Goal: Task Accomplishment & Management: Manage account settings

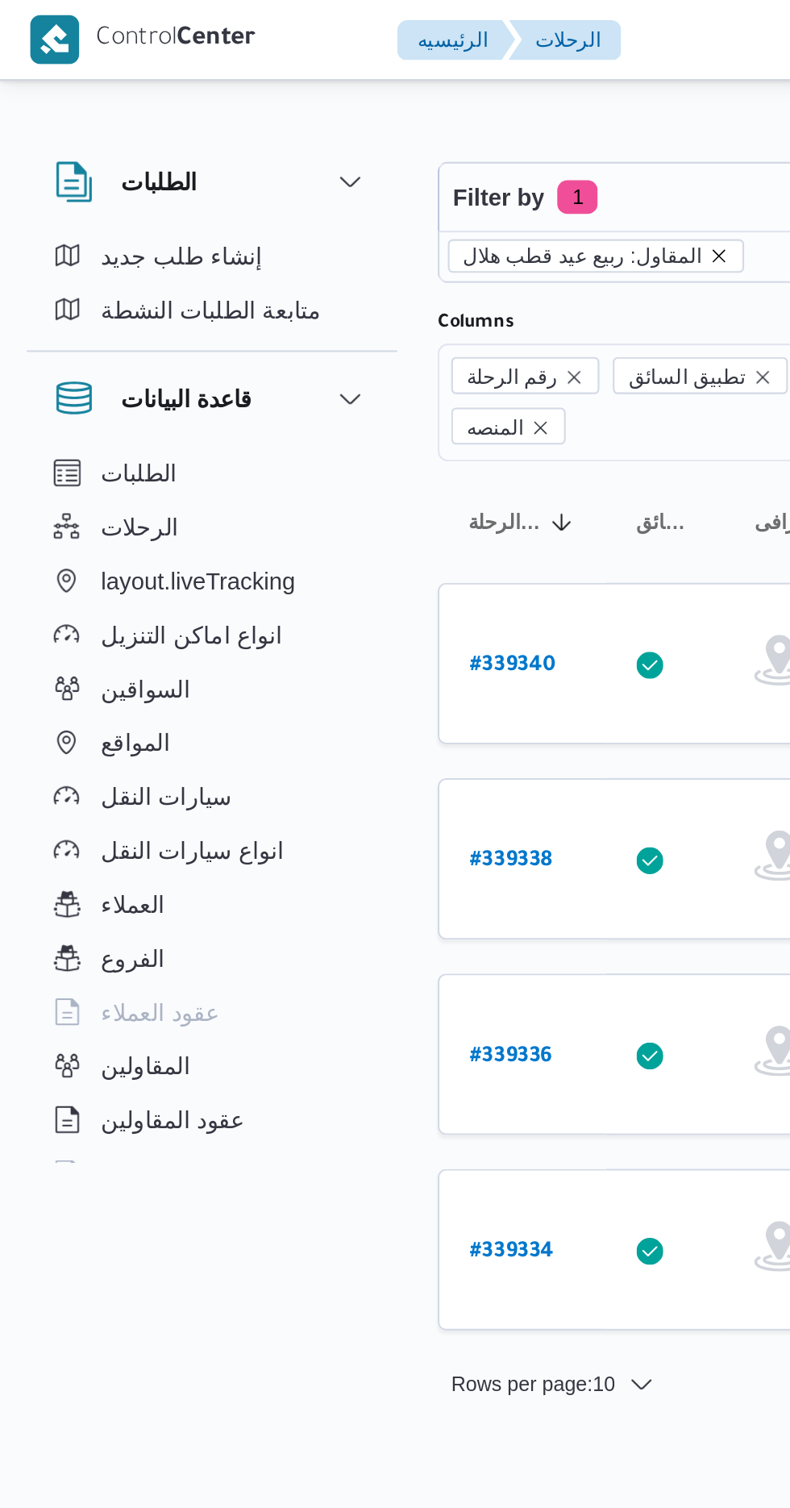
click at [339, 121] on icon "remove selected entity" at bounding box center [344, 123] width 10 height 10
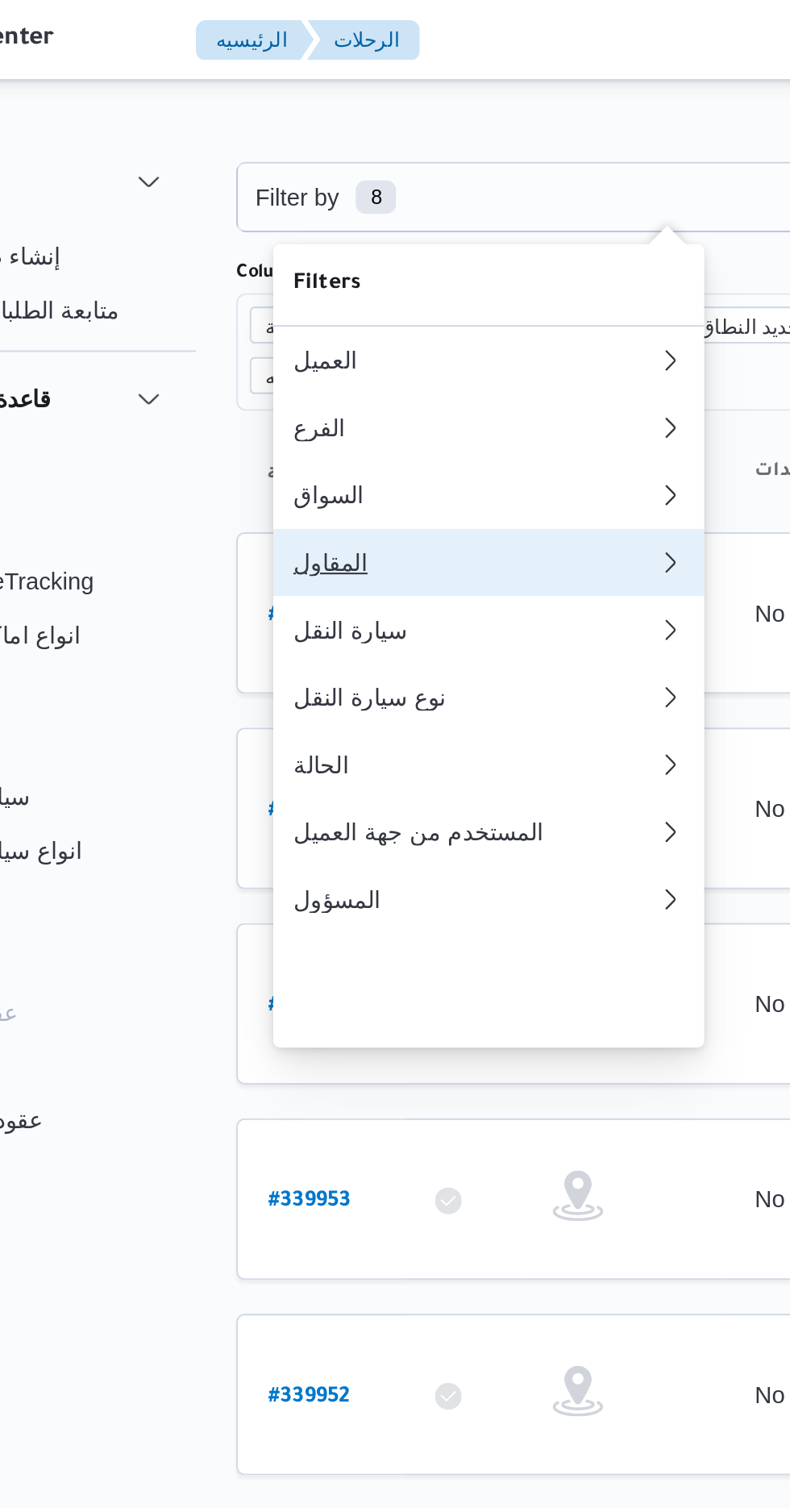
click at [256, 276] on div "المقاول" at bounding box center [321, 269] width 168 height 13
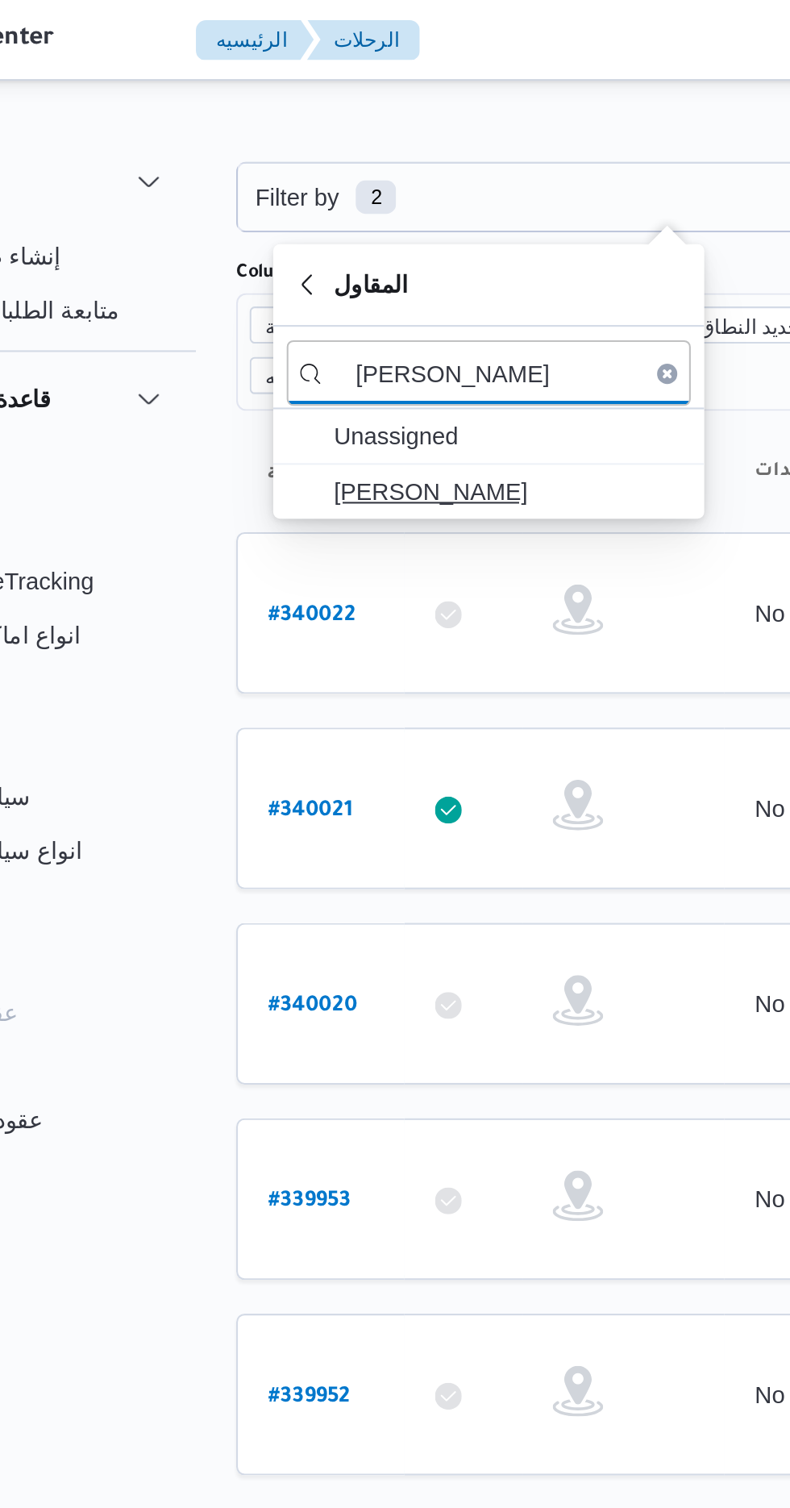
type input "[PERSON_NAME]"
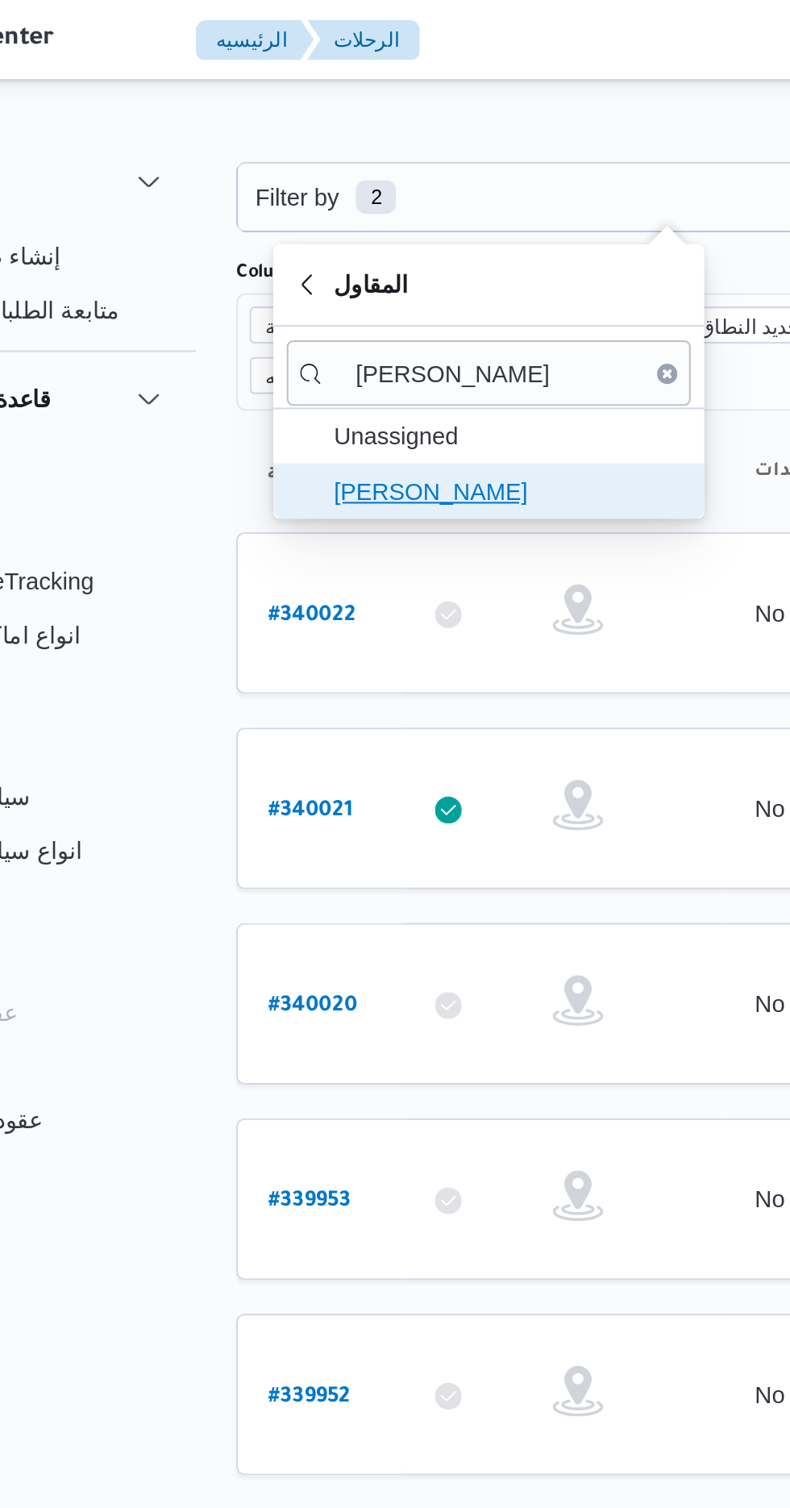
click at [363, 233] on span "[PERSON_NAME]" at bounding box center [340, 235] width 168 height 19
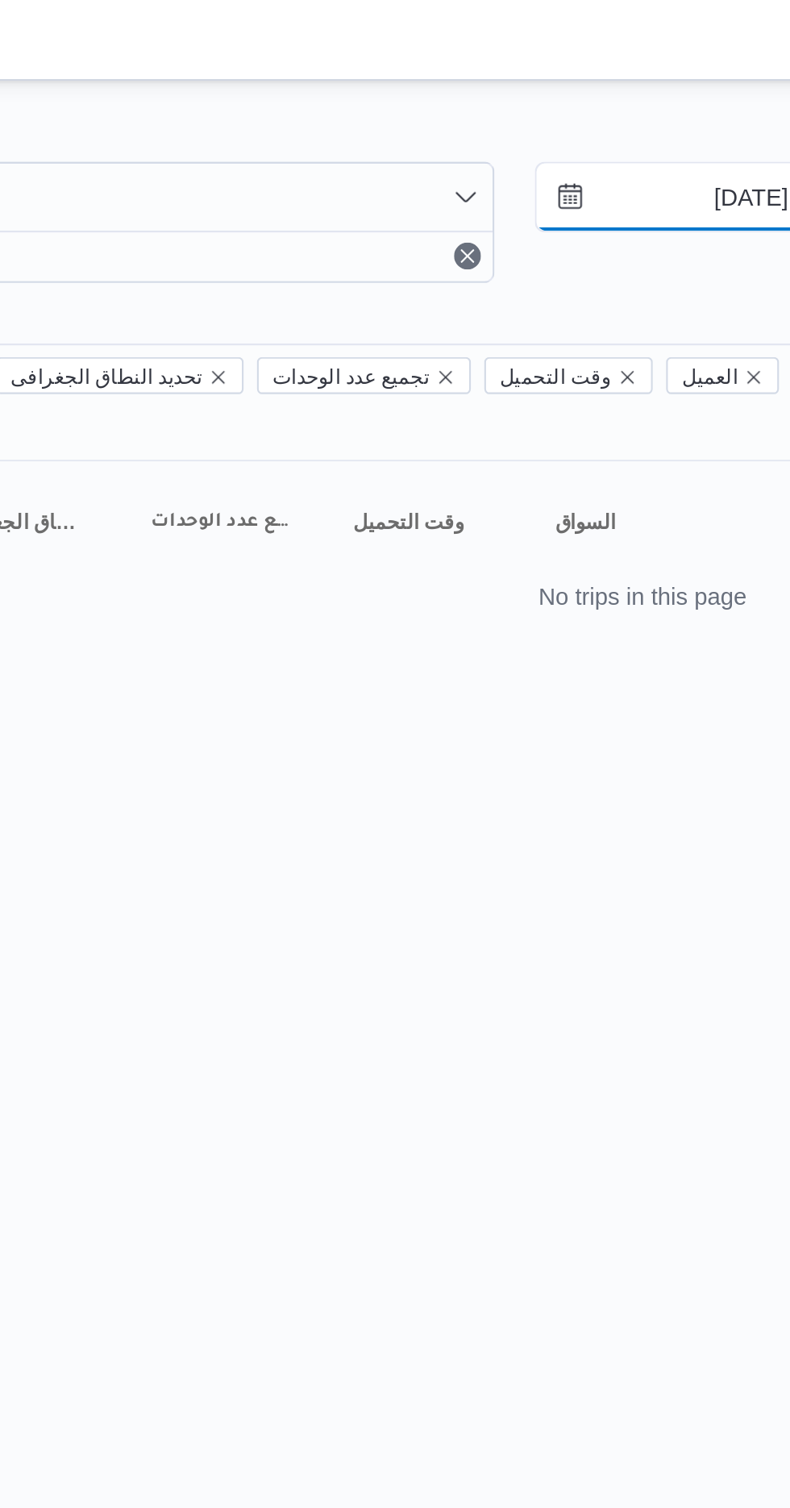
click at [713, 89] on input "[DATE]" at bounding box center [734, 94] width 183 height 32
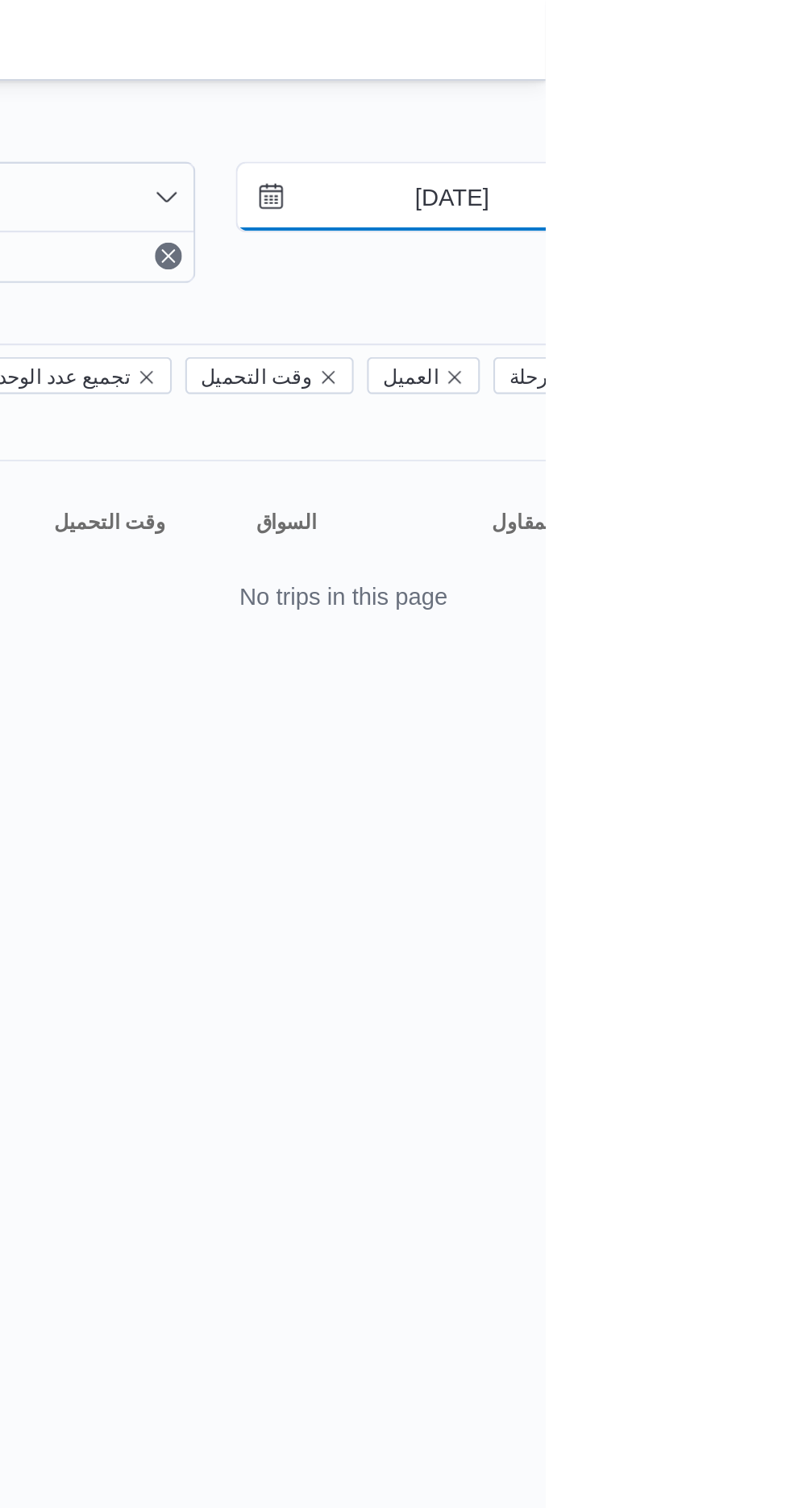
click at [730, 90] on input "[DATE]" at bounding box center [734, 94] width 183 height 32
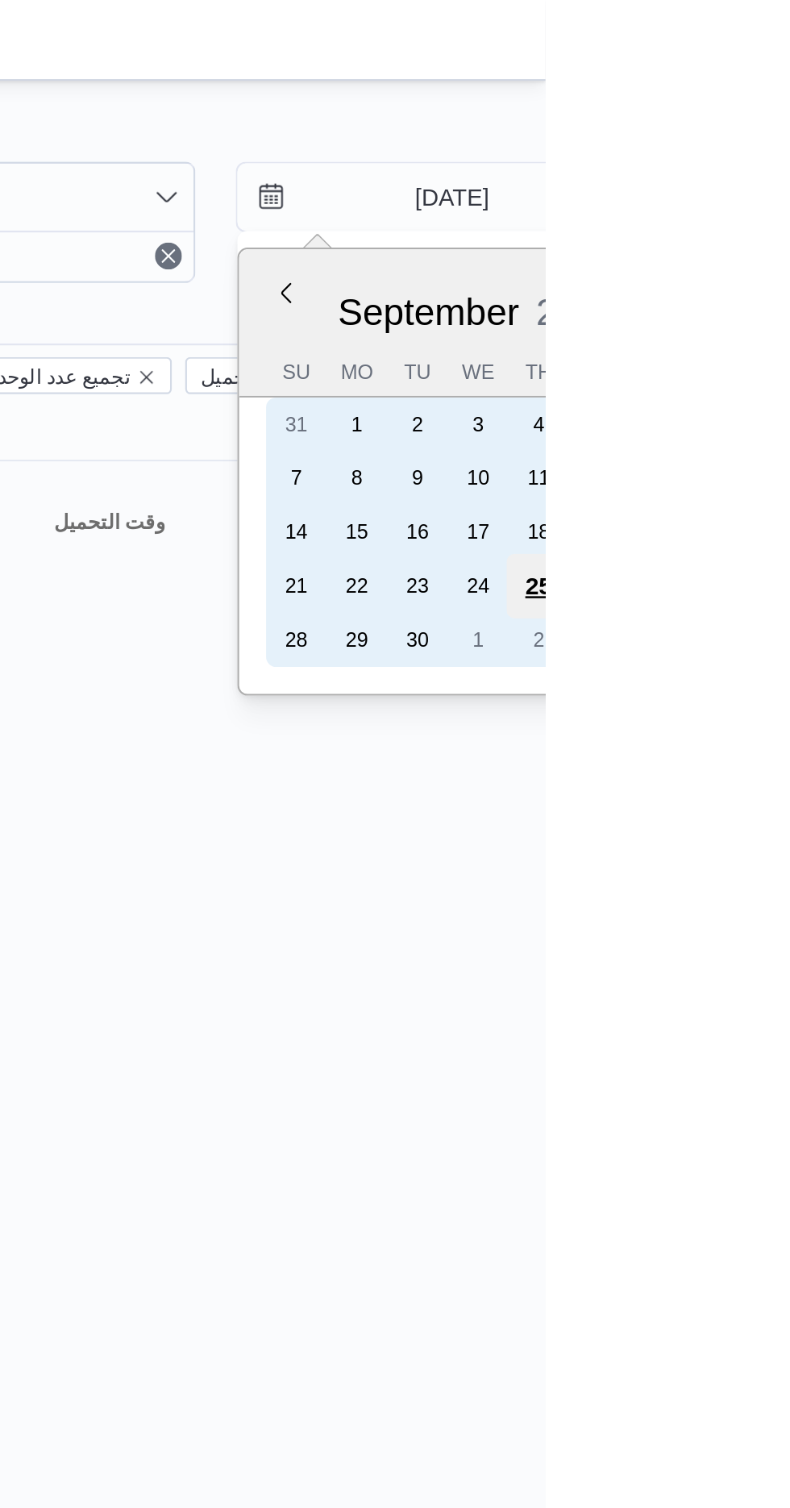
click at [784, 273] on div "25" at bounding box center [786, 280] width 31 height 31
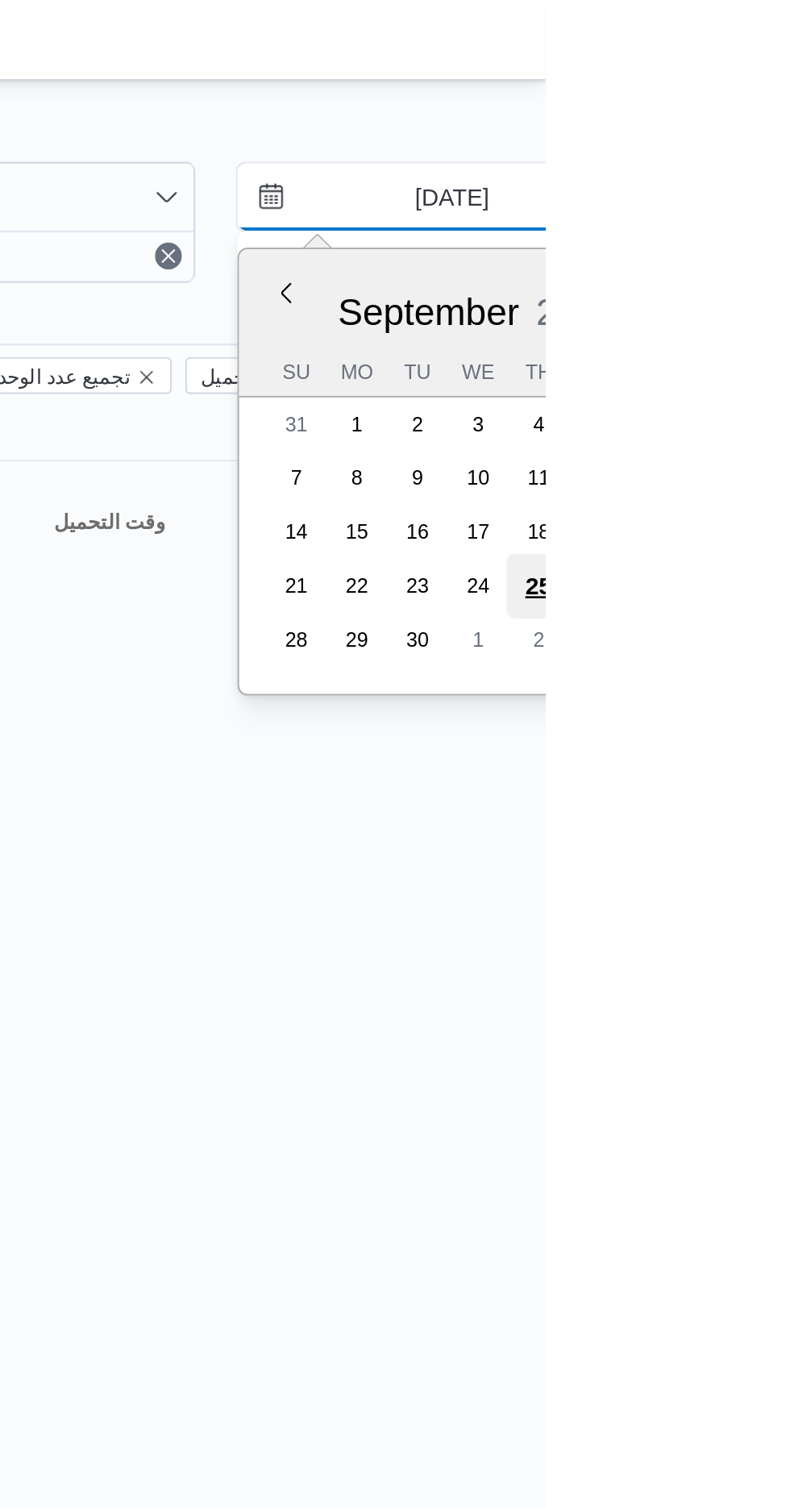
type input "[DATE]"
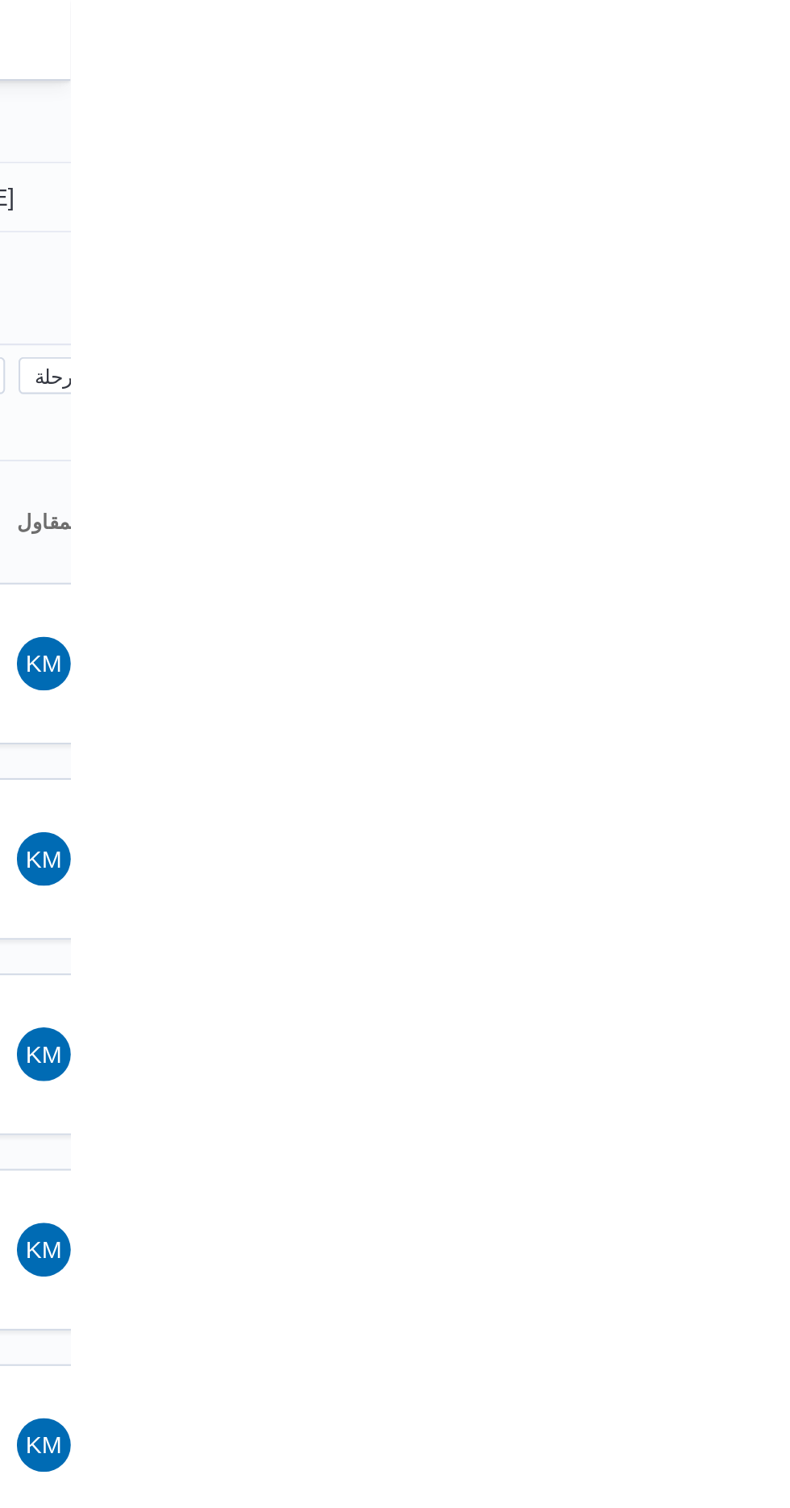
type input "[DATE]"
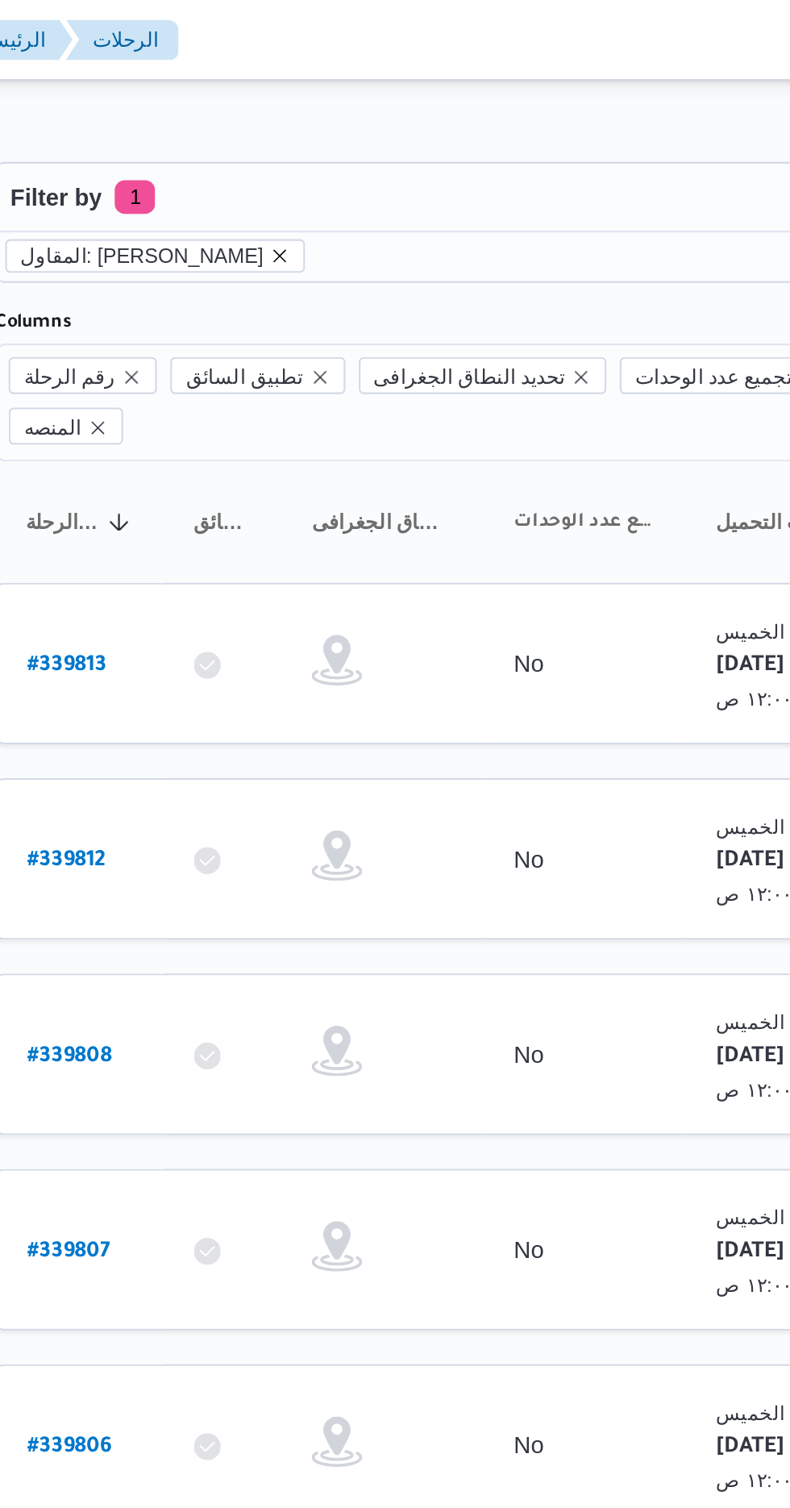
click at [351, 122] on icon "remove selected entity" at bounding box center [346, 123] width 10 height 10
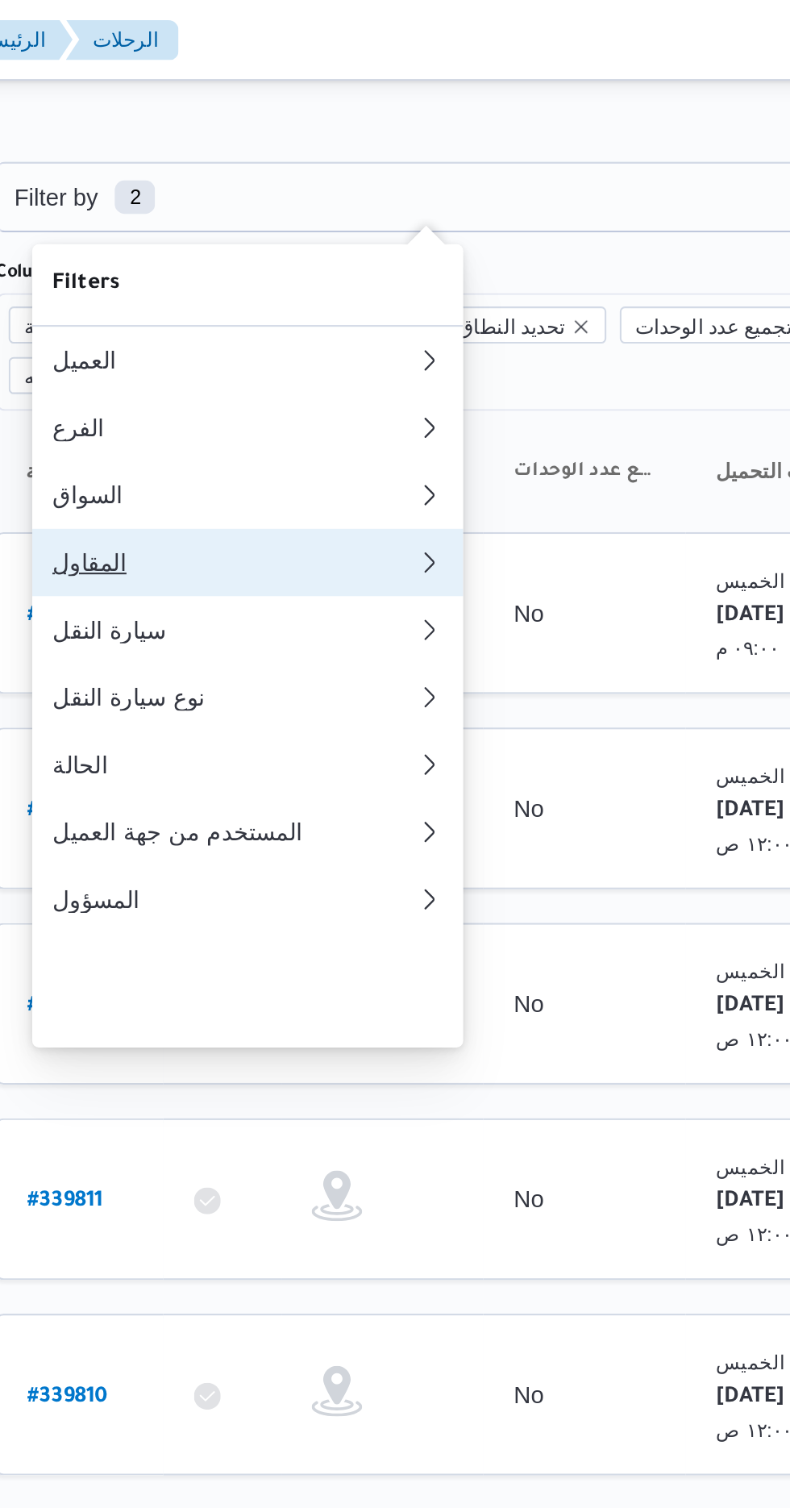
click at [340, 276] on div "المقاول" at bounding box center [321, 269] width 168 height 13
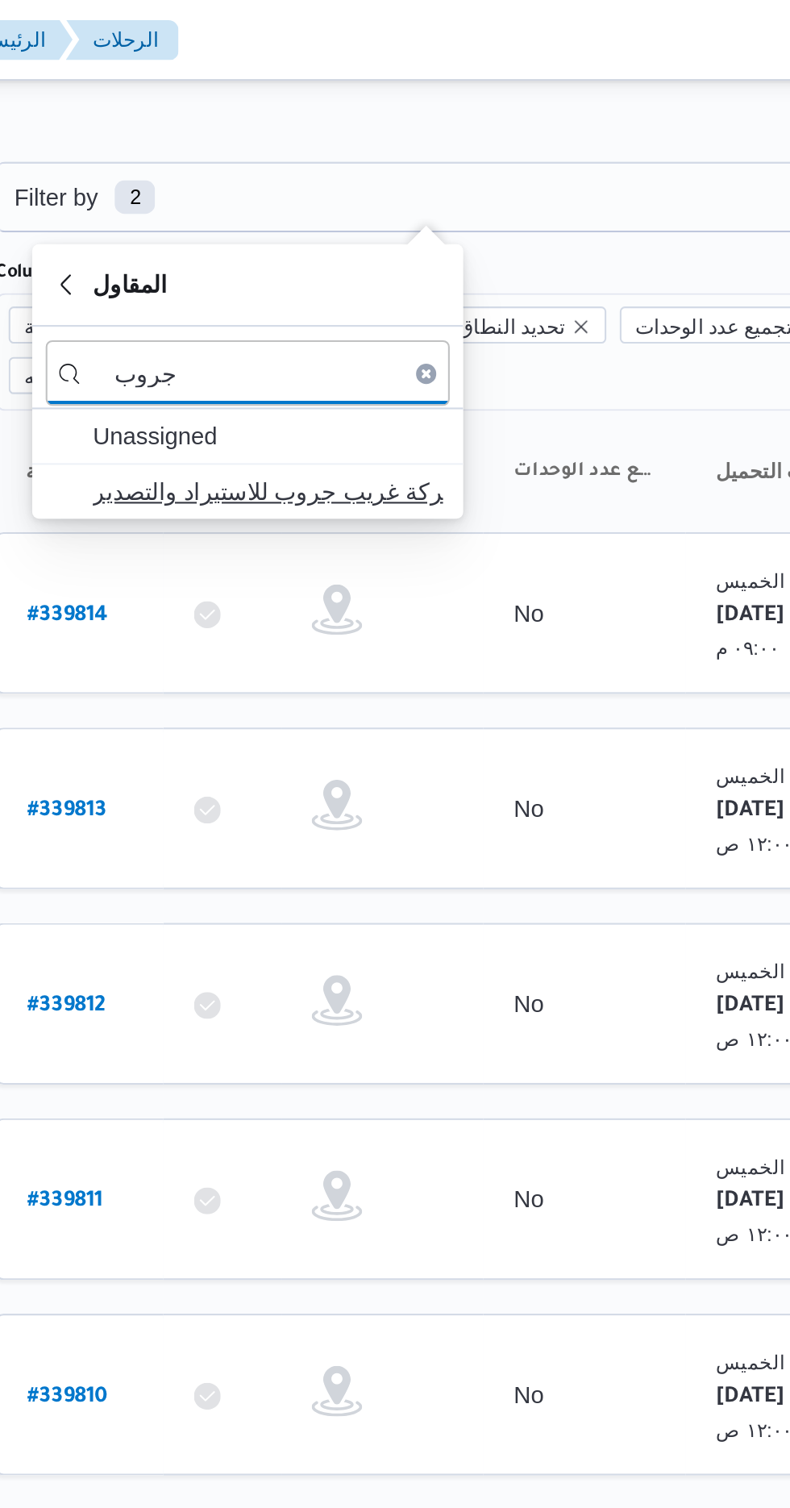
type input "جروب"
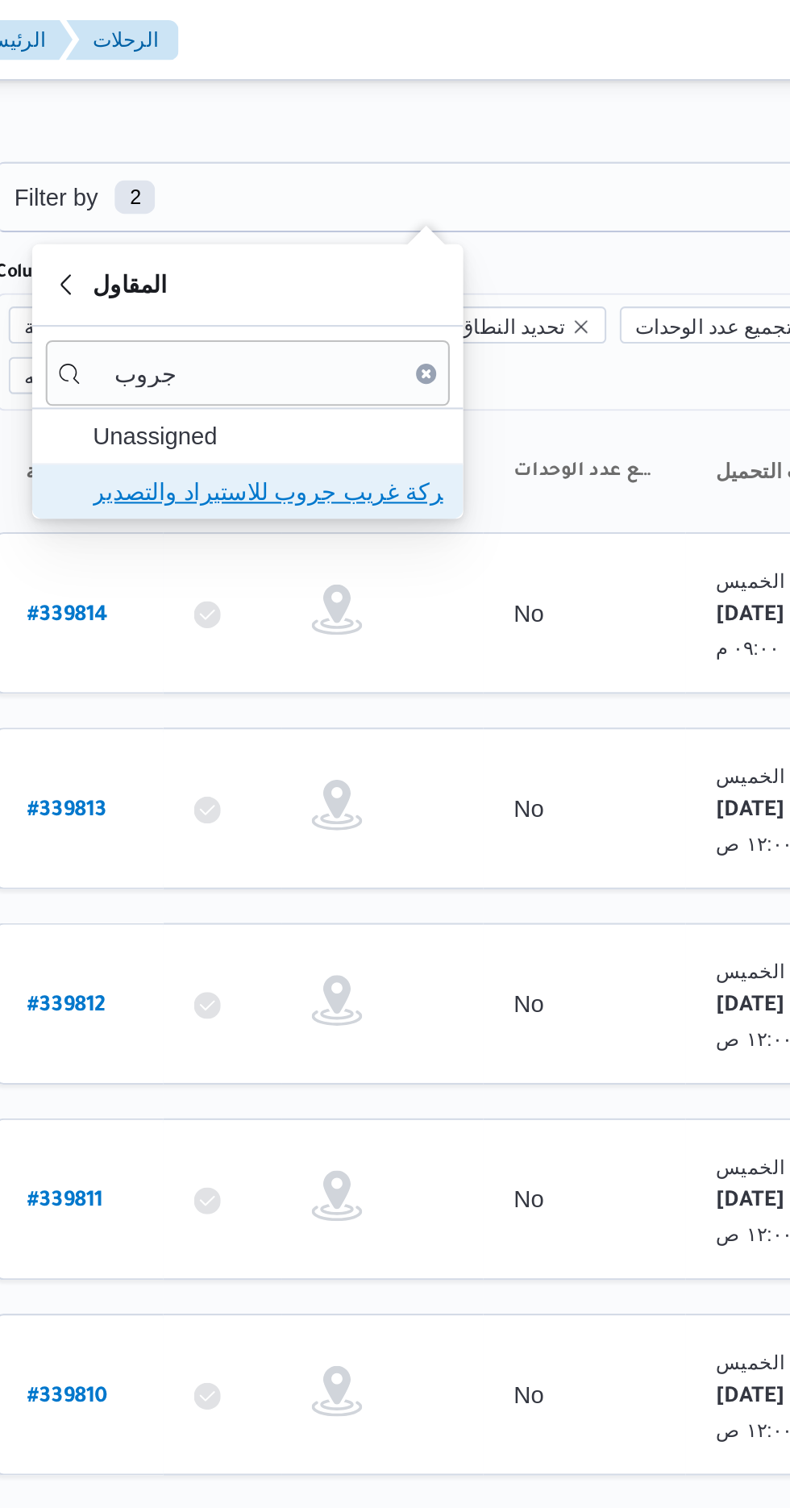
click at [383, 234] on span "شركة غريب جروب للاستيراد والتصدير" at bounding box center [340, 235] width 168 height 19
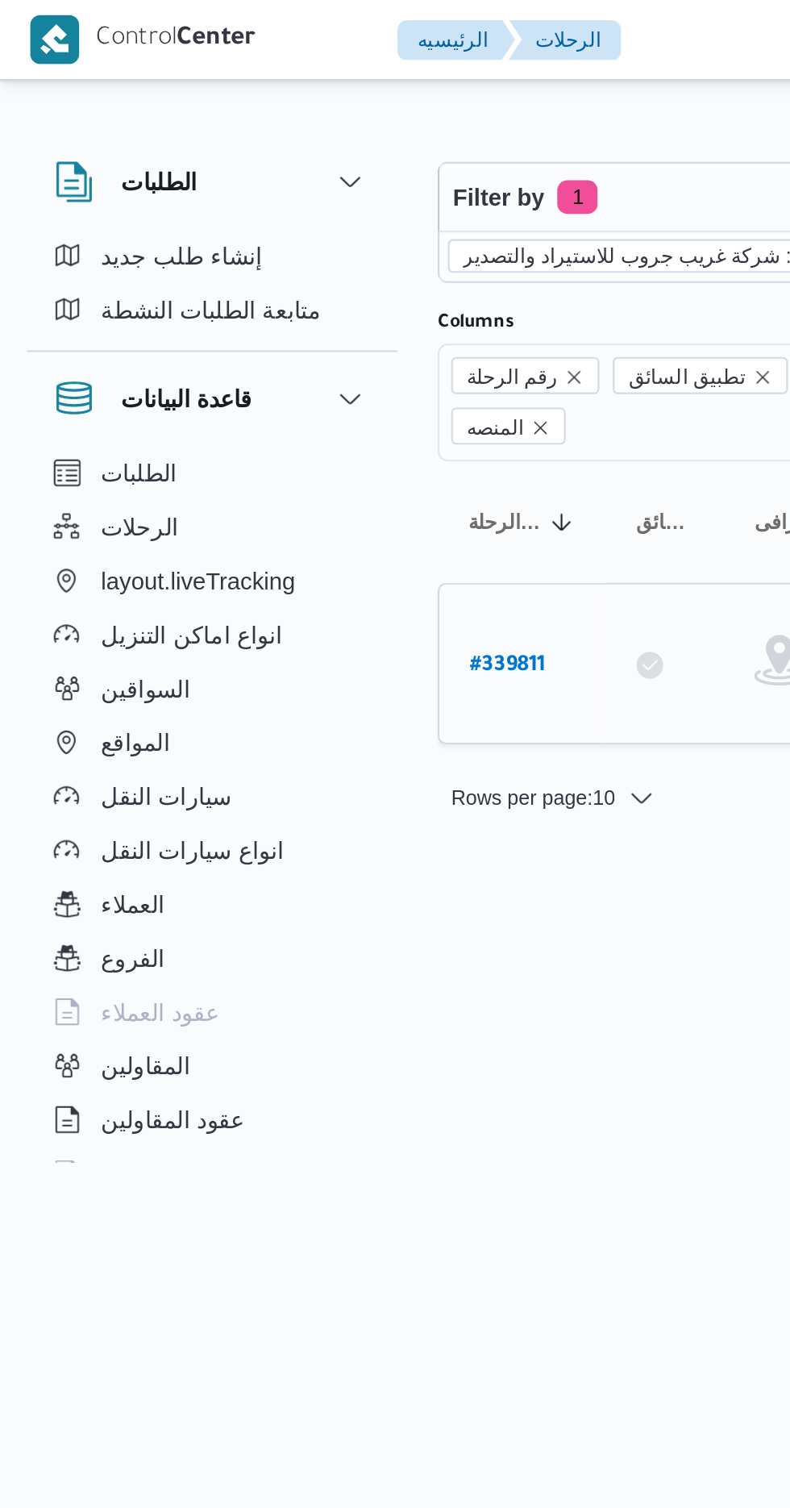
click at [257, 314] on b "# 339811" at bounding box center [243, 319] width 36 height 11
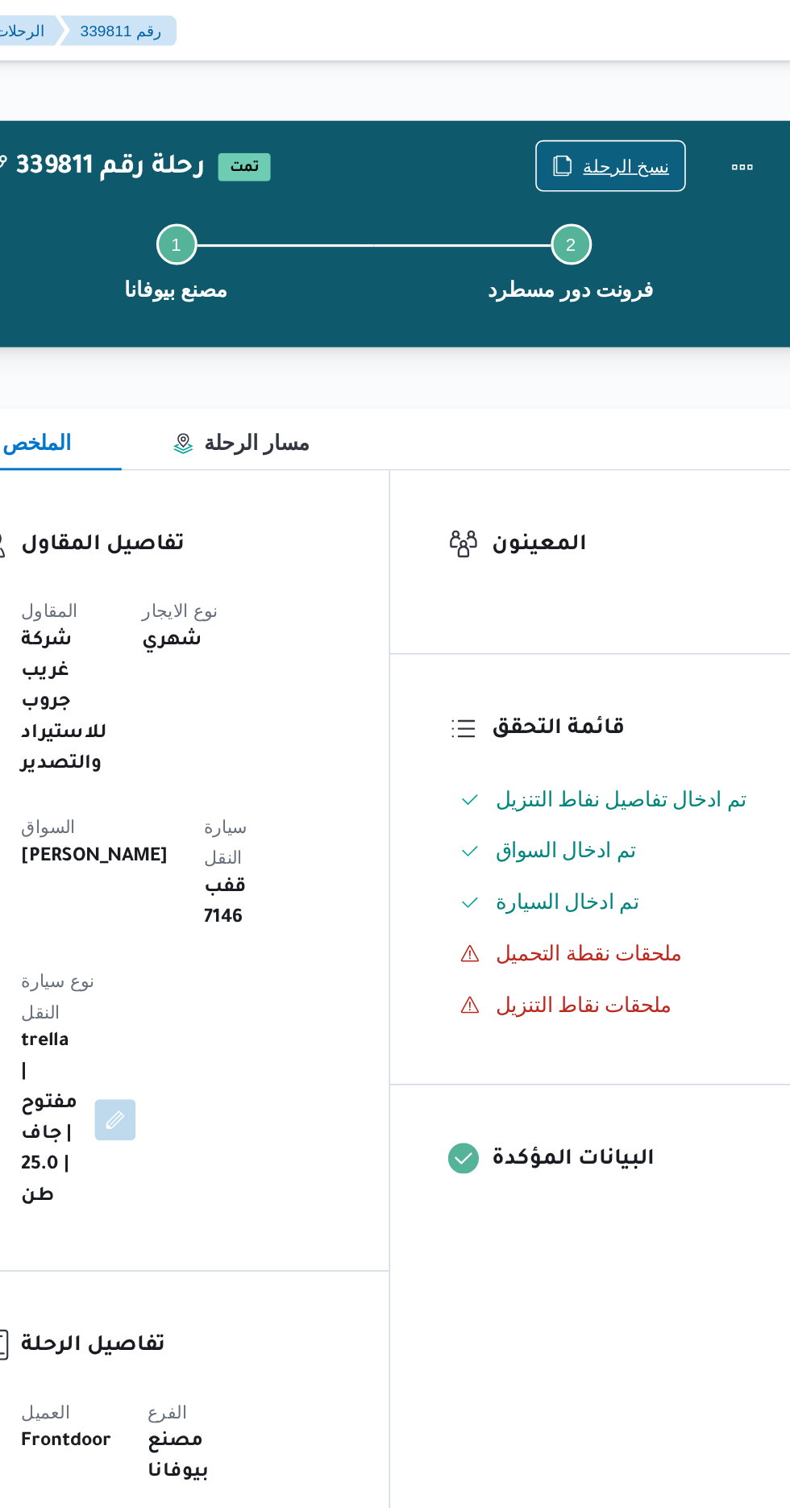
click at [656, 90] on span "نسخ الرحلة" at bounding box center [643, 104] width 93 height 31
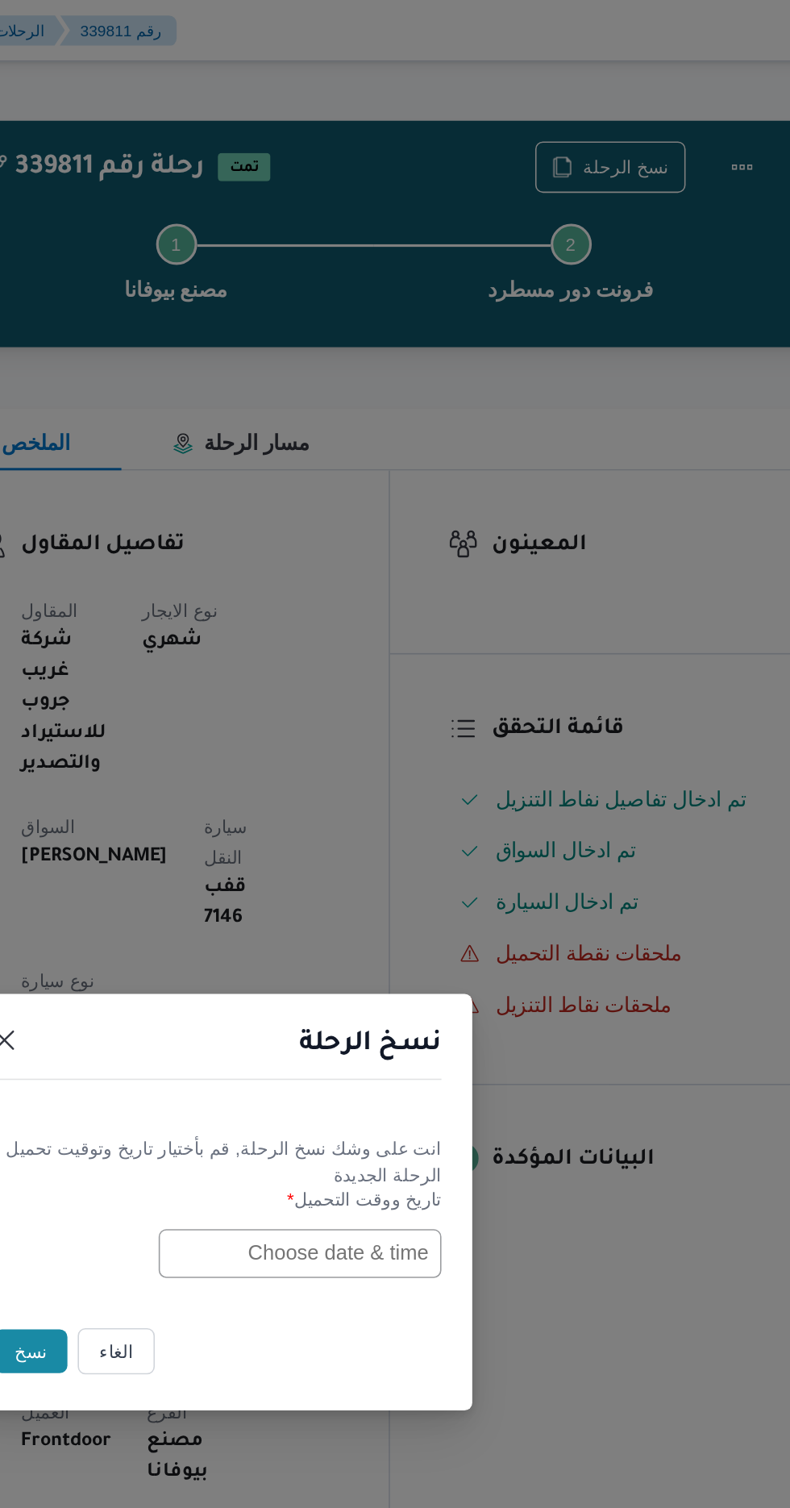
click at [424, 779] on input "text" at bounding box center [448, 786] width 177 height 31
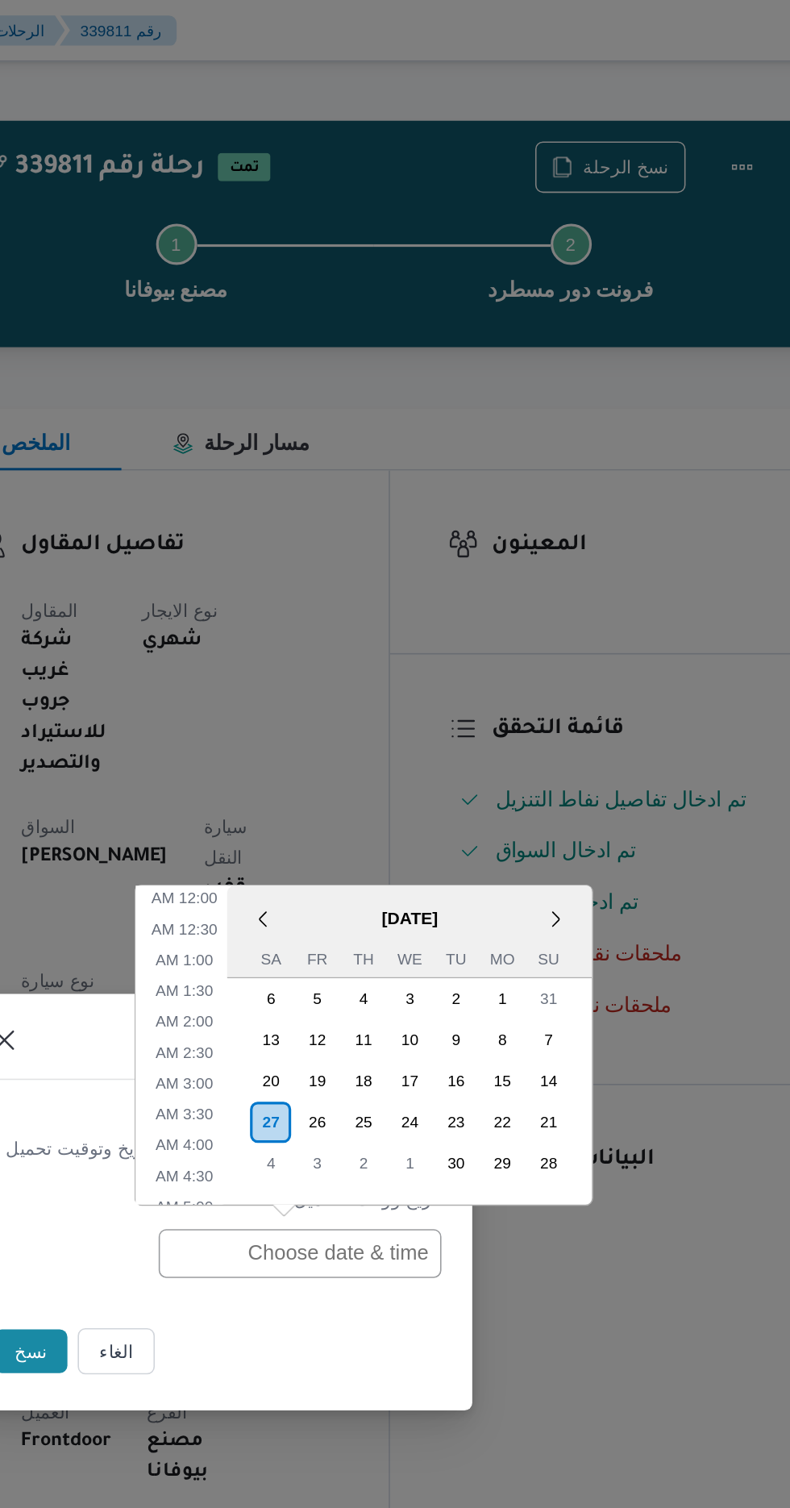
scroll to position [547, 0]
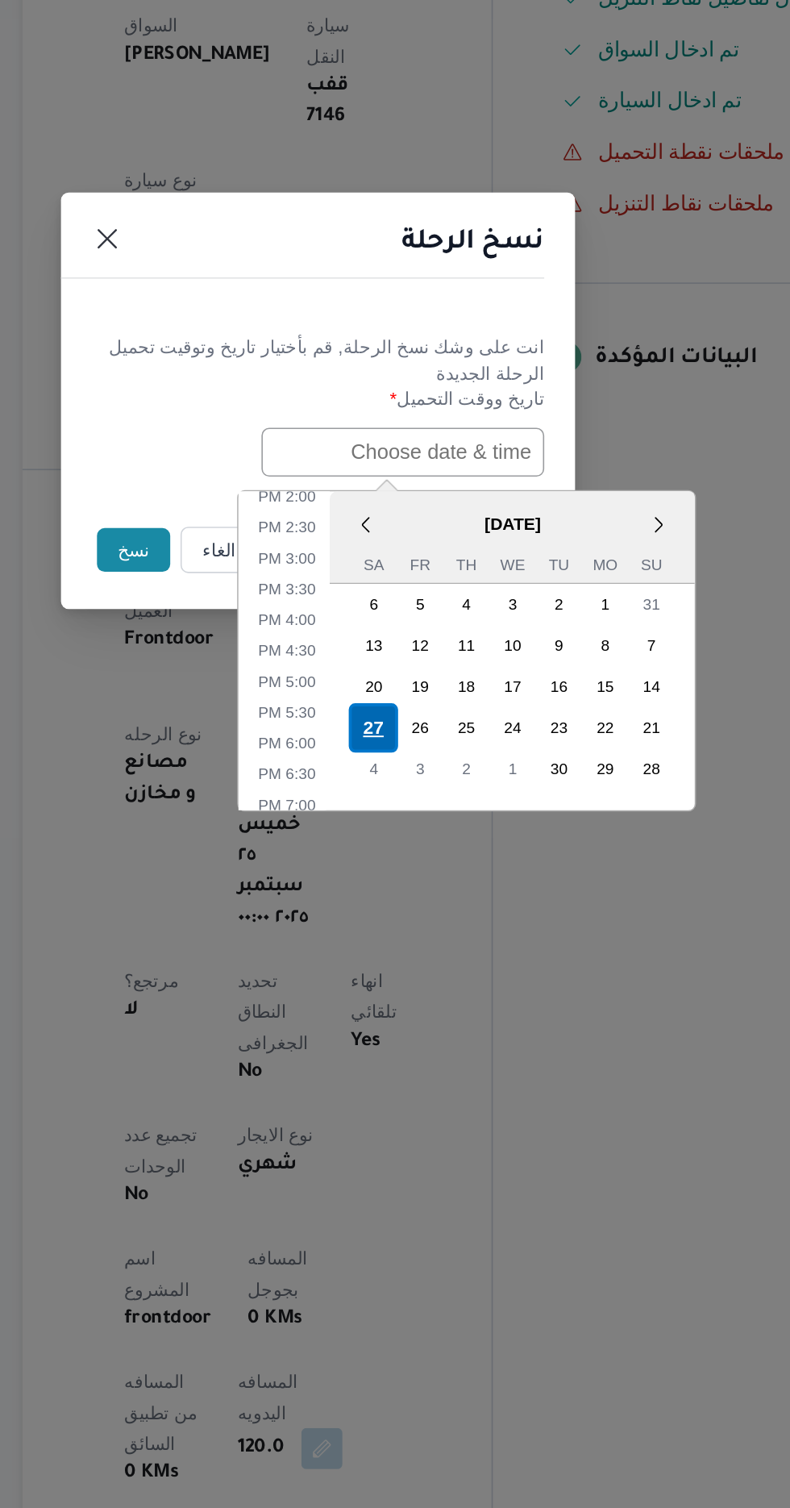
click at [430, 954] on div "27" at bounding box center [429, 958] width 31 height 31
type input "[DATE] 12:00AM"
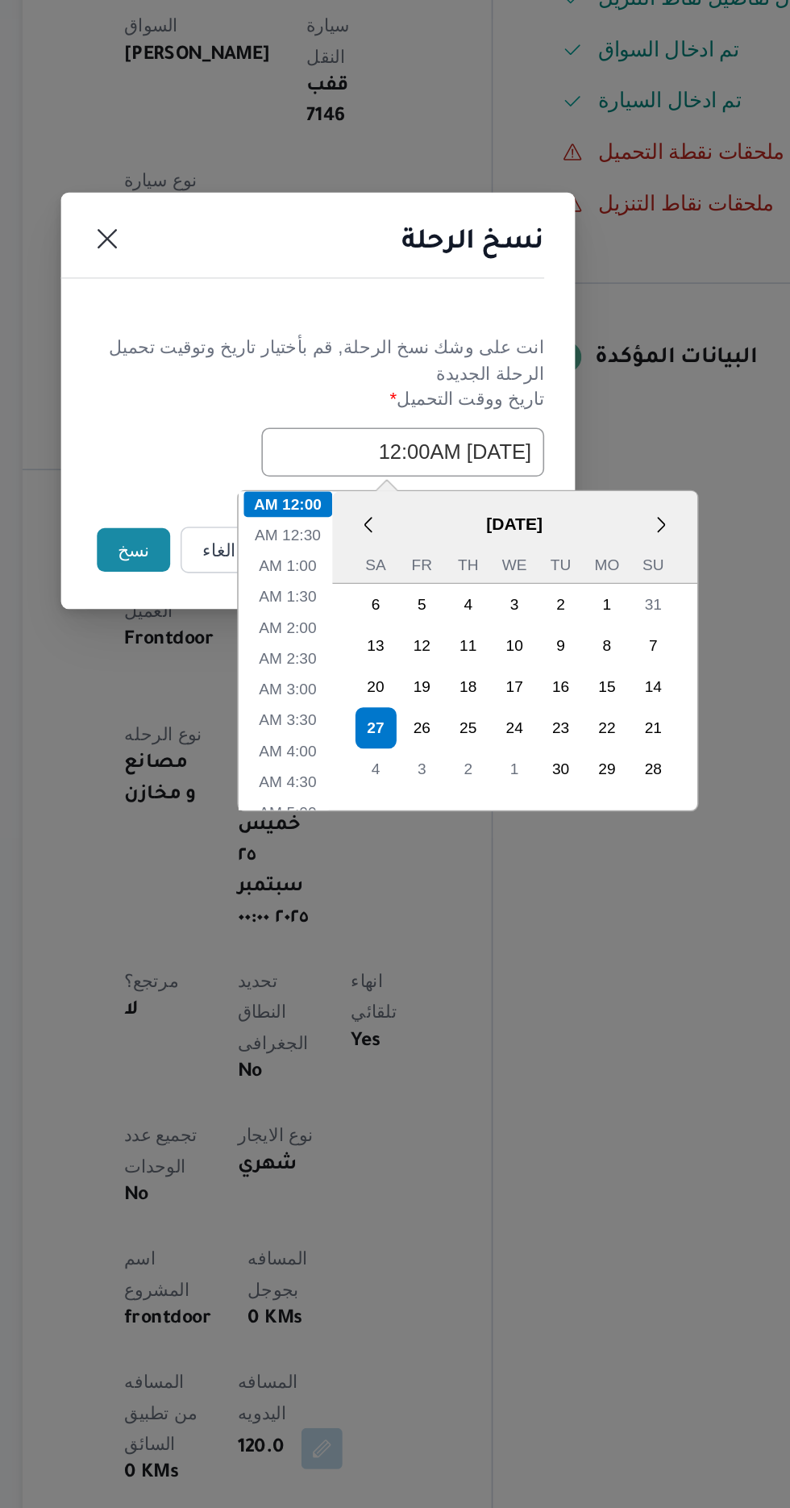
click at [277, 842] on button "نسخ" at bounding box center [279, 847] width 46 height 27
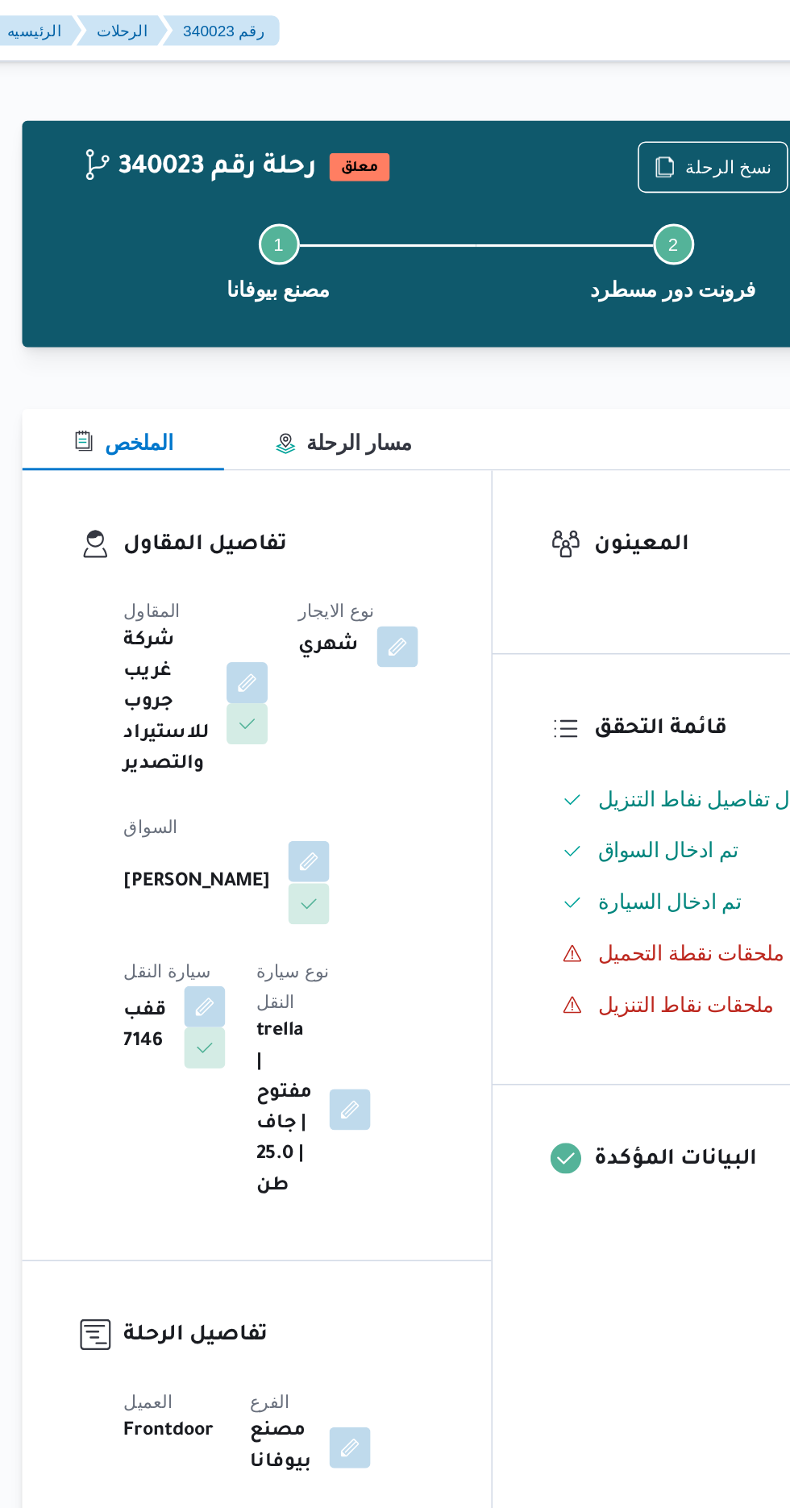
click at [376, 545] on button "button" at bounding box center [389, 540] width 26 height 26
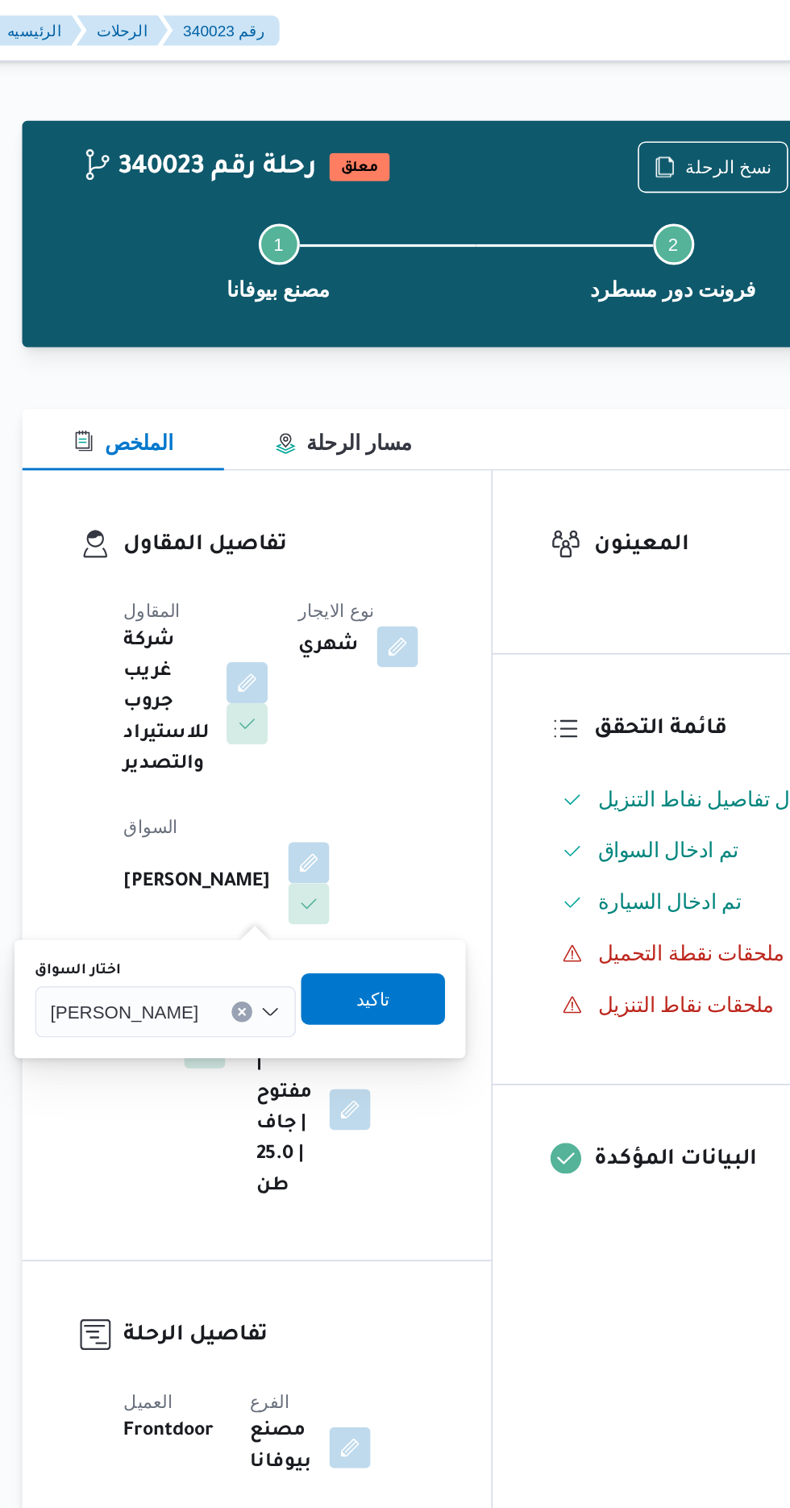
click at [309, 620] on div "[PERSON_NAME]" at bounding box center [300, 634] width 164 height 32
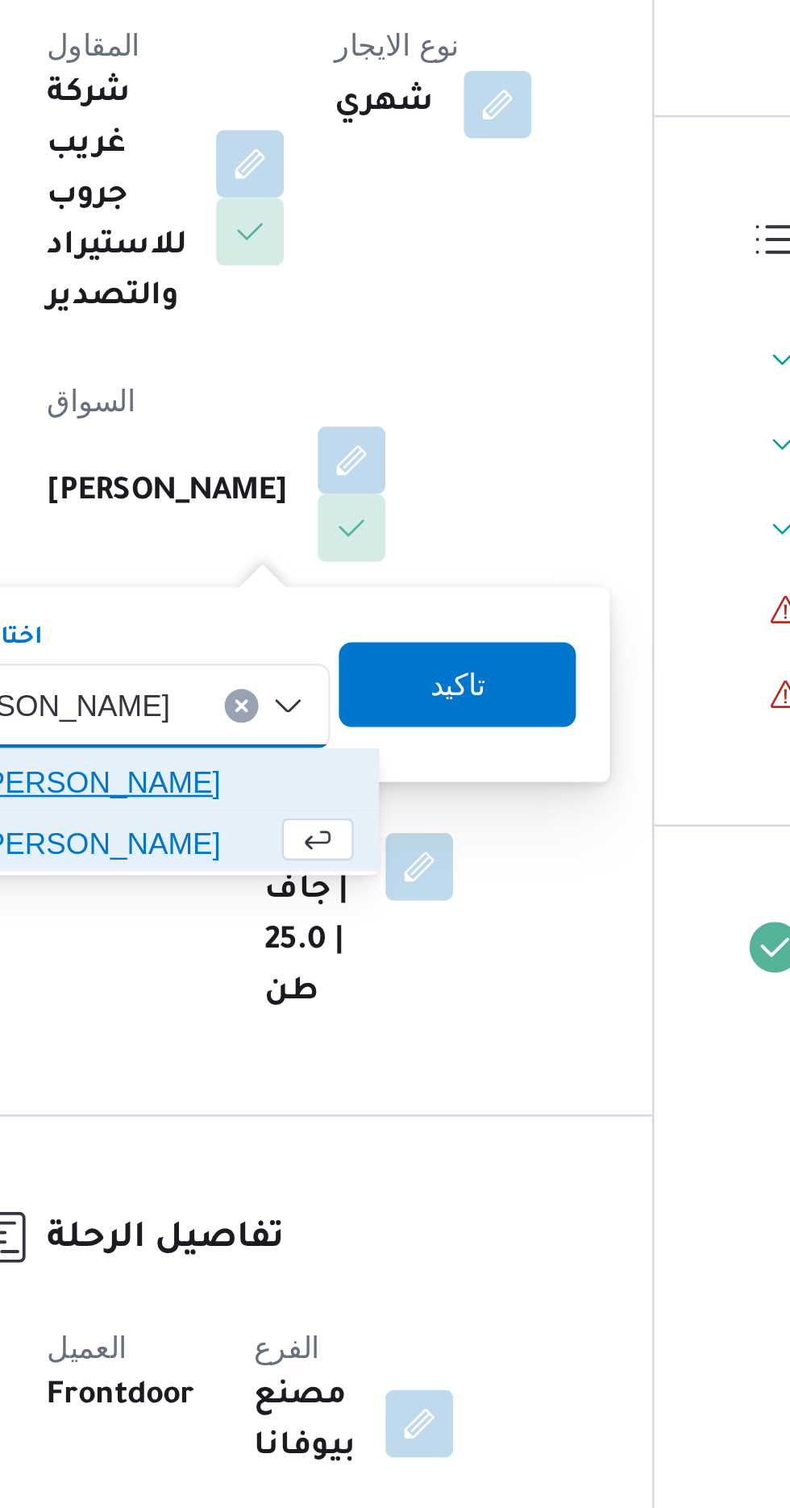
click at [353, 665] on span "[PERSON_NAME]" at bounding box center [318, 663] width 143 height 19
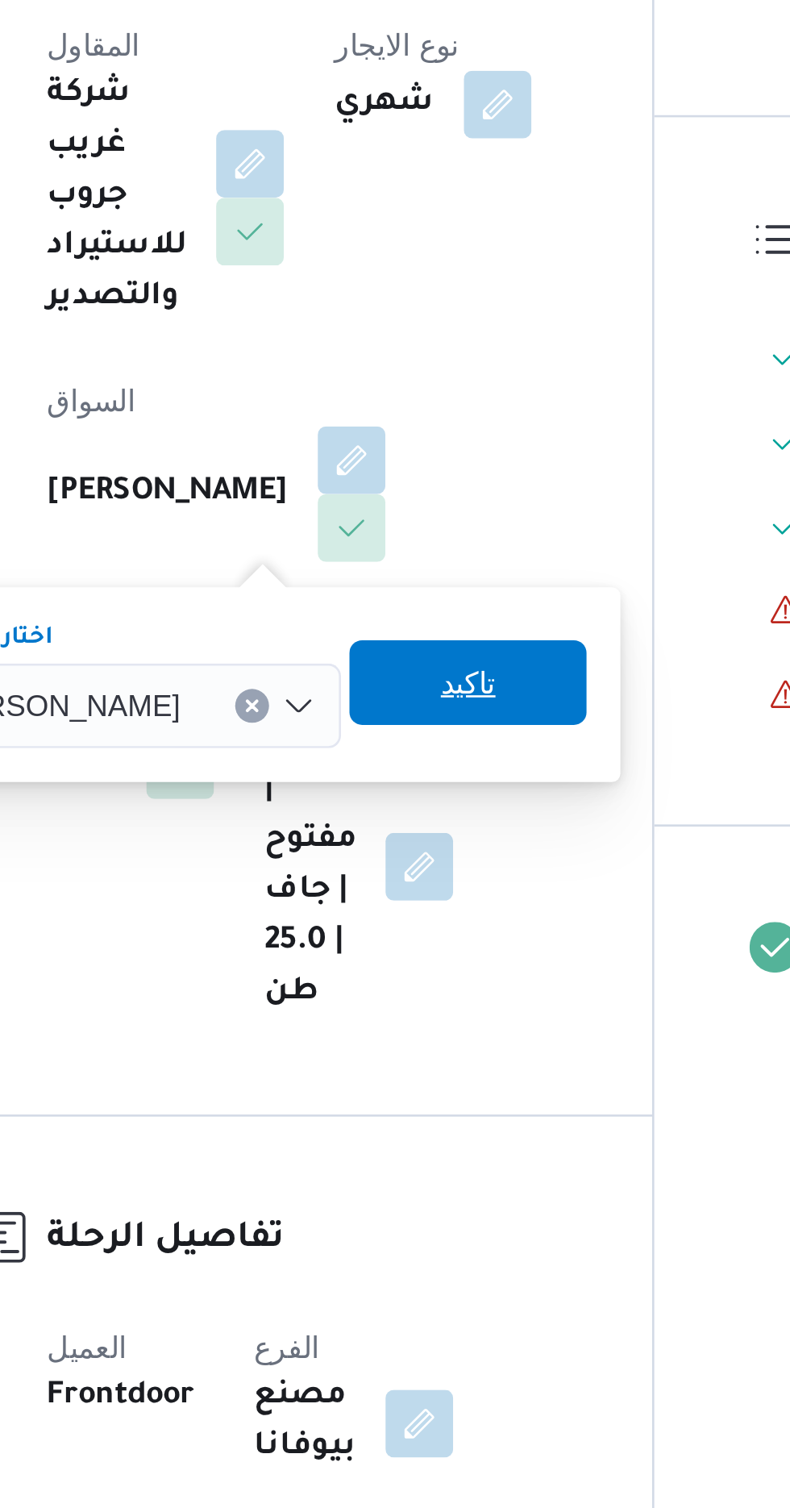
click at [460, 627] on span "تاكيد" at bounding box center [434, 625] width 90 height 32
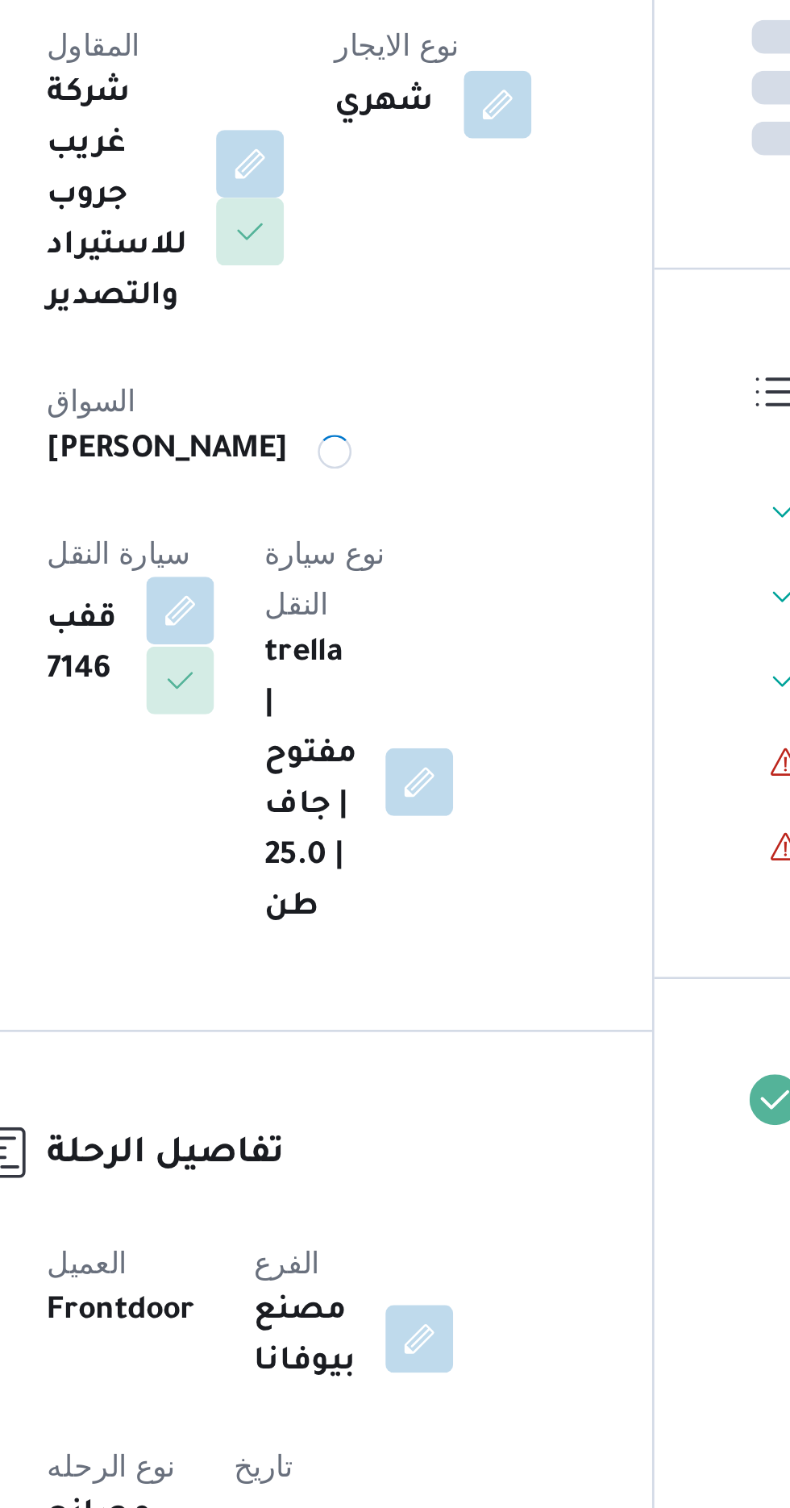
click at [337, 585] on button "button" at bounding box center [324, 598] width 26 height 26
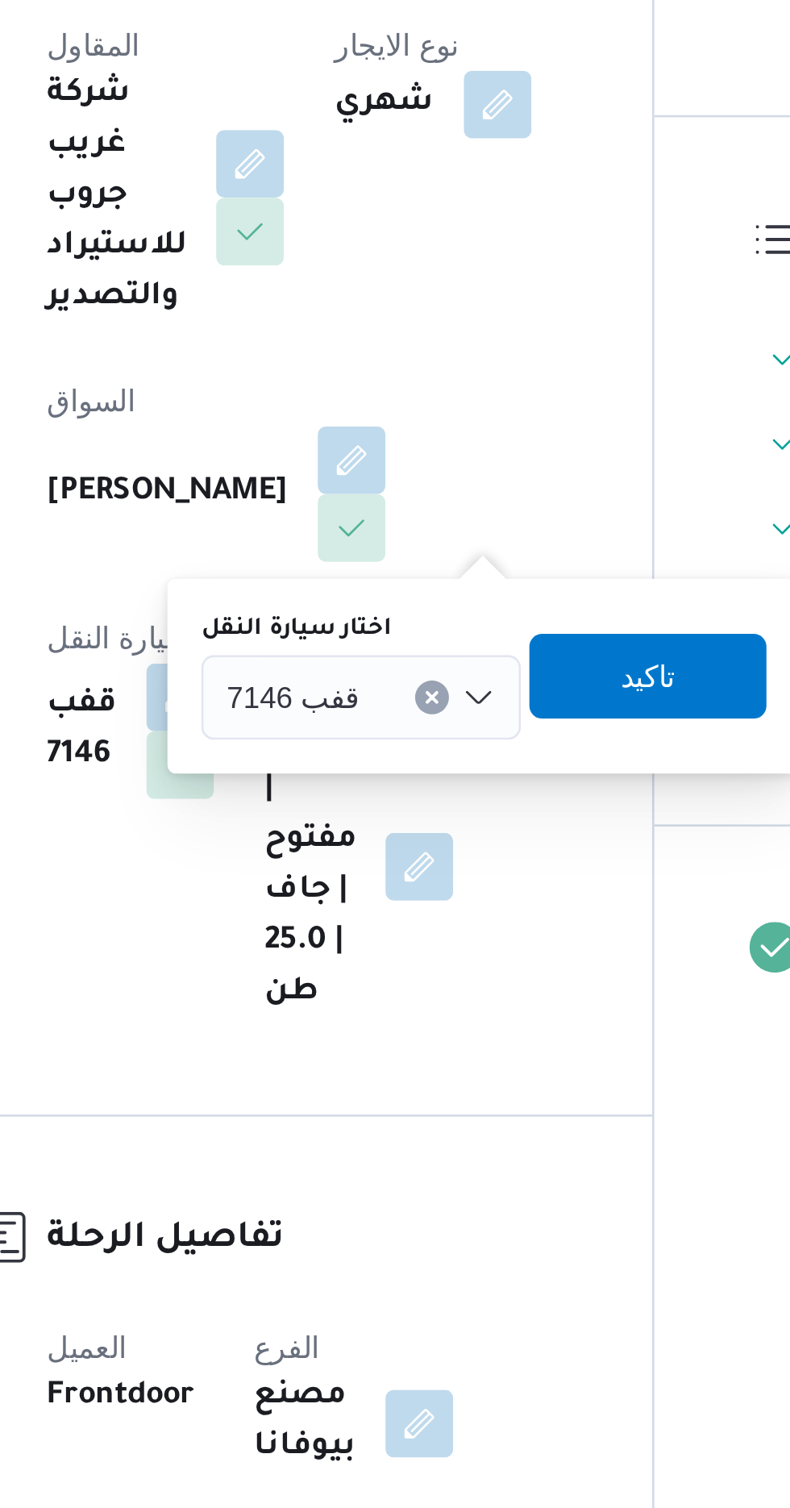
click at [395, 626] on div "قفب 7146" at bounding box center [393, 631] width 122 height 32
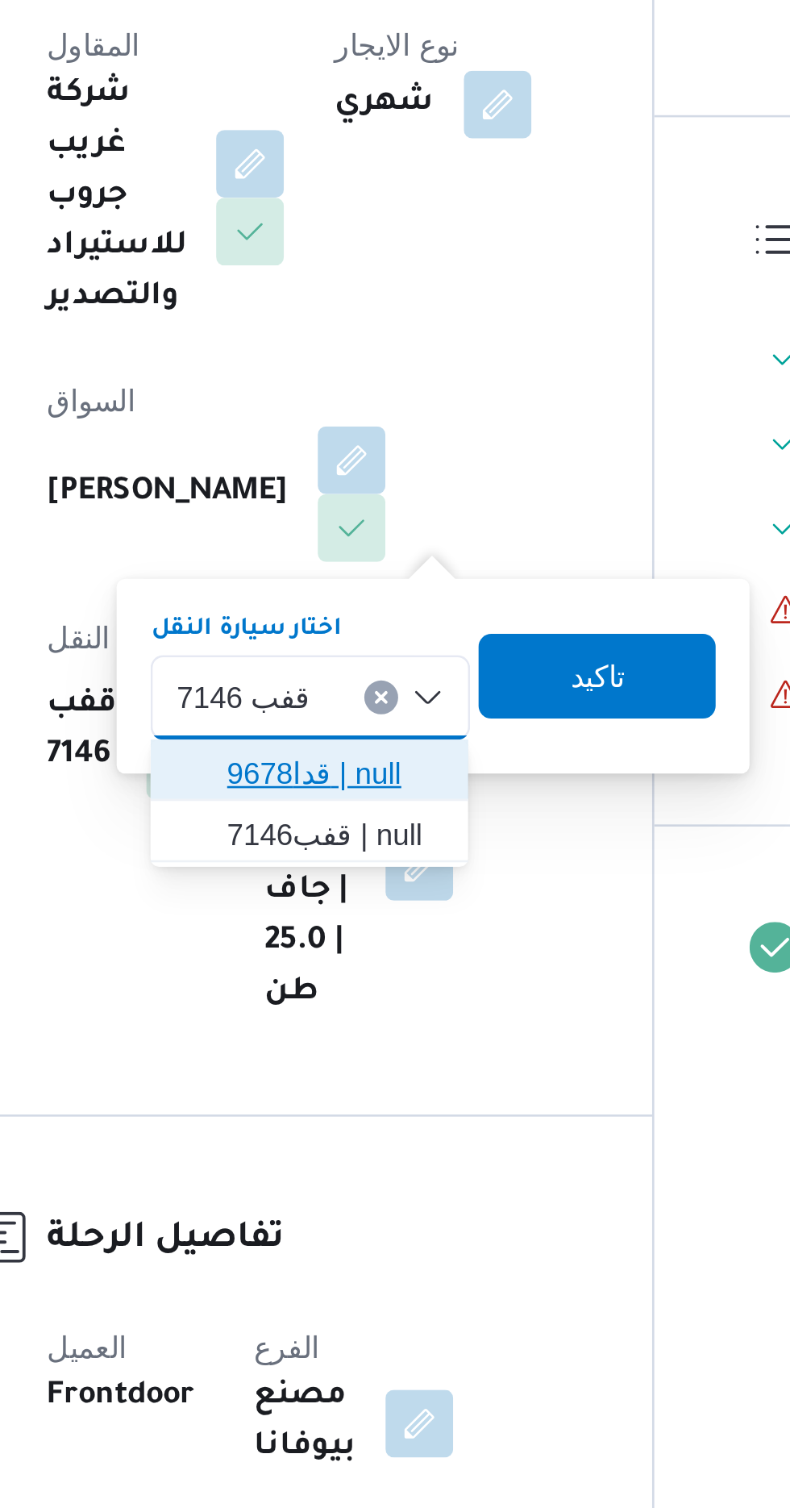
click at [394, 663] on span "قدا9678 | null" at bounding box center [383, 660] width 82 height 19
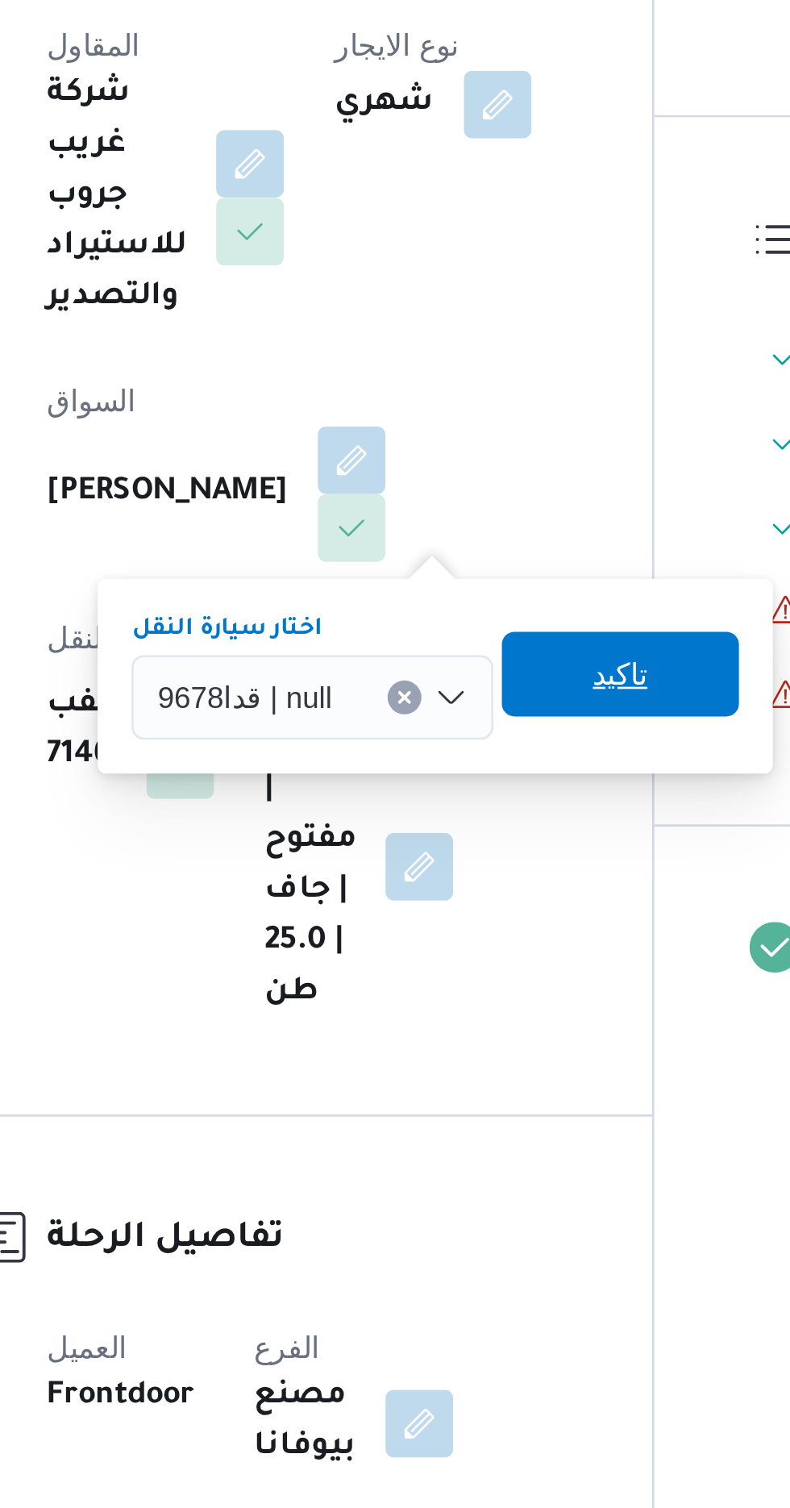
click at [490, 626] on span "تاكيد" at bounding box center [491, 622] width 21 height 19
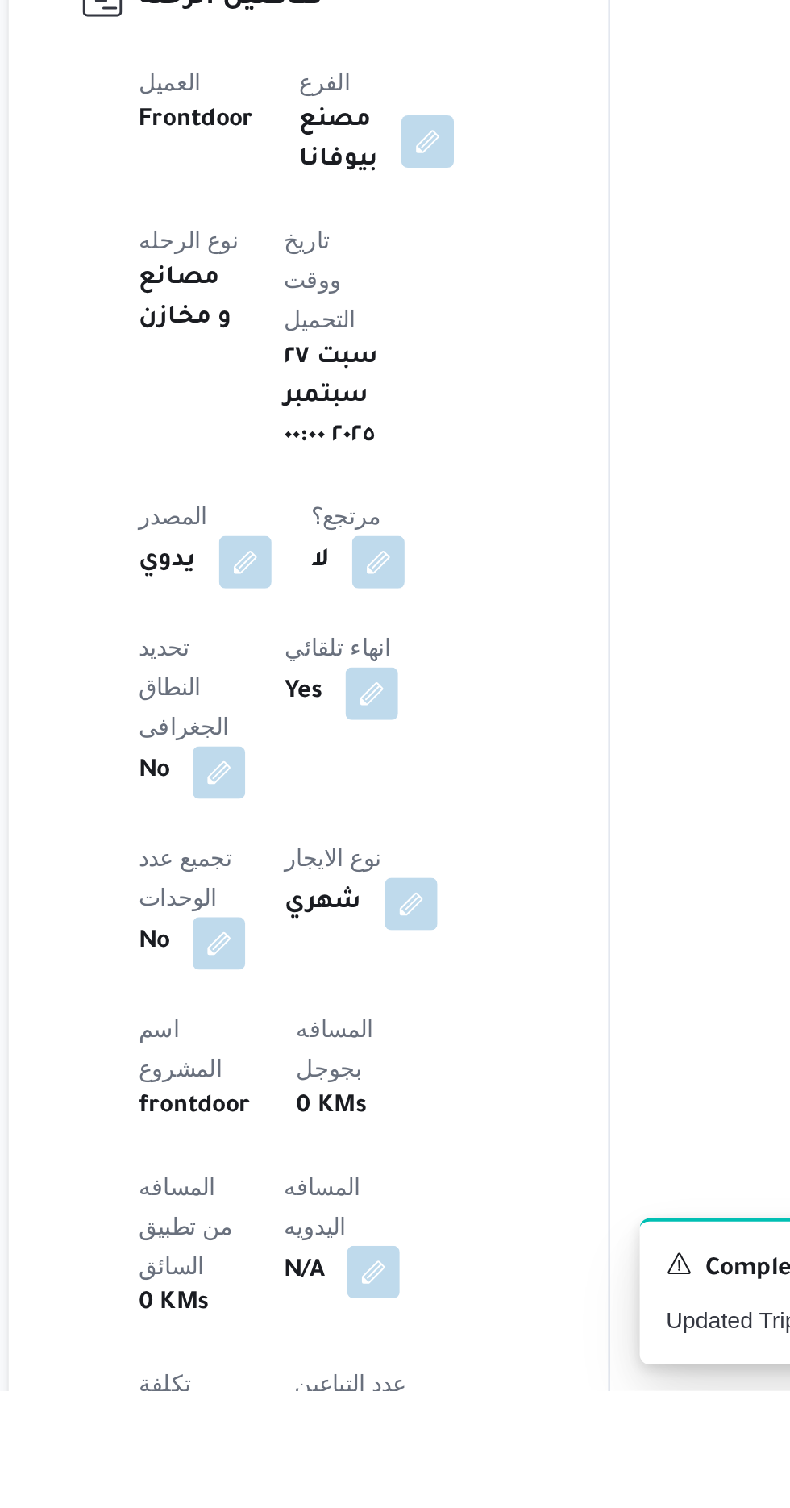
scroll to position [19, 0]
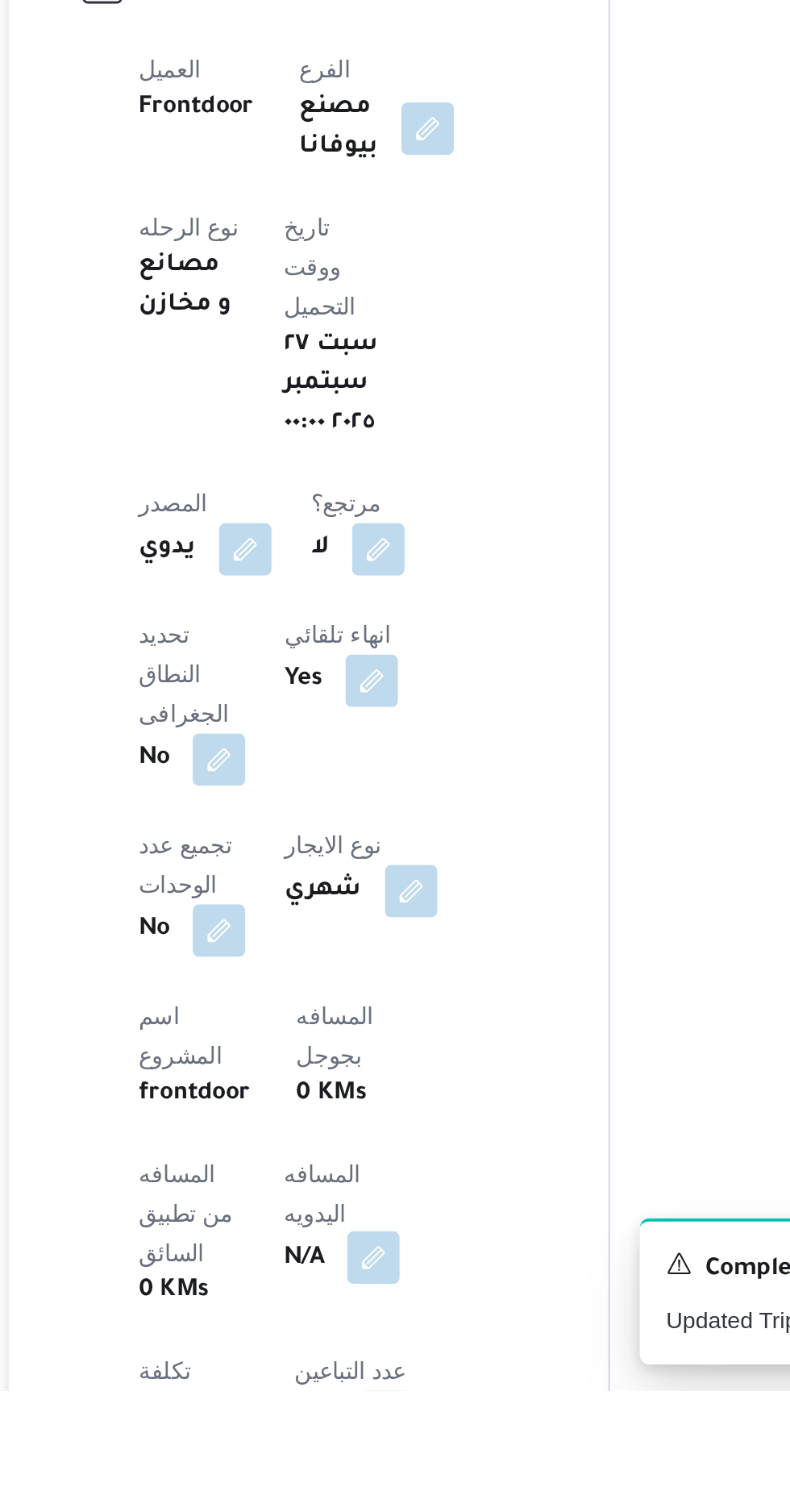
click at [376, 1429] on button "button" at bounding box center [389, 1442] width 26 height 26
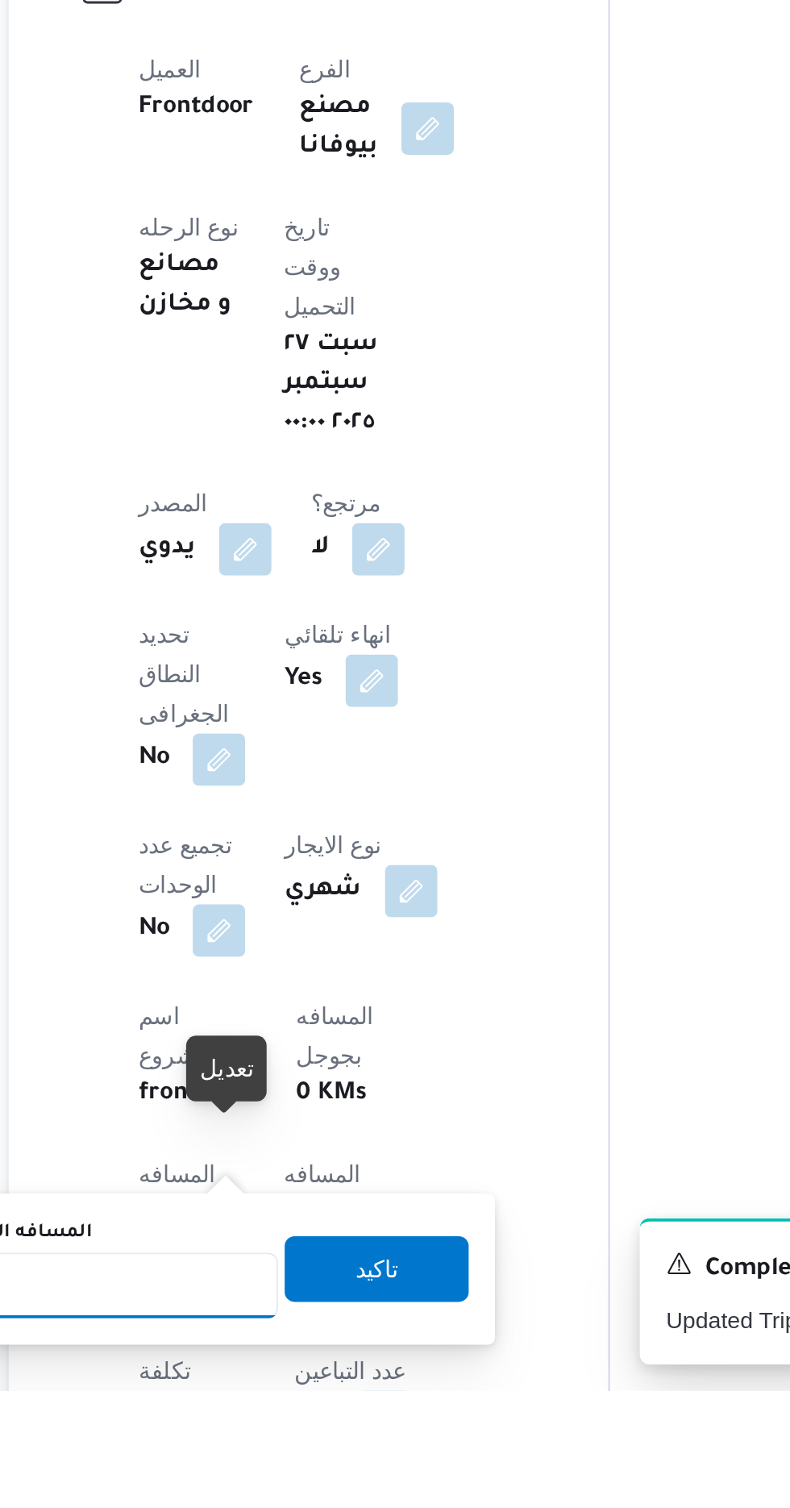
click at [306, 1453] on input "المسافه اليدويه" at bounding box center [261, 1456] width 160 height 32
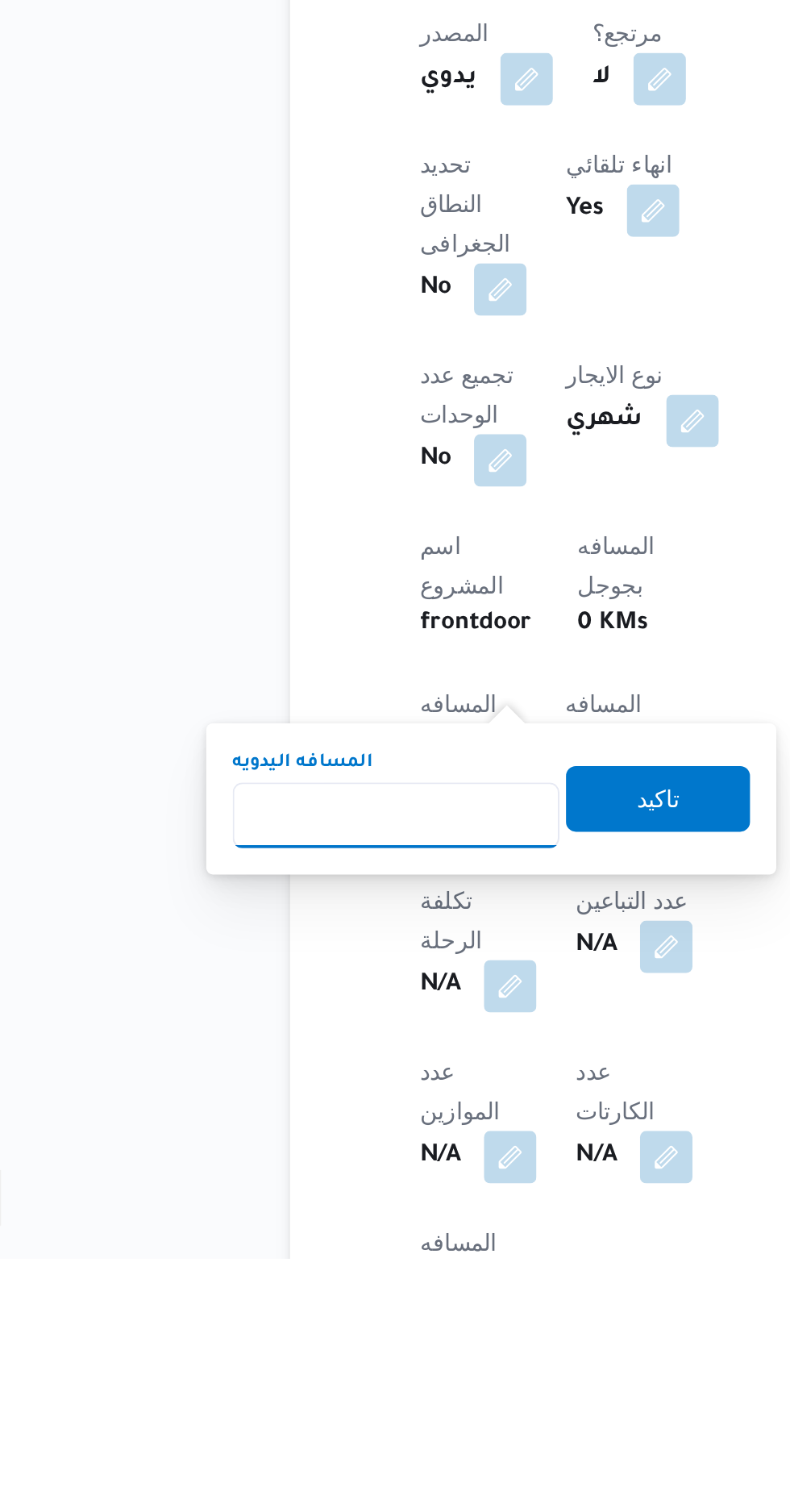
scroll to position [185, 0]
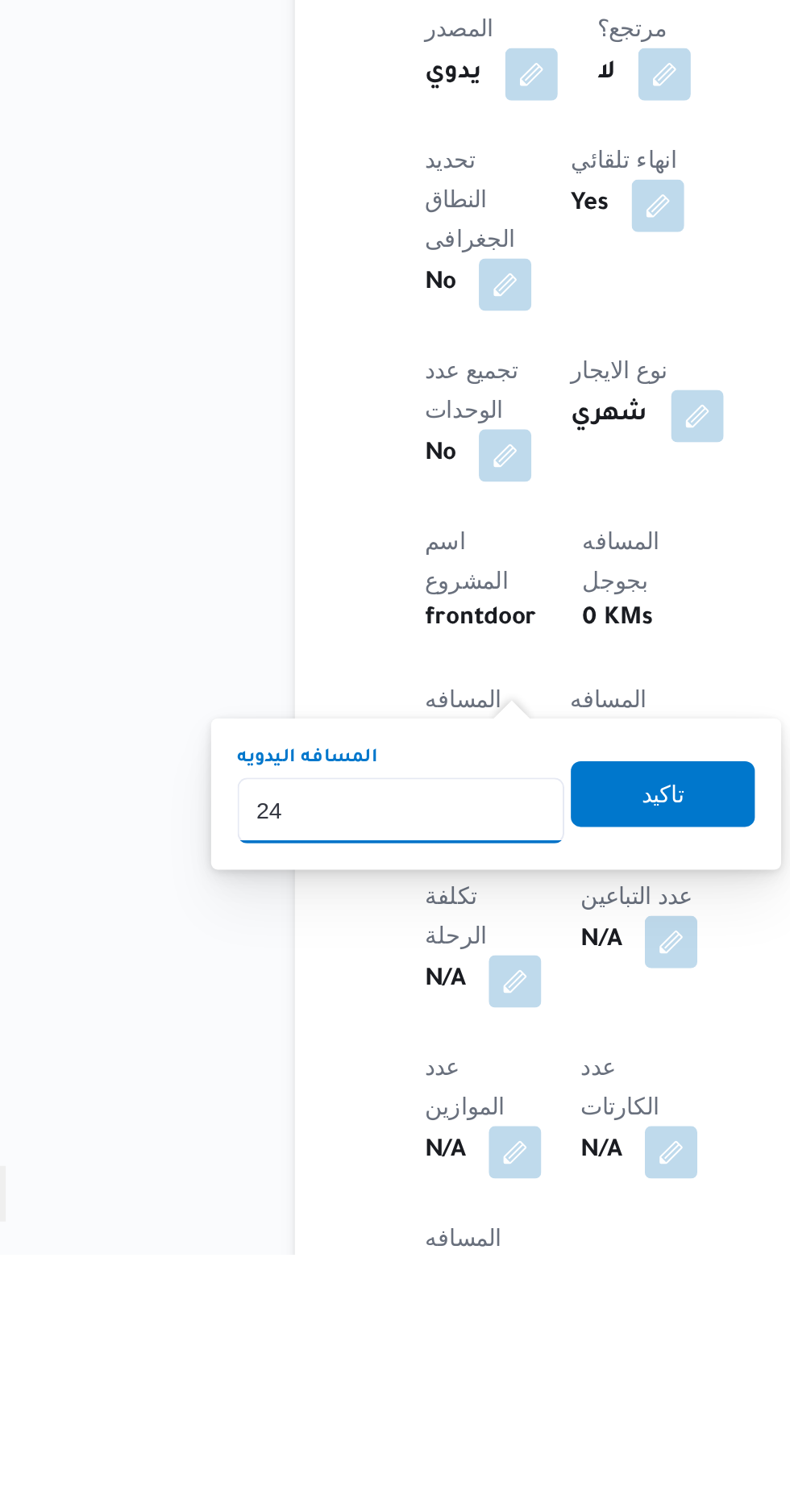
type input "240"
click at [381, 1273] on span "تاكيد" at bounding box center [390, 1281] width 90 height 32
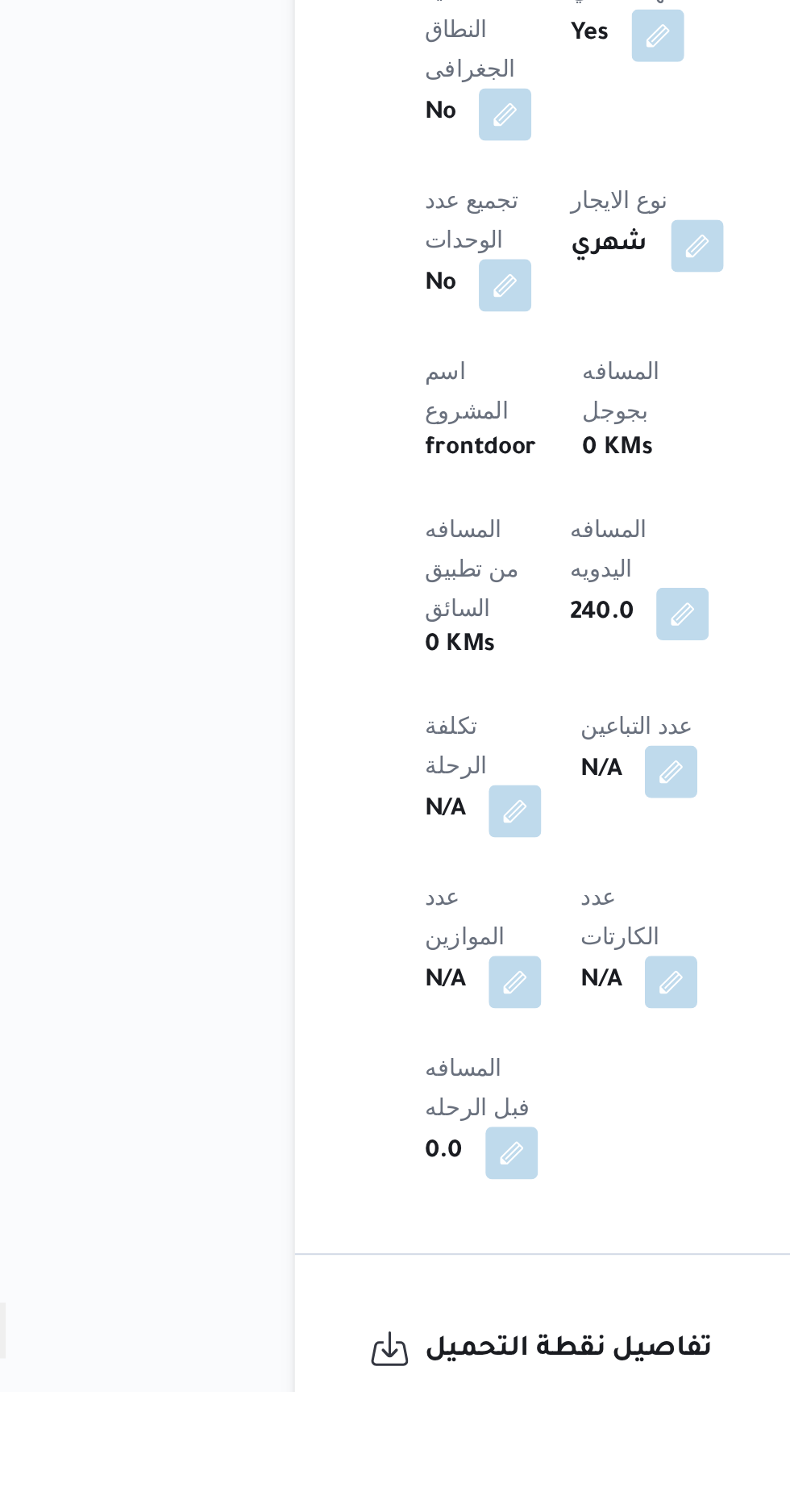
scroll to position [337, 0]
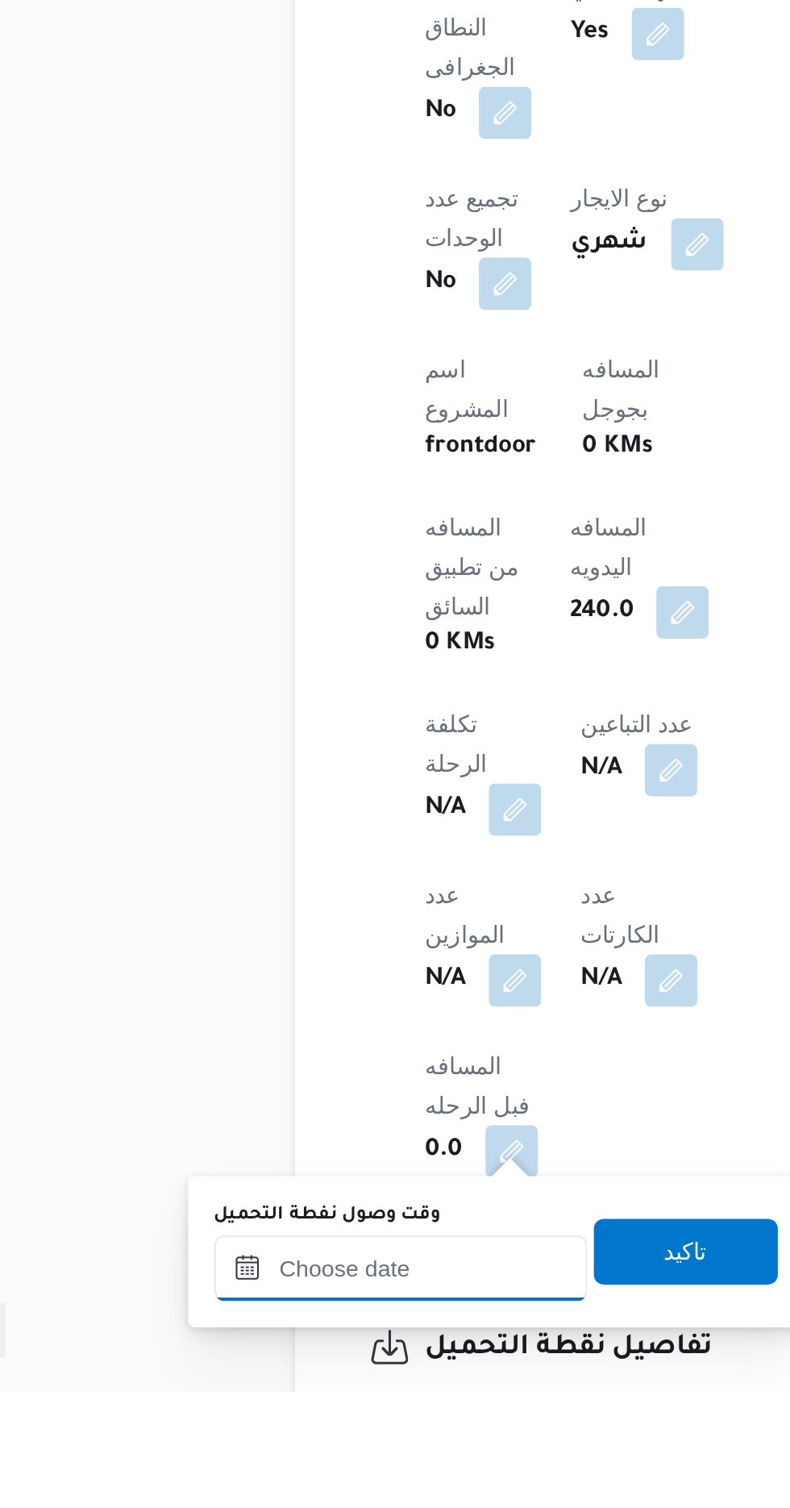
click at [243, 1441] on input "وقت وصول نفطة التحميل" at bounding box center [261, 1447] width 183 height 32
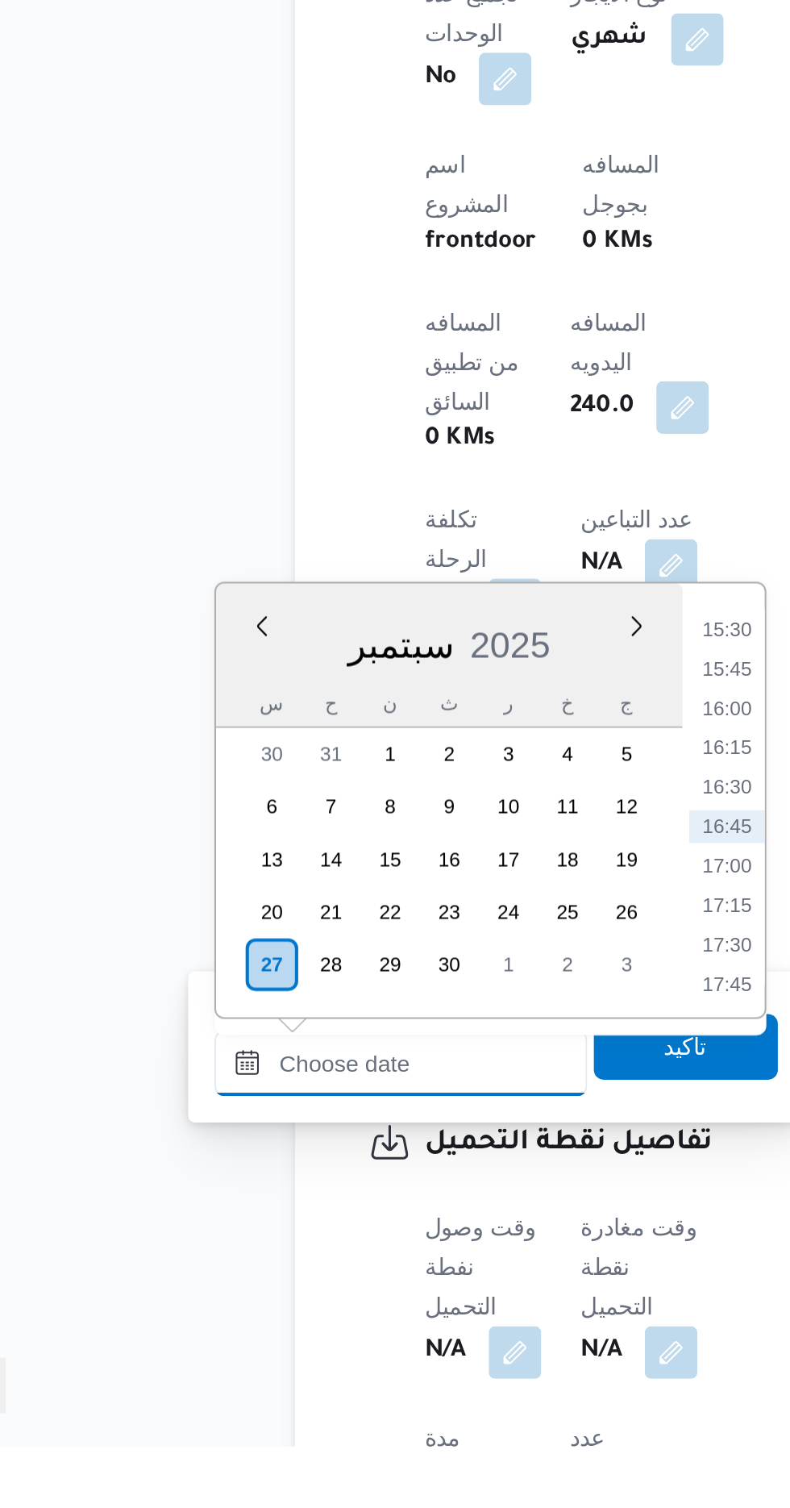
scroll to position [464, 0]
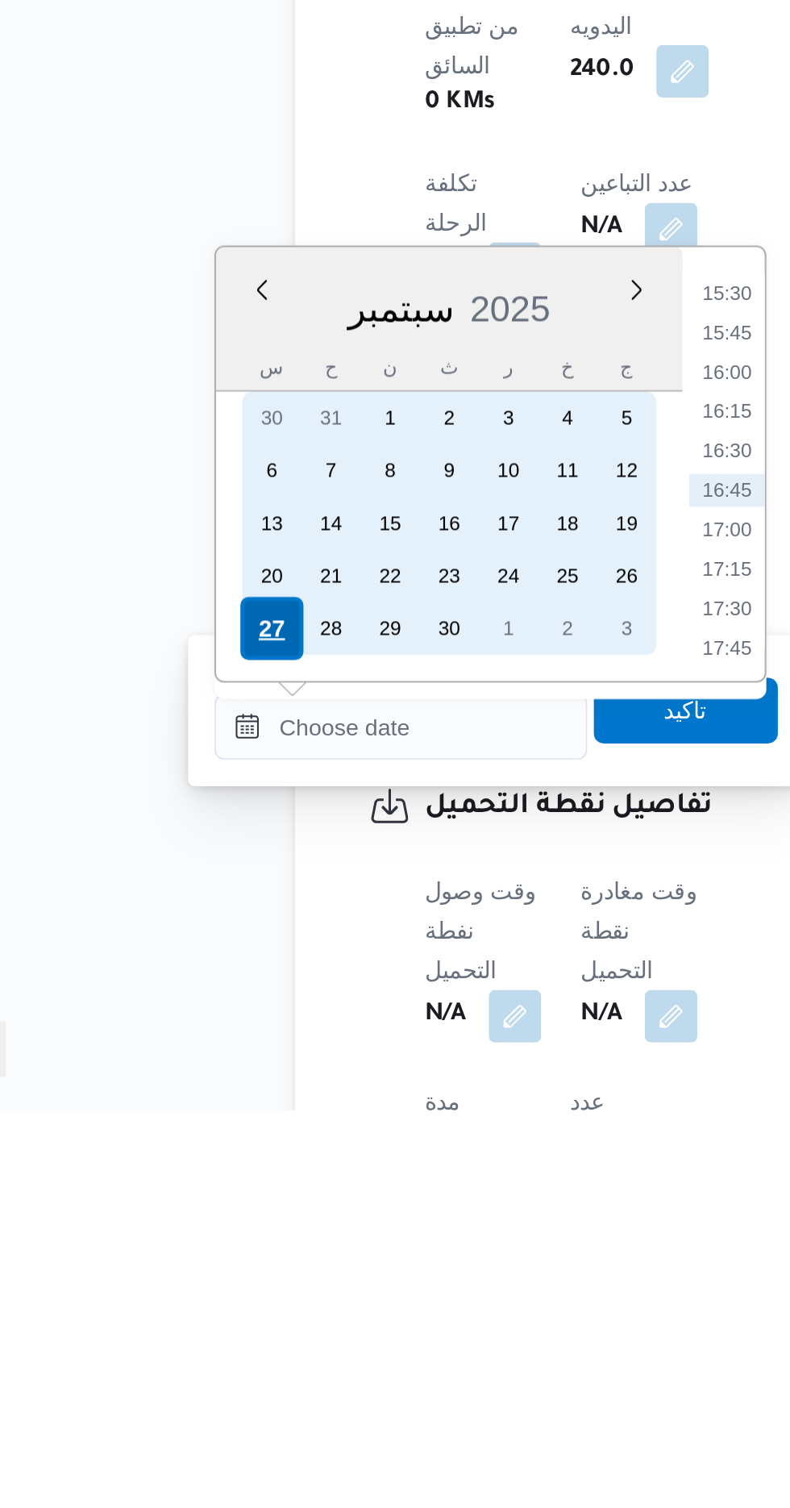
click at [188, 1271] on div "27" at bounding box center [197, 1271] width 31 height 31
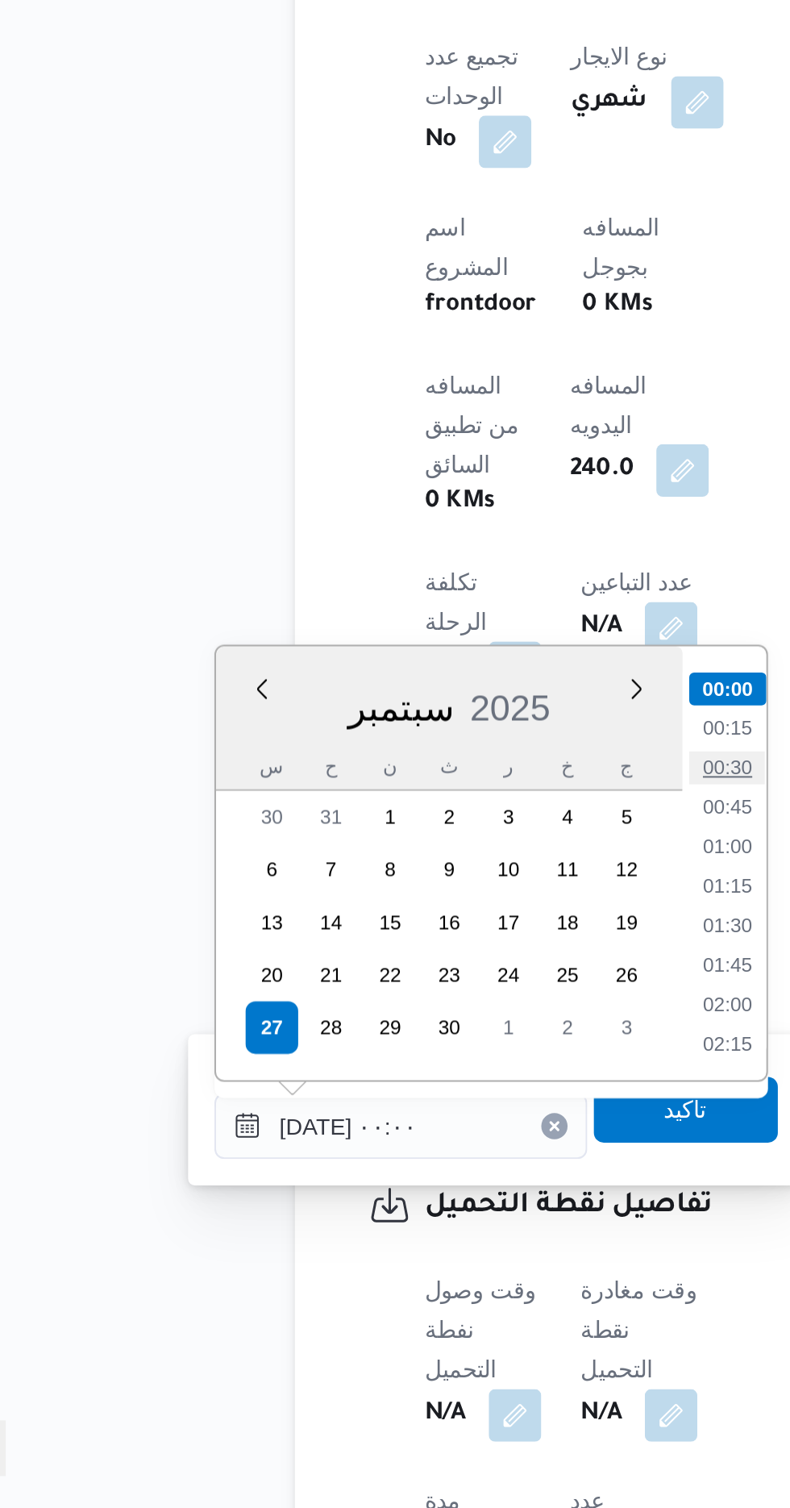
click at [420, 1148] on li "00:30" at bounding box center [421, 1144] width 37 height 16
type input "[DATE] ٠٠:٣٠"
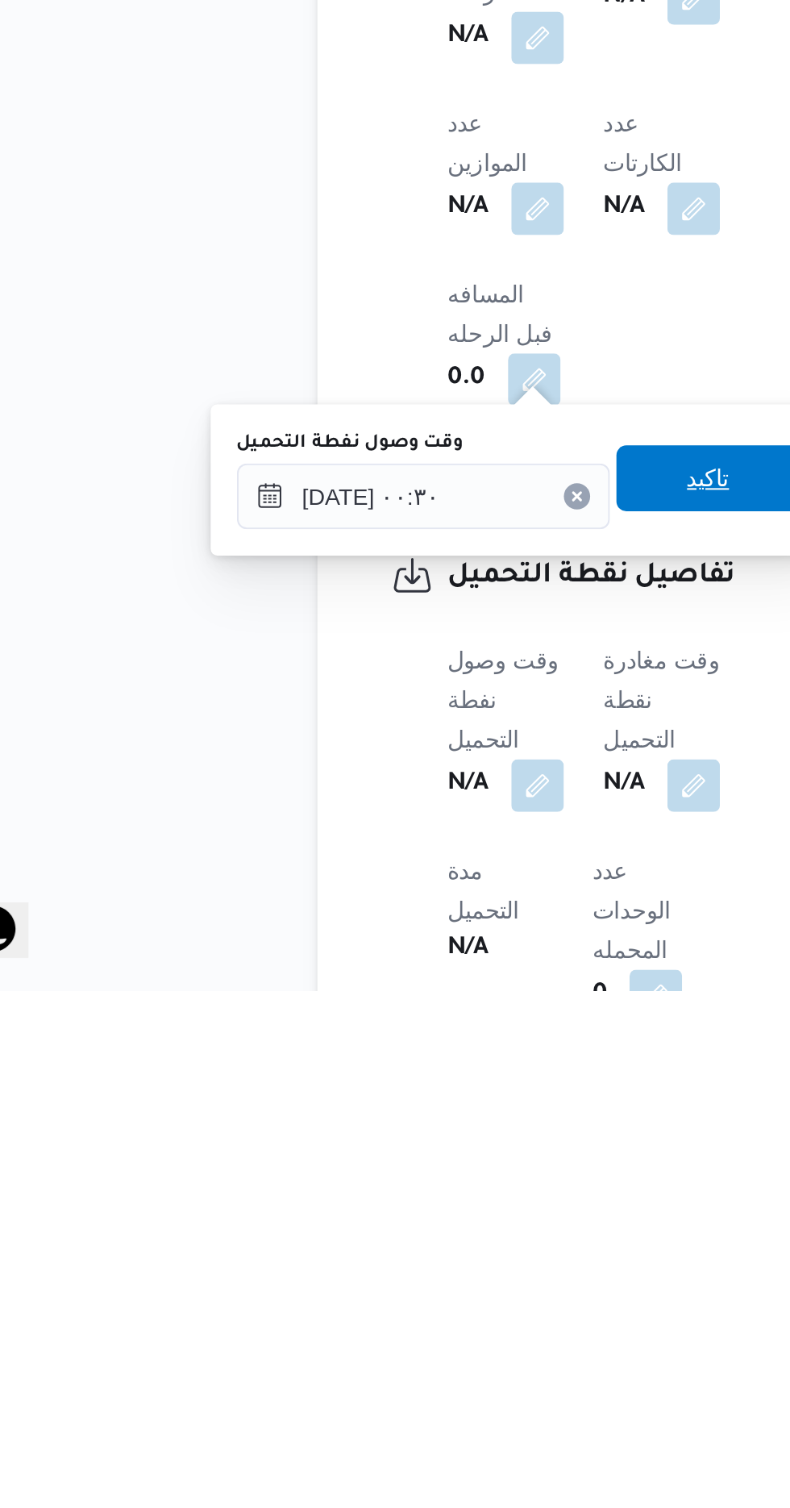
click at [410, 1266] on span "تاكيد" at bounding box center [401, 1256] width 90 height 32
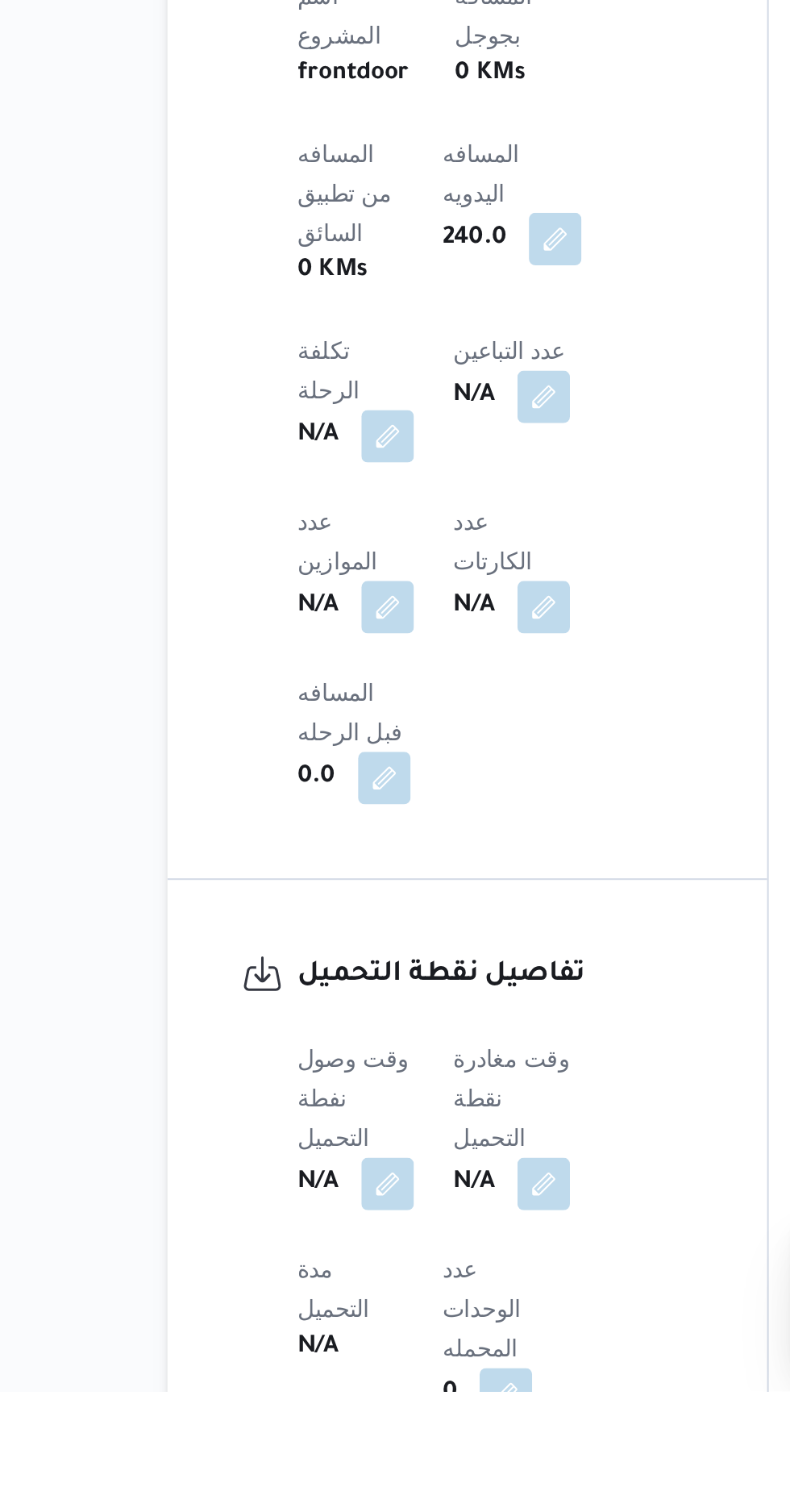
scroll to position [530, 0]
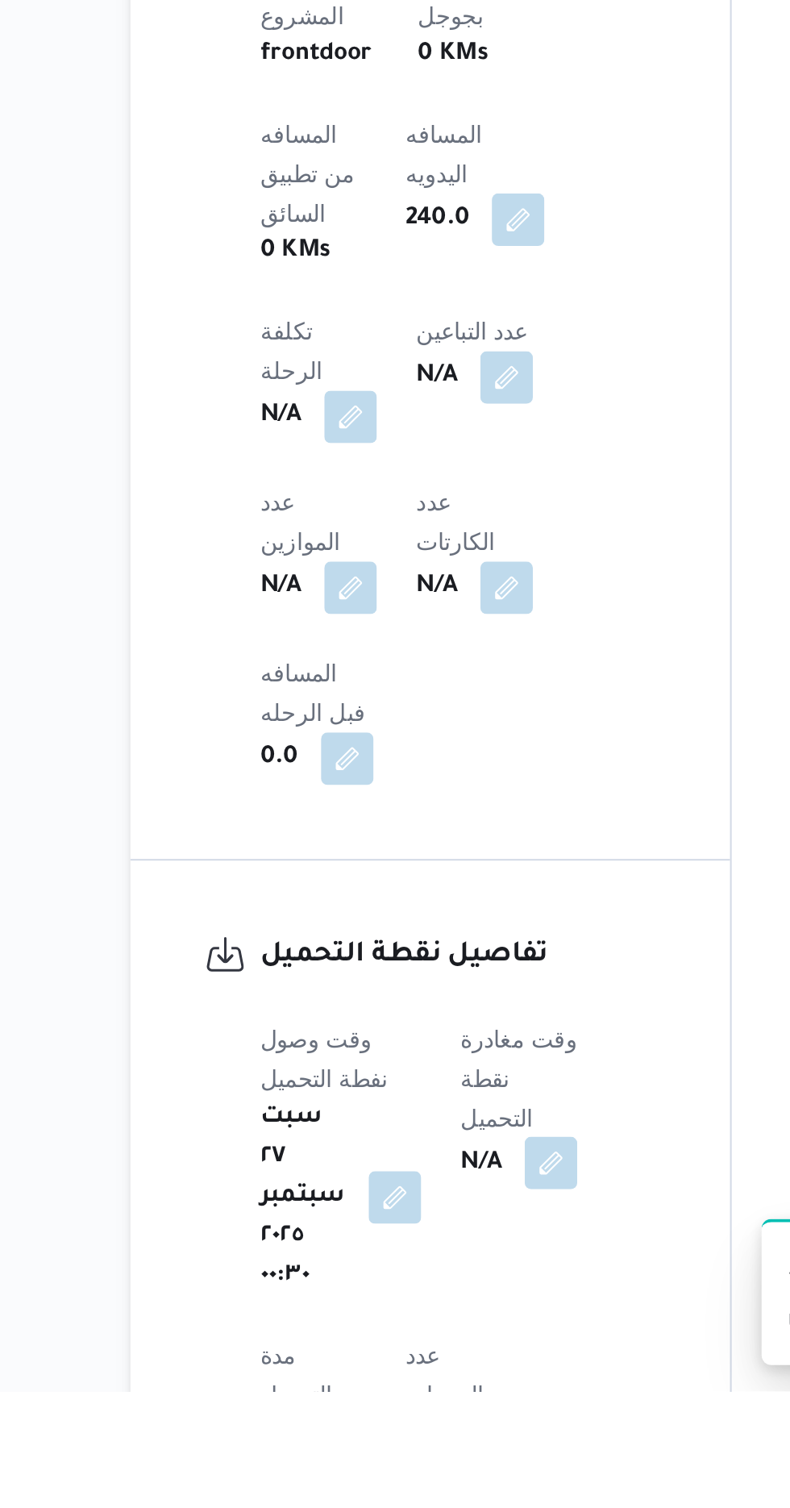
click at [414, 1383] on button "button" at bounding box center [416, 1396] width 26 height 26
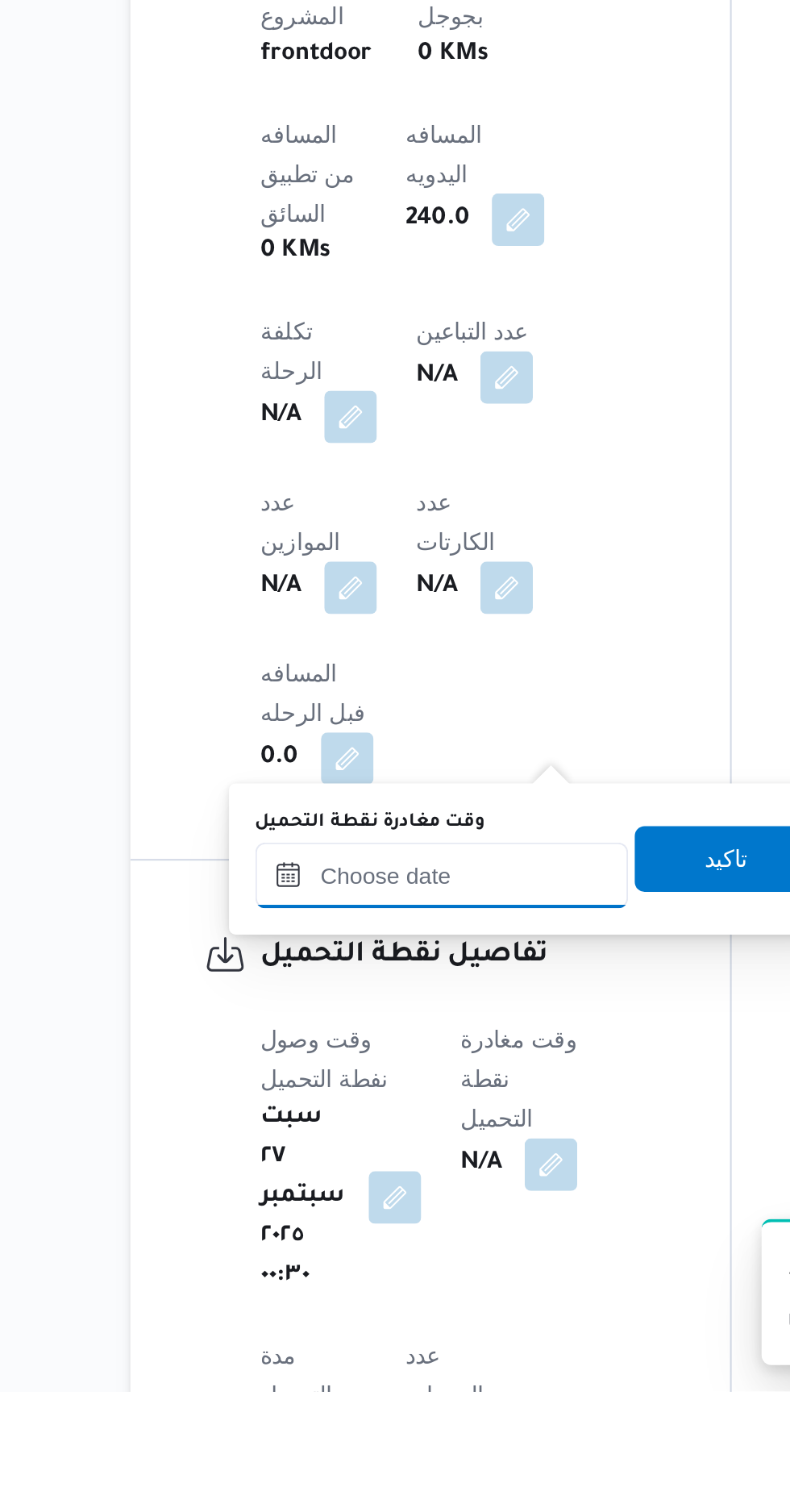
click at [409, 1250] on input "وقت مغادرة نقطة التحميل" at bounding box center [362, 1254] width 183 height 32
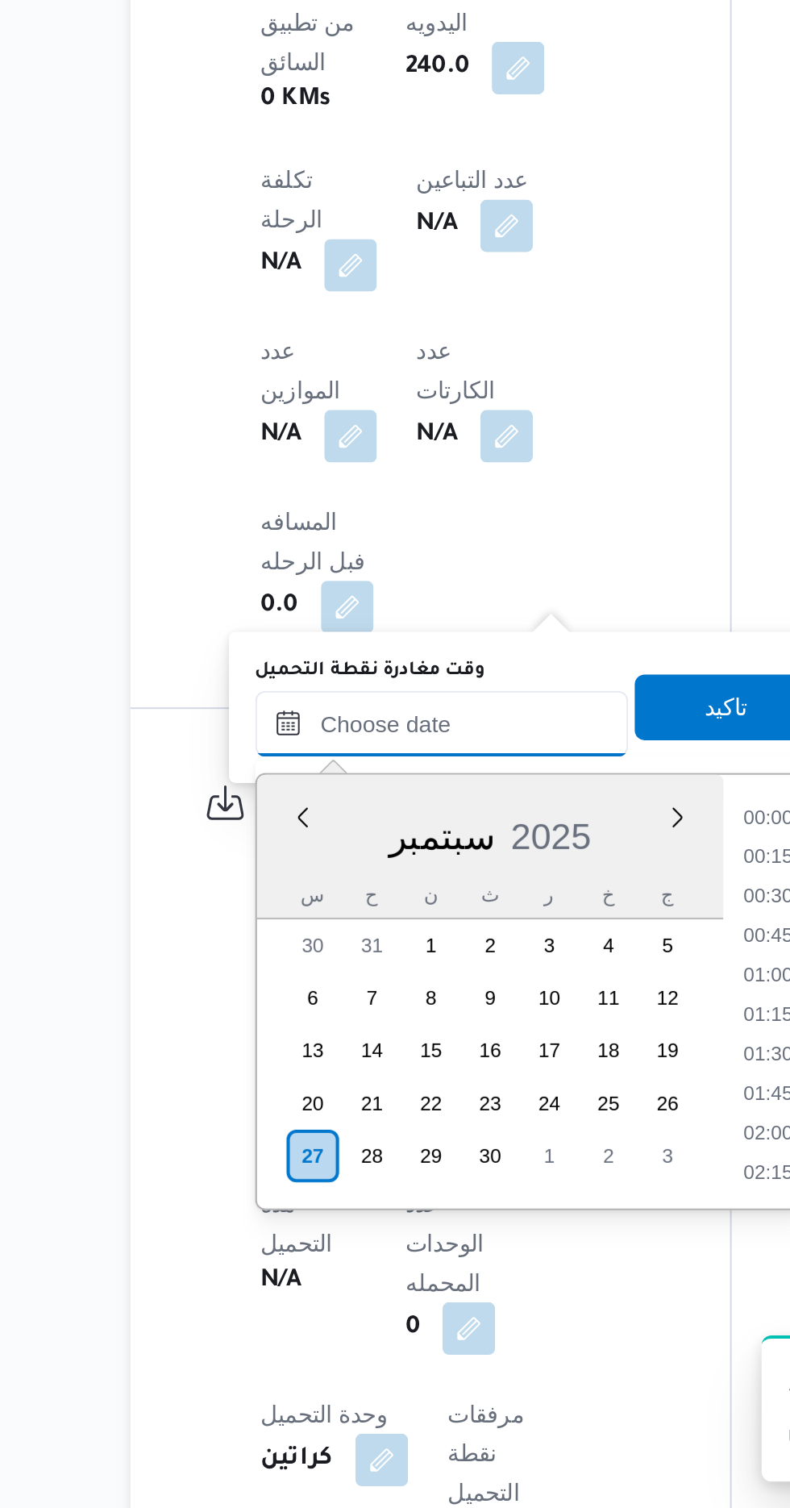
scroll to position [1198, 0]
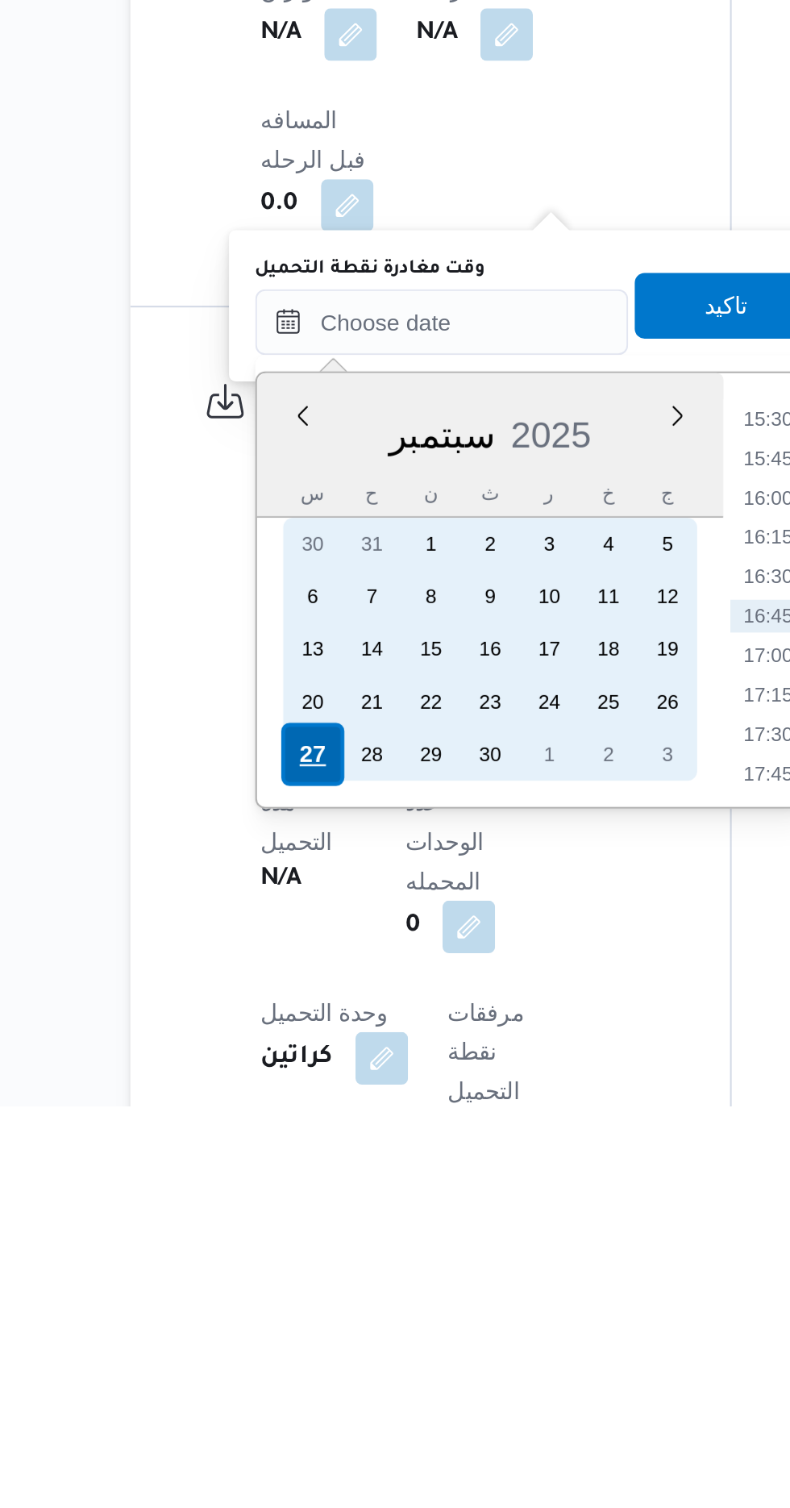
click at [297, 1333] on div "27" at bounding box center [298, 1335] width 31 height 31
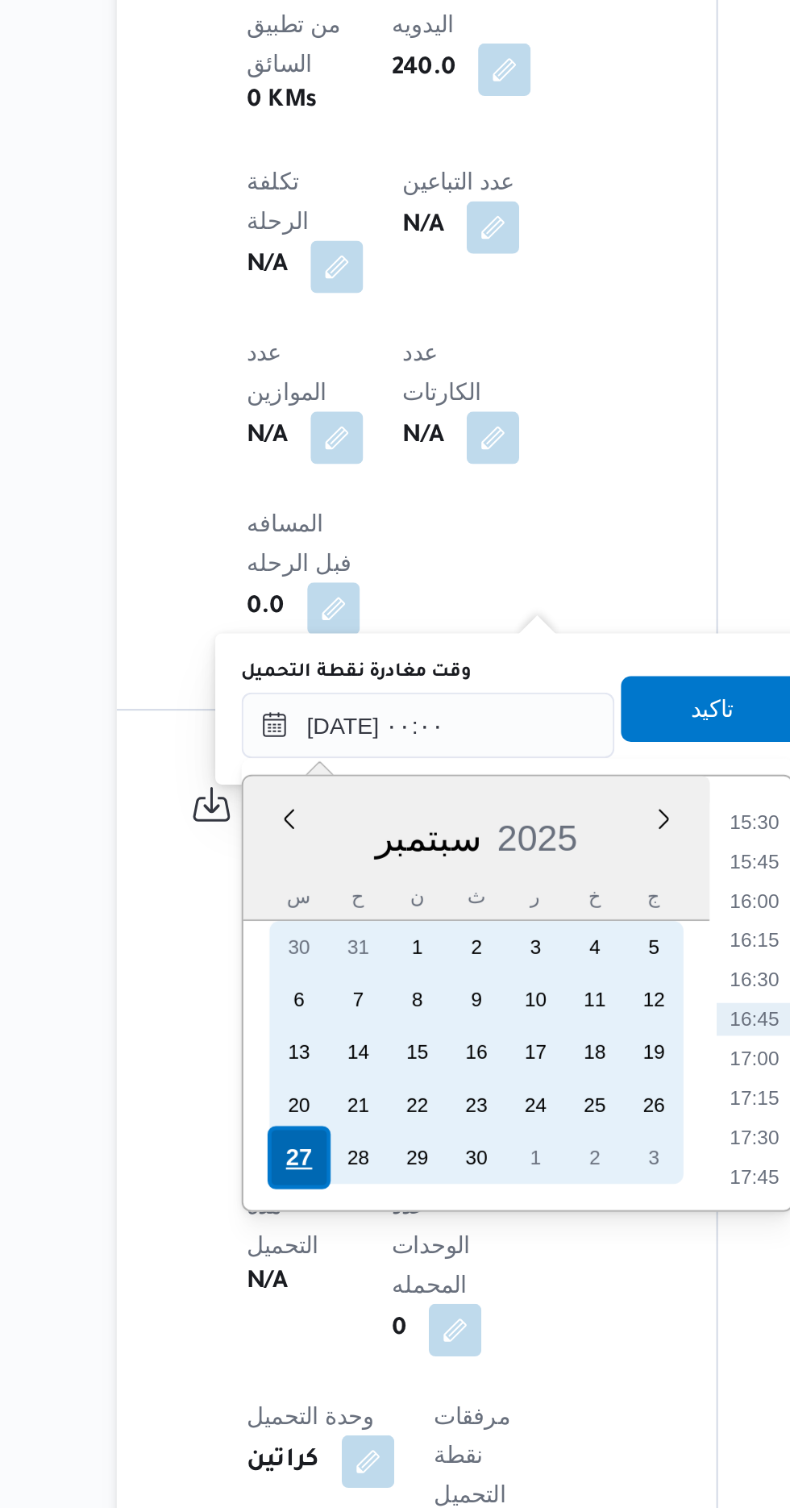
scroll to position [0, 0]
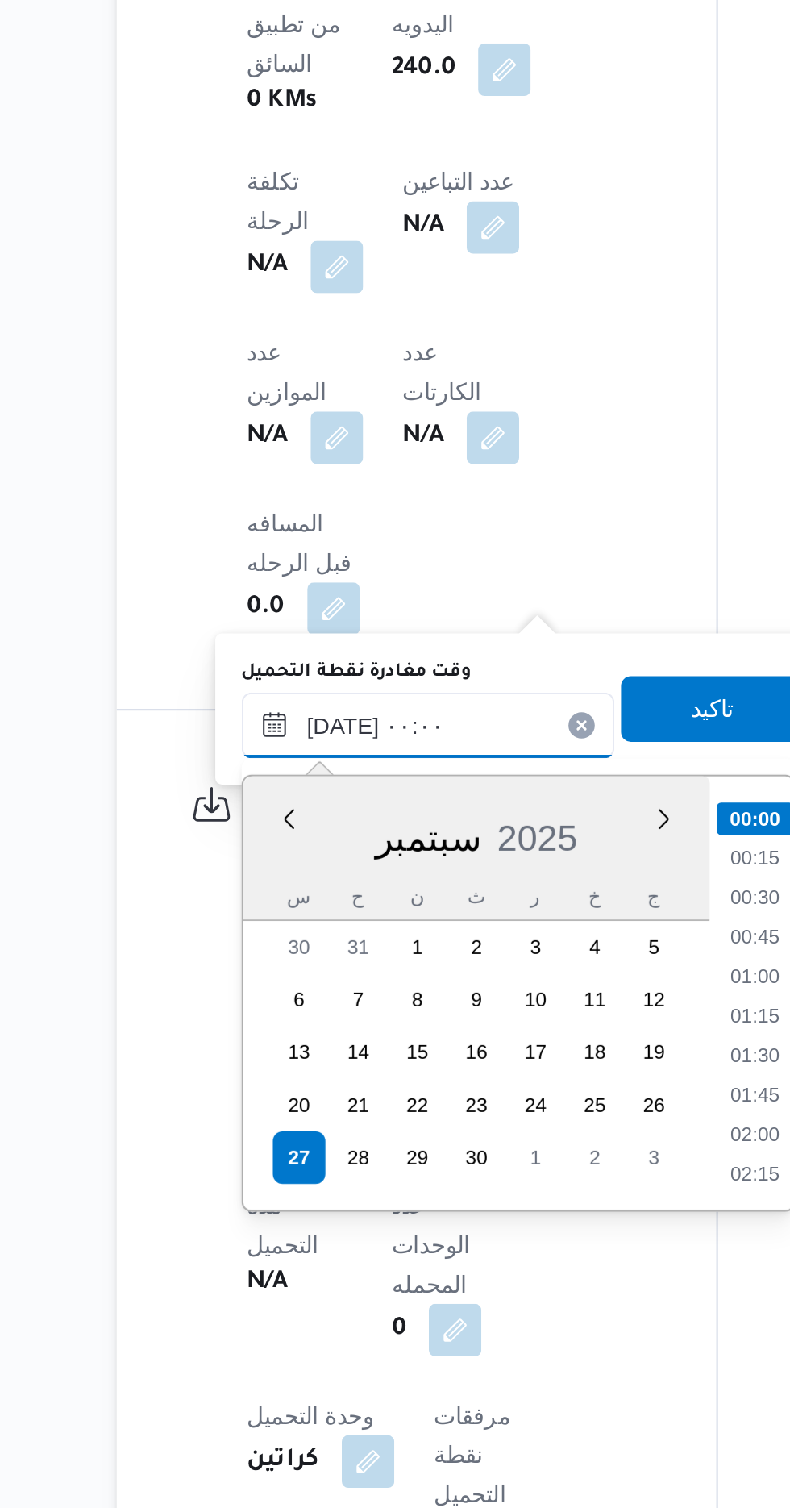
click at [281, 1130] on input "[DATE] ٠٠:٠٠" at bounding box center [362, 1123] width 183 height 32
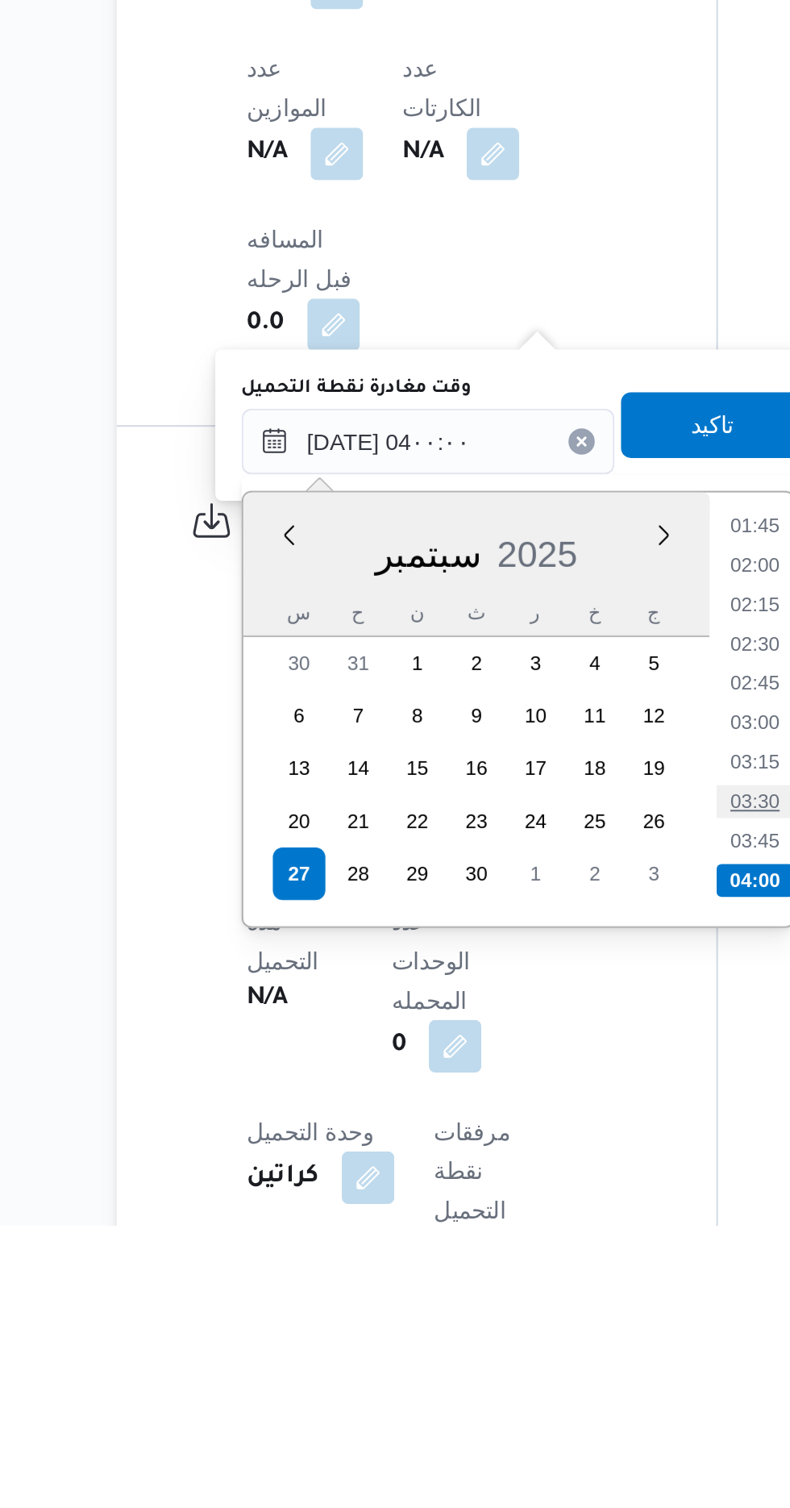
click at [525, 1297] on li "03:30" at bounding box center [522, 1299] width 37 height 16
type input "[DATE] ٠٣:٣٠"
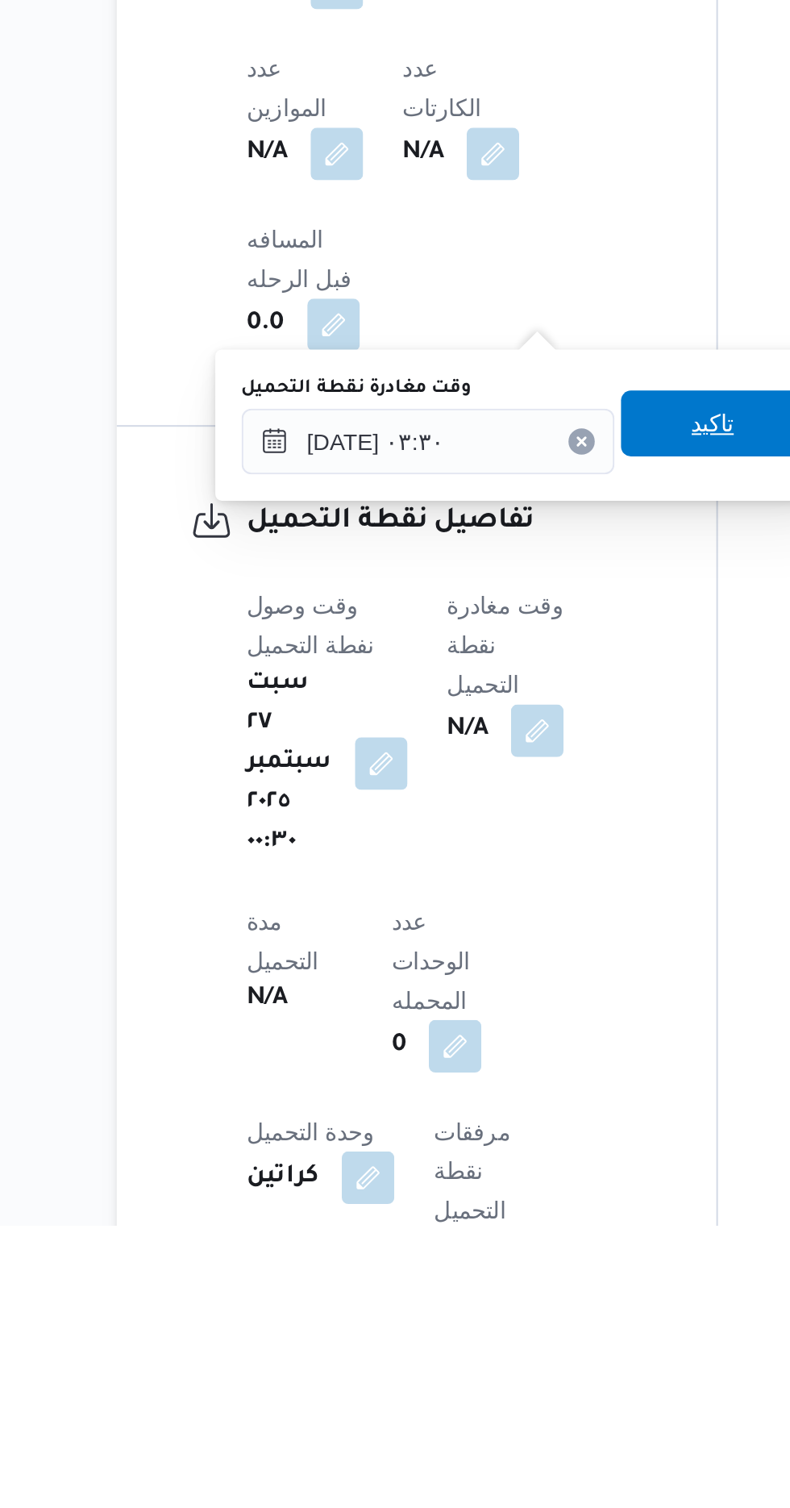
click at [504, 1119] on span "تاكيد" at bounding box center [502, 1114] width 90 height 32
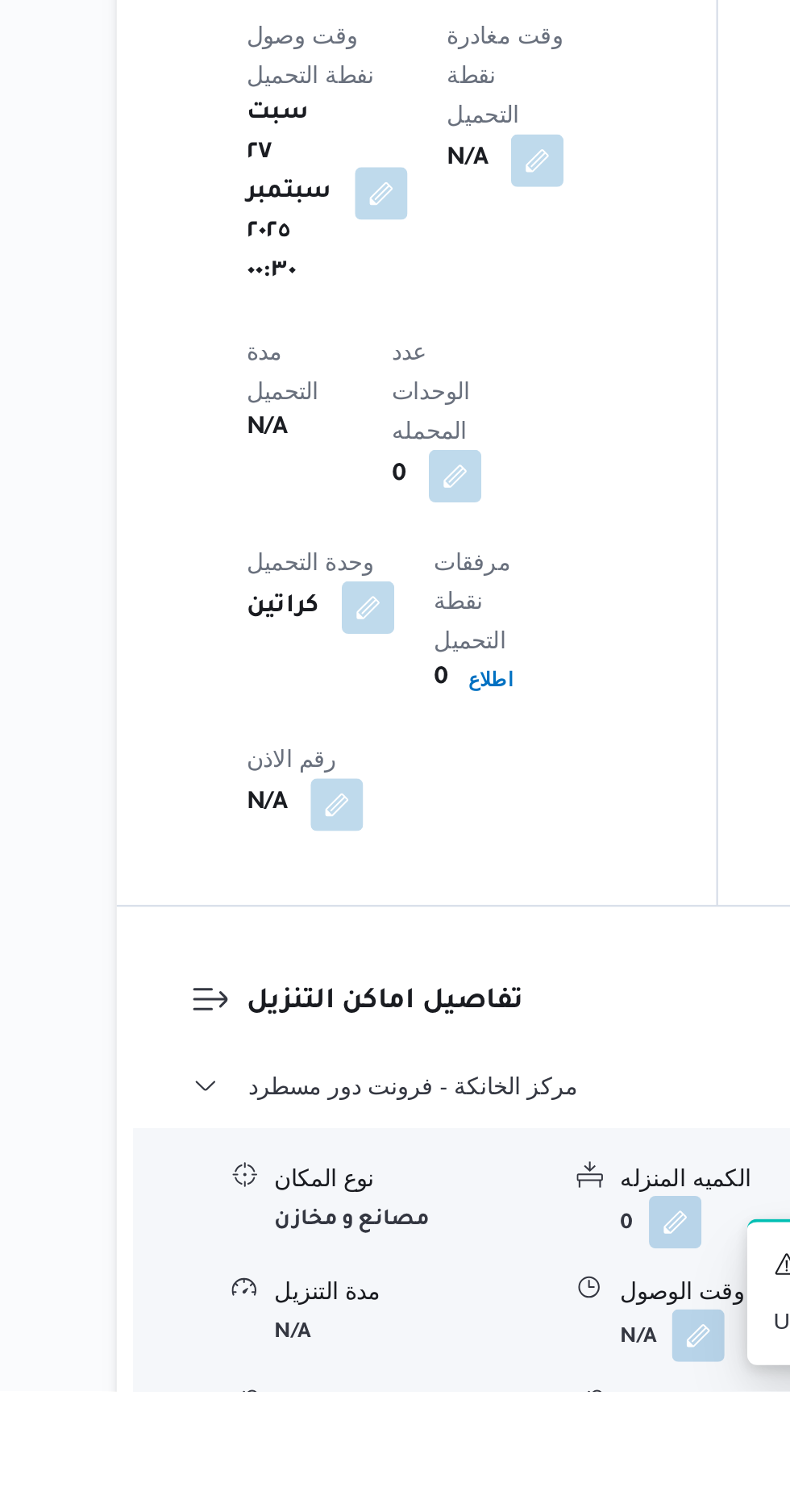
scroll to position [1093, 0]
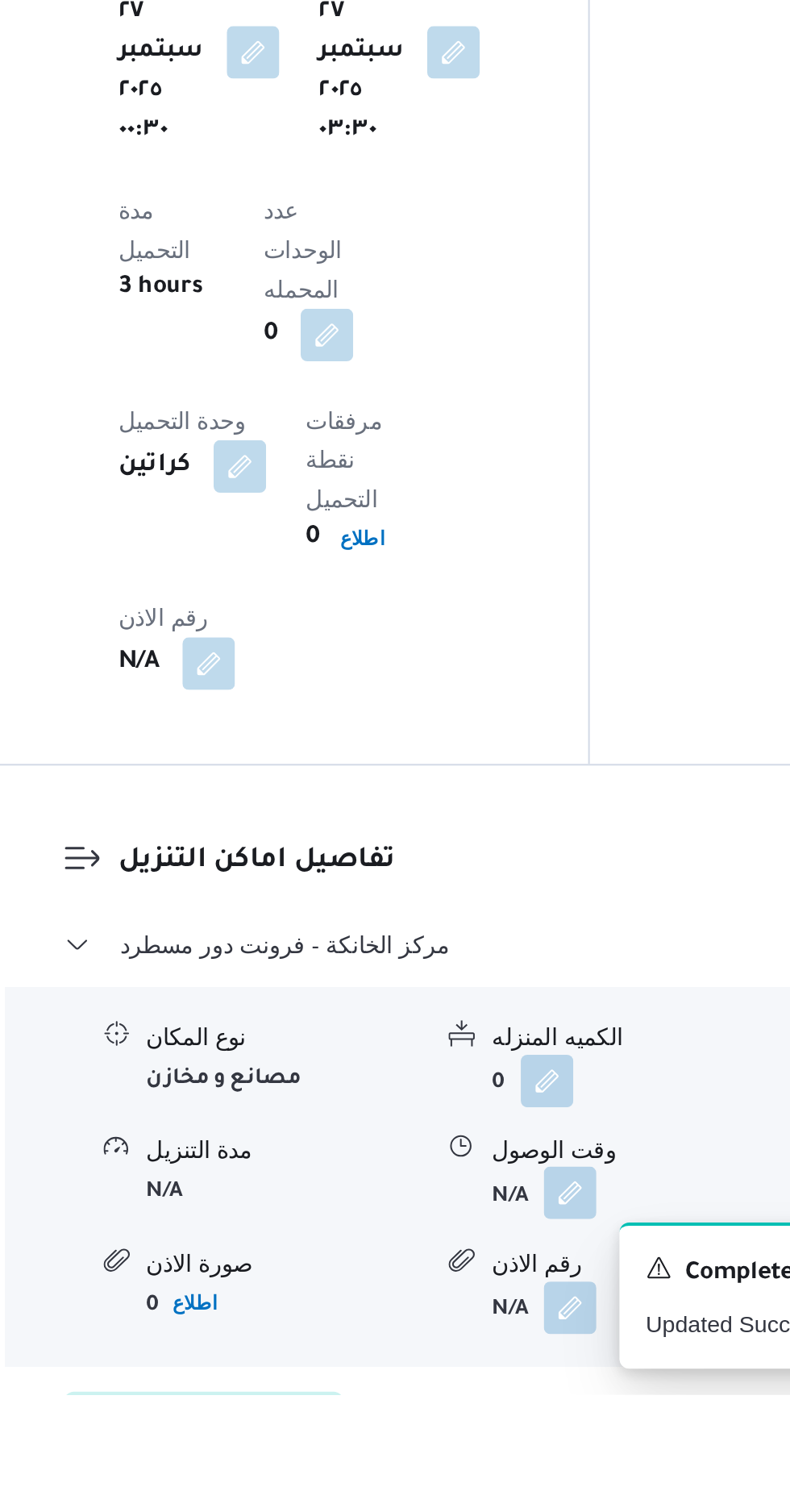
click at [490, 1395] on button "button" at bounding box center [495, 1408] width 26 height 26
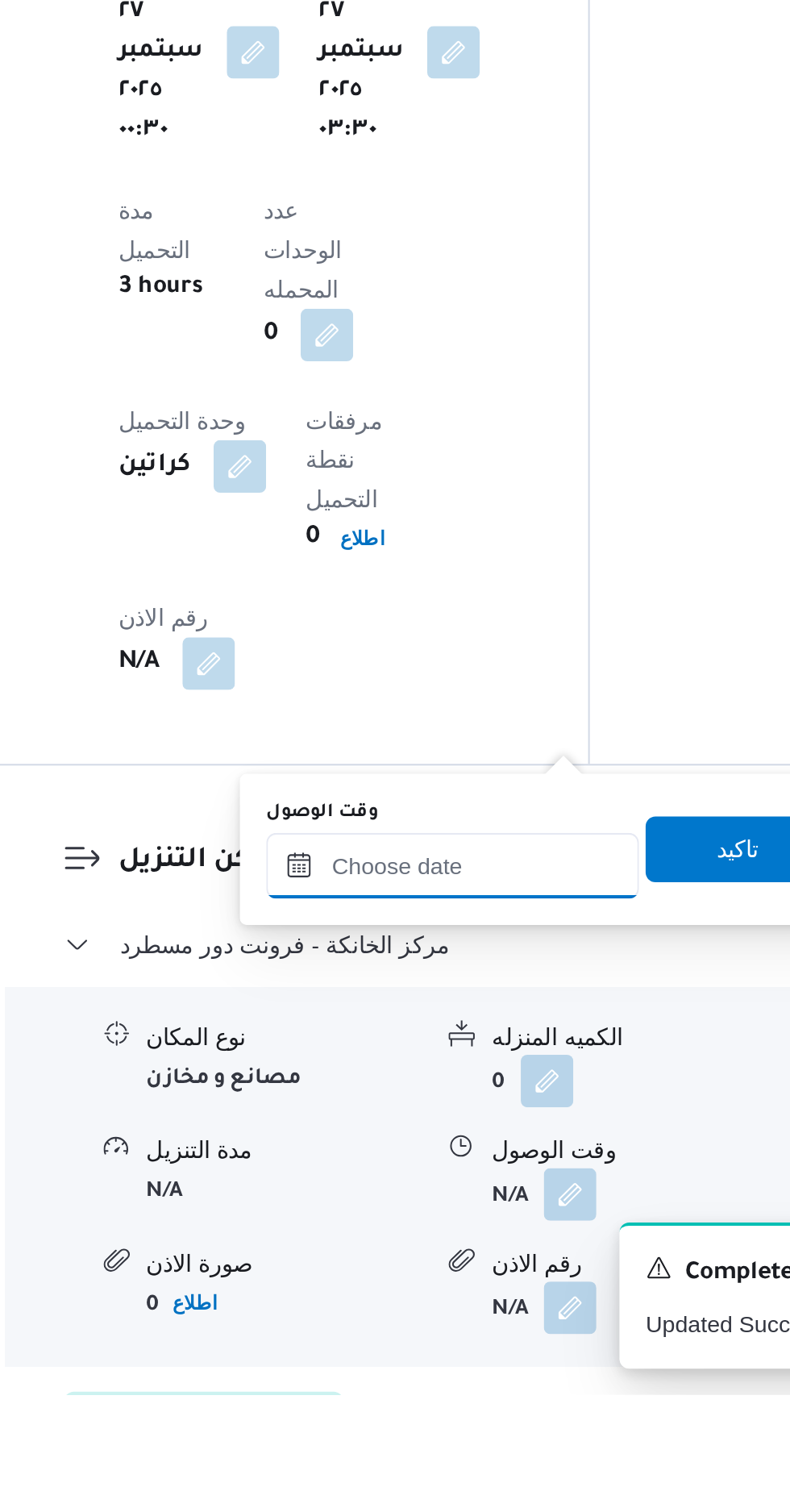
click at [474, 1252] on input "وقت الوصول" at bounding box center [437, 1248] width 183 height 32
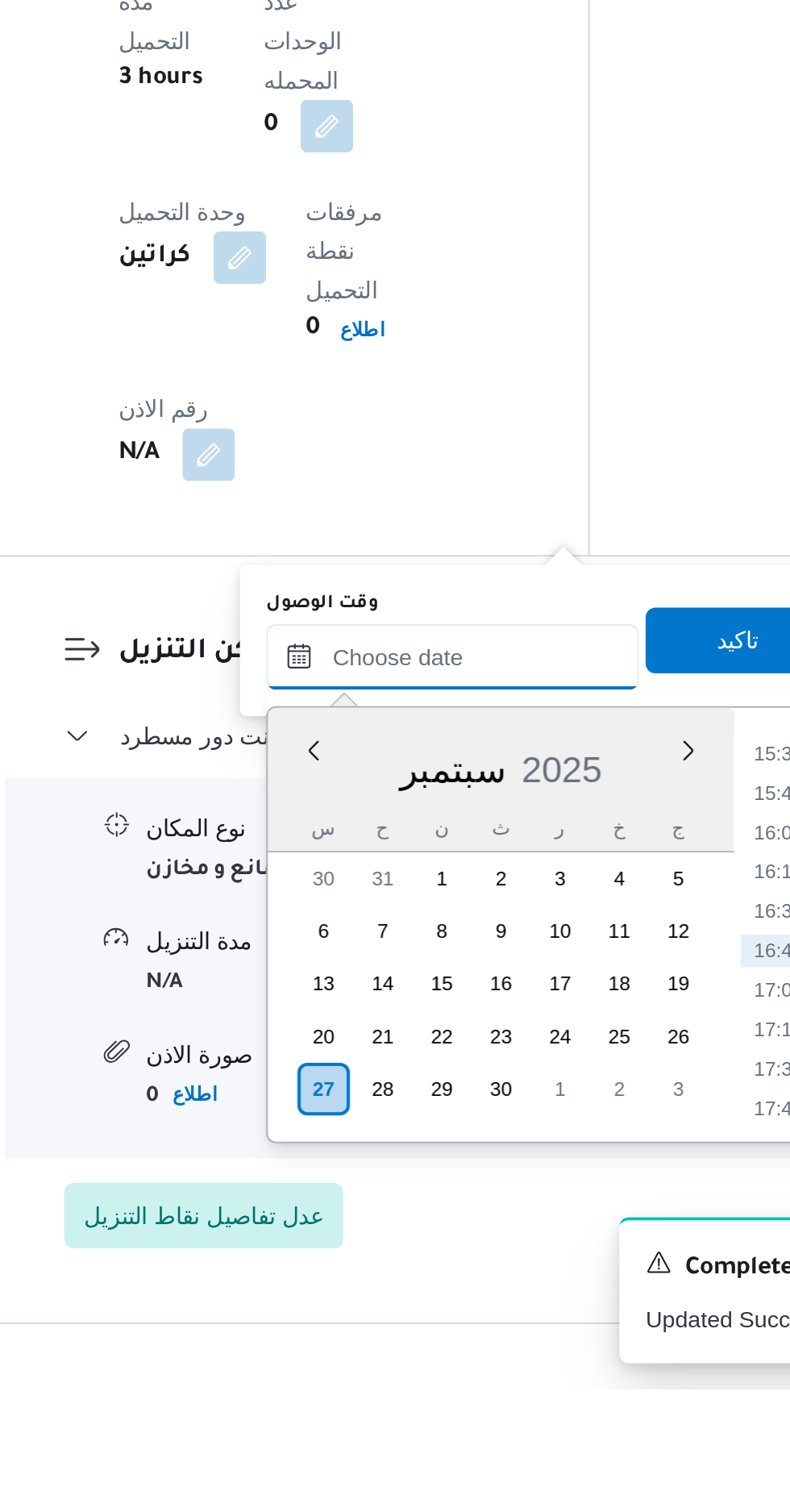
scroll to position [1193, 0]
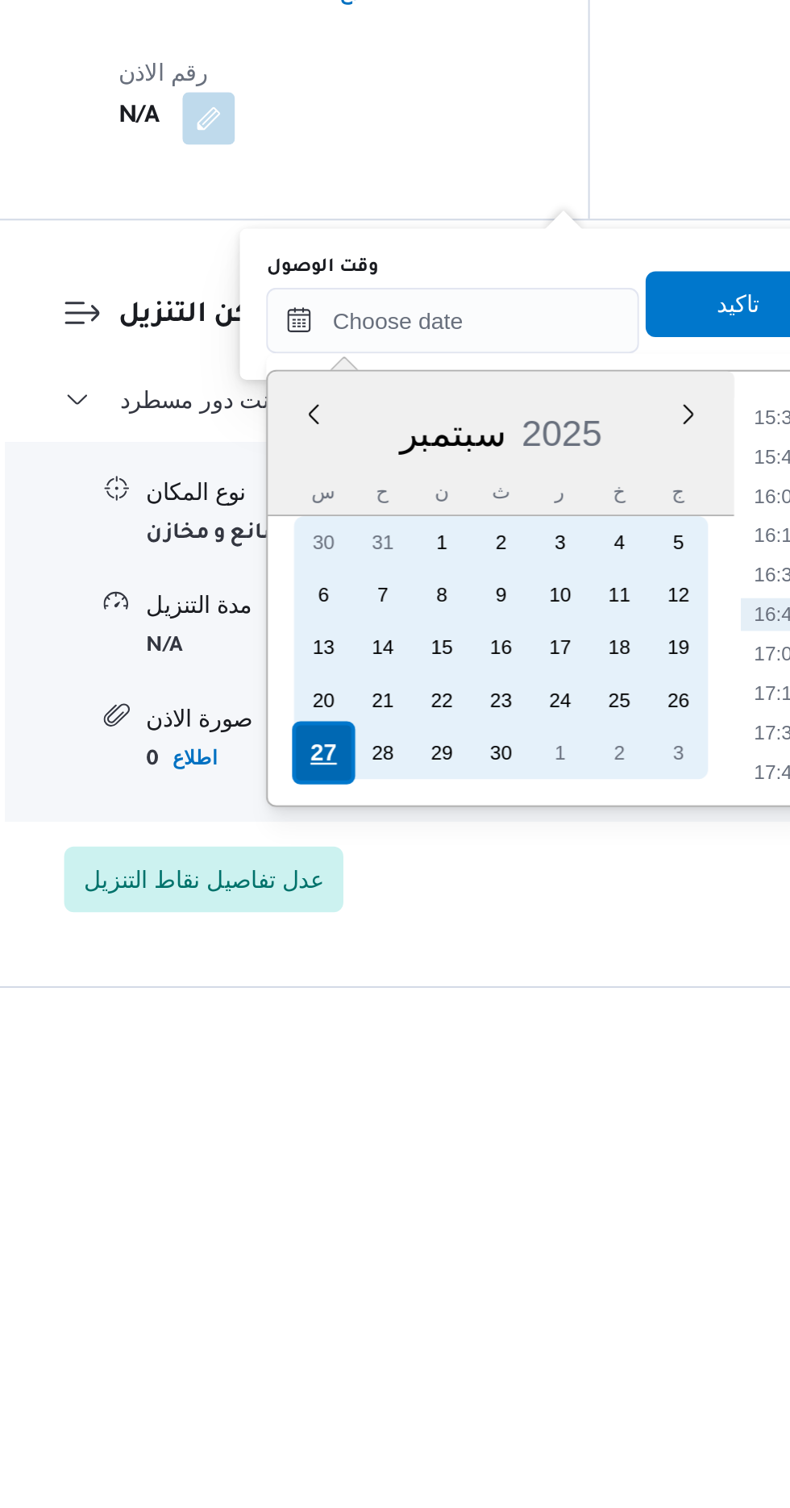
click at [372, 1356] on div "27" at bounding box center [374, 1360] width 31 height 31
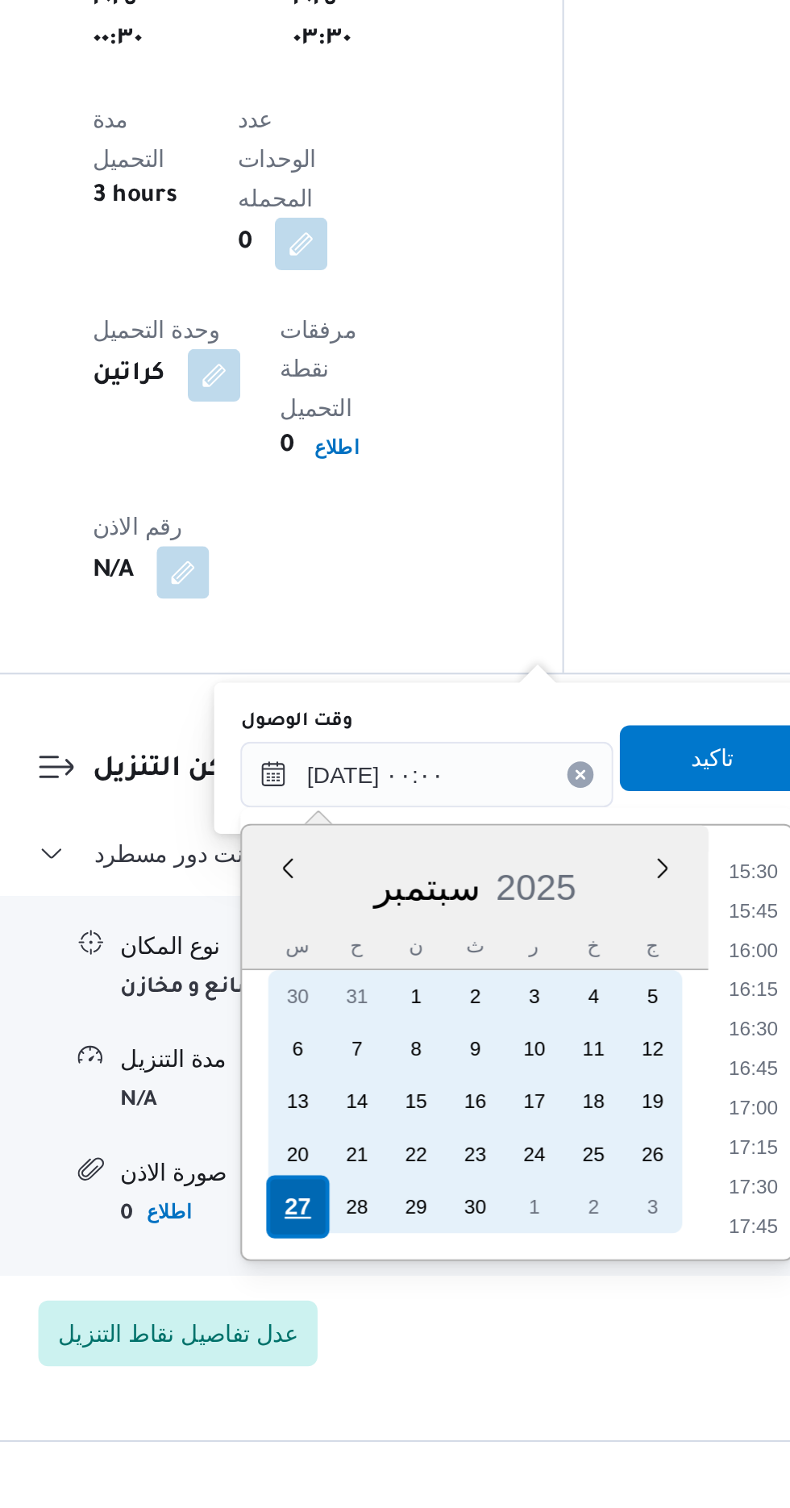
scroll to position [0, 0]
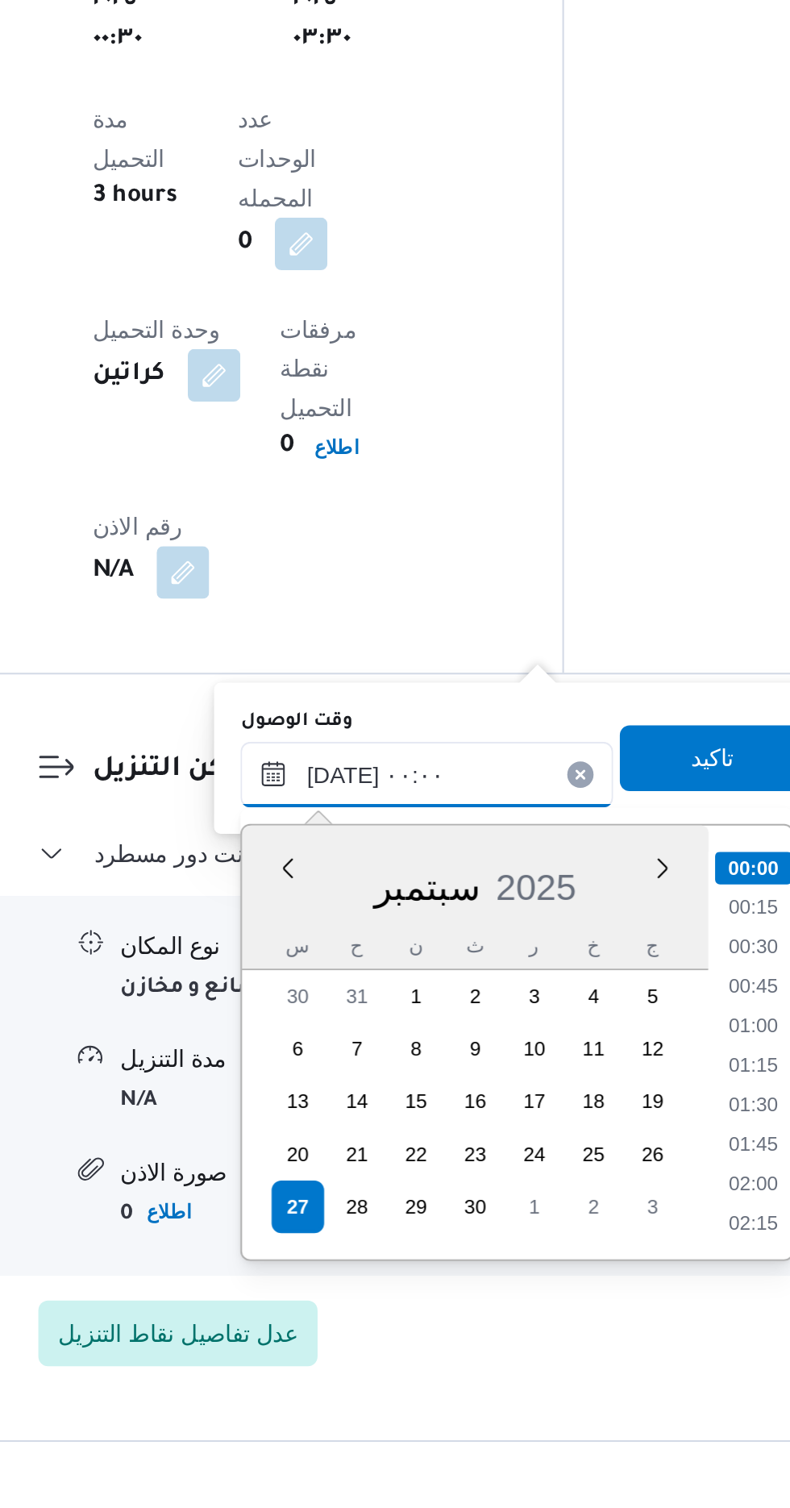
click at [362, 1154] on input "[DATE] ٠٠:٠٠" at bounding box center [437, 1147] width 183 height 32
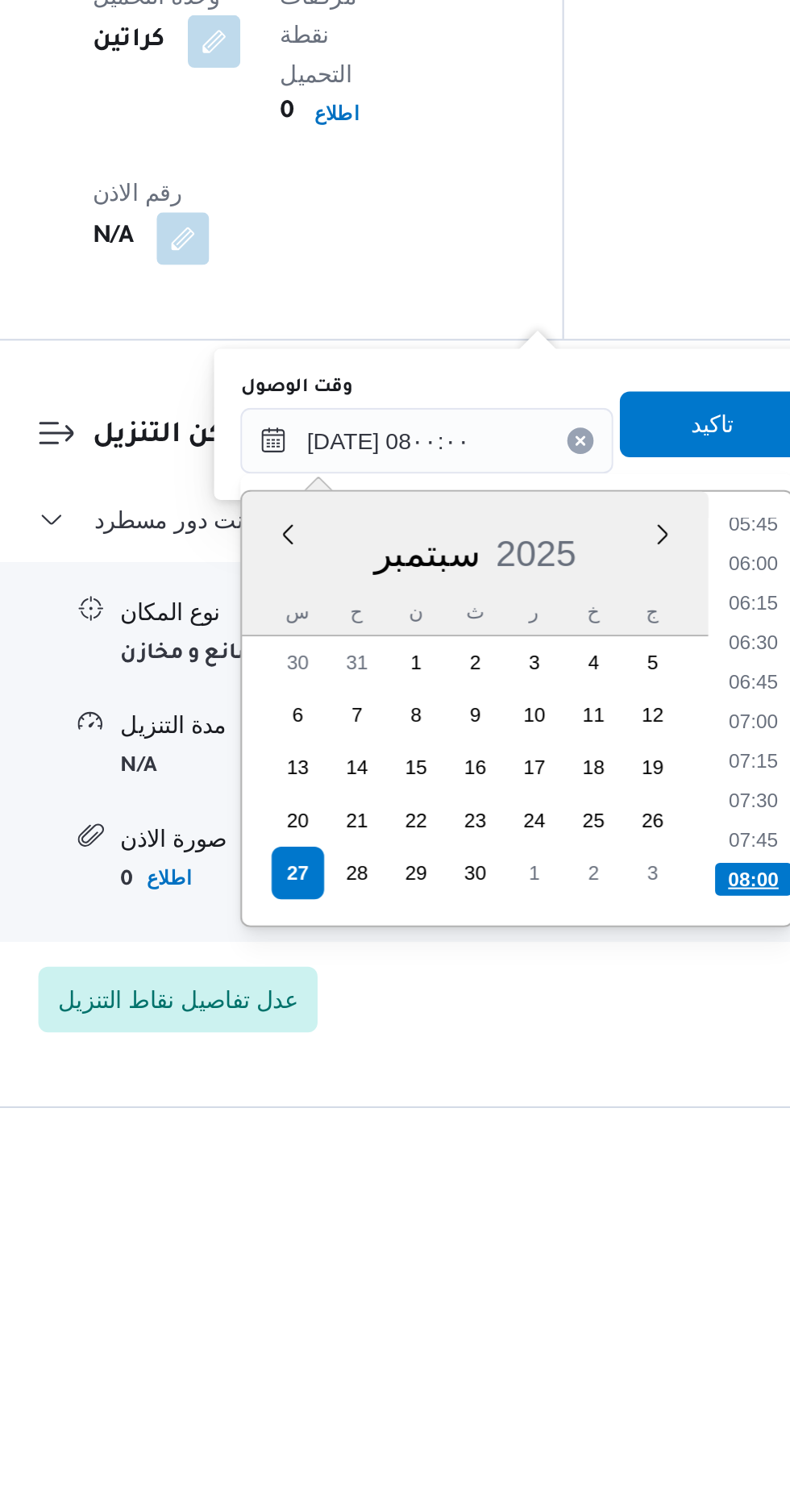
click at [605, 1360] on li "08:00" at bounding box center [598, 1362] width 38 height 16
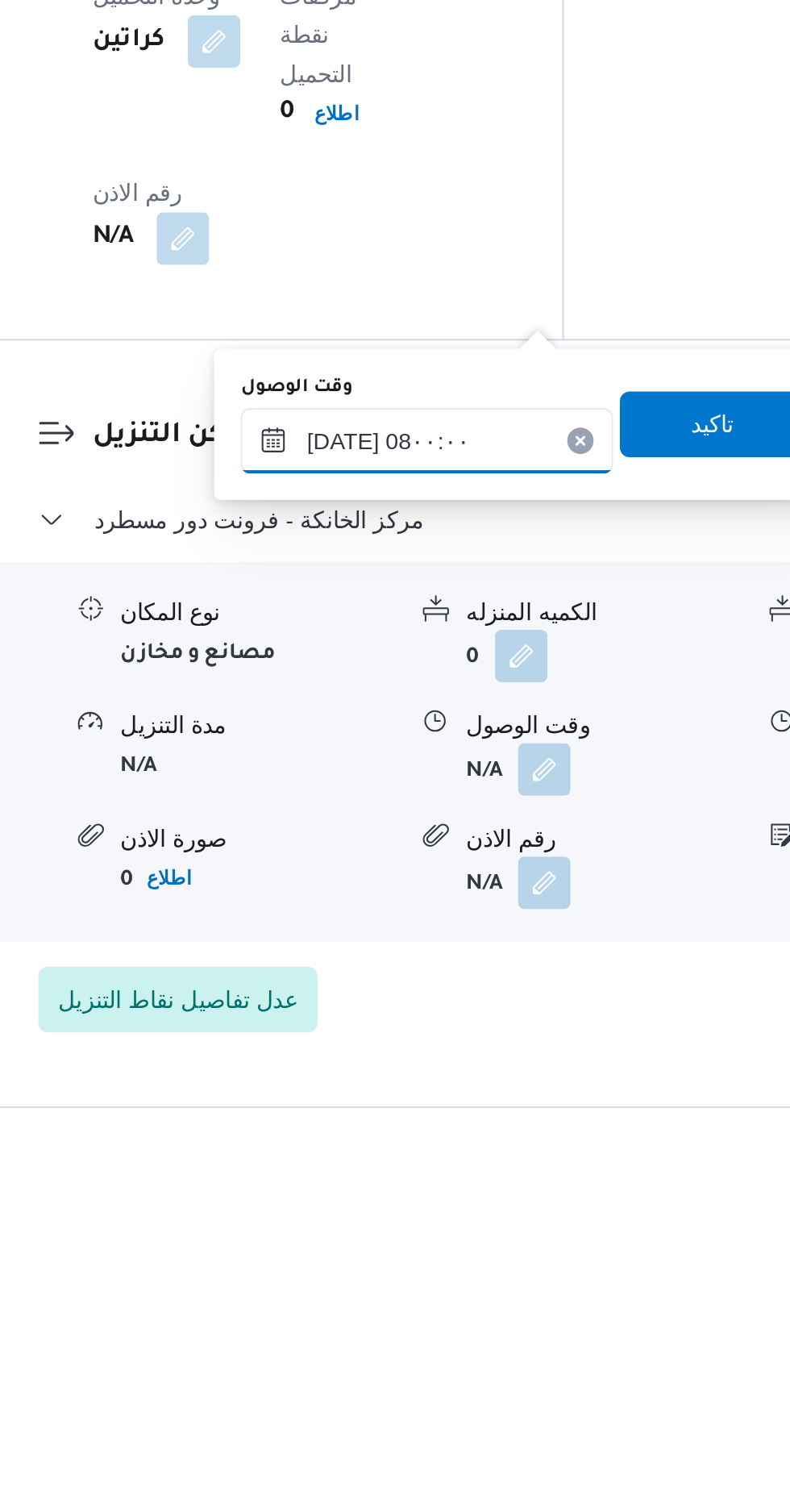
type input "[DATE] ٠٨:٠٠"
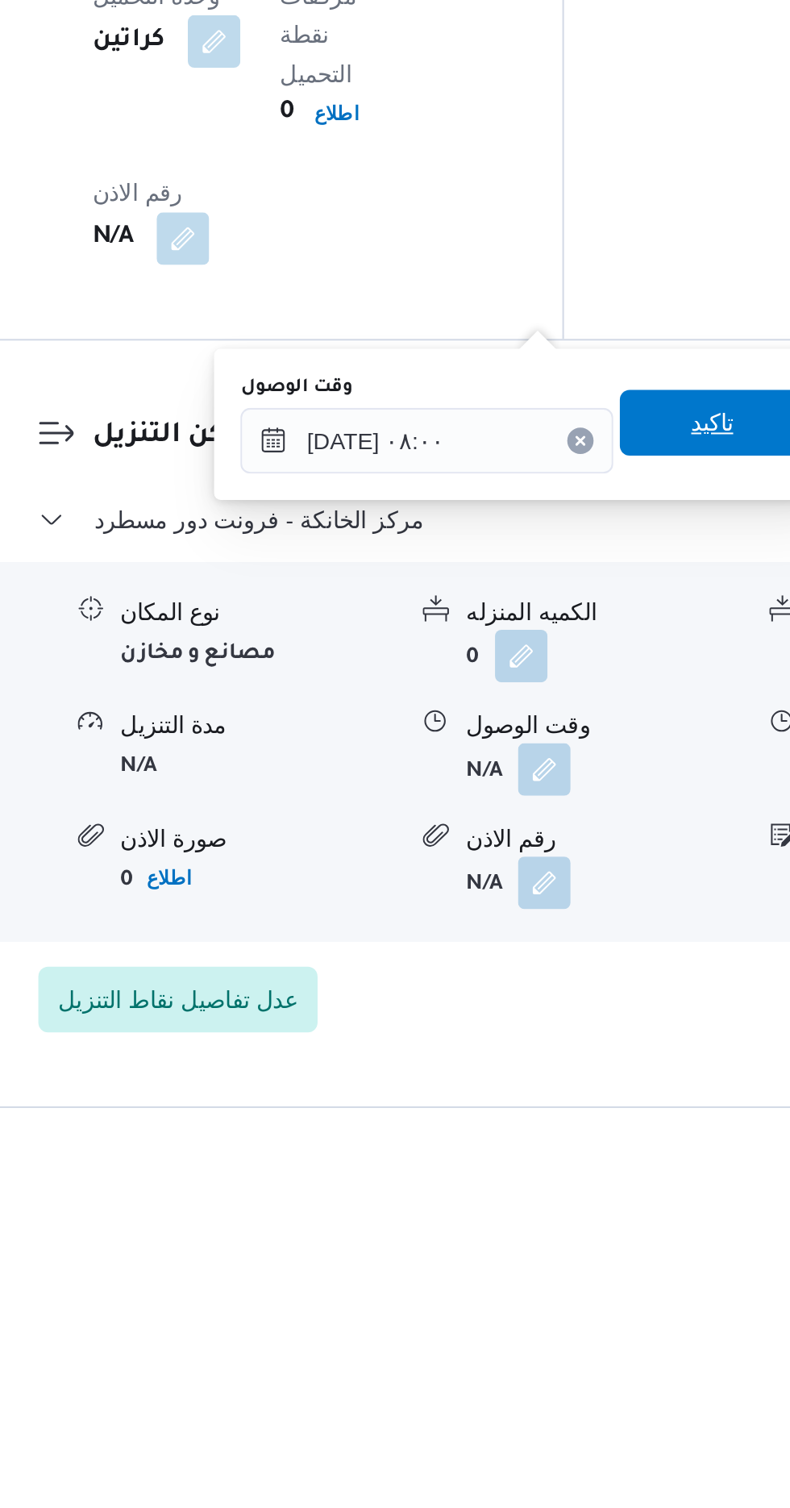
click at [581, 1135] on span "تاكيد" at bounding box center [577, 1138] width 90 height 32
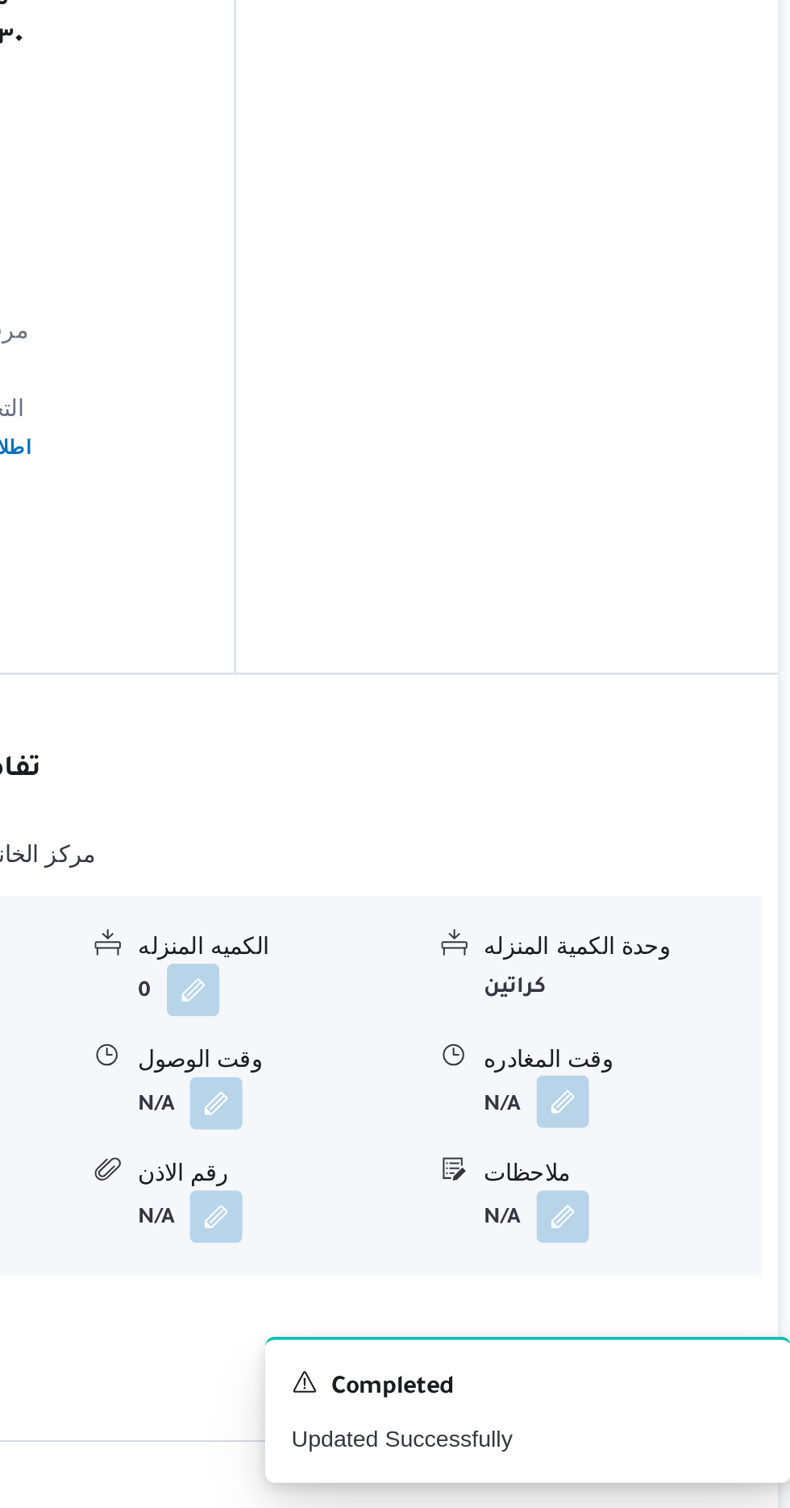
click at [664, 1295] on button "button" at bounding box center [665, 1308] width 26 height 26
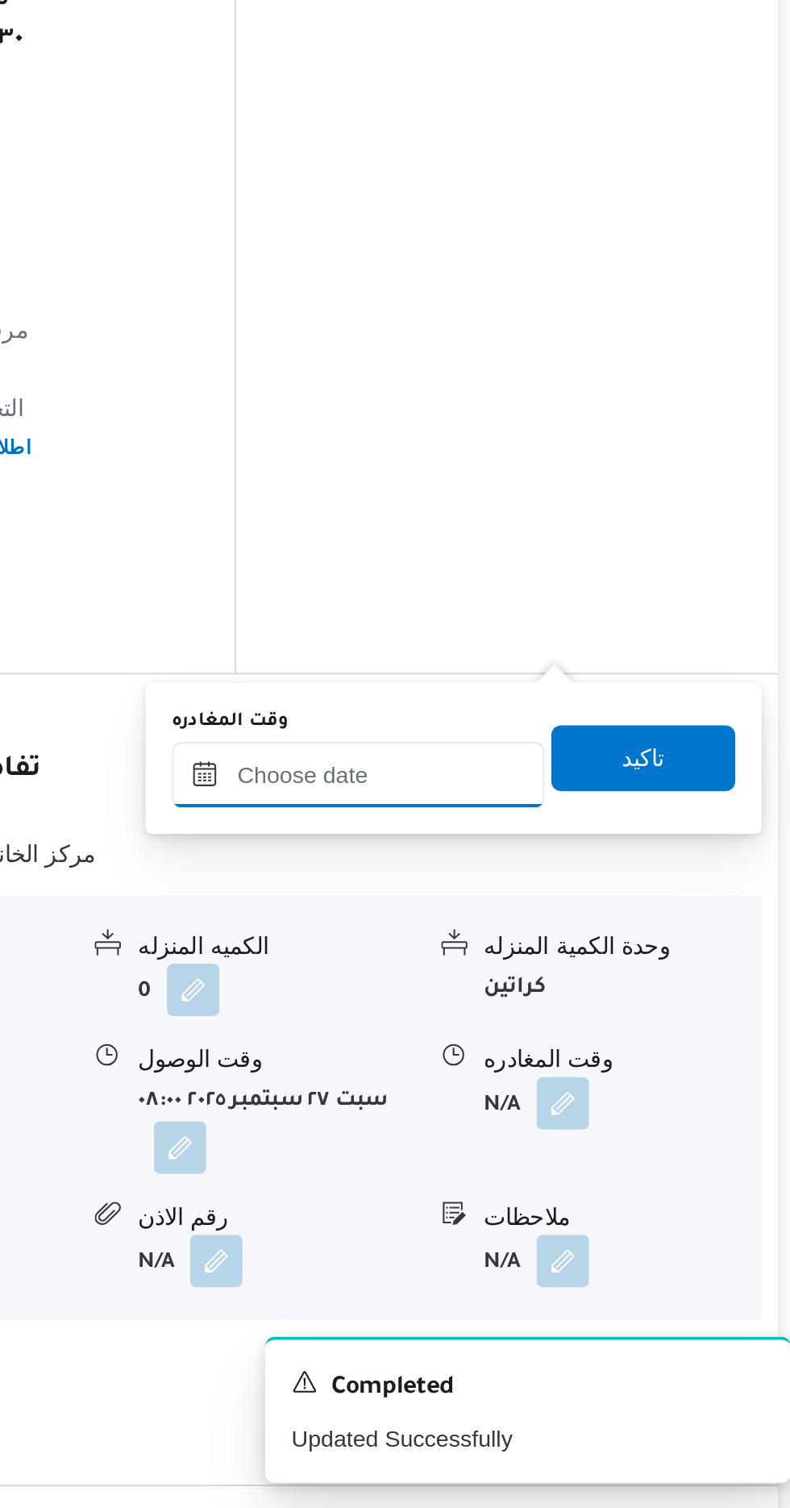
click at [600, 1147] on input "وقت المغادره" at bounding box center [564, 1147] width 183 height 32
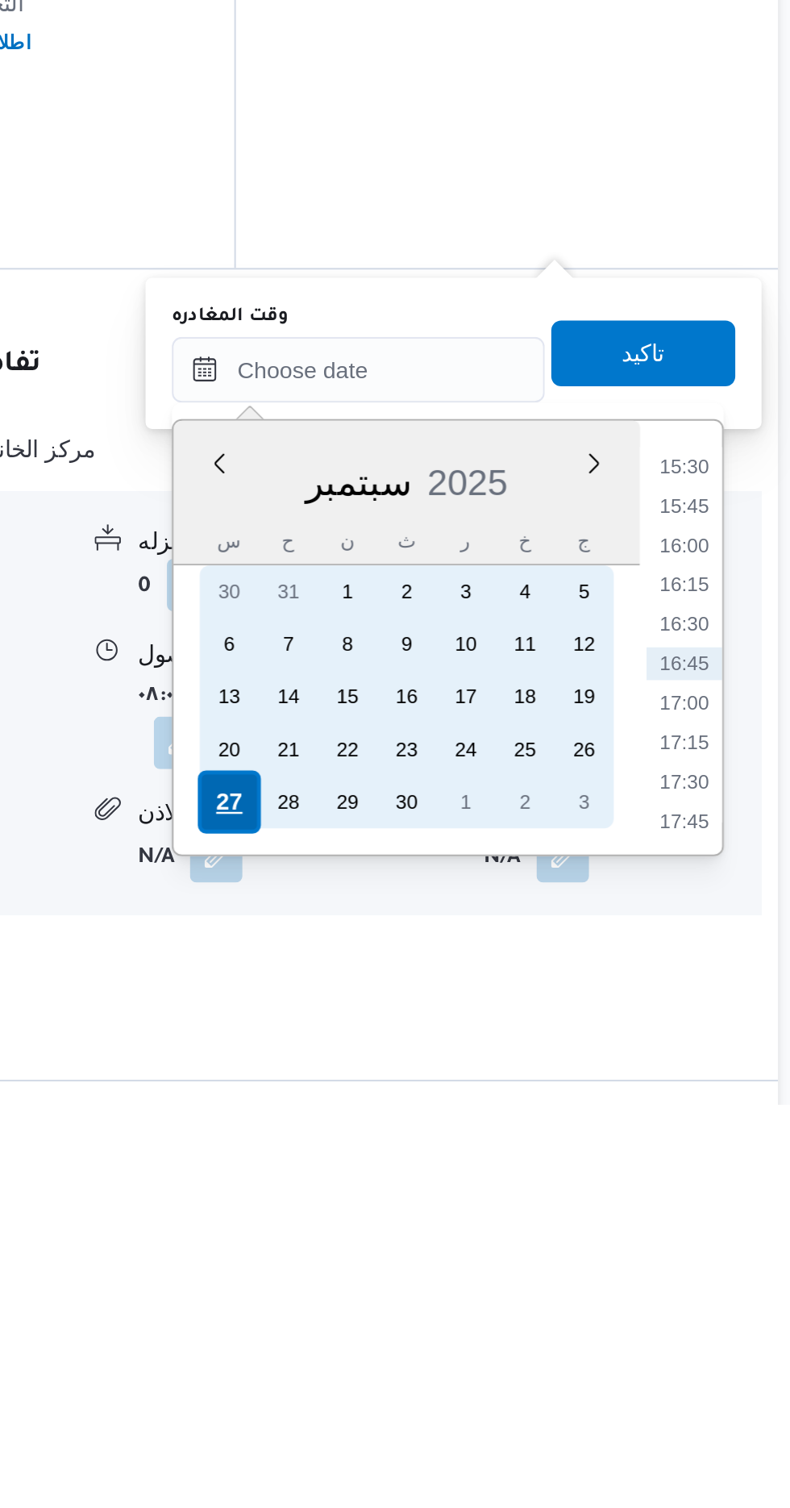
click at [501, 1353] on div "27" at bounding box center [501, 1359] width 31 height 31
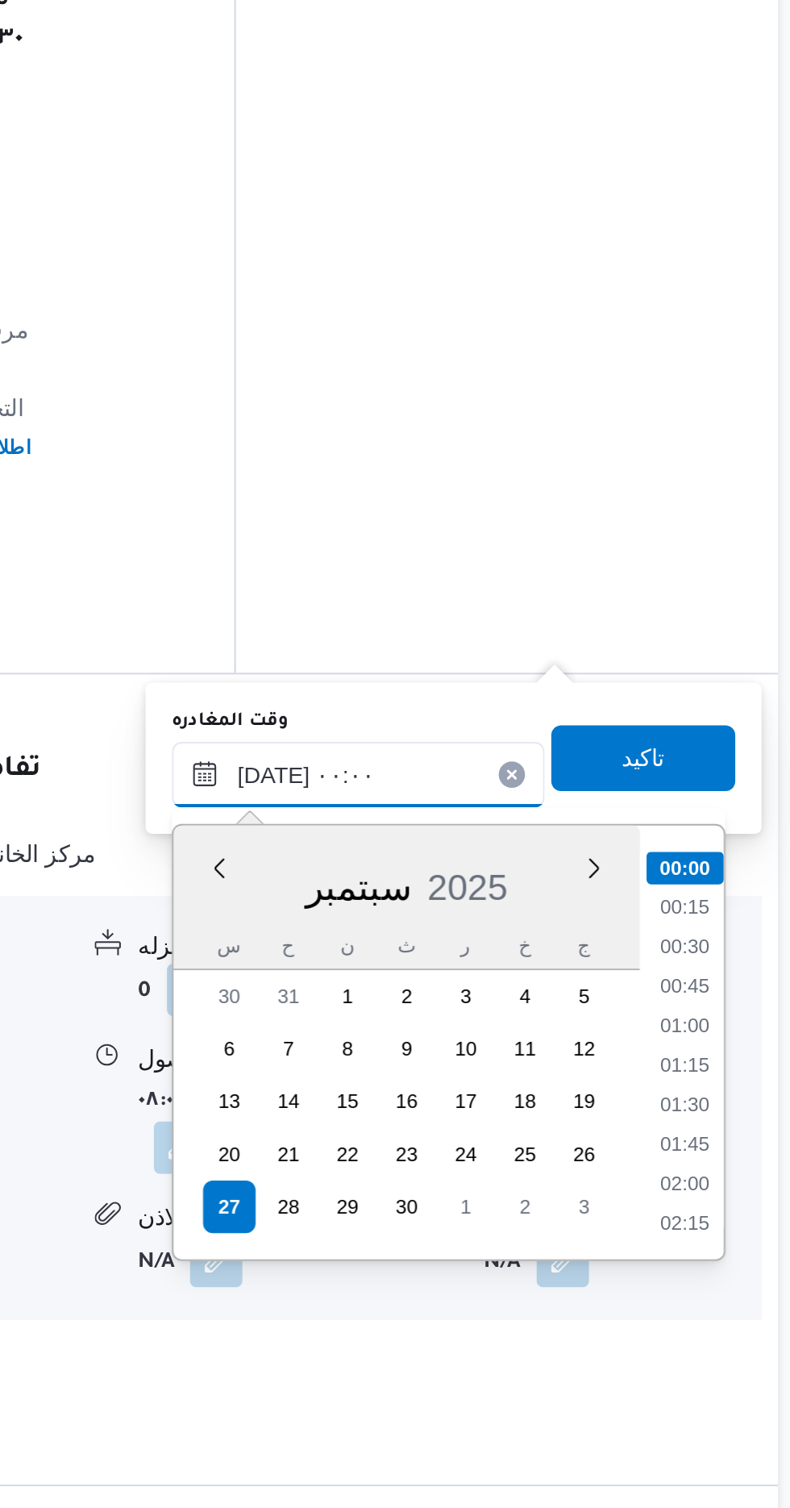
click at [474, 1150] on input "[DATE] ٠٠:٠٠" at bounding box center [564, 1147] width 183 height 32
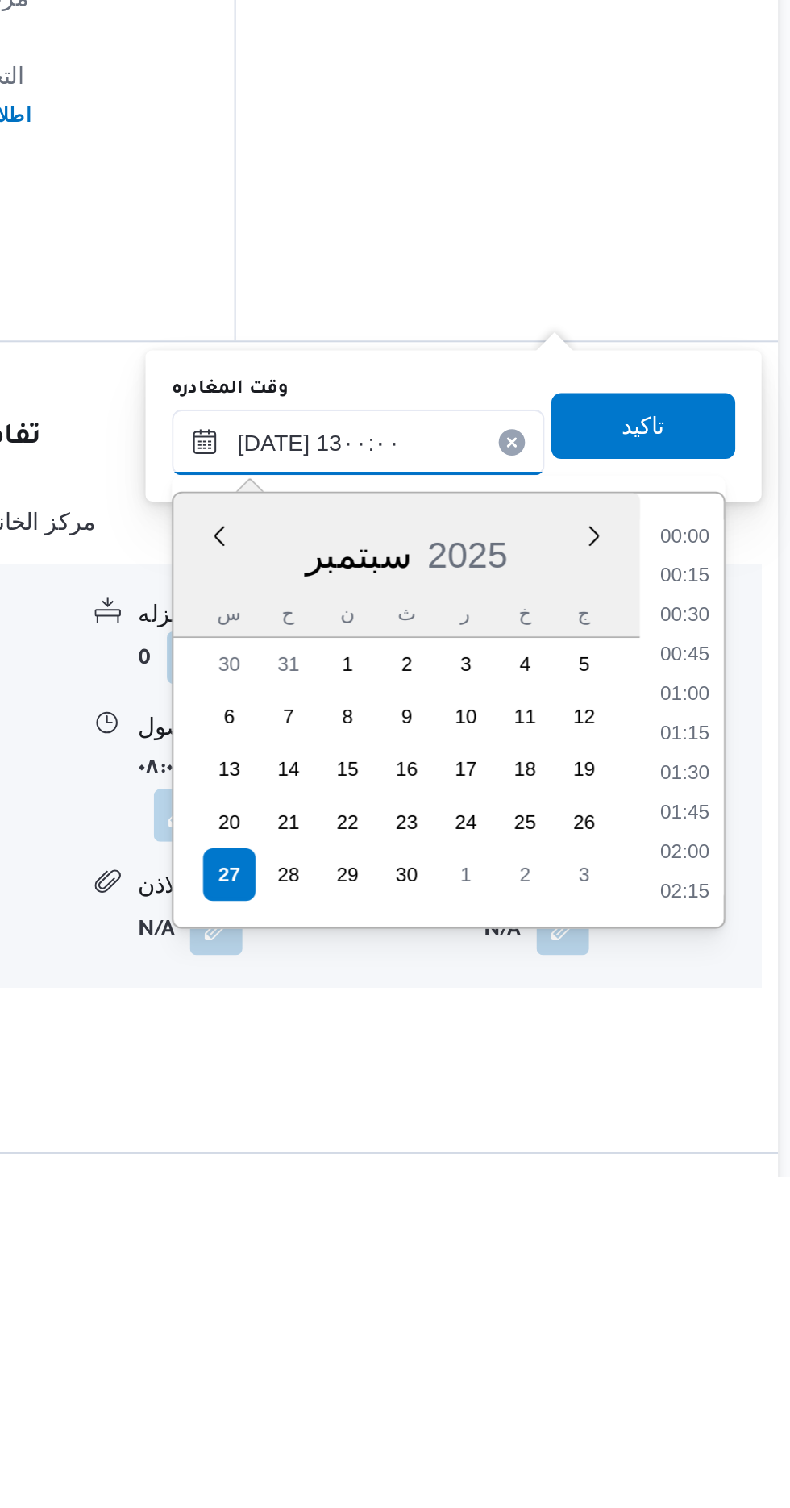
scroll to position [837, 0]
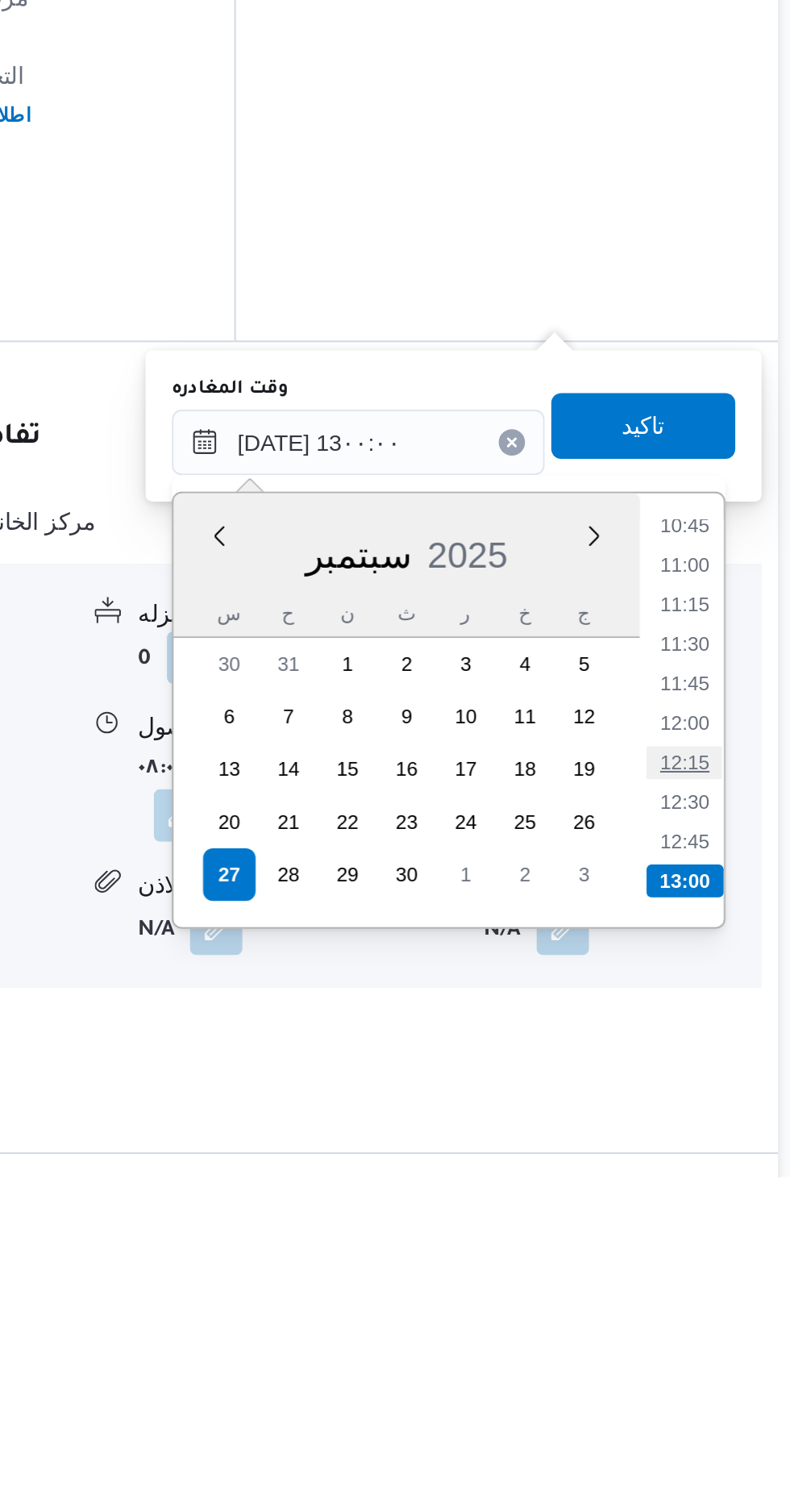
click at [722, 1308] on li "12:15" at bounding box center [724, 1304] width 37 height 16
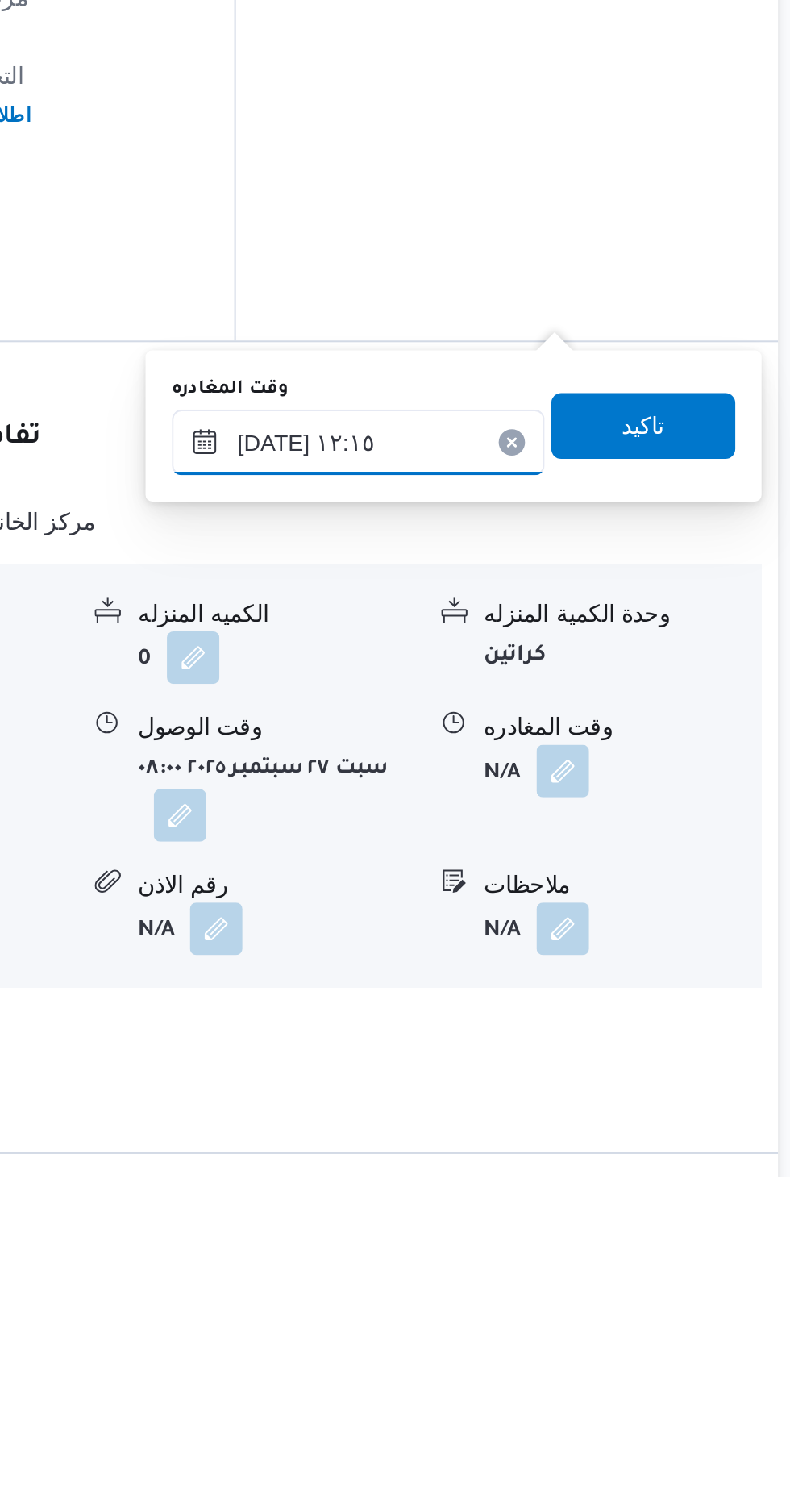
click at [610, 1148] on input "[DATE] ١٢:١٥" at bounding box center [564, 1147] width 183 height 32
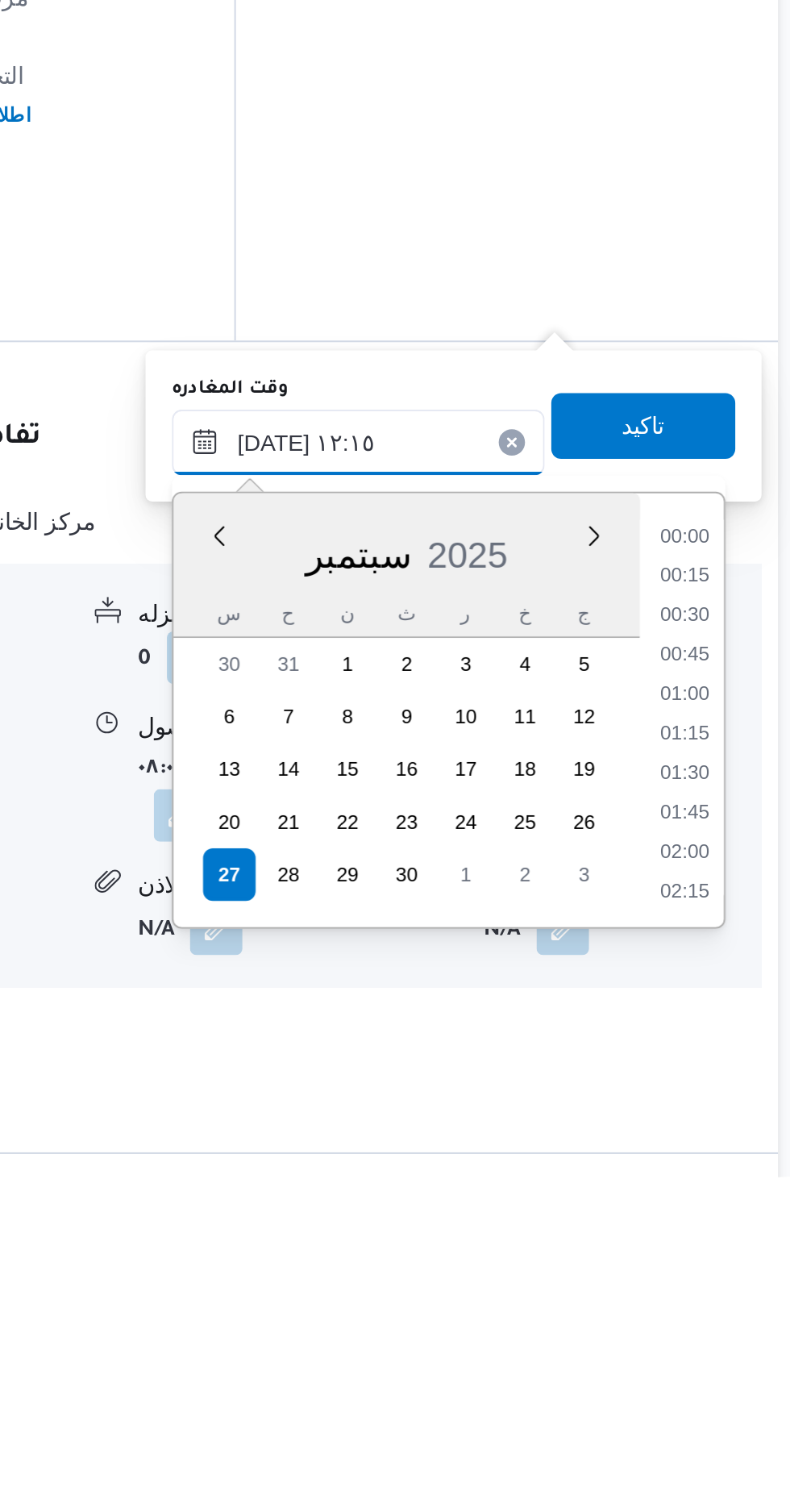
scroll to position [850, 0]
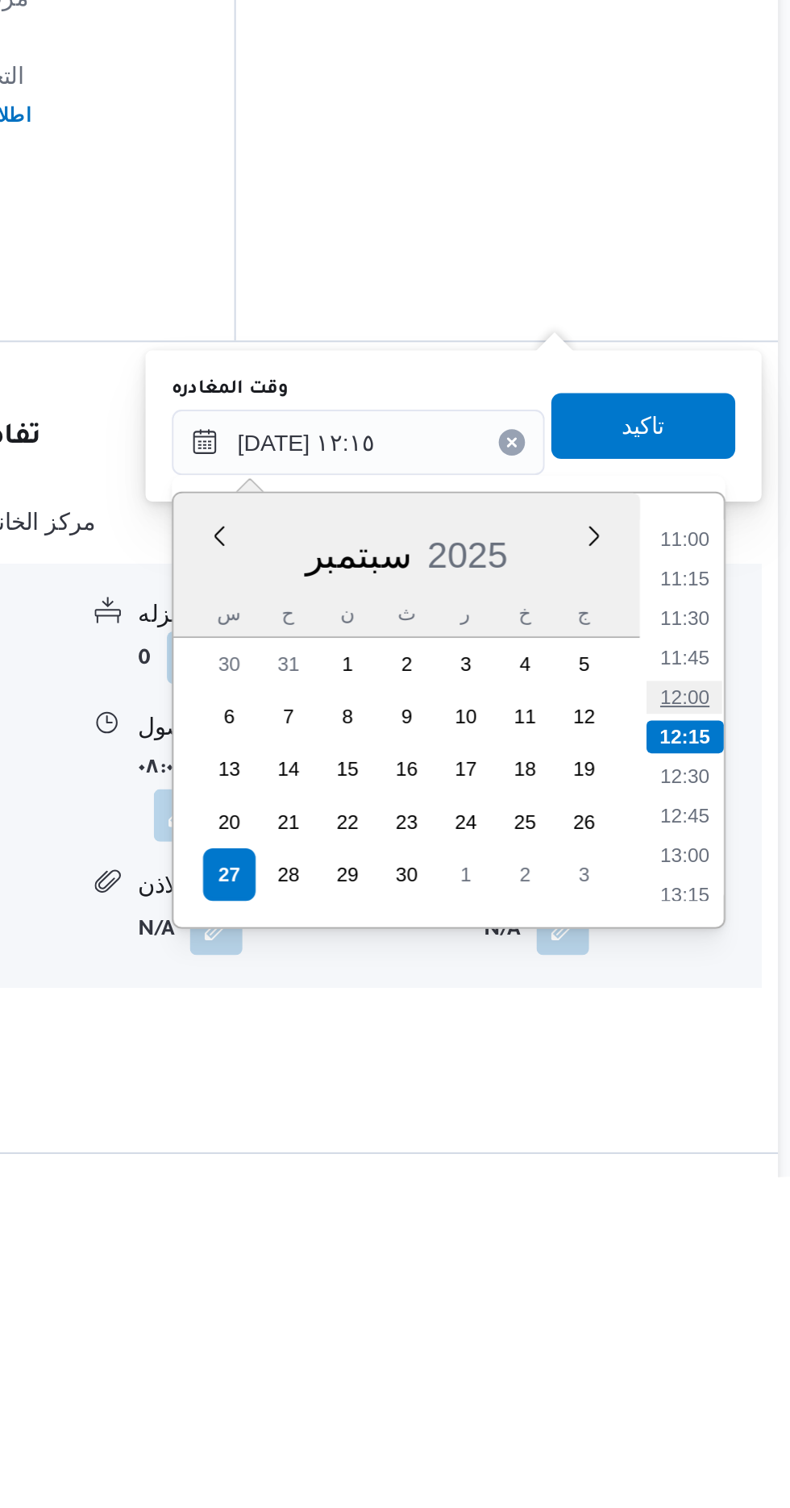
click at [719, 1269] on li "12:00" at bounding box center [724, 1272] width 37 height 16
type input "[DATE] ١٢:٠٠"
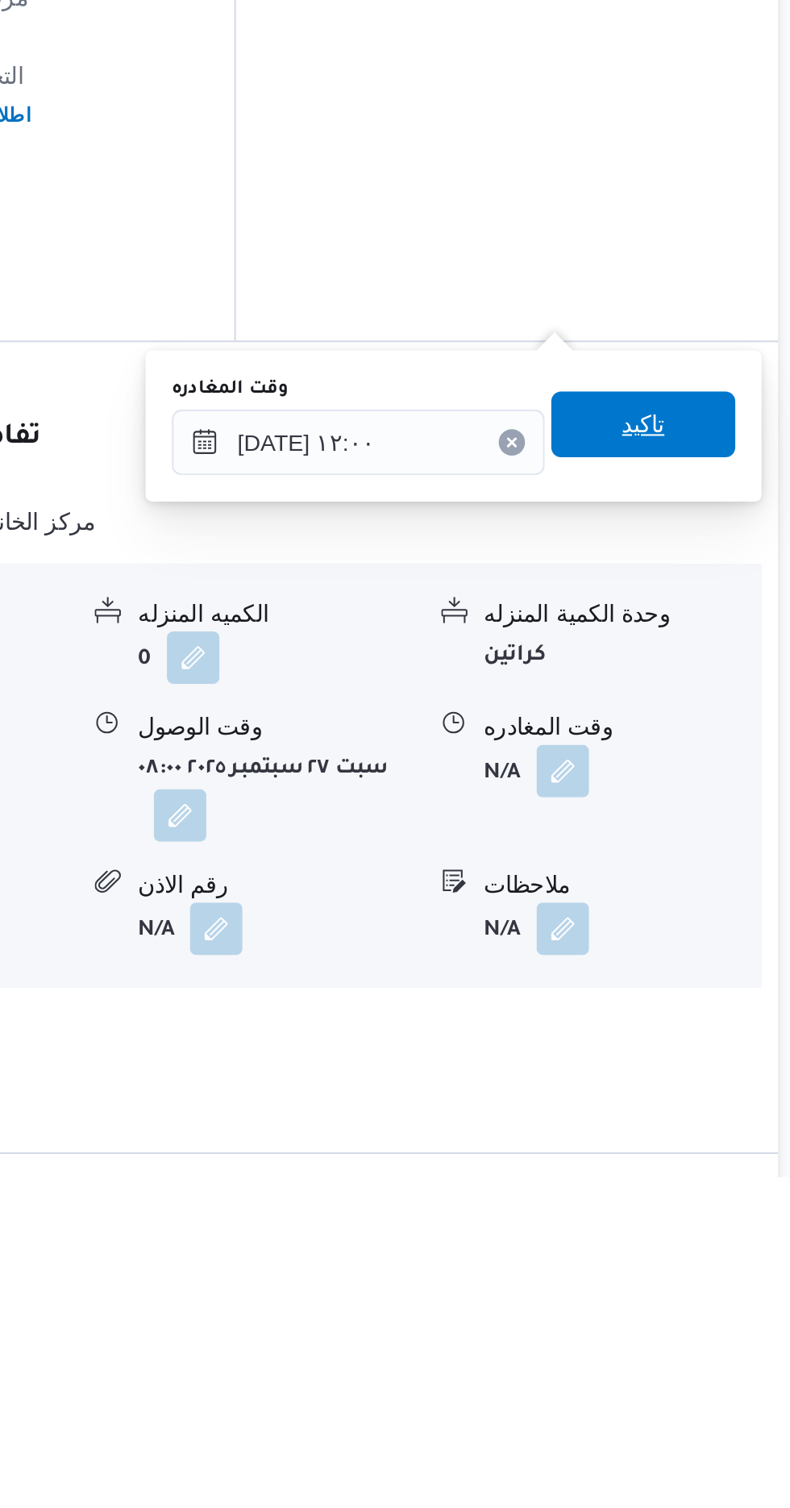
click at [726, 1124] on span "تاكيد" at bounding box center [704, 1138] width 90 height 32
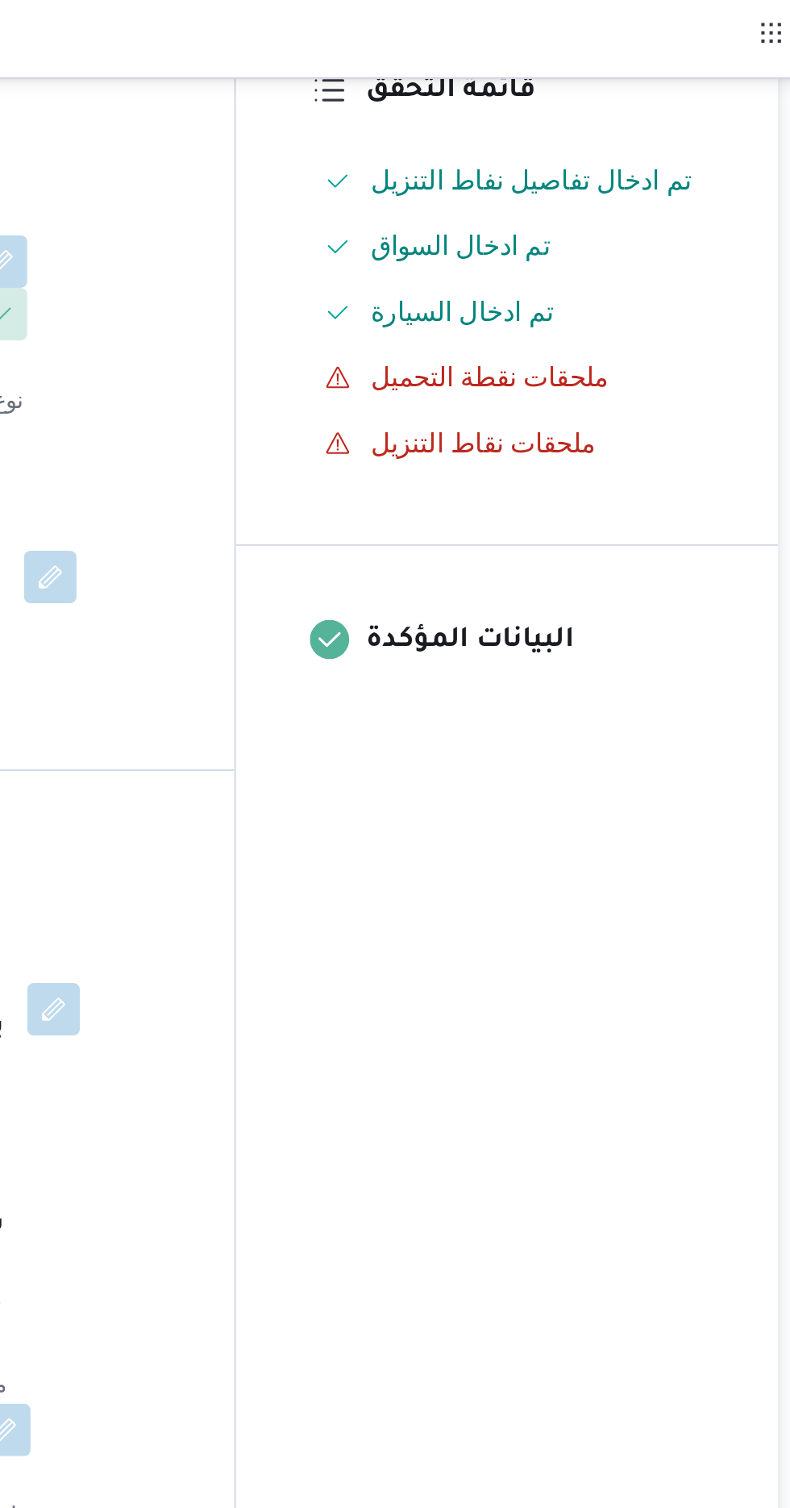
scroll to position [0, 0]
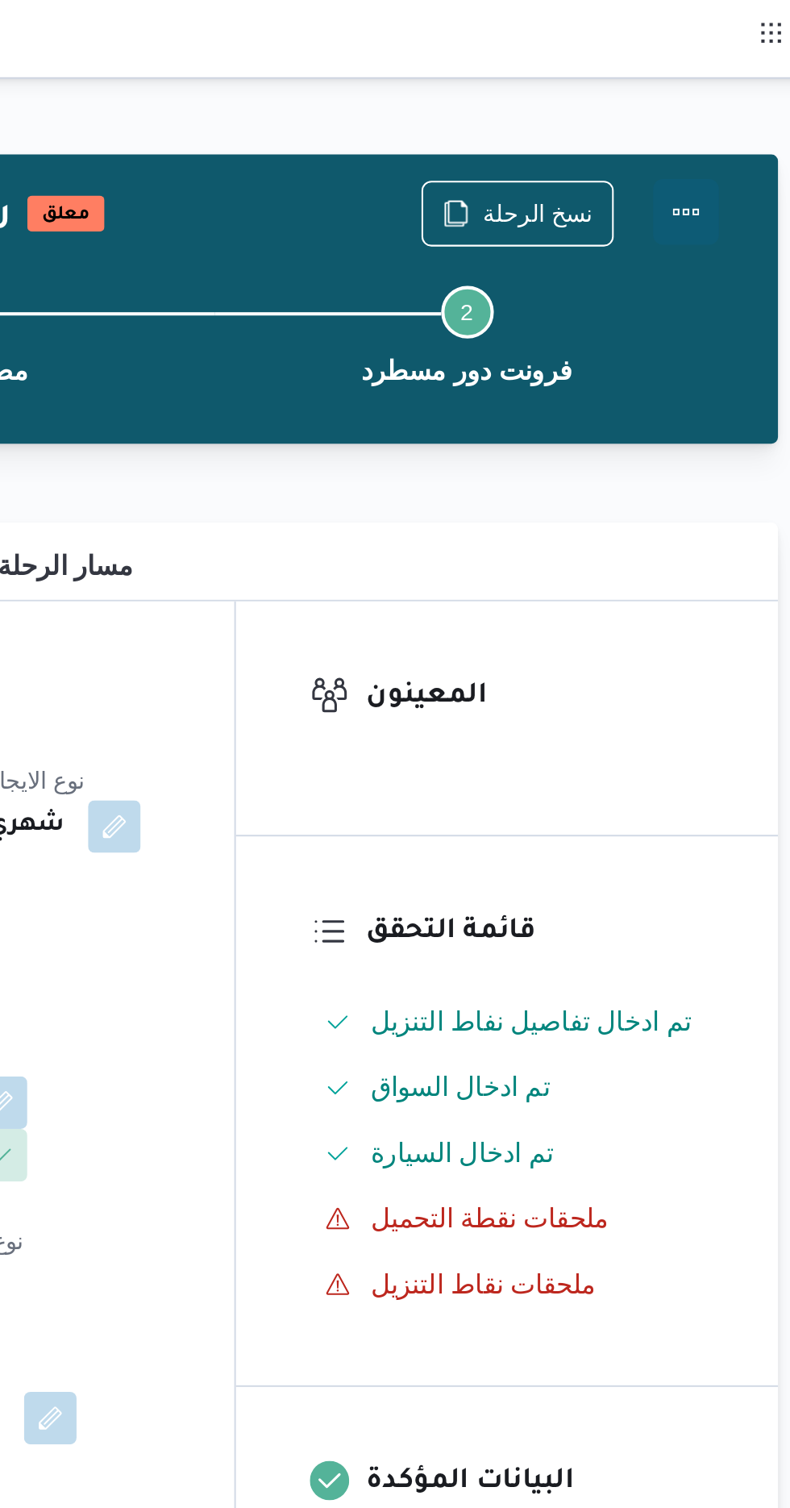
click at [739, 97] on button "Actions" at bounding box center [725, 104] width 32 height 32
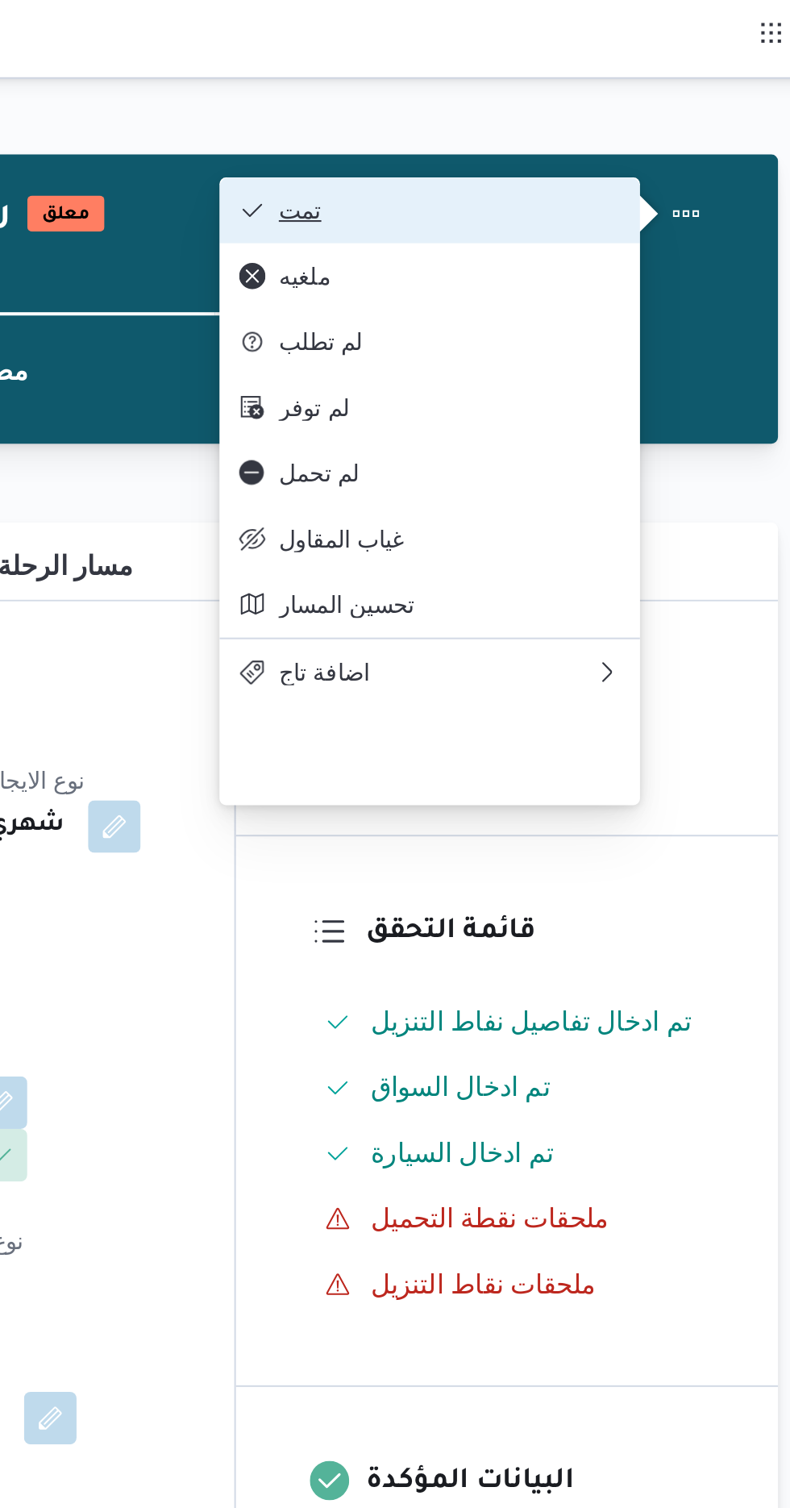
click at [685, 105] on span "تمت" at bounding box center [610, 103] width 168 height 13
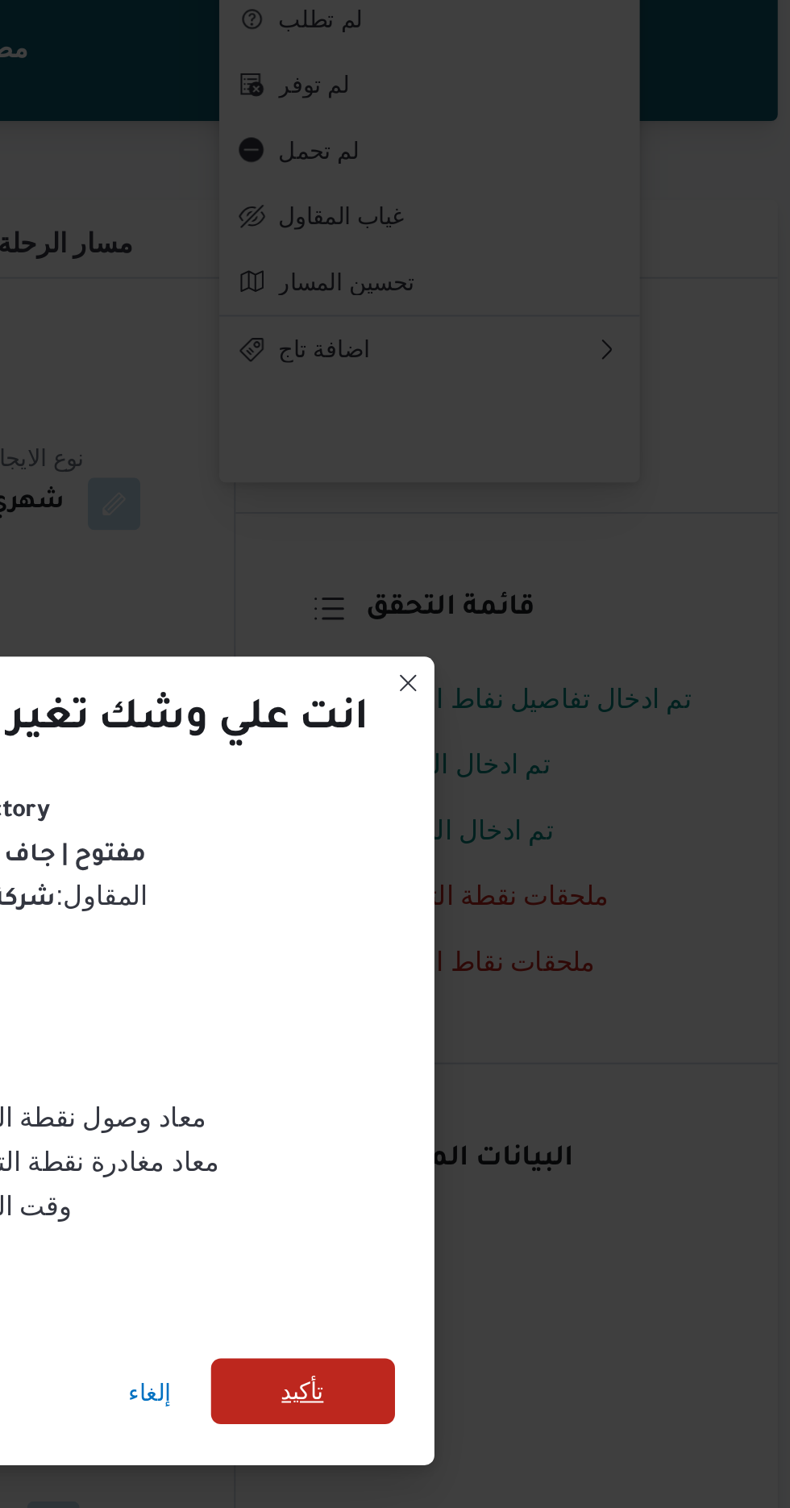
click at [547, 837] on span "تأكيد" at bounding box center [537, 840] width 21 height 19
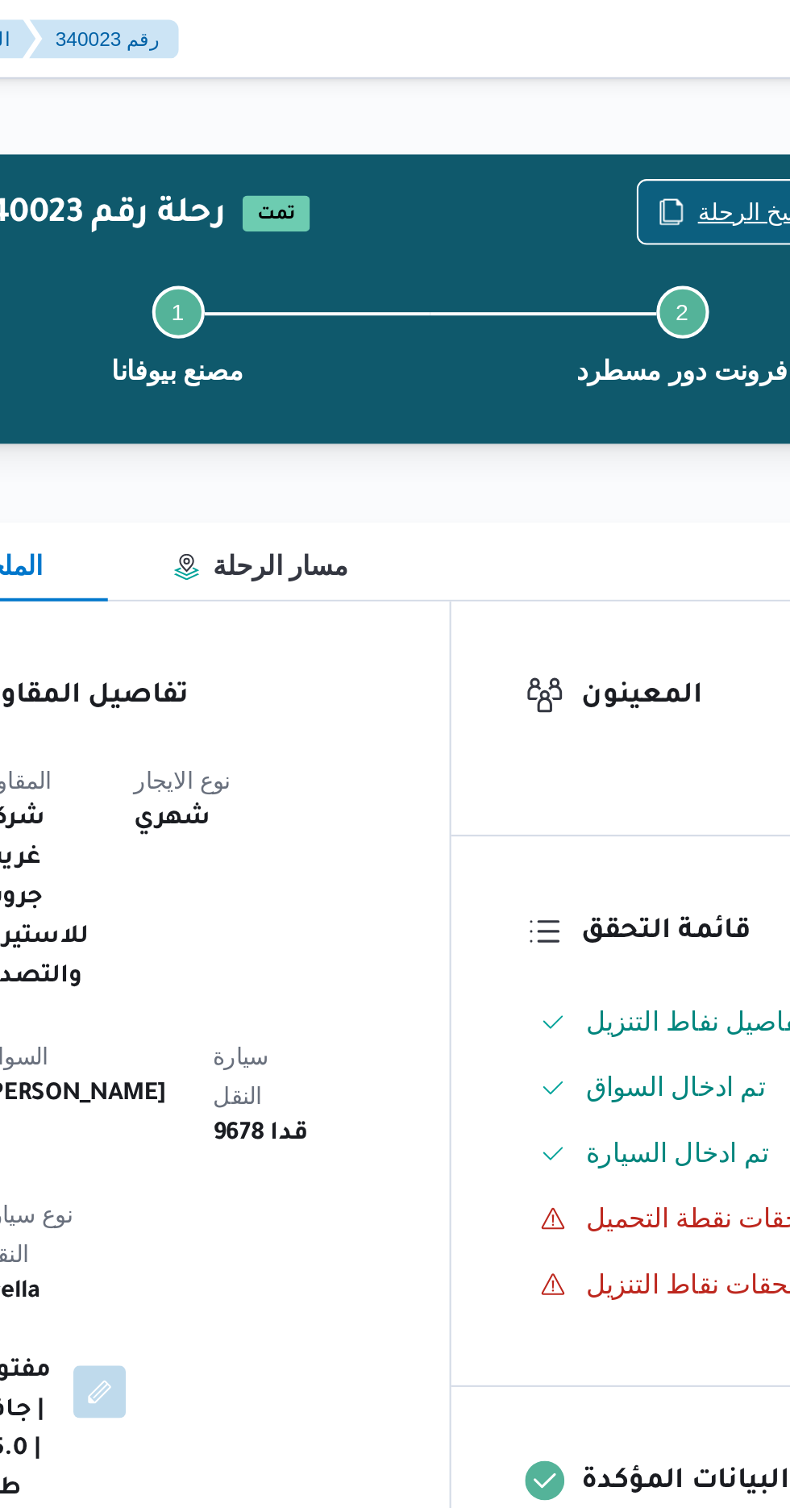
click at [635, 102] on span "نسخ الرحلة" at bounding box center [653, 103] width 54 height 19
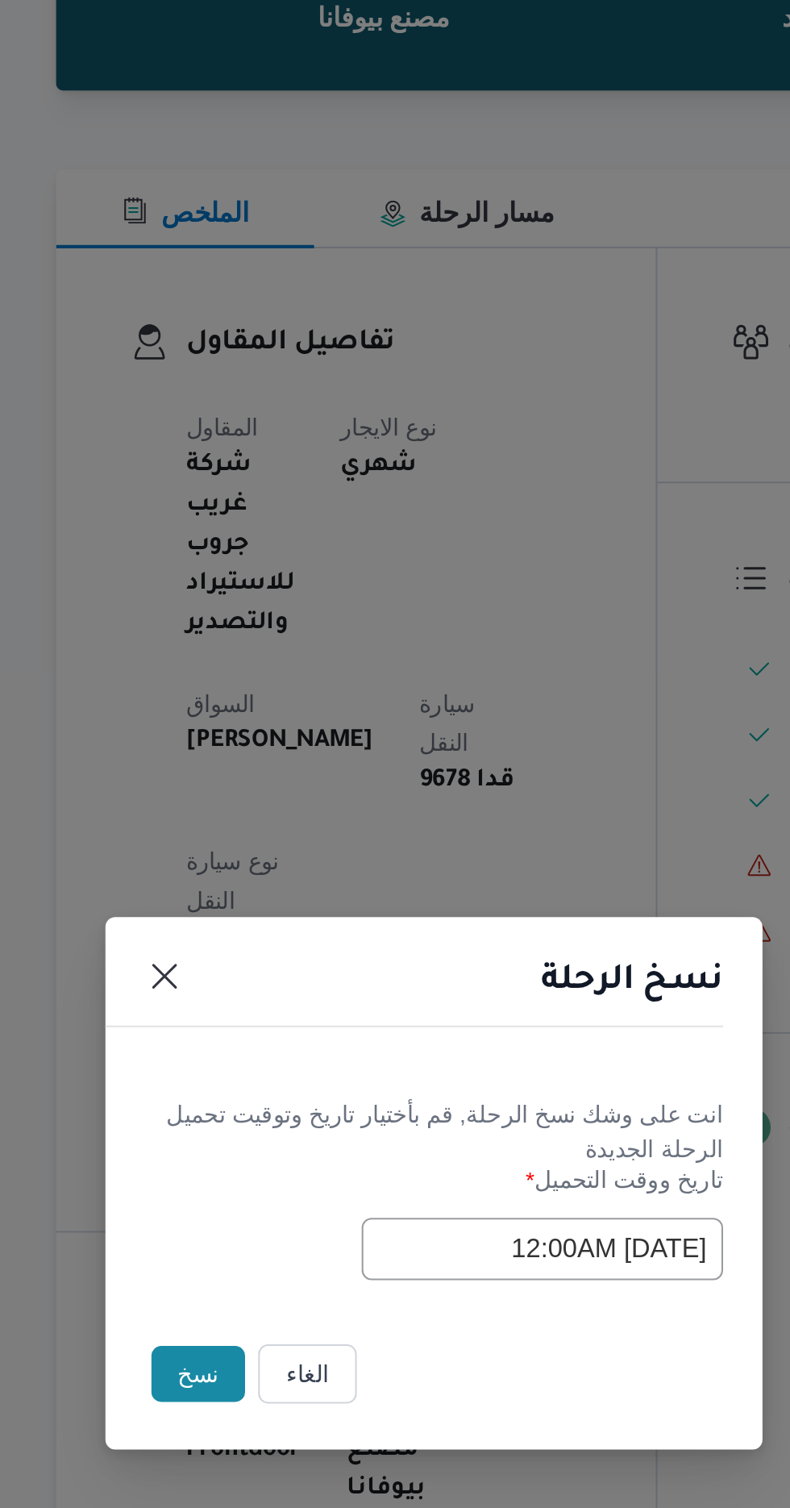
click at [267, 844] on button "نسخ" at bounding box center [279, 847] width 46 height 27
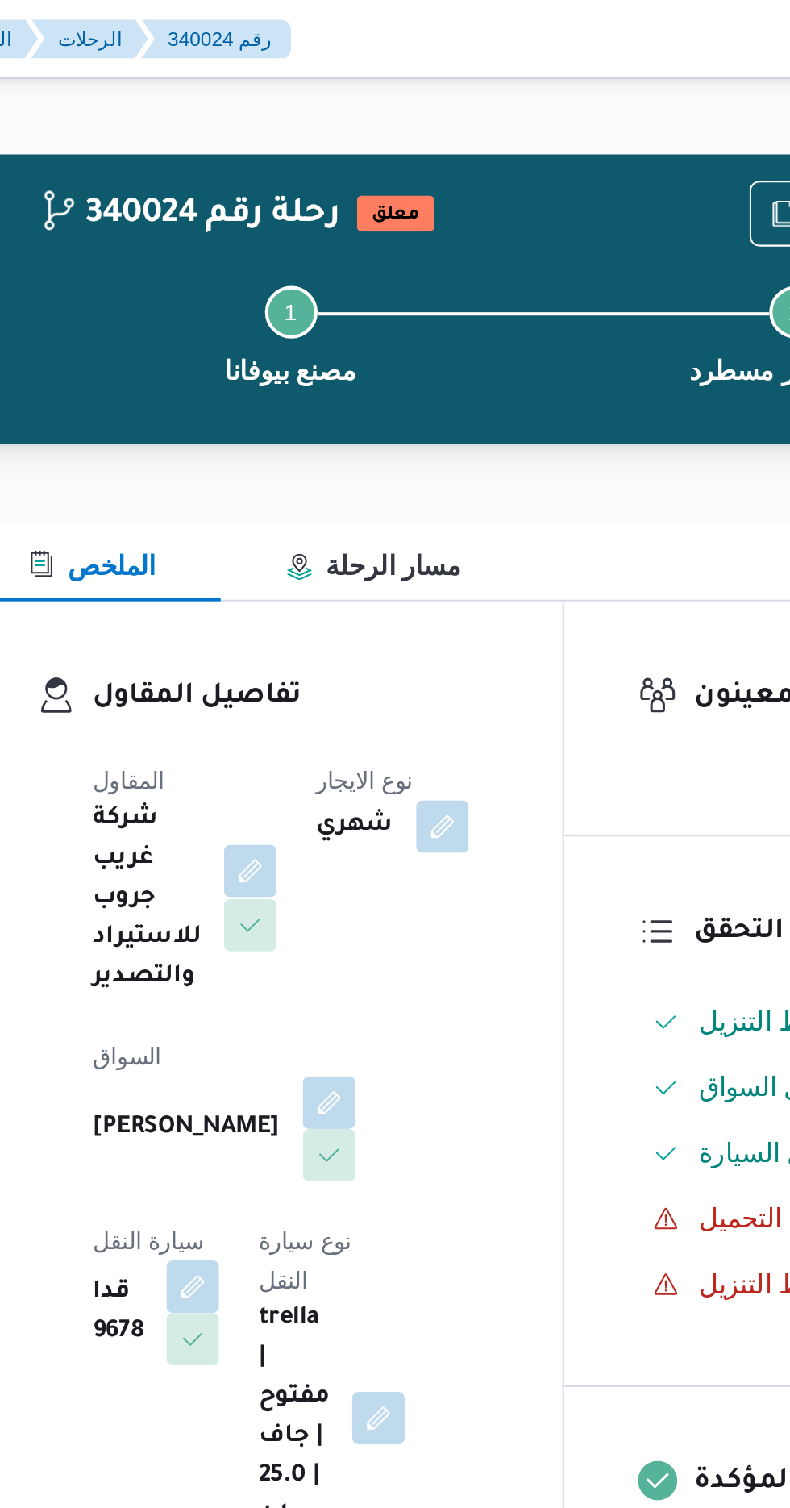
click at [351, 418] on button "button" at bounding box center [351, 427] width 26 height 26
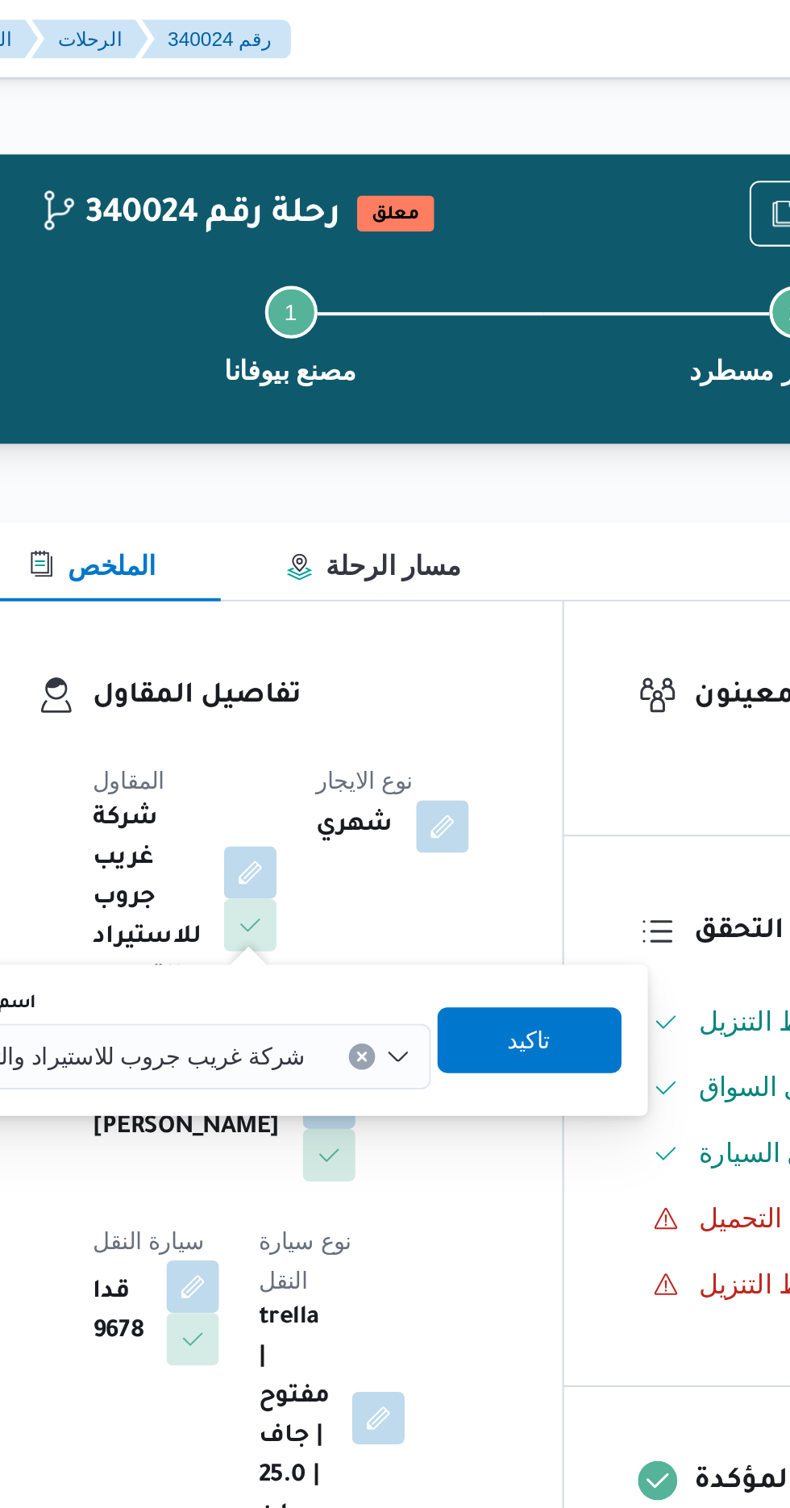
click at [323, 532] on div "شركة غريب جروب للاستيراد والتصدير" at bounding box center [314, 518] width 249 height 32
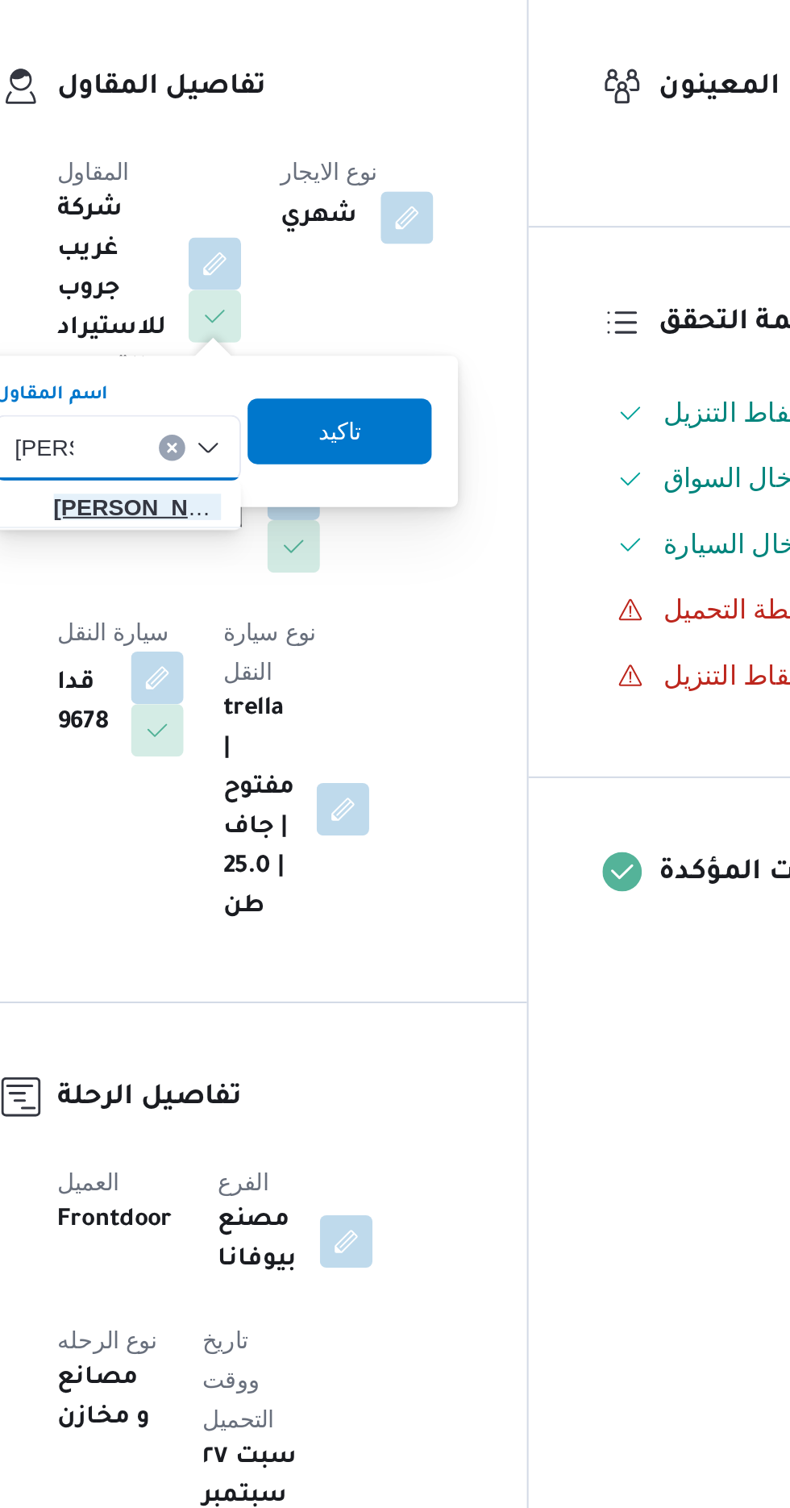
type input "[PERSON_NAME]"
click at [330, 552] on span "هانى م جدى رئيس [PERSON_NAME]" at bounding box center [313, 547] width 82 height 19
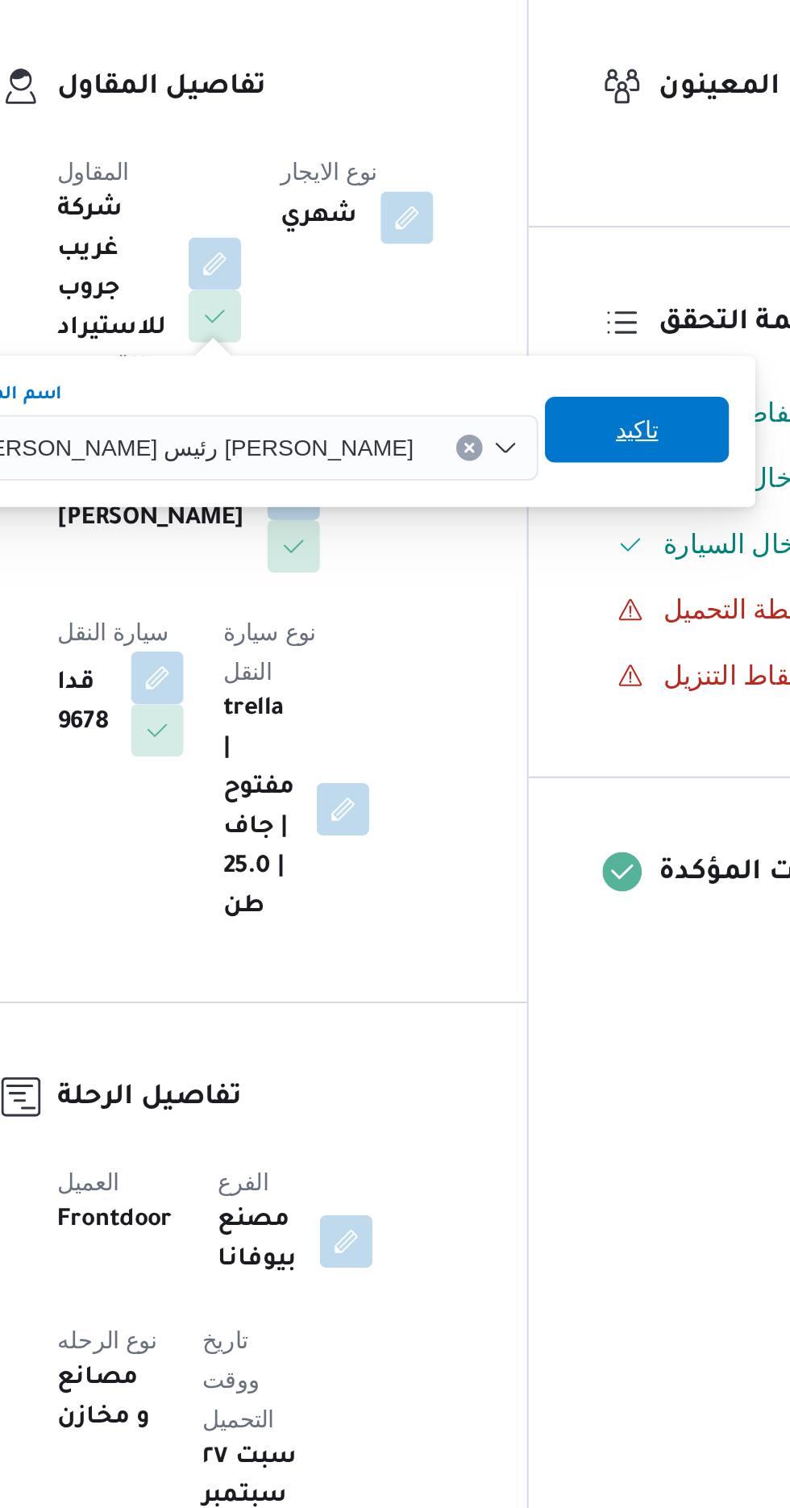
click at [513, 508] on span "تاكيد" at bounding box center [558, 509] width 90 height 32
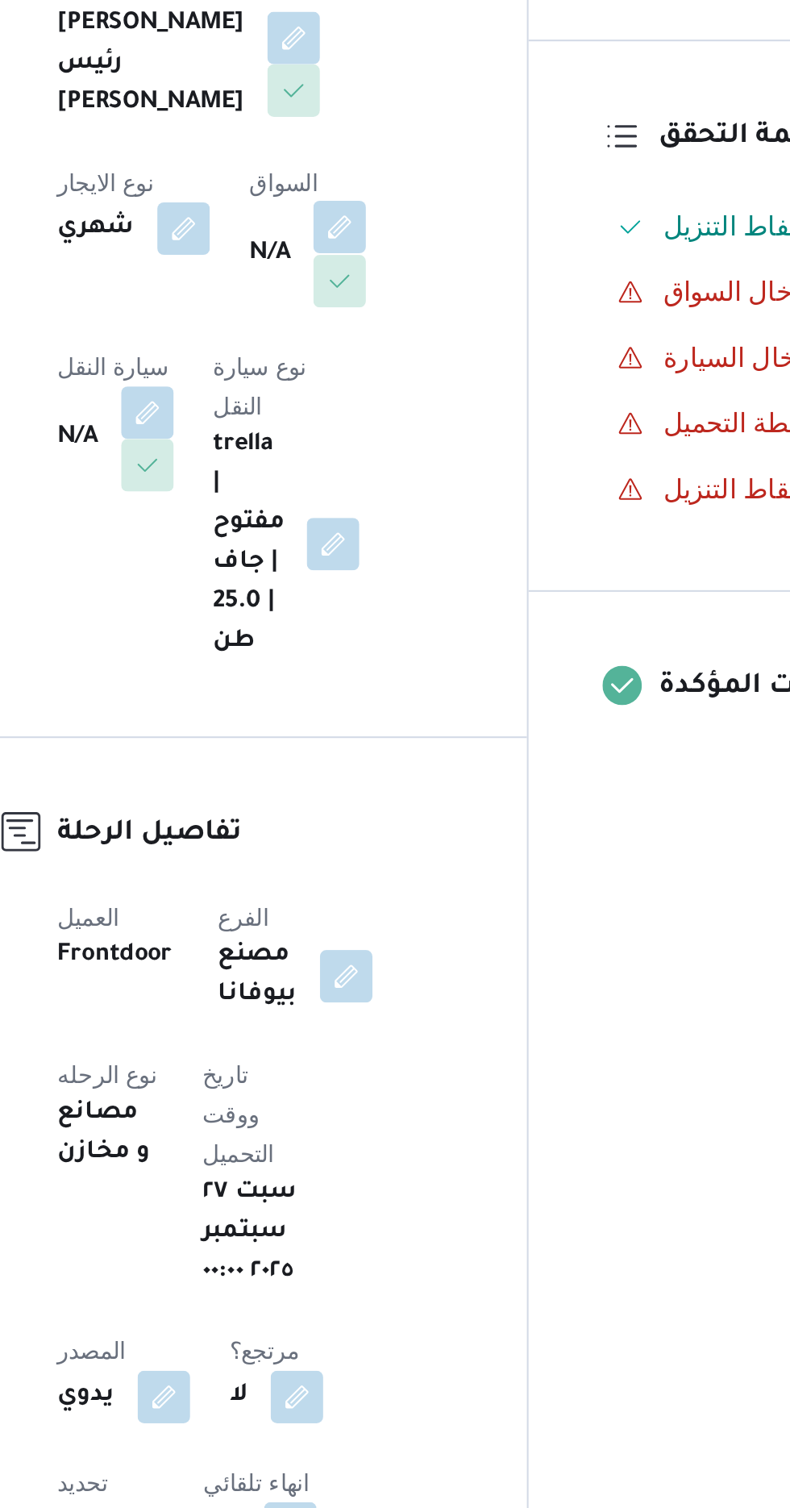
click at [399, 514] on button "button" at bounding box center [412, 502] width 26 height 26
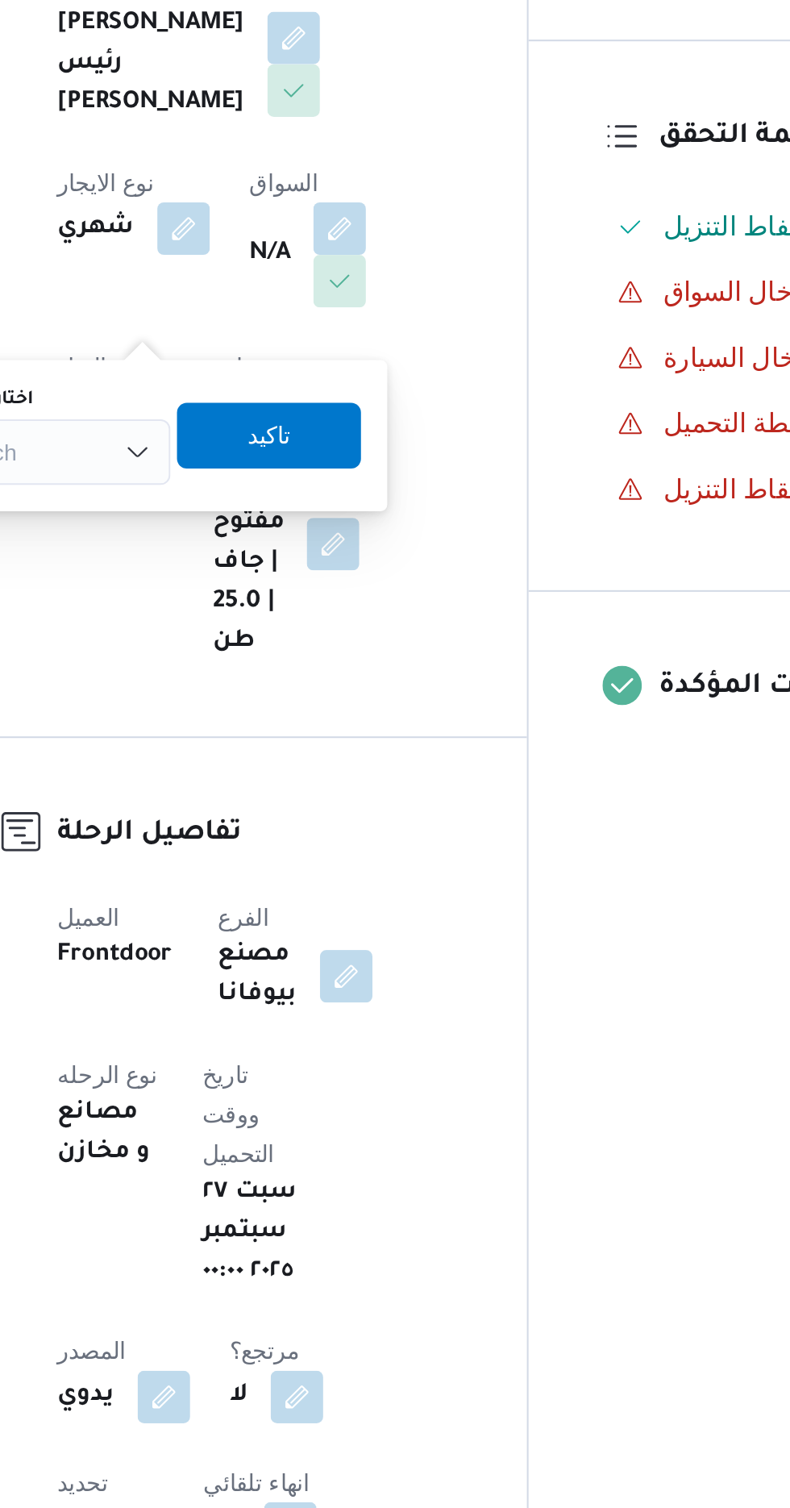
click at [308, 607] on icon "Open list of options" at bounding box center [312, 611] width 13 height 13
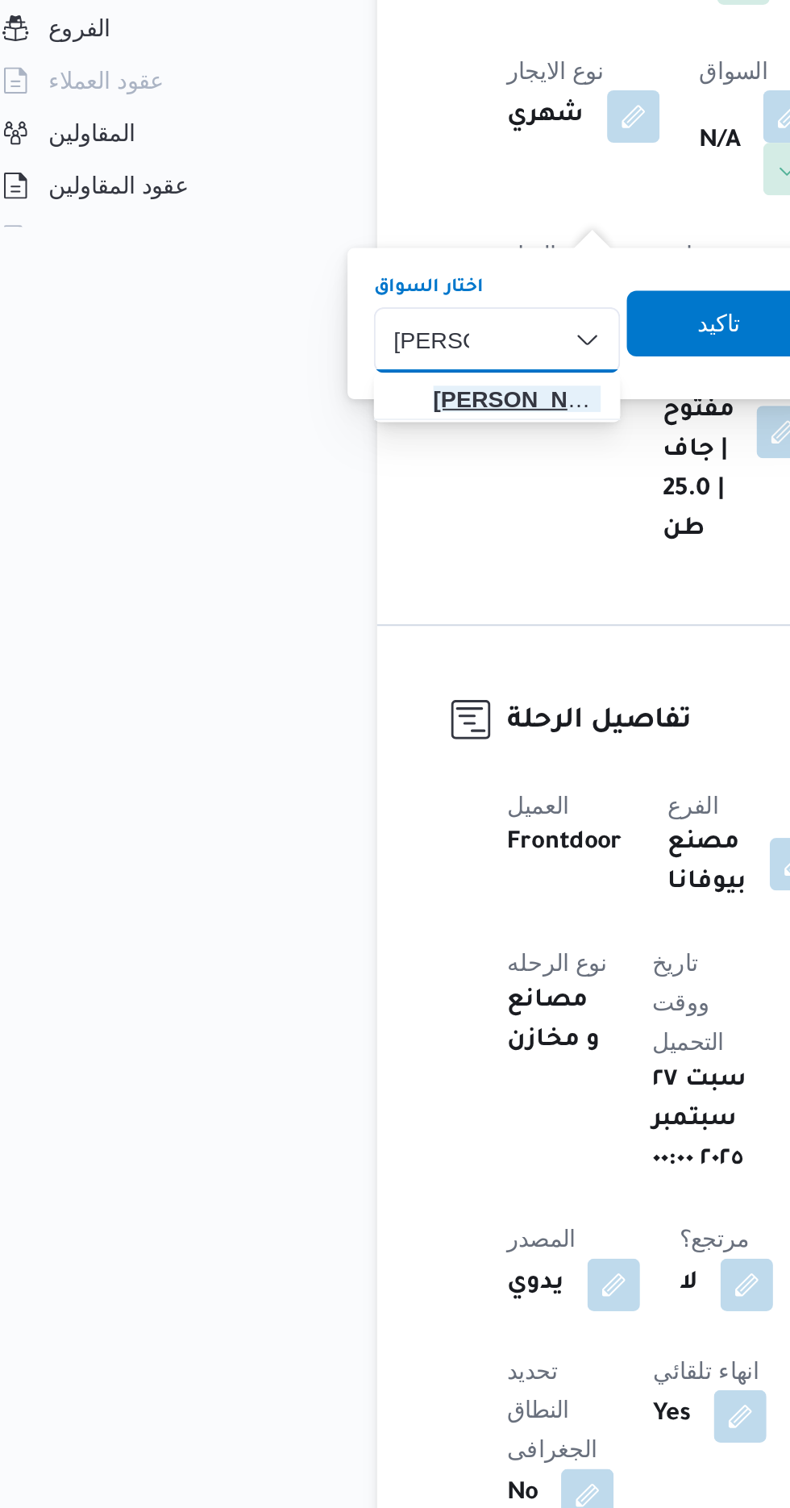
type input "[PERSON_NAME]"
click at [271, 637] on span "[PERSON_NAME] اد [PERSON_NAME]" at bounding box center [278, 640] width 82 height 19
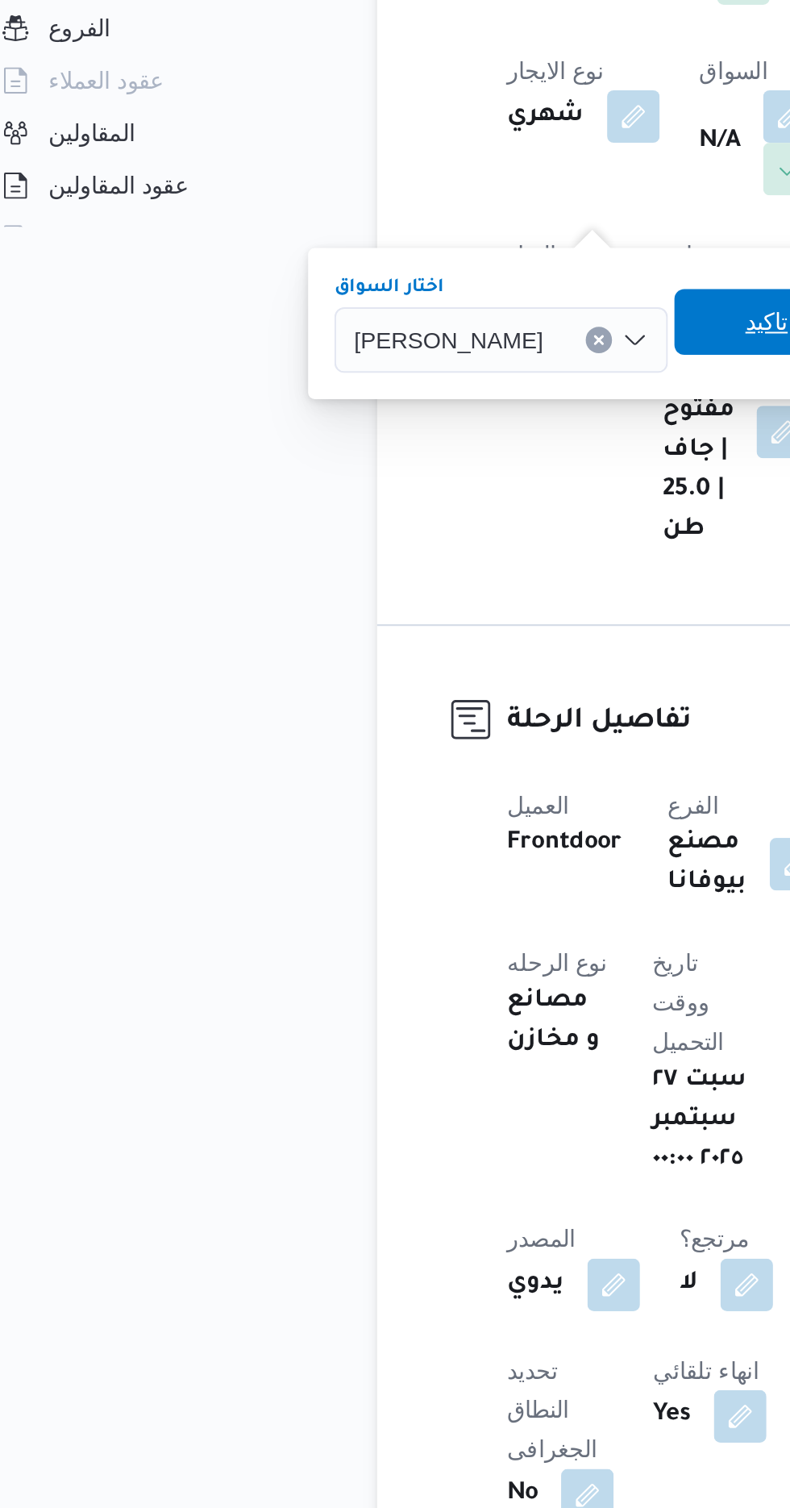
click at [391, 607] on span "تاكيد" at bounding box center [400, 602] width 21 height 19
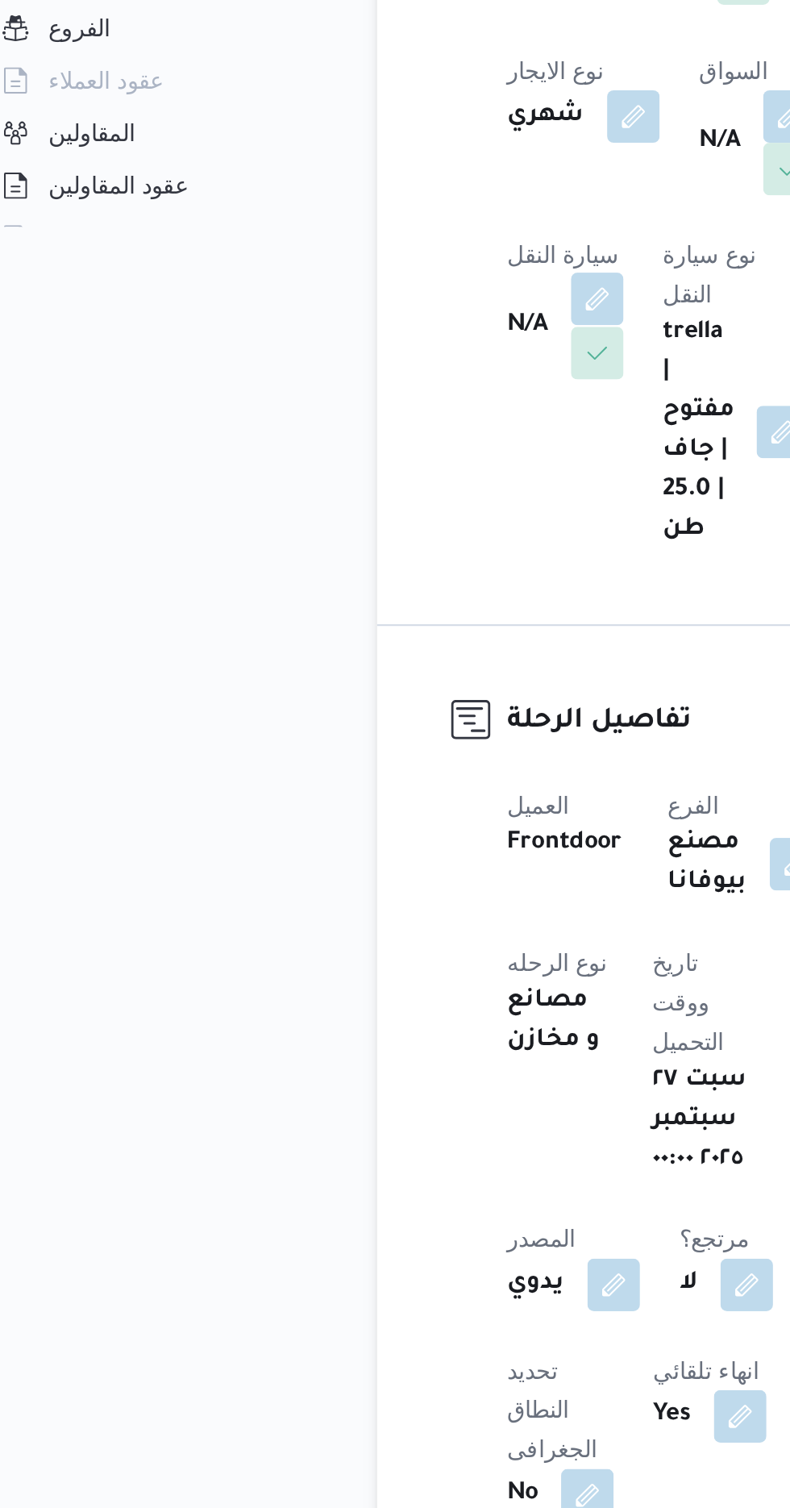
click at [331, 579] on button "button" at bounding box center [318, 592] width 26 height 26
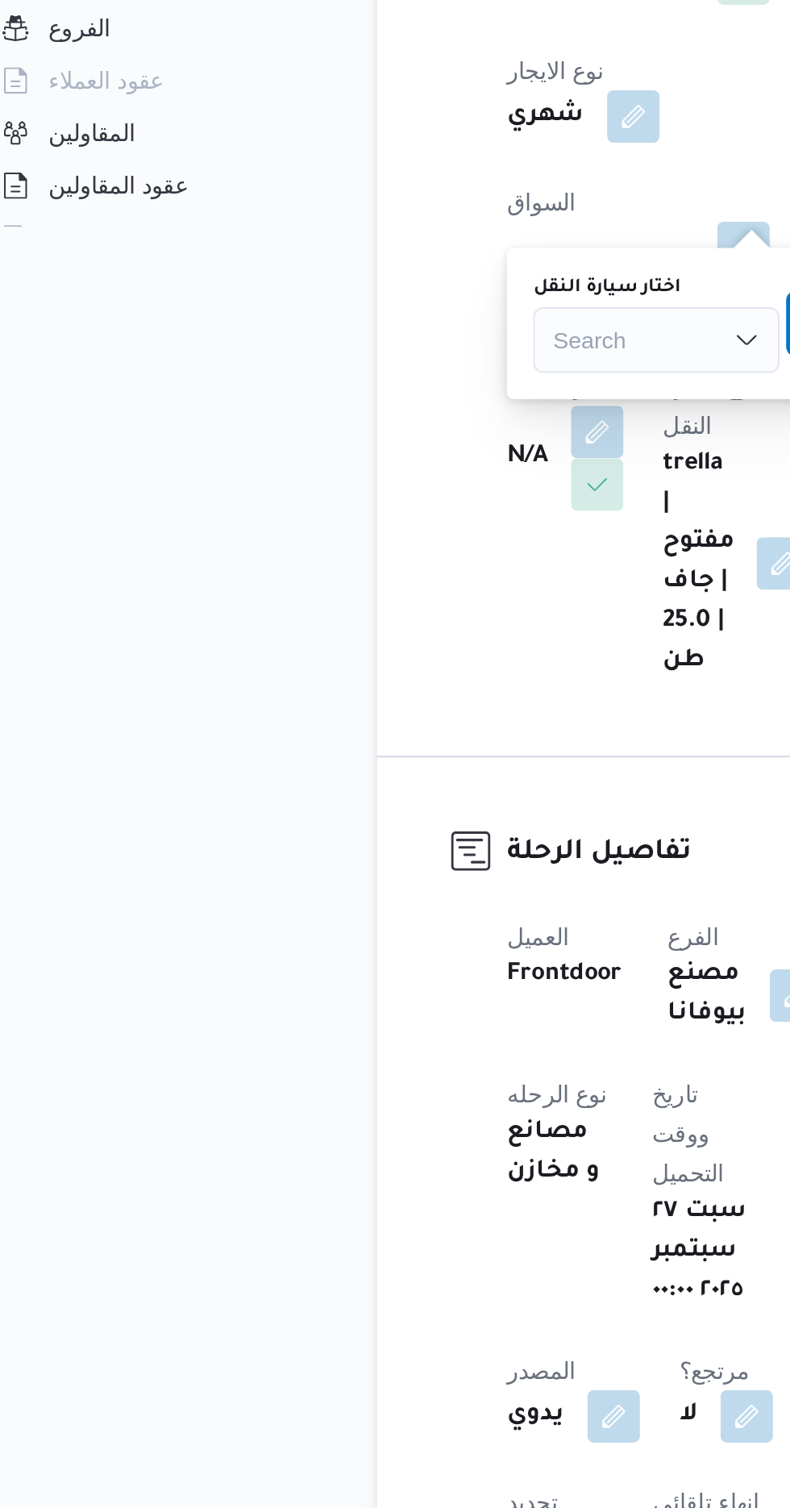
click at [334, 614] on div "Search" at bounding box center [346, 612] width 121 height 32
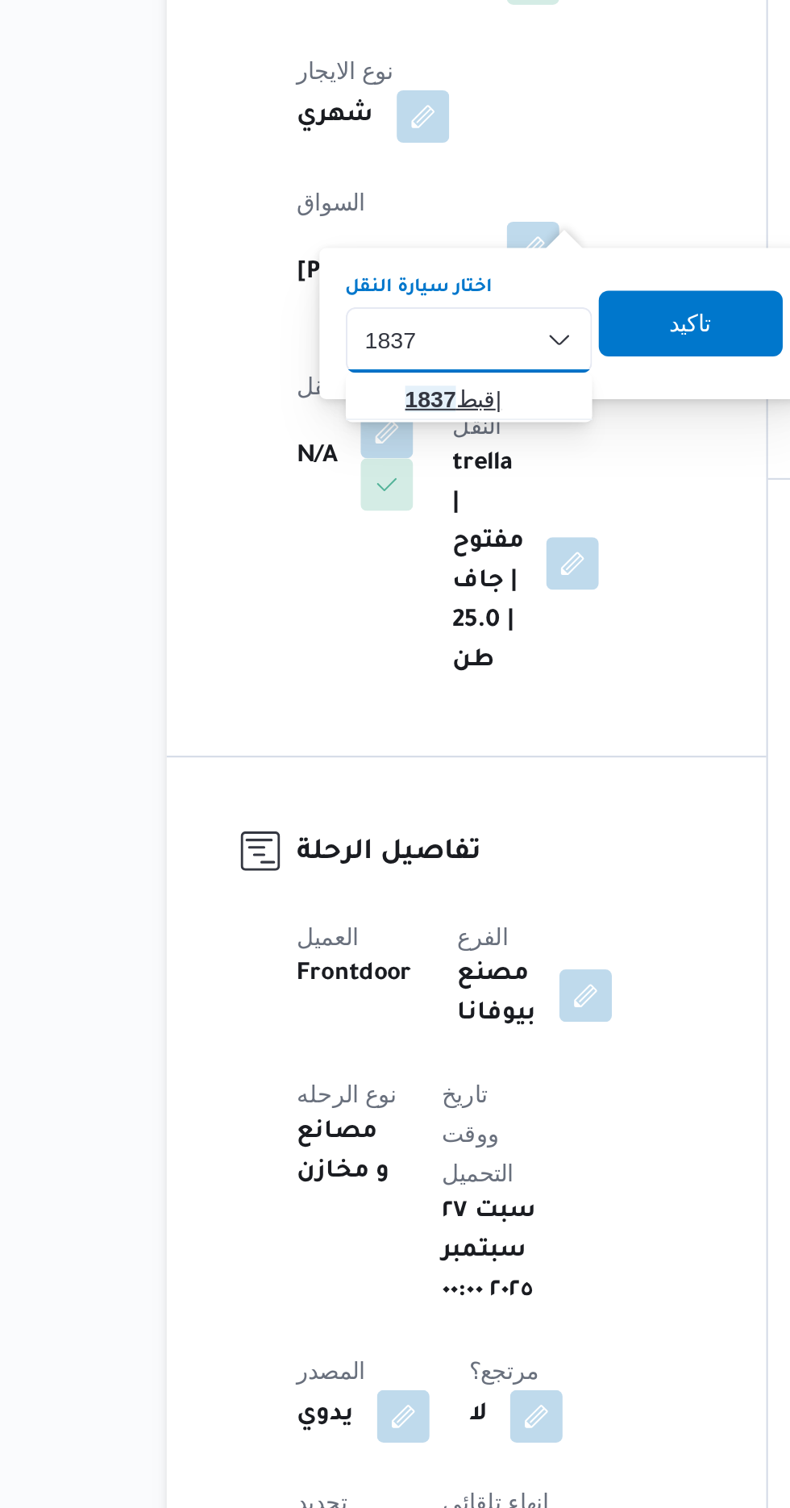
type input "1837"
click at [365, 642] on span "قبط 1837 |" at bounding box center [367, 640] width 82 height 19
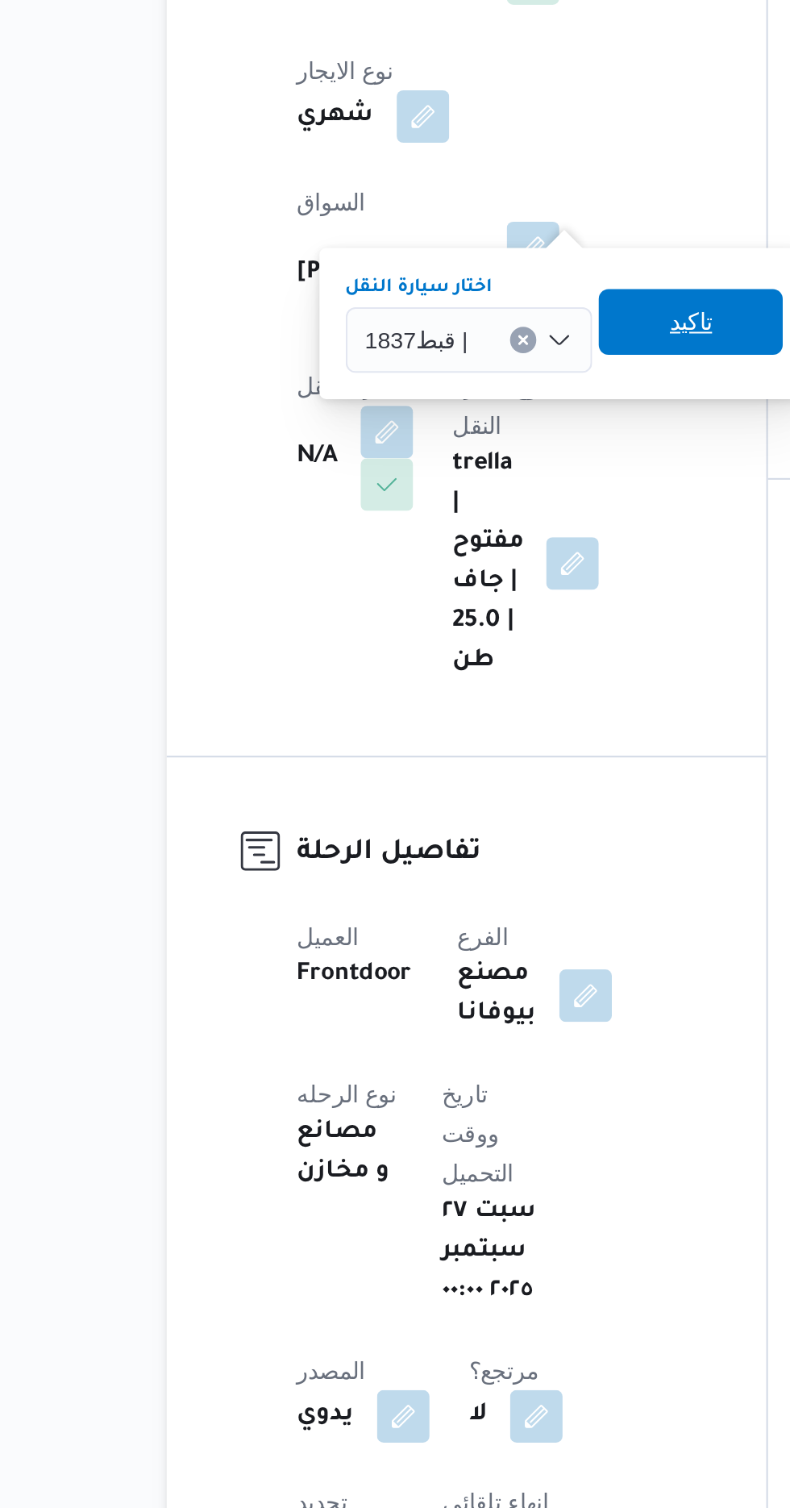
click at [482, 606] on span "تاكيد" at bounding box center [467, 603] width 90 height 32
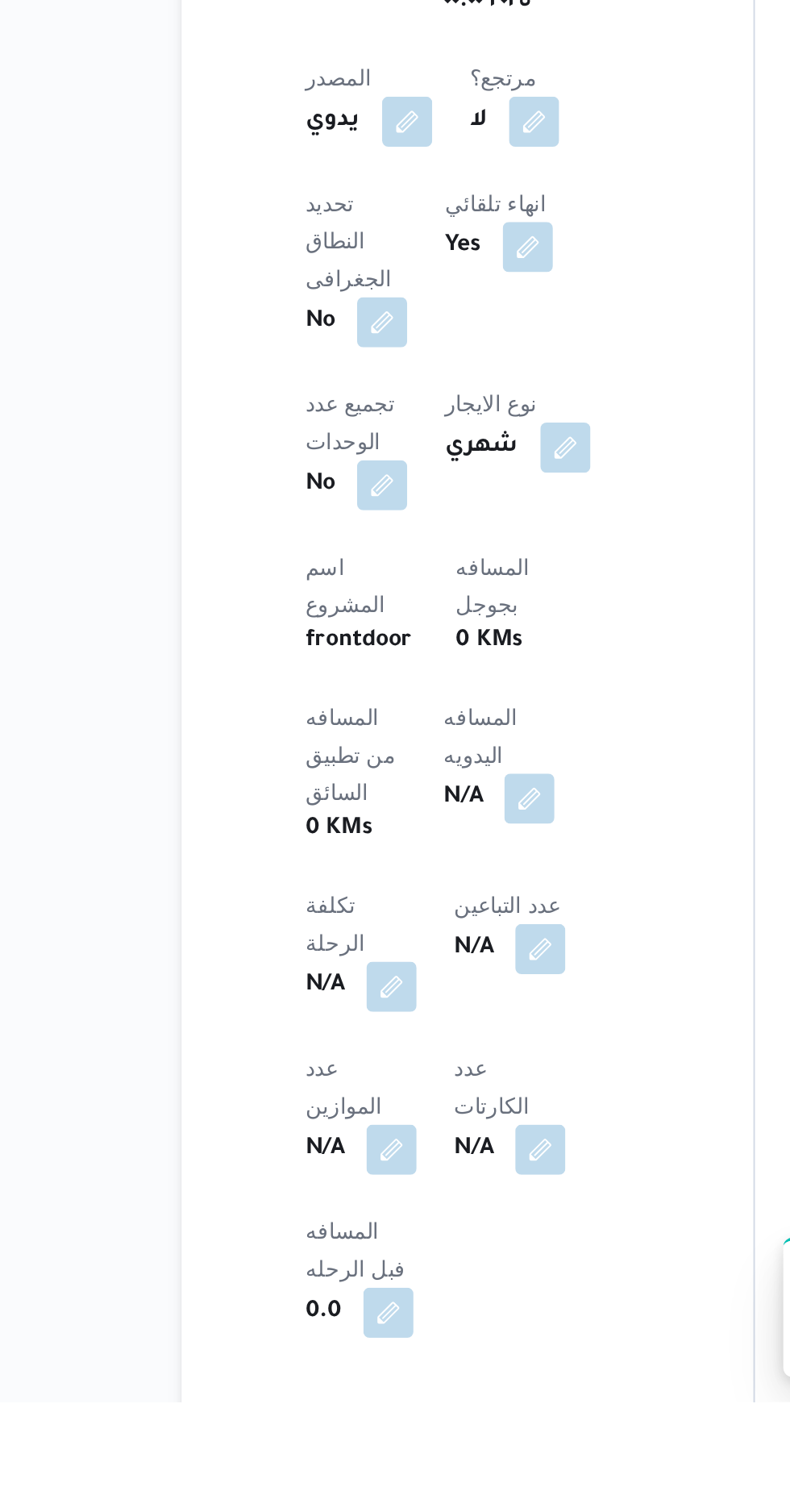
scroll to position [318, 0]
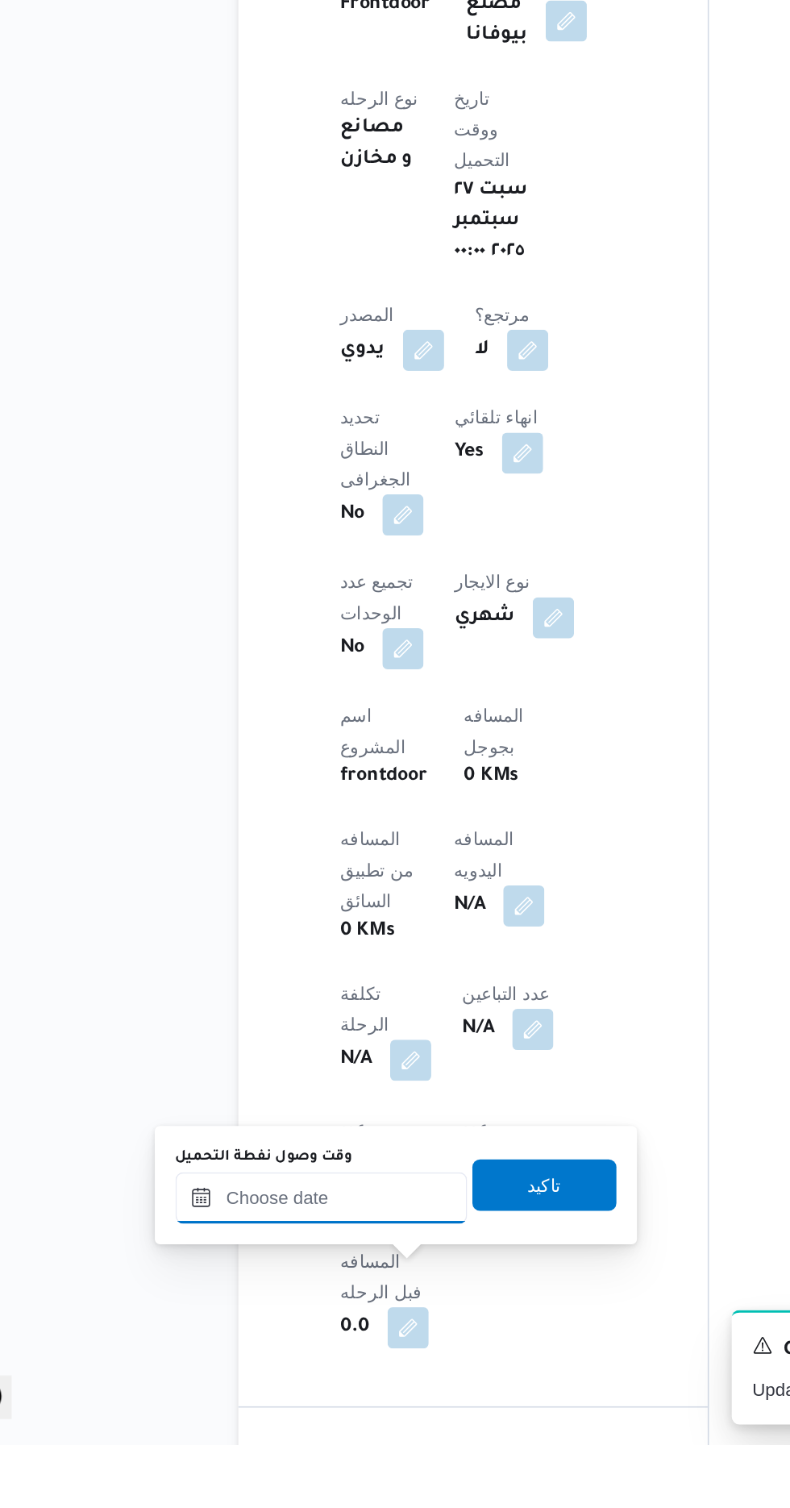
click at [235, 1355] on input "وقت وصول نفطة التحميل" at bounding box center [261, 1353] width 183 height 32
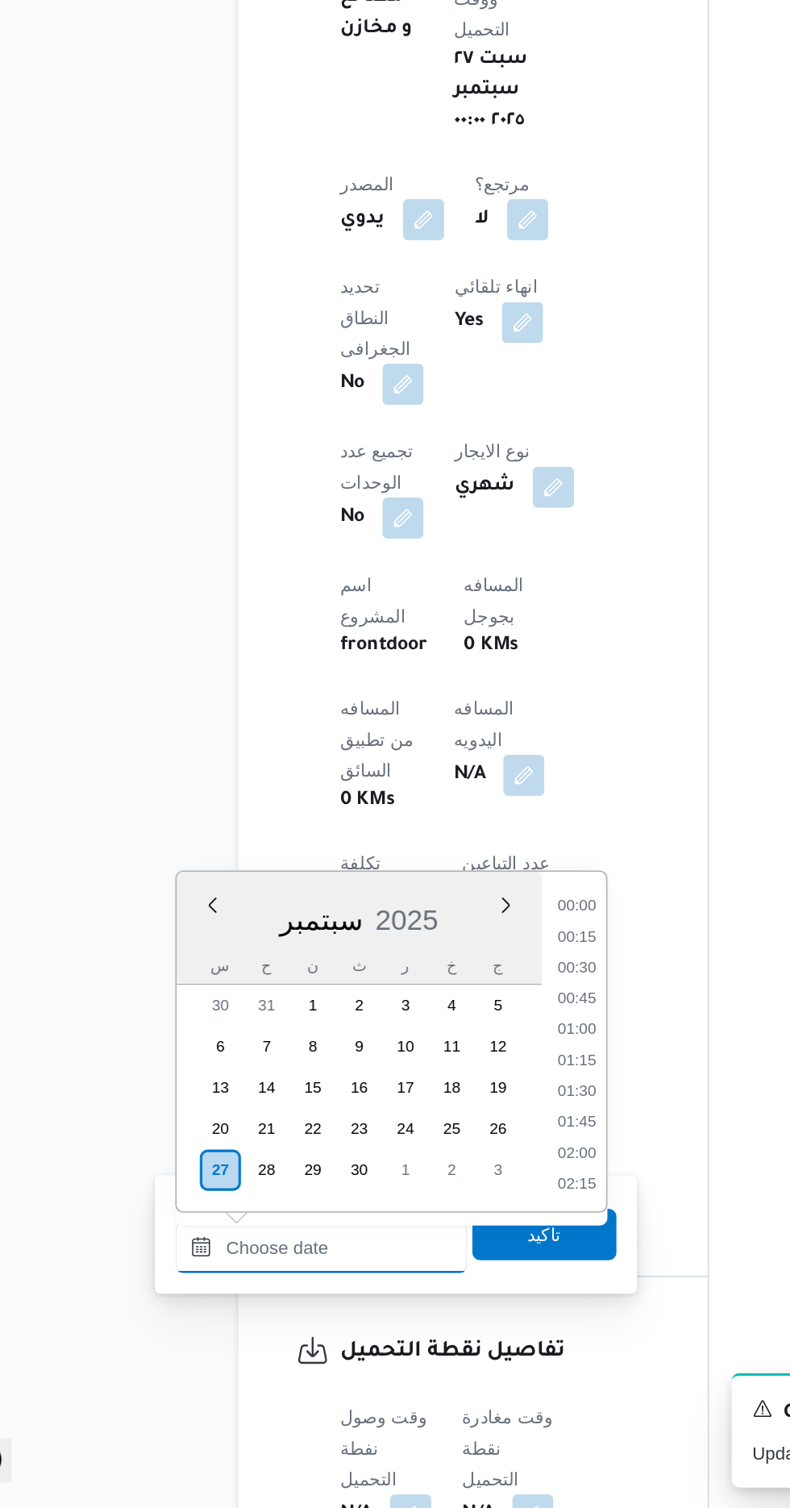
scroll to position [1198, 0]
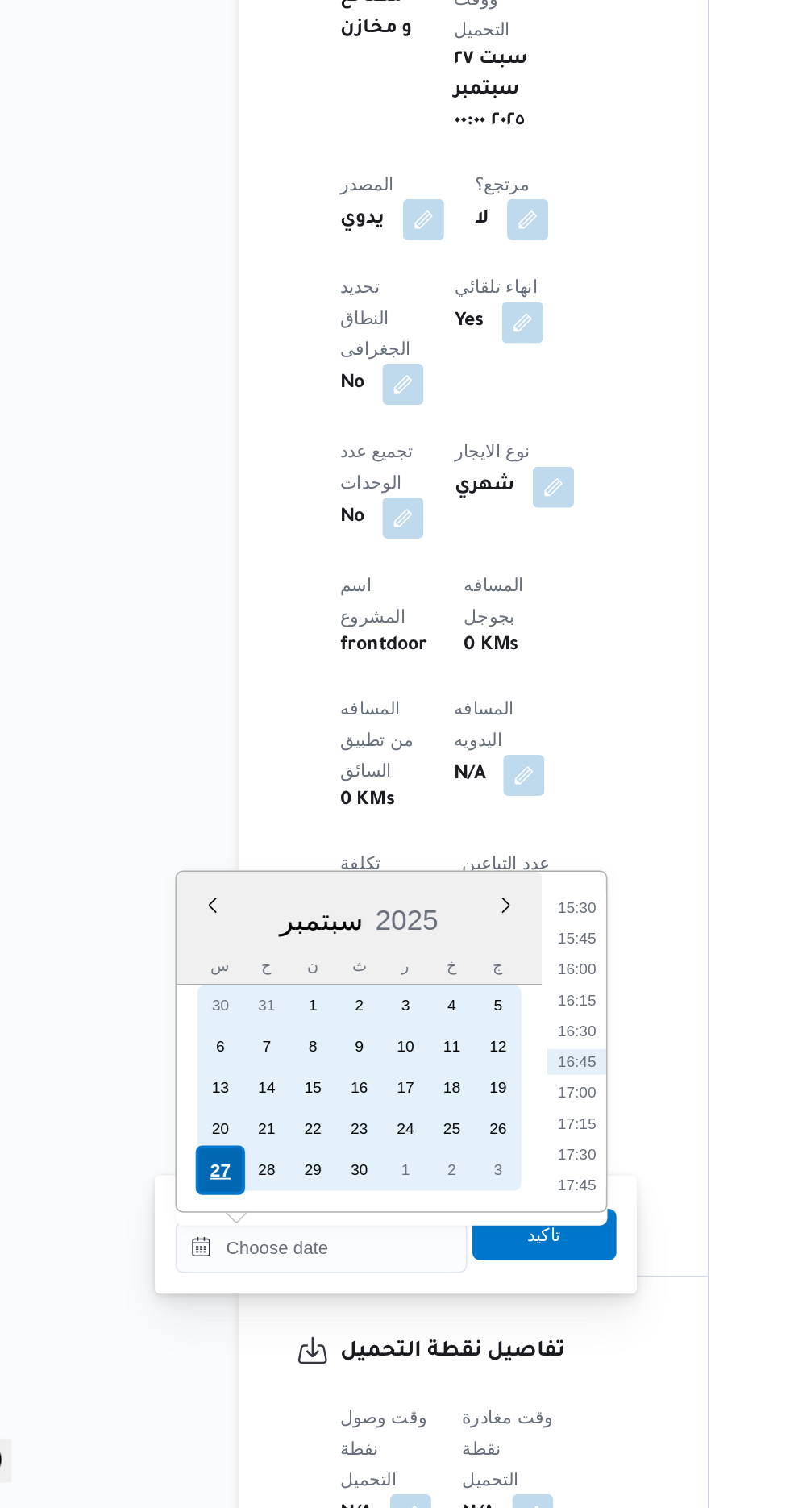
click at [198, 1295] on div "27" at bounding box center [197, 1295] width 31 height 31
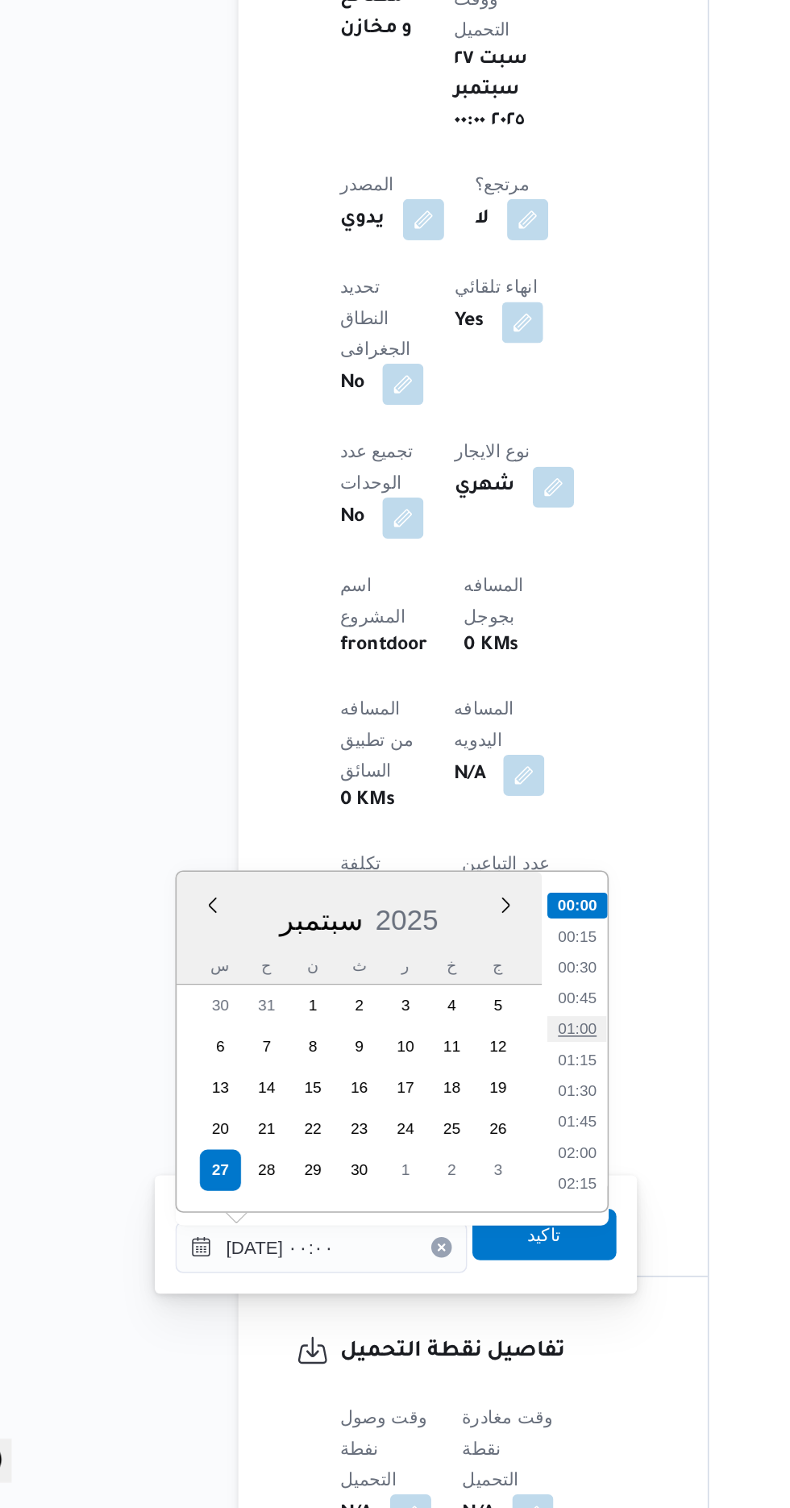
click at [418, 1210] on li "01:00" at bounding box center [421, 1207] width 37 height 16
type input "[DATE] ٠١:٠٠"
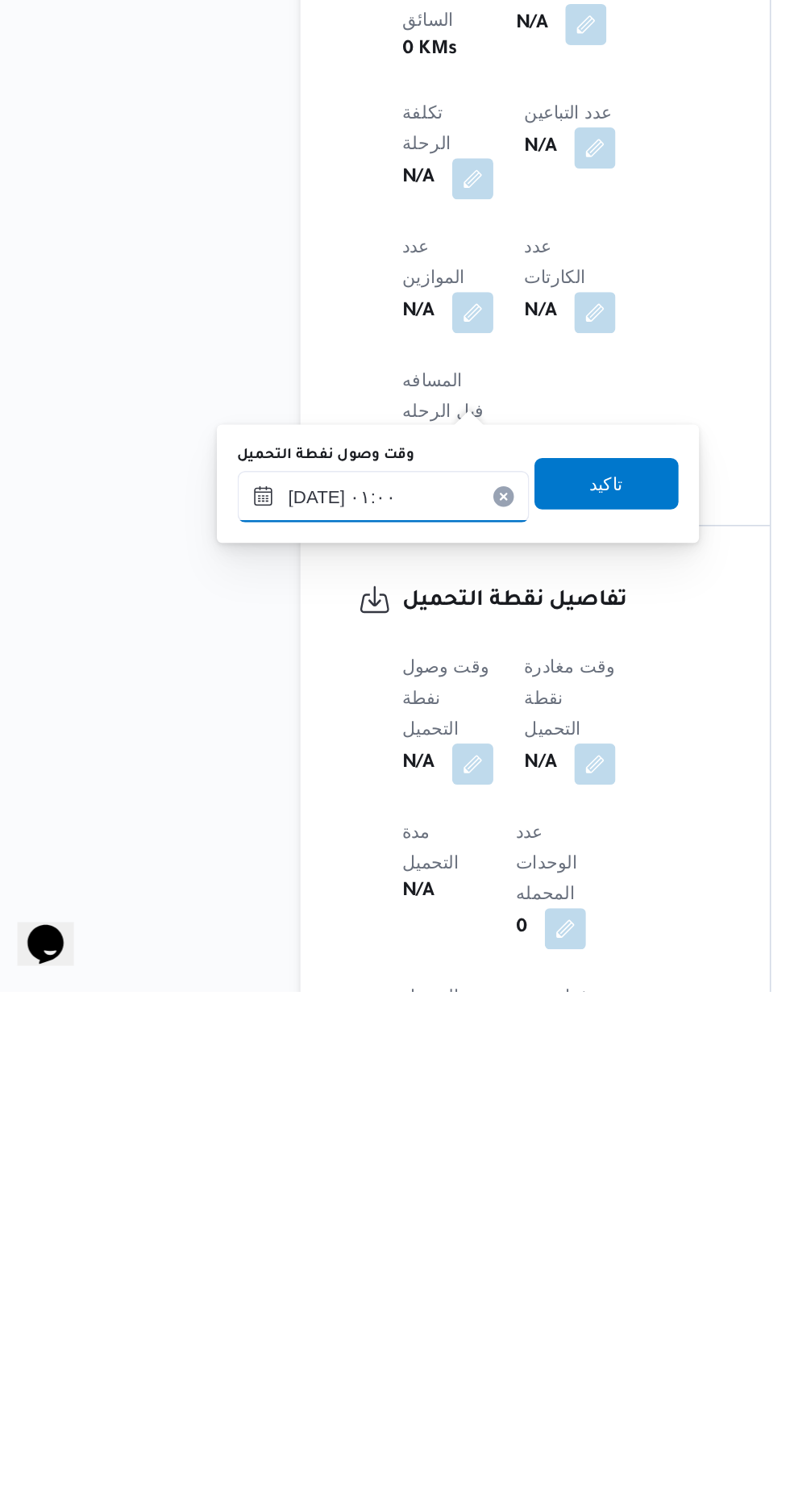
scroll to position [586, 0]
click at [412, 1187] on span "تاكيد" at bounding box center [401, 1188] width 21 height 19
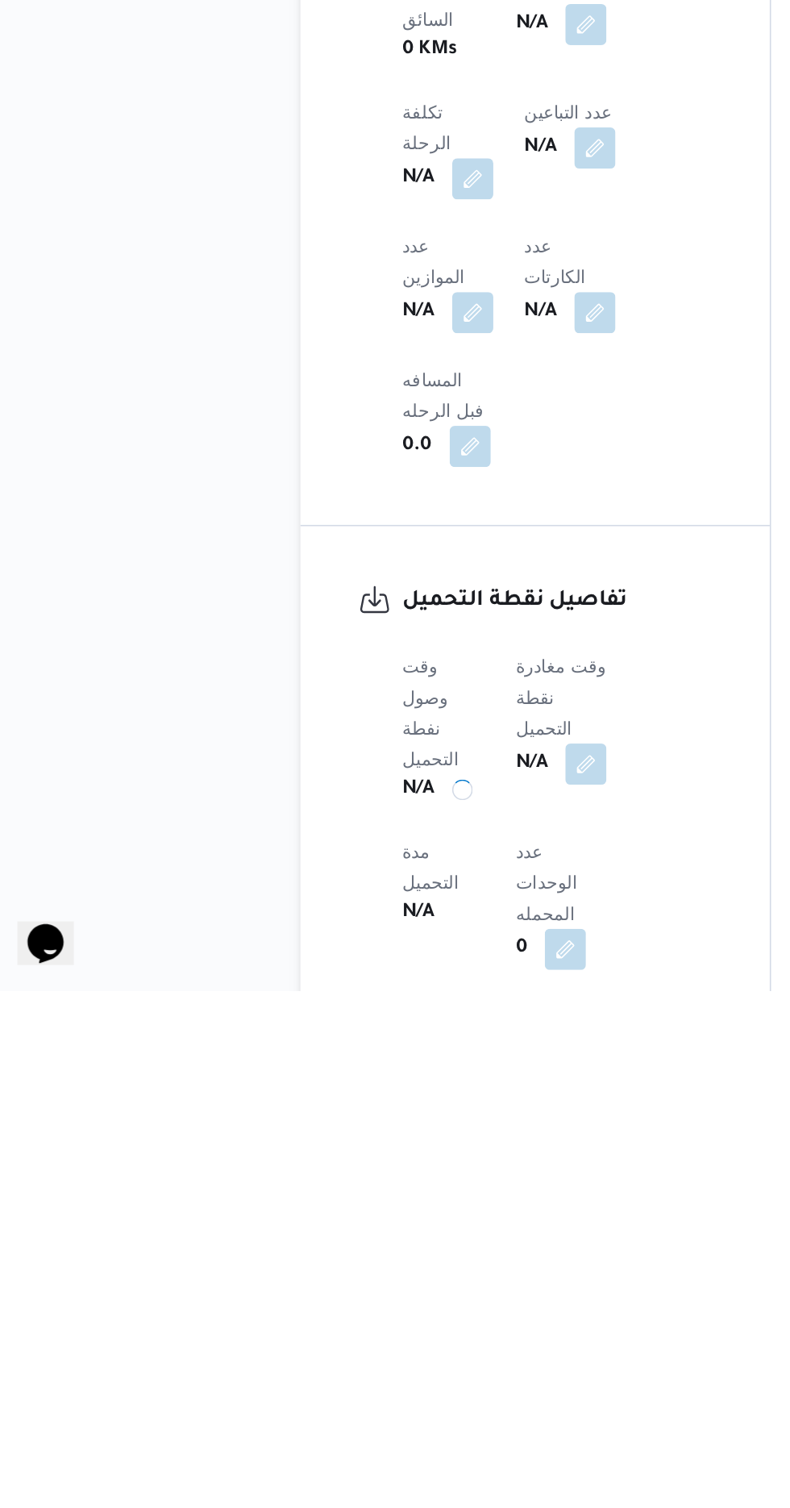
scroll to position [587, 0]
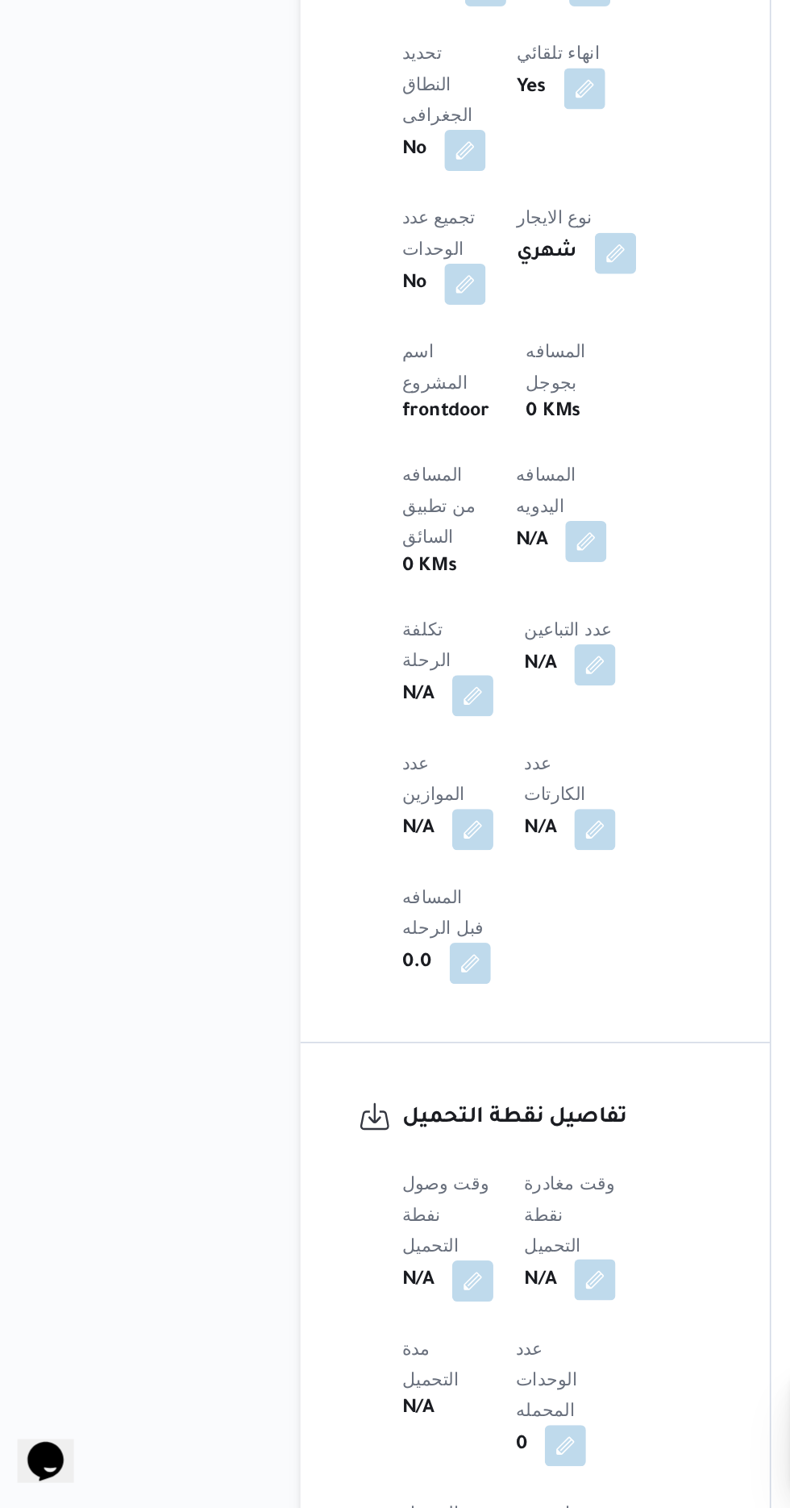
click at [394, 1351] on button "button" at bounding box center [394, 1364] width 26 height 26
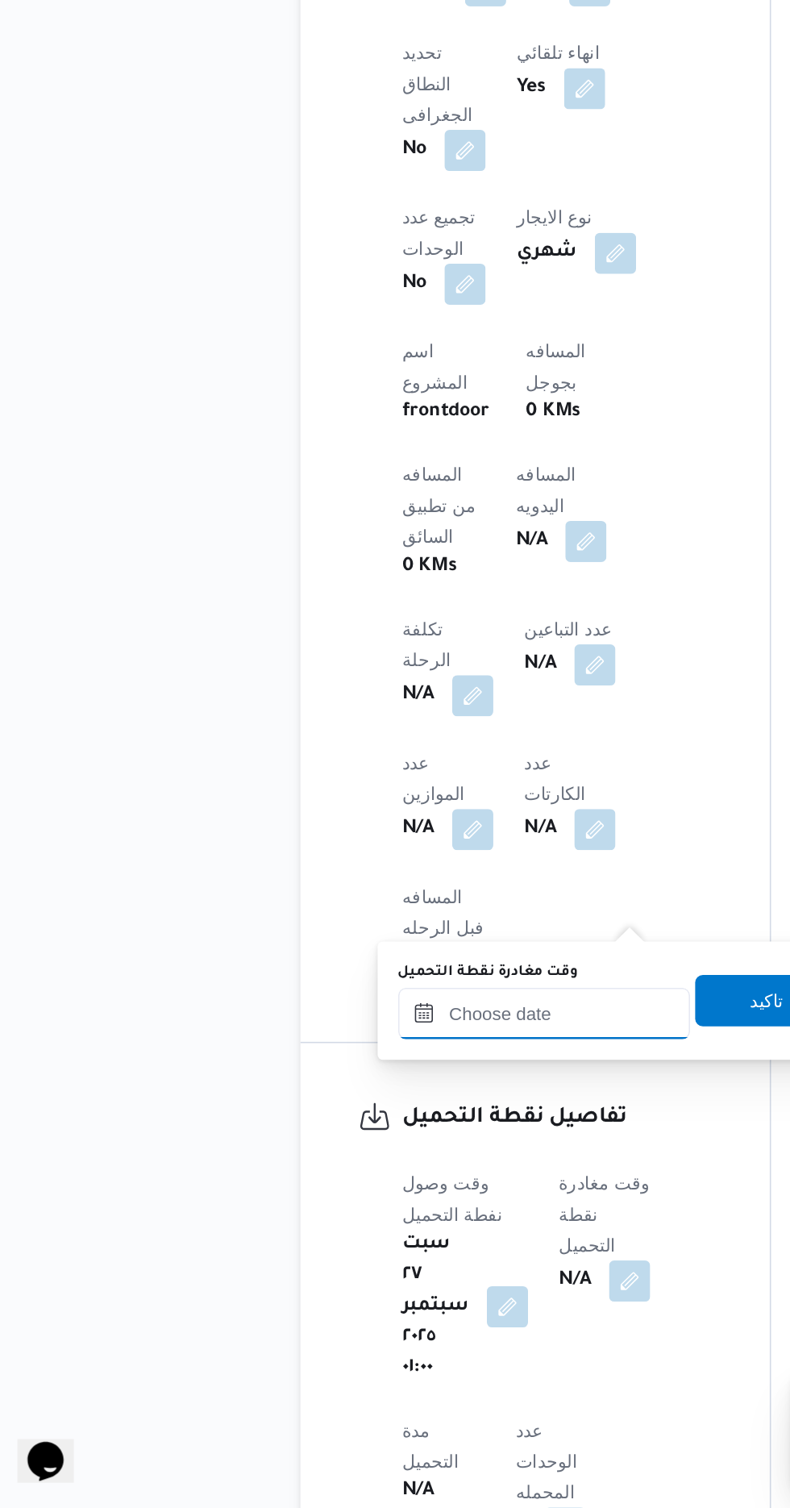
click at [369, 1198] on input "وقت مغادرة نقطة التحميل" at bounding box center [362, 1197] width 183 height 32
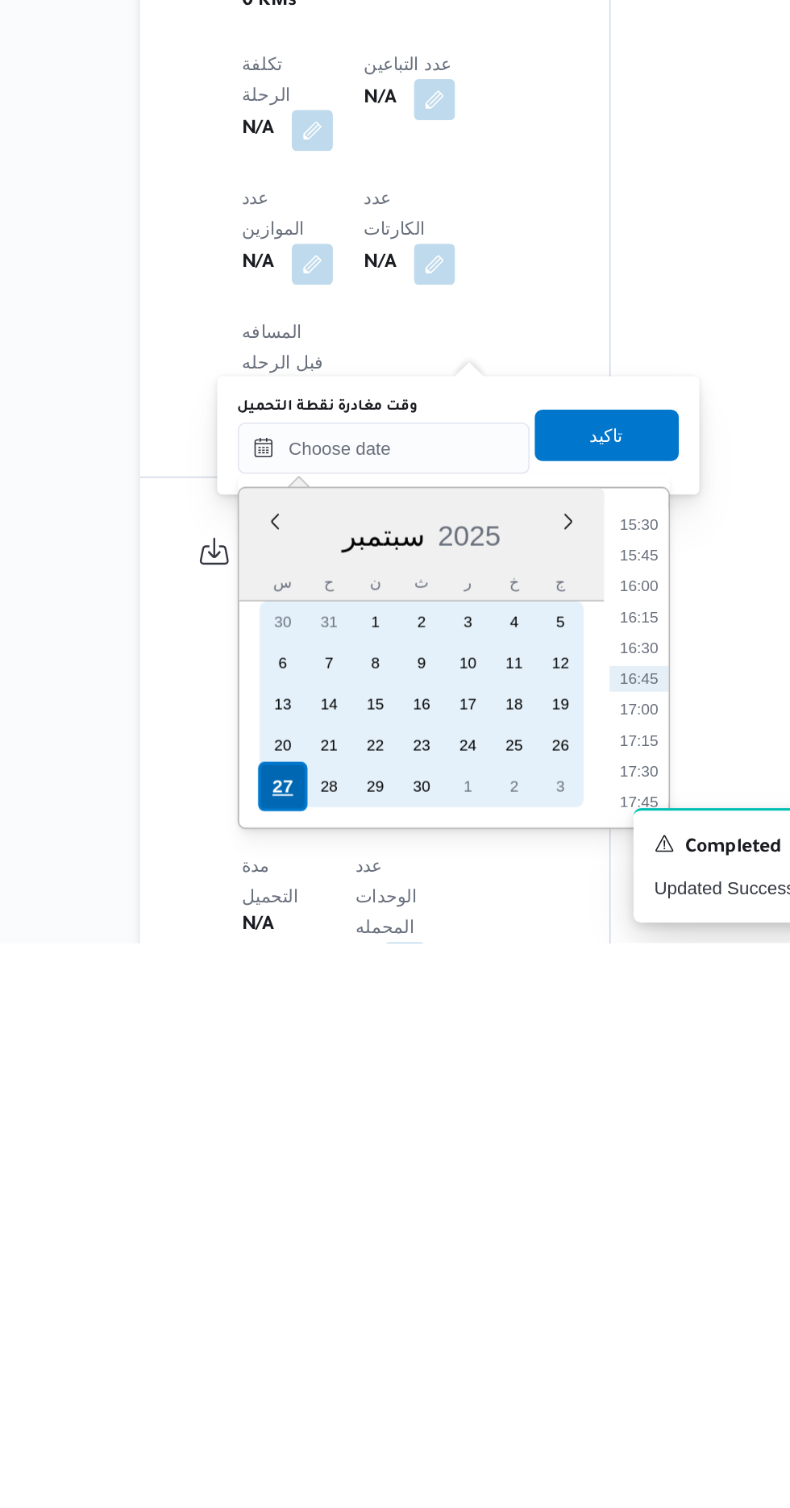
click at [293, 1408] on div "27" at bounding box center [298, 1409] width 31 height 31
type input "[DATE] ٠٠:٠٠"
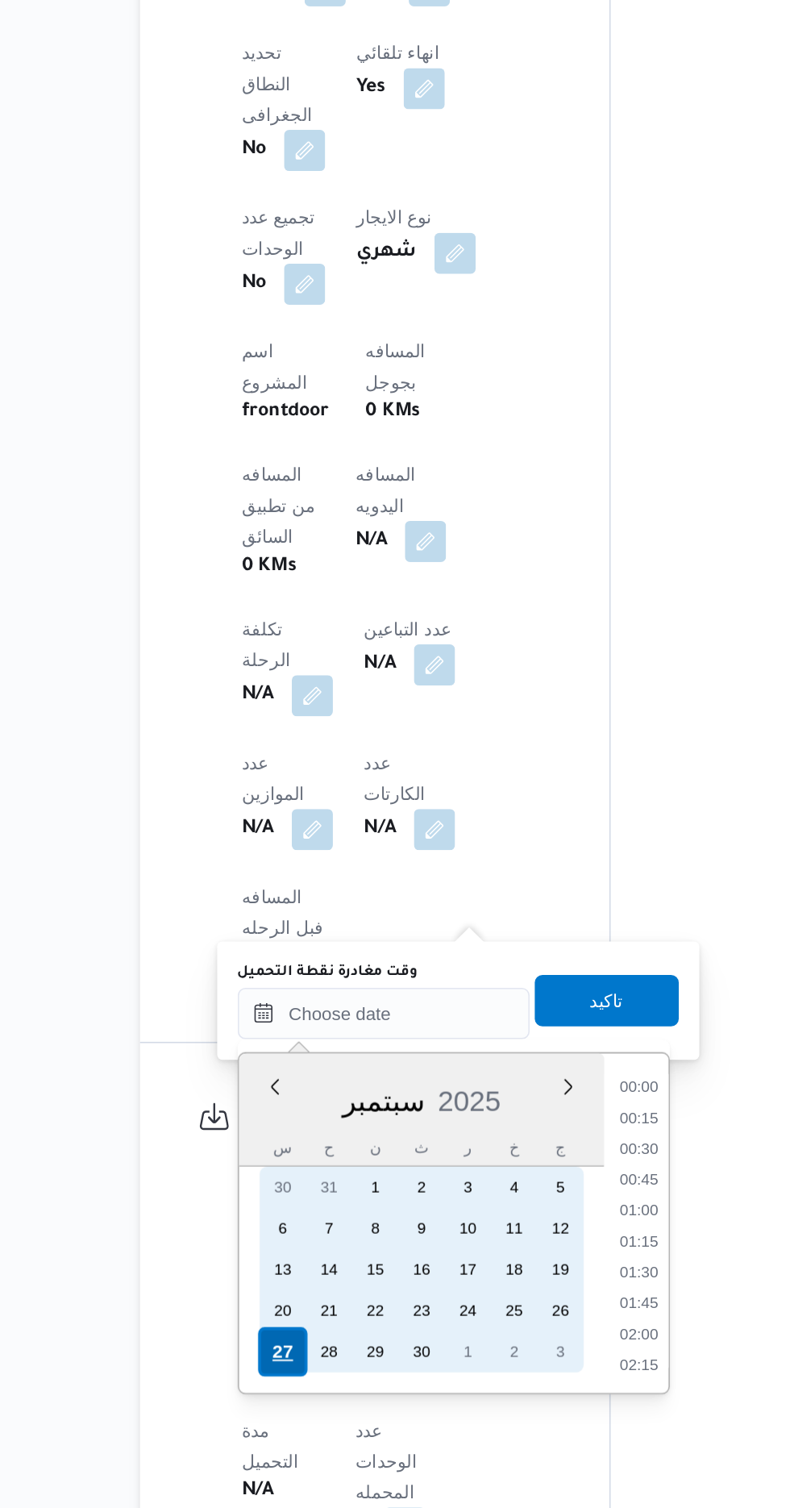
click at [297, 1407] on div "27" at bounding box center [298, 1409] width 31 height 31
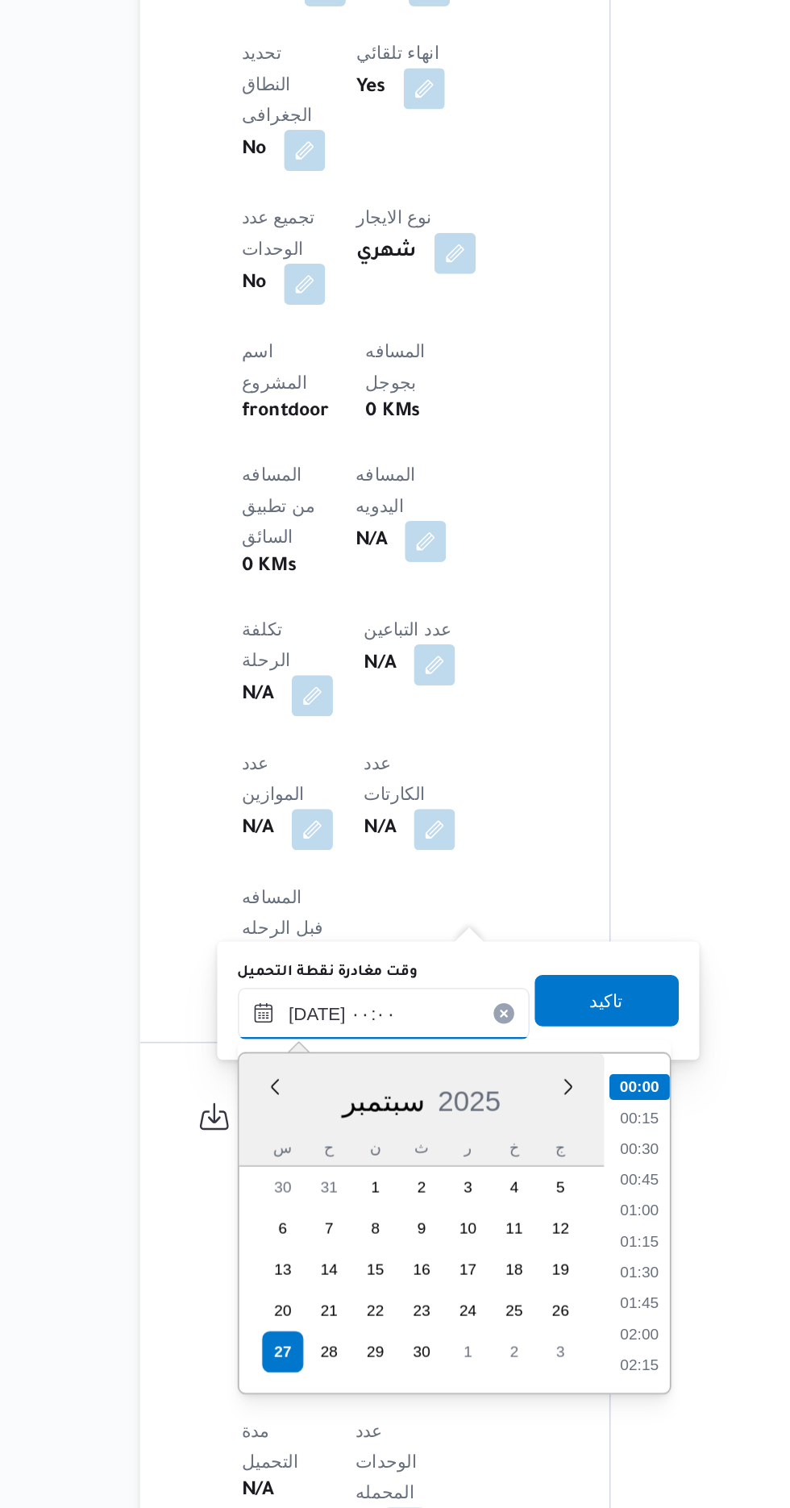
click at [307, 1197] on input "[DATE] ٠٠:٠٠" at bounding box center [362, 1197] width 183 height 32
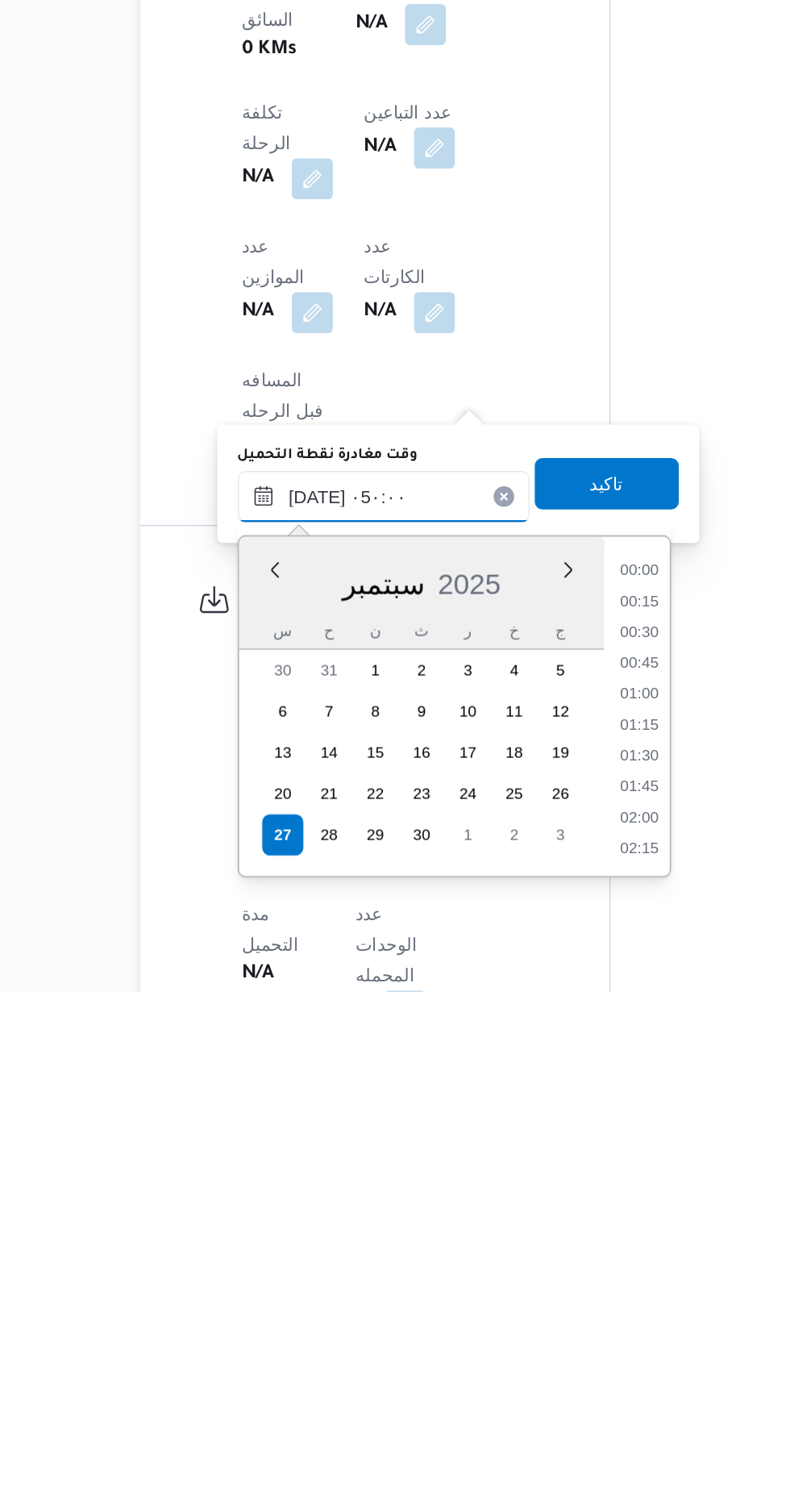
scroll to position [218, 0]
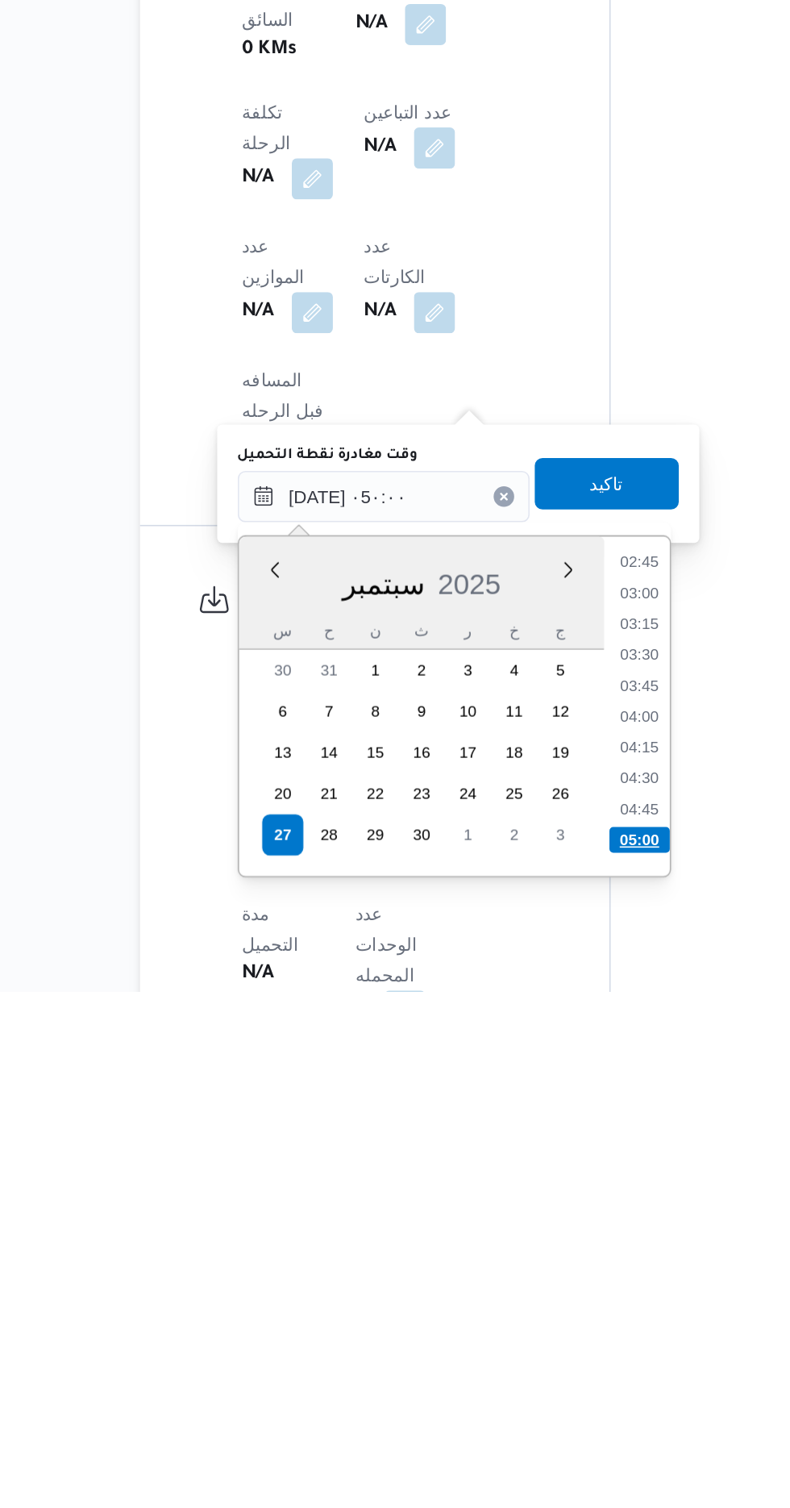
click at [522, 1414] on li "05:00" at bounding box center [523, 1412] width 38 height 16
type input "[DATE] ٠٥:٠٠"
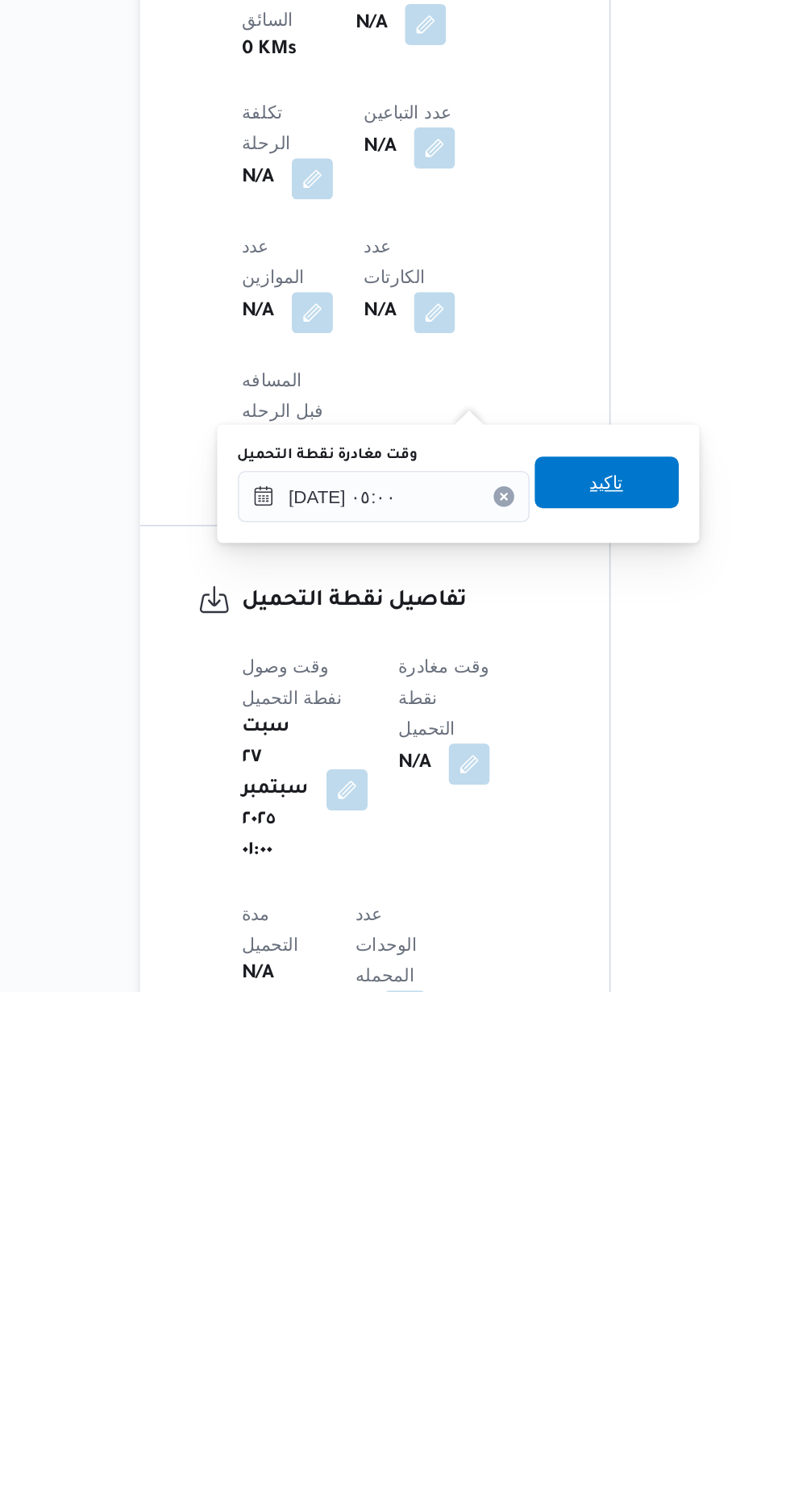
click at [513, 1190] on span "تاكيد" at bounding box center [502, 1188] width 21 height 19
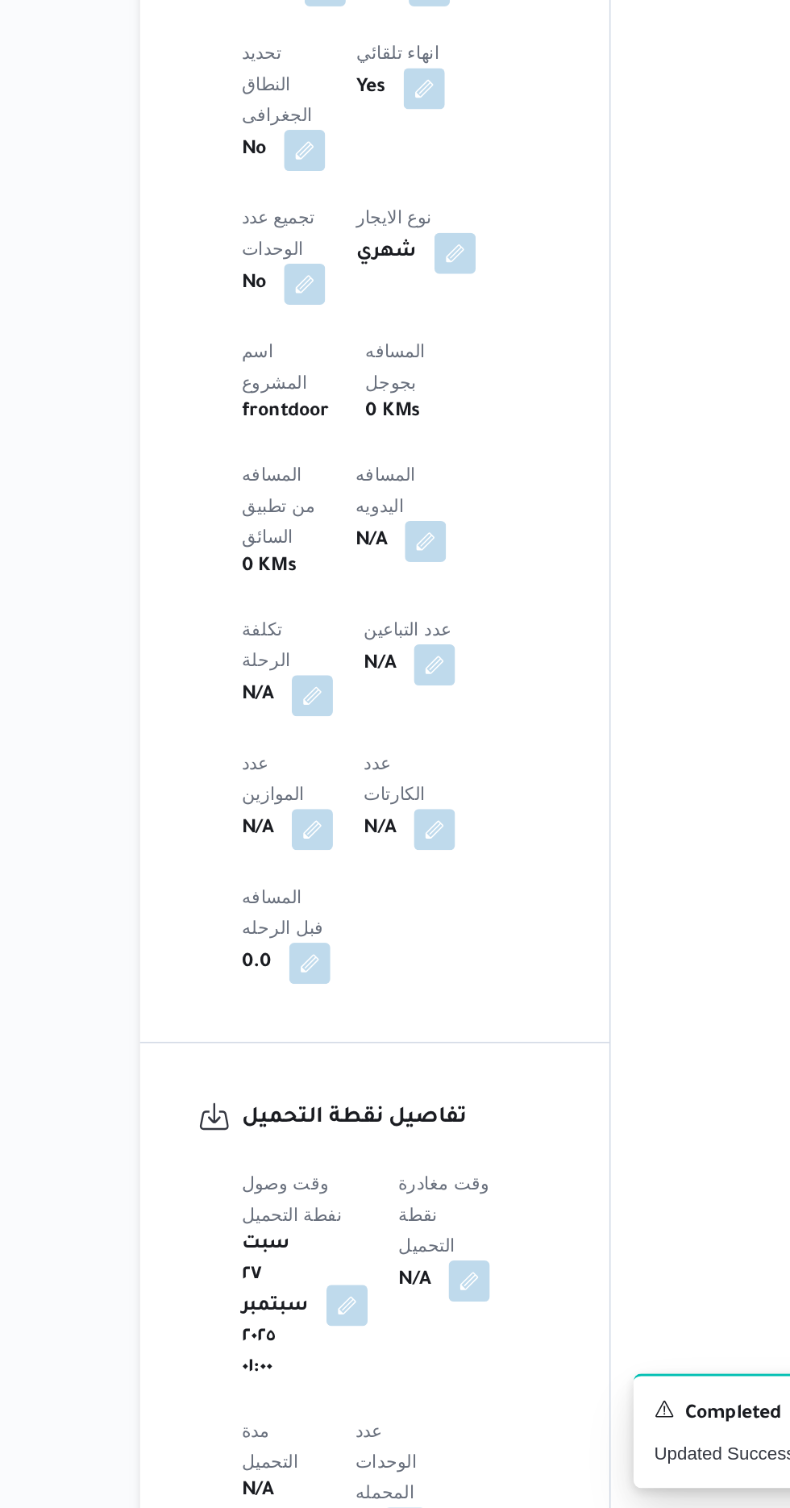
click at [333, 1367] on button "button" at bounding box center [339, 1380] width 26 height 26
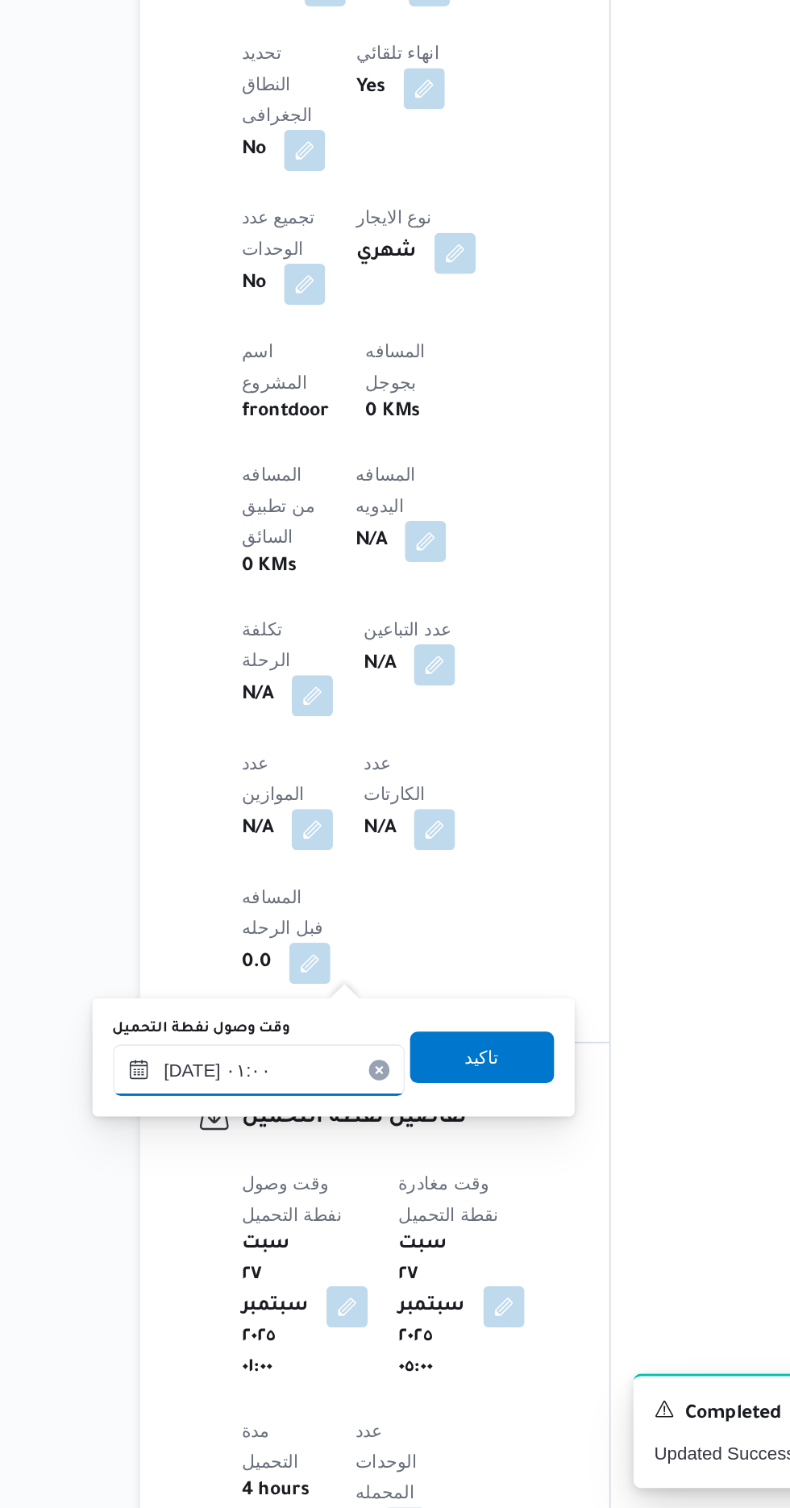
click at [317, 1237] on input "[DATE] ٠١:٠٠" at bounding box center [284, 1232] width 183 height 32
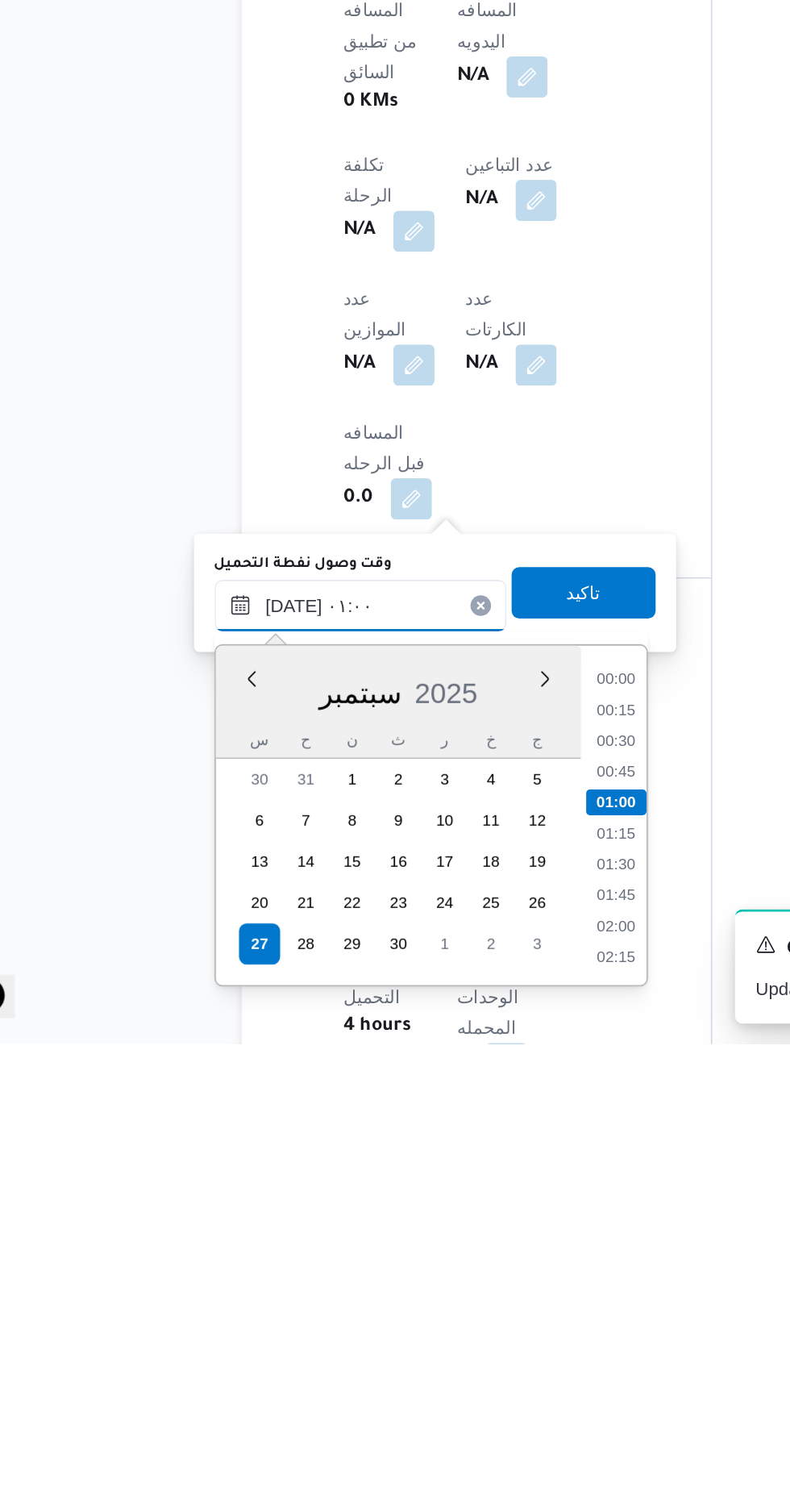
scroll to position [622, 0]
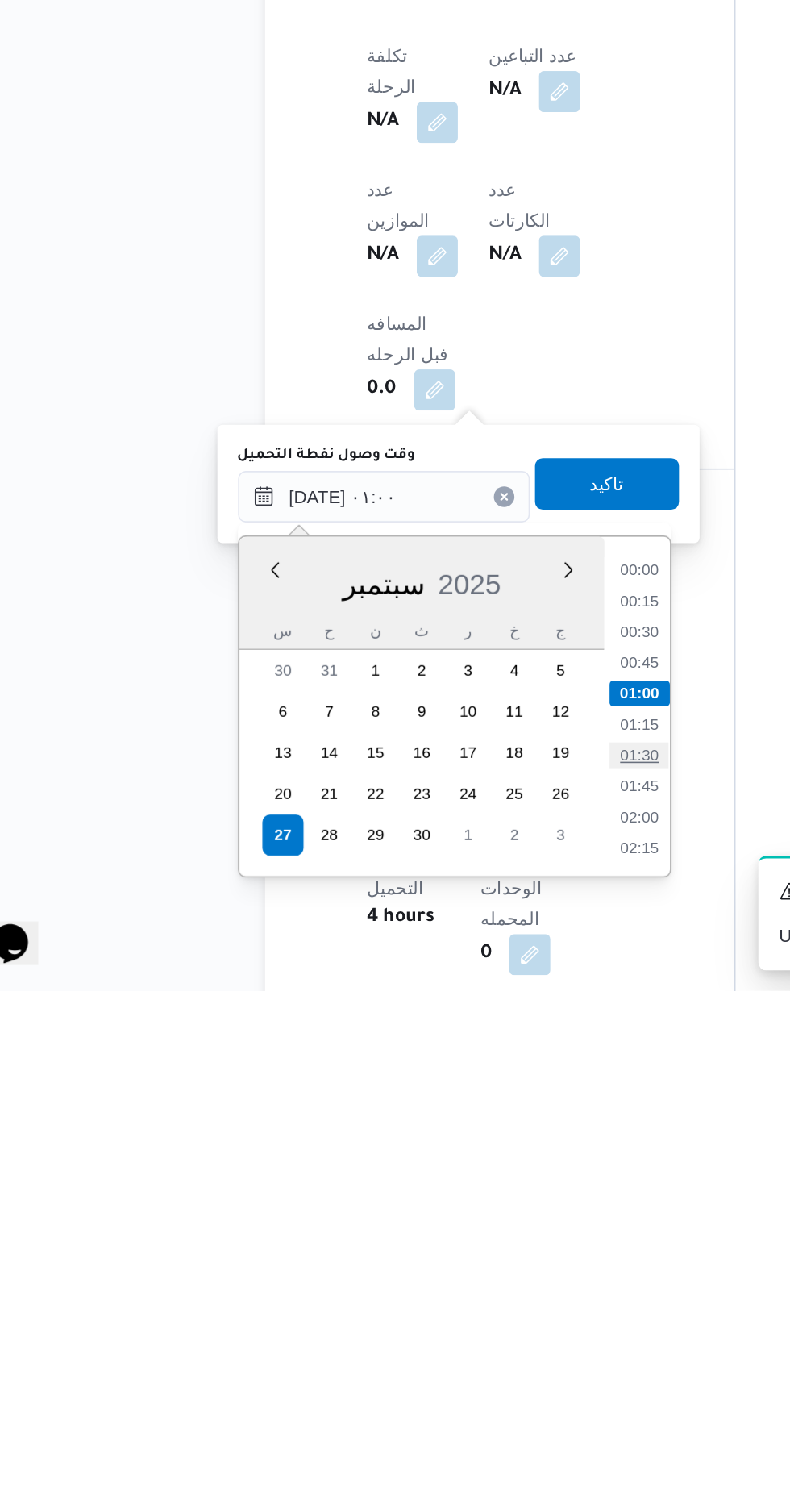
click at [449, 1356] on li "01:30" at bounding box center [444, 1360] width 37 height 16
type input "[DATE] ٠١:٠٠"
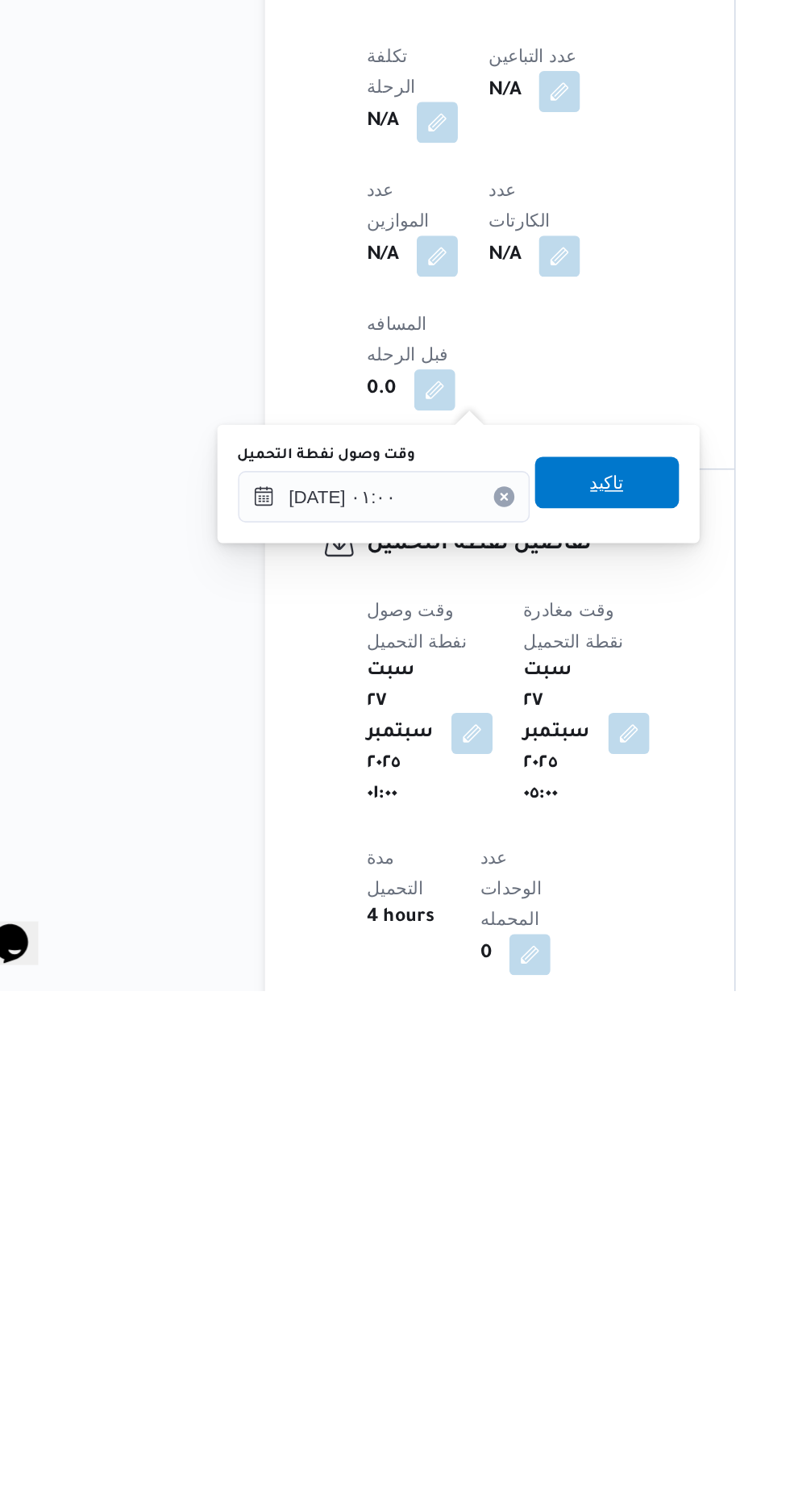
click at [445, 1200] on span "تاكيد" at bounding box center [424, 1189] width 90 height 32
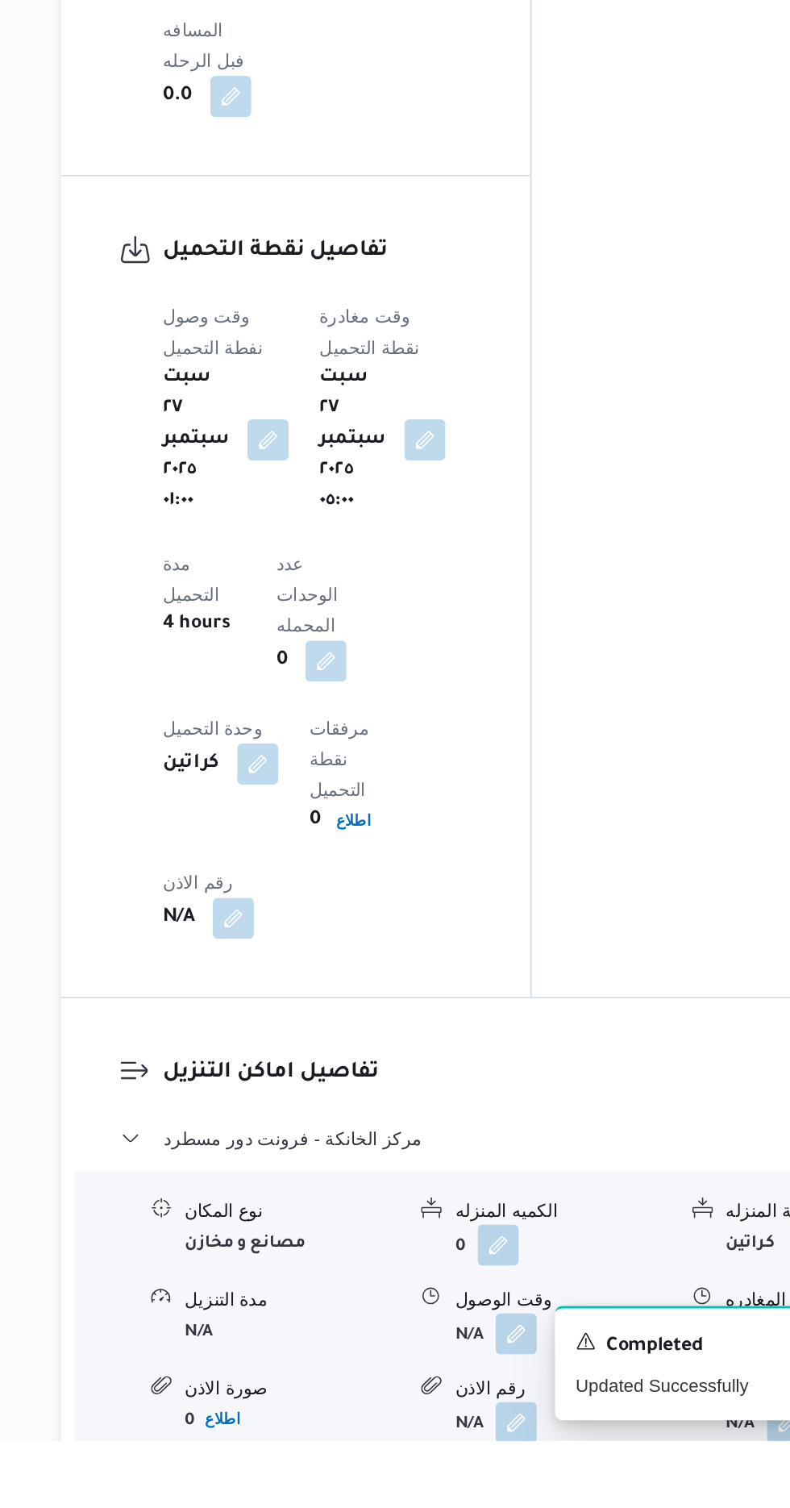
scroll to position [1088, 0]
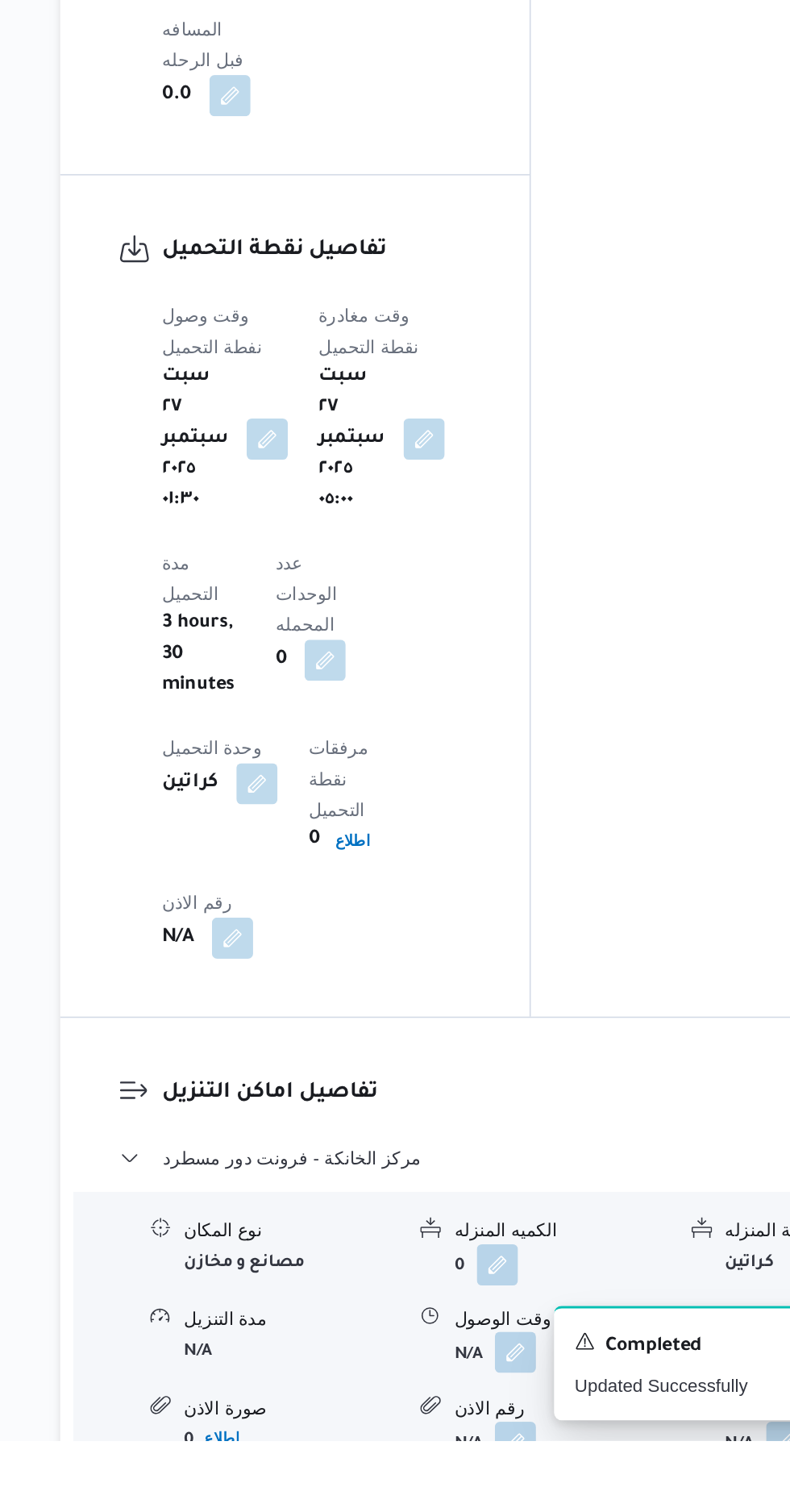
click at [505, 1439] on button "button" at bounding box center [495, 1452] width 26 height 26
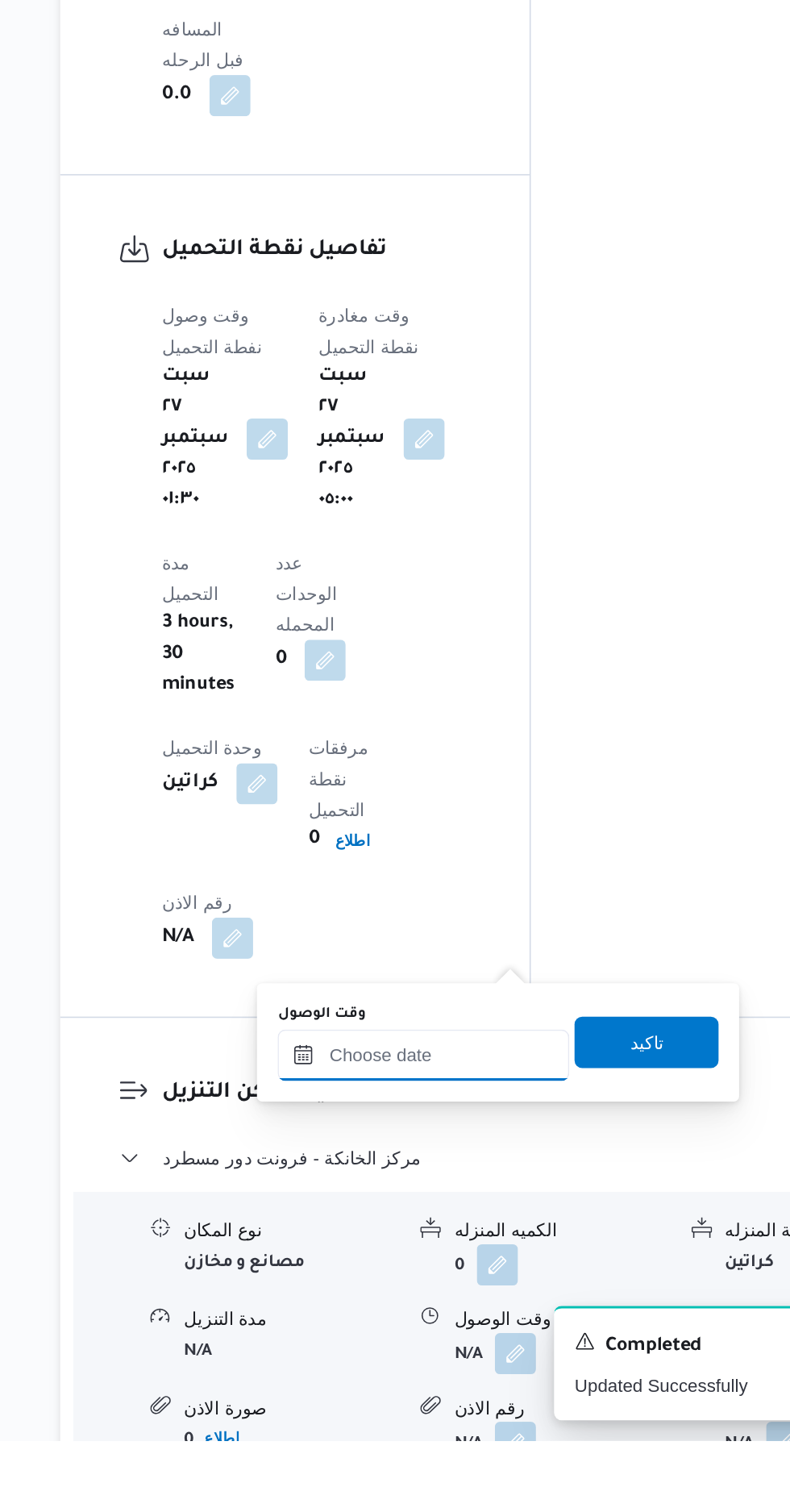
click at [474, 1267] on input "وقت الوصول" at bounding box center [437, 1266] width 183 height 32
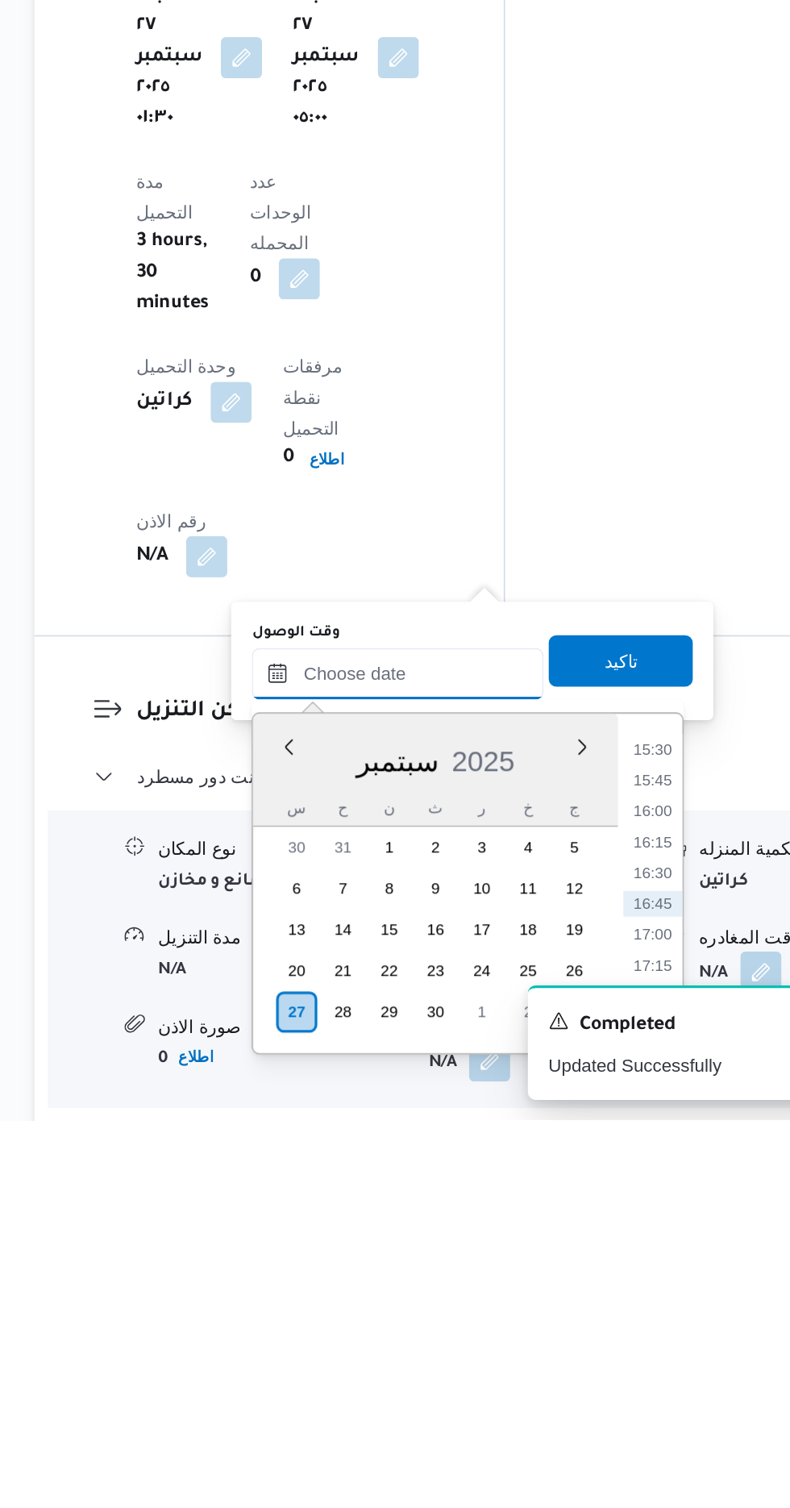
scroll to position [1126, 0]
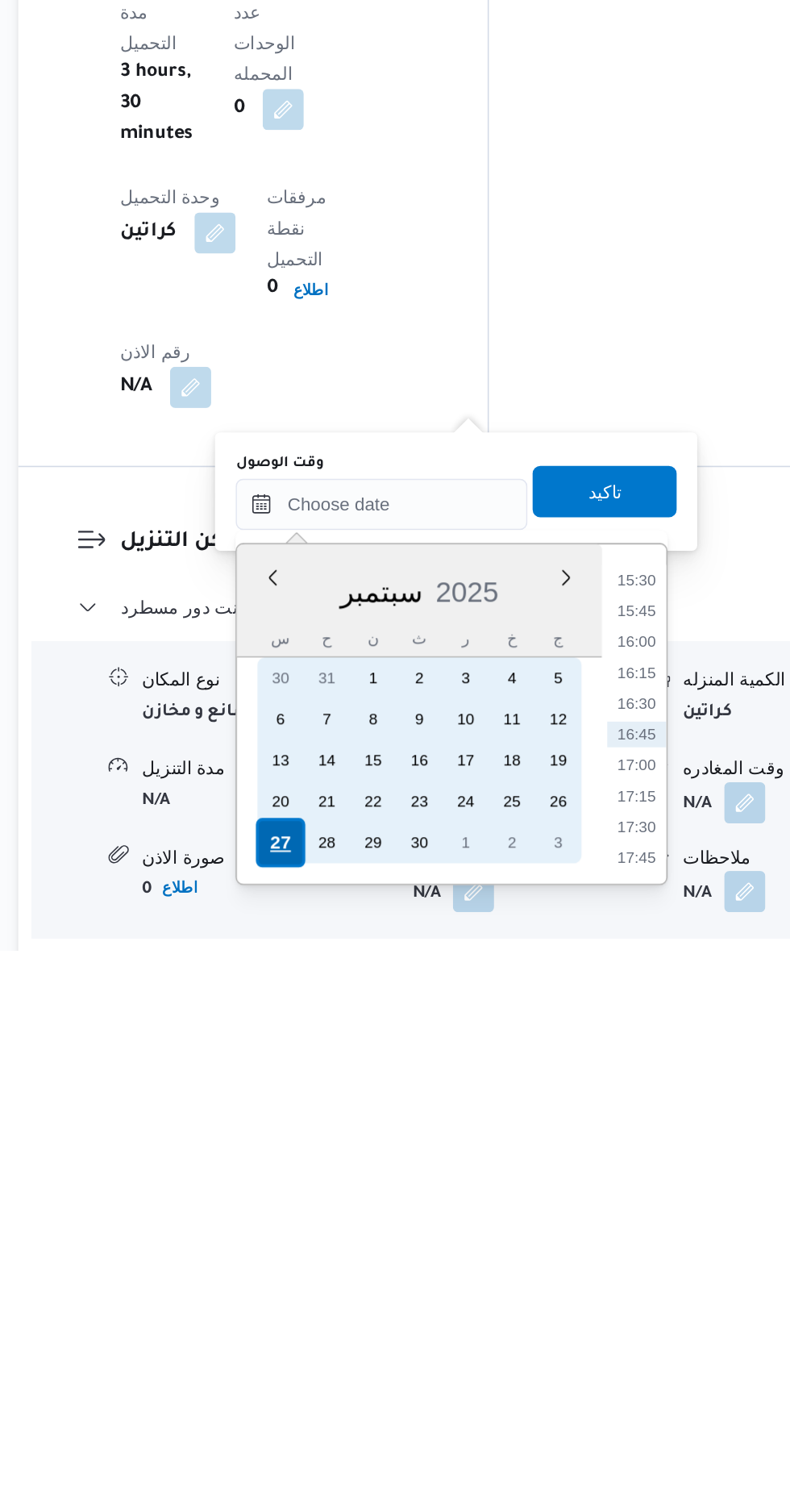
click at [372, 1437] on div "27" at bounding box center [374, 1439] width 31 height 31
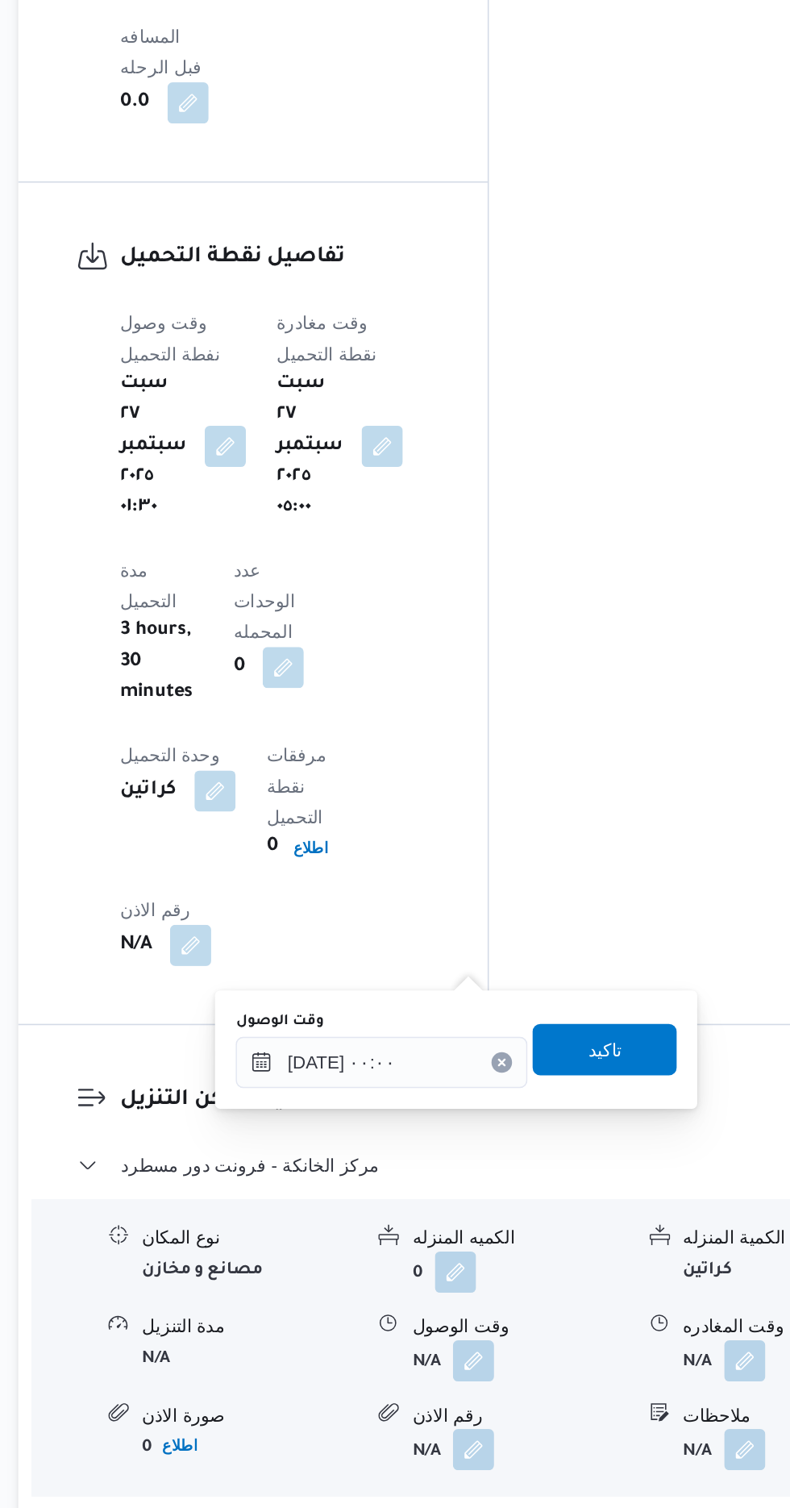
click at [343, 1230] on div "You are in a dialog. To close this dialog, hit escape. وقت الوصول [DATE] ٠٠:٠٠ …" at bounding box center [484, 1220] width 302 height 74
click at [352, 1240] on input "[DATE] ٠٠:٠٠" at bounding box center [437, 1228] width 183 height 32
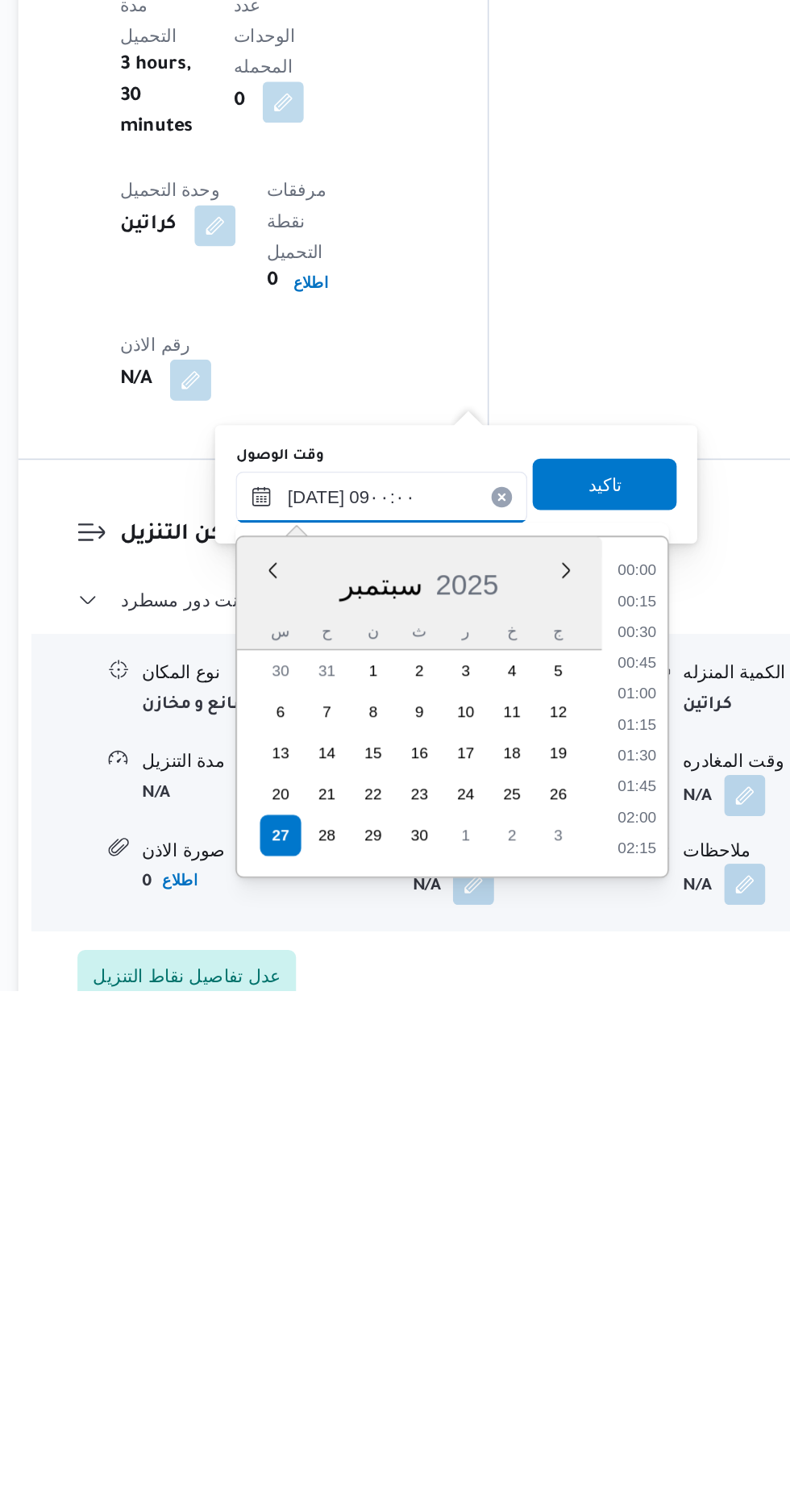
scroll to position [527, 0]
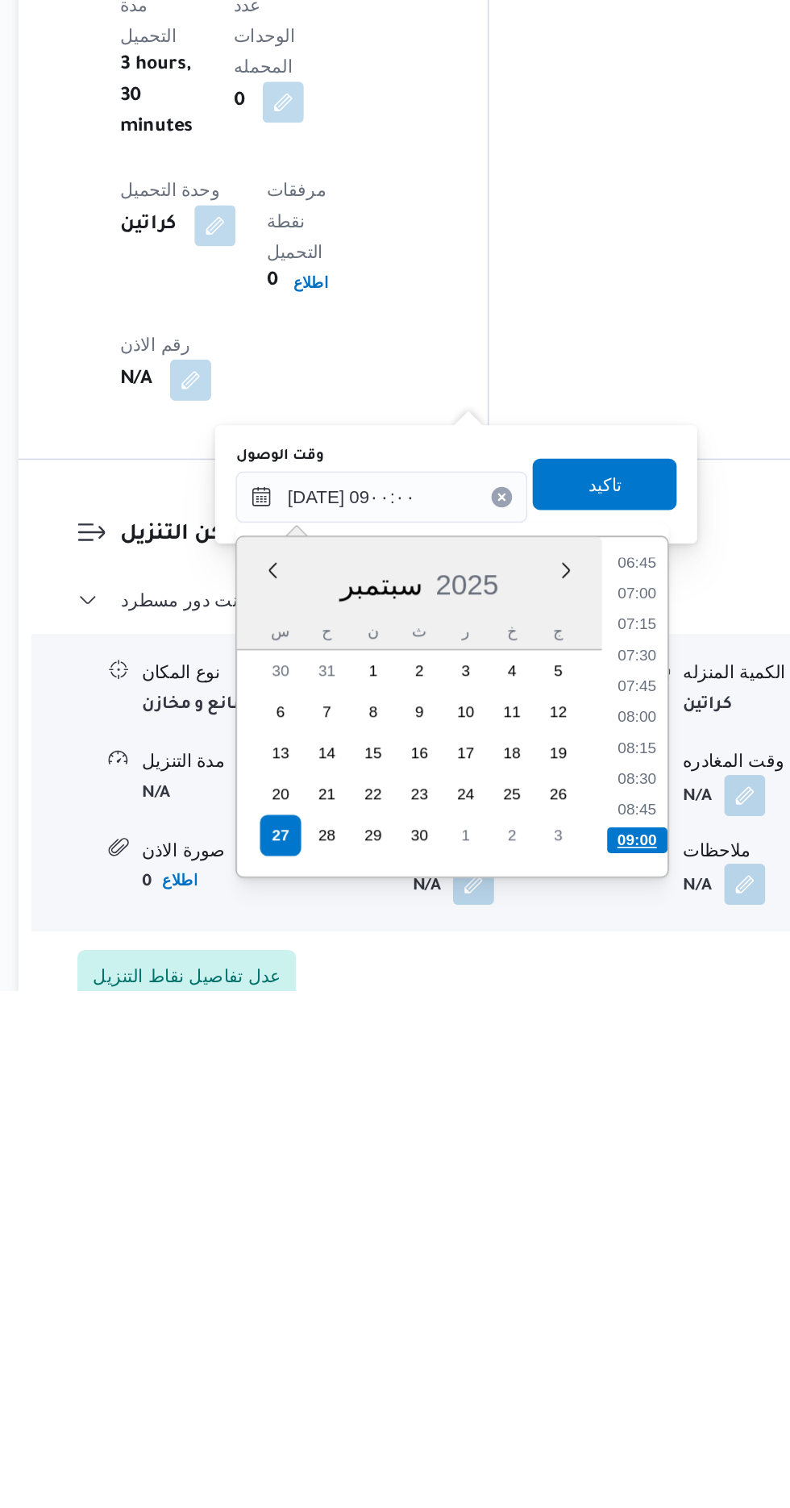
click at [597, 1412] on li "09:00" at bounding box center [598, 1413] width 38 height 16
type input "[DATE] ٠٩:٠٠"
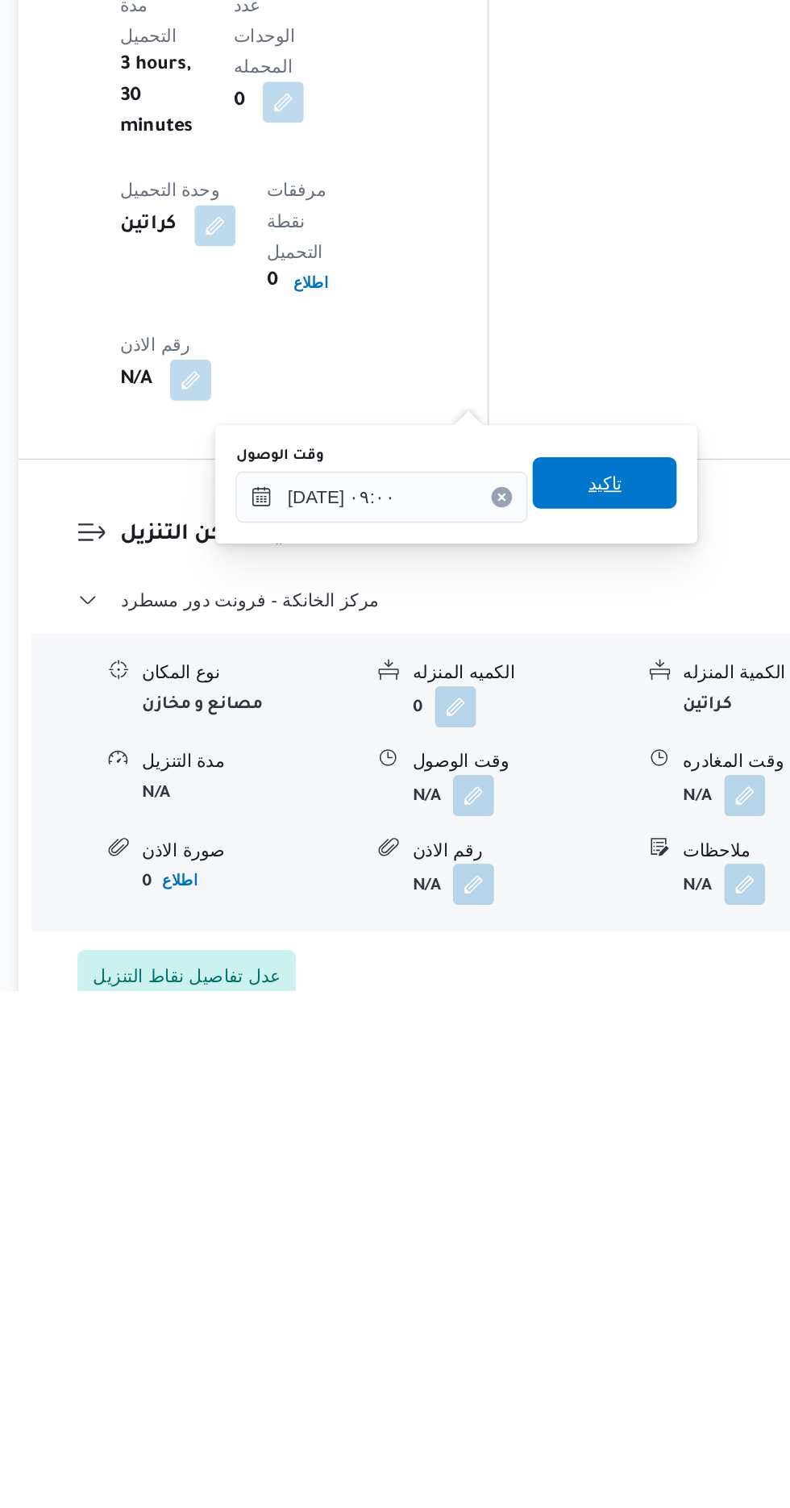
click at [602, 1196] on span "تاكيد" at bounding box center [577, 1189] width 90 height 32
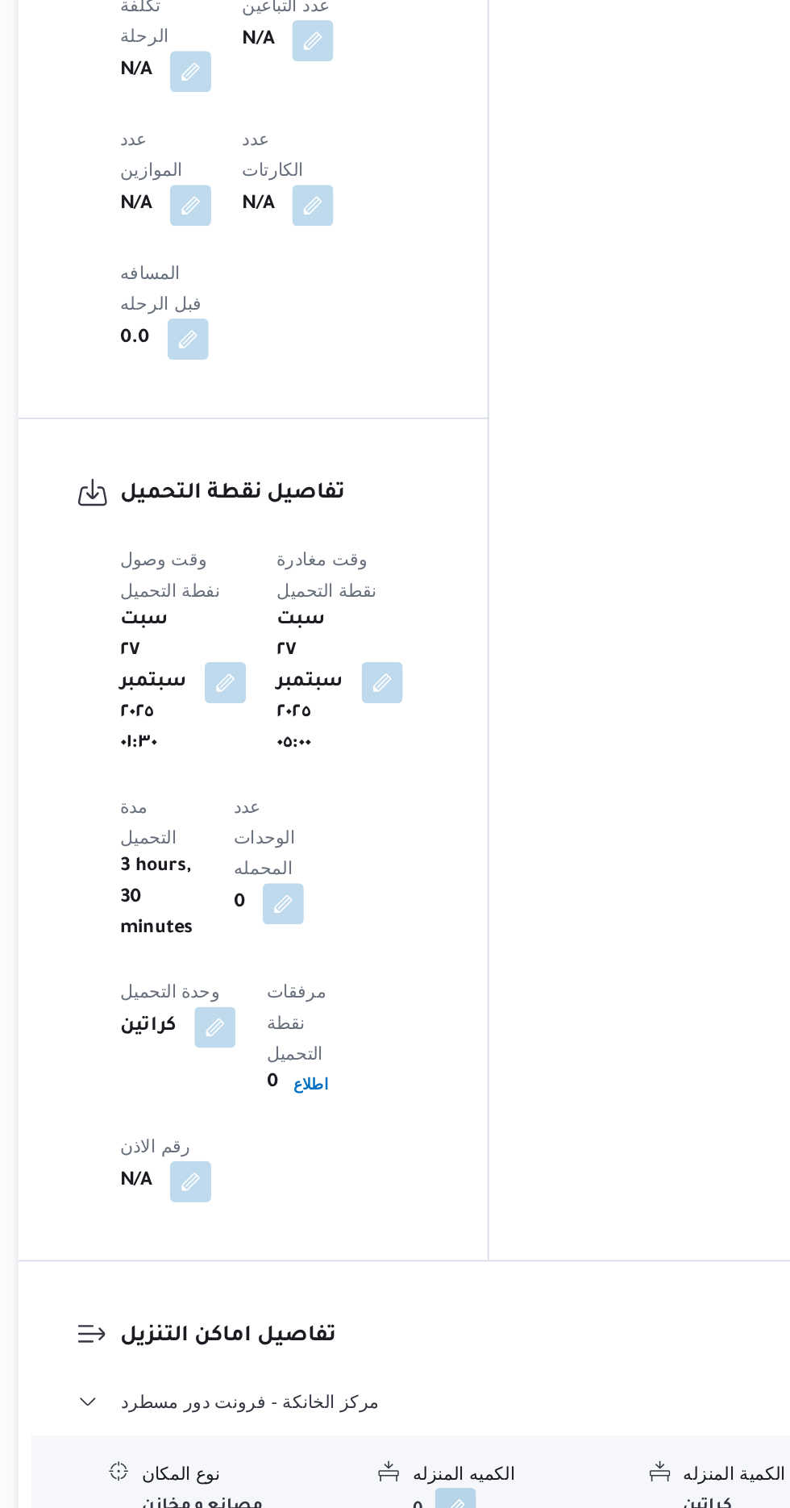
scroll to position [1156, 0]
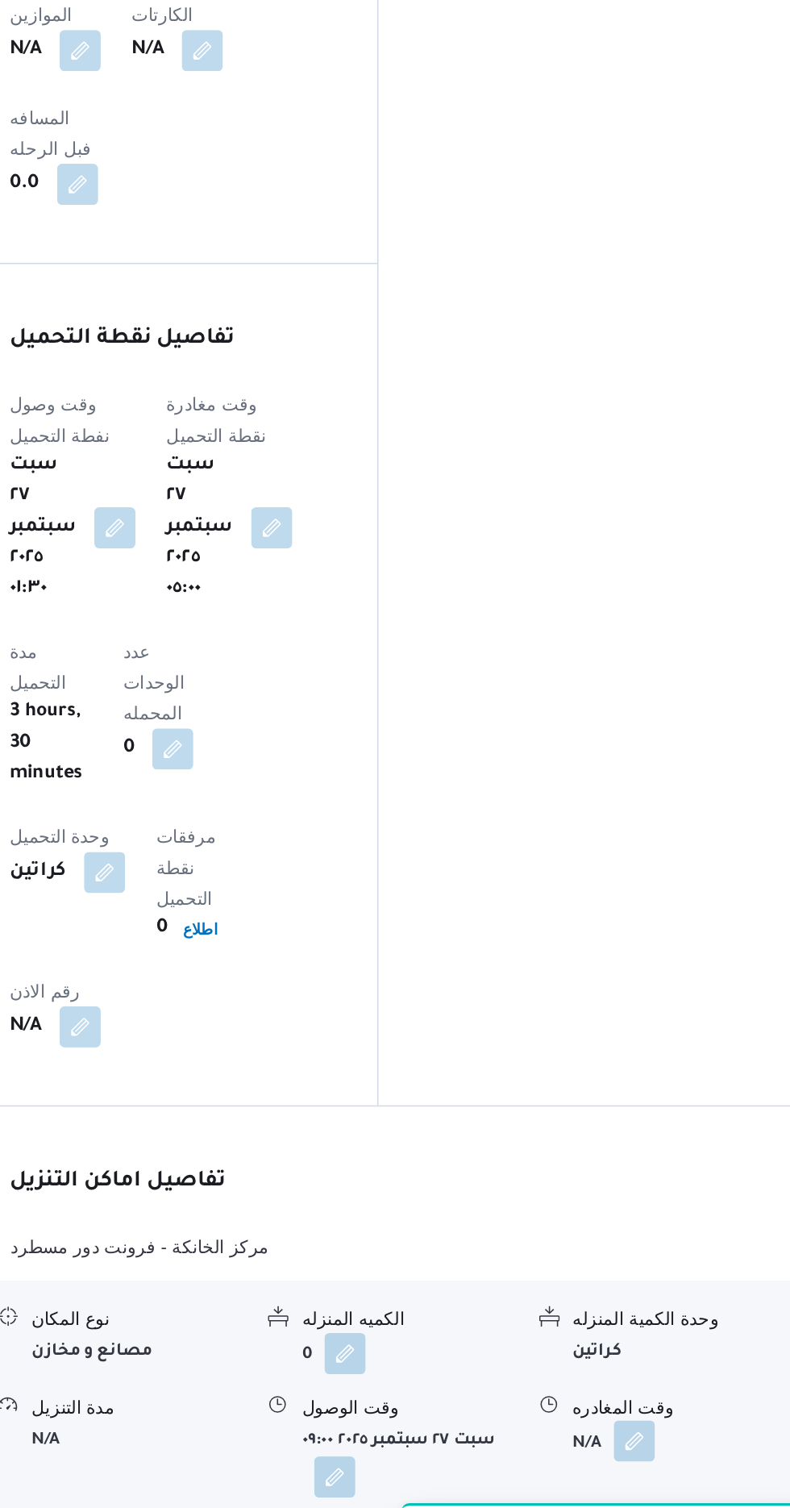
click at [666, 1371] on button "button" at bounding box center [665, 1384] width 26 height 26
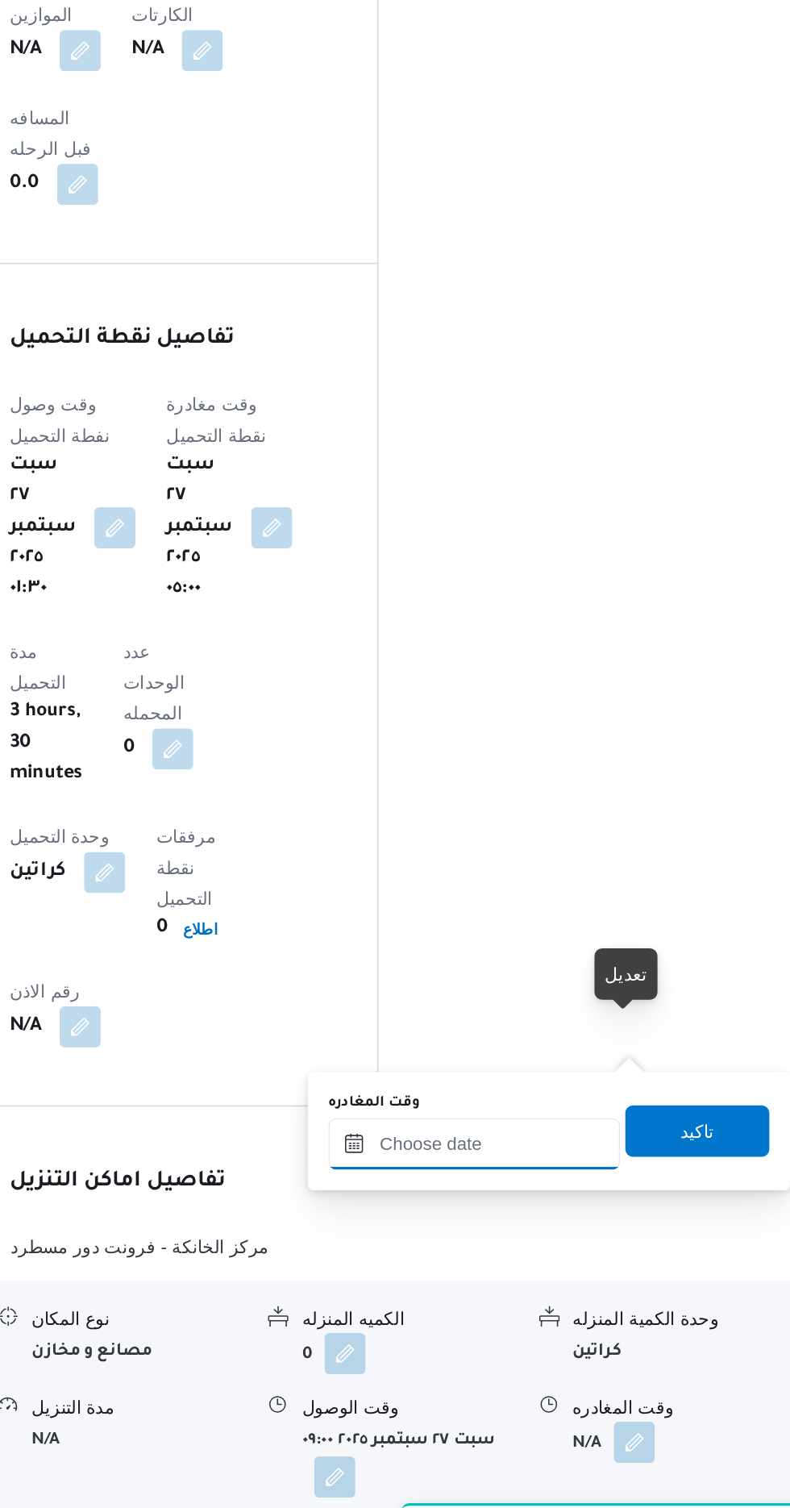
click at [576, 1200] on input "وقت المغادره" at bounding box center [564, 1198] width 183 height 32
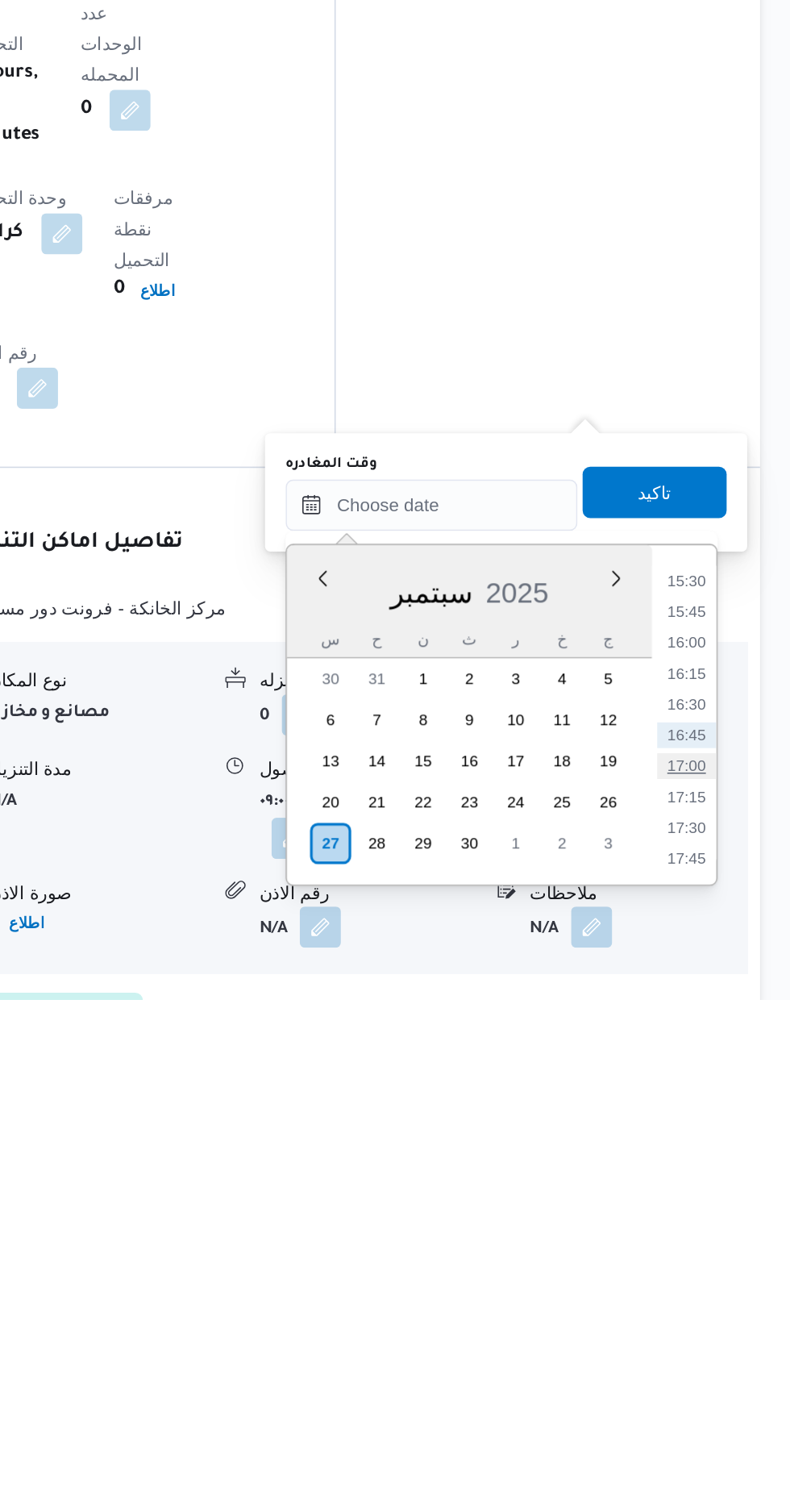
click at [723, 1362] on li "17:00" at bounding box center [724, 1362] width 37 height 16
type input "[DATE] ١٧:٠٠"
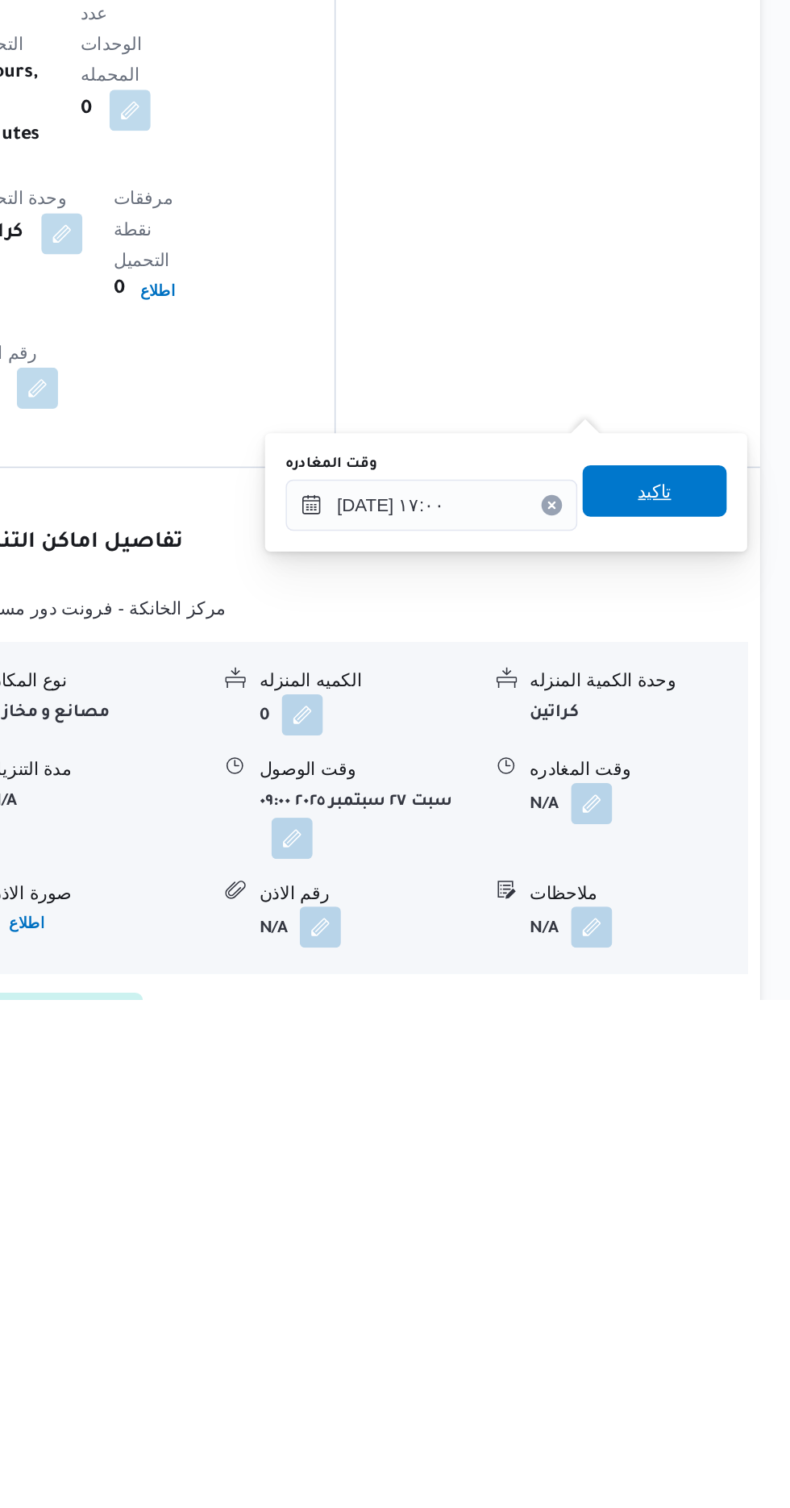
click at [715, 1190] on span "تاكيد" at bounding box center [704, 1188] width 21 height 19
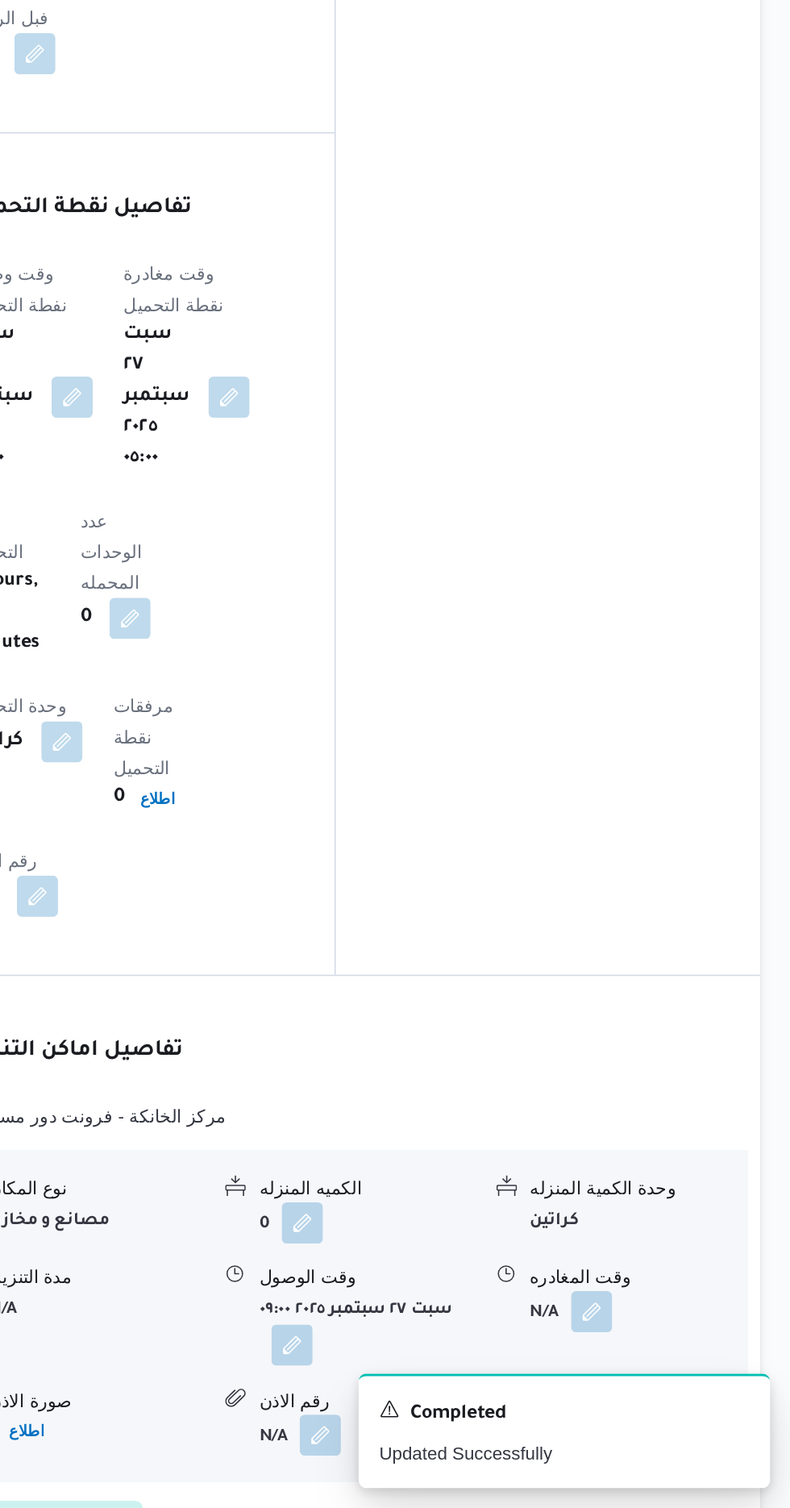
click at [482, 1392] on button "button" at bounding box center [477, 1405] width 26 height 26
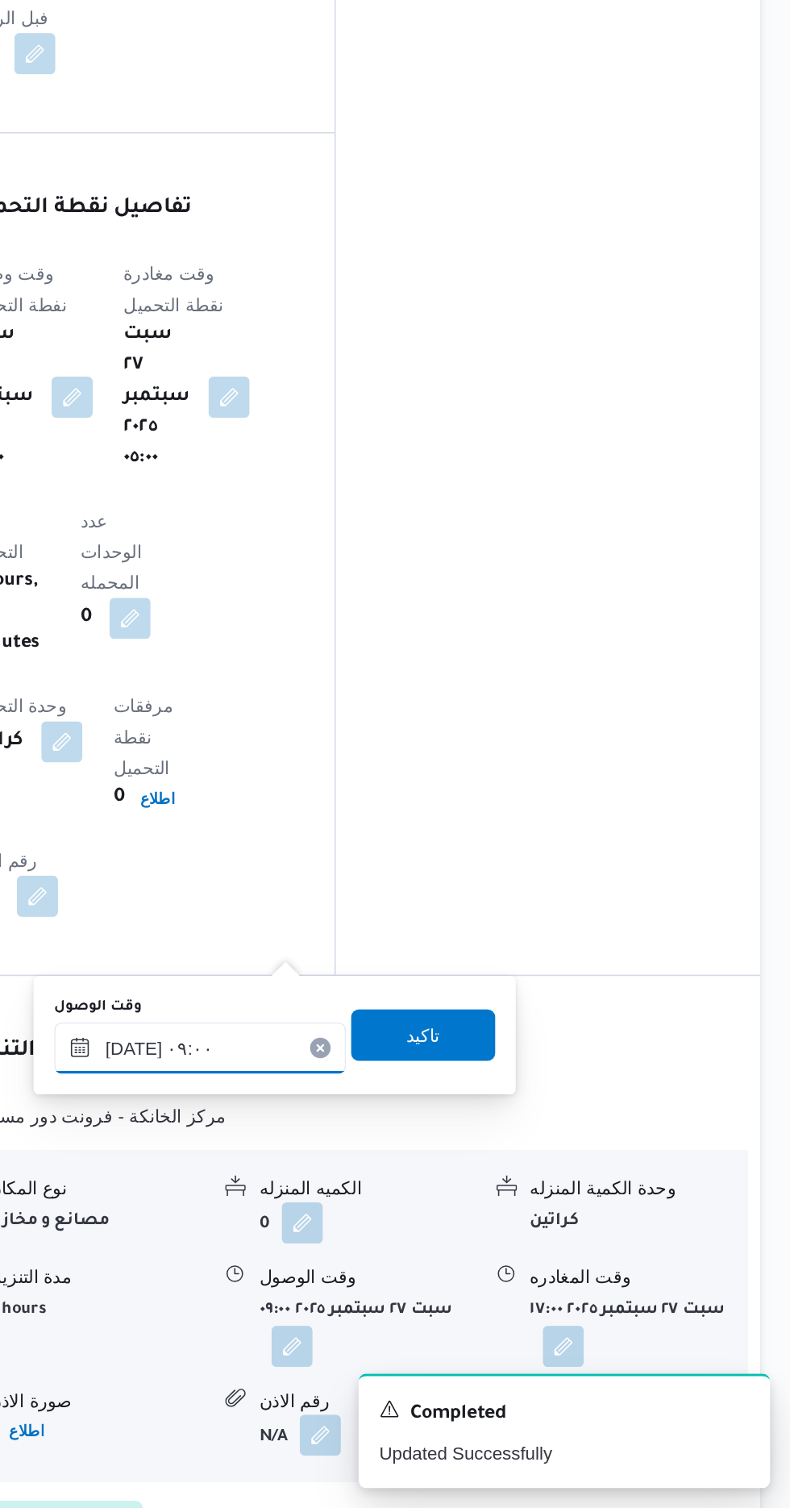
click at [442, 1212] on input "[DATE] ٠٩:٠٠" at bounding box center [419, 1219] width 183 height 32
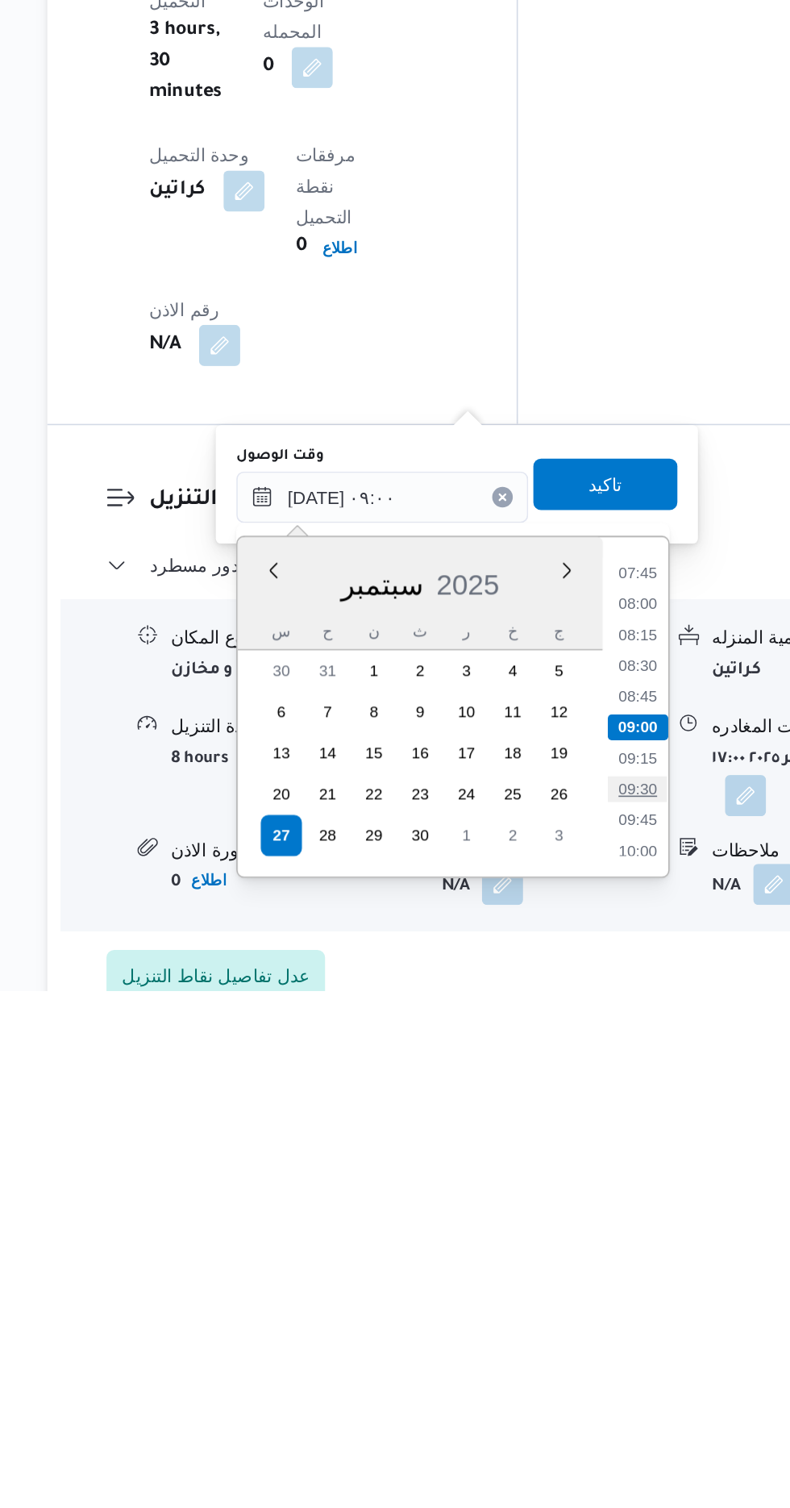
click at [580, 1378] on li "09:30" at bounding box center [579, 1381] width 37 height 16
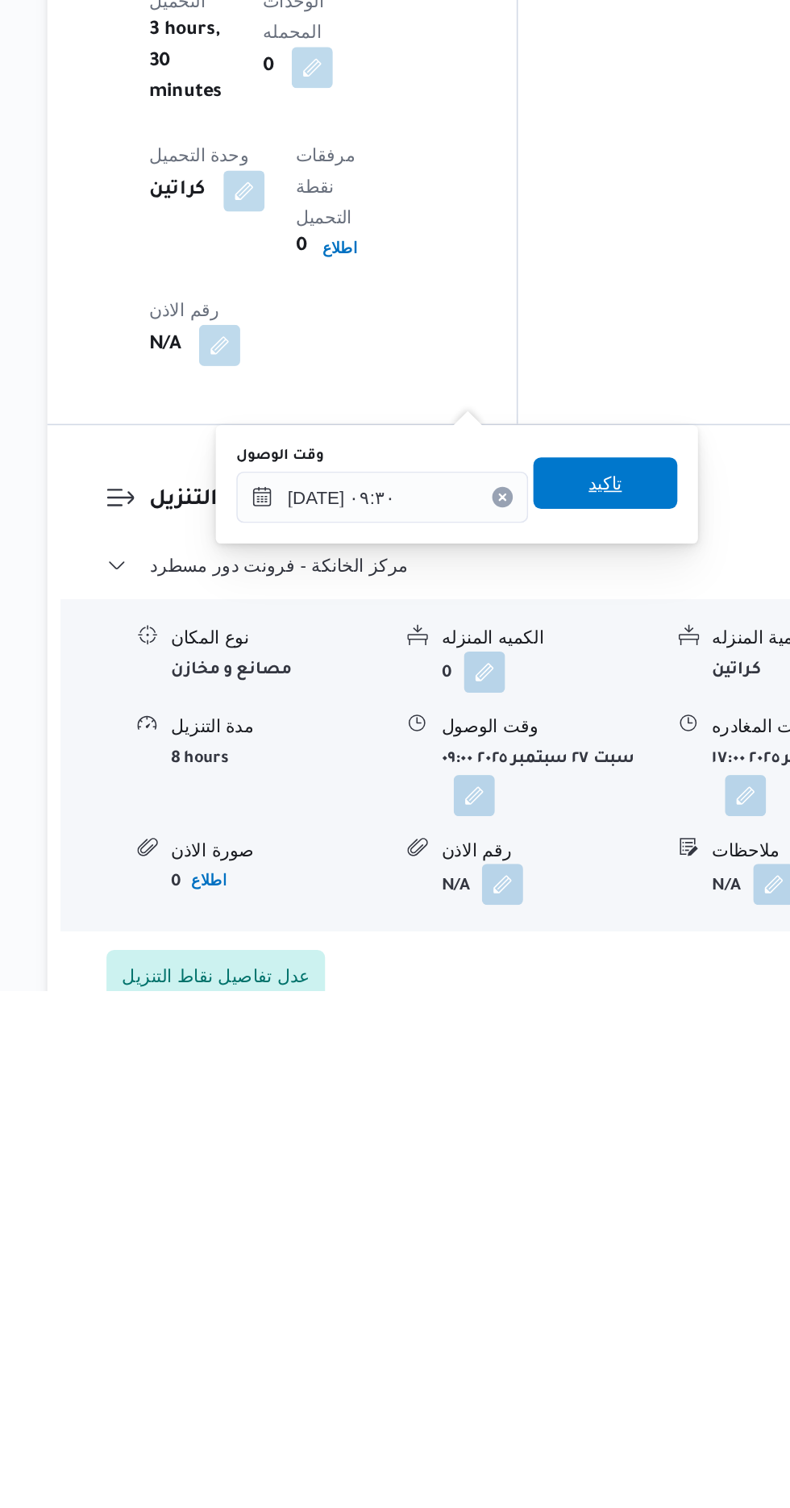
click at [582, 1204] on div "تاكيد" at bounding box center [559, 1190] width 90 height 32
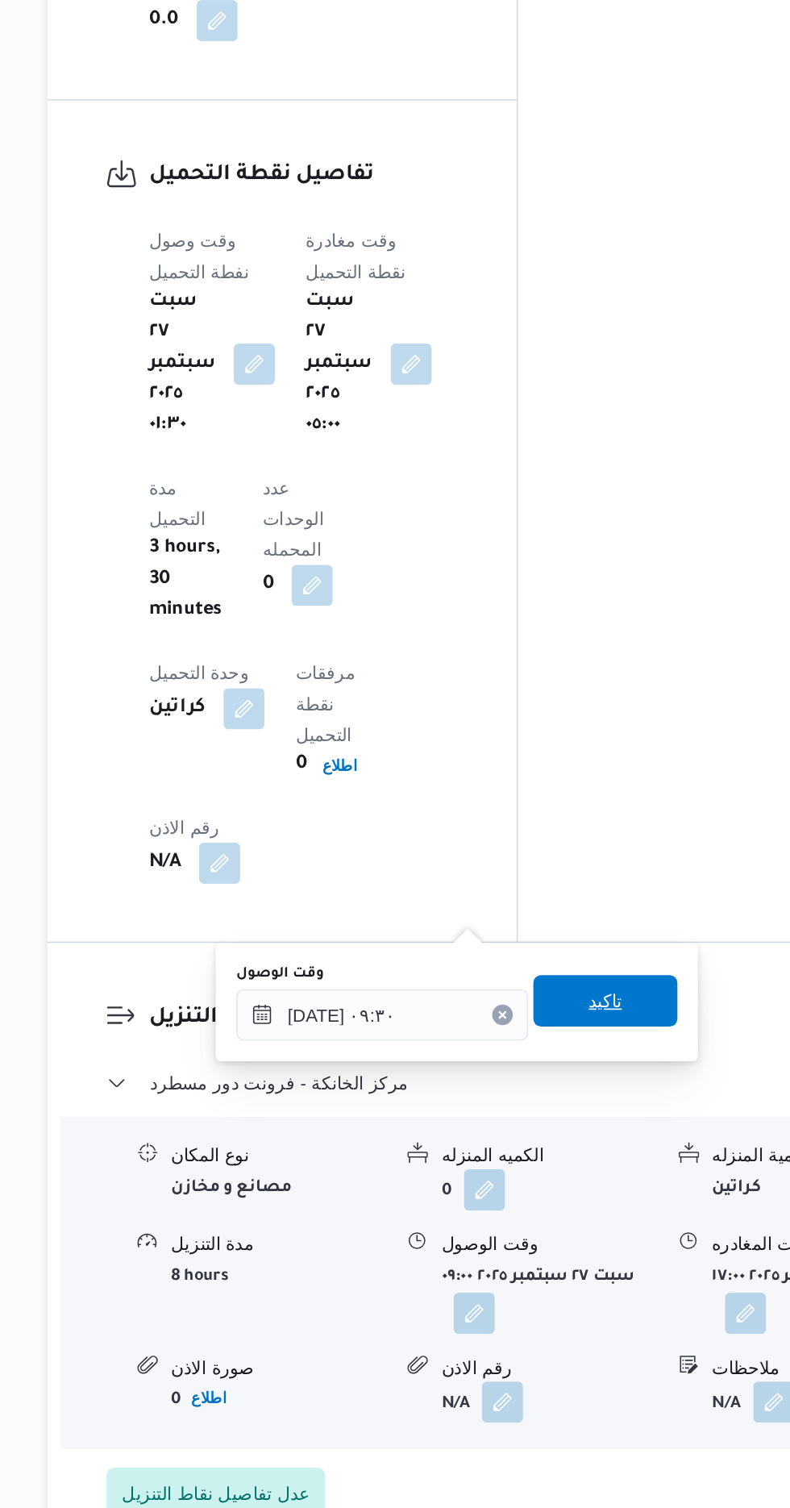
type input "[DATE] ٠٩:٠٠"
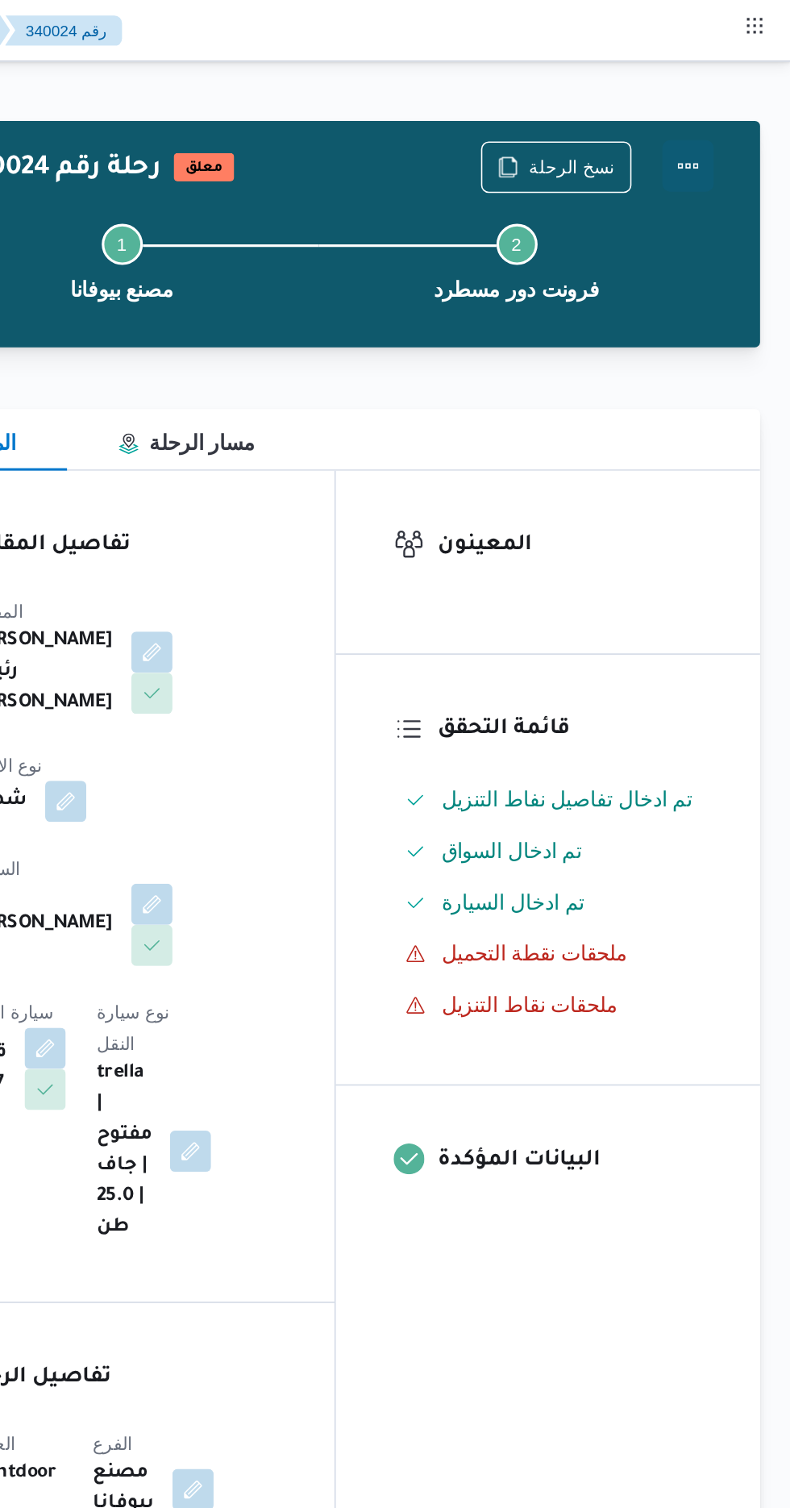
click at [736, 99] on button "Actions" at bounding box center [725, 104] width 32 height 32
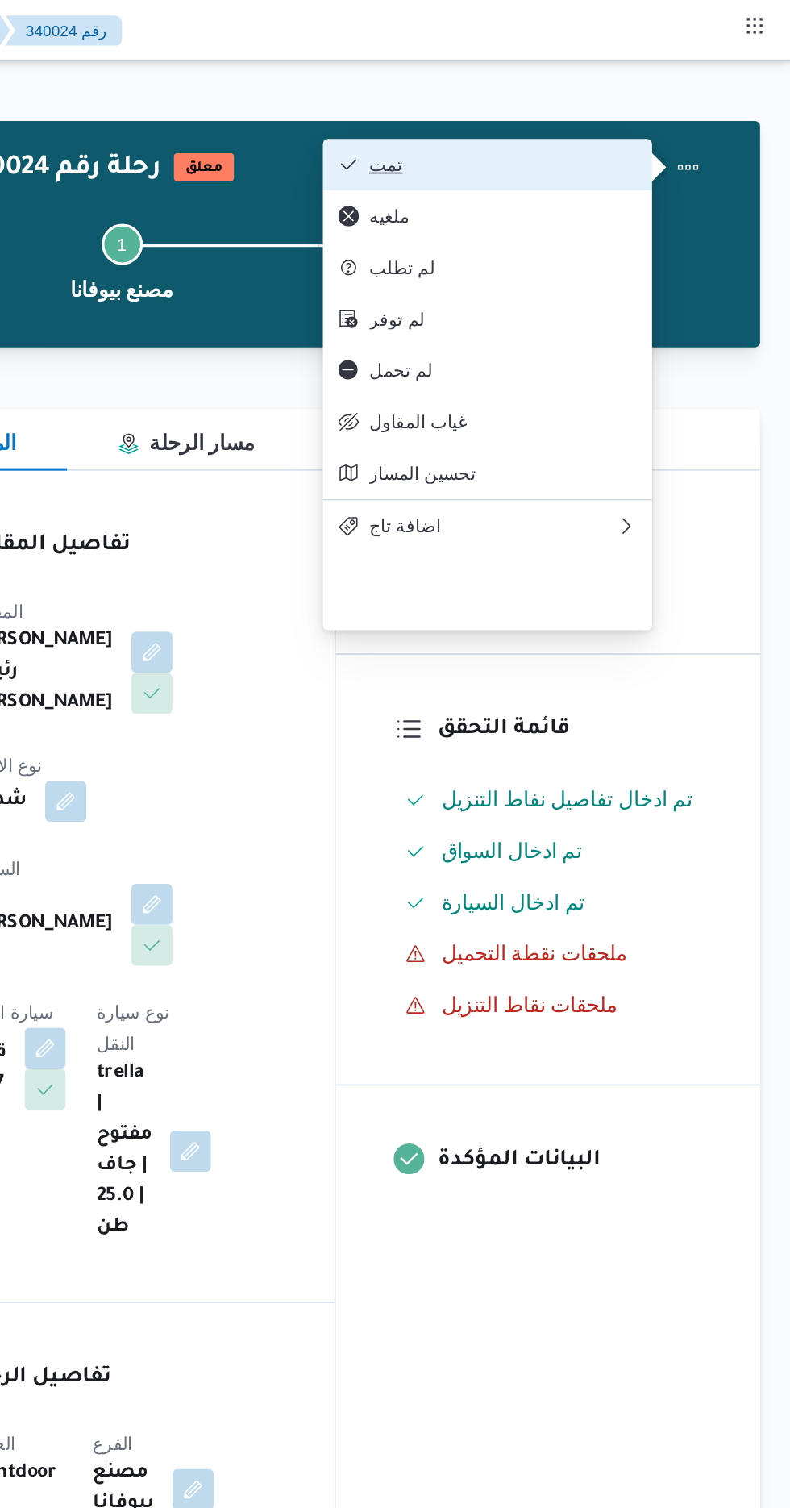
click at [666, 90] on button "تمت" at bounding box center [600, 103] width 206 height 32
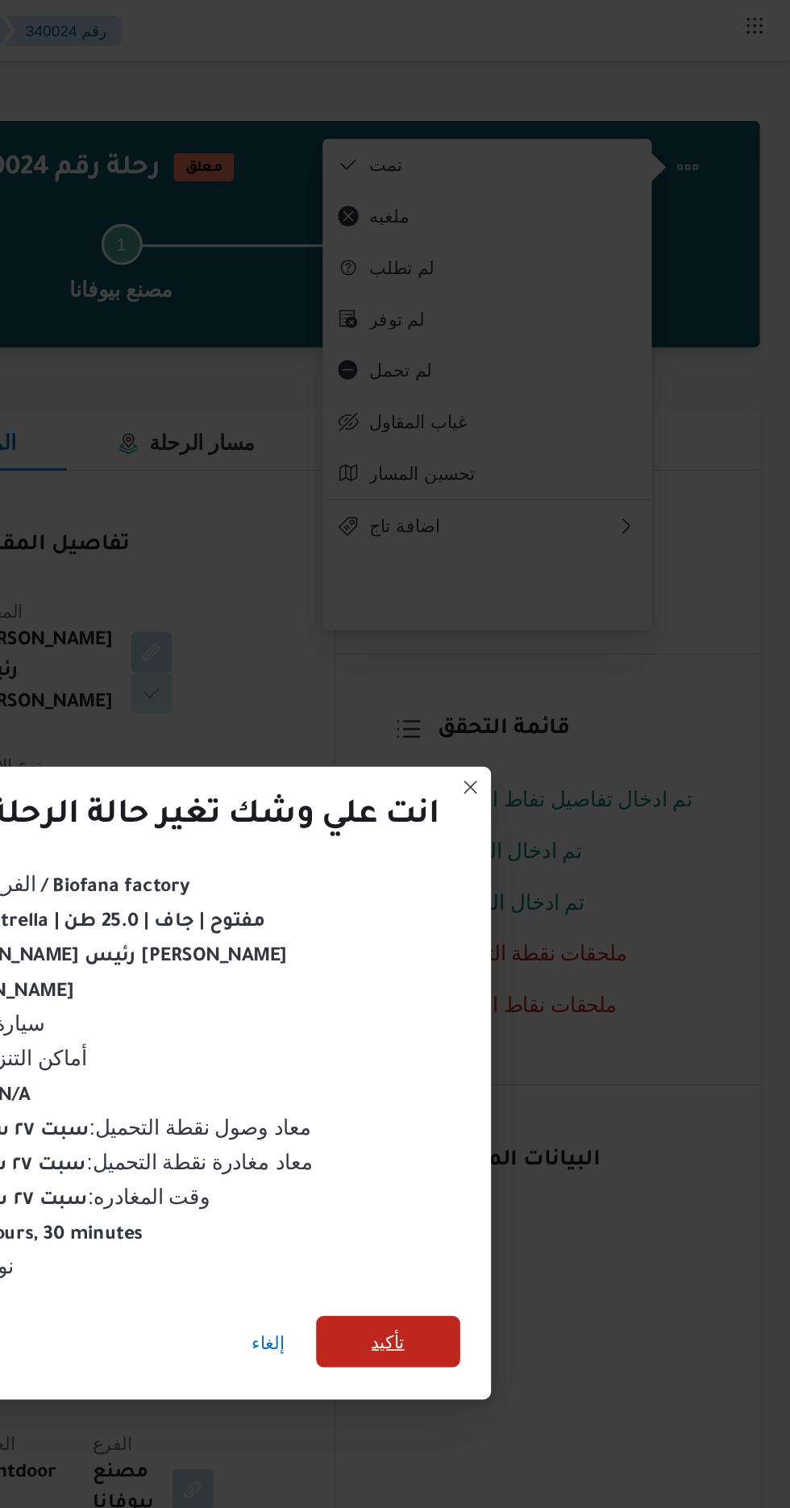
click at [522, 839] on span "تأكيد" at bounding box center [538, 841] width 90 height 32
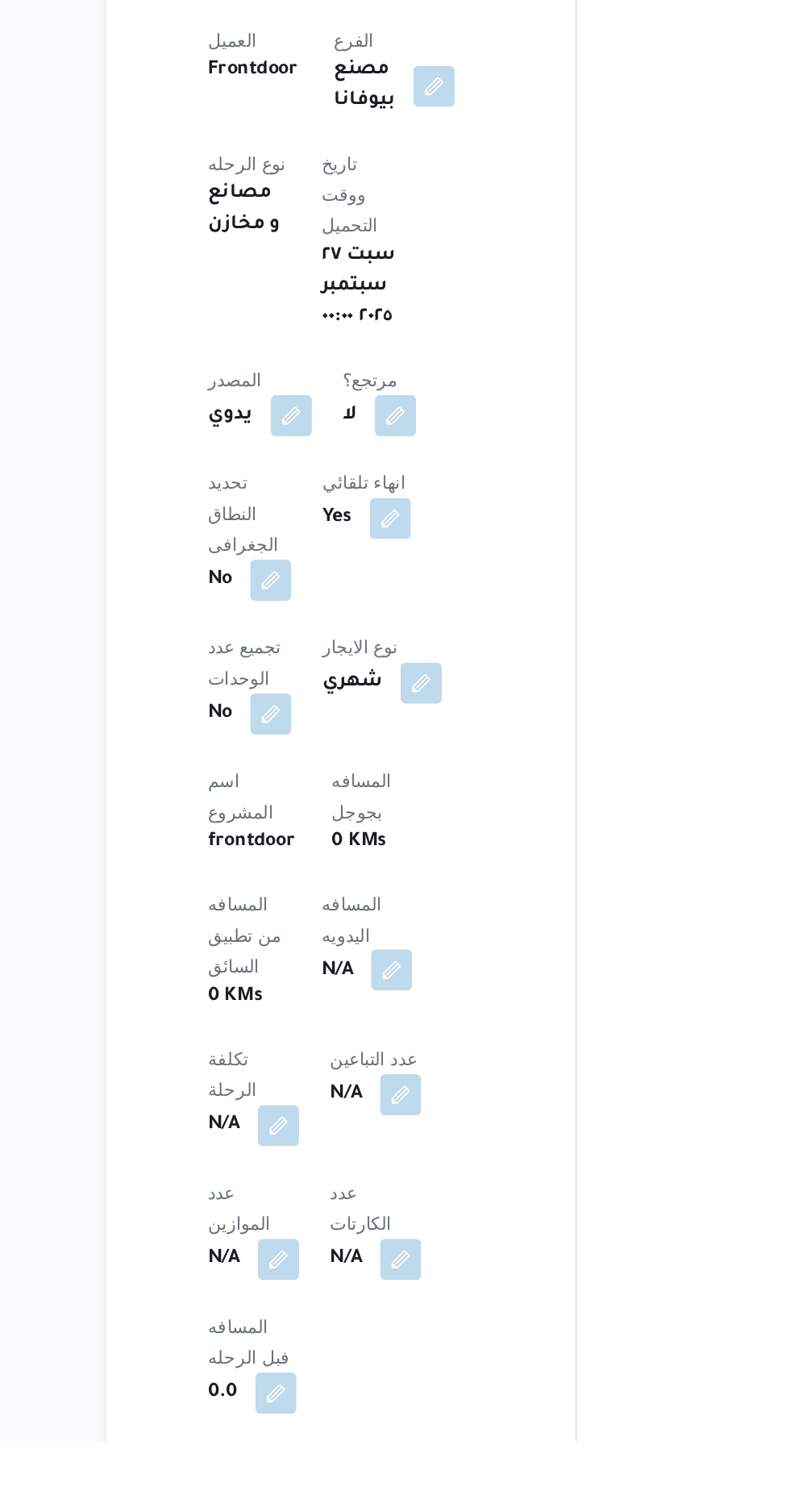
click at [376, 1200] on button "button" at bounding box center [389, 1213] width 26 height 26
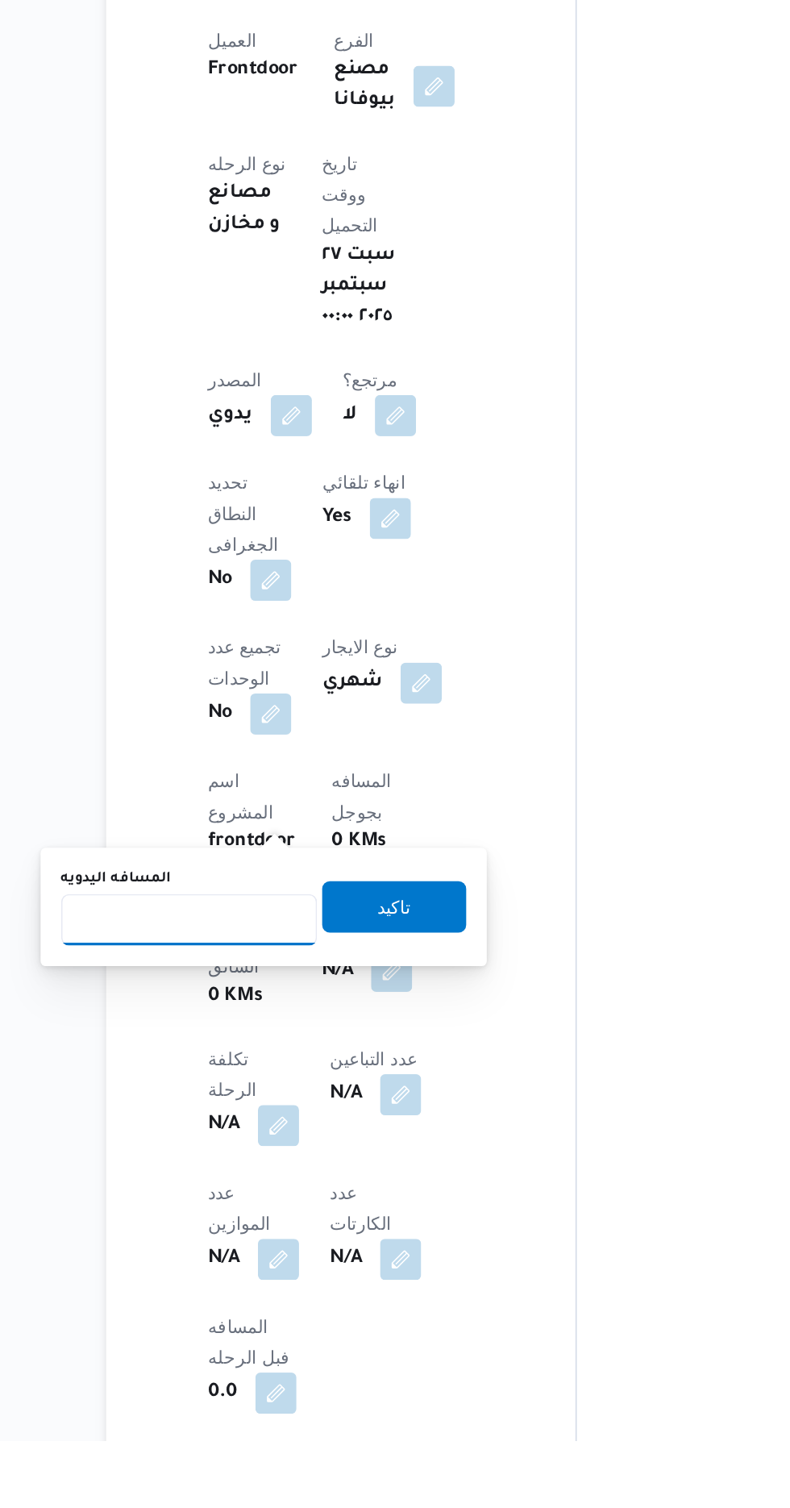
click at [247, 1184] on input "المسافه اليدويه" at bounding box center [261, 1181] width 160 height 32
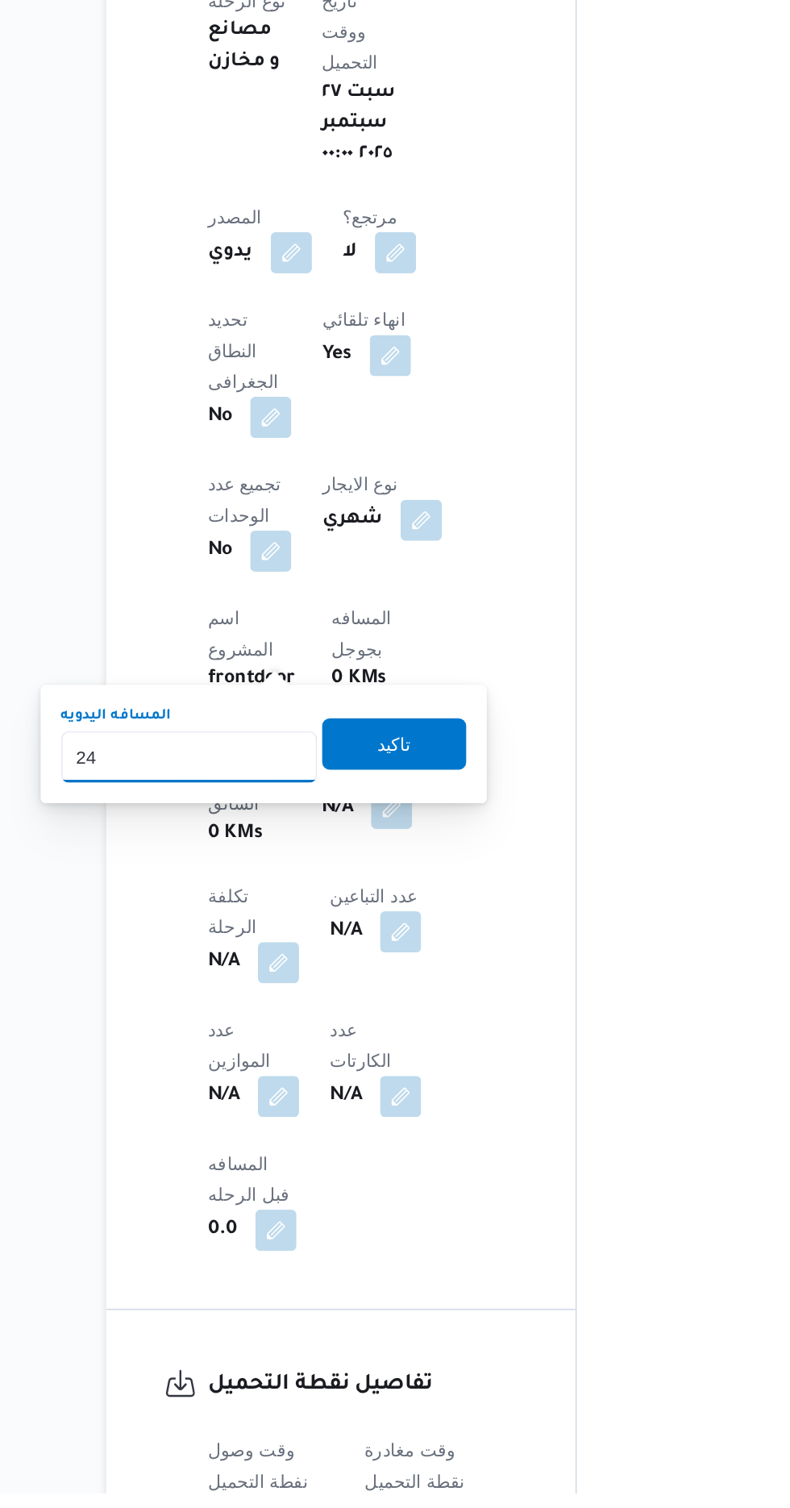
type input "240"
click at [401, 1046] on span "تاكيد" at bounding box center [390, 1037] width 21 height 19
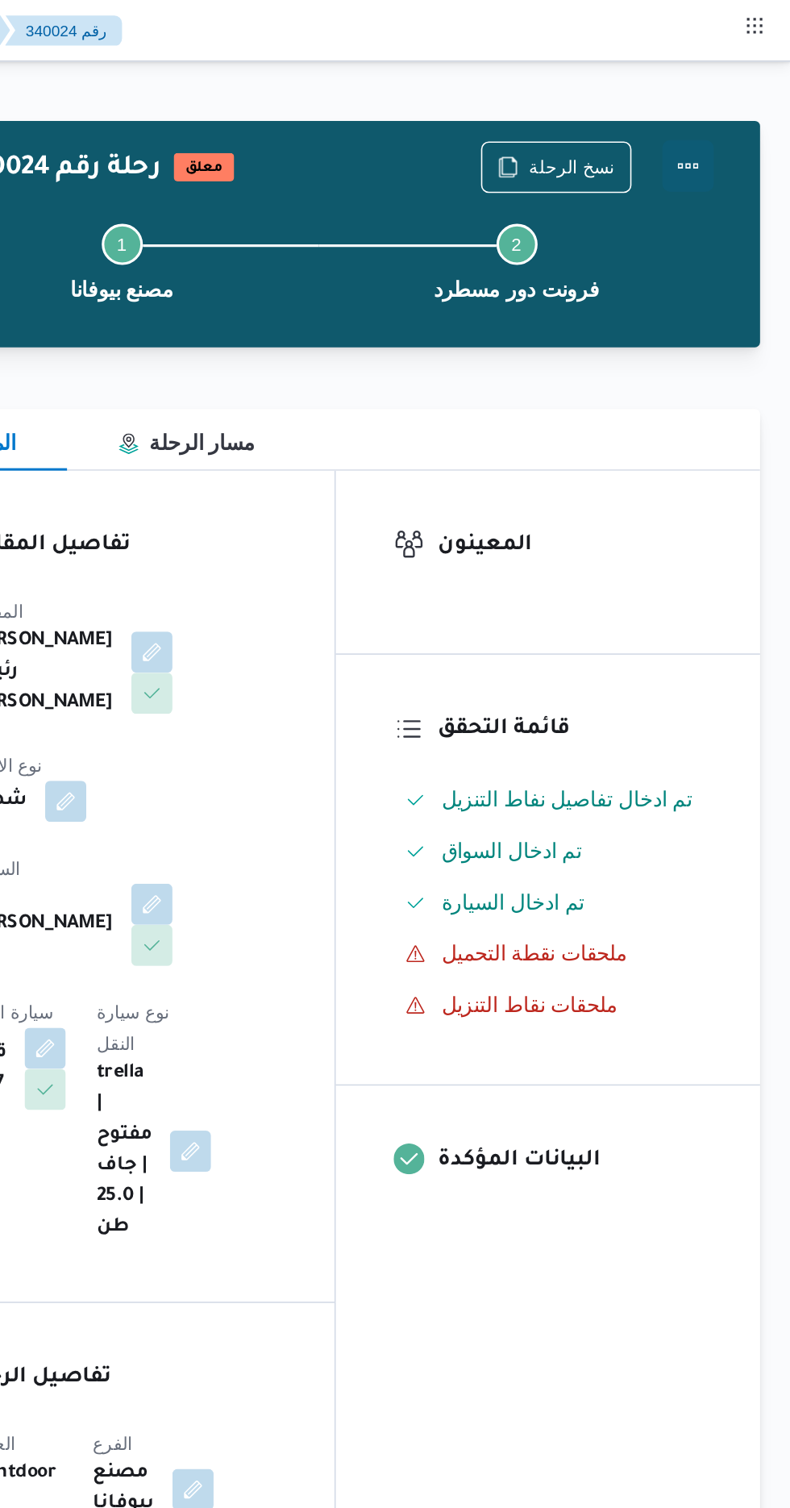
click at [729, 92] on button "Actions" at bounding box center [725, 104] width 32 height 32
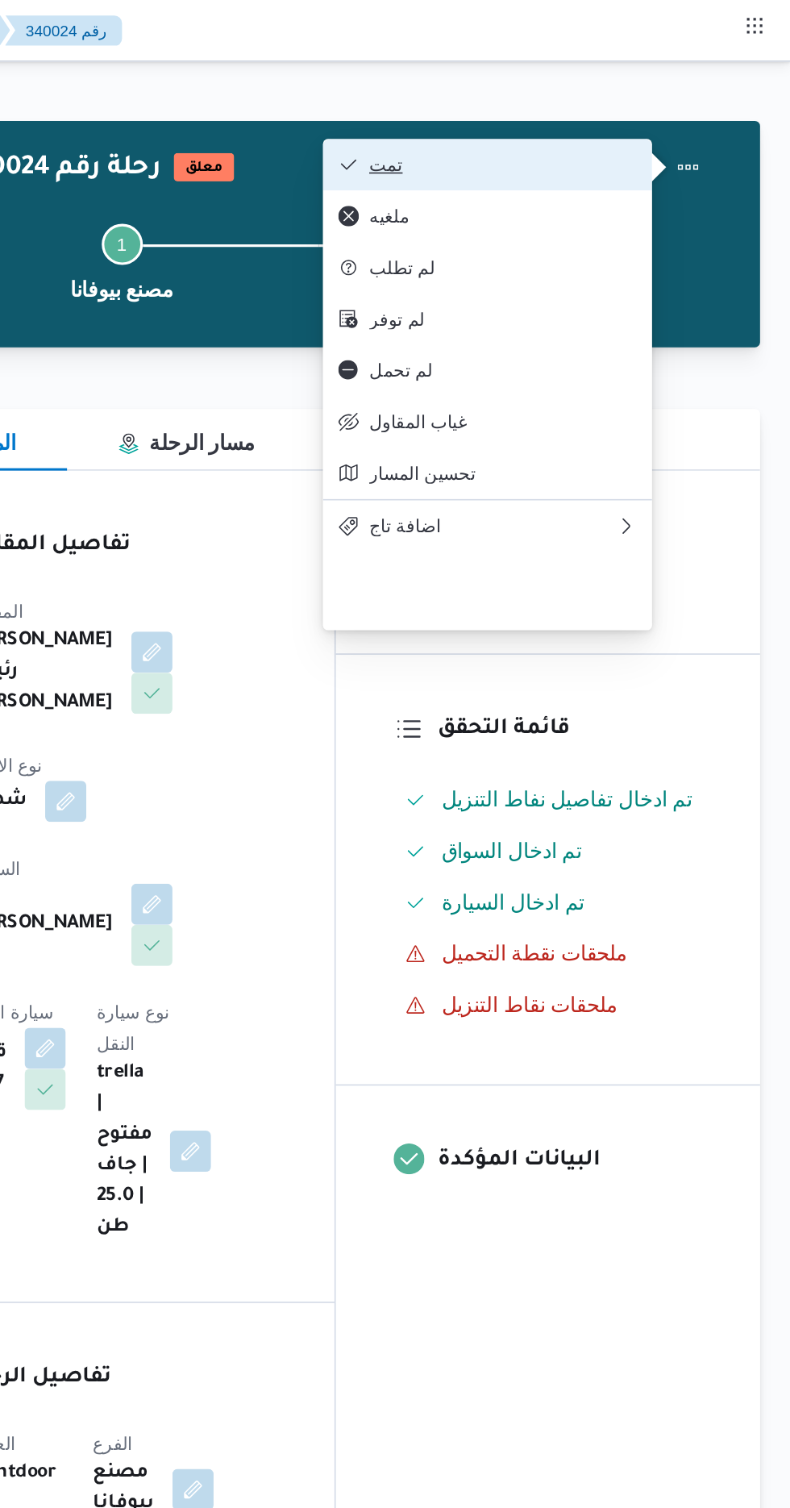
click at [666, 109] on span "تمت" at bounding box center [610, 103] width 168 height 13
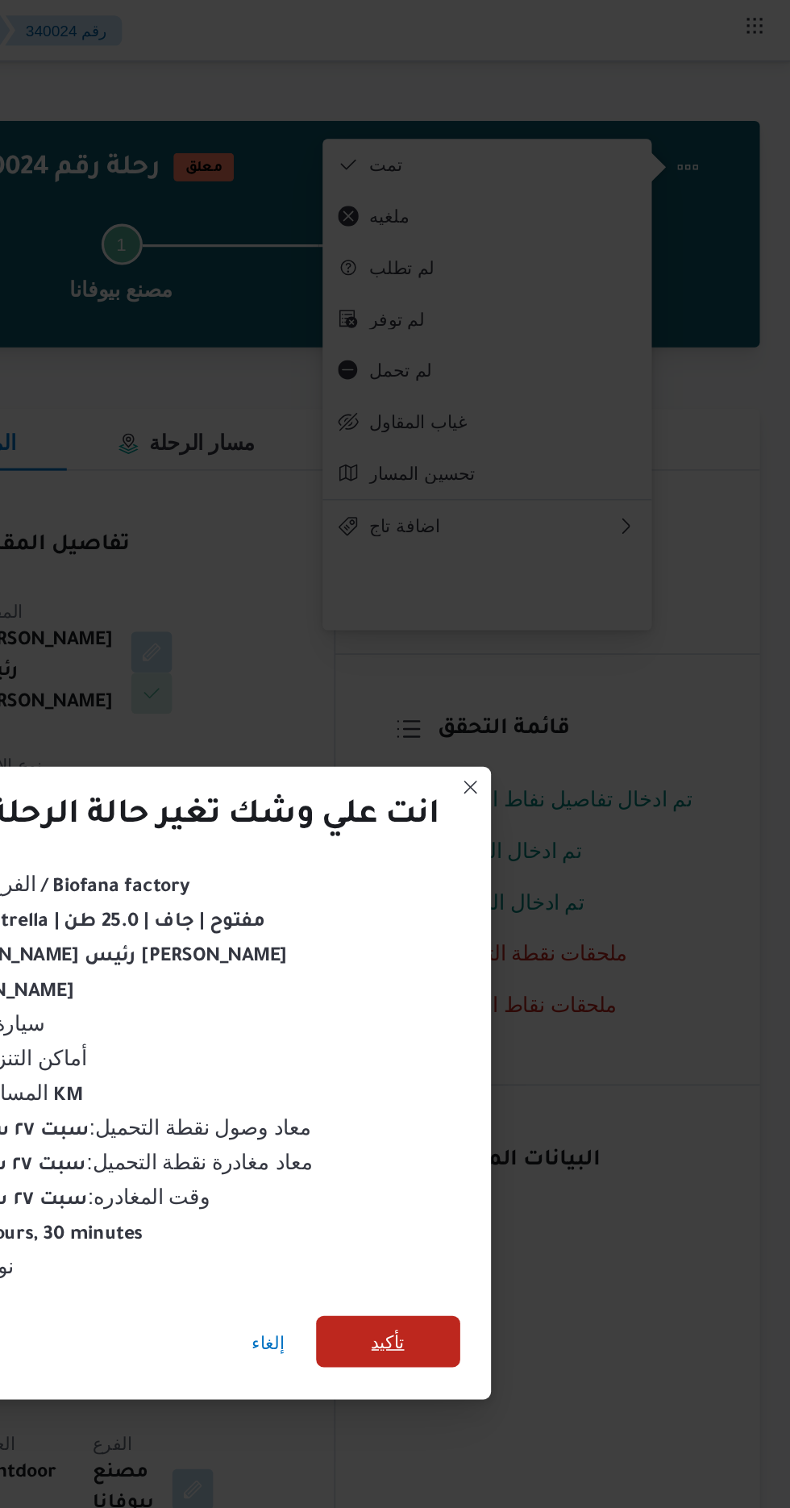
click at [533, 842] on span "تأكيد" at bounding box center [537, 840] width 21 height 19
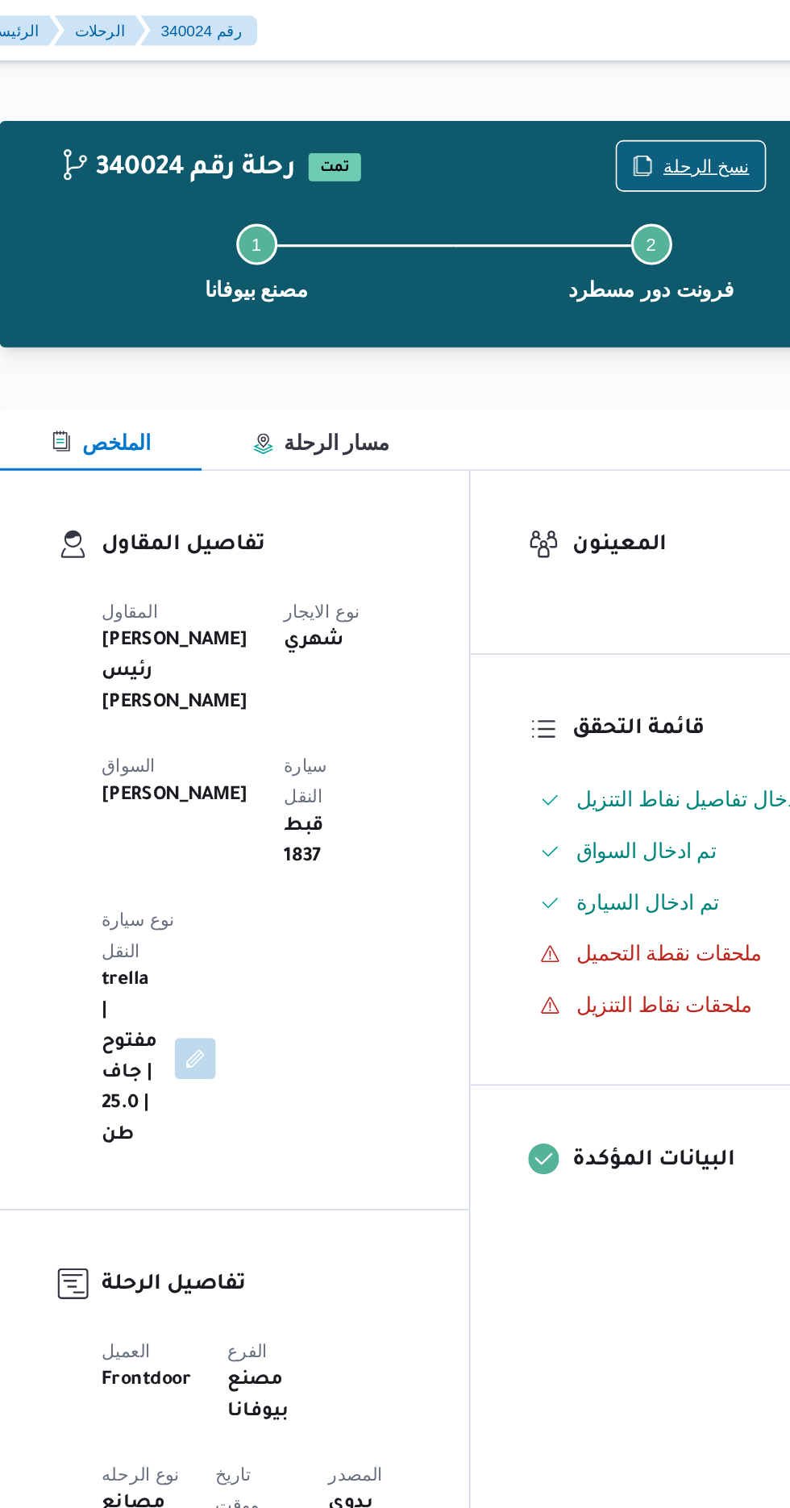
click at [637, 104] on span "نسخ الرحلة" at bounding box center [653, 103] width 54 height 19
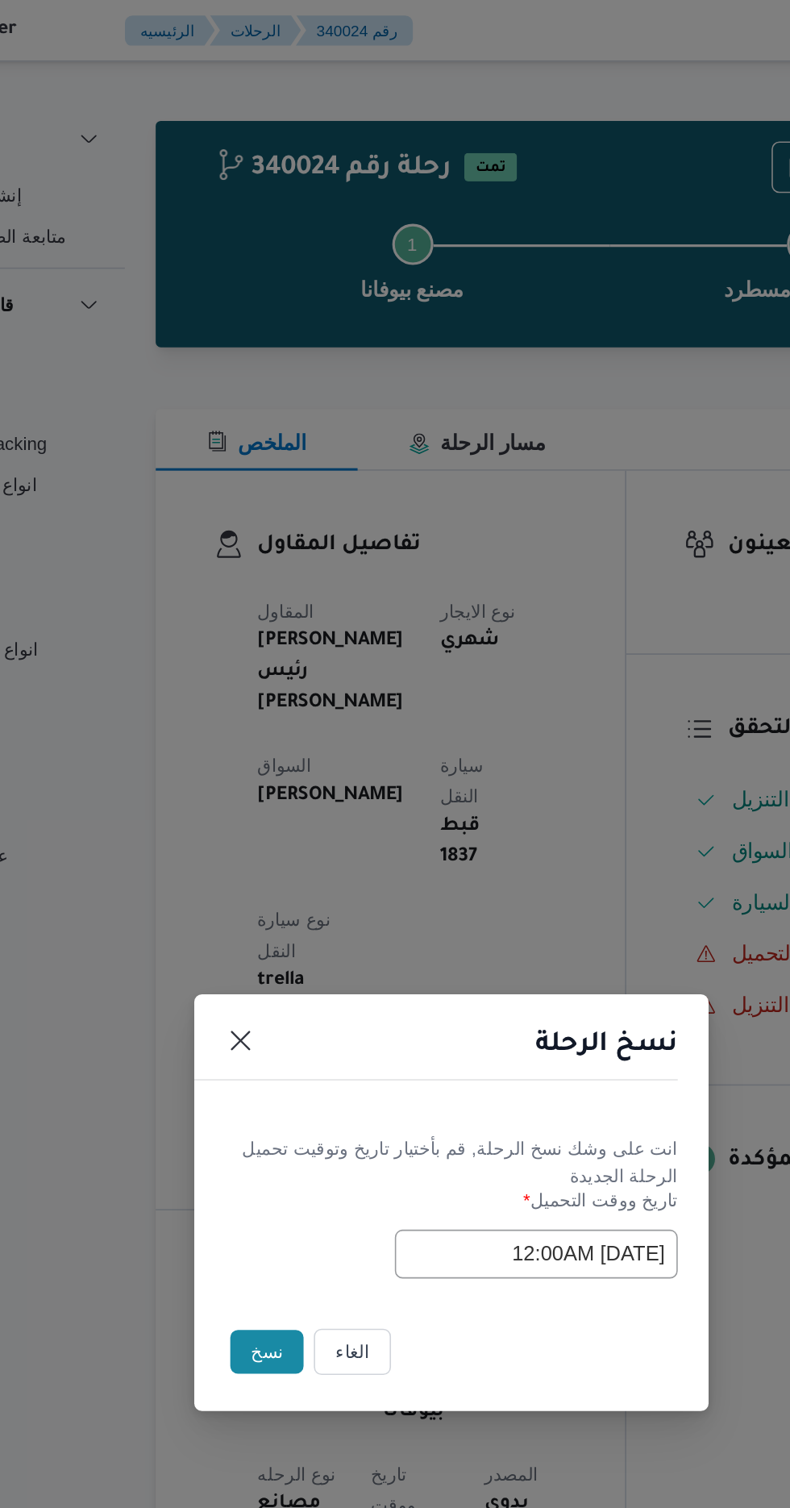
click at [271, 849] on button "نسخ" at bounding box center [279, 847] width 46 height 27
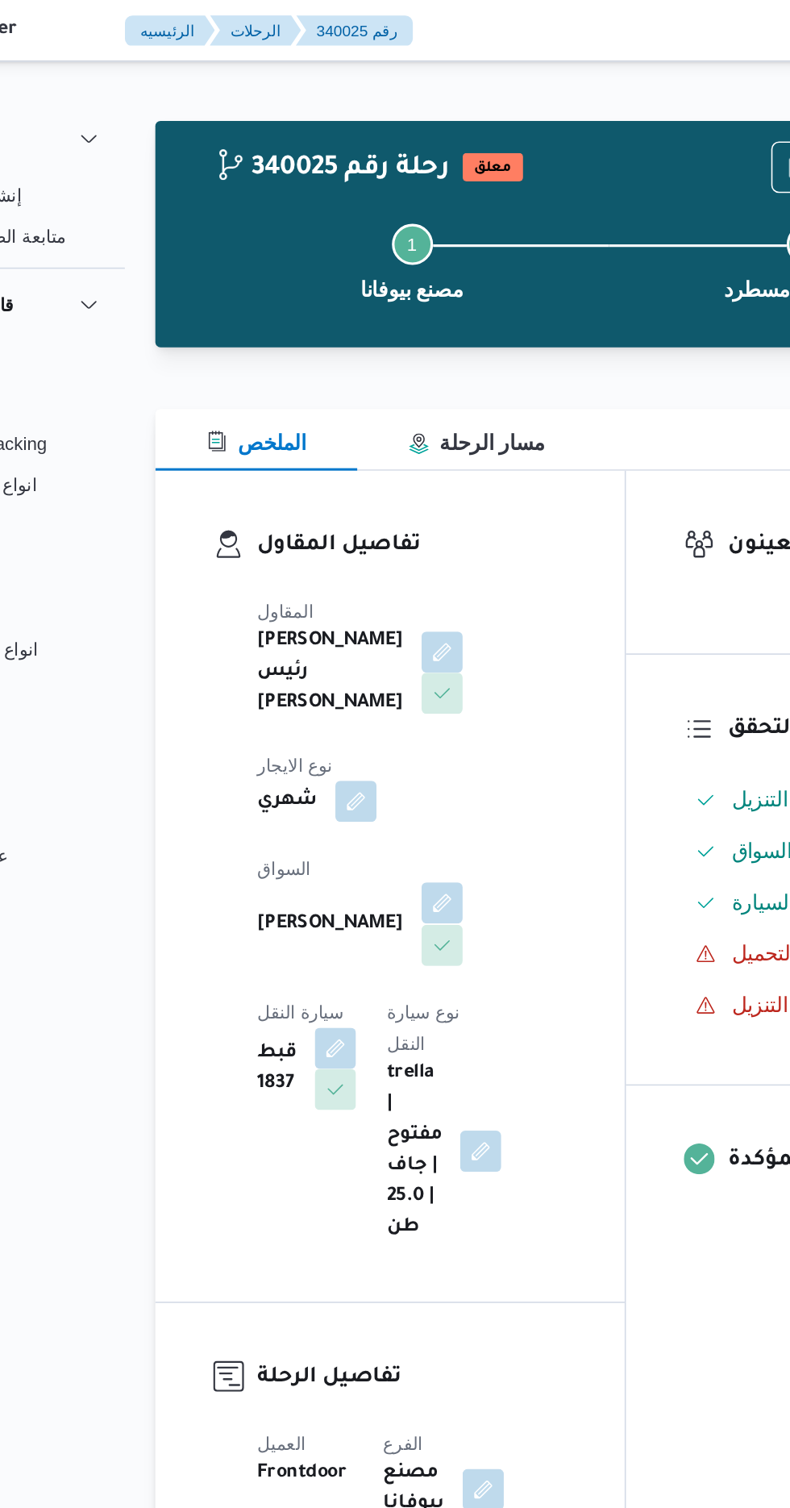
click at [376, 553] on button "button" at bounding box center [389, 566] width 26 height 26
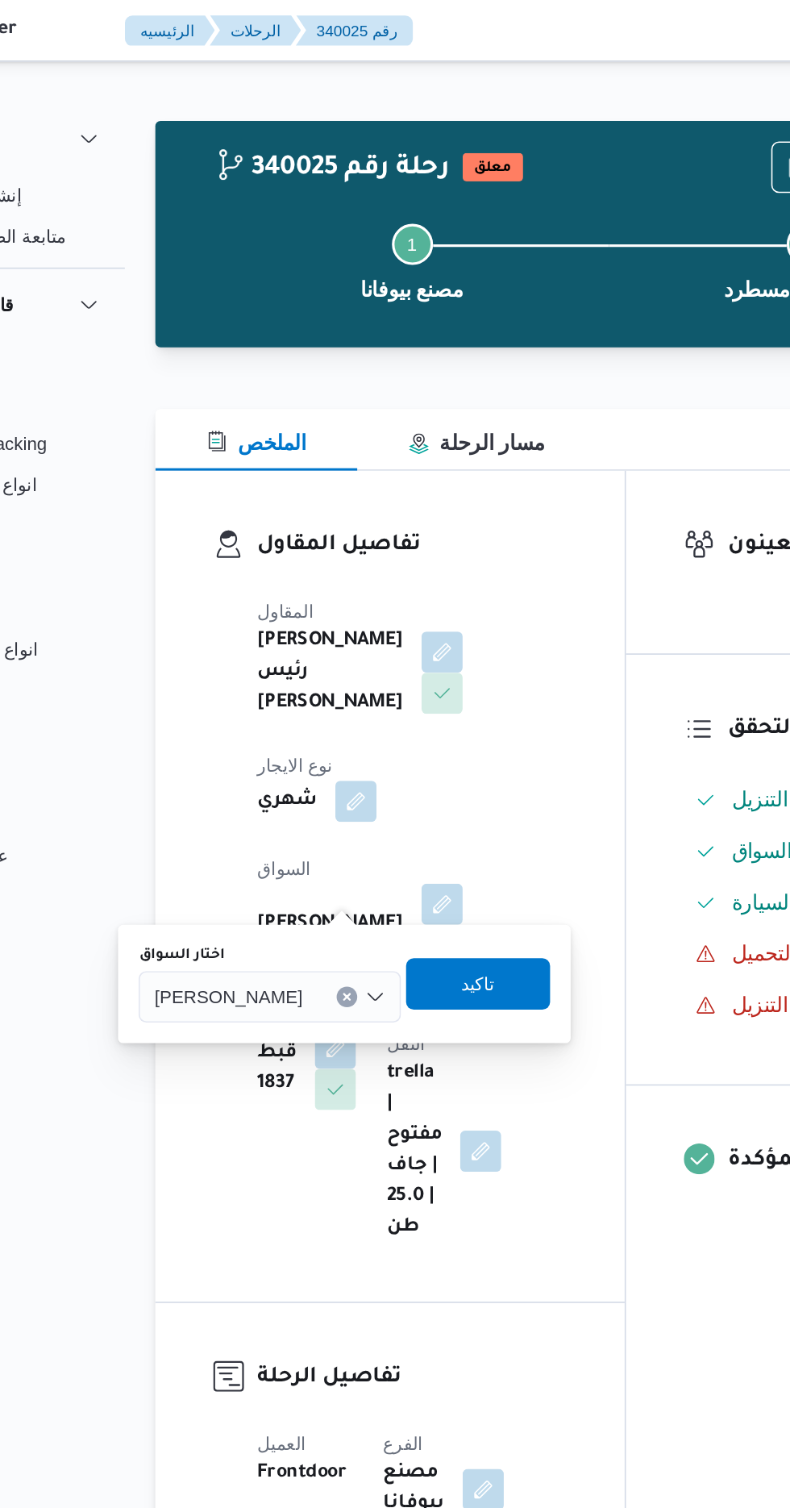
click at [309, 626] on input "اختار السواق" at bounding box center [310, 624] width 2 height 19
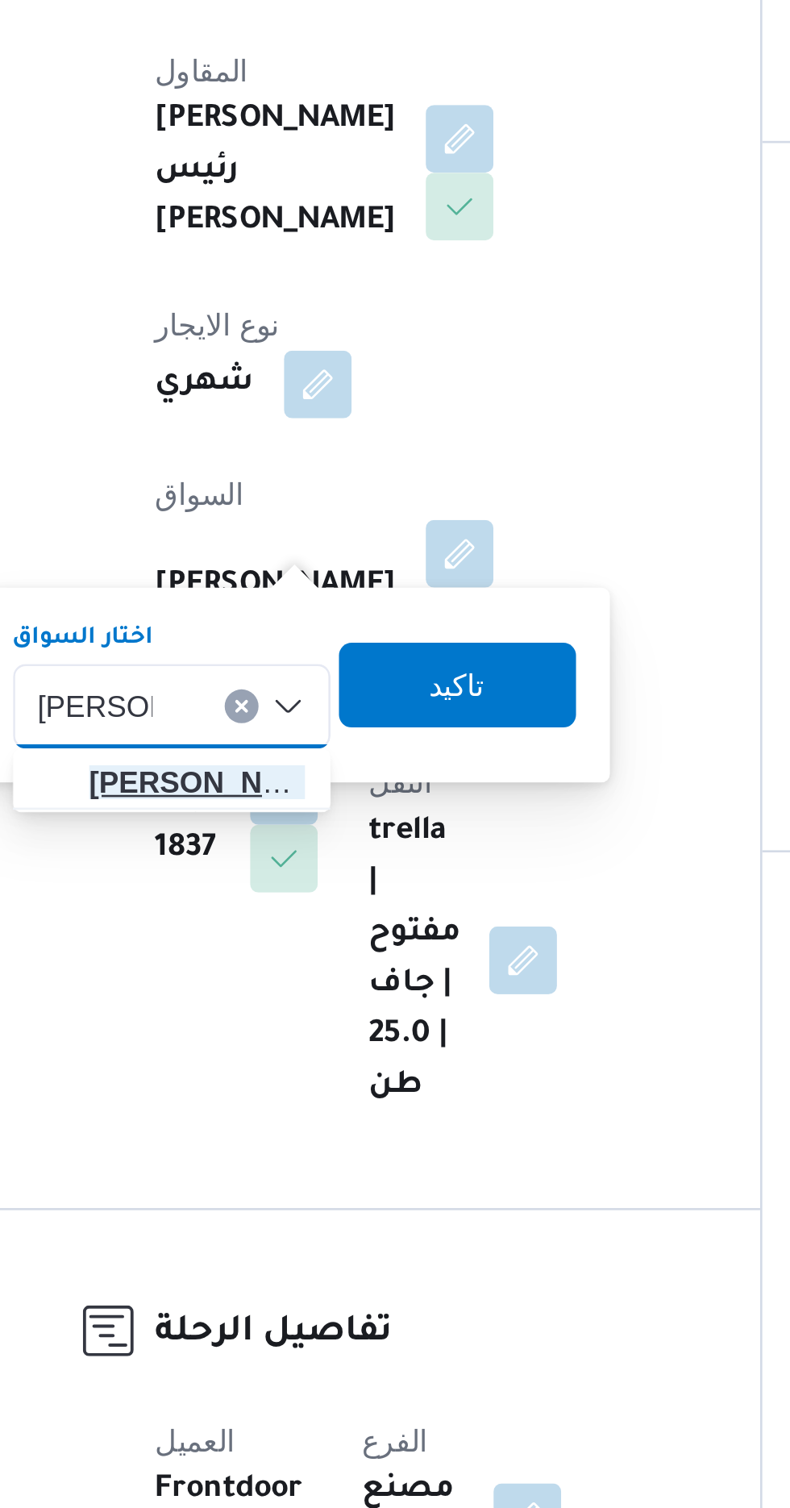
type input "[PERSON_NAME]"
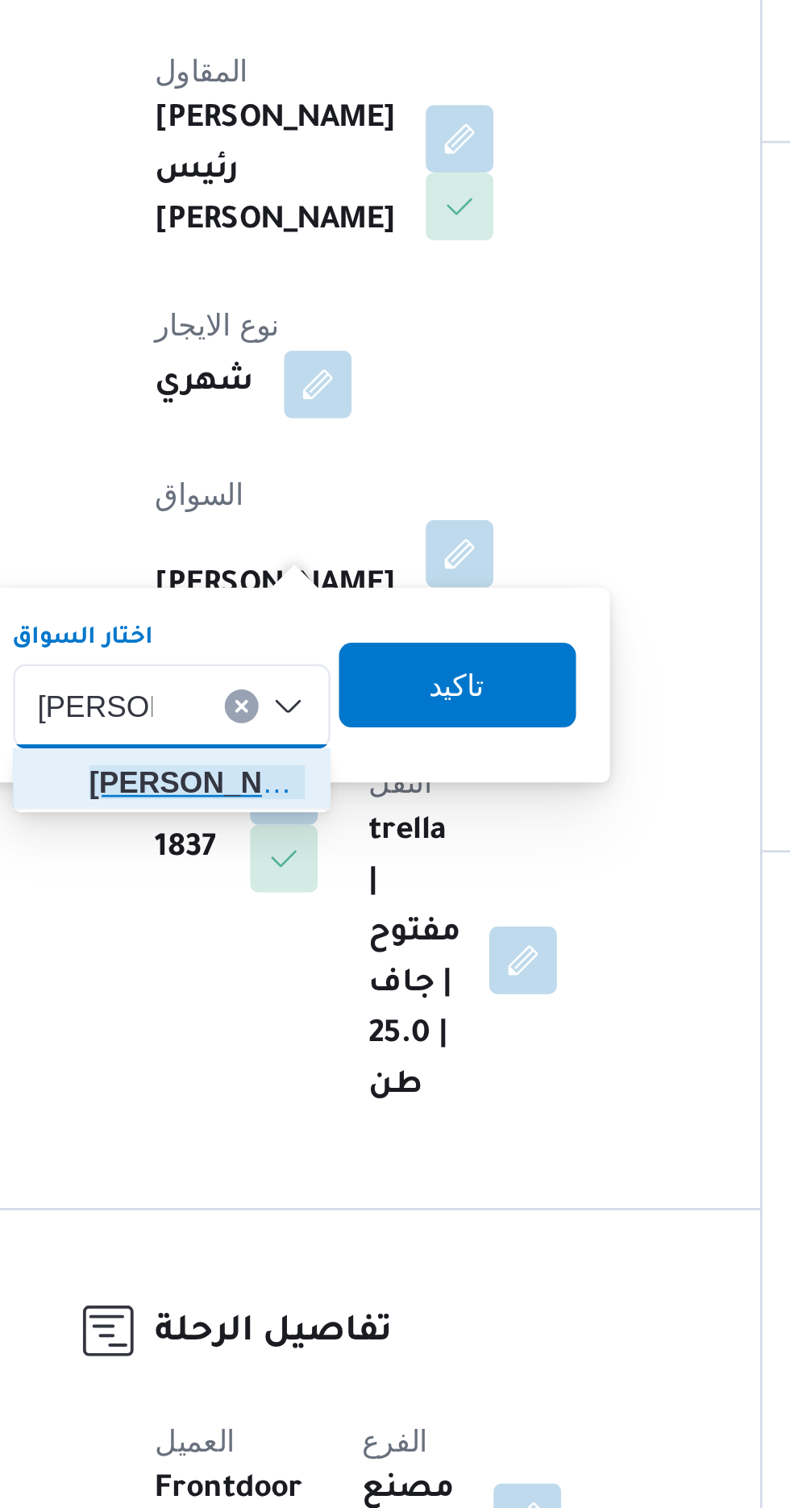
click at [294, 651] on span "[PERSON_NAME] ان [PERSON_NAME]" at bounding box center [289, 653] width 82 height 19
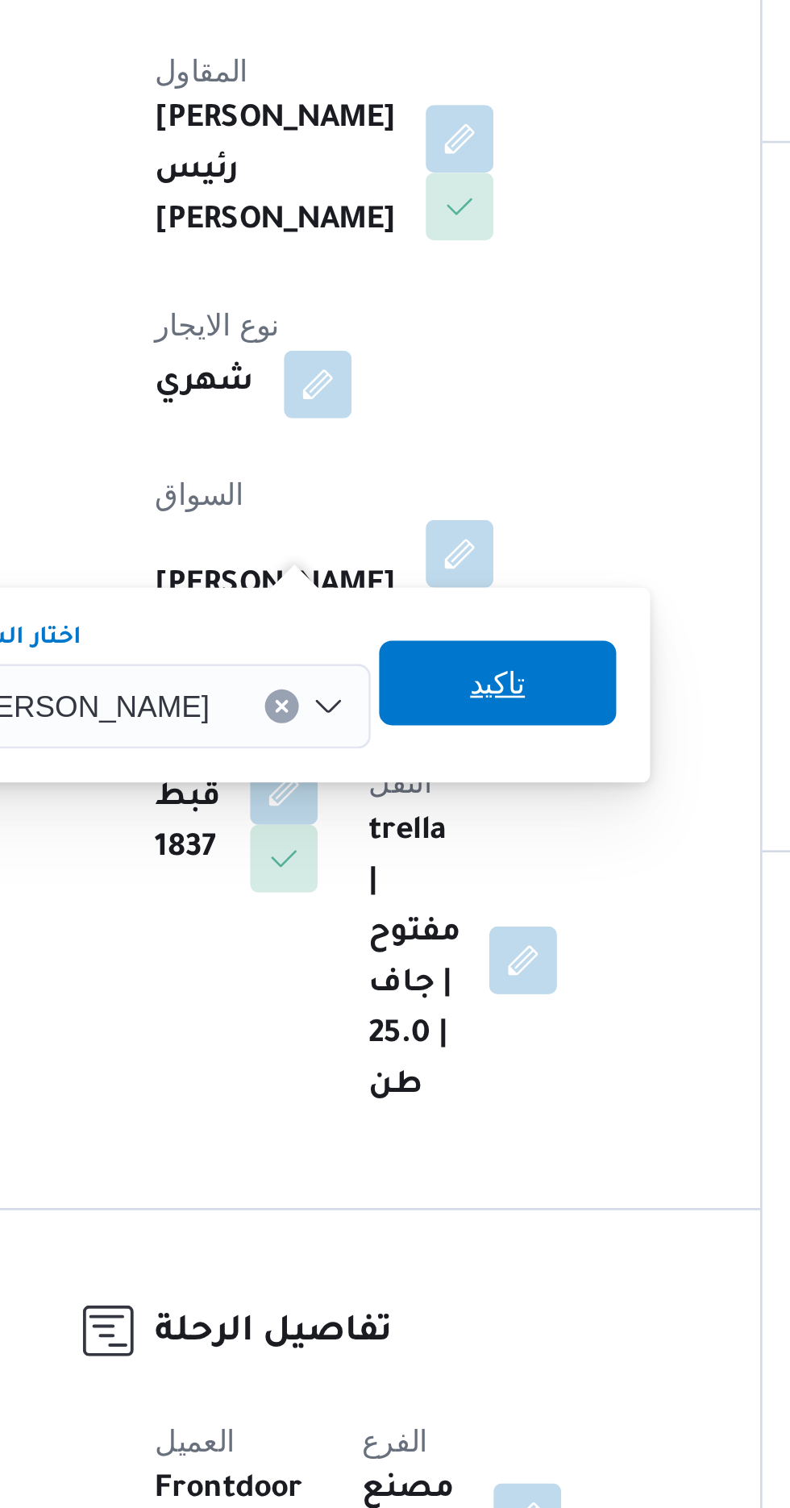
click at [414, 618] on span "تاكيد" at bounding box center [403, 615] width 21 height 19
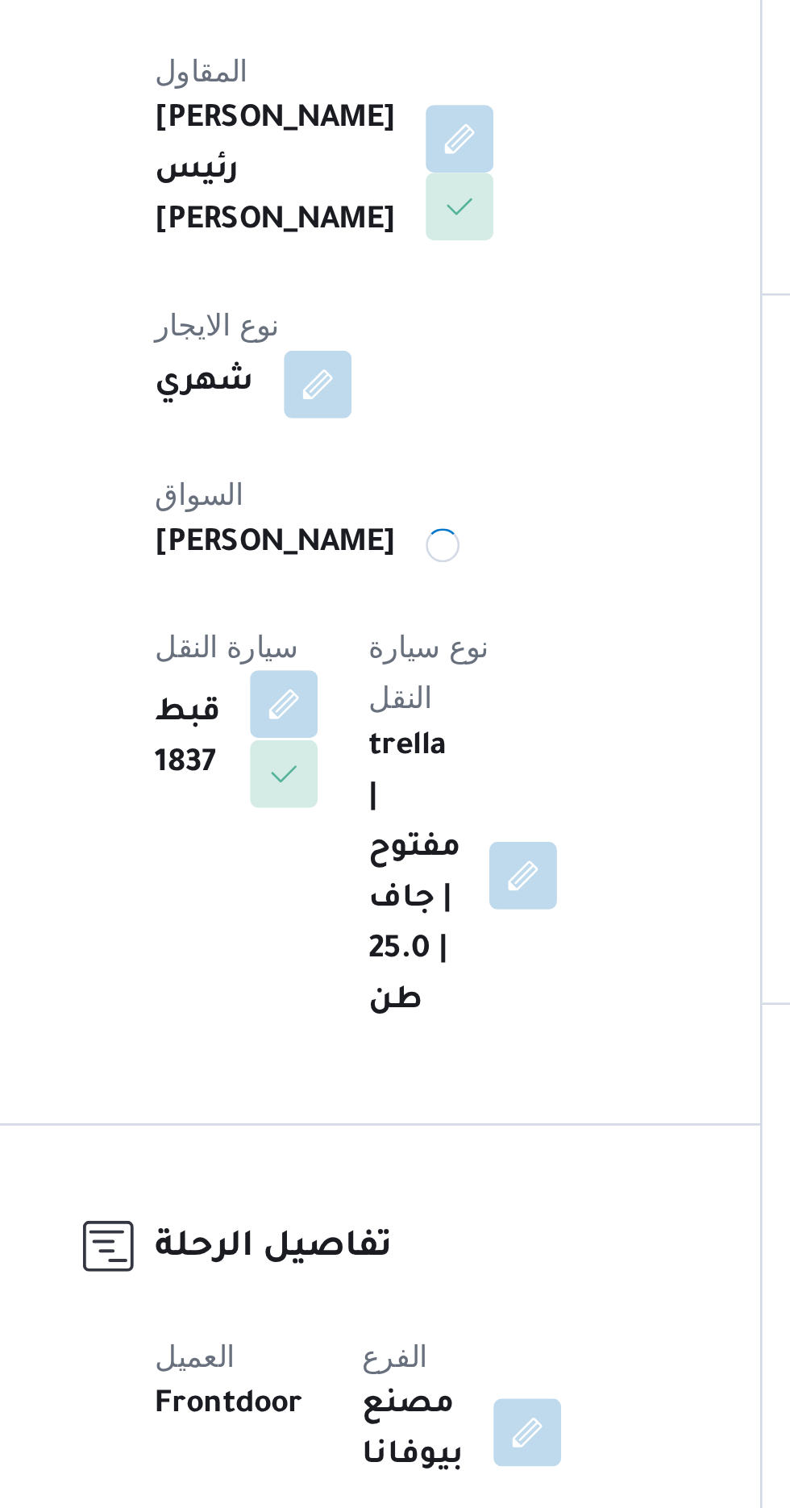
click at [335, 611] on button "button" at bounding box center [323, 624] width 26 height 26
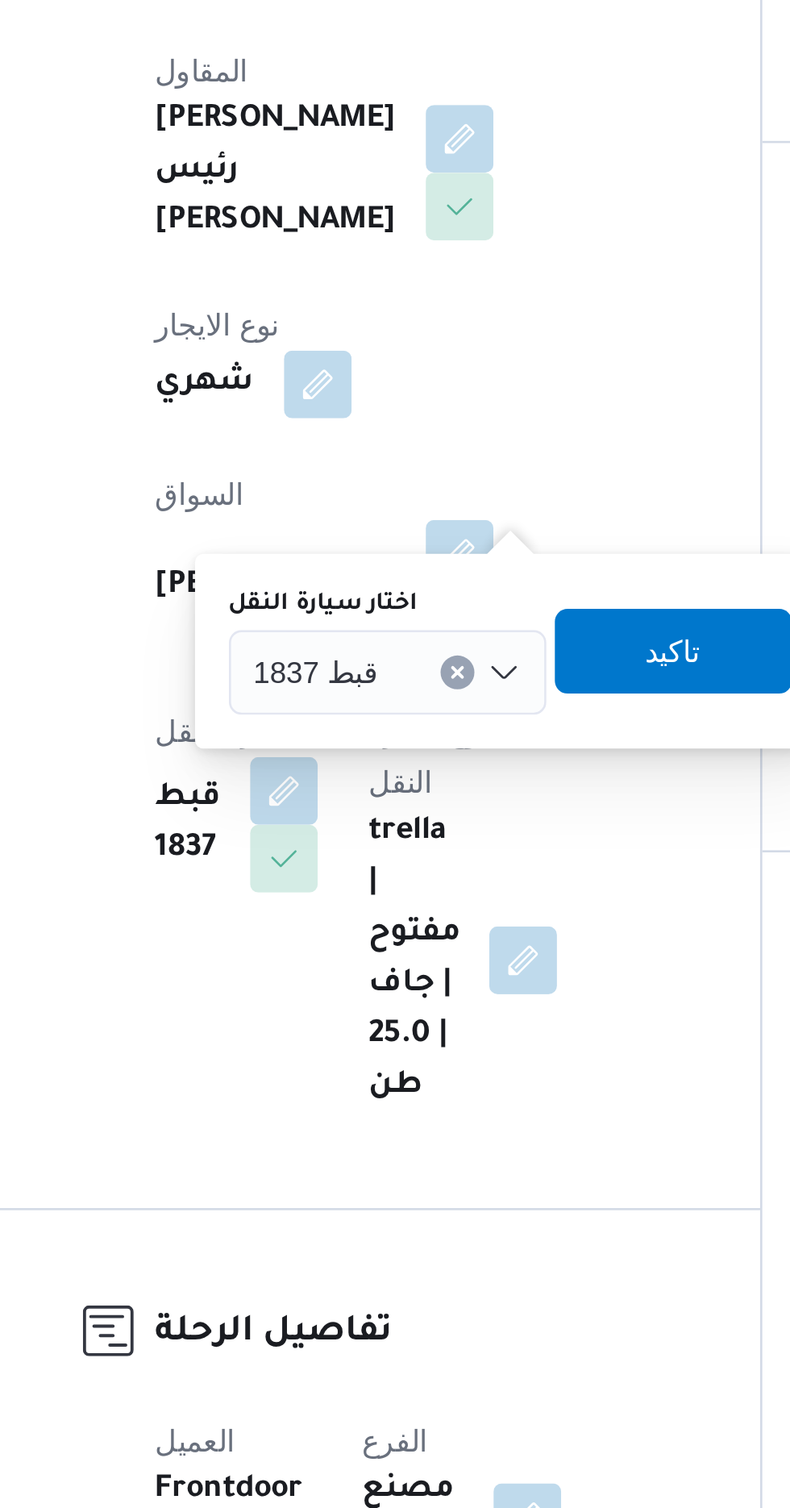
click at [354, 609] on span "قبط 1837" at bounding box center [335, 611] width 48 height 18
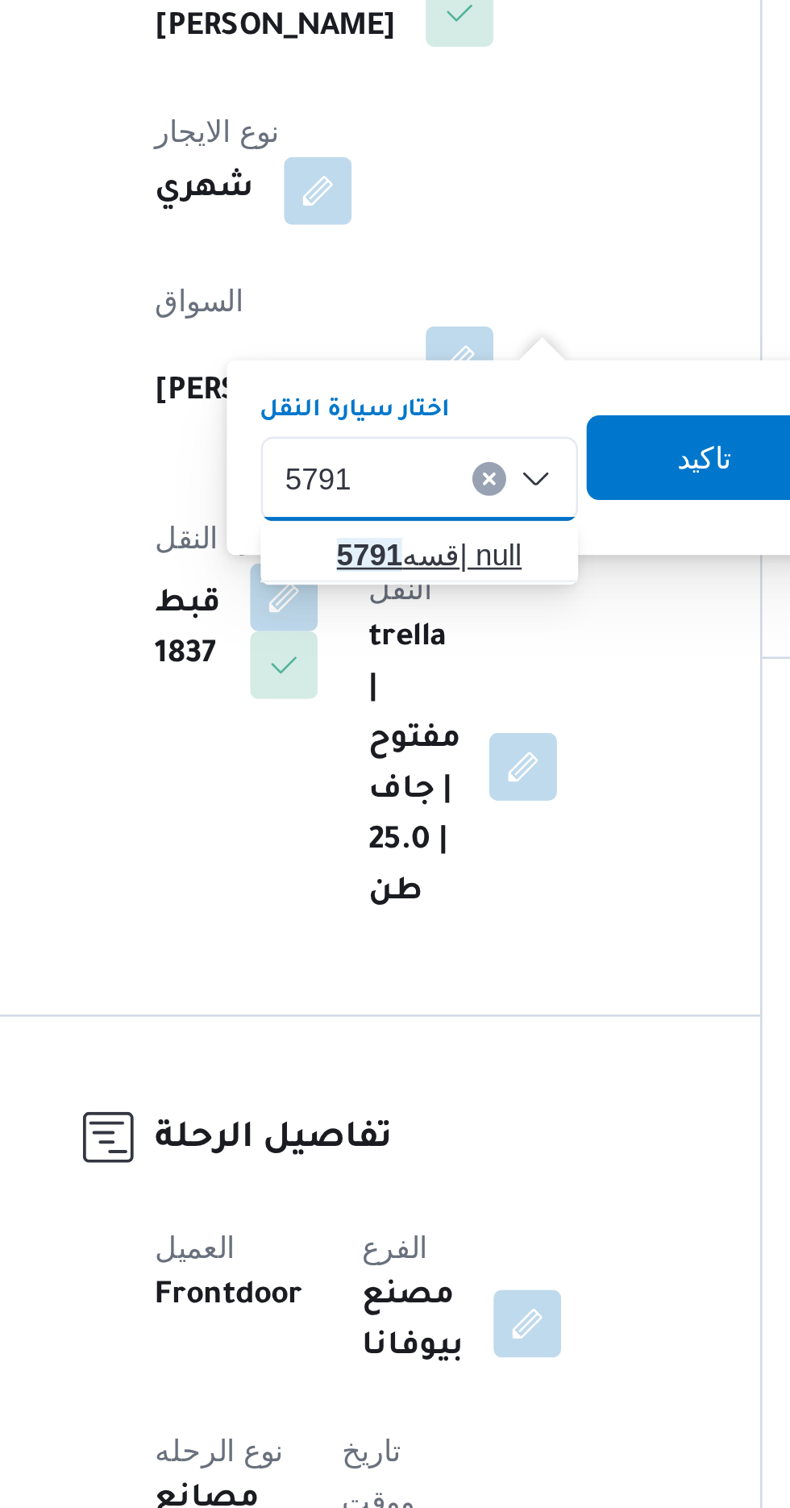
type input "5791"
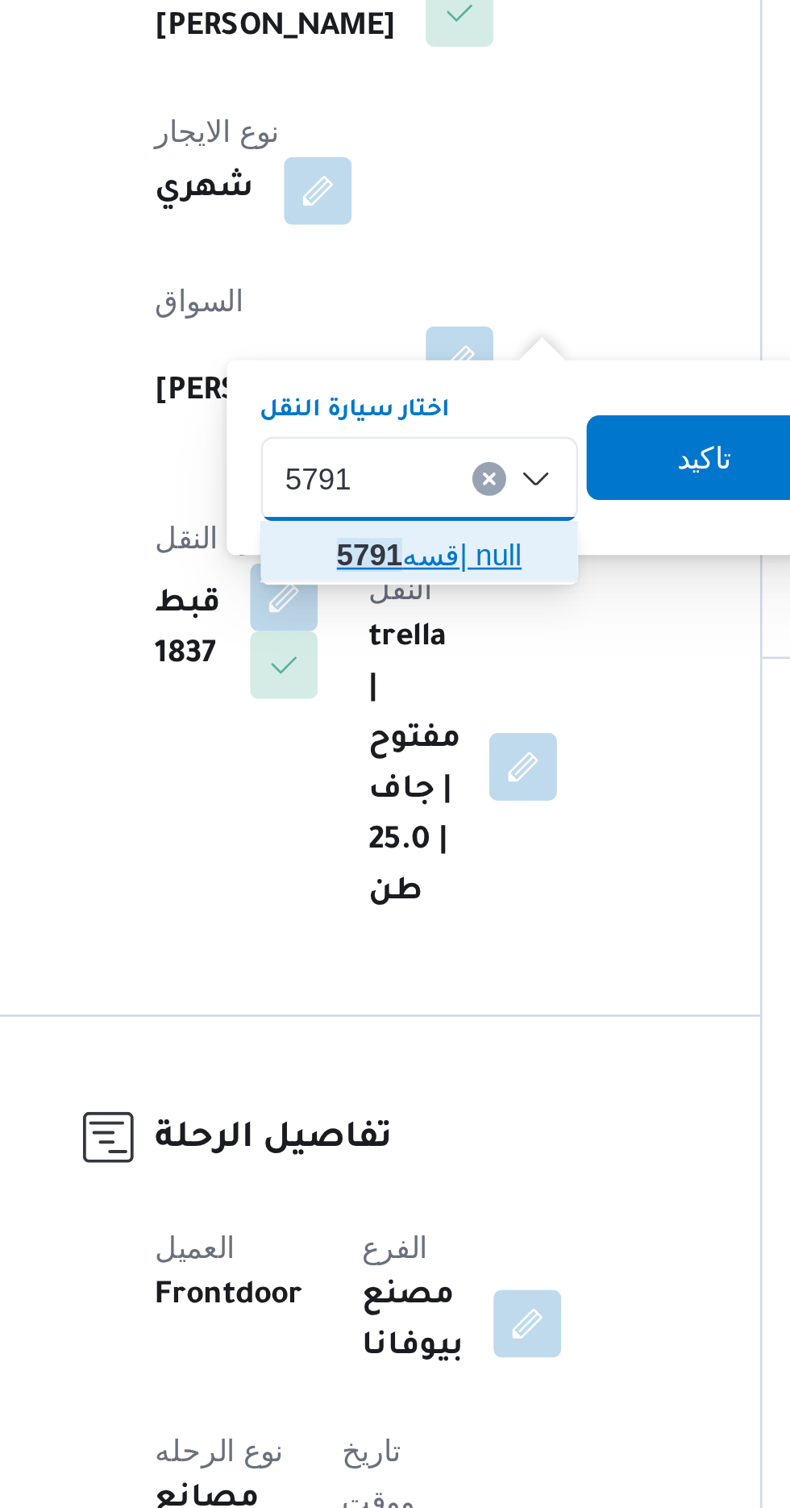
click at [383, 640] on span "قسه 5791 | null" at bounding box center [384, 640] width 82 height 19
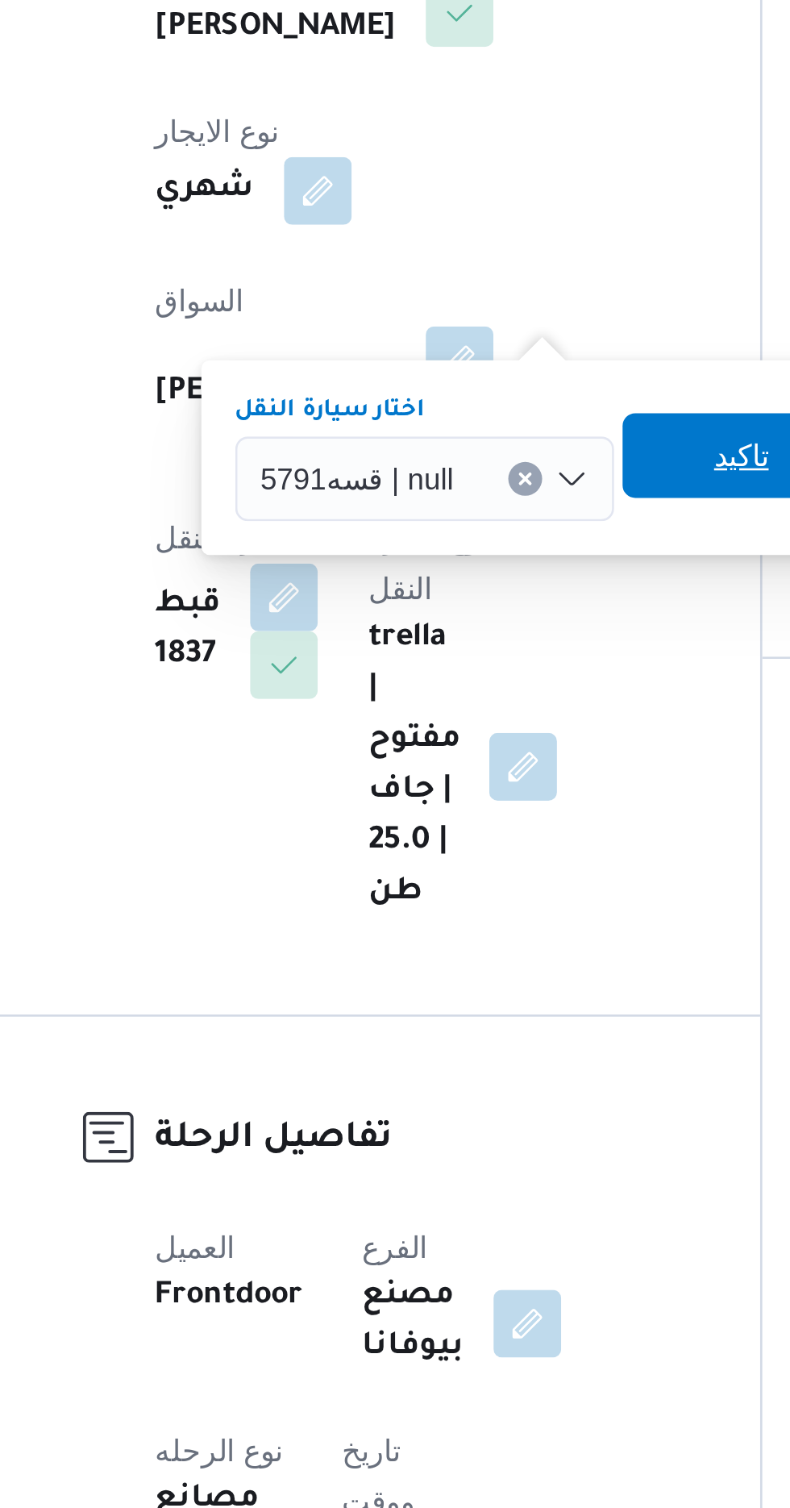
click at [486, 601] on span "تاكيد" at bounding box center [496, 602] width 21 height 19
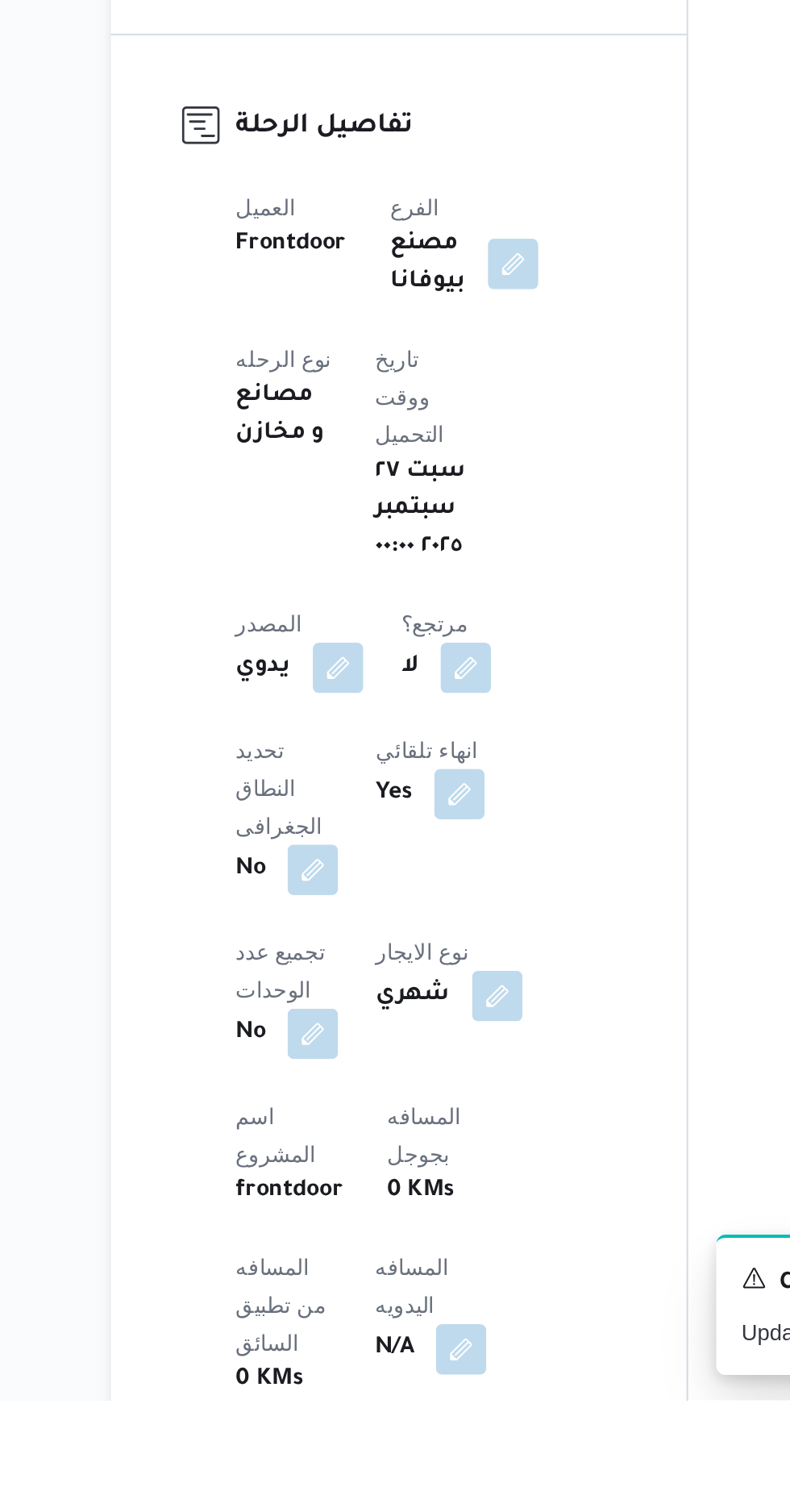
scroll to position [7, 0]
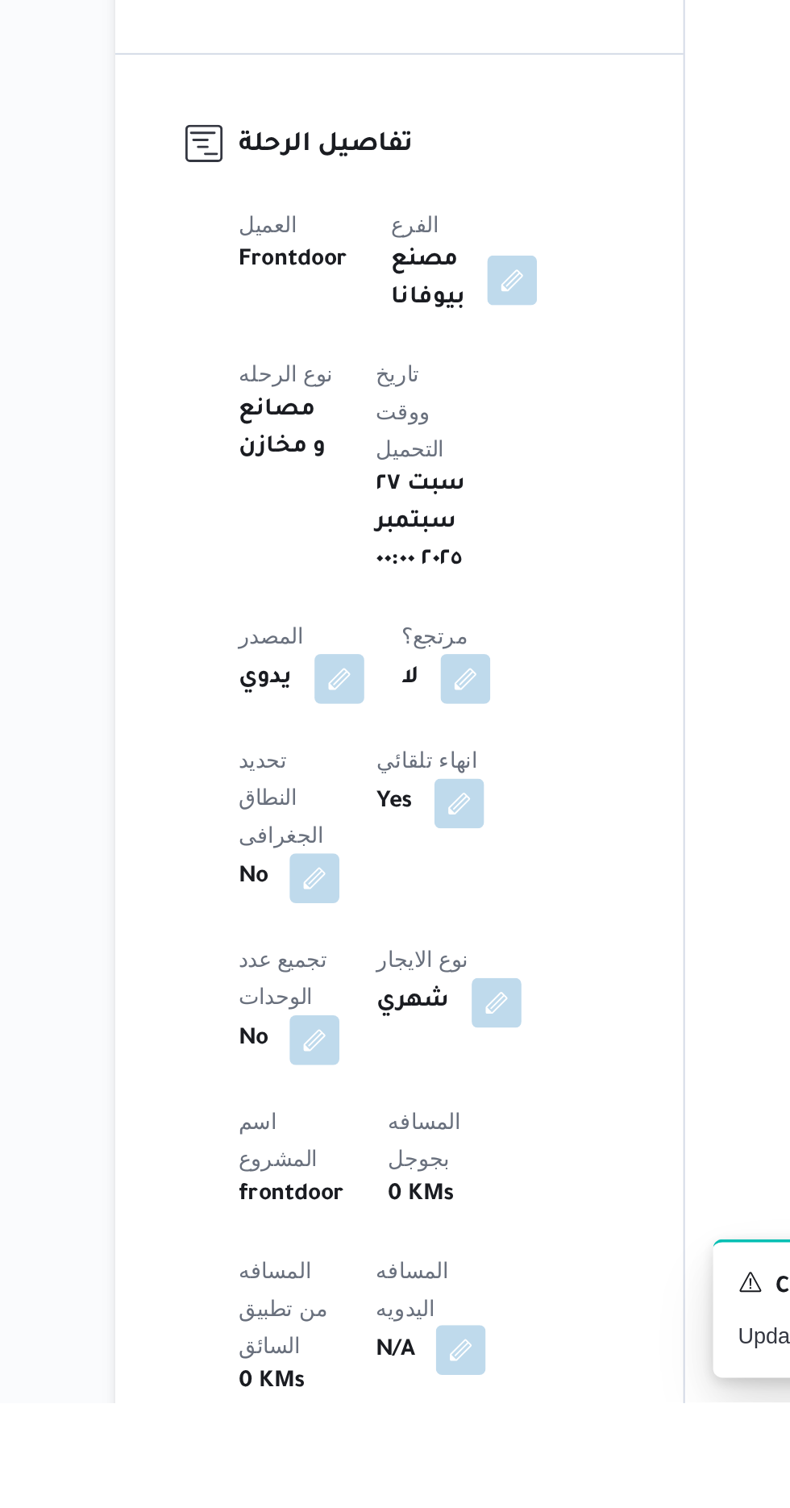
click at [376, 1467] on button "button" at bounding box center [389, 1480] width 26 height 26
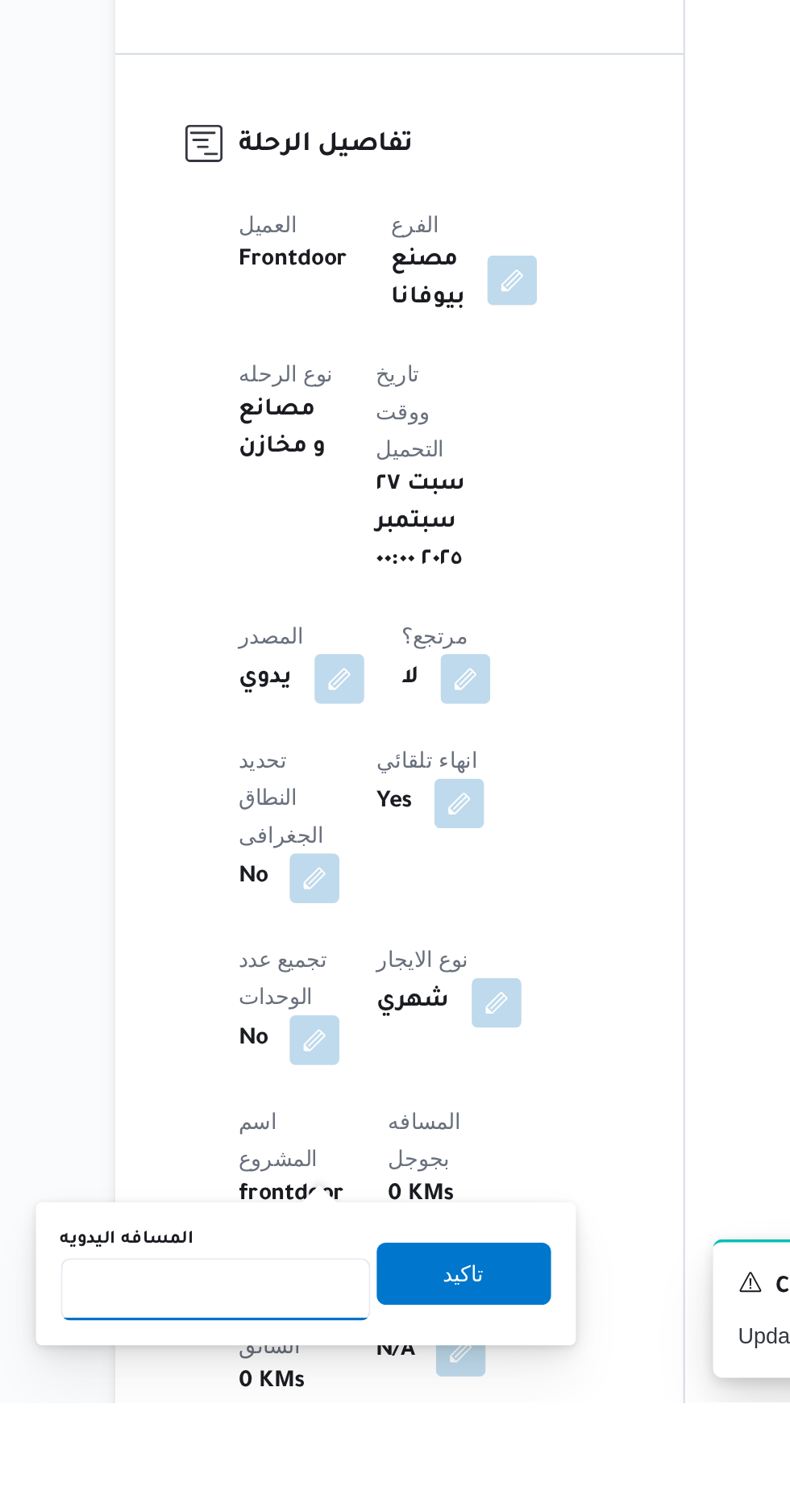
click at [282, 1451] on input "المسافه اليدويه" at bounding box center [261, 1449] width 160 height 32
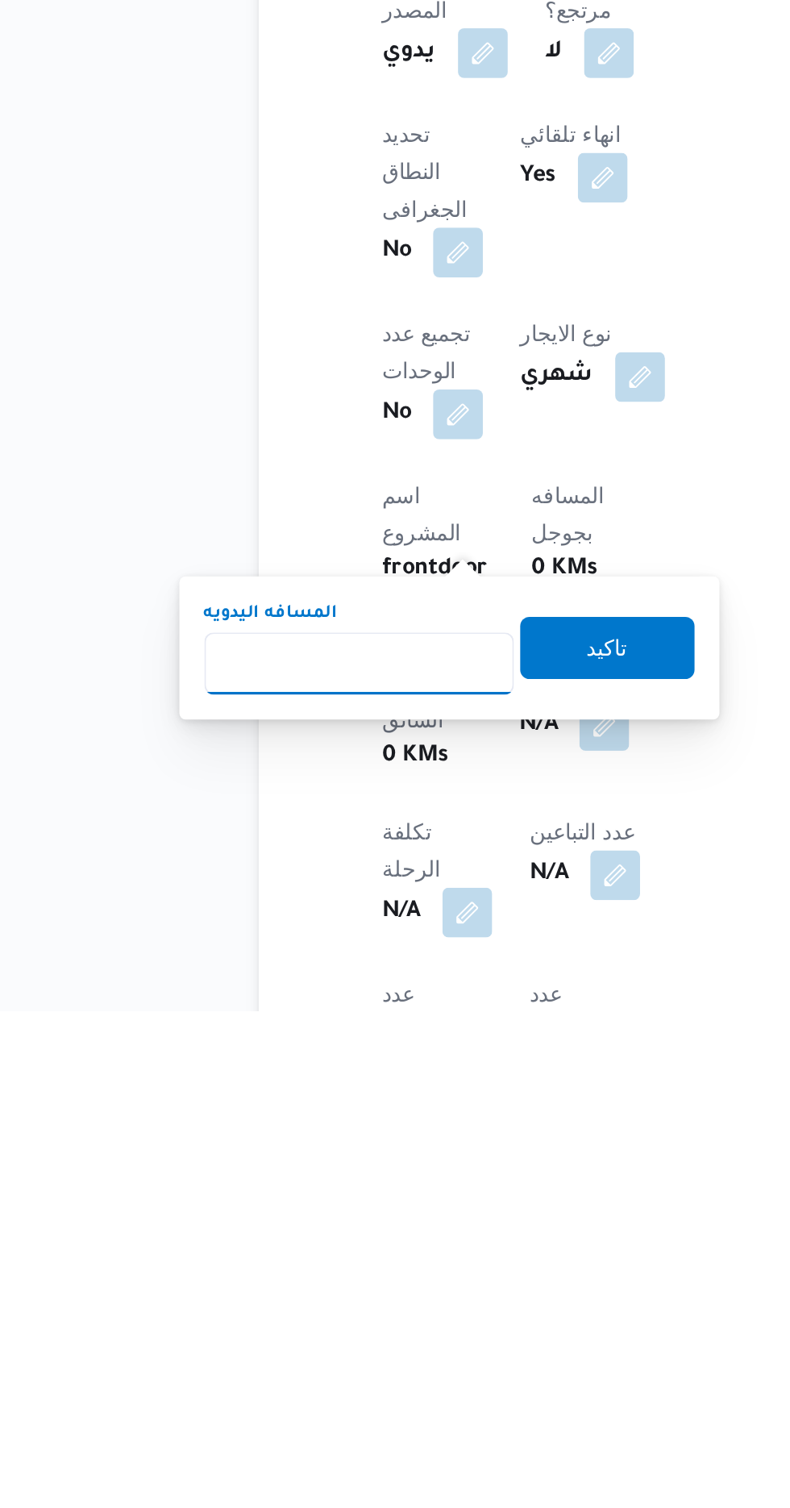
scroll to position [176, 0]
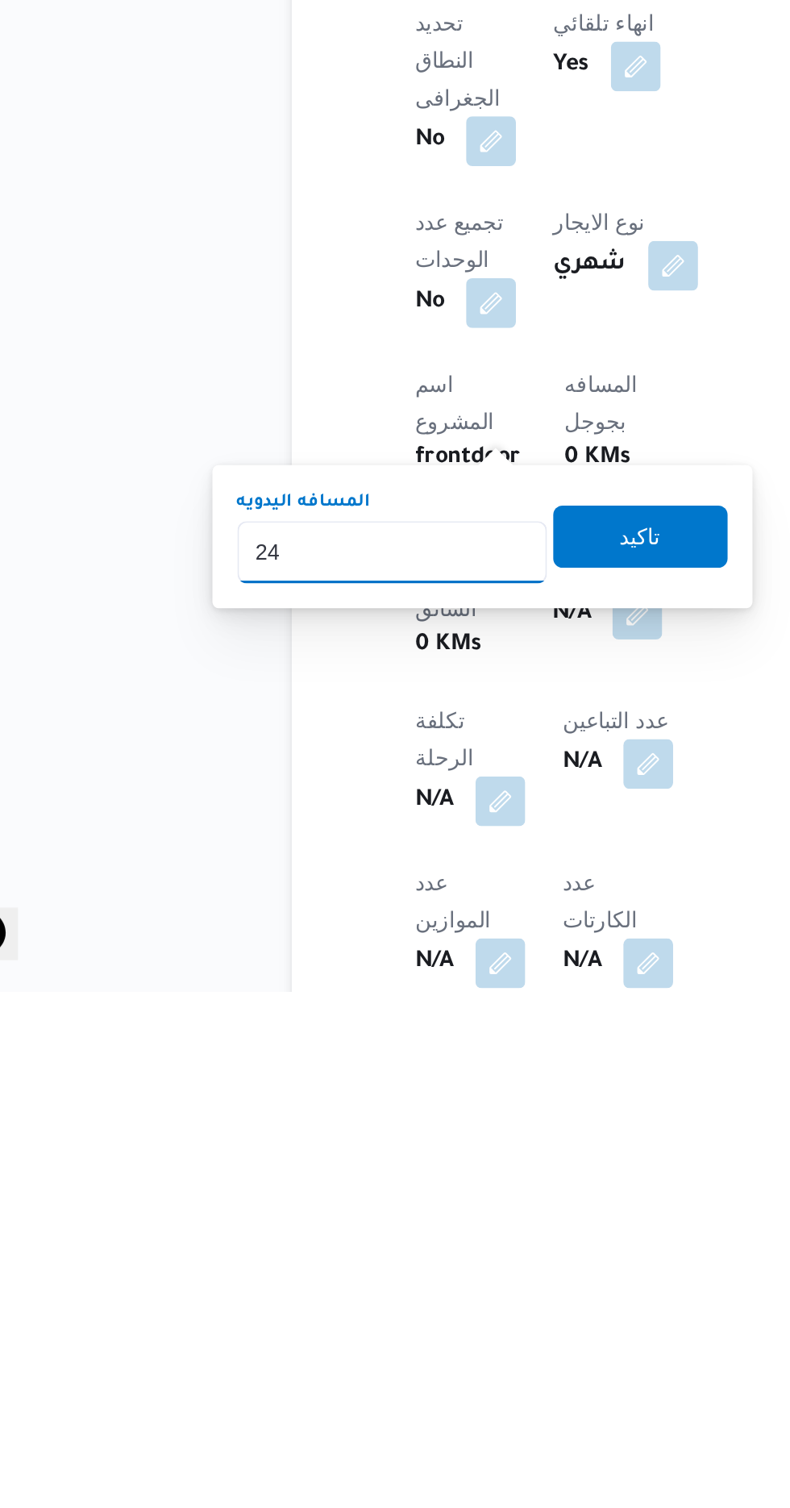
type input "240"
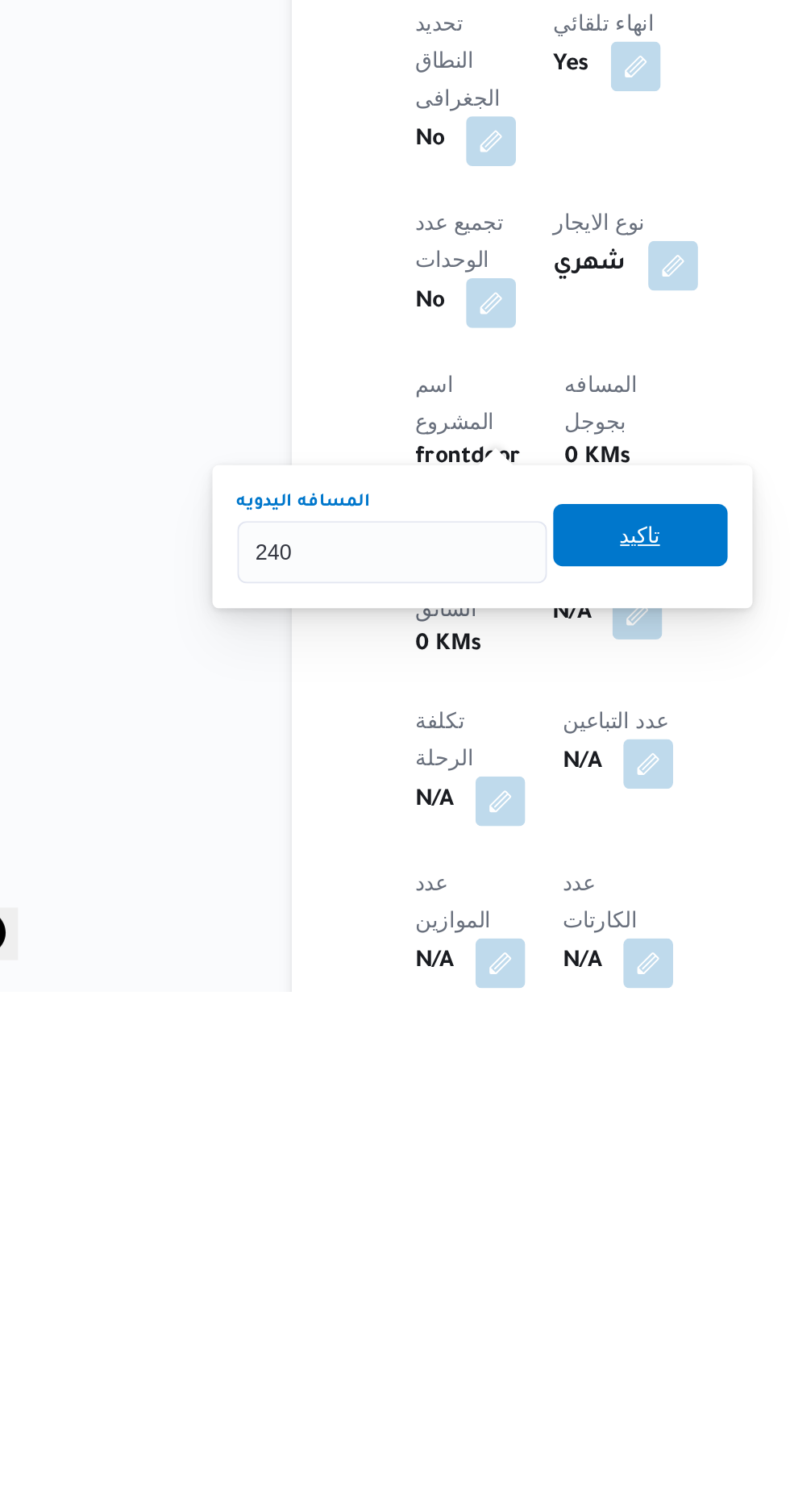
click at [401, 1278] on span "تاكيد" at bounding box center [390, 1271] width 21 height 19
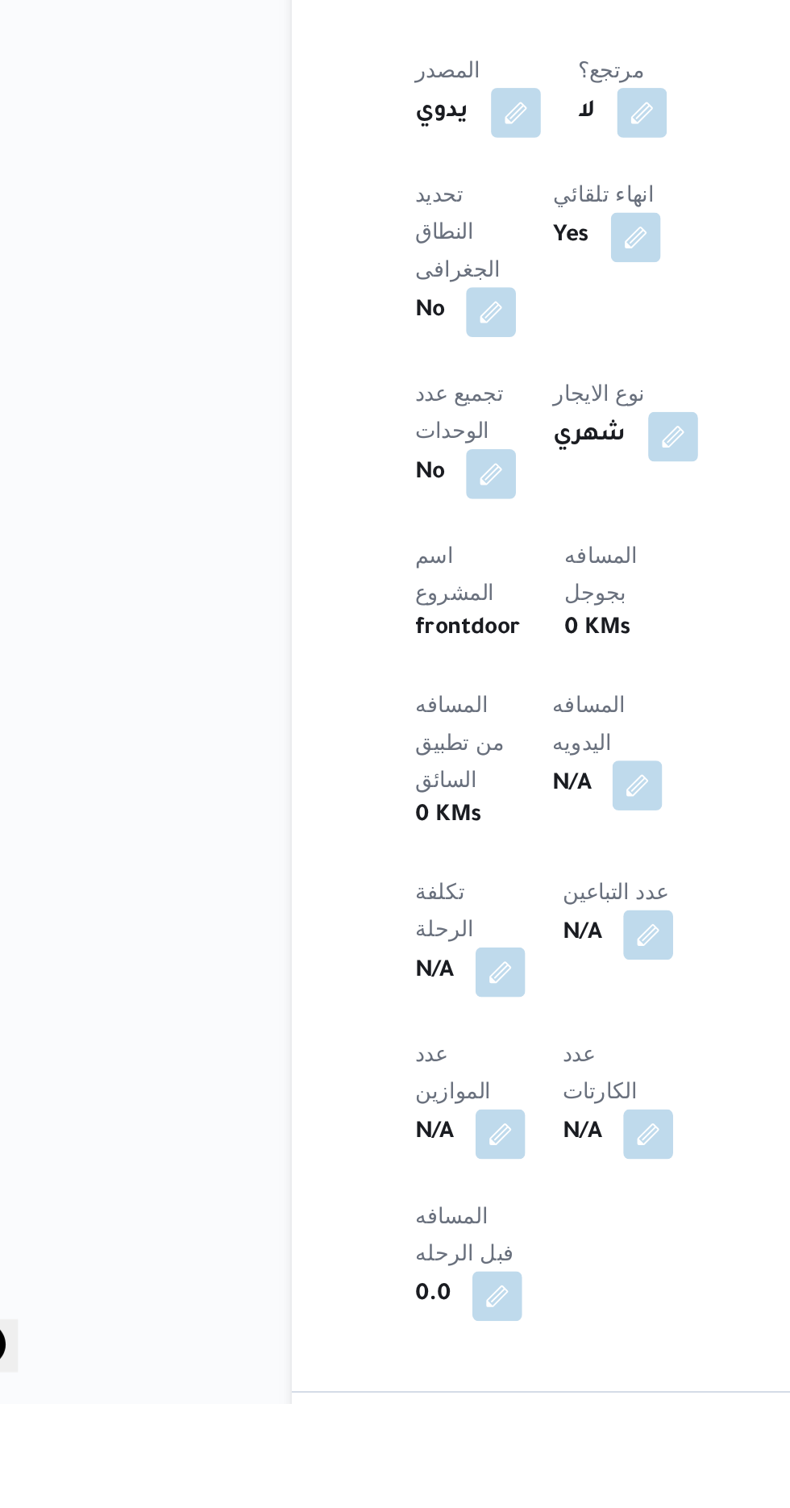
scroll to position [307, 0]
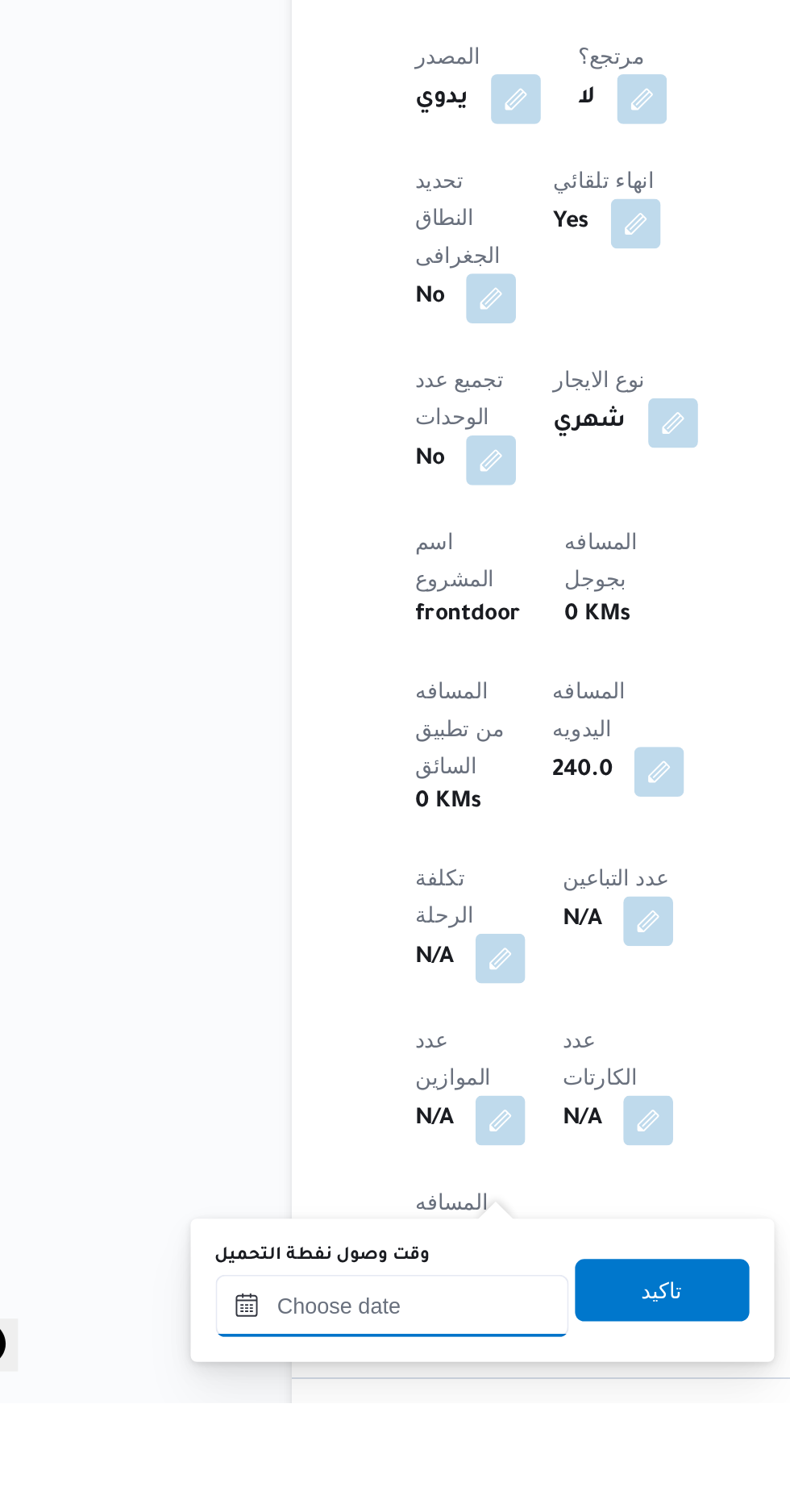
click at [287, 1452] on input "وقت وصول نفطة التحميل" at bounding box center [261, 1457] width 183 height 32
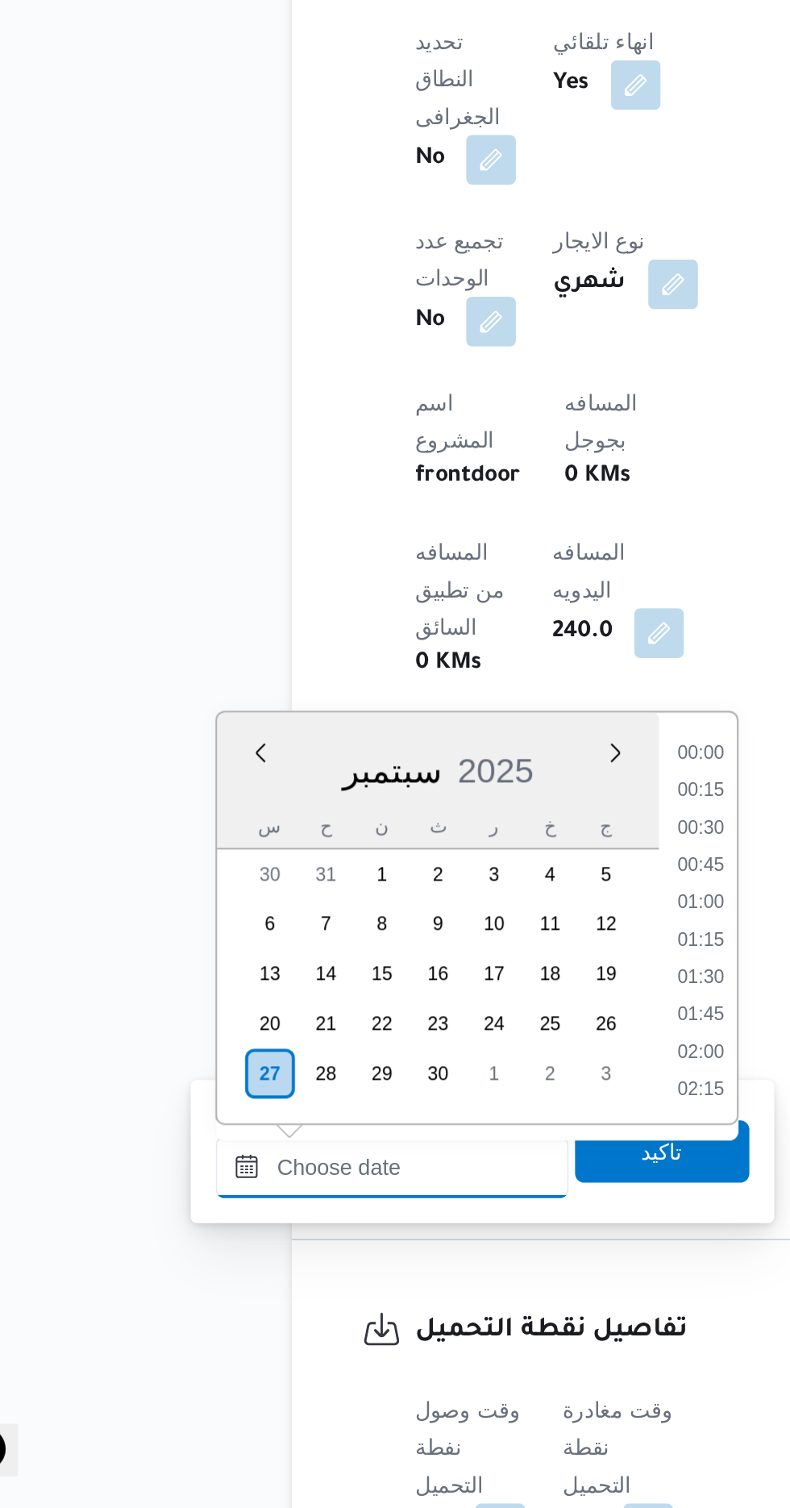
scroll to position [1198, 0]
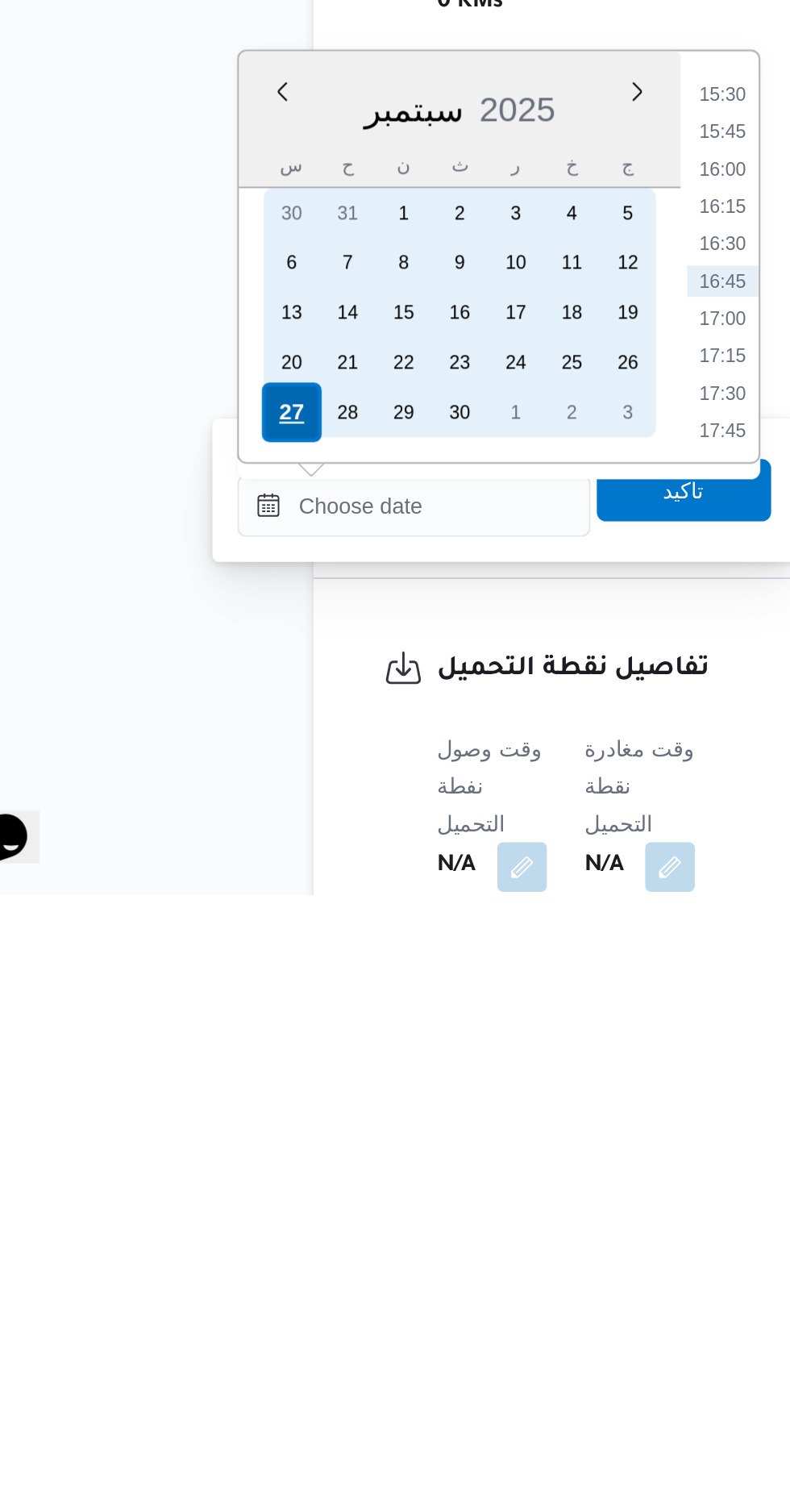
click at [201, 1251] on div "27" at bounding box center [197, 1257] width 31 height 31
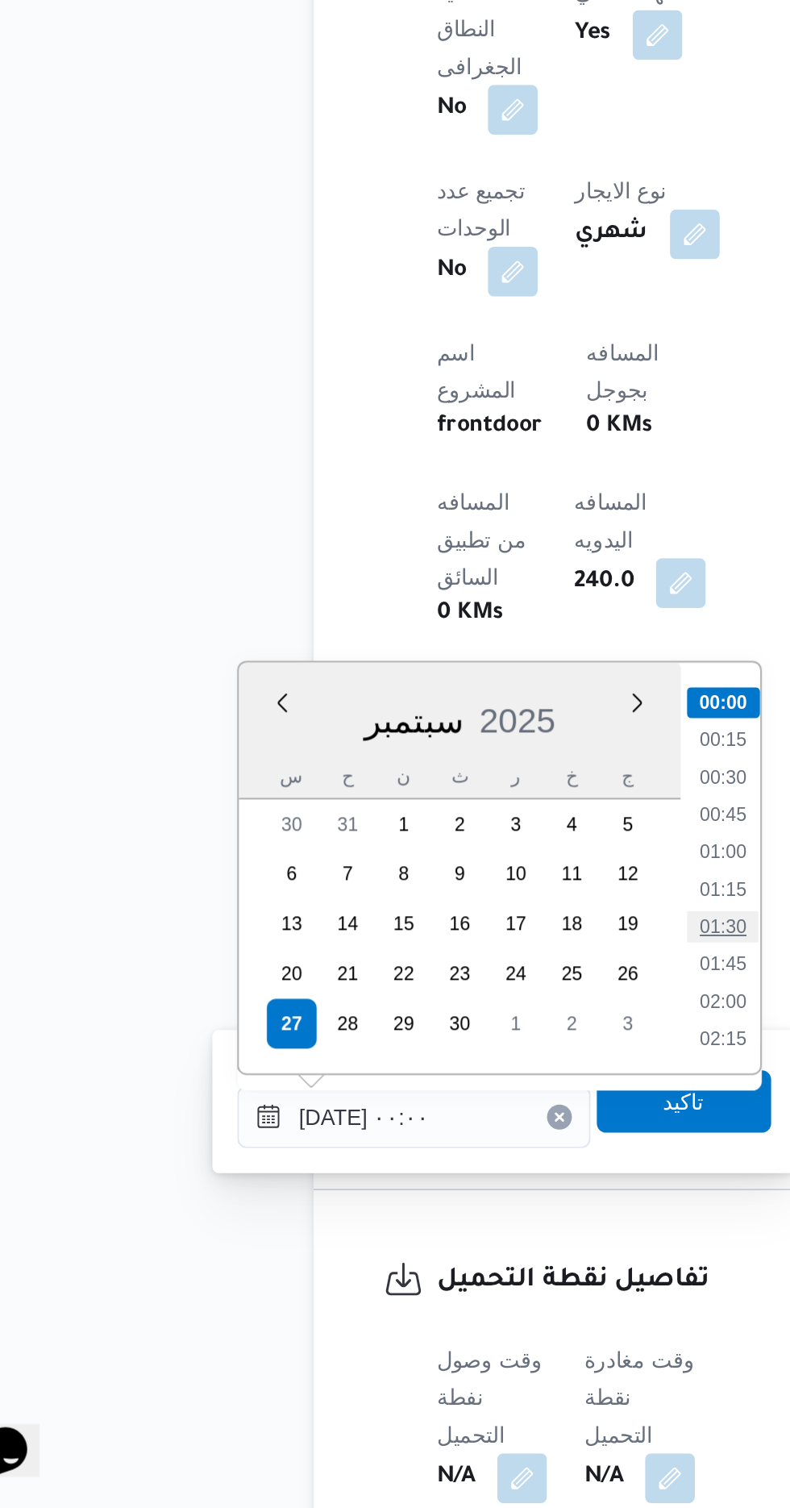
click at [419, 1204] on li "01:30" at bounding box center [421, 1207] width 37 height 16
type input "[DATE] ٠١:٣٠"
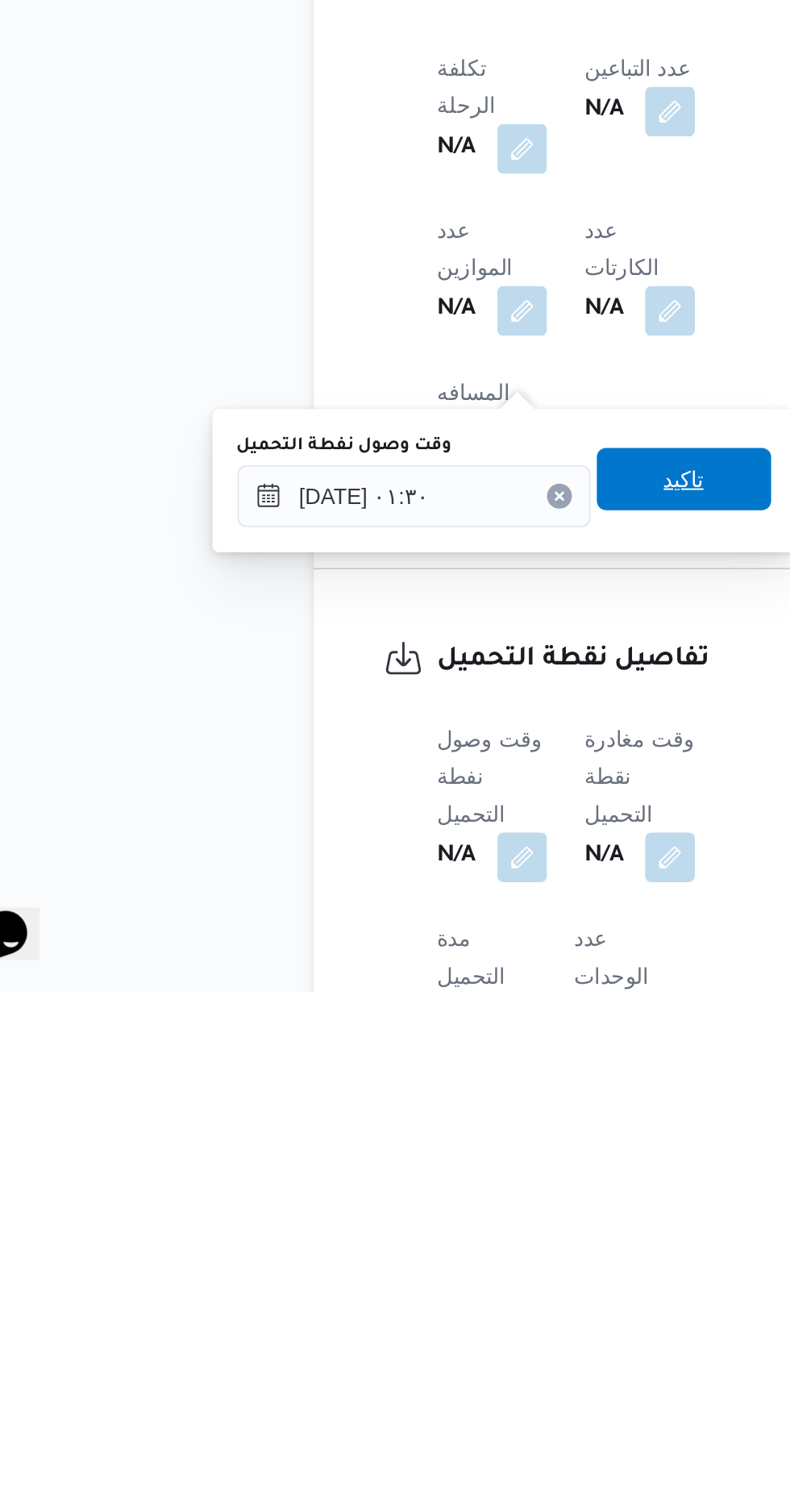
click at [412, 1236] on span "تاكيد" at bounding box center [401, 1242] width 21 height 19
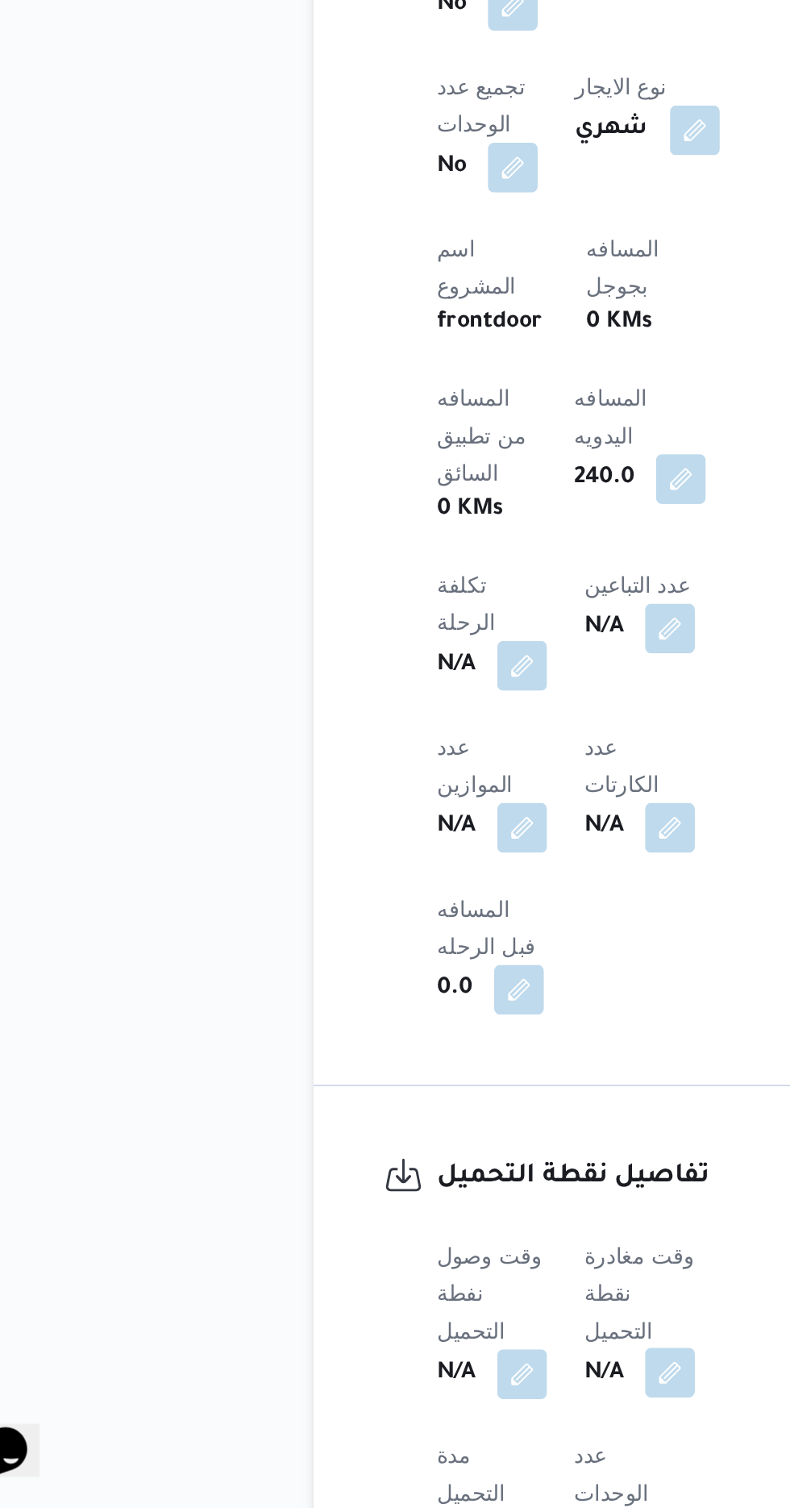
click at [401, 1424] on button "button" at bounding box center [394, 1437] width 26 height 26
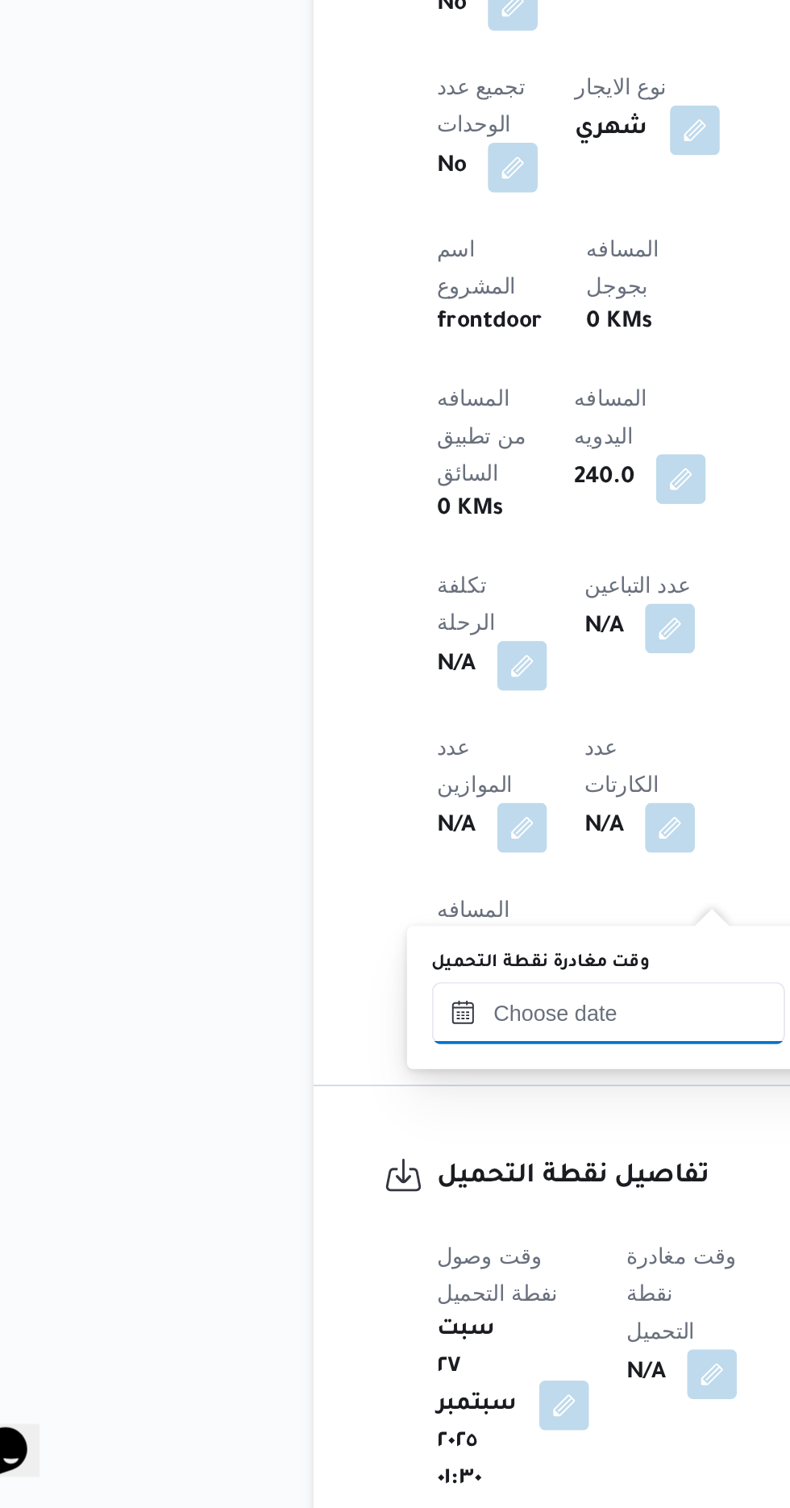
click at [360, 1247] on input "وقت مغادرة نقطة التحميل" at bounding box center [362, 1251] width 183 height 32
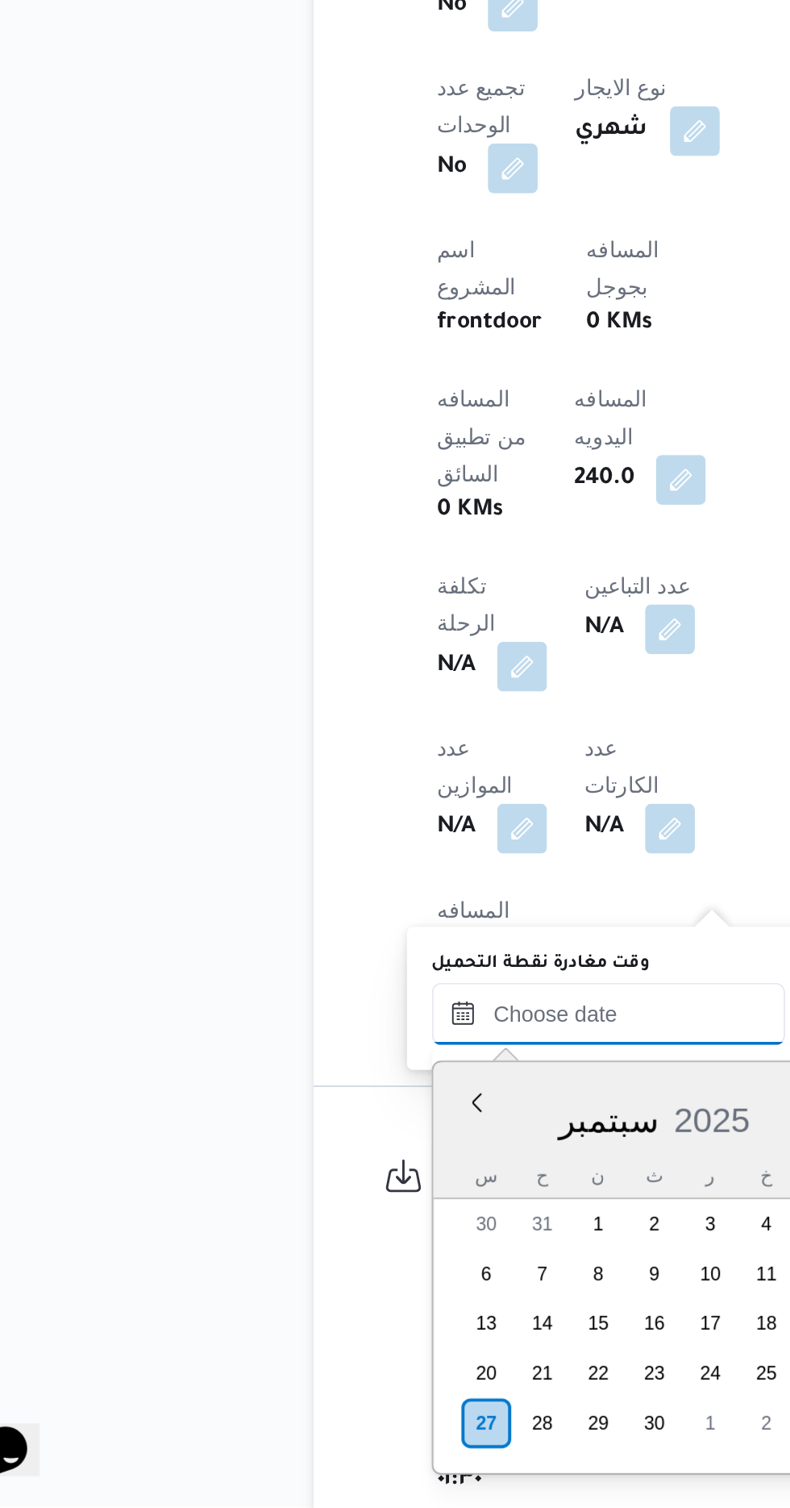
scroll to position [513, 0]
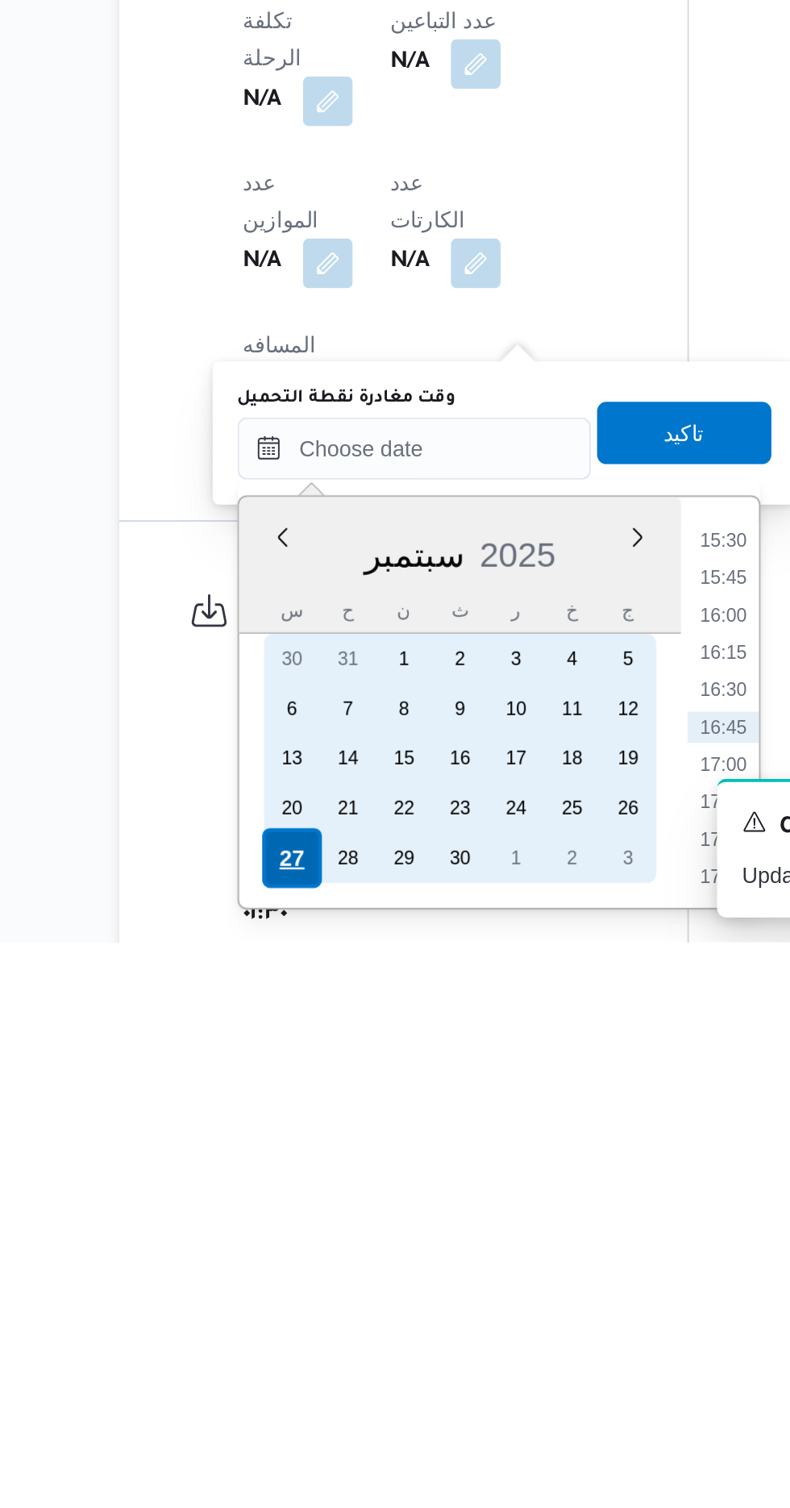
click at [289, 1449] on div "27" at bounding box center [298, 1464] width 31 height 31
type input "[DATE] ٠٠:٠٠"
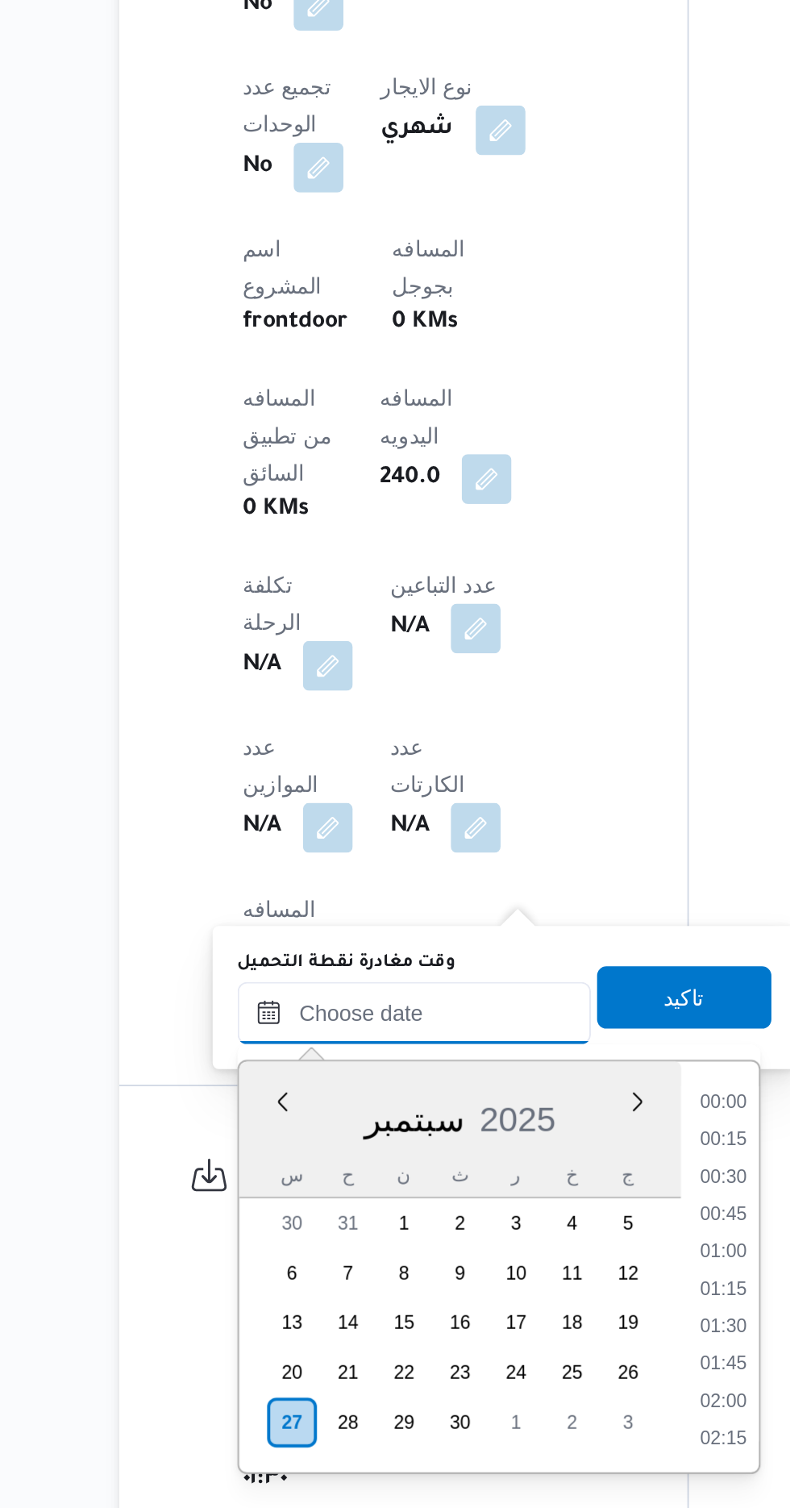
click at [274, 1246] on input "وقت مغادرة نقطة التحميل" at bounding box center [362, 1251] width 183 height 32
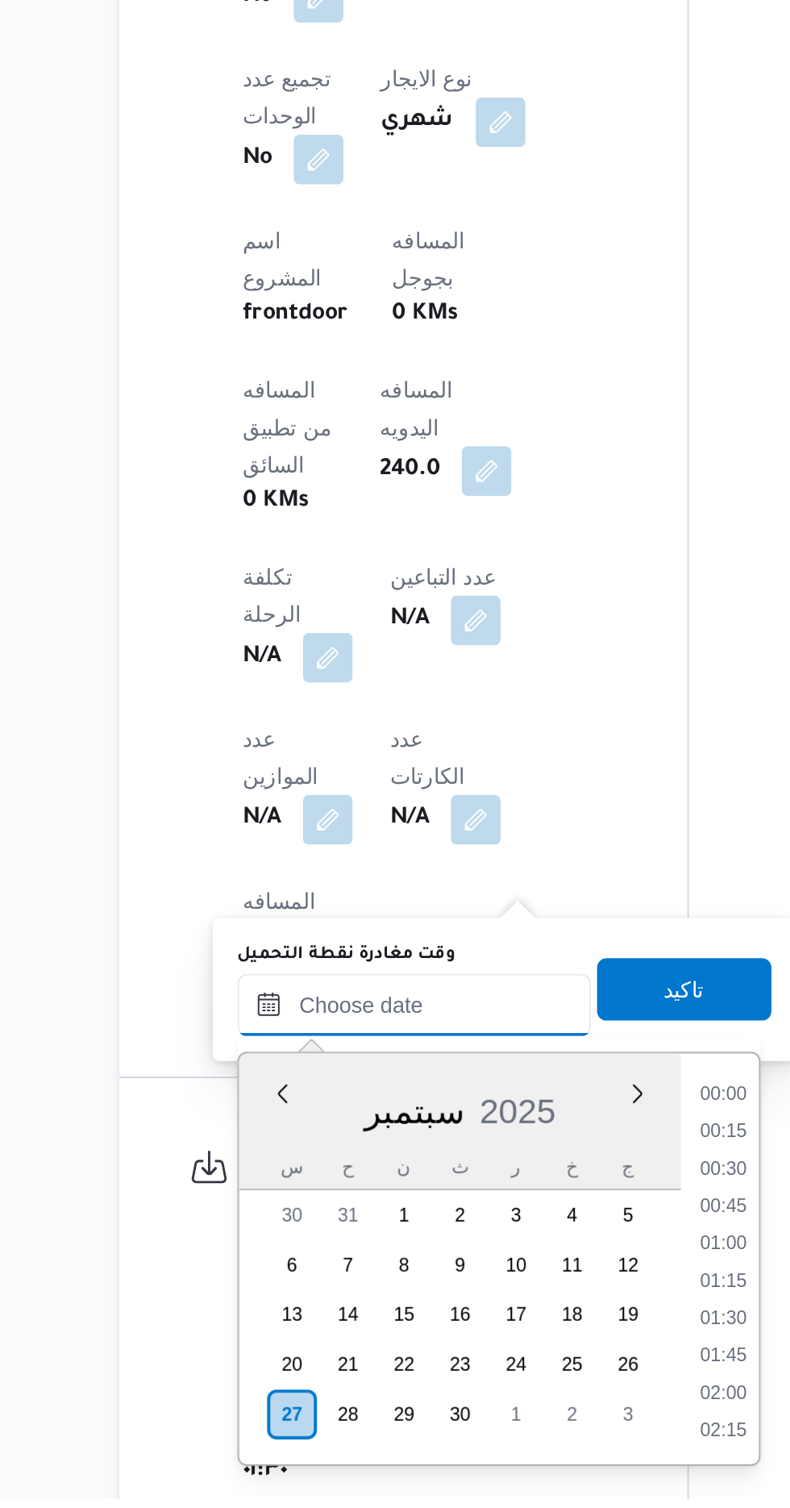
scroll to position [513, 0]
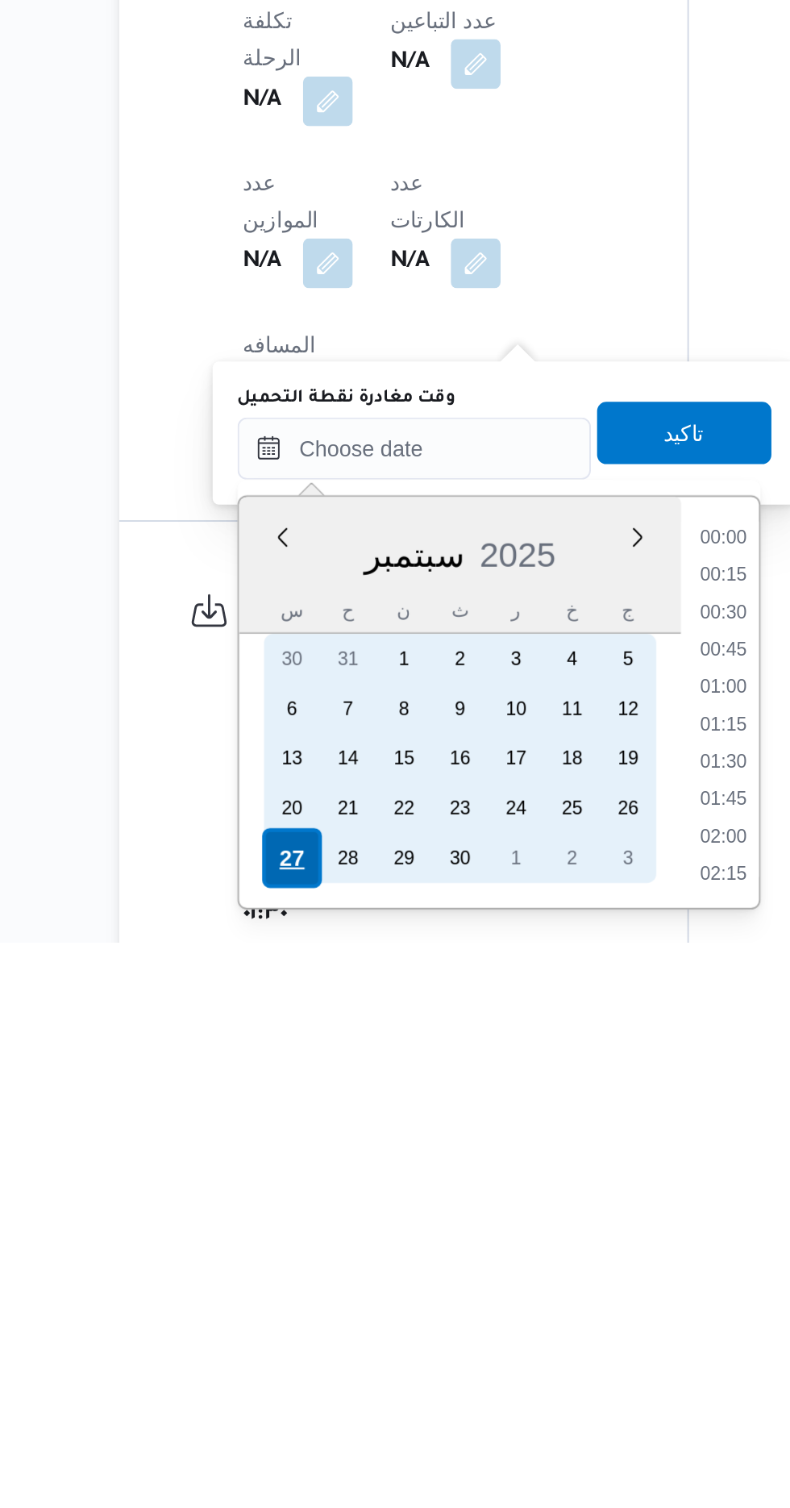
click at [287, 1455] on div "27" at bounding box center [298, 1464] width 31 height 31
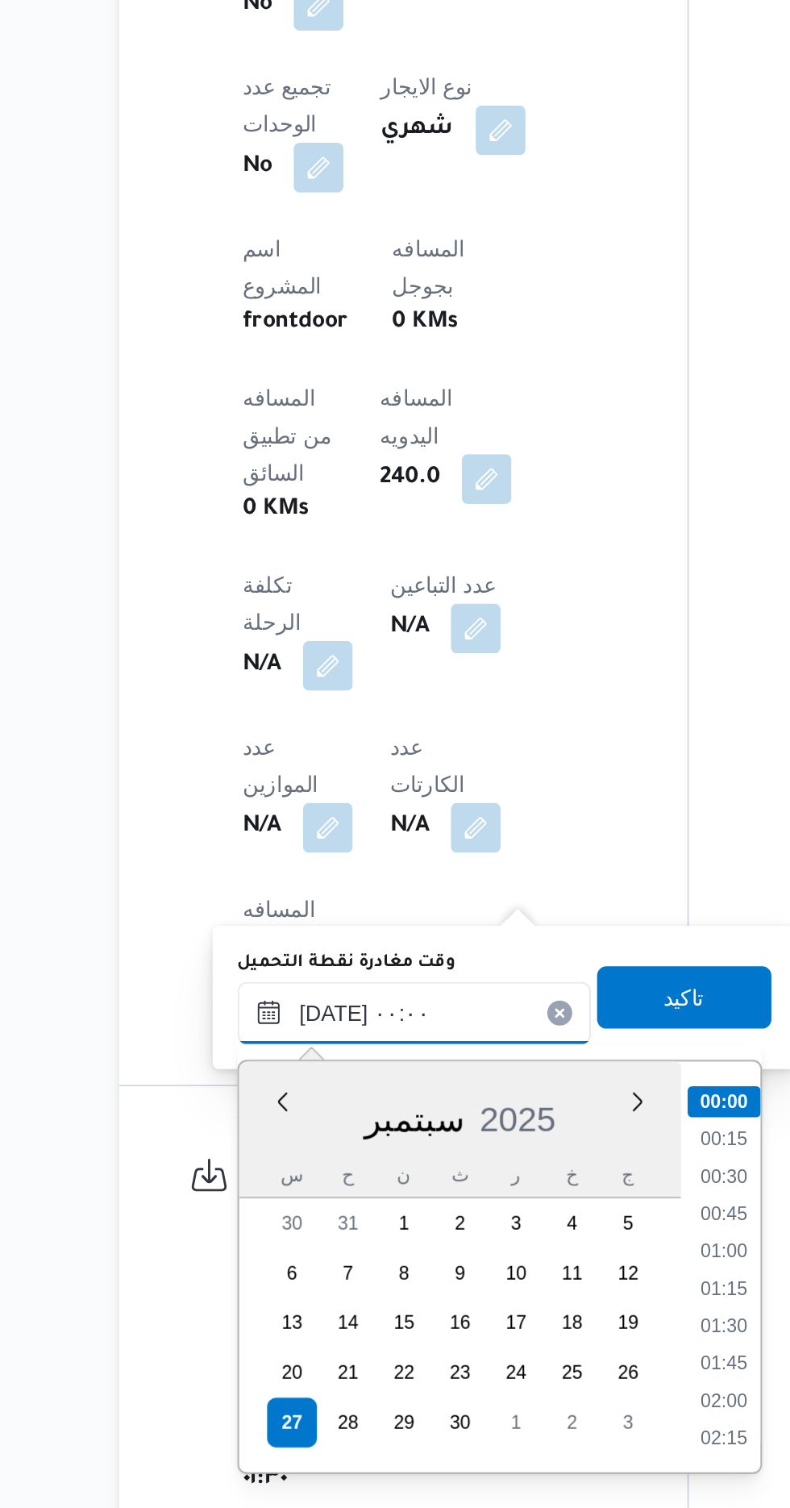
click at [276, 1246] on input "[DATE] ٠٠:٠٠" at bounding box center [362, 1251] width 183 height 32
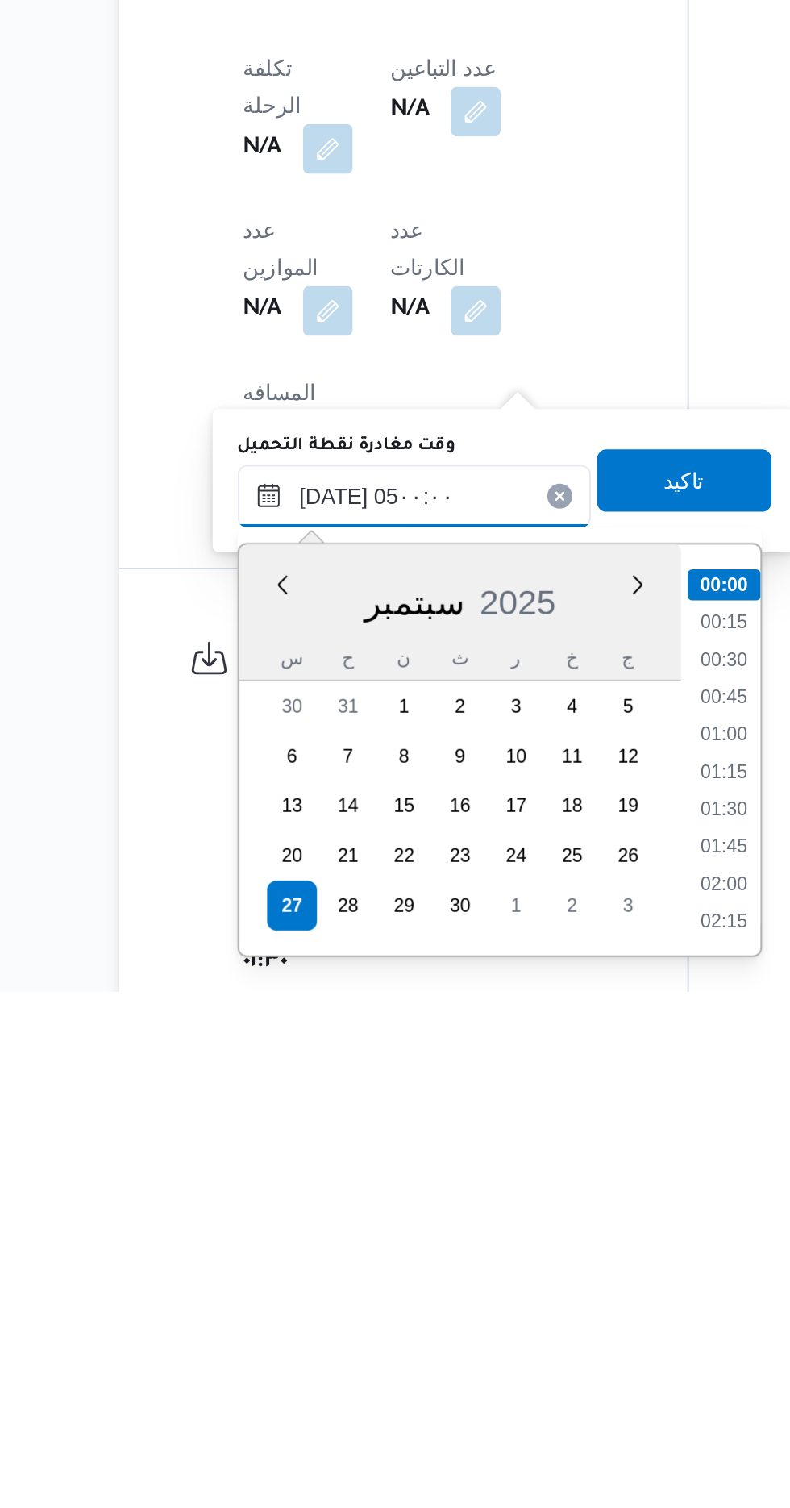
scroll to position [218, 0]
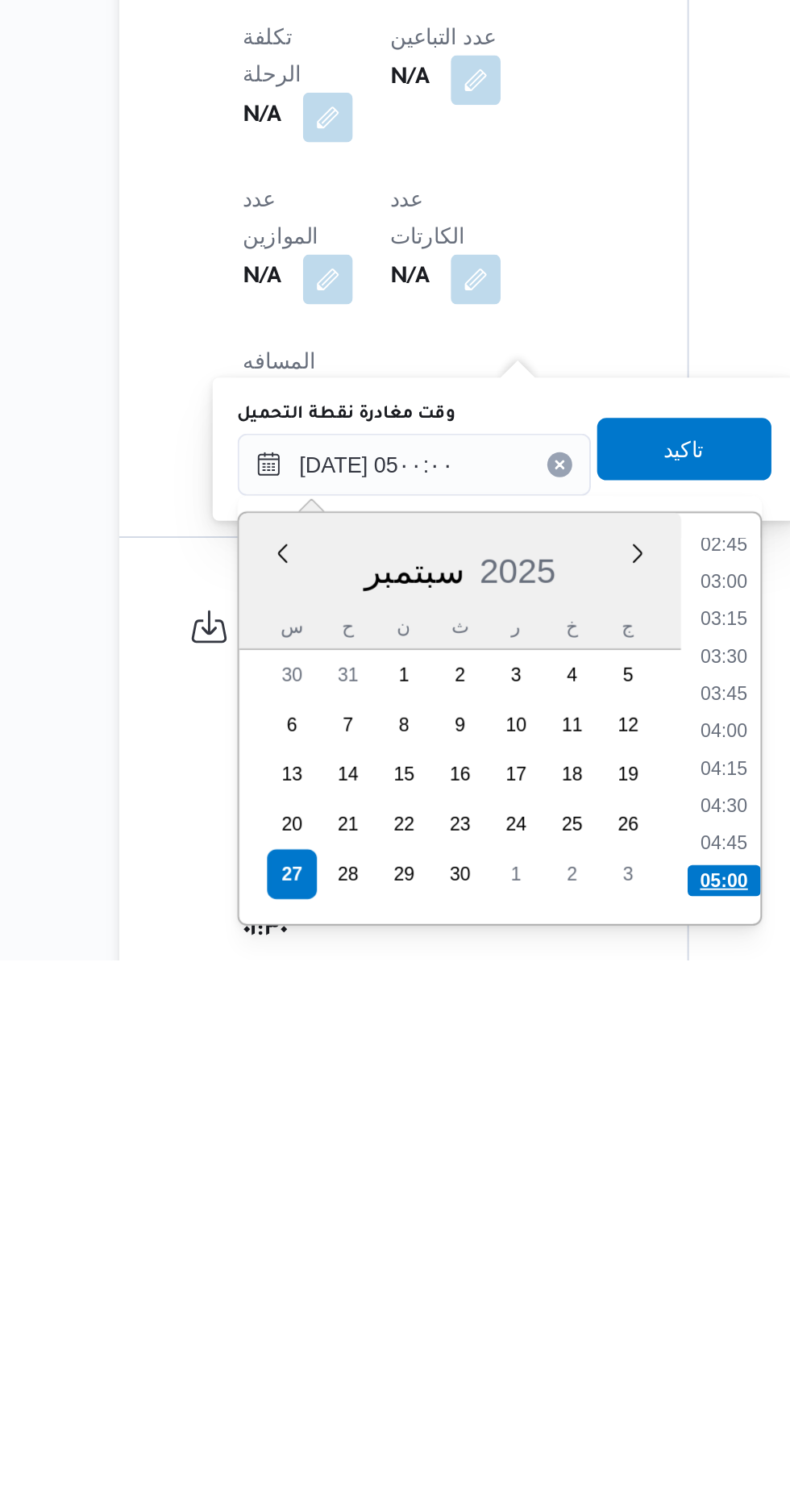
click at [516, 1462] on li "05:00" at bounding box center [523, 1466] width 38 height 16
type input "[DATE] ٠٥:٠٠"
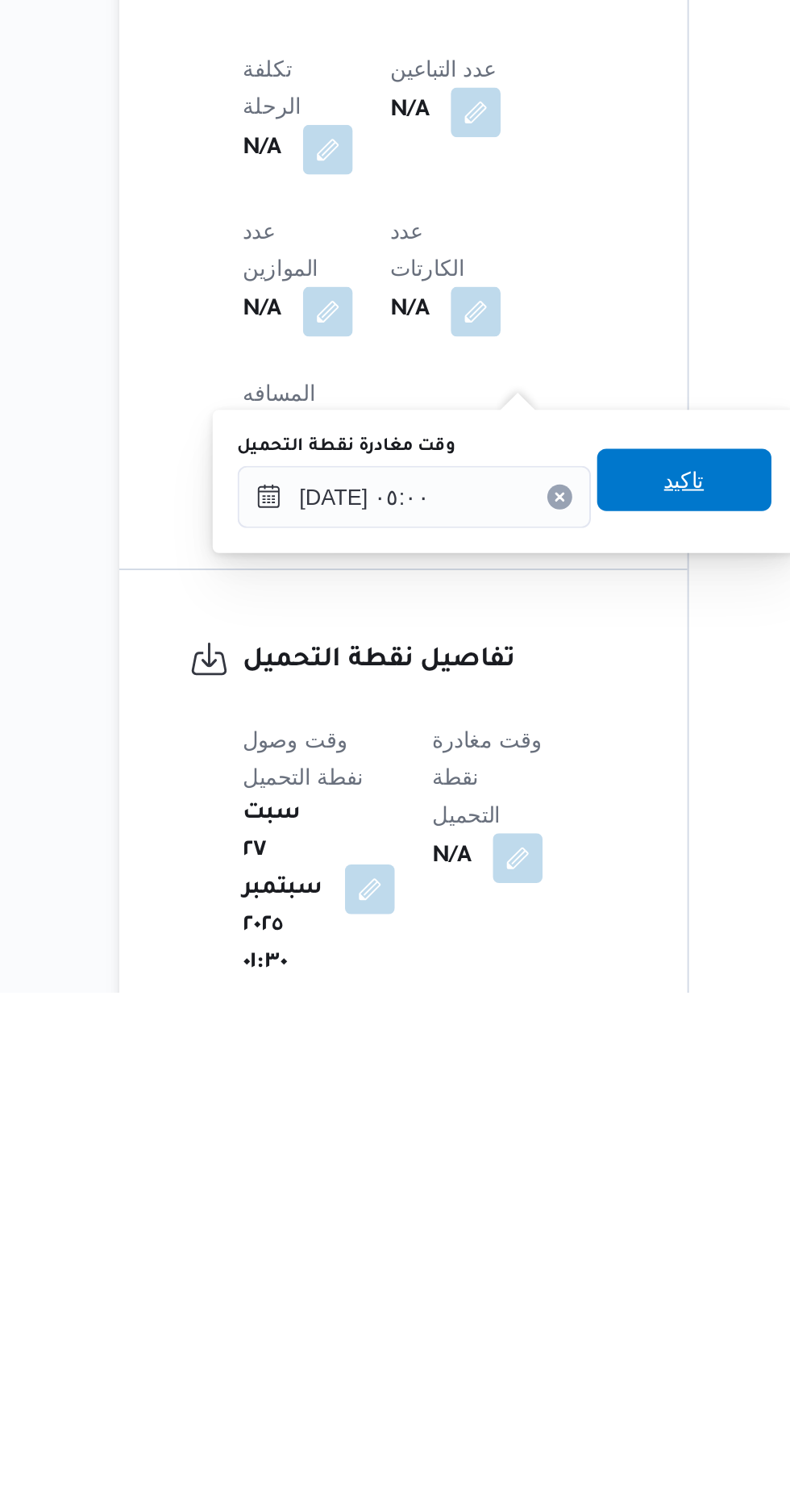
click at [513, 1246] on span "تاكيد" at bounding box center [502, 1242] width 21 height 19
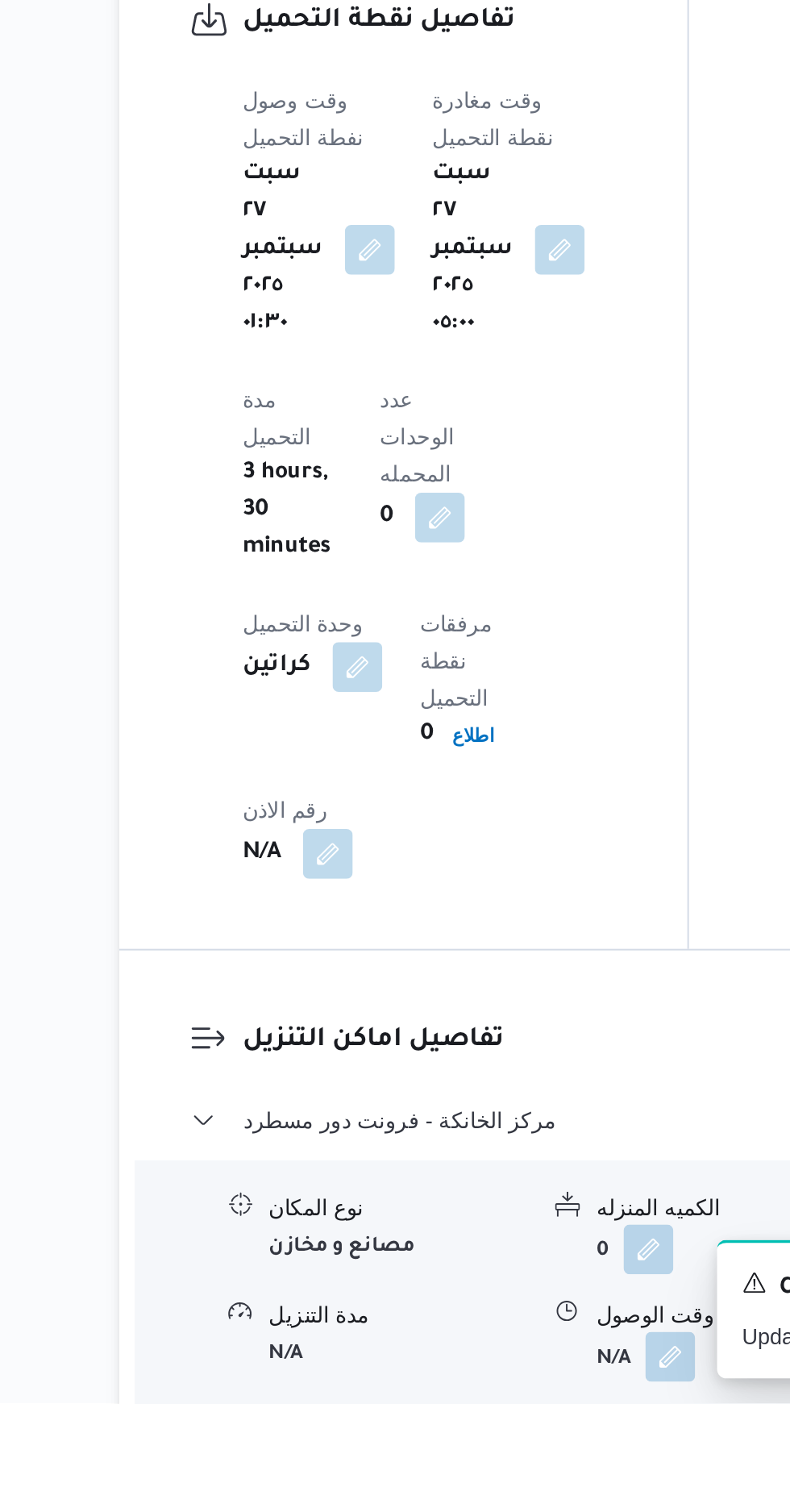
scroll to position [1061, 0]
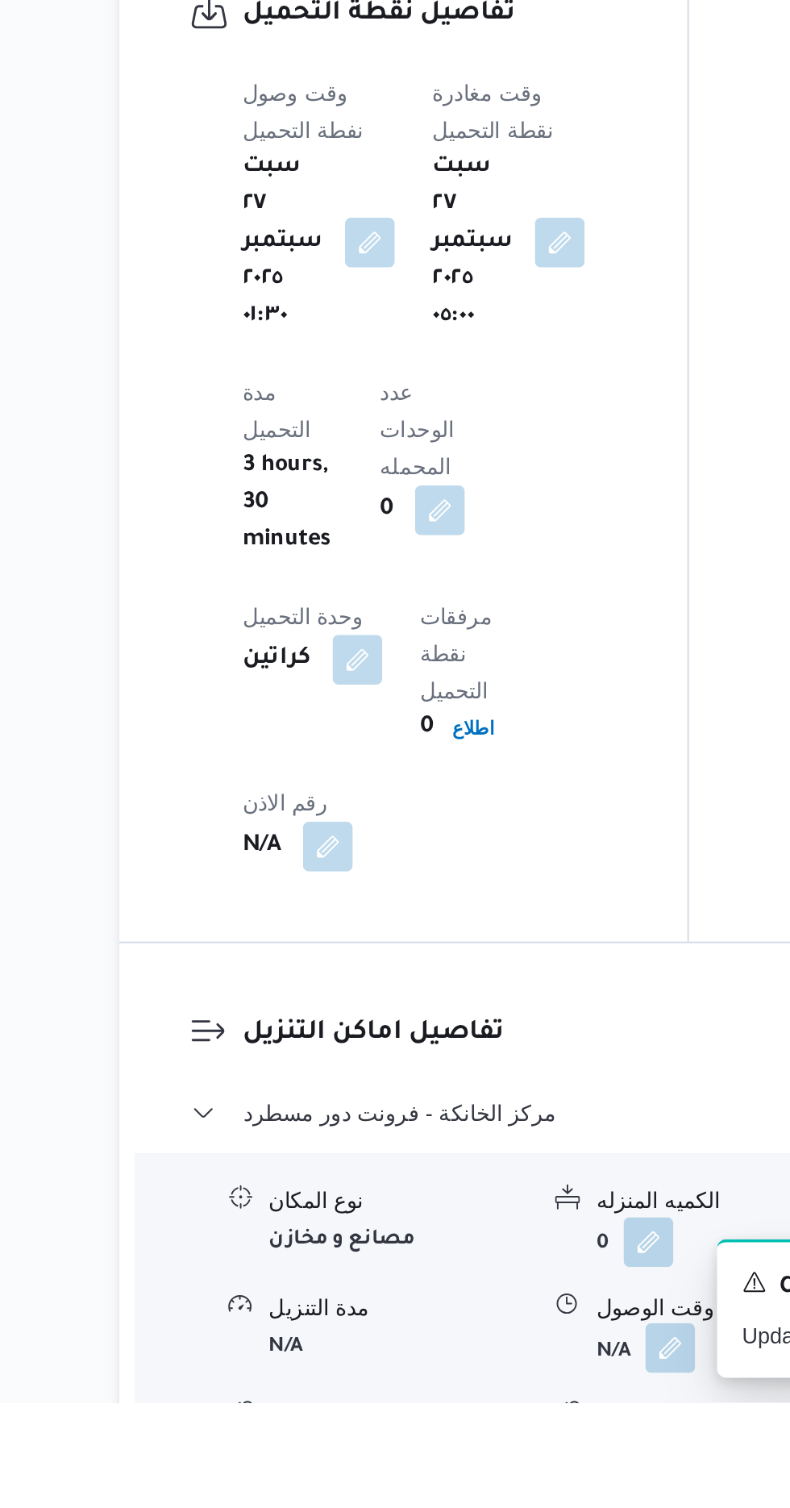
click at [498, 1466] on button "button" at bounding box center [495, 1479] width 26 height 26
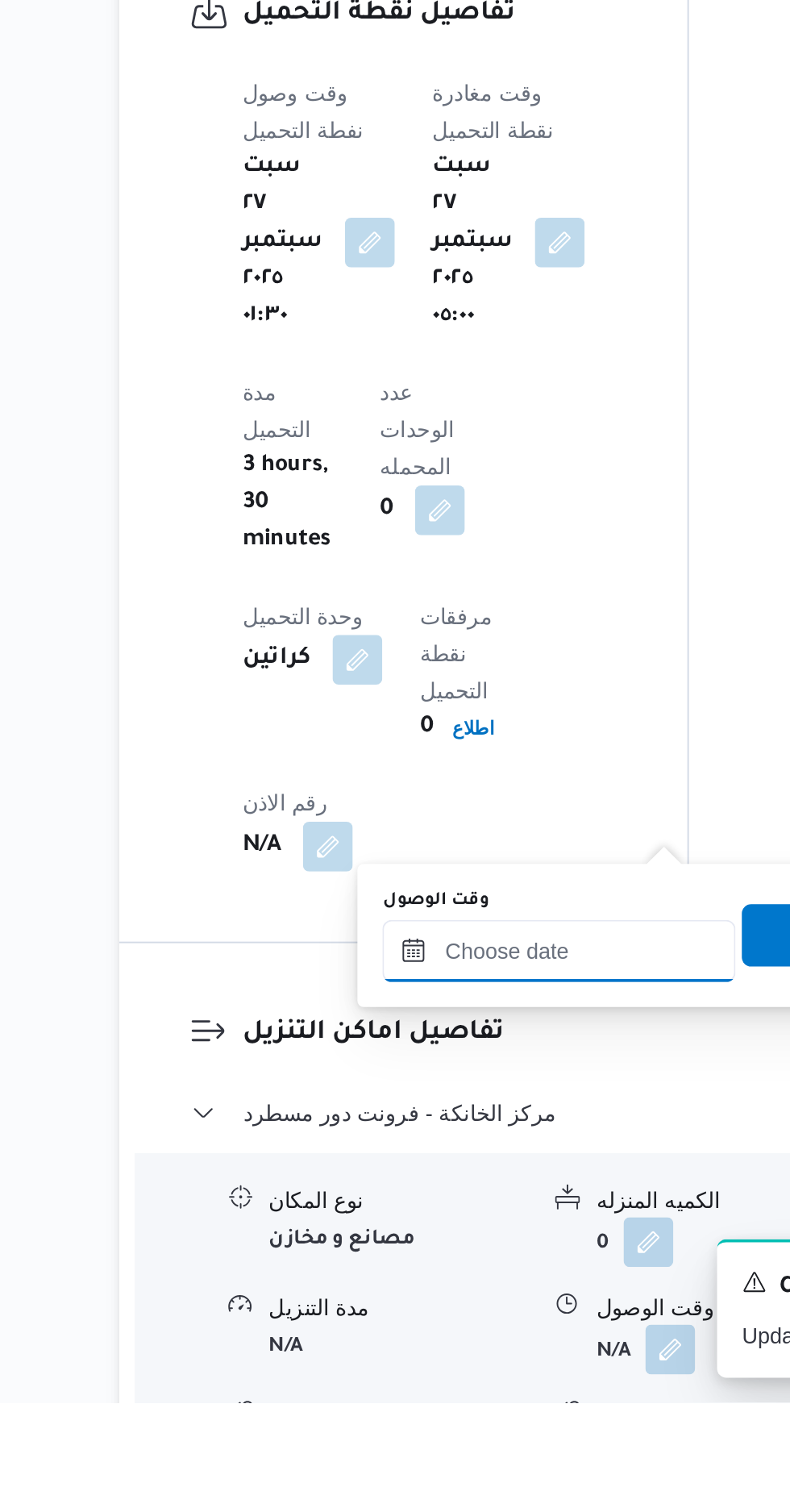
click at [462, 1271] on input "وقت الوصول" at bounding box center [437, 1274] width 183 height 32
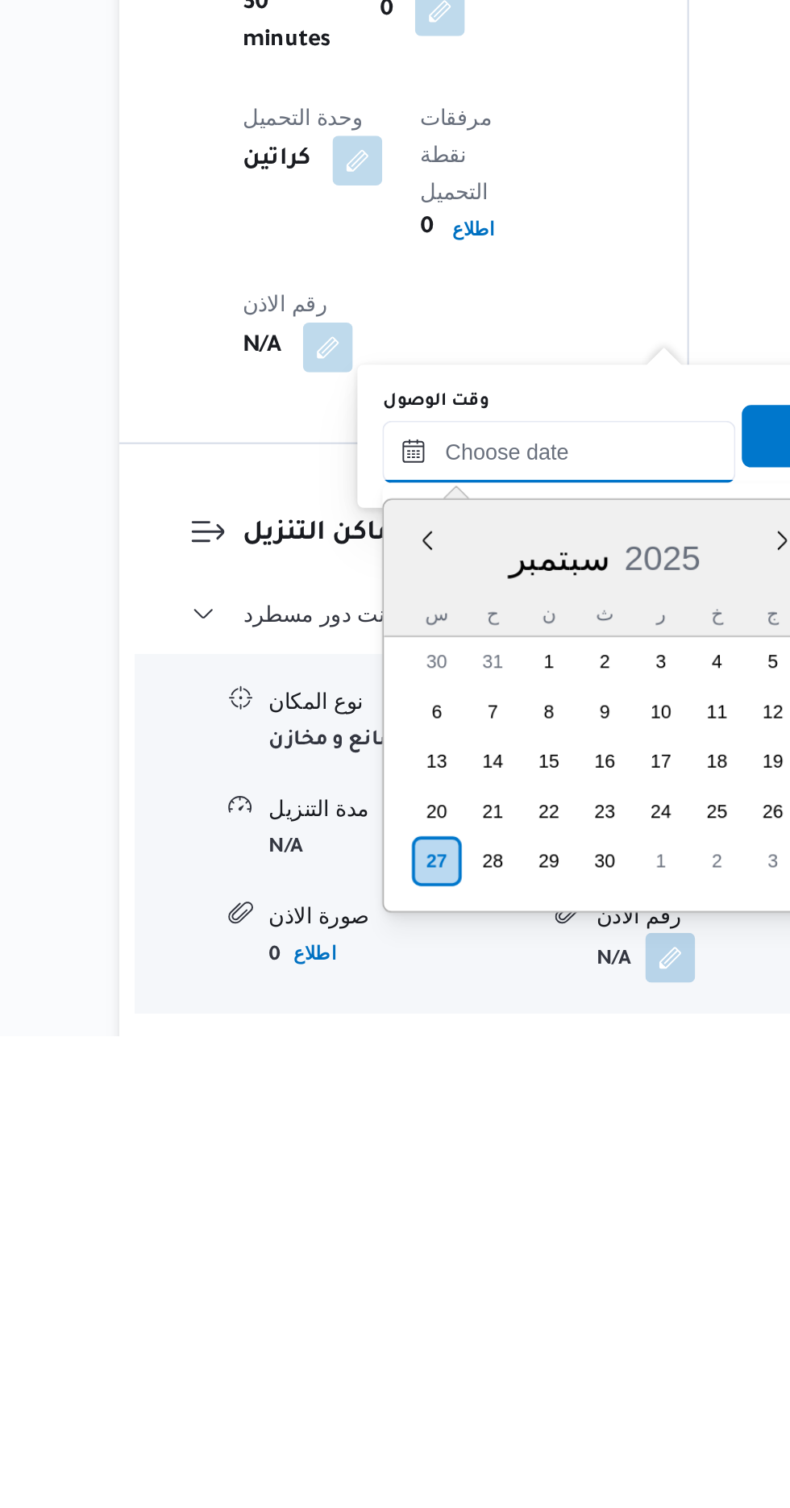
scroll to position [1129, 0]
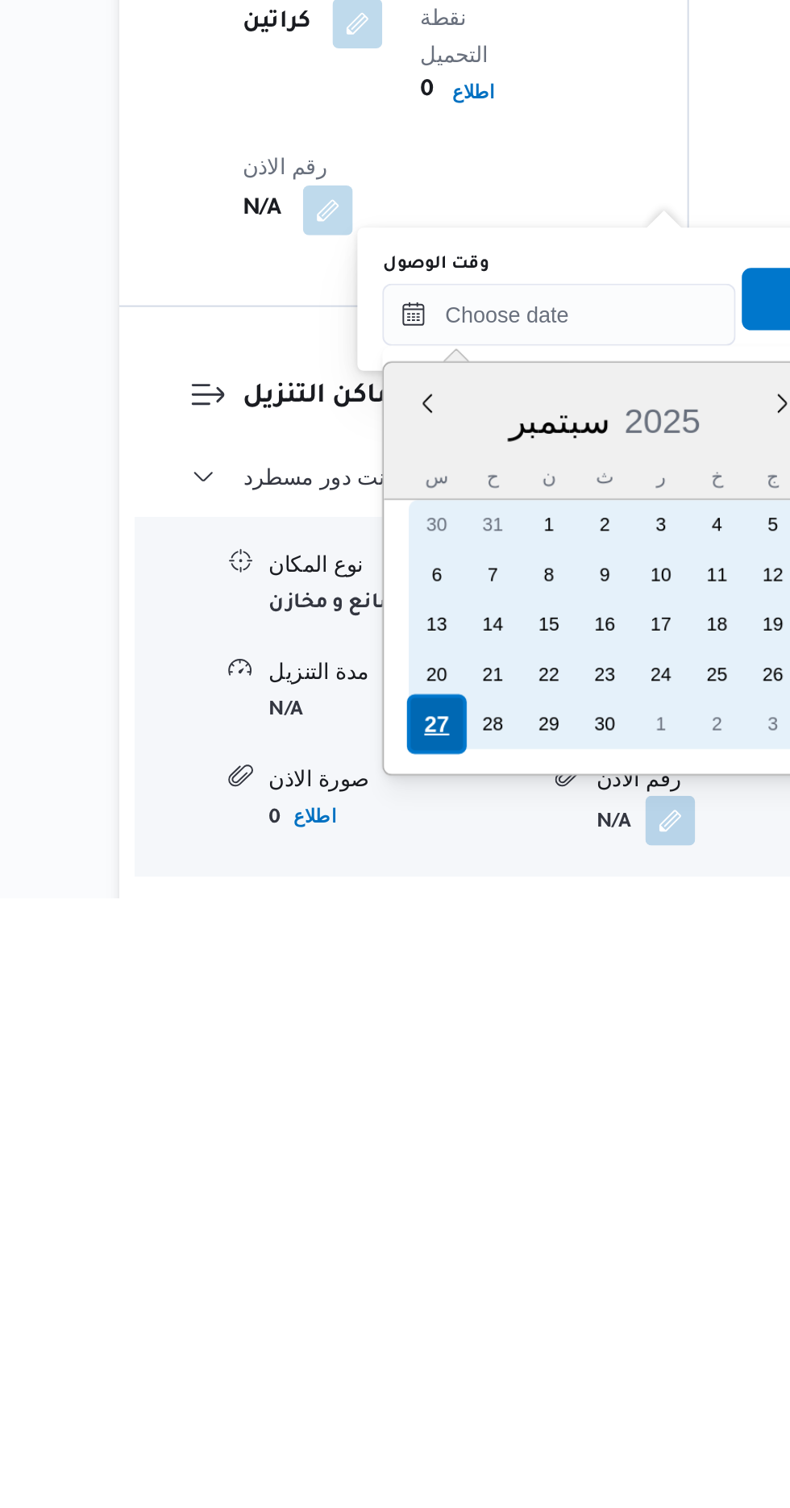
click at [372, 1415] on div "27" at bounding box center [374, 1417] width 31 height 31
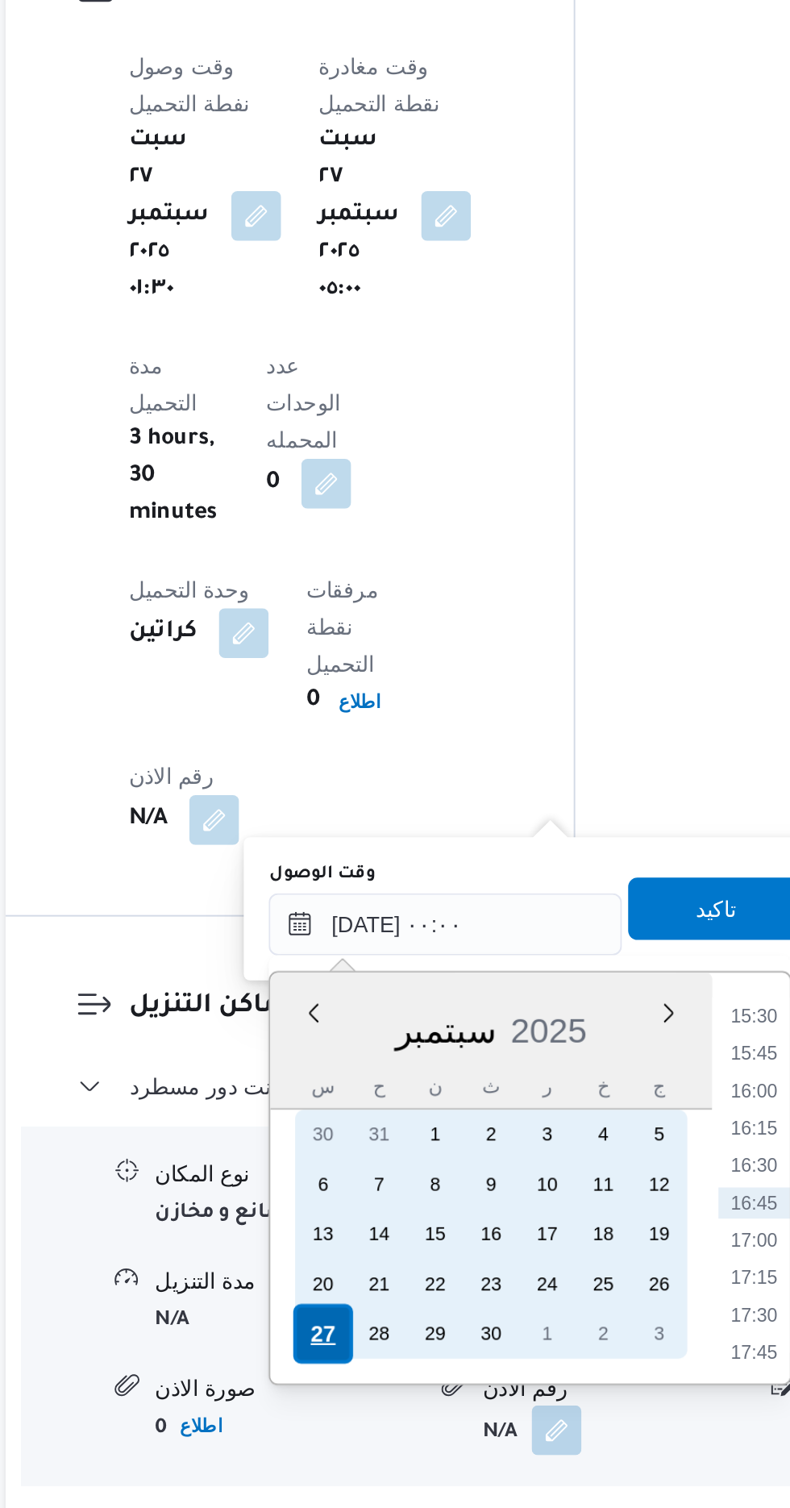
scroll to position [0, 0]
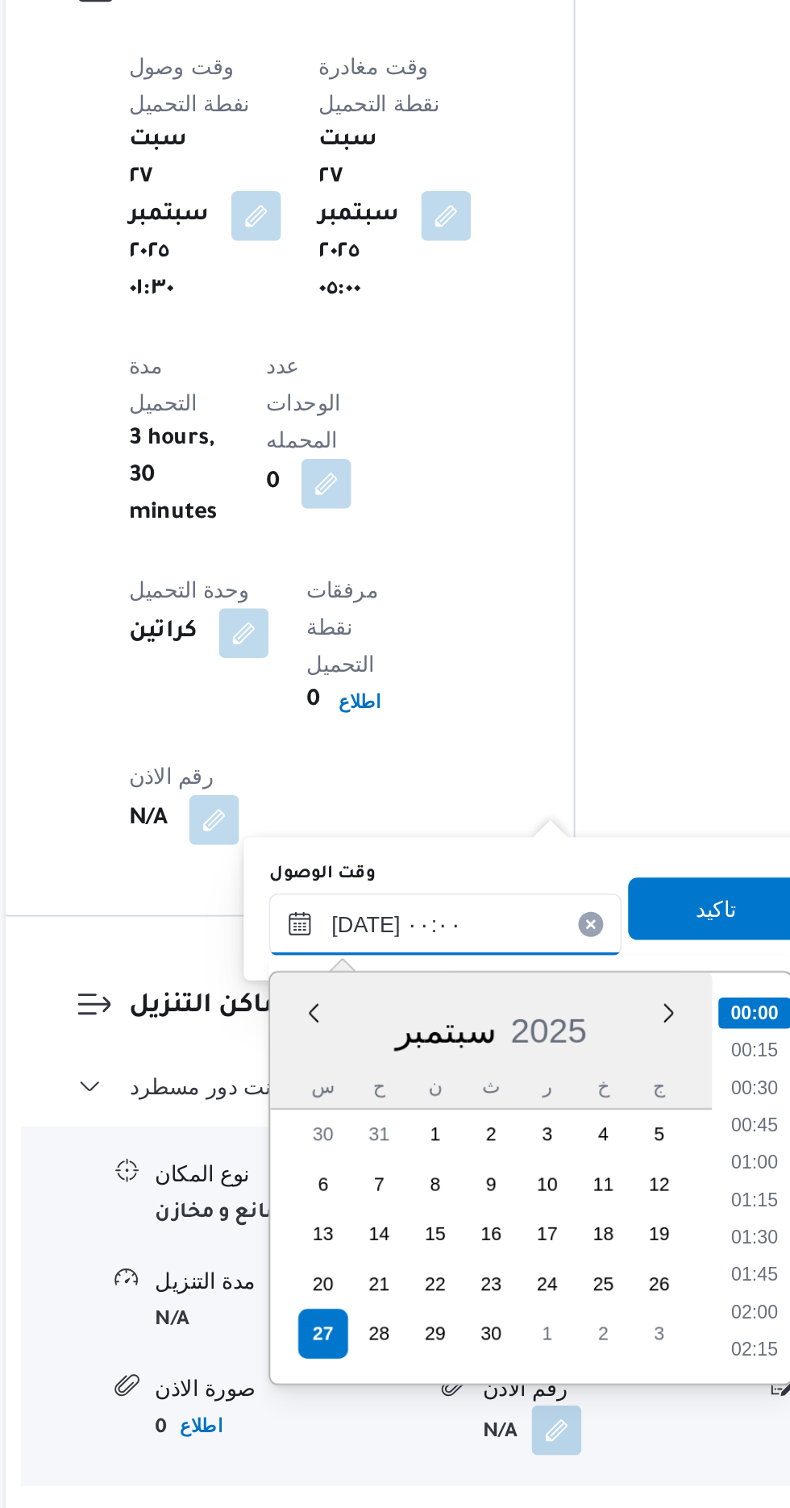
click at [350, 1213] on input "[DATE] ٠٠:٠٠" at bounding box center [437, 1205] width 183 height 32
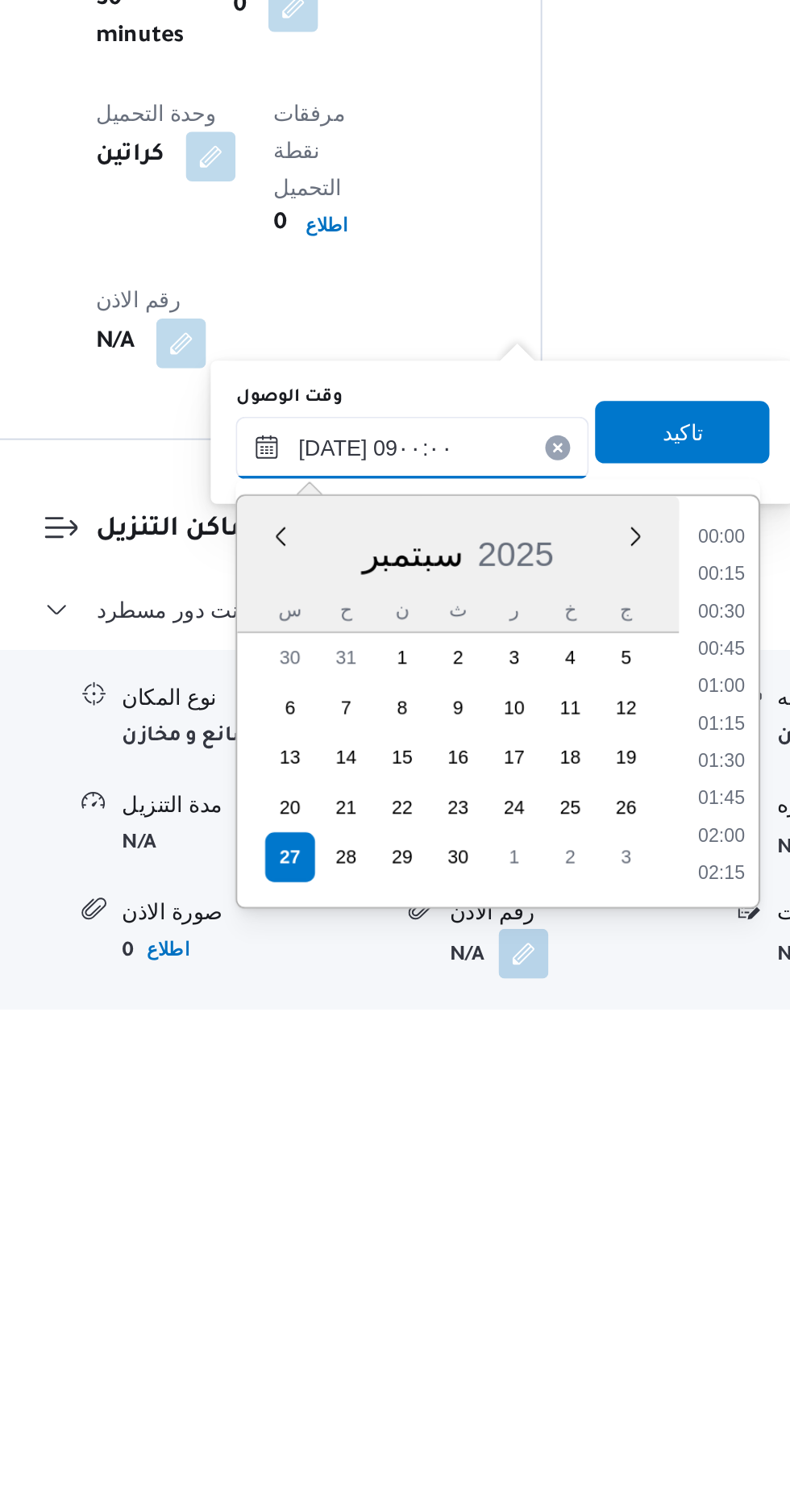
scroll to position [527, 0]
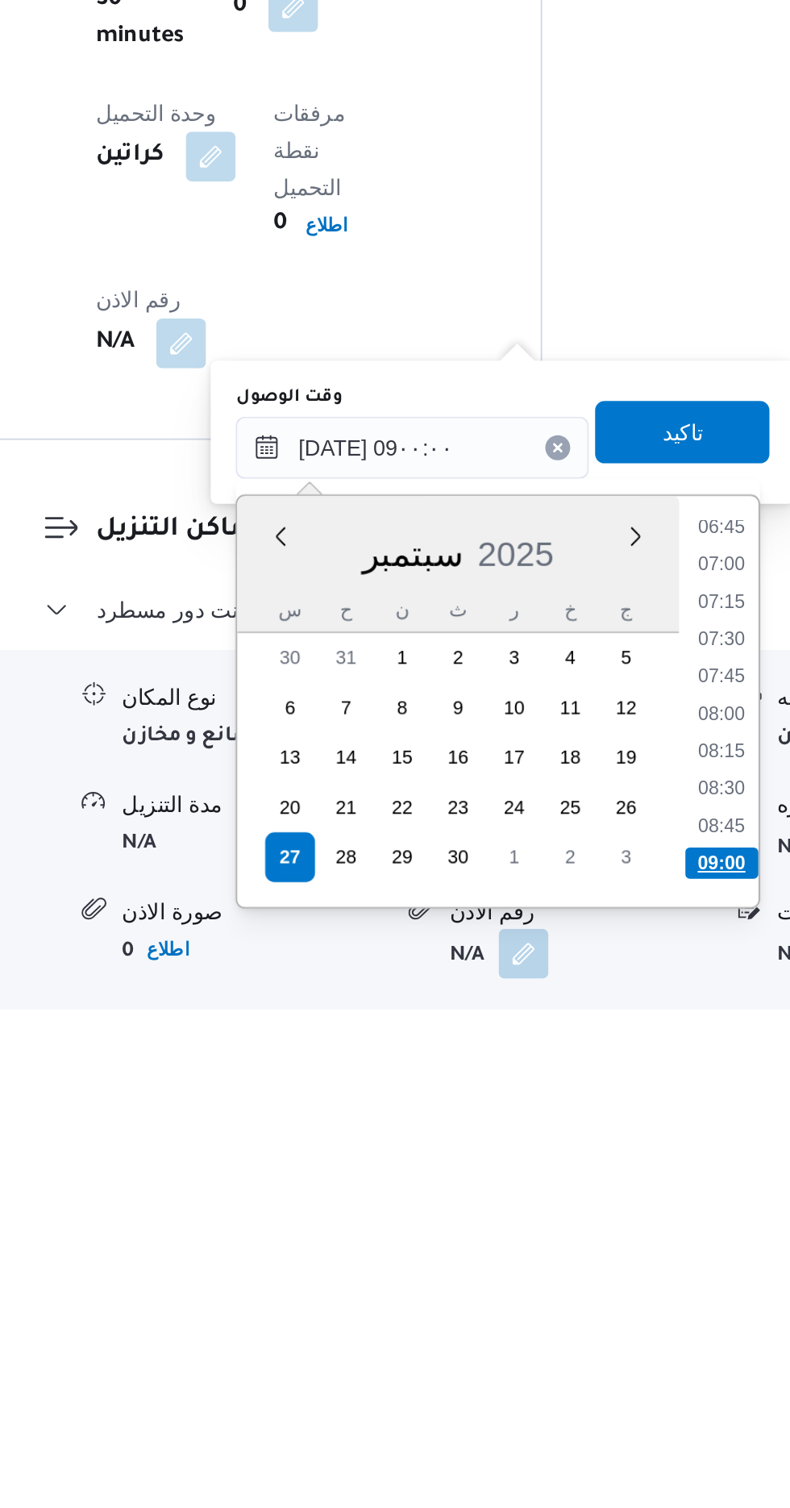
click at [597, 1418] on li "09:00" at bounding box center [598, 1420] width 38 height 16
type input "[DATE] ٠٩:٠٠"
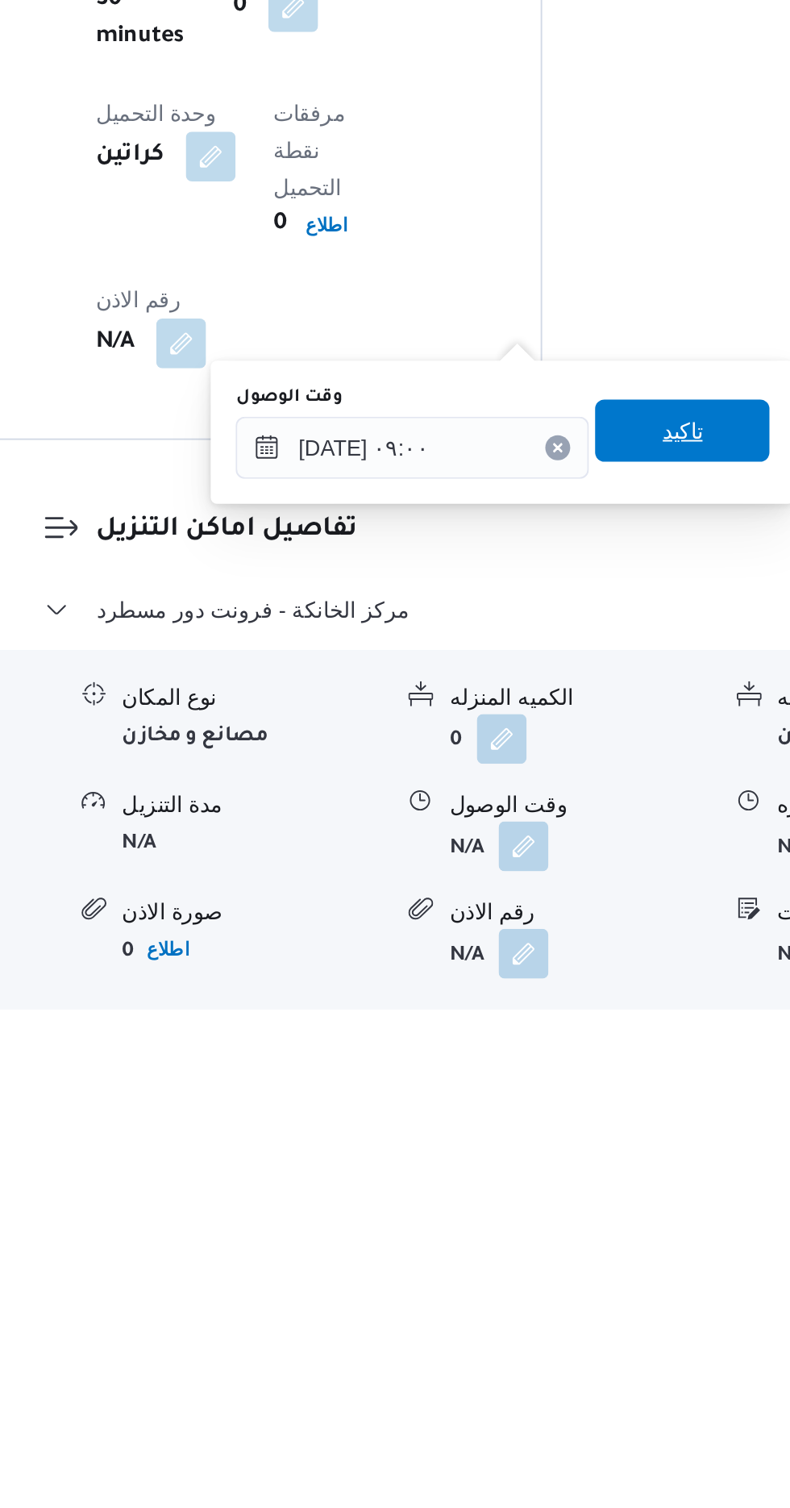
click at [588, 1193] on span "تاكيد" at bounding box center [577, 1196] width 21 height 19
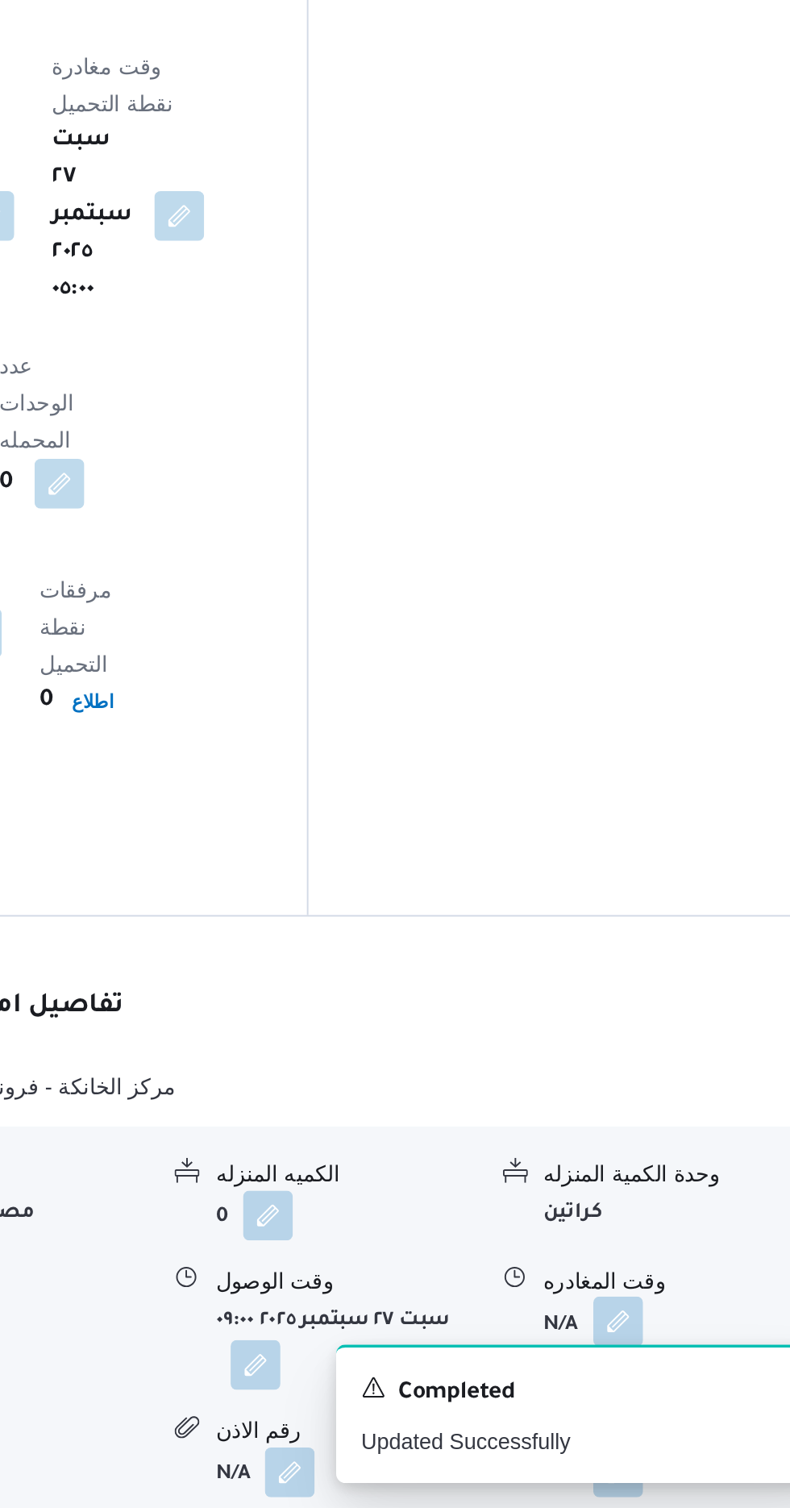
click at [669, 1398] on button "button" at bounding box center [665, 1411] width 26 height 26
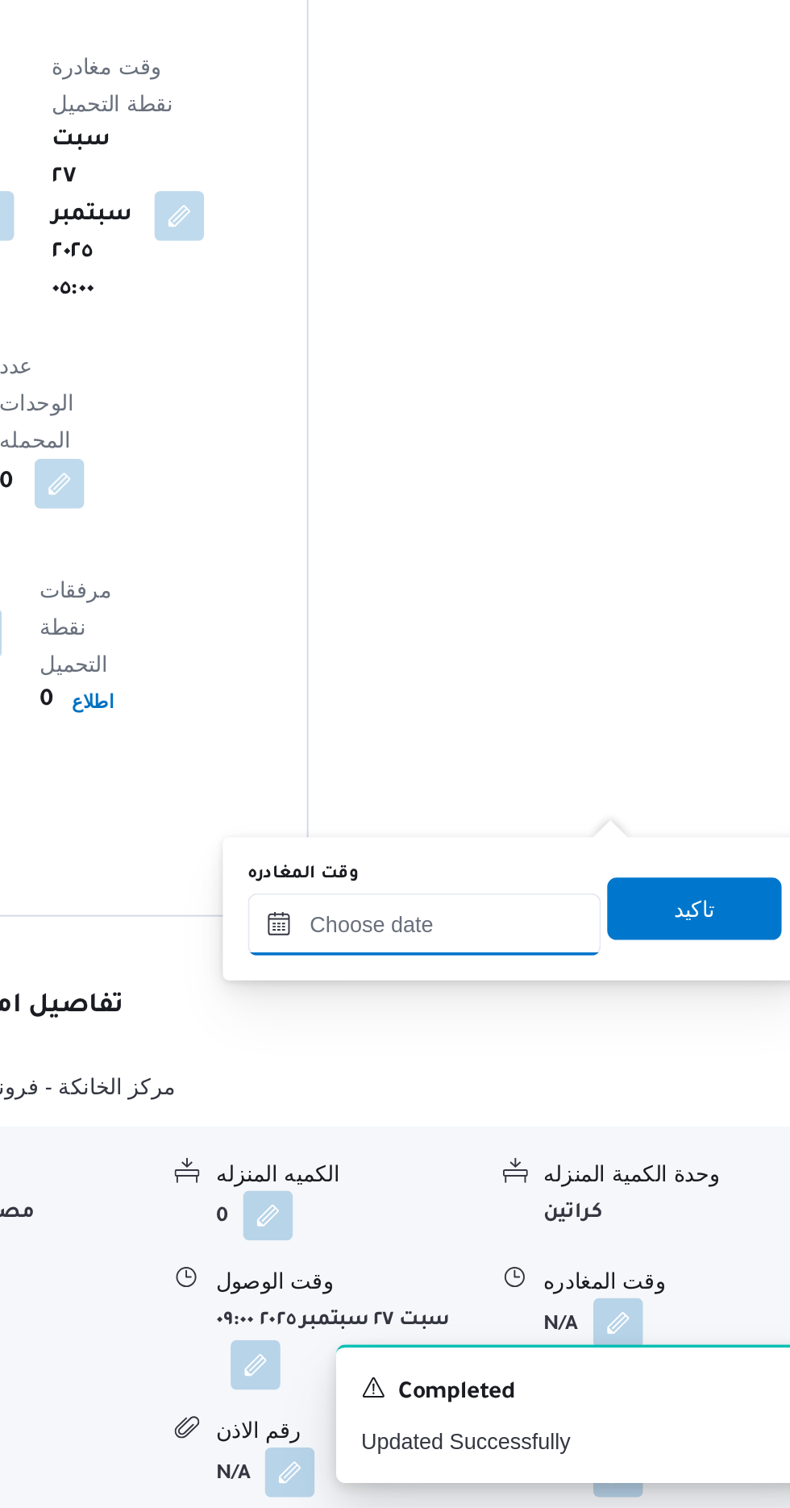
click at [593, 1193] on input "وقت المغادره" at bounding box center [564, 1205] width 183 height 32
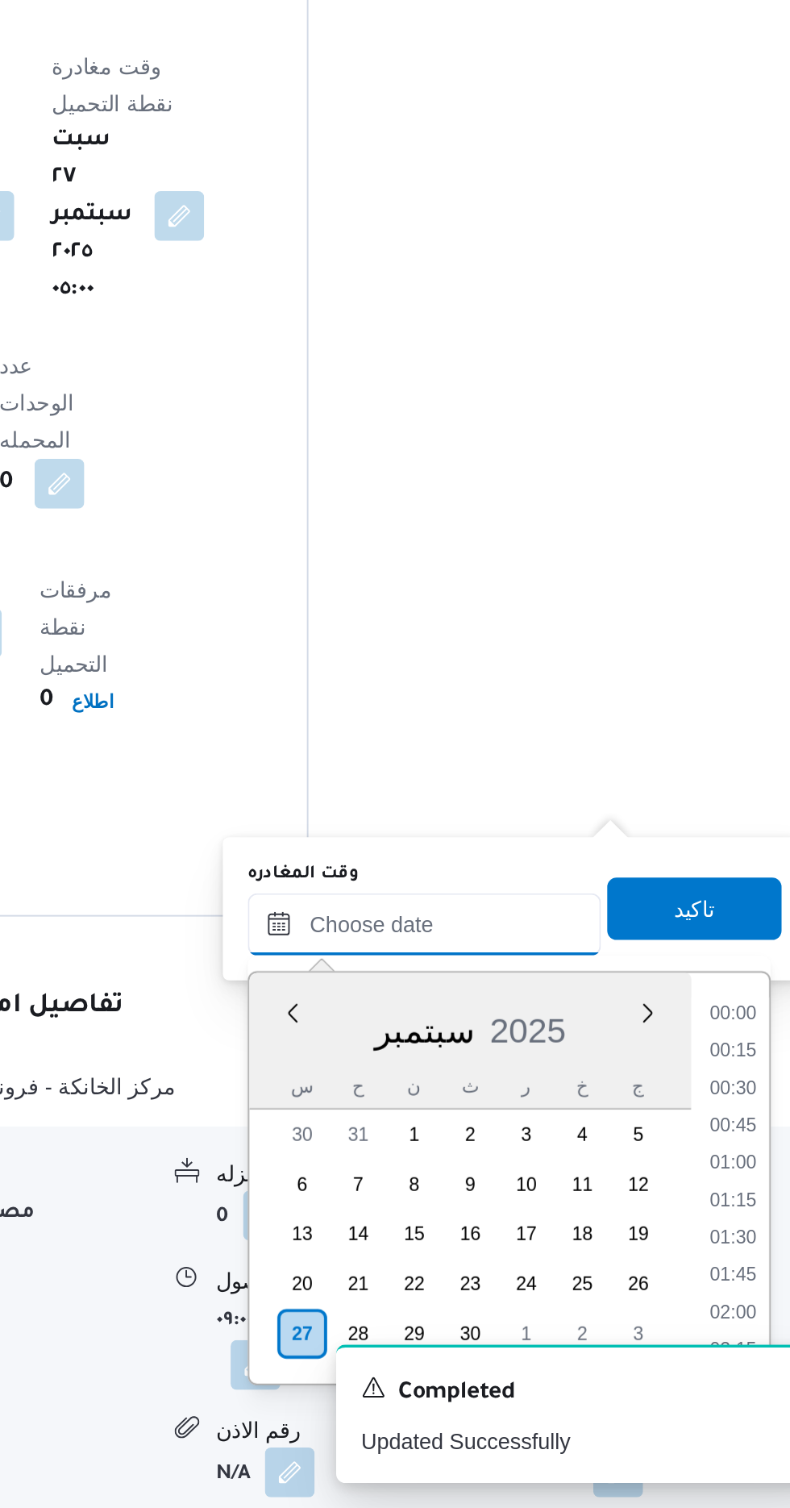
scroll to position [1129, 0]
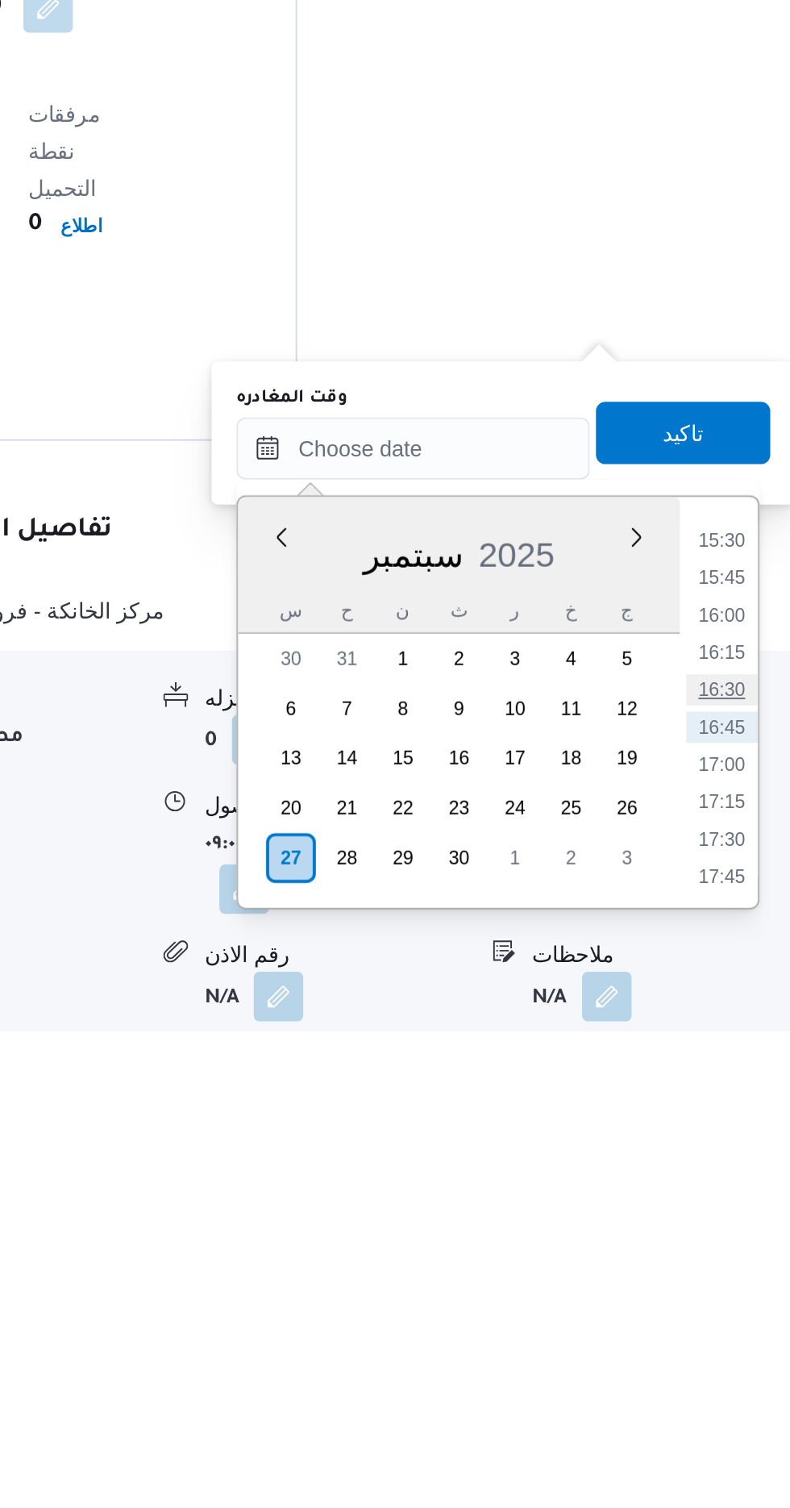
click at [722, 1327] on li "16:30" at bounding box center [724, 1331] width 37 height 16
type input "[DATE] ١٦:٣٠"
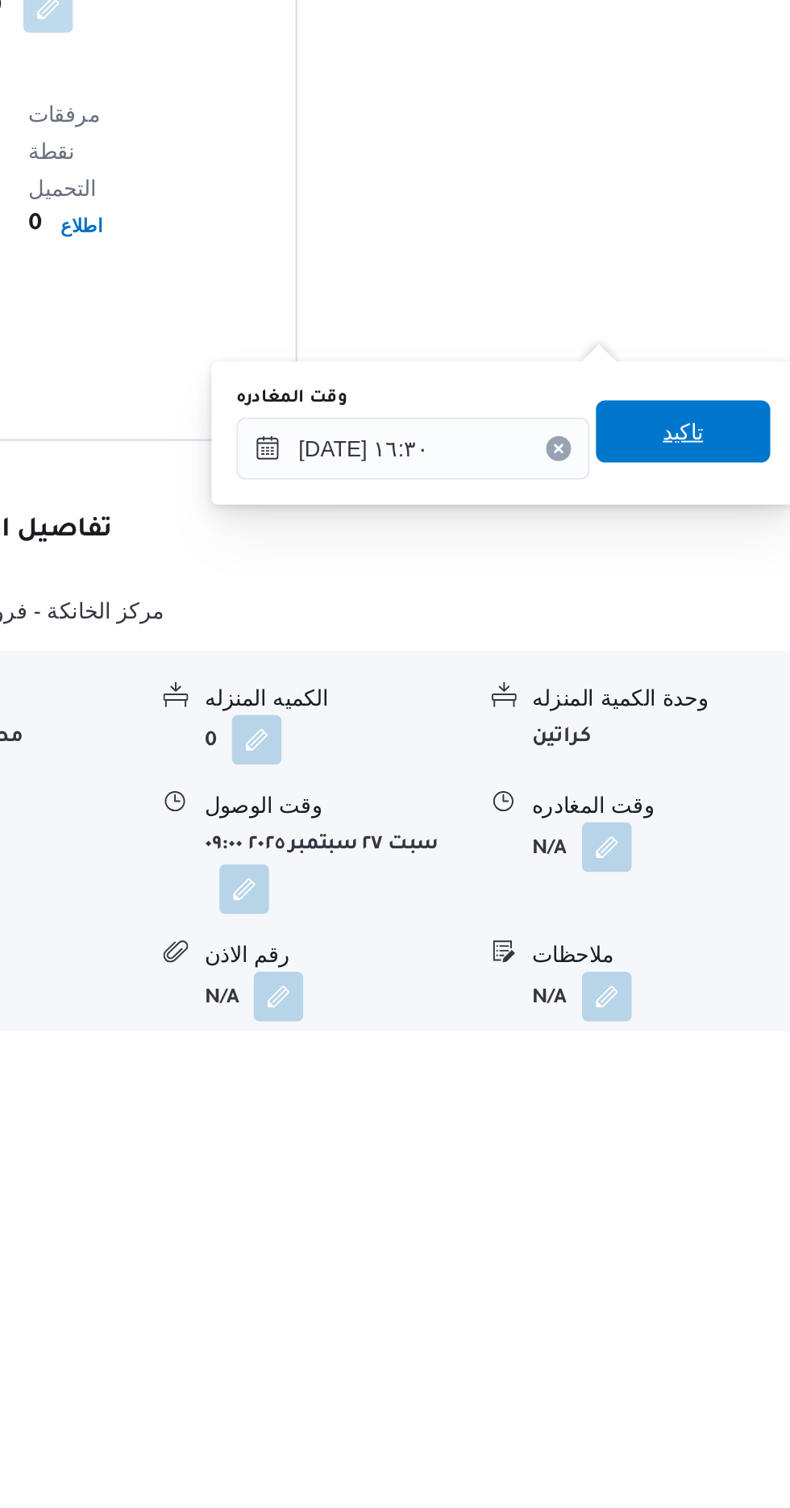
click at [715, 1196] on span "تاكيد" at bounding box center [704, 1196] width 21 height 19
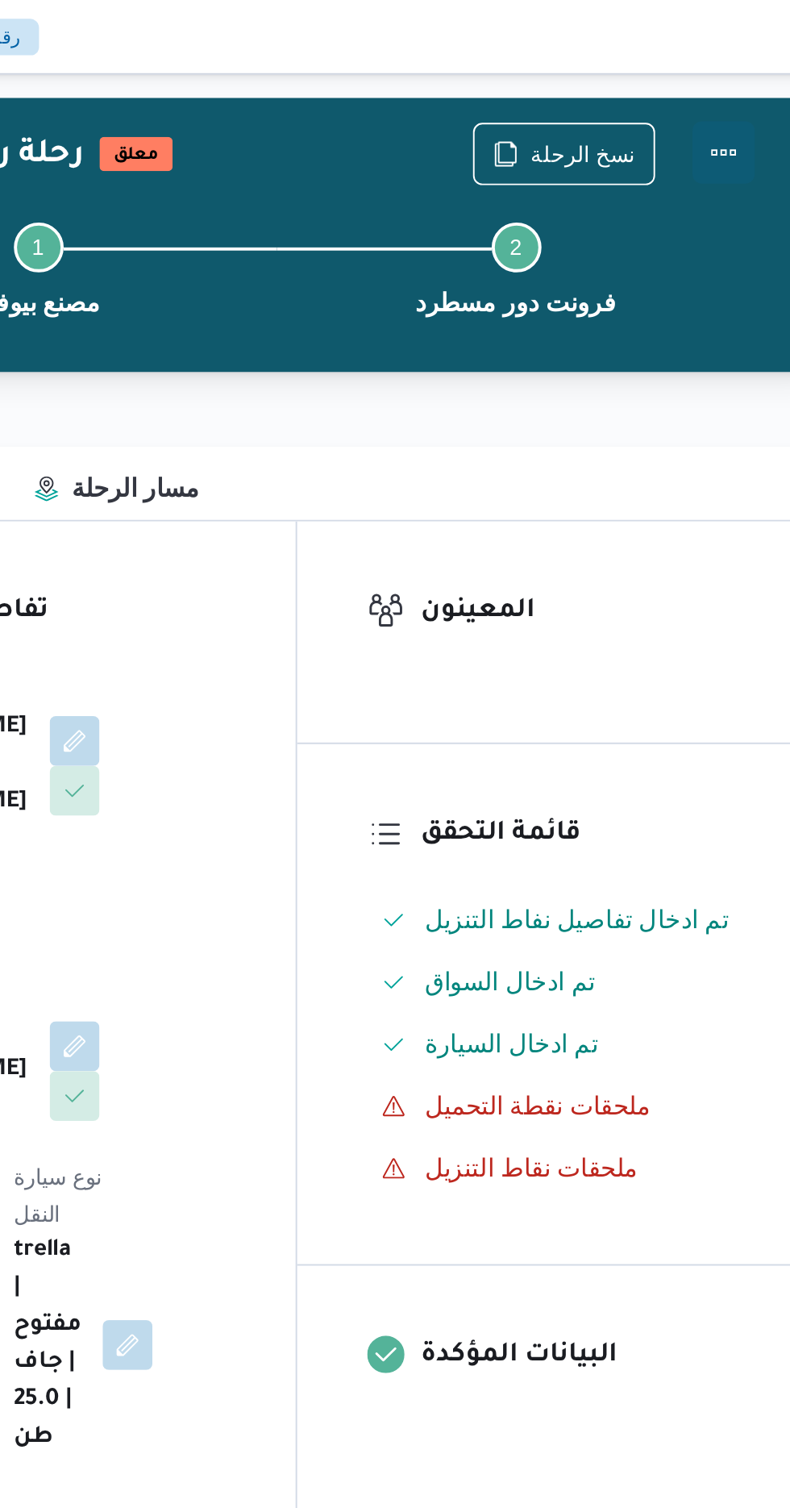
click at [729, 76] on button "Actions" at bounding box center [725, 79] width 32 height 32
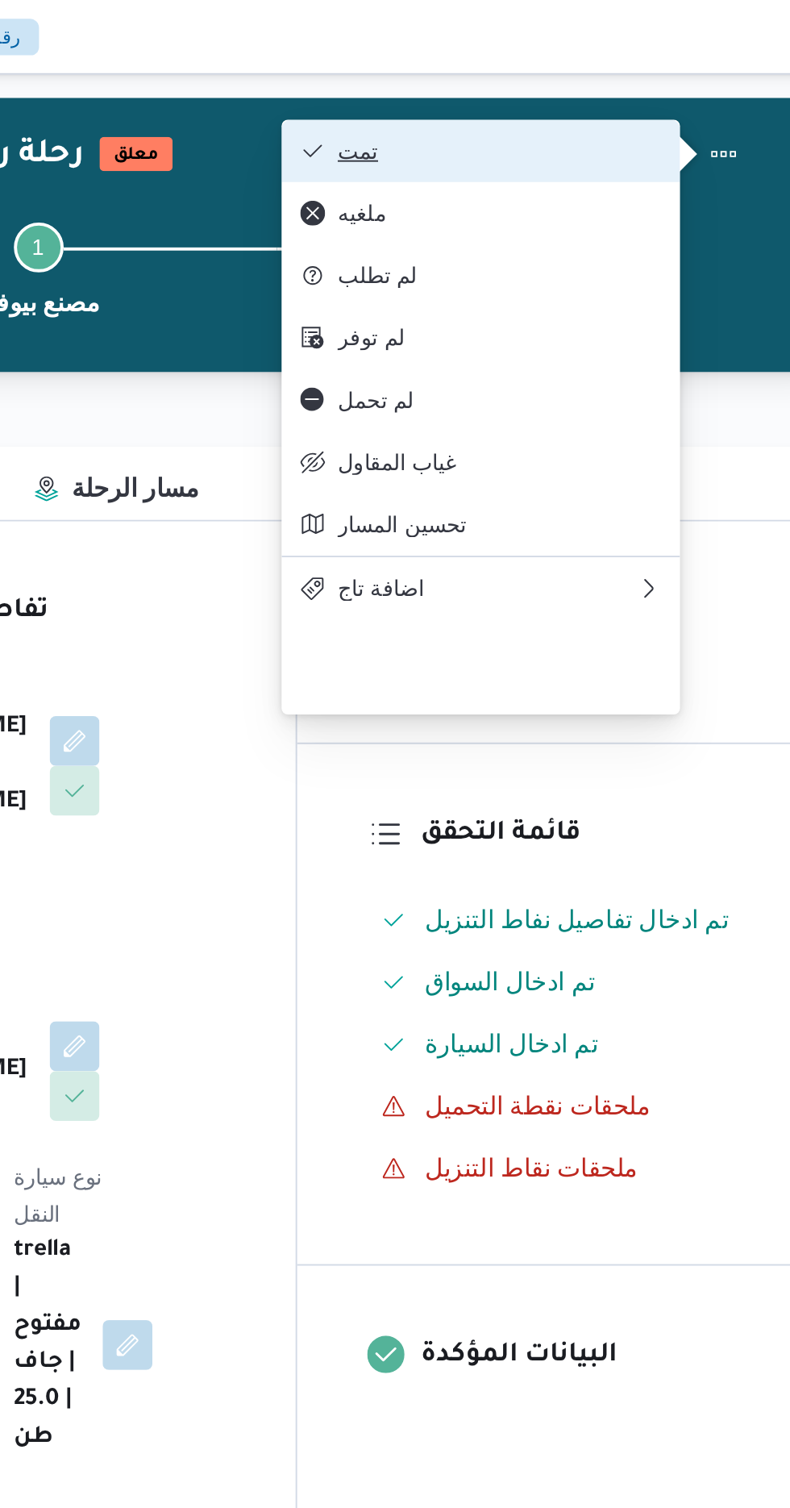
click at [688, 80] on span "تمت" at bounding box center [610, 78] width 168 height 13
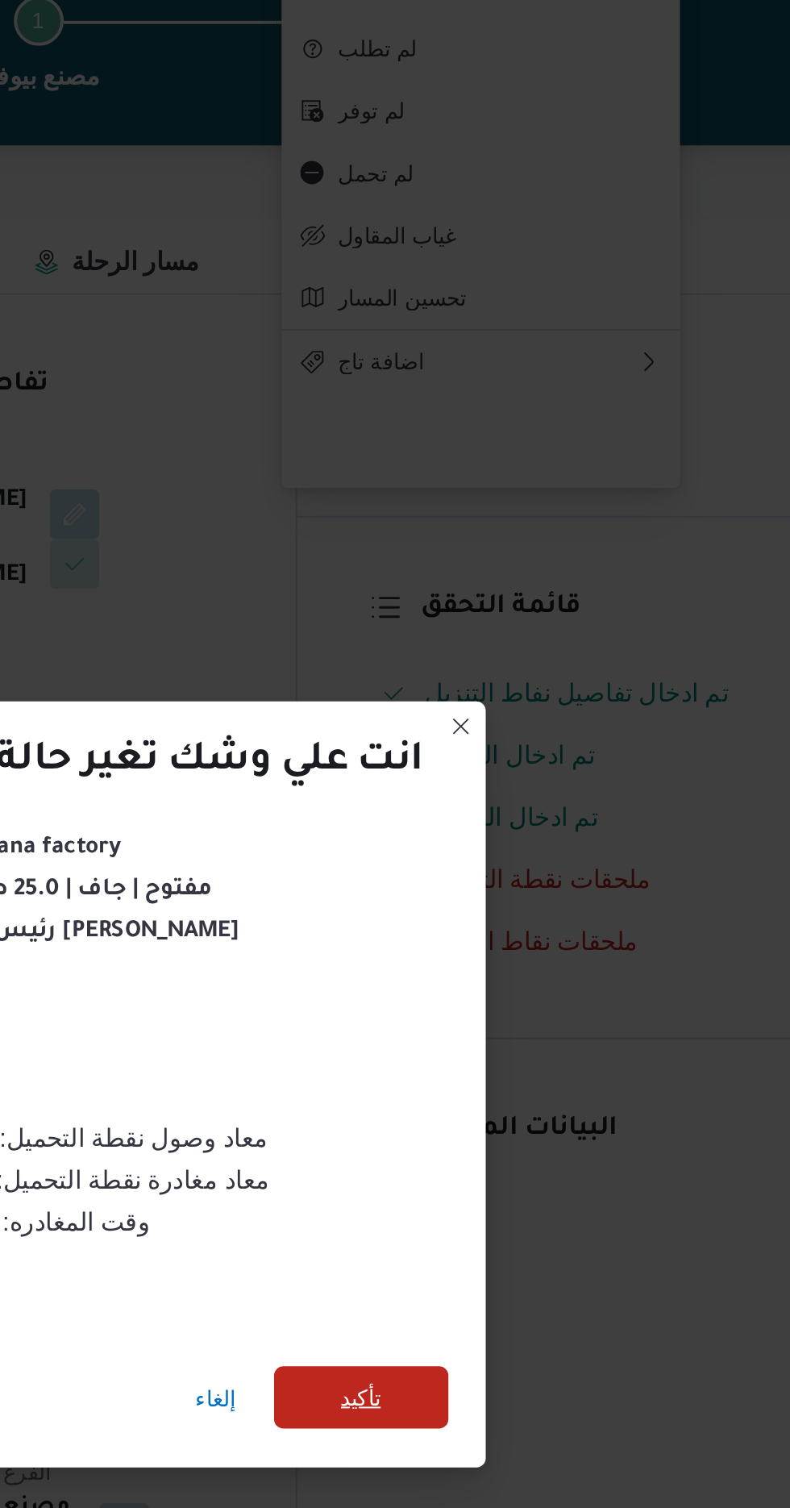
click at [532, 841] on span "تأكيد" at bounding box center [537, 840] width 21 height 19
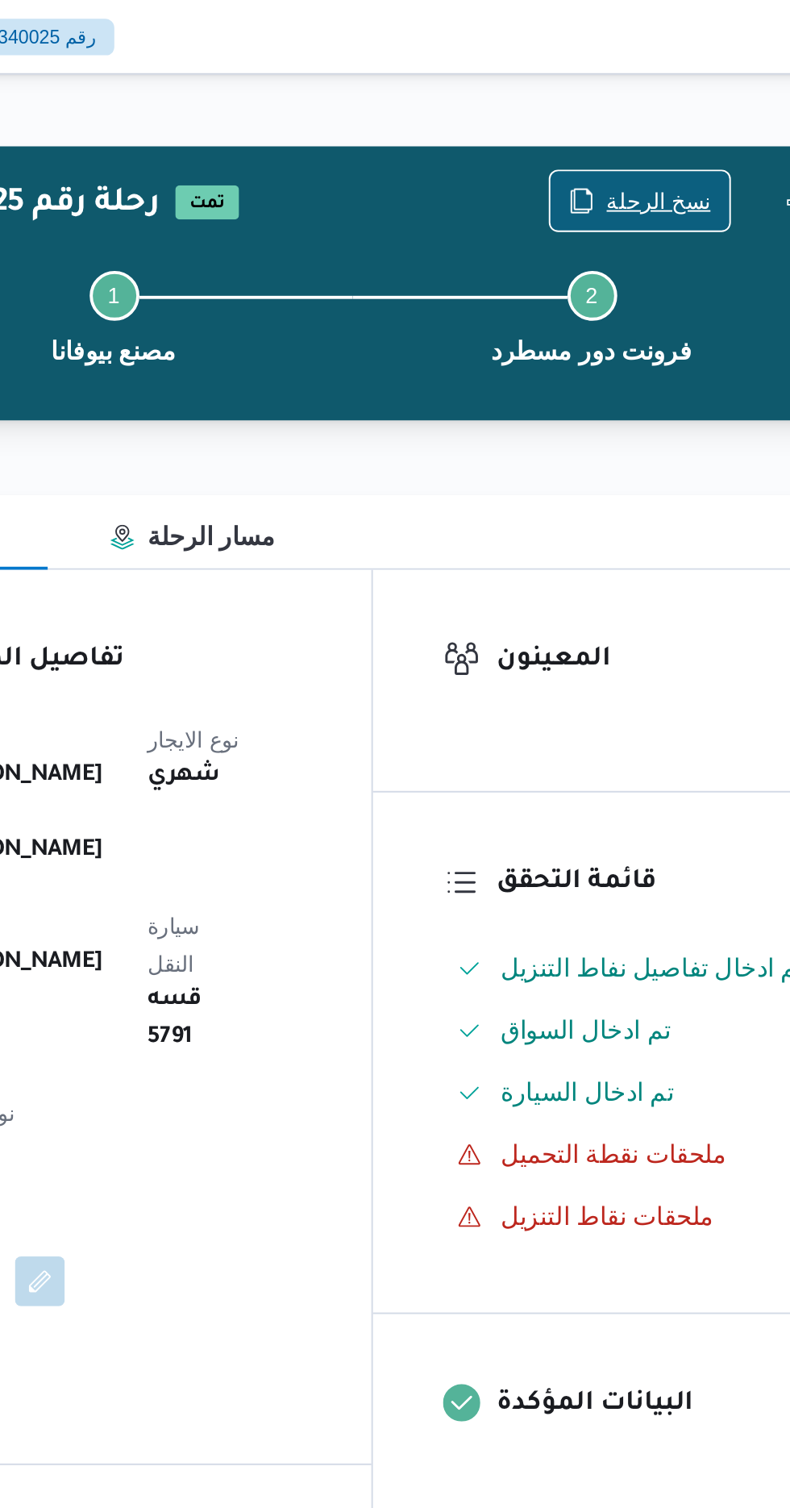
click at [642, 100] on span "نسخ الرحلة" at bounding box center [653, 103] width 54 height 19
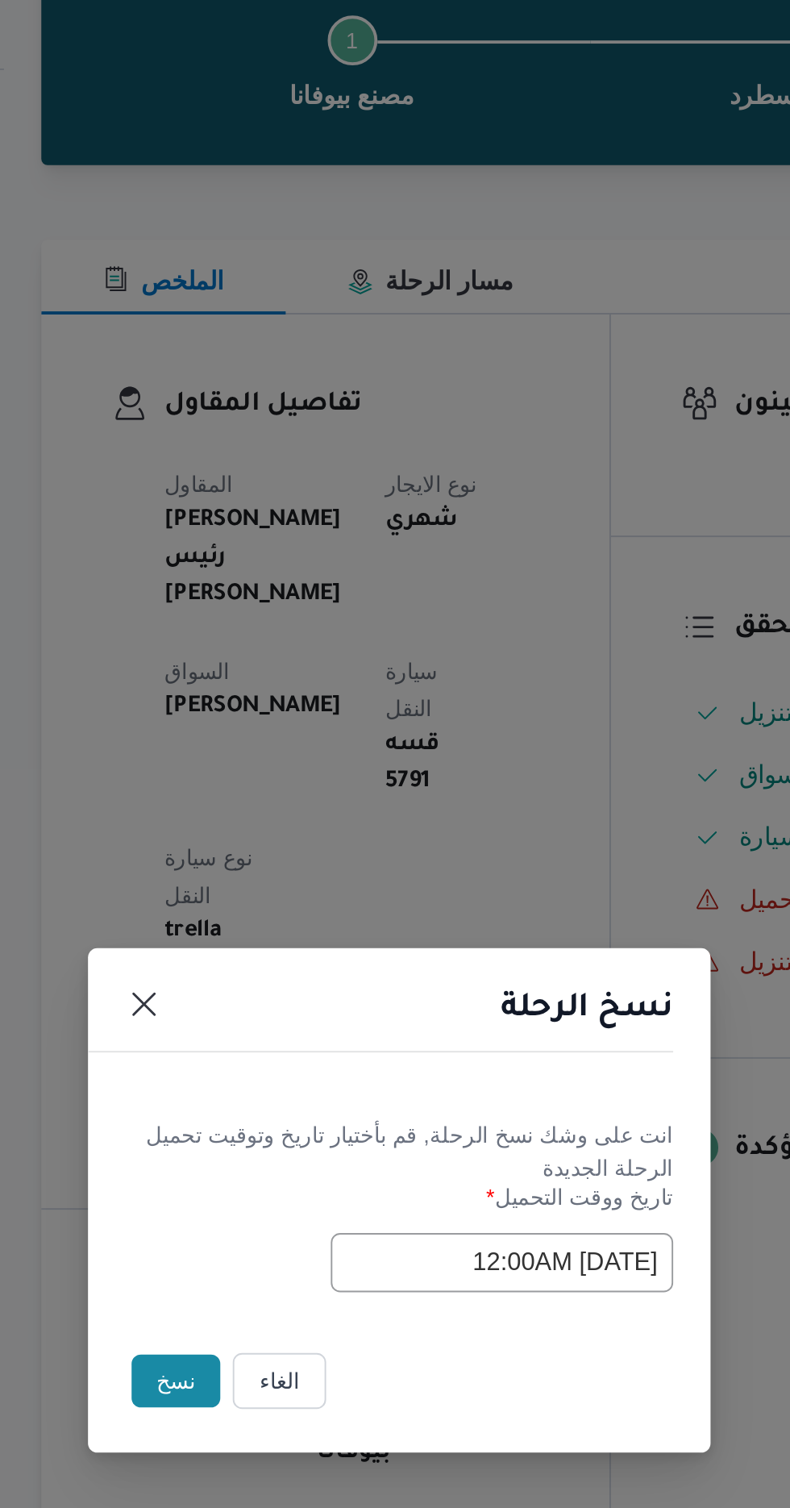
click at [272, 843] on button "نسخ" at bounding box center [279, 847] width 46 height 27
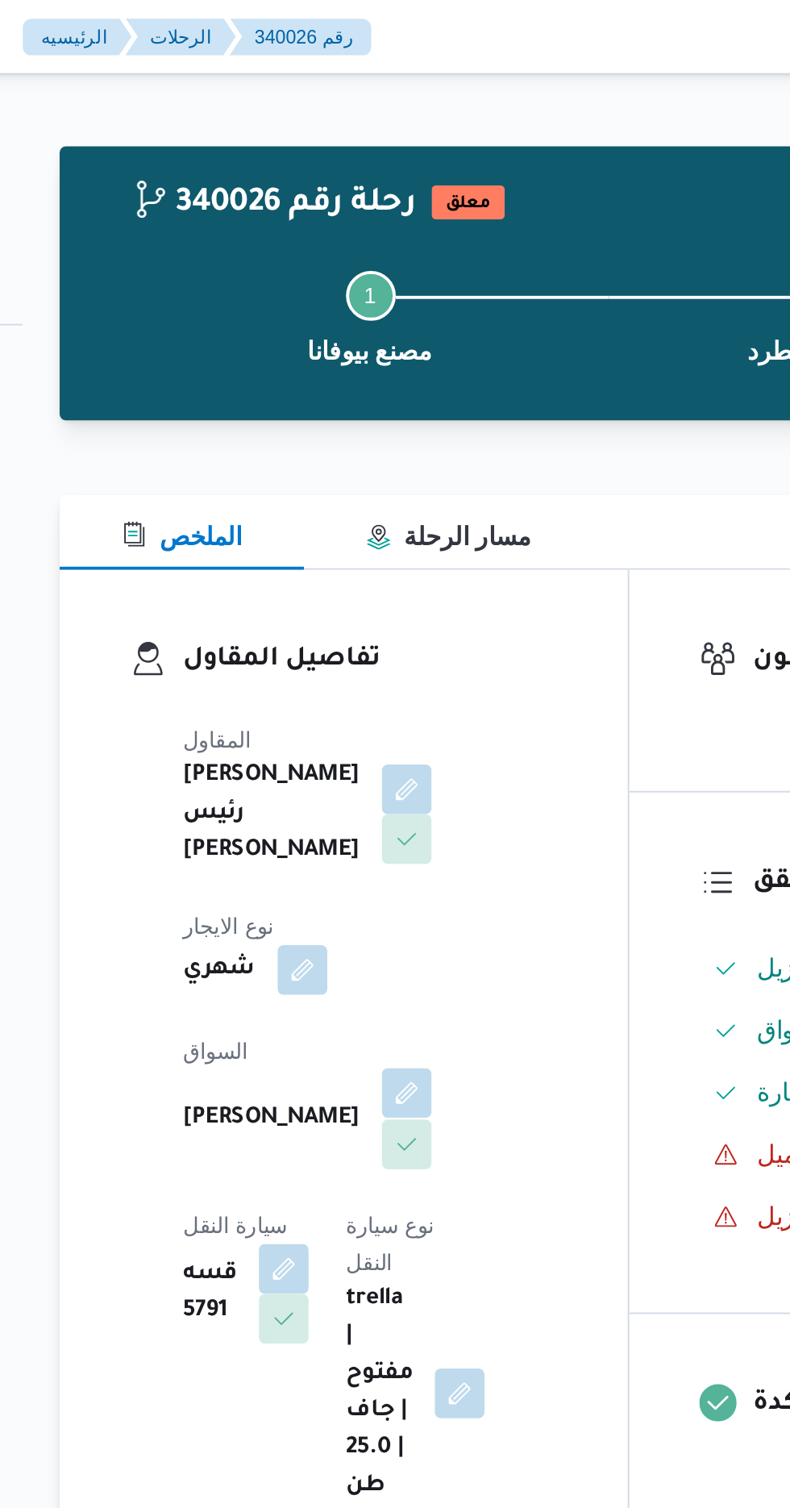
click at [376, 553] on button "button" at bounding box center [389, 566] width 26 height 26
click at [376, 412] on button "button" at bounding box center [389, 408] width 26 height 26
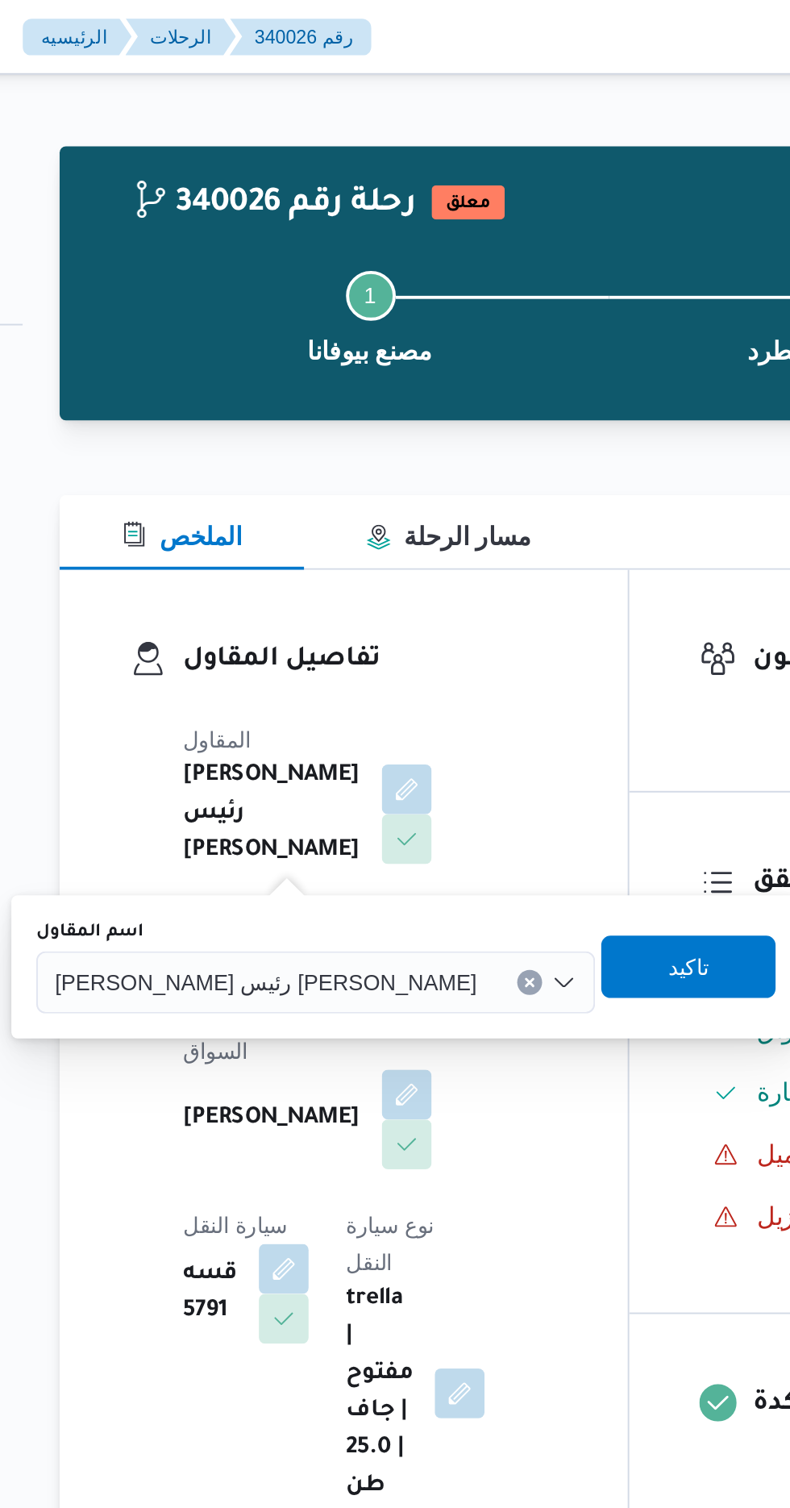
click at [432, 504] on input "اسم المقاول" at bounding box center [433, 508] width 2 height 19
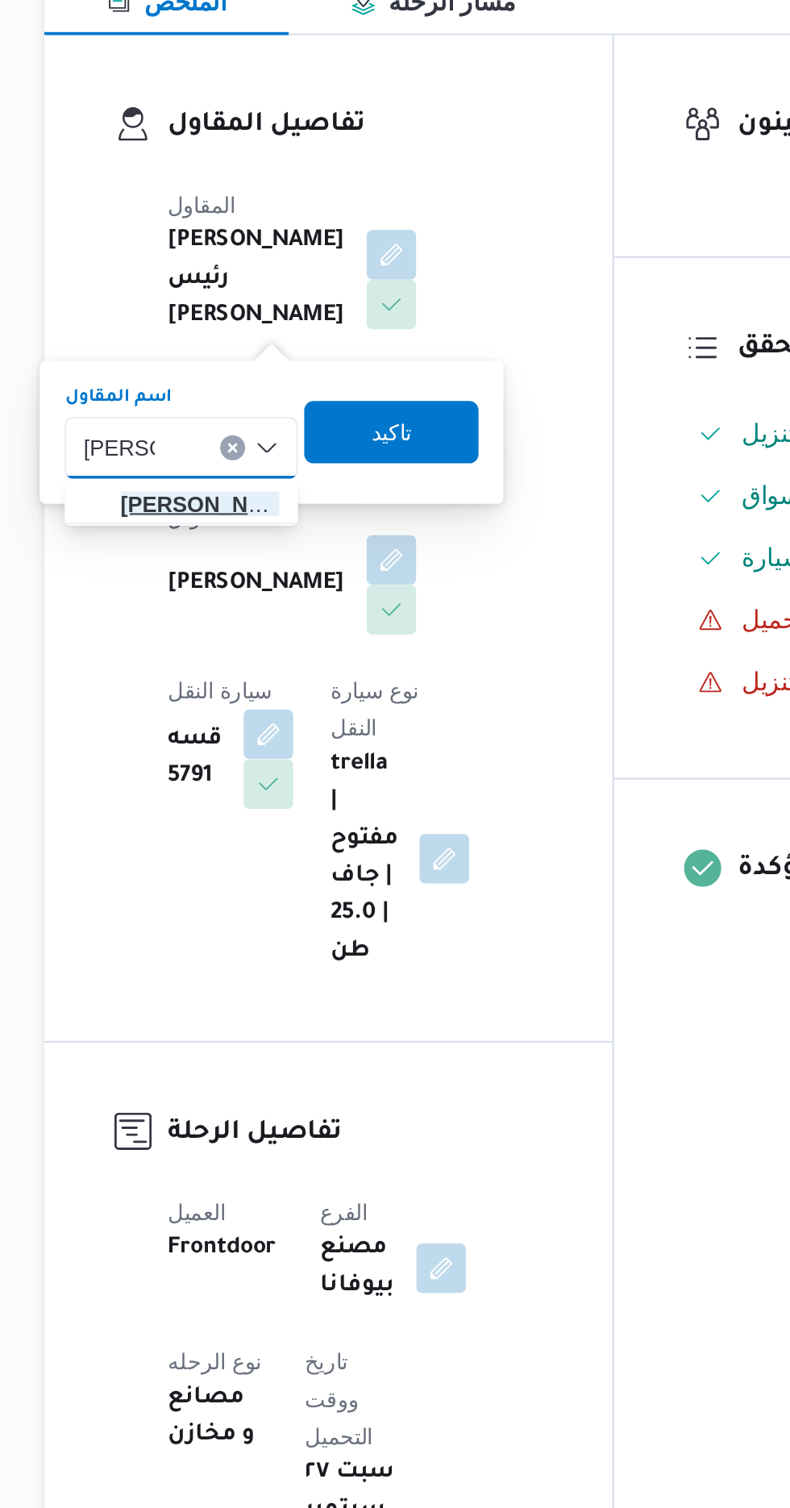
type input "[PERSON_NAME]"
click at [297, 536] on span "[PERSON_NAME] وح [PERSON_NAME]" at bounding box center [290, 537] width 82 height 19
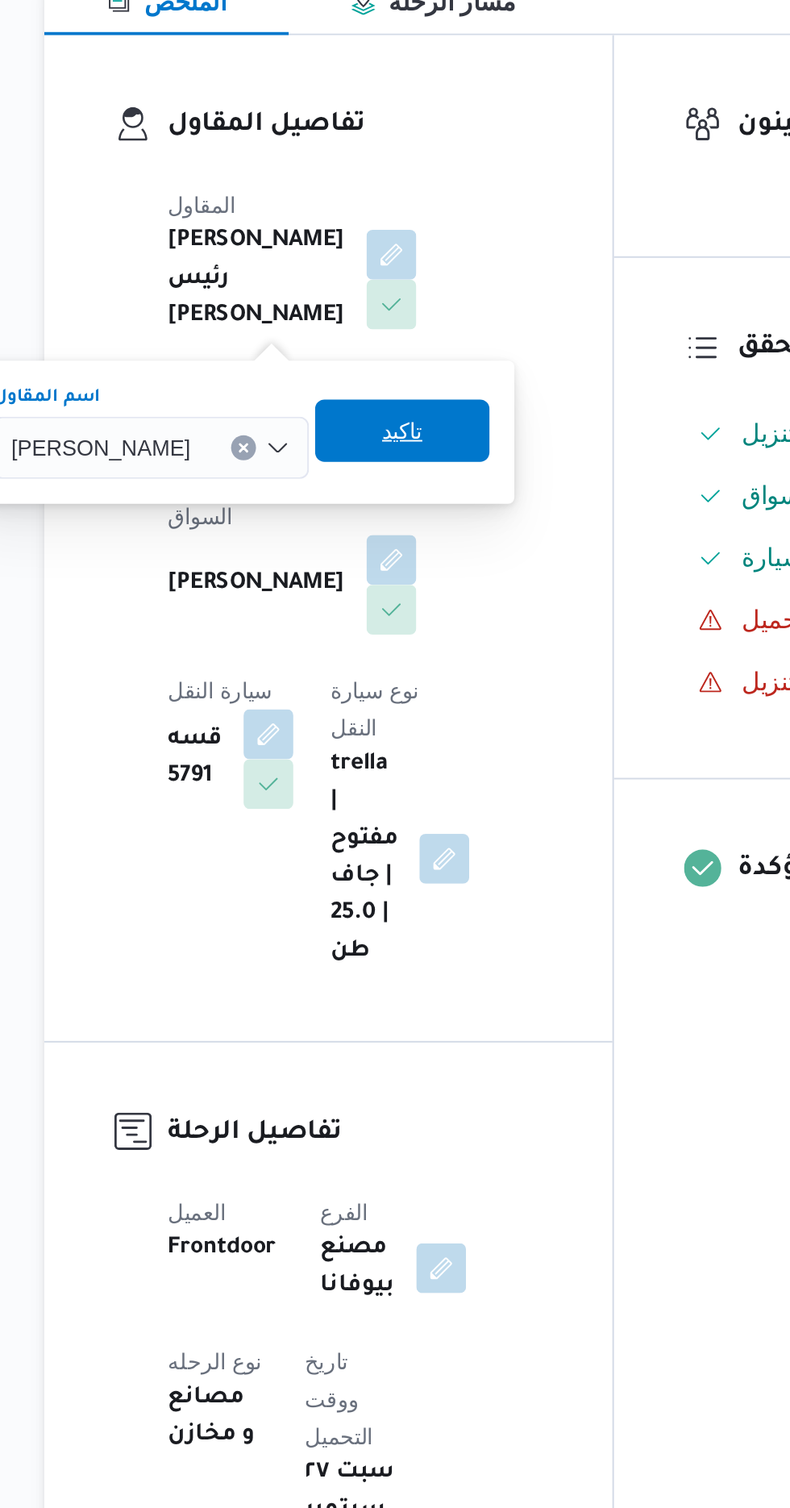
click at [405, 498] on span "تاكيد" at bounding box center [395, 499] width 21 height 19
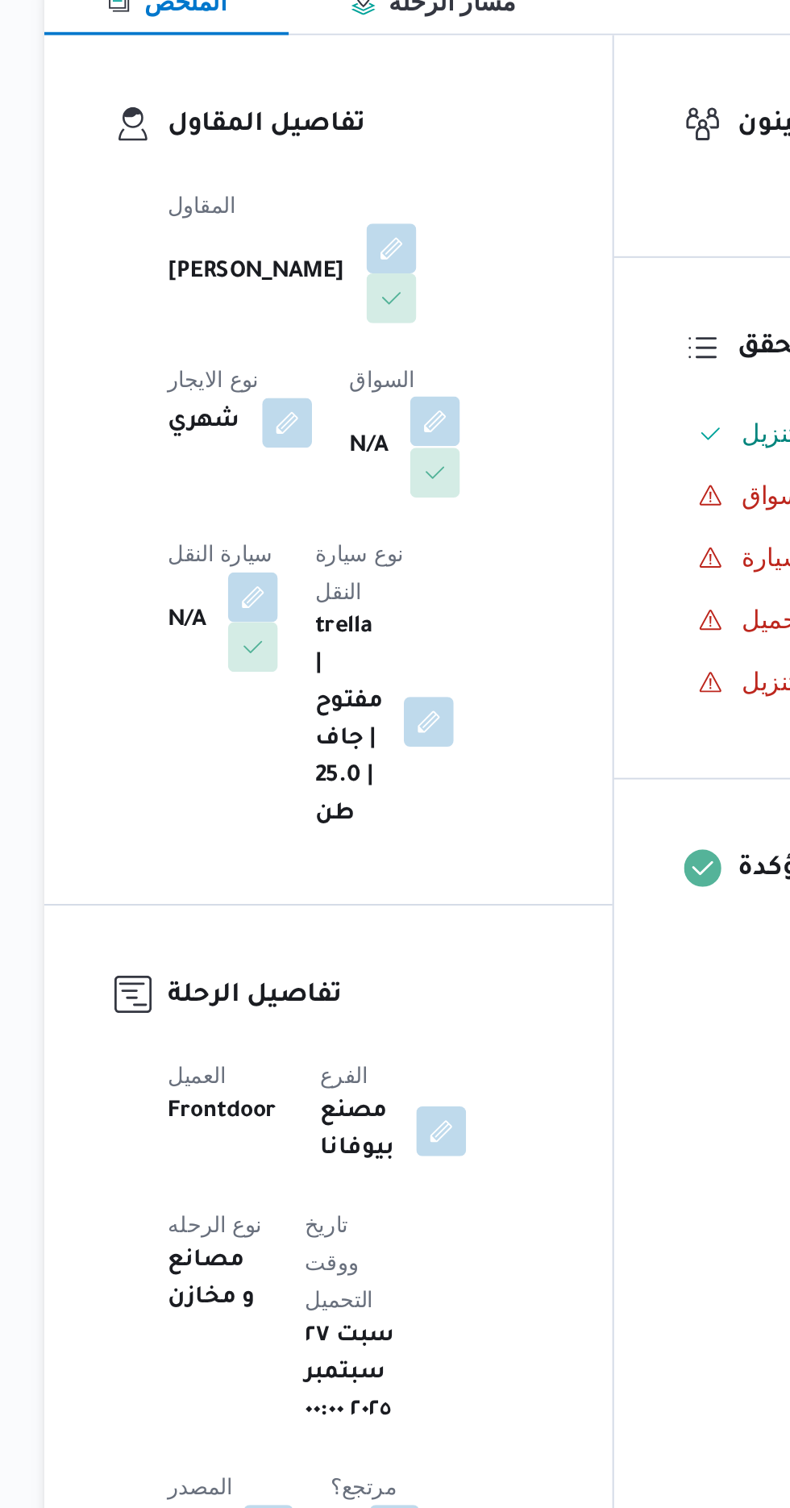
click at [399, 508] on button "button" at bounding box center [412, 495] width 26 height 26
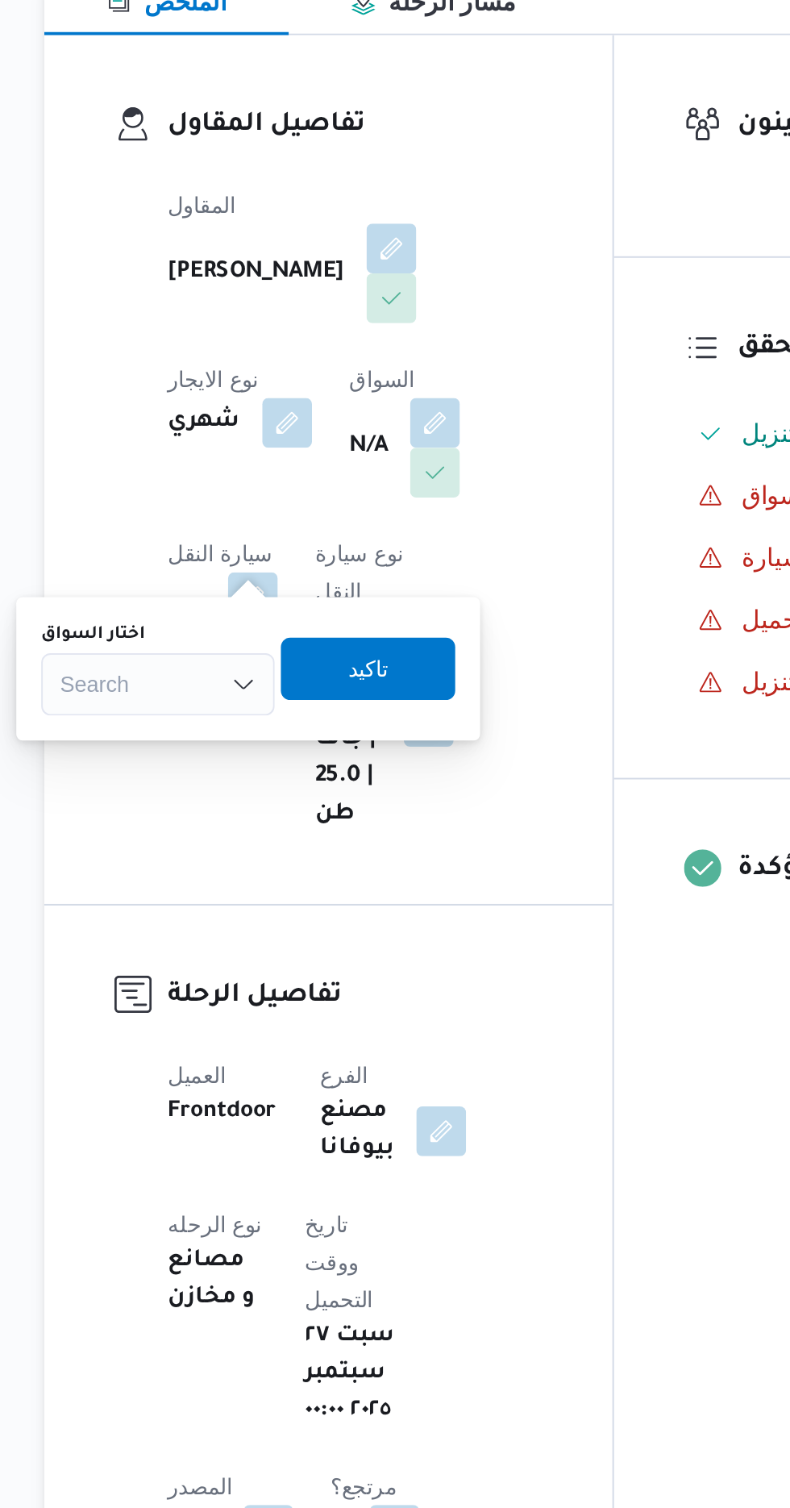
click at [289, 626] on div "Search" at bounding box center [268, 631] width 121 height 32
type input "عبدالن"
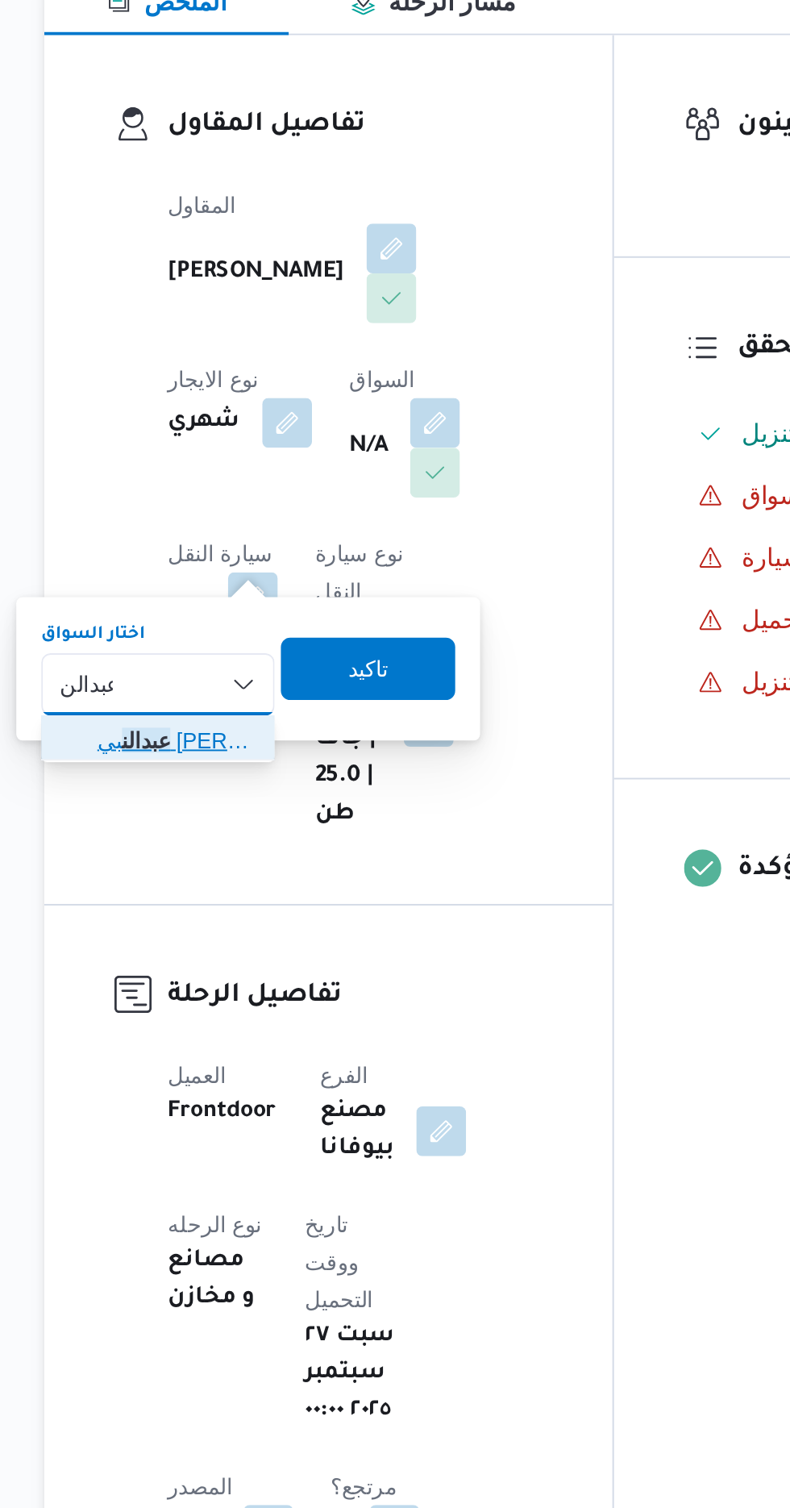
click at [277, 668] on span "[PERSON_NAME]" at bounding box center [278, 660] width 82 height 19
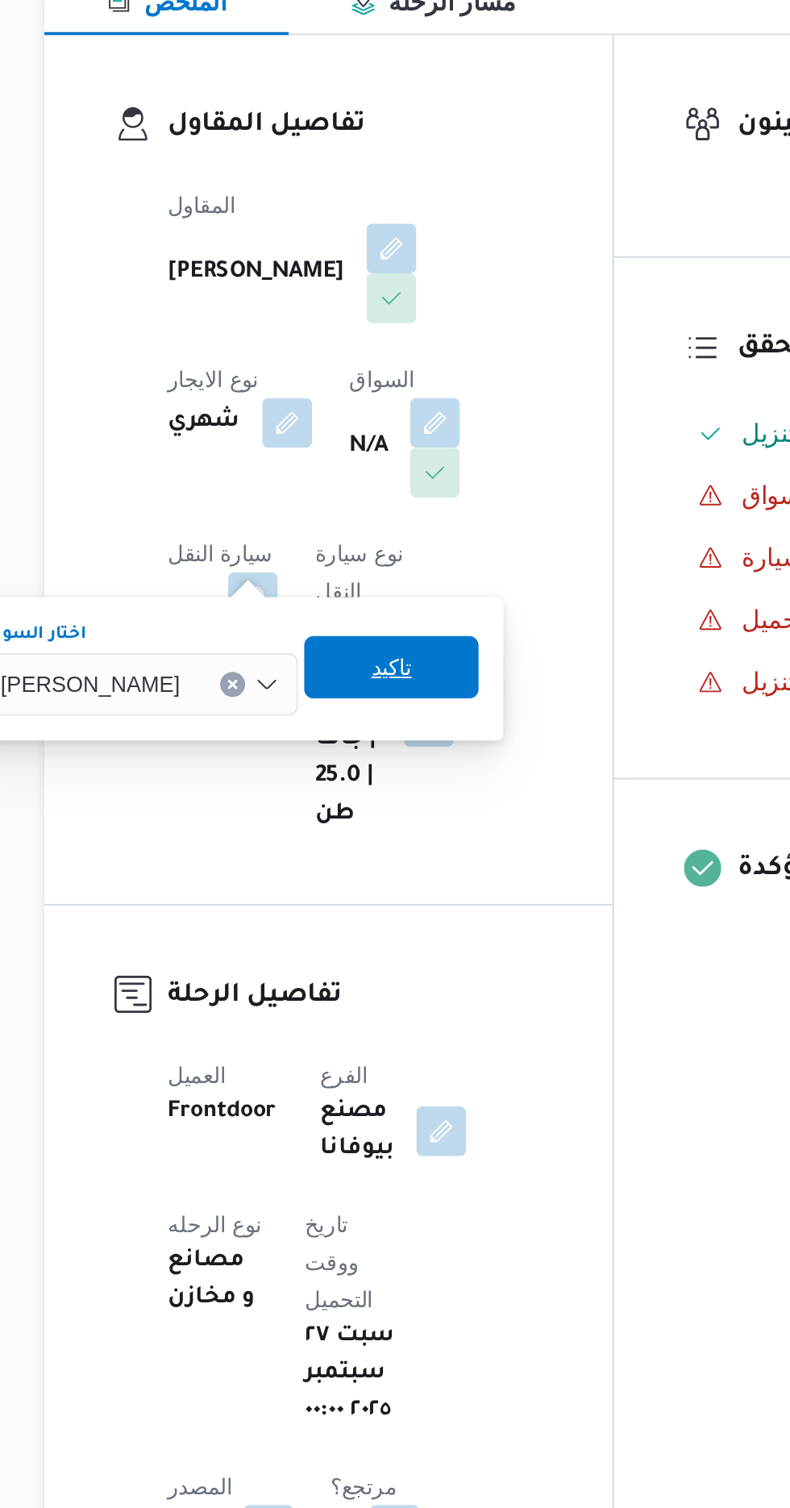
click at [400, 623] on span "تاكيد" at bounding box center [389, 622] width 21 height 19
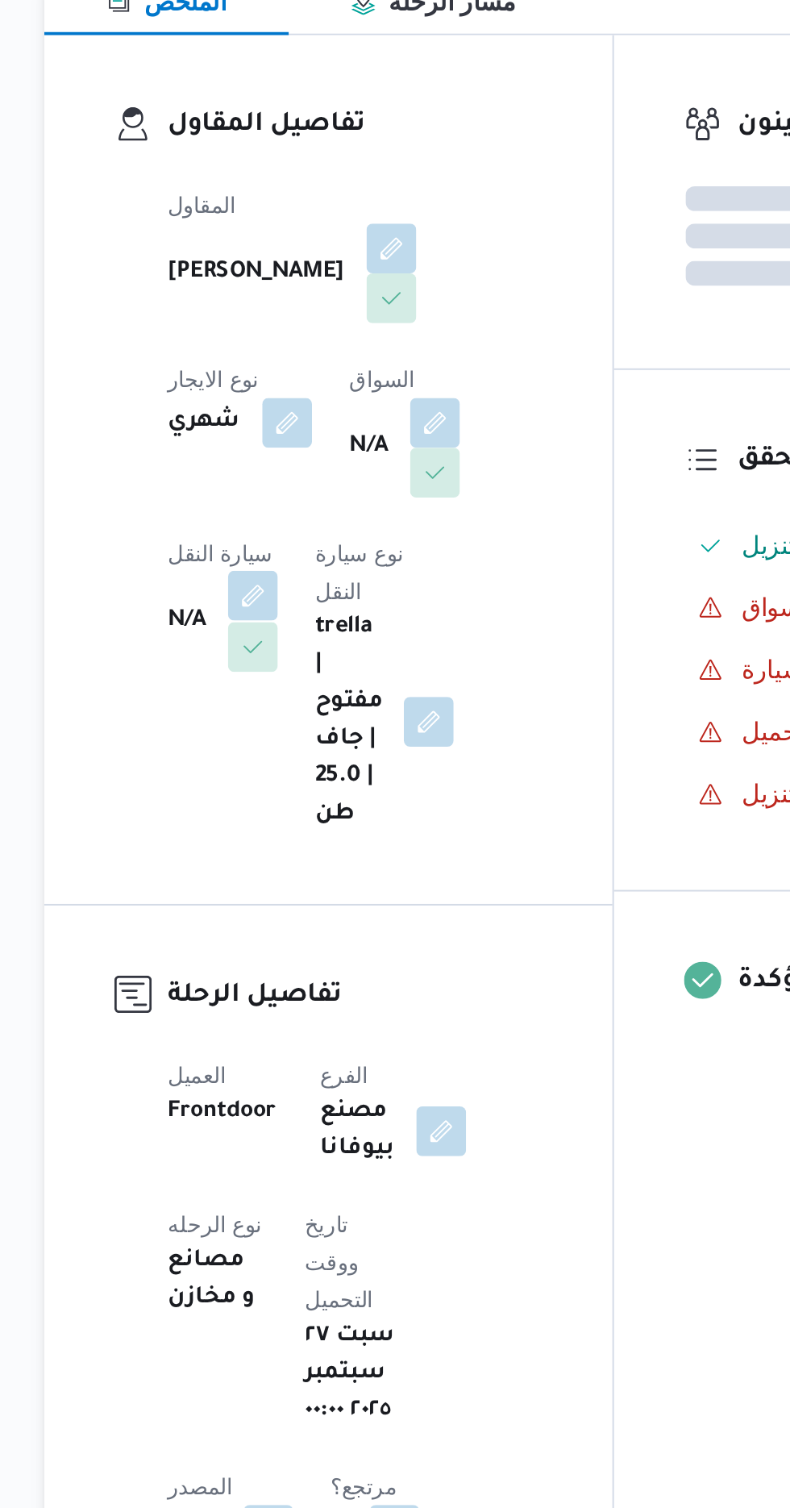
click at [331, 572] on button "button" at bounding box center [318, 585] width 26 height 26
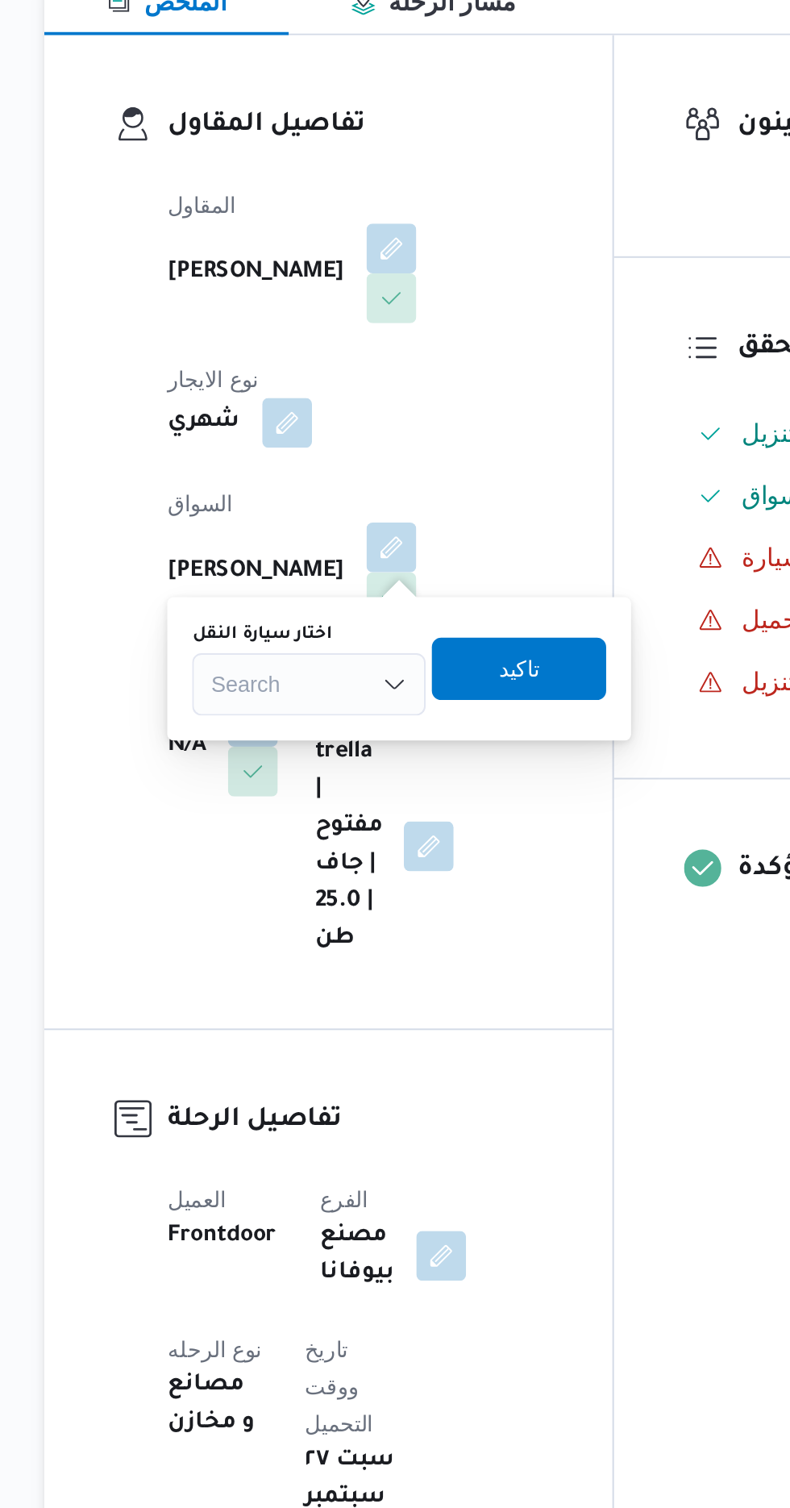
click at [356, 632] on div "Search" at bounding box center [346, 631] width 121 height 32
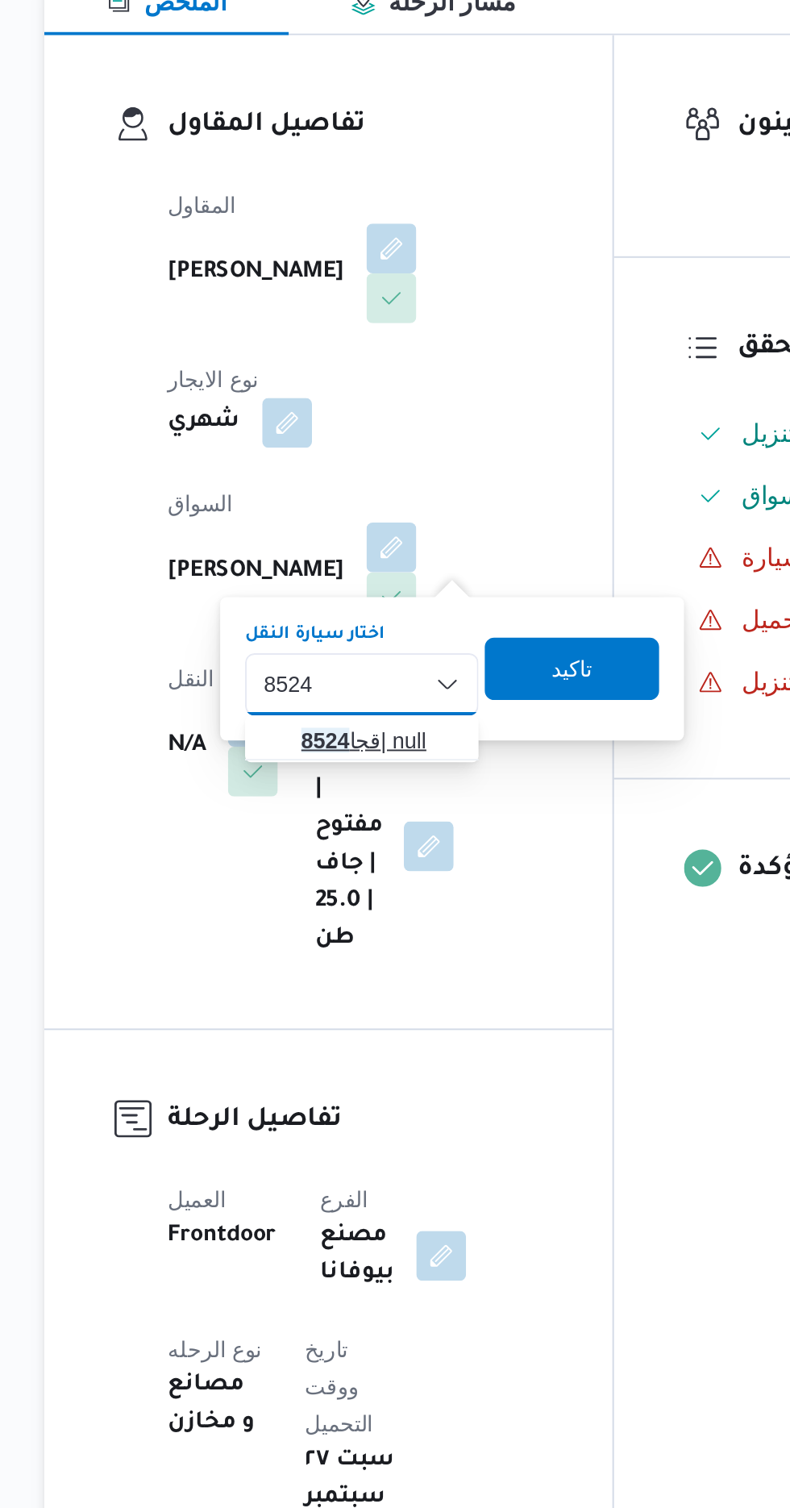
type input "8524"
click at [382, 653] on span "قجا 8524 | null" at bounding box center [384, 660] width 82 height 19
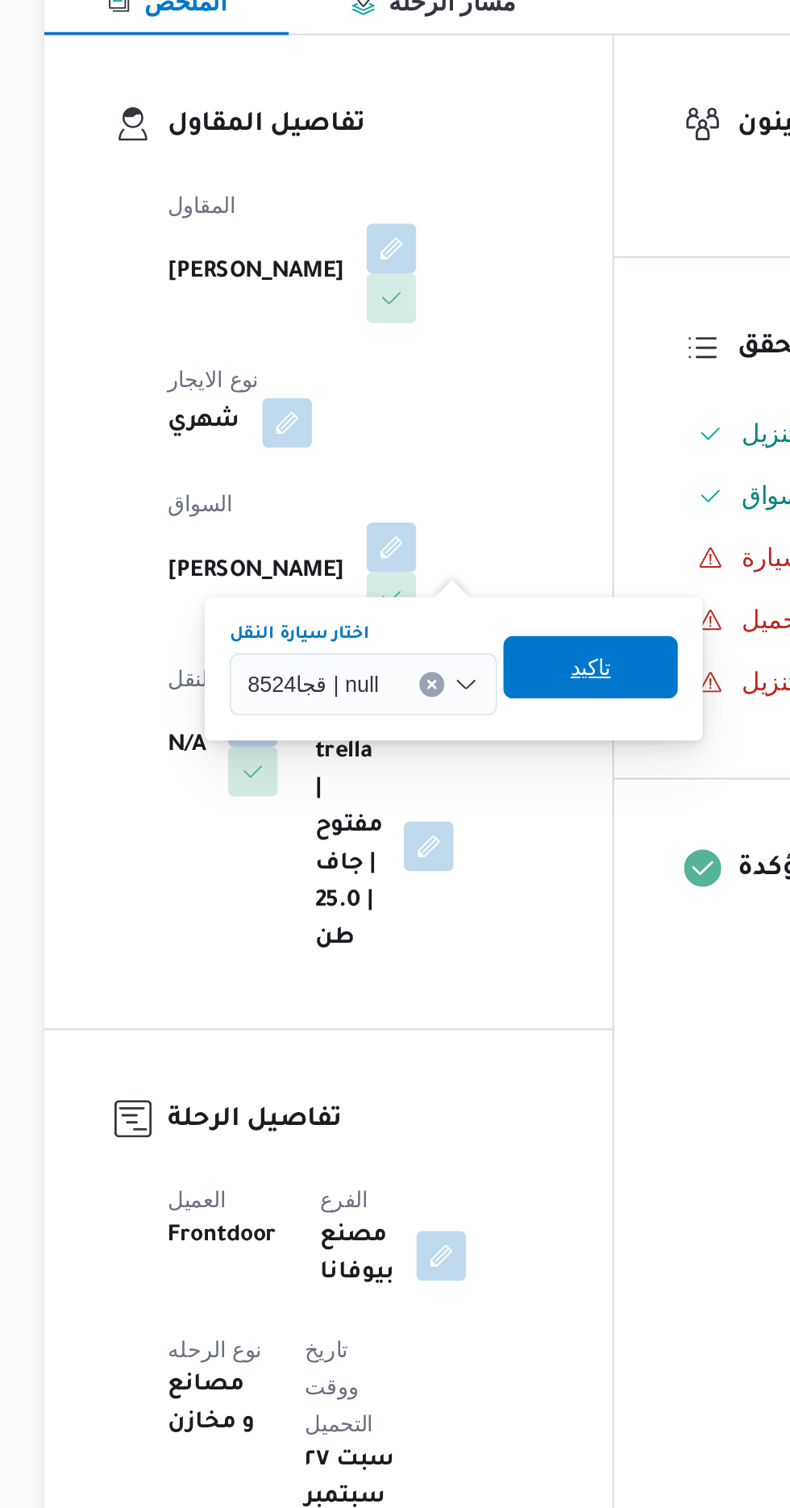
click at [492, 619] on span "تاكيد" at bounding box center [492, 622] width 21 height 19
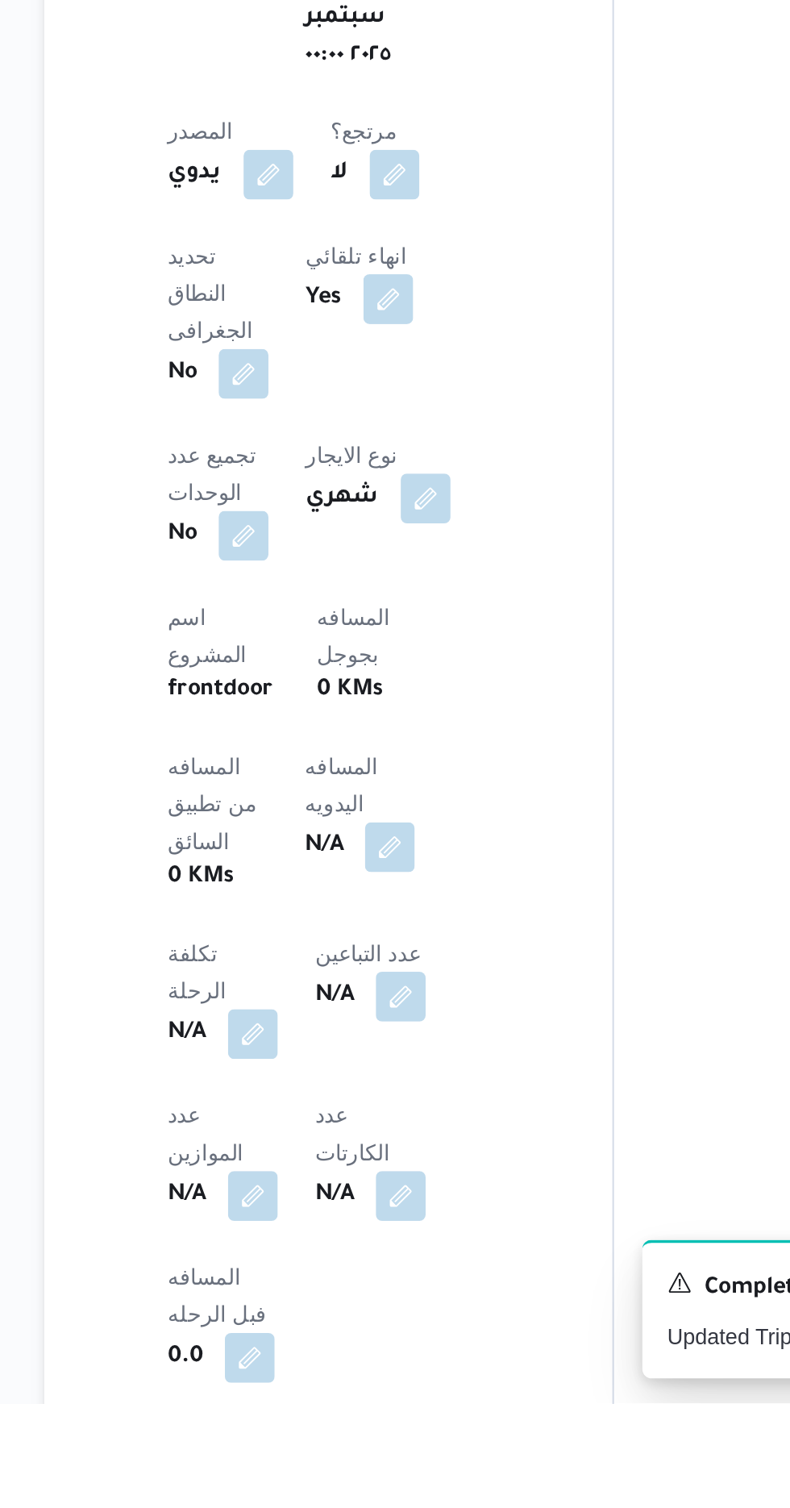
scroll to position [363, 0]
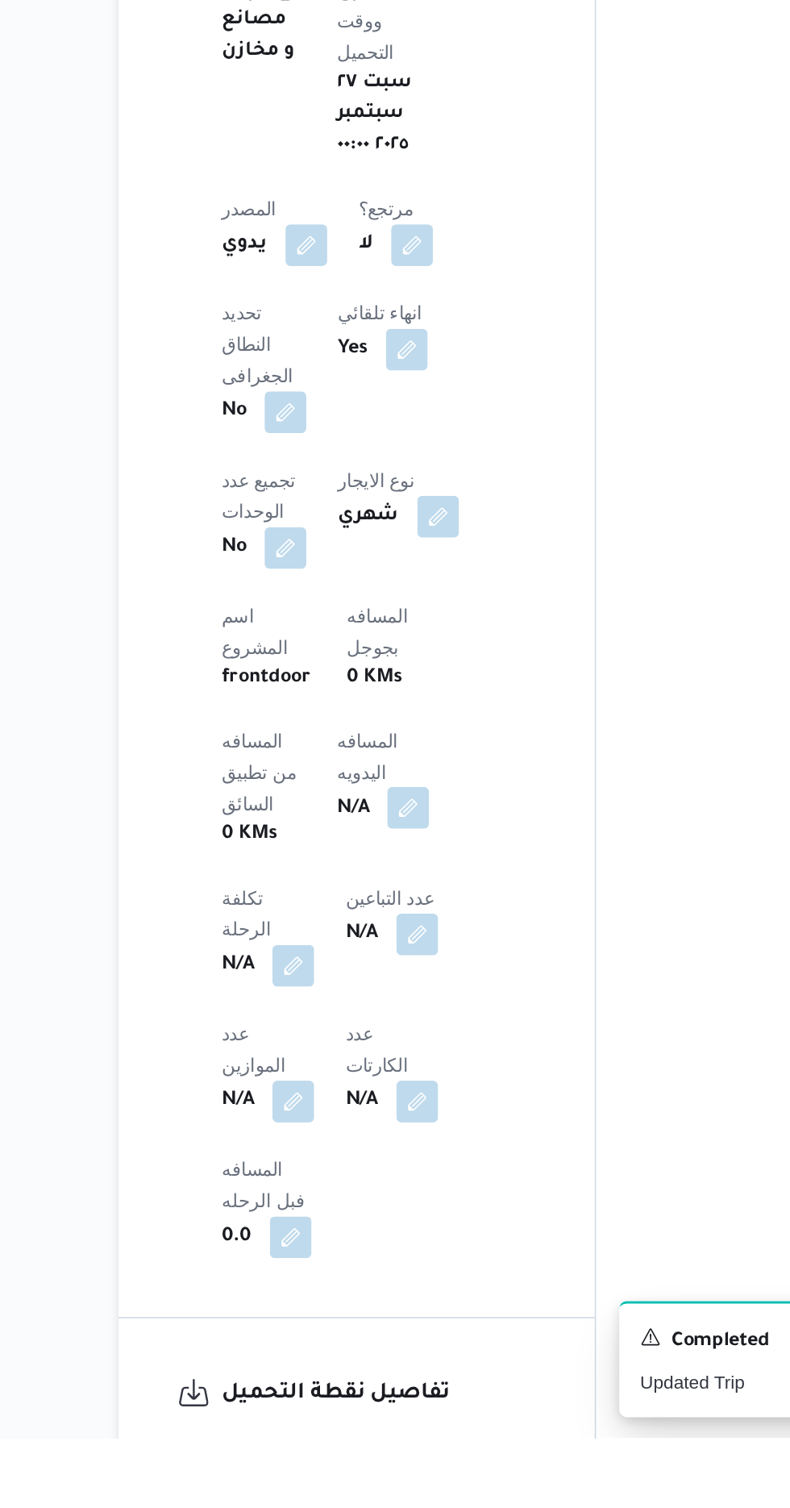
click at [376, 1105] on button "button" at bounding box center [389, 1118] width 26 height 26
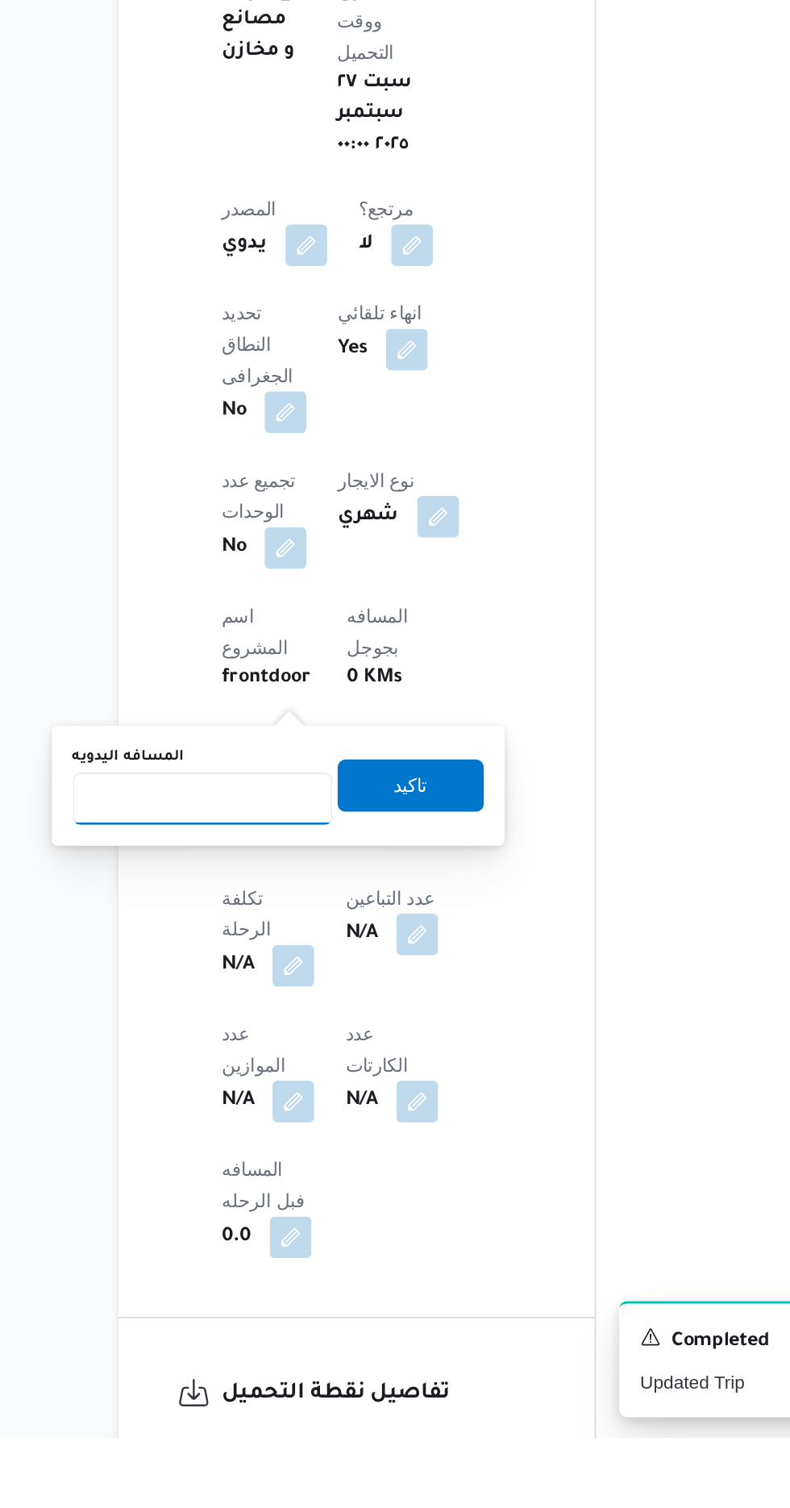
click at [323, 1116] on input "المسافه اليدويه" at bounding box center [261, 1112] width 160 height 32
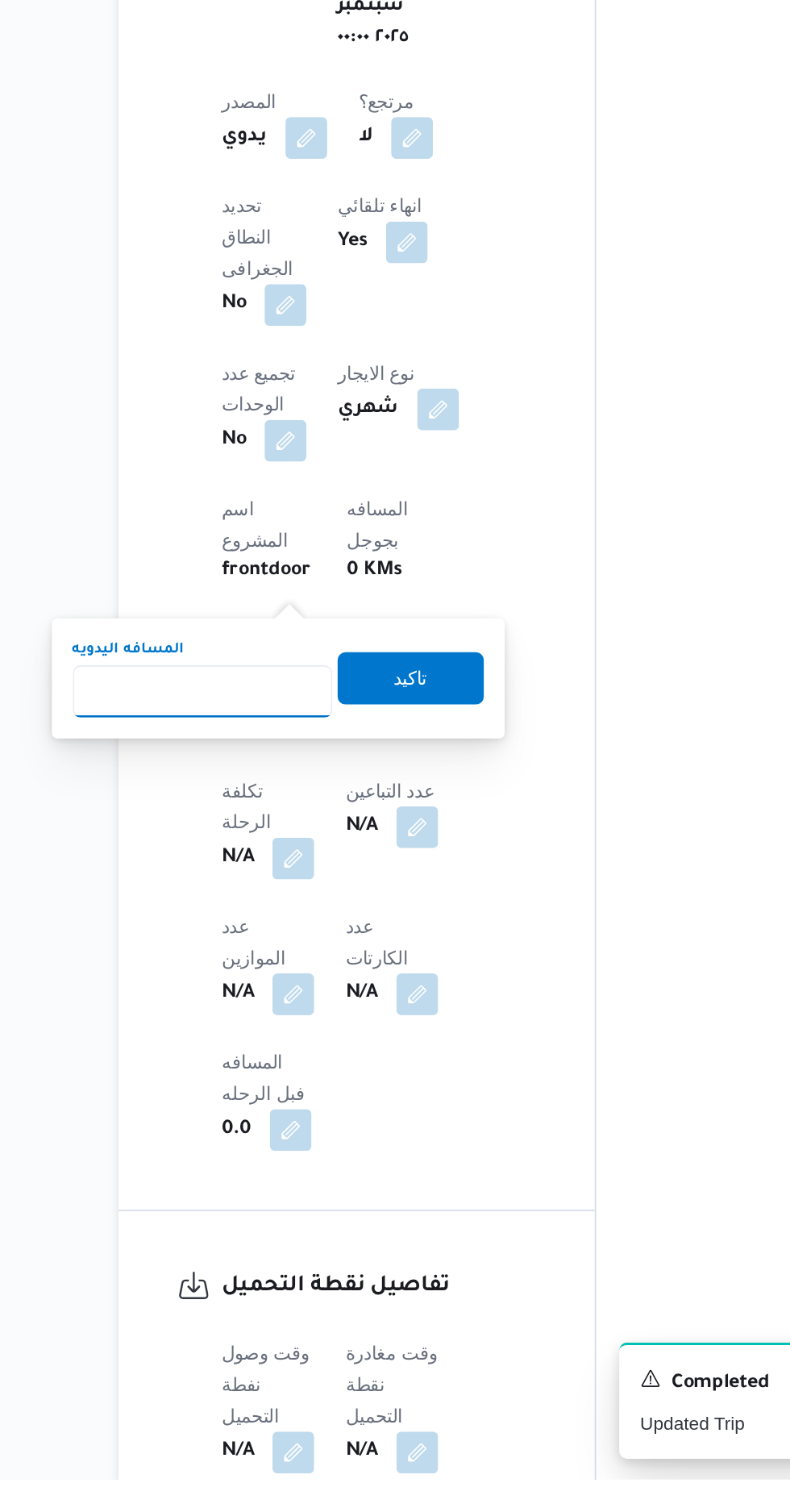
scroll to position [507, 0]
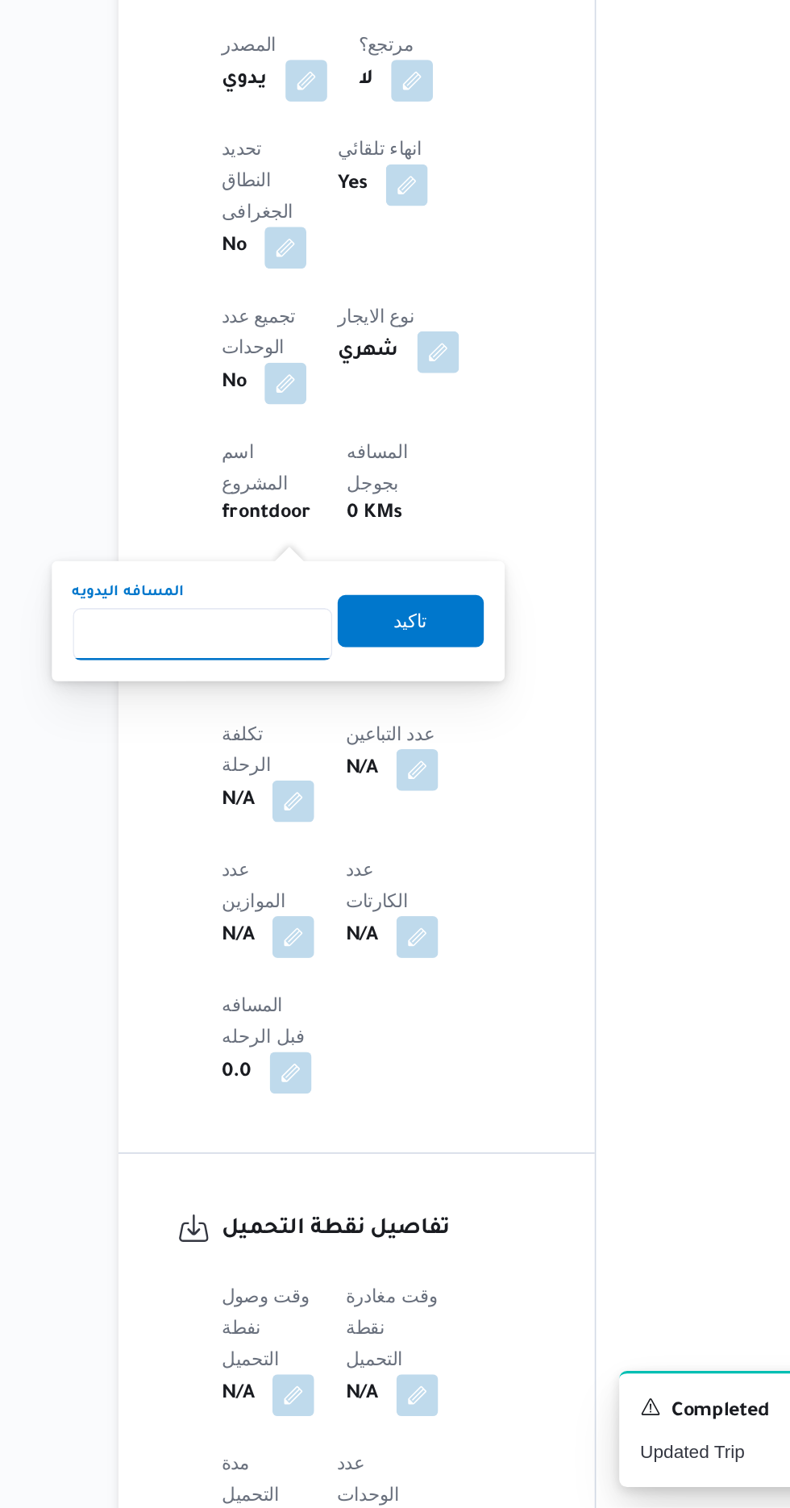
type input "1"
type input "240"
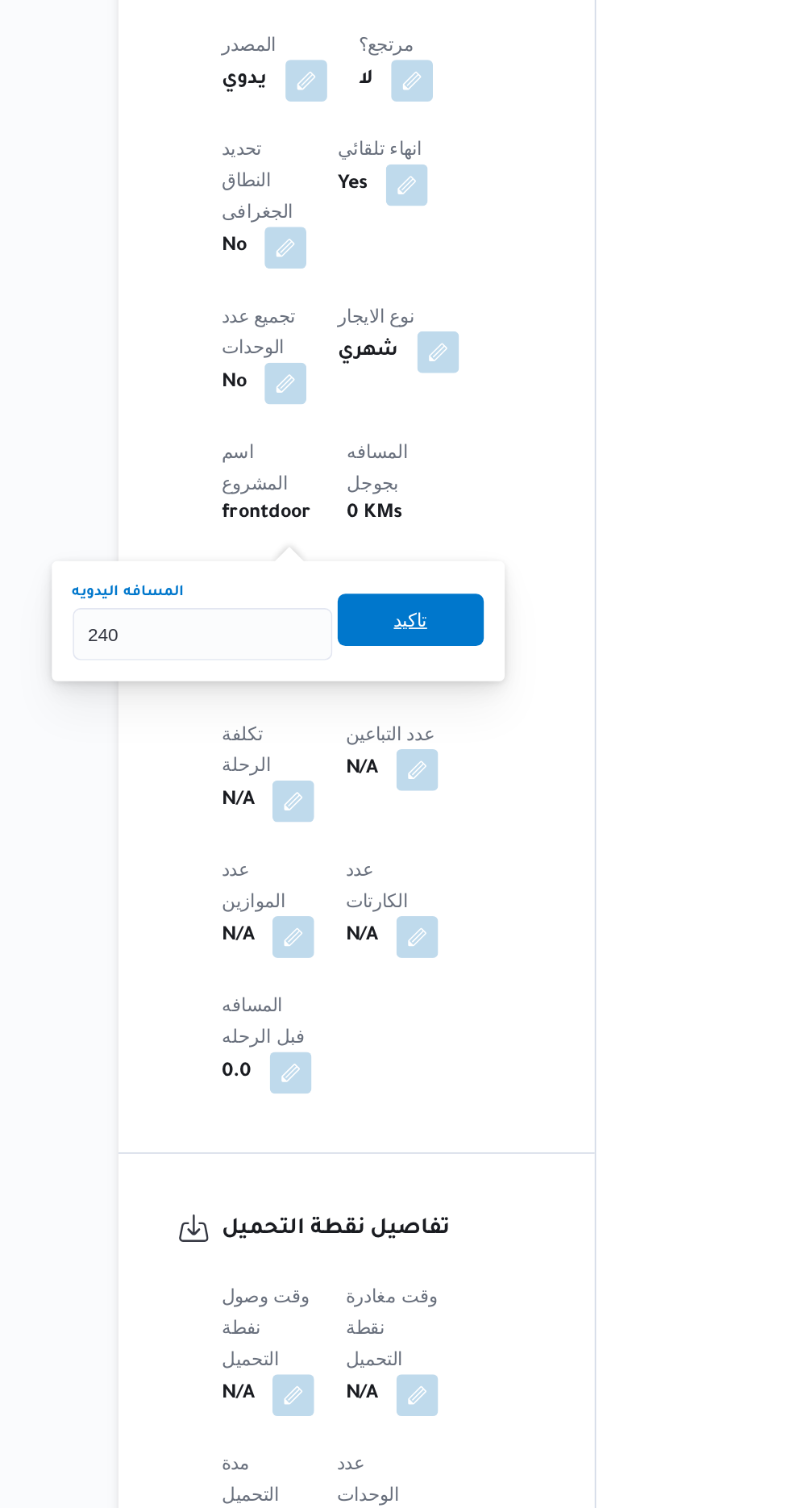
click at [435, 944] on span "تاكيد" at bounding box center [390, 959] width 90 height 32
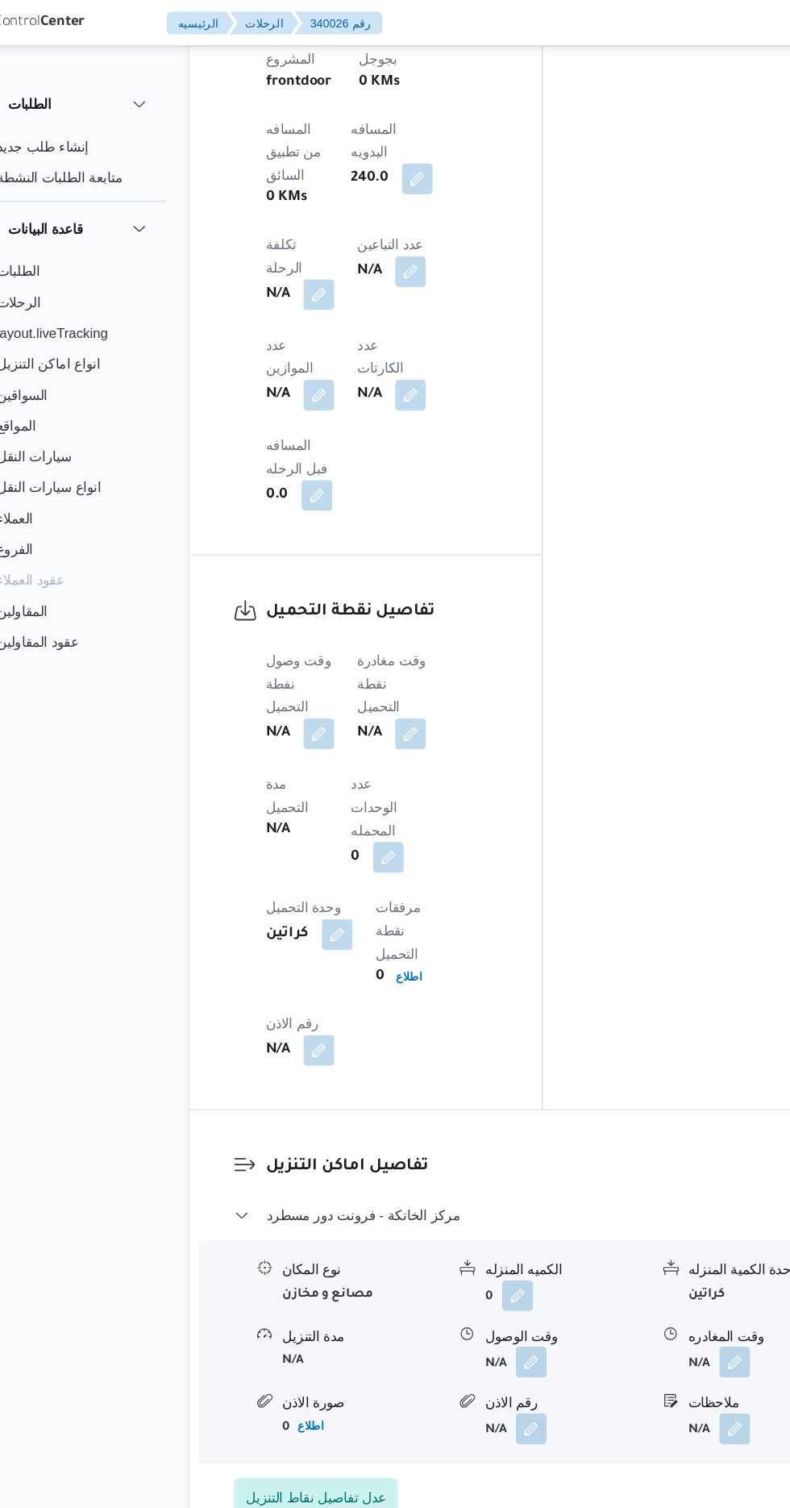
scroll to position [1328, 0]
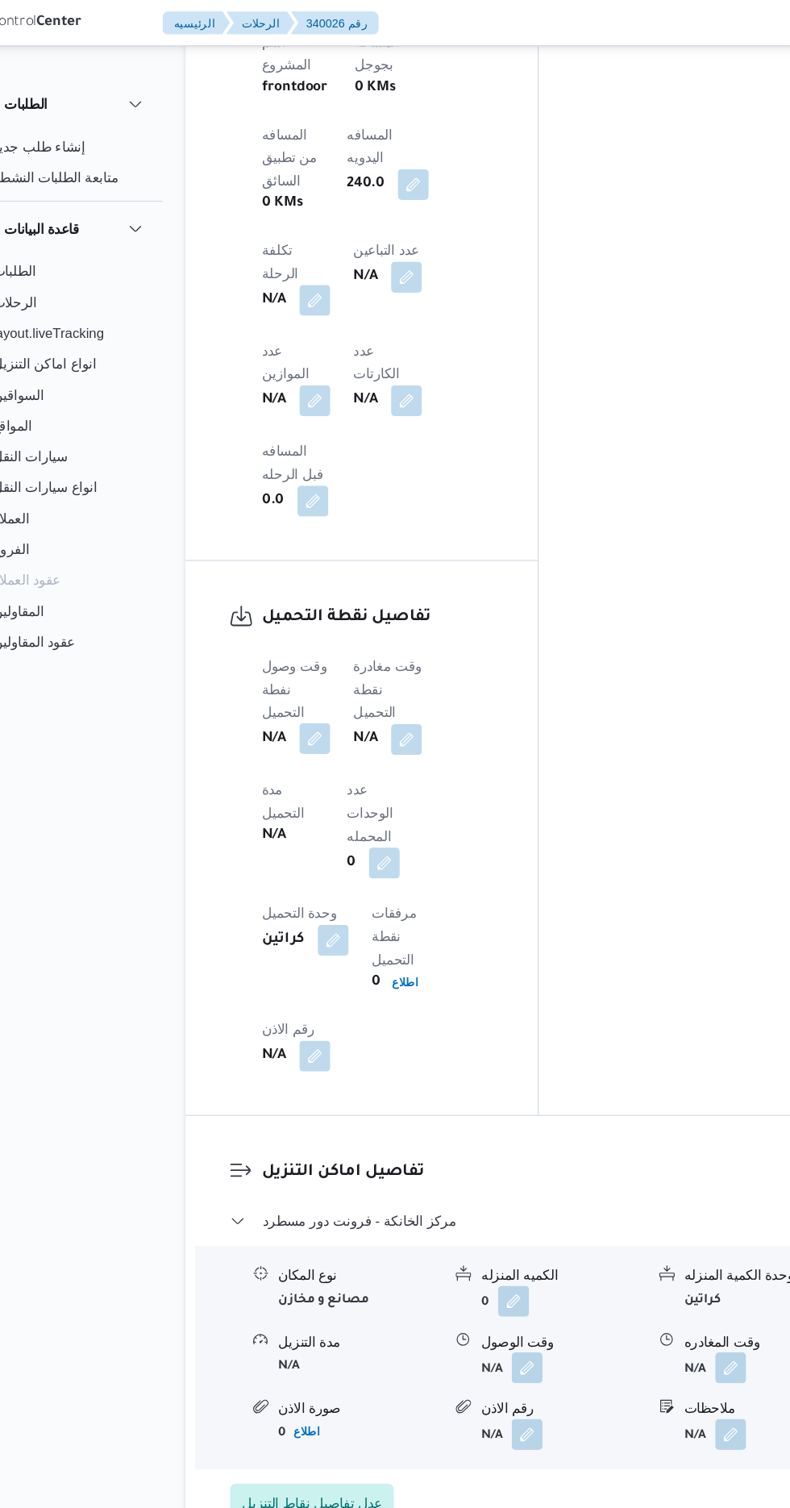
click at [324, 604] on button "button" at bounding box center [318, 617] width 26 height 26
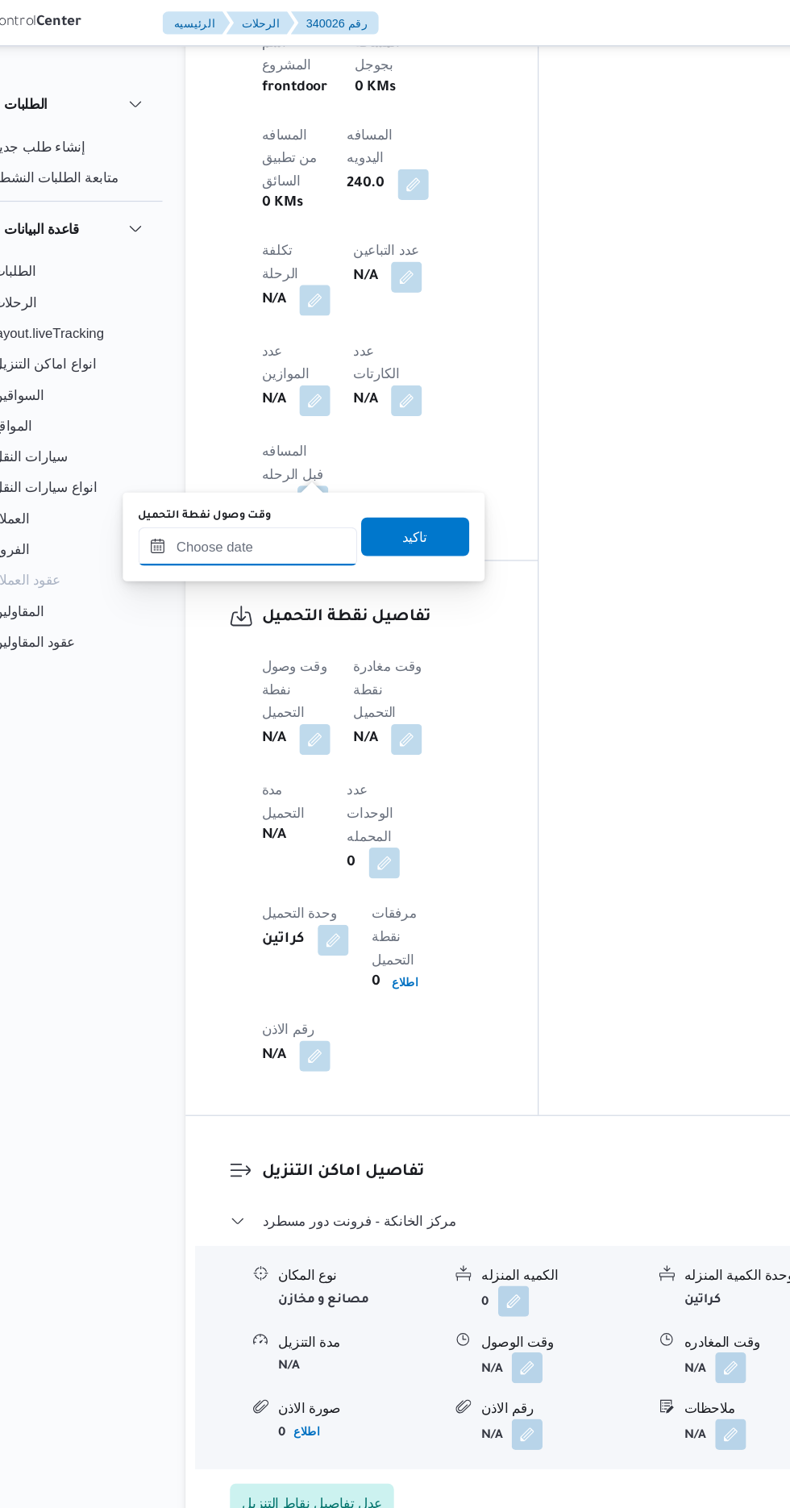
click at [302, 468] on input "وقت وصول نفطة التحميل" at bounding box center [261, 456] width 183 height 32
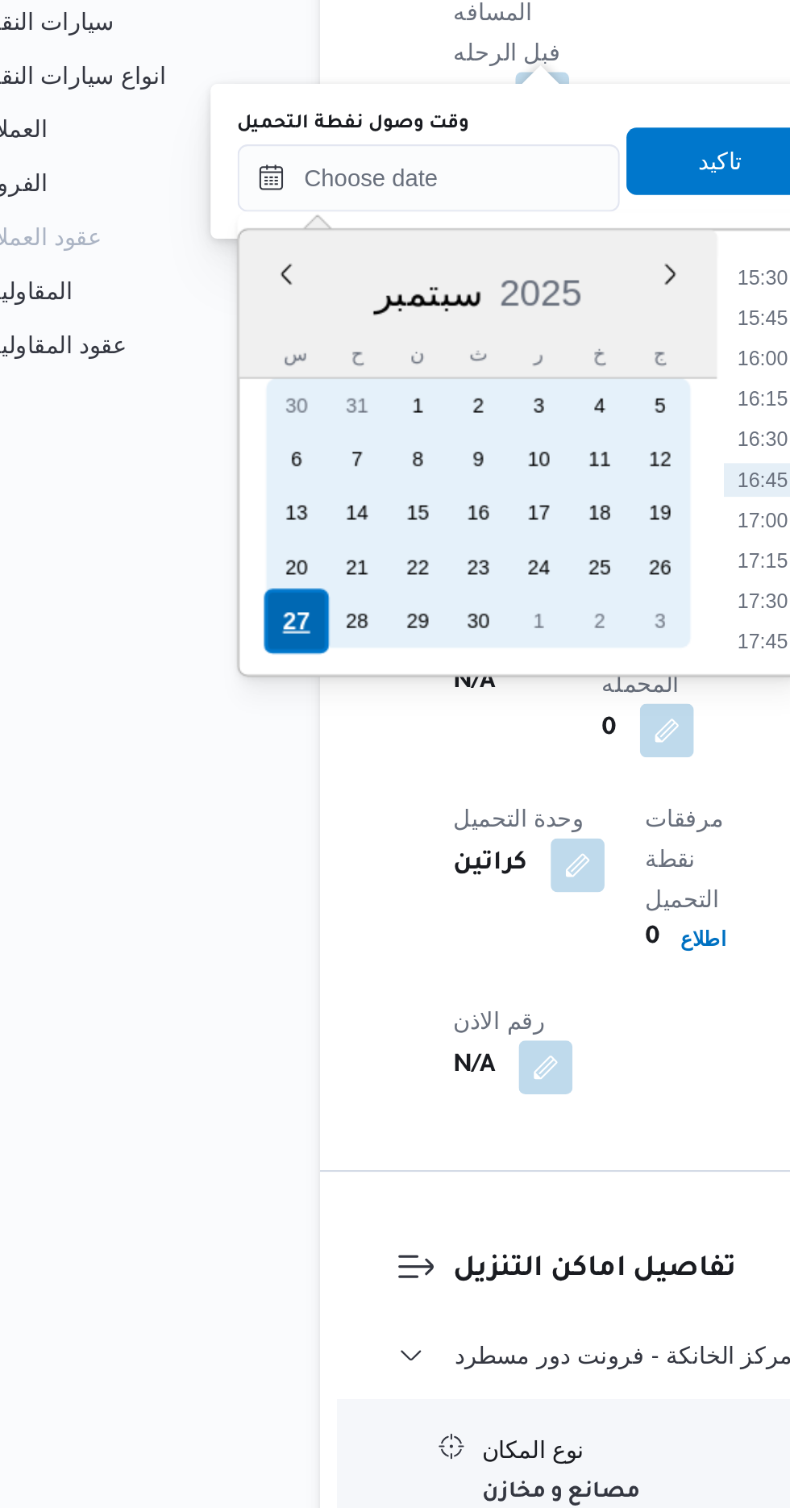
click at [194, 672] on div "27" at bounding box center [197, 668] width 31 height 31
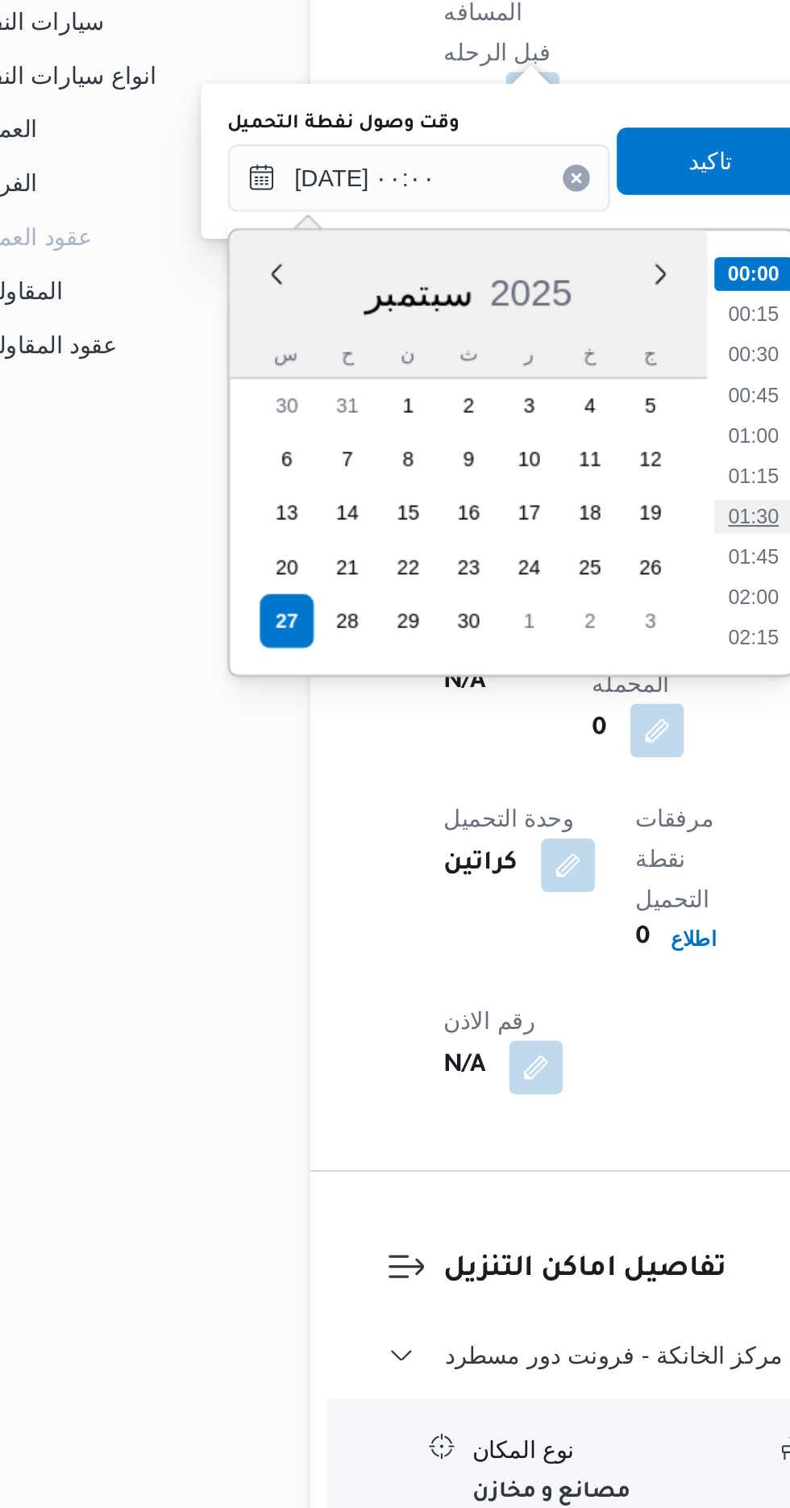
click at [427, 619] on li "01:30" at bounding box center [421, 618] width 37 height 16
type input "[DATE] ٠١:٣٠"
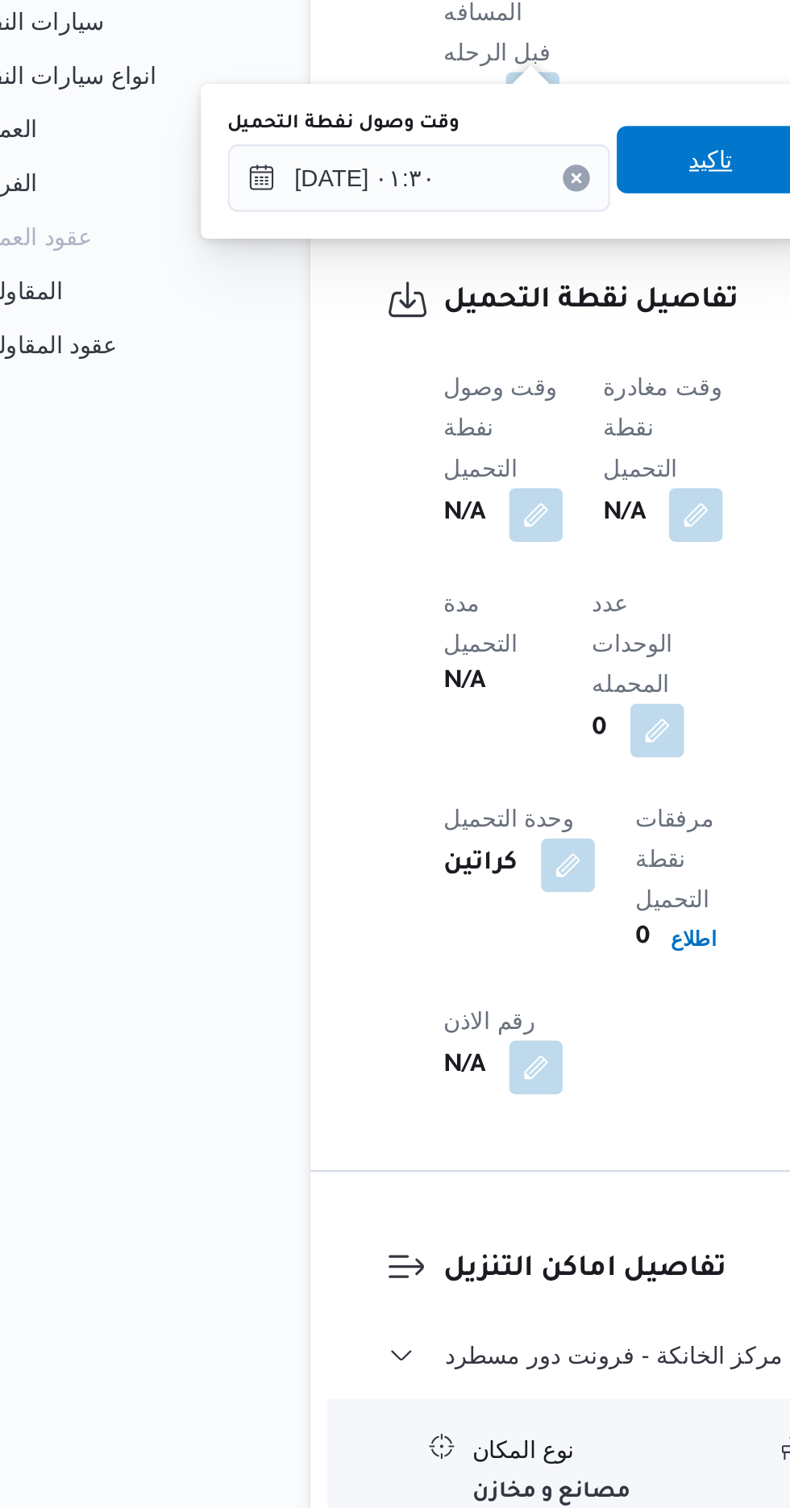
click at [412, 435] on span "تاكيد" at bounding box center [401, 447] width 90 height 32
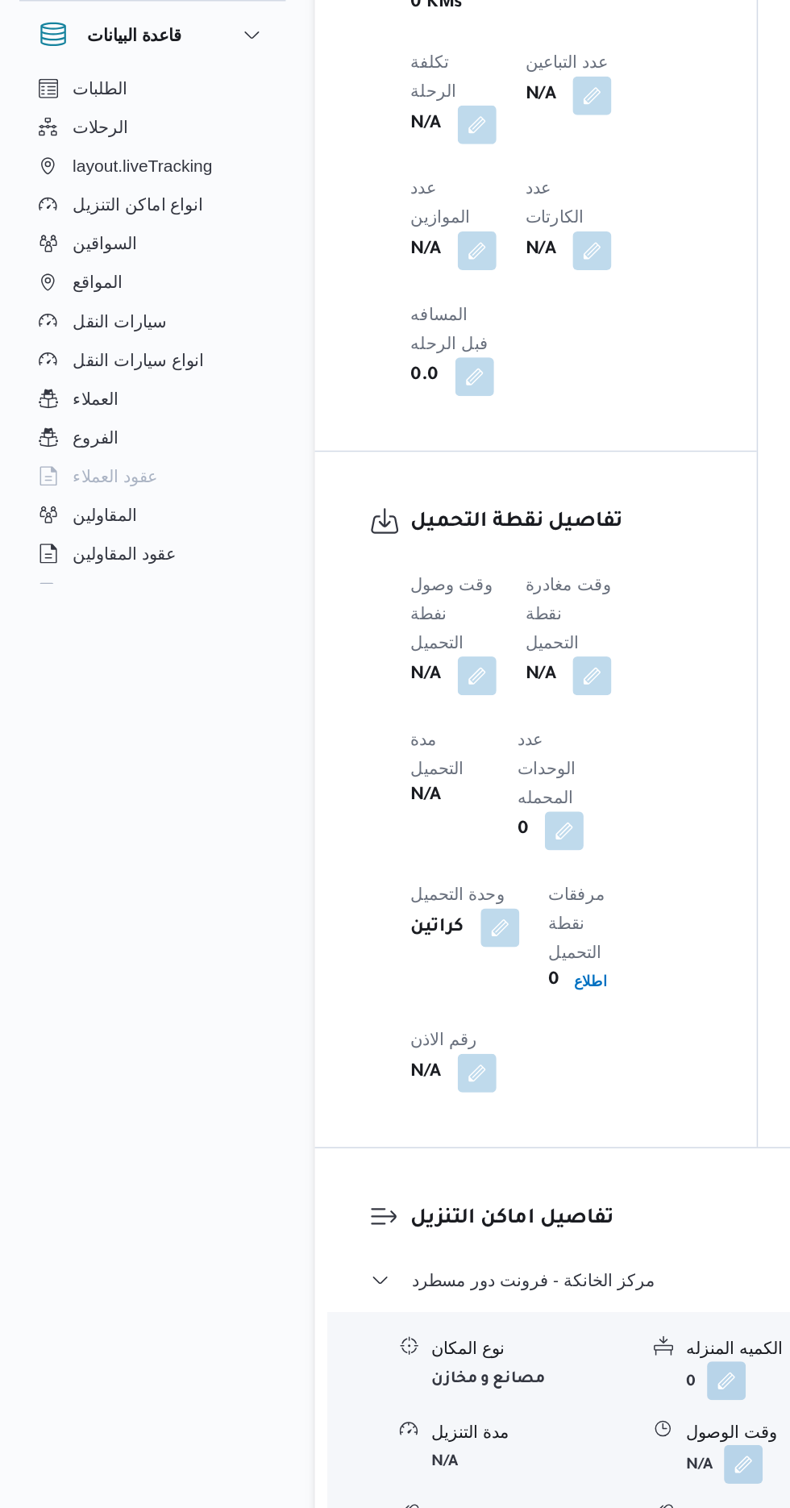
scroll to position [1328, 0]
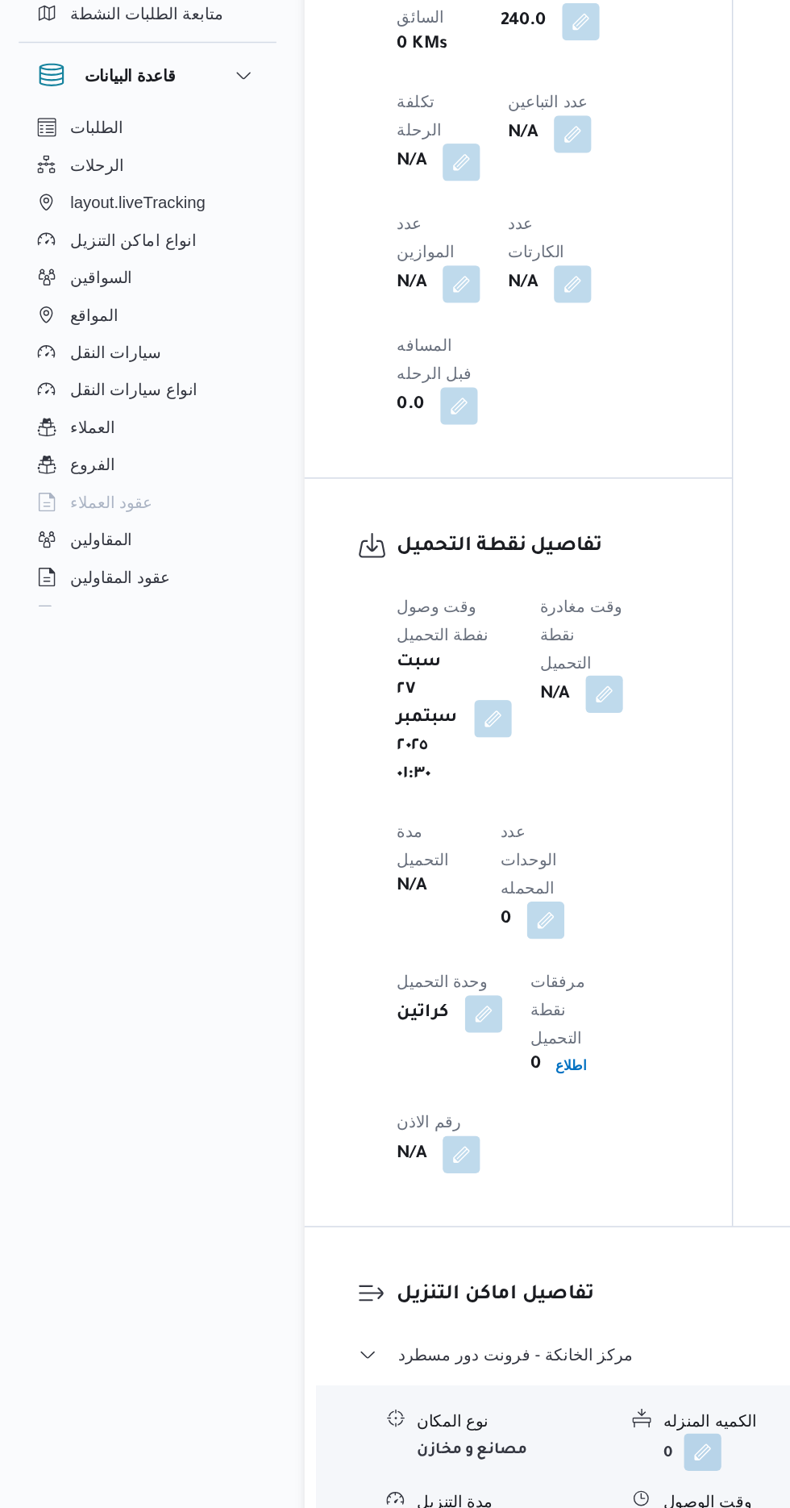
click at [414, 604] on button "button" at bounding box center [416, 617] width 26 height 26
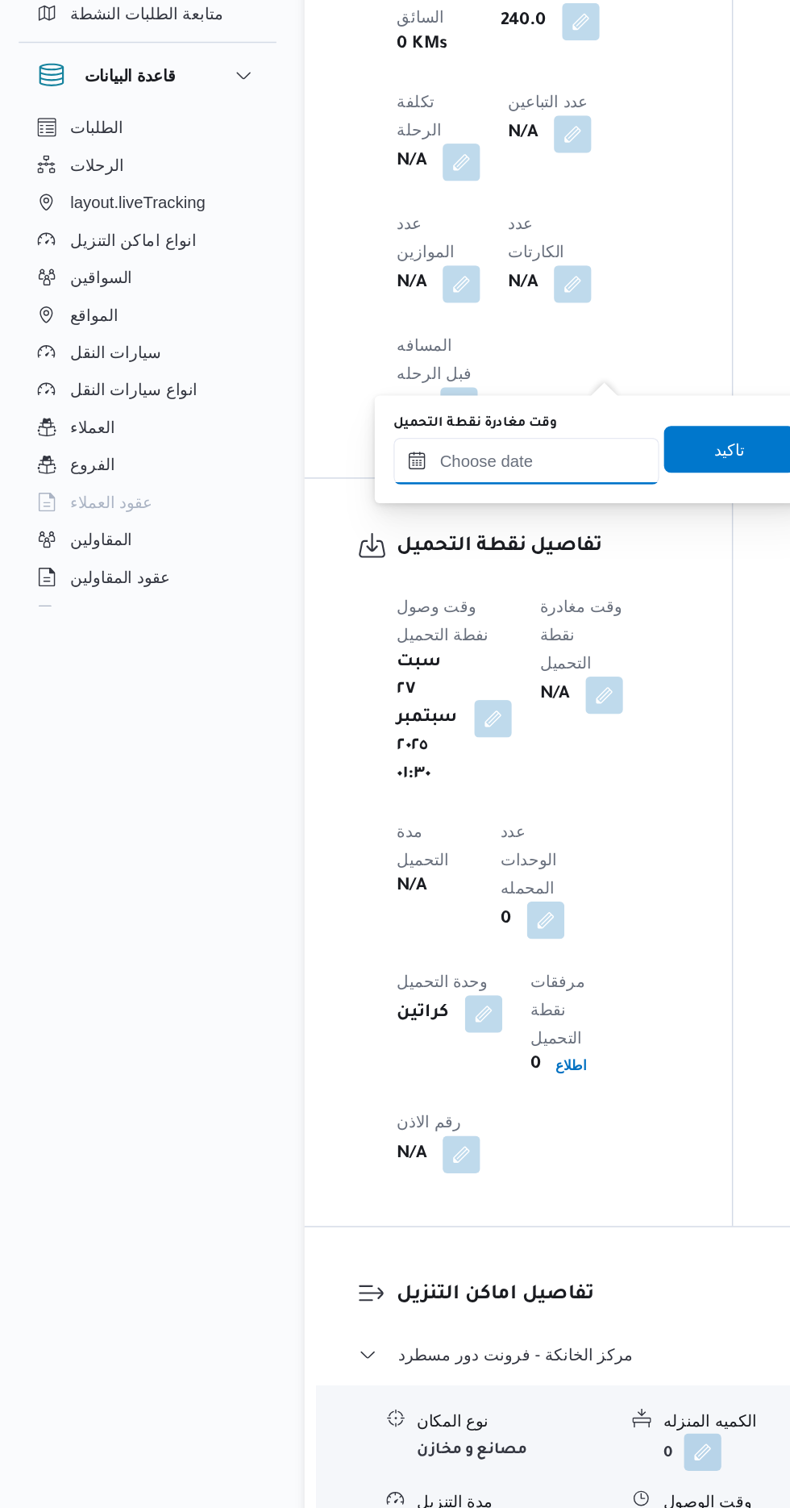
click at [360, 461] on input "وقت مغادرة نقطة التحميل" at bounding box center [362, 456] width 183 height 32
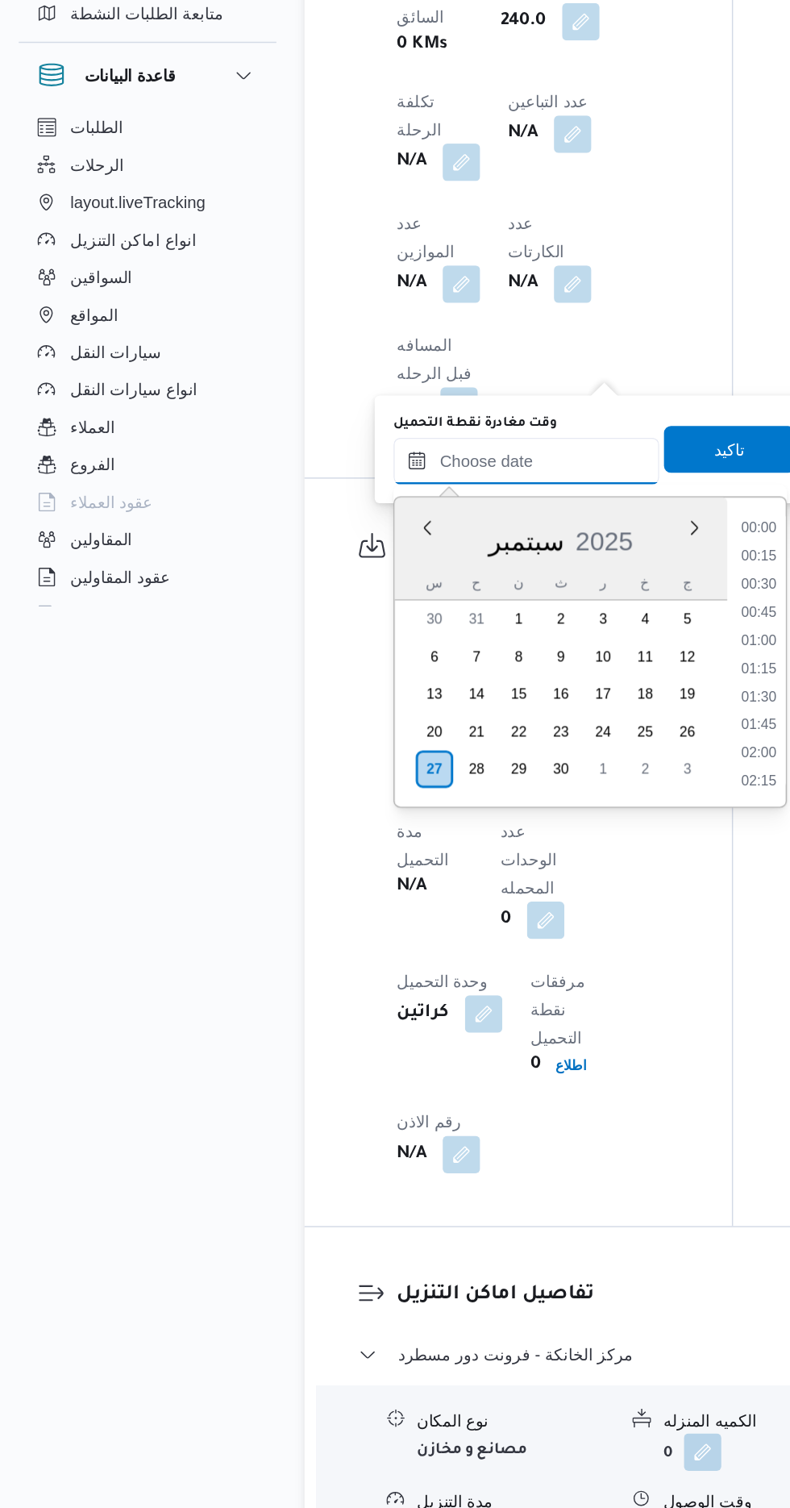
scroll to position [1198, 0]
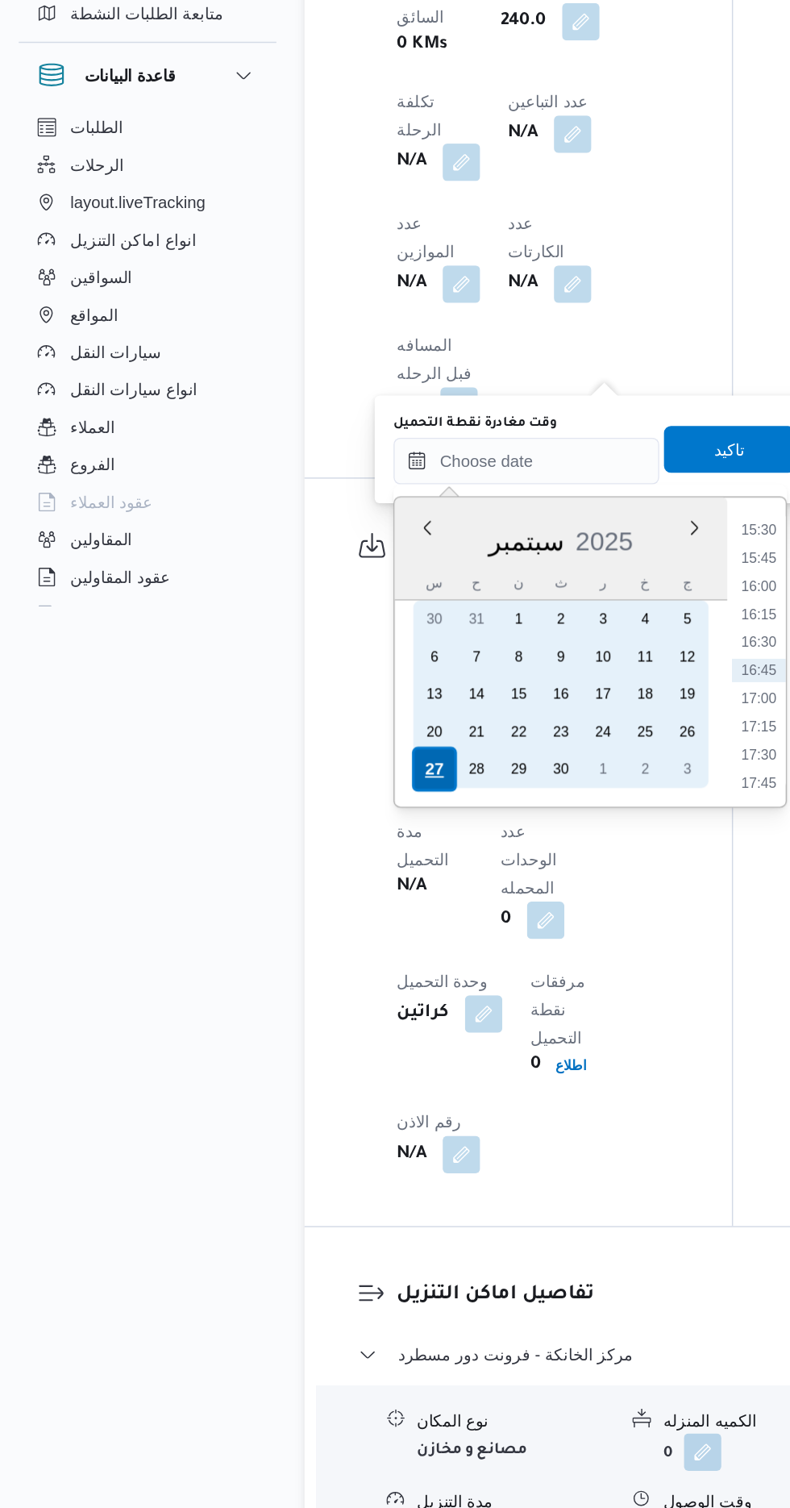
click at [298, 665] on div "27" at bounding box center [298, 668] width 31 height 31
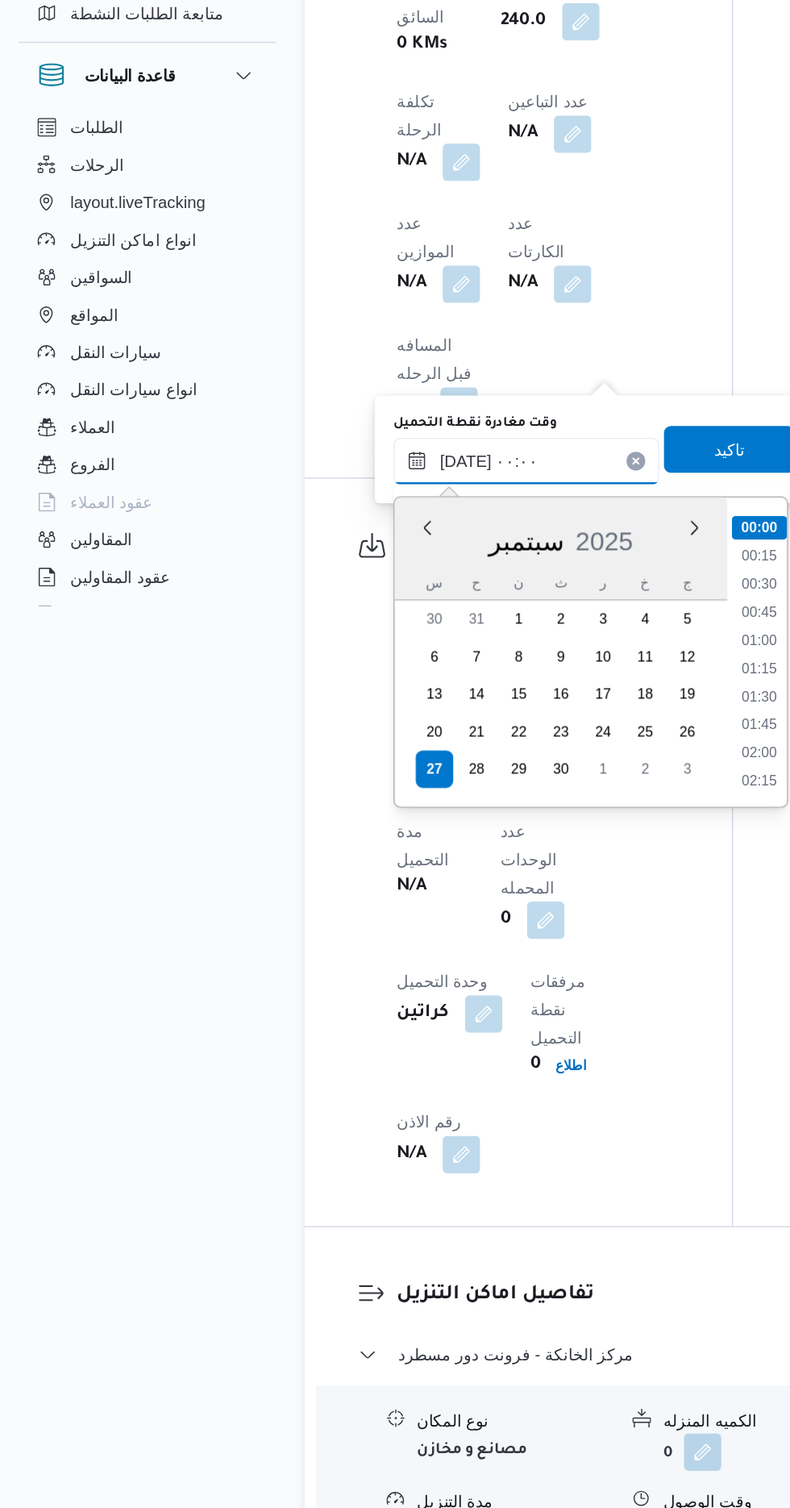
click at [281, 454] on input "[DATE] ٠٠:٠٠" at bounding box center [362, 456] width 183 height 32
click at [524, 667] on li "05:00" at bounding box center [523, 671] width 38 height 16
type input "[DATE] ٠٥:٠٠"
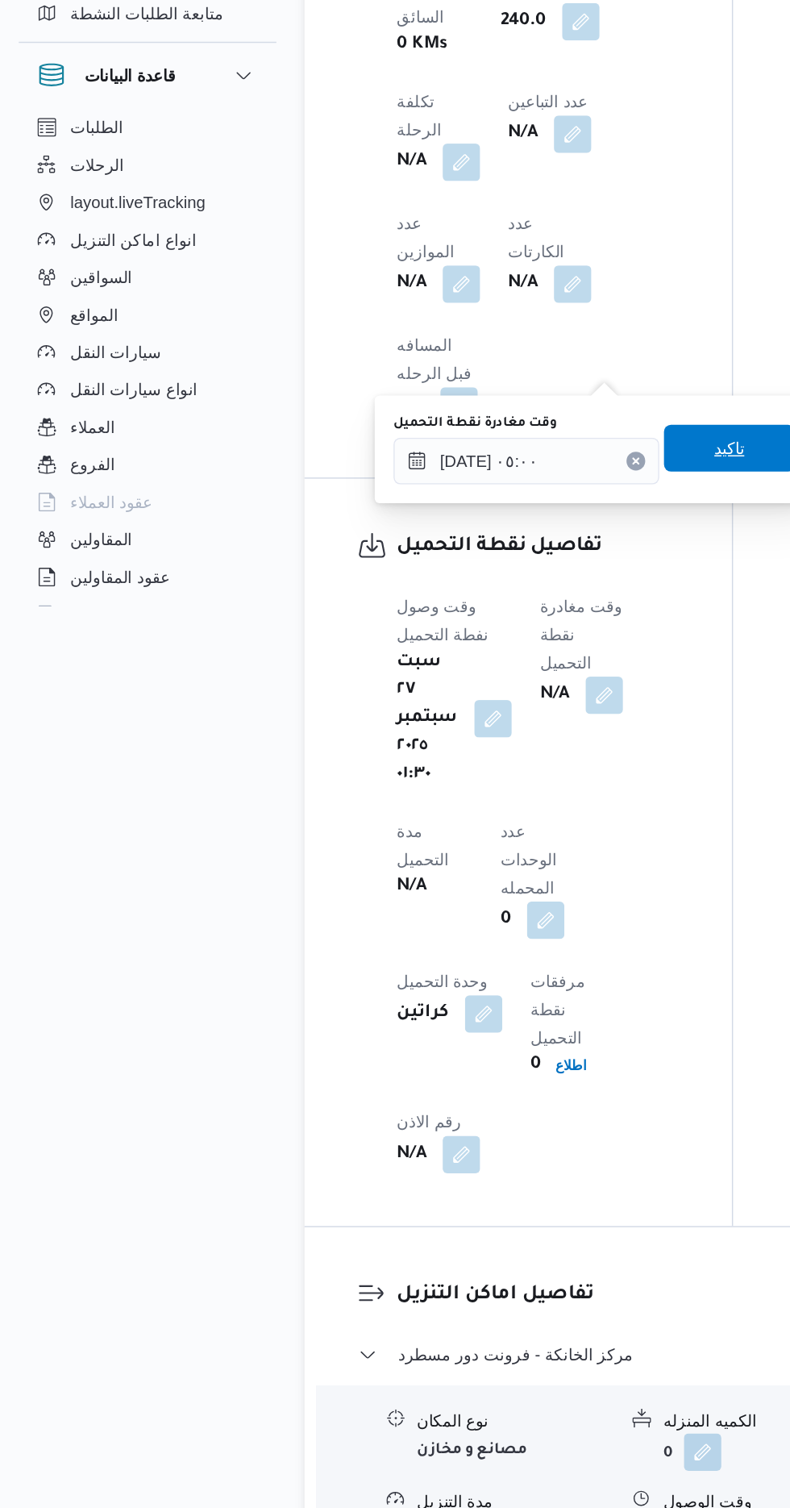
click at [508, 440] on span "تاكيد" at bounding box center [502, 447] width 21 height 19
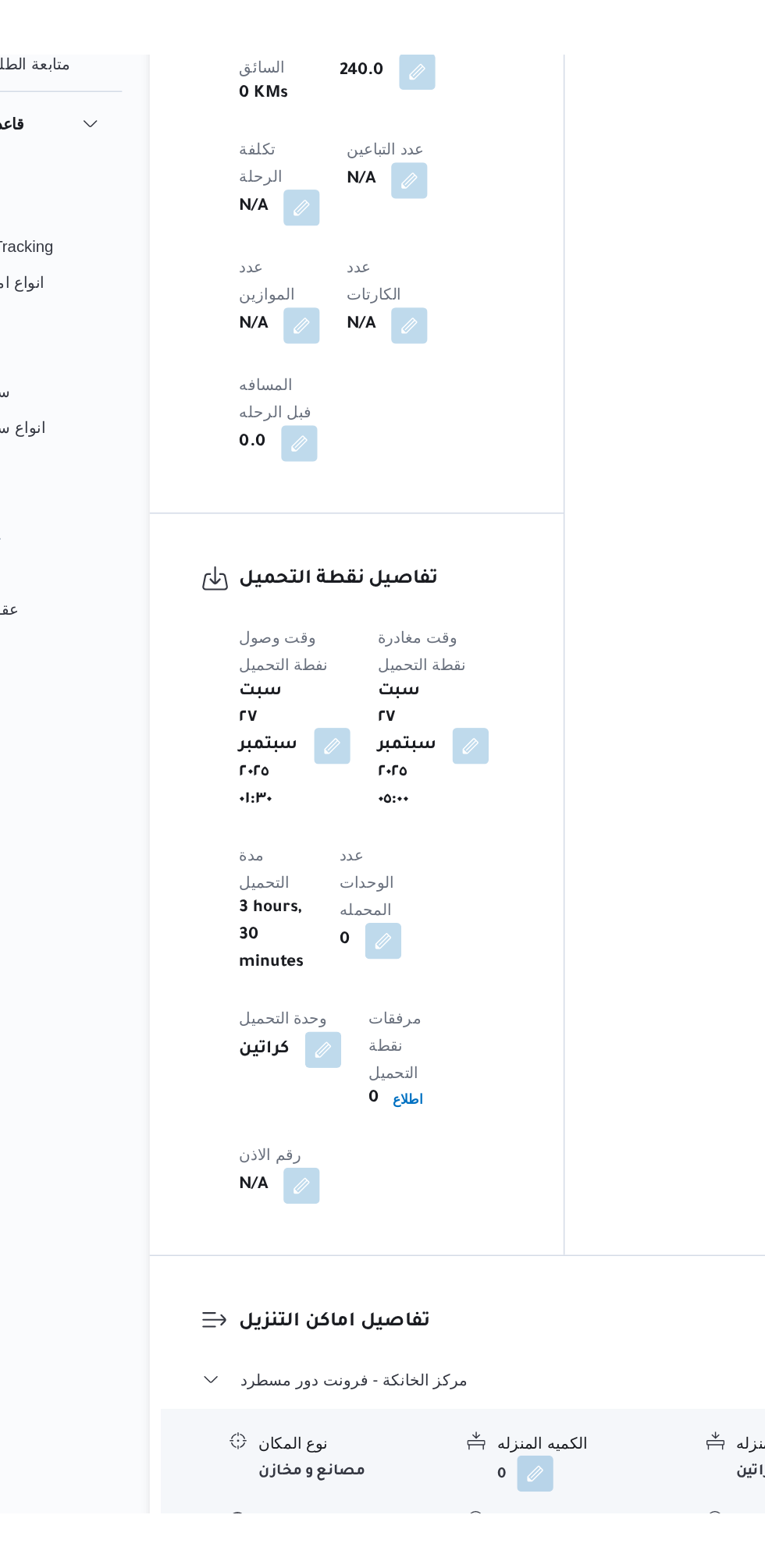
scroll to position [1285, 0]
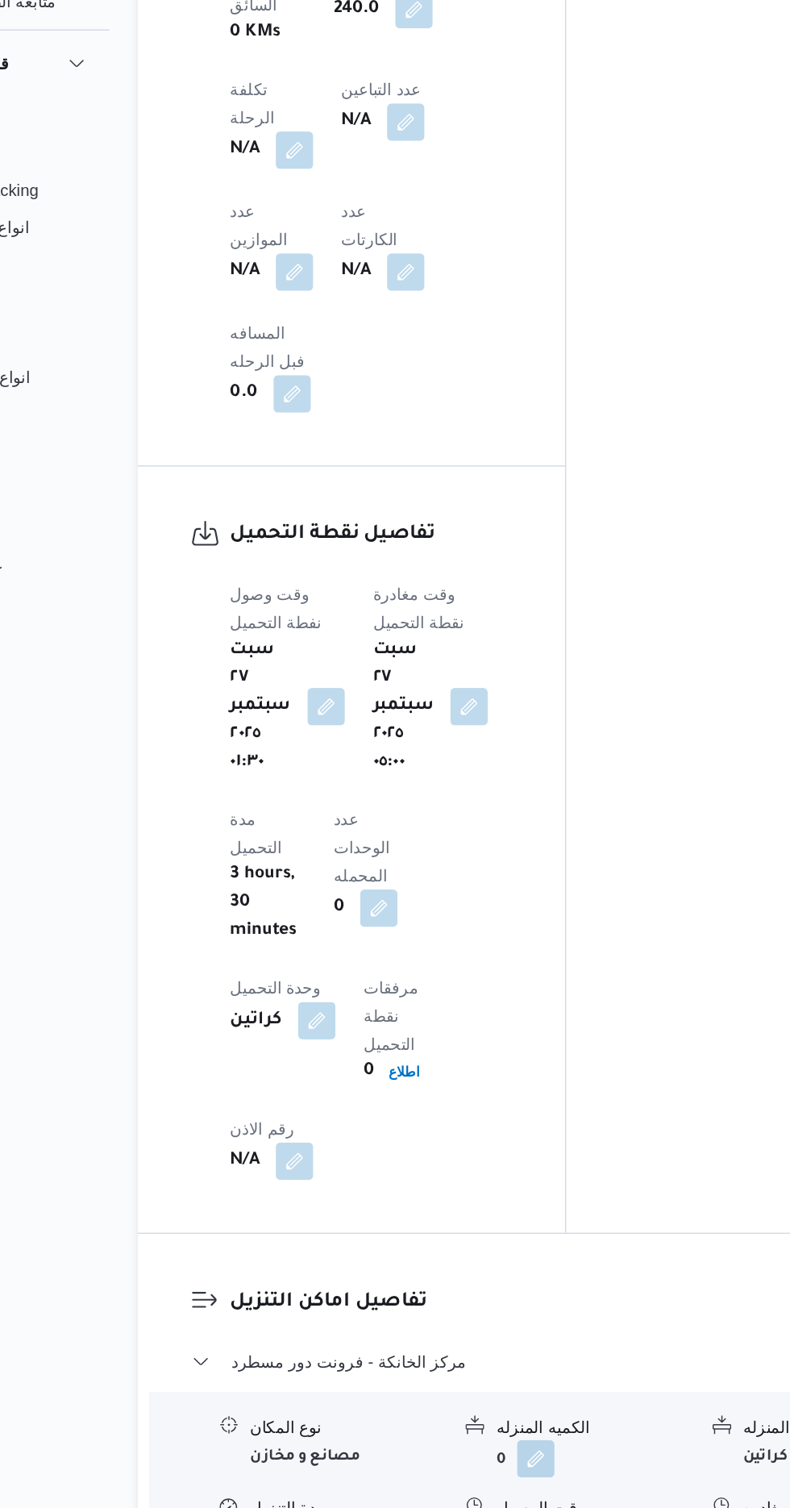
click at [501, 1193] on button "button" at bounding box center [495, 1206] width 26 height 26
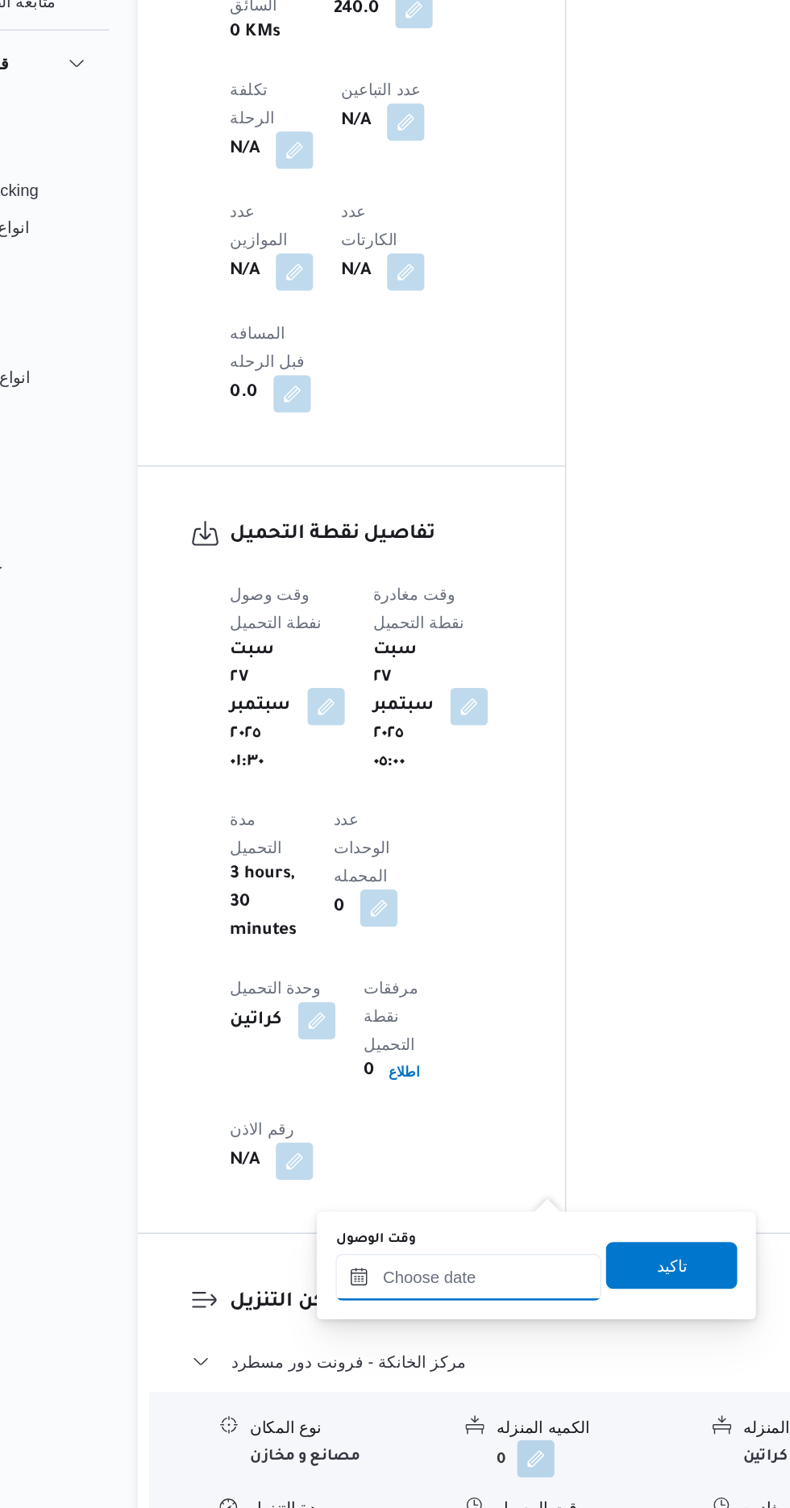
click at [451, 1021] on input "وقت الوصول" at bounding box center [437, 1026] width 183 height 32
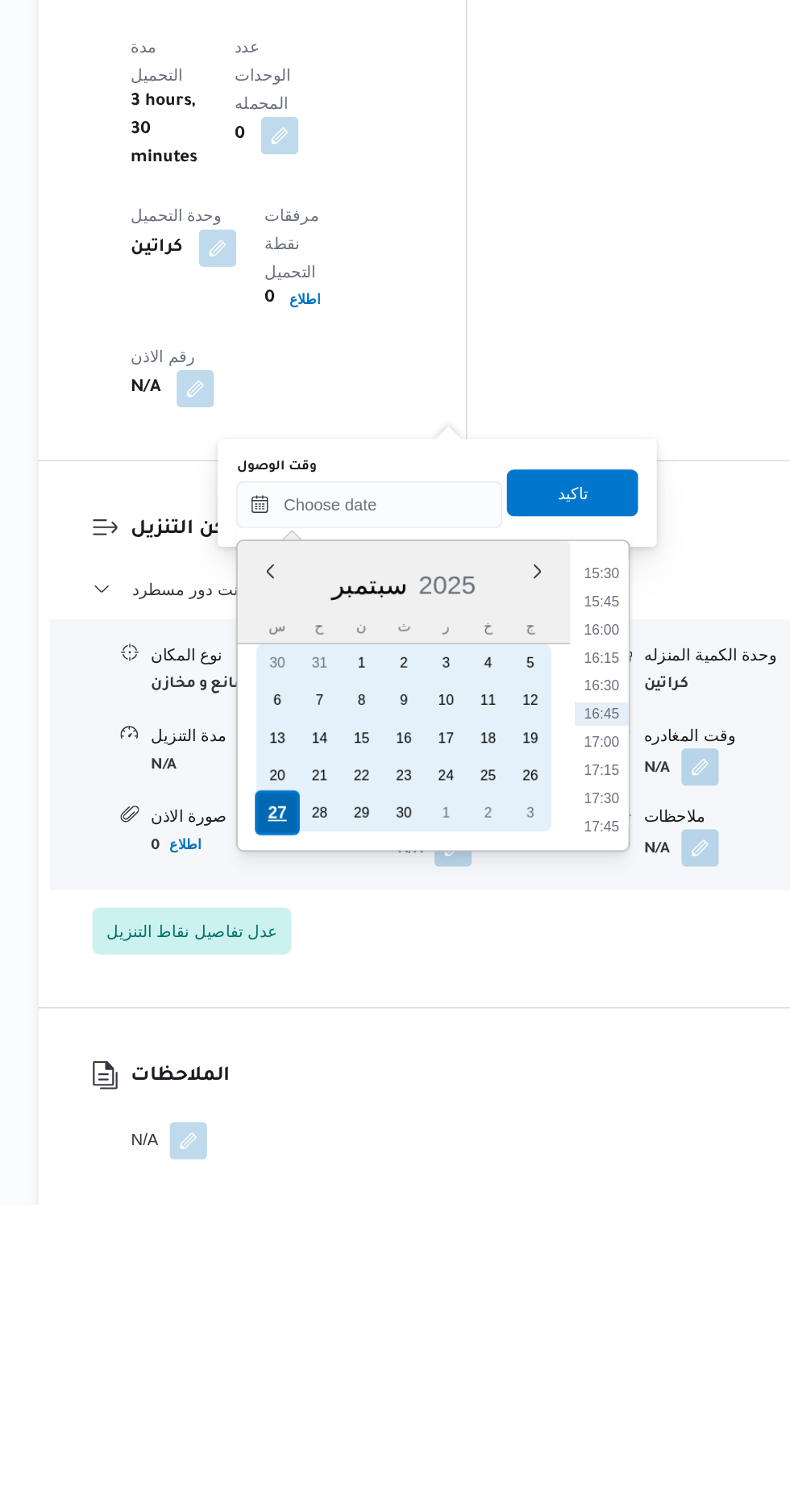
click at [366, 1235] on div "27" at bounding box center [374, 1238] width 31 height 31
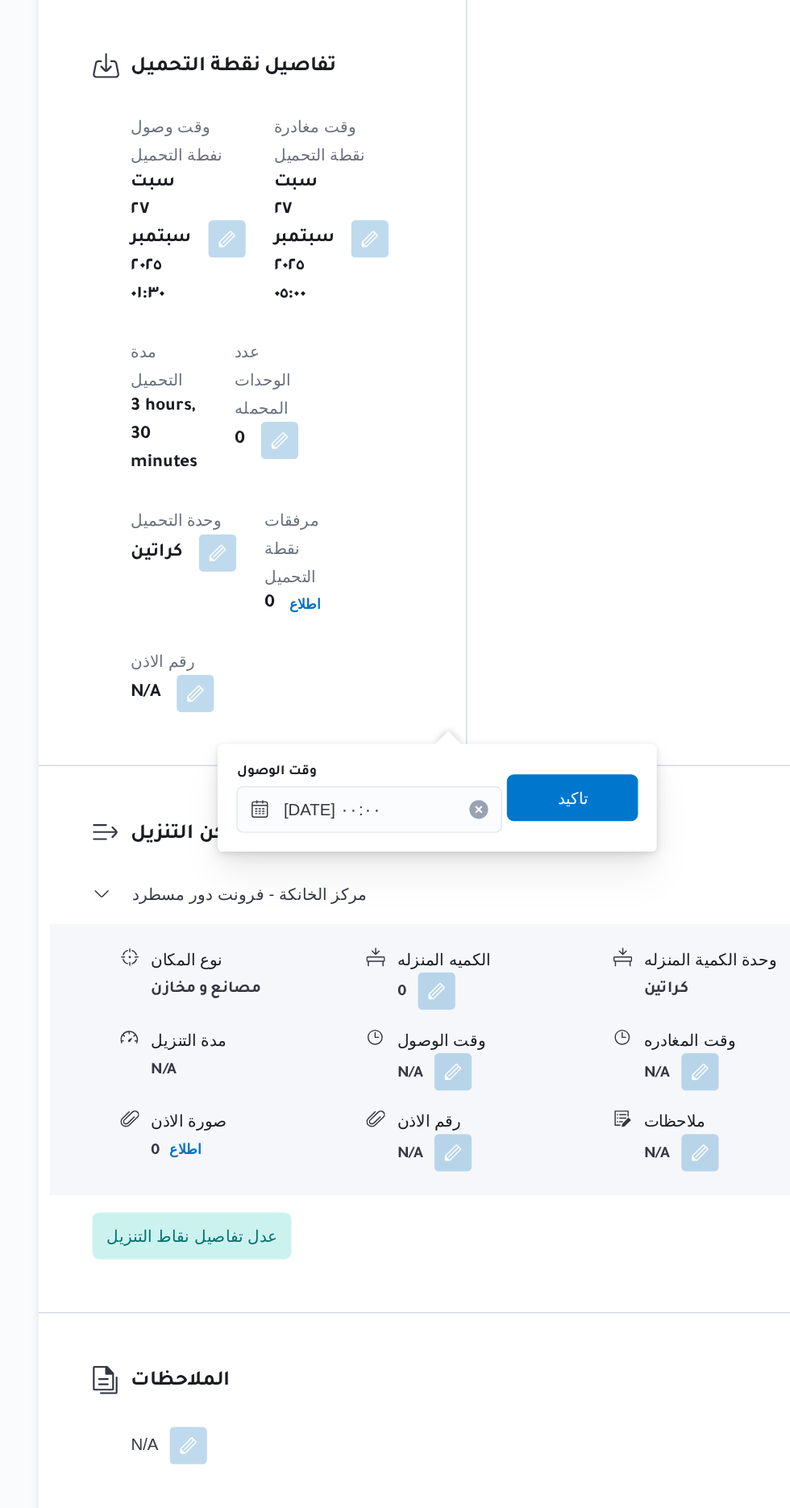
click at [342, 1028] on div "You are in a dialog. To close this dialog, hit escape. وقت الوصول [DATE] ٠٠:٠٠ …" at bounding box center [484, 1018] width 302 height 74
click at [347, 1044] on div "You are in a dialog. To close this dialog, hit escape. وقت الوصول [DATE] ٠٠:٠٠ …" at bounding box center [484, 1018] width 302 height 74
click at [363, 1018] on input "[DATE] ٠٠:٠٠" at bounding box center [437, 1026] width 183 height 32
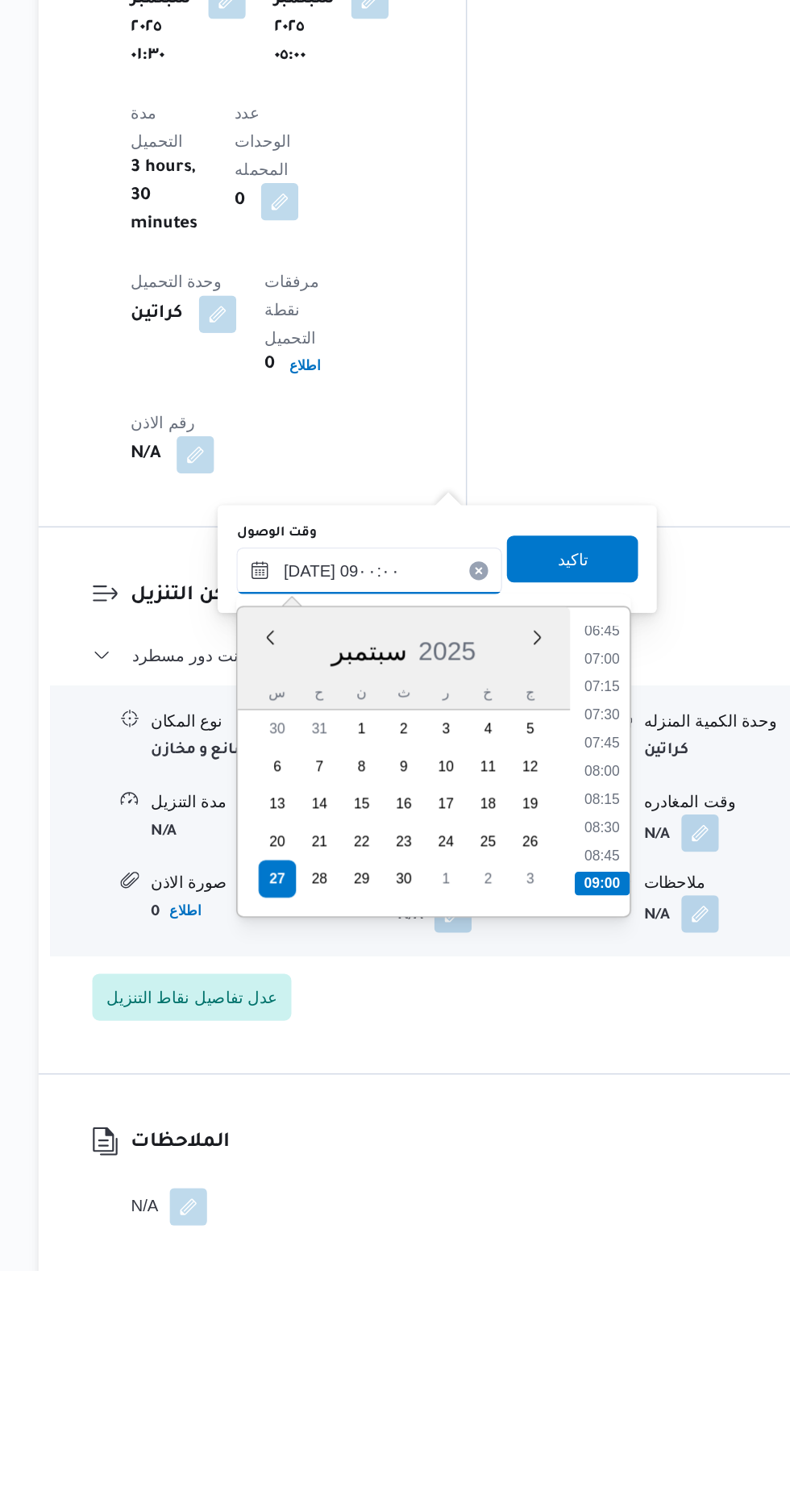
scroll to position [1328, 0]
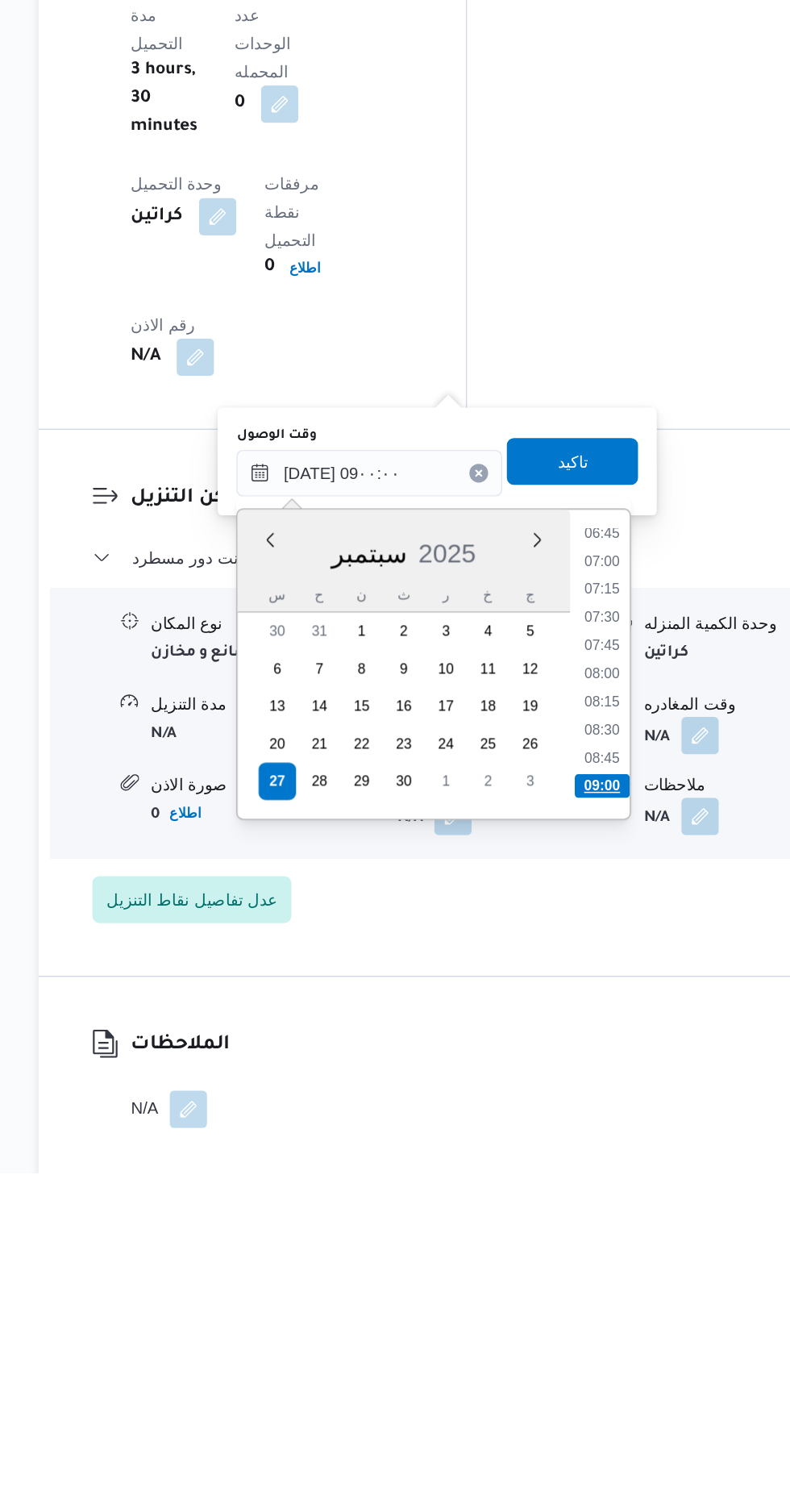
click at [592, 1239] on li "09:00" at bounding box center [598, 1241] width 38 height 16
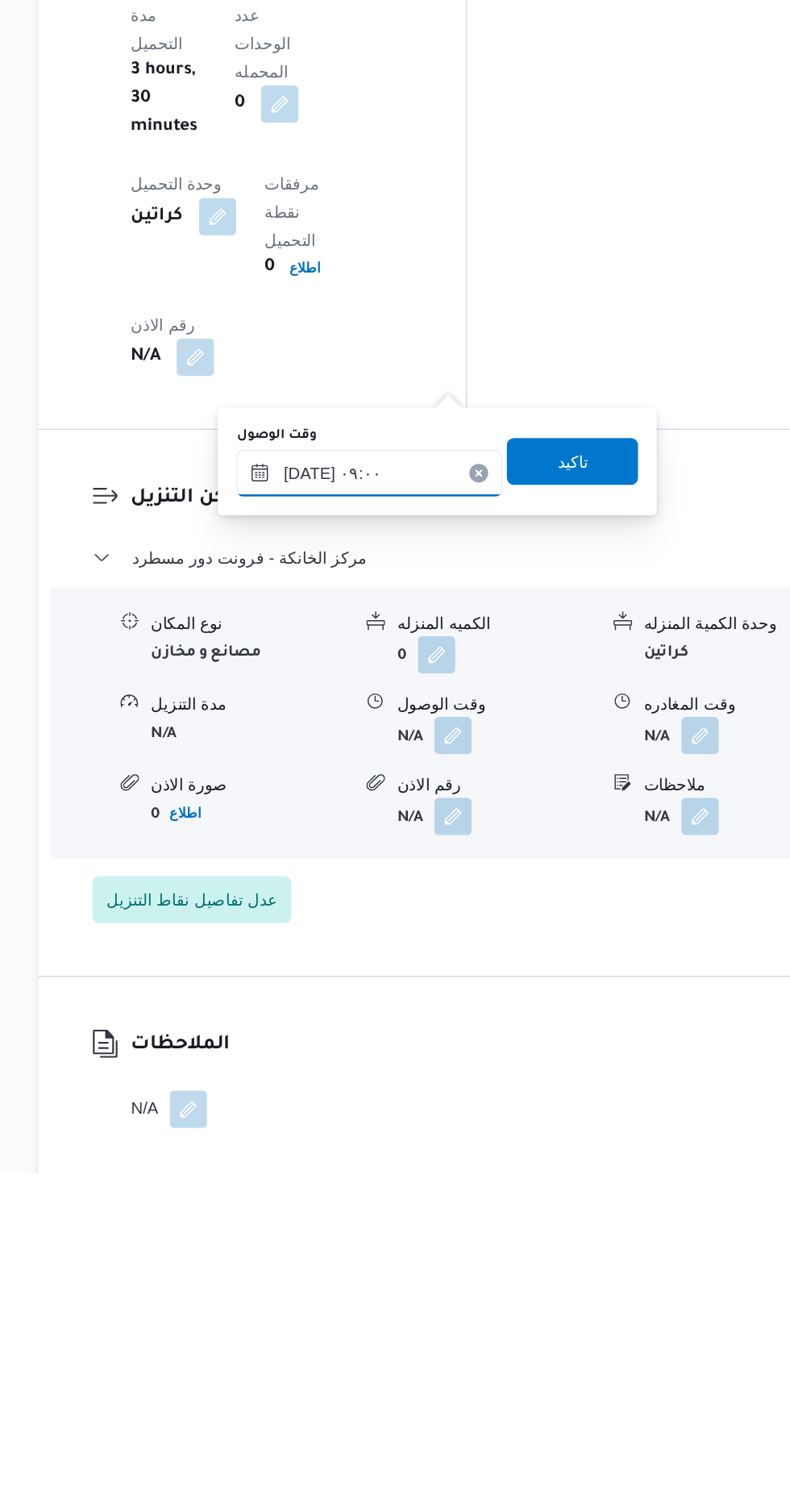
click at [455, 1017] on input "[DATE] ٠٩:٠٠" at bounding box center [437, 1026] width 183 height 32
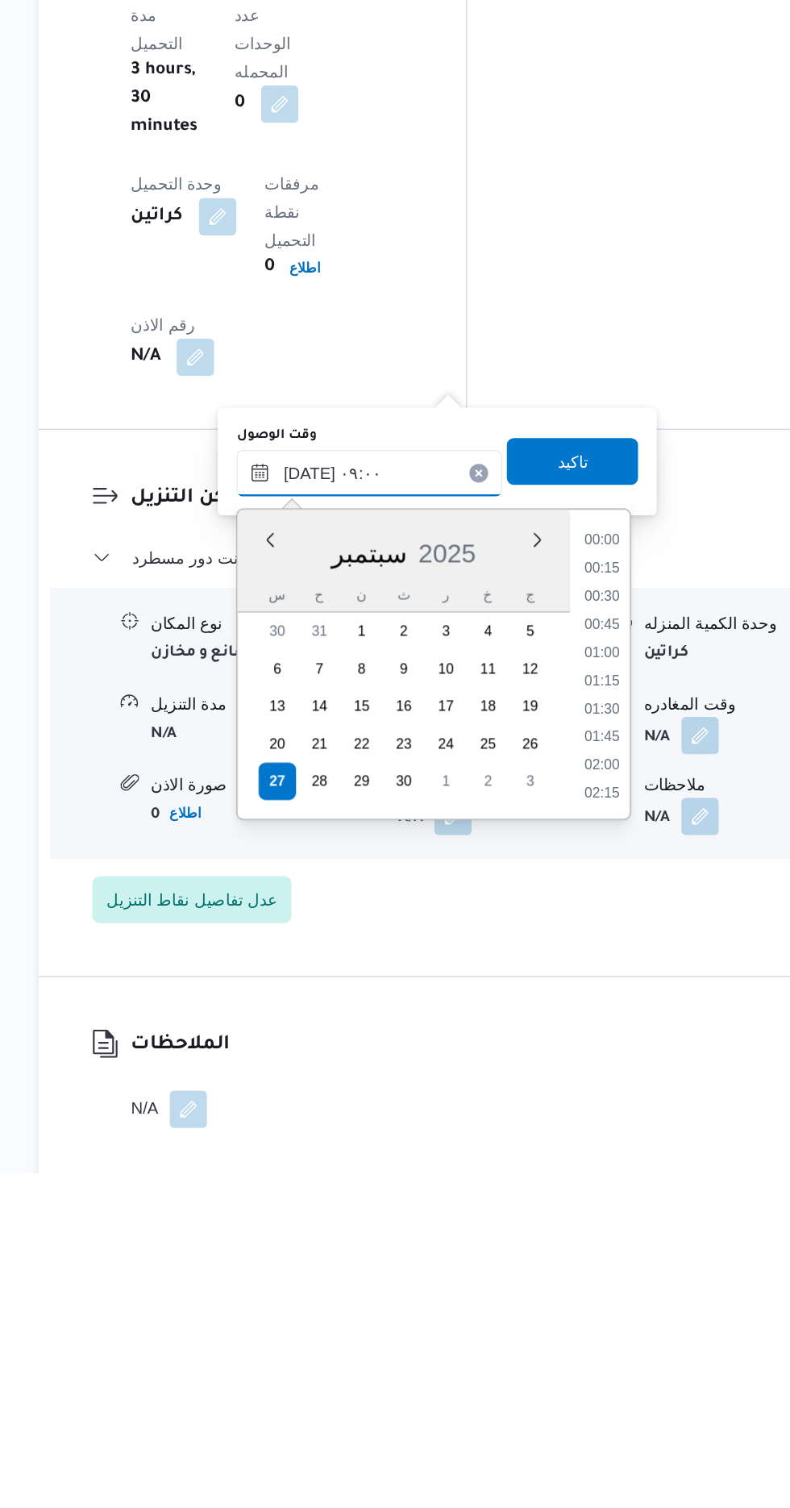
scroll to position [598, 0]
click at [589, 1208] on li "09:30" at bounding box center [598, 1209] width 37 height 16
type input "[DATE] ٠٩:٣٠"
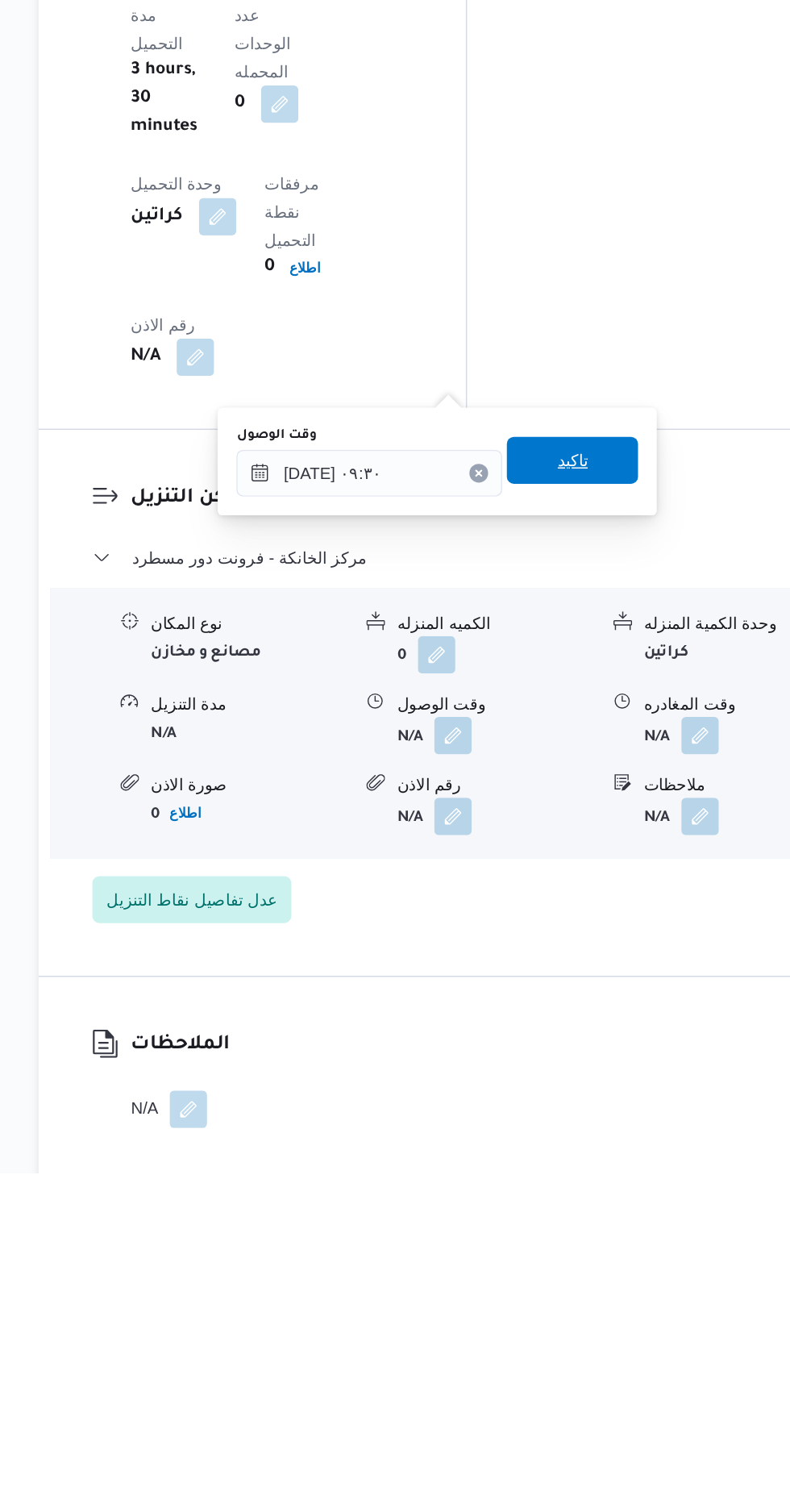
click at [588, 1025] on span "تاكيد" at bounding box center [577, 1017] width 21 height 19
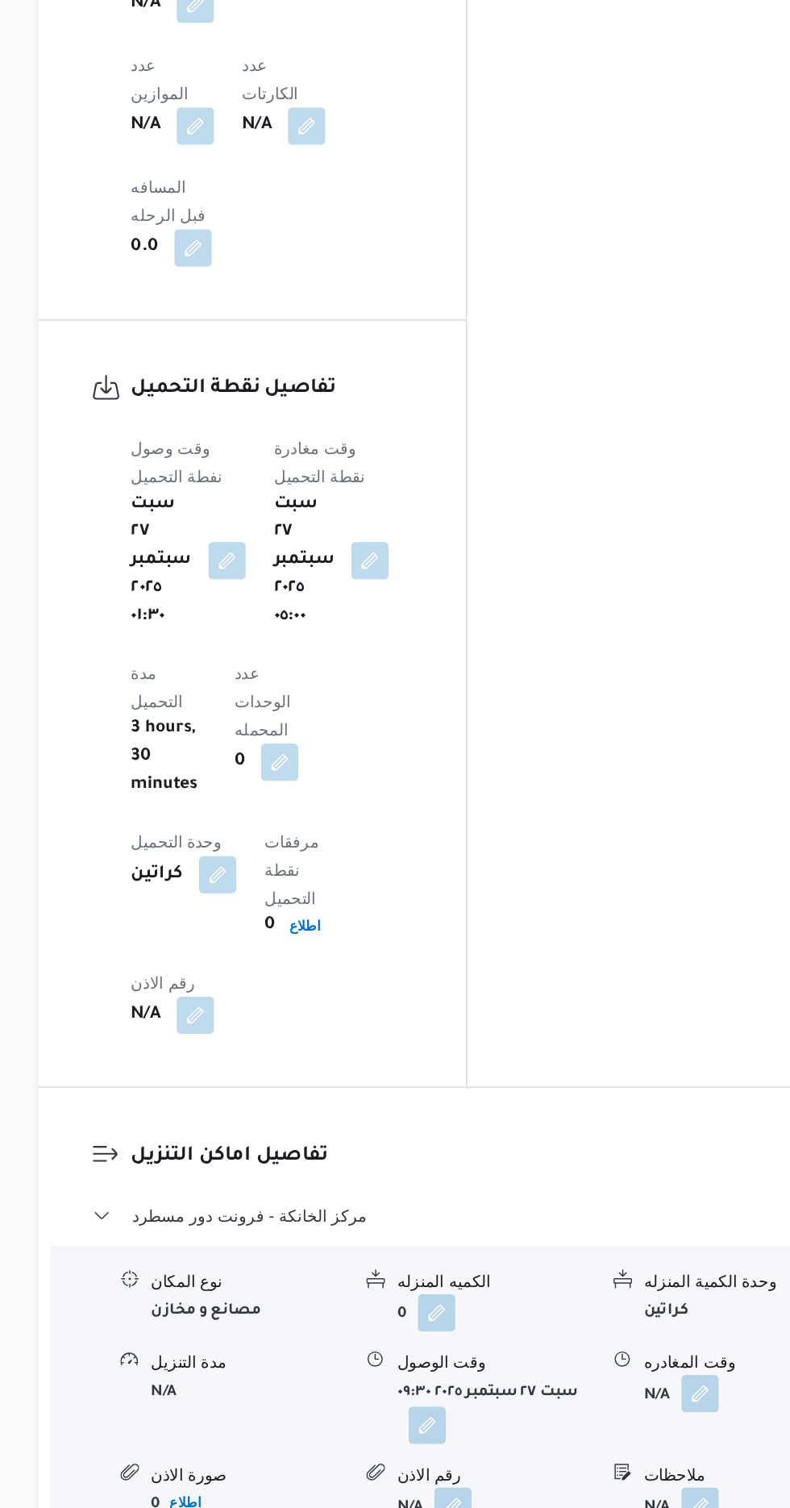
scroll to position [1327, 0]
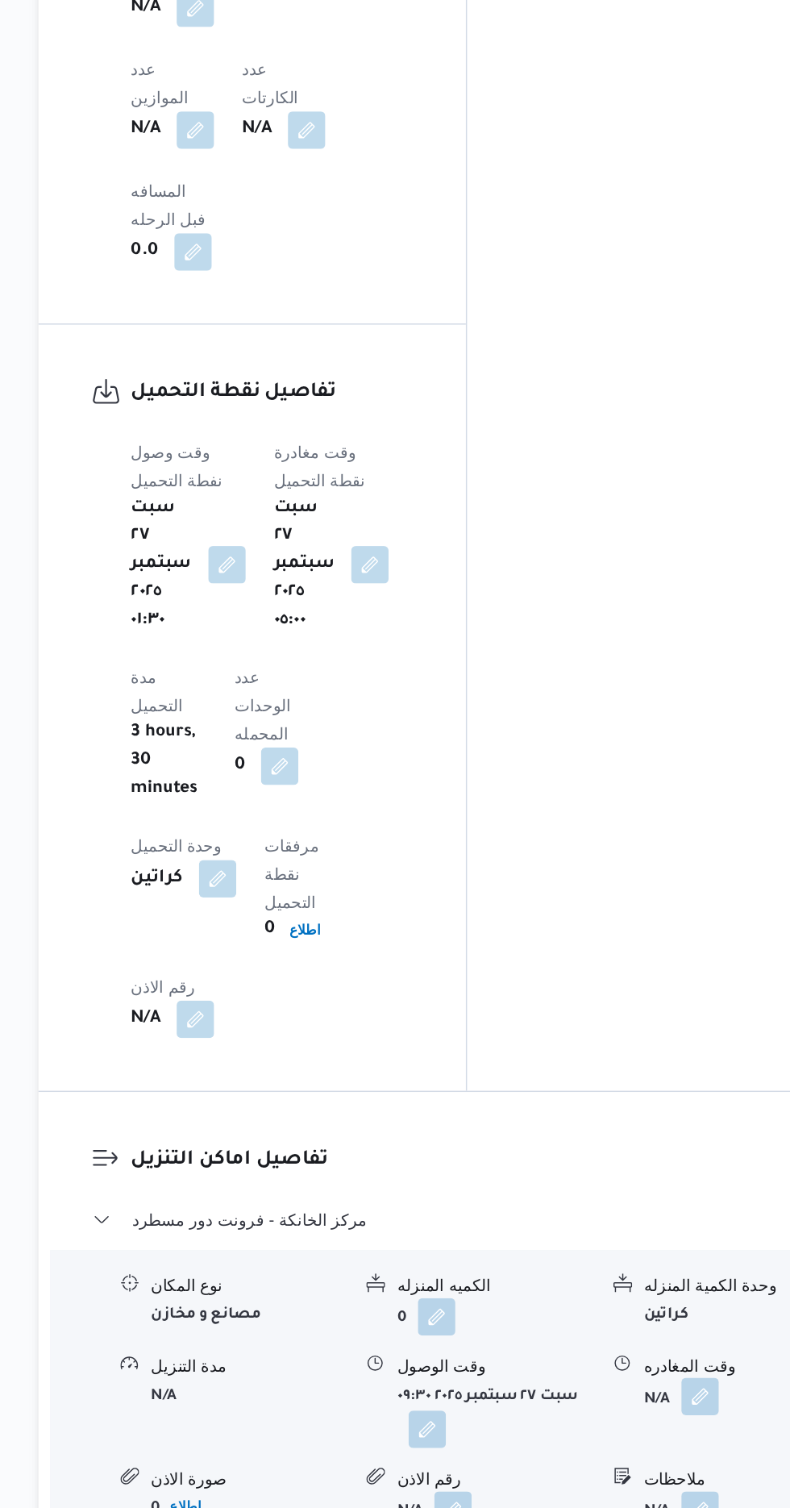
click at [670, 1194] on button "button" at bounding box center [665, 1207] width 26 height 26
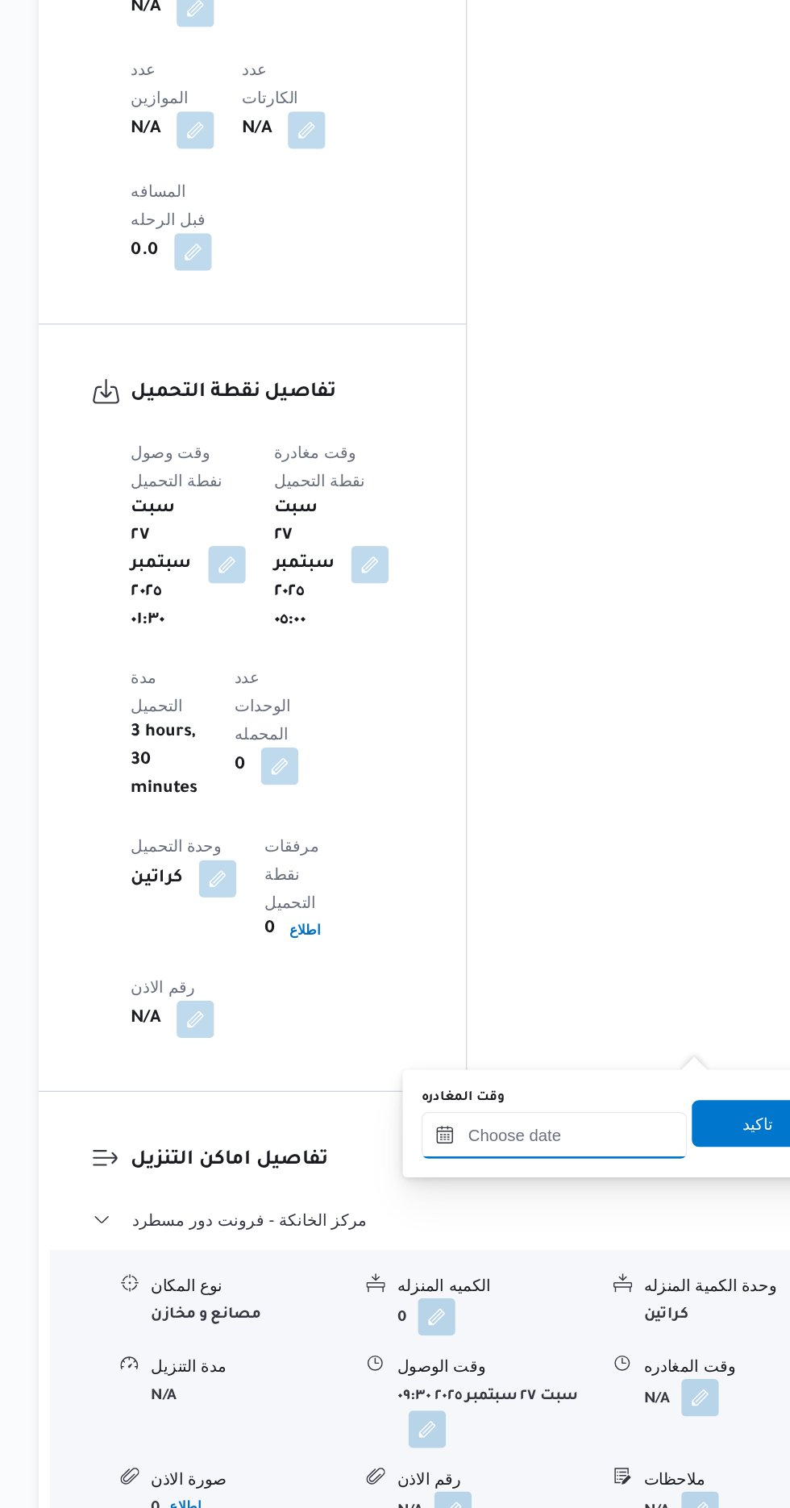
click at [553, 1022] on input "وقت المغادره" at bounding box center [564, 1027] width 183 height 32
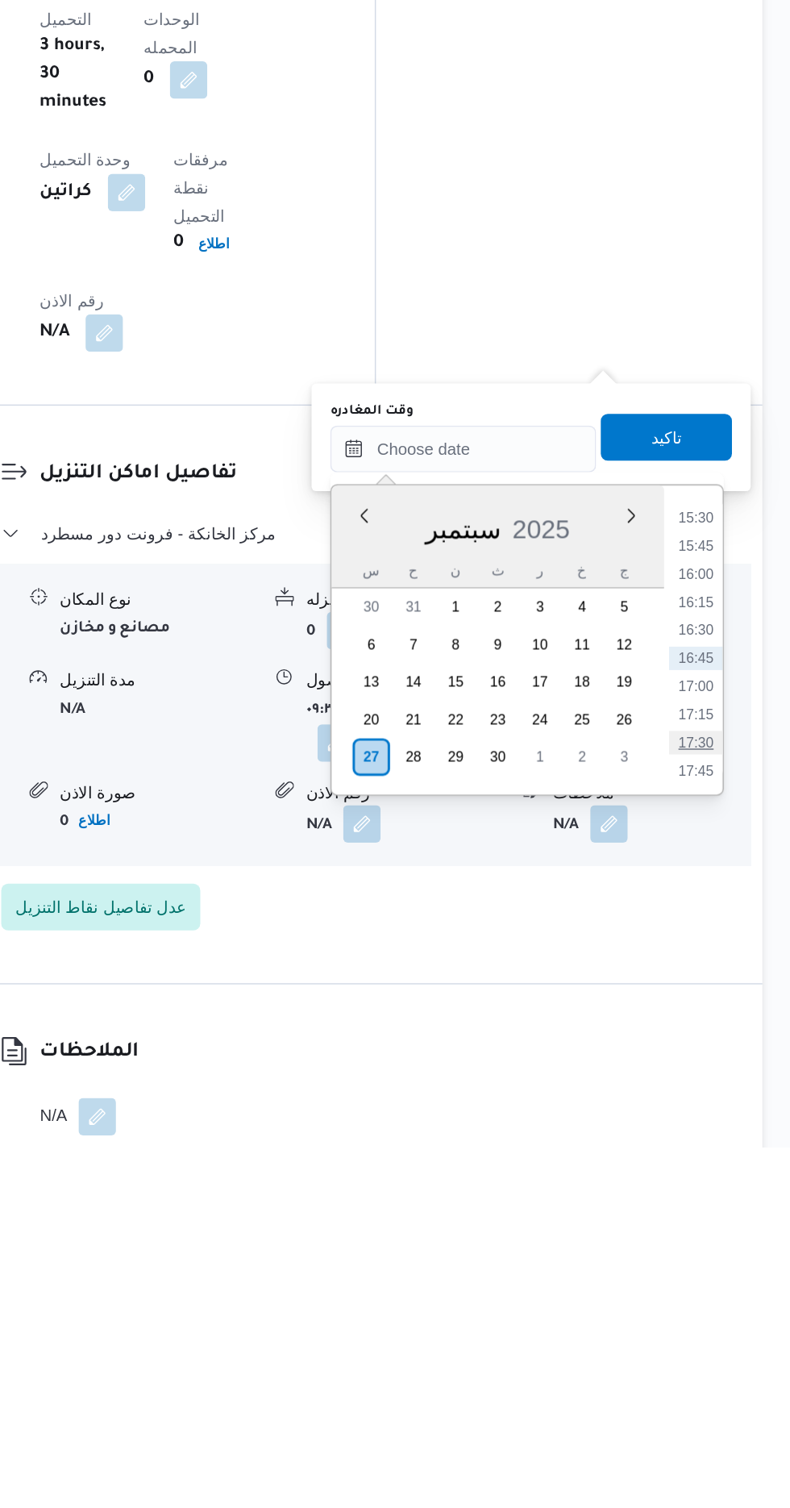
click at [714, 1224] on li "17:30" at bounding box center [724, 1229] width 37 height 16
type input "[DATE] ١٧:٣٠"
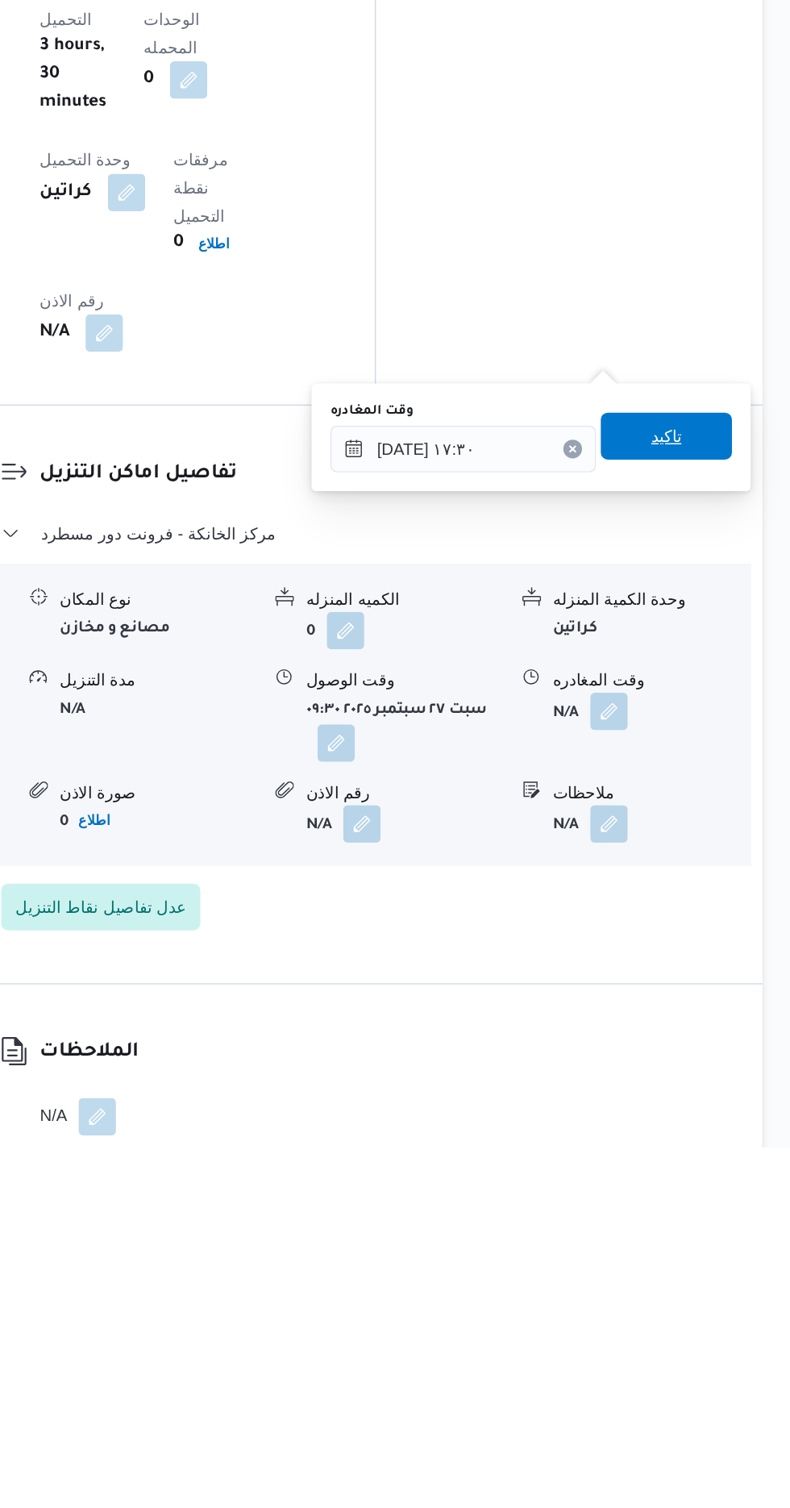
click at [709, 1020] on span "تاكيد" at bounding box center [704, 1018] width 21 height 19
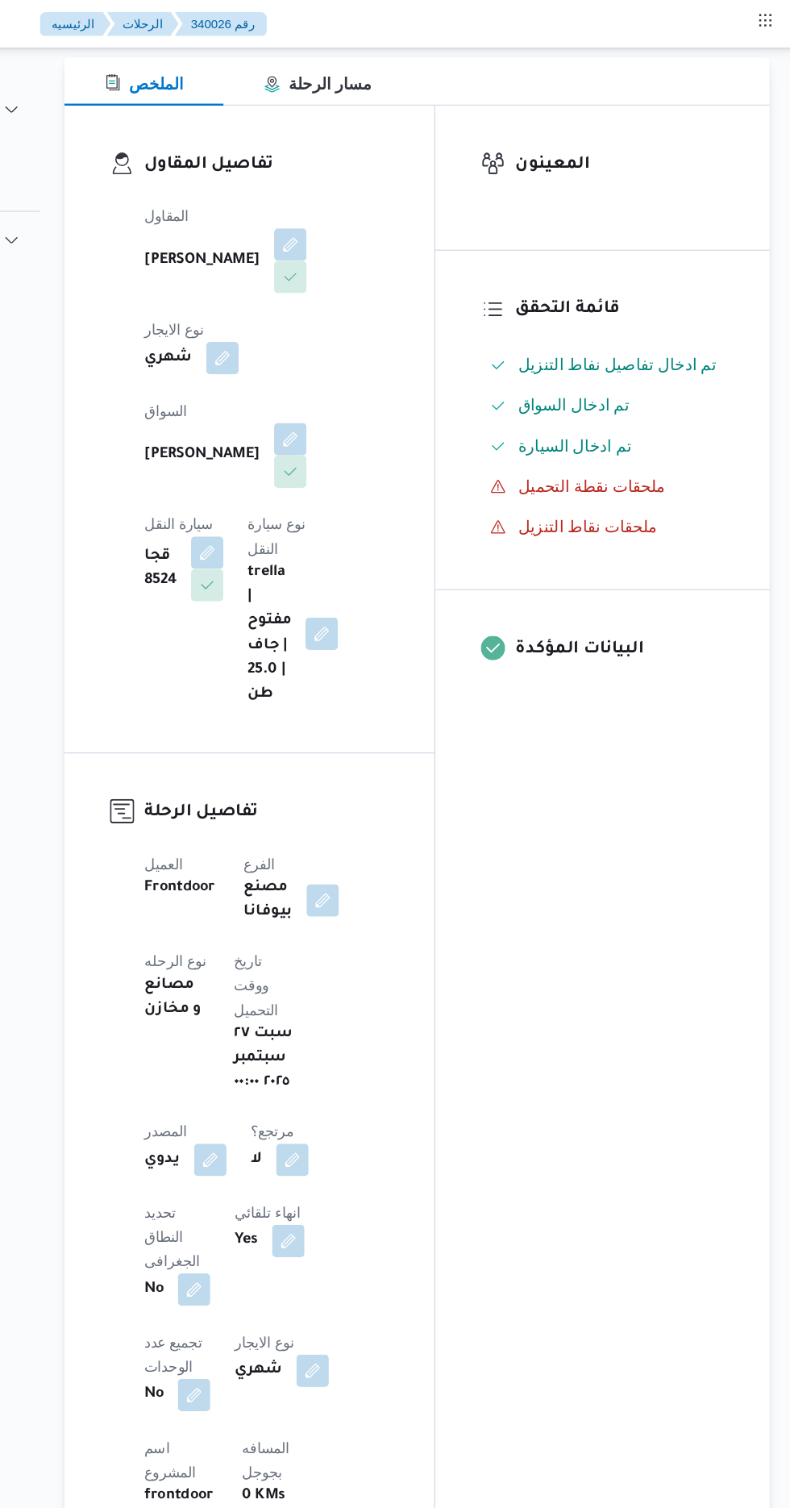
scroll to position [0, 0]
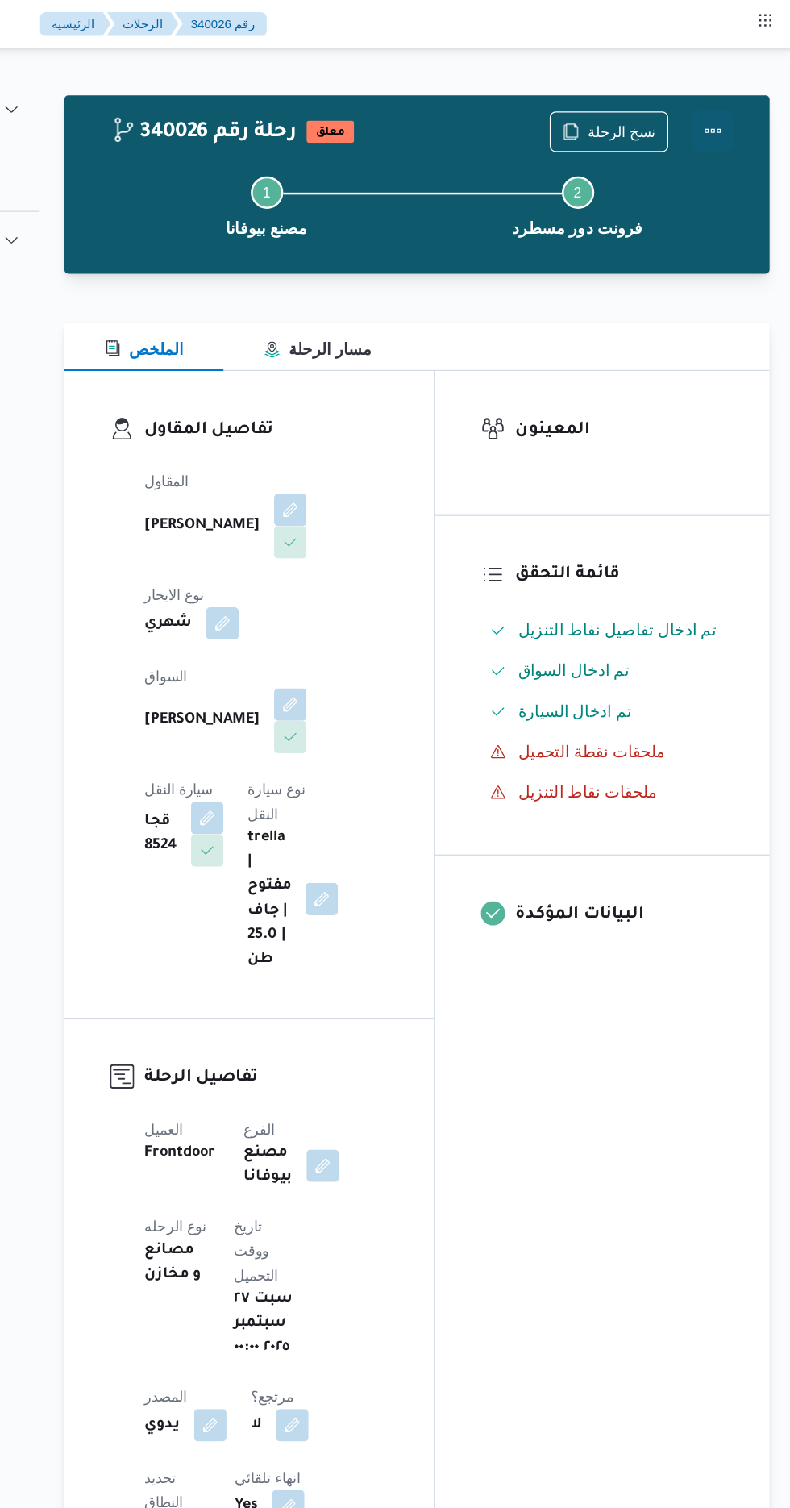
click at [732, 108] on button "Actions" at bounding box center [725, 104] width 32 height 32
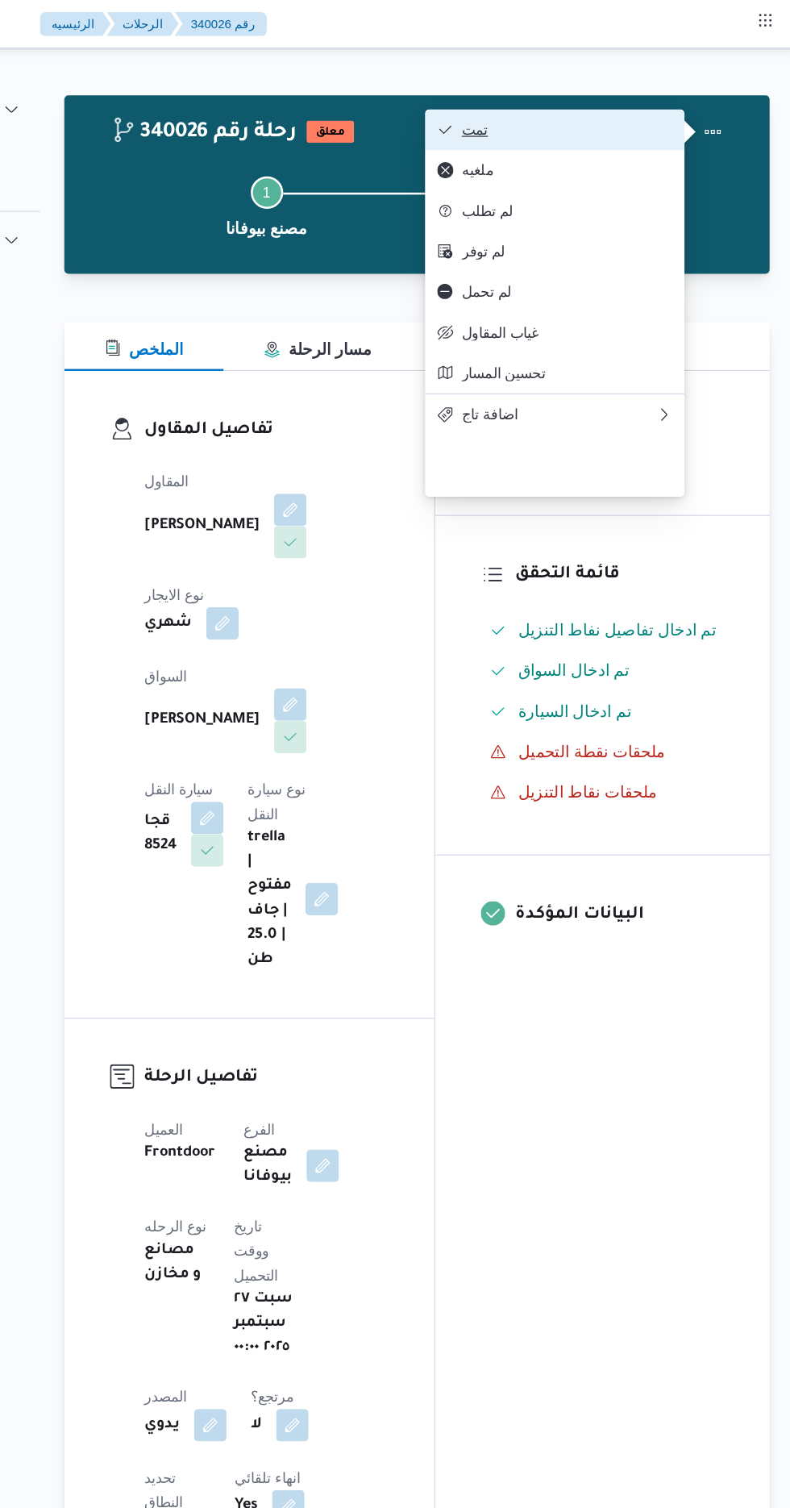
click at [669, 119] on button "تمت" at bounding box center [600, 103] width 206 height 32
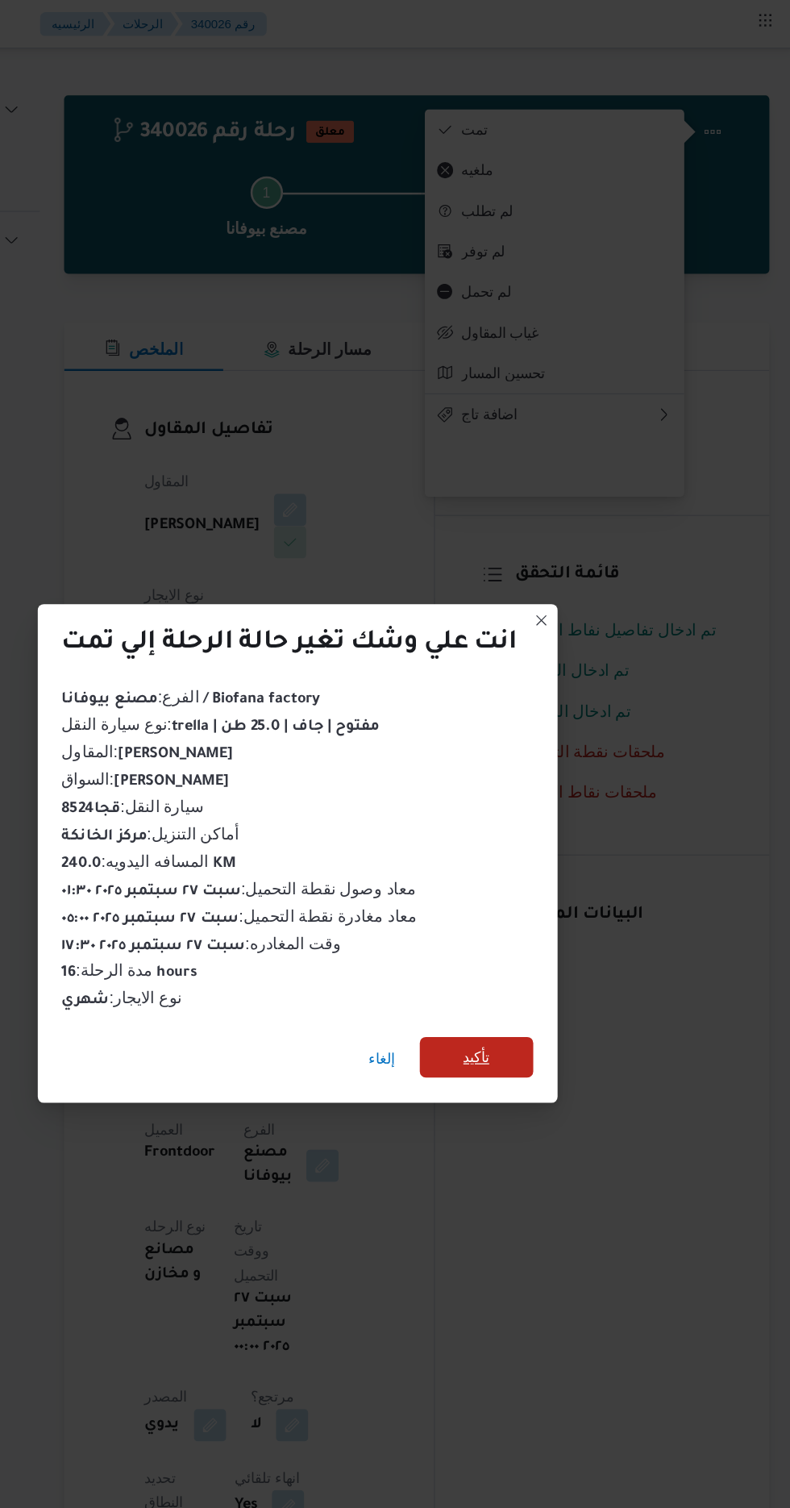
click at [528, 833] on span "تأكيد" at bounding box center [538, 841] width 90 height 32
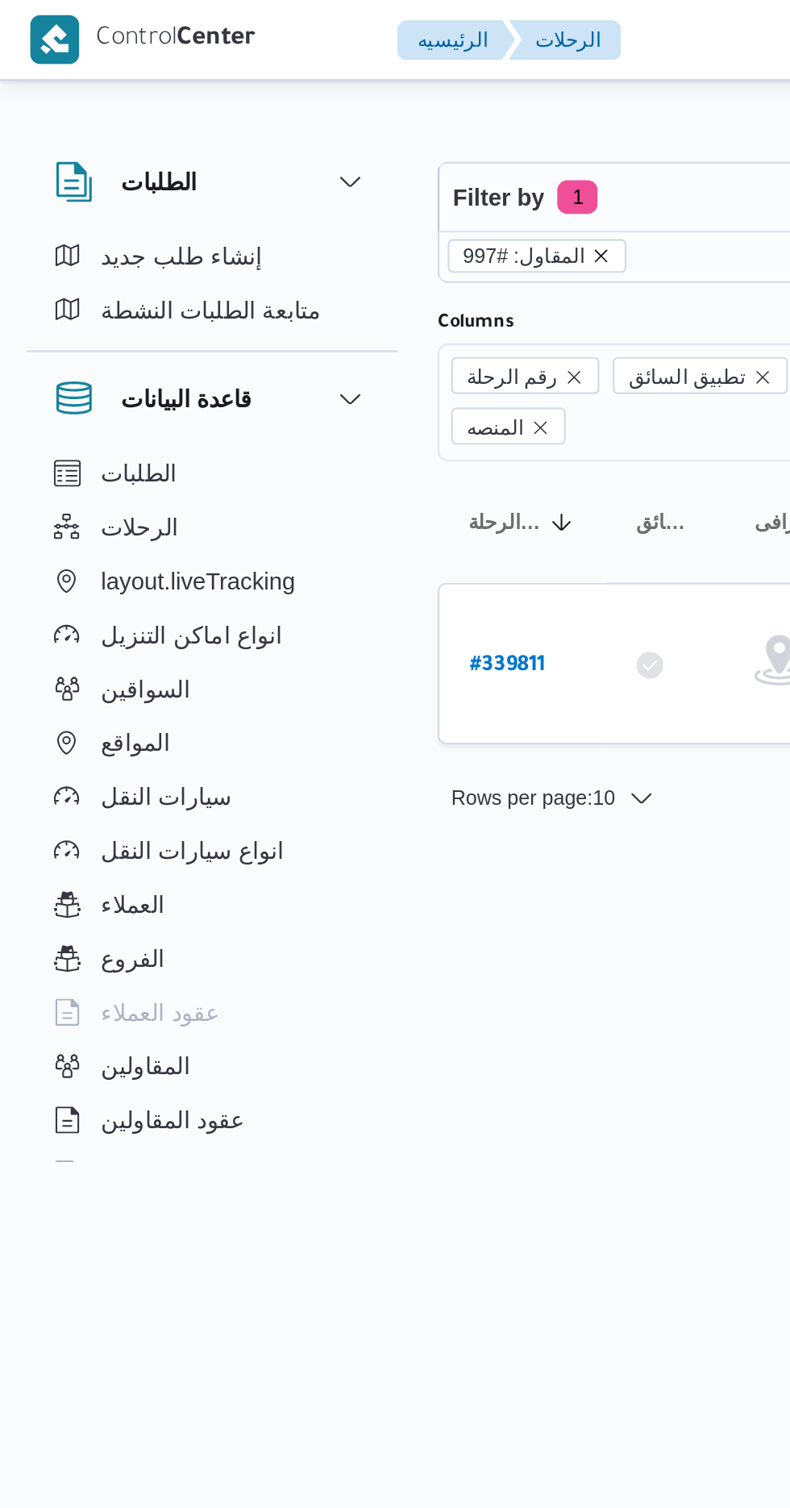
click at [285, 122] on icon "remove selected entity" at bounding box center [288, 122] width 6 height 6
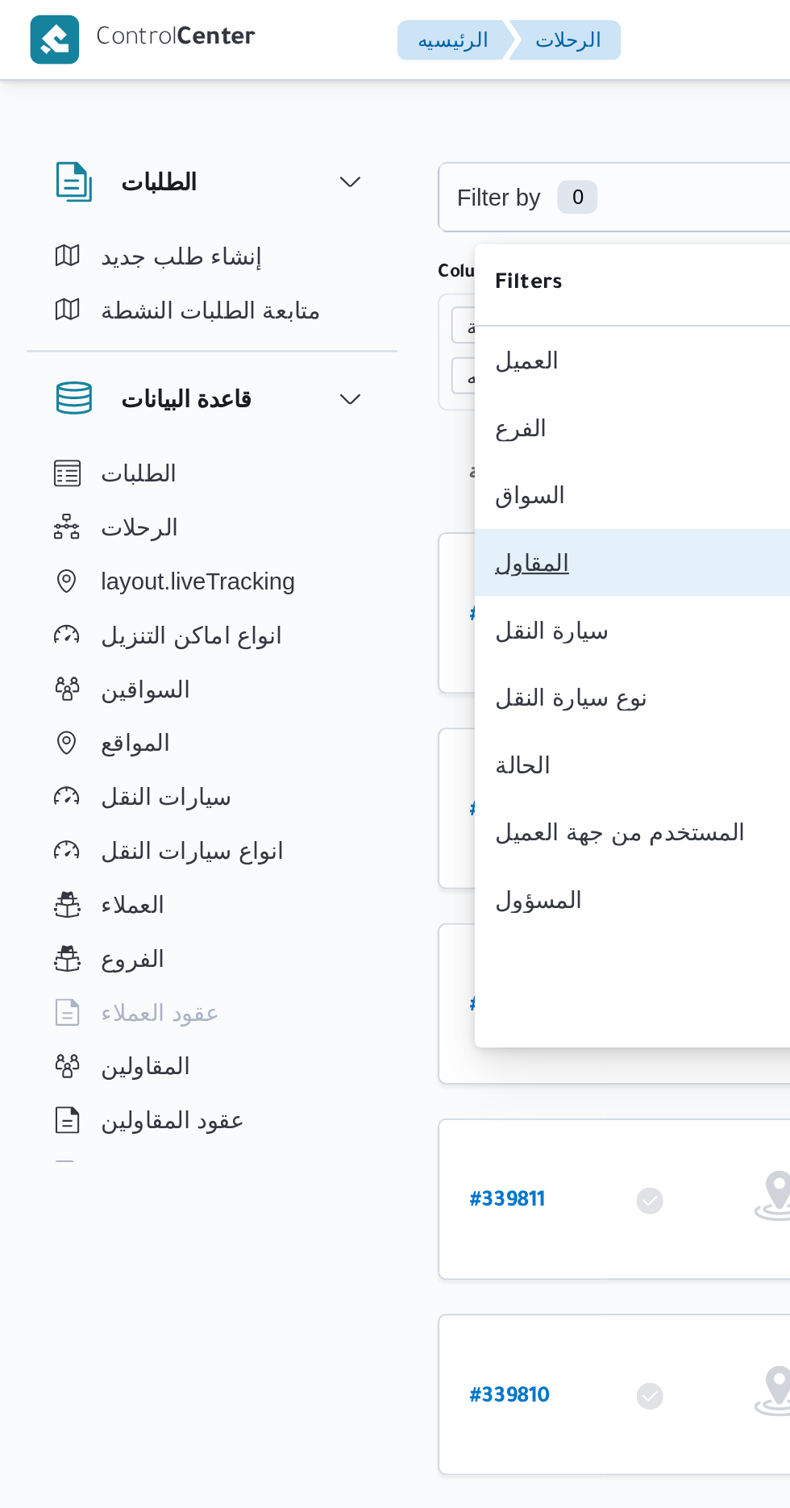
click at [291, 276] on div "المقاول" at bounding box center [321, 269] width 168 height 13
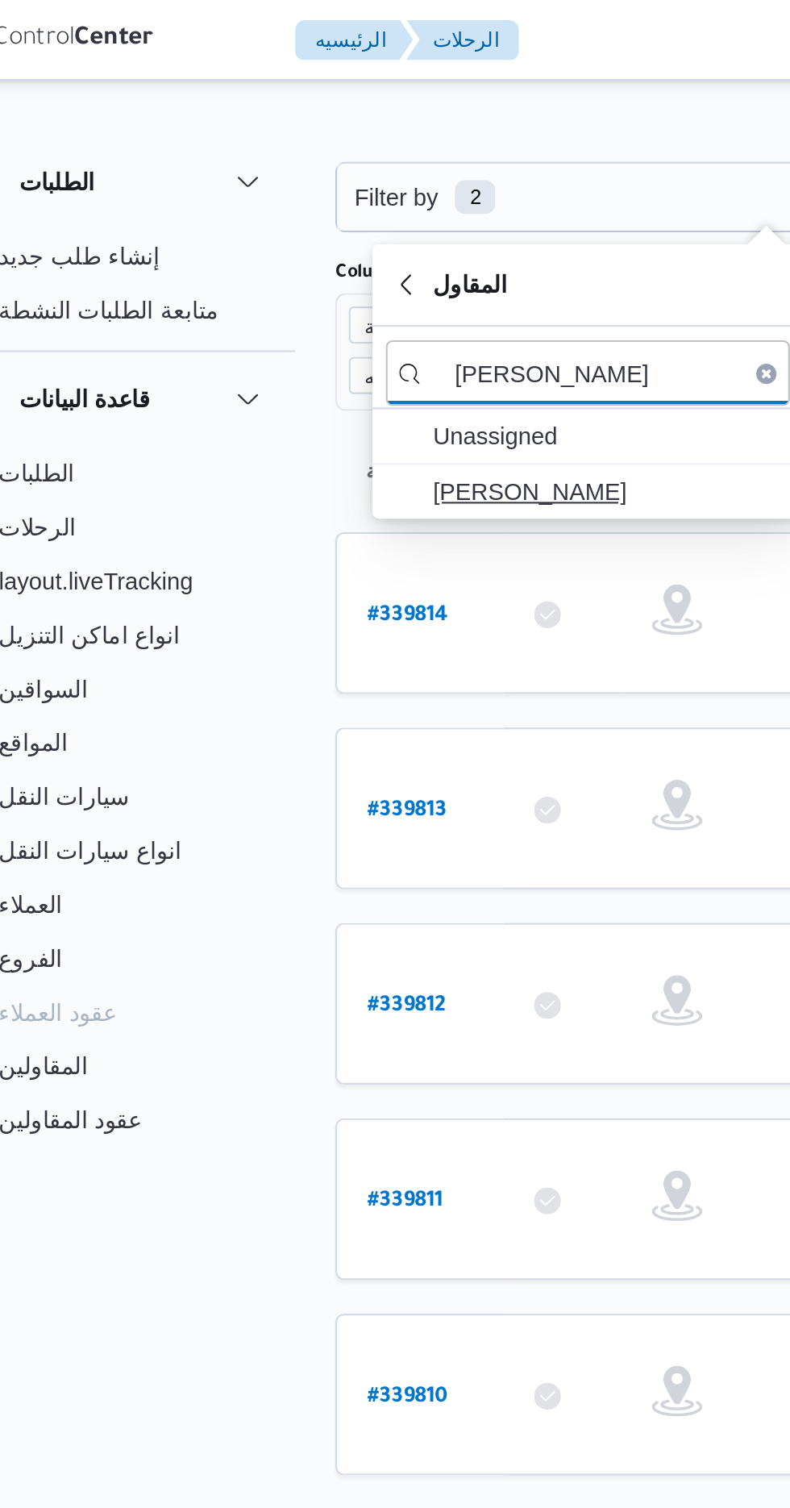
type input "[PERSON_NAME]"
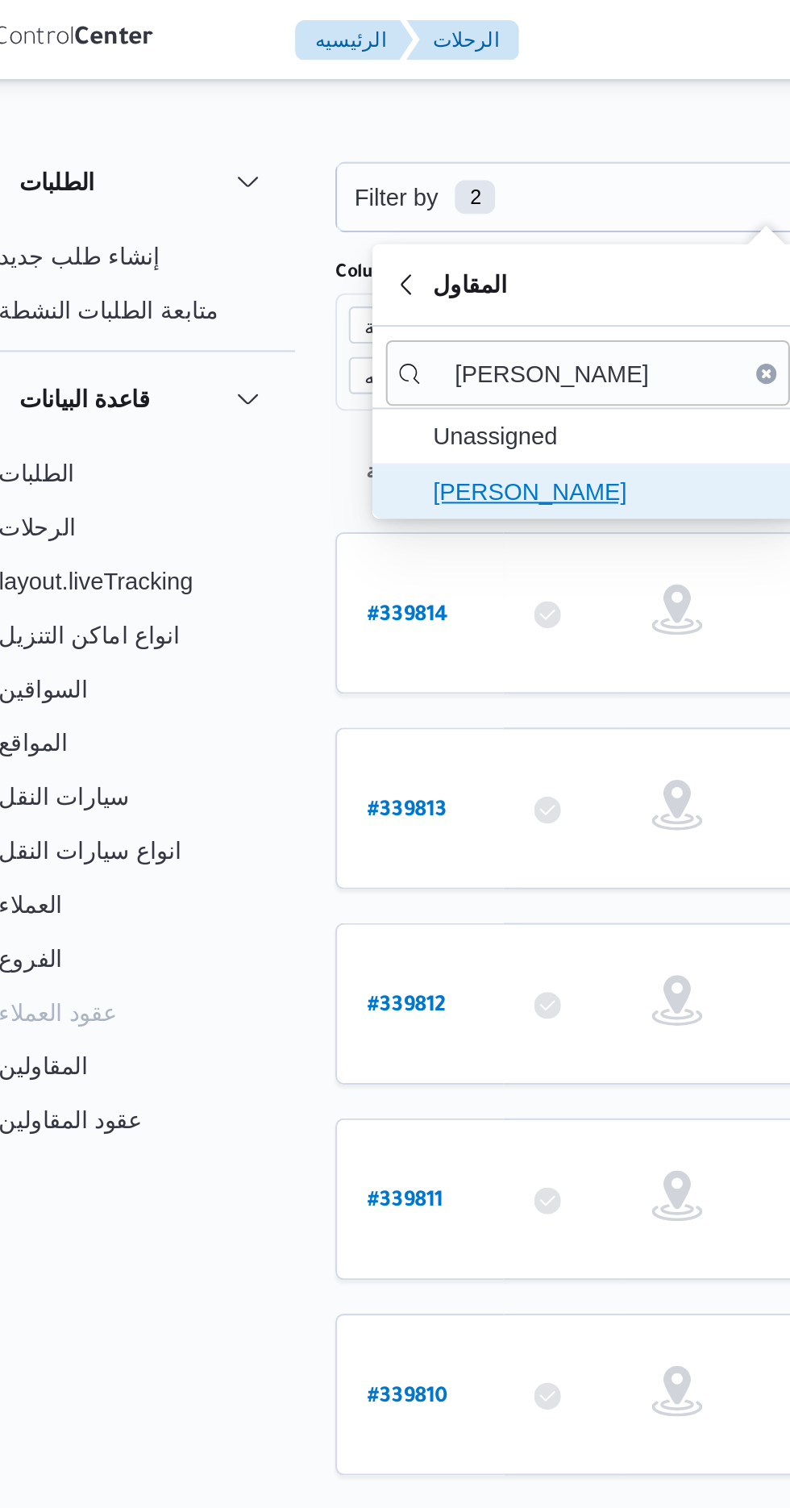
click at [355, 243] on span "[PERSON_NAME]" at bounding box center [340, 235] width 168 height 19
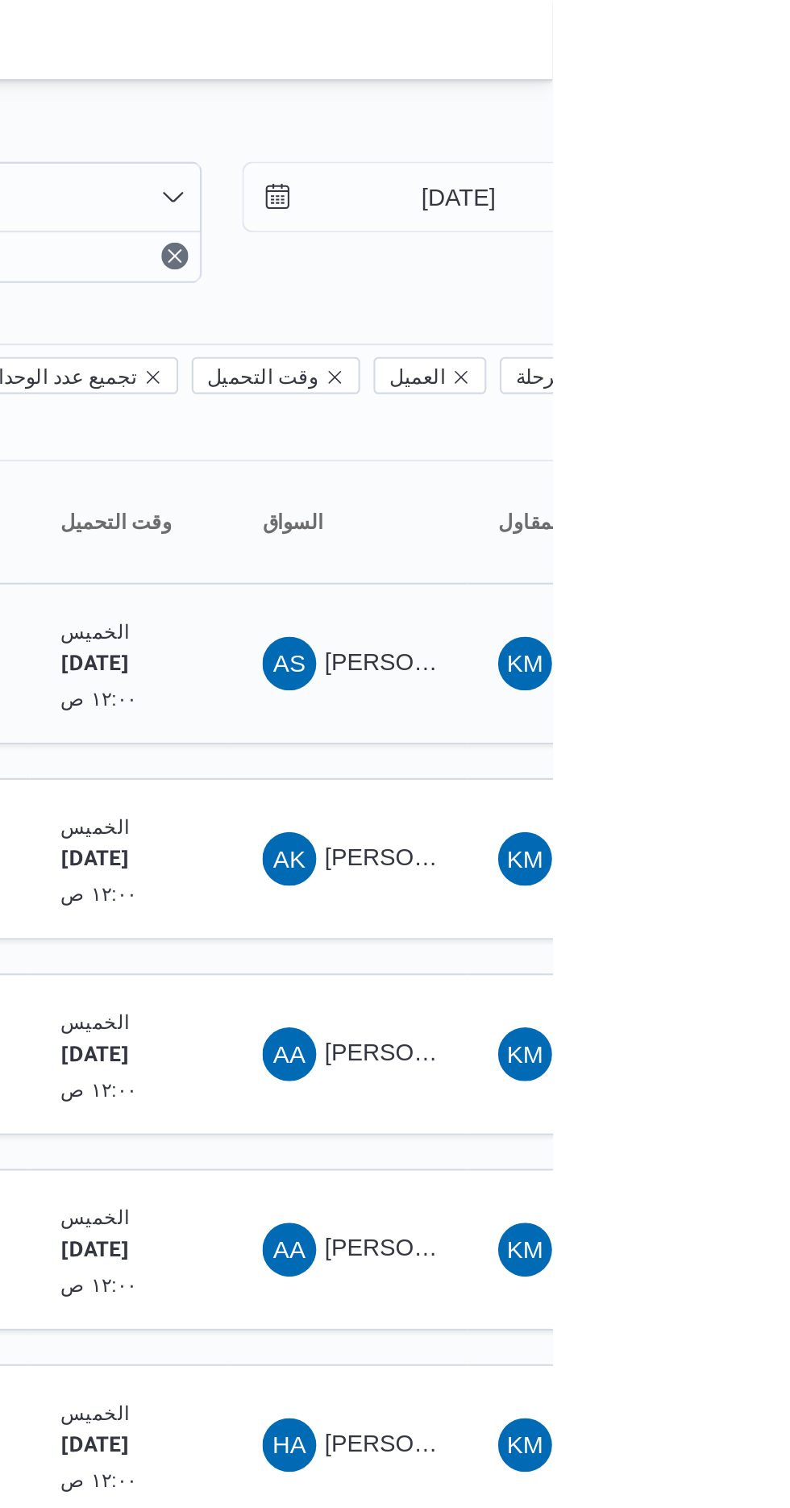
click at [713, 310] on span "[PERSON_NAME]" at bounding box center [727, 316] width 93 height 13
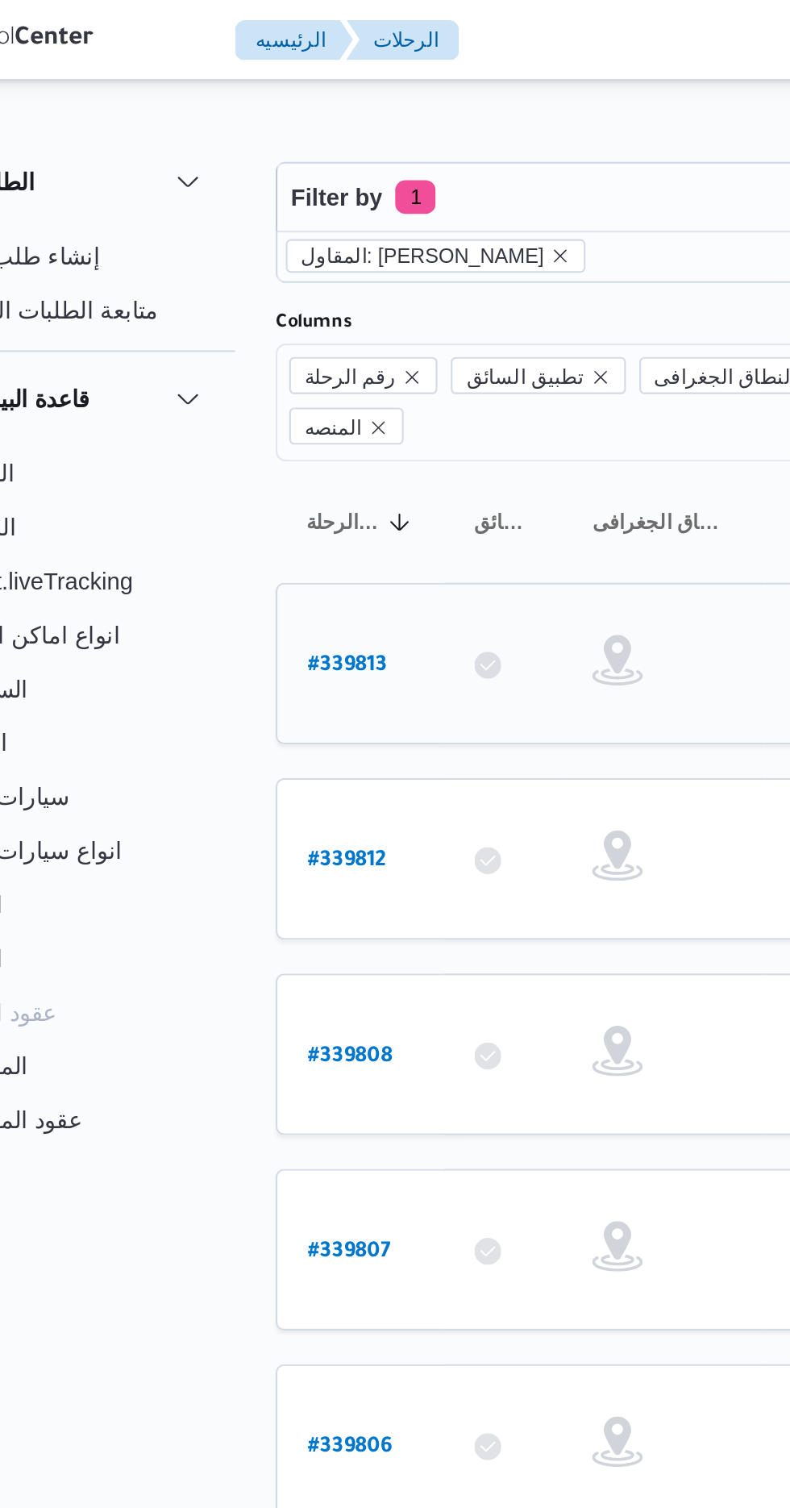
click at [239, 314] on b "# 339813" at bounding box center [244, 319] width 38 height 11
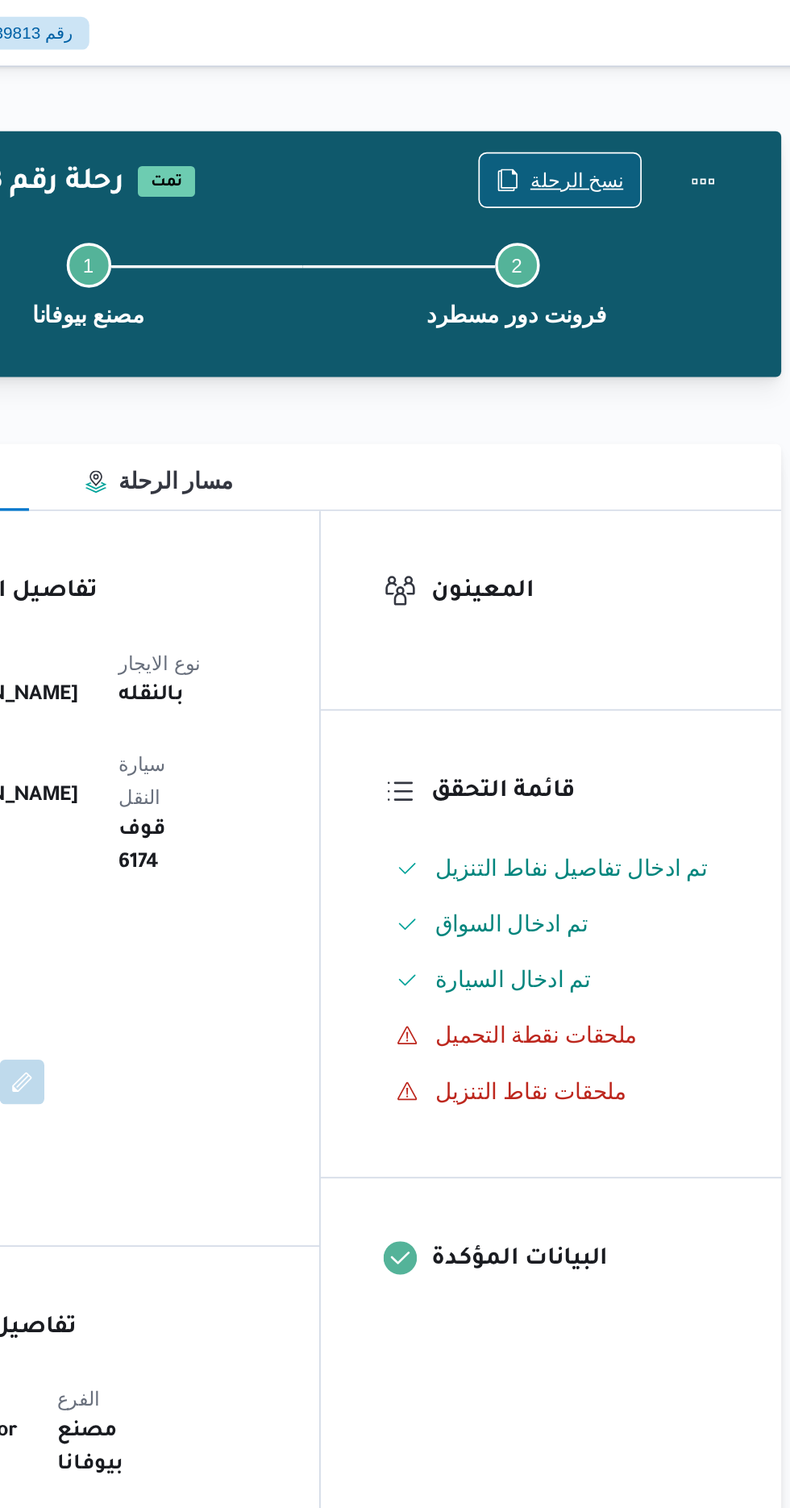
click at [667, 106] on span "نسخ الرحلة" at bounding box center [653, 103] width 54 height 19
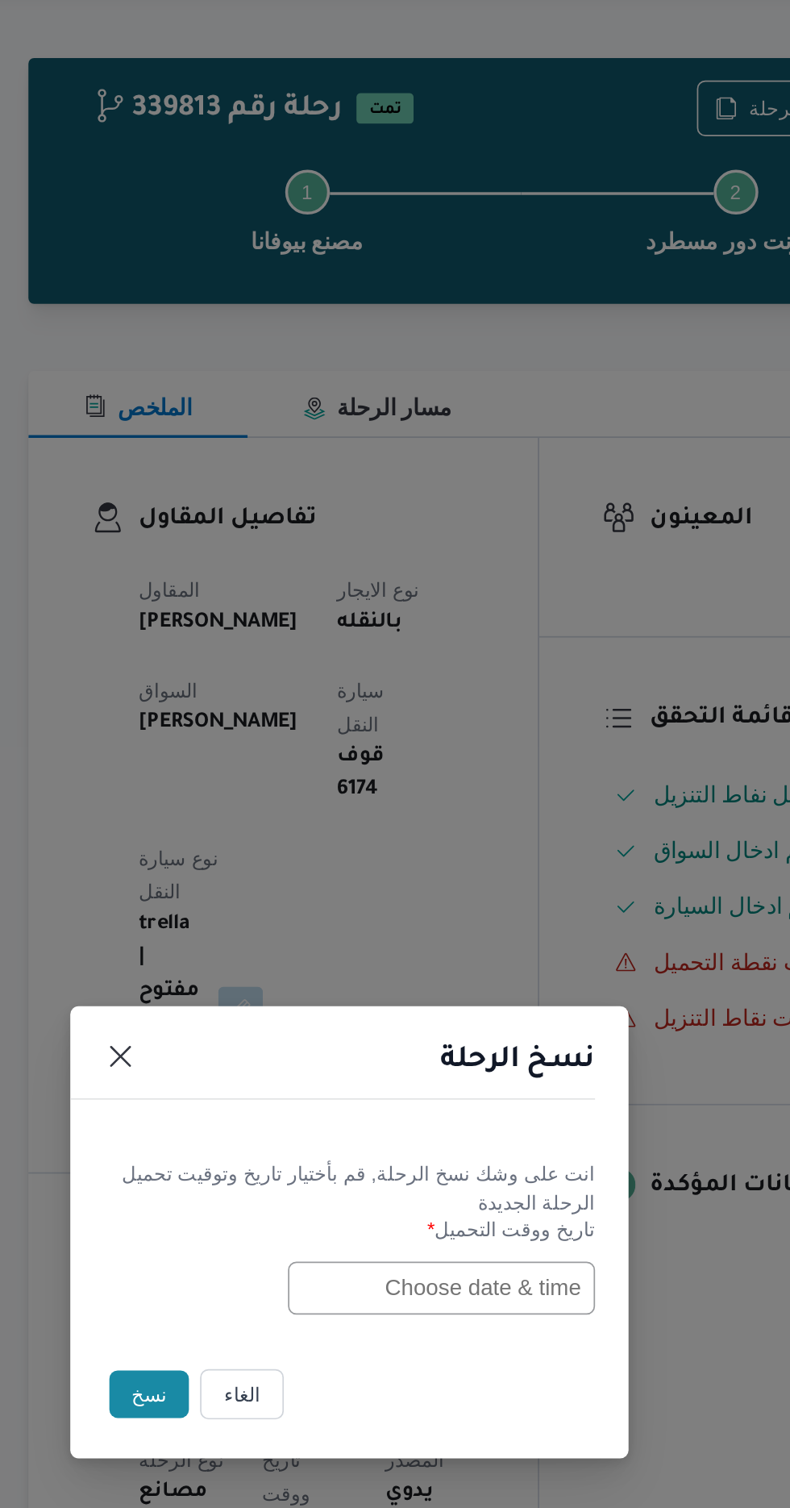
click at [333, 848] on button "الغاء" at bounding box center [333, 847] width 48 height 29
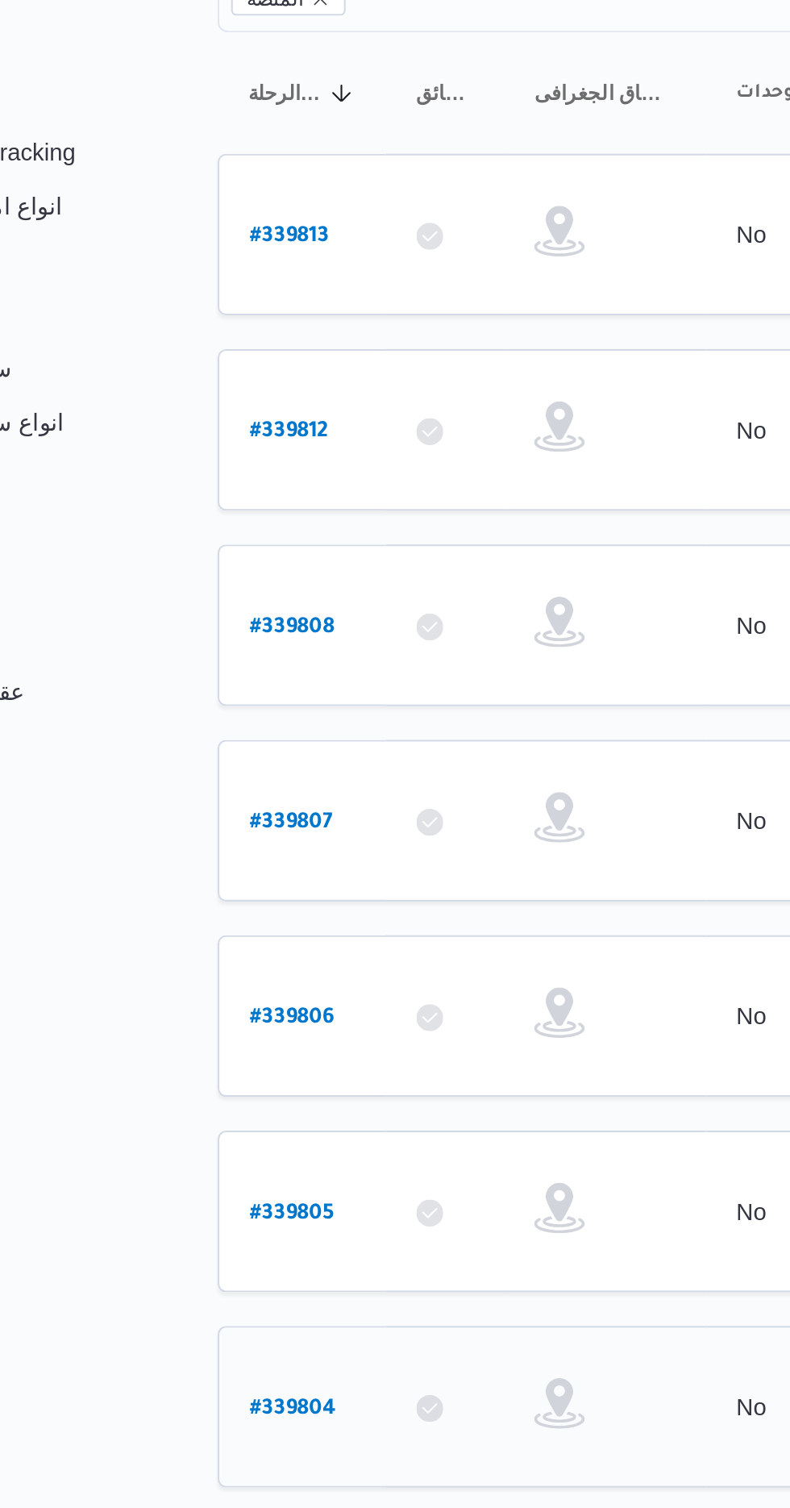
click at [240, 875] on b "# 339804" at bounding box center [245, 880] width 41 height 11
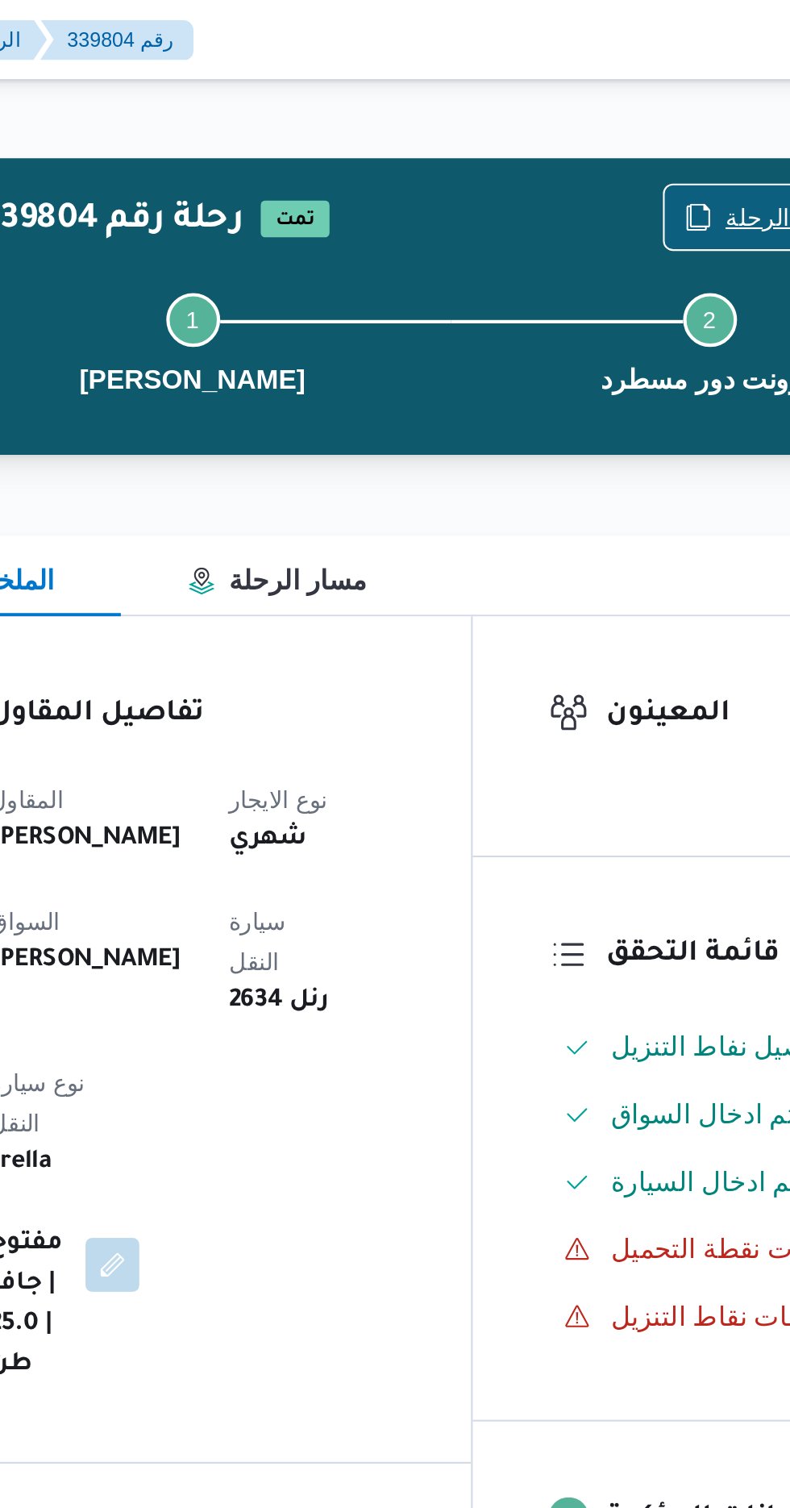
click at [619, 103] on icon "button" at bounding box center [612, 104] width 13 height 13
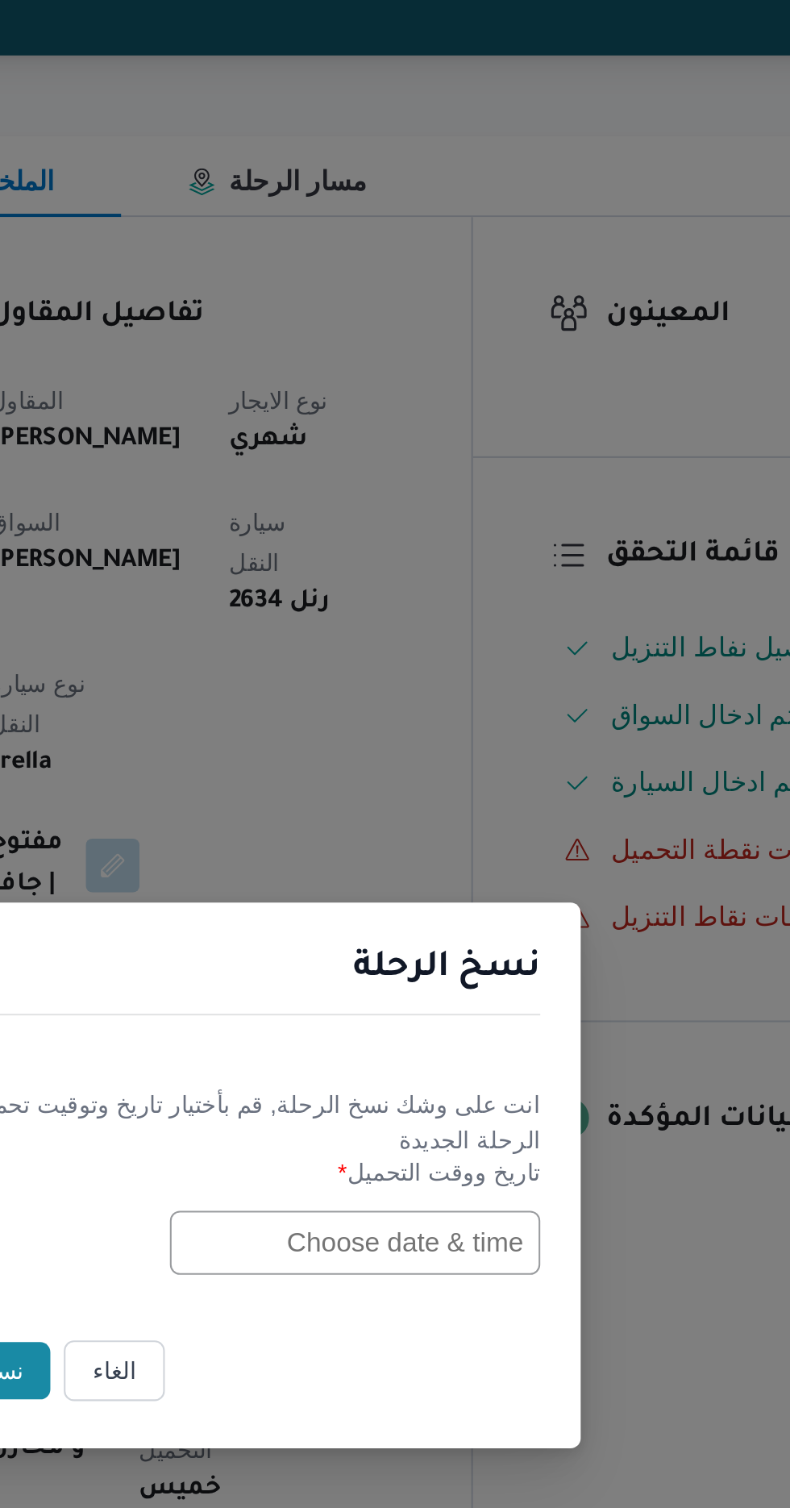
click at [401, 787] on input "text" at bounding box center [448, 786] width 177 height 31
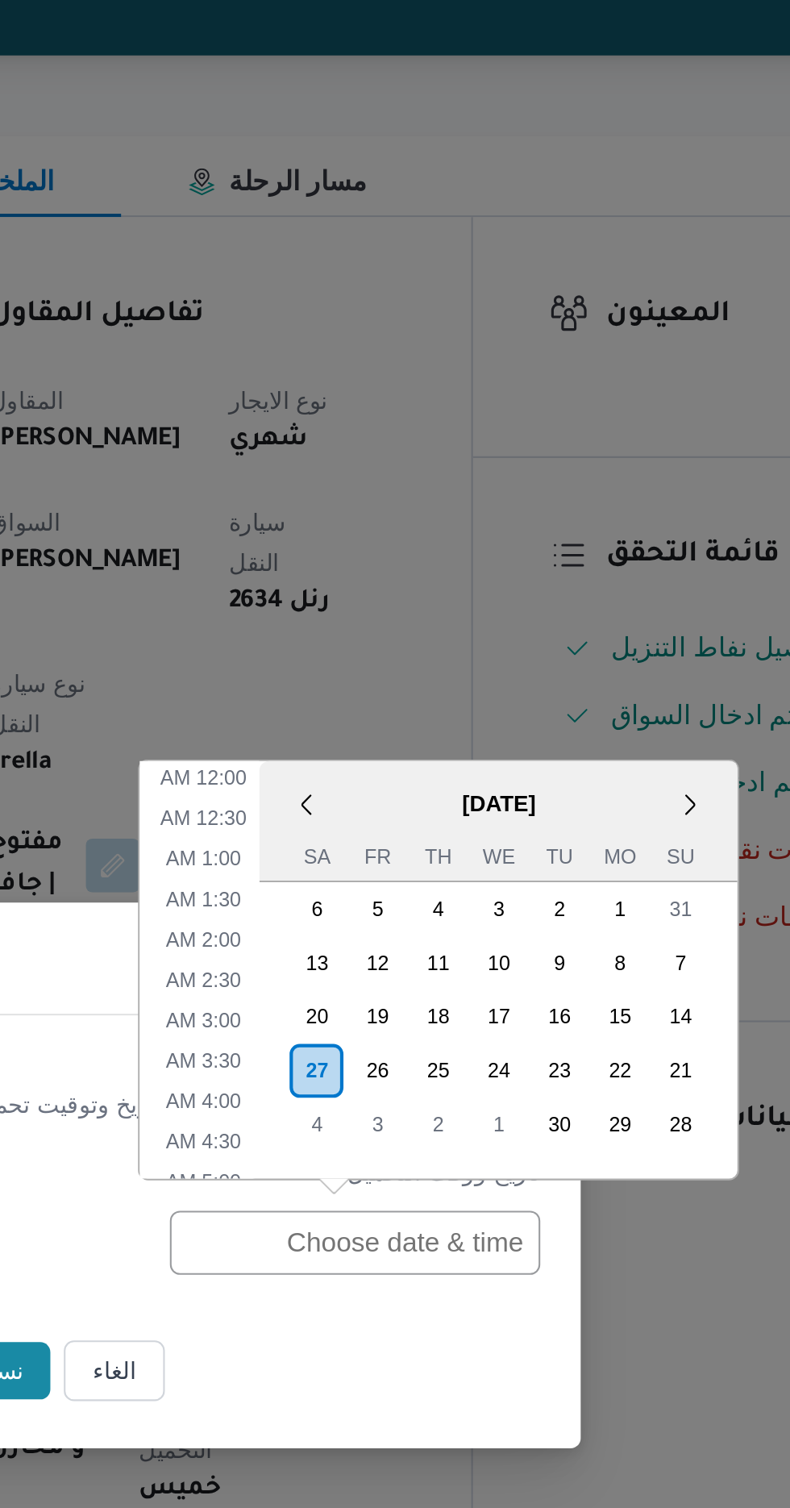
scroll to position [547, 0]
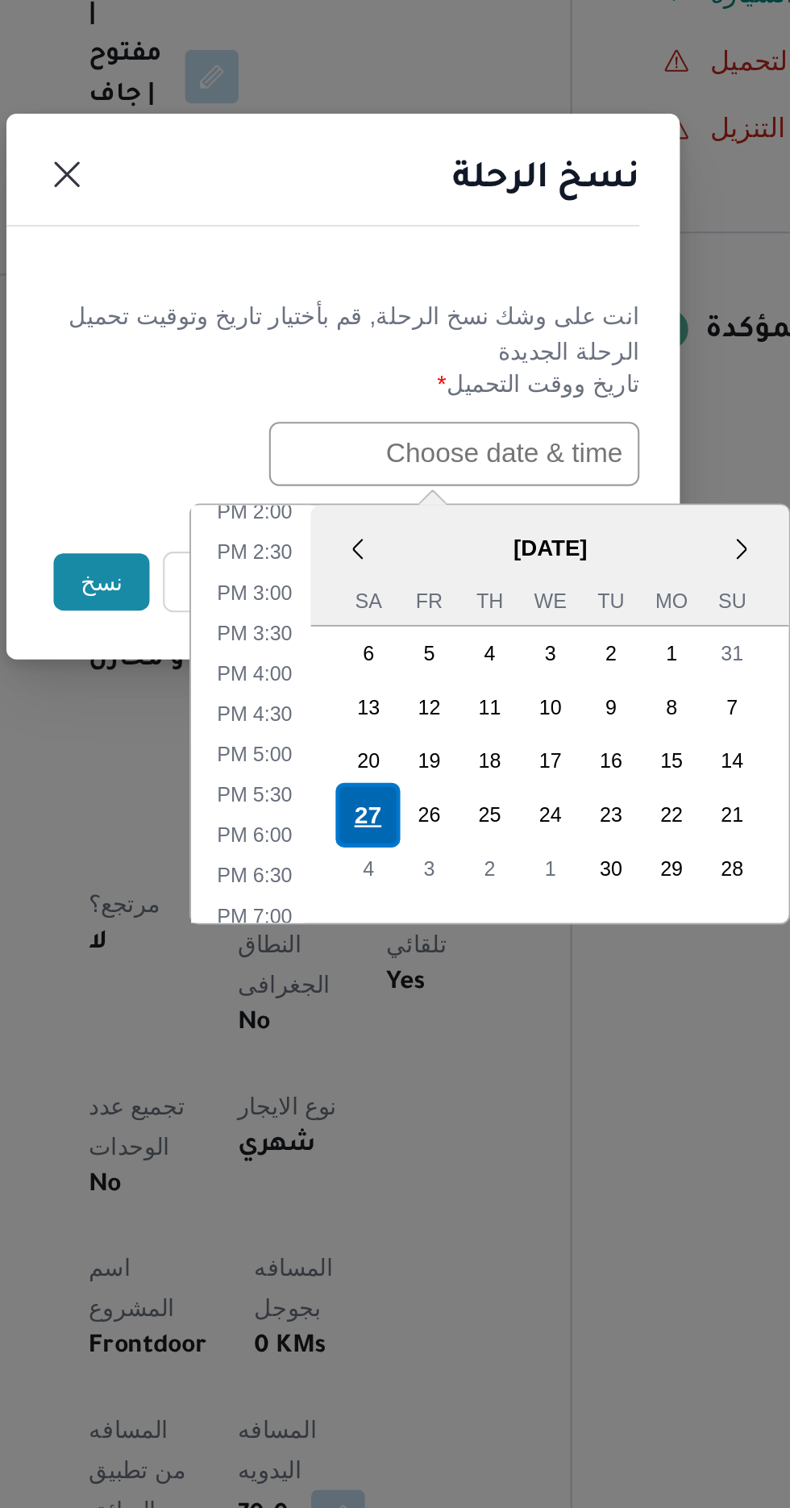
click at [403, 953] on div "27" at bounding box center [407, 958] width 31 height 31
type input "[DATE] 12:00AM"
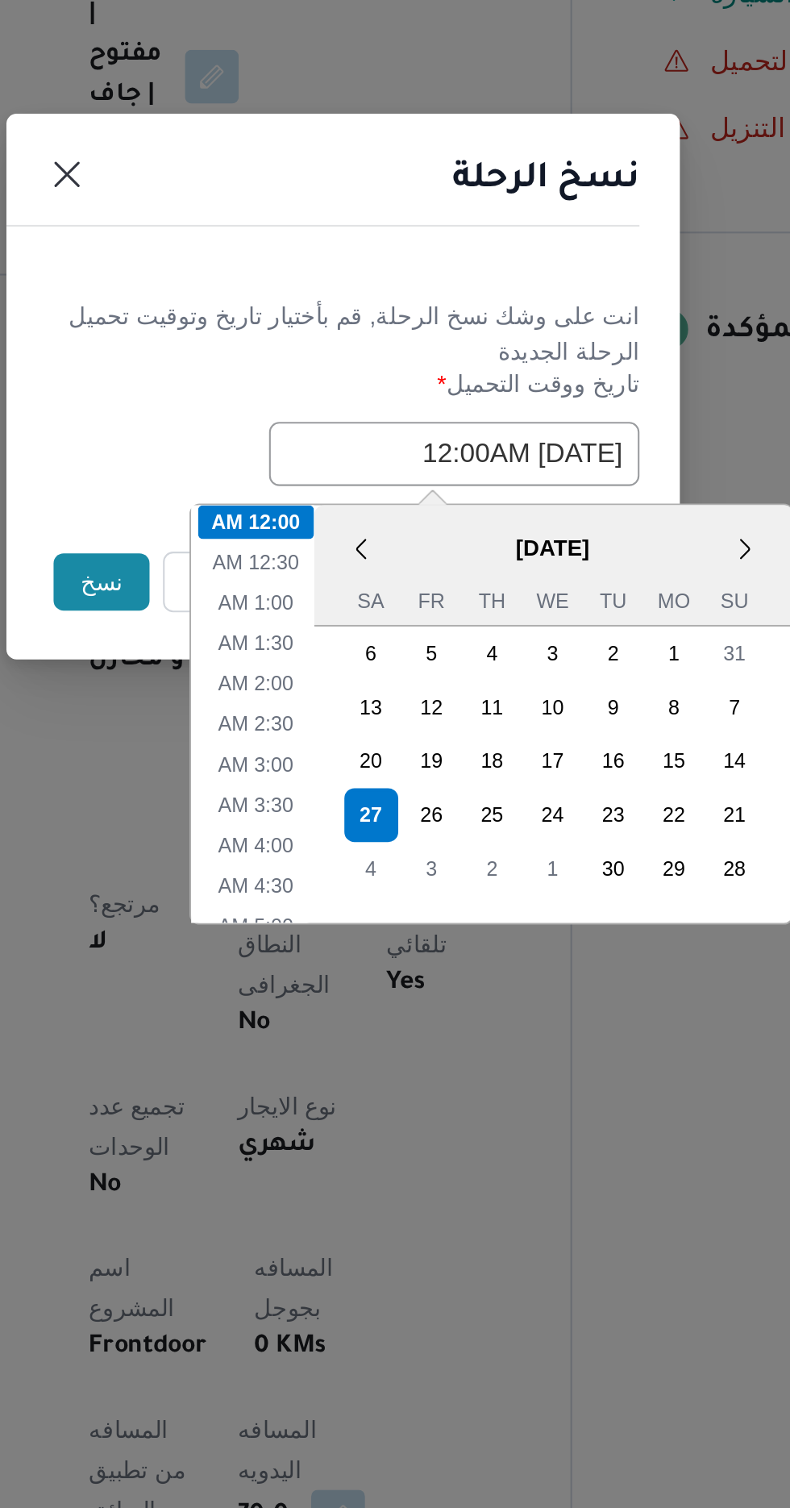
click at [456, 678] on div "نسخ الرحلة" at bounding box center [395, 659] width 322 height 73
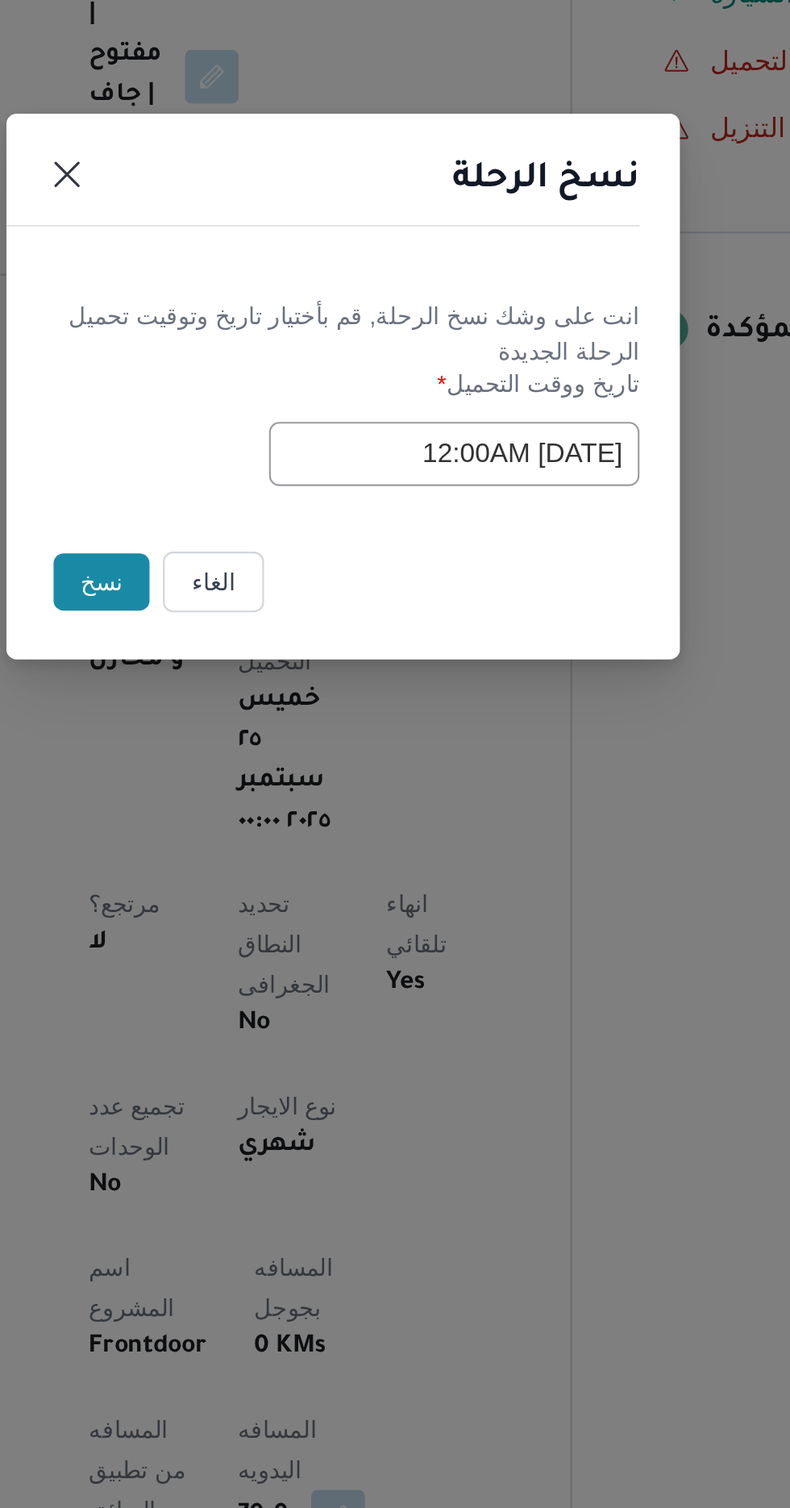
click at [277, 844] on button "نسخ" at bounding box center [279, 847] width 46 height 27
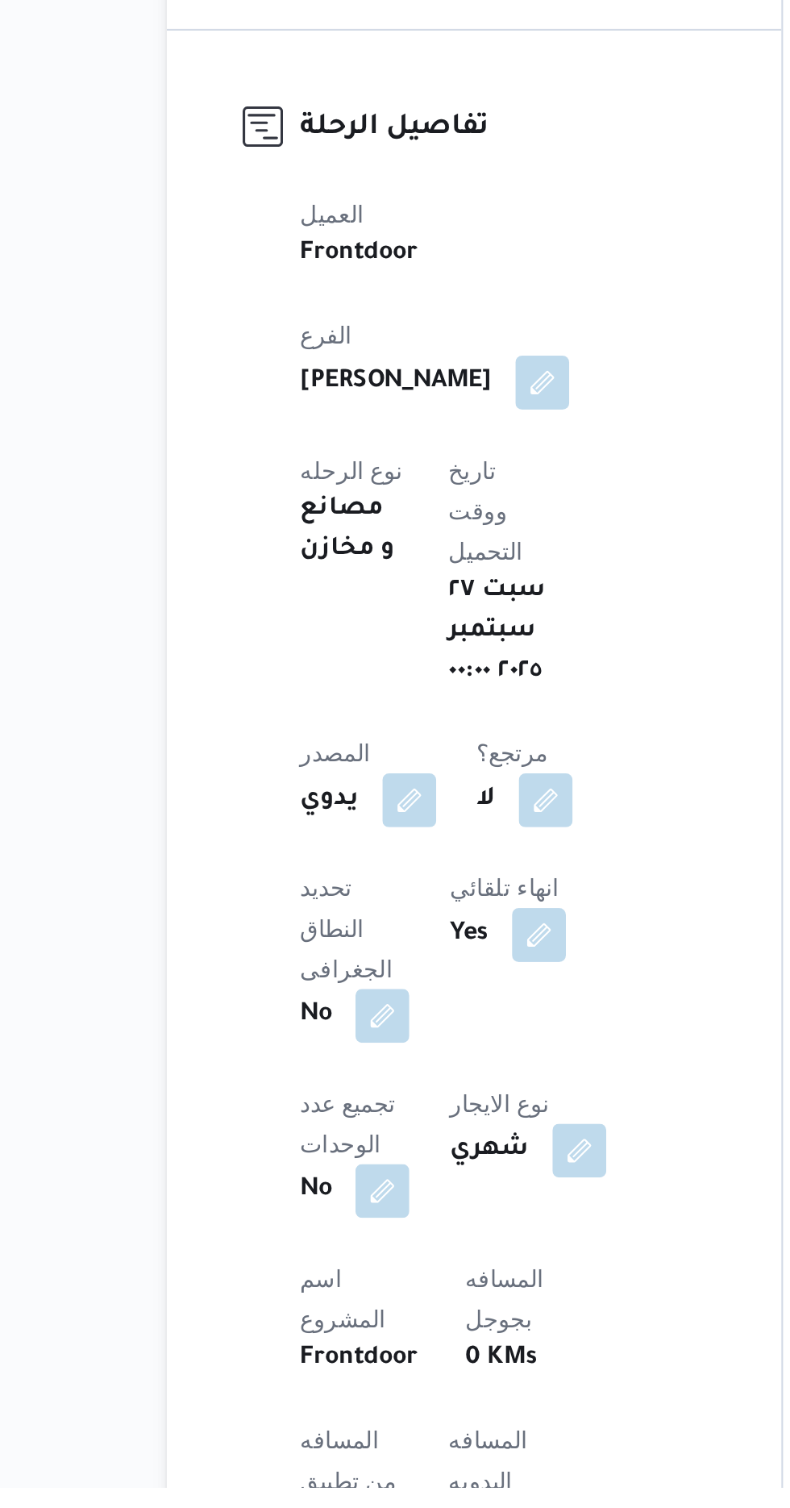
click at [376, 1507] on button "button" at bounding box center [389, 1526] width 26 height 26
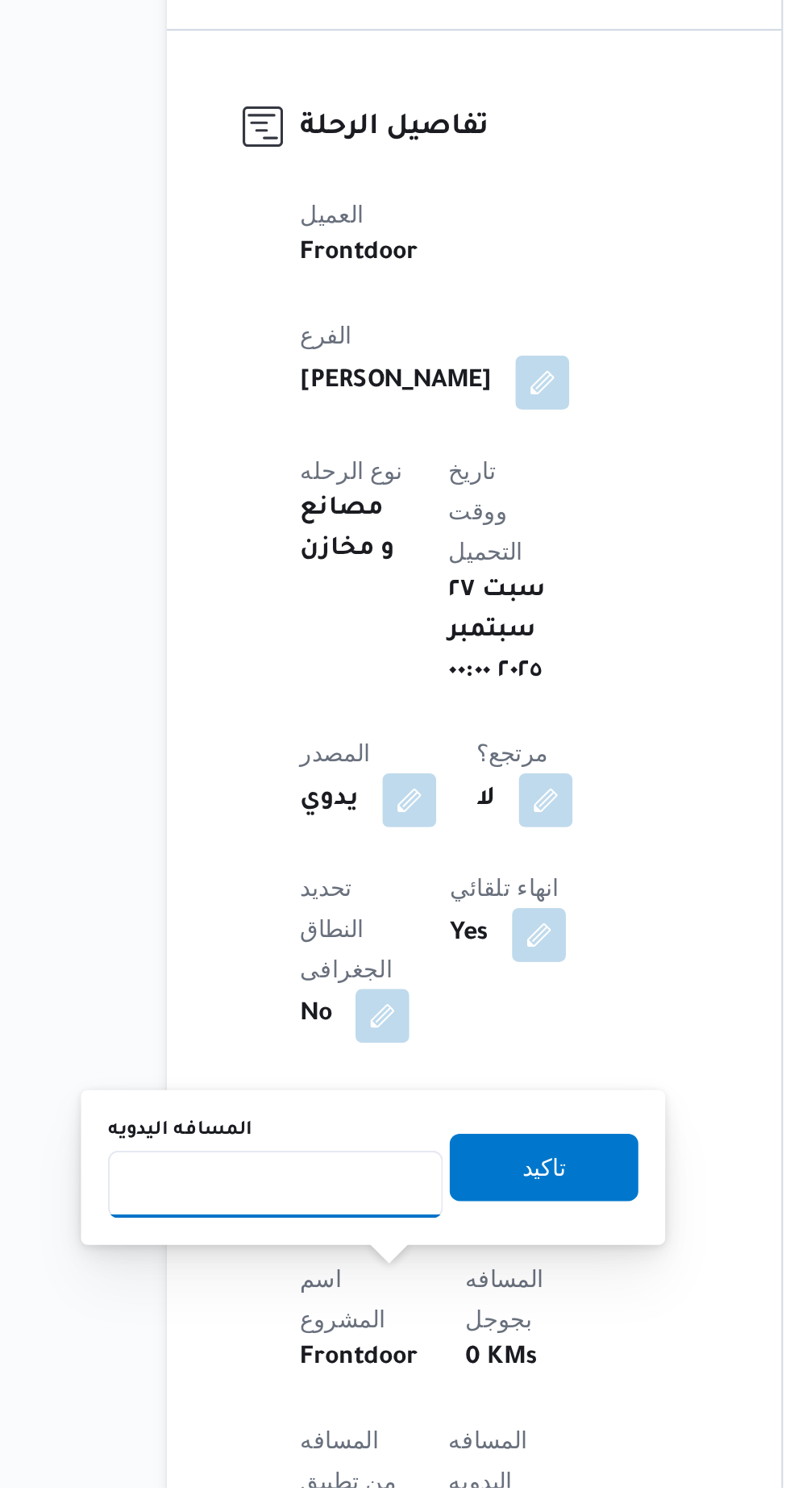
click at [246, 1362] on input "المسافه اليدويه" at bounding box center [261, 1362] width 160 height 32
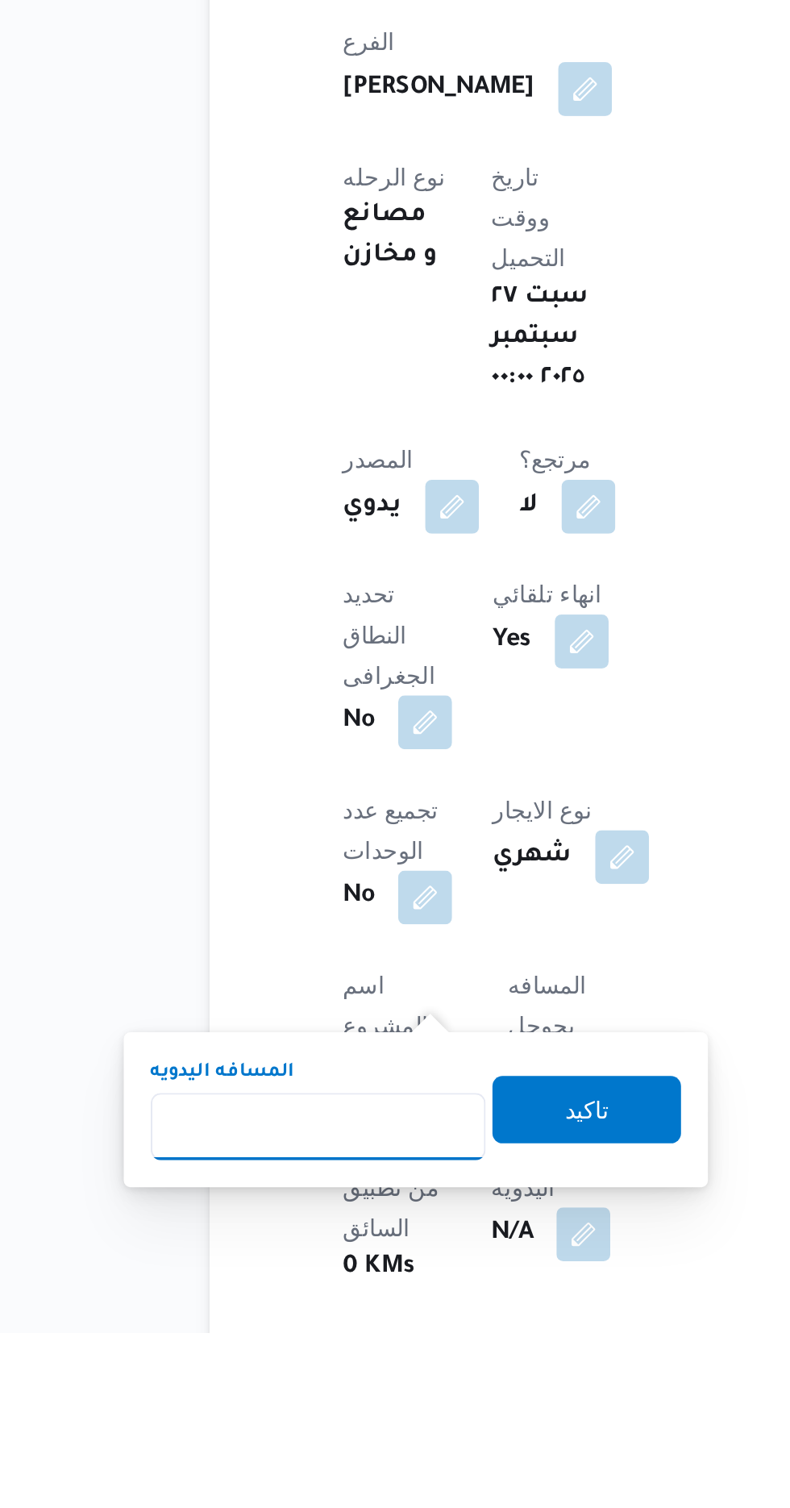
scroll to position [66, 0]
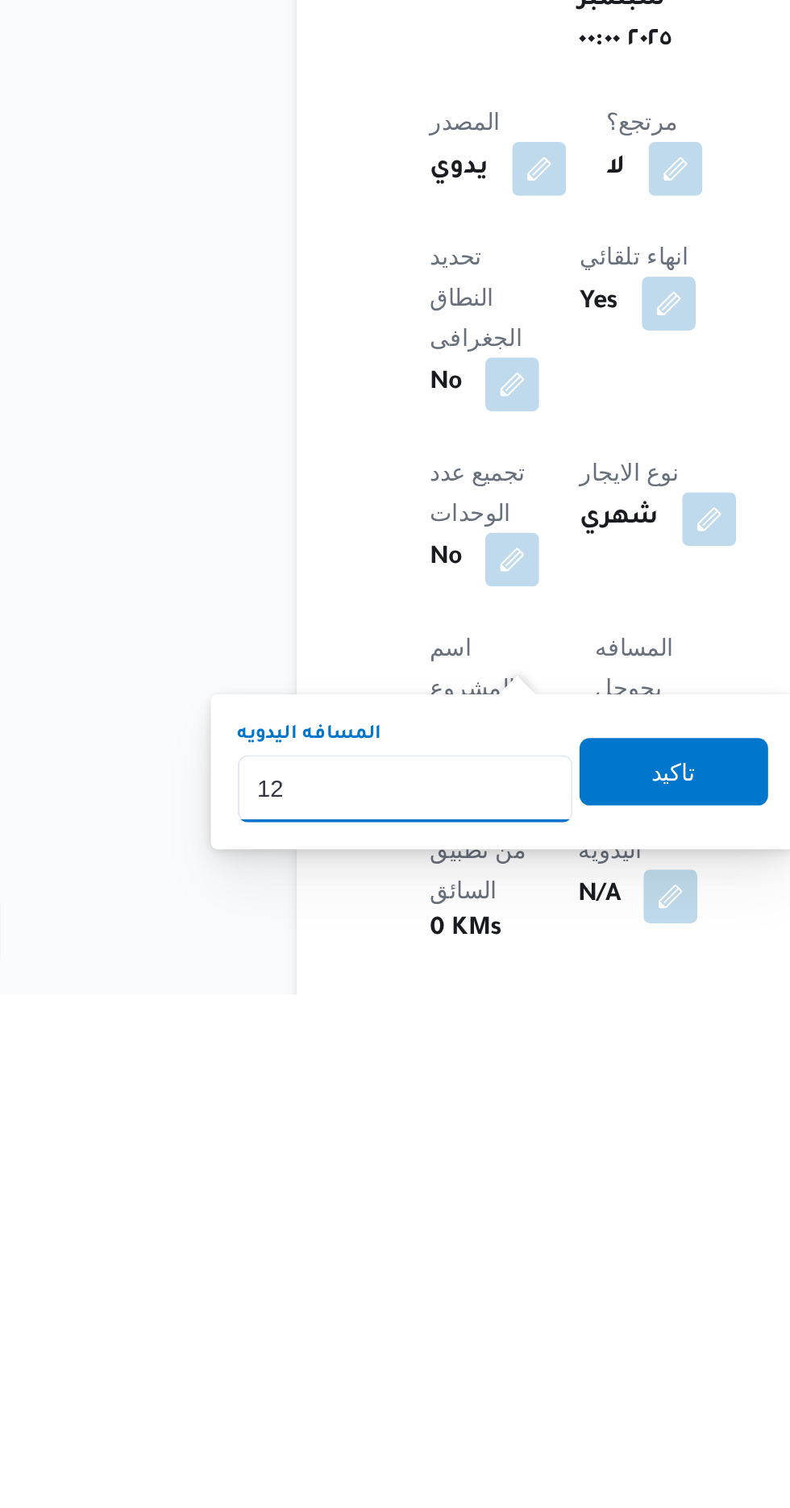
type input "120"
click at [401, 1391] on span "تاكيد" at bounding box center [390, 1400] width 21 height 19
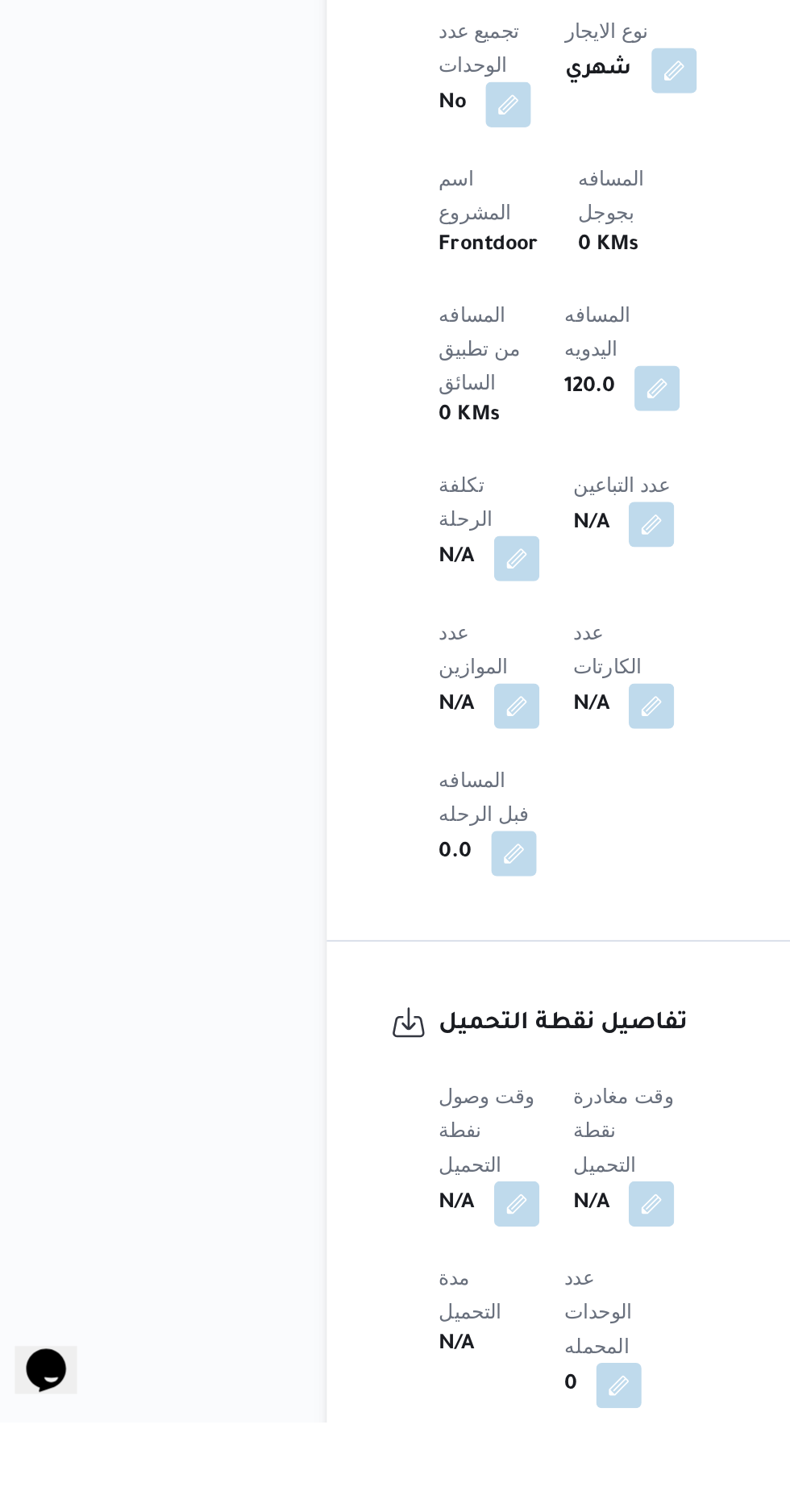
scroll to position [608, 0]
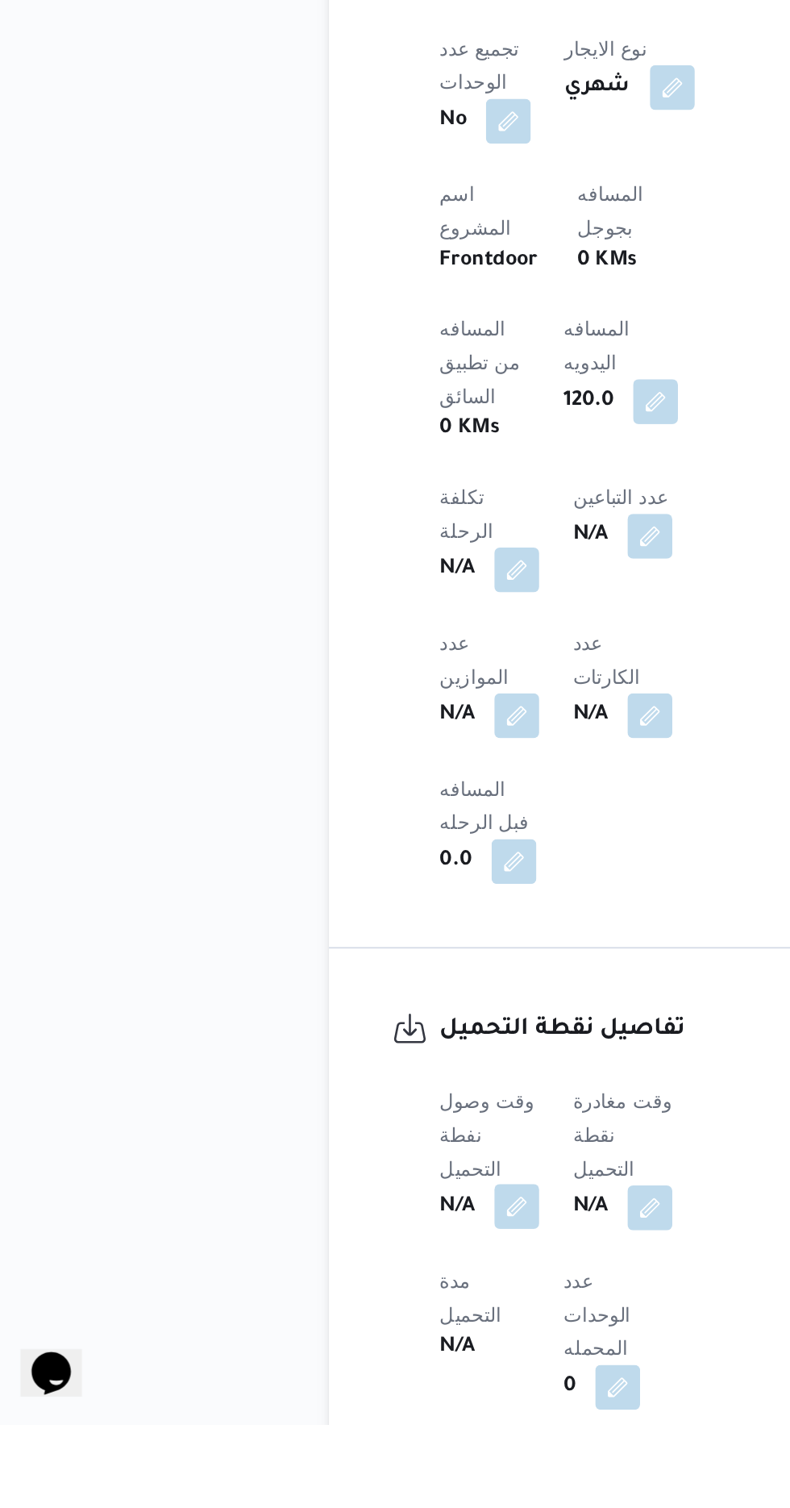
click at [312, 1369] on button "button" at bounding box center [318, 1382] width 26 height 26
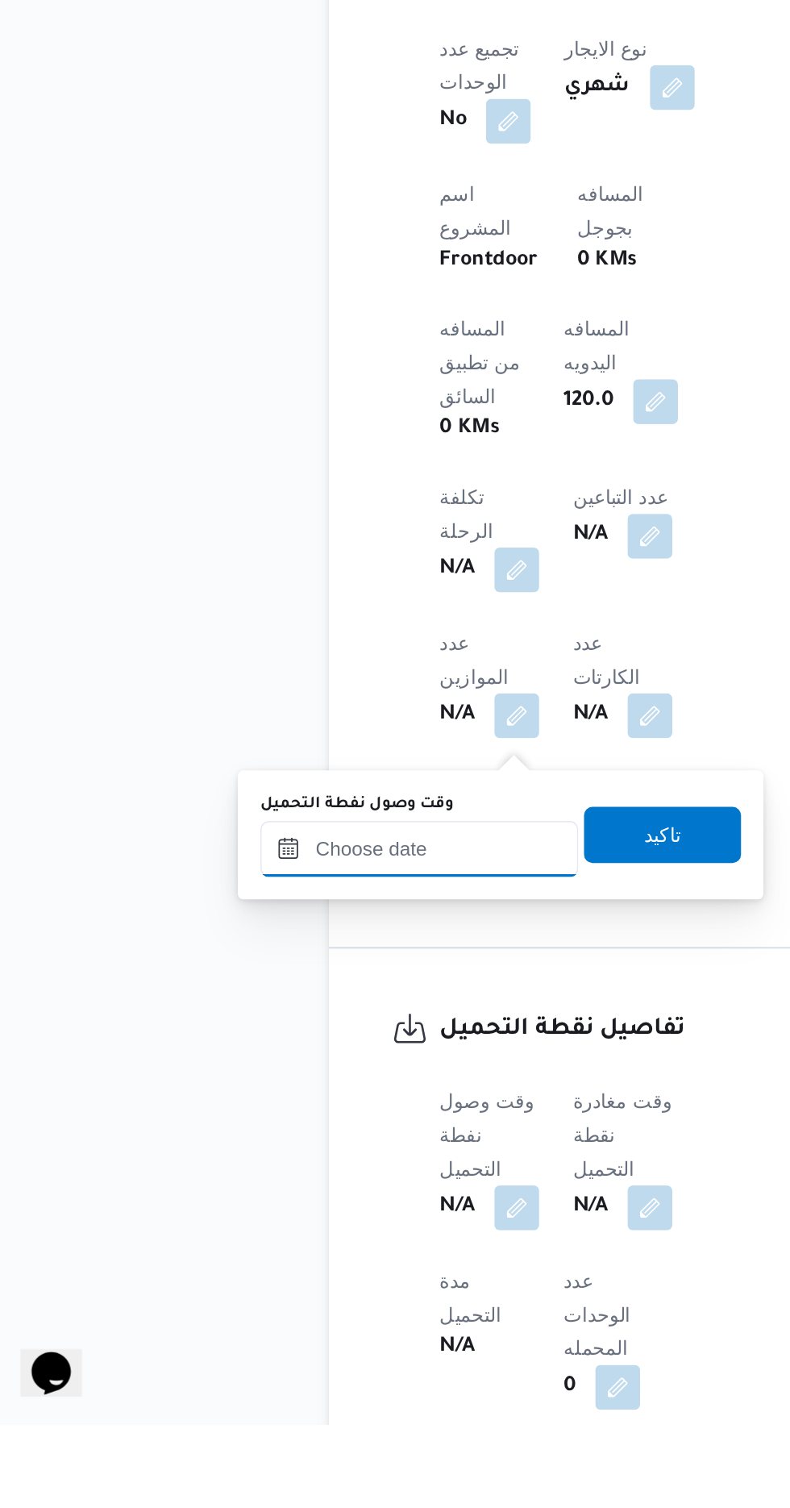
click at [308, 1169] on input "وقت وصول نفطة التحميل" at bounding box center [261, 1176] width 183 height 32
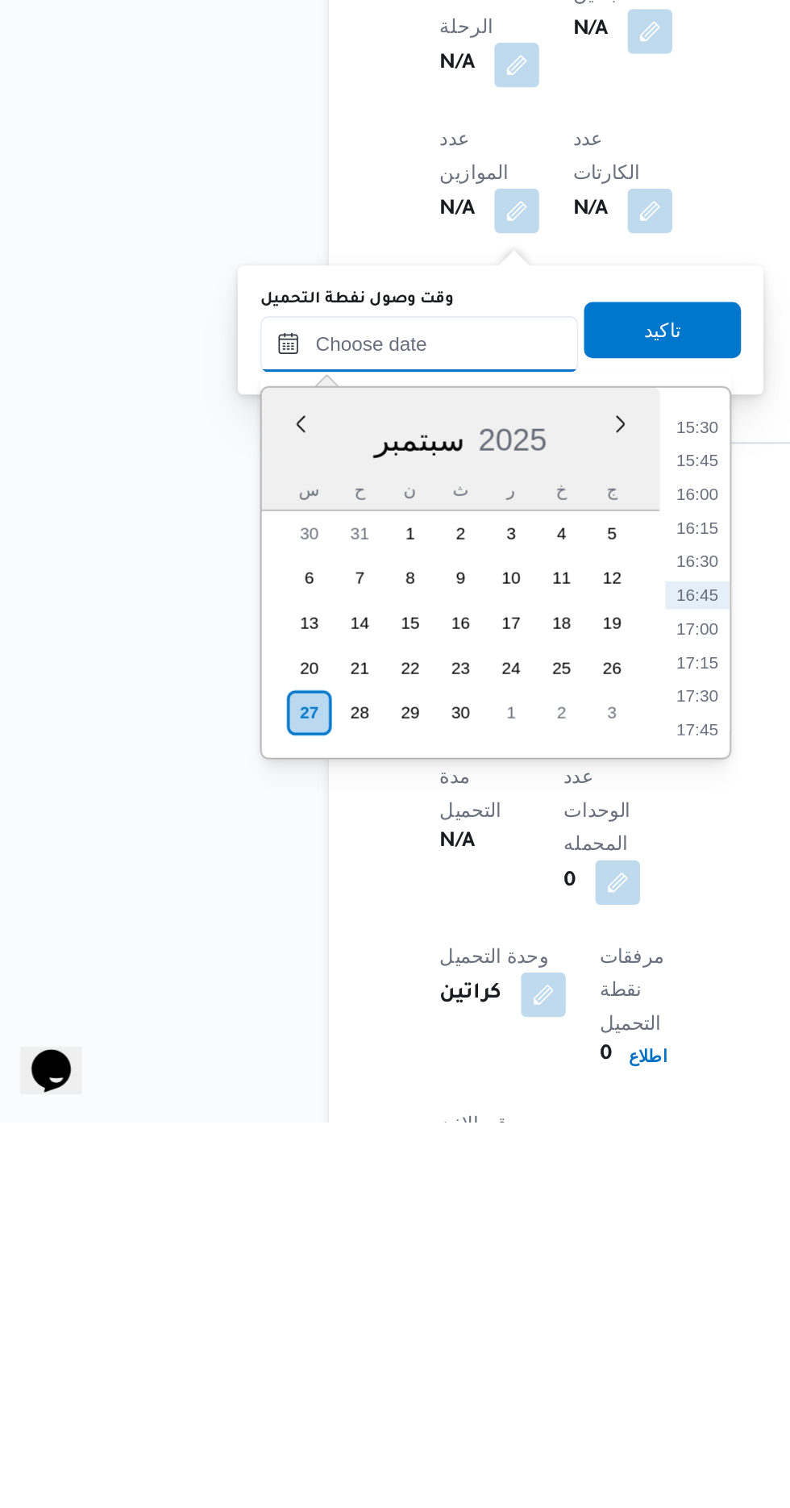
scroll to position [724, 0]
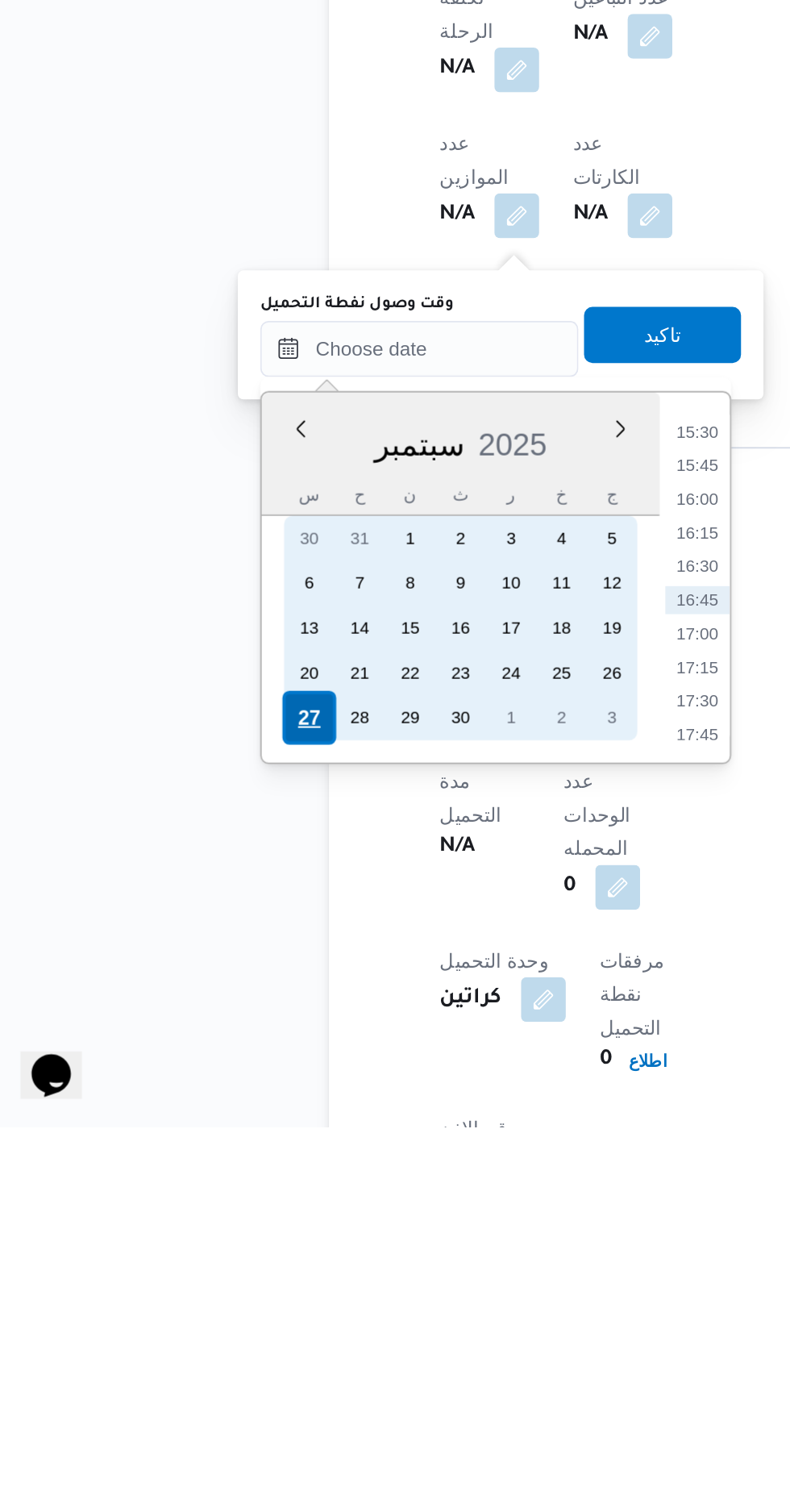
click at [198, 1268] on div "27" at bounding box center [197, 1272] width 31 height 31
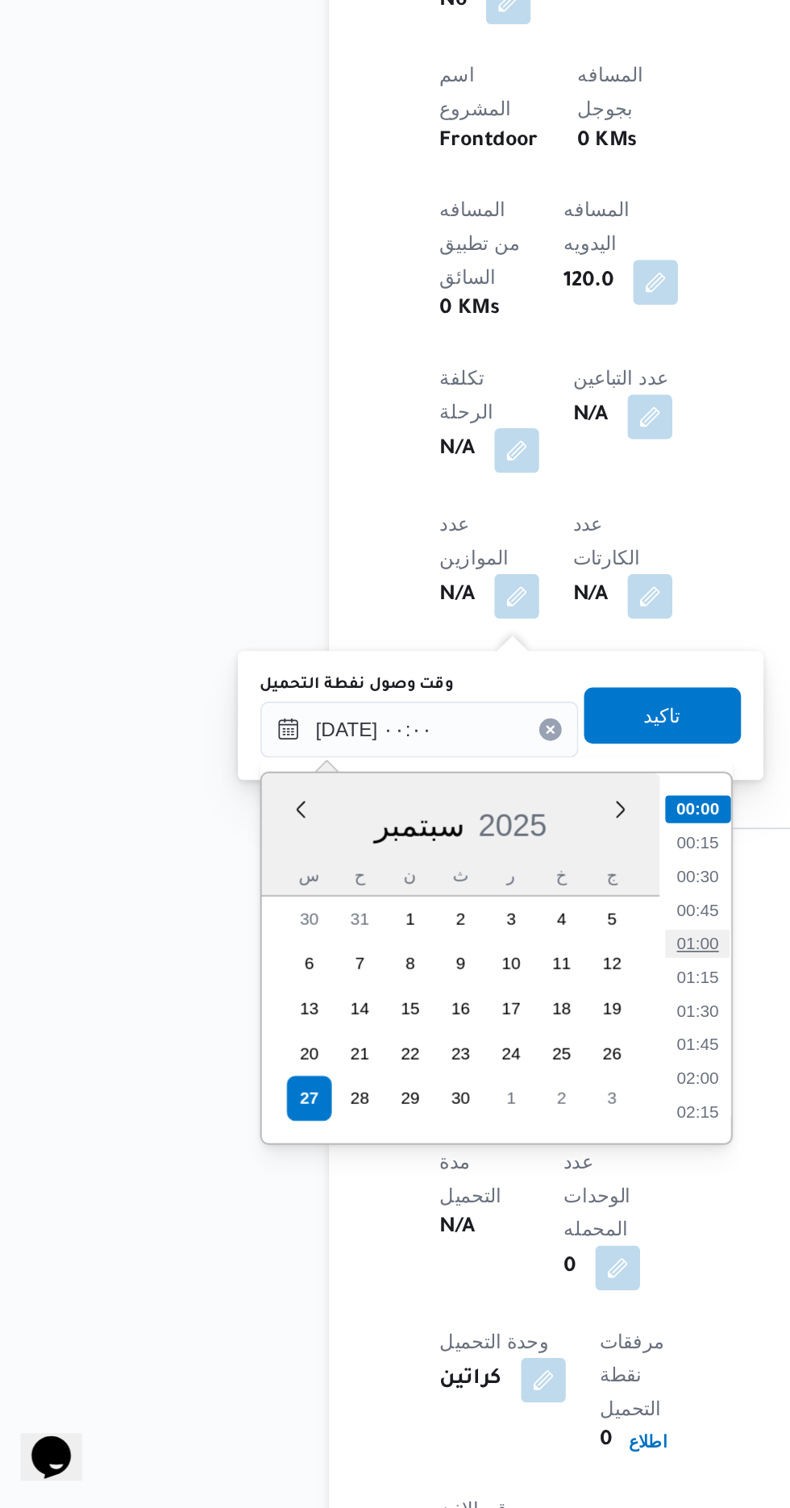
click at [423, 1185] on li "01:00" at bounding box center [421, 1183] width 37 height 16
type input "[DATE] ٠١:٠٠"
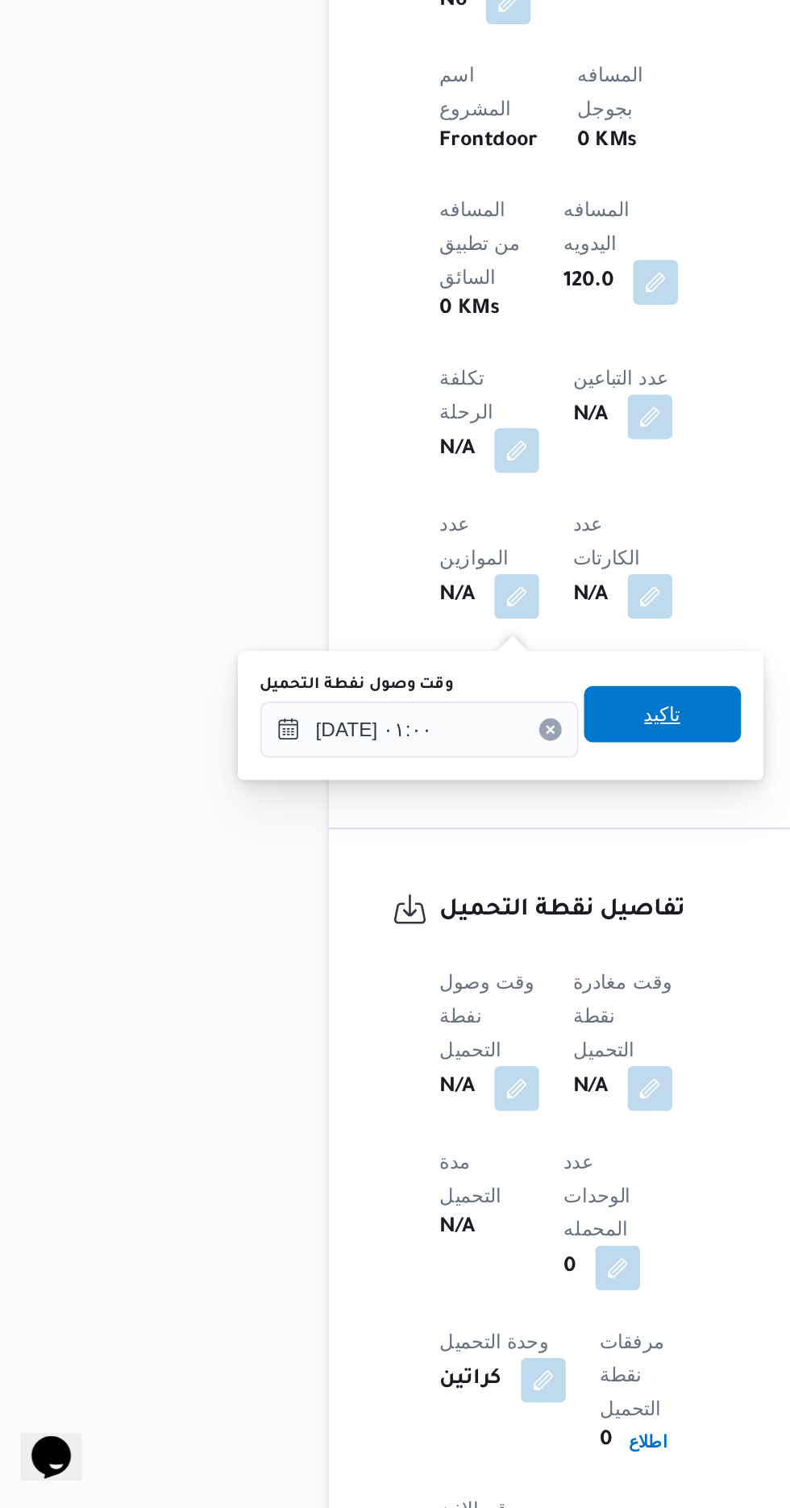
click at [412, 1059] on span "تاكيد" at bounding box center [401, 1050] width 21 height 19
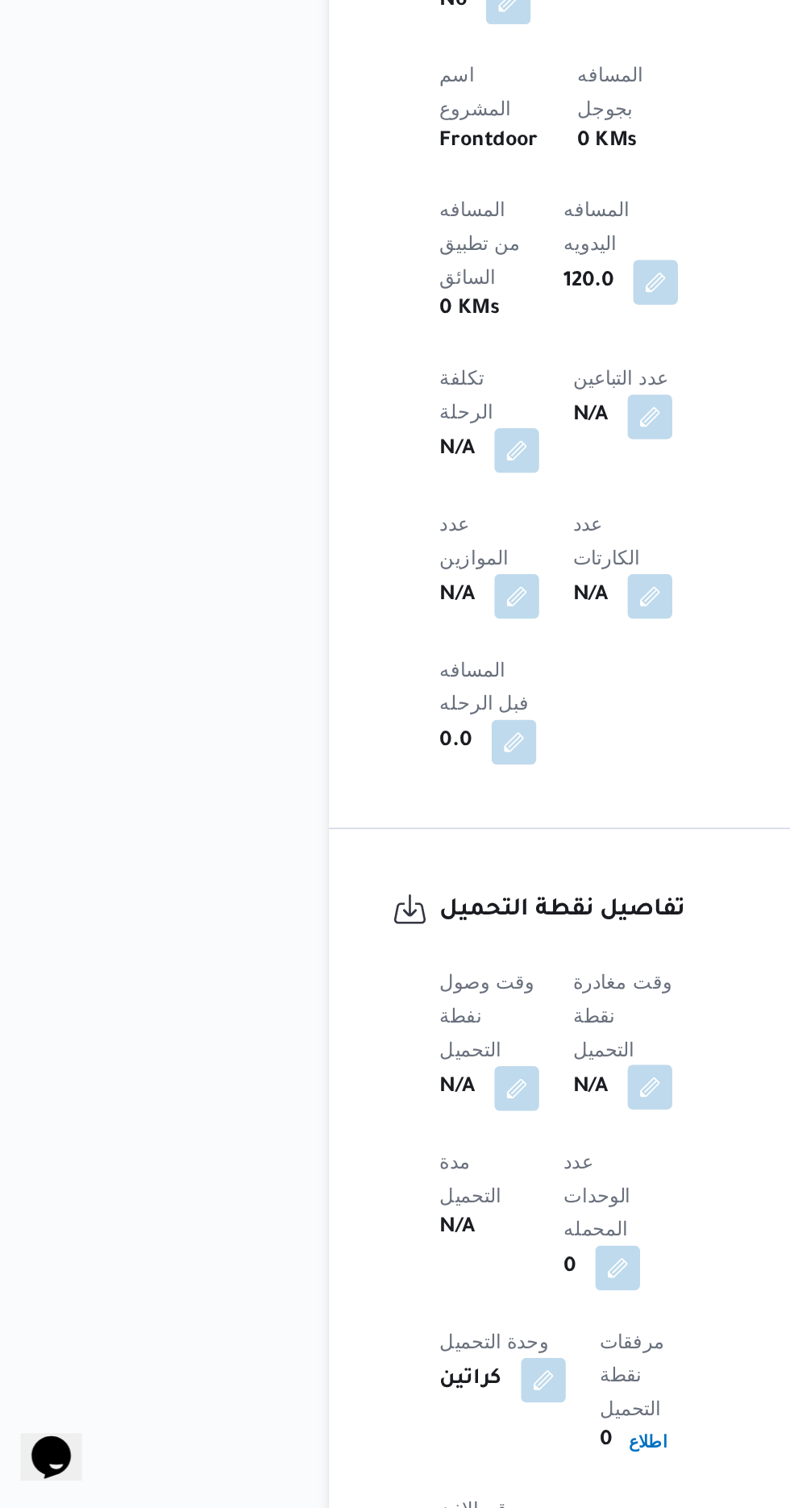
click at [403, 1252] on button "button" at bounding box center [394, 1265] width 26 height 26
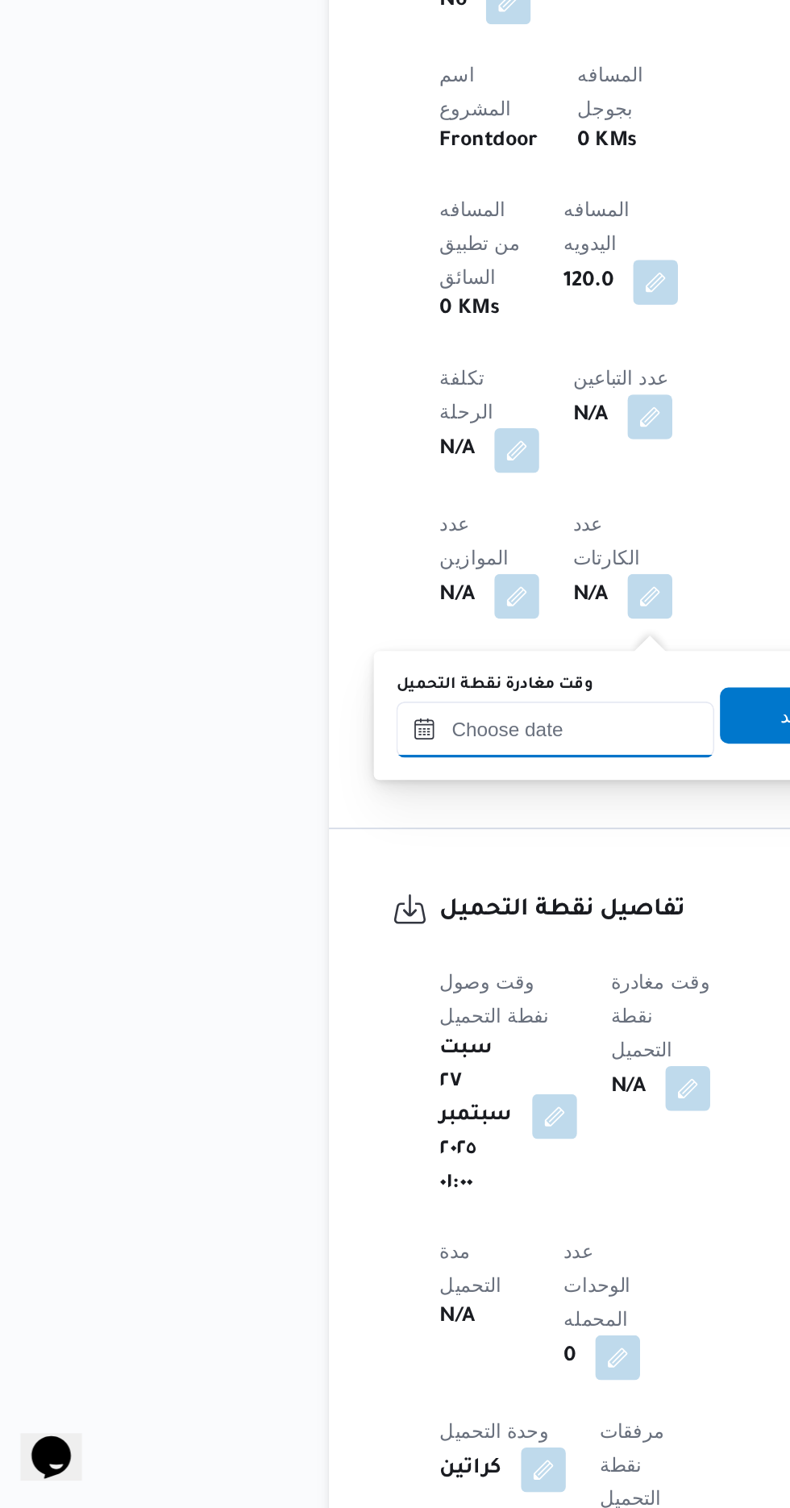
click at [360, 1062] on input "وقت مغادرة نقطة التحميل" at bounding box center [339, 1059] width 183 height 32
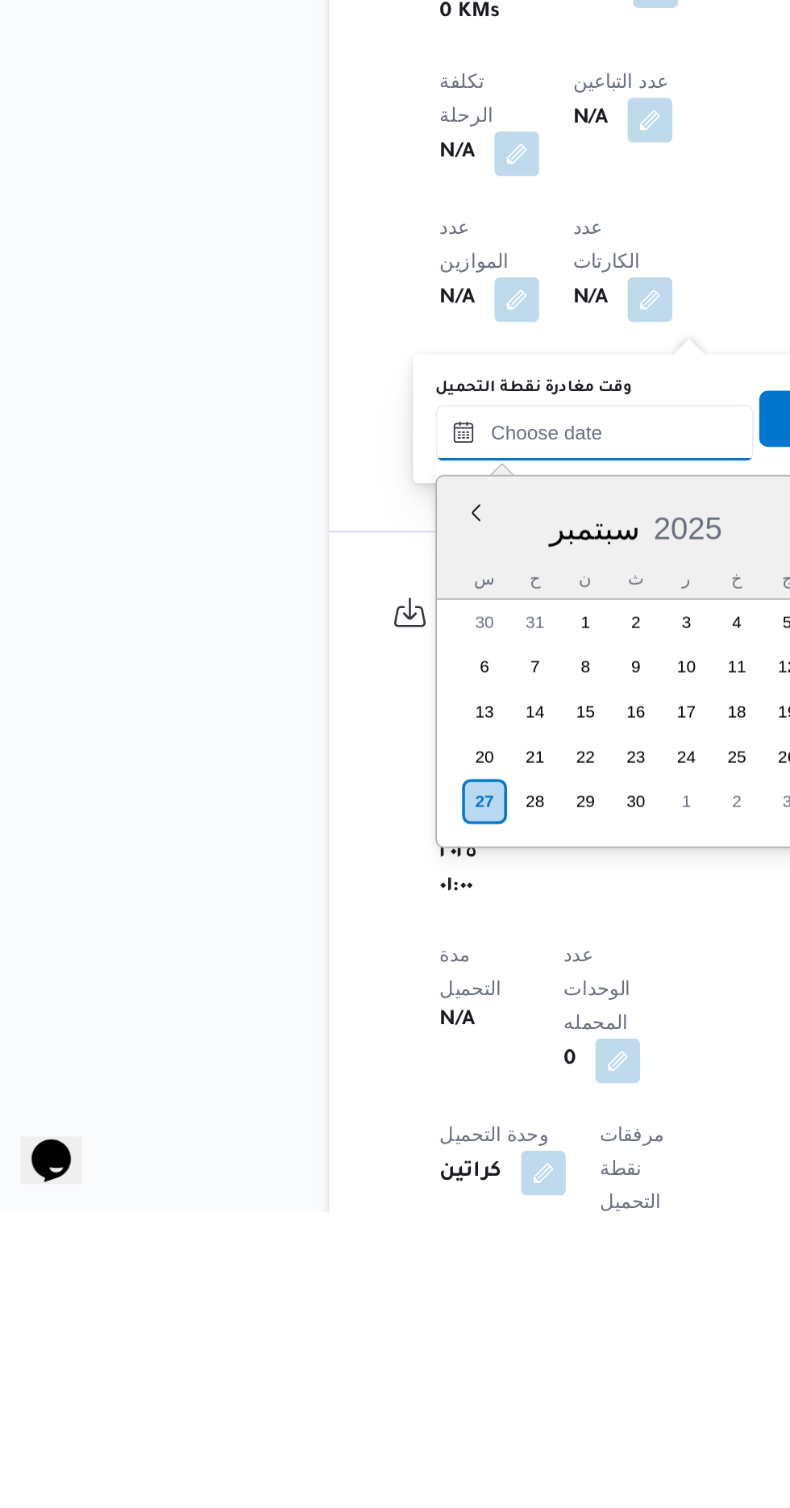
scroll to position [725, 0]
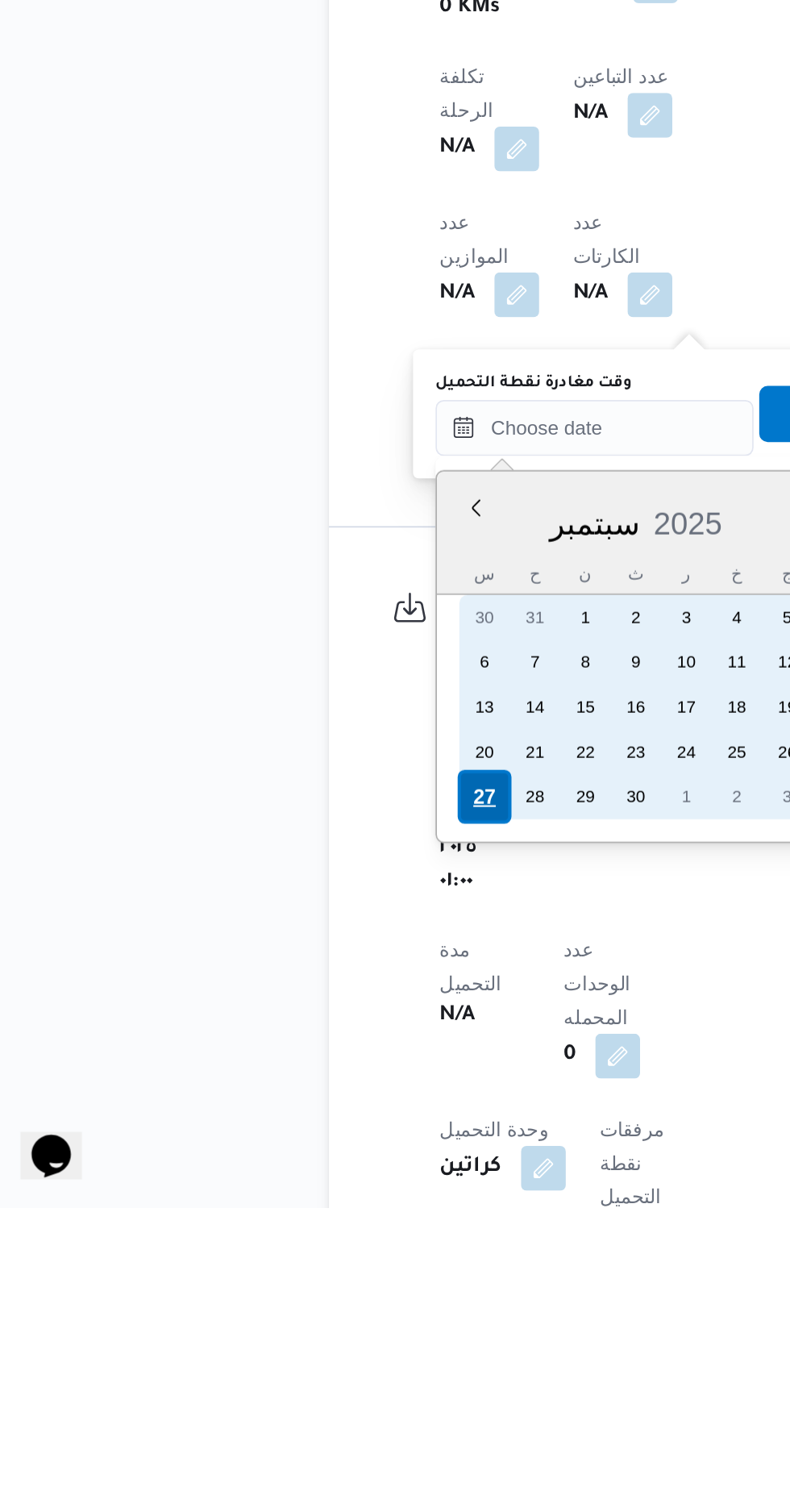
click at [298, 1269] on div "27" at bounding box center [298, 1271] width 31 height 31
type input "[DATE] ٠٠:٠٠"
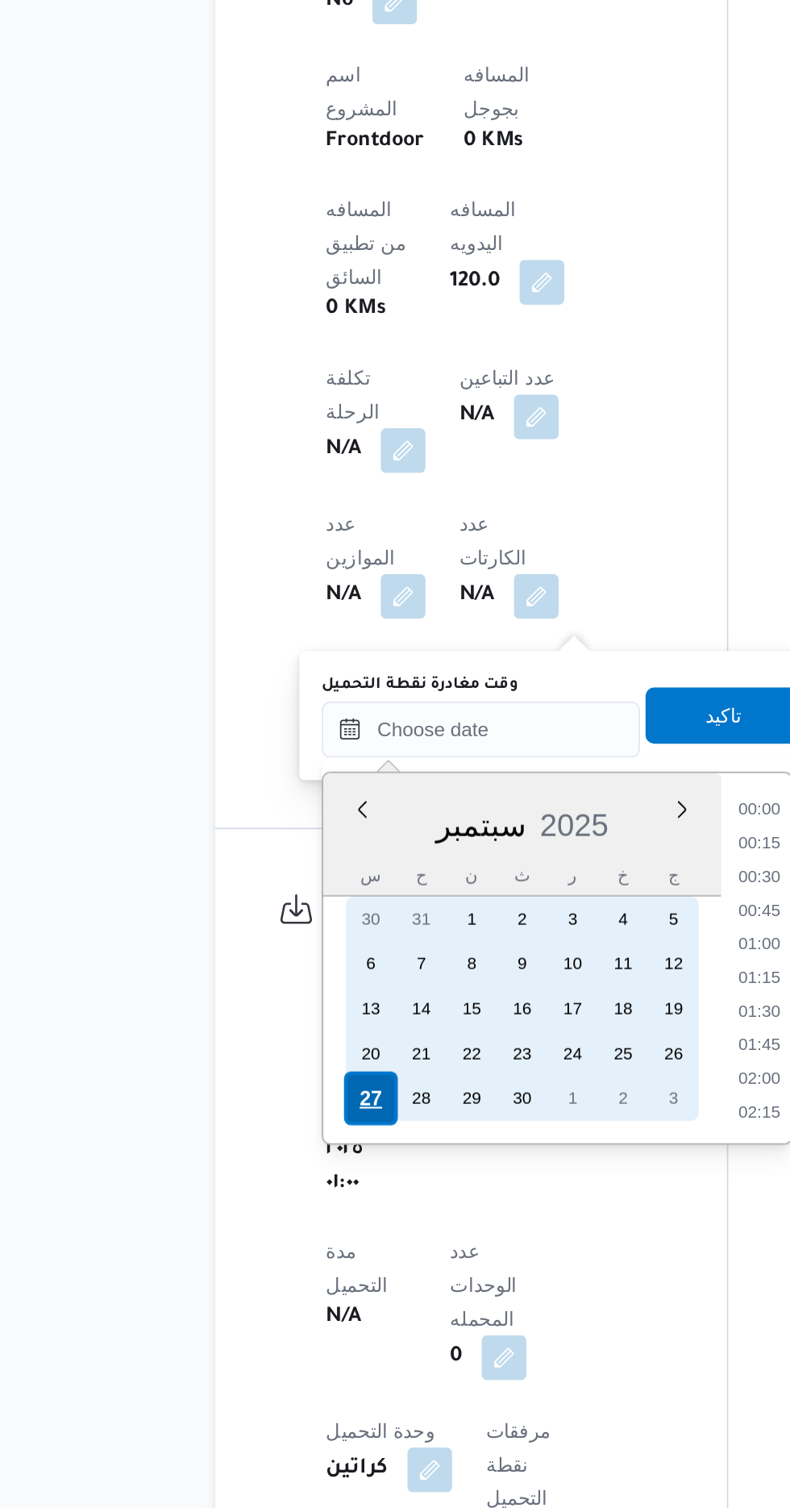
click at [288, 1264] on div "27" at bounding box center [298, 1271] width 31 height 31
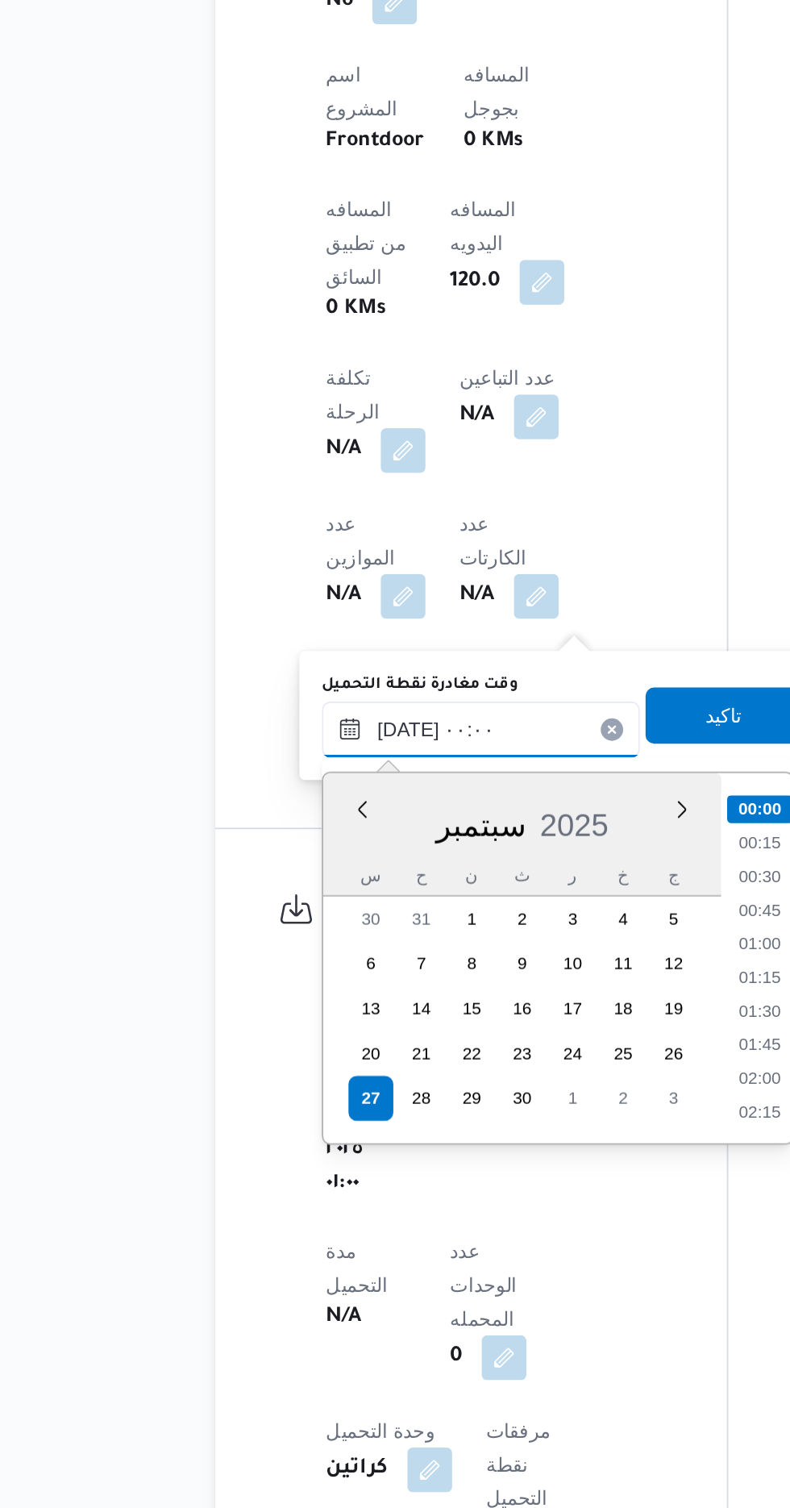
click at [285, 1067] on input "[DATE] ٠٠:٠٠" at bounding box center [362, 1059] width 183 height 32
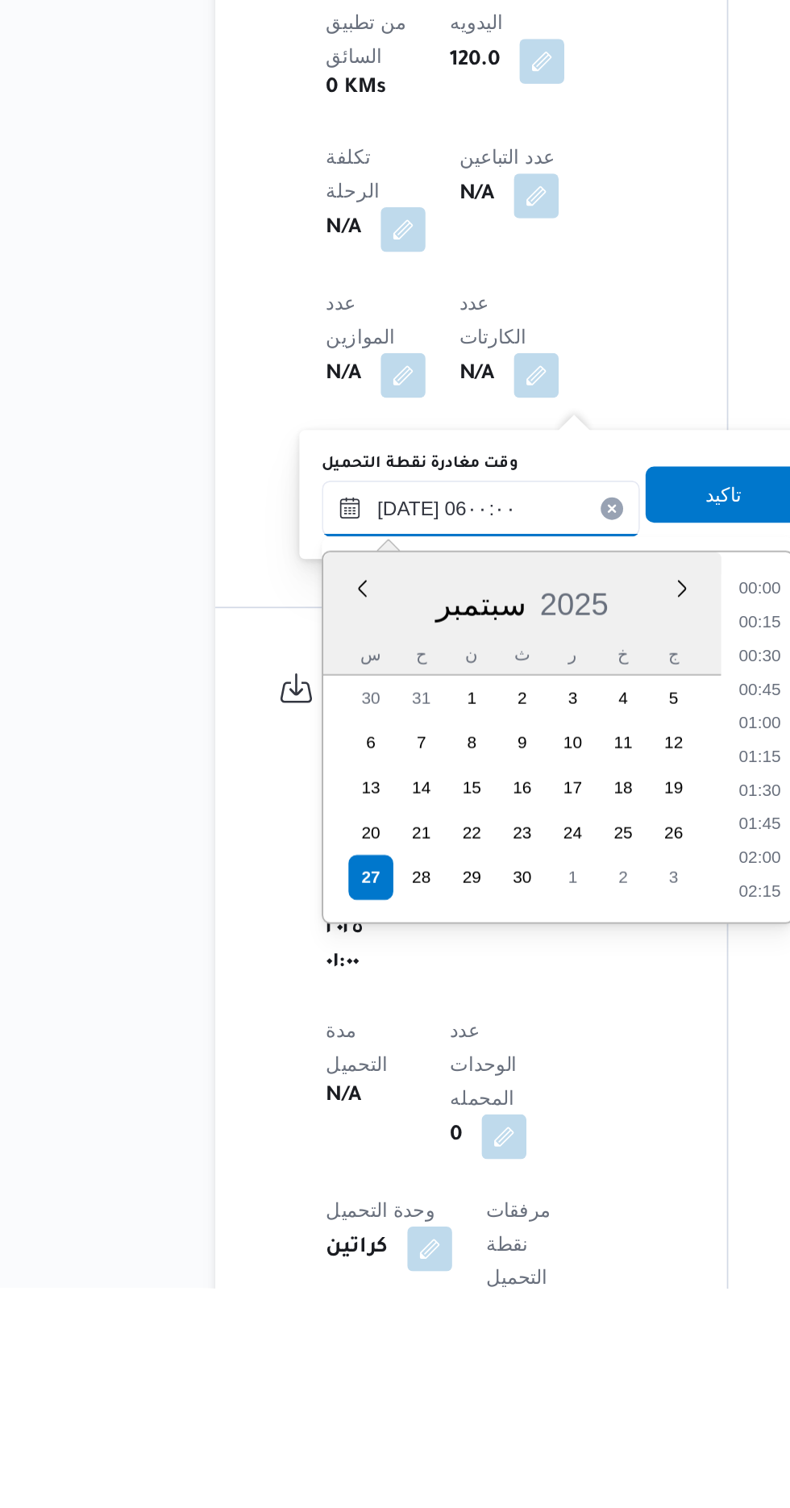
scroll to position [295, 0]
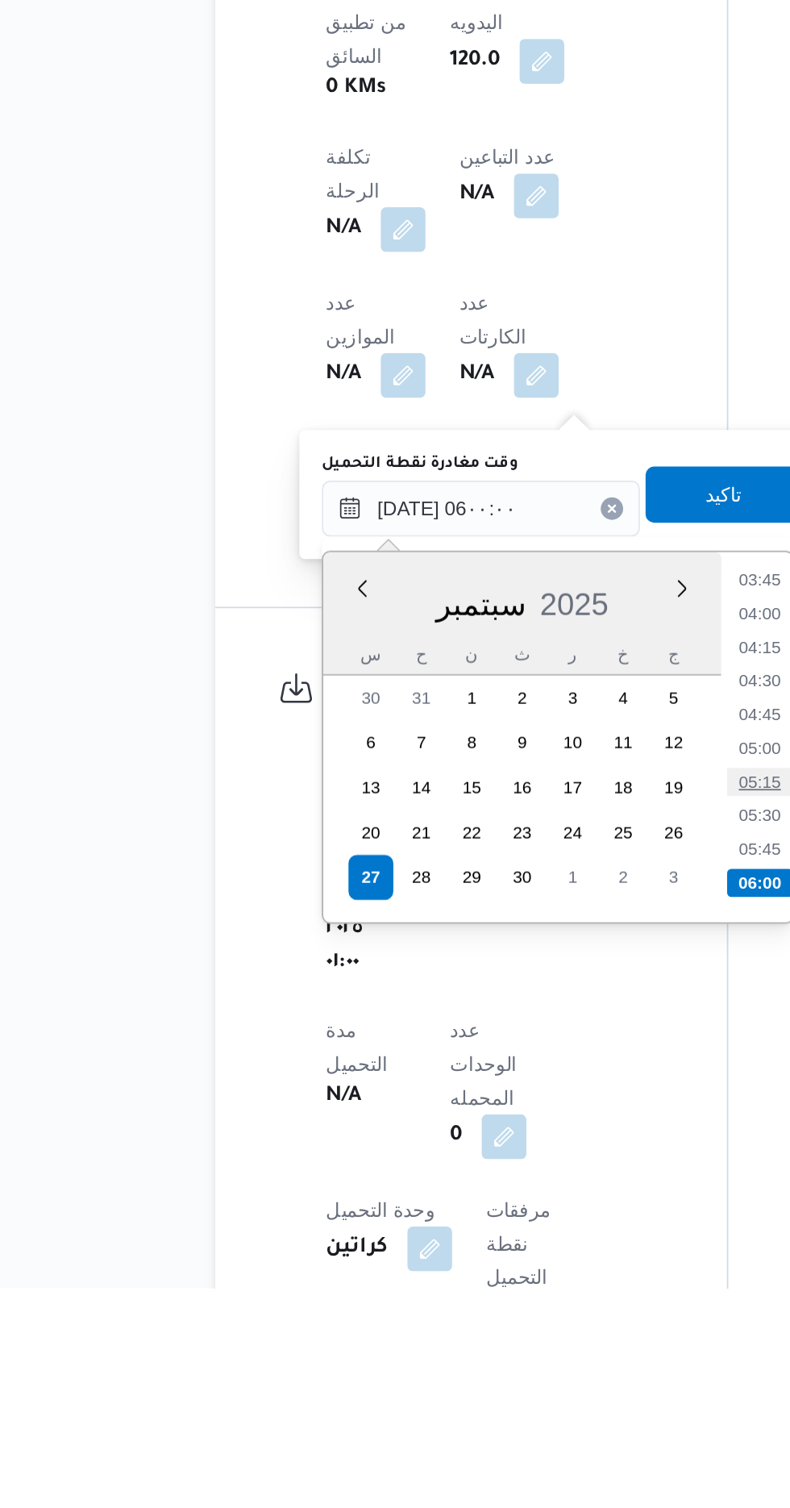
click at [528, 1218] on li "05:15" at bounding box center [522, 1216] width 37 height 16
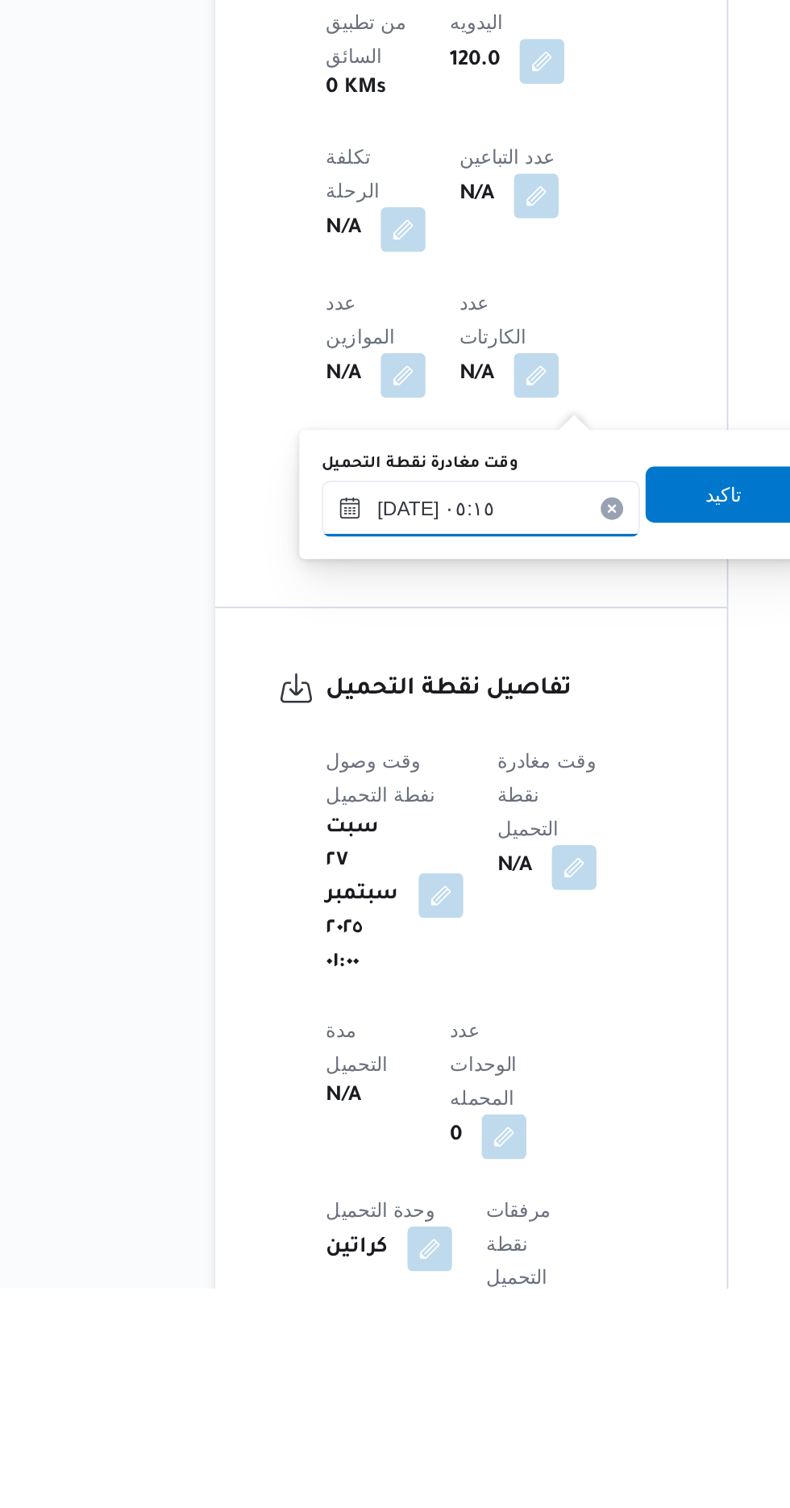
click at [393, 1055] on input "[DATE] ٠٥:١٥" at bounding box center [362, 1059] width 183 height 32
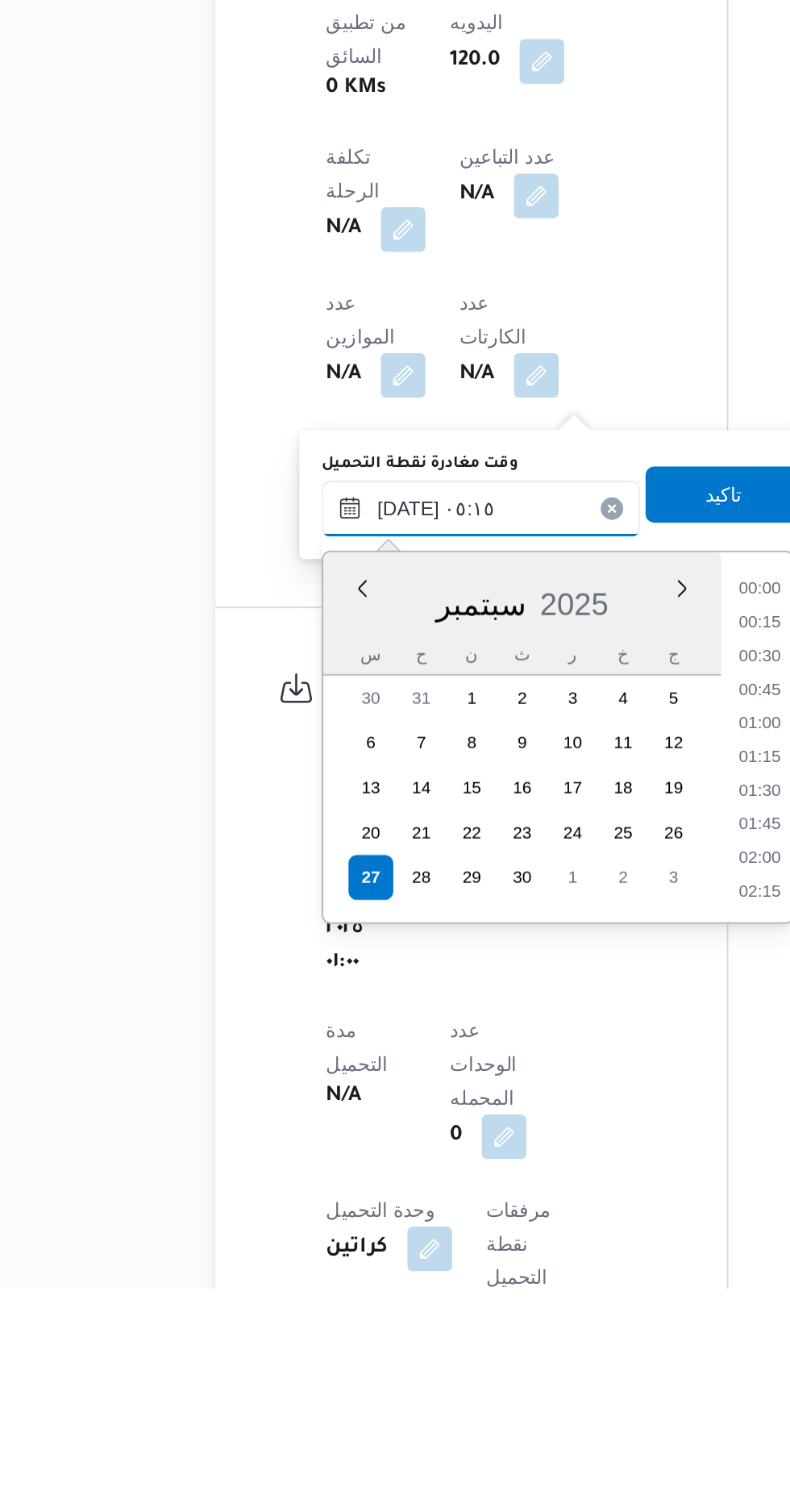
scroll to position [308, 0]
click at [526, 1145] on li "04:30" at bounding box center [522, 1145] width 37 height 16
type input "[DATE] ٠٤:٣٠"
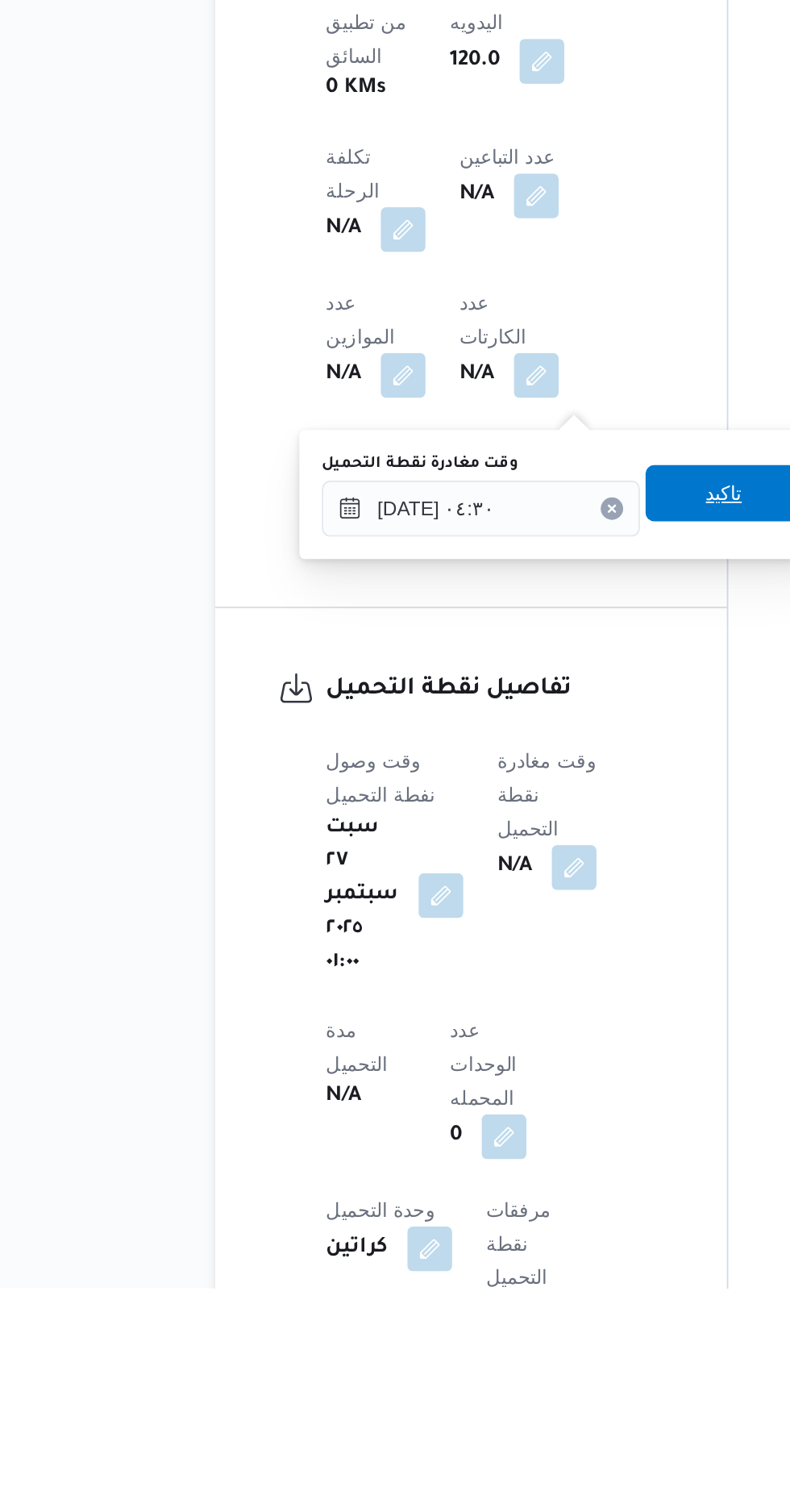
click at [495, 1043] on span "تاكيد" at bounding box center [502, 1050] width 90 height 32
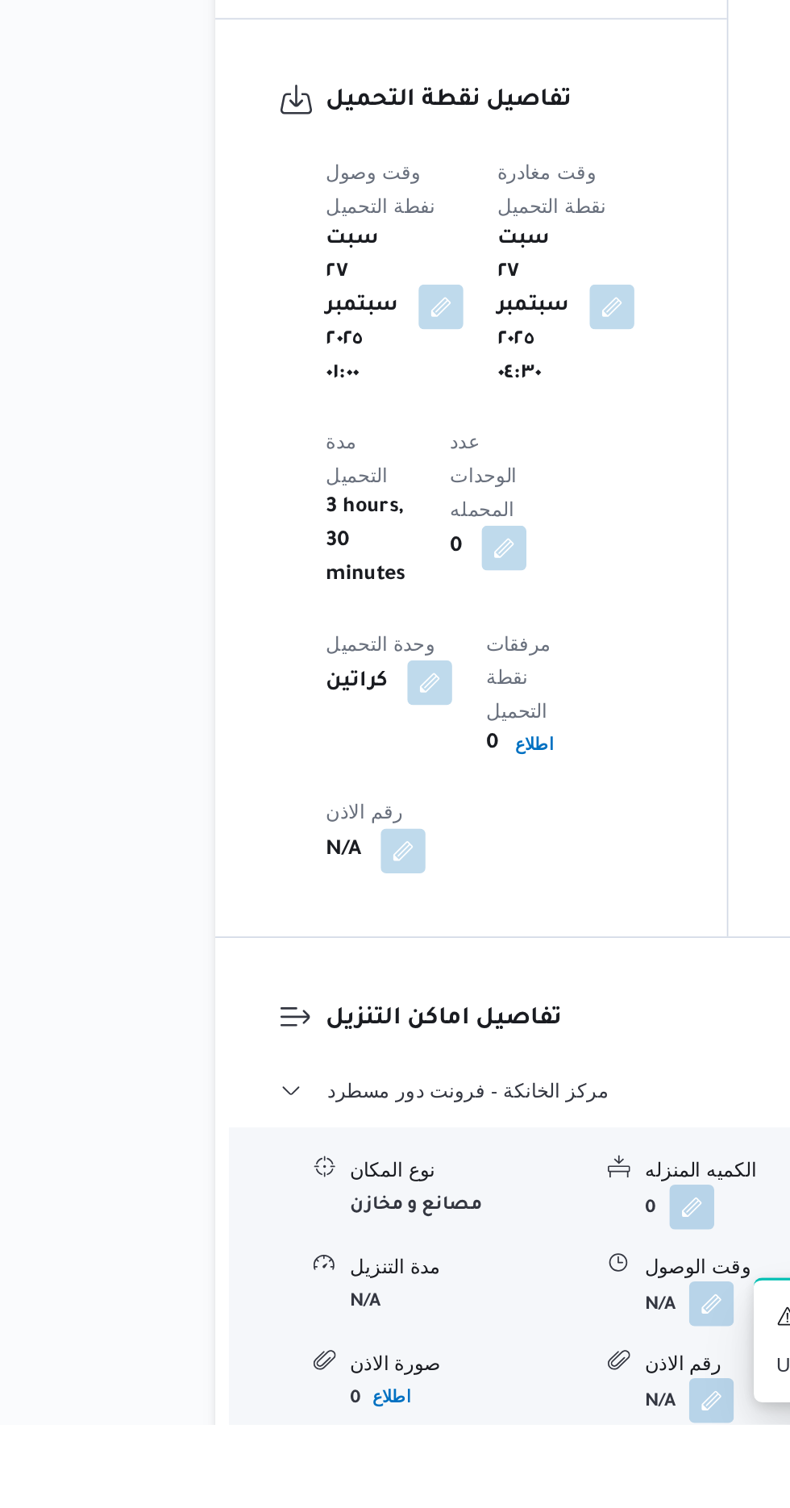
scroll to position [1211, 0]
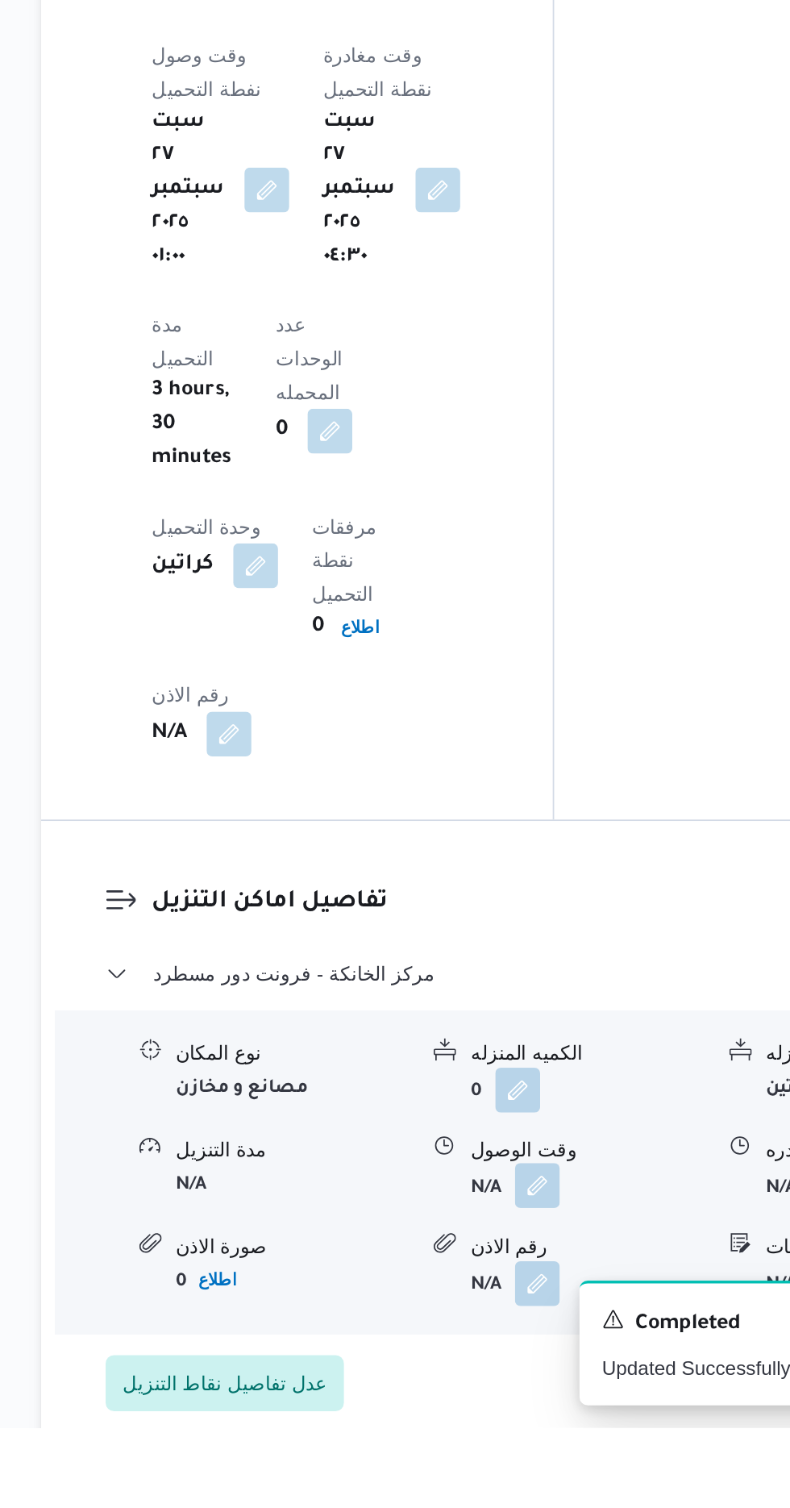
click at [497, 1355] on button "button" at bounding box center [495, 1368] width 26 height 26
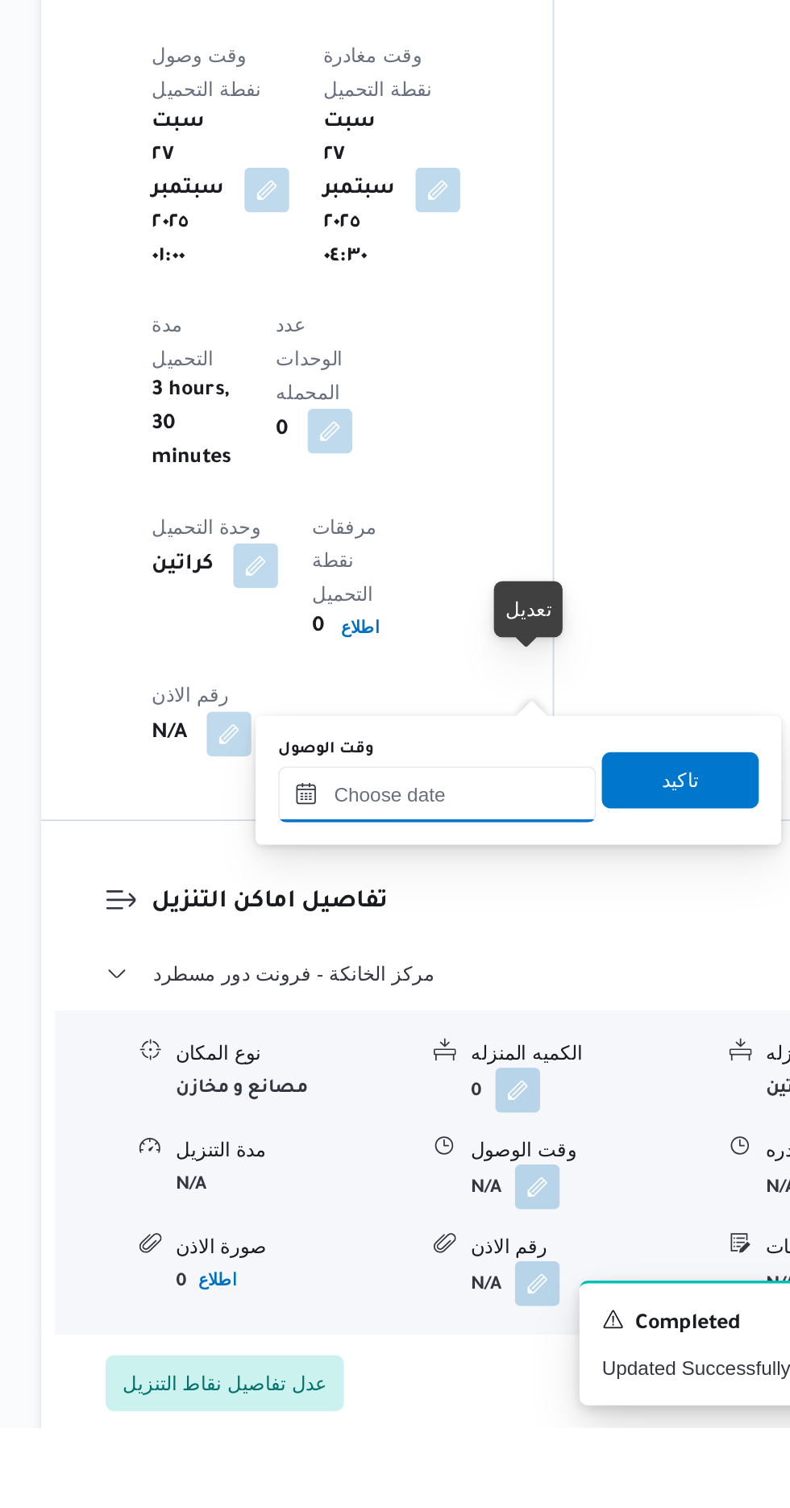
click at [458, 1142] on input "وقت الوصول" at bounding box center [437, 1143] width 183 height 32
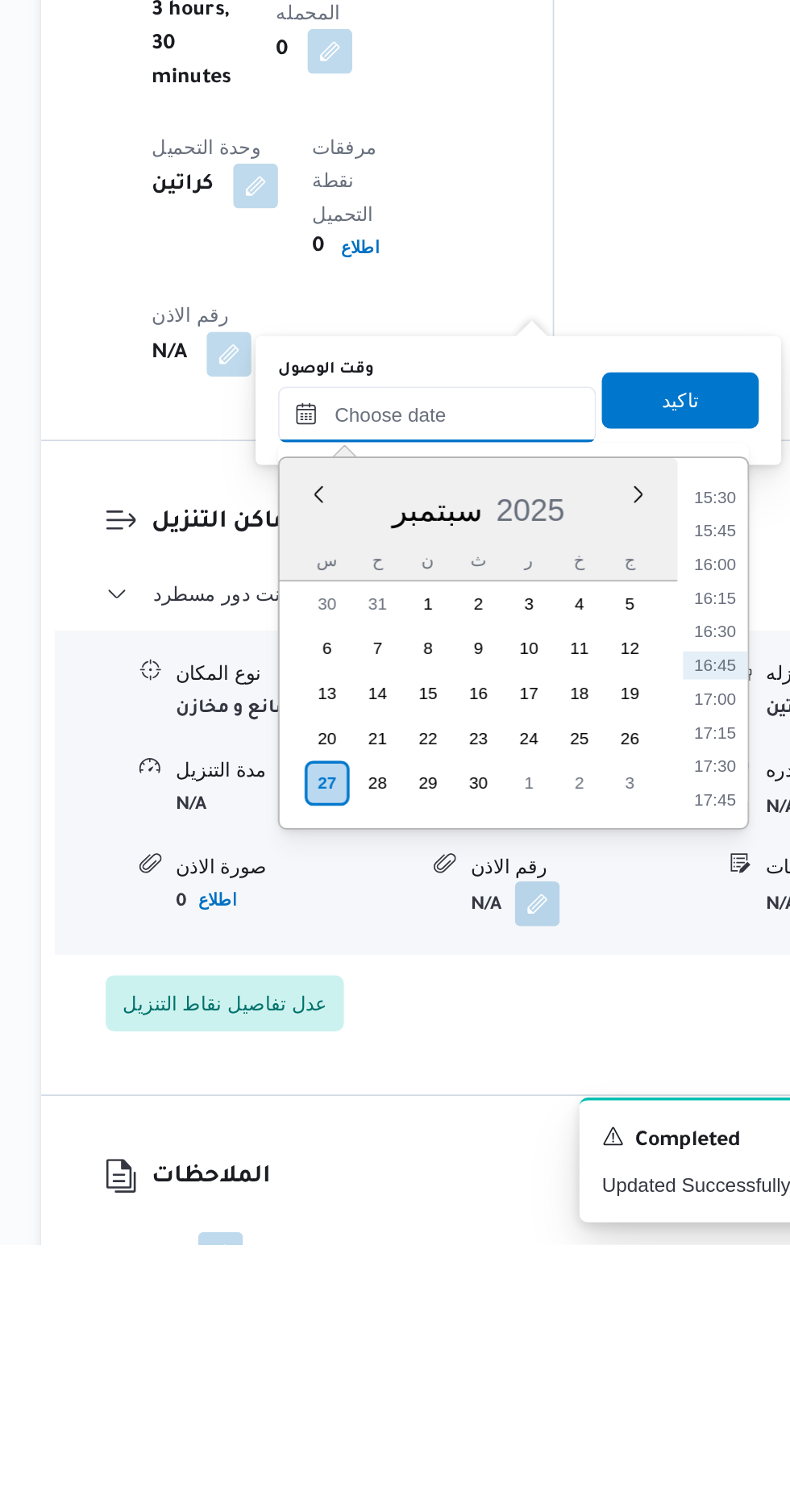
scroll to position [1324, 0]
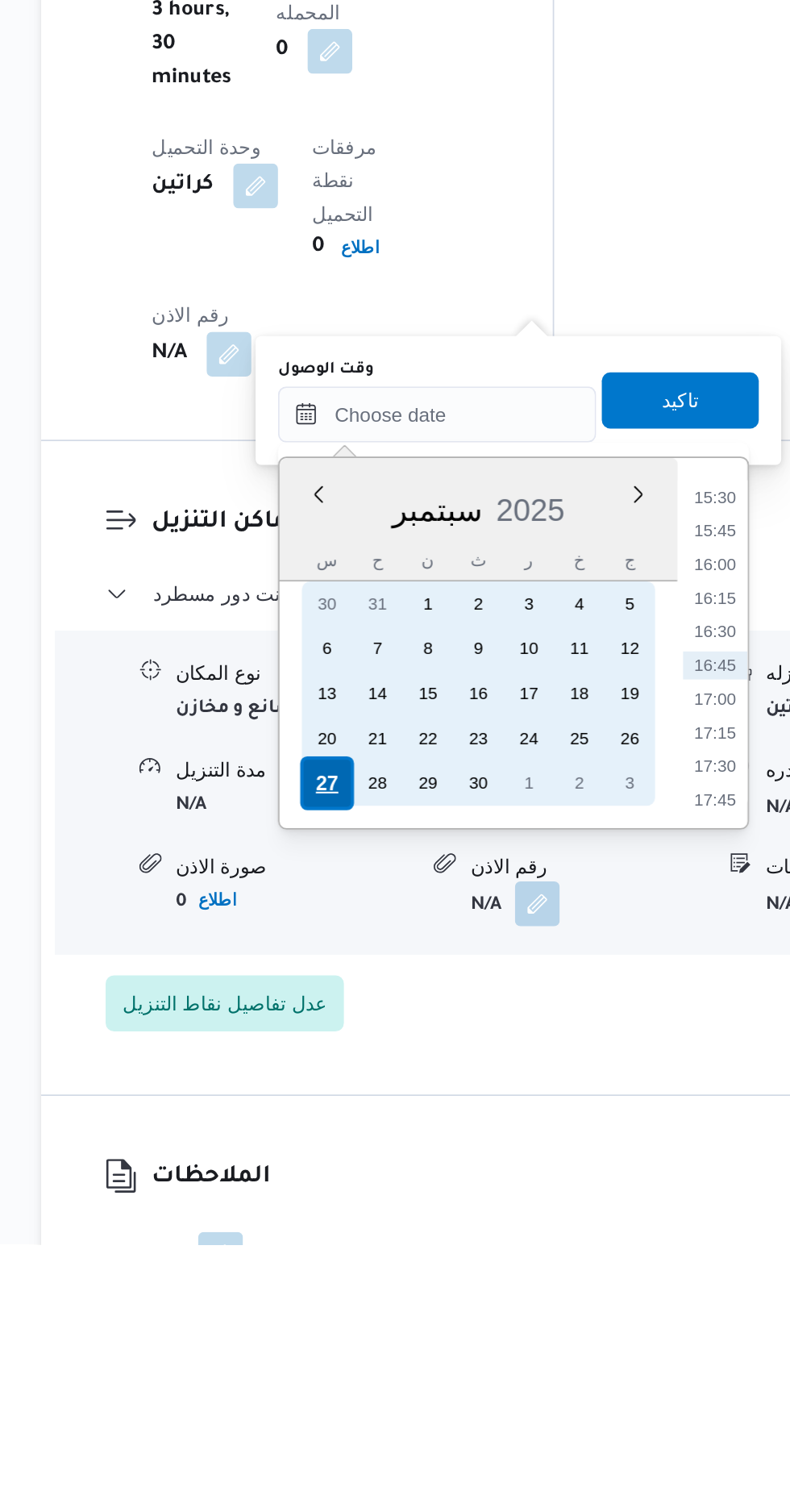
click at [369, 1234] on div "27" at bounding box center [374, 1242] width 31 height 31
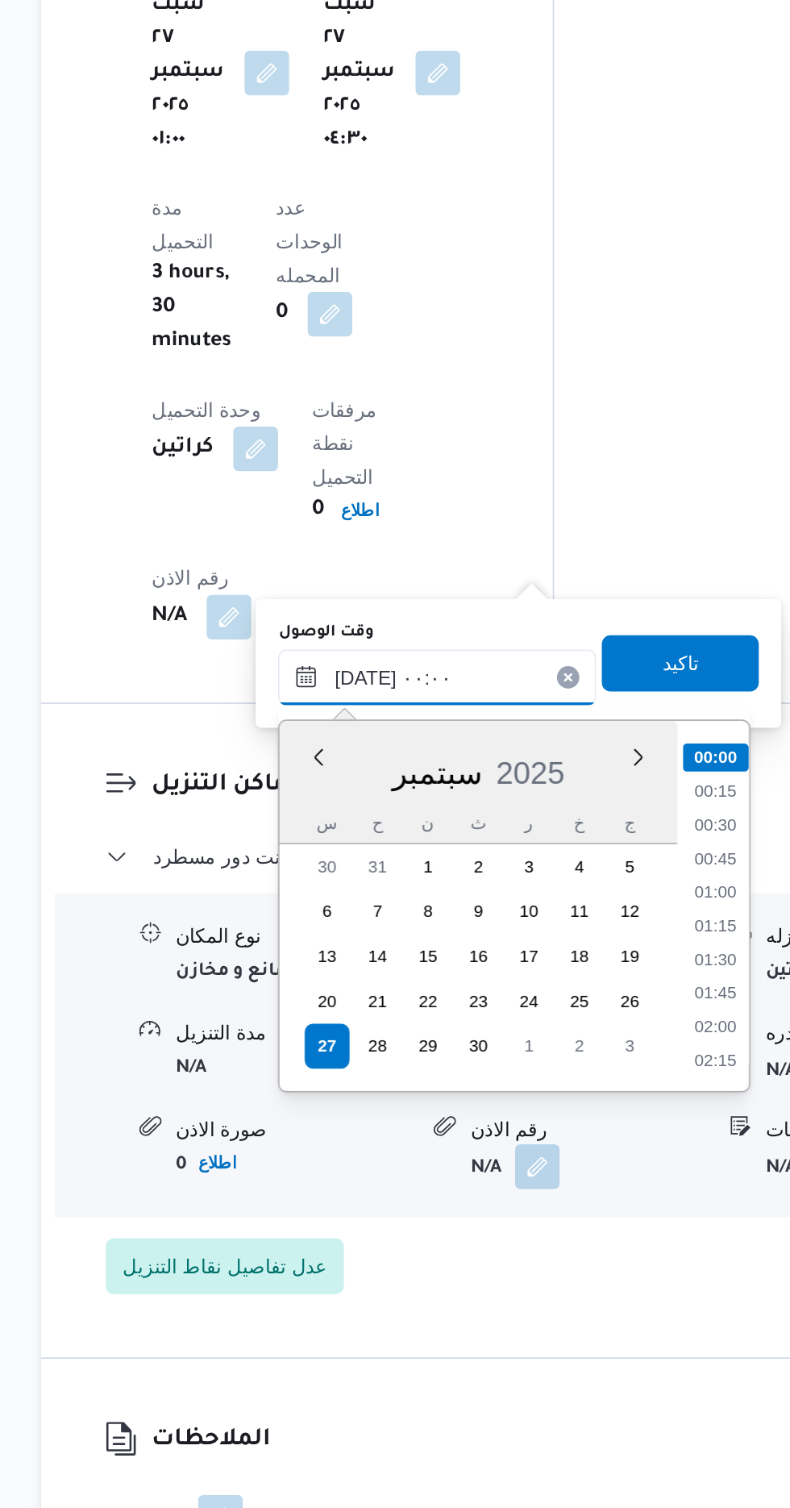
click at [363, 1029] on input "[DATE] ٠٠:٠٠" at bounding box center [437, 1029] width 183 height 32
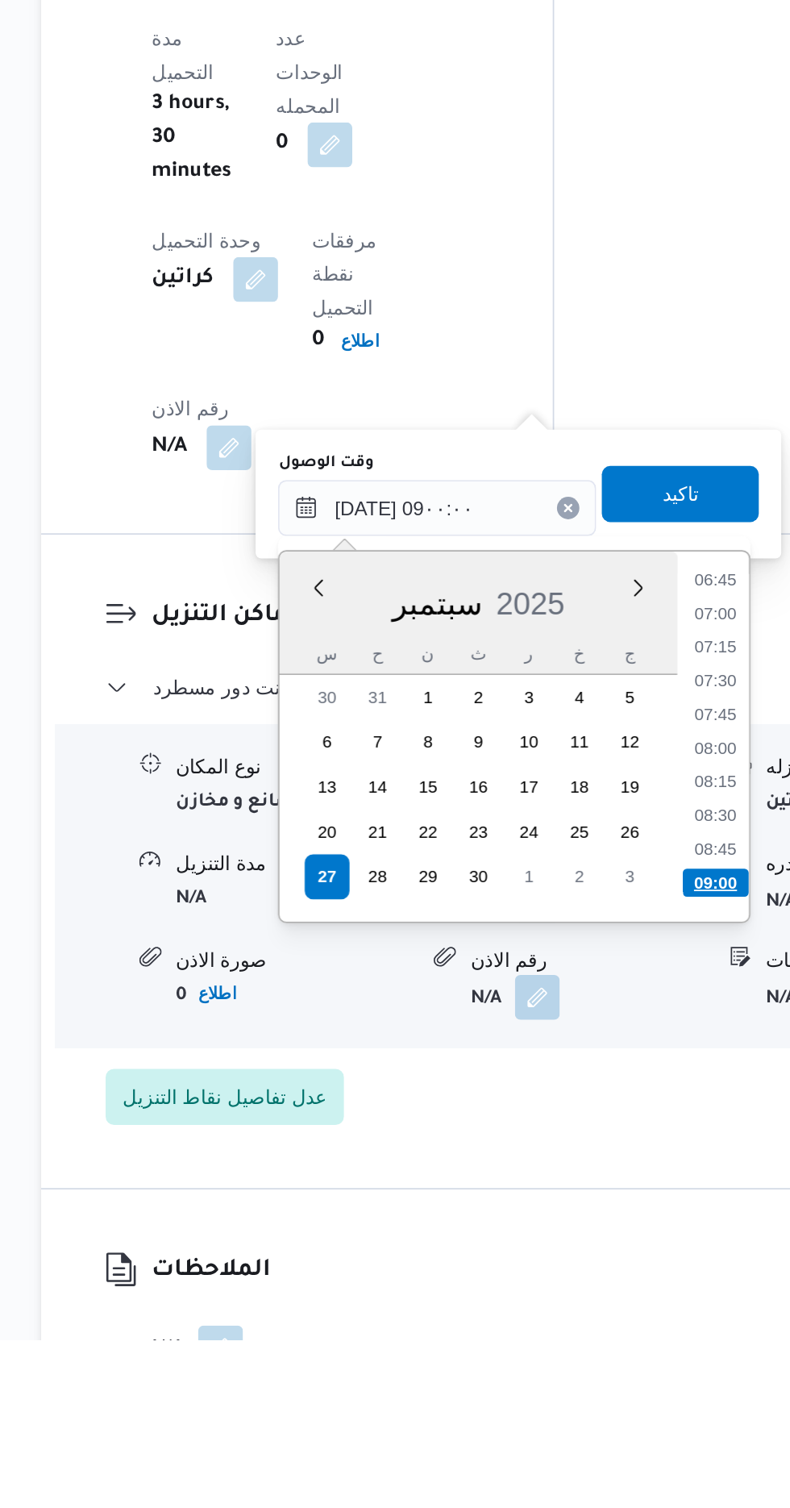
click at [599, 1243] on li "09:00" at bounding box center [598, 1245] width 38 height 16
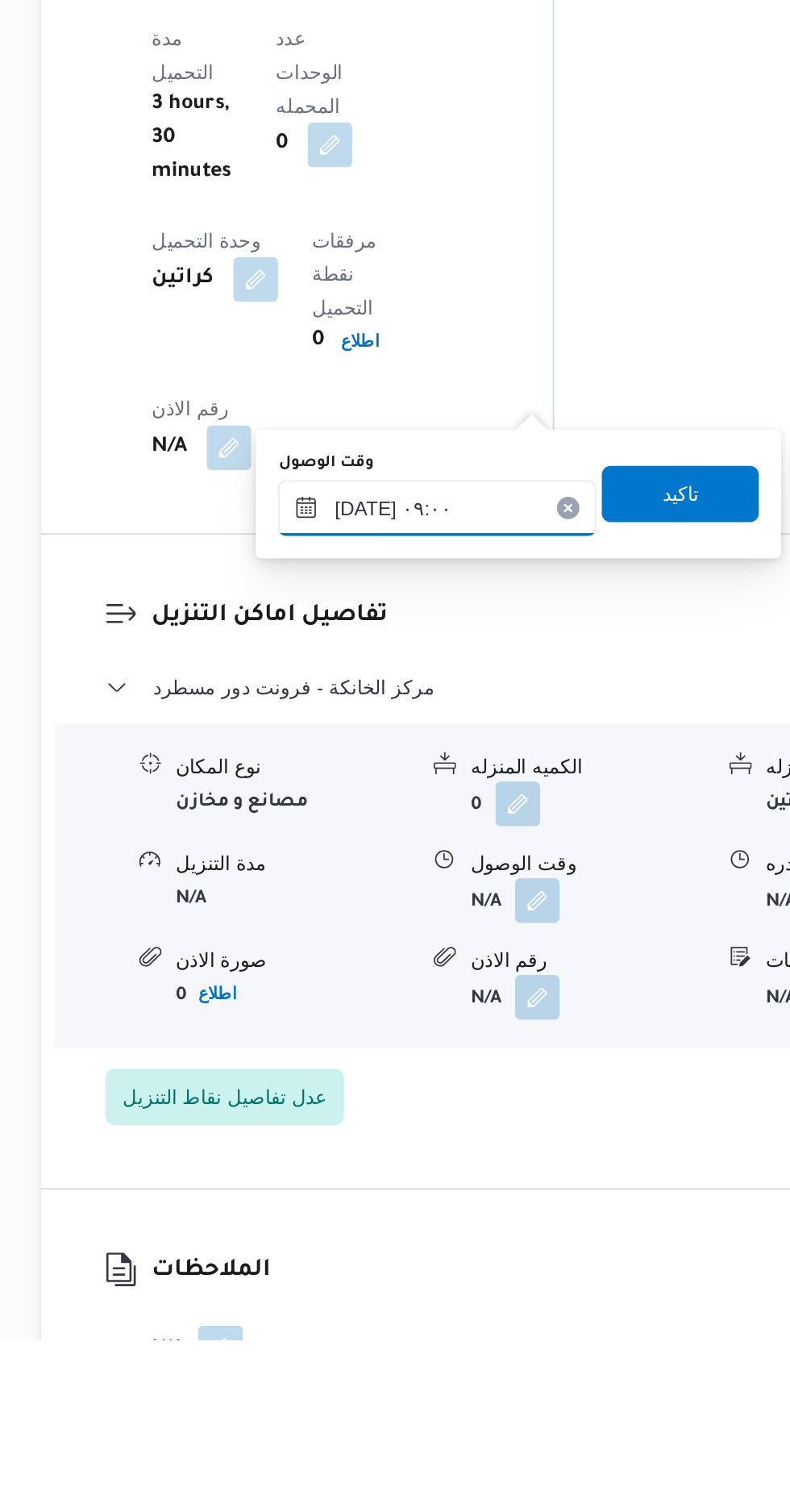
click at [488, 1028] on input "[DATE] ٠٩:٠٠" at bounding box center [437, 1029] width 183 height 32
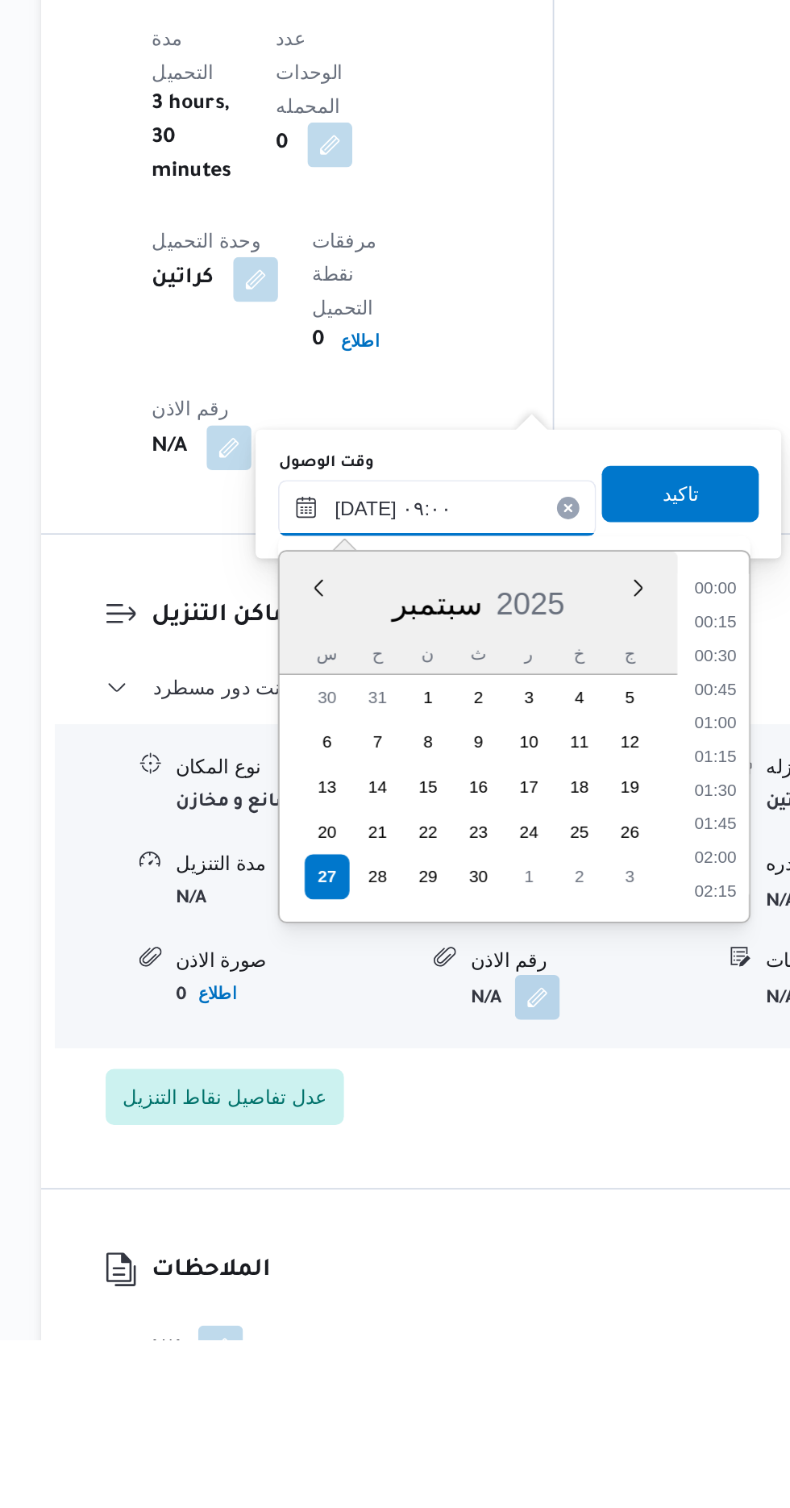
scroll to position [598, 0]
click at [597, 1094] on li "08:00" at bounding box center [598, 1096] width 37 height 16
type input "[DATE] ٠٨:٠٠"
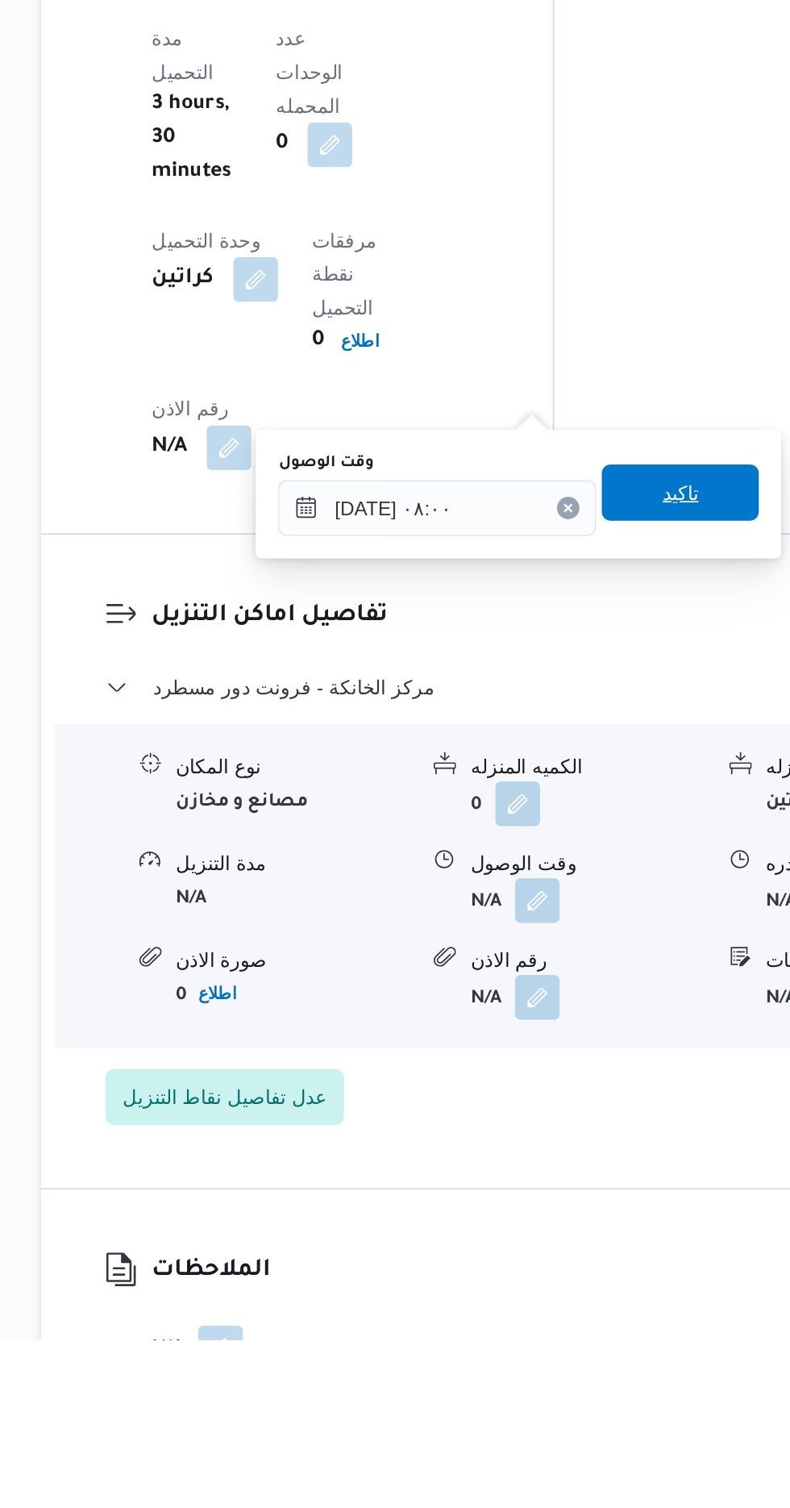
click at [583, 1021] on span "تاكيد" at bounding box center [577, 1020] width 21 height 19
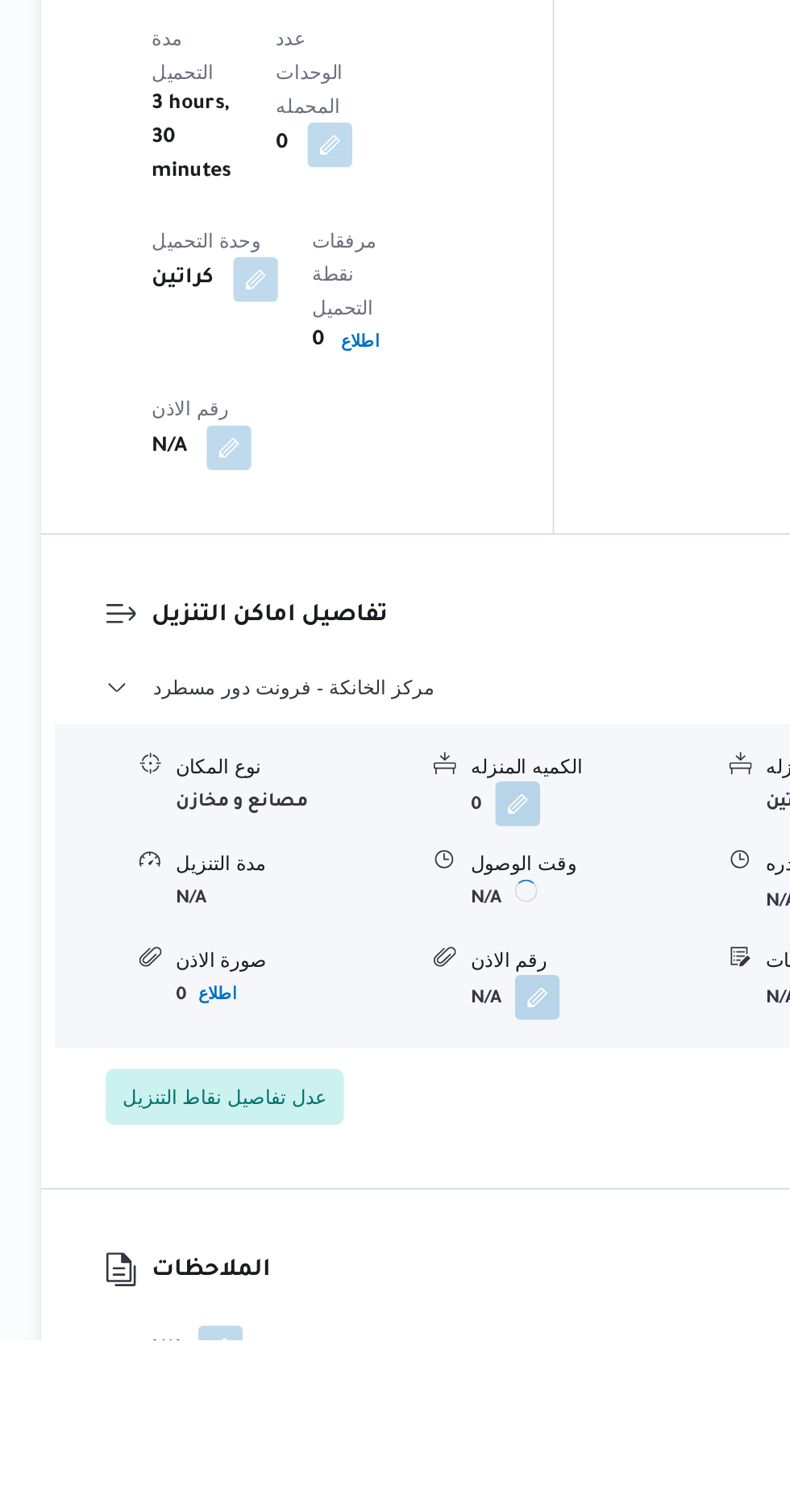
scroll to position [1325, 0]
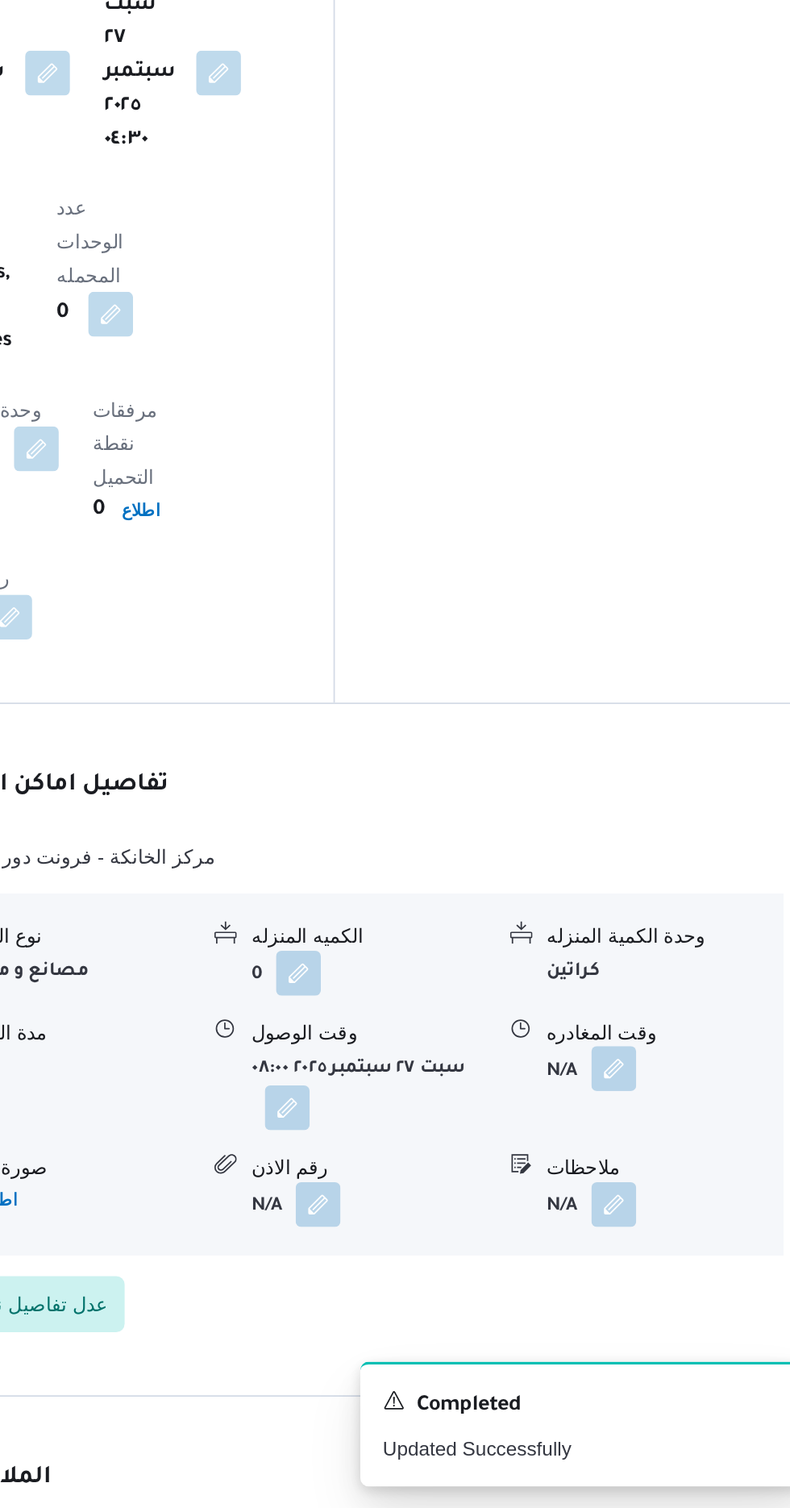
click at [676, 1241] on button "button" at bounding box center [665, 1254] width 26 height 26
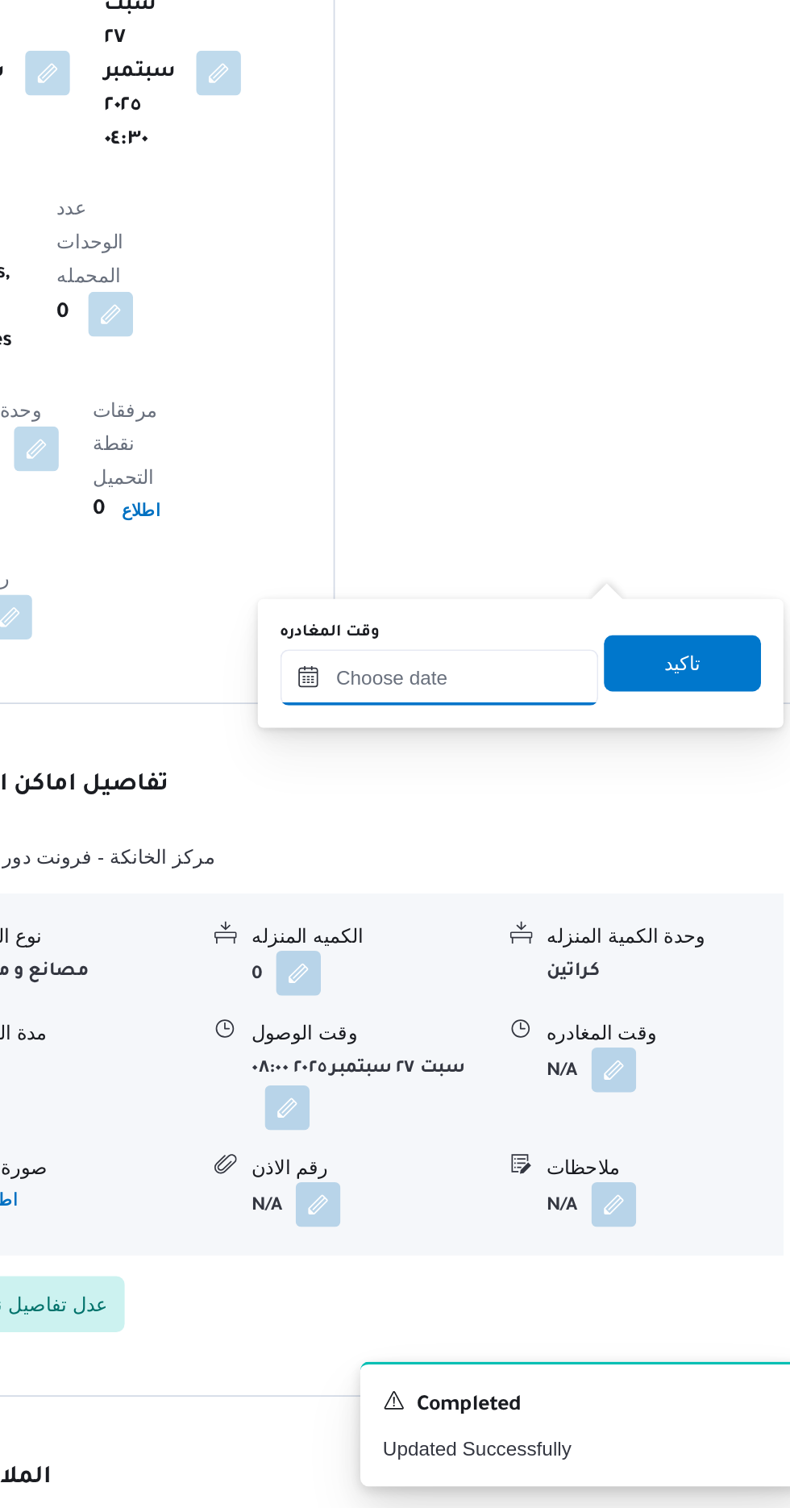
click at [584, 1021] on input "وقت المغادره" at bounding box center [564, 1029] width 183 height 32
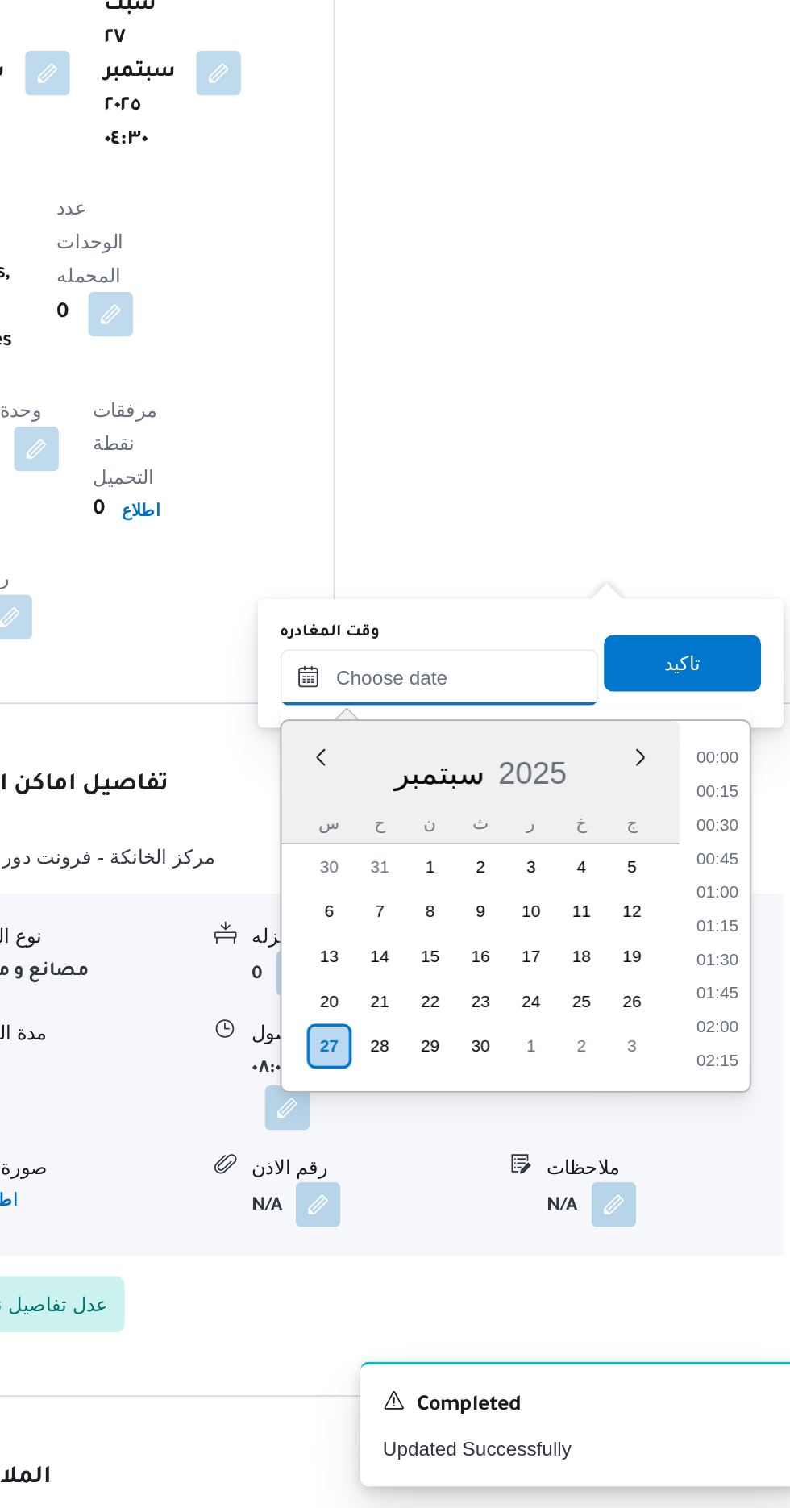
scroll to position [1198, 0]
click at [723, 1079] on li "15:30" at bounding box center [724, 1077] width 37 height 16
type input "[DATE] ١٥:٣٠"
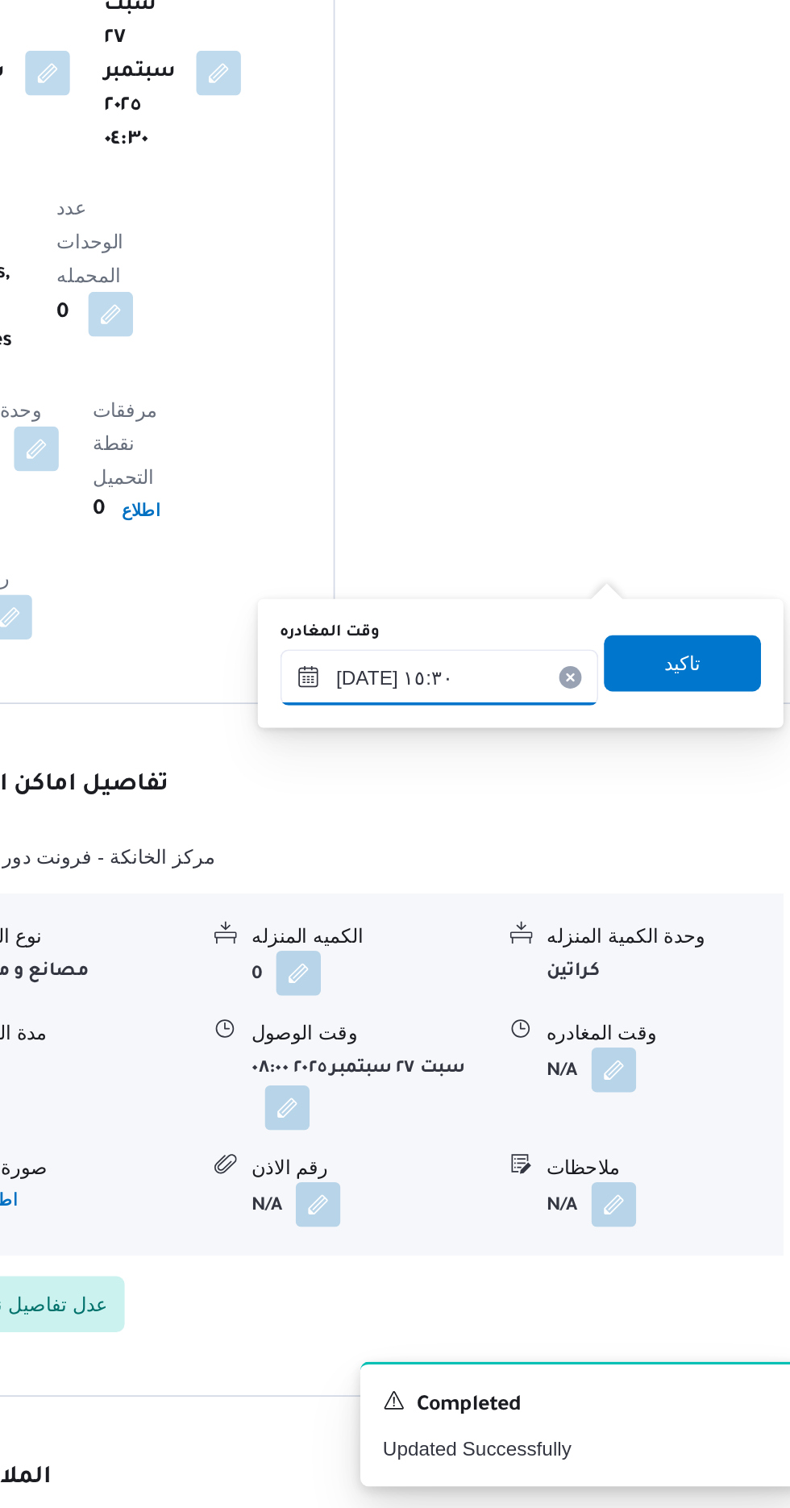
click at [607, 1024] on input "[DATE] ١٥:٣٠" at bounding box center [564, 1029] width 183 height 32
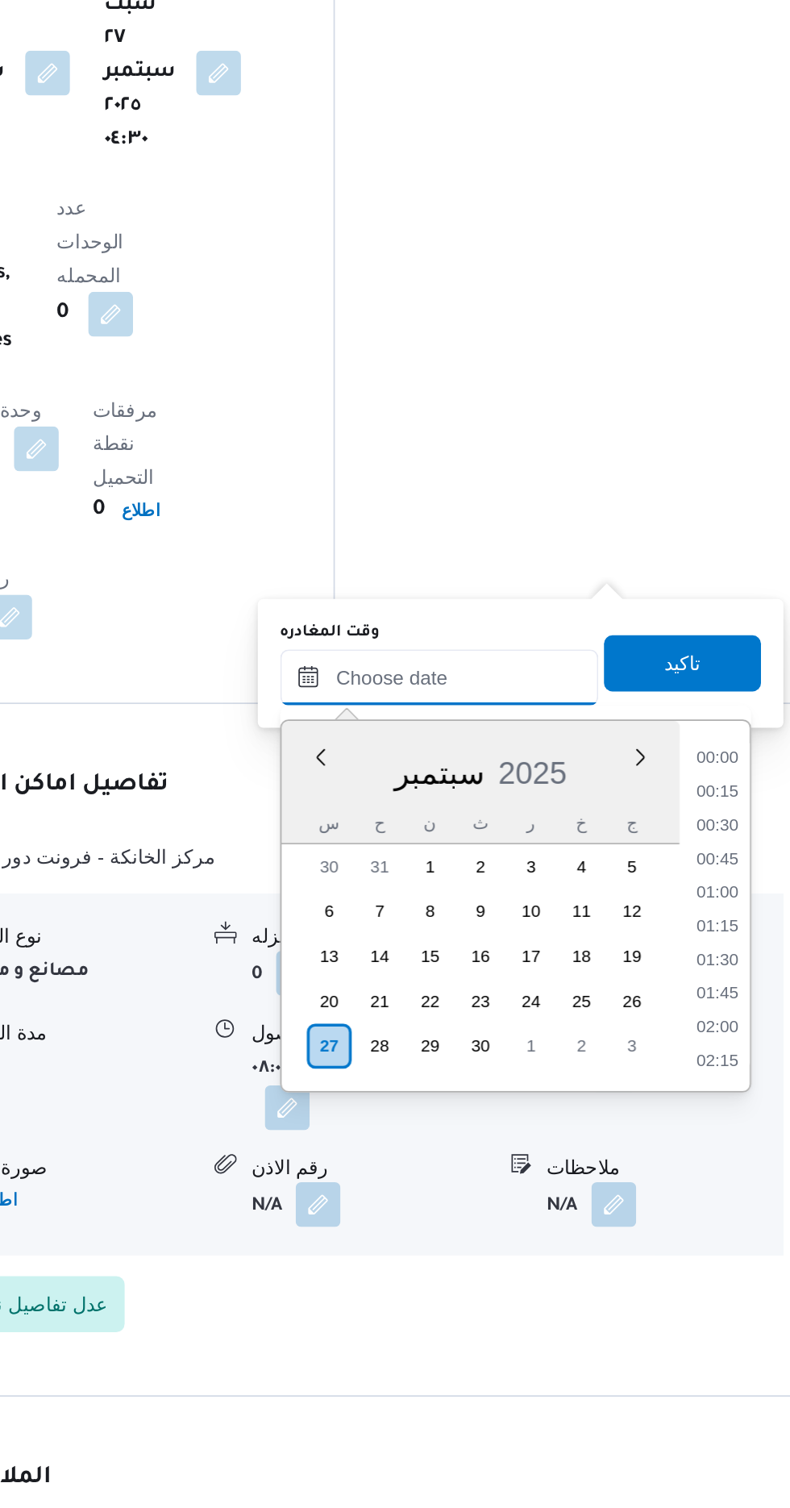
scroll to position [1101, 0]
click at [727, 1076] on li "14:15" at bounding box center [724, 1077] width 37 height 16
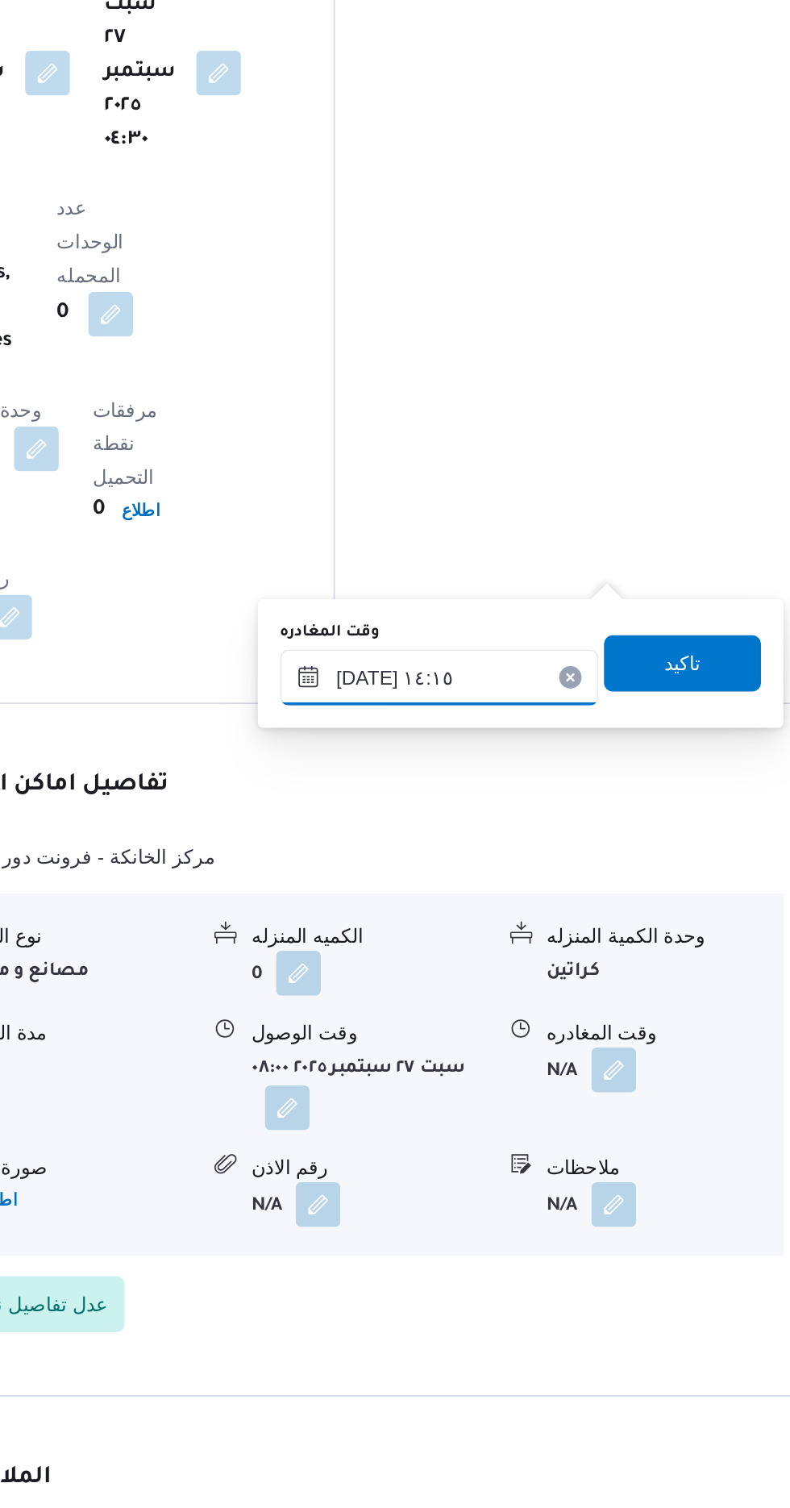
click at [621, 1029] on input "[DATE] ١٤:١٥" at bounding box center [564, 1029] width 183 height 32
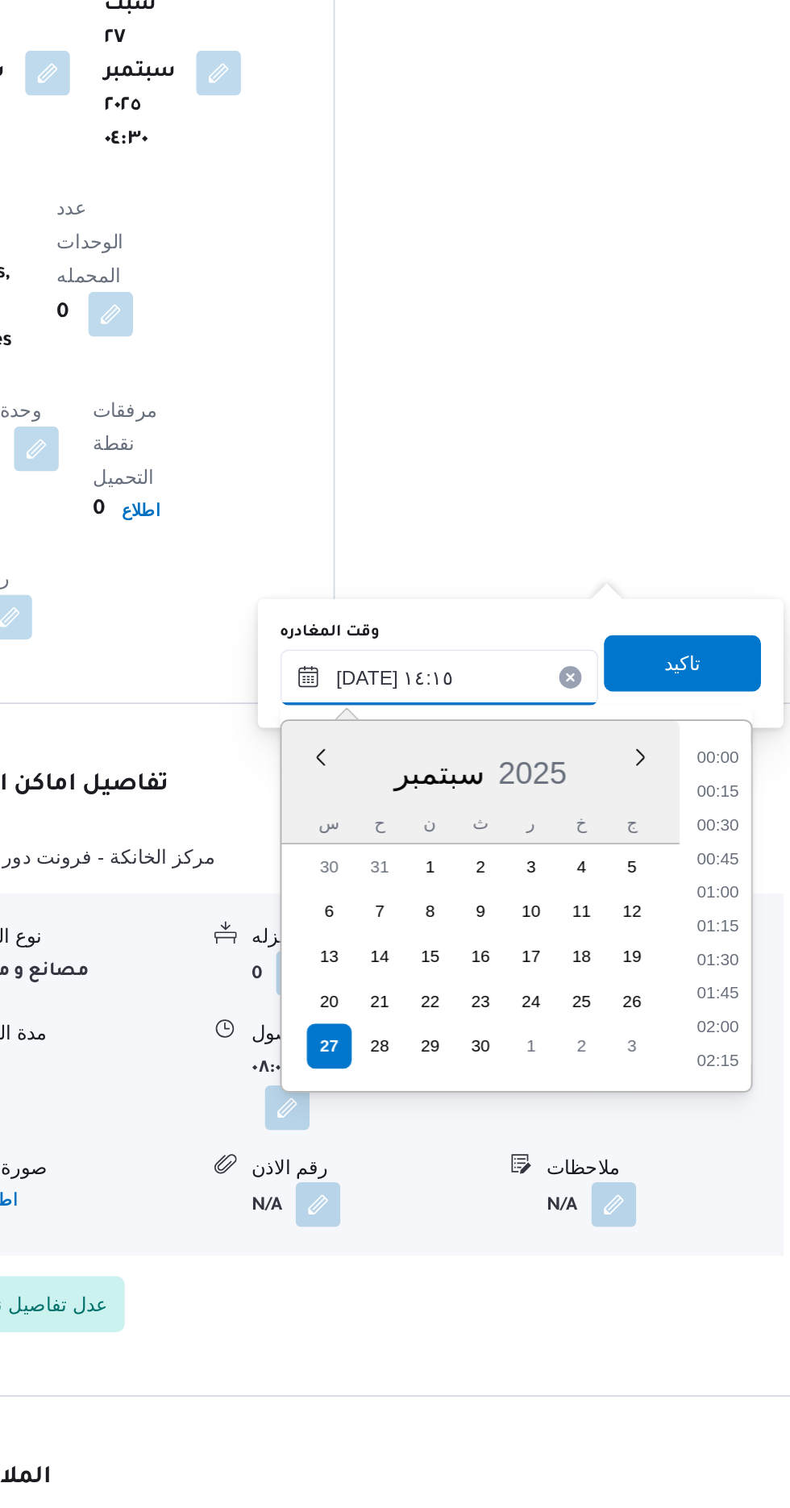
scroll to position [1004, 0]
click at [730, 1096] on li "13:15" at bounding box center [724, 1096] width 37 height 16
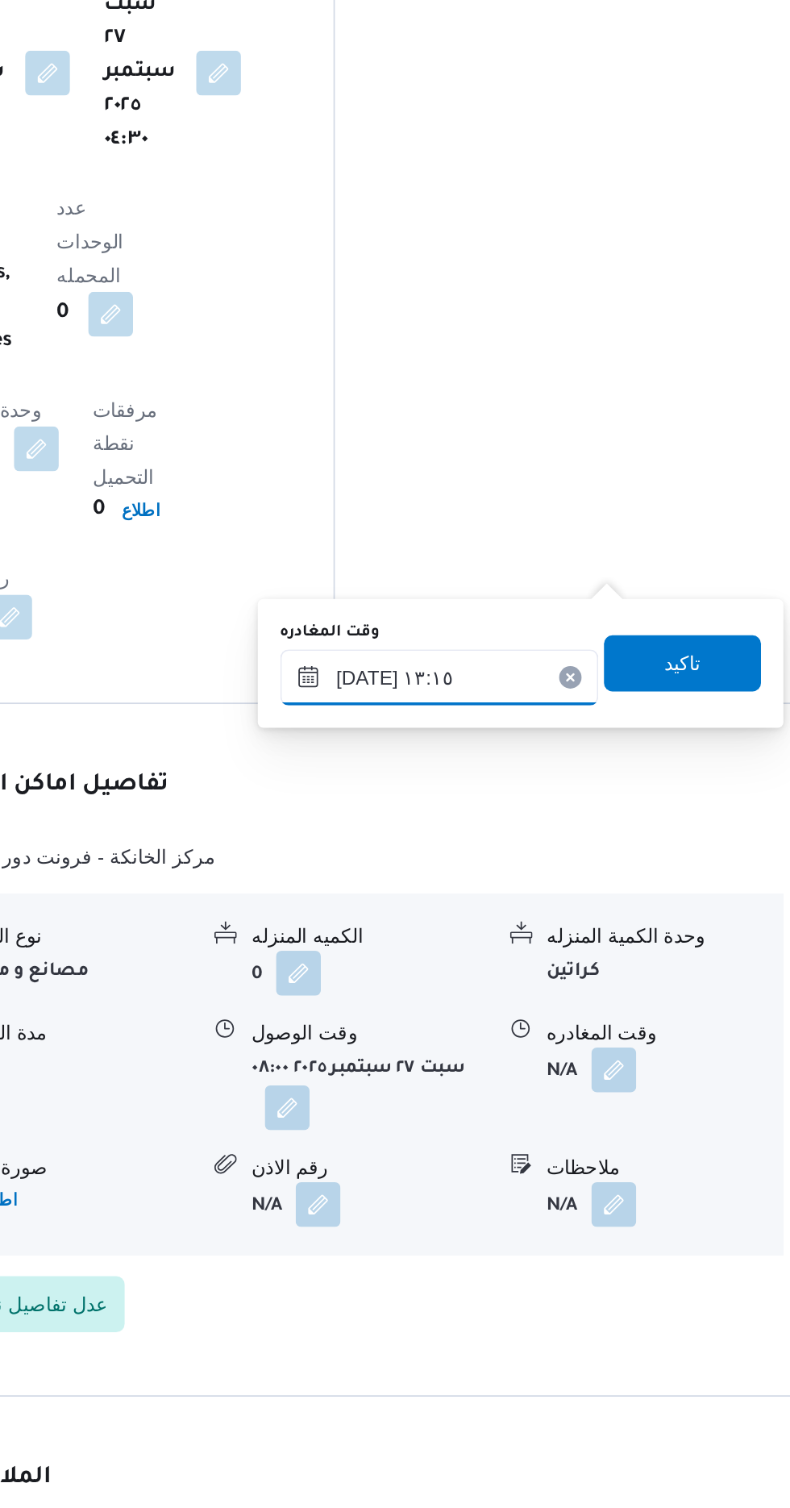
click at [625, 1033] on input "[DATE] ١٣:١٥" at bounding box center [564, 1029] width 183 height 32
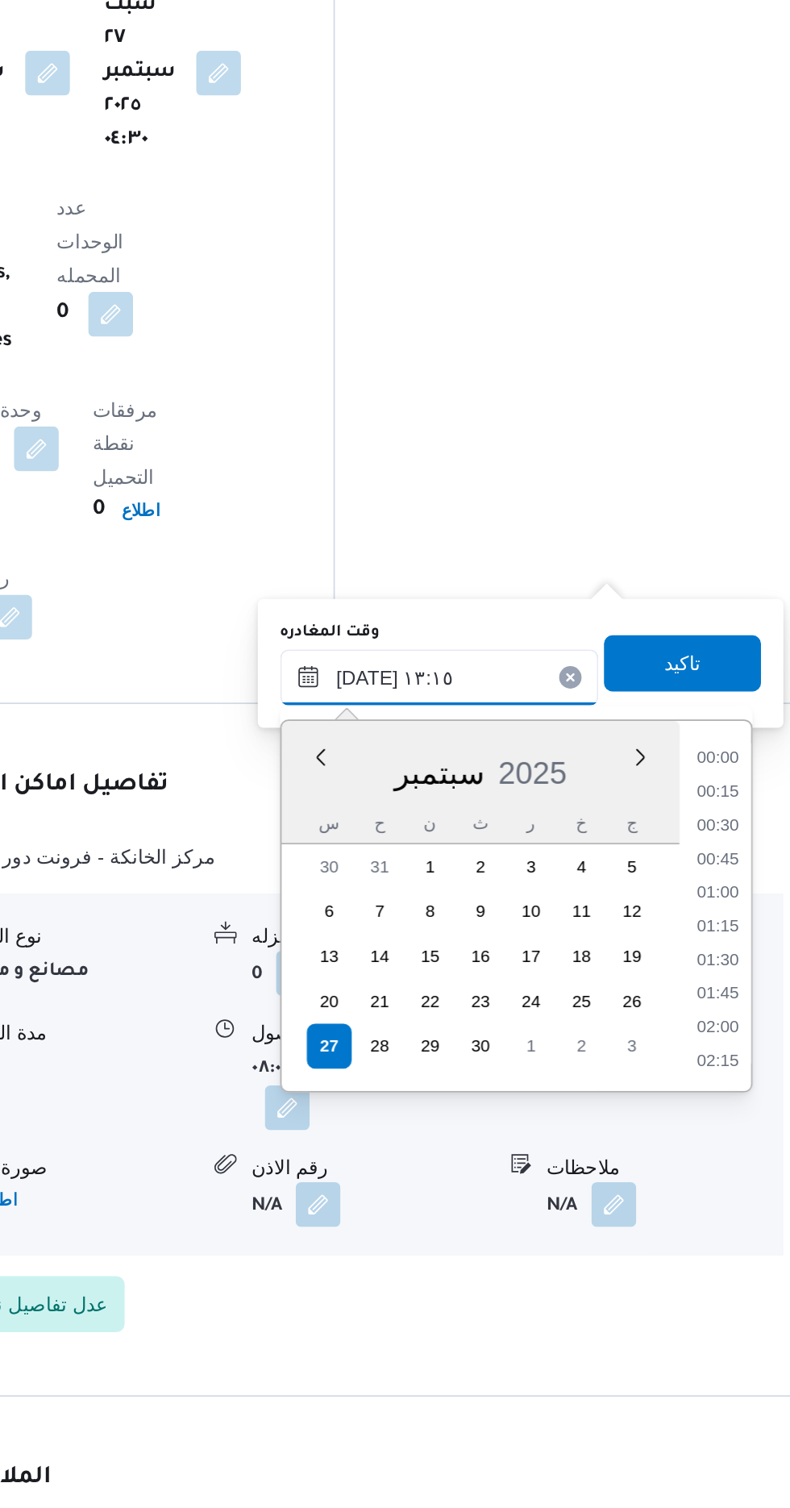
scroll to position [927, 0]
click at [727, 1135] on li "12:45" at bounding box center [724, 1135] width 37 height 16
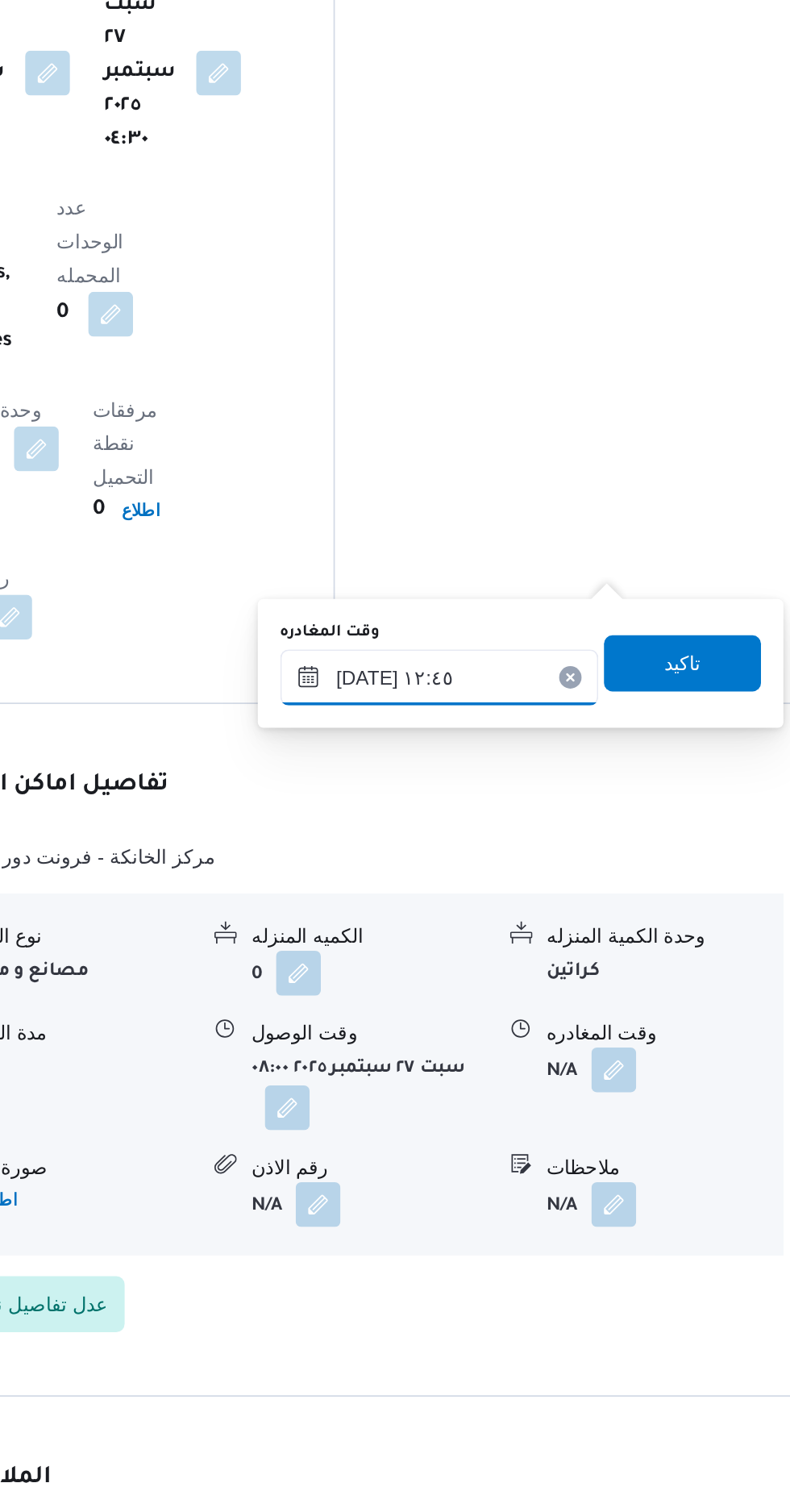
click at [597, 1033] on input "[DATE] ١٢:٤٥" at bounding box center [564, 1029] width 183 height 32
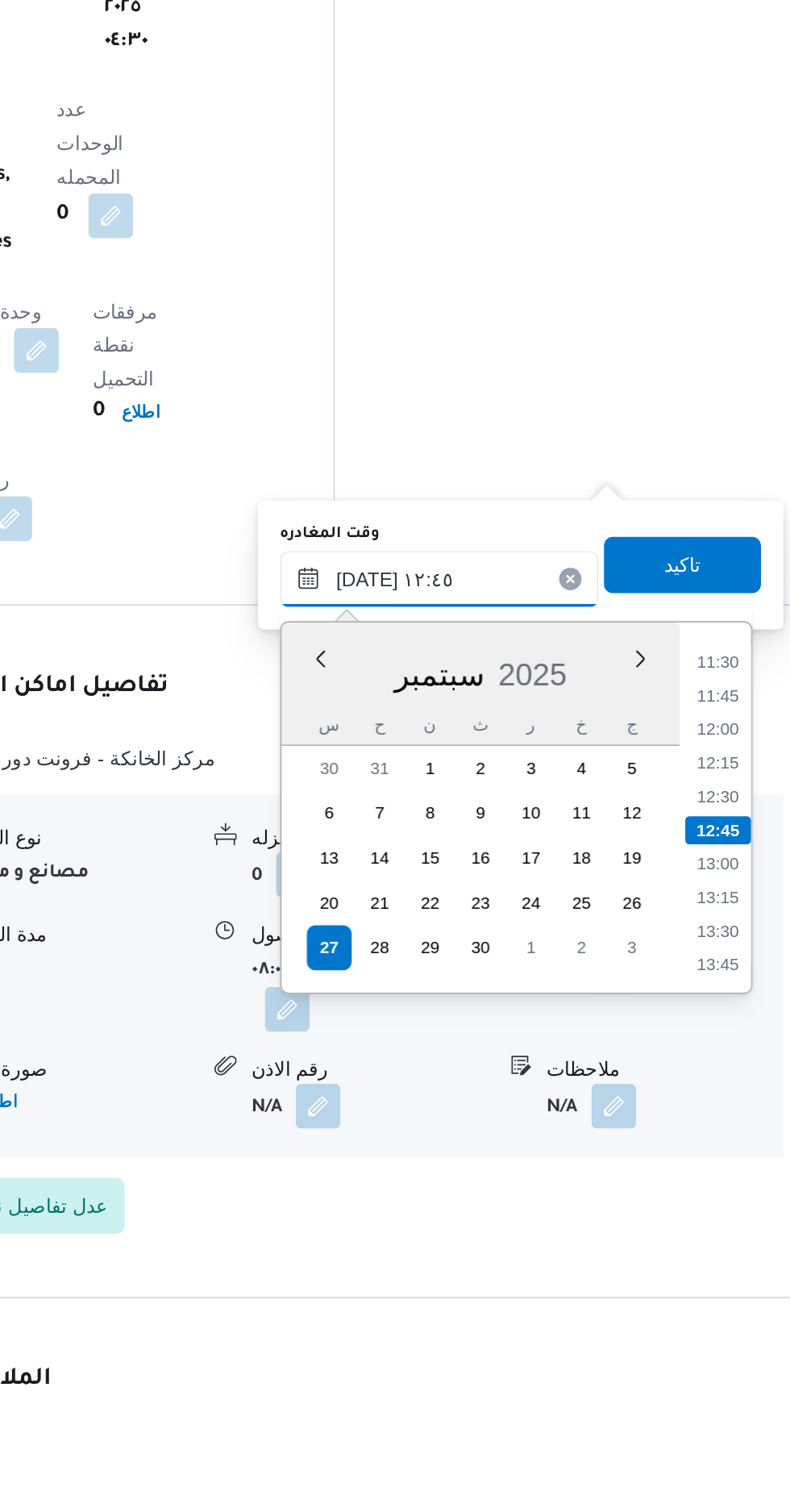
scroll to position [1325, 0]
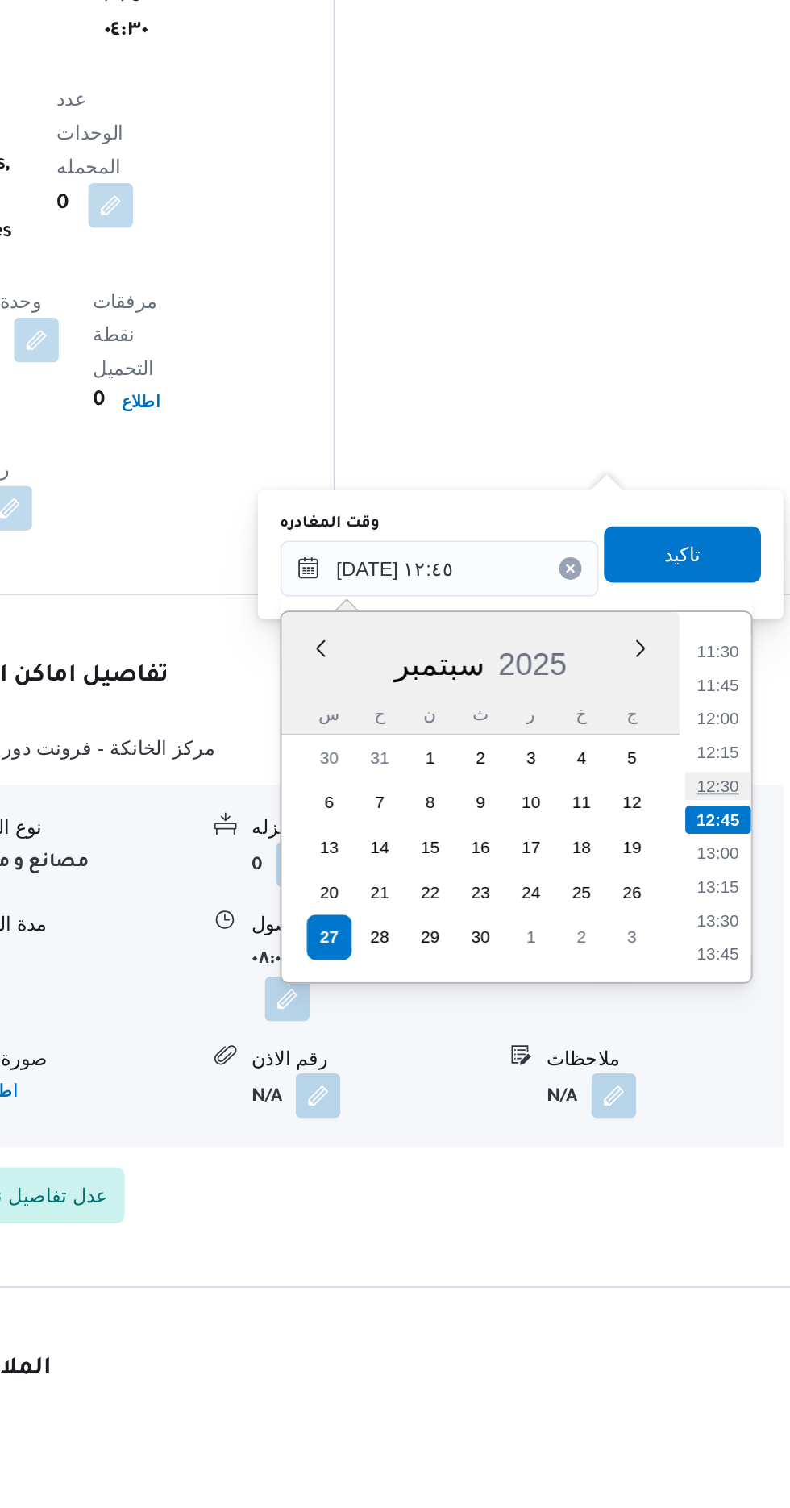
click at [717, 1152] on li "12:30" at bounding box center [724, 1154] width 37 height 16
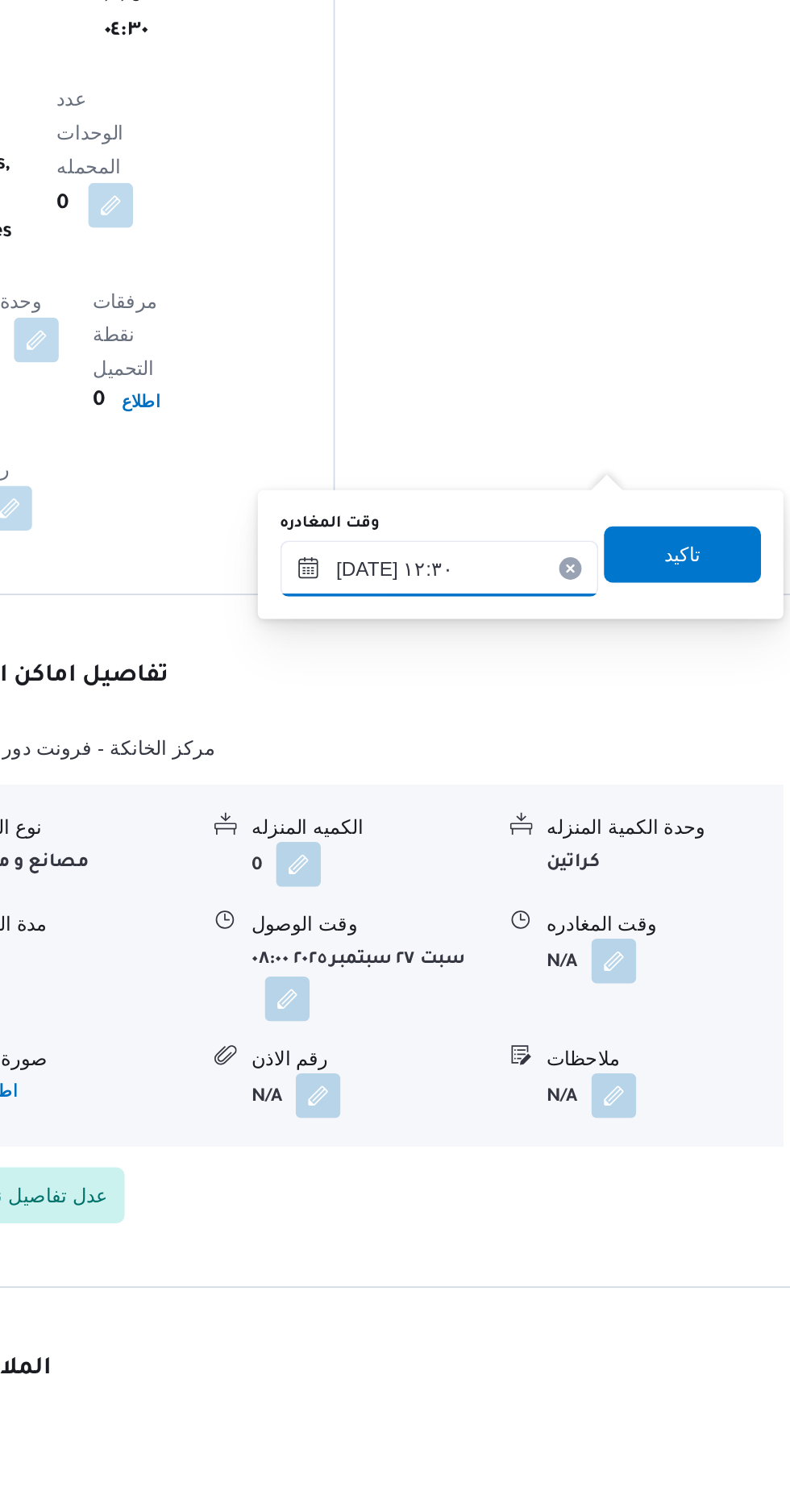
click at [601, 1029] on input "[DATE] ١٢:٣٠" at bounding box center [564, 1029] width 183 height 32
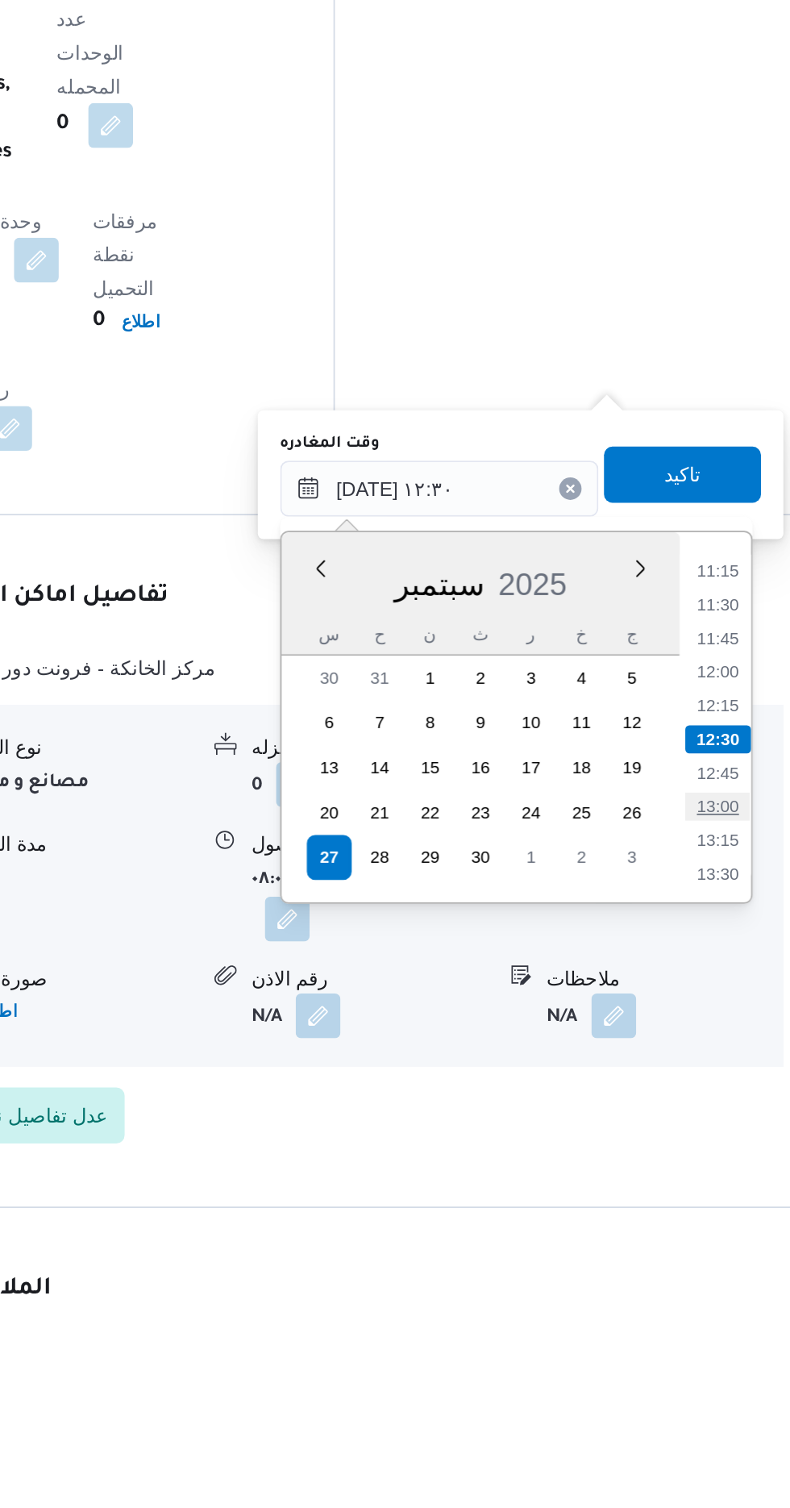
click at [719, 1212] on li "13:00" at bounding box center [724, 1212] width 37 height 16
type input "[DATE] ١٣:٠٠"
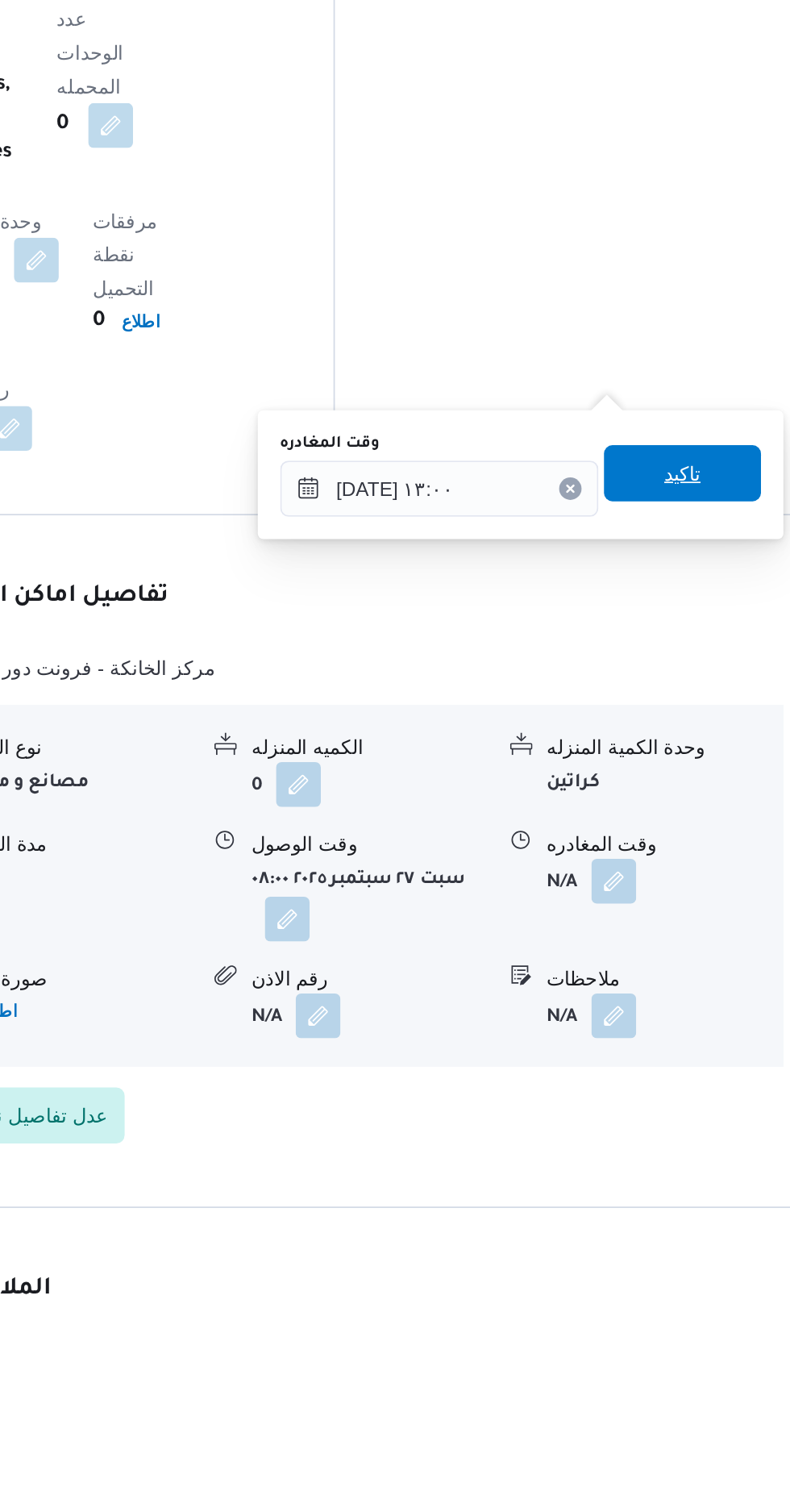
click at [714, 1015] on span "تاكيد" at bounding box center [704, 1020] width 21 height 19
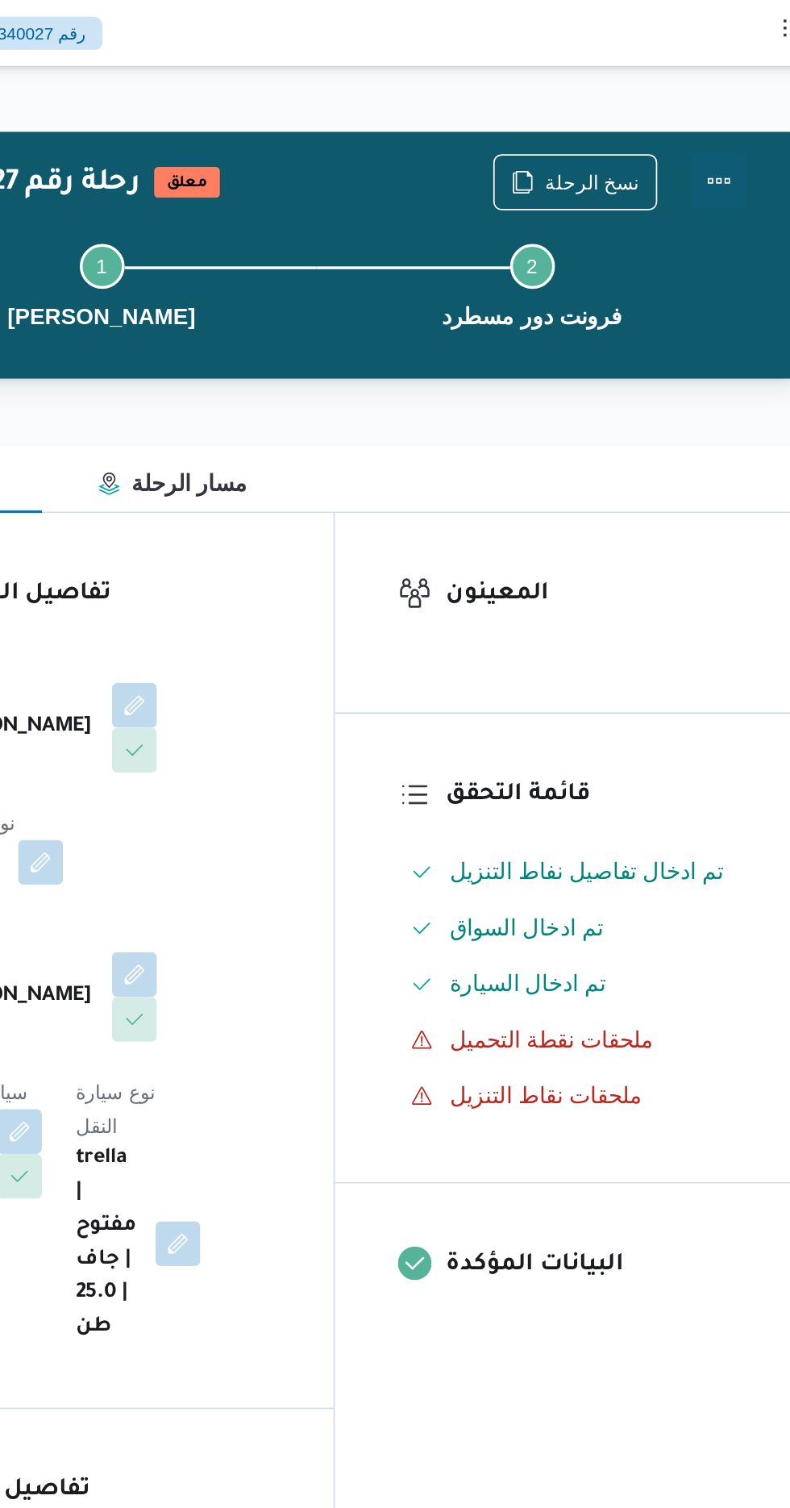
click at [726, 98] on button "Actions" at bounding box center [725, 104] width 32 height 32
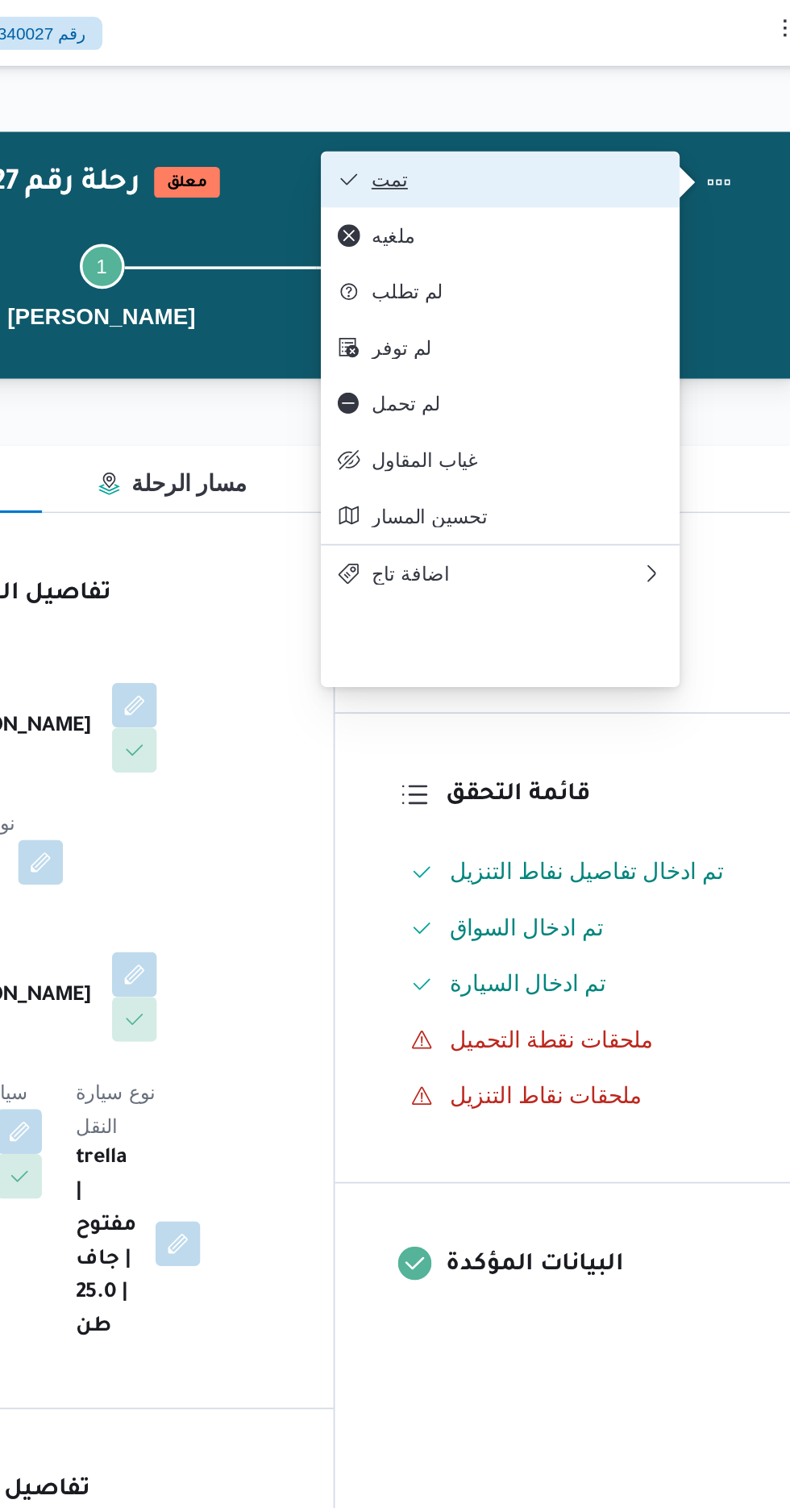
click at [677, 89] on button "تمت" at bounding box center [600, 103] width 206 height 32
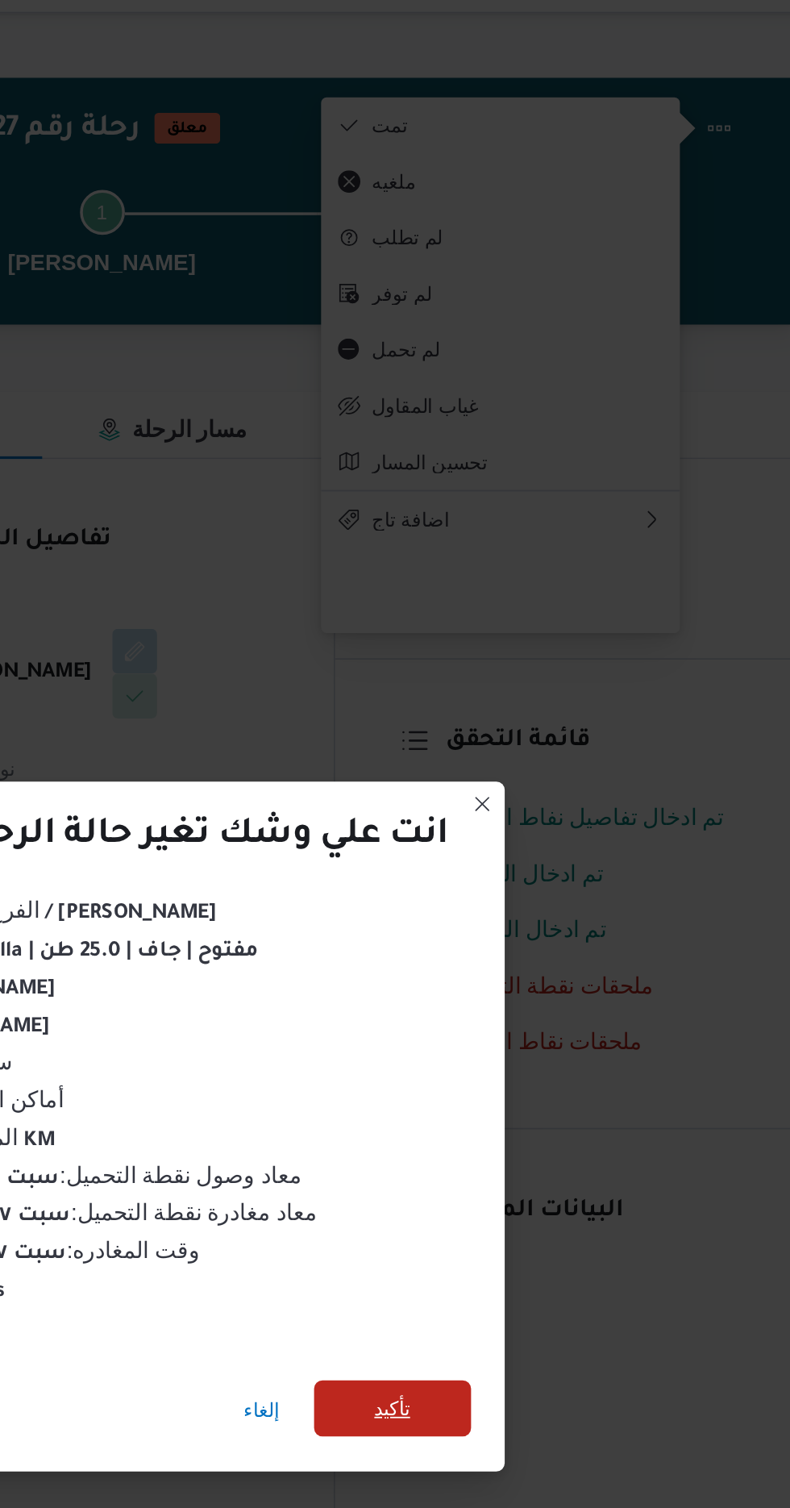
click at [547, 833] on span "تأكيد" at bounding box center [537, 840] width 21 height 19
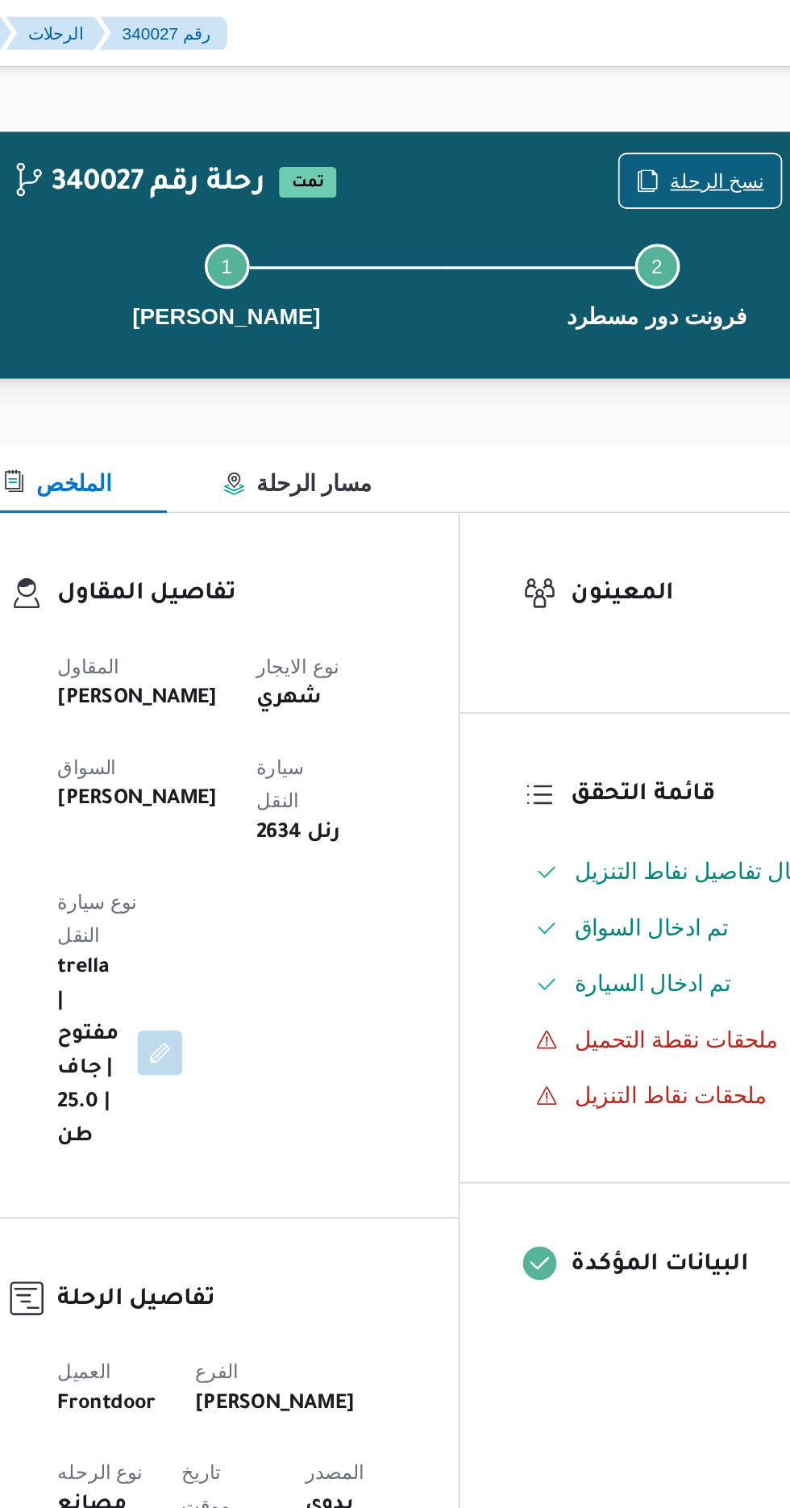
click at [656, 97] on span "نسخ الرحلة" at bounding box center [653, 103] width 54 height 19
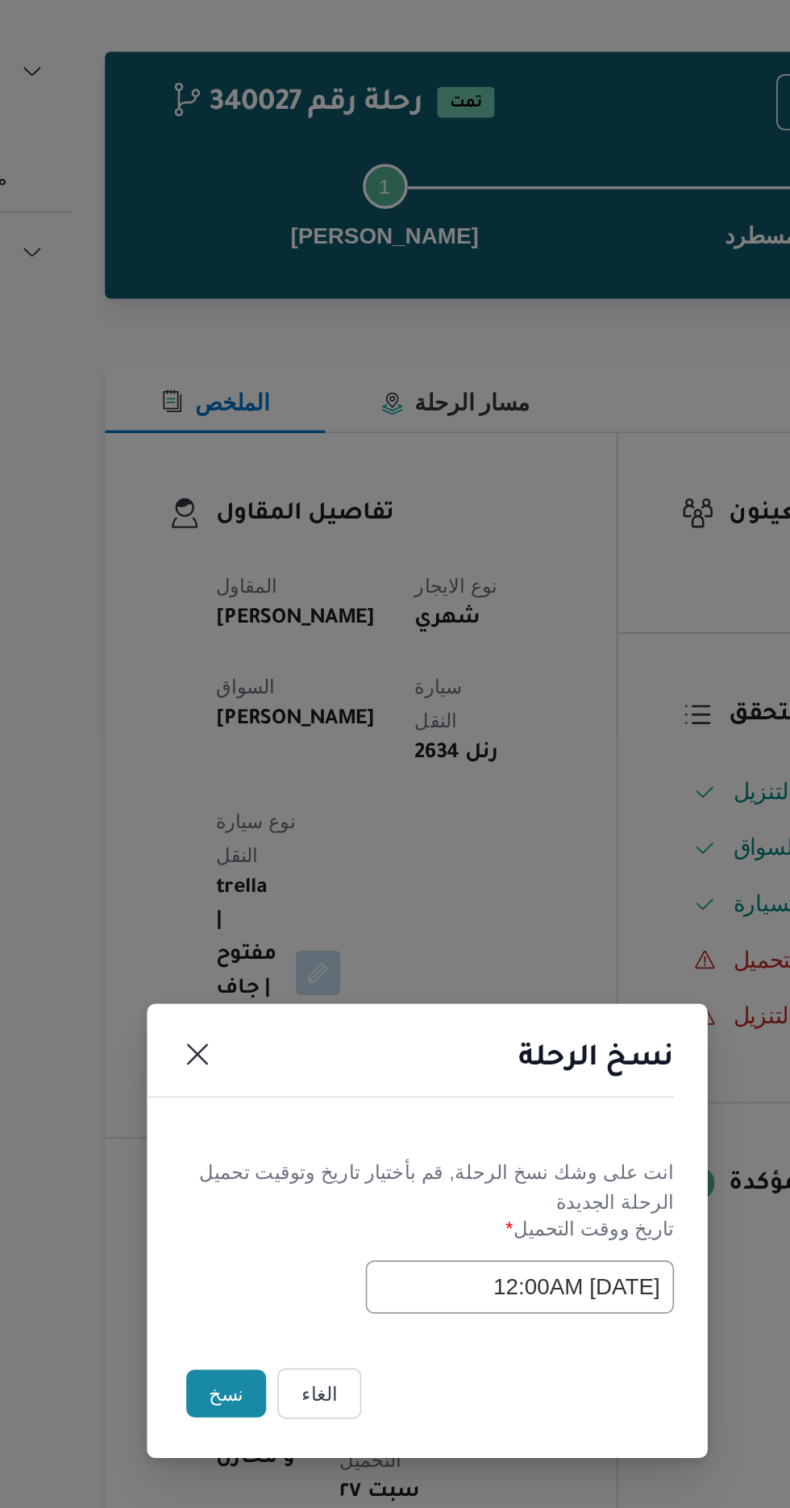
click at [264, 839] on button "نسخ" at bounding box center [279, 847] width 46 height 27
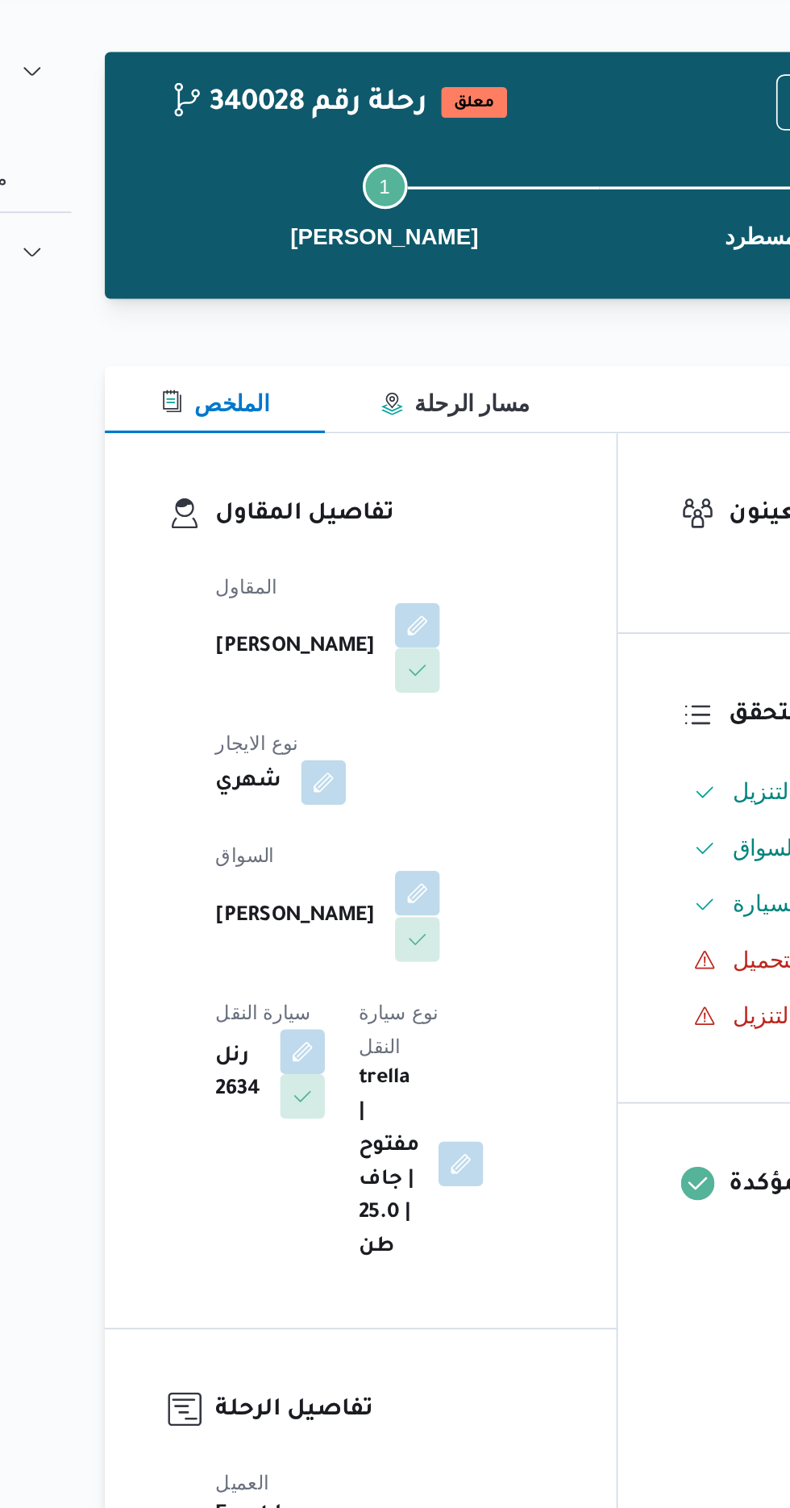
click at [376, 555] on button "button" at bounding box center [389, 560] width 26 height 26
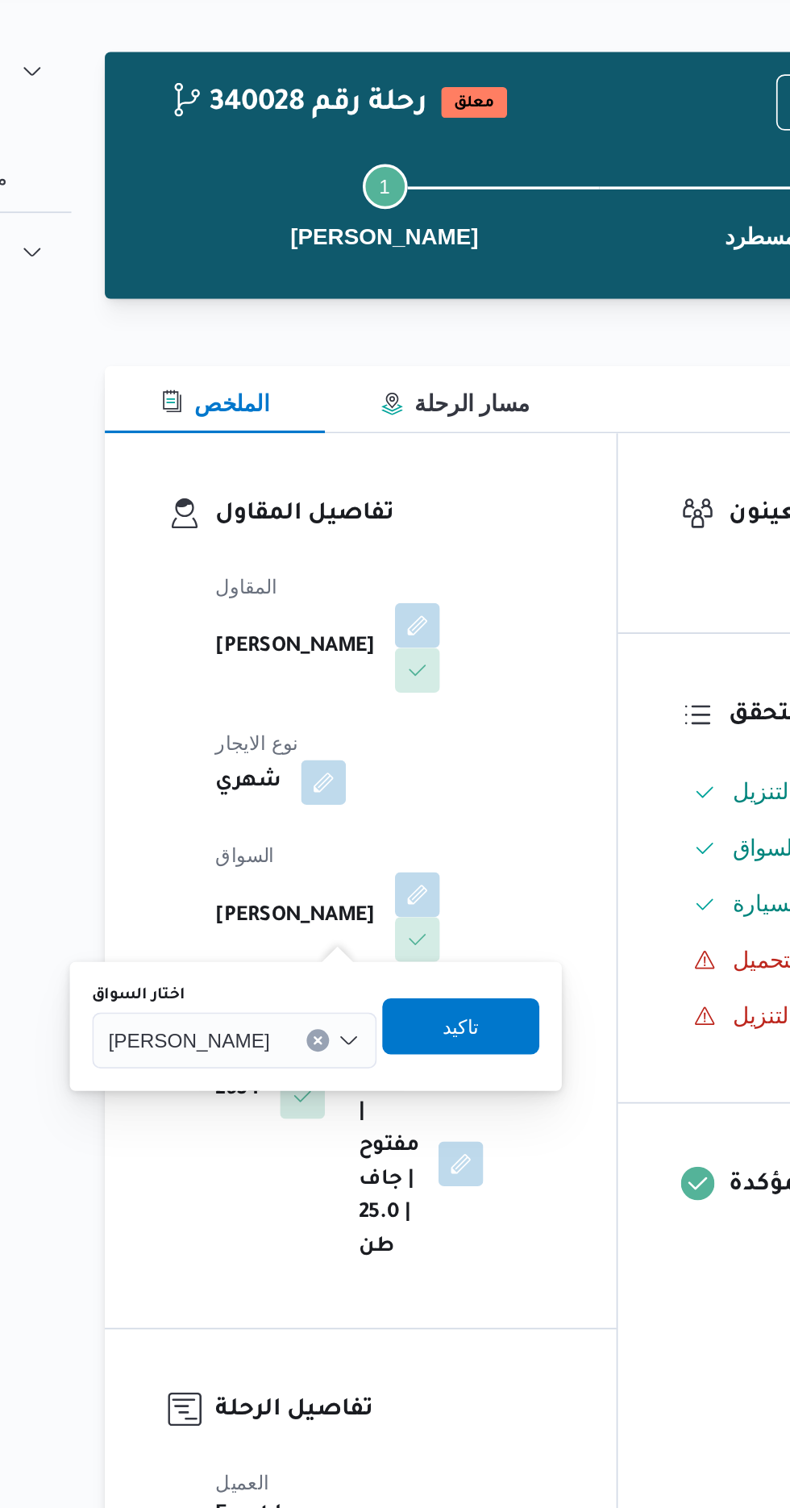
click at [307, 631] on div "[PERSON_NAME]" at bounding box center [284, 644] width 164 height 32
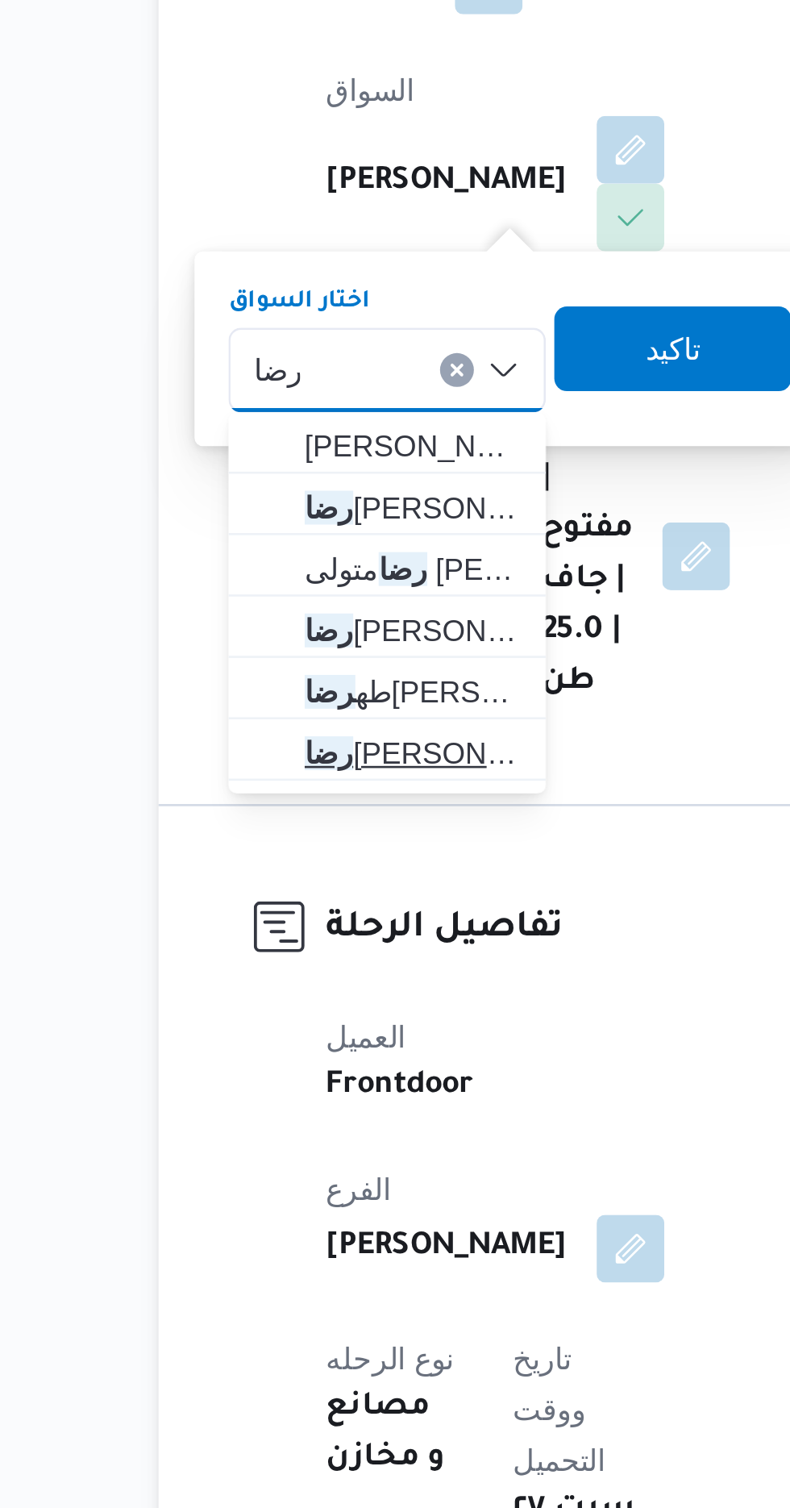
type input "رضا"
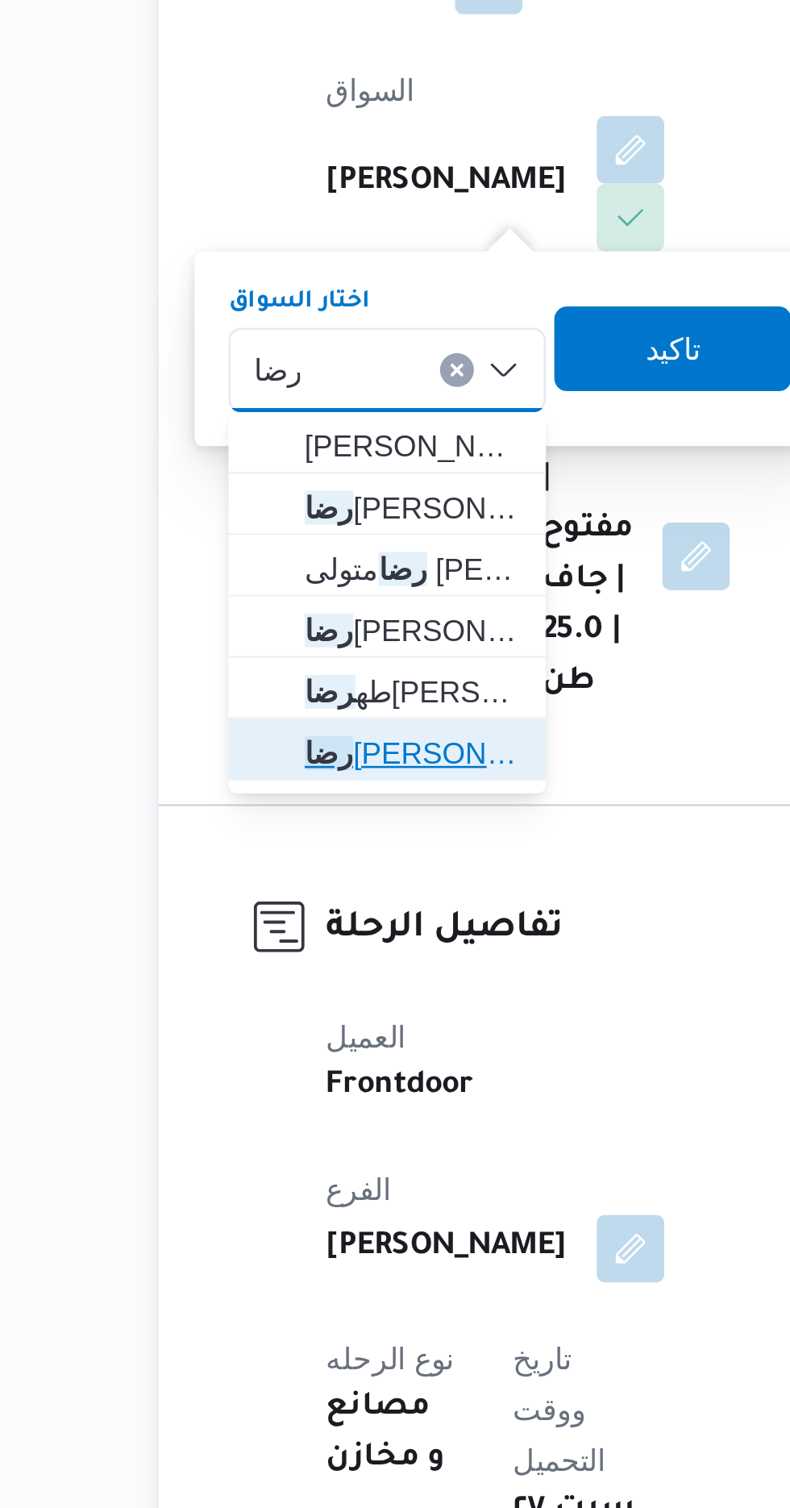
click at [318, 793] on span "[PERSON_NAME]" at bounding box center [306, 789] width 82 height 19
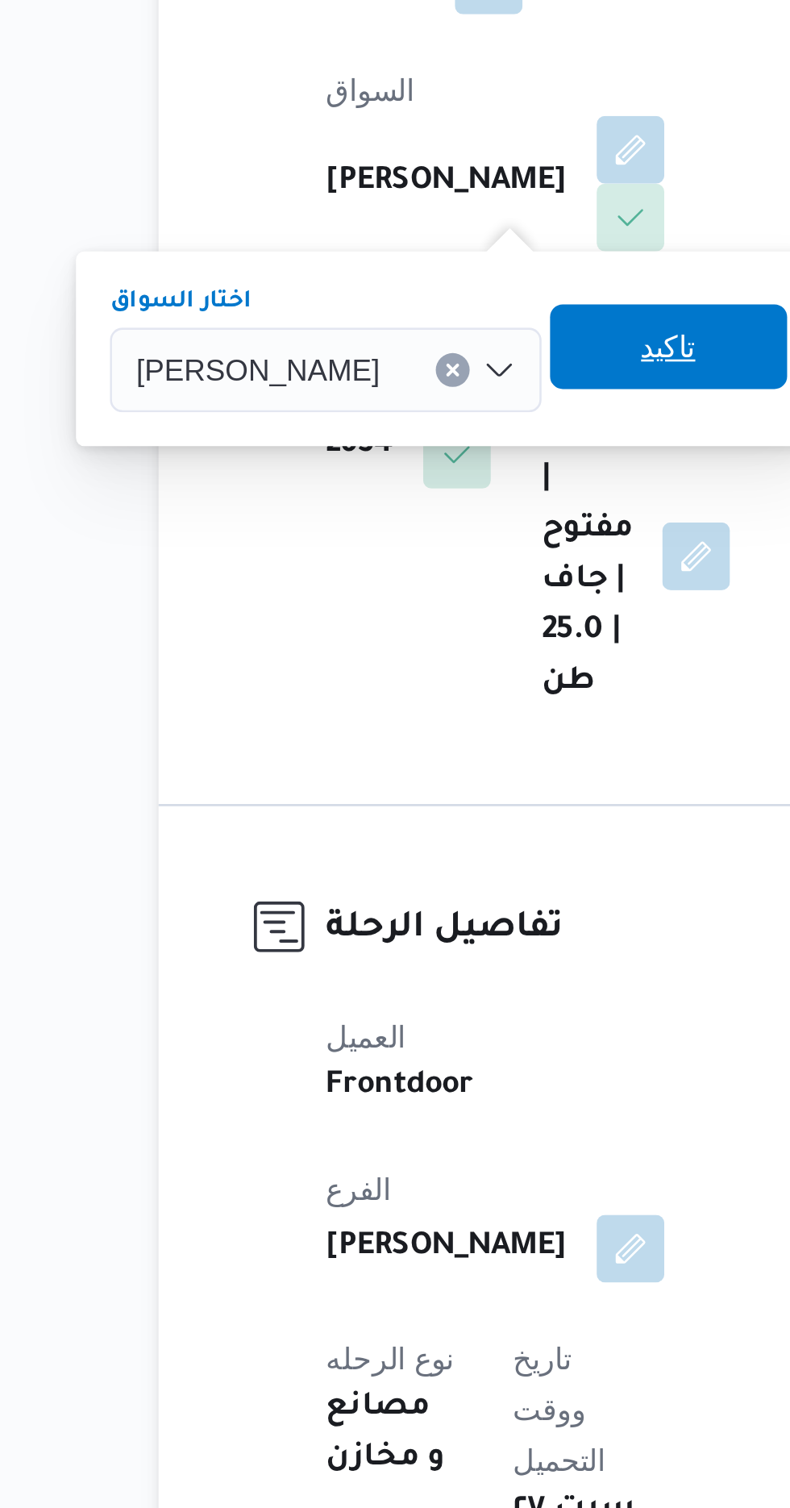
click at [418, 642] on span "تاكيد" at bounding box center [404, 635] width 90 height 32
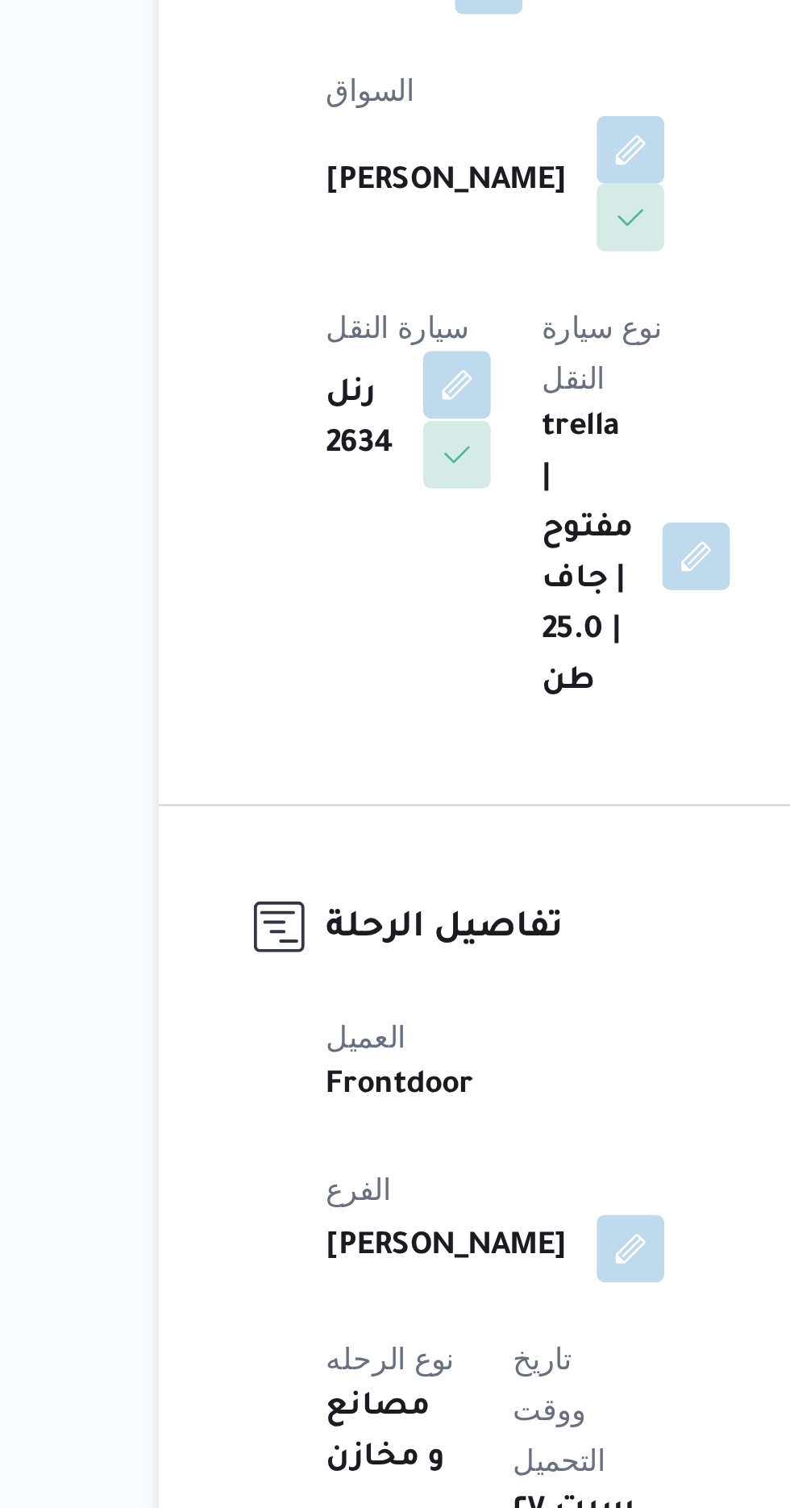
click at [336, 637] on button "button" at bounding box center [323, 650] width 26 height 26
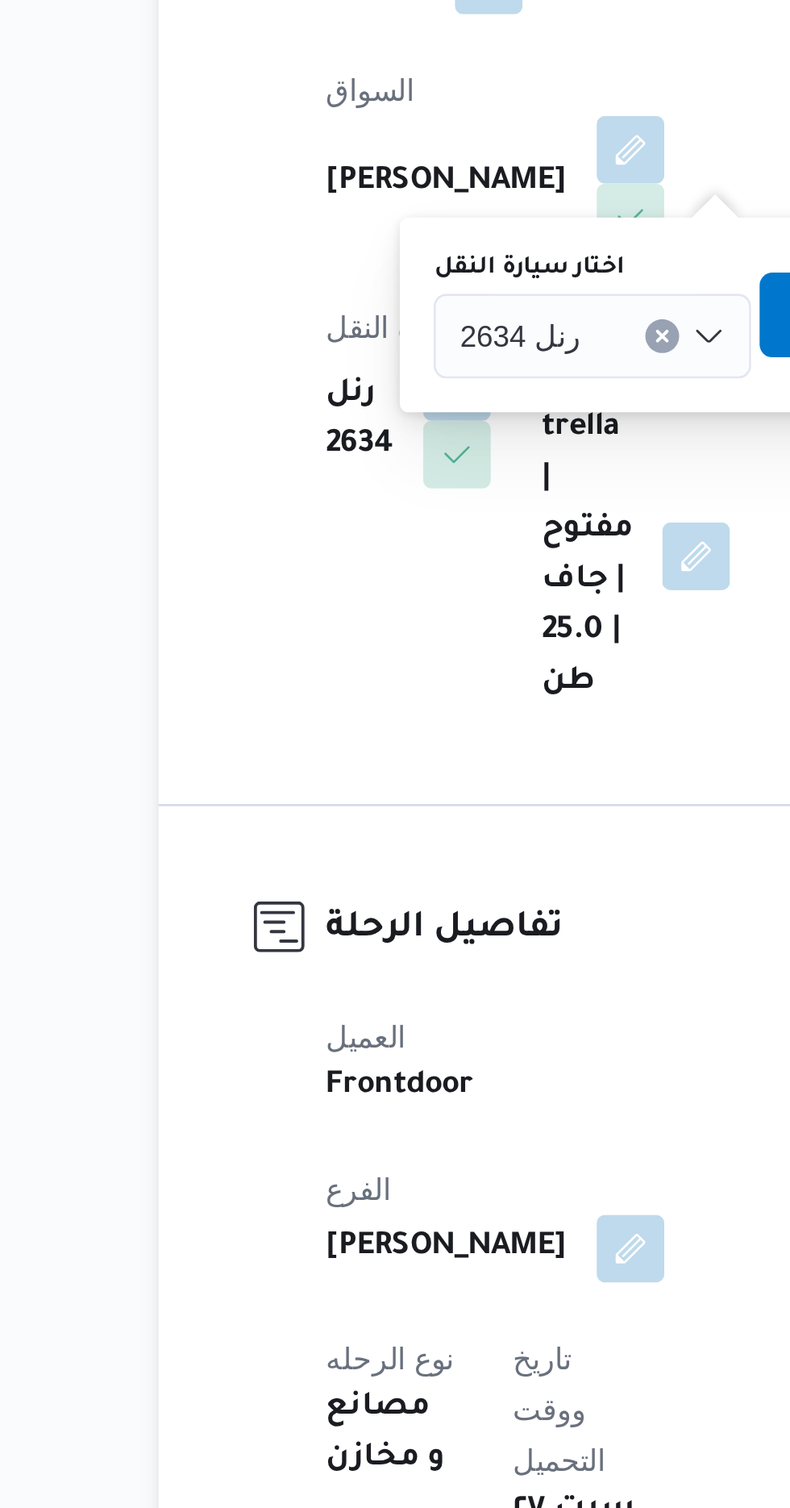
click at [378, 626] on div "رنل 2634" at bounding box center [374, 631] width 121 height 32
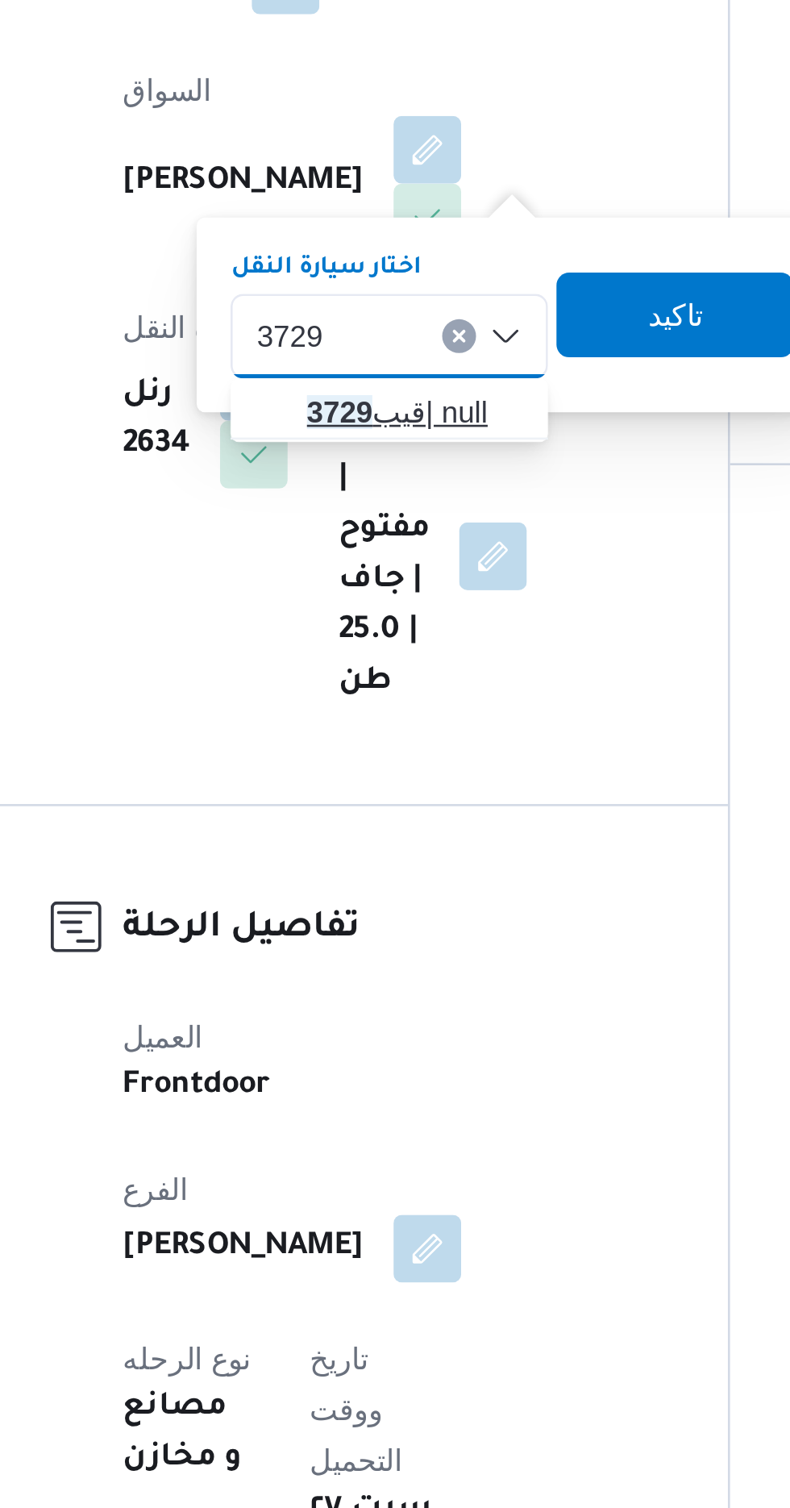
type input "3729"
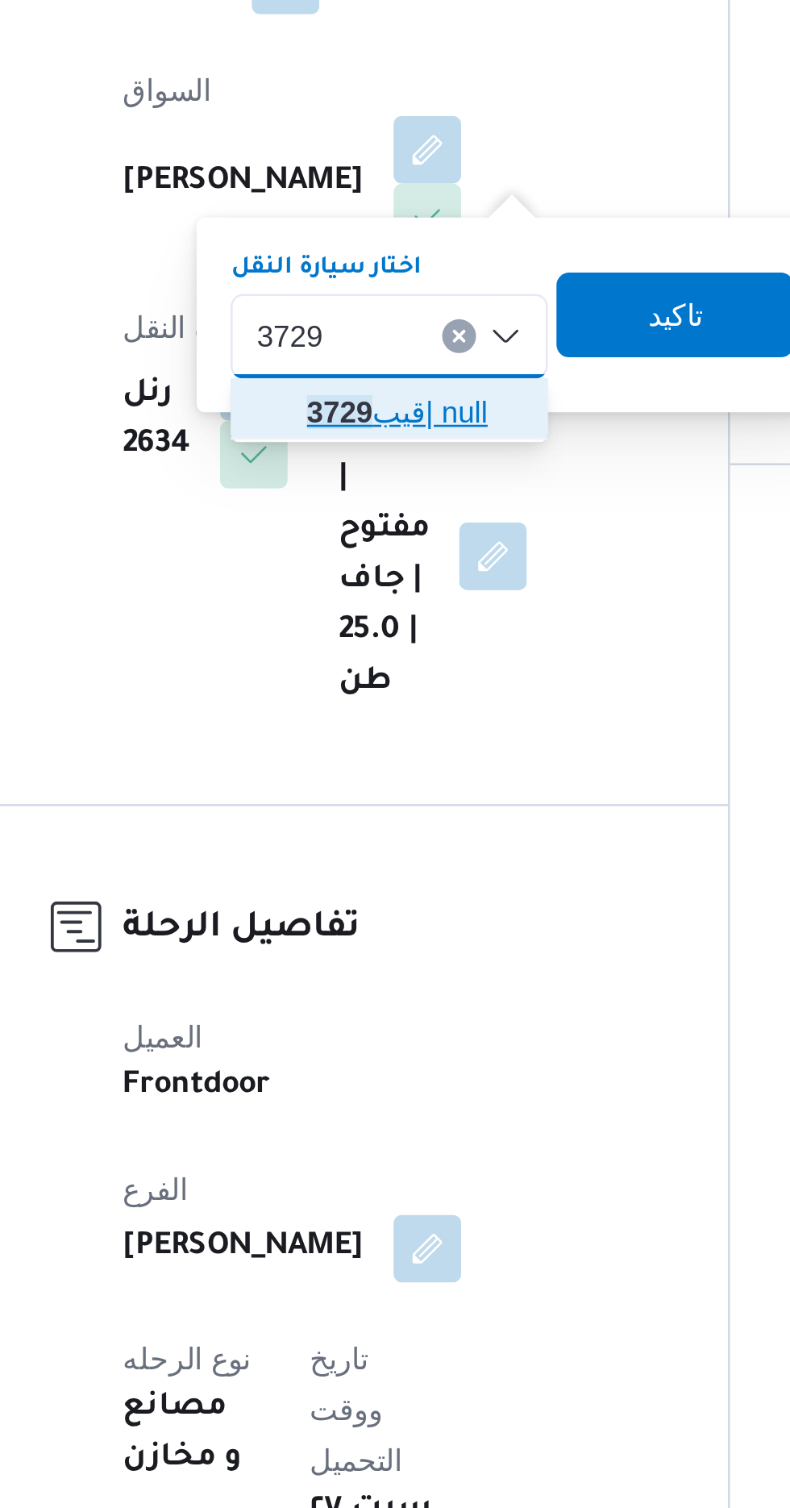
click at [389, 659] on span "قيب 3729 | null" at bounding box center [384, 660] width 82 height 19
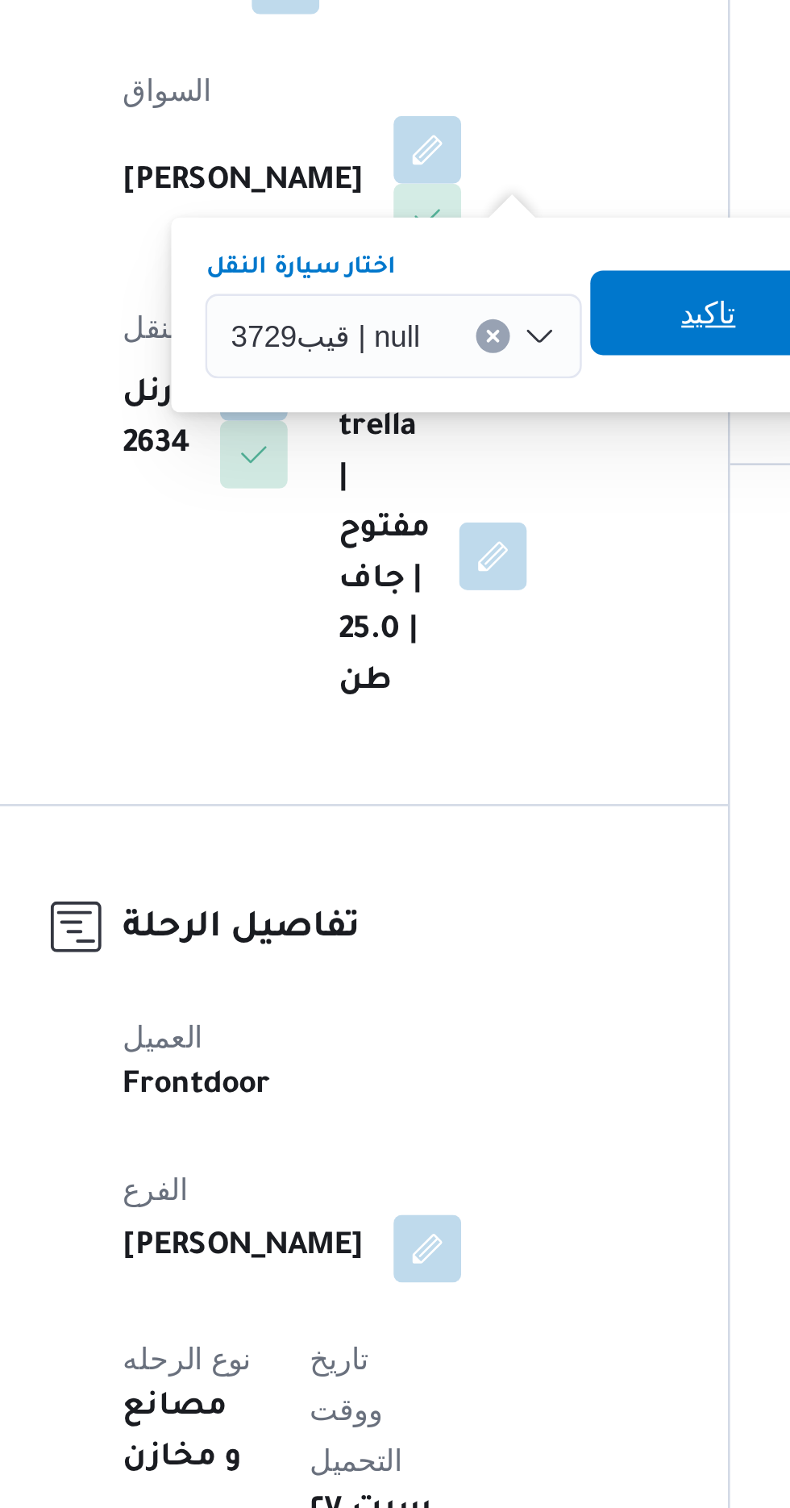
click at [494, 622] on span "تاكيد" at bounding box center [496, 622] width 21 height 19
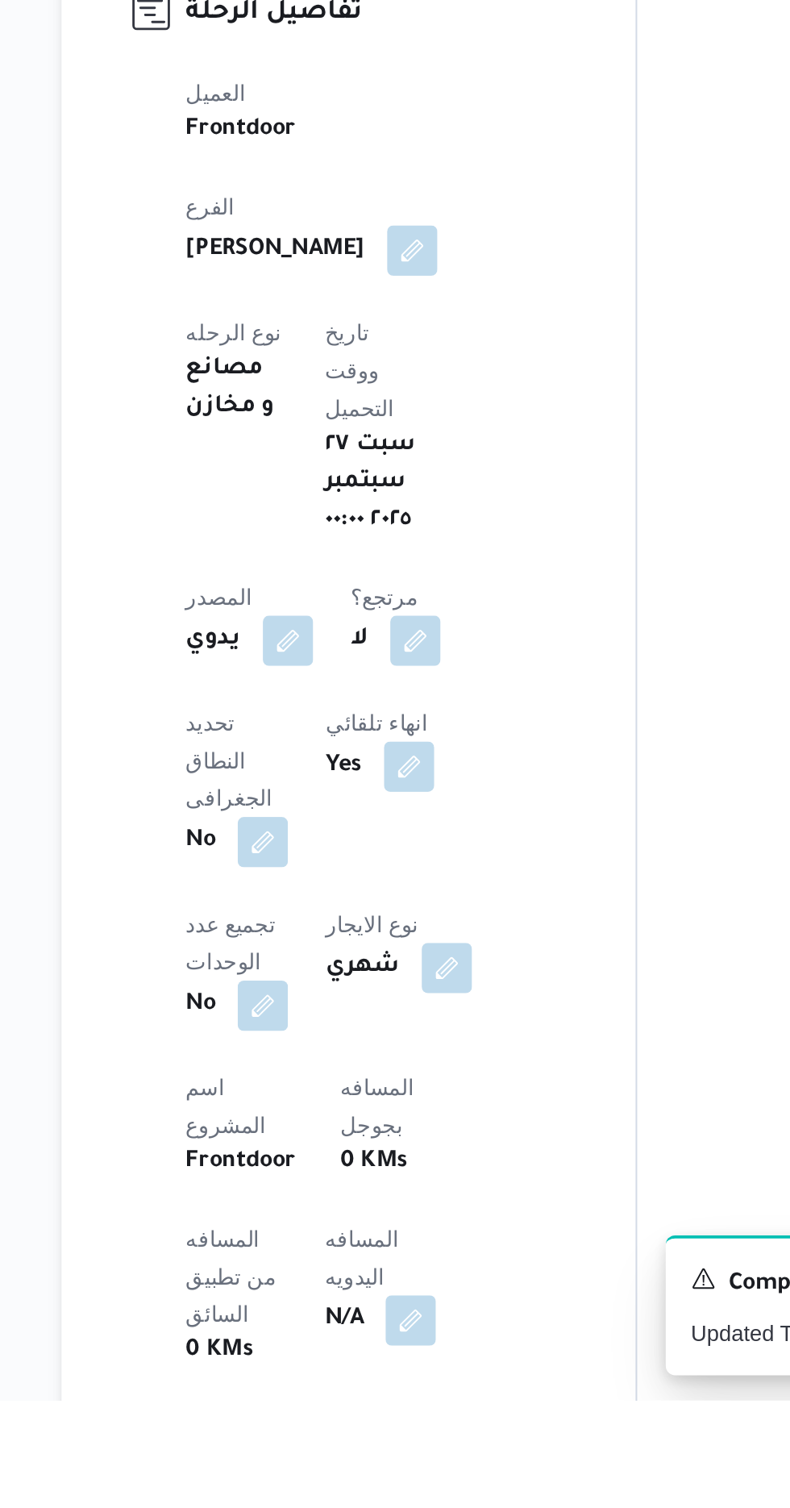
scroll to position [206, 0]
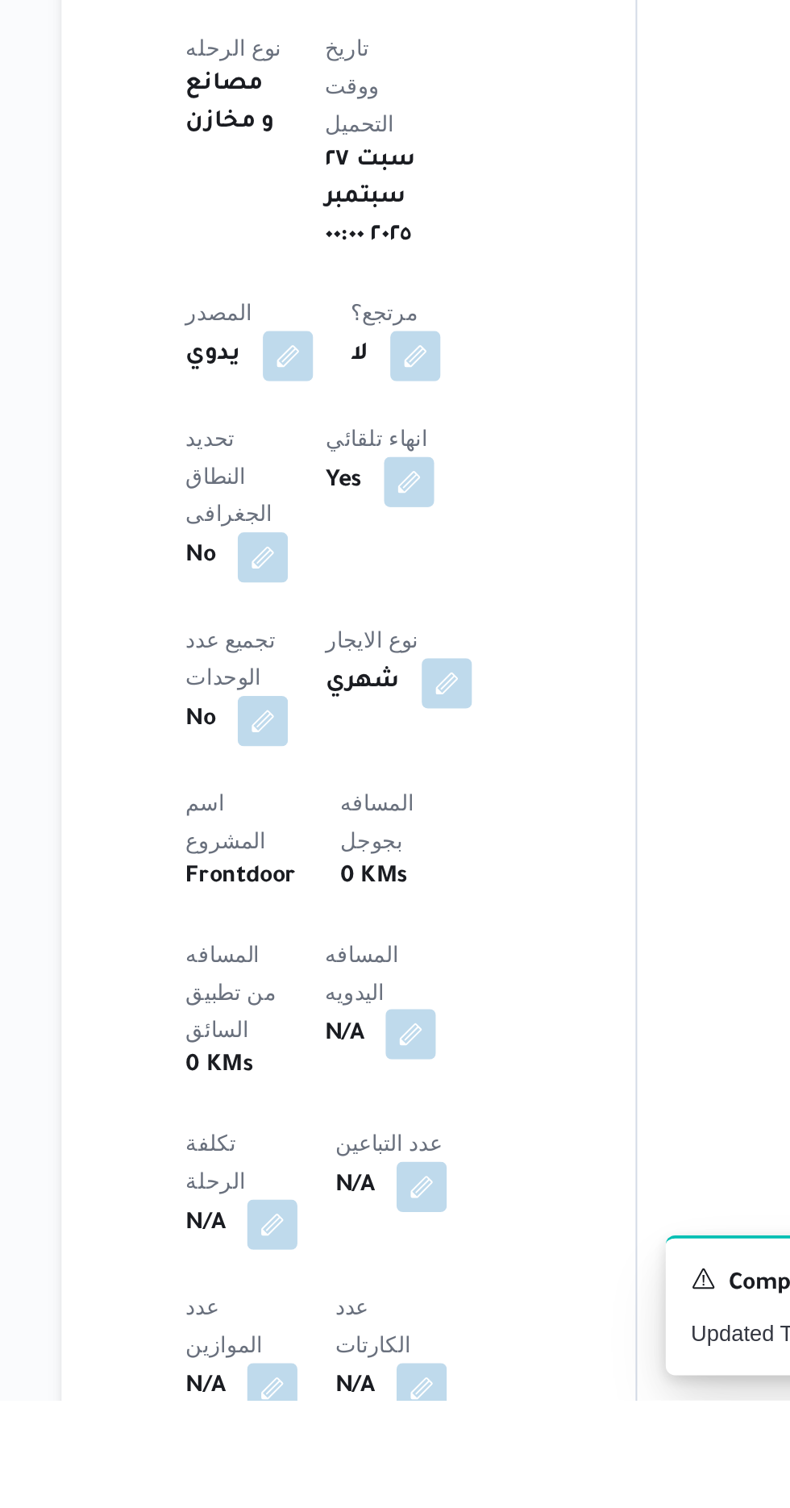
click at [376, 1307] on button "button" at bounding box center [389, 1320] width 26 height 26
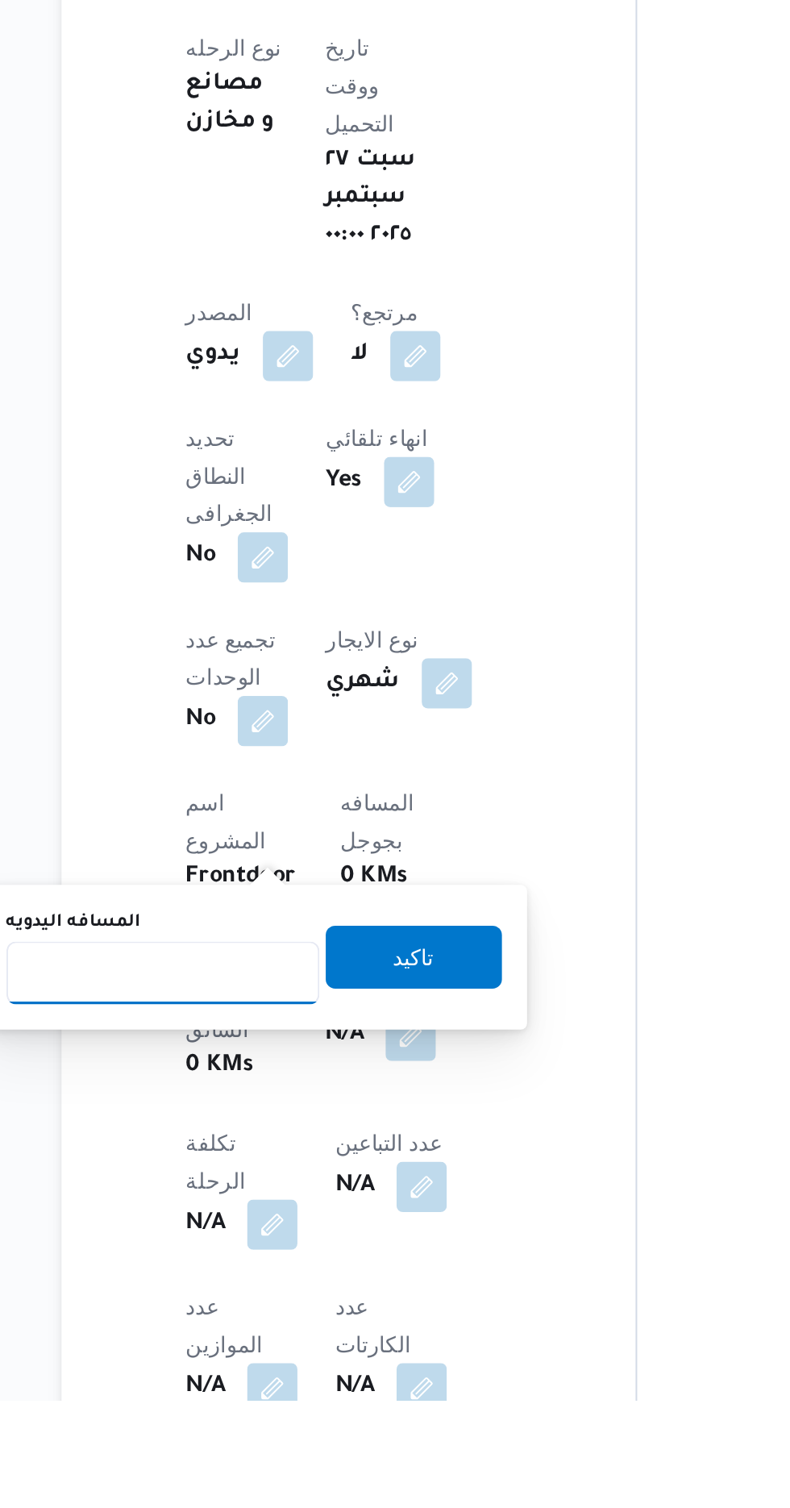
click at [302, 1283] on input "المسافه اليدويه" at bounding box center [261, 1288] width 160 height 32
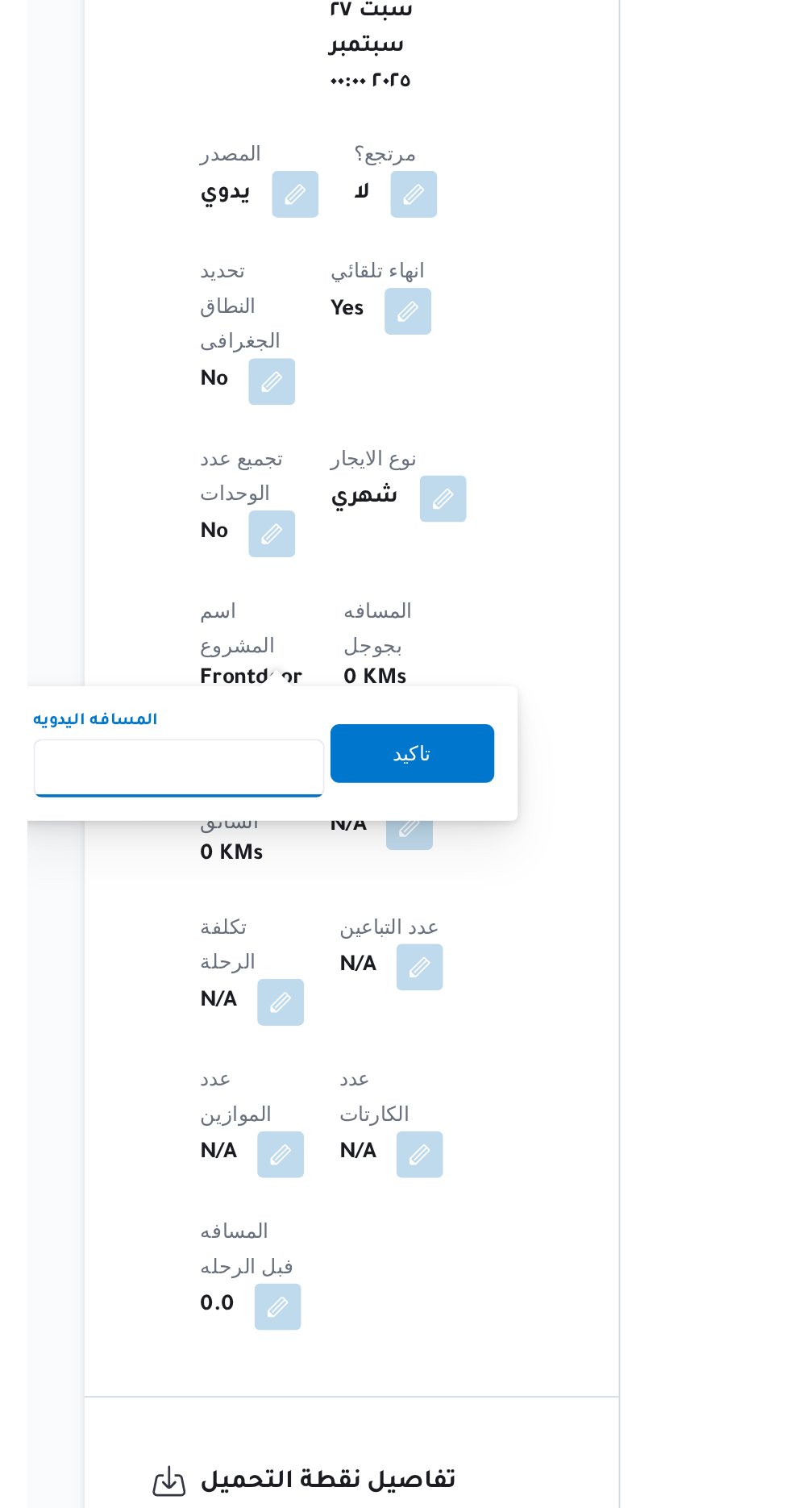
scroll to position [341, 0]
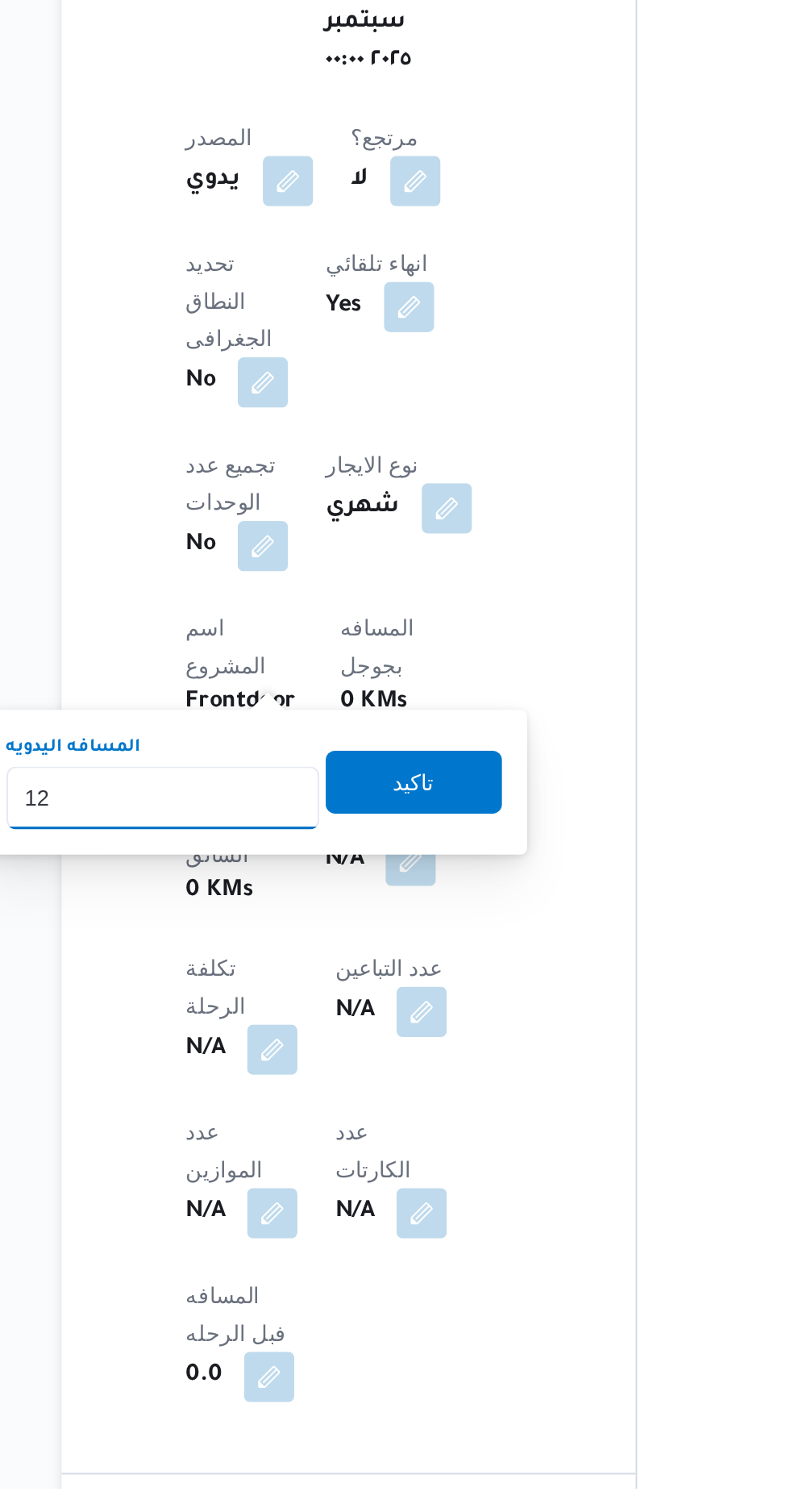
type input "120"
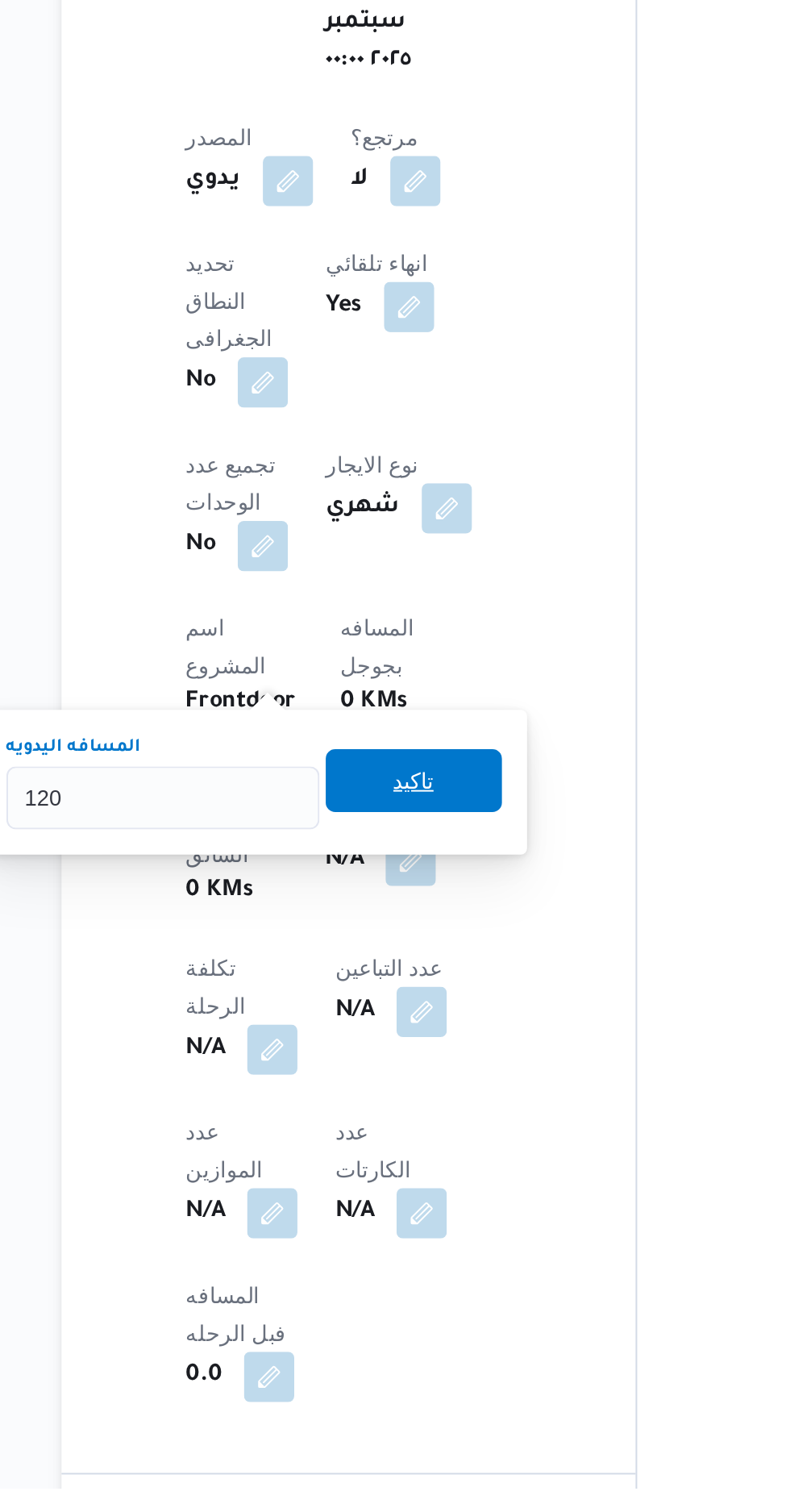
click at [407, 1132] on span "تاكيد" at bounding box center [390, 1145] width 90 height 32
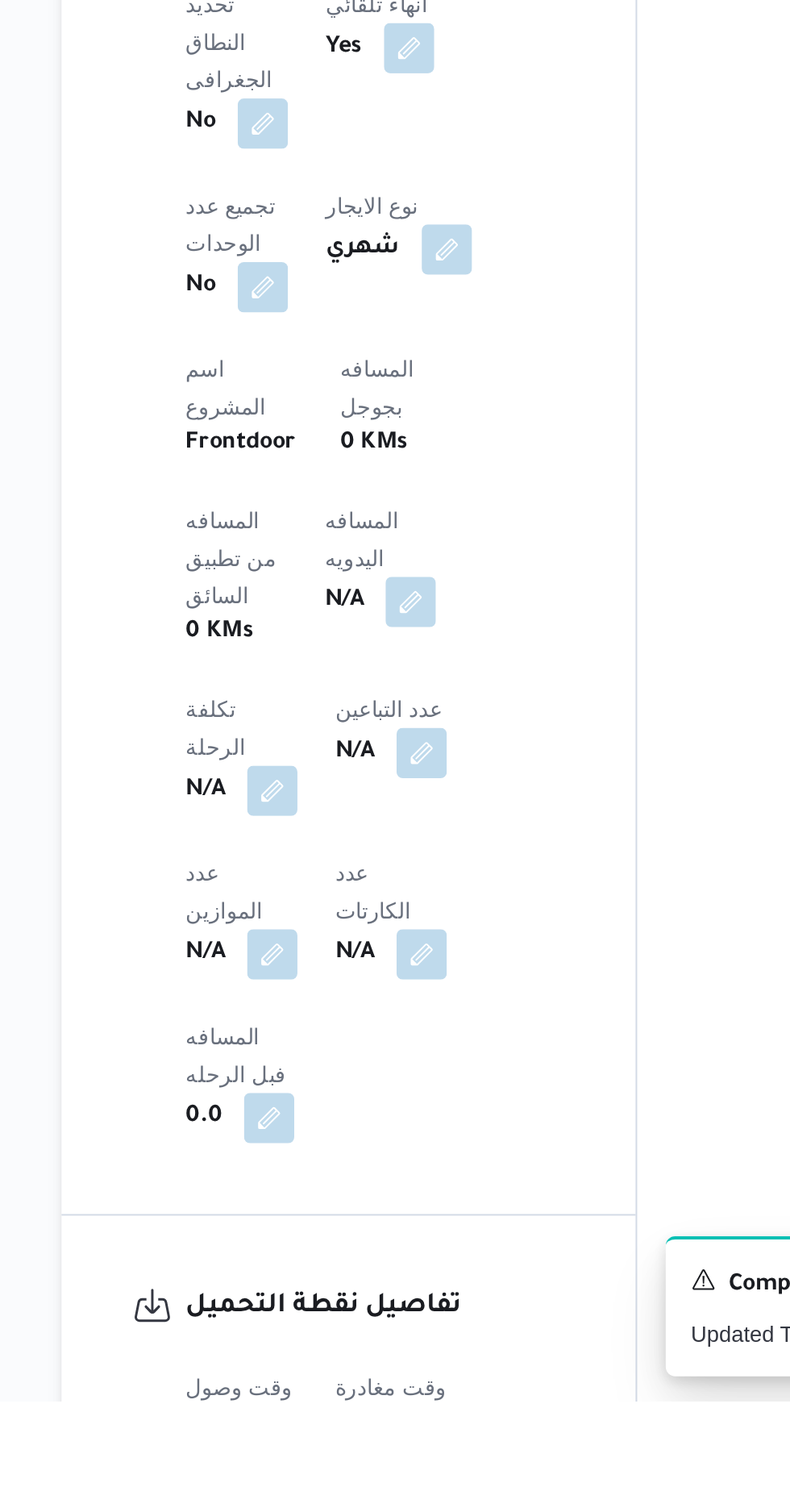
scroll to position [432, 0]
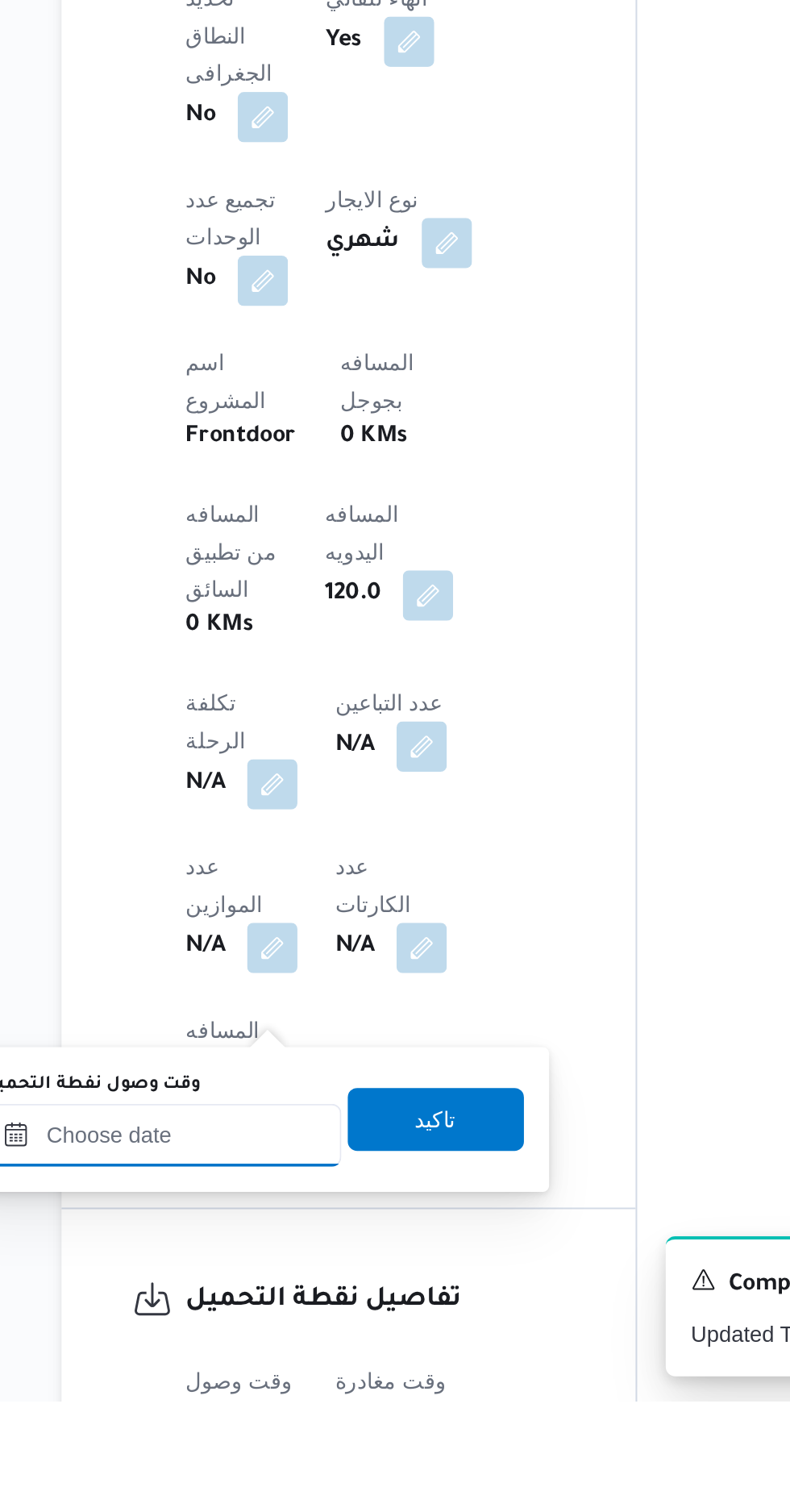
click at [315, 1369] on input "وقت وصول نفطة التحميل" at bounding box center [261, 1371] width 183 height 32
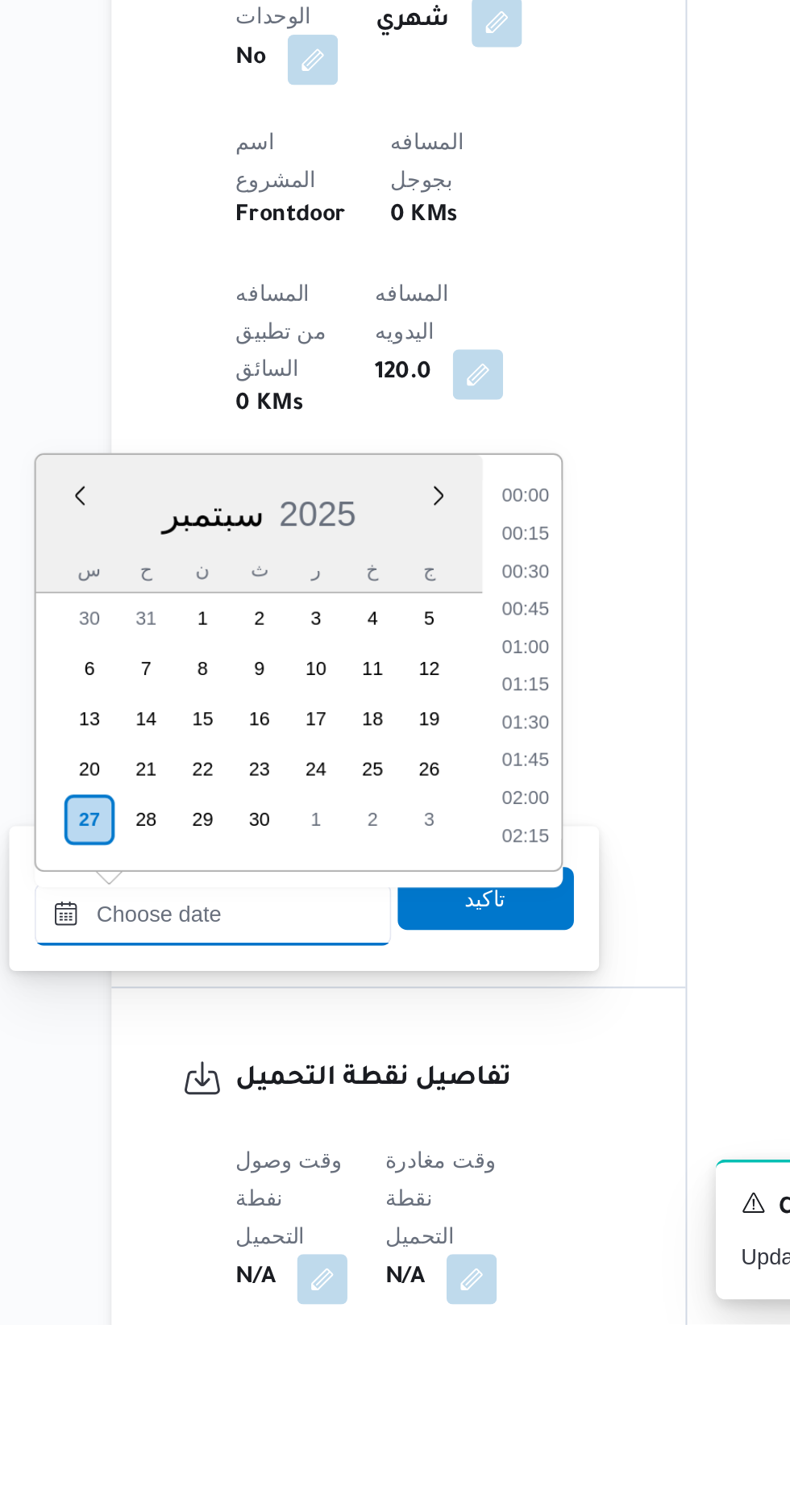
scroll to position [1198, 0]
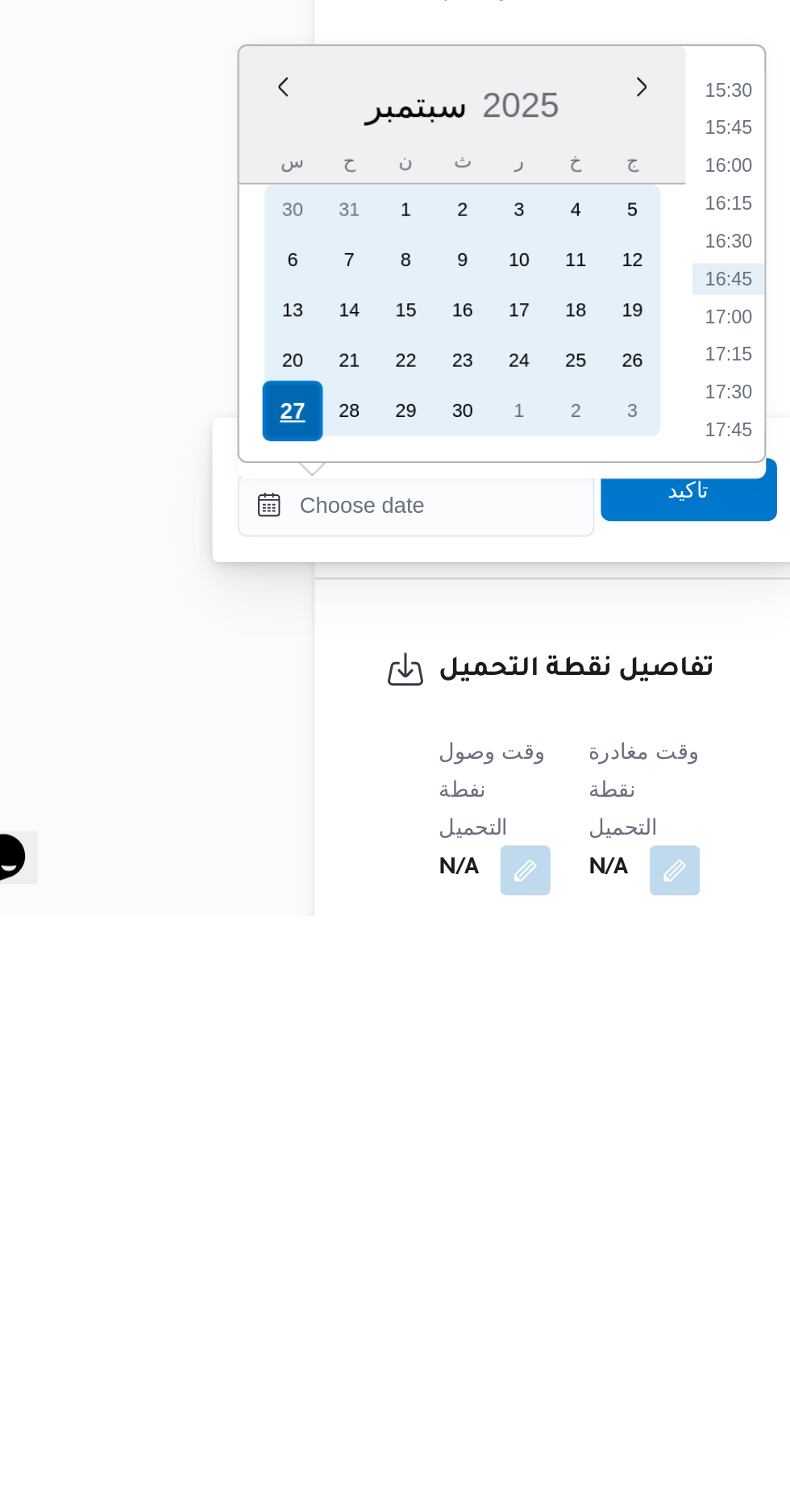
click at [194, 1249] on div "27" at bounding box center [197, 1248] width 31 height 31
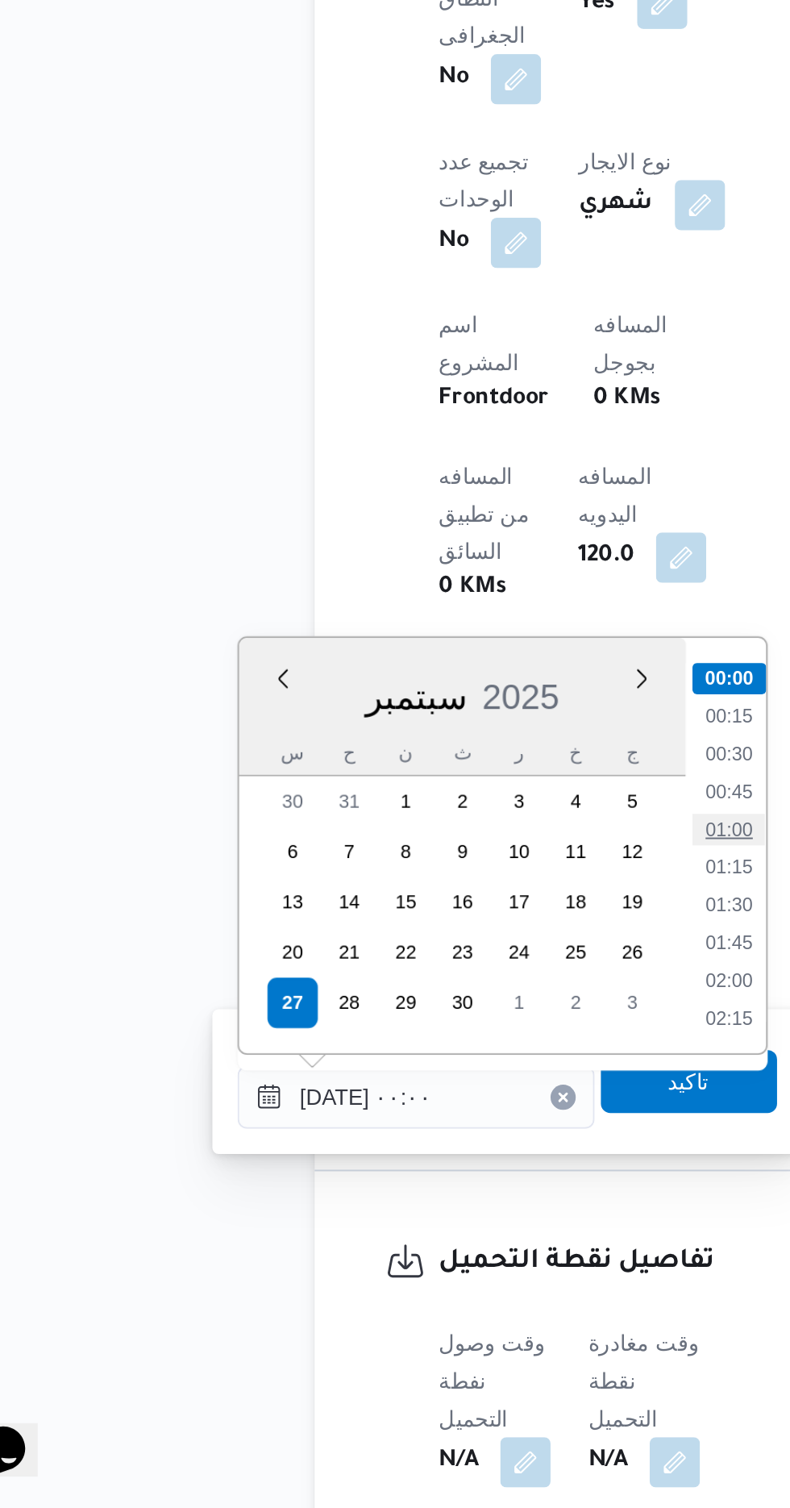
click at [415, 1156] on li "01:00" at bounding box center [421, 1160] width 37 height 16
type input "[DATE] ٠١:٠٠"
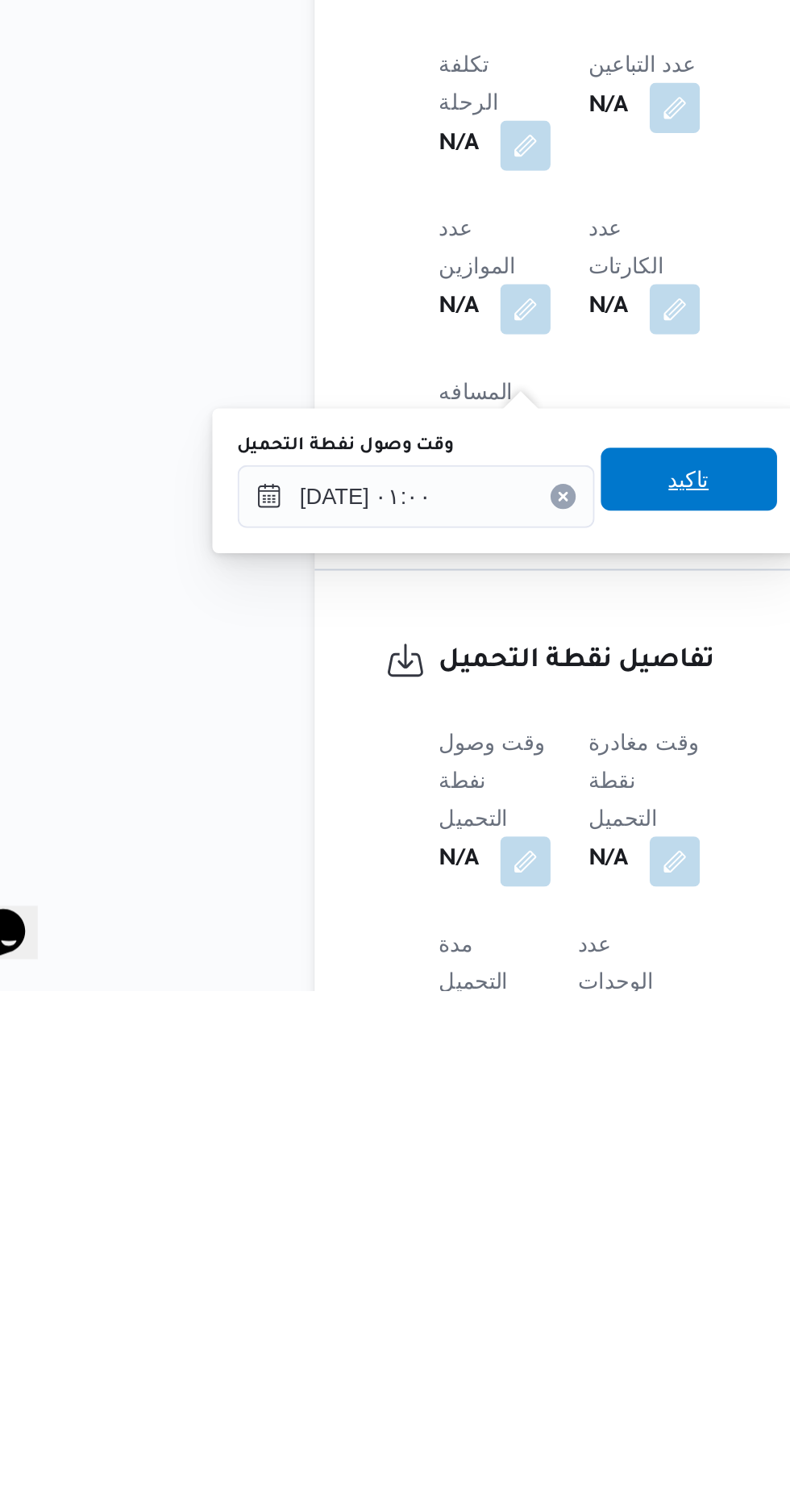
click at [414, 1256] on span "تاكيد" at bounding box center [401, 1245] width 90 height 32
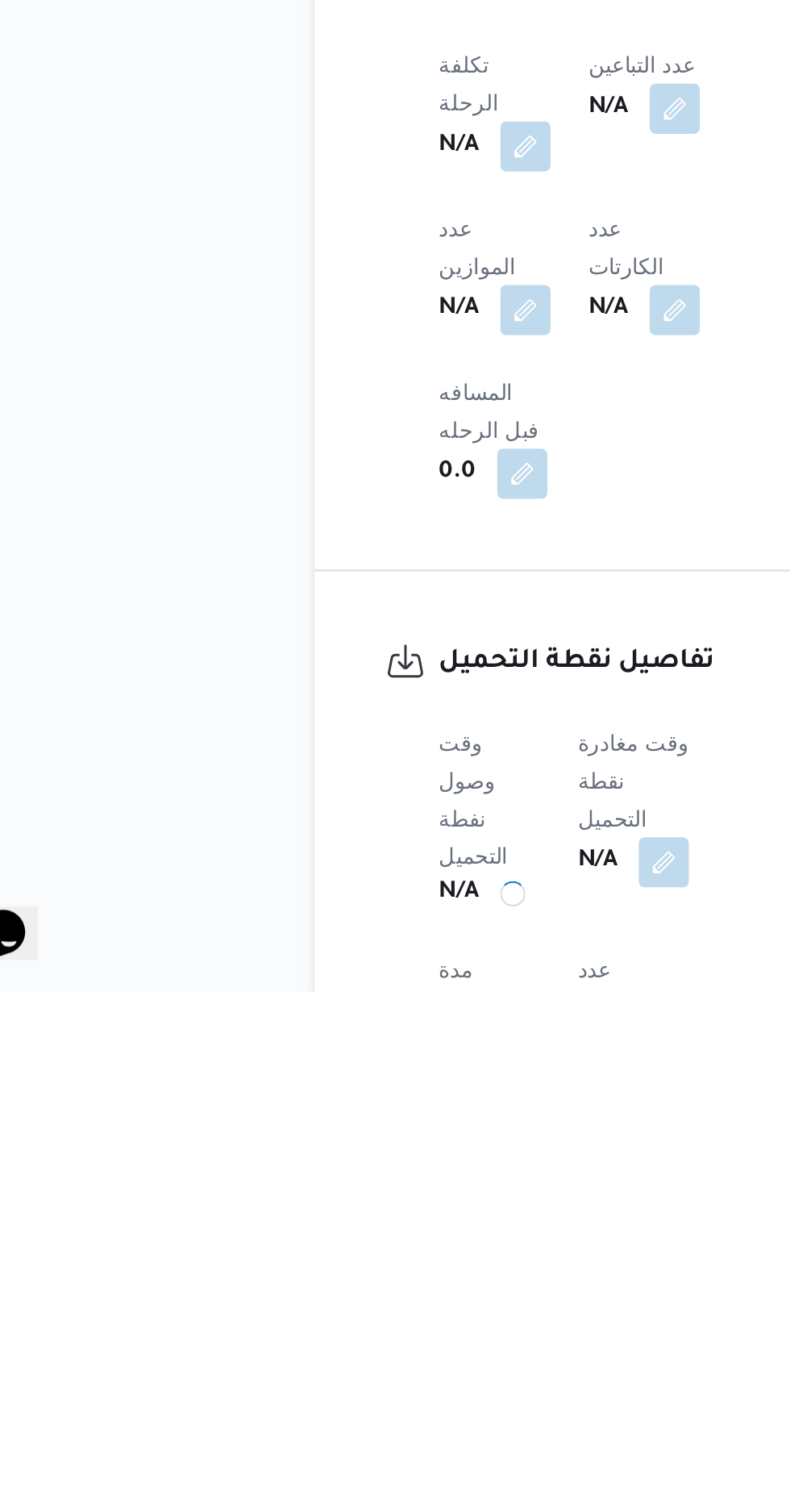
scroll to position [549, 0]
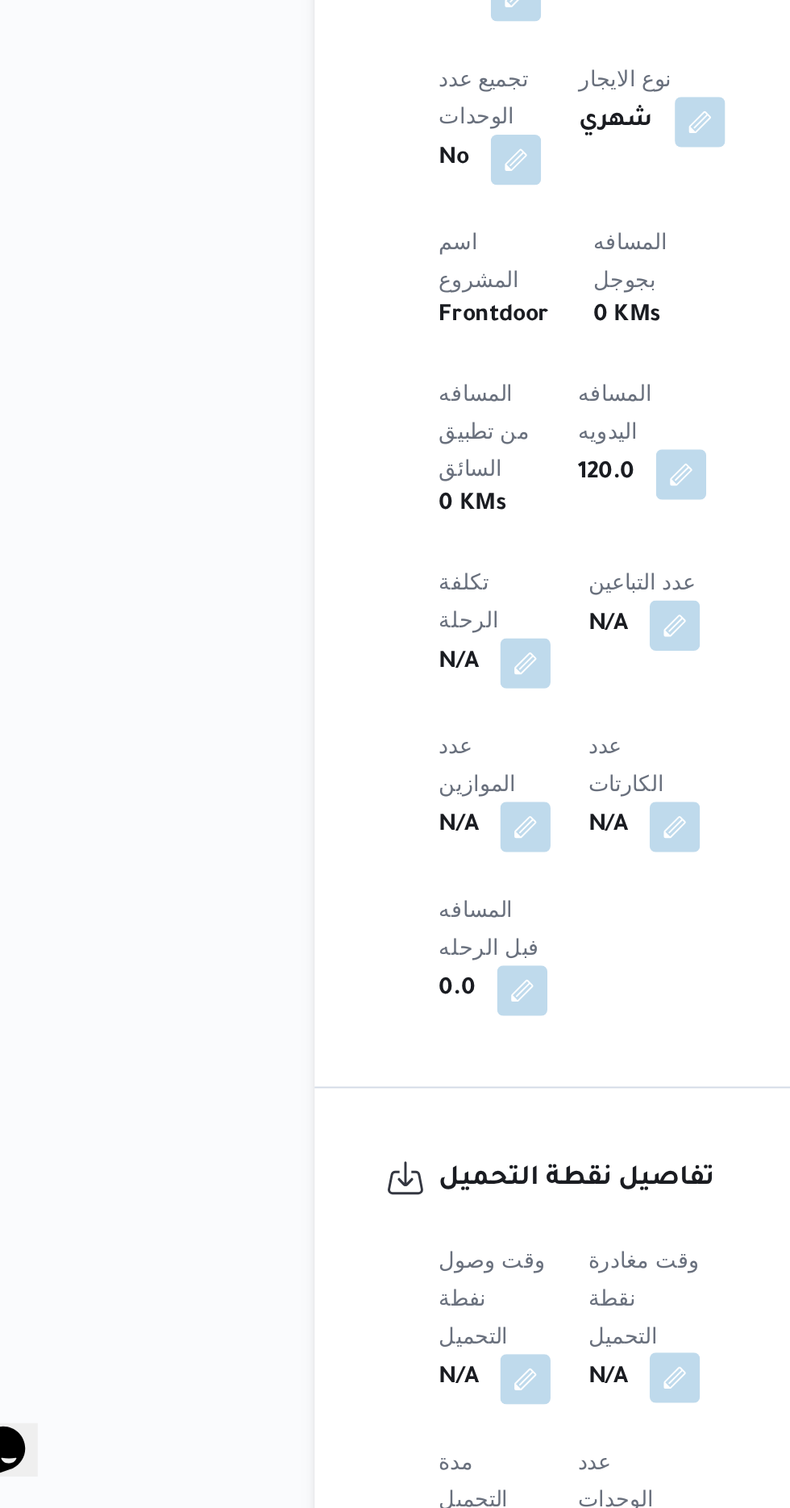
click at [400, 1428] on button "button" at bounding box center [394, 1441] width 26 height 26
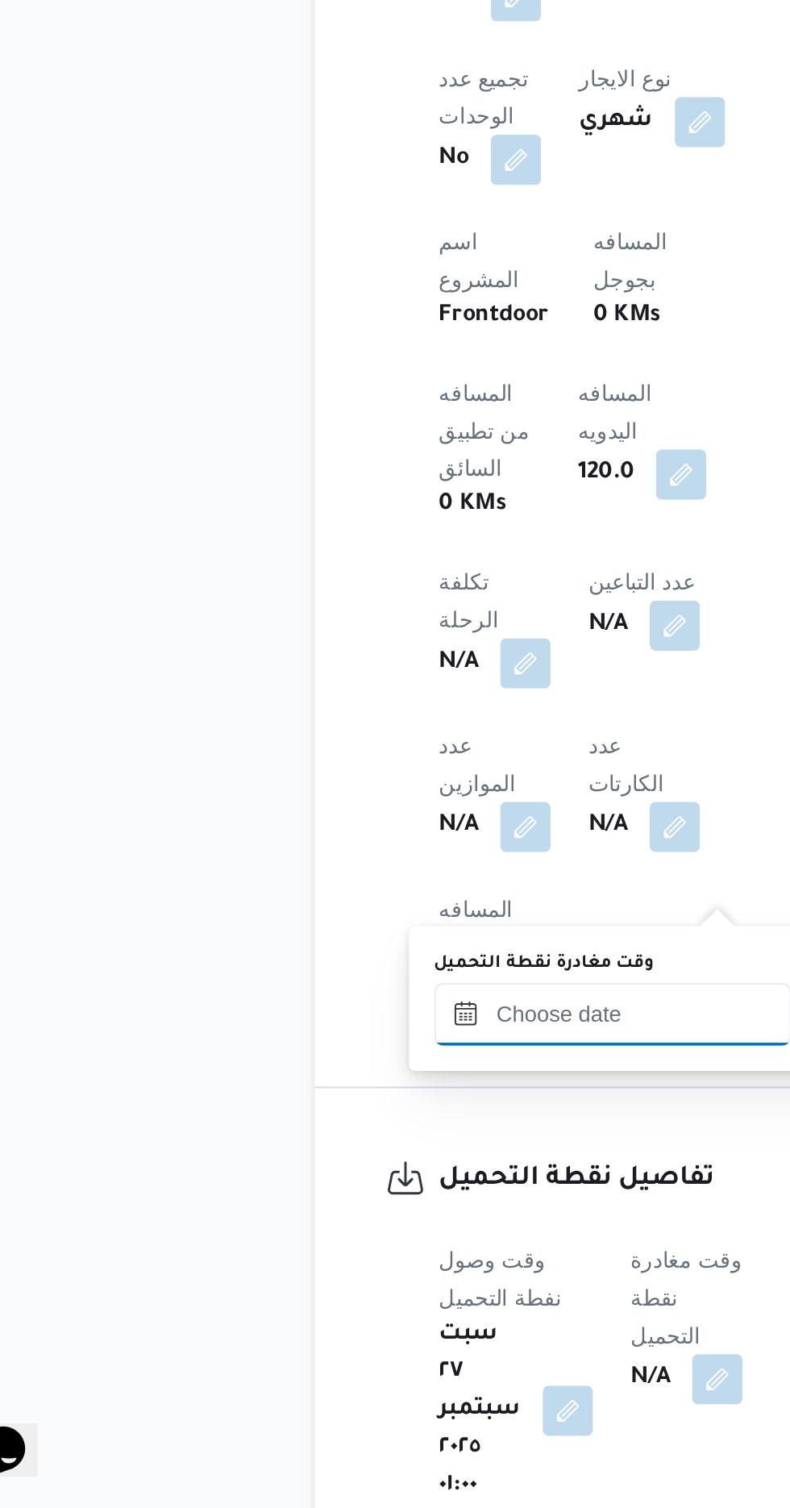
click at [356, 1252] on input "وقت مغادرة نقطة التحميل" at bounding box center [362, 1254] width 183 height 32
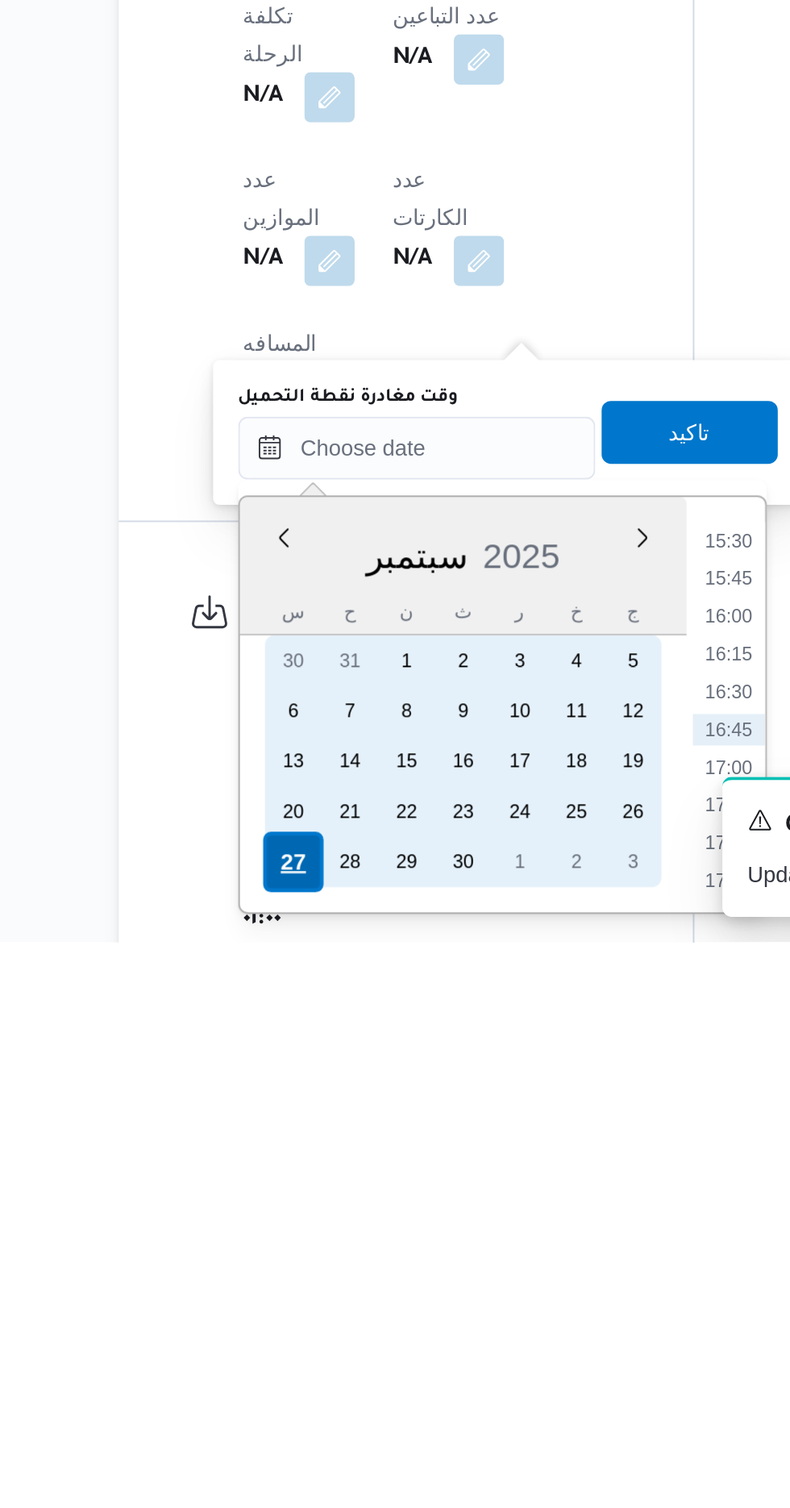
click at [293, 1460] on div "27" at bounding box center [298, 1466] width 31 height 31
type input "[DATE] ٠٠:٠٠"
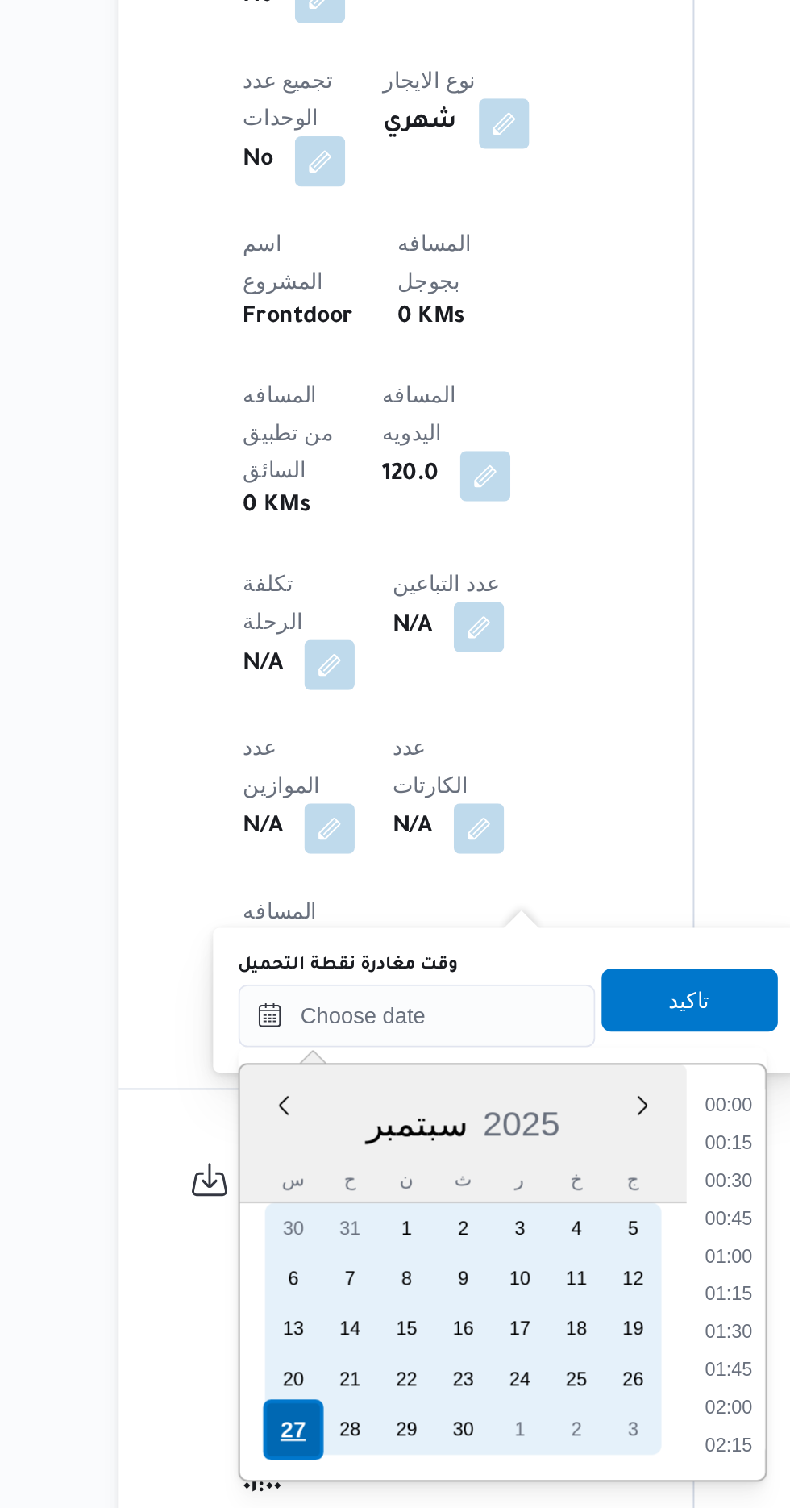
click at [289, 1465] on div "27" at bounding box center [298, 1467] width 31 height 31
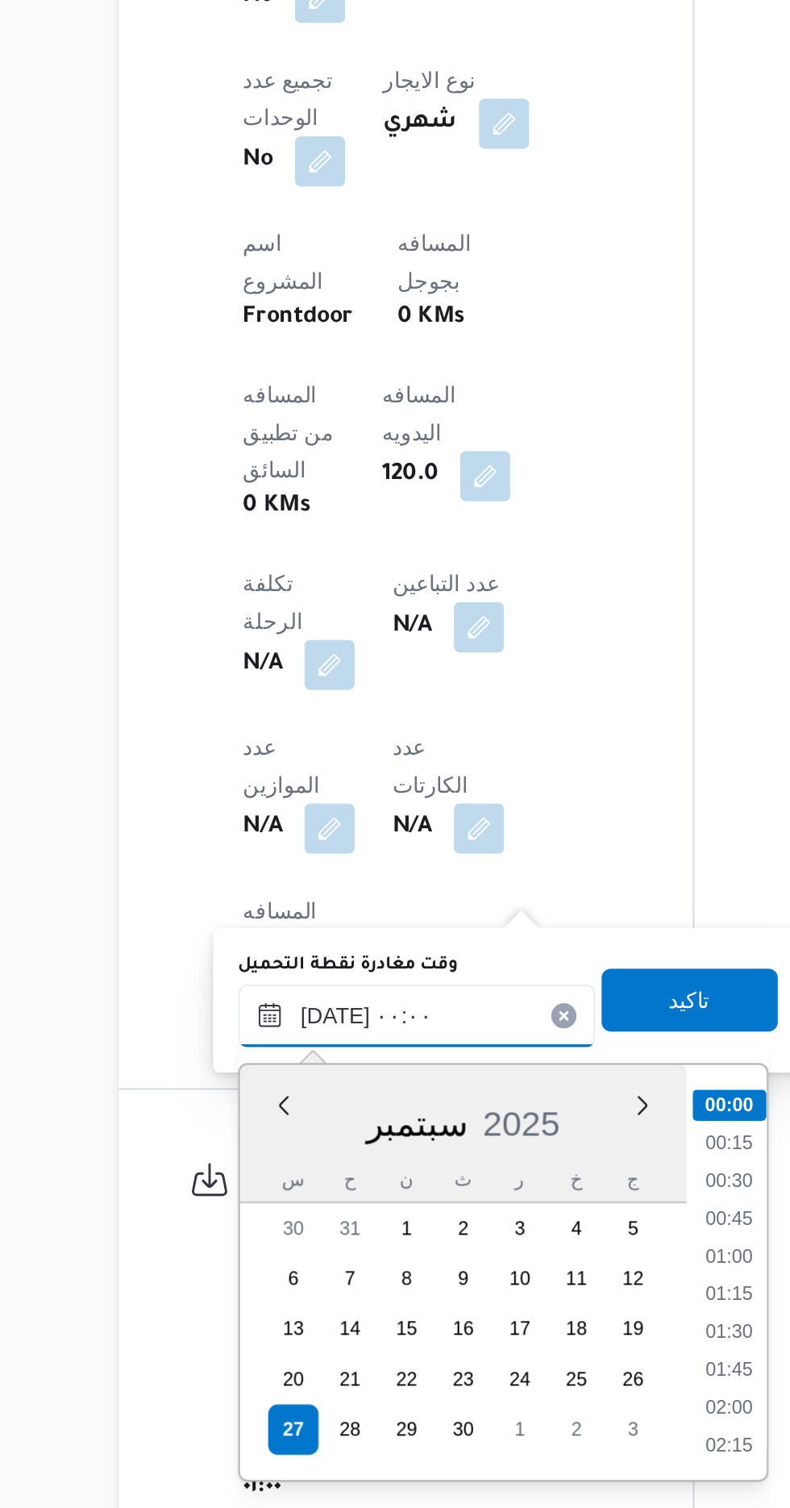
click at [289, 1254] on input "[DATE] ٠٠:٠٠" at bounding box center [362, 1255] width 183 height 32
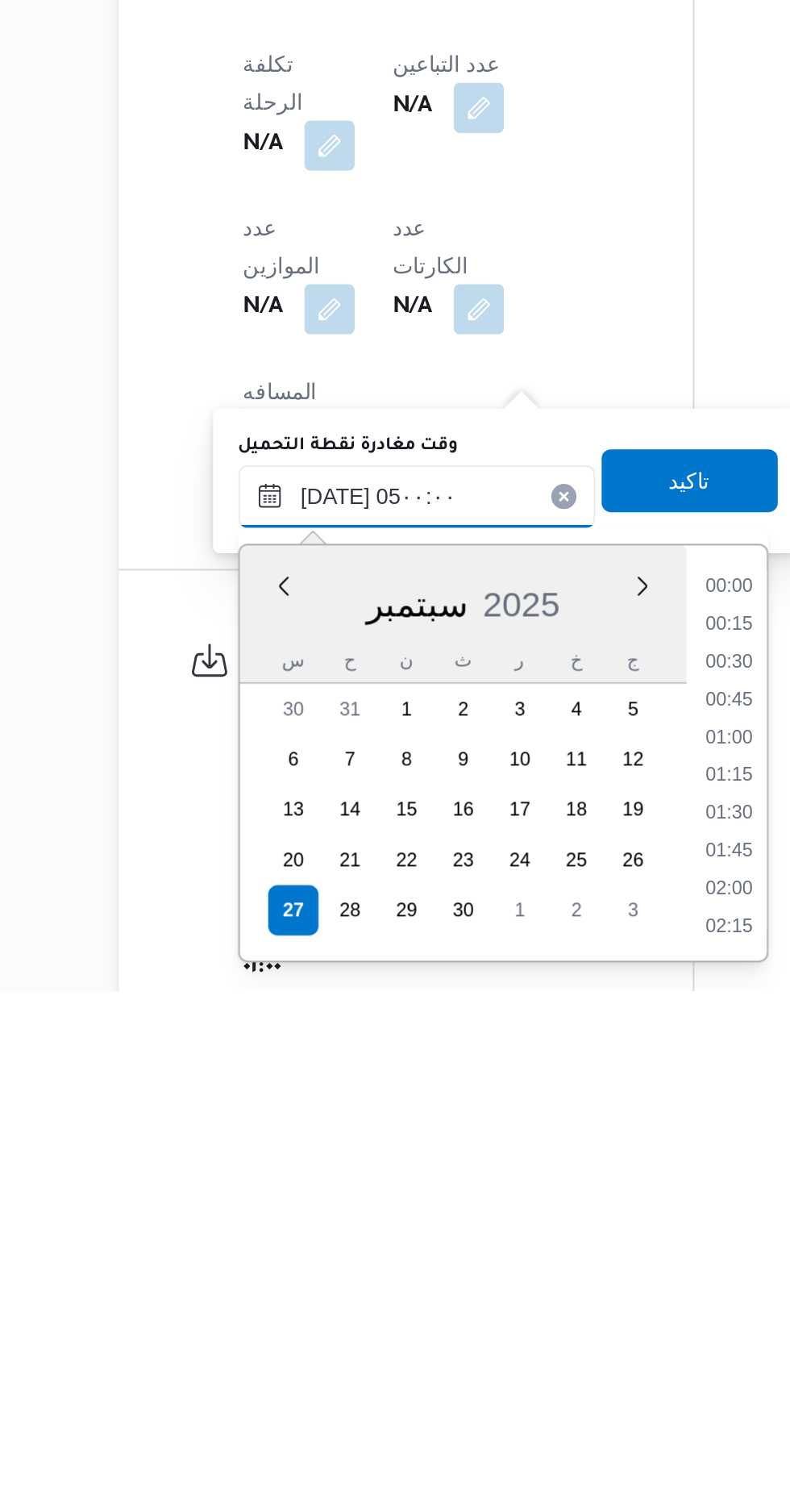
scroll to position [218, 0]
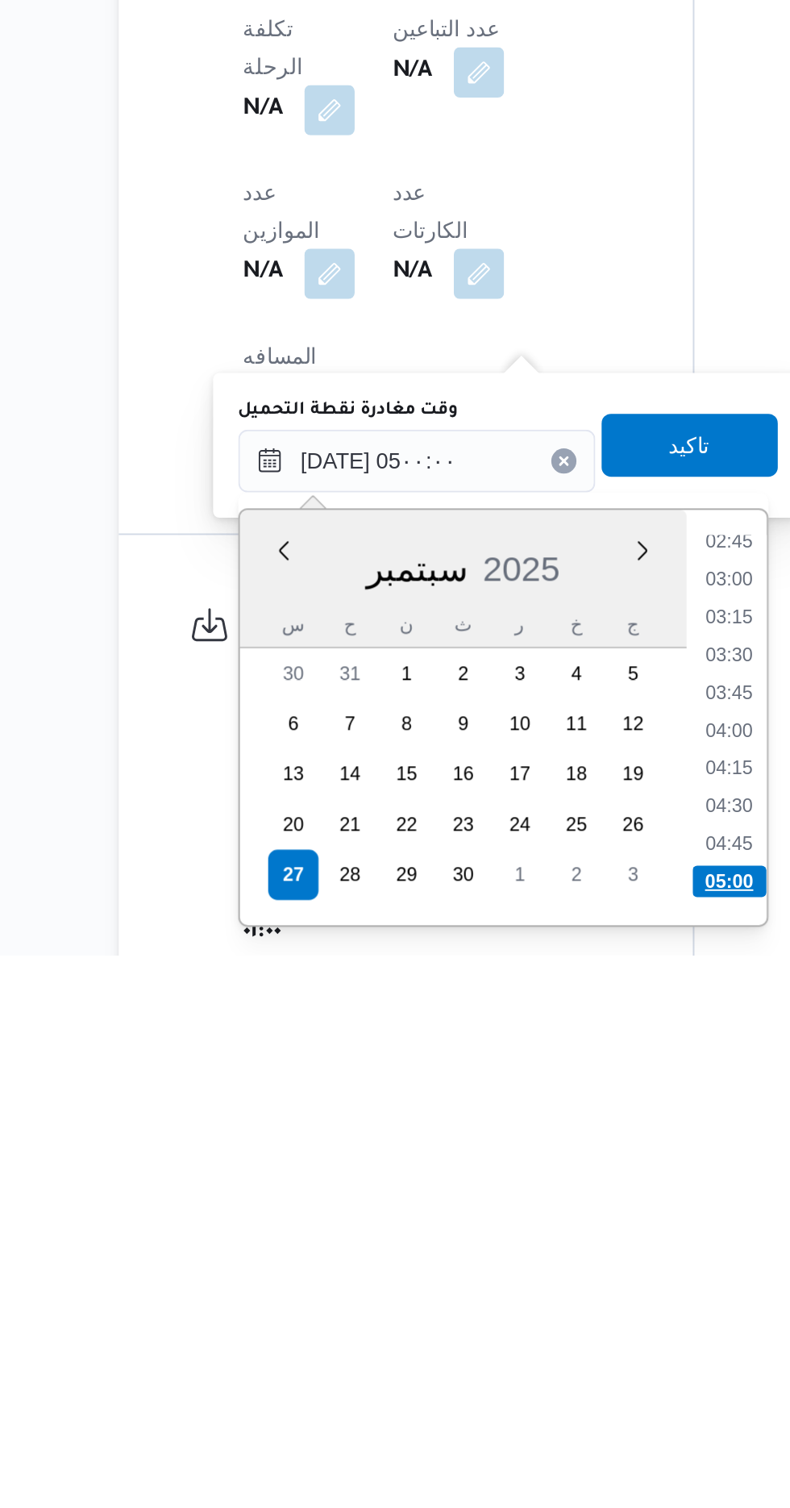
click at [519, 1467] on li "05:00" at bounding box center [523, 1470] width 38 height 16
type input "[DATE] ٠٥:٠٠"
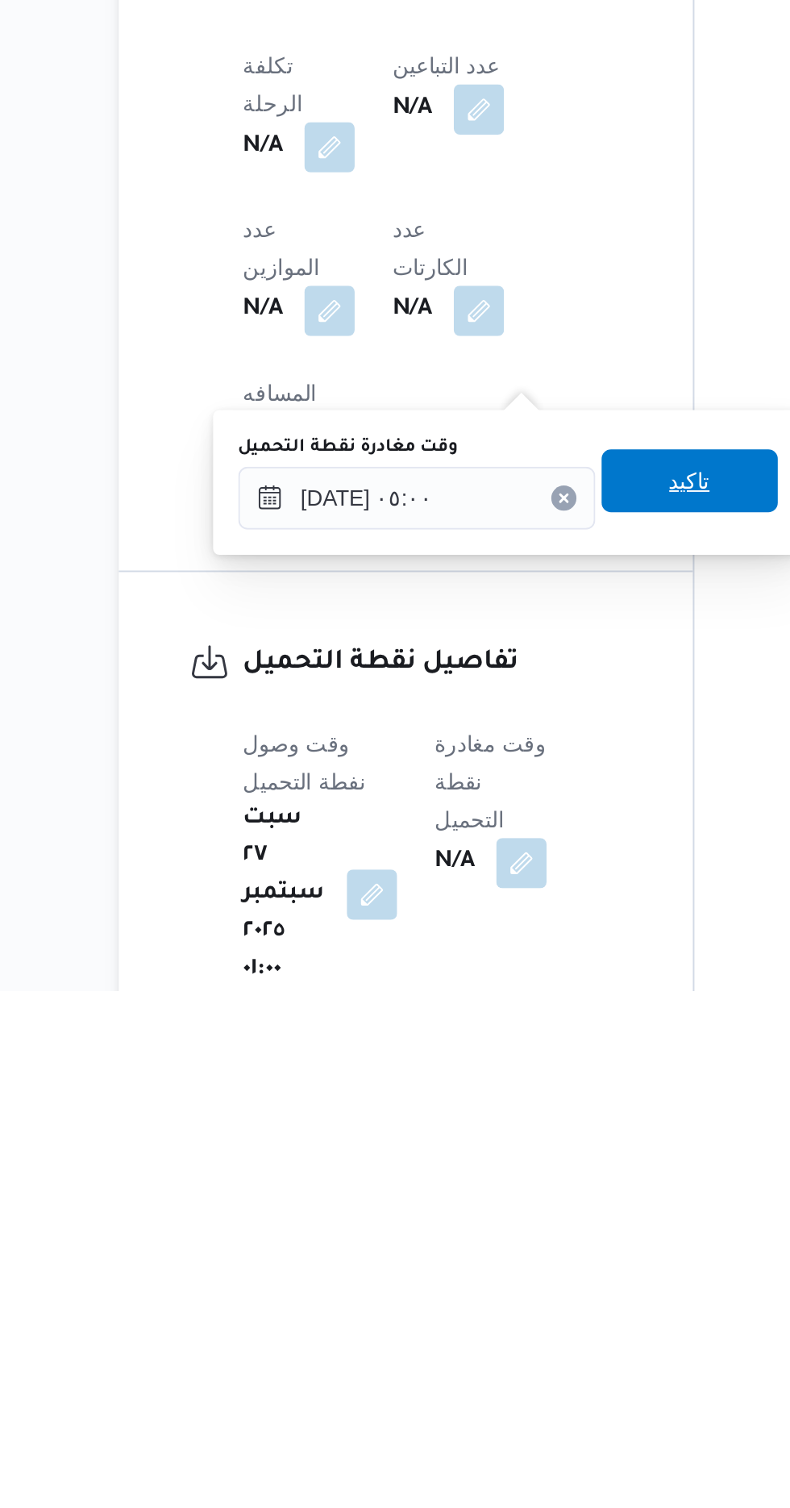
click at [508, 1247] on span "تاكيد" at bounding box center [502, 1246] width 21 height 19
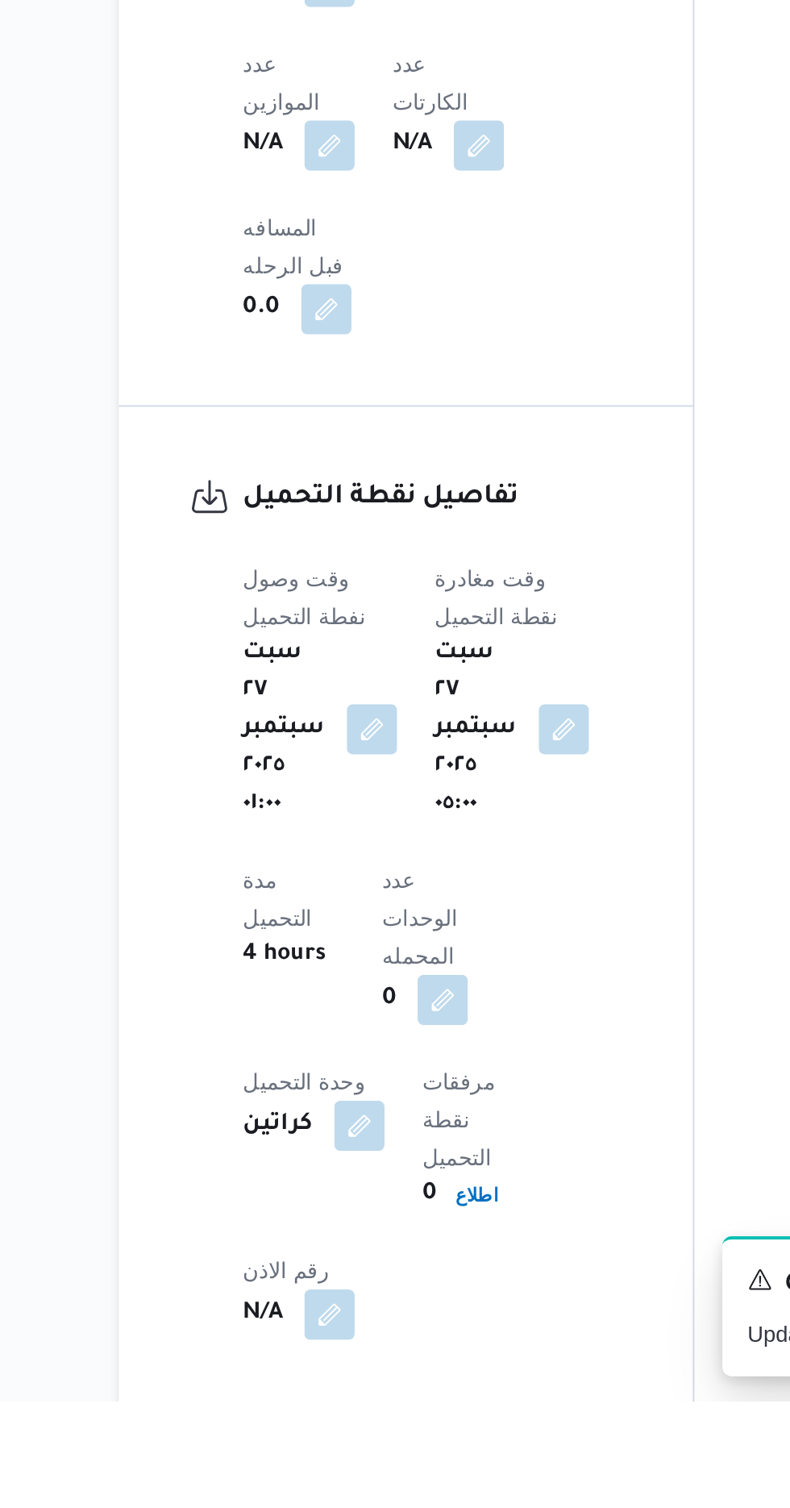
scroll to position [847, 0]
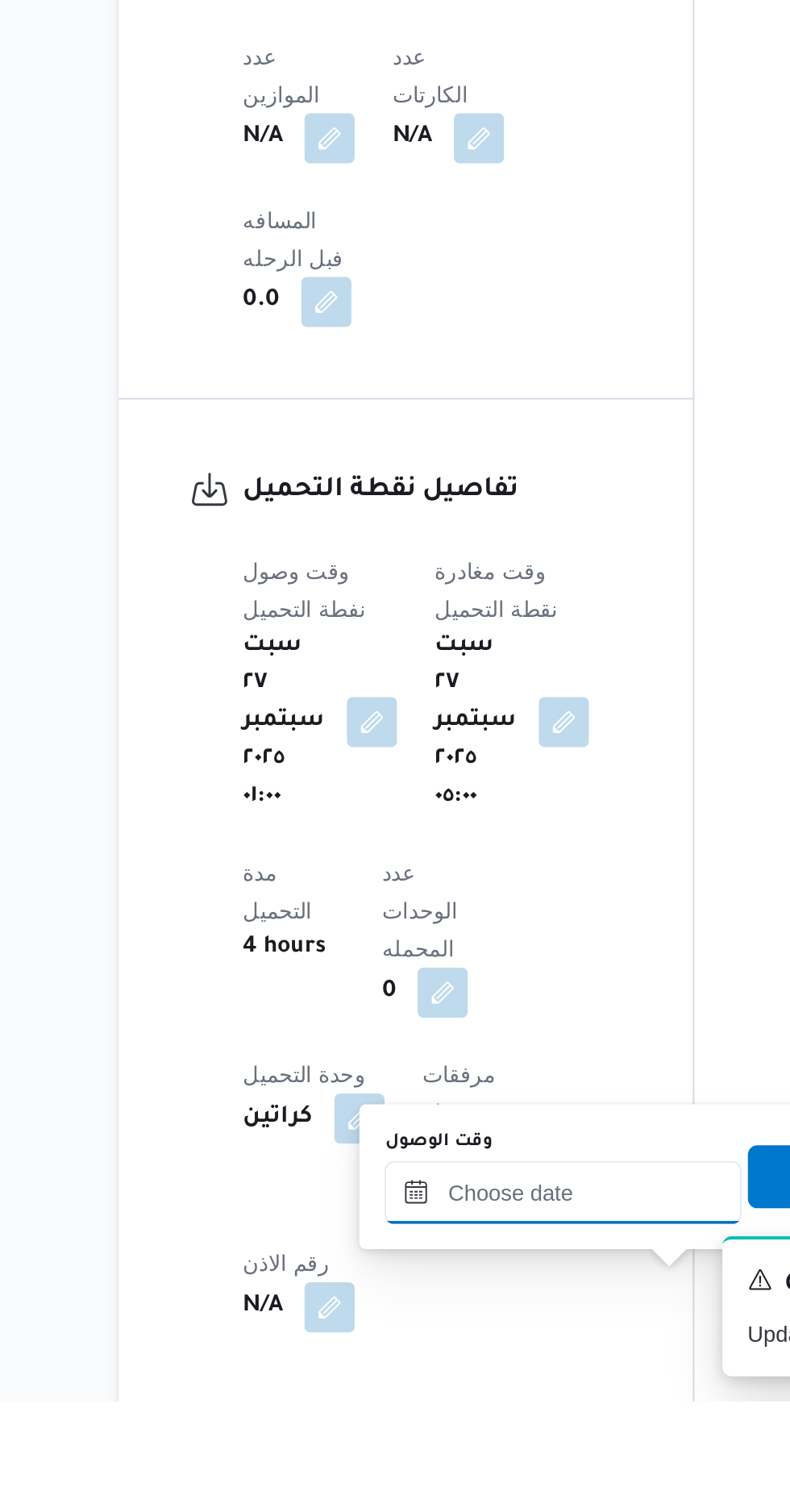
click at [427, 1403] on input "وقت الوصول" at bounding box center [437, 1400] width 183 height 32
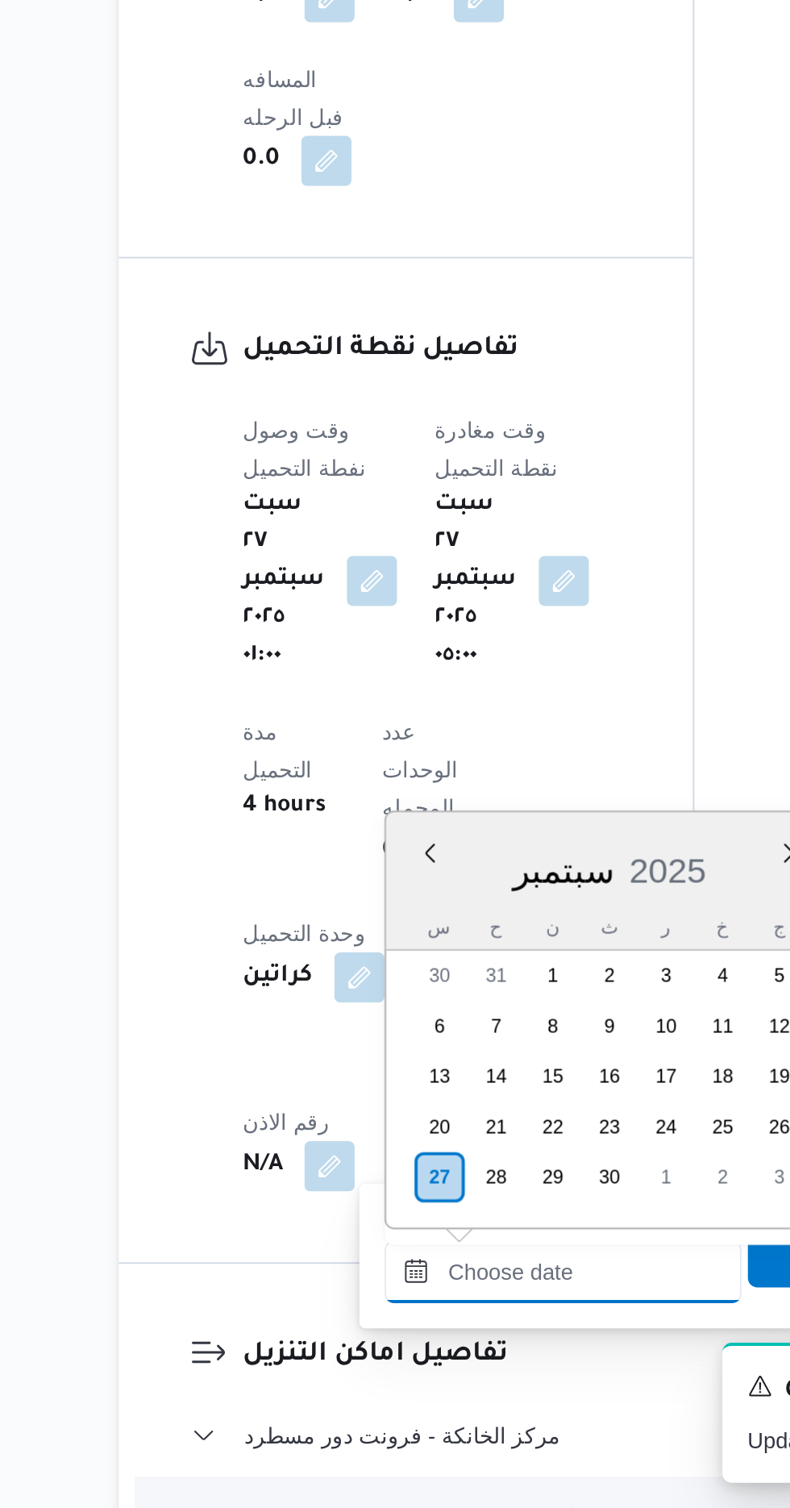
scroll to position [1198, 0]
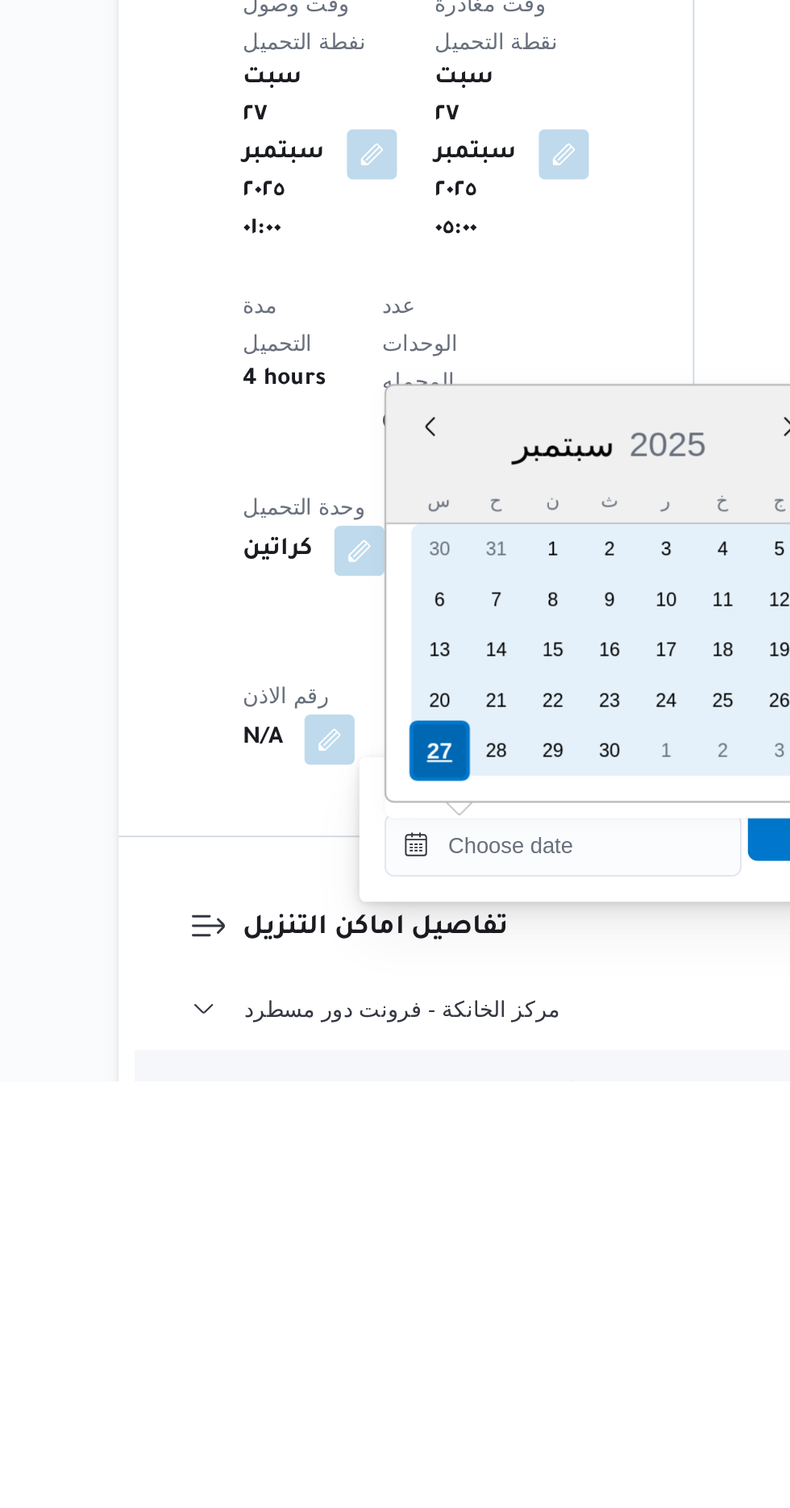
click at [364, 1338] on div "27" at bounding box center [374, 1338] width 31 height 31
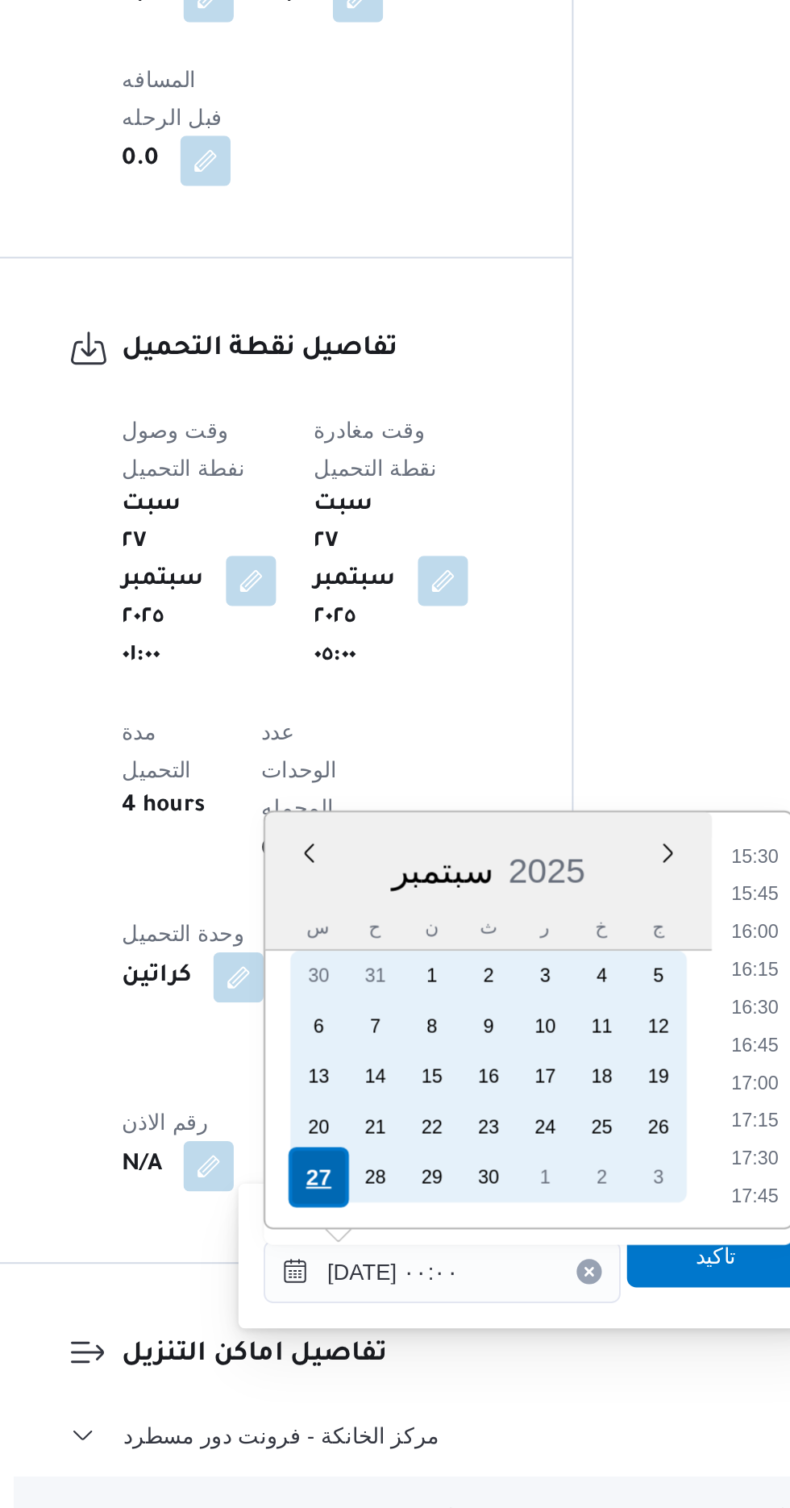
scroll to position [0, 0]
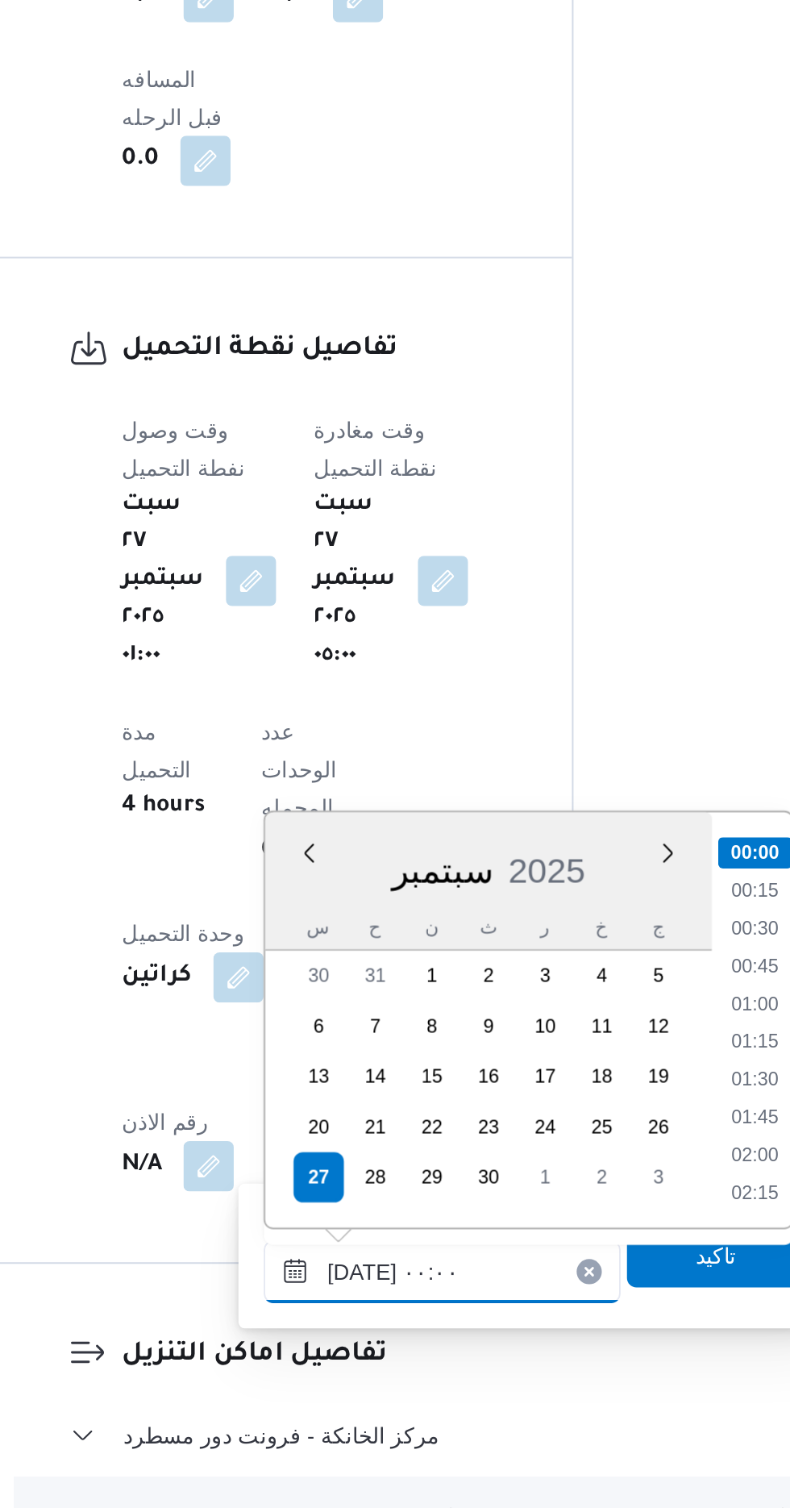
click at [351, 1386] on input "[DATE] ٠٠:٠٠" at bounding box center [437, 1386] width 183 height 32
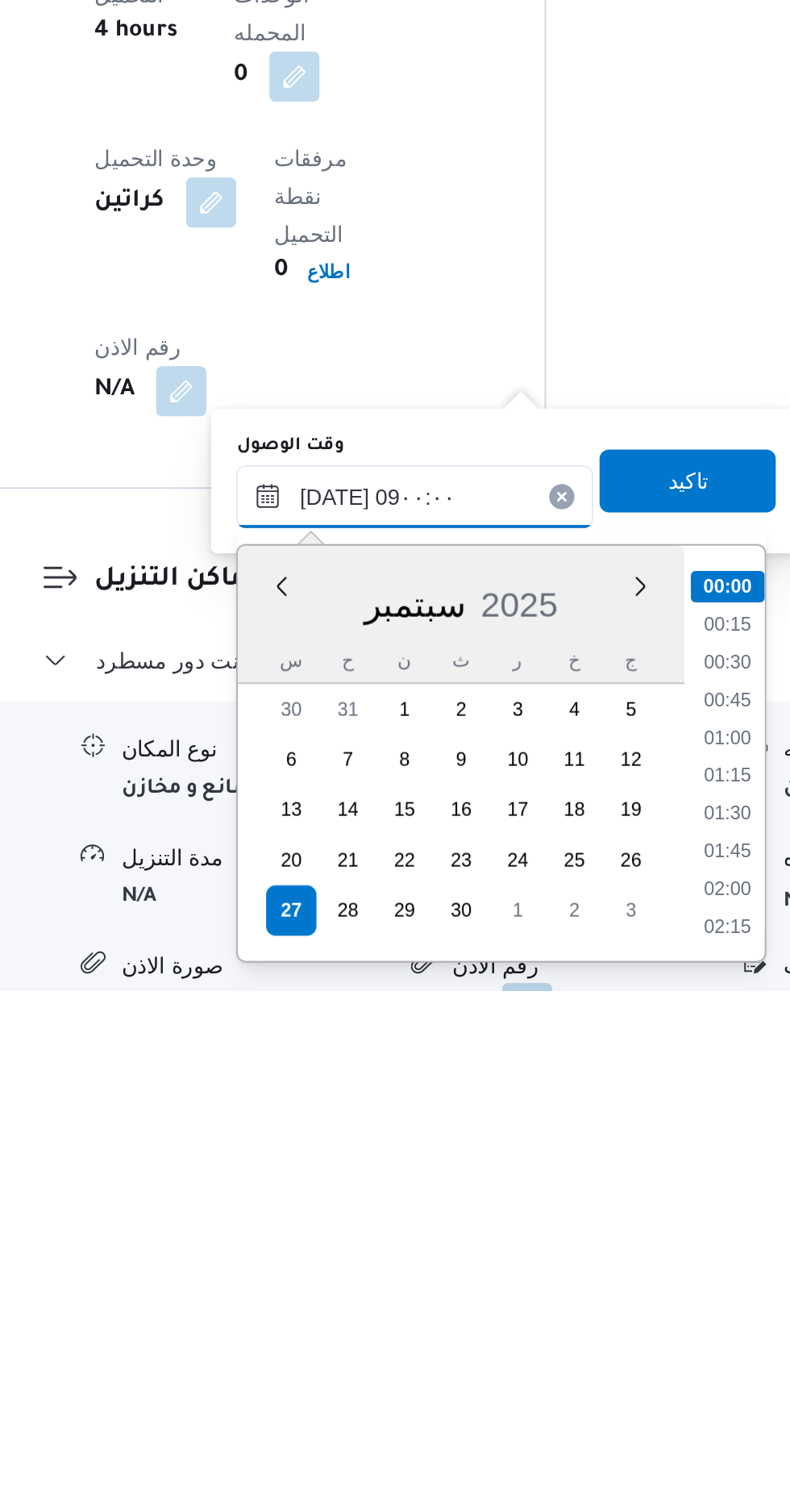
scroll to position [527, 0]
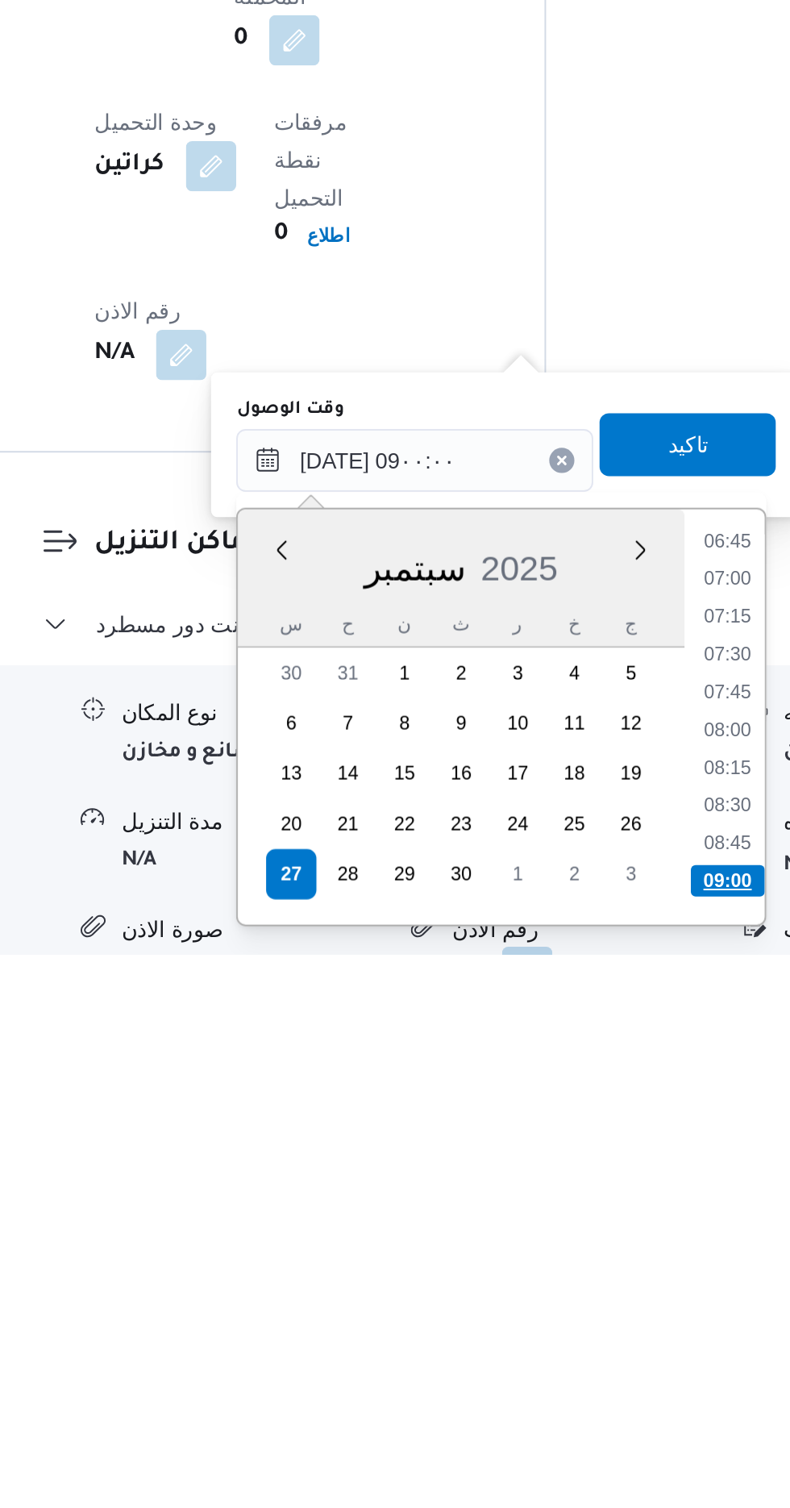
click at [596, 1467] on li "09:00" at bounding box center [598, 1470] width 38 height 16
type input "[DATE] ٠٩:٠٠"
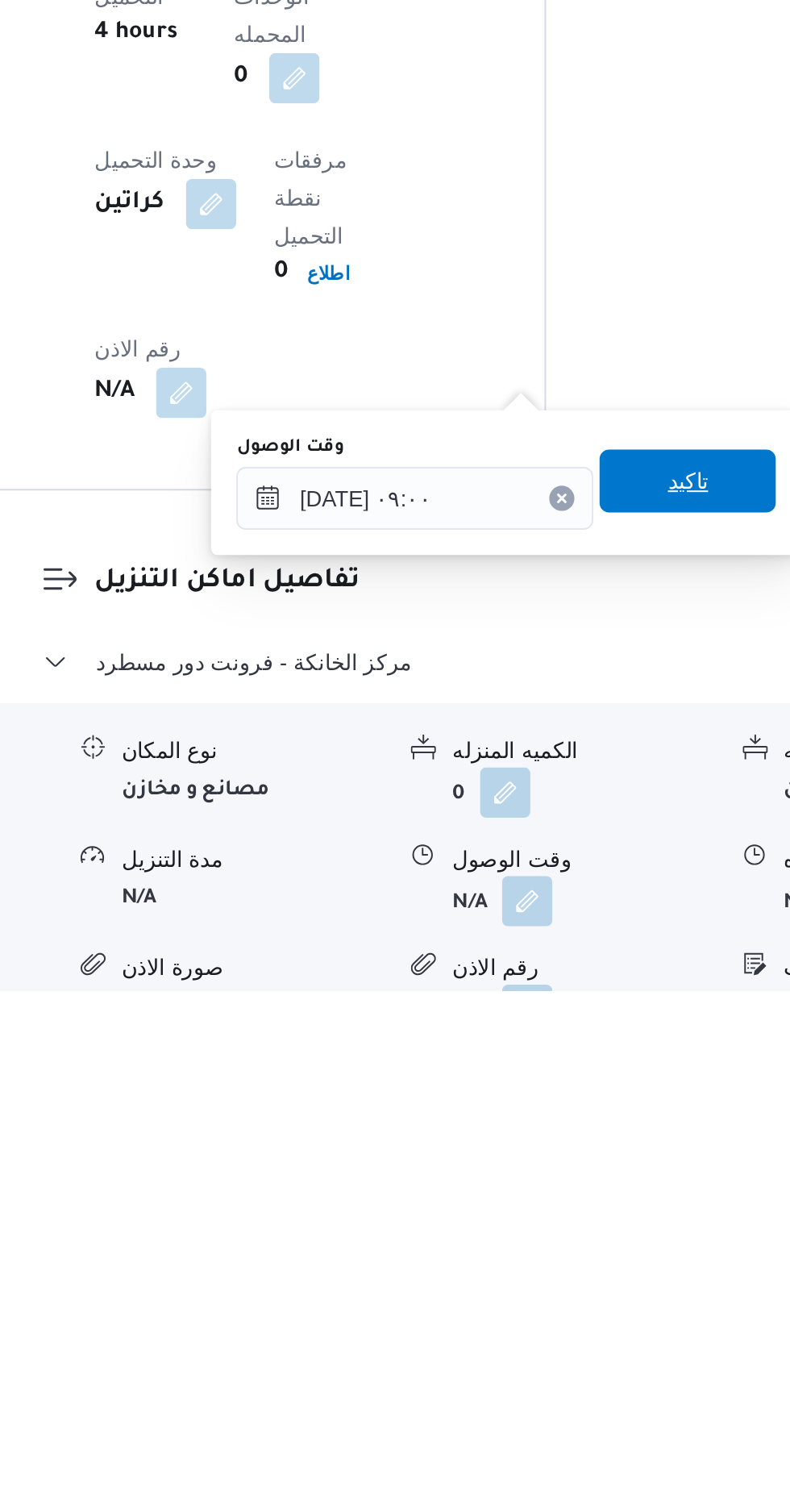
click at [588, 1240] on span "تاكيد" at bounding box center [577, 1246] width 21 height 19
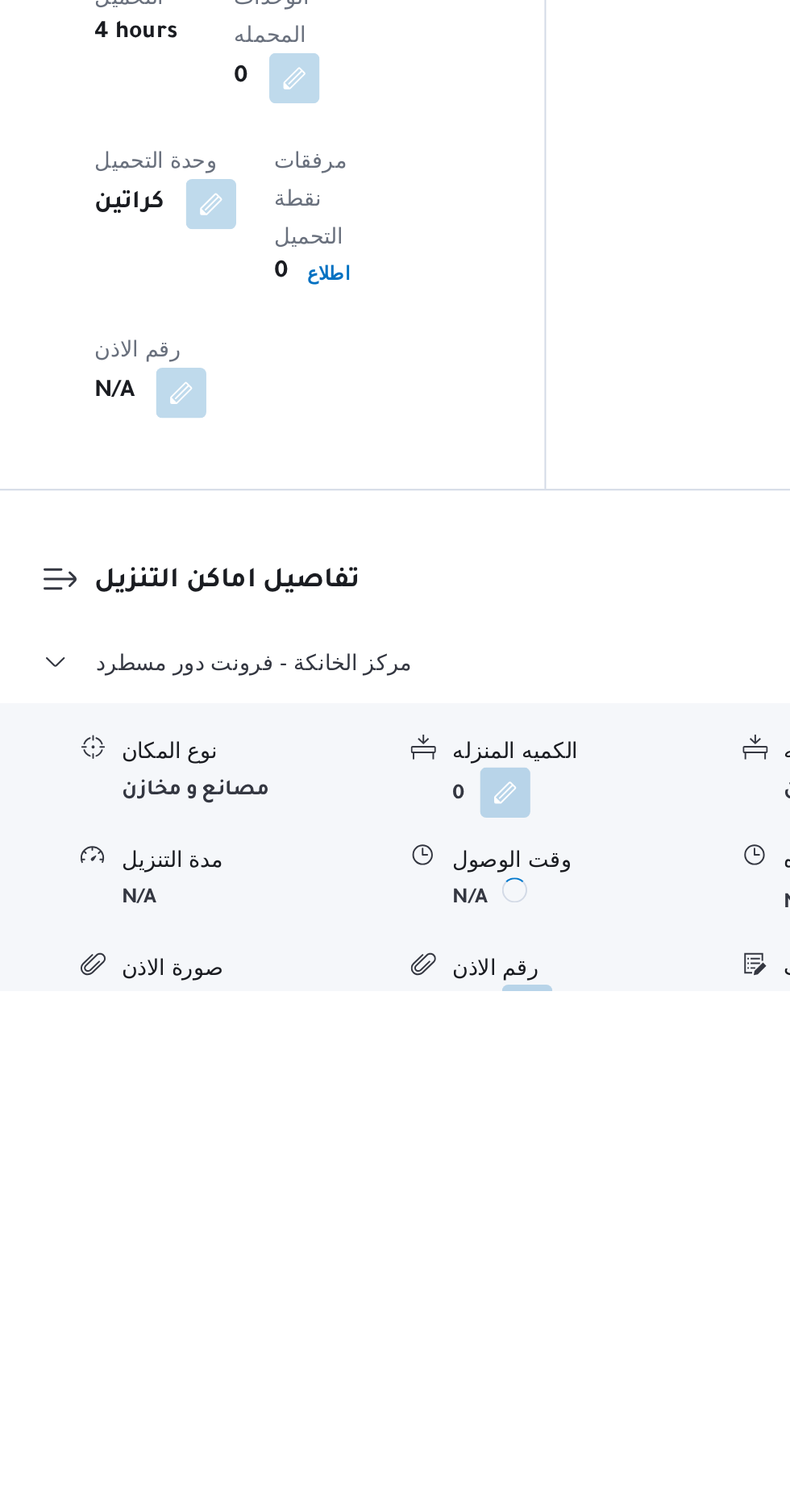
scroll to position [1106, 0]
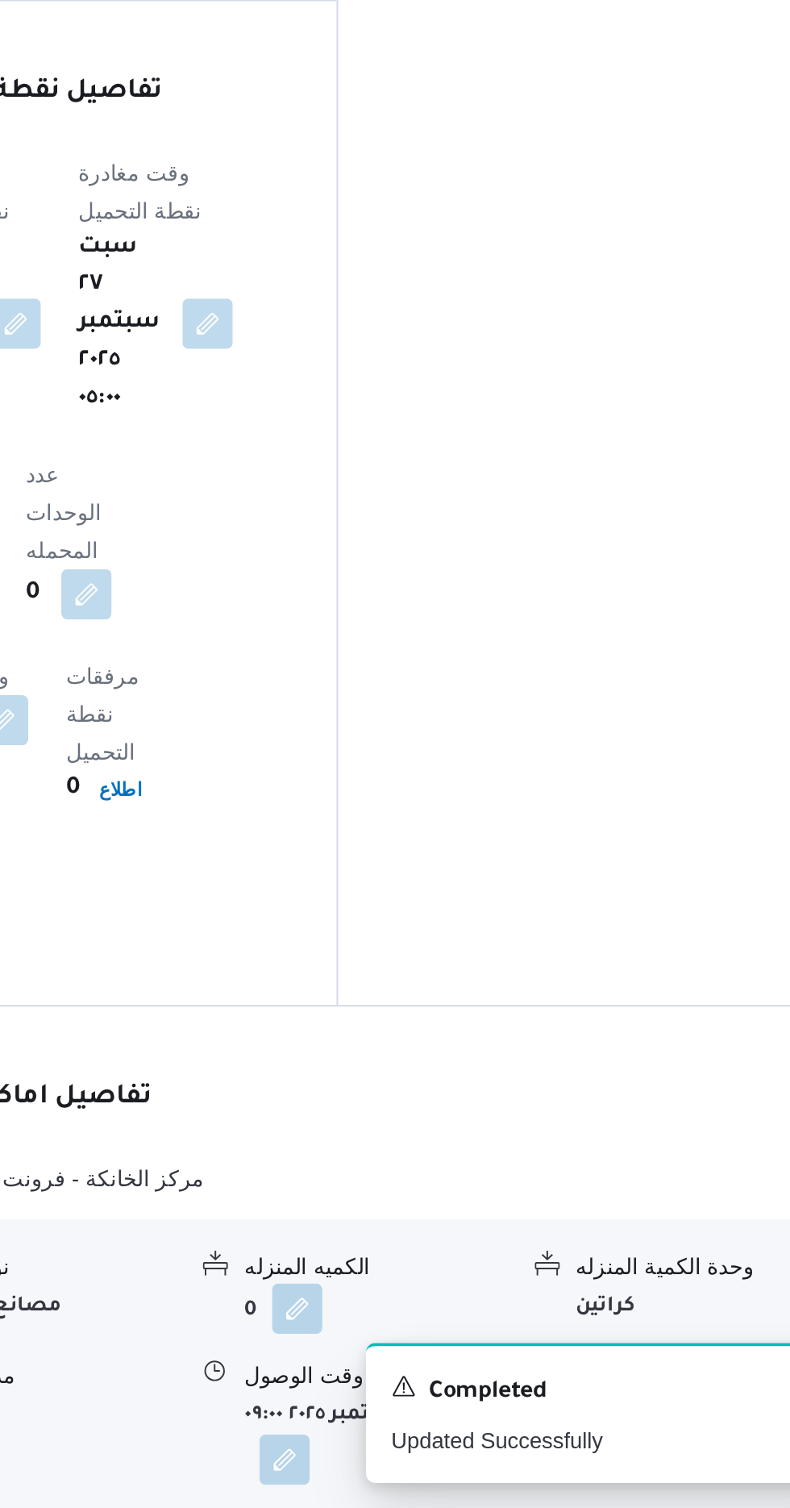
click at [661, 1447] on button "button" at bounding box center [665, 1460] width 26 height 26
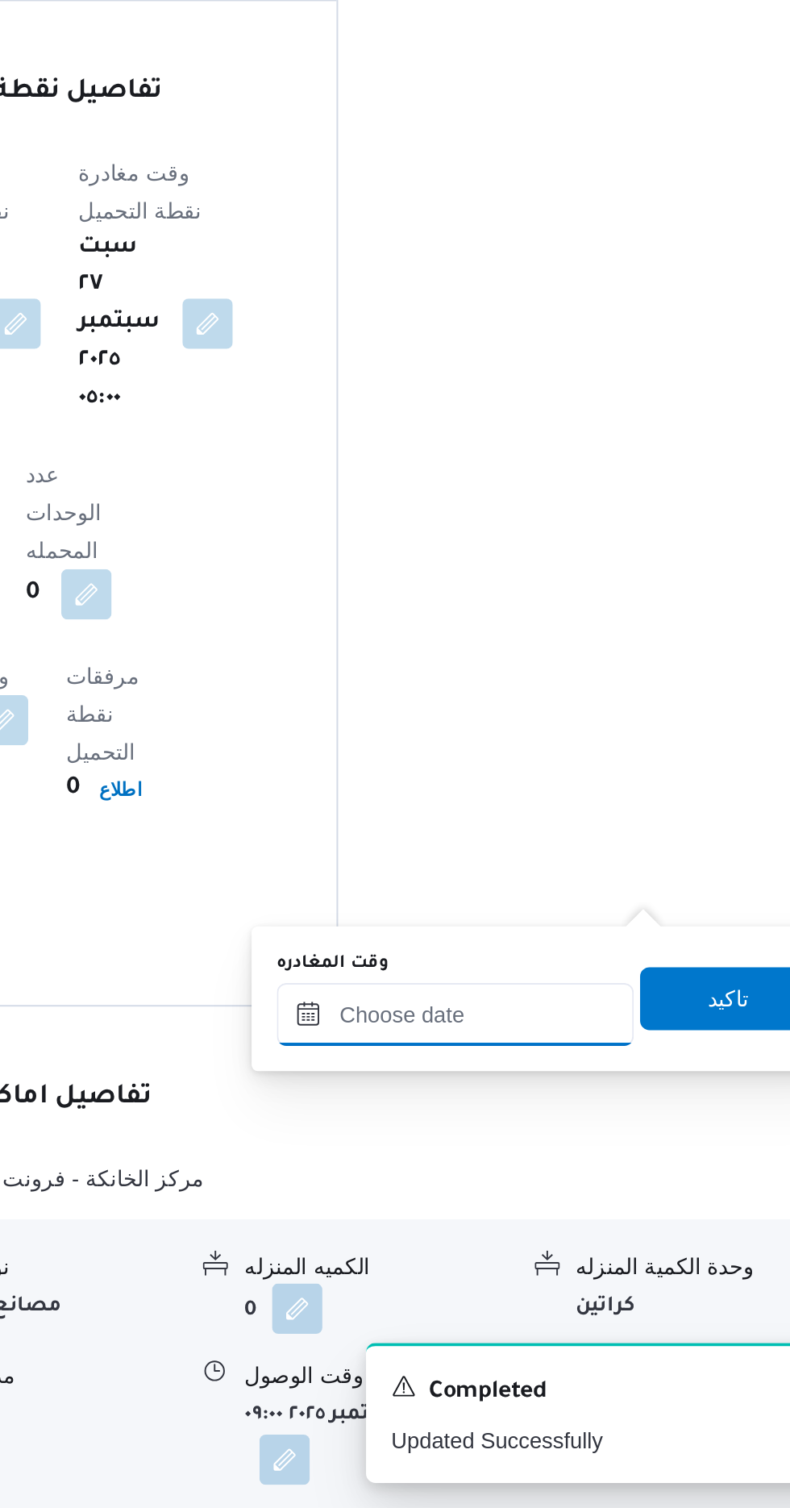
click at [605, 1250] on input "وقت المغادره" at bounding box center [564, 1254] width 183 height 32
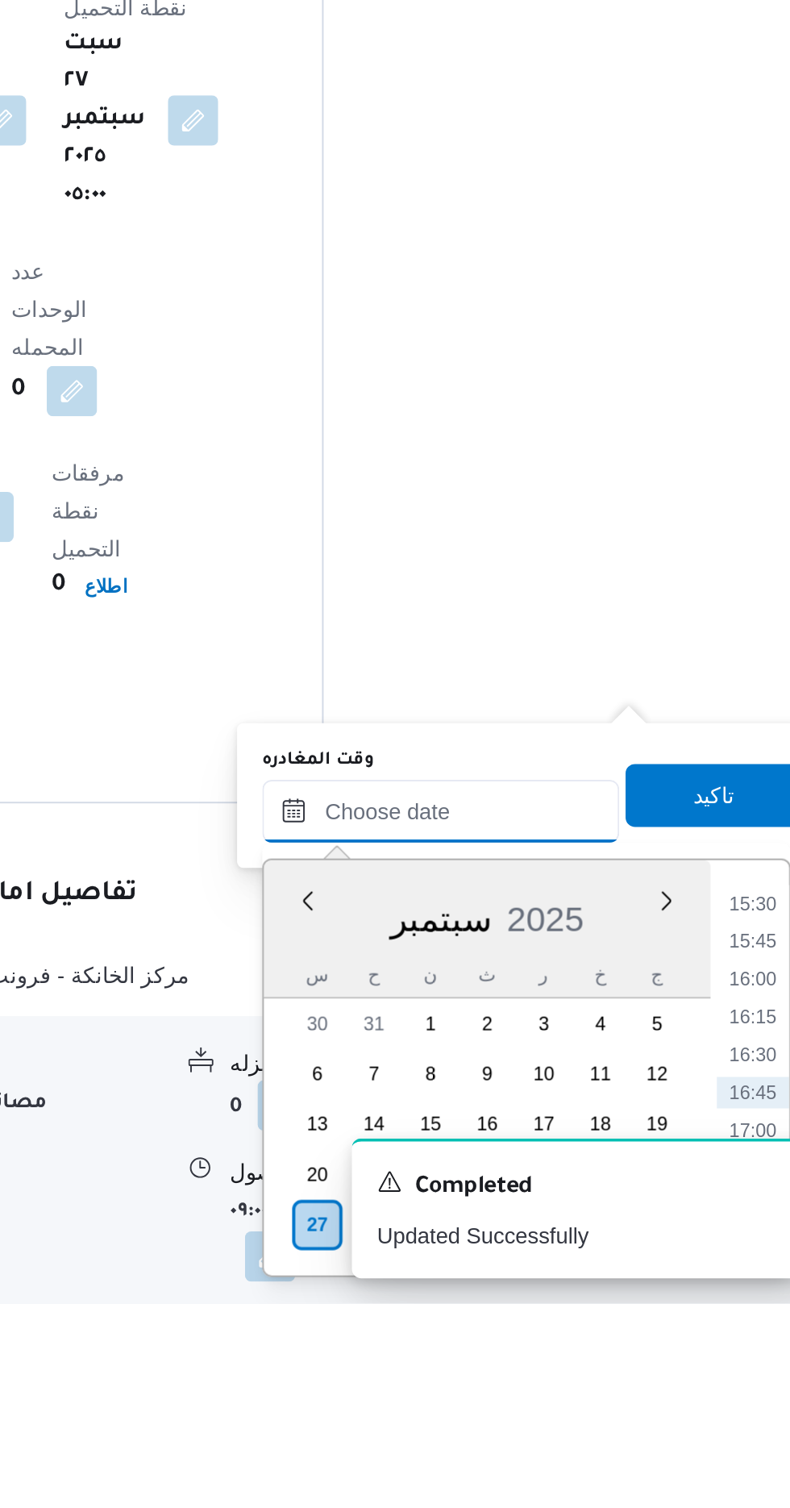
scroll to position [1105, 0]
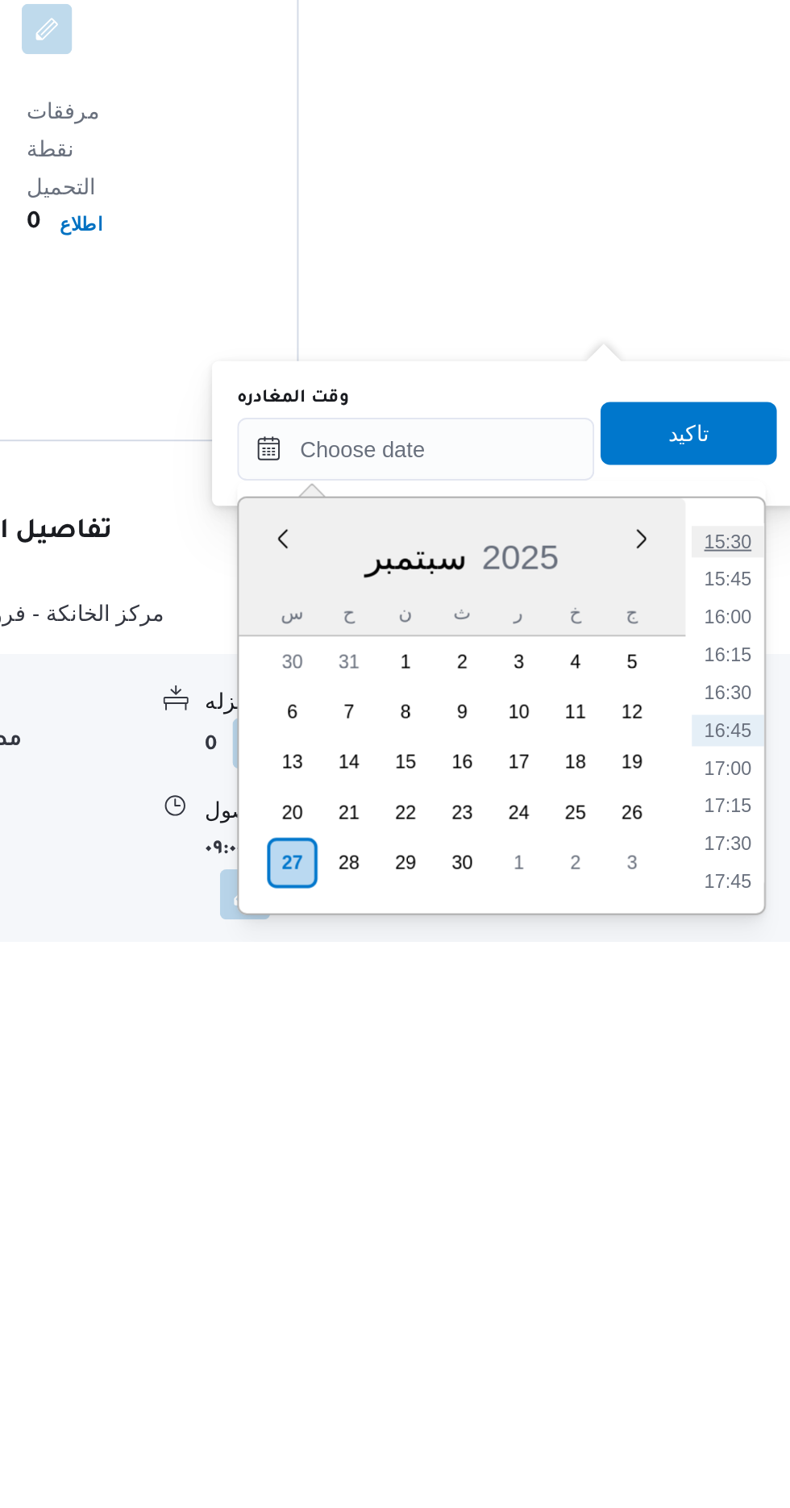
click at [722, 1298] on li "15:30" at bounding box center [724, 1303] width 37 height 16
type input "[DATE] ١٥:٣٠"
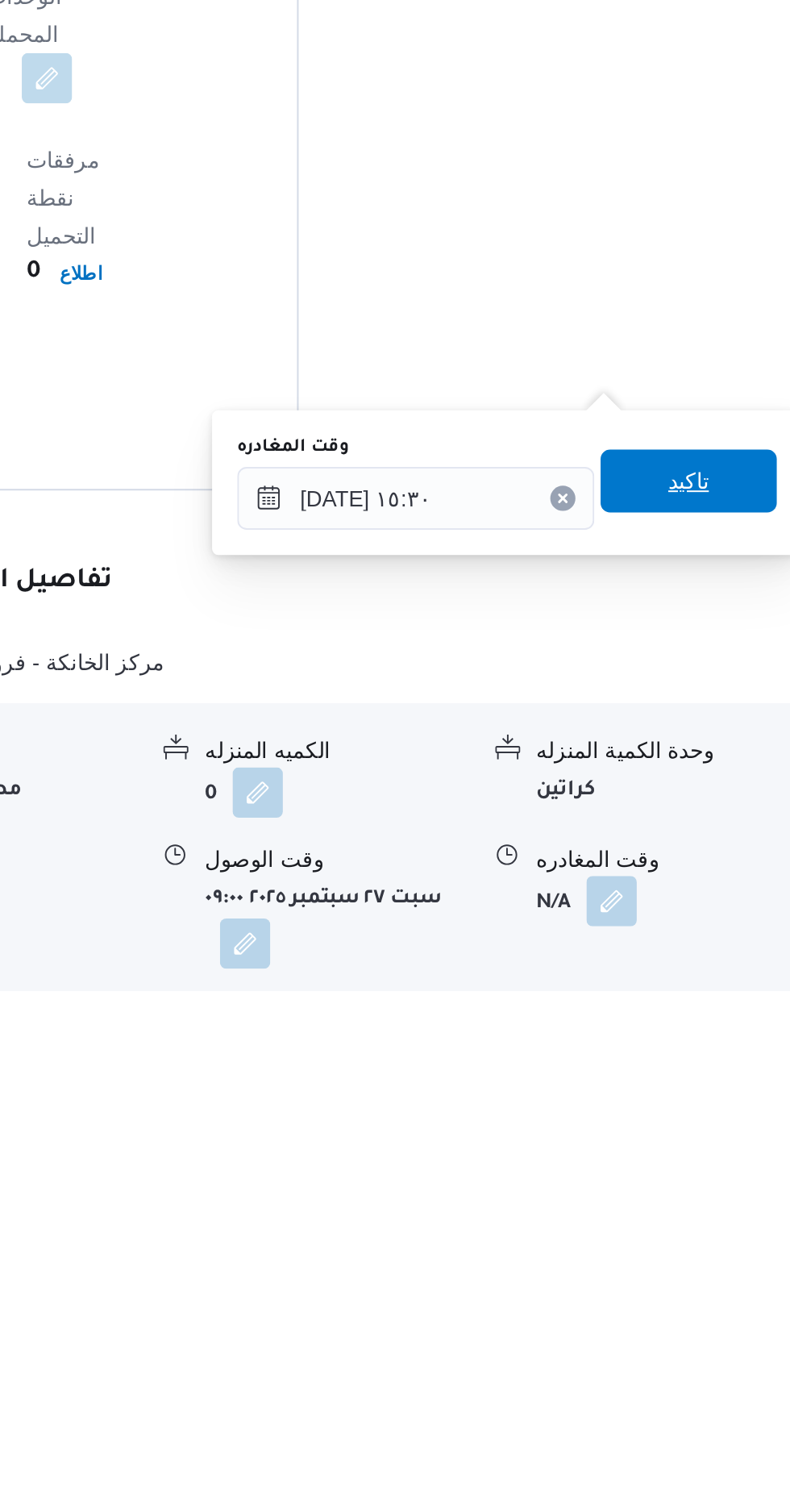
click at [722, 1233] on span "تاكيد" at bounding box center [704, 1246] width 90 height 32
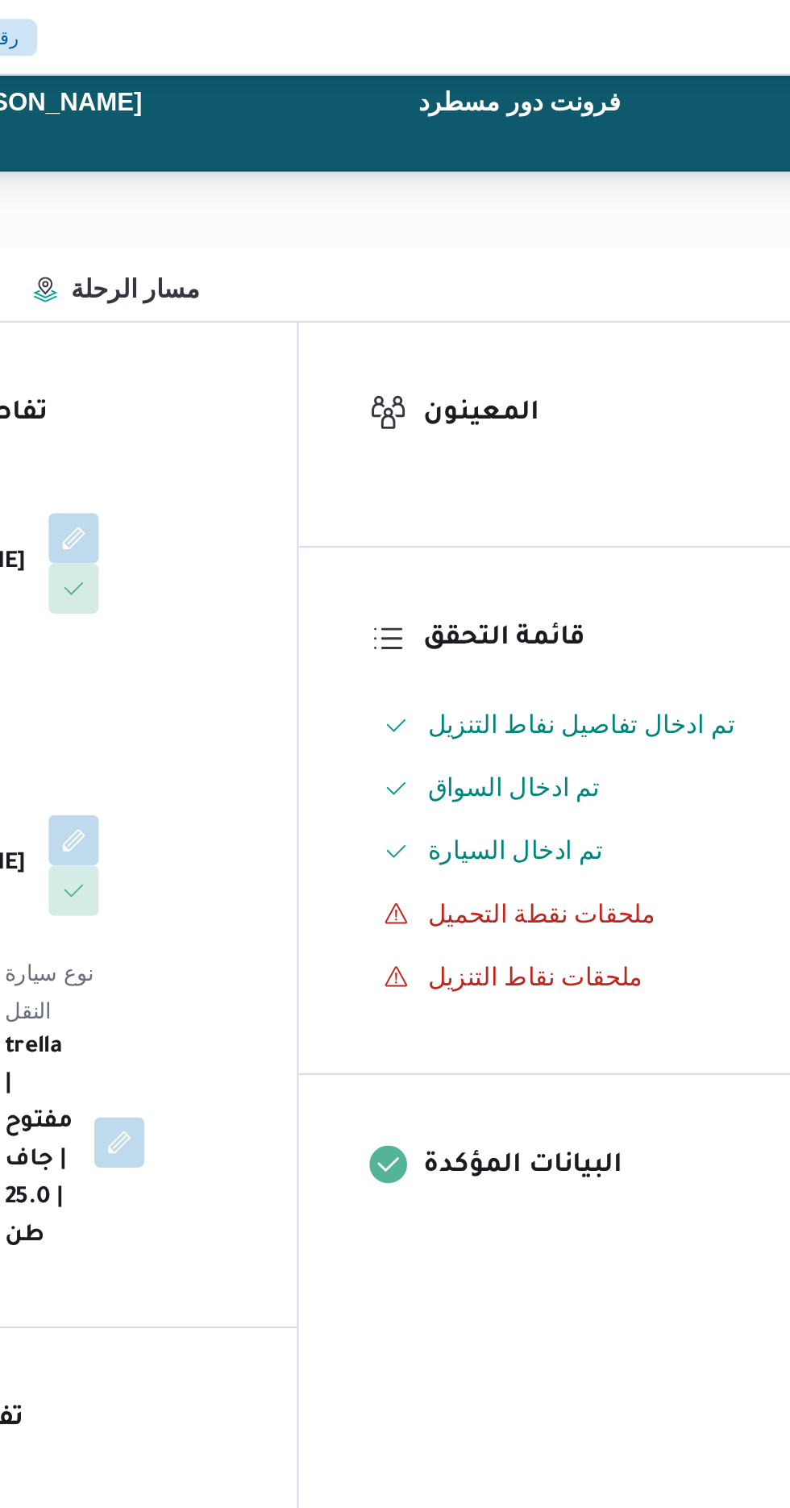
scroll to position [0, 0]
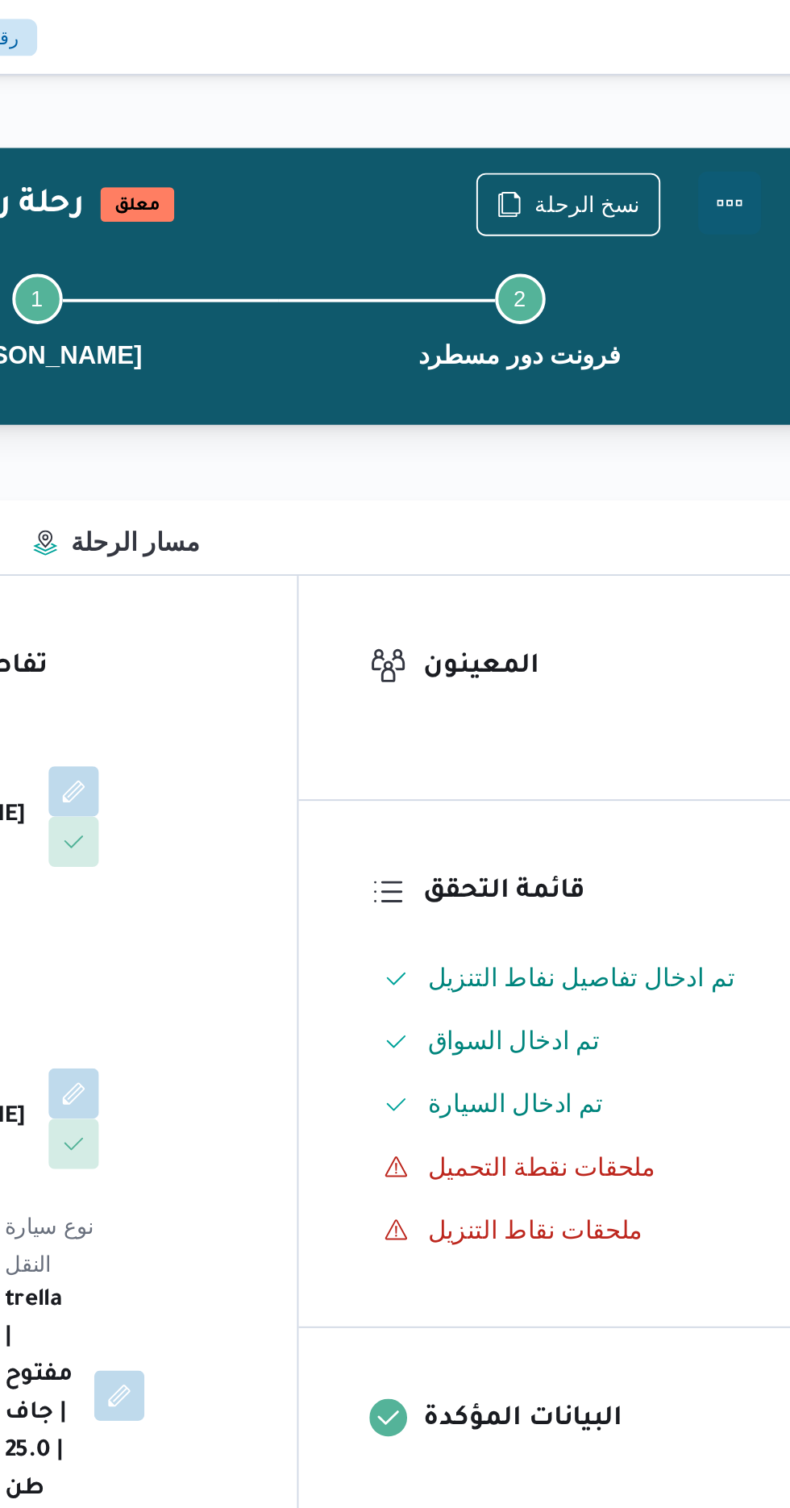
click at [730, 103] on button "Actions" at bounding box center [725, 104] width 32 height 32
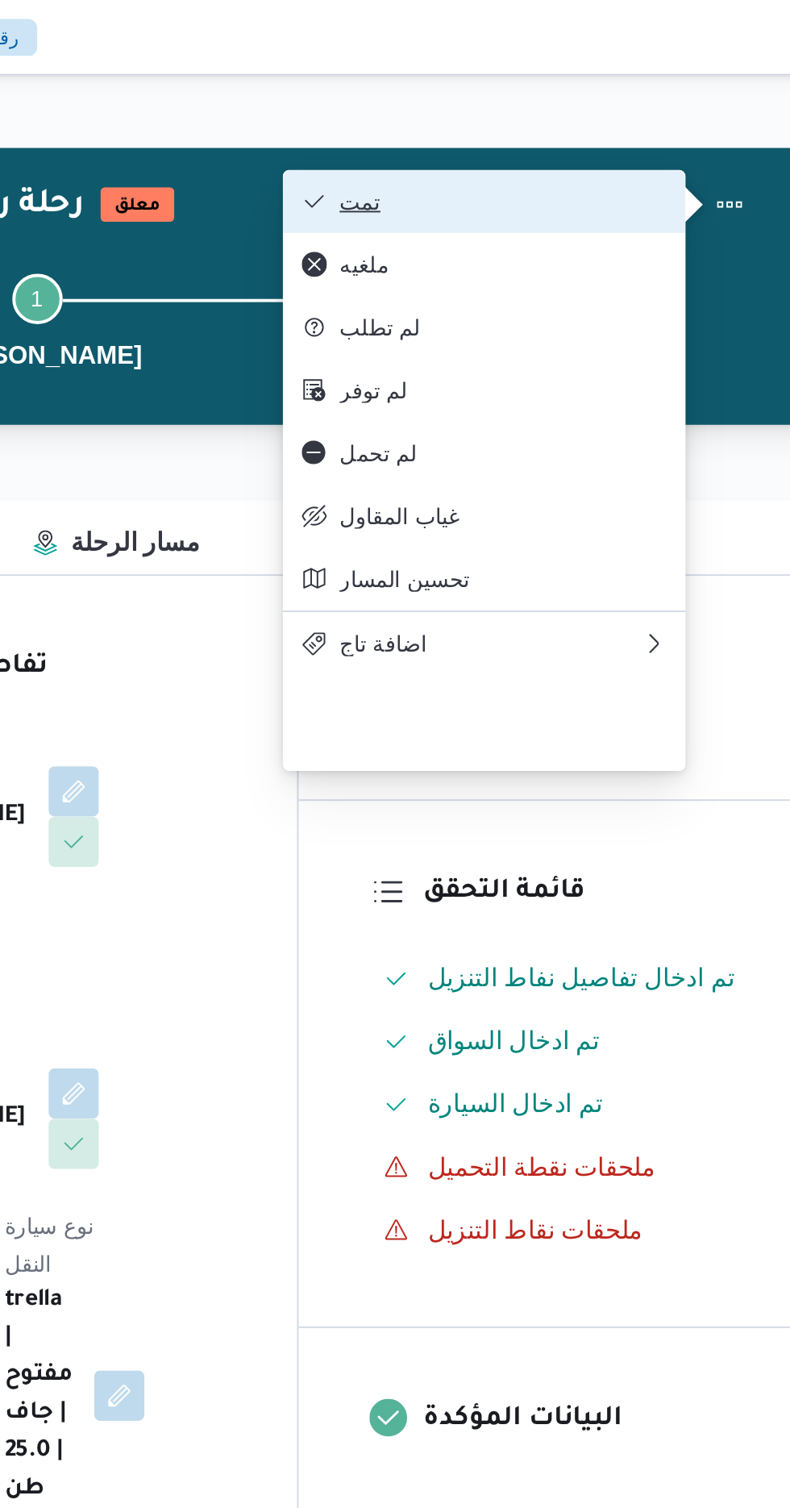
click at [682, 98] on span "تمت" at bounding box center [610, 103] width 168 height 13
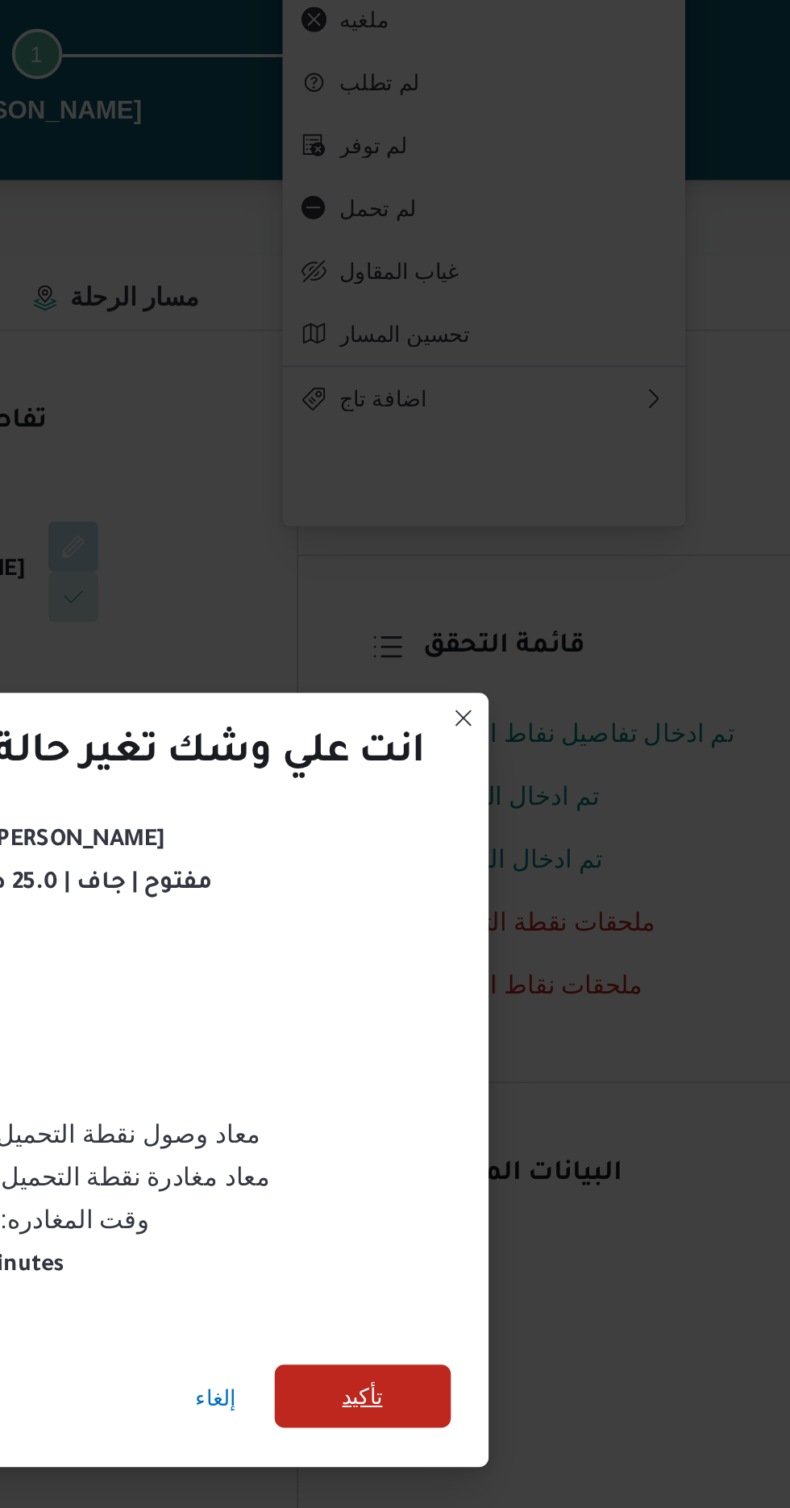
click at [526, 826] on span "تأكيد" at bounding box center [538, 841] width 90 height 32
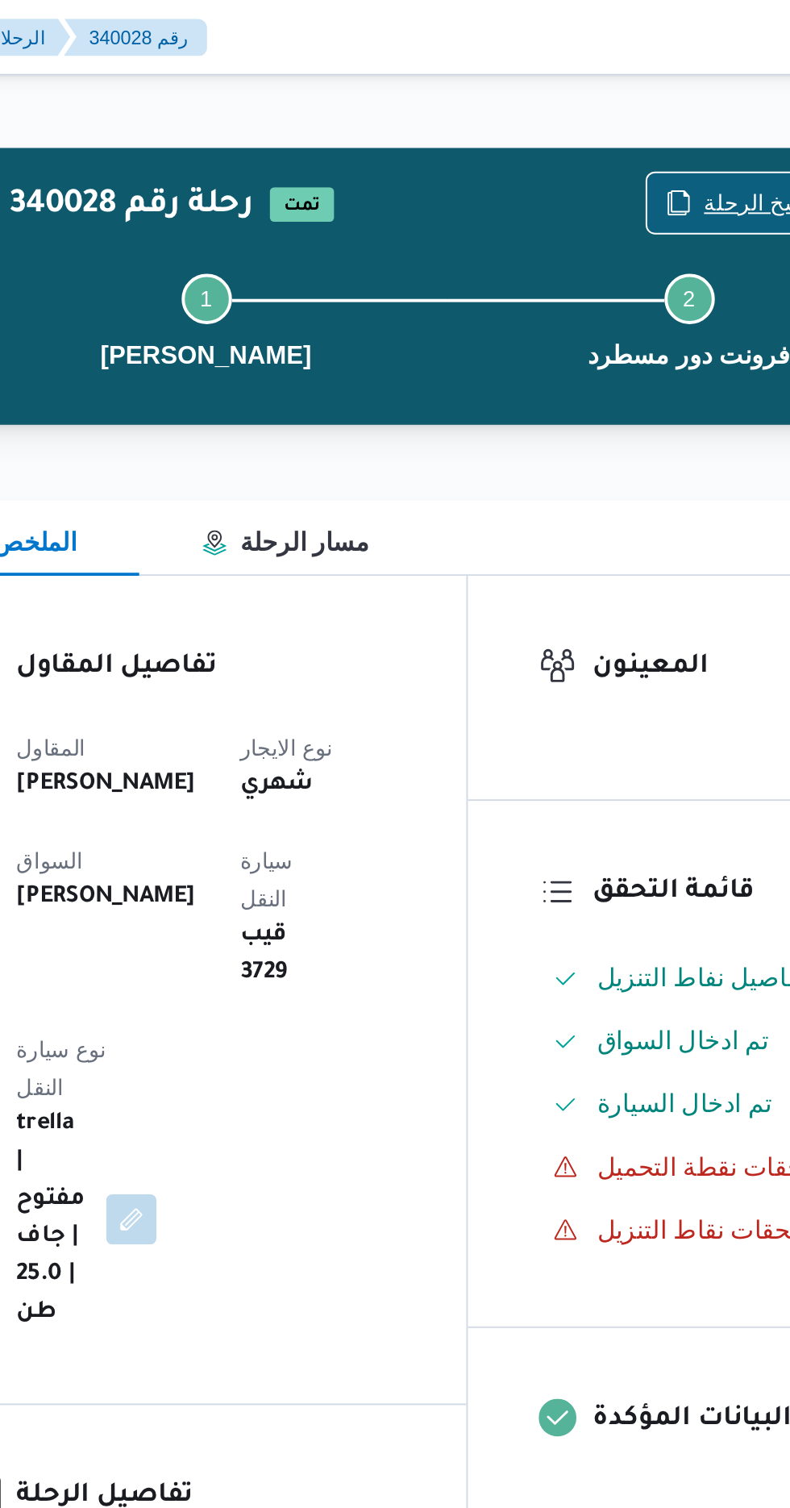
click at [640, 102] on span "نسخ الرحلة" at bounding box center [653, 103] width 54 height 19
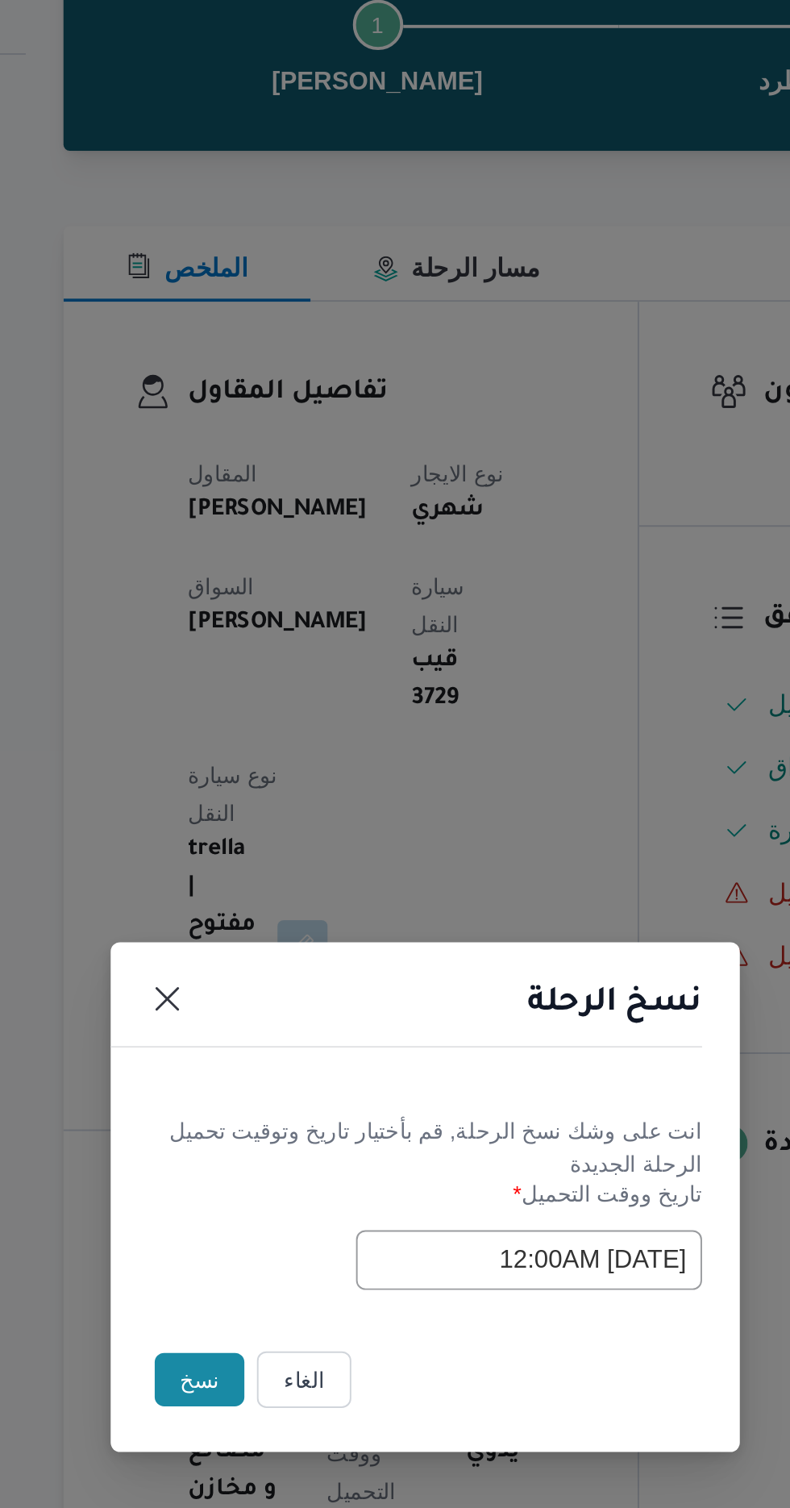
click at [269, 834] on button "نسخ" at bounding box center [279, 847] width 46 height 27
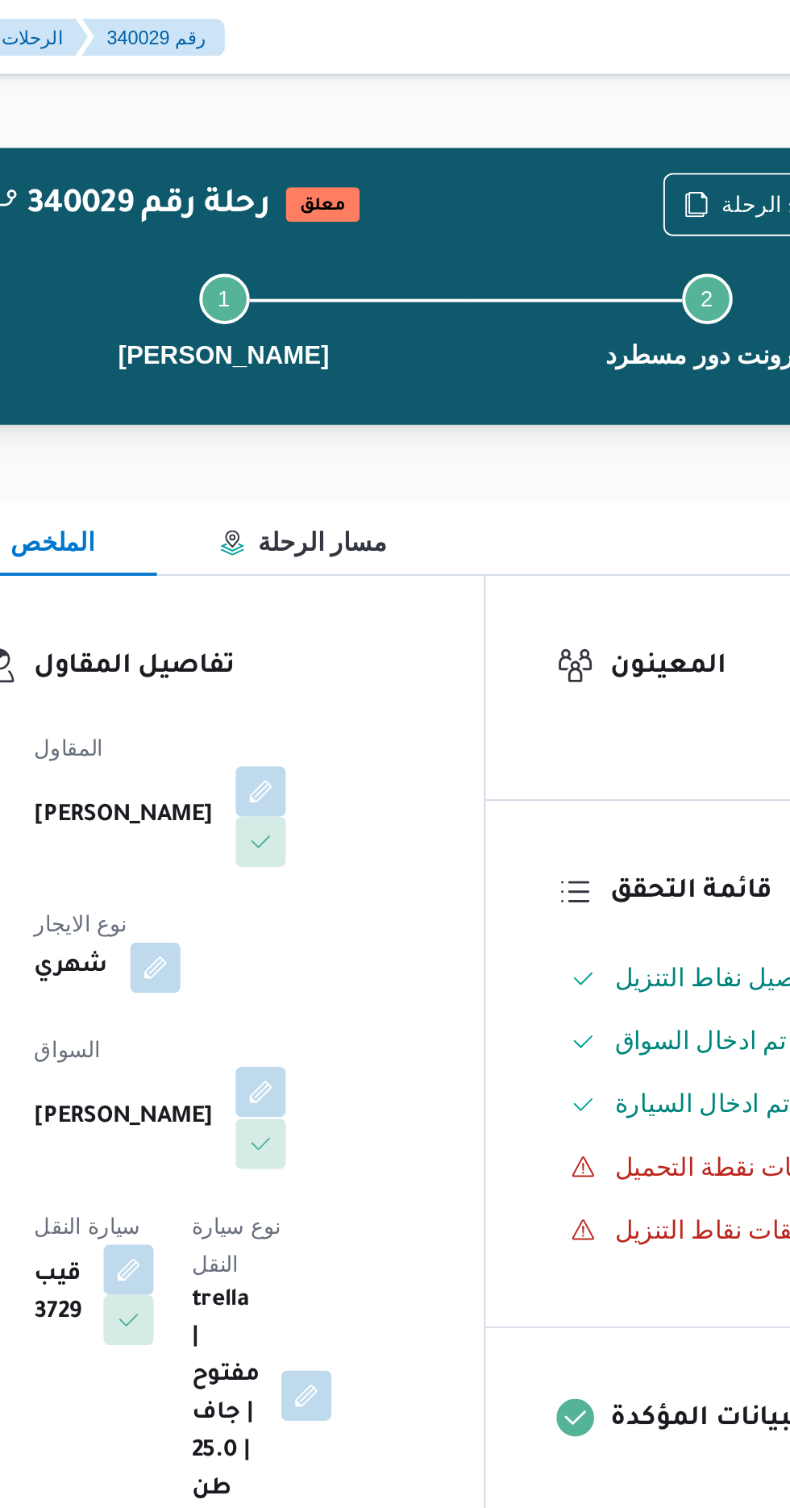
click at [376, 555] on button "button" at bounding box center [389, 560] width 26 height 26
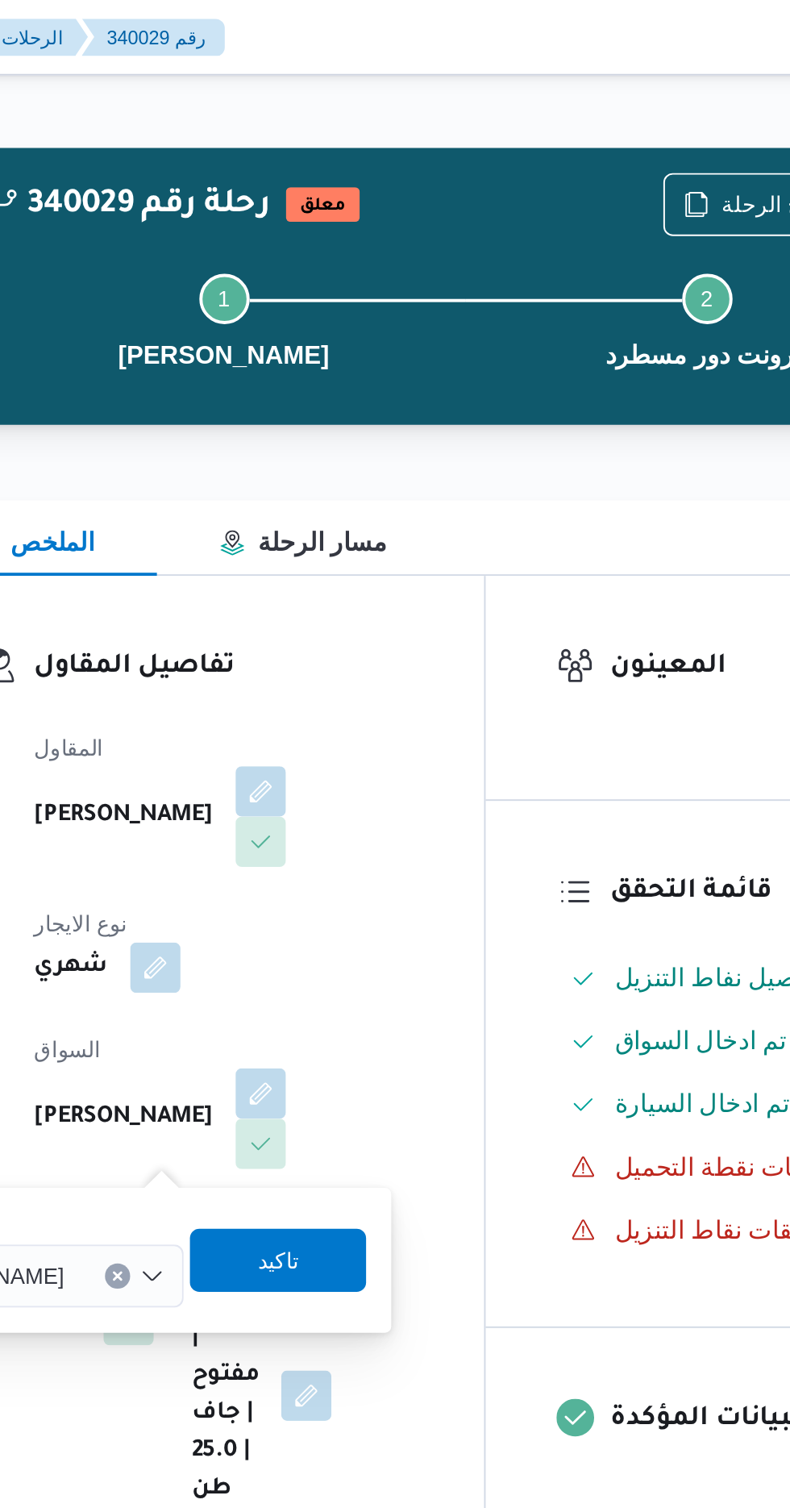
click at [289, 658] on span "[PERSON_NAME]" at bounding box center [242, 653] width 93 height 18
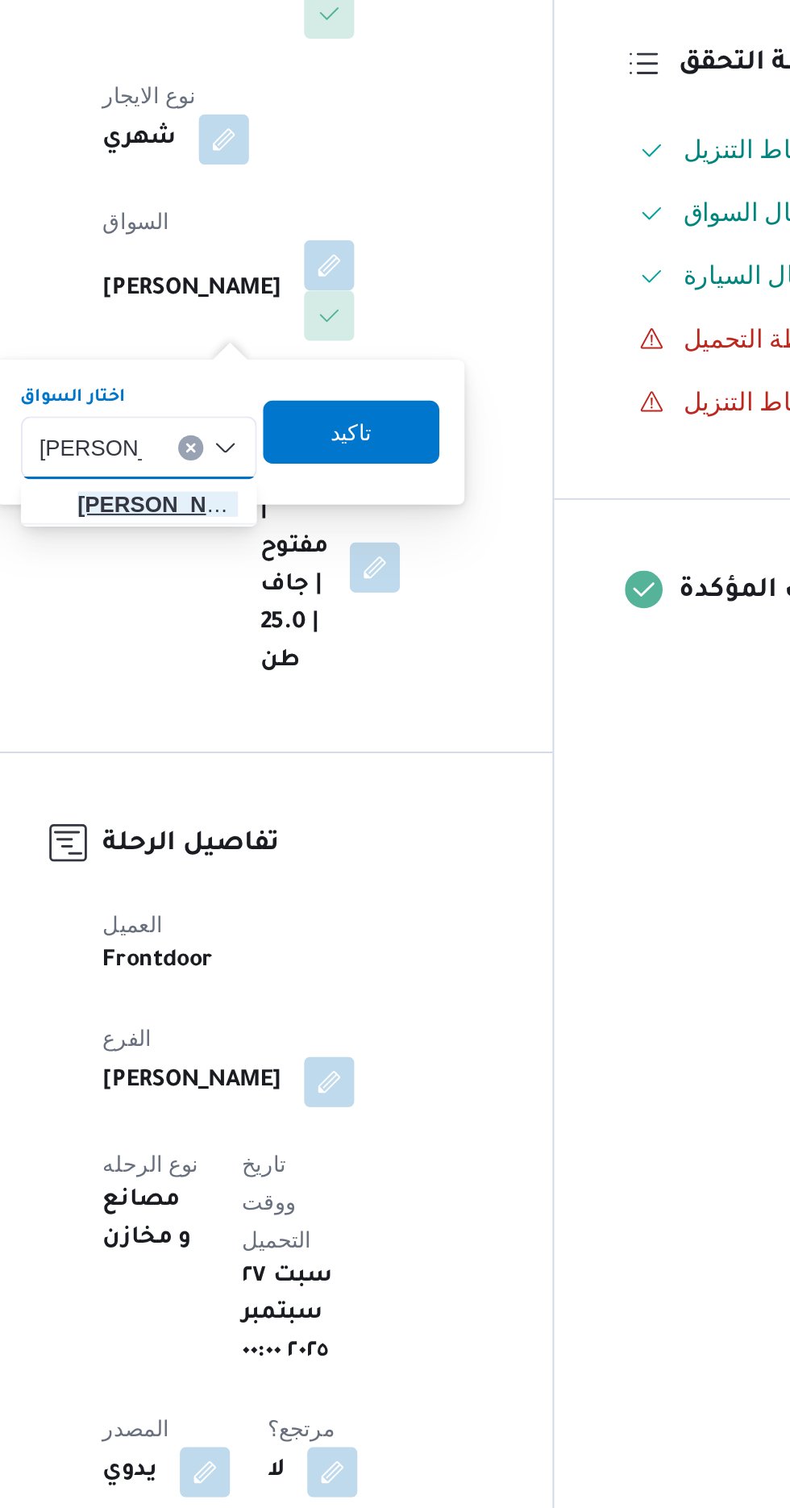
type input "[PERSON_NAME]"
click at [307, 680] on span "[PERSON_NAME] يد [PERSON_NAME]" at bounding box center [301, 682] width 82 height 19
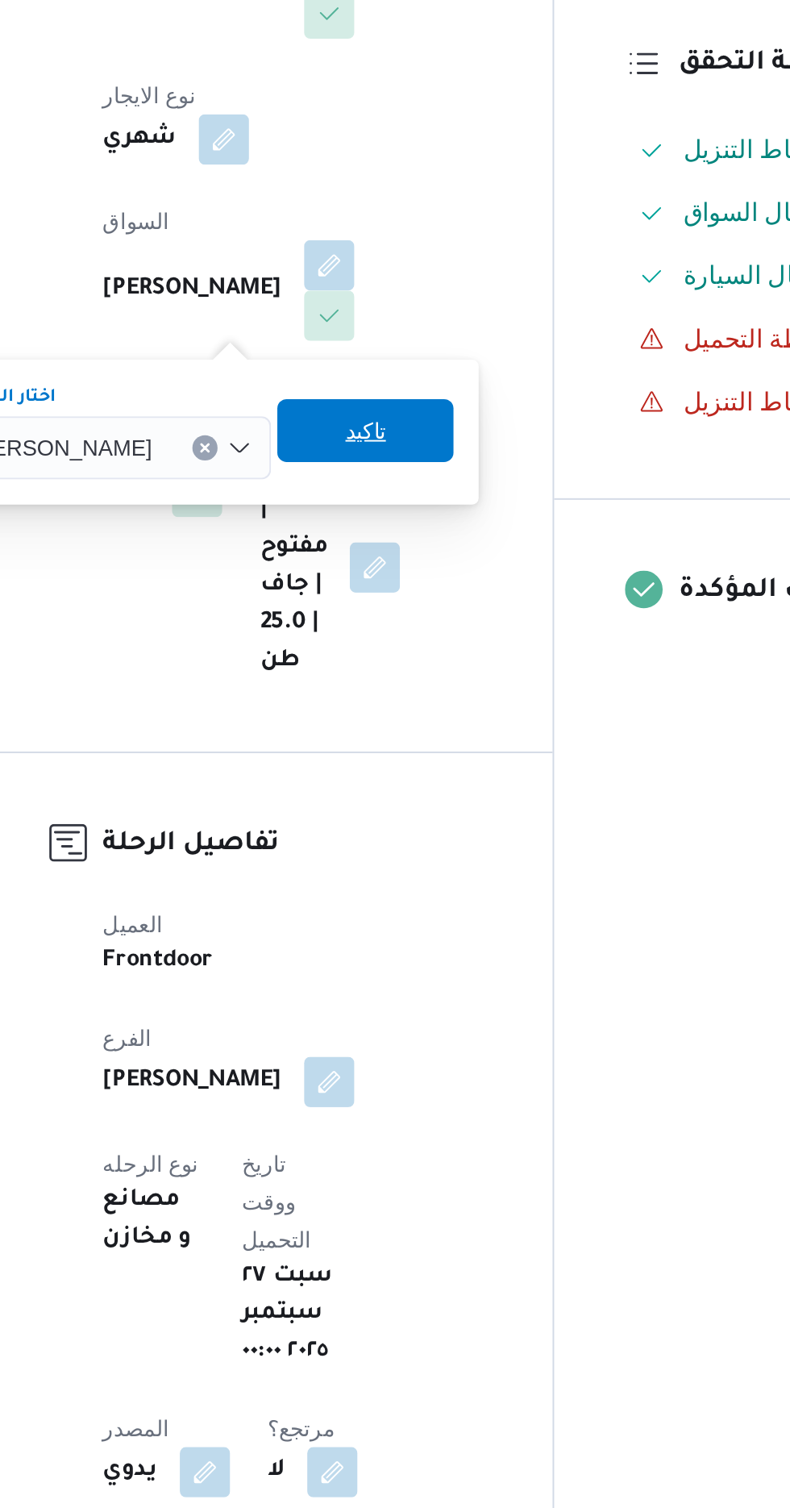
click at [418, 652] on span "تاكيد" at bounding box center [407, 644] width 21 height 19
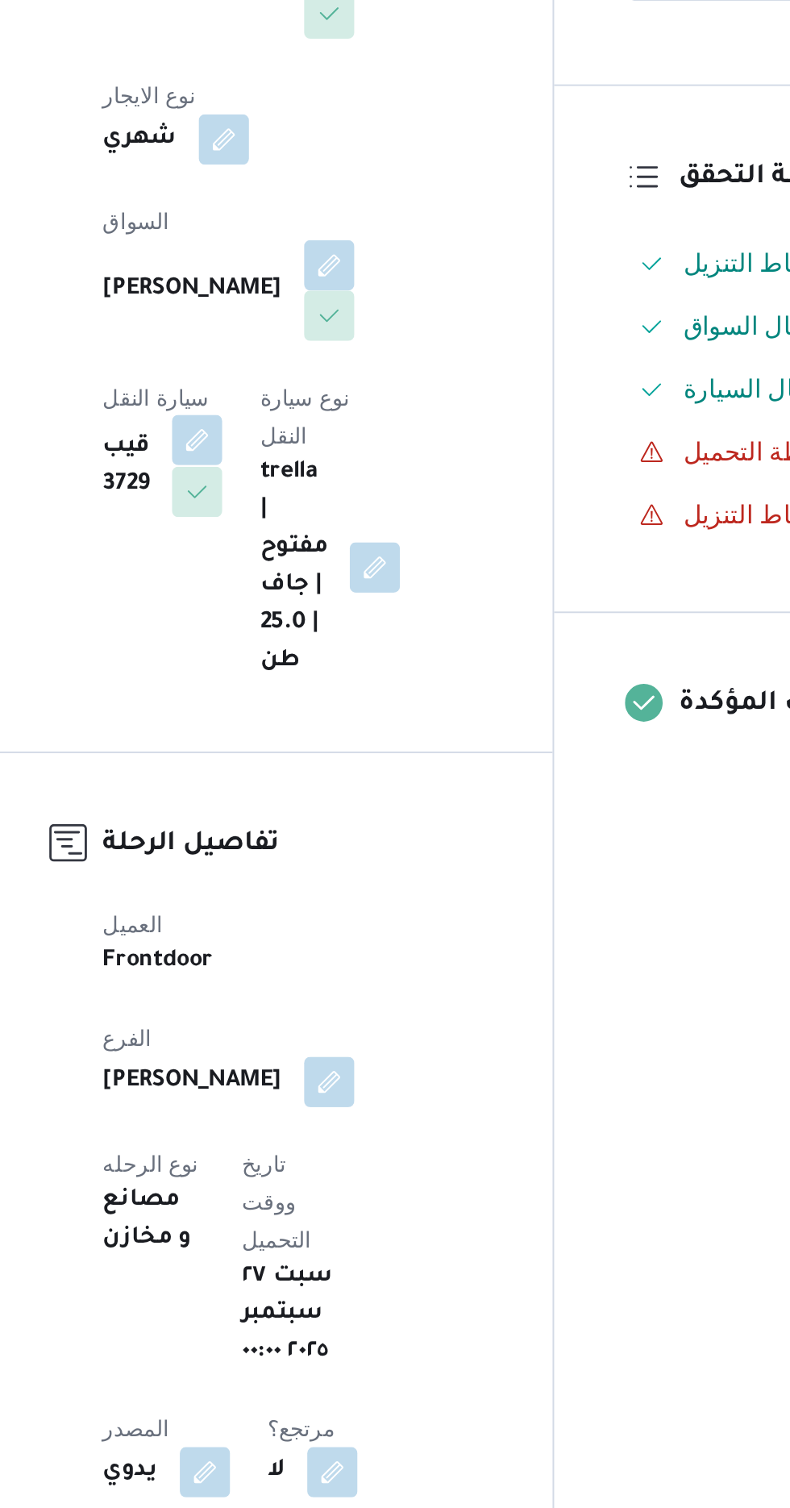
click at [335, 637] on button "button" at bounding box center [322, 650] width 26 height 26
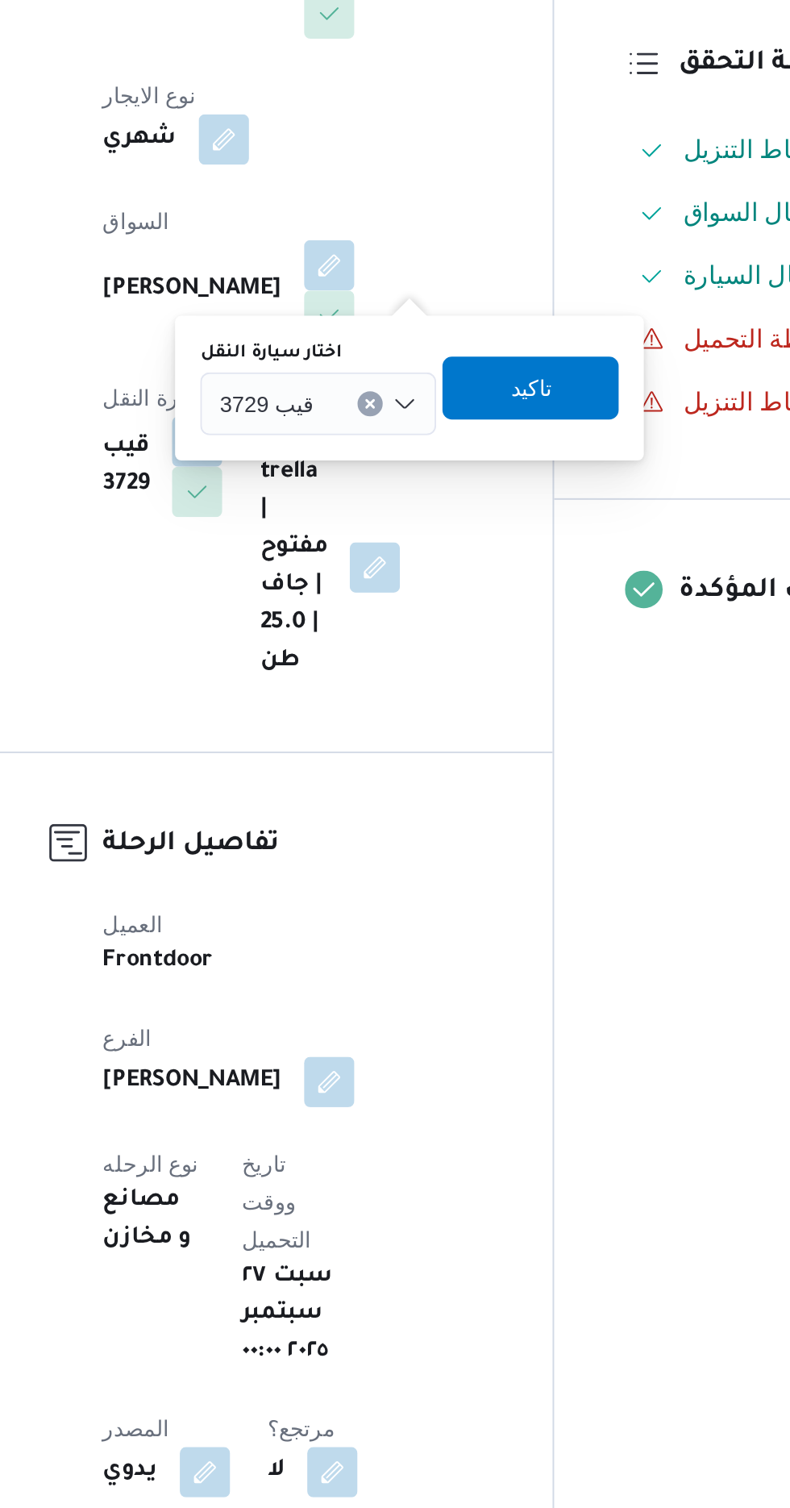
click at [388, 633] on input "اختار سيارة النقل" at bounding box center [389, 631] width 2 height 19
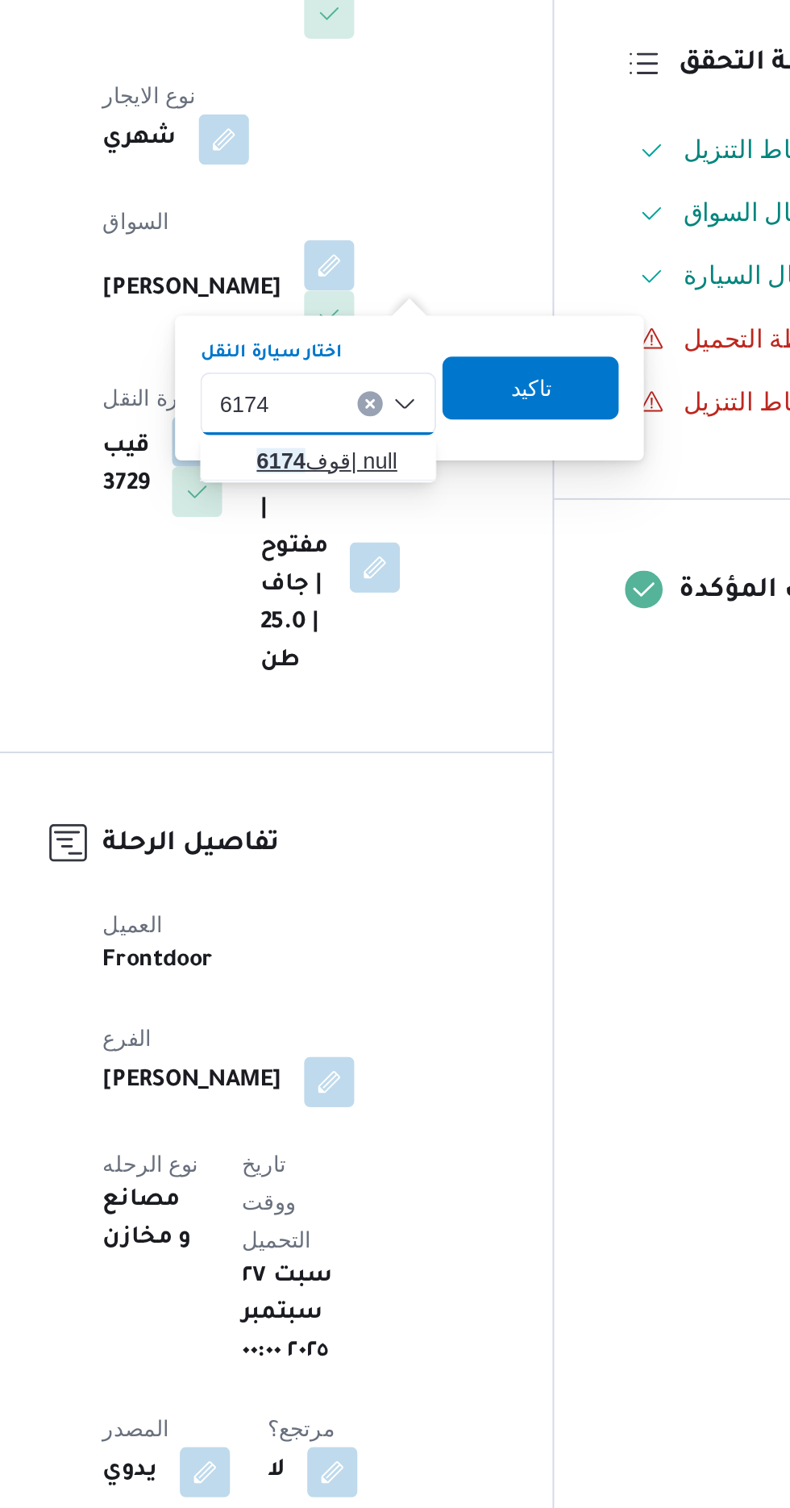
type input "6174"
click at [381, 655] on span "قوف 6174 | null" at bounding box center [393, 660] width 82 height 19
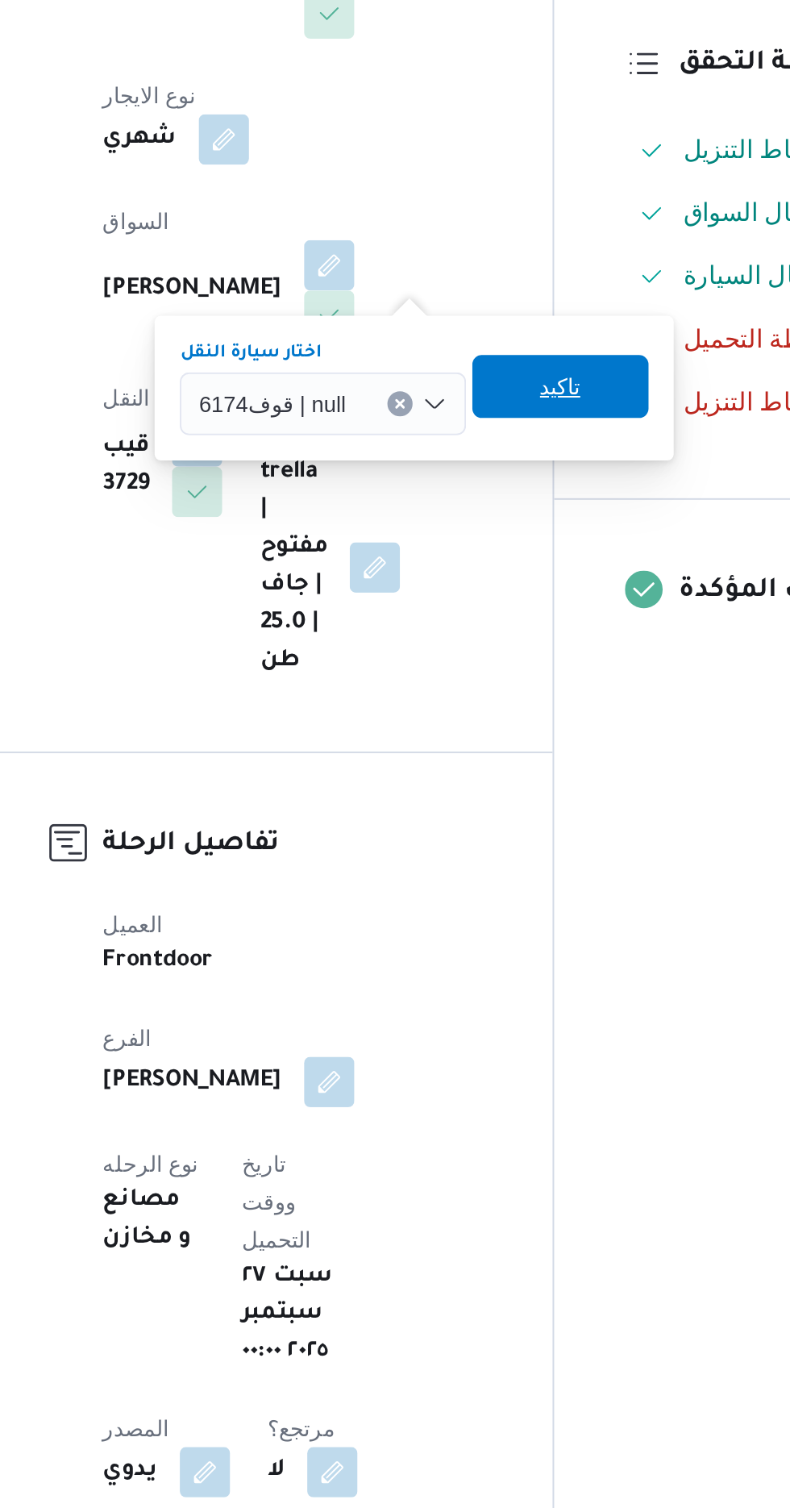
click at [521, 626] on span "تاكيد" at bounding box center [508, 622] width 90 height 32
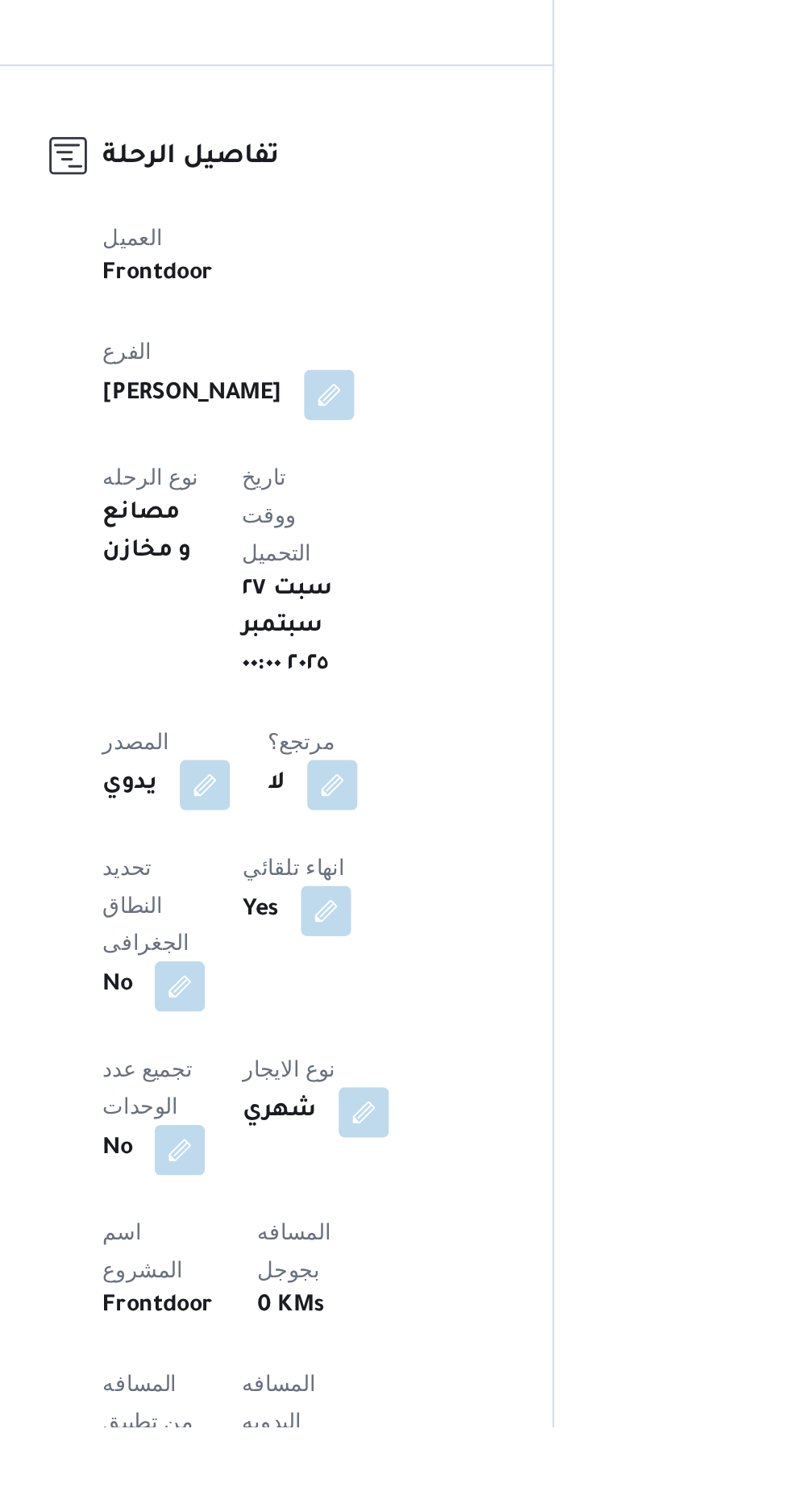
scroll to position [34, 0]
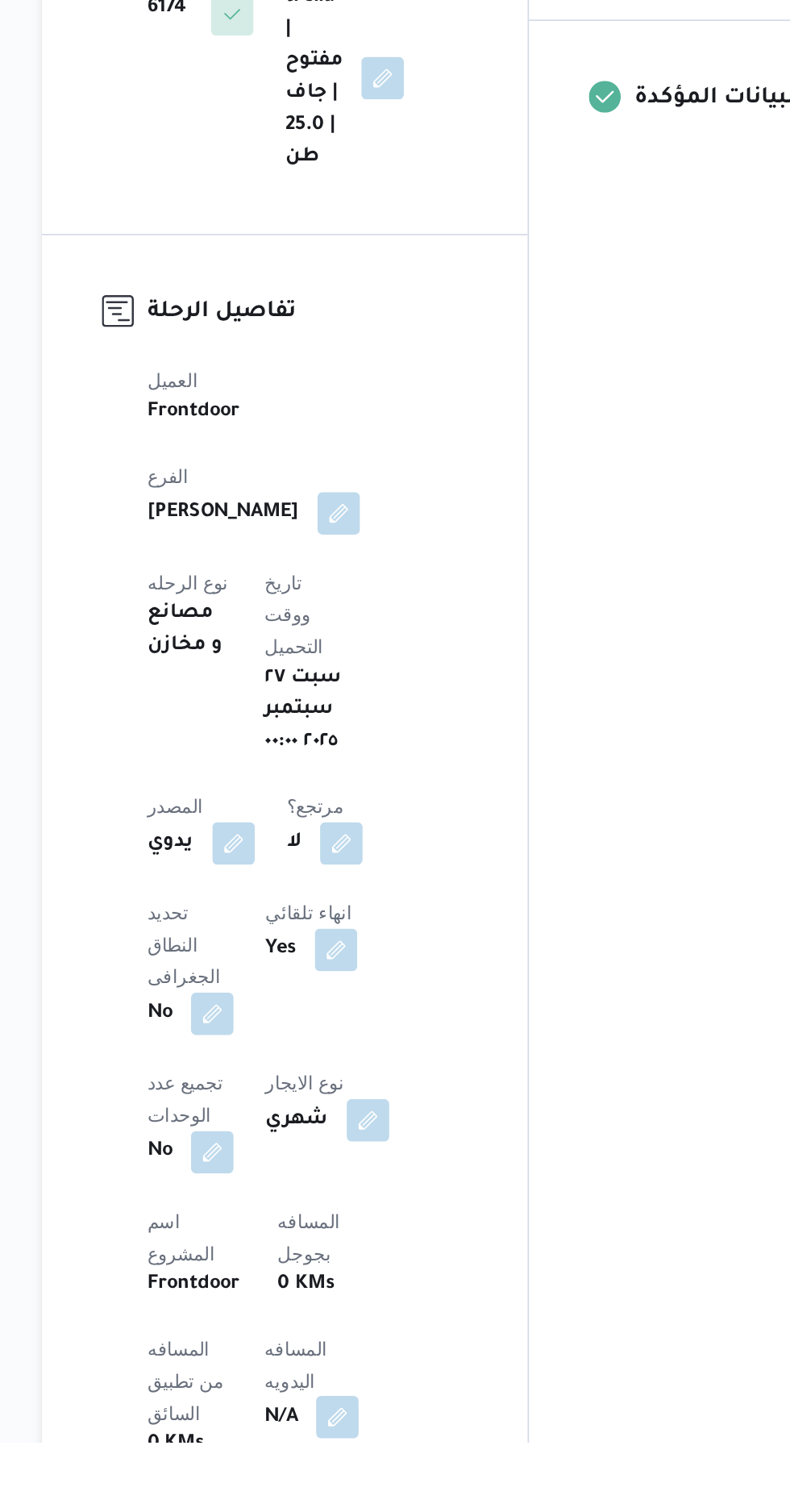
click at [376, 1479] on button "button" at bounding box center [389, 1492] width 26 height 26
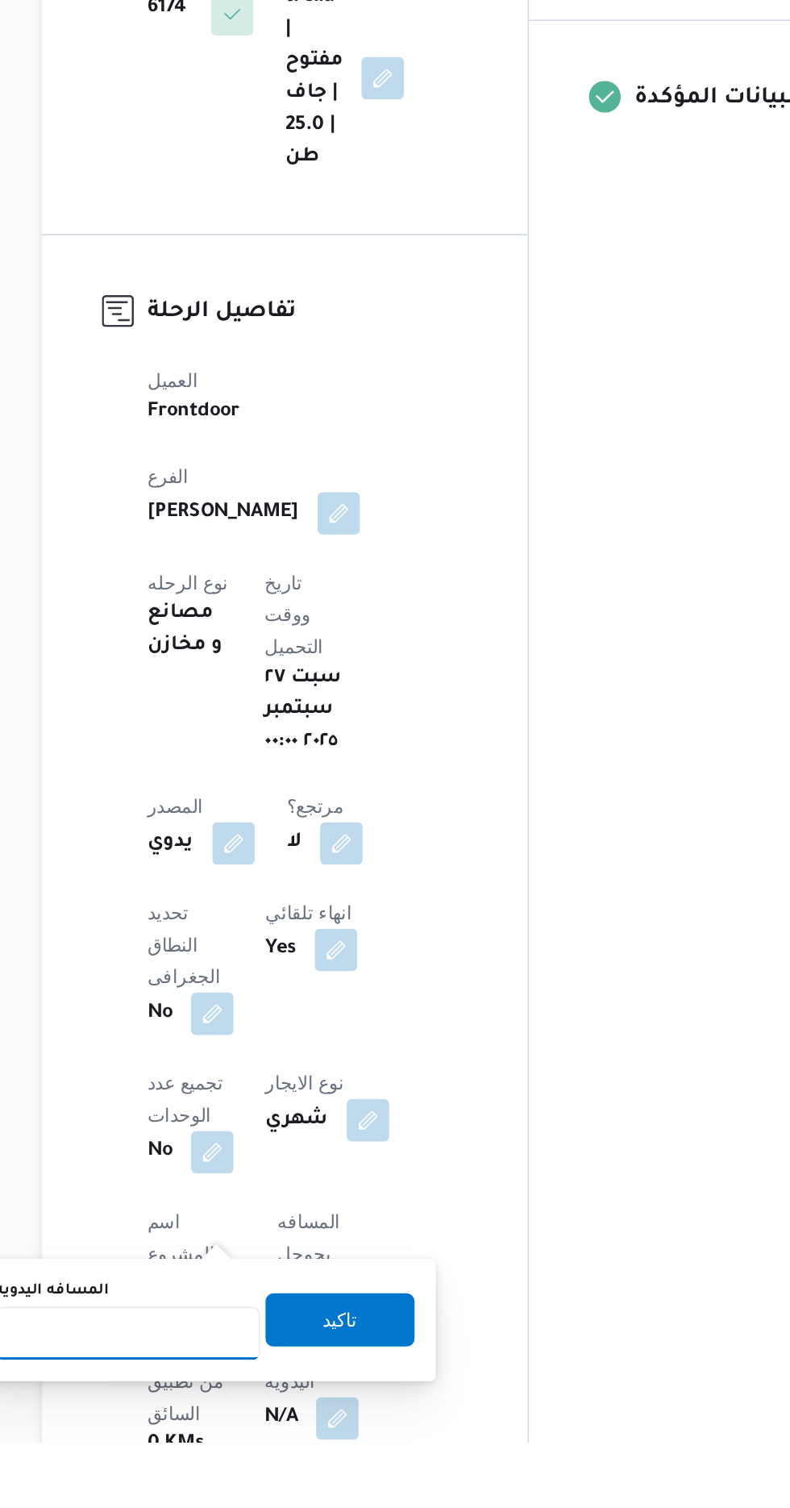
click at [277, 1446] on input "المسافه اليدويه" at bounding box center [261, 1441] width 160 height 32
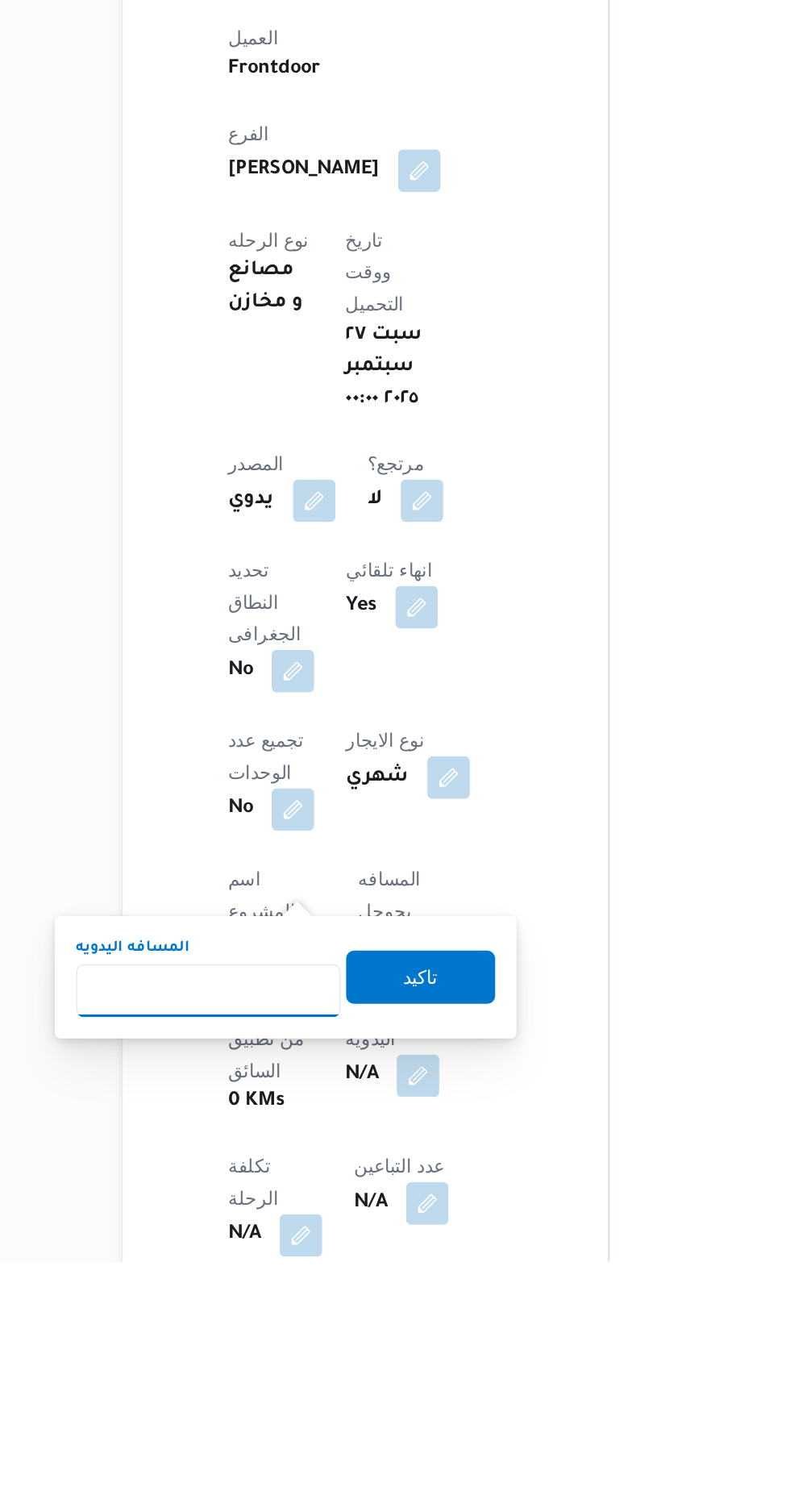
scroll to position [234, 0]
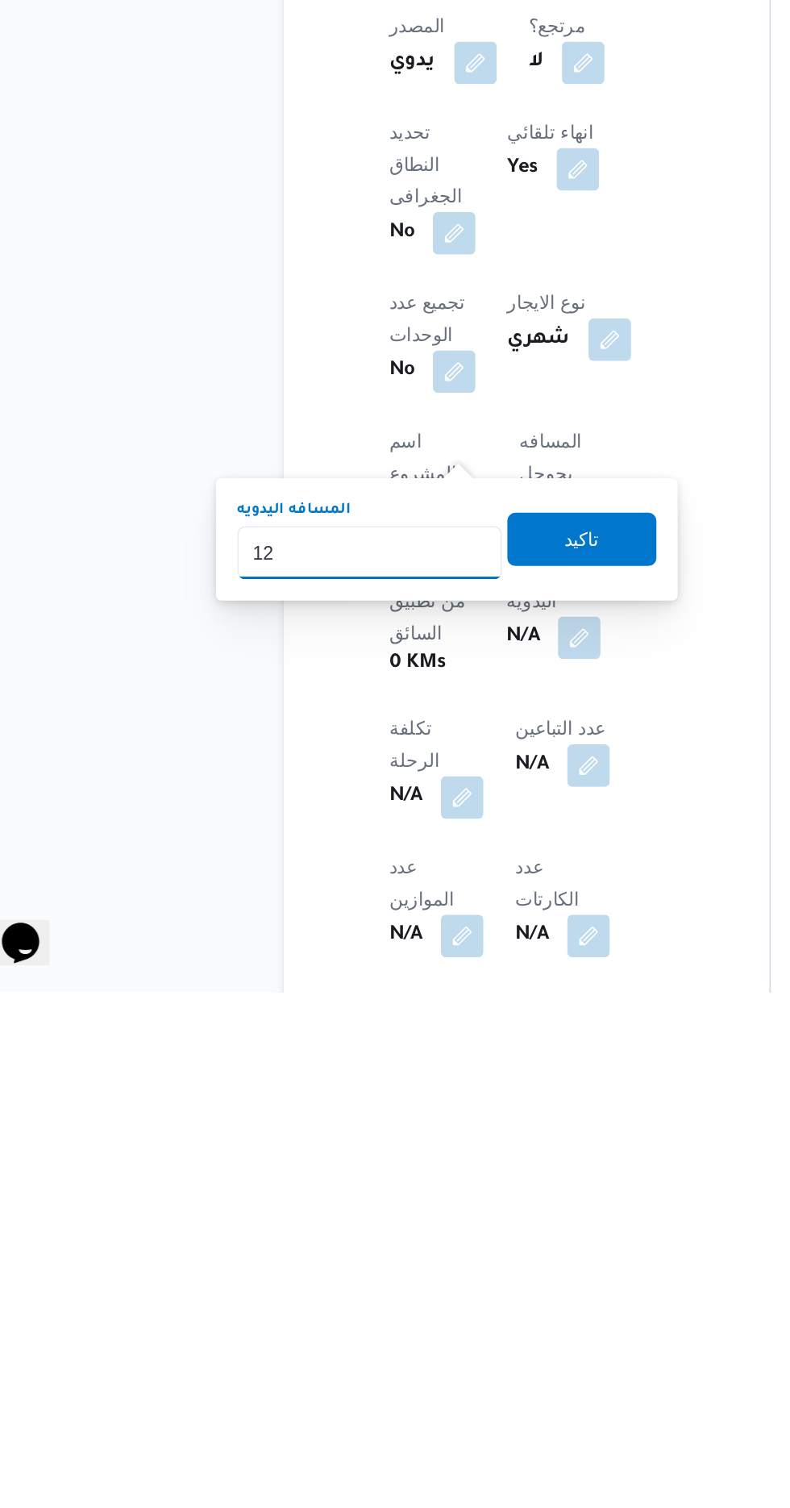
type input "1"
type input "70"
click at [418, 1225] on span "تاكيد" at bounding box center [390, 1232] width 90 height 32
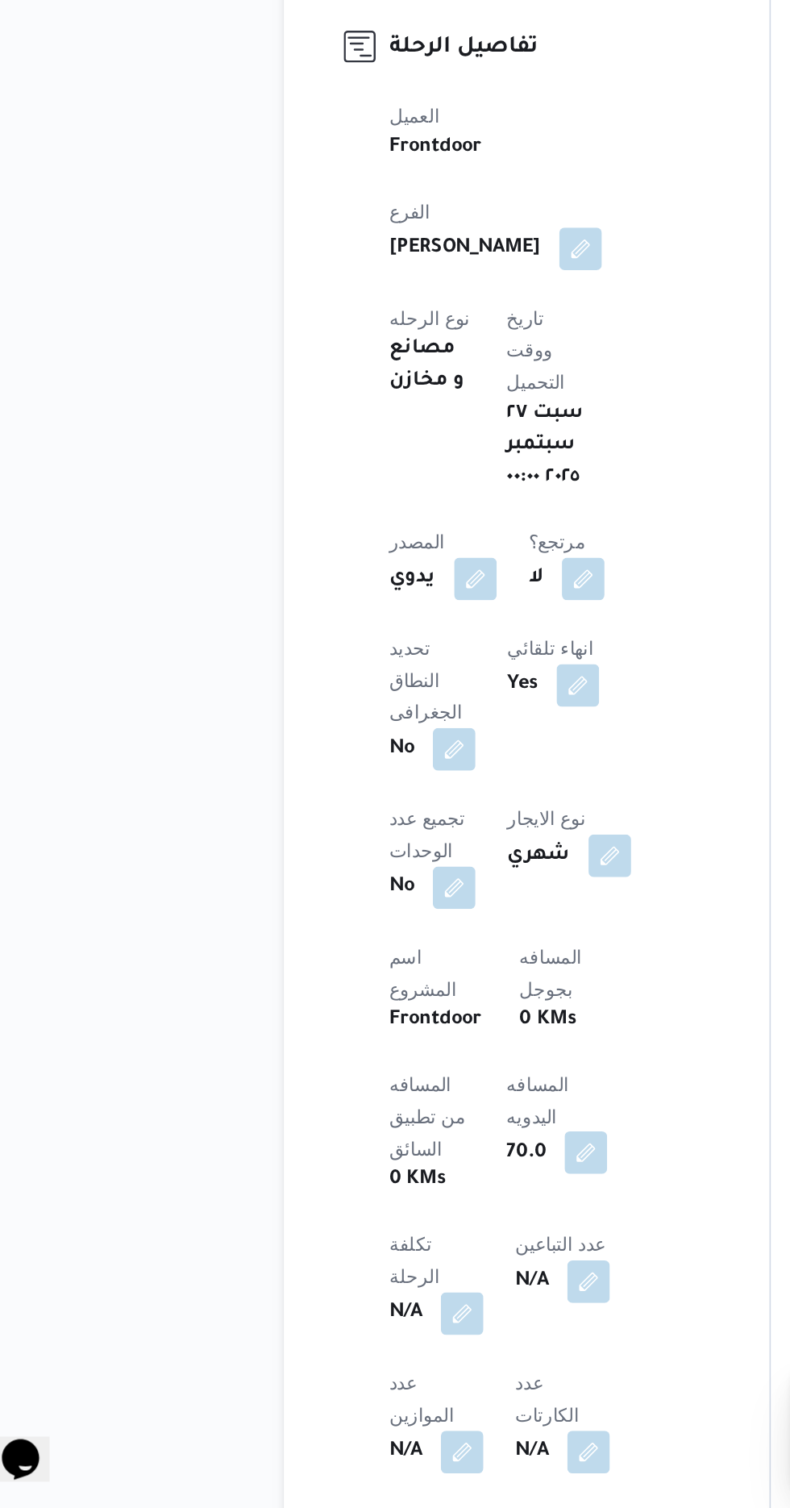
click at [380, 1279] on button "button" at bounding box center [393, 1292] width 26 height 26
click at [394, 1099] on button "button" at bounding box center [407, 1112] width 26 height 26
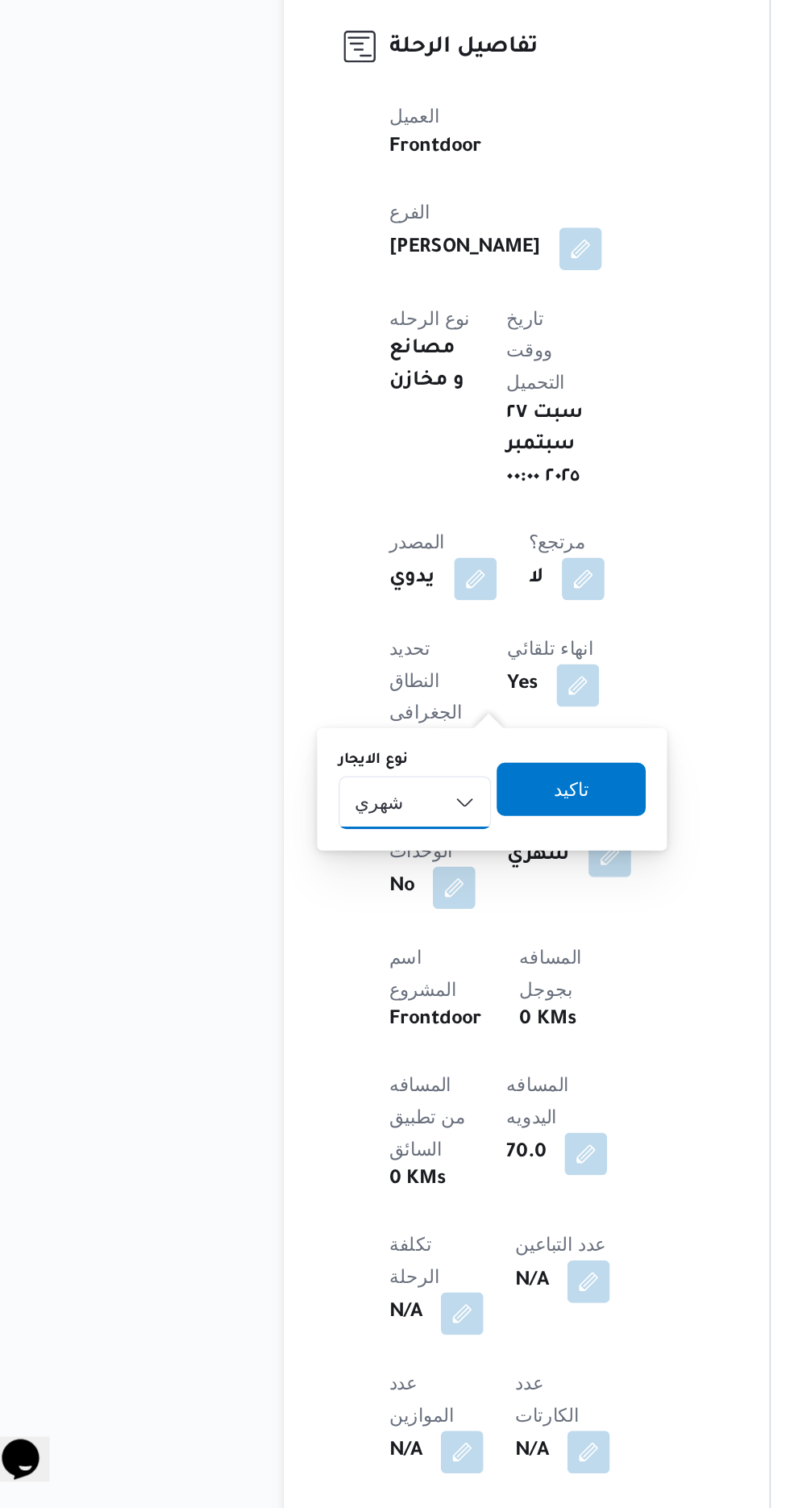
click at [295, 1074] on select "شهري بالنقله إيجار يومي" at bounding box center [289, 1080] width 93 height 32
select select "on_demand"
click at [243, 1064] on select "شهري بالنقله إيجار يومي" at bounding box center [289, 1080] width 93 height 32
click at [392, 1073] on span "تاكيد" at bounding box center [384, 1071] width 90 height 32
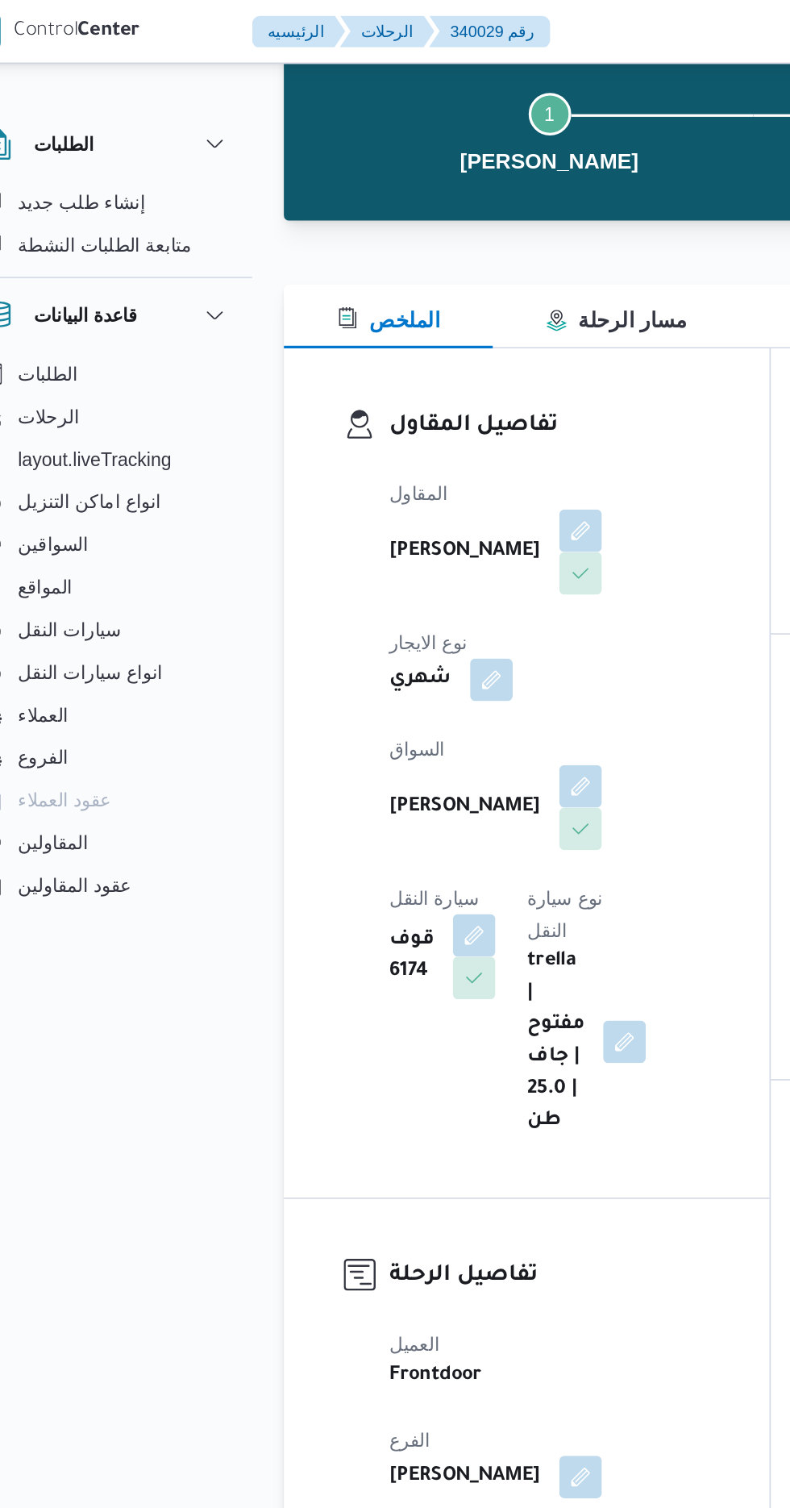
scroll to position [0, 0]
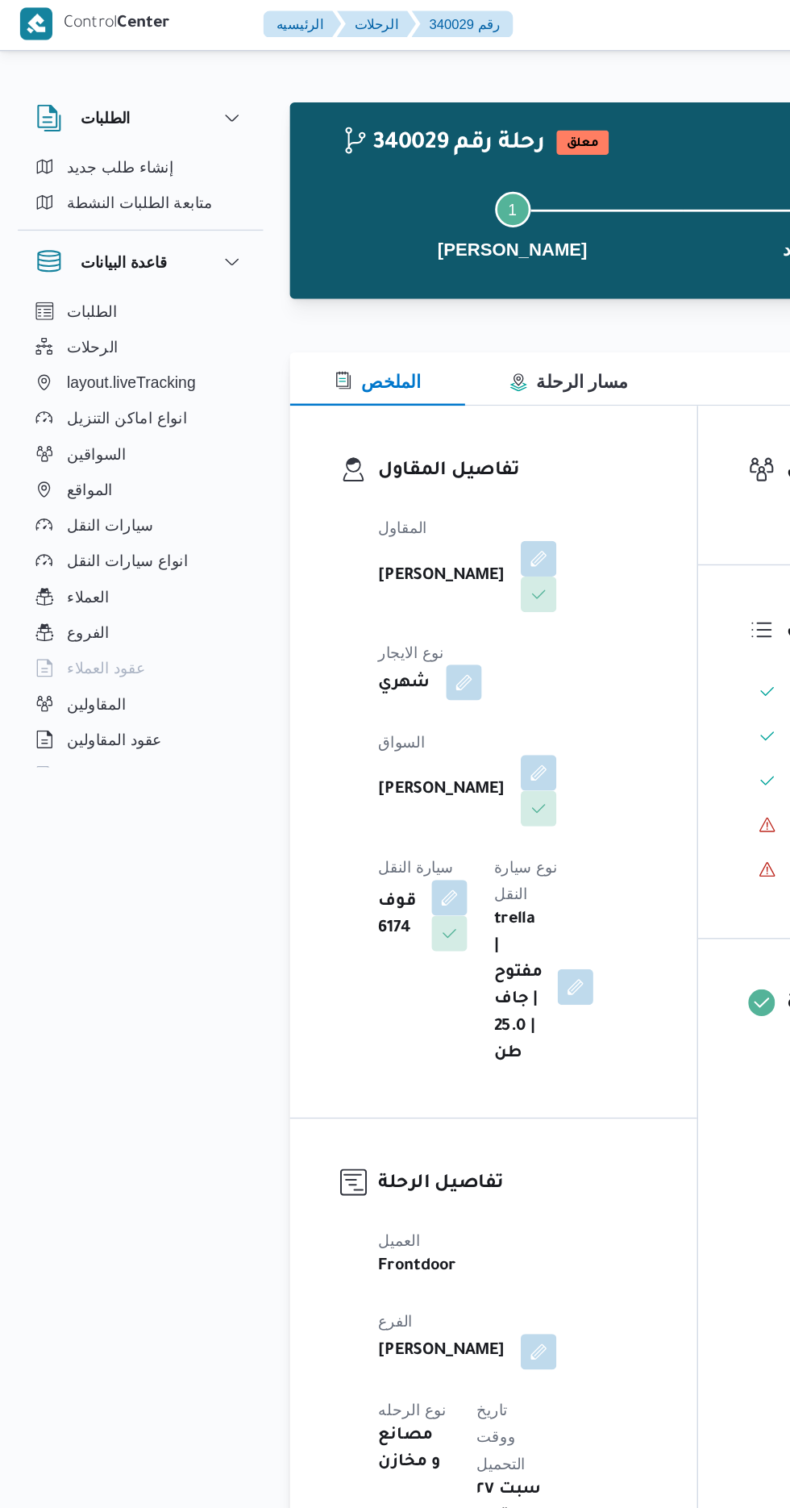
click at [348, 482] on button "button" at bounding box center [335, 495] width 26 height 26
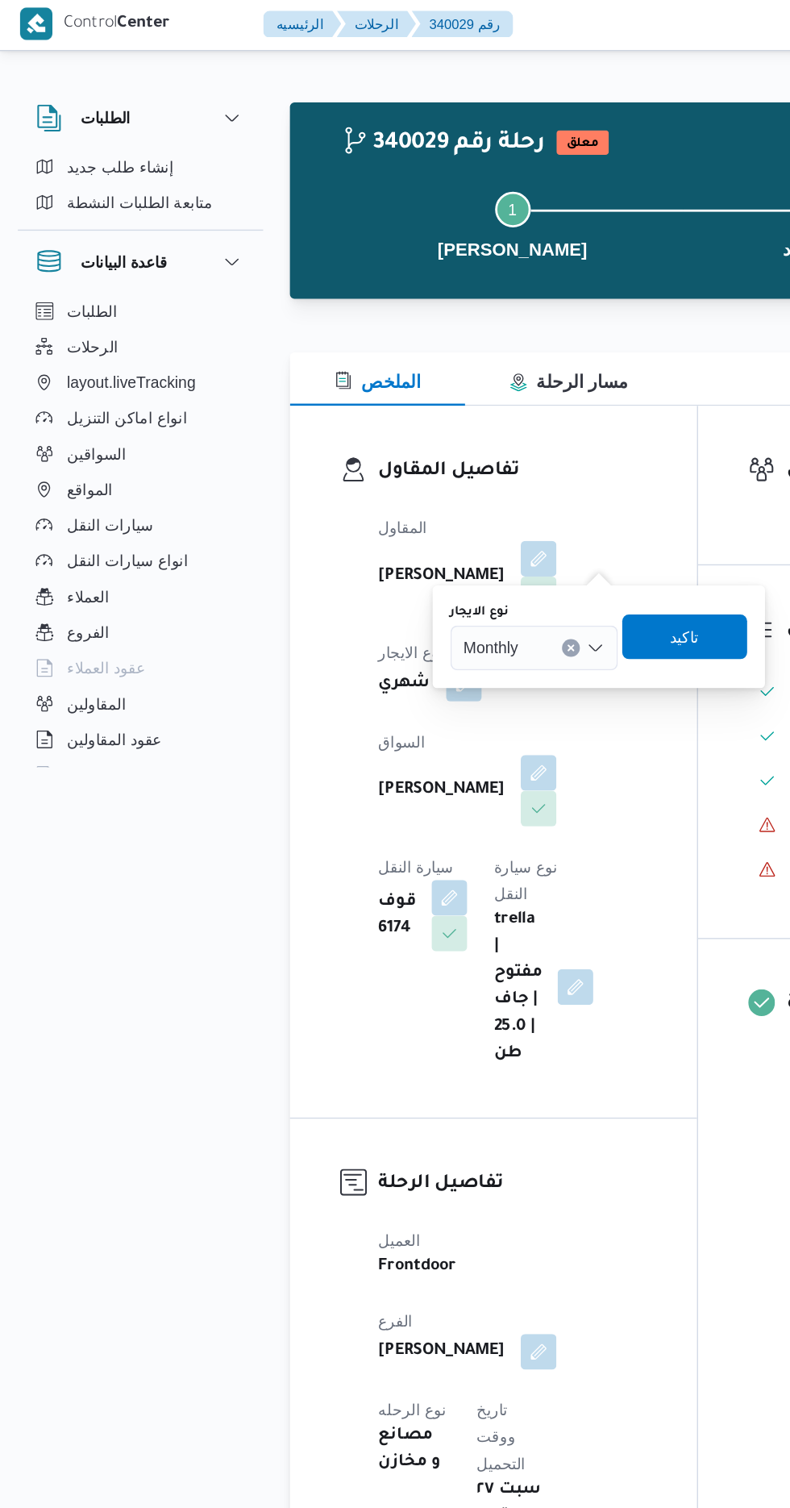
click at [382, 469] on input "نوع الايجار" at bounding box center [382, 469] width 2 height 19
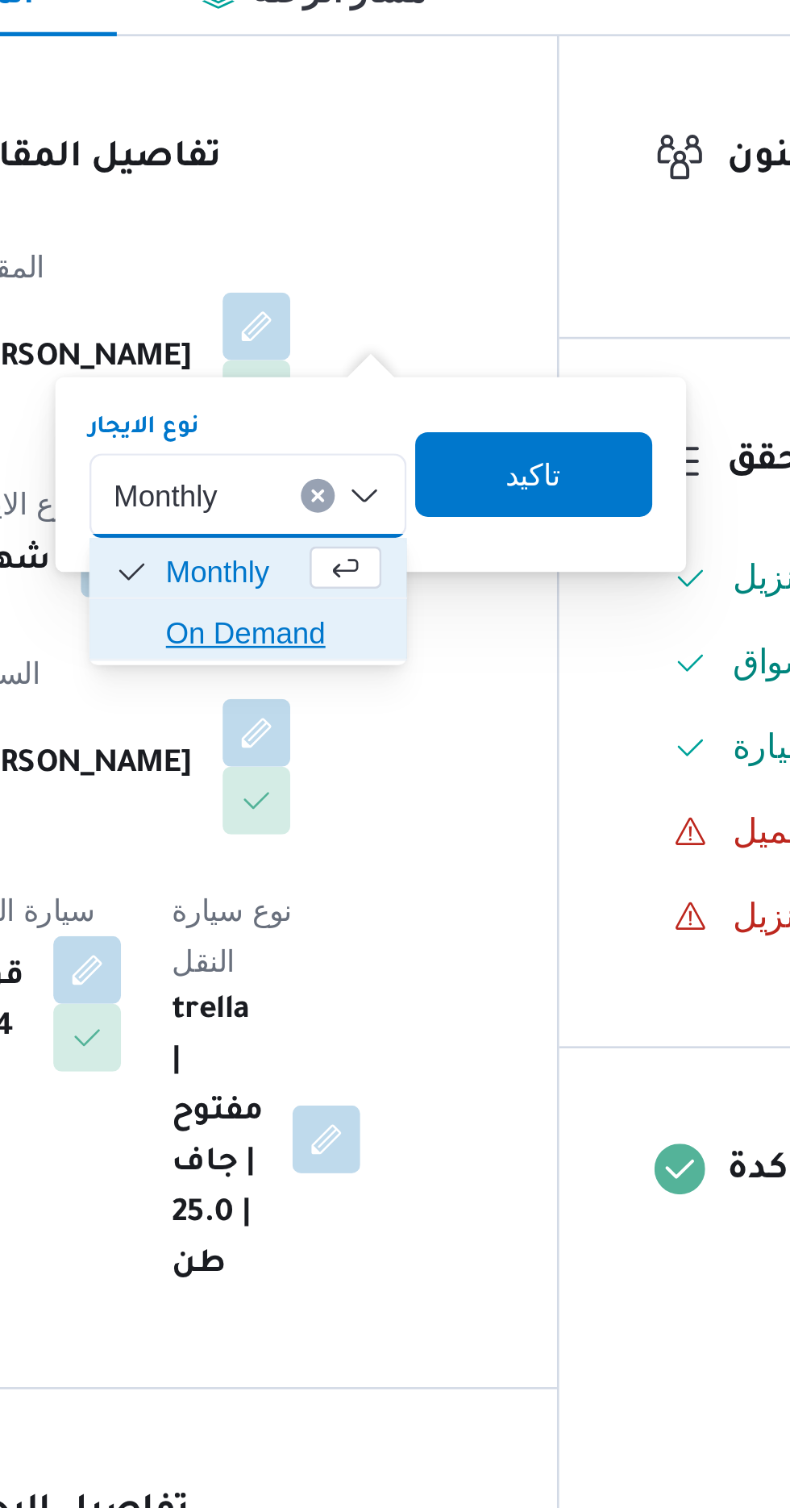
click at [405, 522] on span "On Demand" at bounding box center [396, 522] width 82 height 19
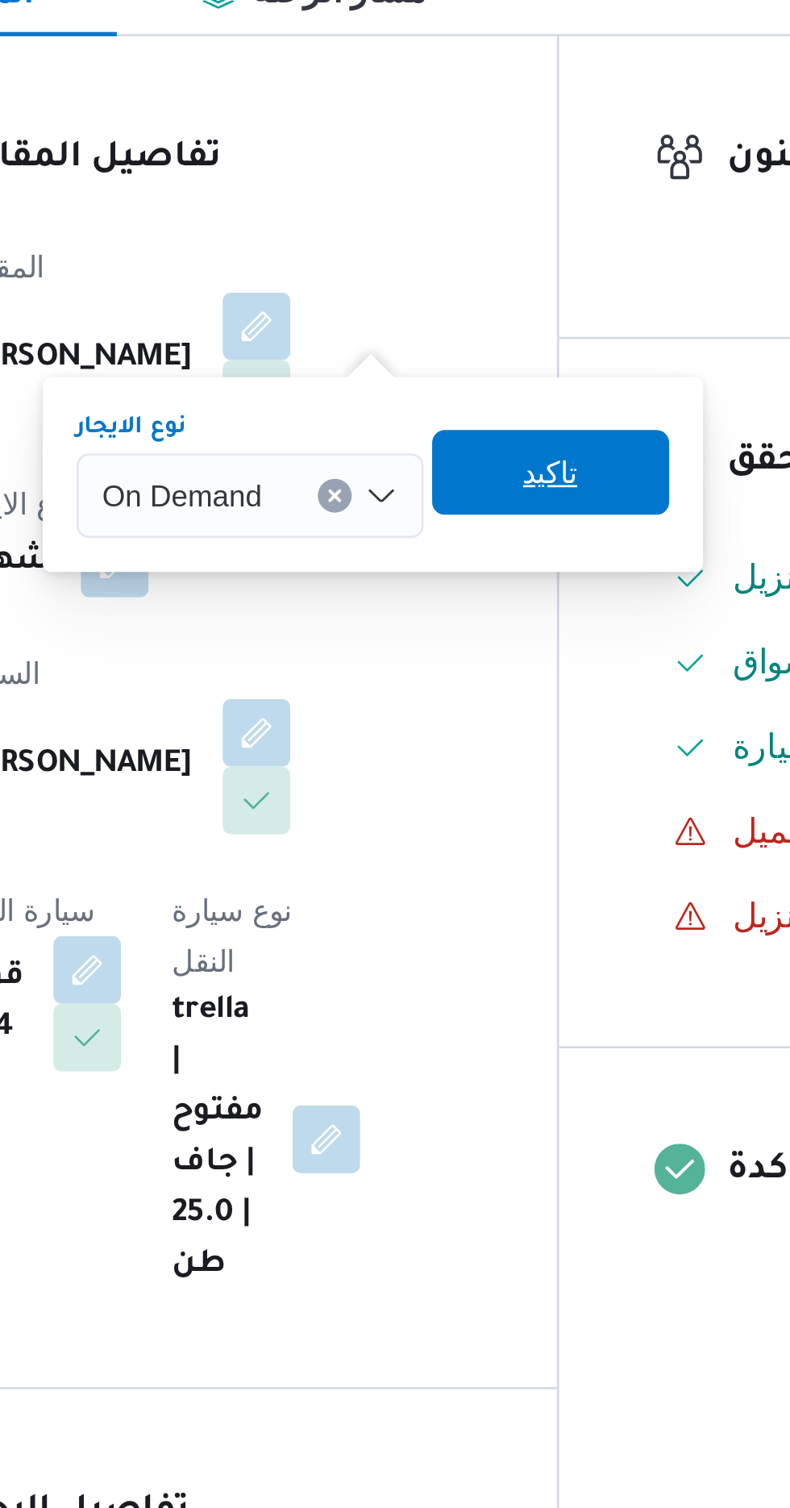
click at [503, 464] on span "تاكيد" at bounding box center [501, 460] width 21 height 19
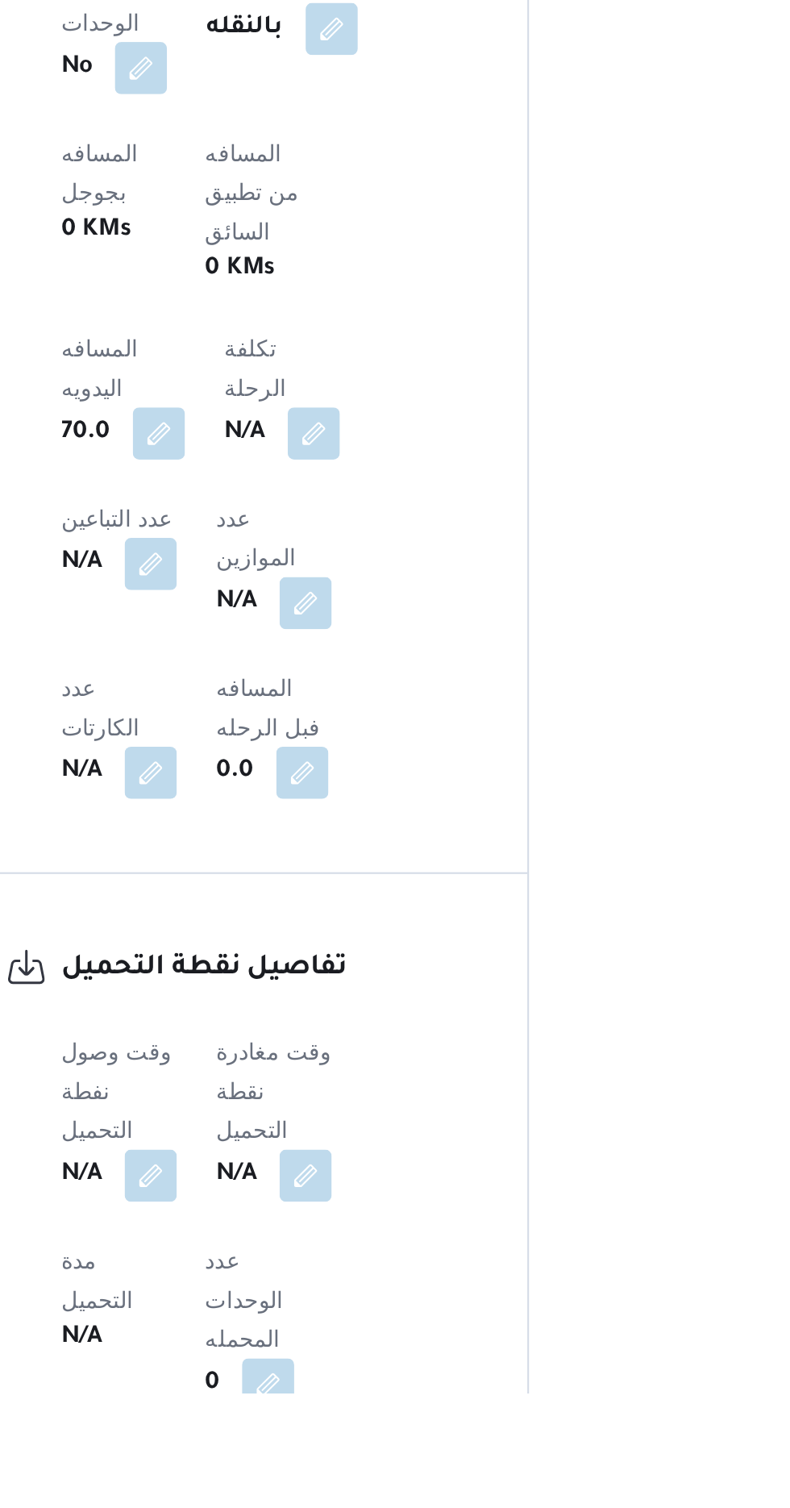
scroll to position [514, 0]
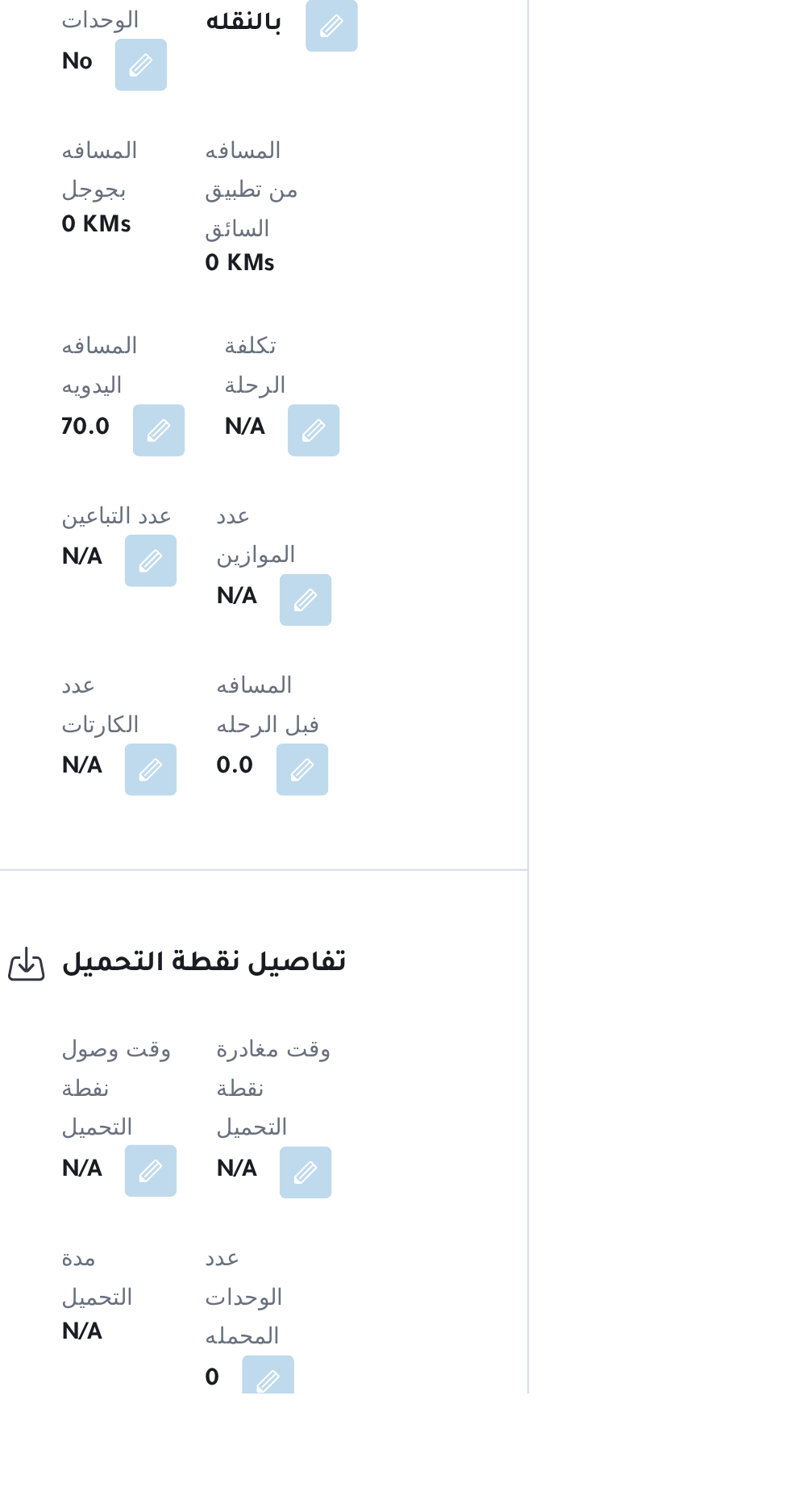
click at [310, 1385] on button "button" at bounding box center [318, 1398] width 26 height 26
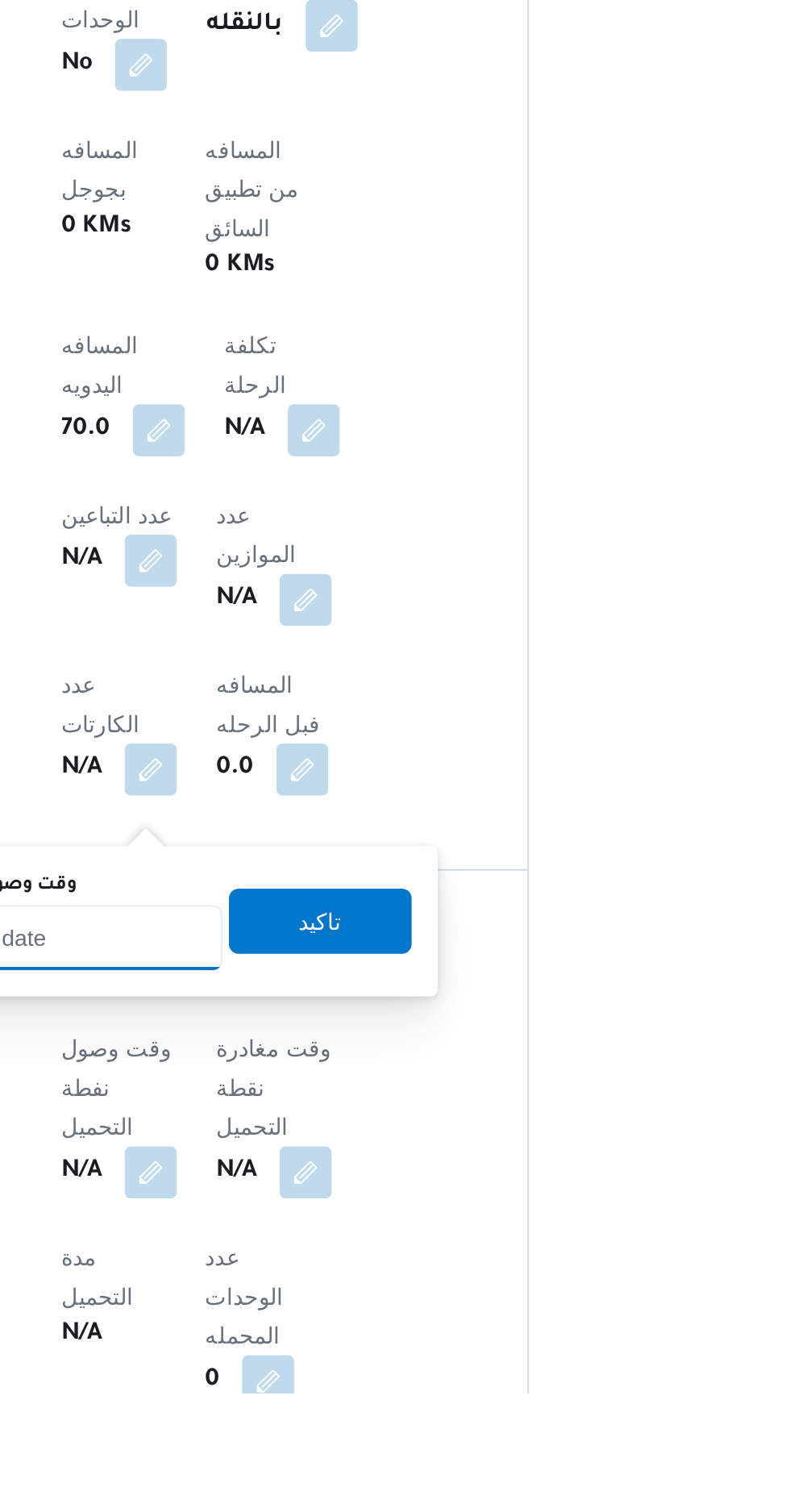
click at [318, 1266] on input "وقت وصول نفطة التحميل" at bounding box center [261, 1282] width 183 height 32
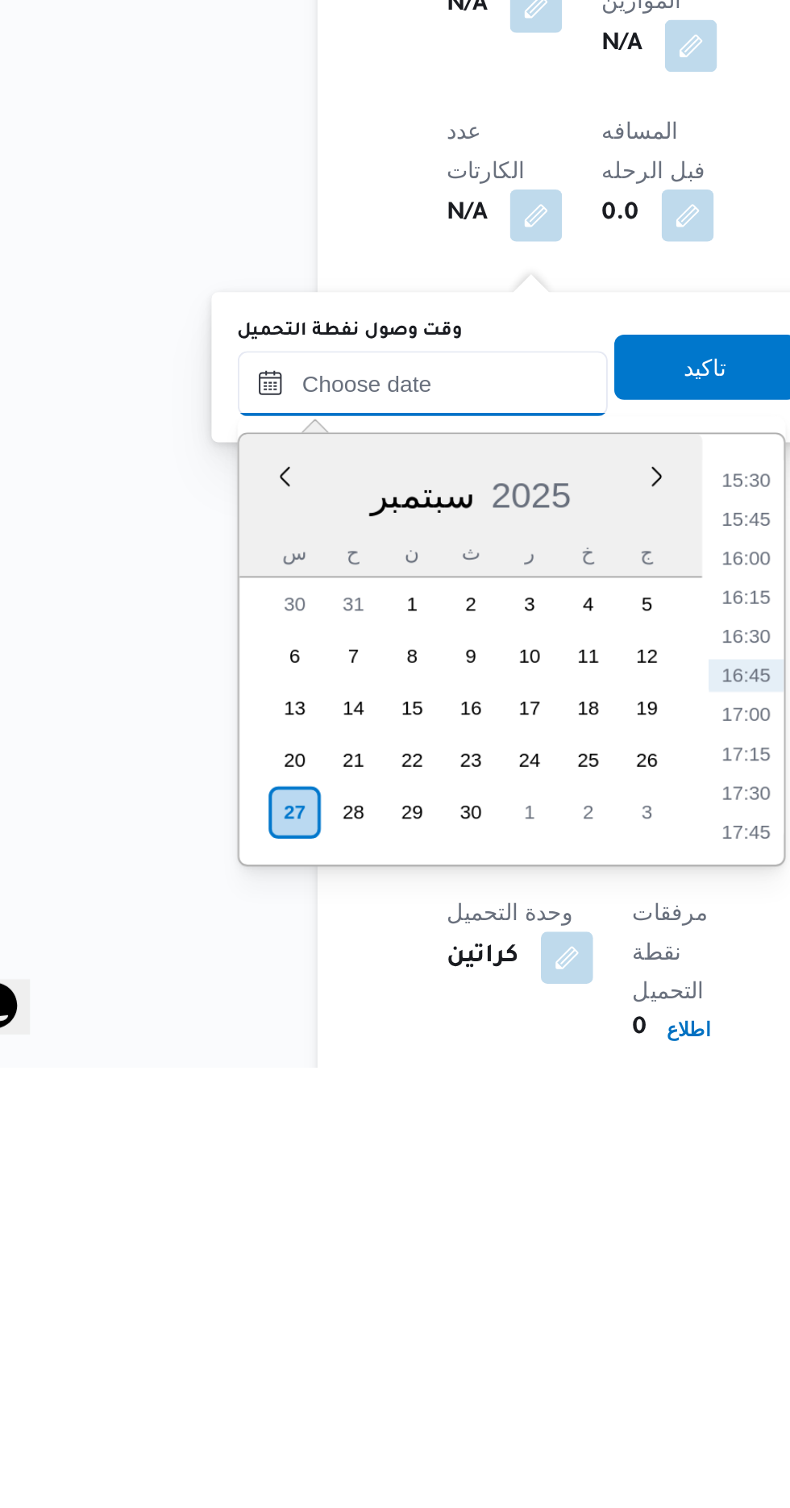
scroll to position [627, 0]
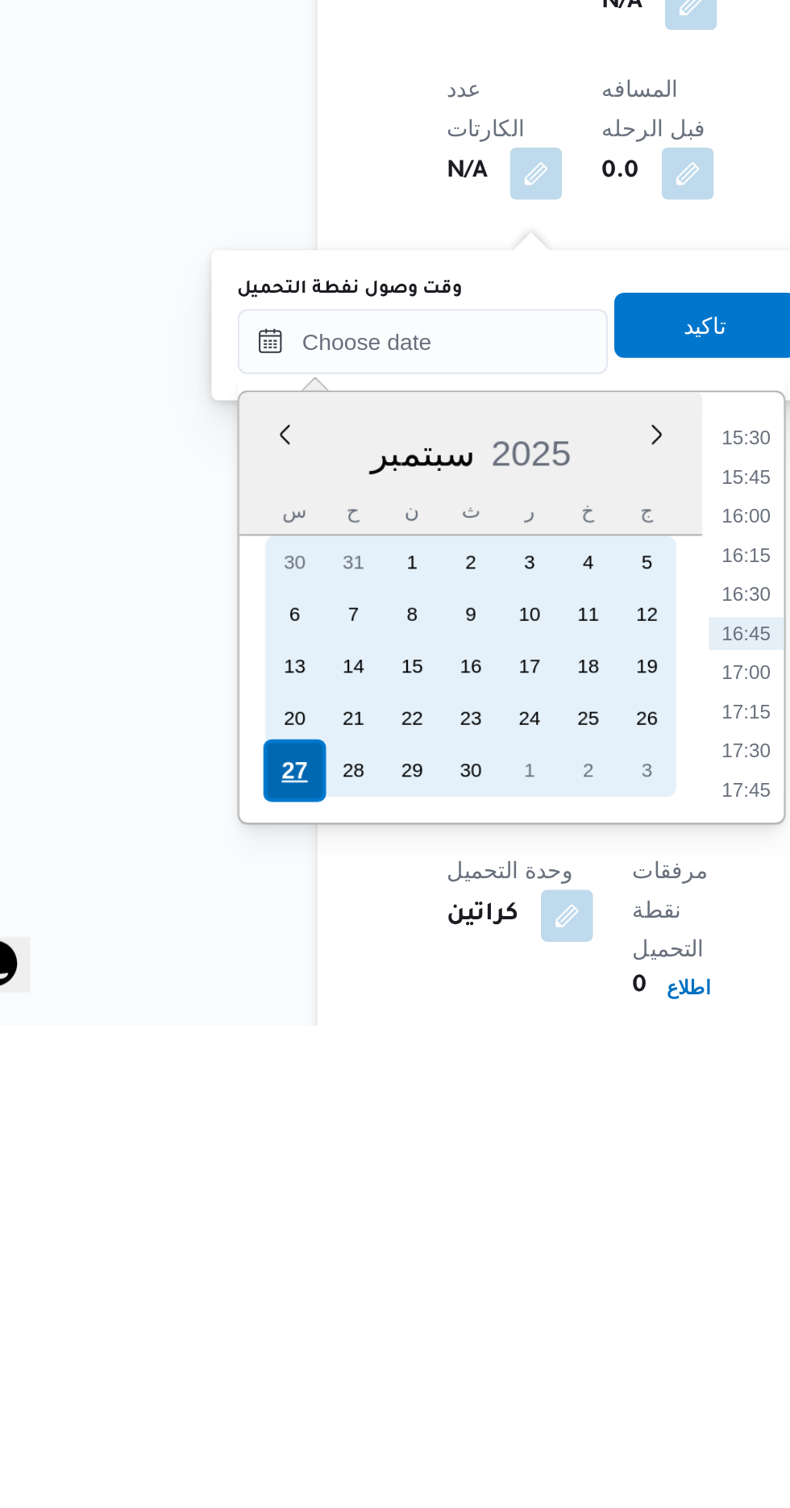
click at [192, 1382] on div "27" at bounding box center [197, 1381] width 31 height 31
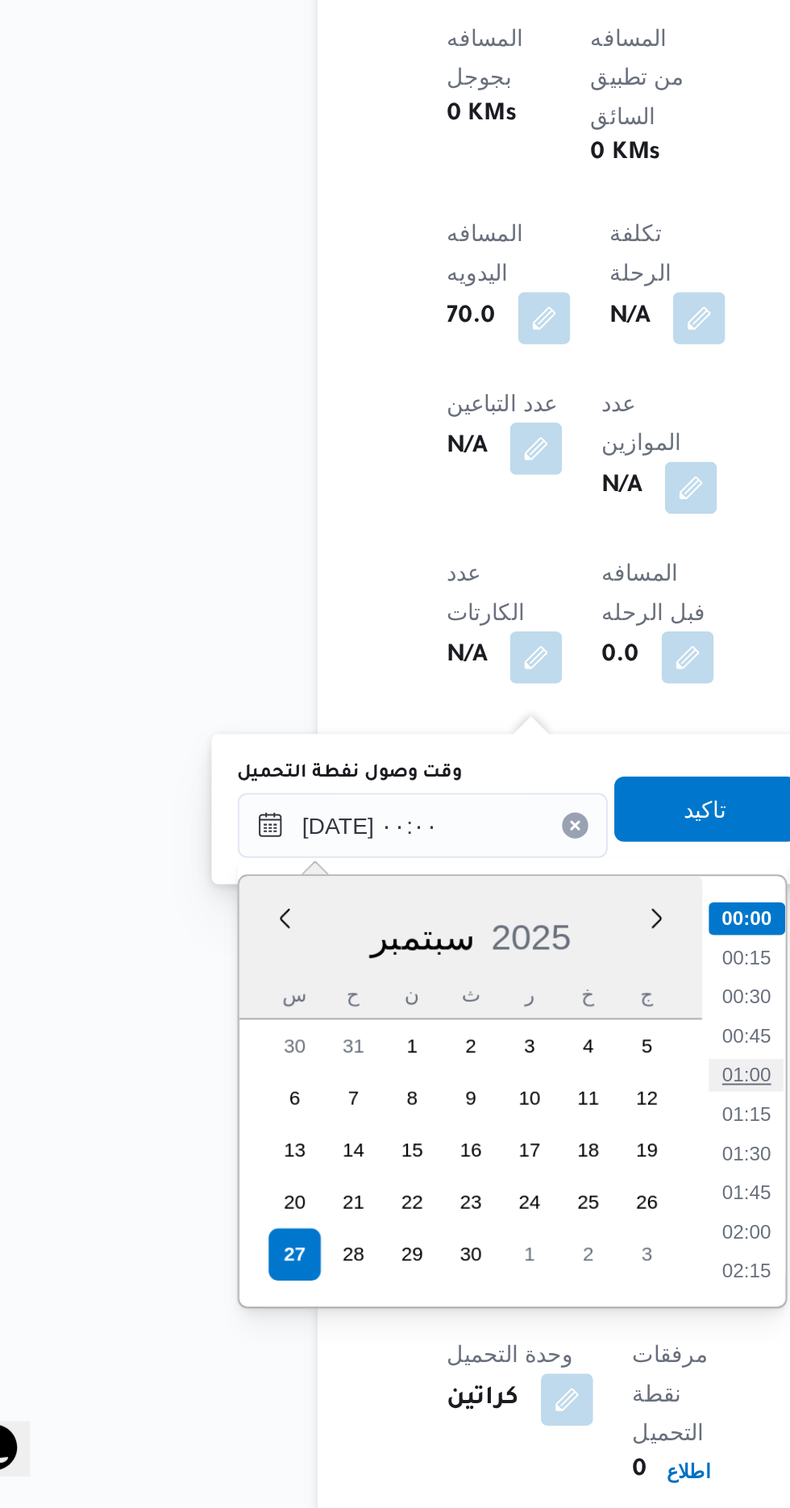
click at [429, 1288] on li "01:00" at bounding box center [421, 1293] width 37 height 16
type input "[DATE] ٠١:٠٠"
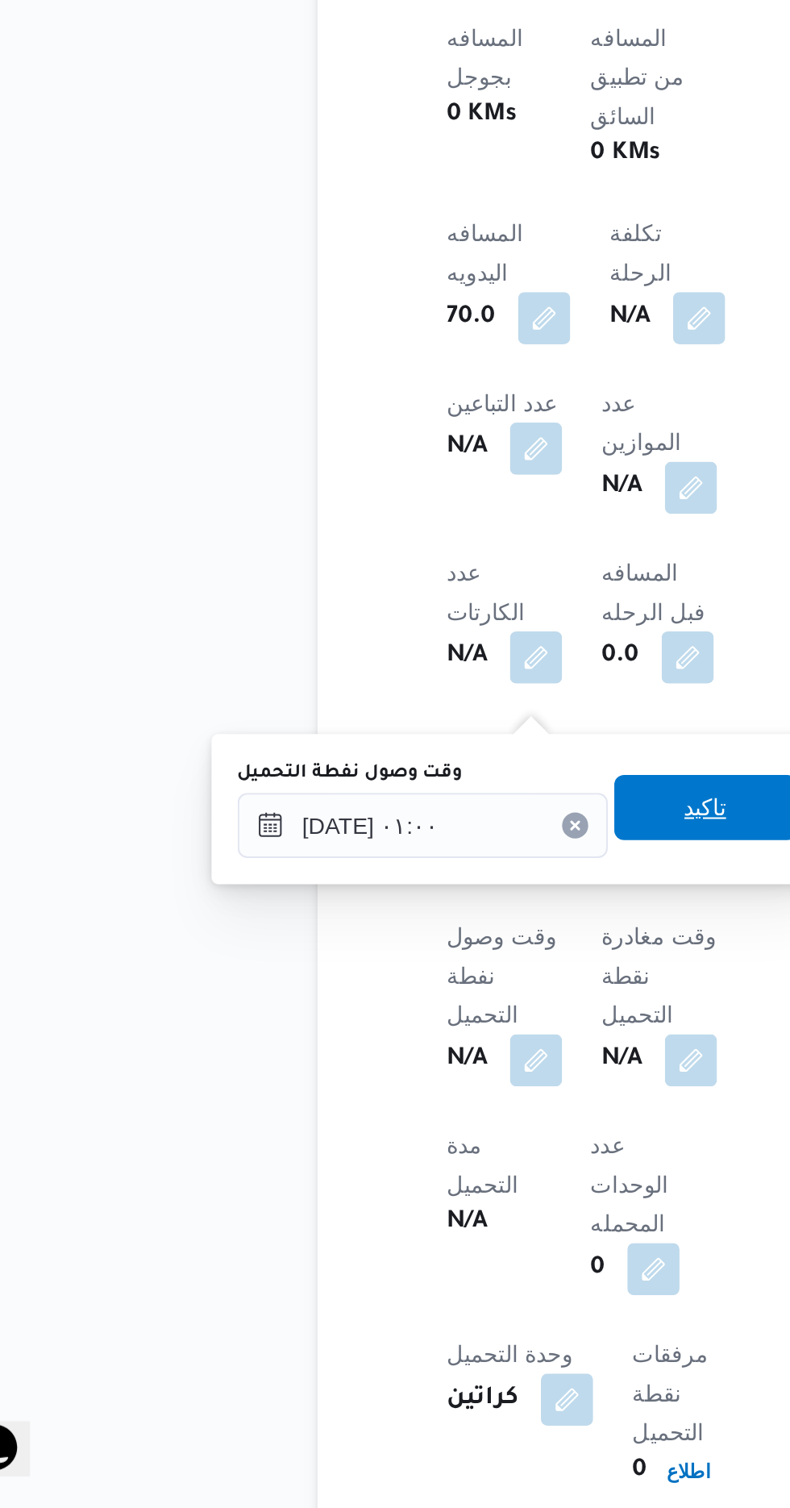
click at [412, 1159] on span "تاكيد" at bounding box center [401, 1160] width 21 height 19
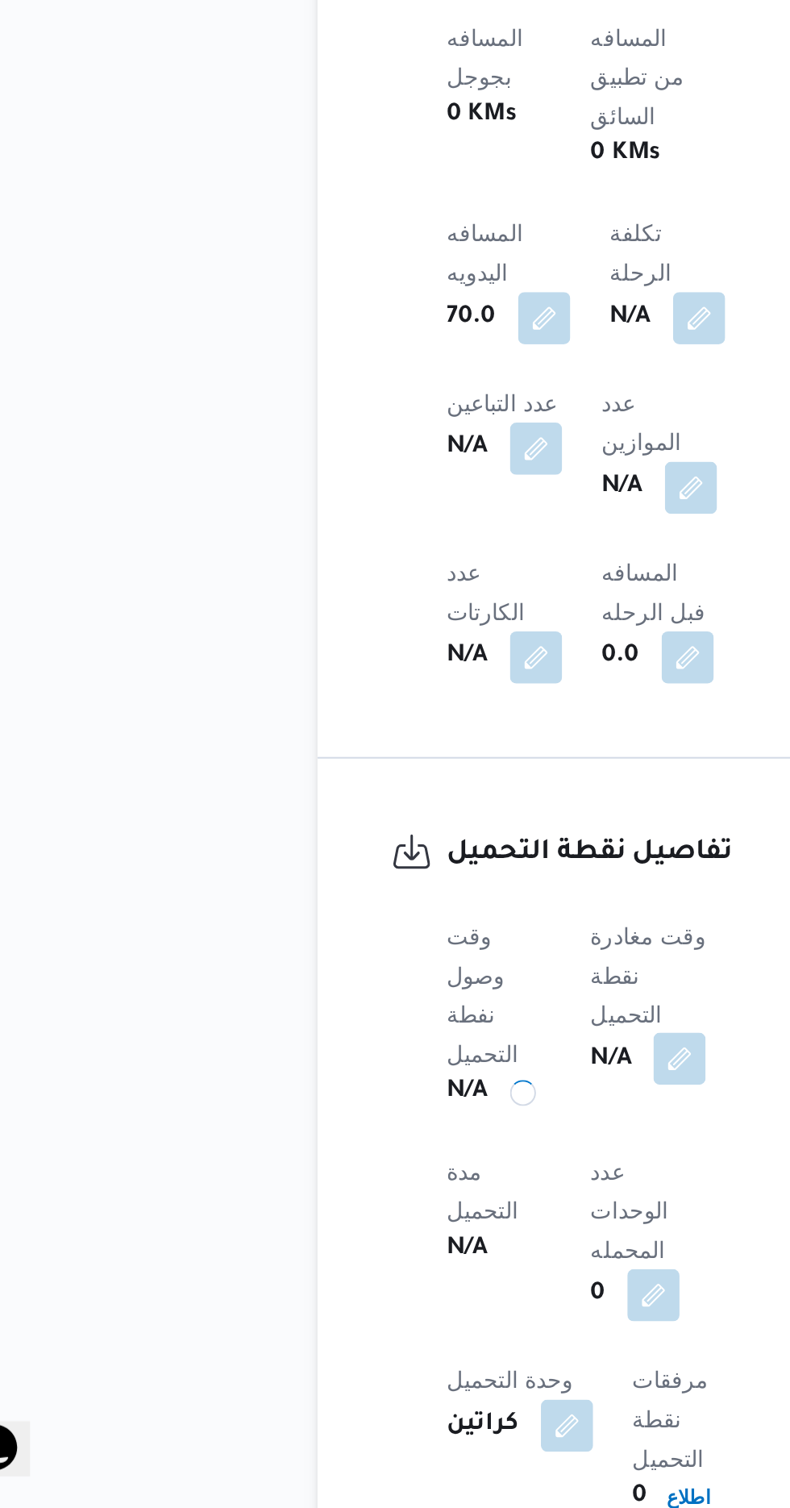
click at [400, 1272] on button "button" at bounding box center [389, 1285] width 26 height 26
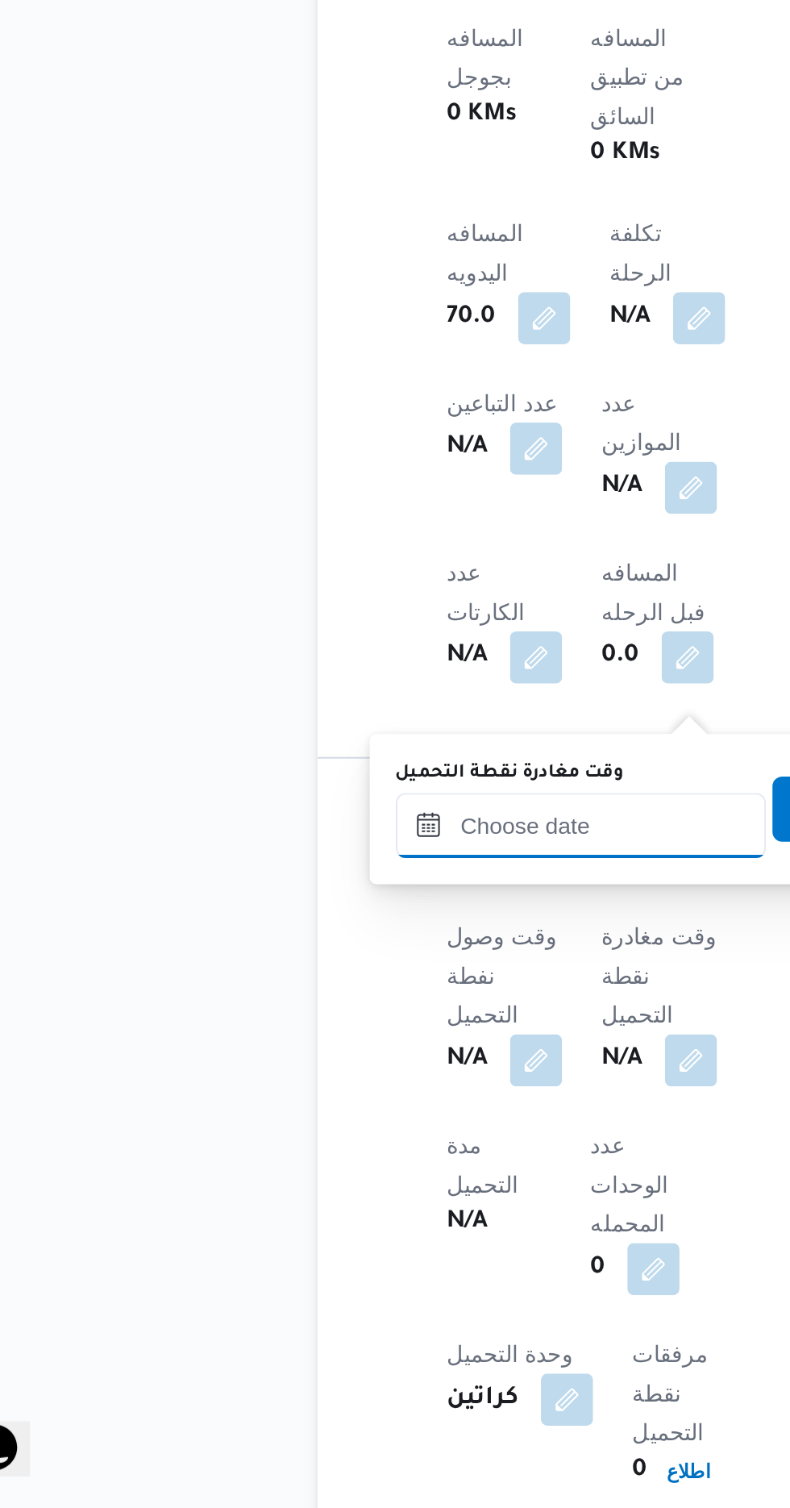
click at [331, 1167] on input "وقت مغادرة نقطة التحميل" at bounding box center [339, 1170] width 183 height 32
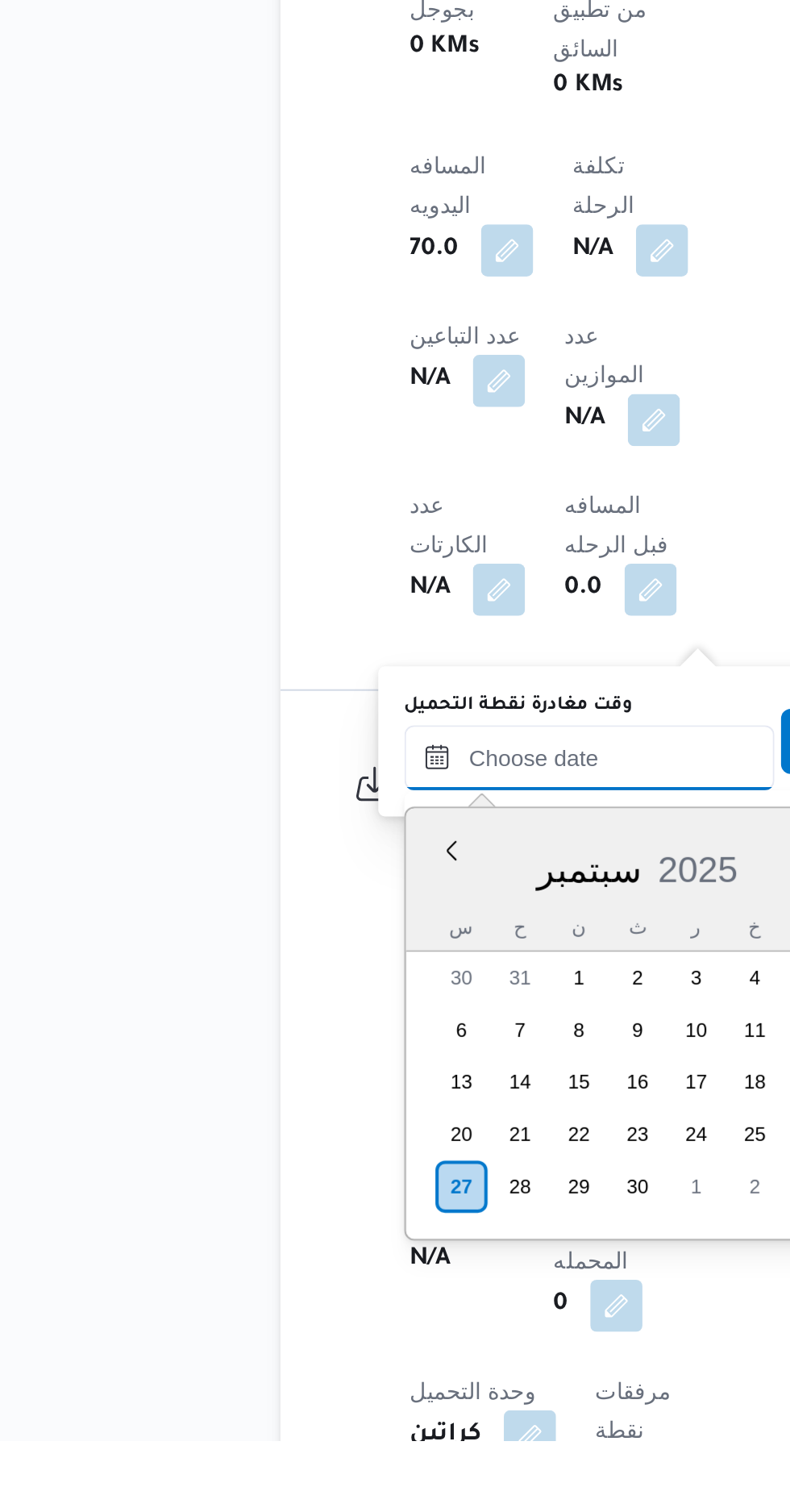
scroll to position [627, 0]
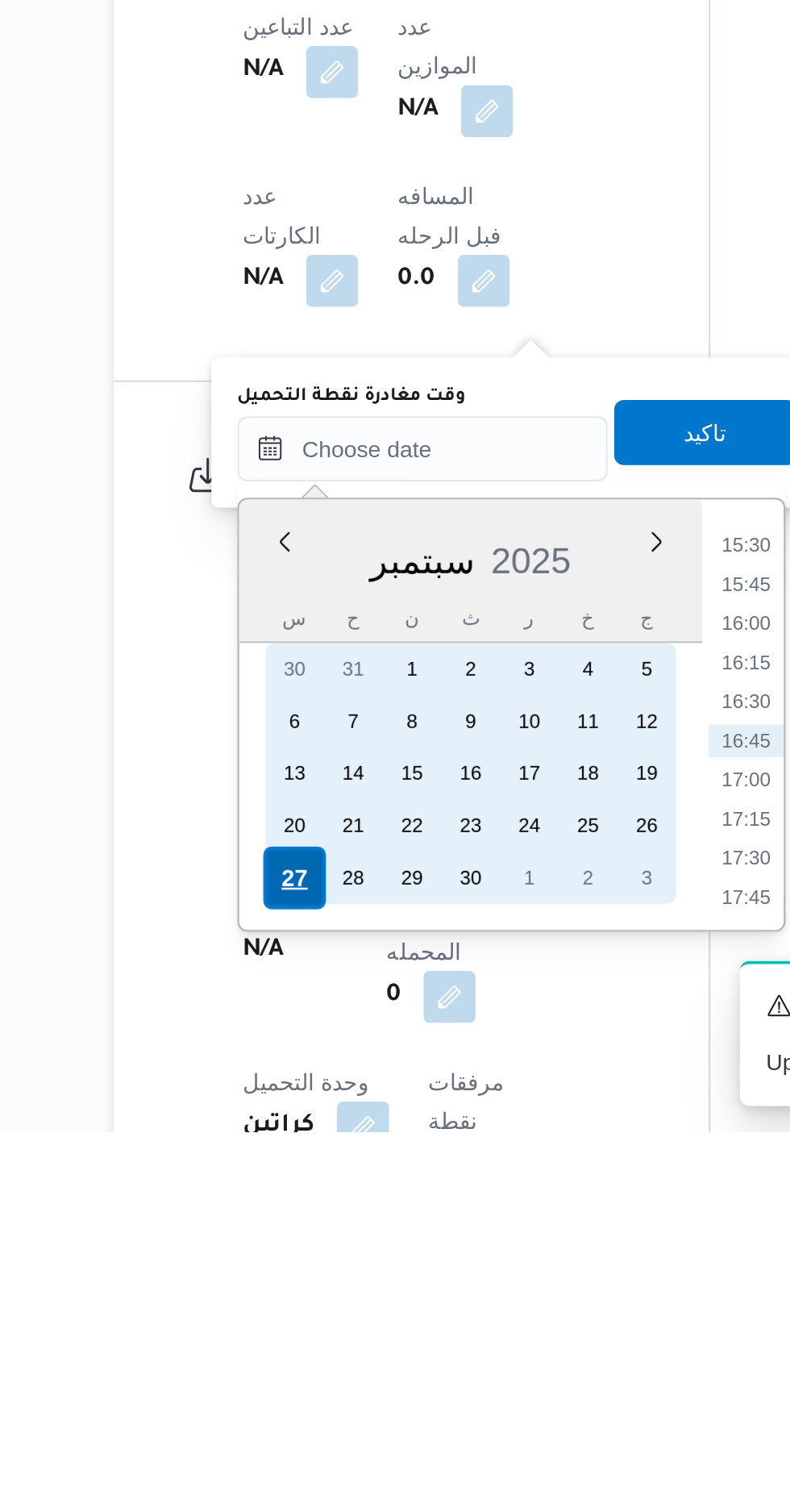
click at [297, 1379] on div "27" at bounding box center [298, 1381] width 31 height 31
type input "[DATE] ٠٠:٠٠"
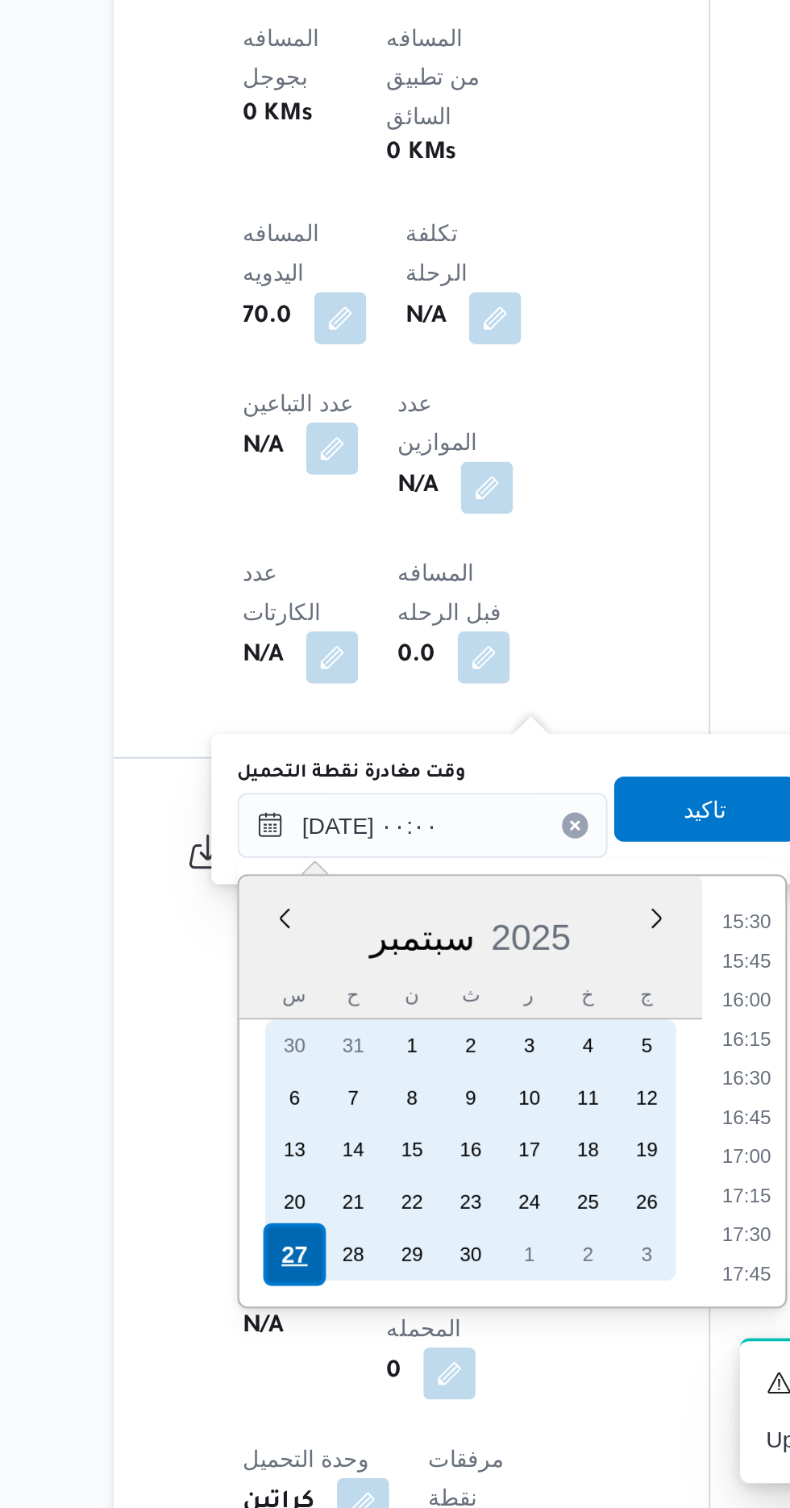
scroll to position [0, 0]
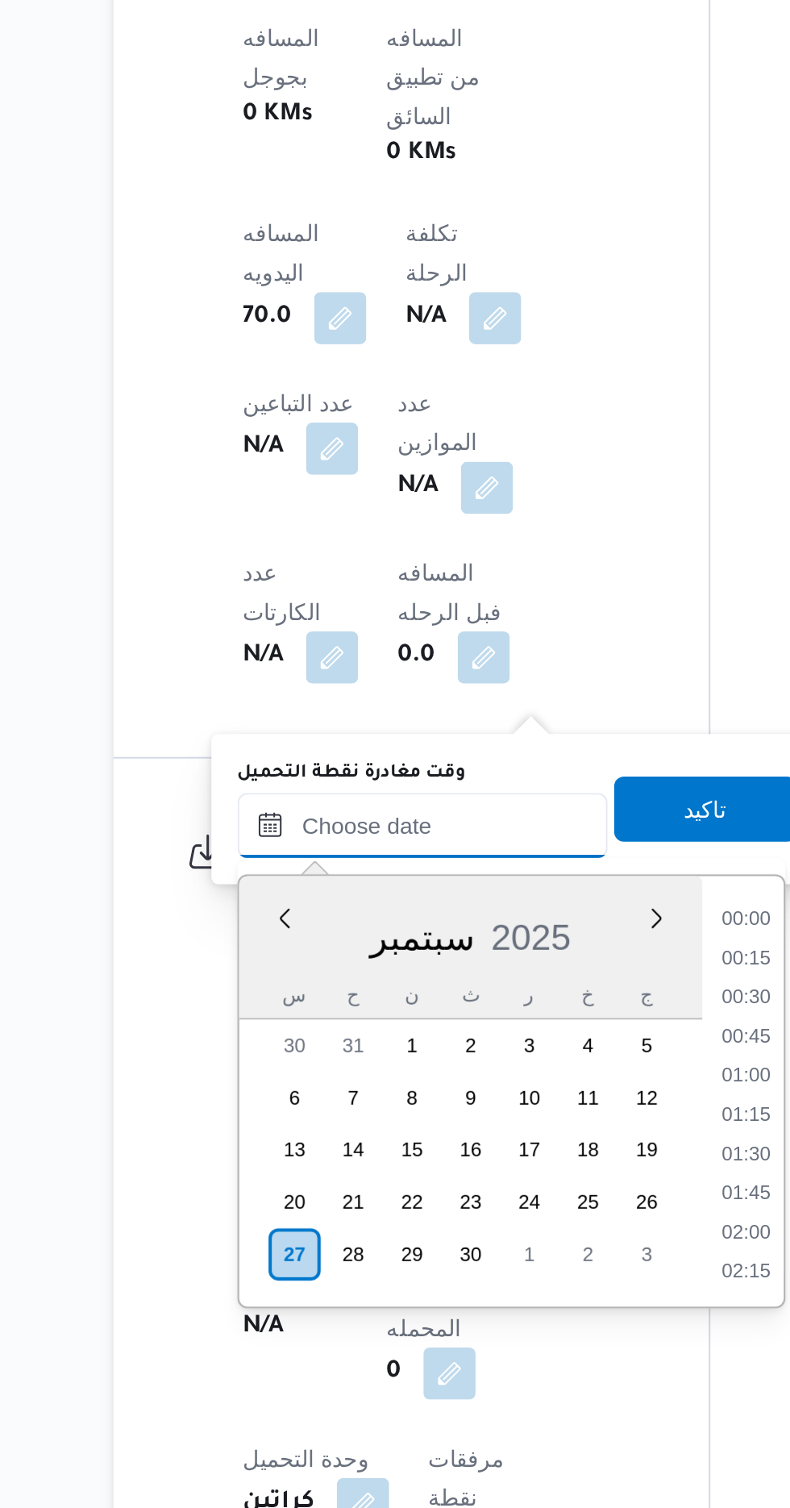
click at [285, 1171] on input "وقت مغادرة نقطة التحميل" at bounding box center [362, 1170] width 183 height 32
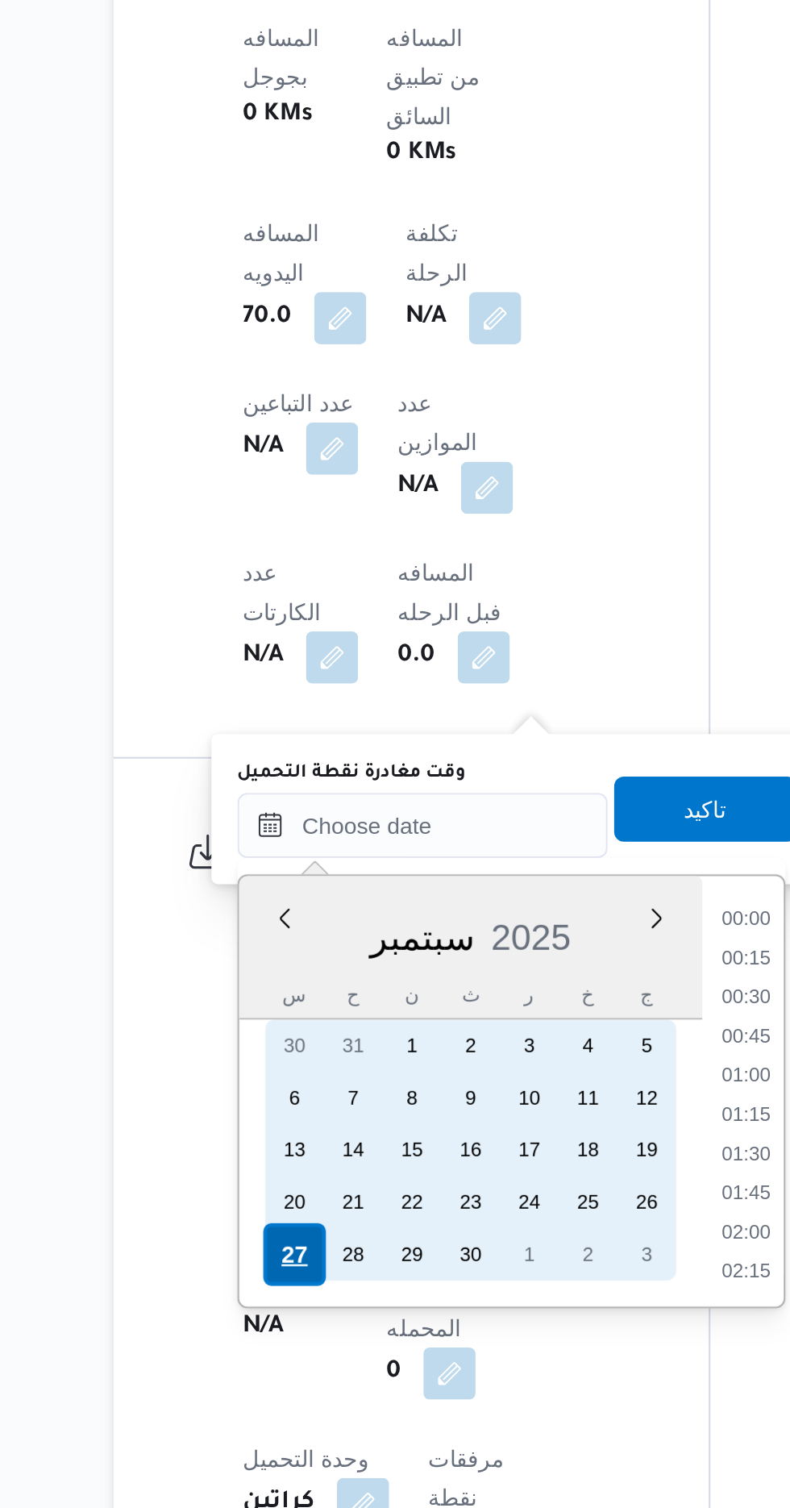
click at [288, 1382] on div "27" at bounding box center [298, 1381] width 31 height 31
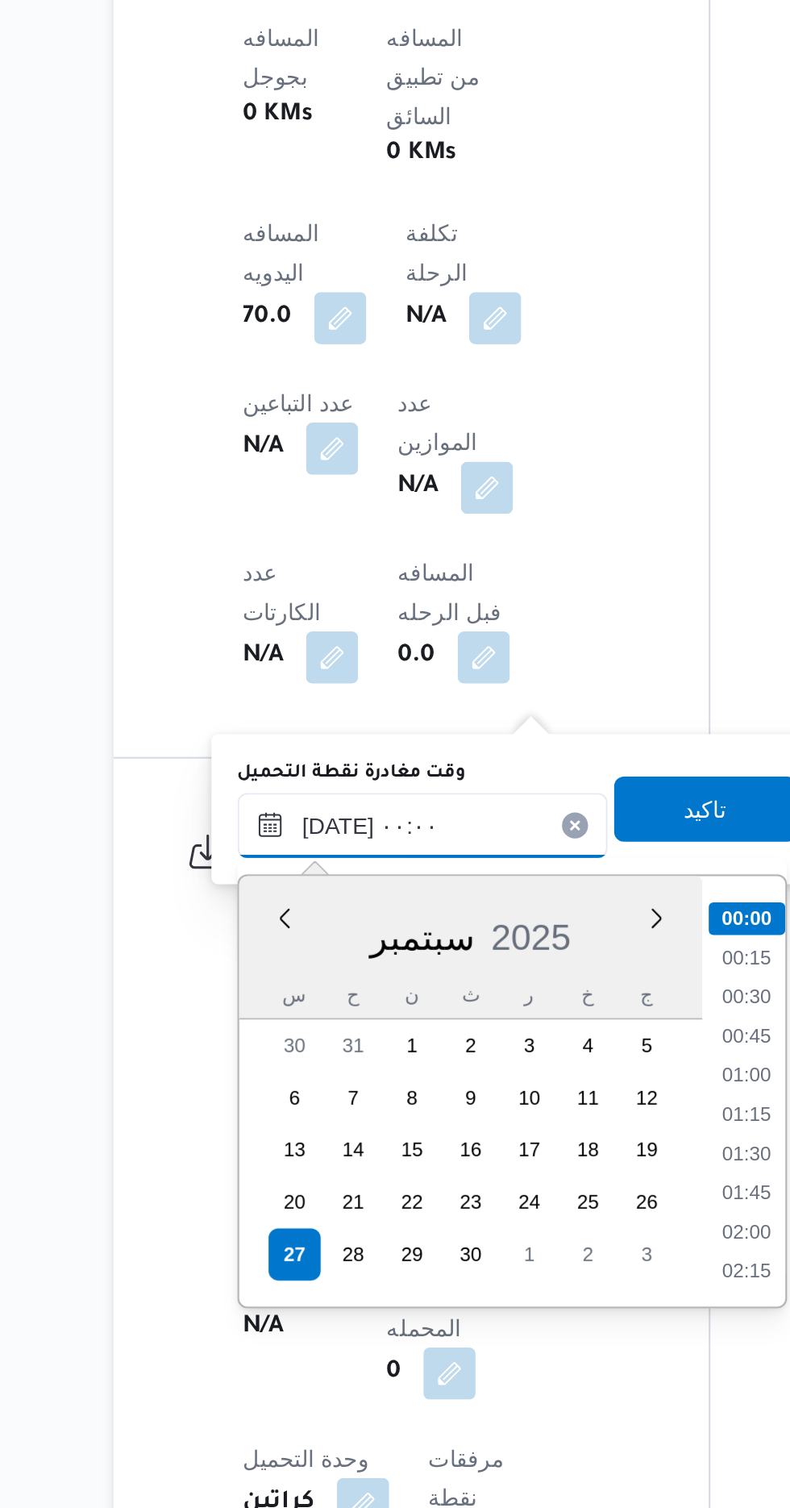
click at [283, 1170] on input "[DATE] ٠٠:٠٠" at bounding box center [362, 1170] width 183 height 32
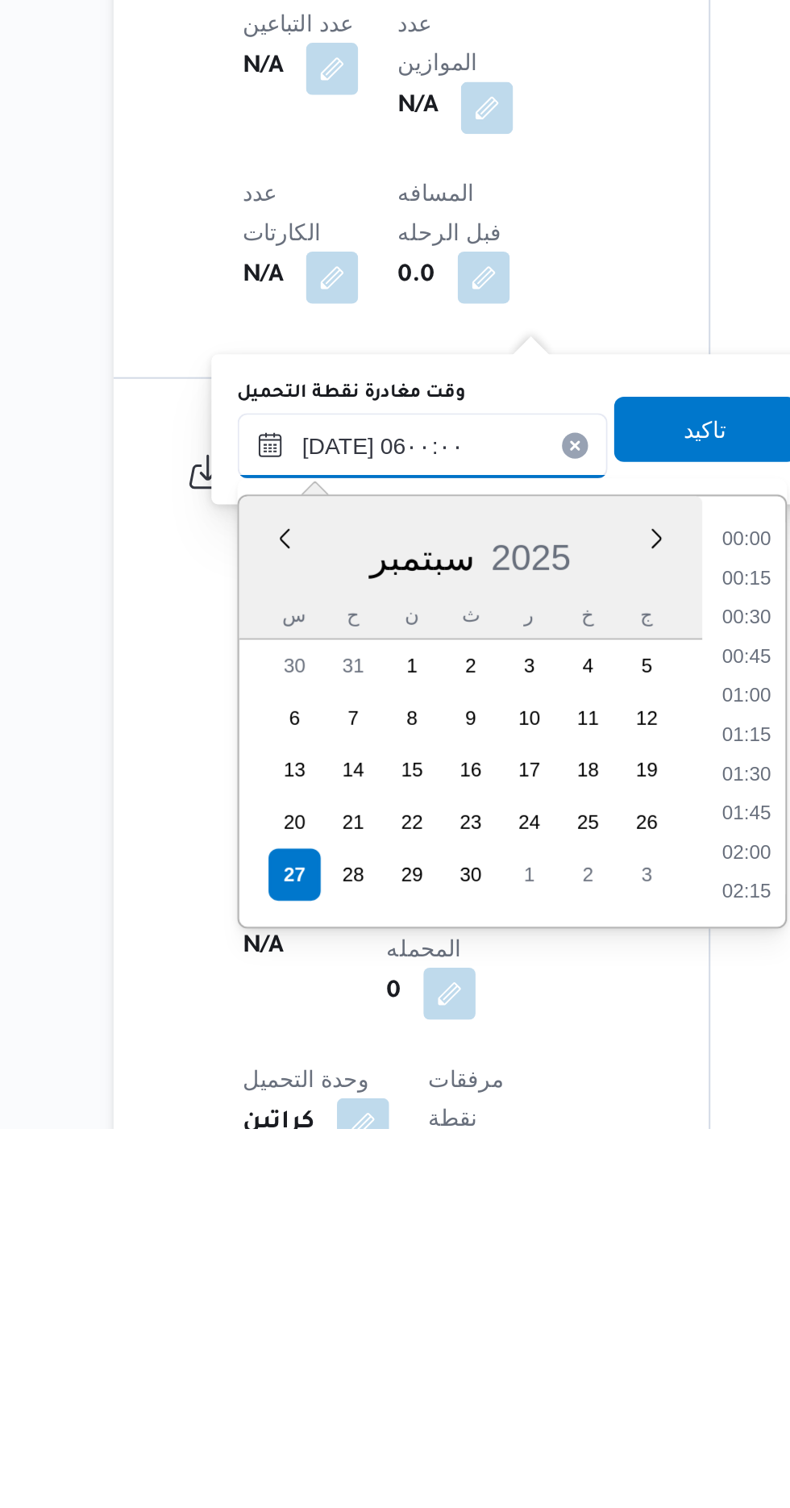
scroll to position [295, 0]
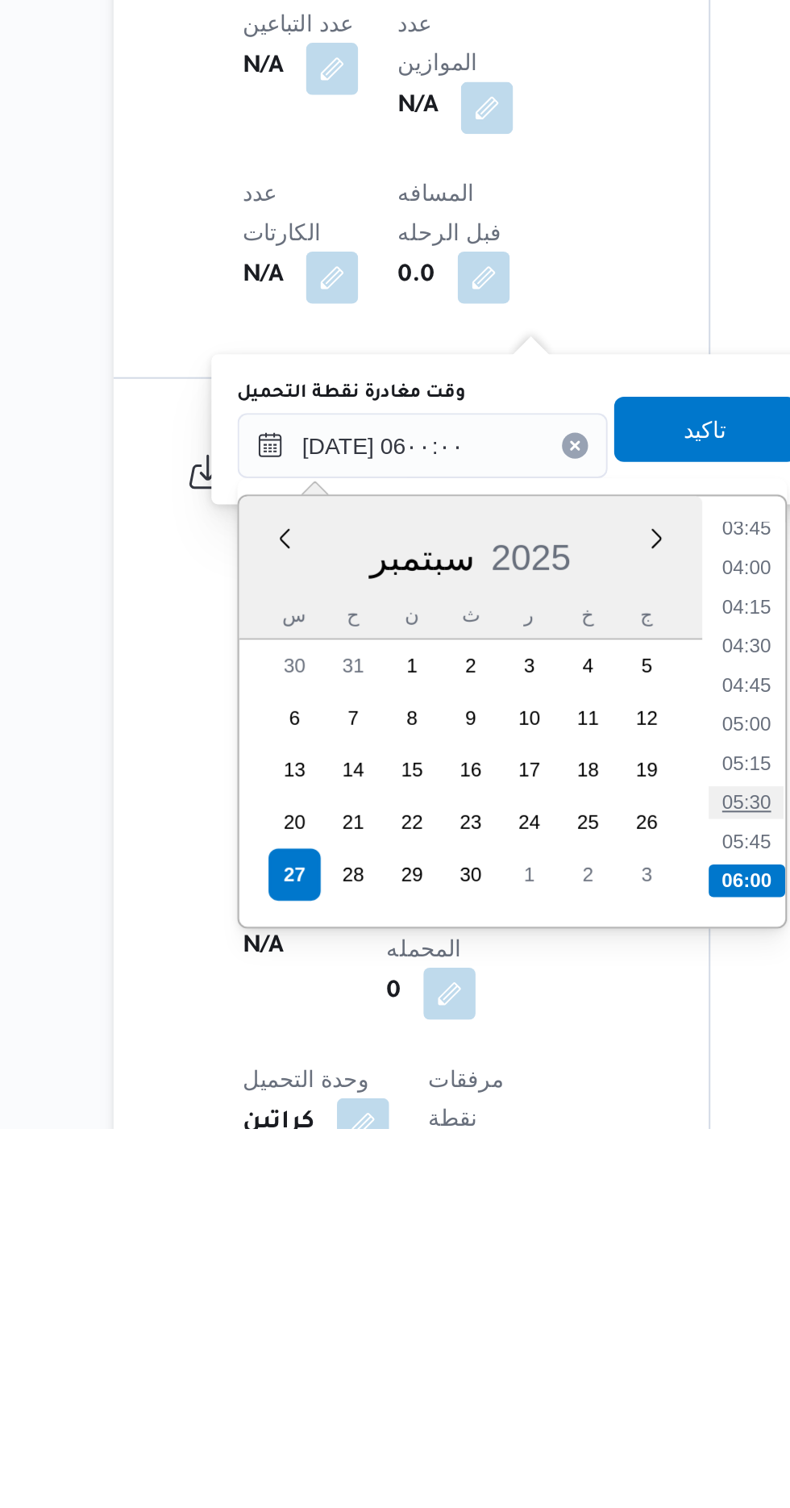
click at [522, 1345] on li "05:30" at bounding box center [522, 1346] width 37 height 16
type input "[DATE] ٠٥:٣٠"
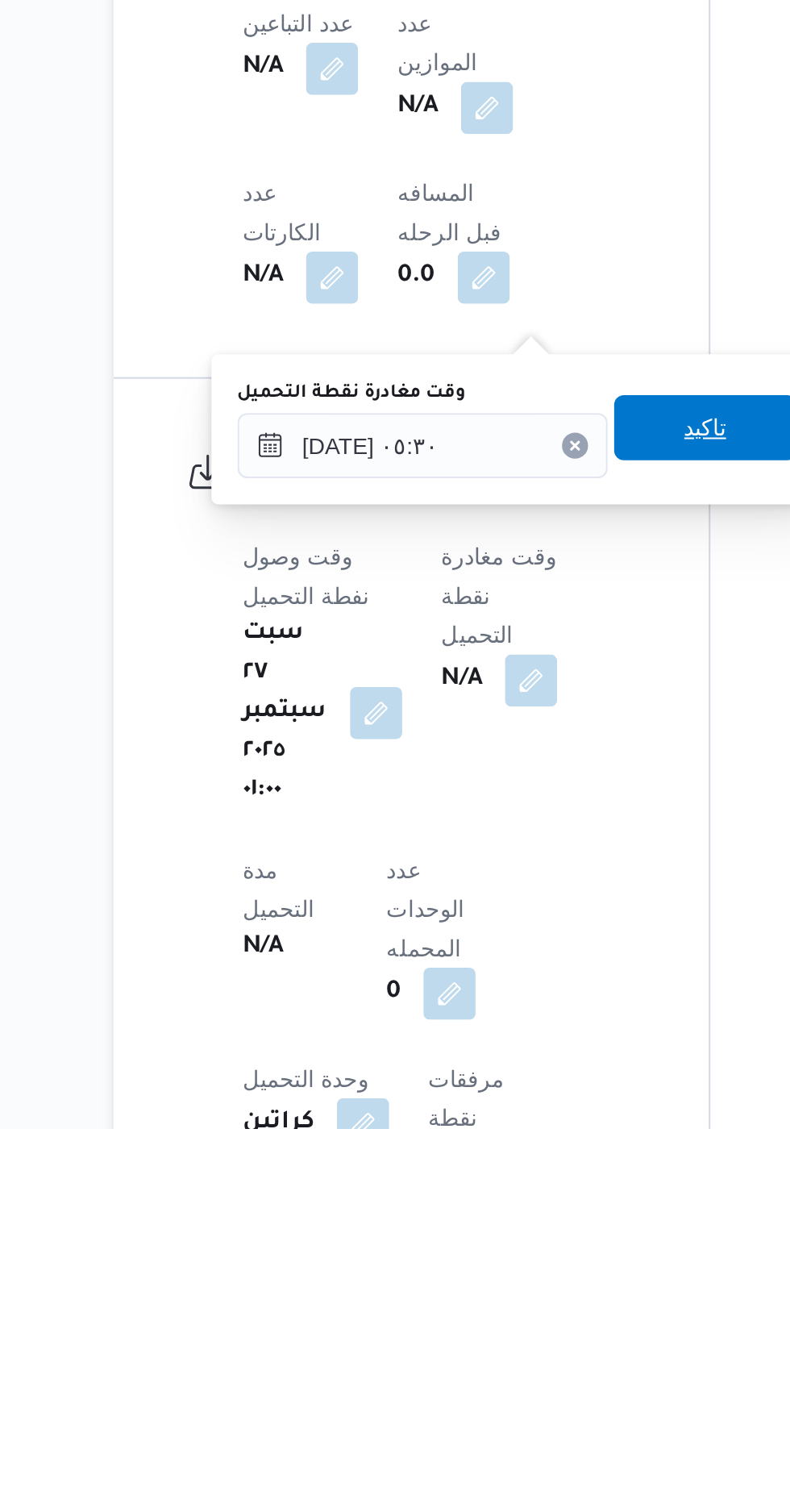
click at [511, 1175] on span "تاكيد" at bounding box center [502, 1161] width 90 height 32
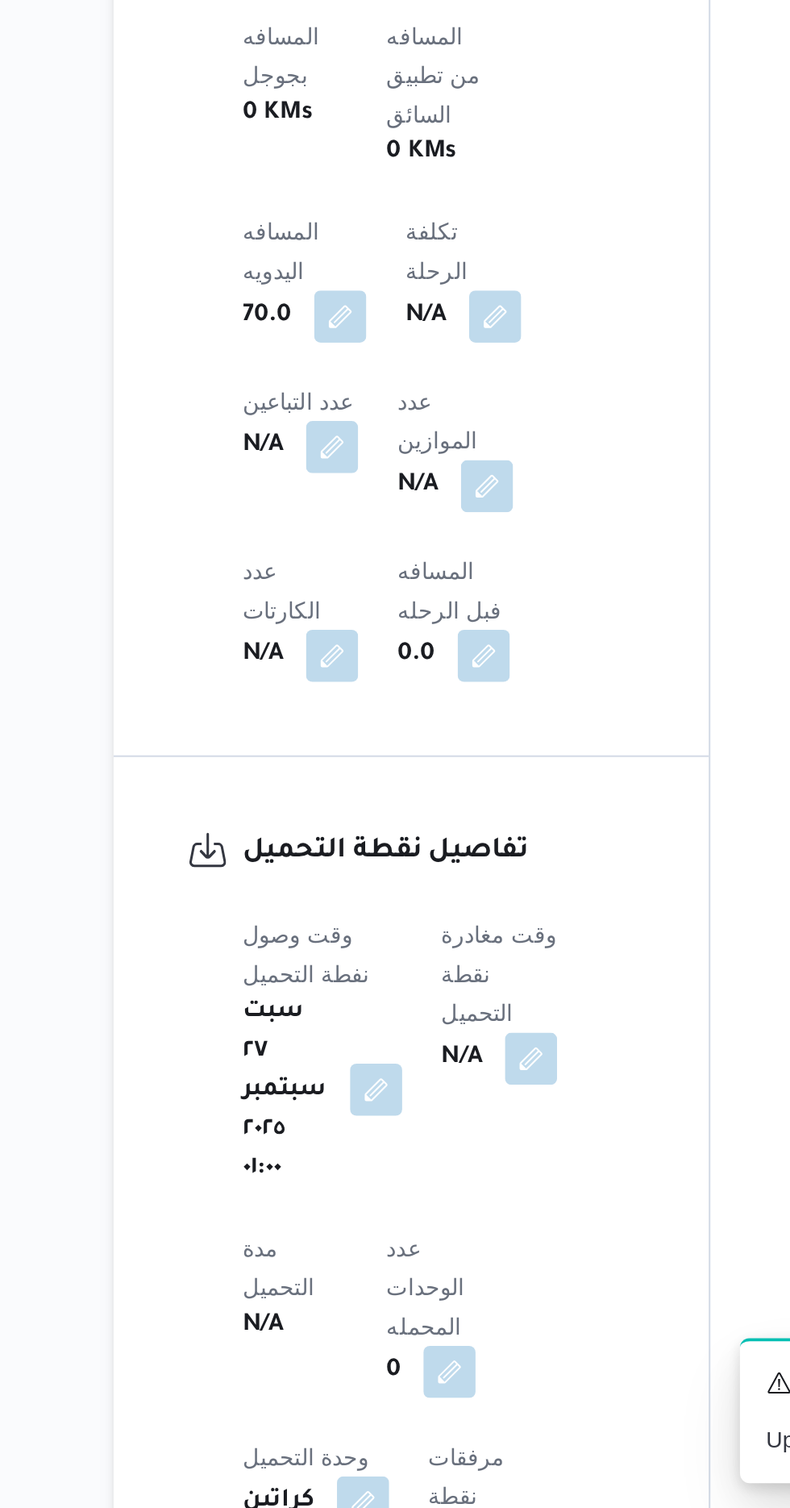
click at [335, 1287] on button "button" at bounding box center [339, 1300] width 26 height 26
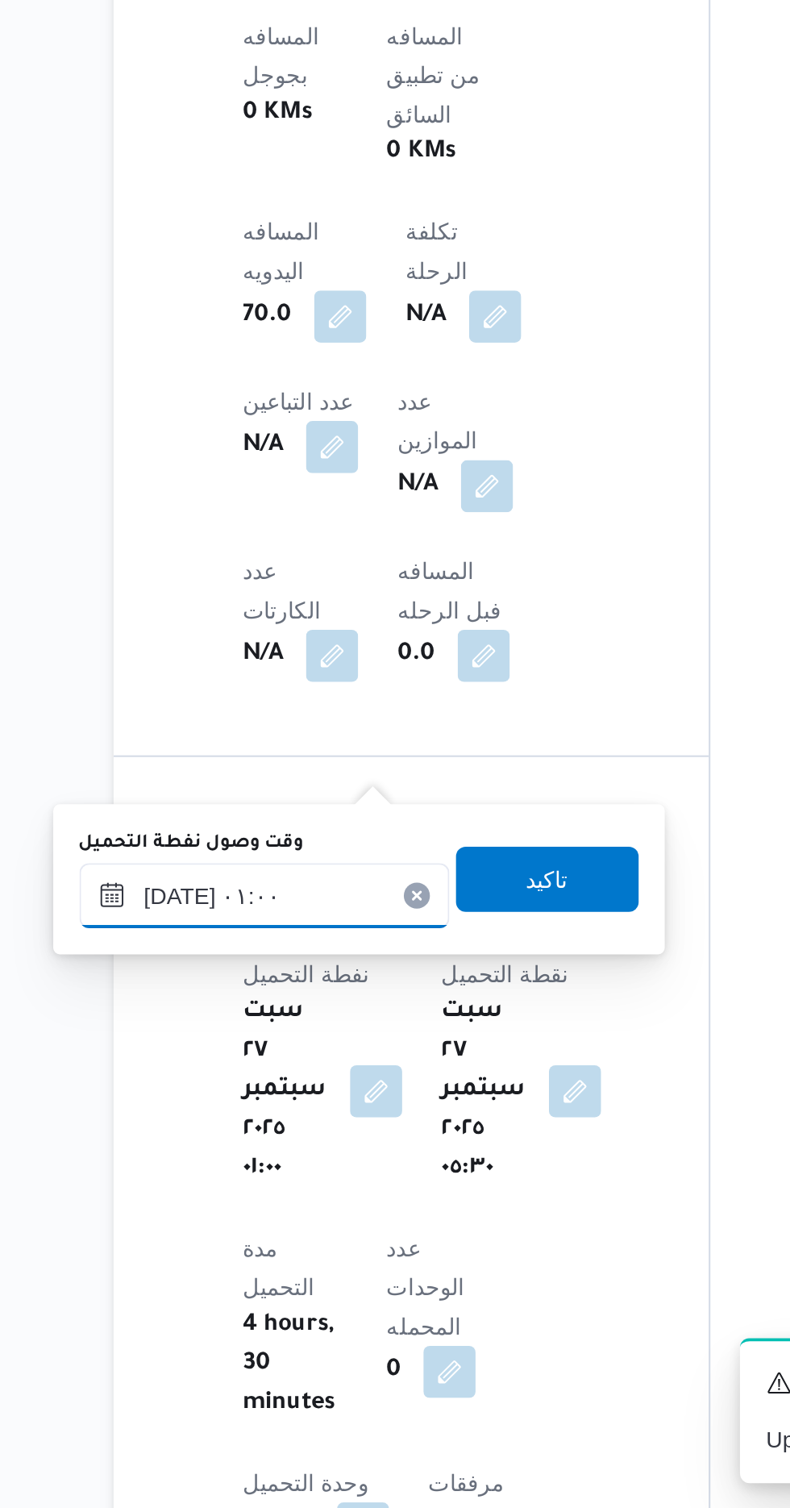
click at [308, 1199] on input "[DATE] ٠١:٠٠" at bounding box center [284, 1204] width 183 height 32
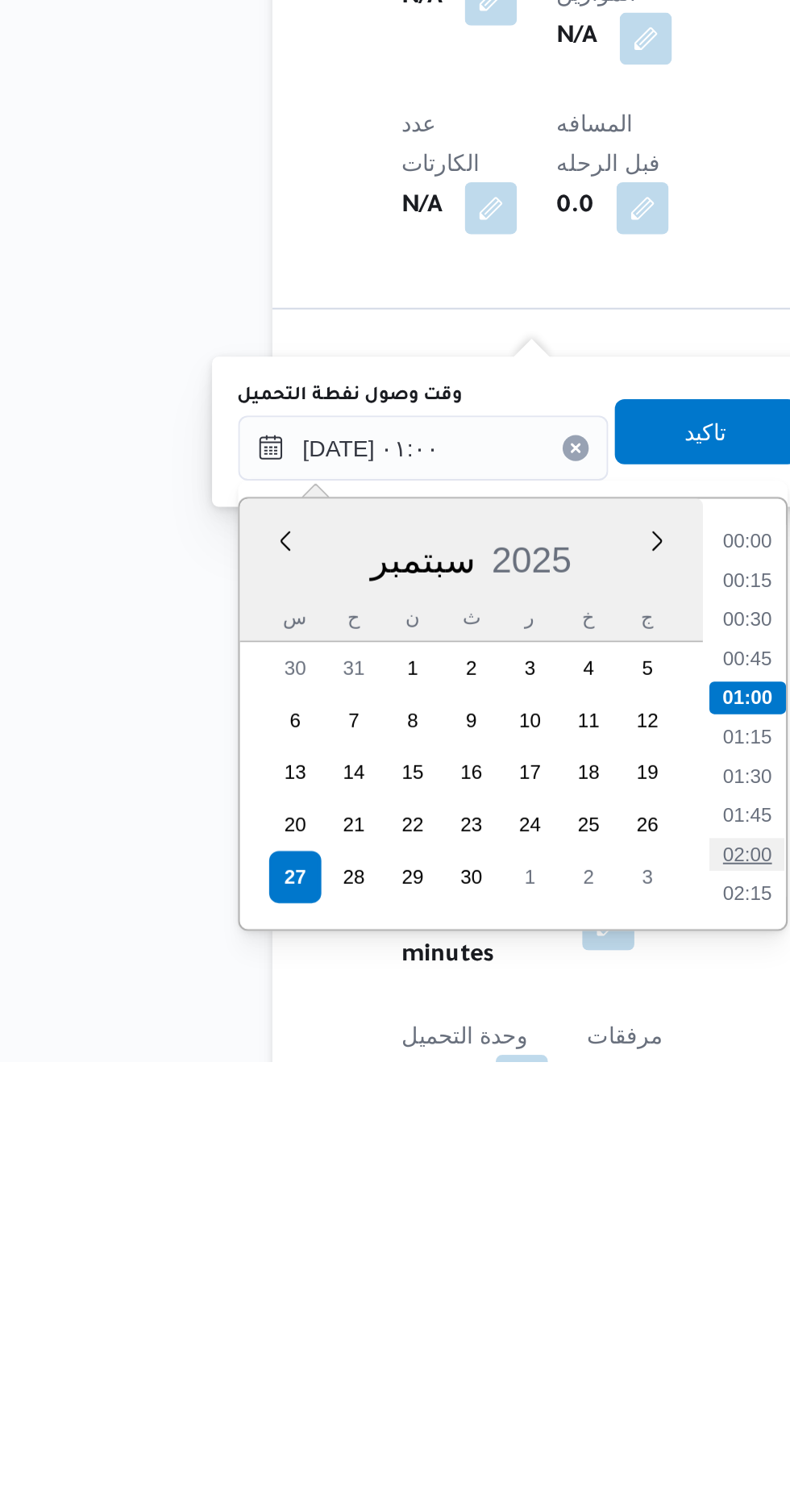
click at [451, 1404] on li "02:00" at bounding box center [444, 1405] width 37 height 16
type input "[DATE] ٠١:٠٠"
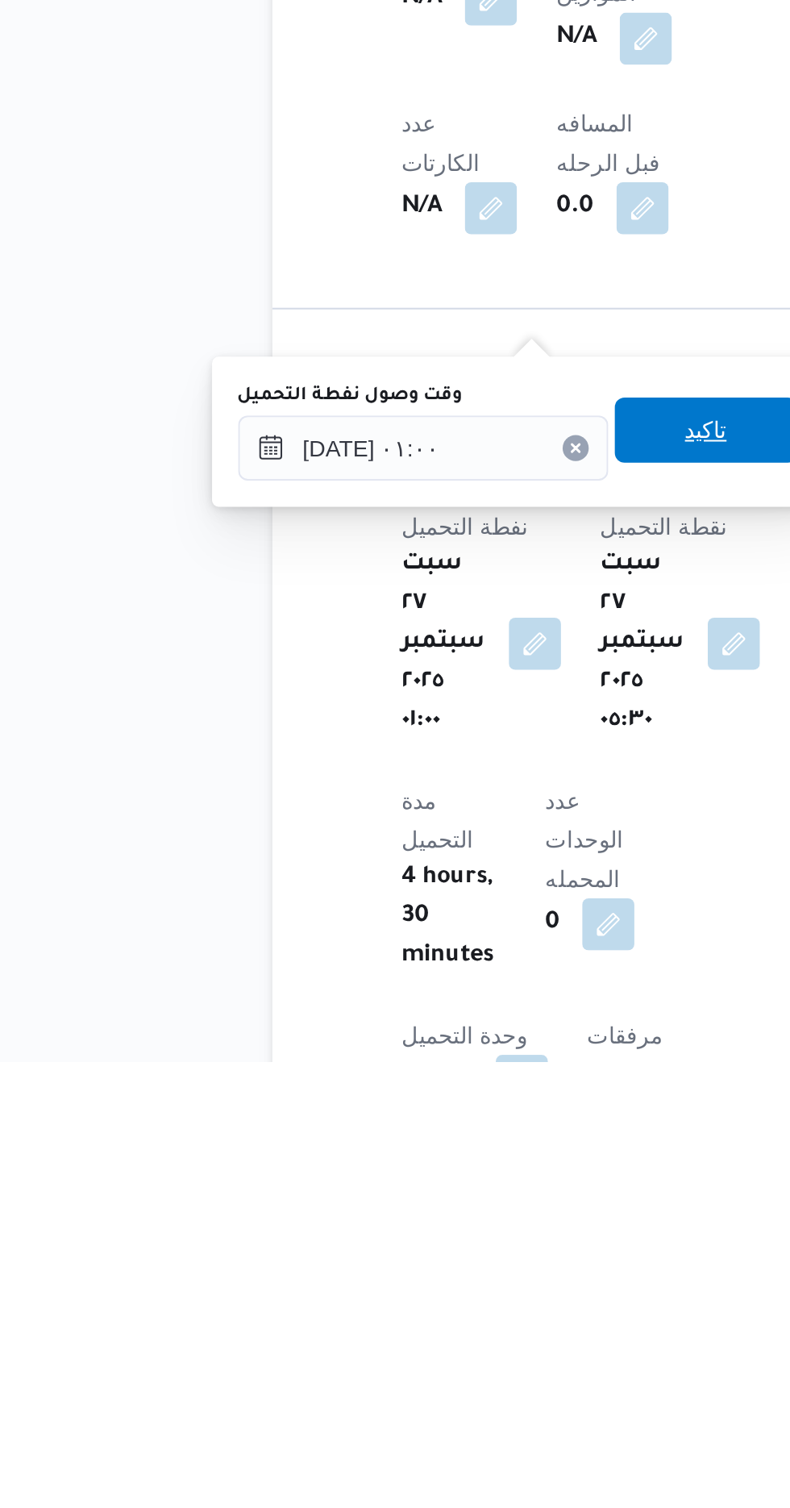
click at [422, 1200] on span "تاكيد" at bounding box center [424, 1195] width 90 height 32
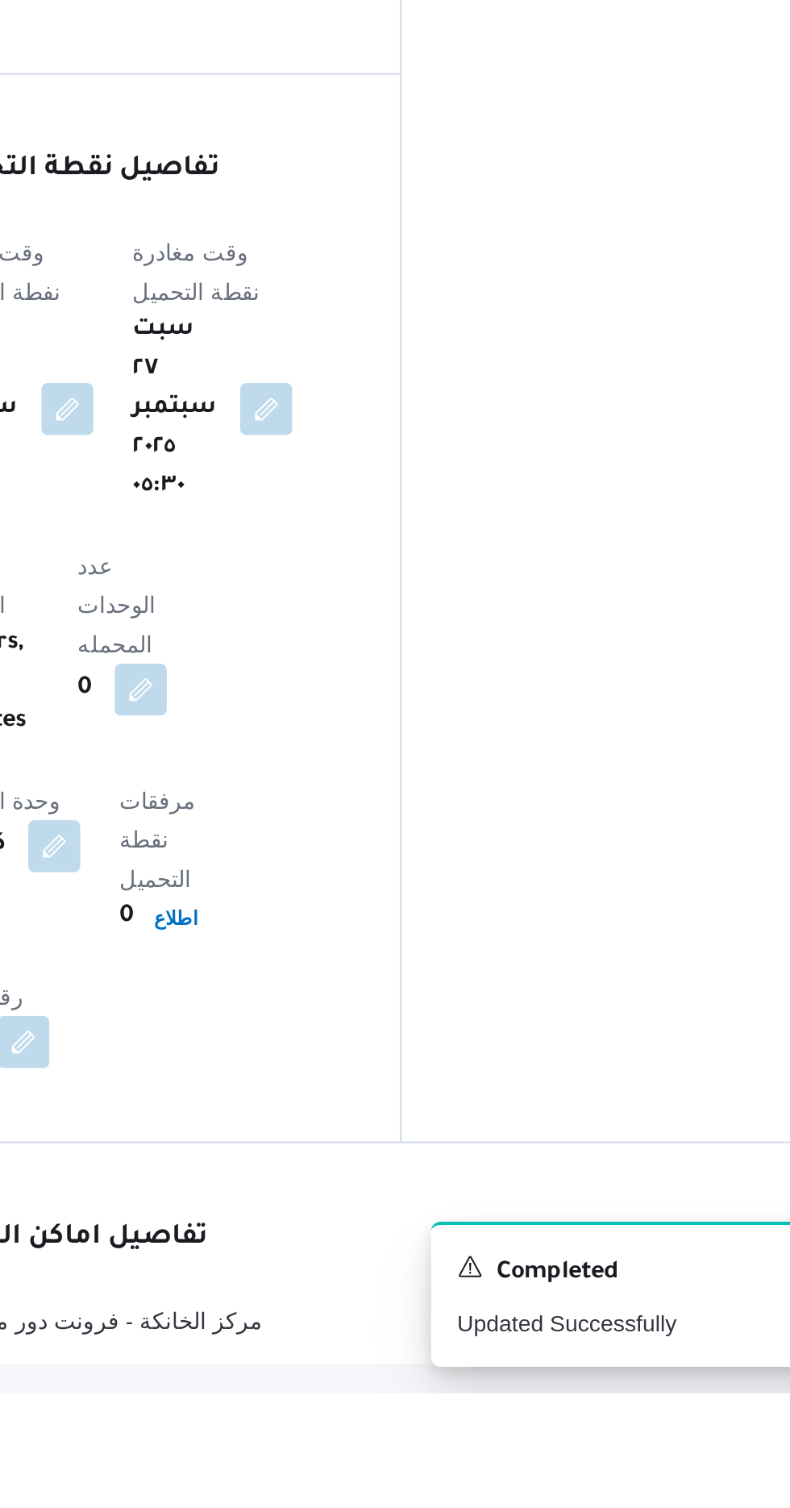
scroll to position [909, 0]
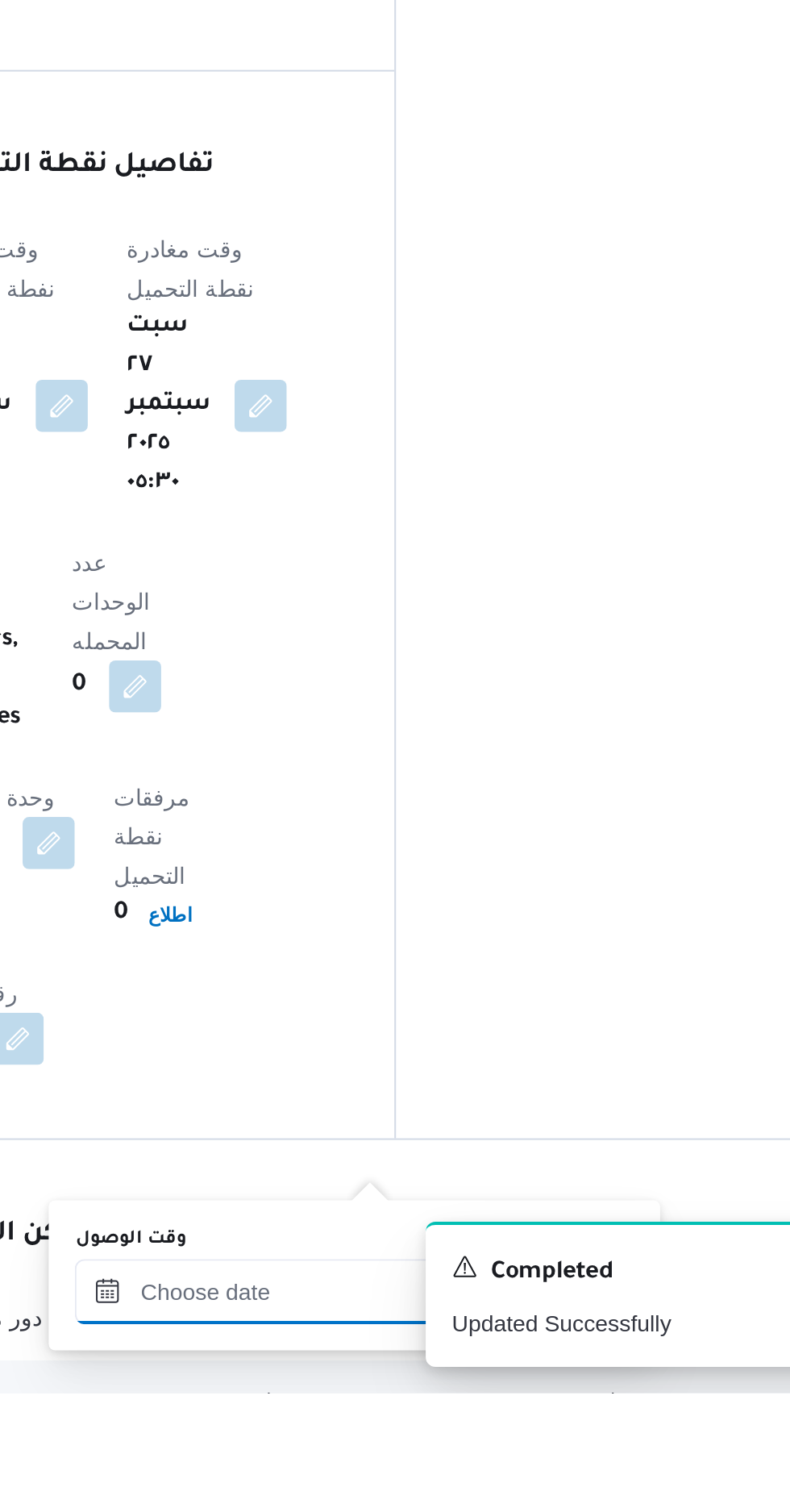
click at [427, 1454] on input "وقت الوصول" at bounding box center [437, 1457] width 183 height 32
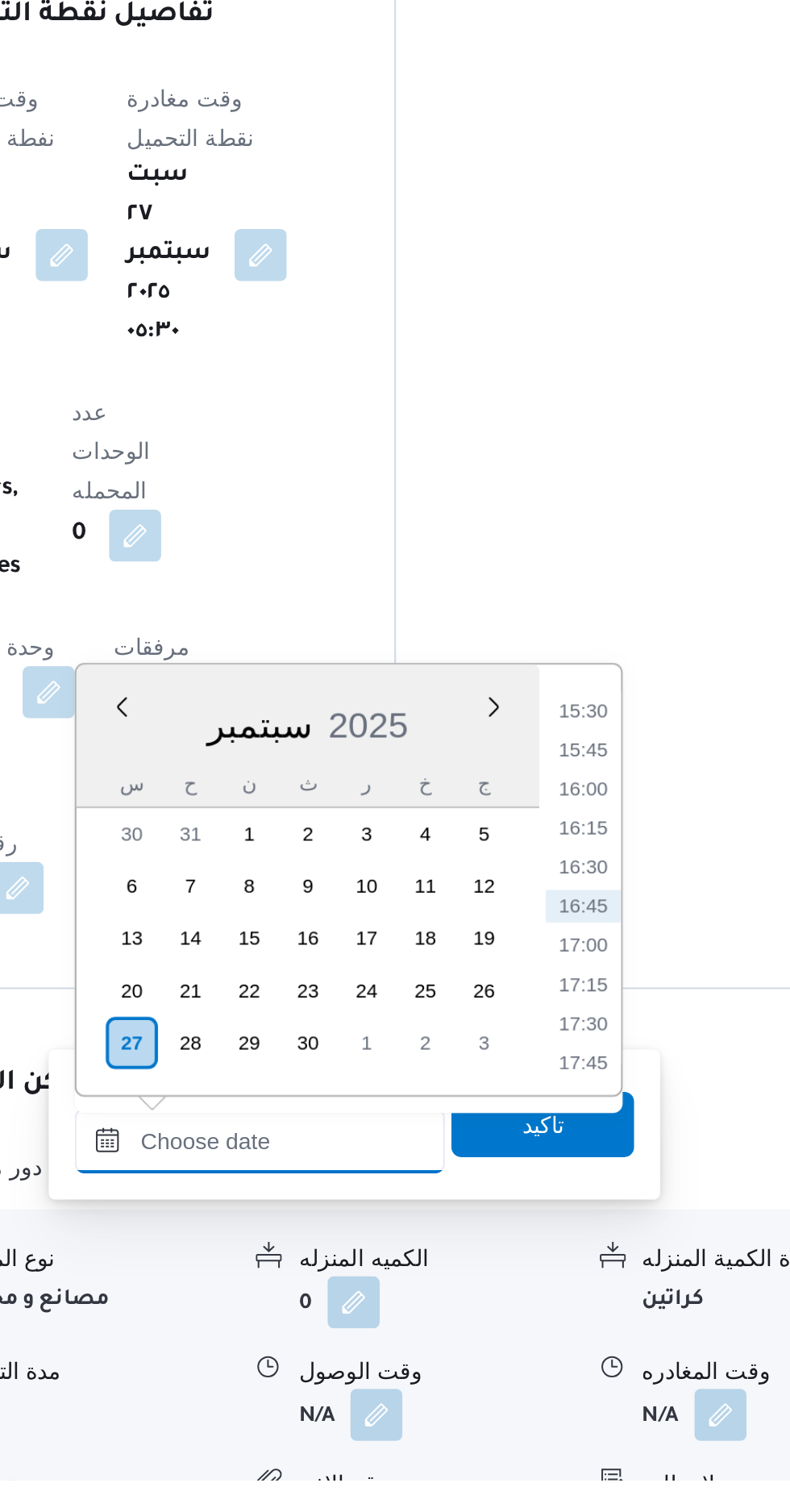
scroll to position [1027, 0]
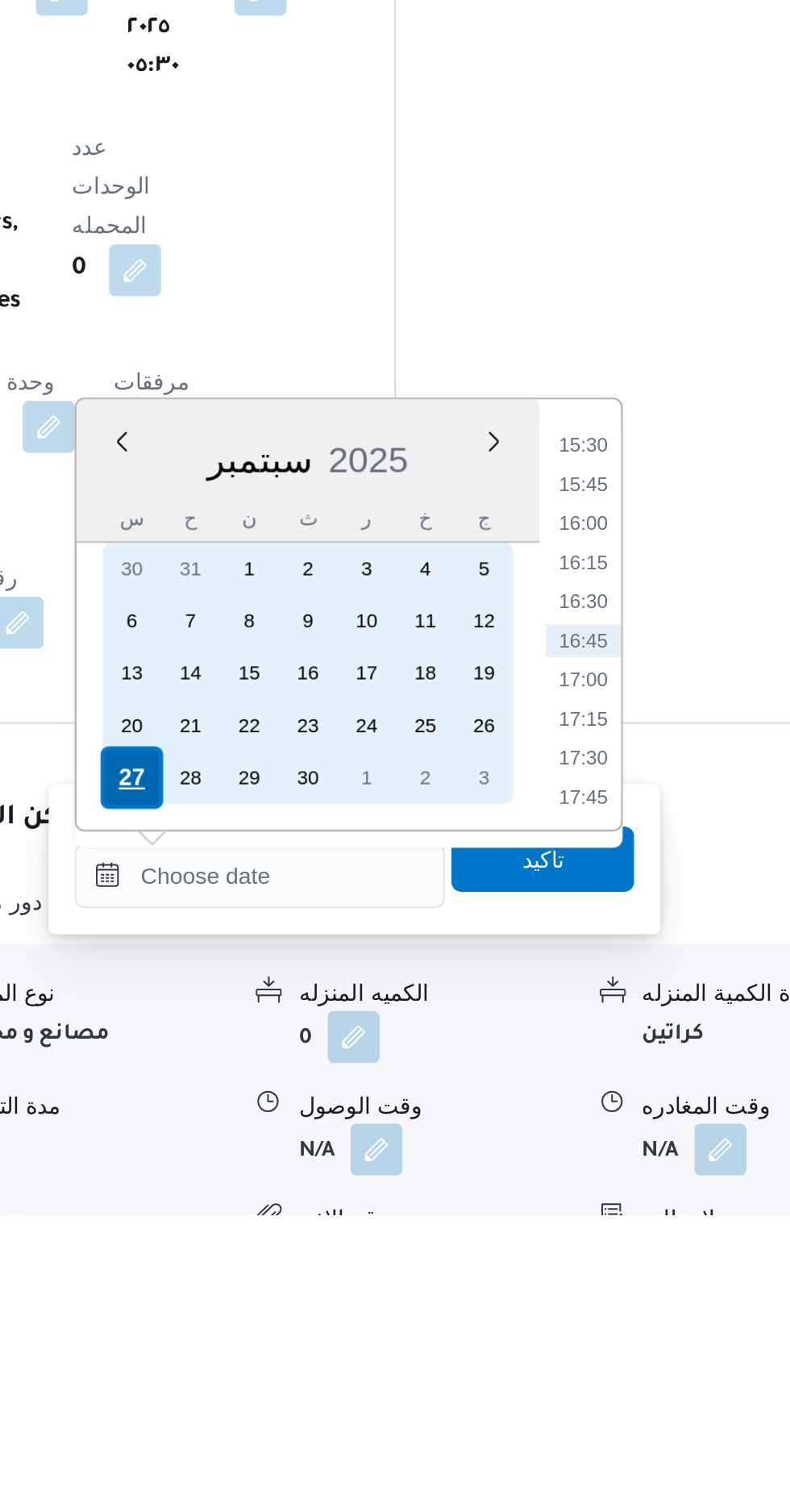
click at [374, 1284] on div "27" at bounding box center [374, 1291] width 31 height 31
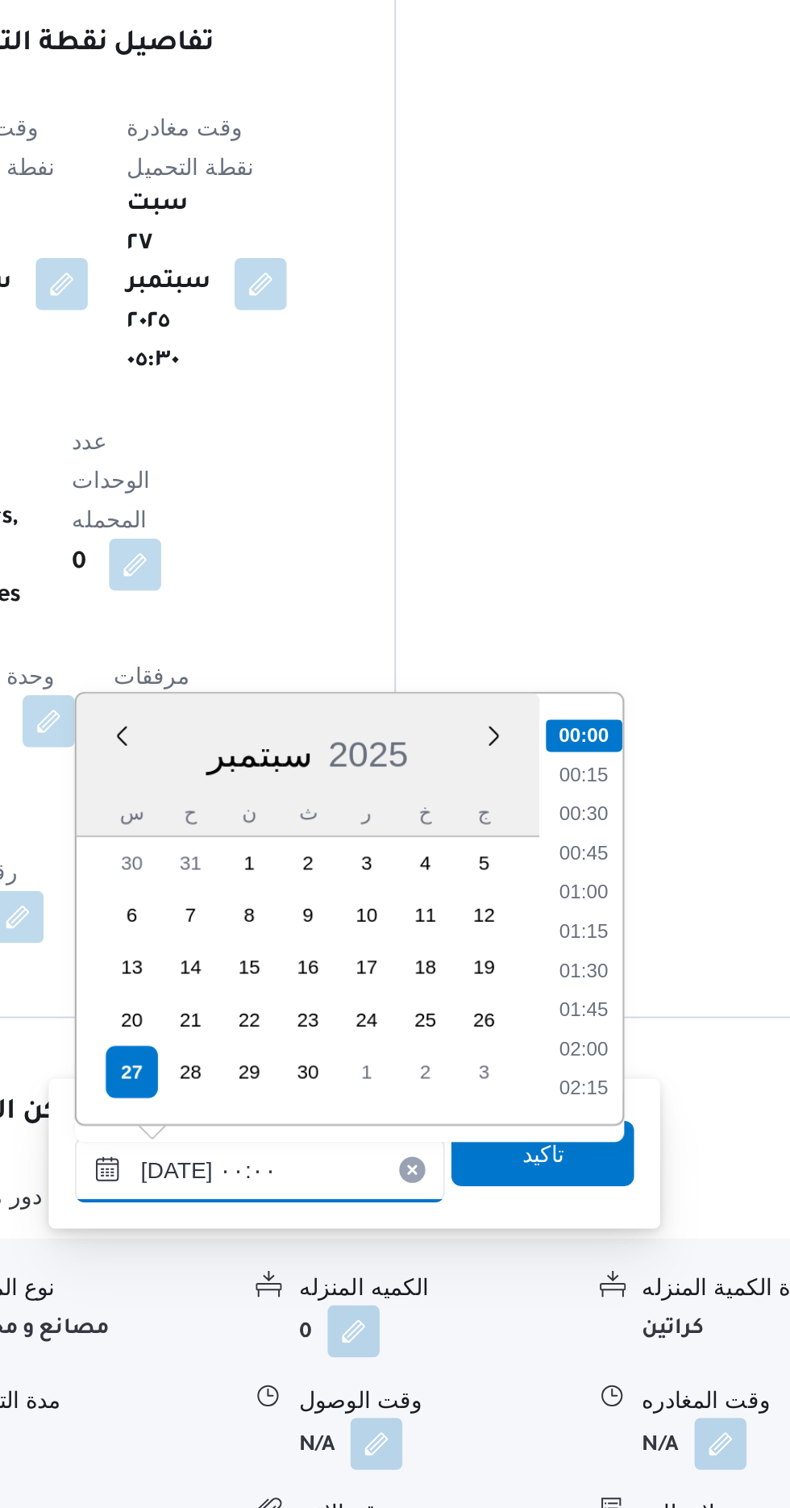
click at [366, 1342] on input "[DATE] ٠٠:٠٠" at bounding box center [437, 1340] width 183 height 32
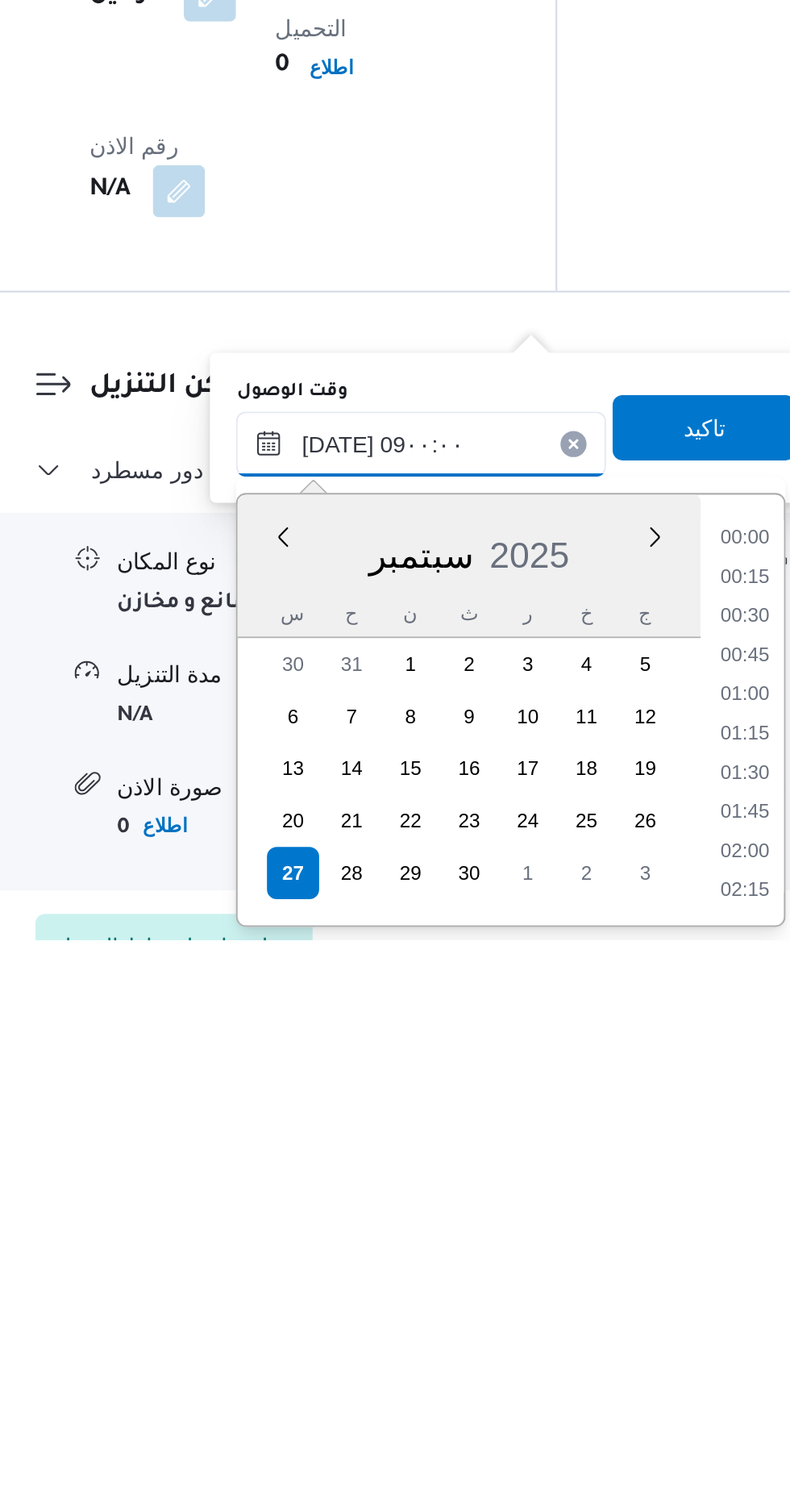
scroll to position [527, 0]
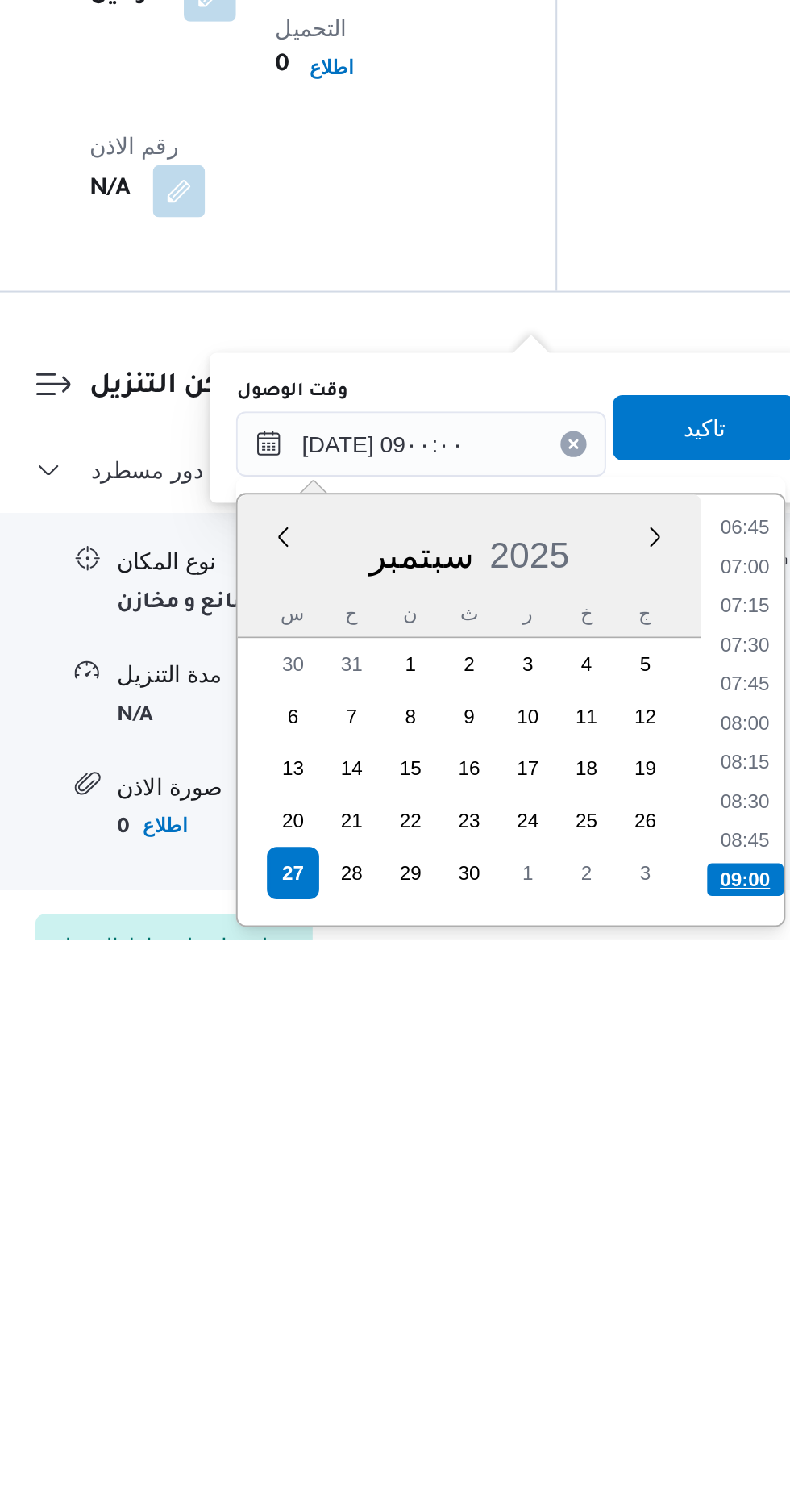
click at [595, 1471] on li "09:00" at bounding box center [598, 1478] width 38 height 16
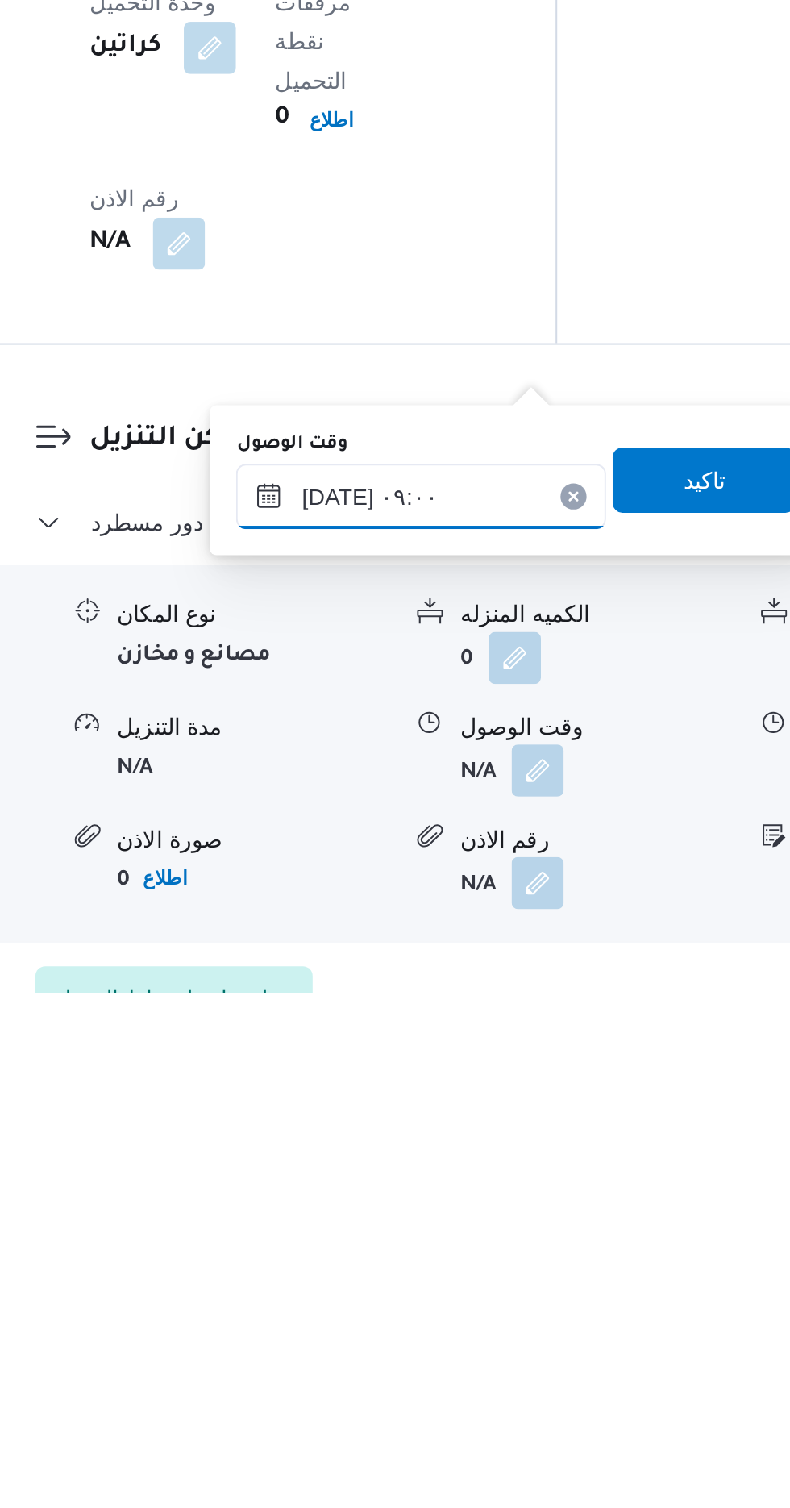
click at [465, 1265] on input "[DATE] ٠٩:٠٠" at bounding box center [437, 1262] width 183 height 32
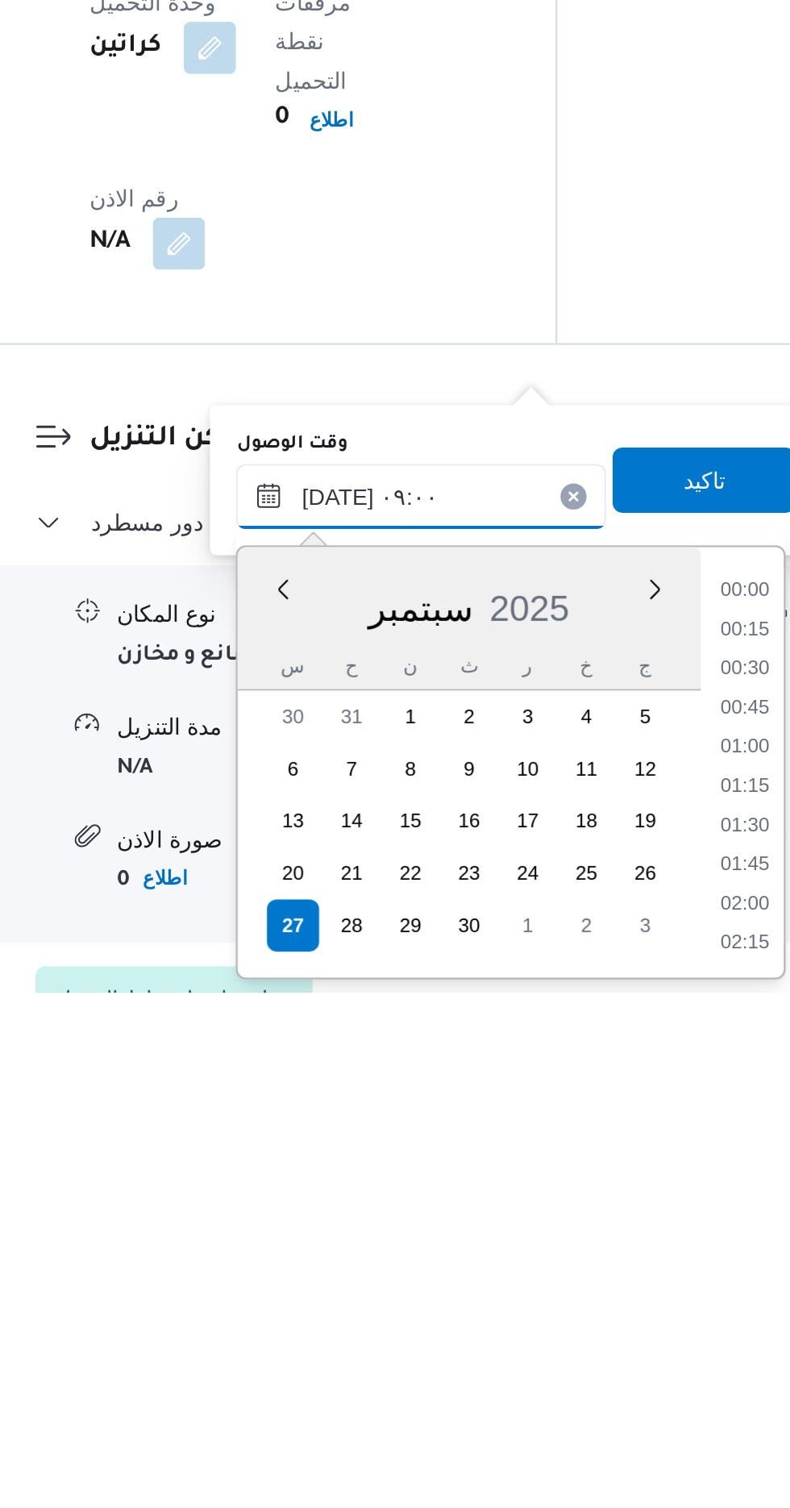
scroll to position [598, 0]
click at [597, 1443] on li "09:30" at bounding box center [598, 1445] width 37 height 16
type input "[DATE] ٠٩:٣٠"
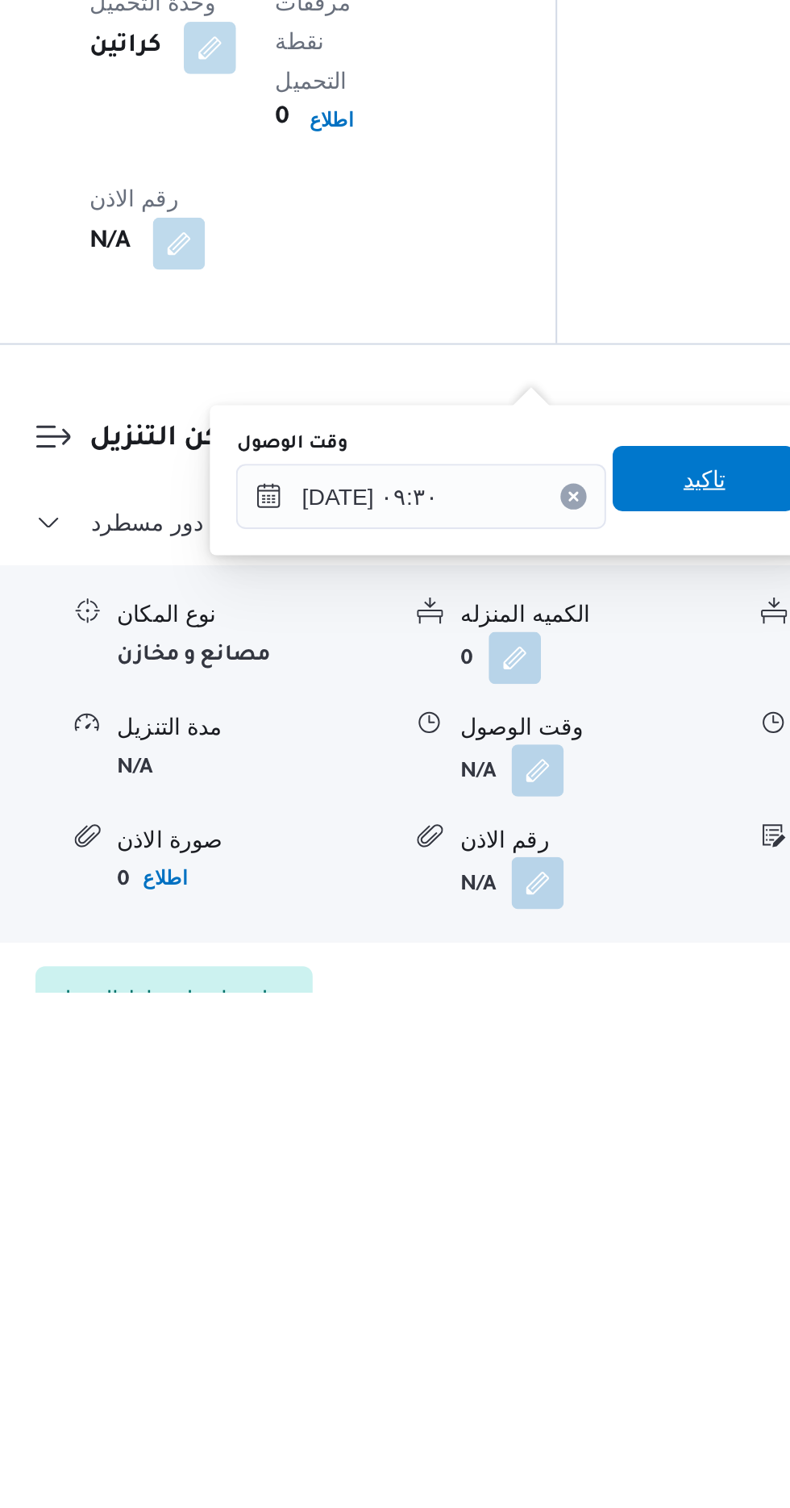
click at [577, 1259] on span "تاكيد" at bounding box center [577, 1253] width 90 height 32
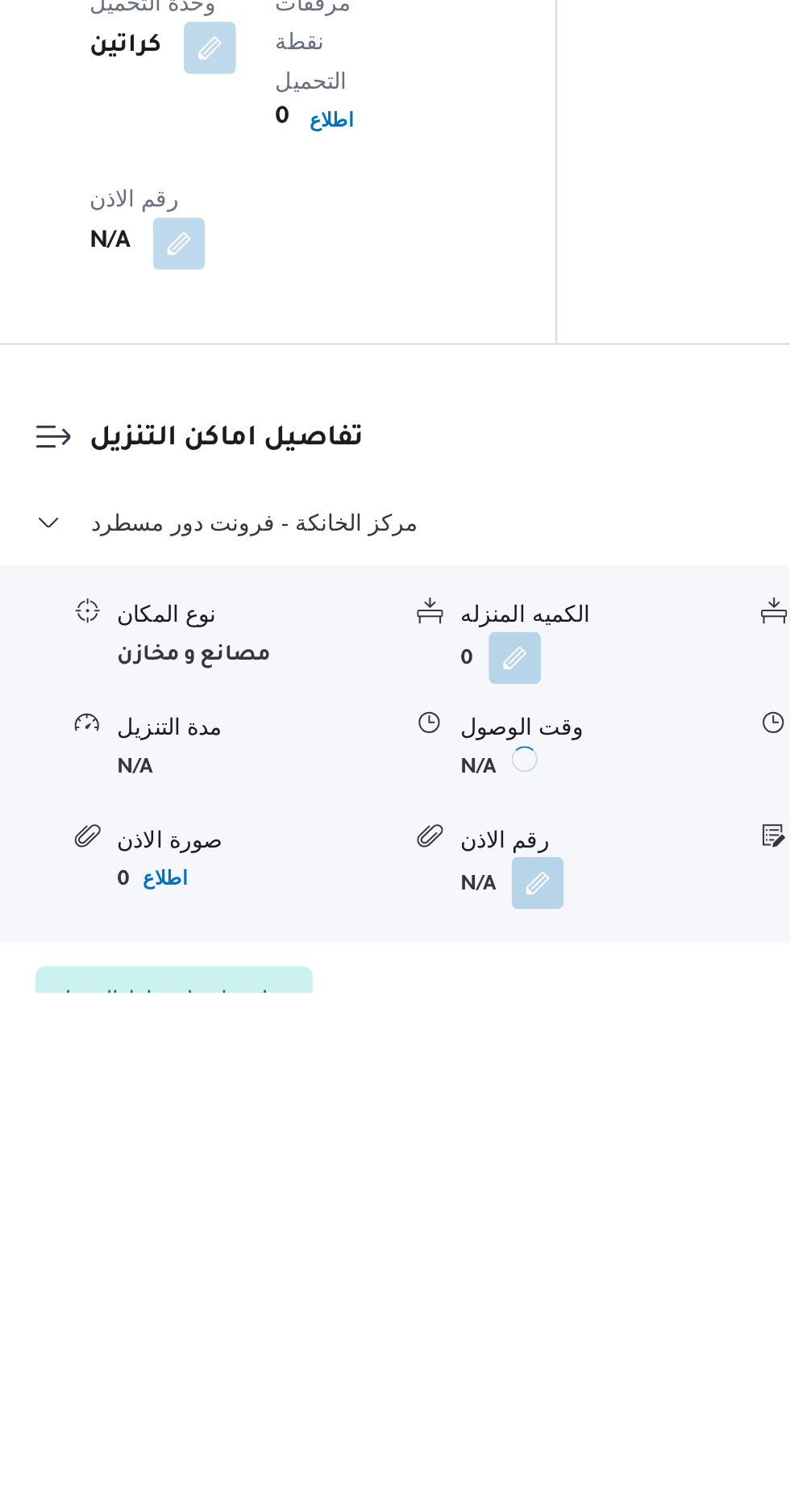
scroll to position [1104, 0]
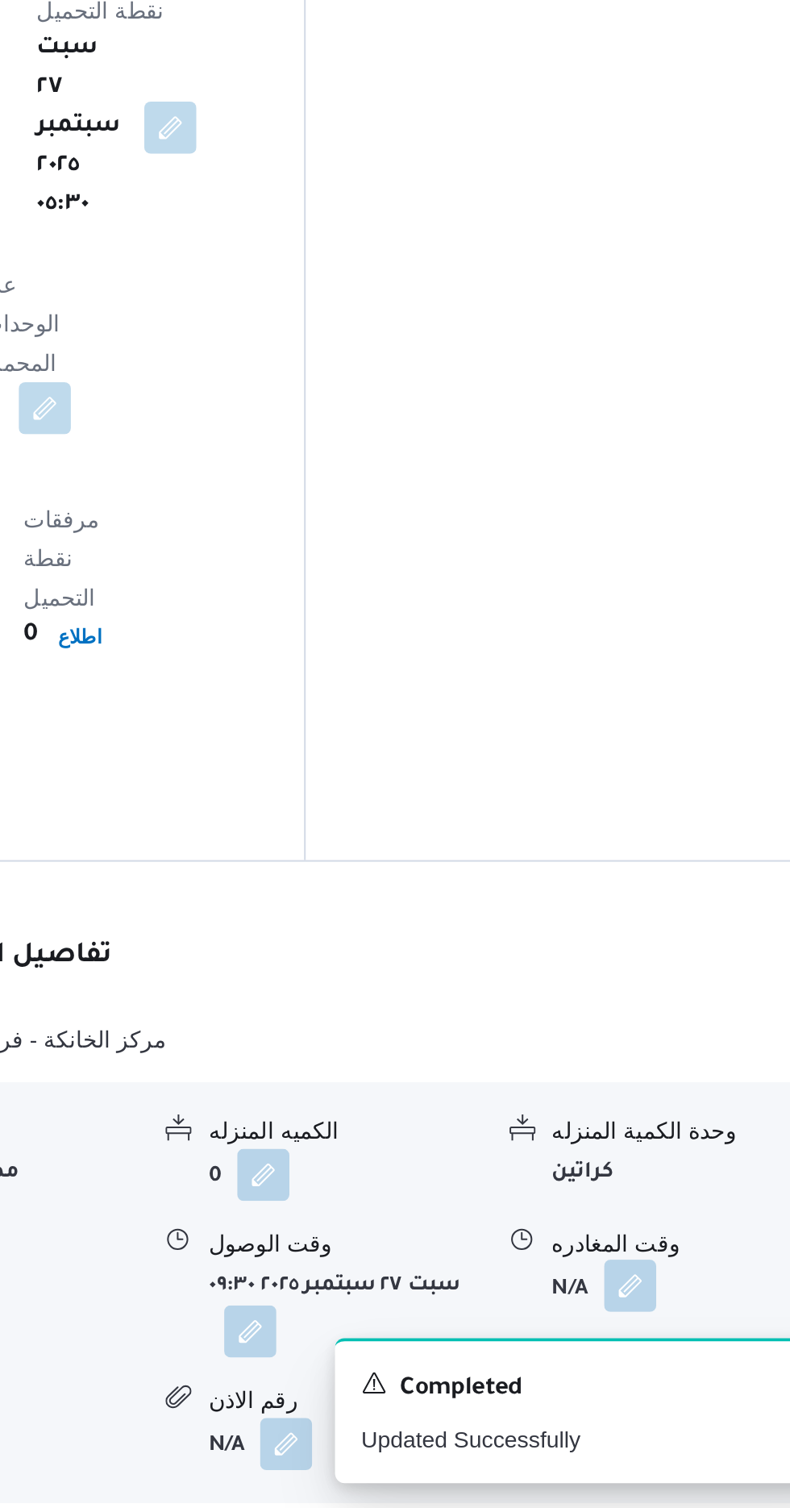
click at [674, 1384] on button "button" at bounding box center [665, 1397] width 26 height 26
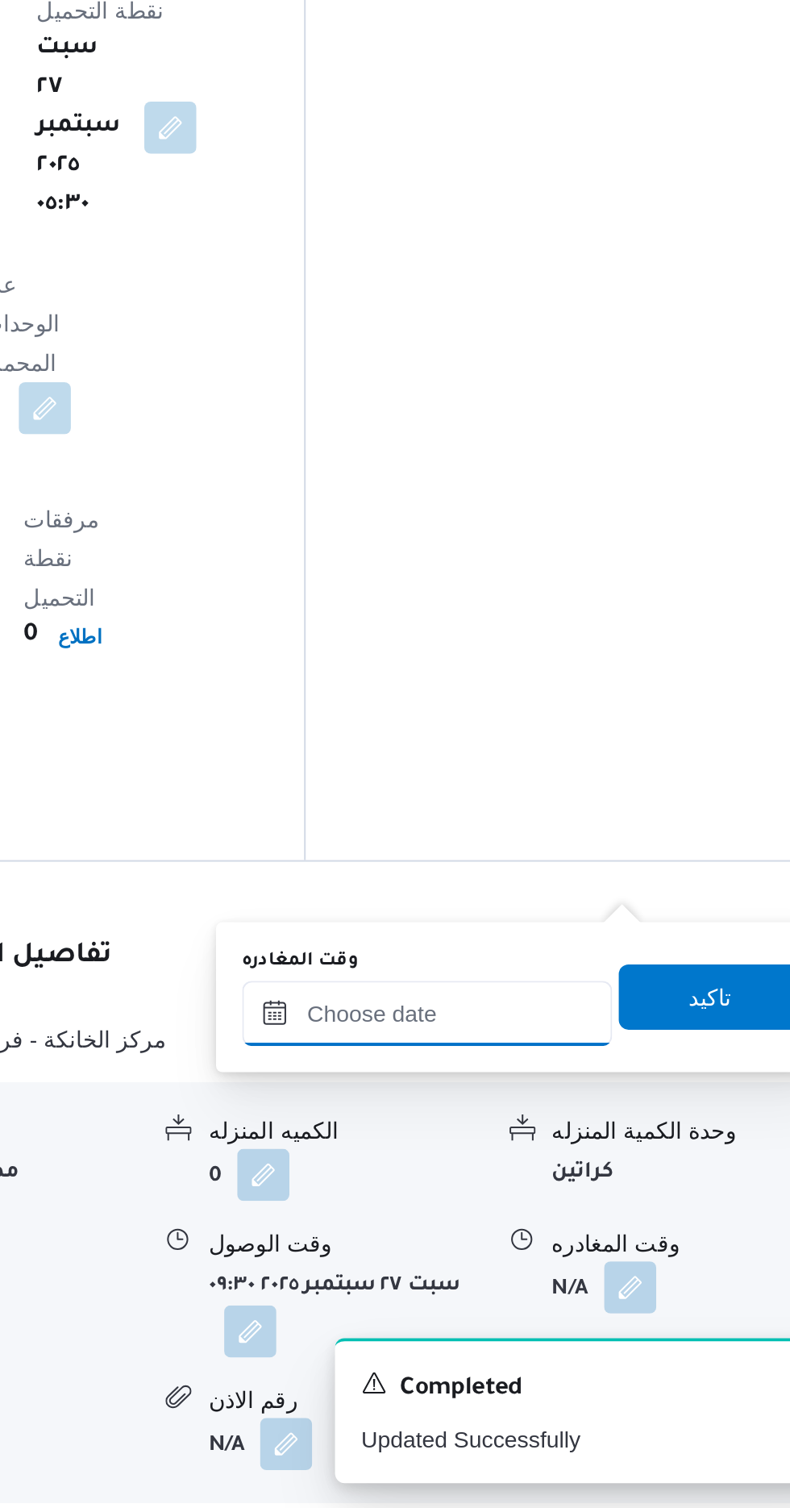
click at [585, 1257] on input "وقت المغادره" at bounding box center [564, 1262] width 183 height 32
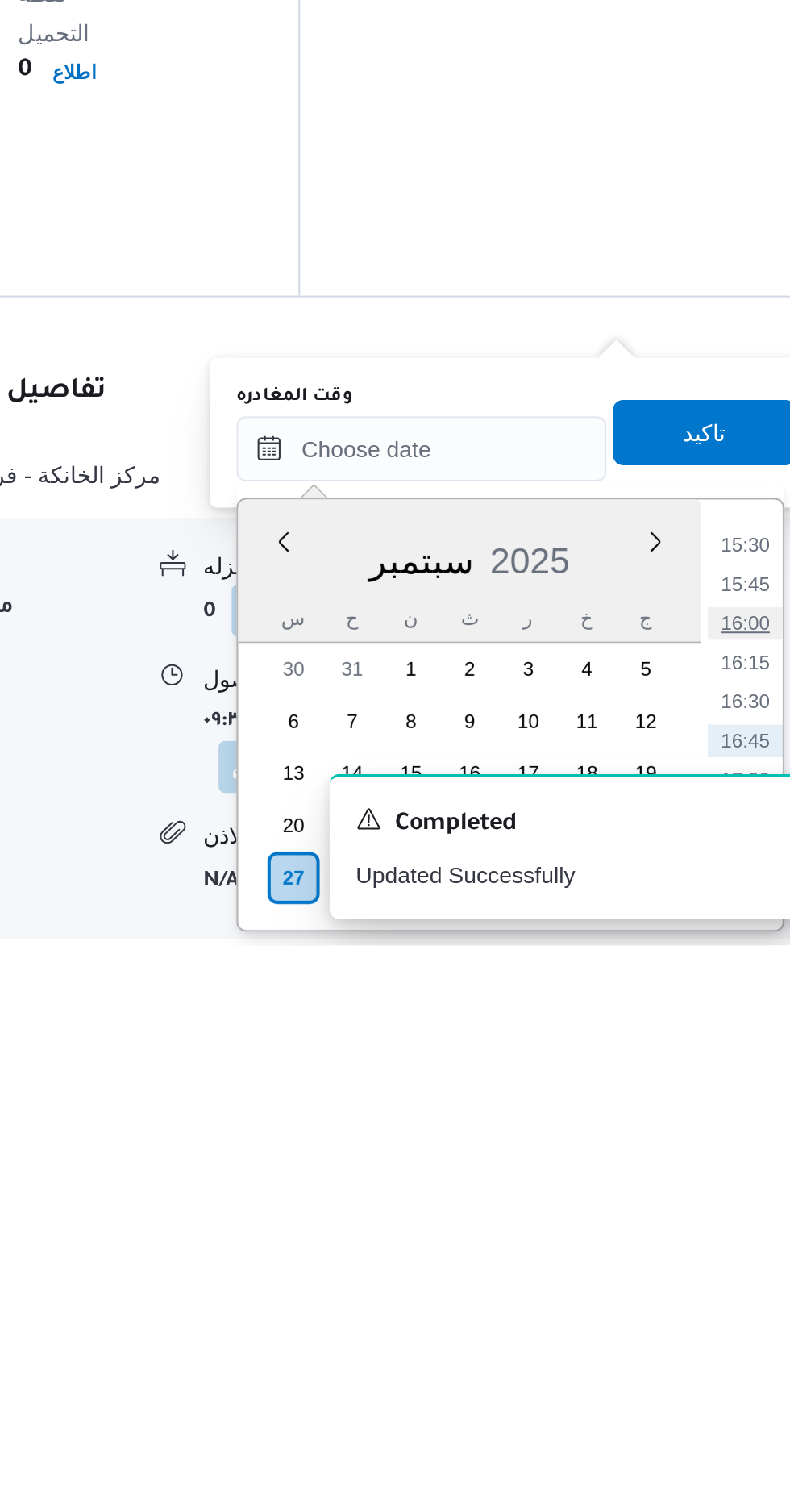
click at [722, 1343] on li "16:00" at bounding box center [724, 1349] width 37 height 16
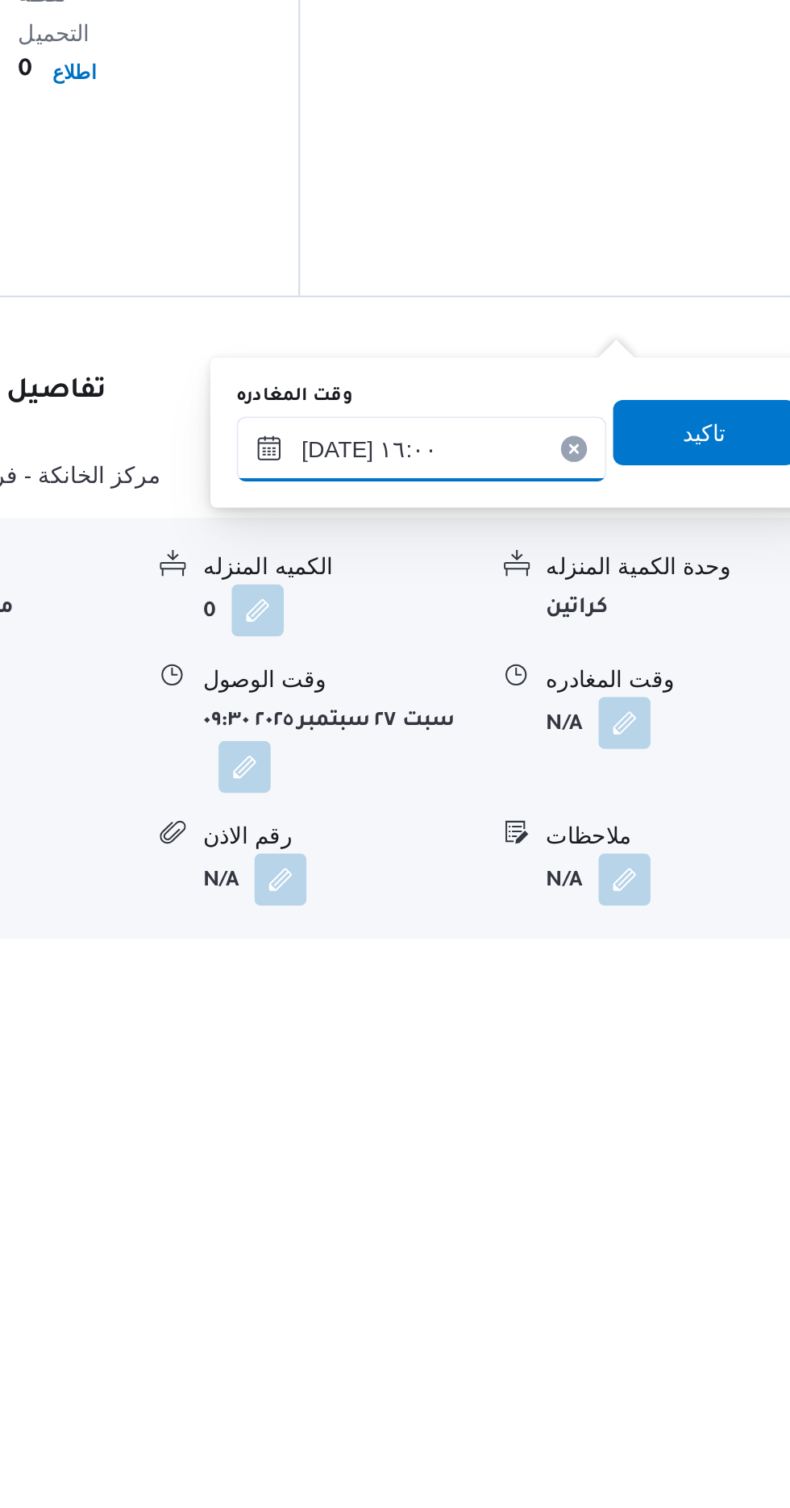
scroll to position [1105, 0]
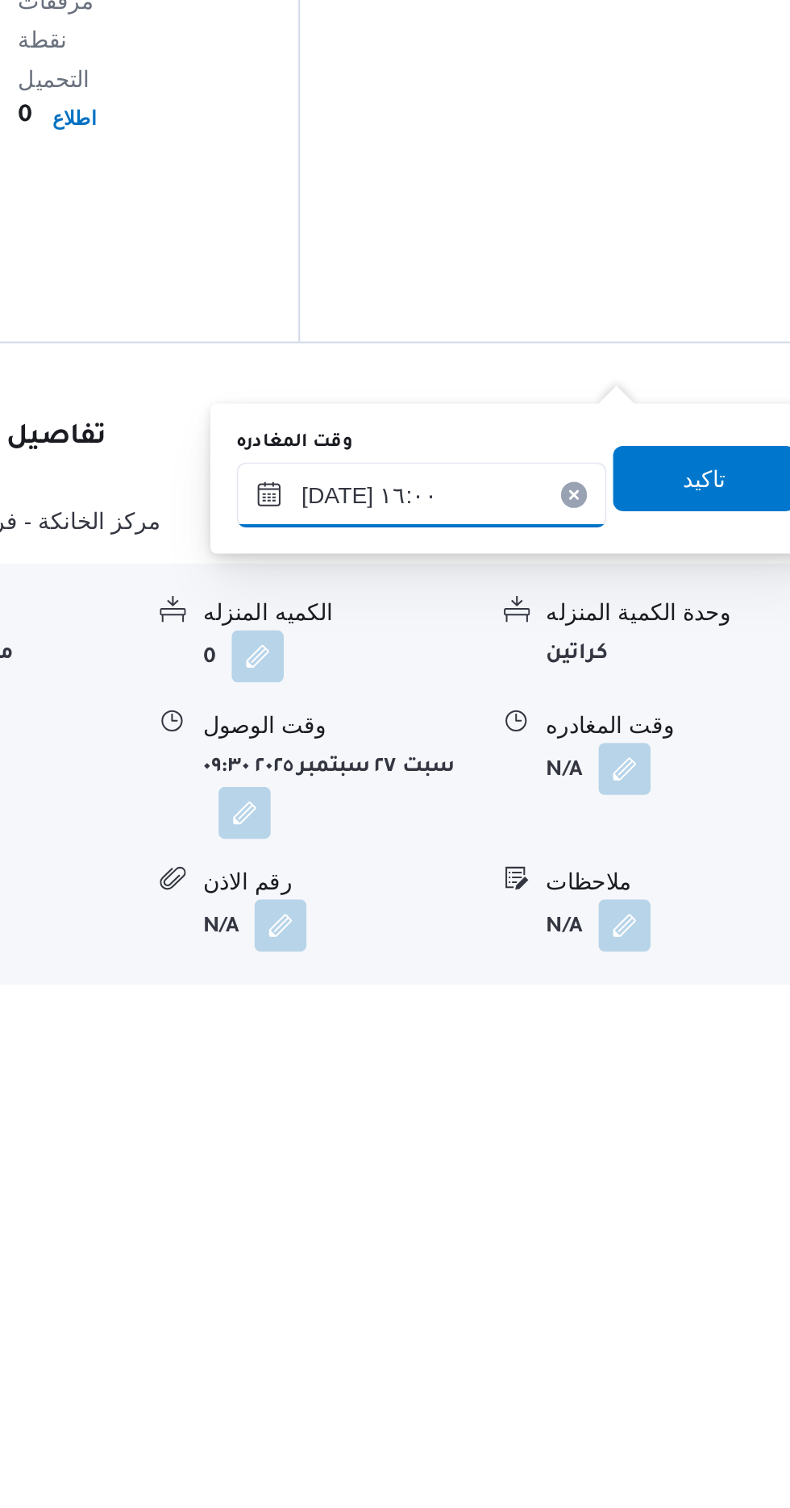
click at [604, 1252] on input "[DATE] ١٦:٠٠" at bounding box center [564, 1262] width 183 height 32
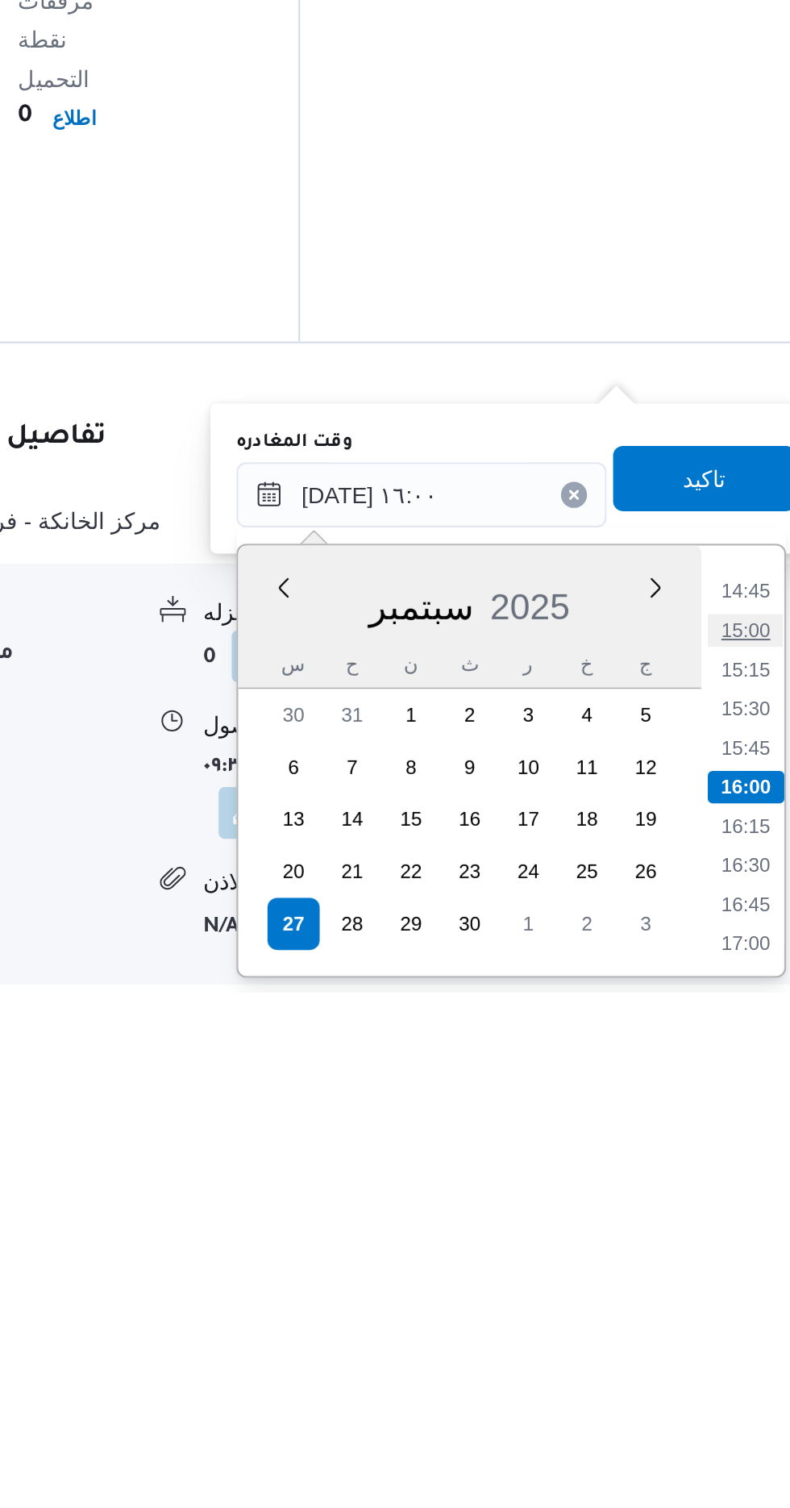
click at [727, 1328] on li "15:00" at bounding box center [724, 1328] width 37 height 16
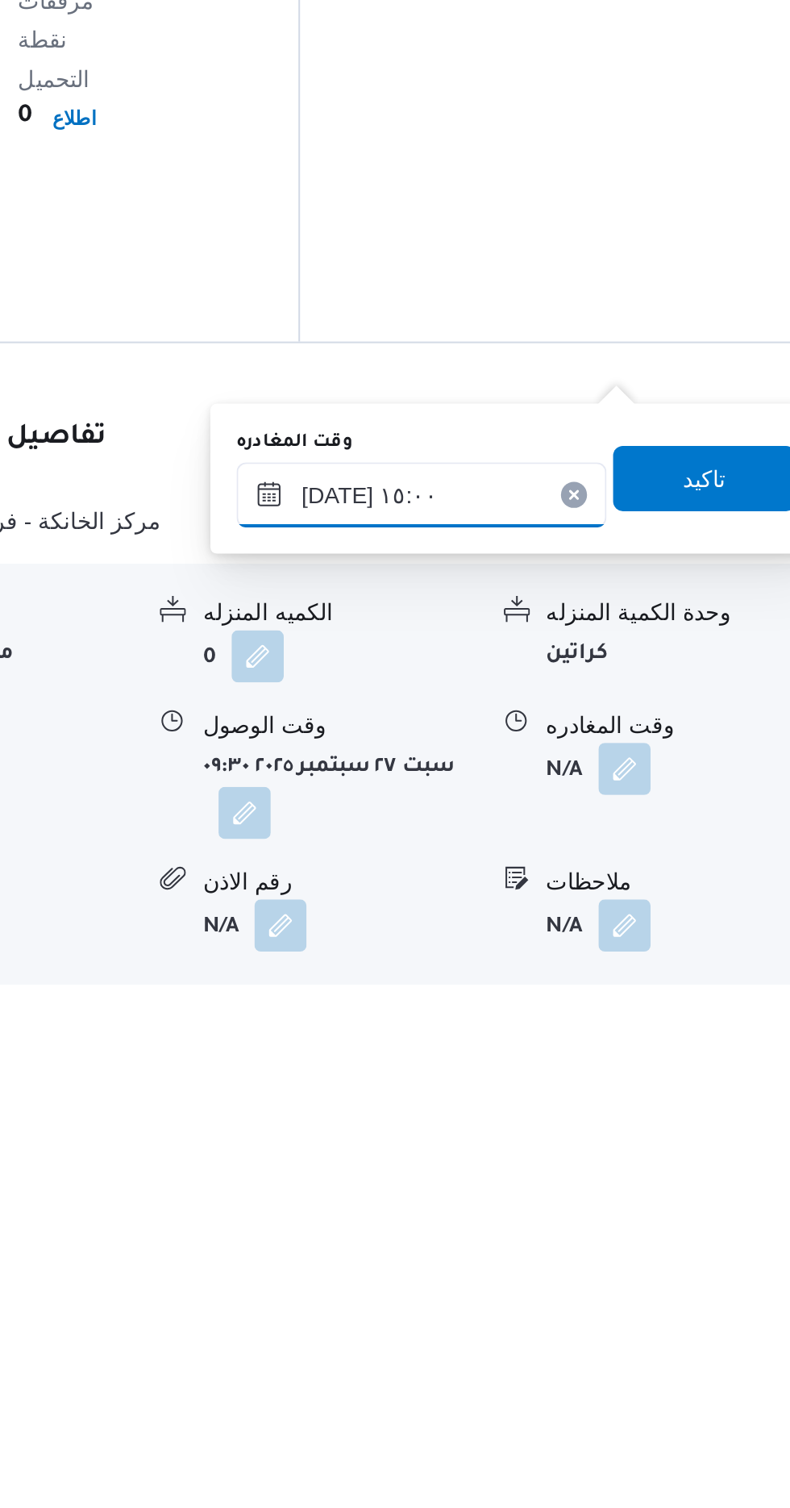
click at [575, 1264] on input "[DATE] ١٥:٠٠" at bounding box center [564, 1262] width 183 height 32
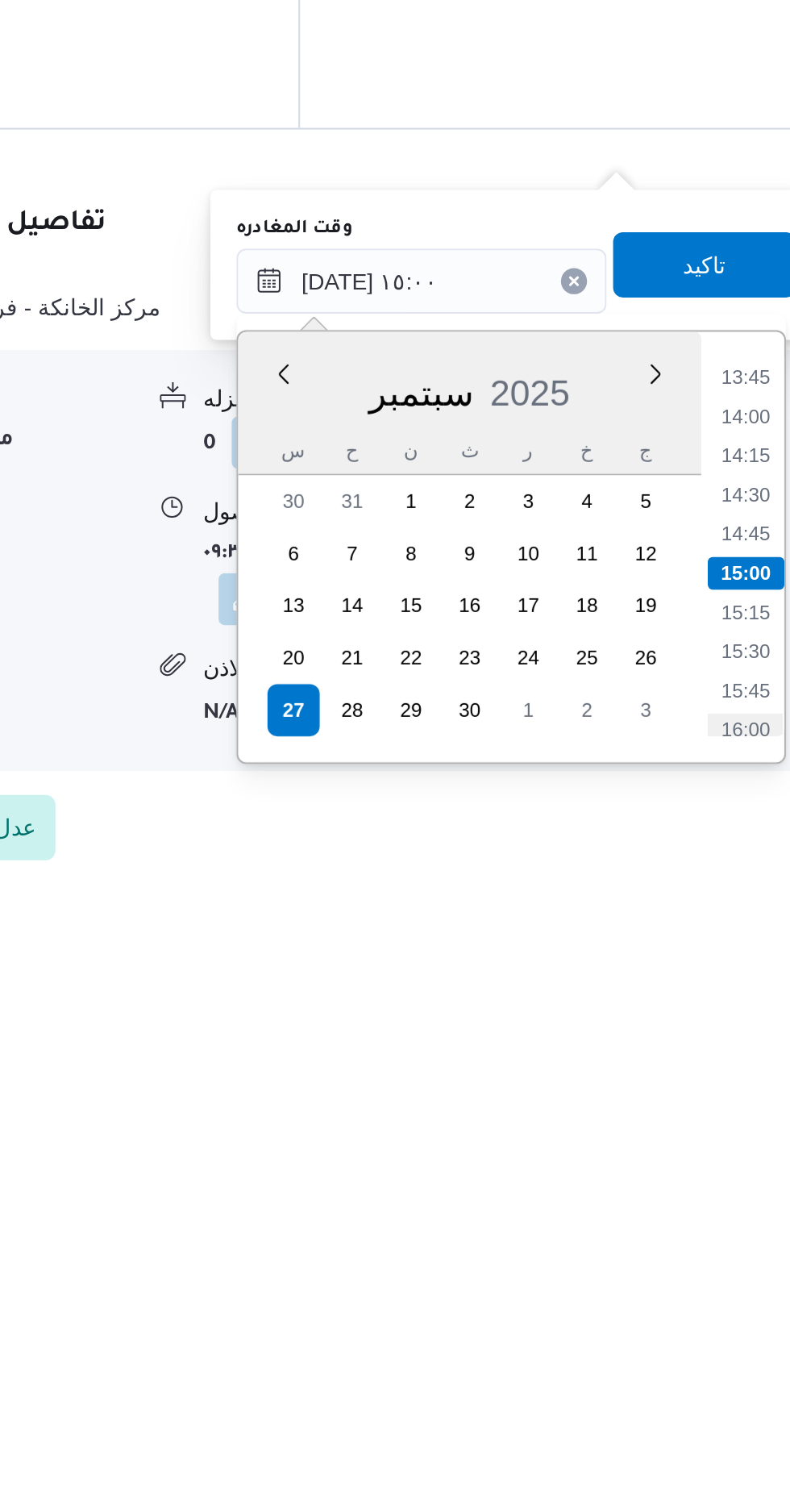
click at [717, 1419] on li "16:00" at bounding box center [724, 1425] width 37 height 16
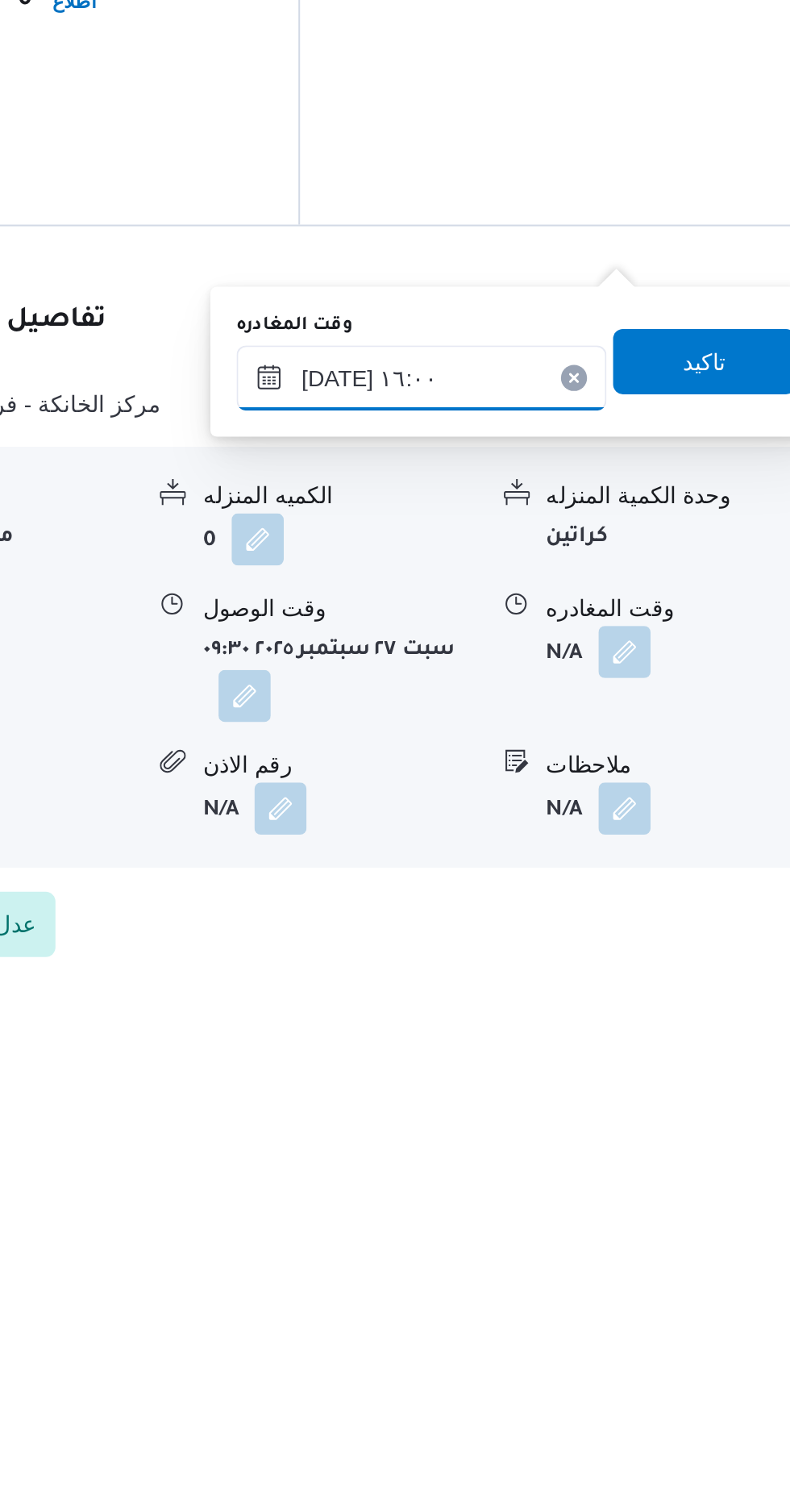
click at [608, 1190] on input "[DATE] ١٦:٠٠" at bounding box center [564, 1203] width 183 height 32
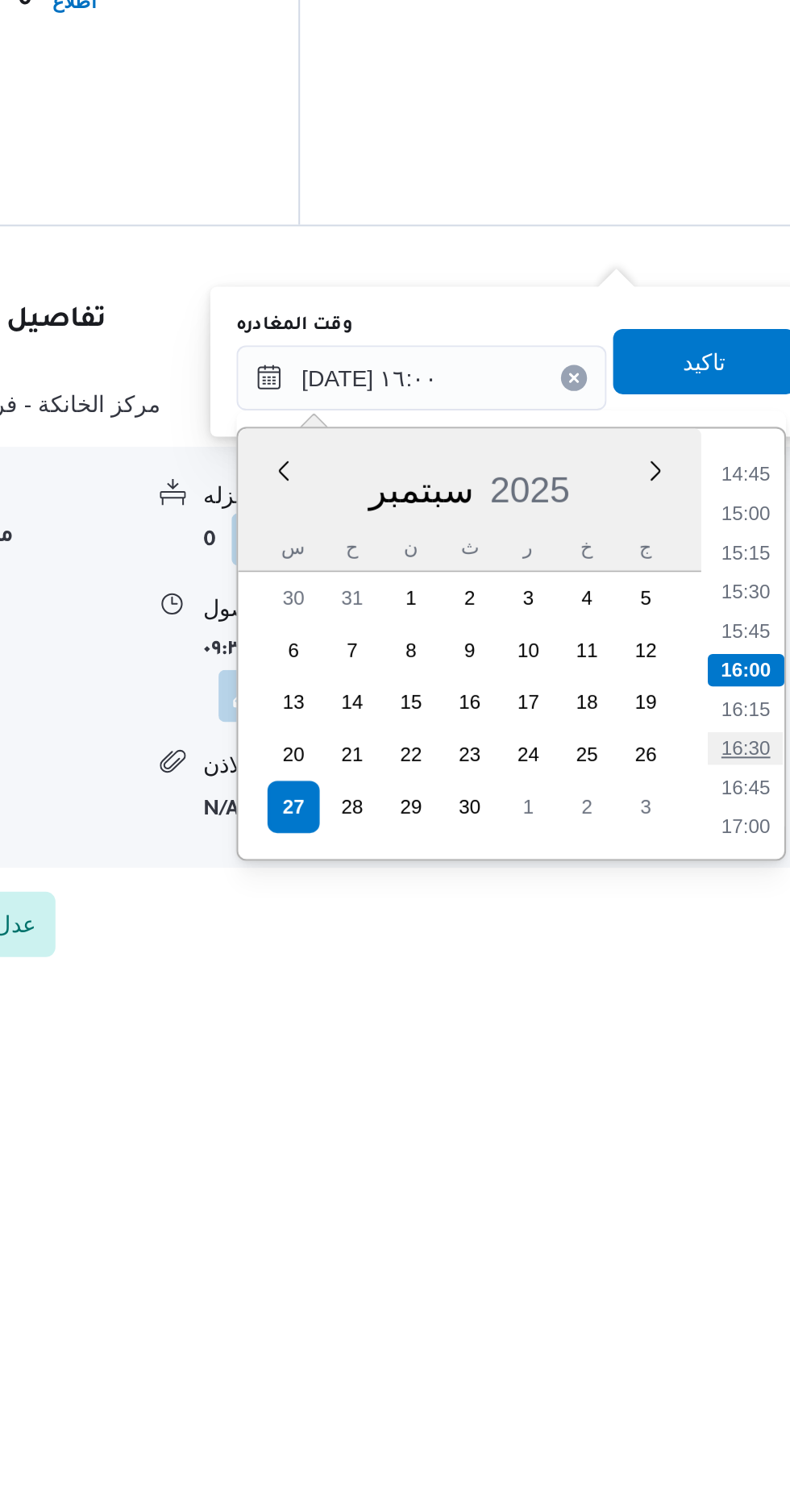
click at [729, 1387] on li "16:30" at bounding box center [724, 1387] width 37 height 16
type input "[DATE] ١٦:٣٠"
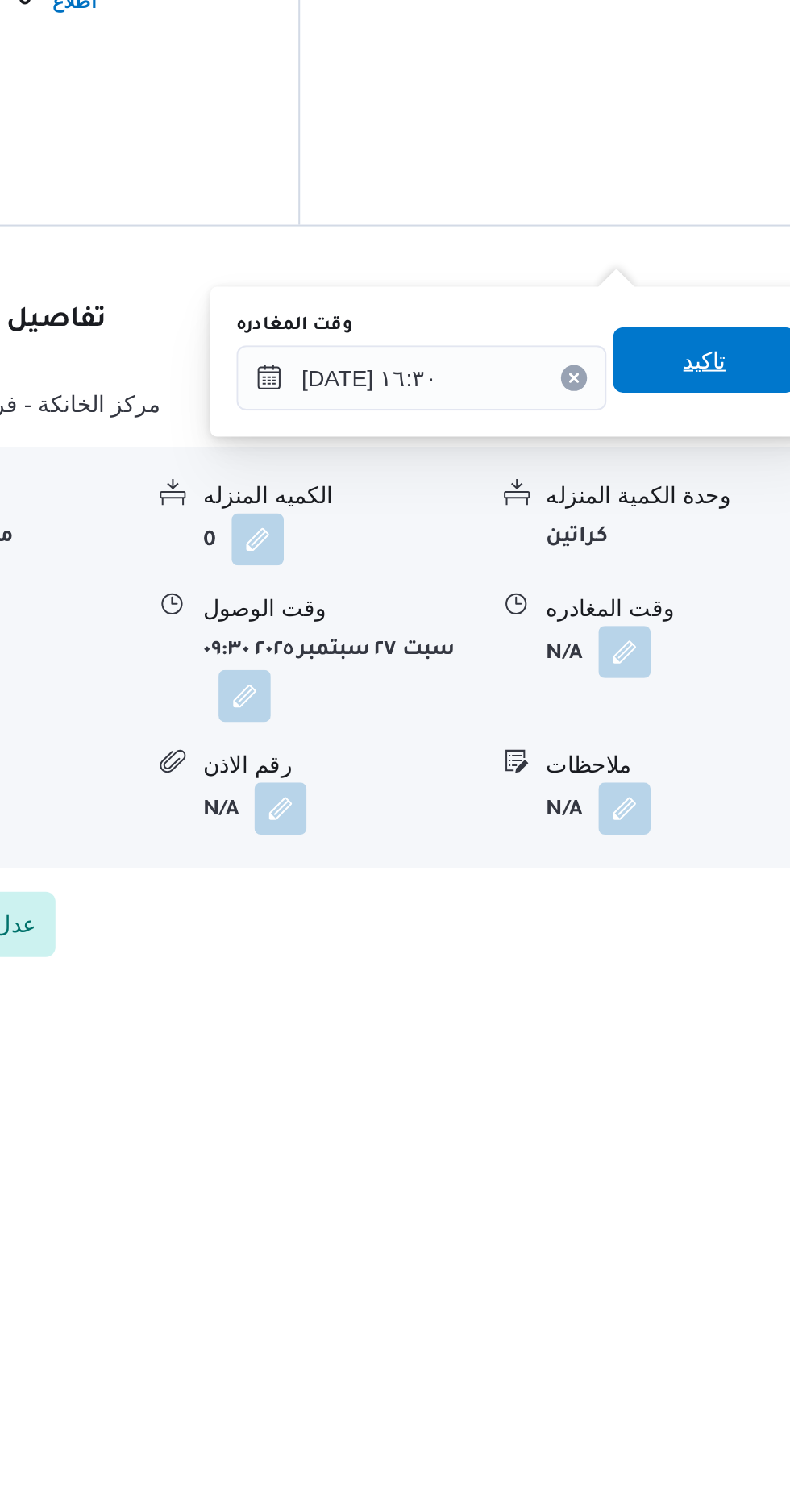
click at [710, 1188] on span "تاكيد" at bounding box center [704, 1194] width 21 height 19
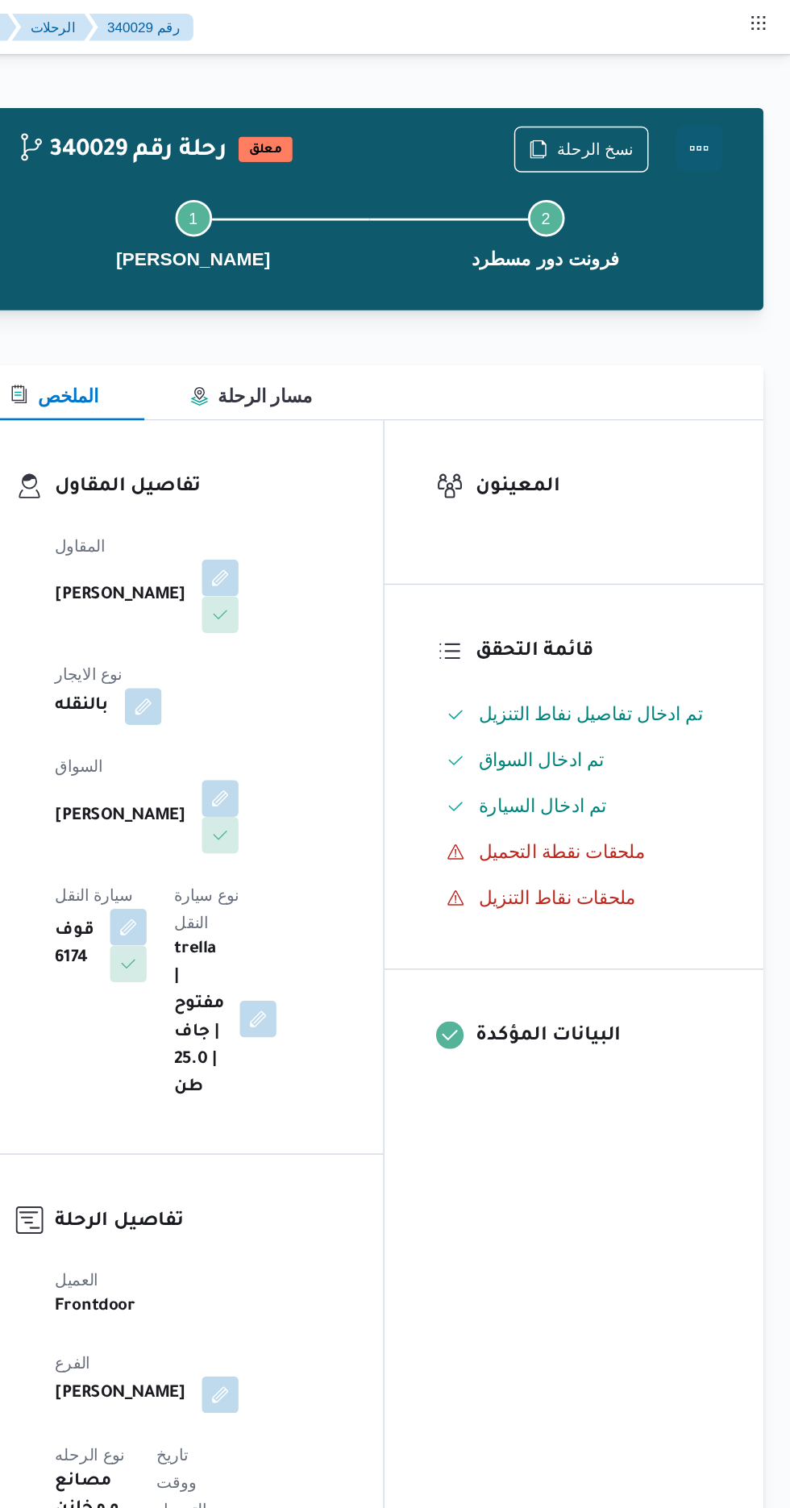
click at [730, 90] on button "Actions" at bounding box center [725, 104] width 32 height 32
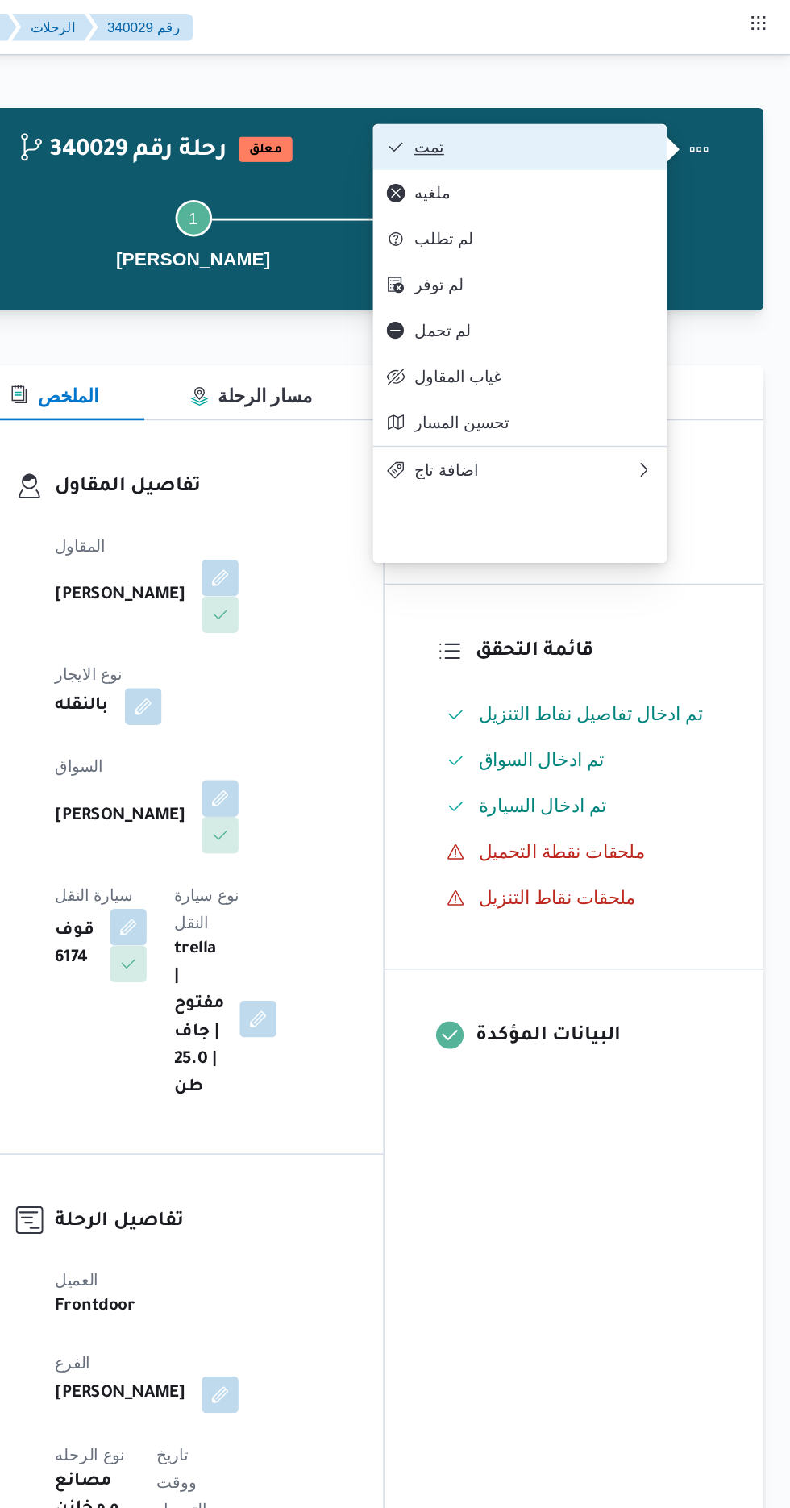
click at [684, 106] on span "تمت" at bounding box center [610, 103] width 168 height 13
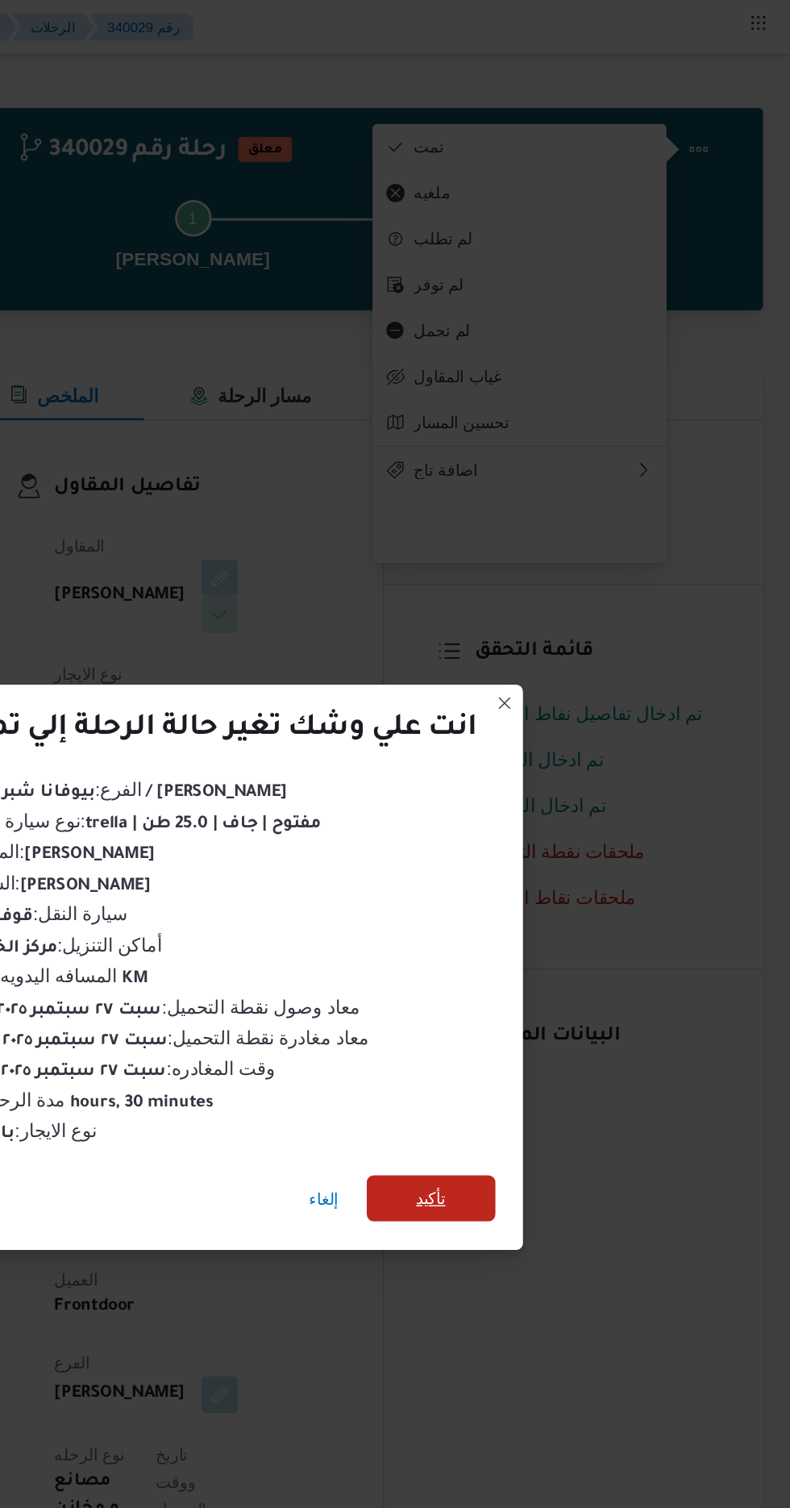
click at [537, 836] on span "تأكيد" at bounding box center [537, 840] width 21 height 19
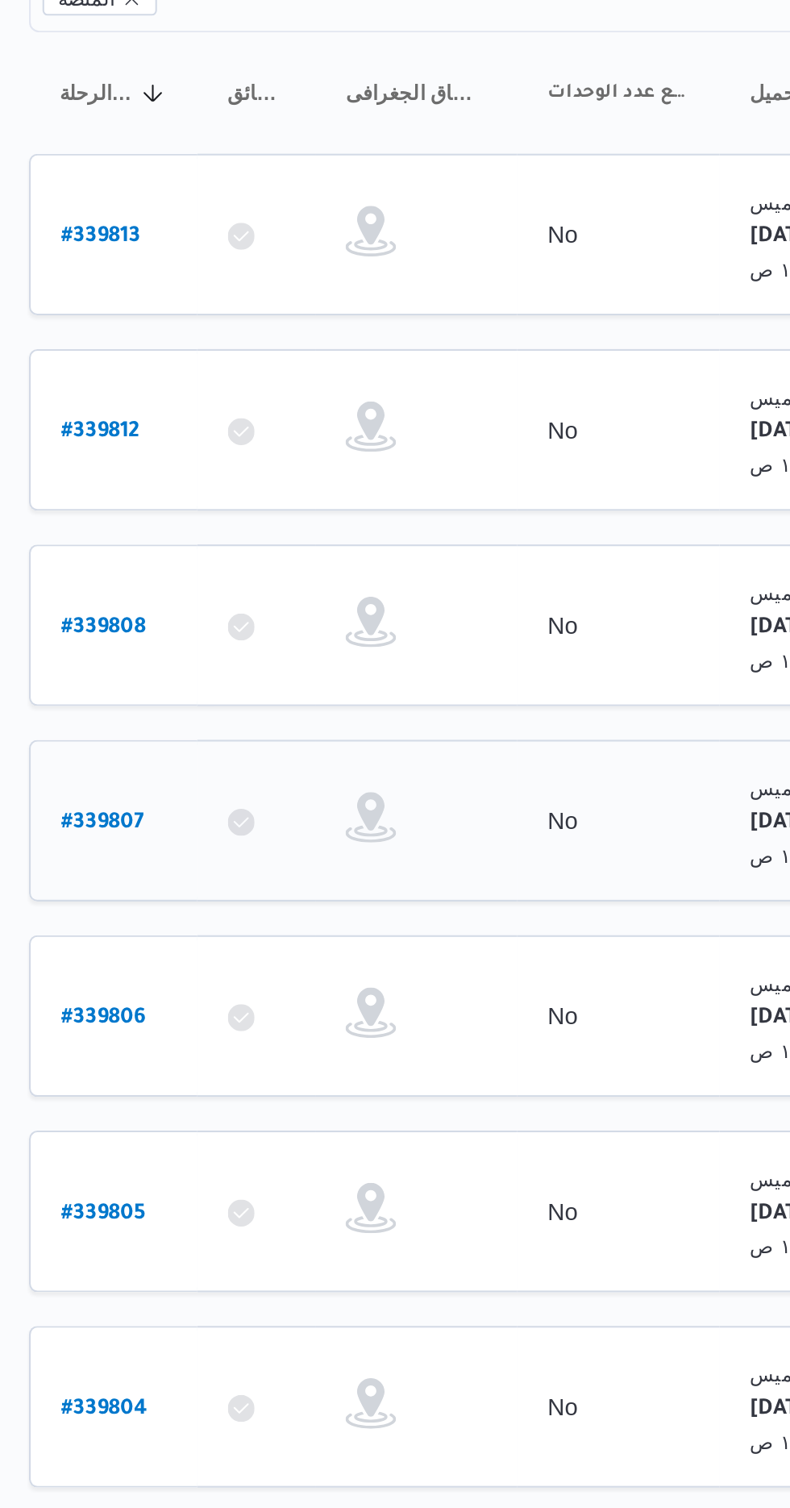
click at [259, 594] on b "# 339807" at bounding box center [245, 599] width 40 height 11
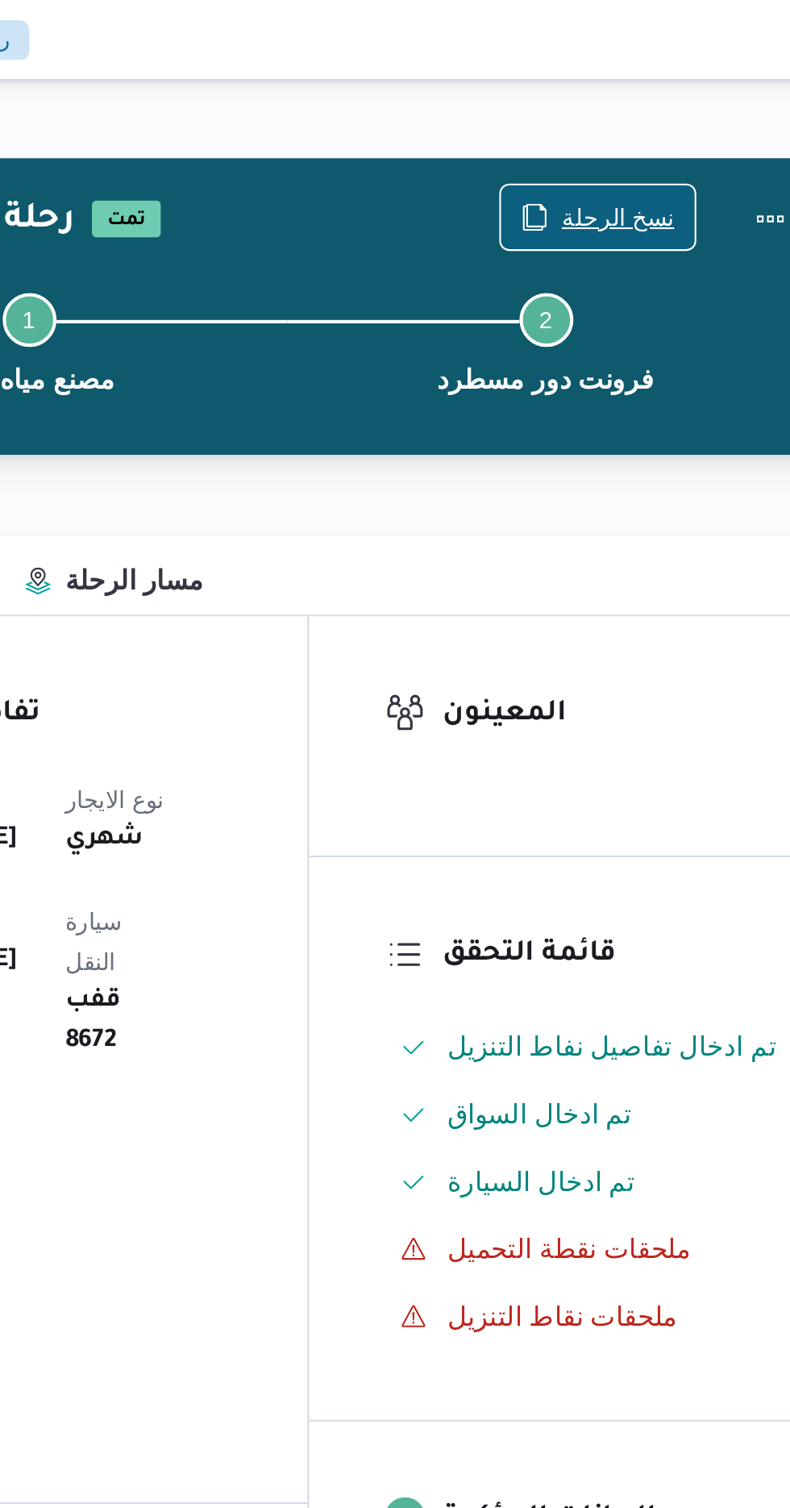
click at [646, 101] on span "نسخ الرحلة" at bounding box center [653, 103] width 54 height 19
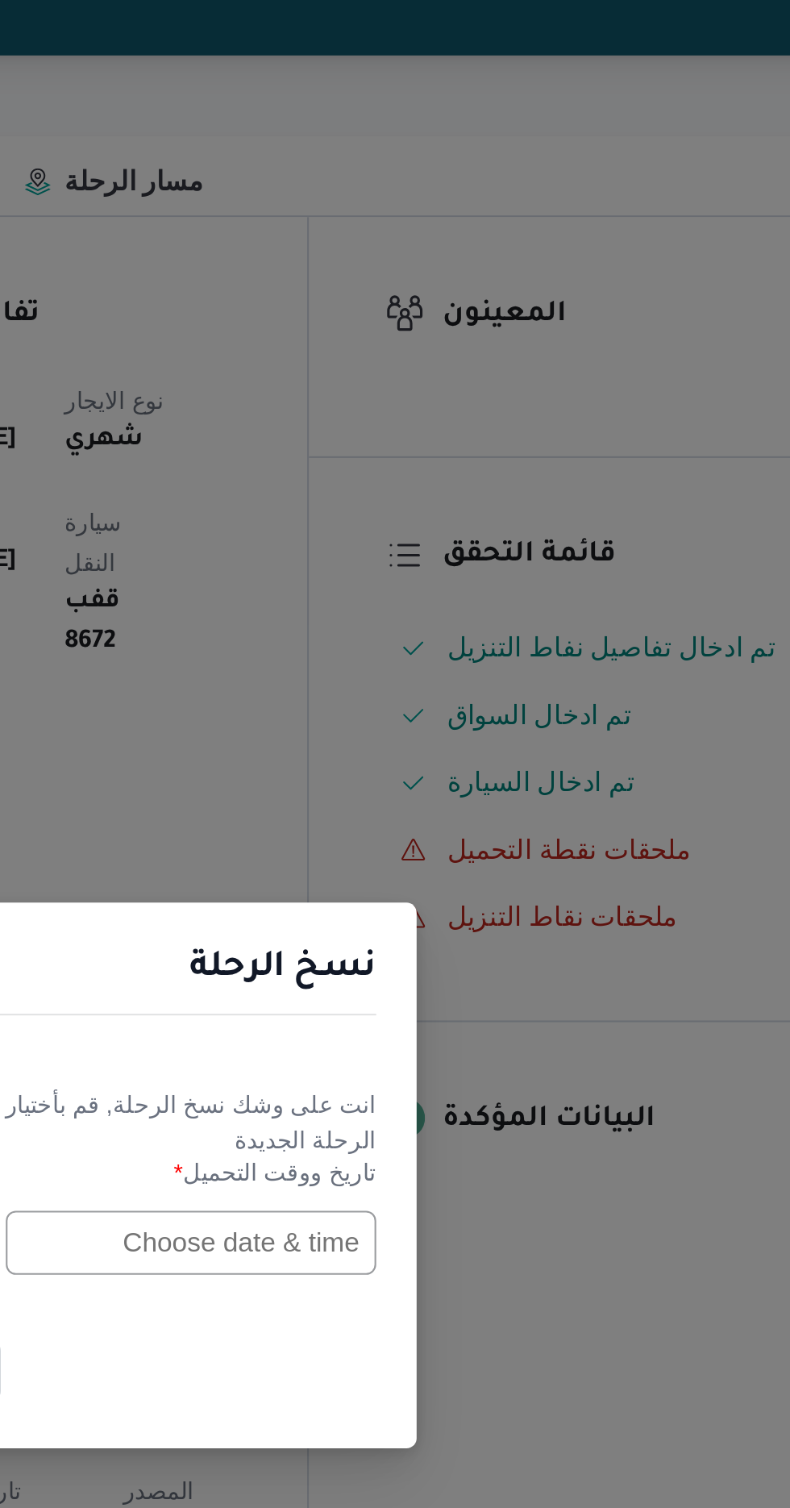
click at [463, 786] on input "text" at bounding box center [448, 786] width 177 height 31
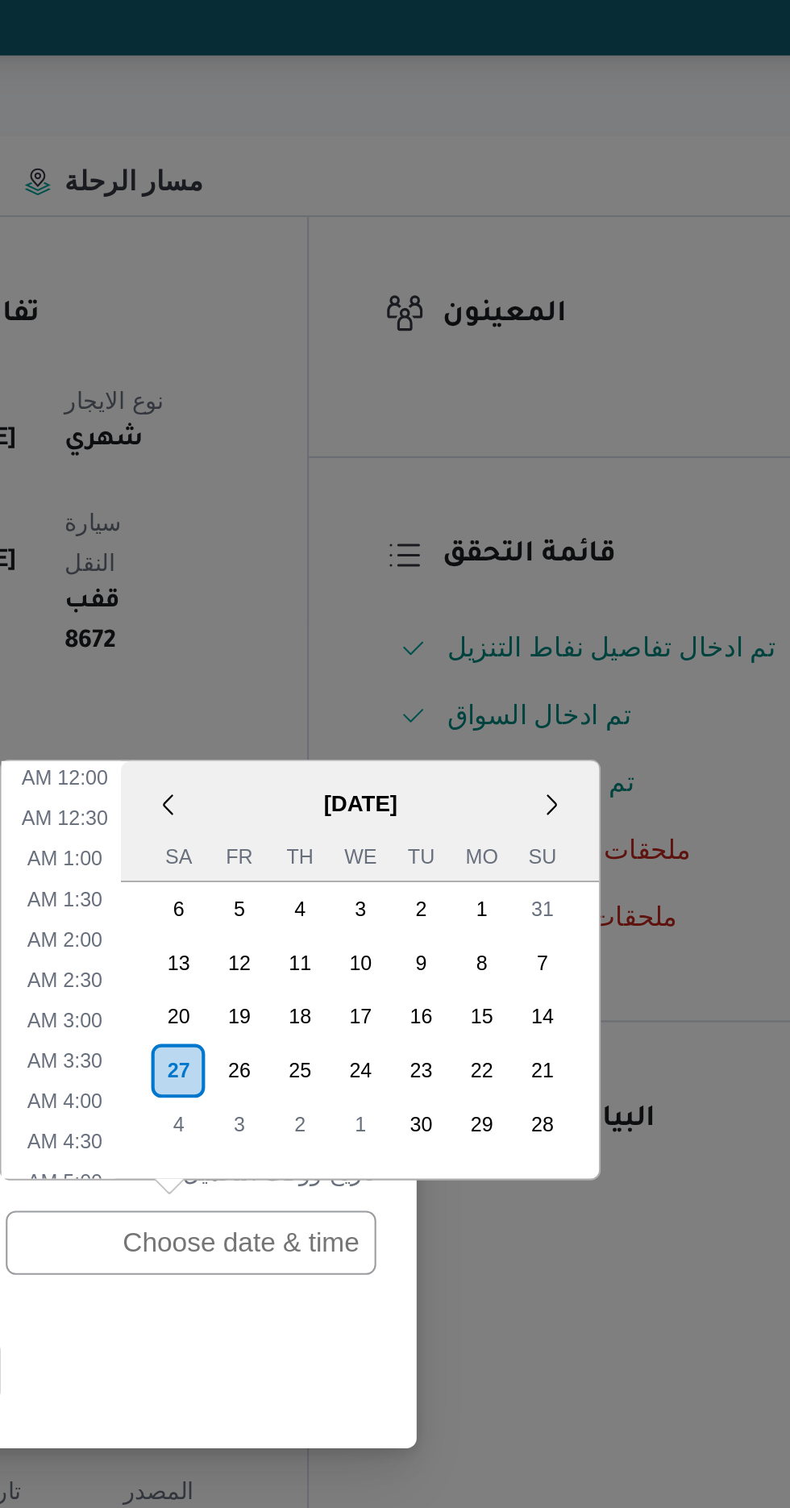
scroll to position [547, 0]
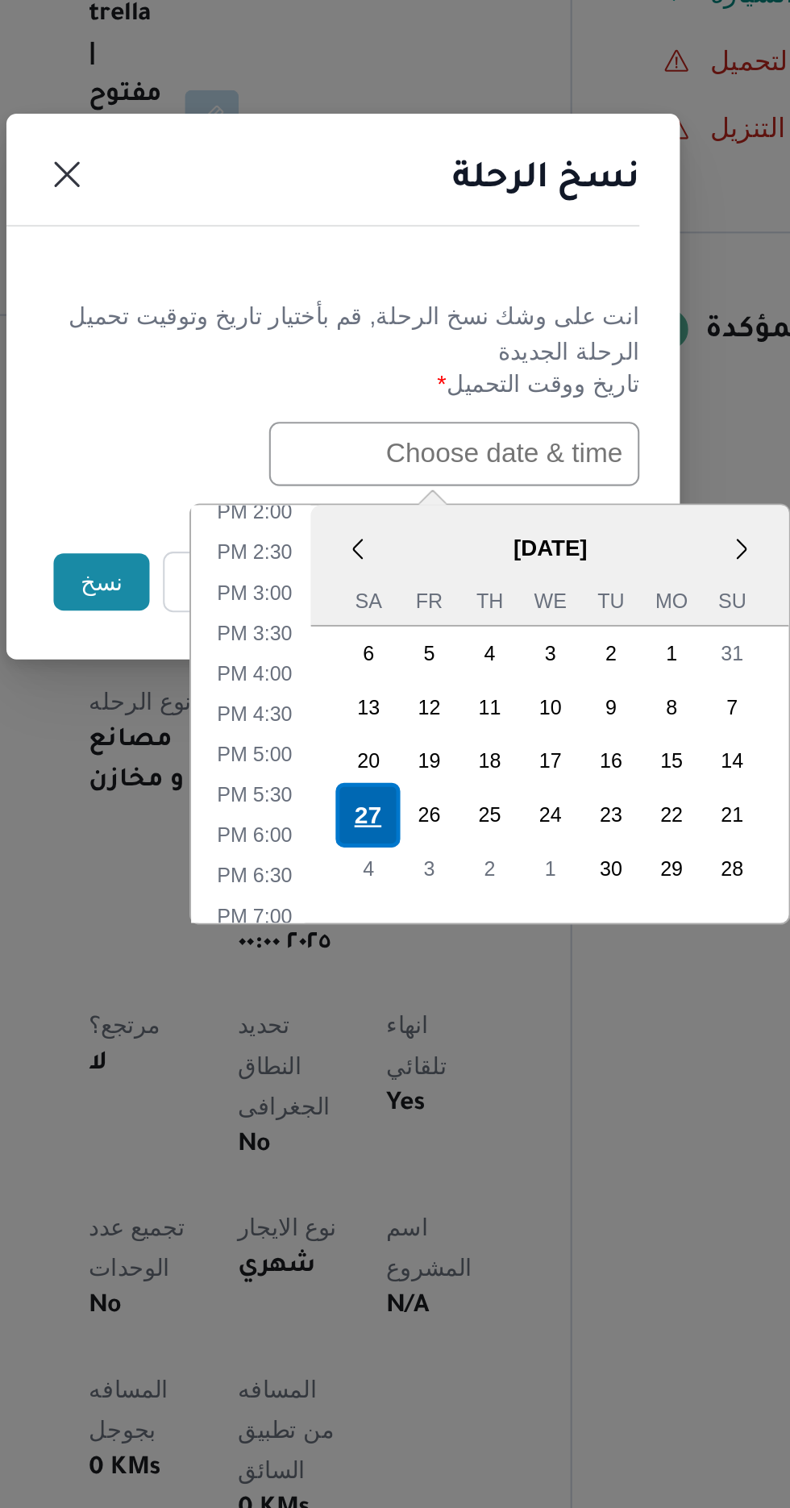
click at [409, 954] on div "27" at bounding box center [407, 958] width 31 height 31
type input "[DATE] 12:00AM"
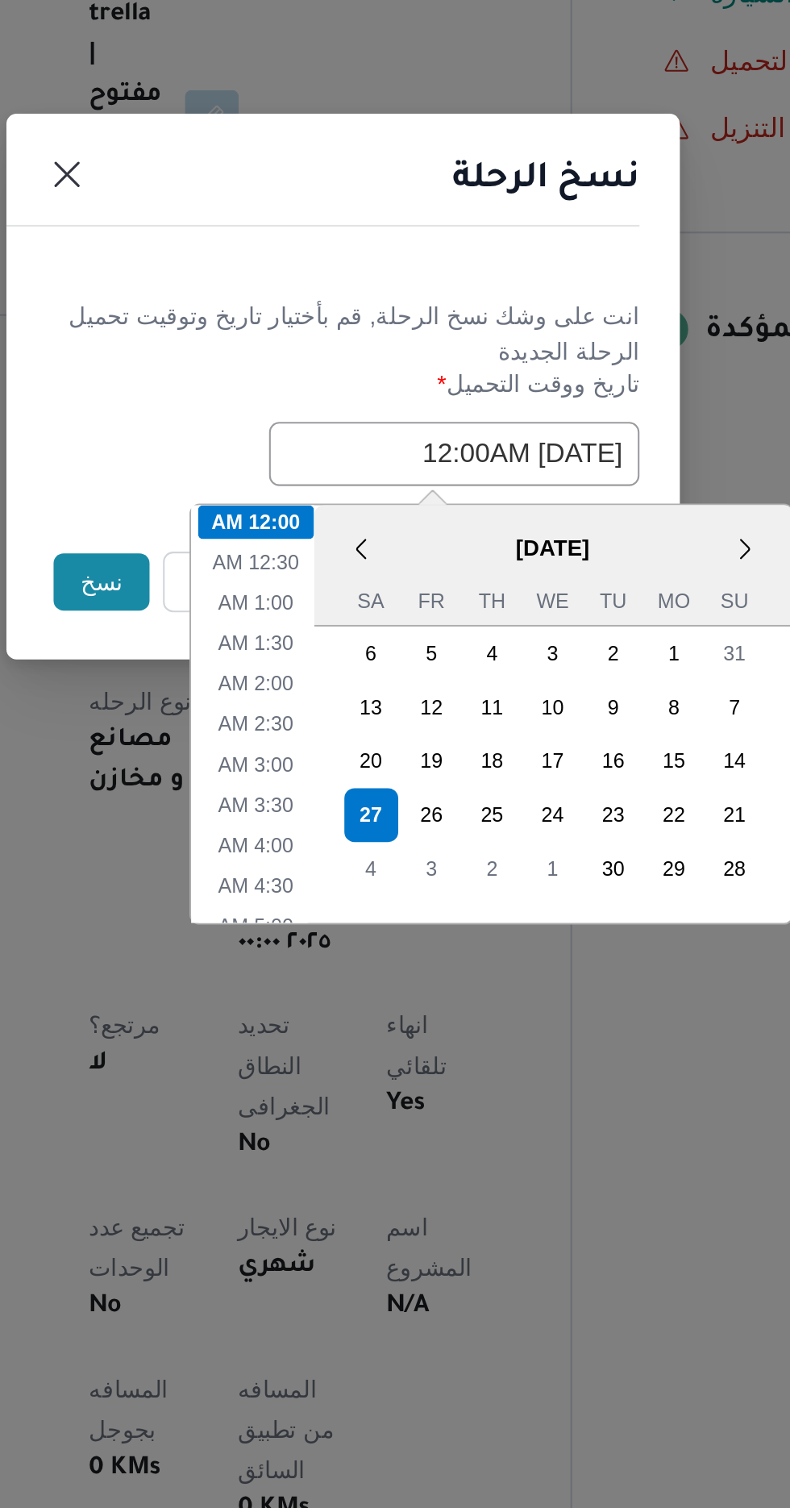
click at [478, 680] on div "نسخ الرحلة" at bounding box center [395, 659] width 322 height 73
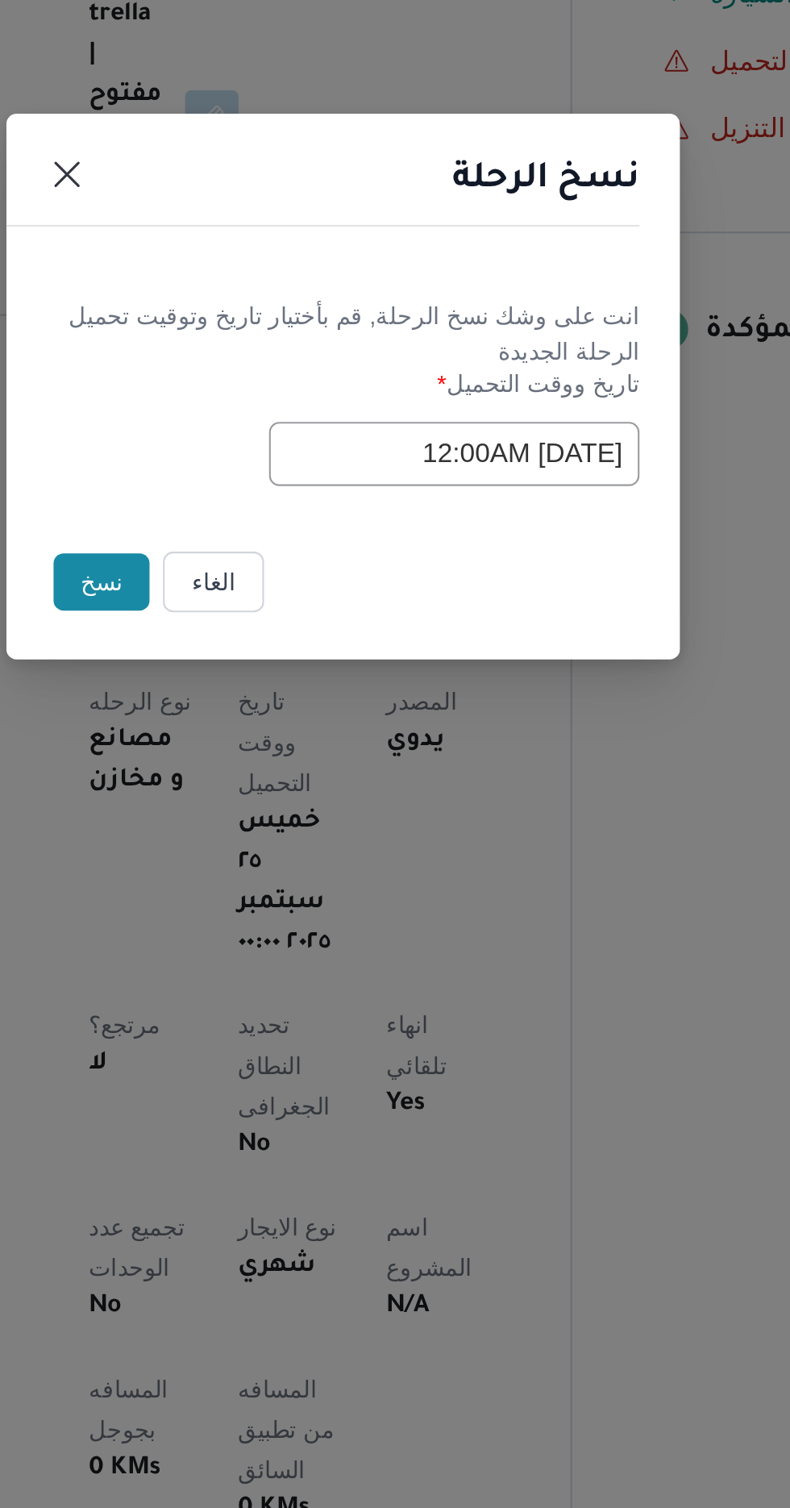
click at [275, 842] on button "نسخ" at bounding box center [279, 847] width 46 height 27
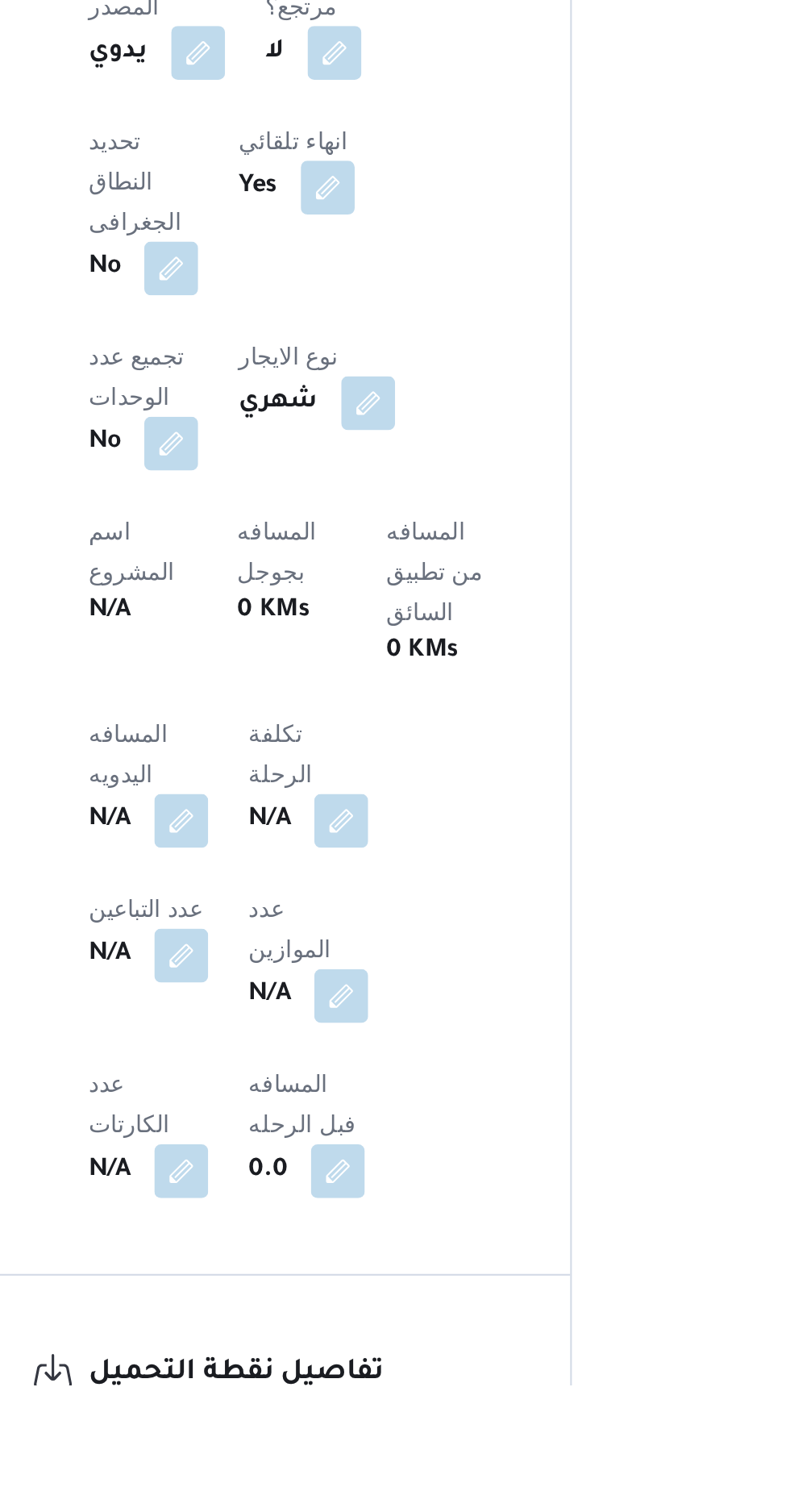
scroll to position [304, 0]
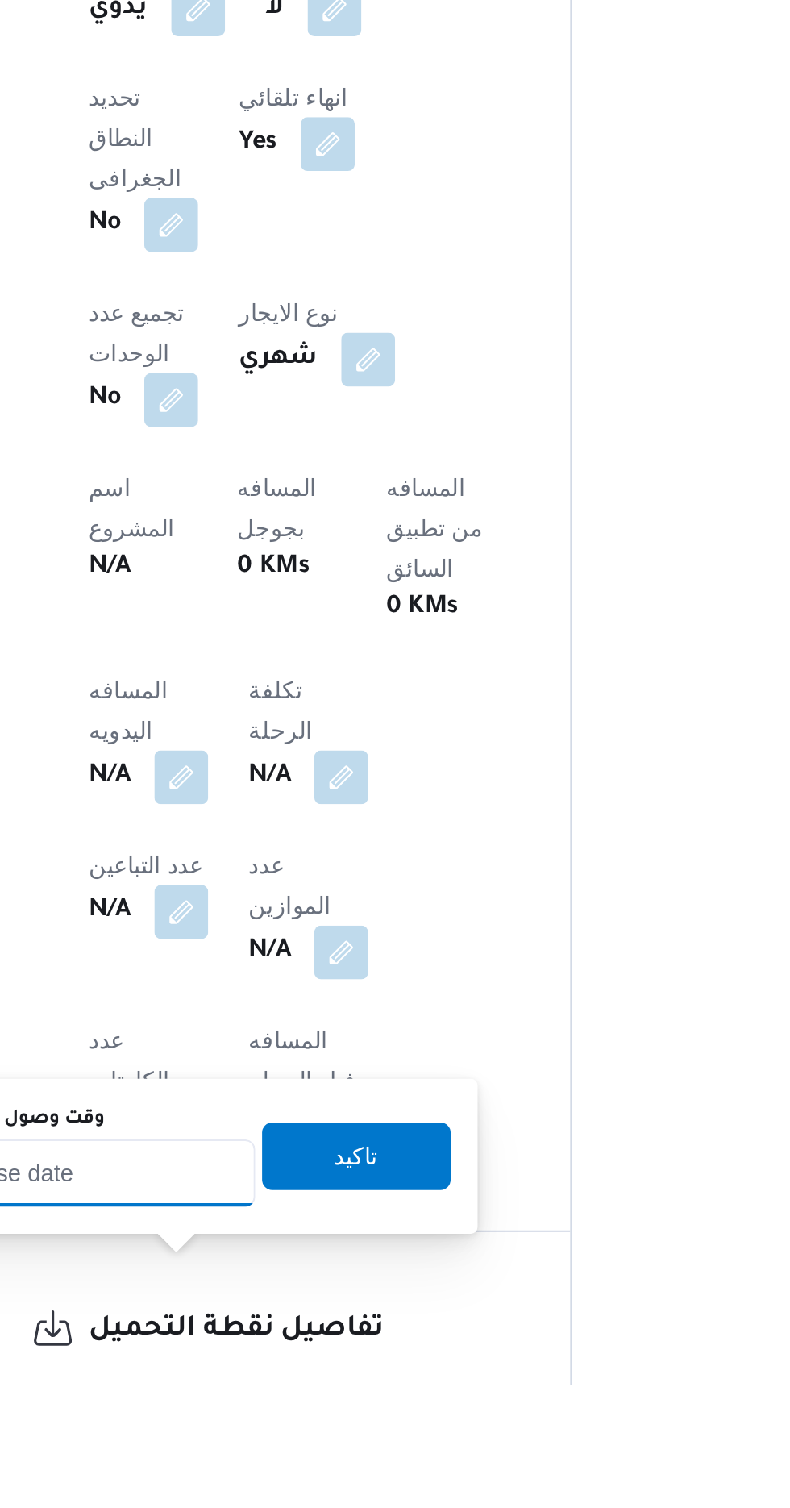
click at [285, 1401] on input "وقت وصول نفطة التحميل" at bounding box center [261, 1406] width 183 height 32
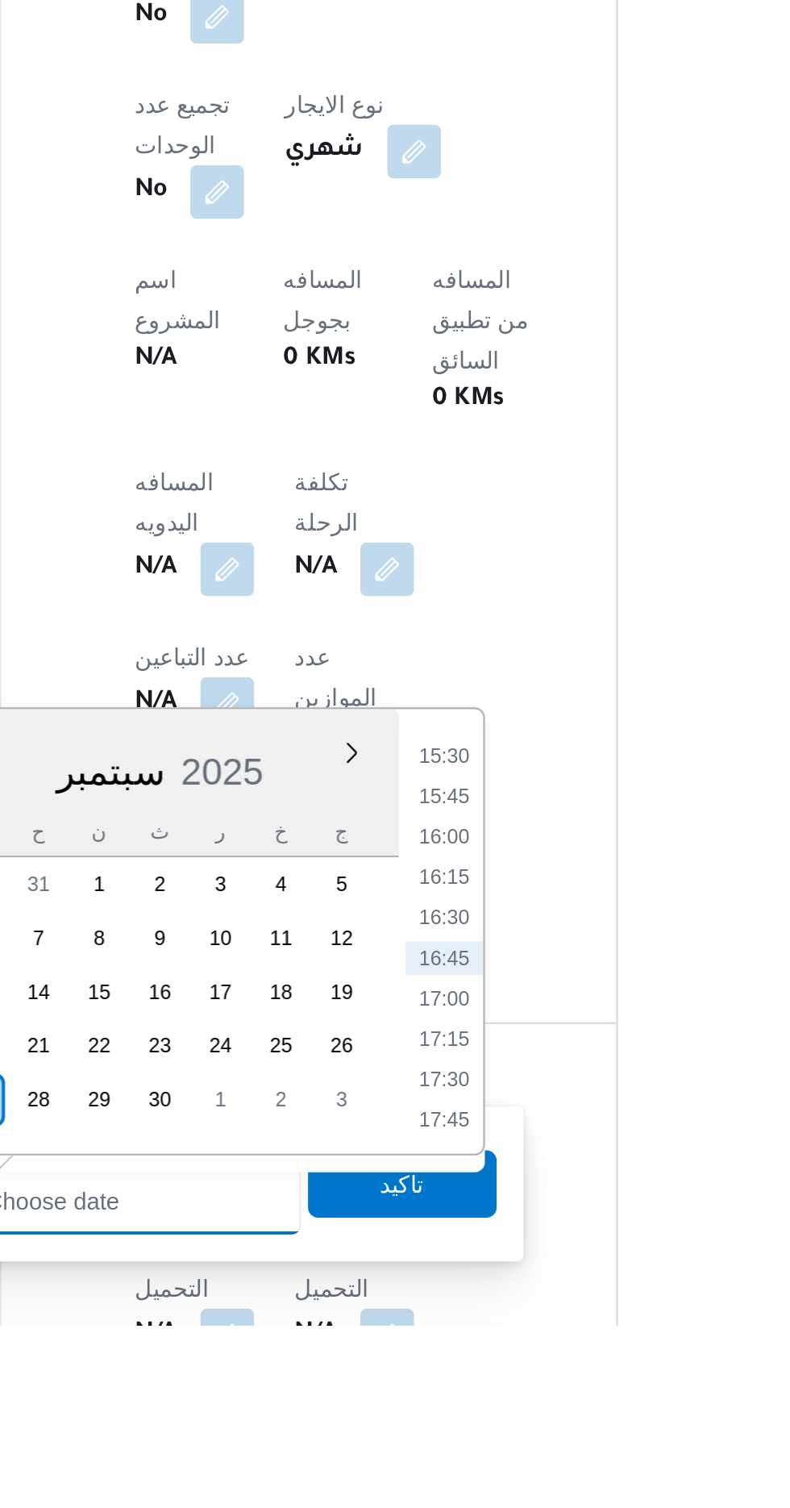
scroll to position [514, 0]
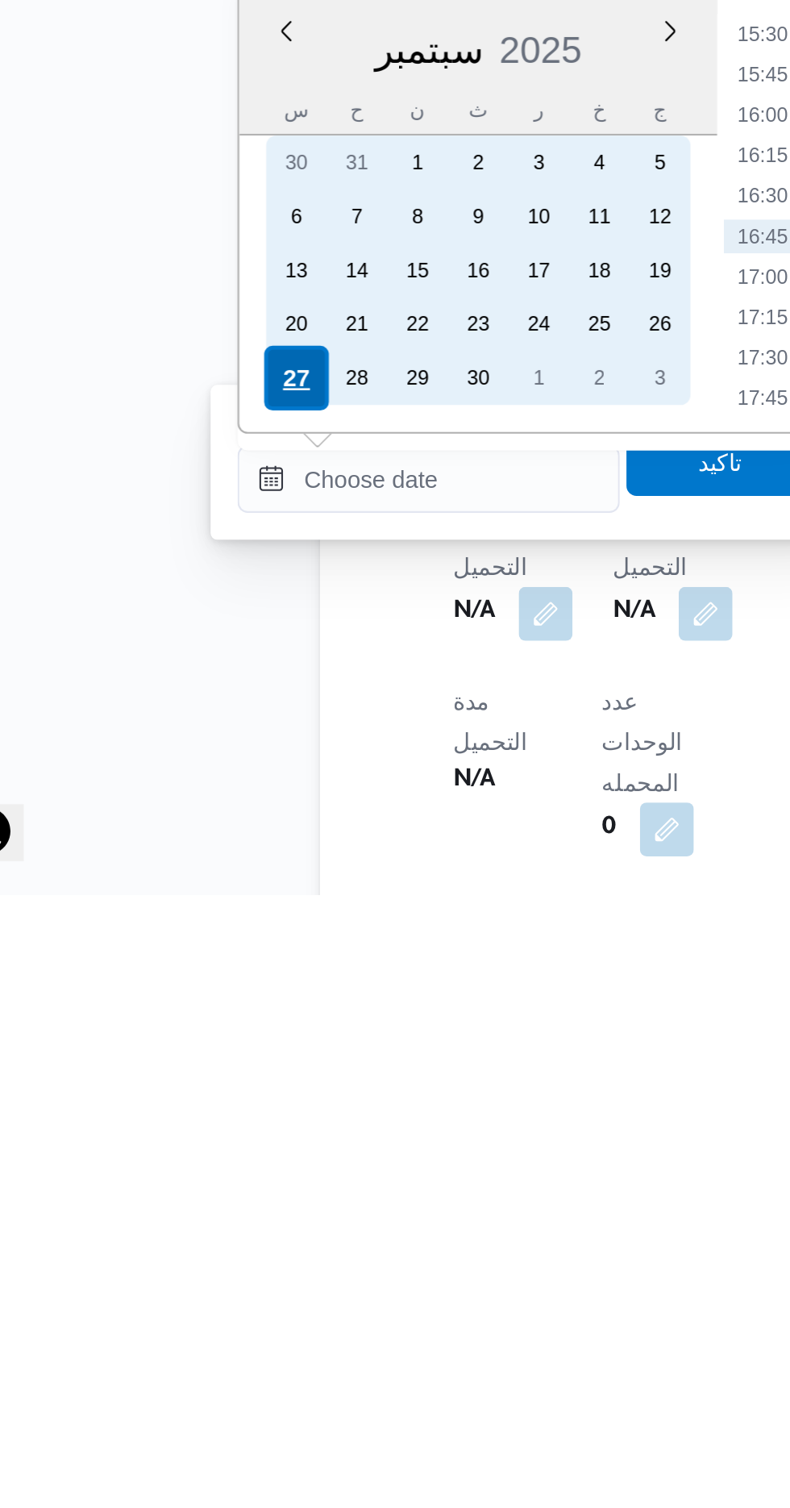
click at [198, 1254] on div "27" at bounding box center [197, 1260] width 31 height 31
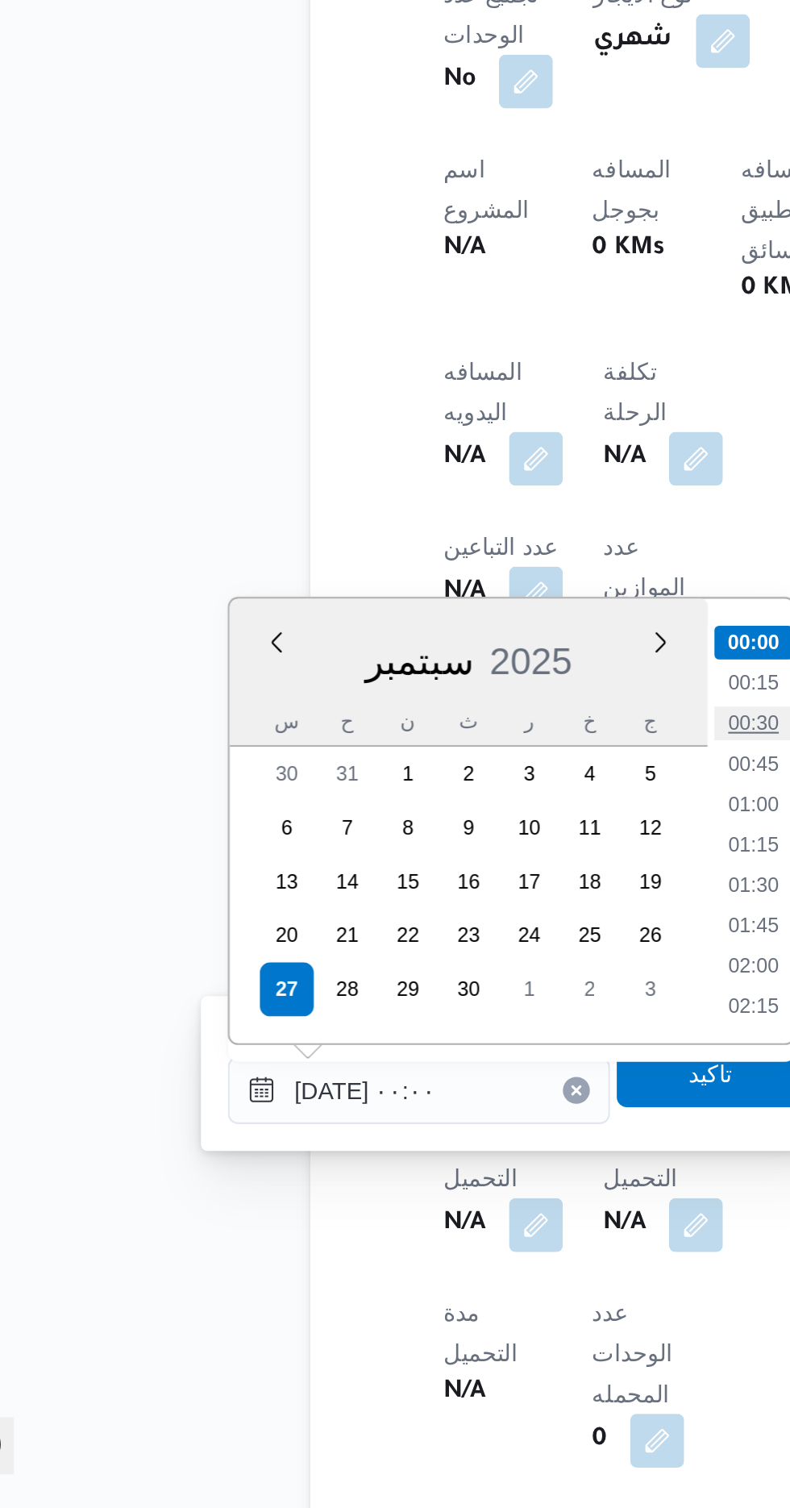
click at [426, 1135] on li "00:30" at bounding box center [421, 1132] width 37 height 16
type input "[DATE] ٠٠:٣٠"
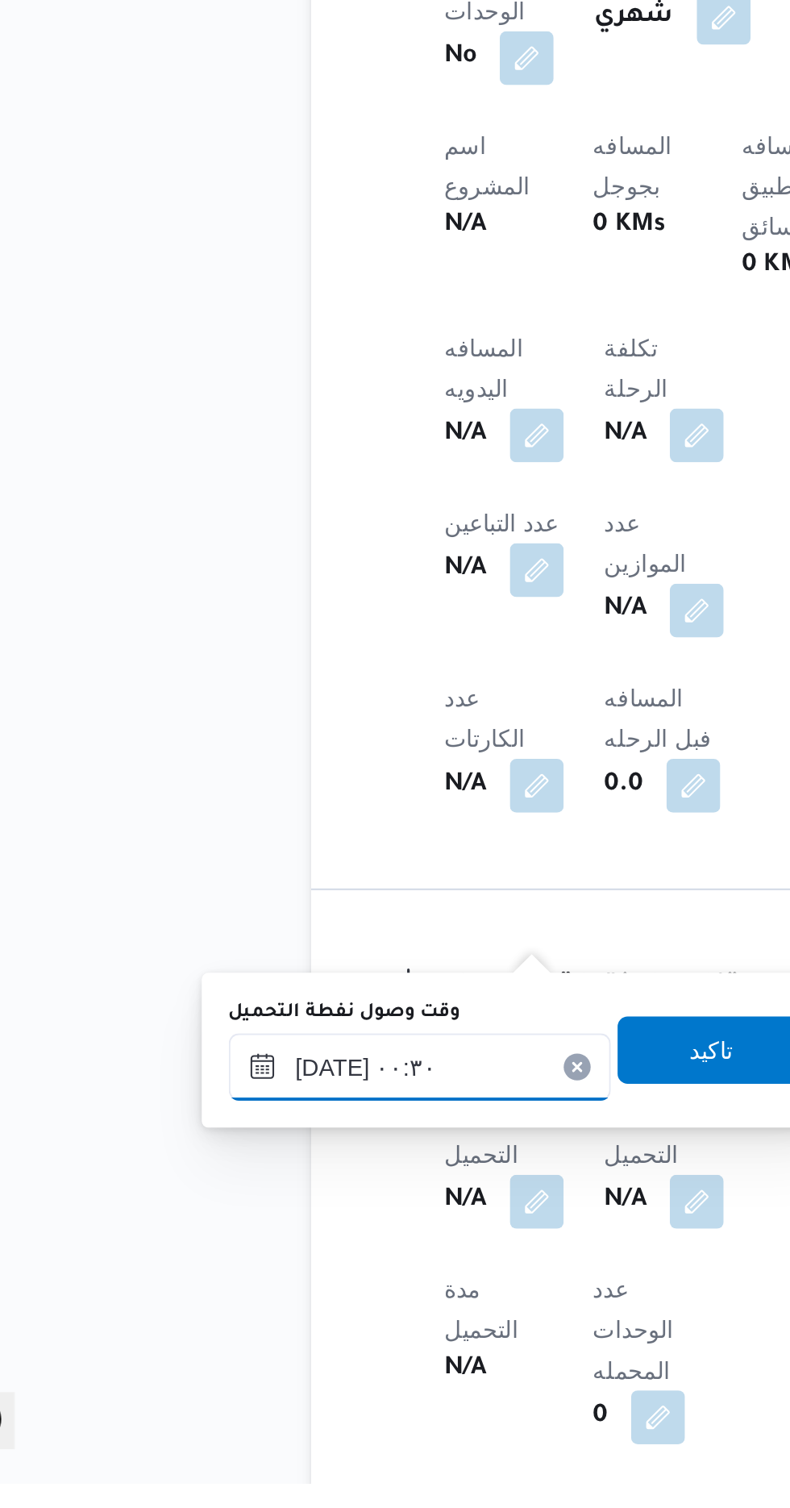
scroll to position [552, 0]
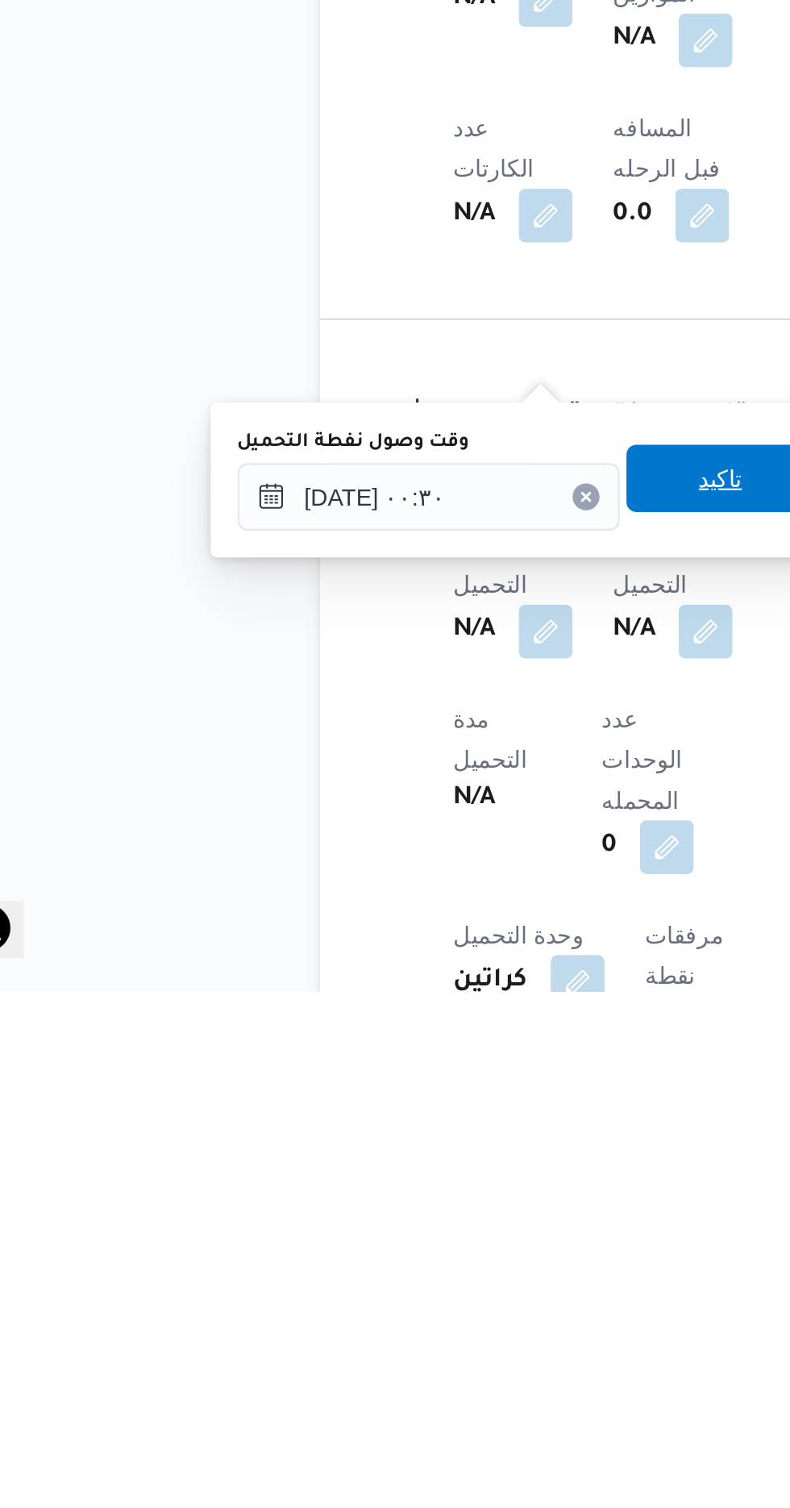
click at [394, 1265] on span "تاكيد" at bounding box center [401, 1262] width 90 height 32
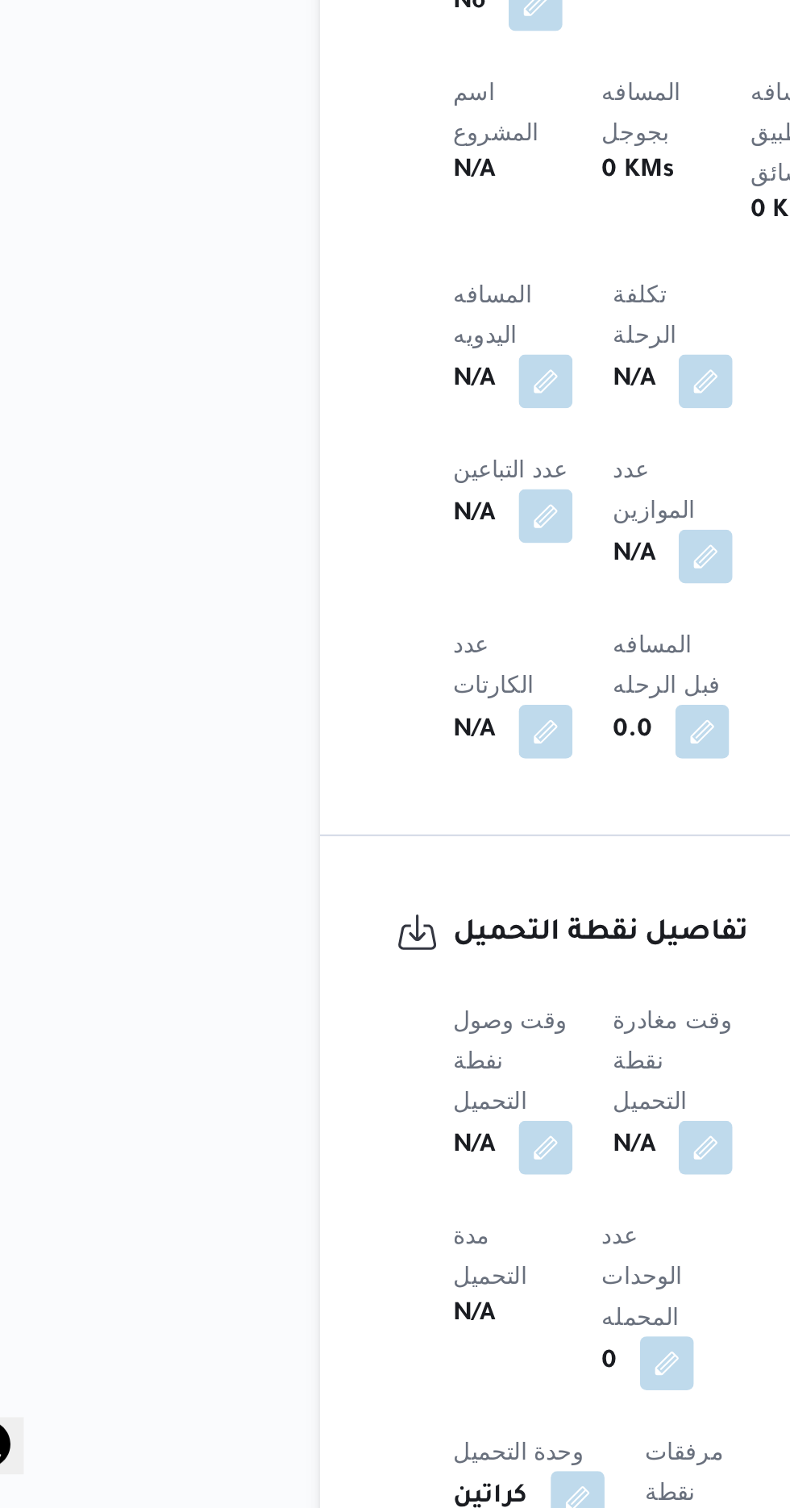
click at [391, 1320] on div "N/A" at bounding box center [378, 1334] width 60 height 29
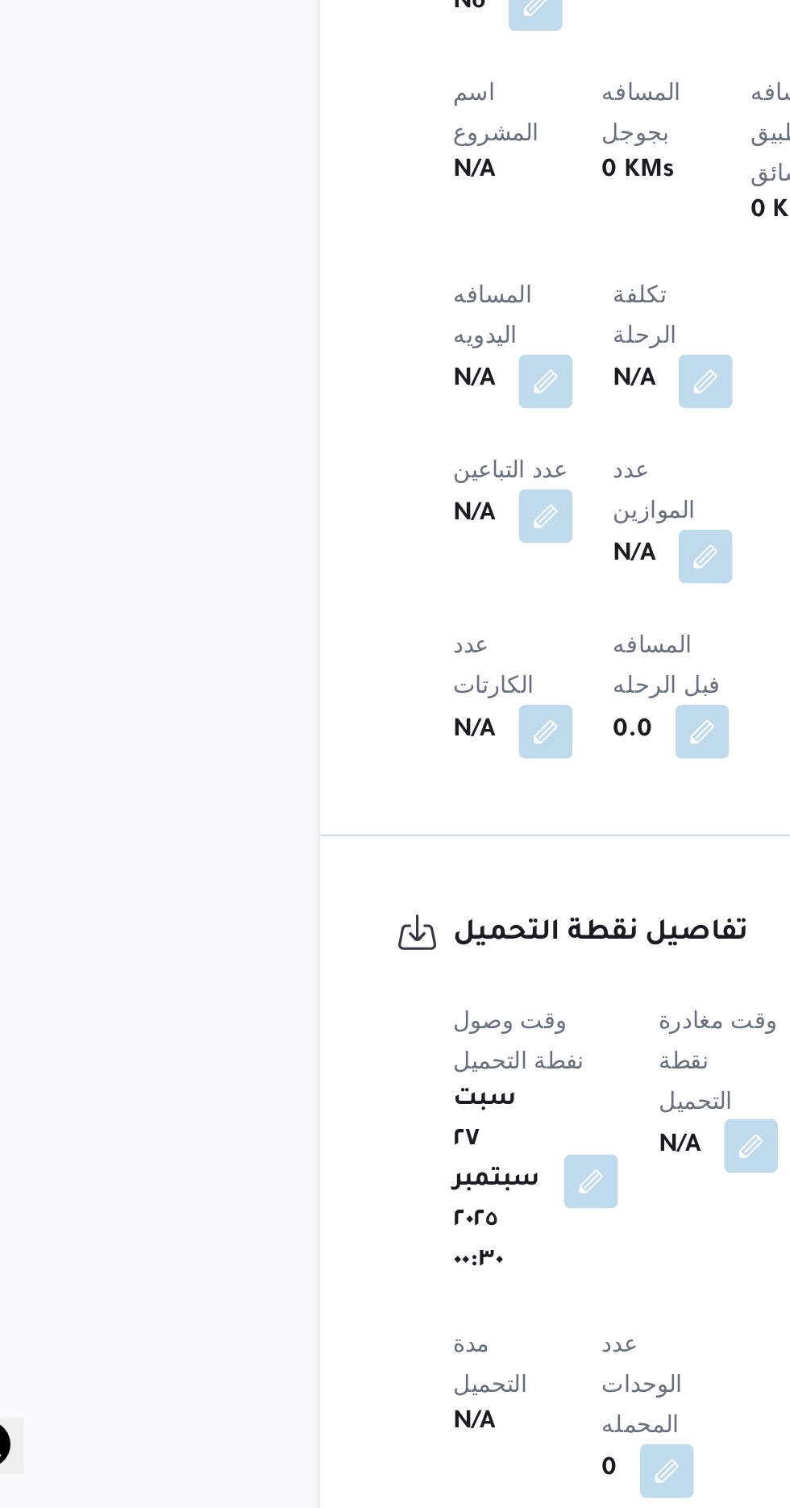
click at [423, 1321] on button "button" at bounding box center [416, 1334] width 26 height 26
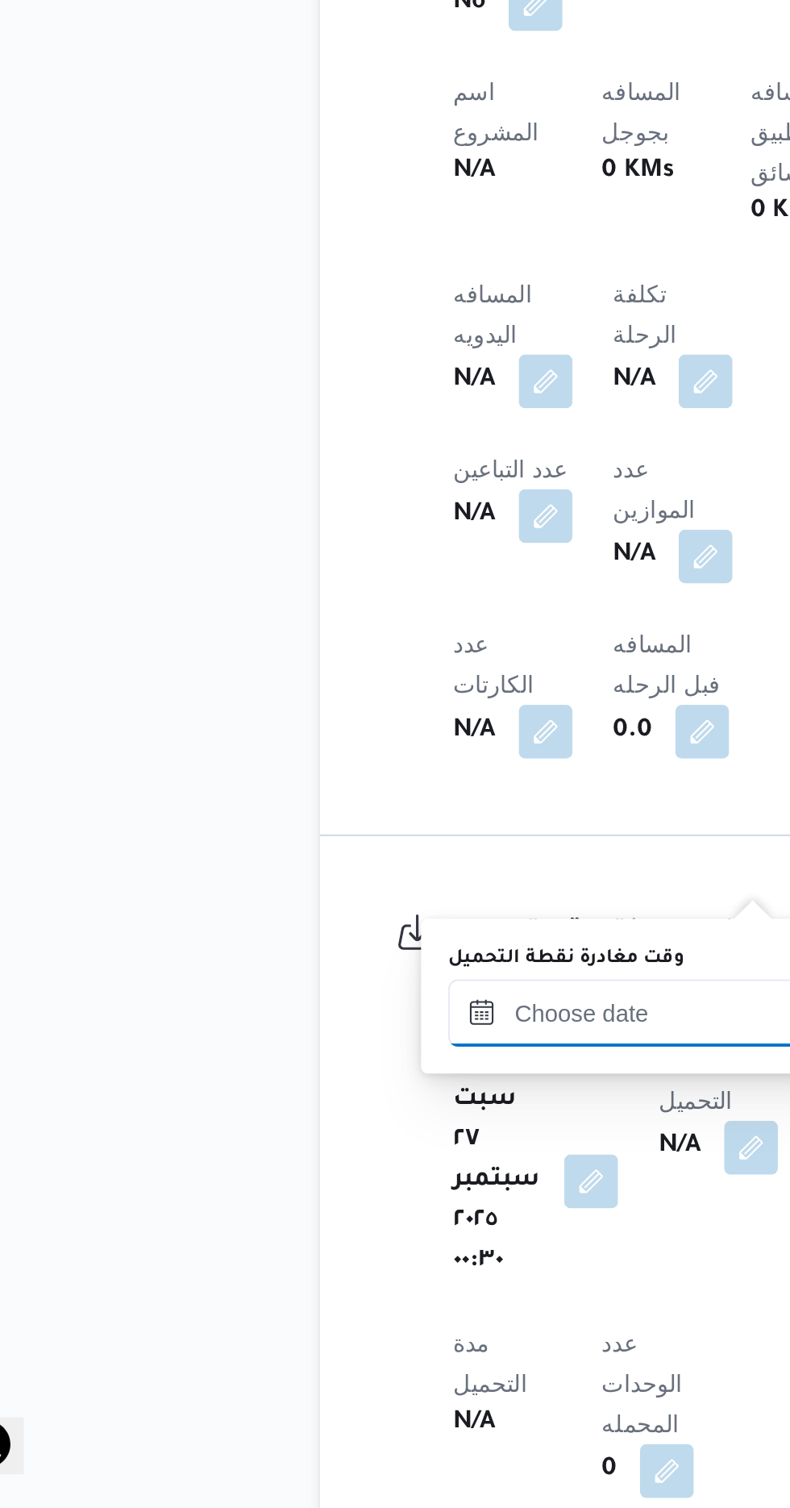
click at [345, 1266] on input "وقت مغادرة نقطة التحميل" at bounding box center [362, 1270] width 183 height 32
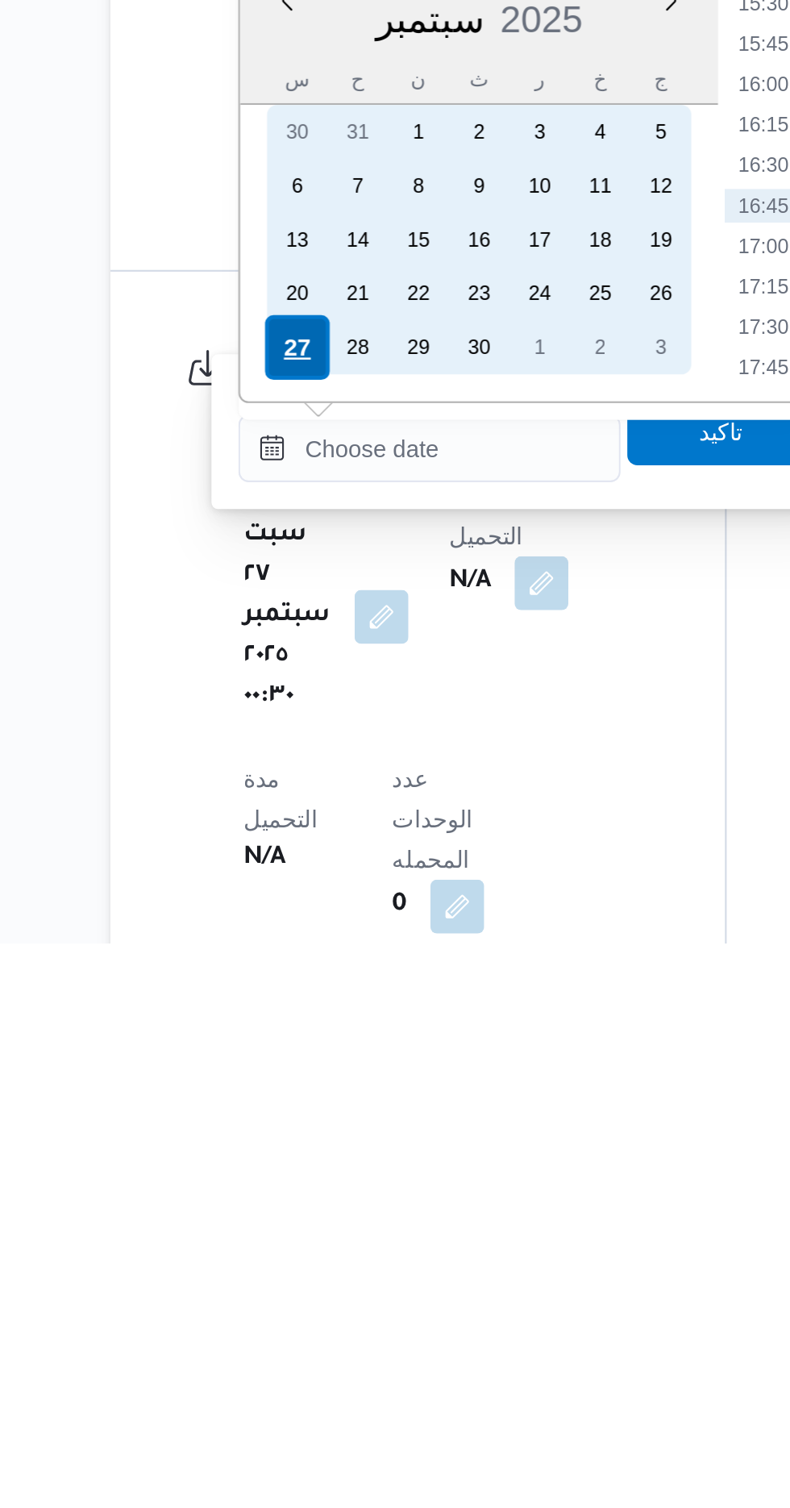
click at [296, 1219] on div "27" at bounding box center [298, 1222] width 31 height 31
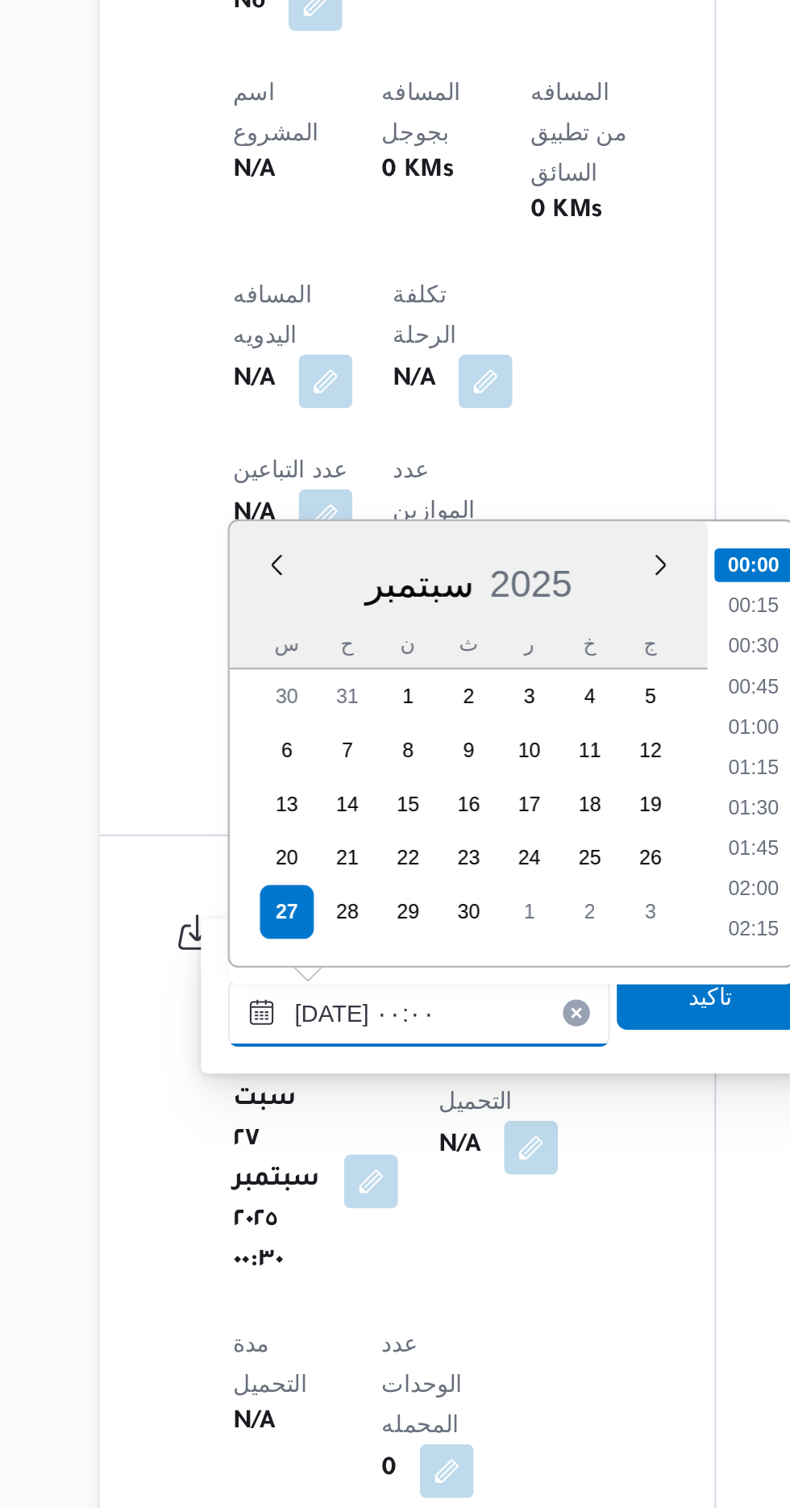
click at [277, 1271] on input "[DATE] ٠٠:٠٠" at bounding box center [362, 1270] width 183 height 32
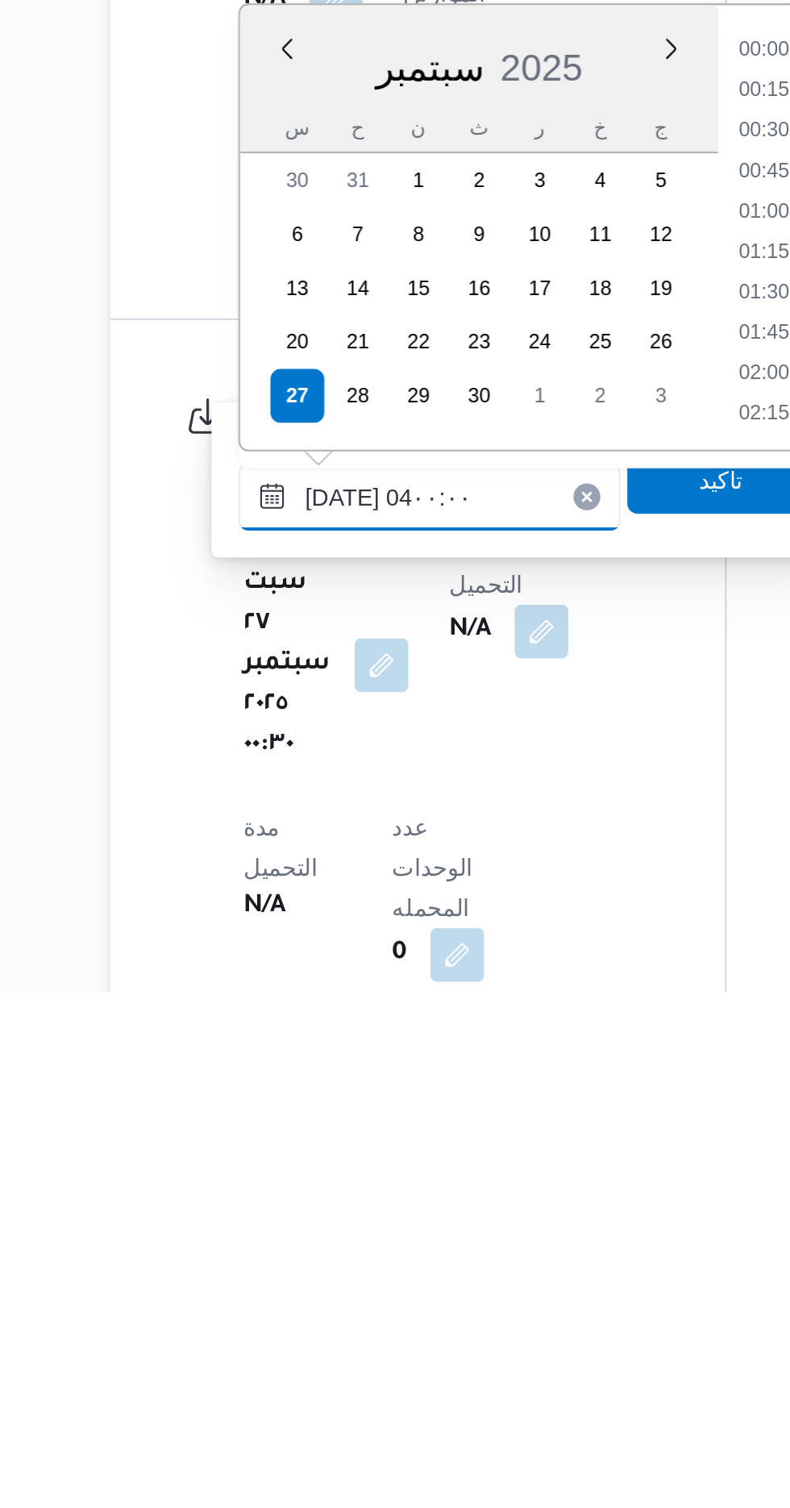
scroll to position [140, 0]
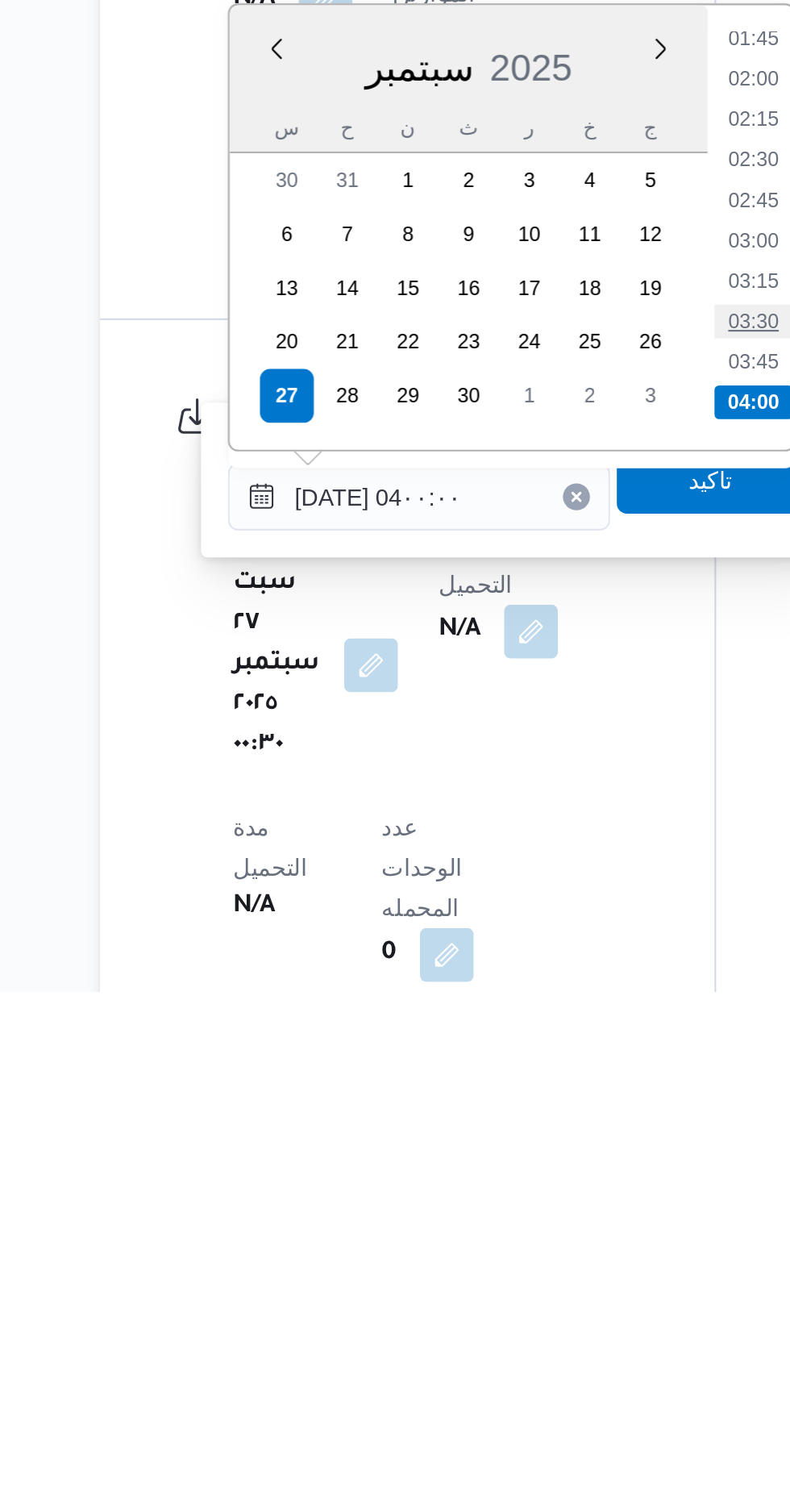
click at [518, 1188] on li "03:30" at bounding box center [522, 1187] width 37 height 16
type input "[DATE] ٠٣:٣٠"
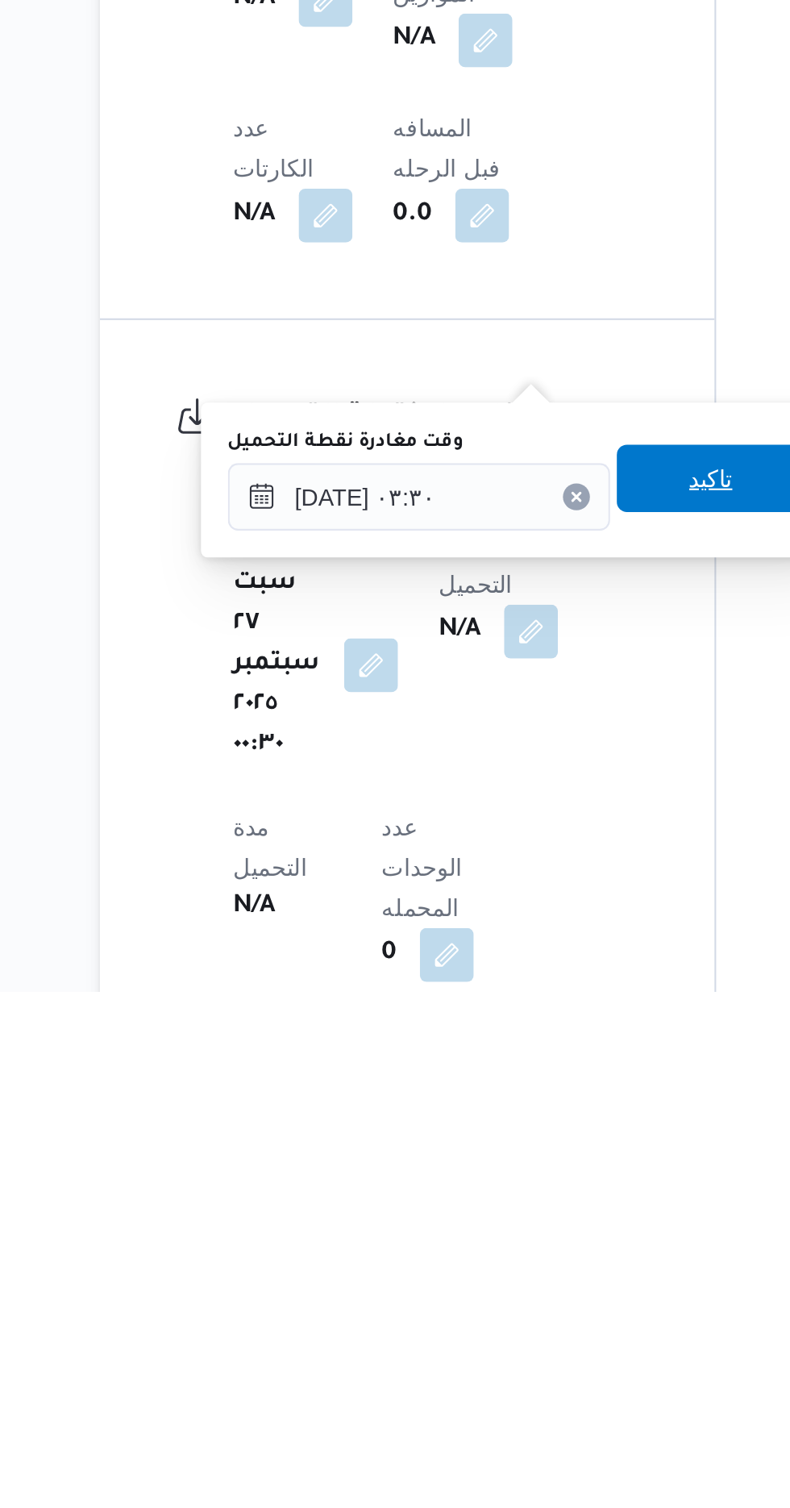
click at [505, 1266] on span "تاكيد" at bounding box center [502, 1262] width 90 height 32
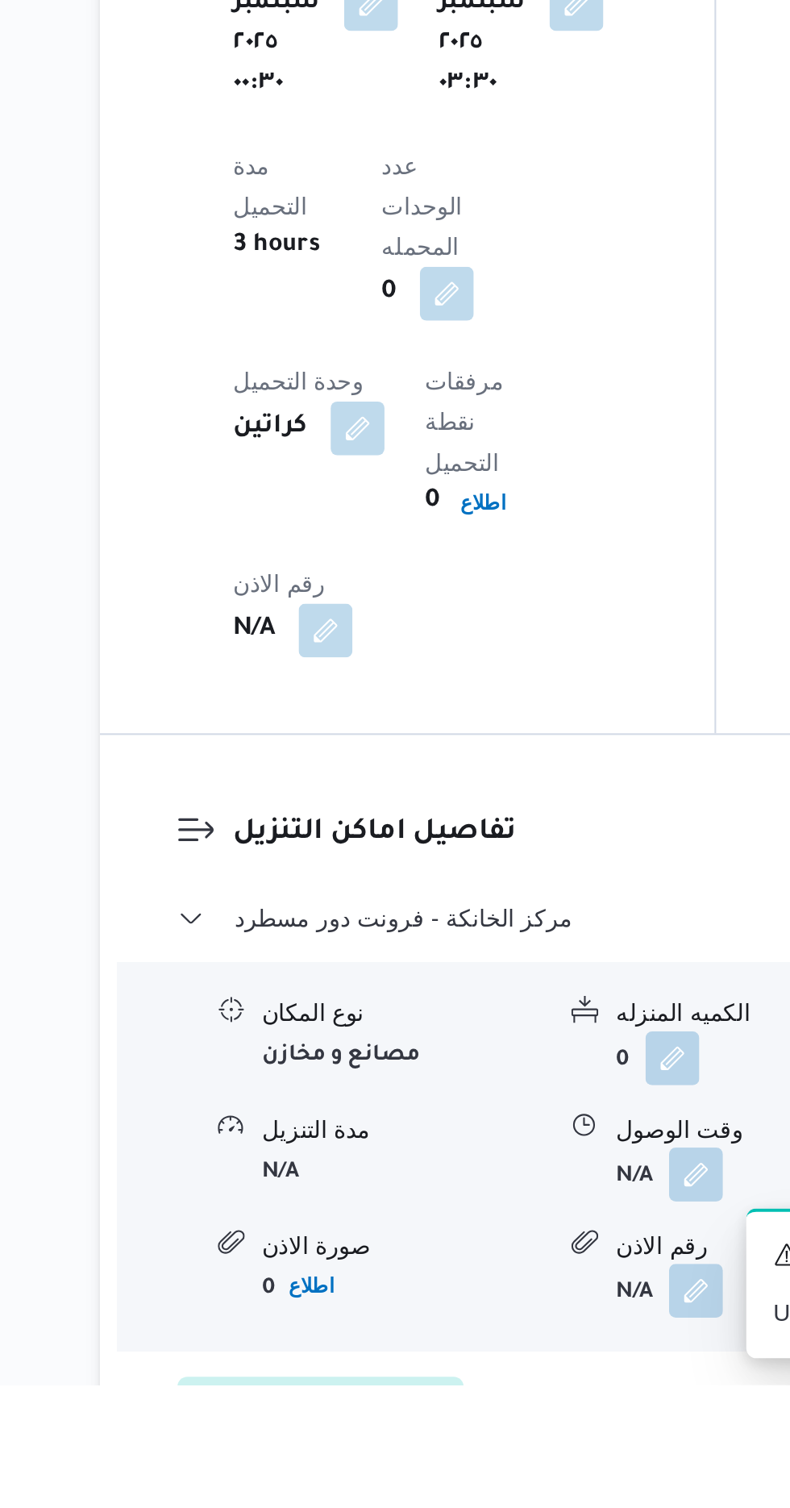
scroll to position [1283, 0]
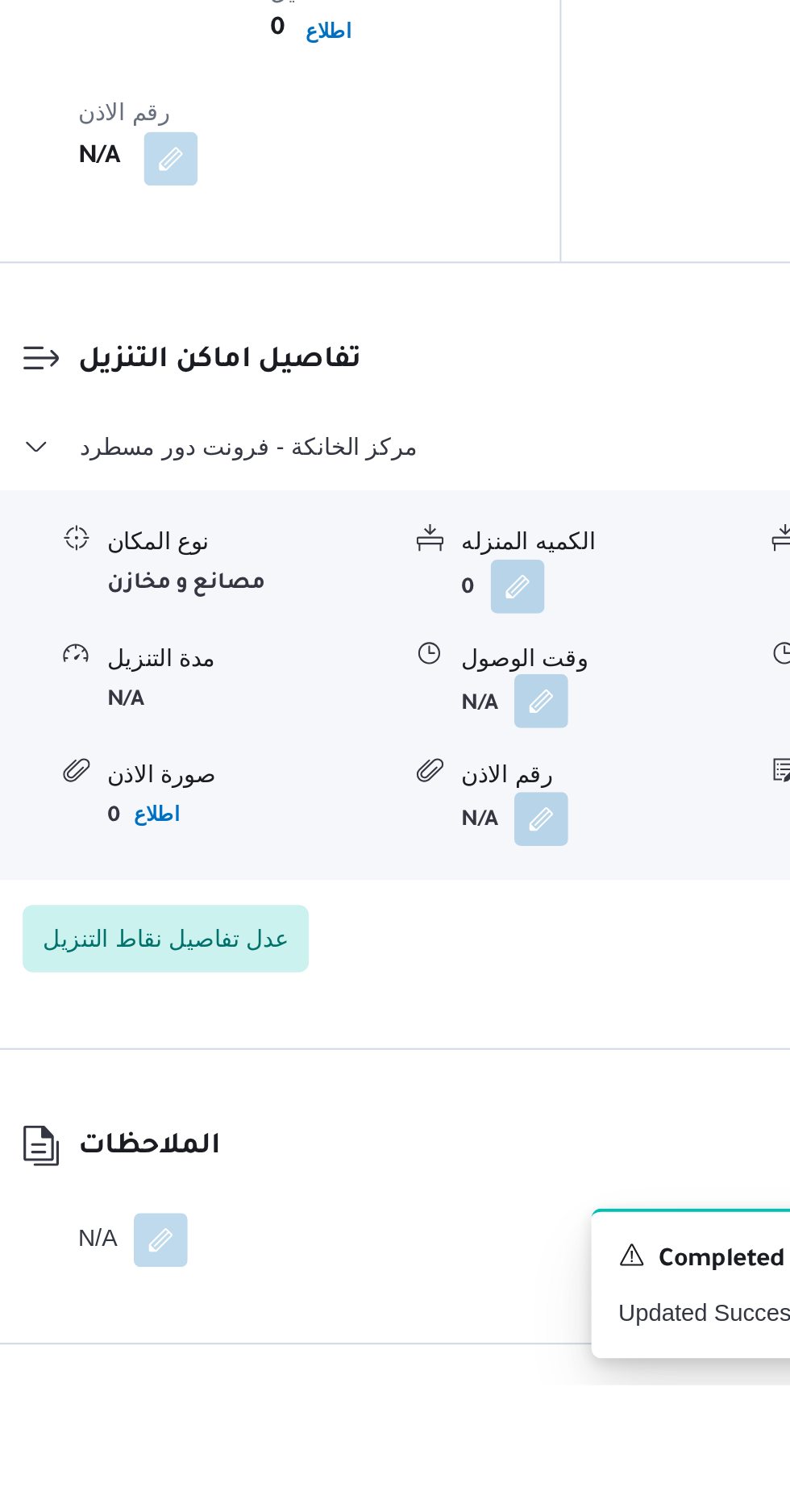
click at [504, 1167] on button "button" at bounding box center [495, 1180] width 26 height 26
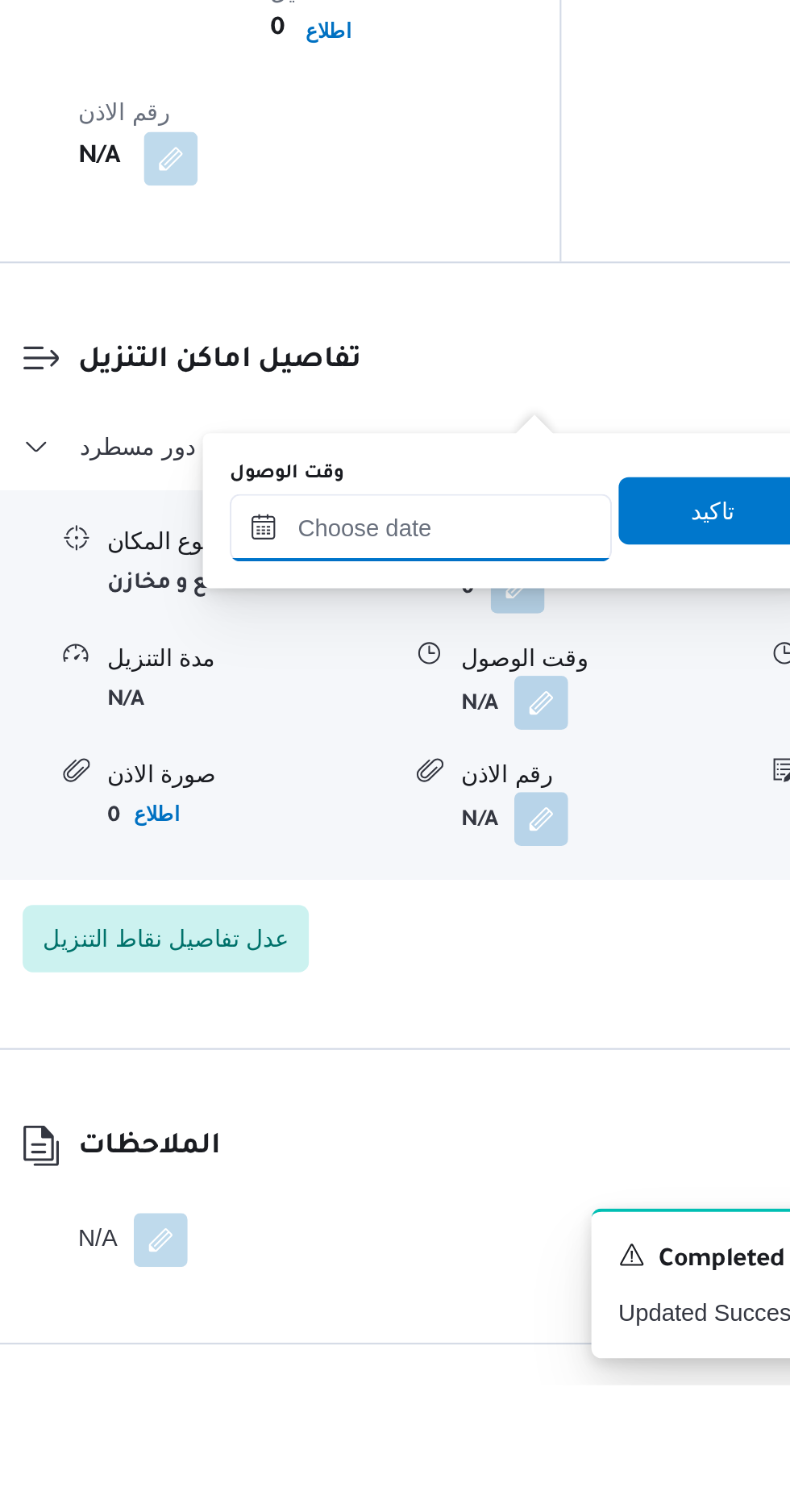
click at [470, 1100] on input "وقت الوصول" at bounding box center [437, 1097] width 183 height 32
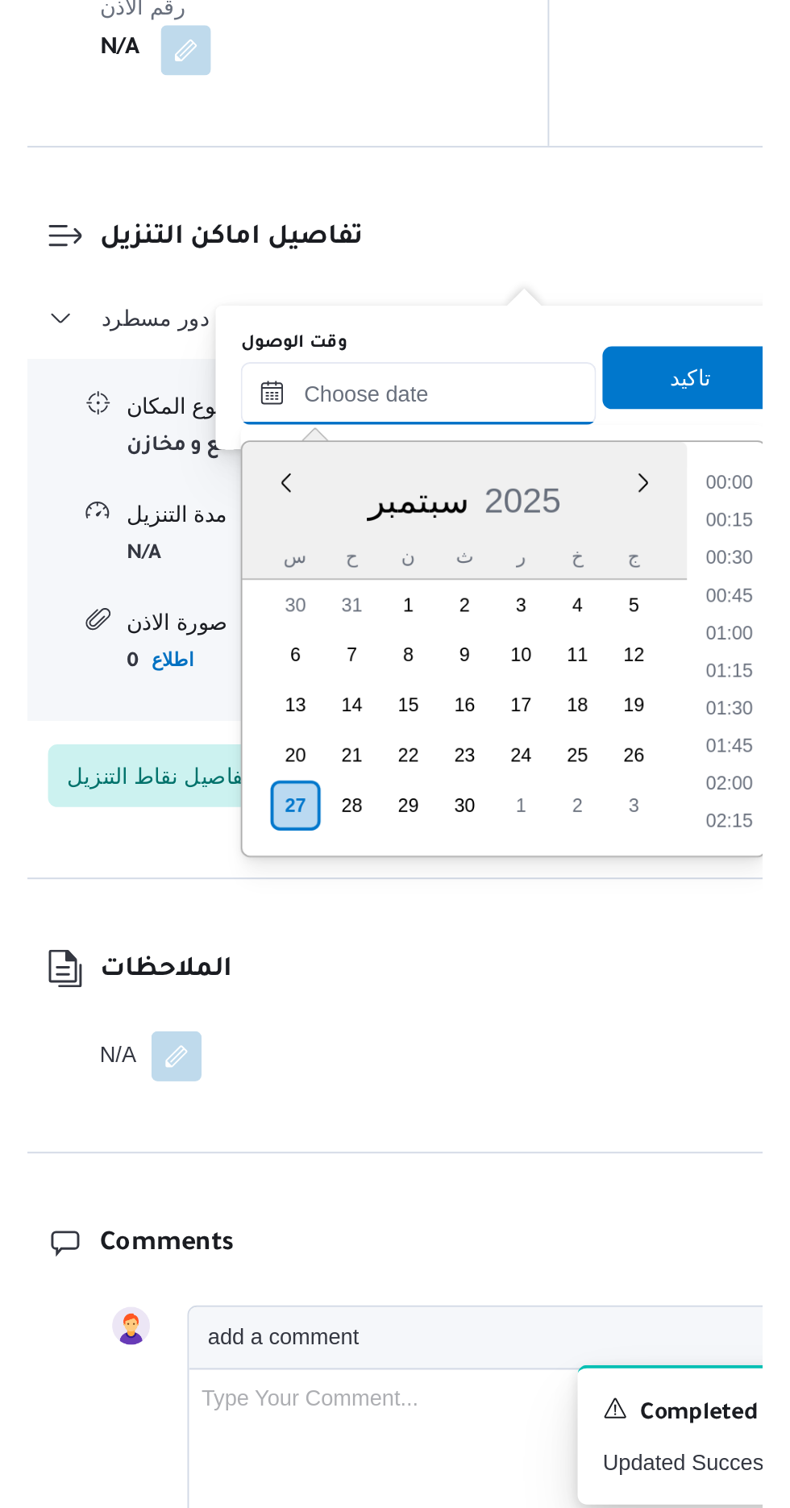
scroll to position [1354, 0]
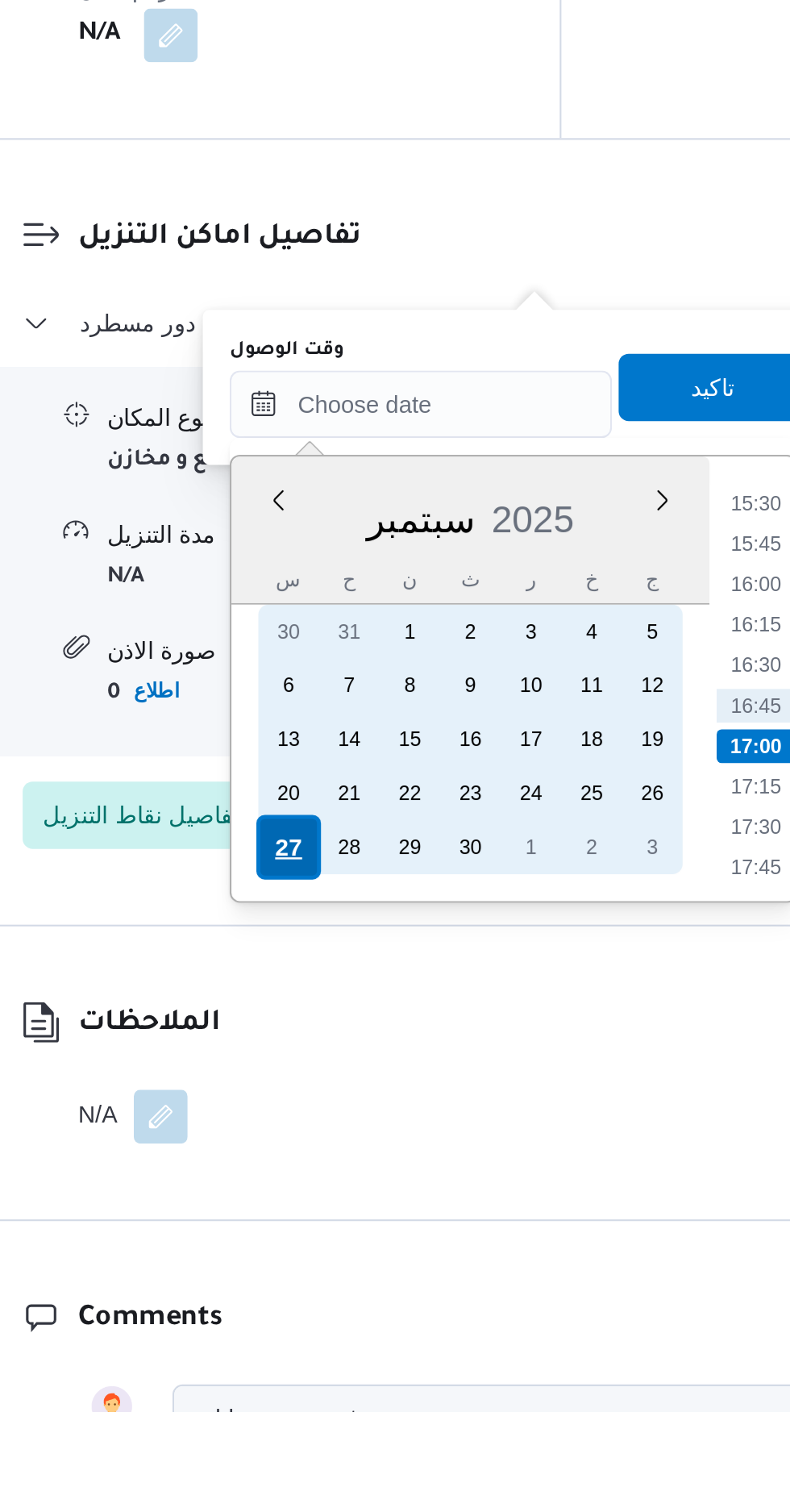
click at [371, 1237] on div "27" at bounding box center [374, 1237] width 31 height 31
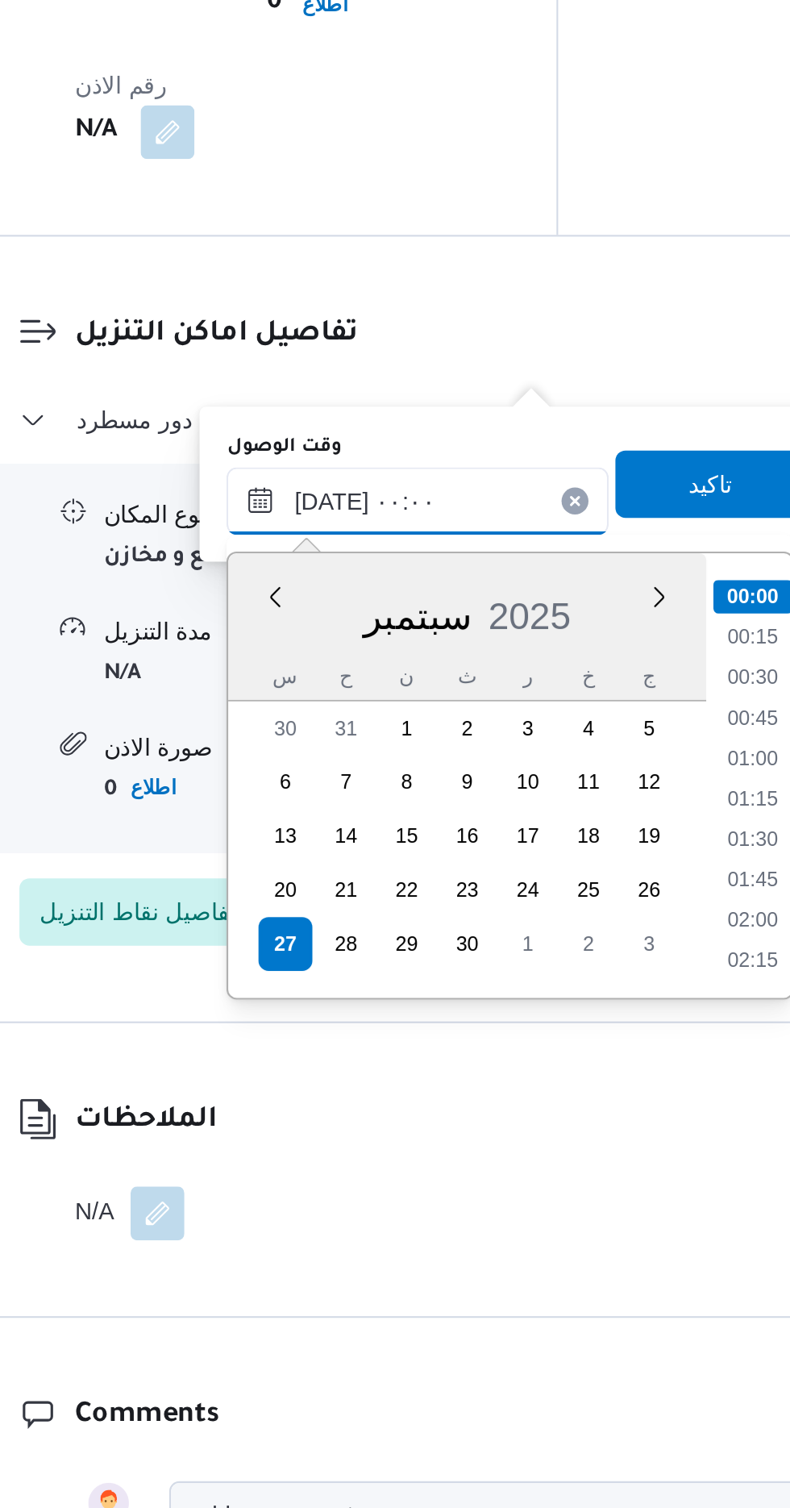
click at [378, 1022] on input "[DATE] ٠٠:٠٠" at bounding box center [437, 1025] width 183 height 32
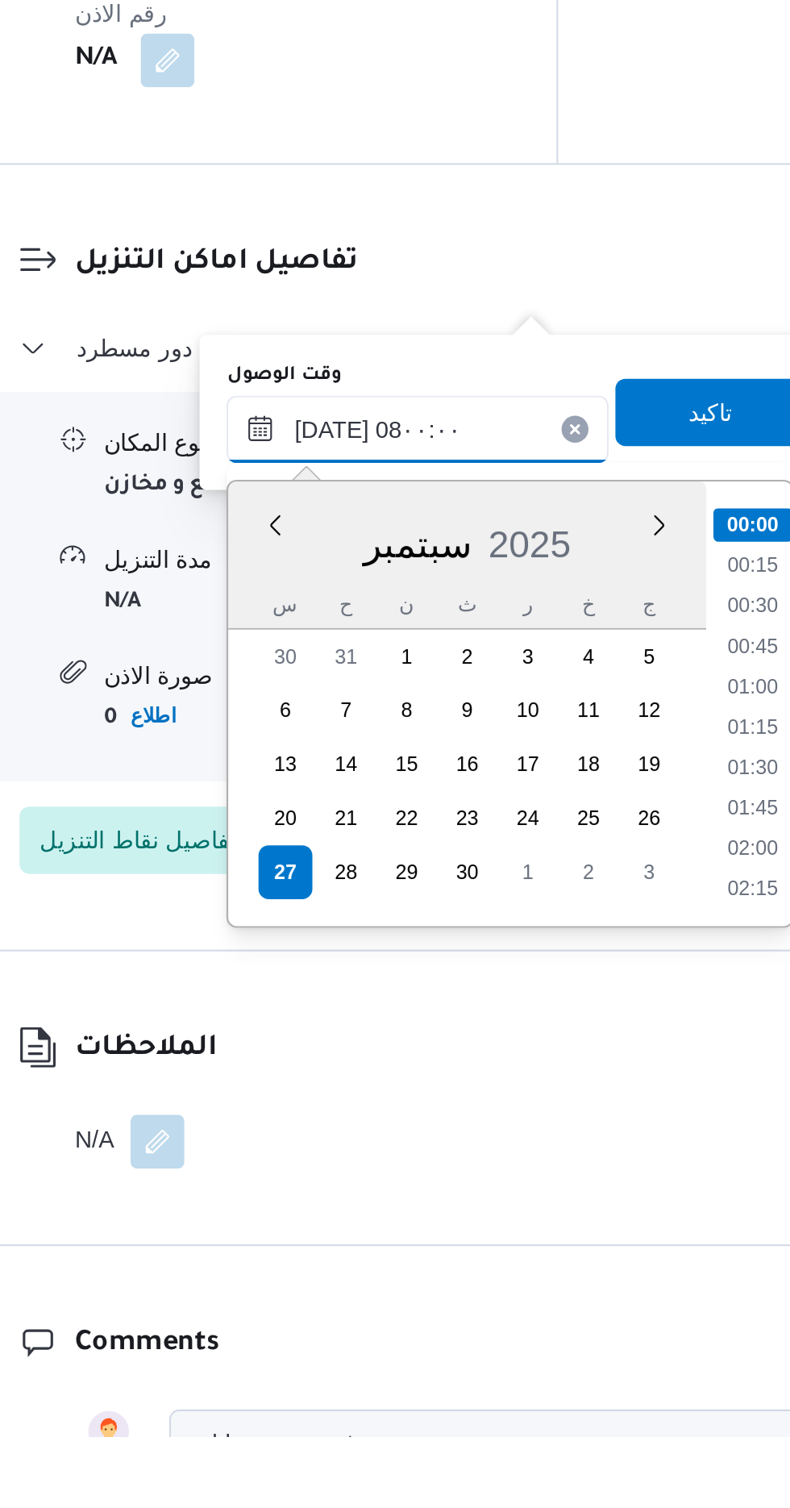
scroll to position [450, 0]
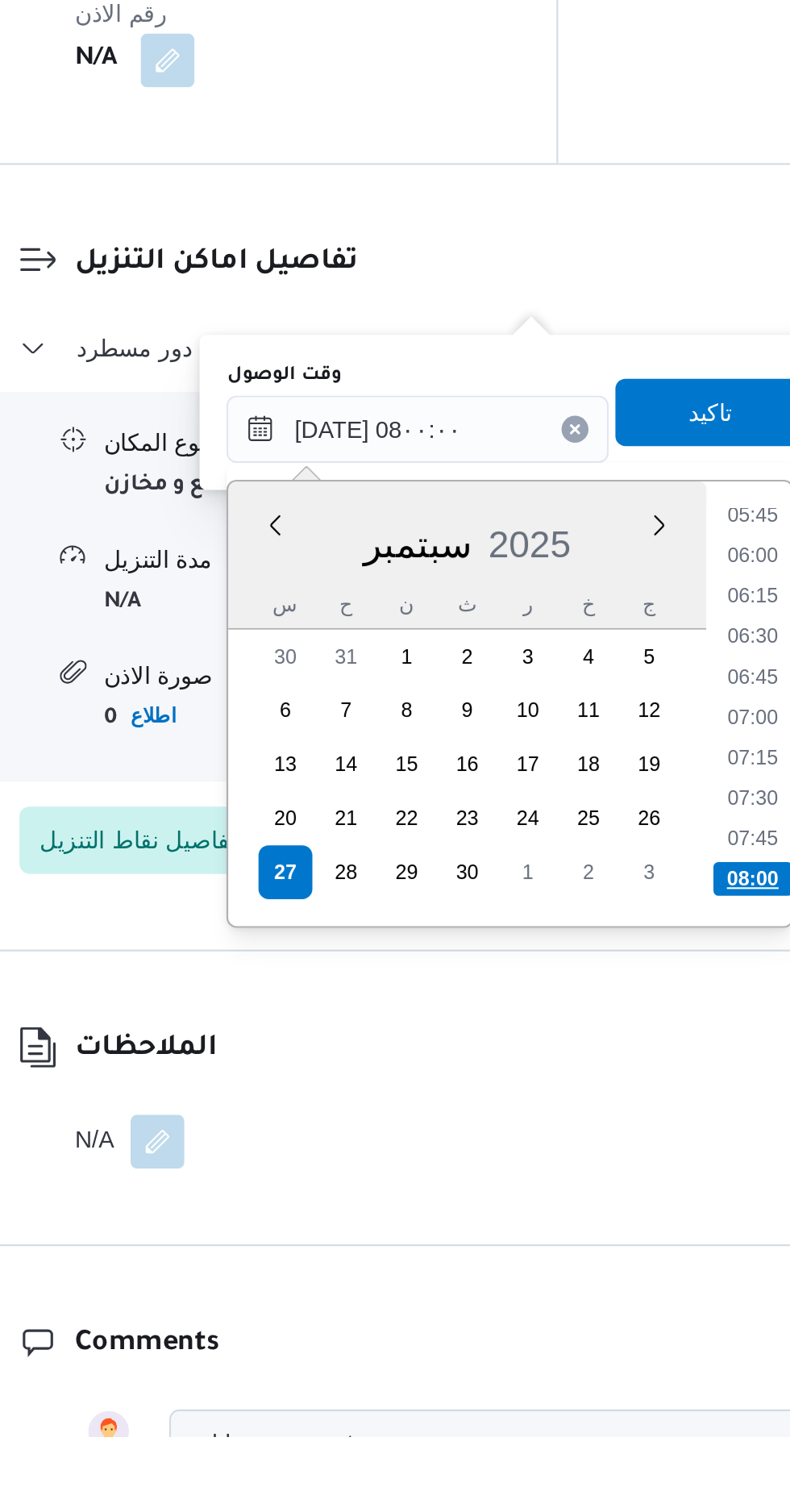
click at [594, 1237] on li "08:00" at bounding box center [598, 1241] width 38 height 16
type input "[DATE] ٠٨:٠٠"
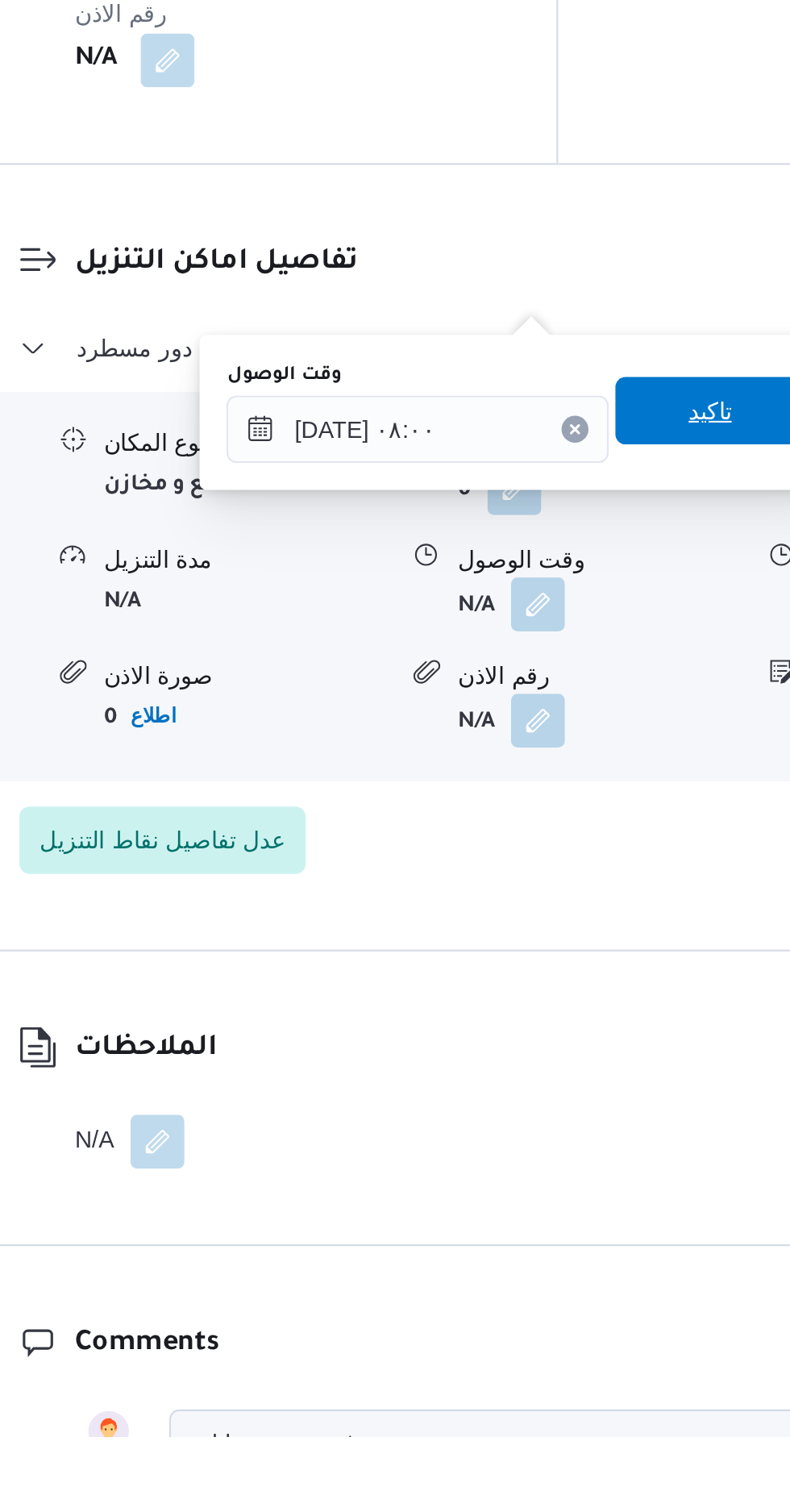
click at [568, 1029] on span "تاكيد" at bounding box center [577, 1016] width 90 height 32
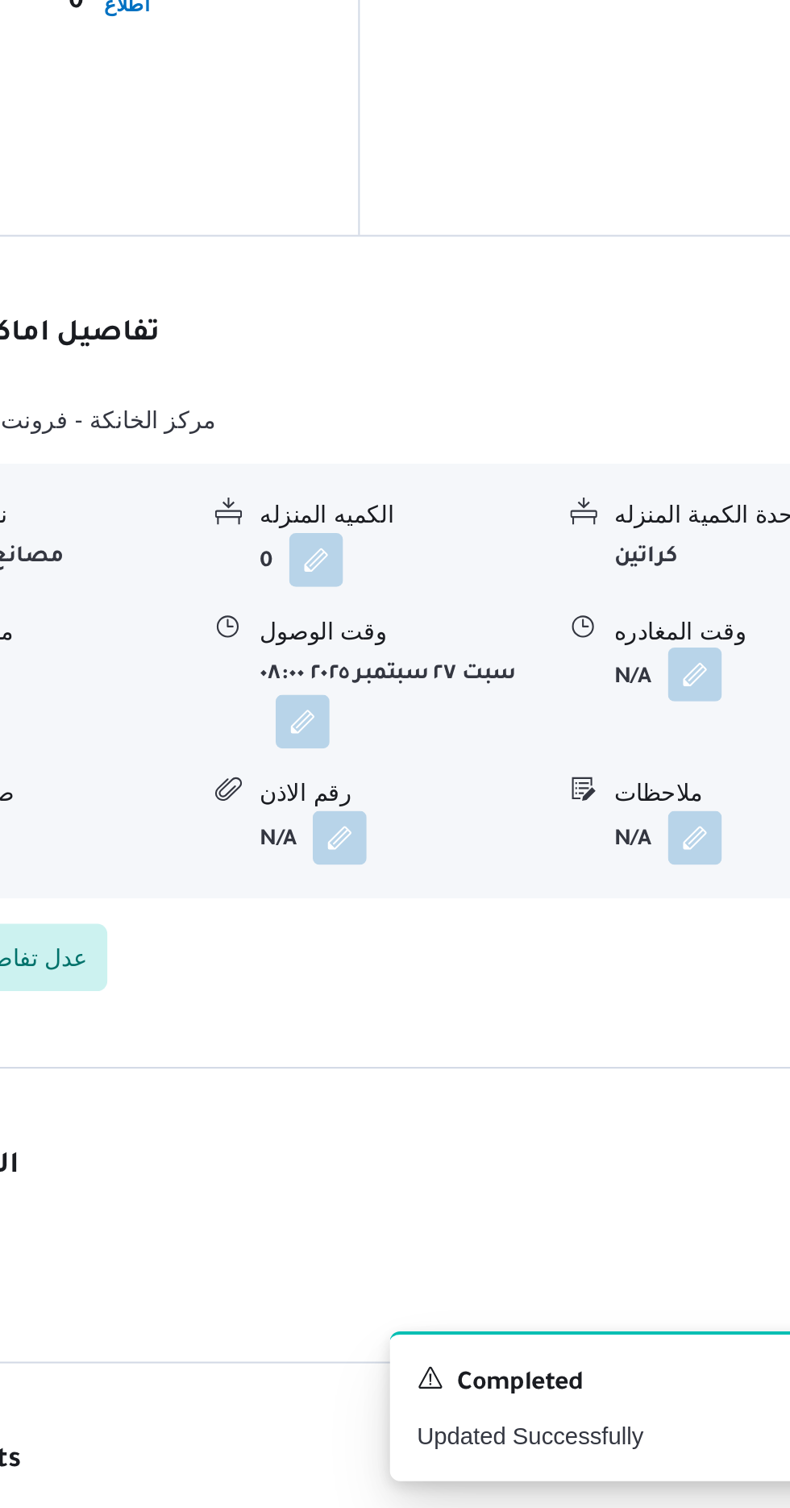
click at [654, 1096] on button "button" at bounding box center [665, 1109] width 26 height 26
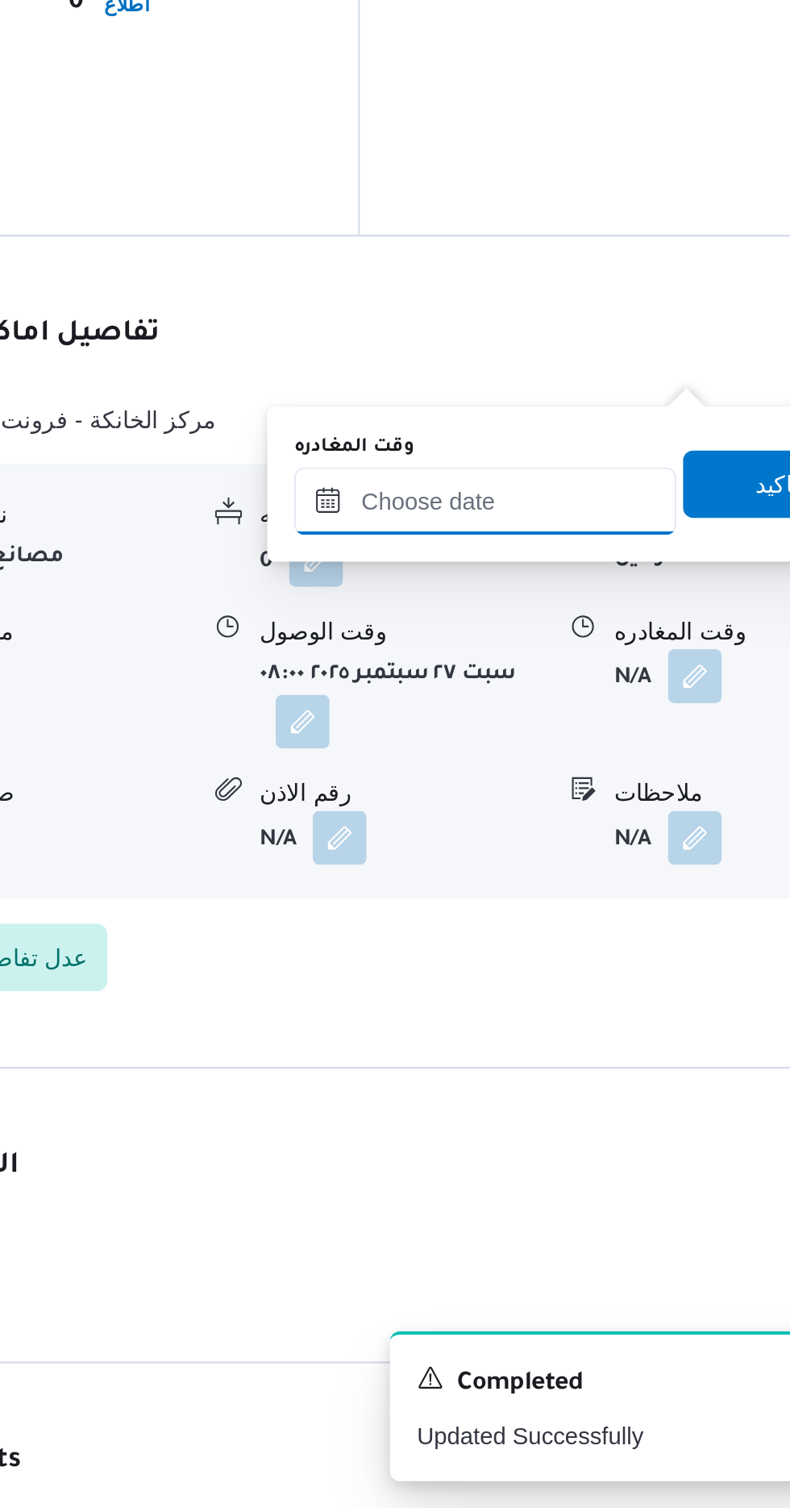
click at [586, 1026] on input "وقت المغادره" at bounding box center [564, 1025] width 183 height 32
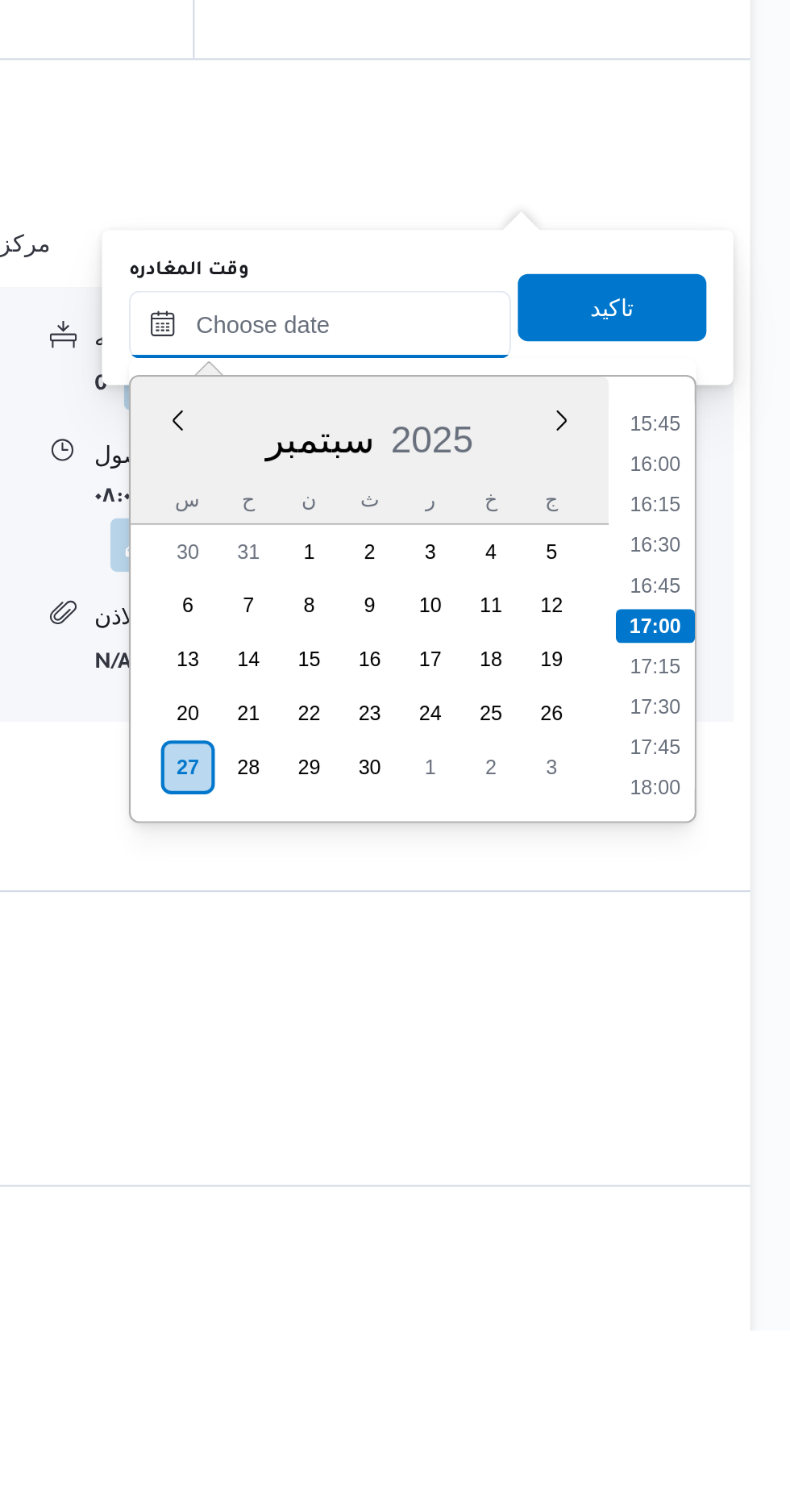
scroll to position [1354, 0]
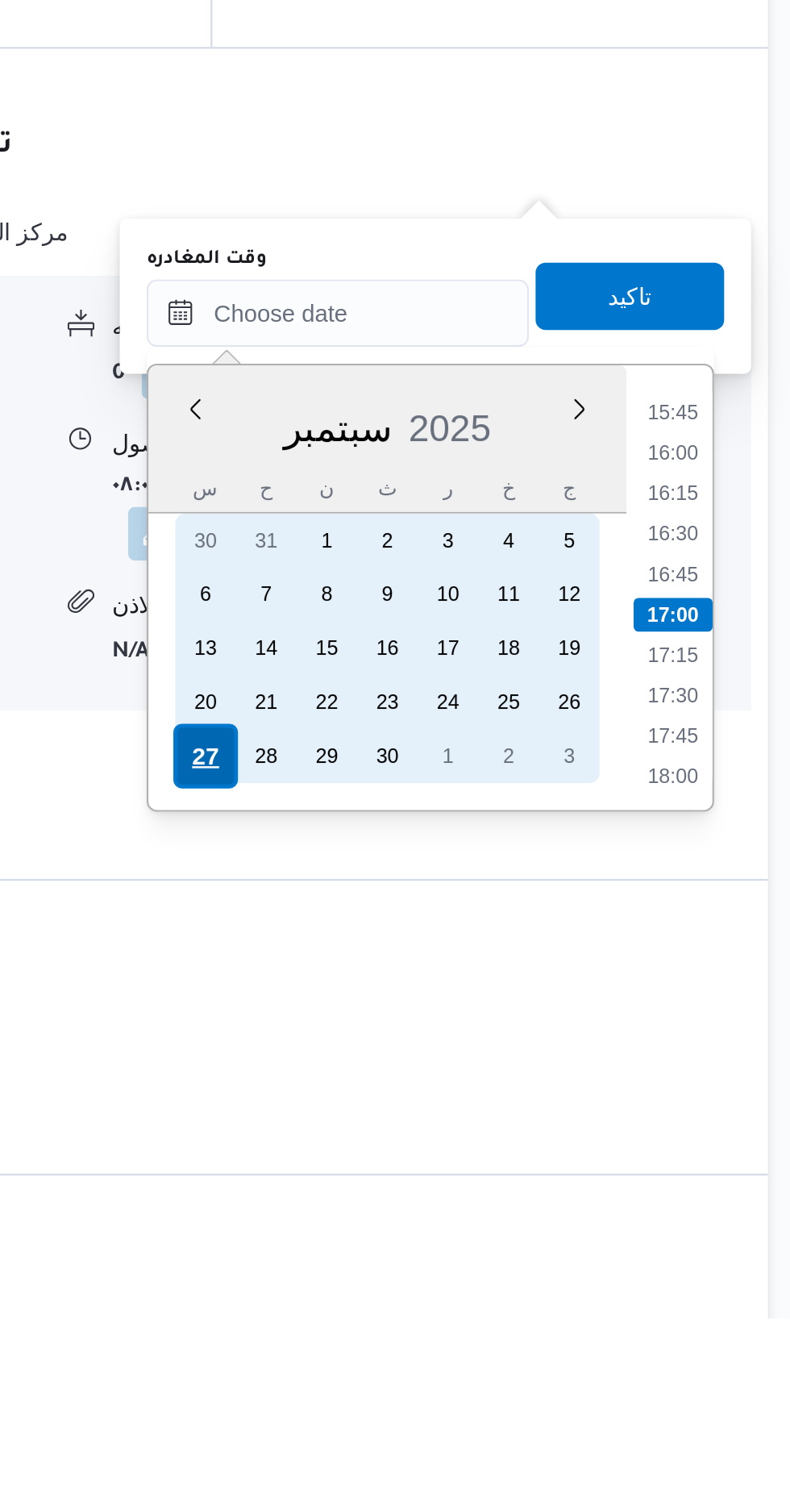
click at [500, 1237] on div "27" at bounding box center [501, 1238] width 31 height 31
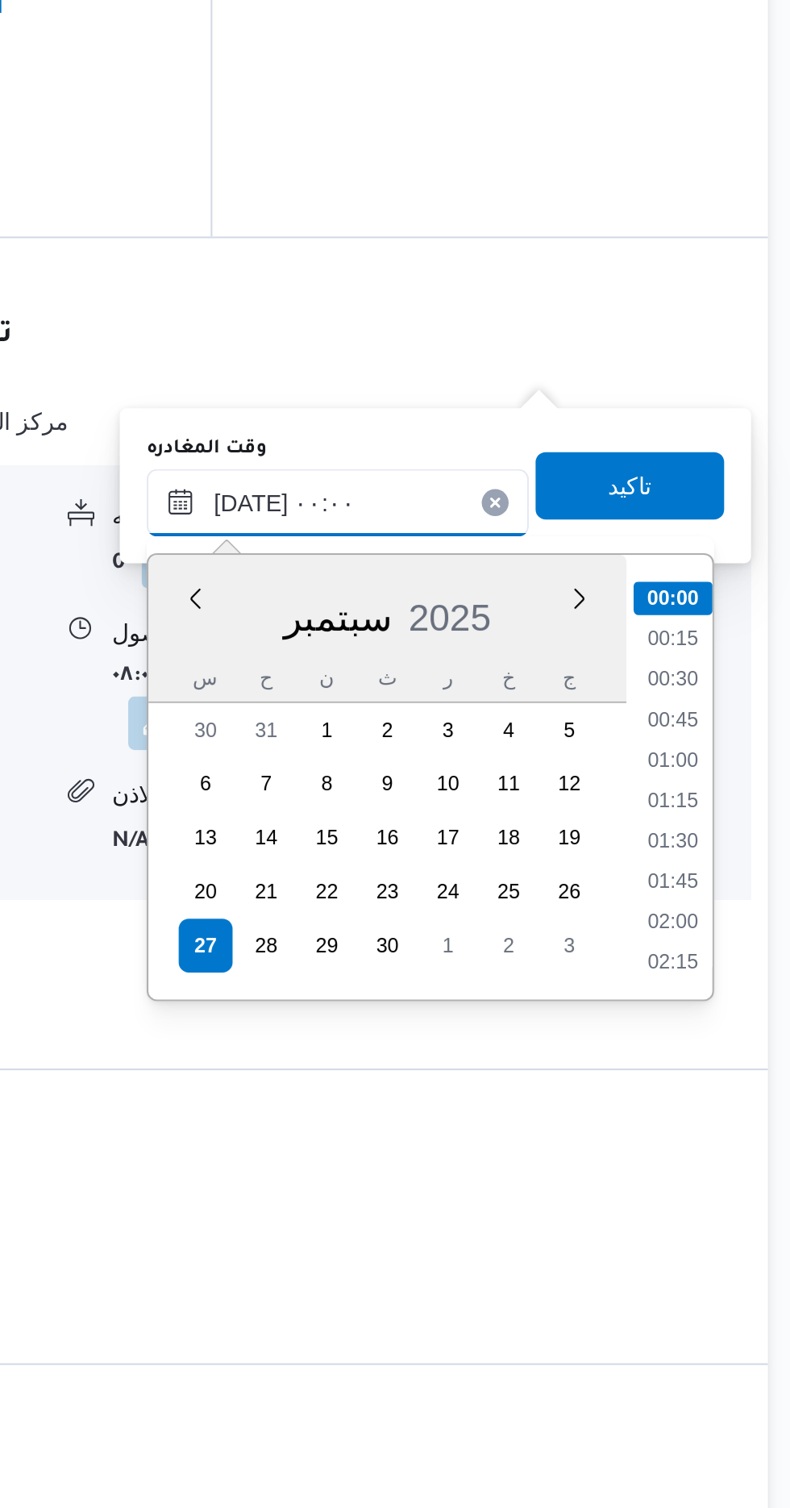
click at [489, 1033] on input "[DATE] ٠٠:٠٠" at bounding box center [564, 1026] width 183 height 32
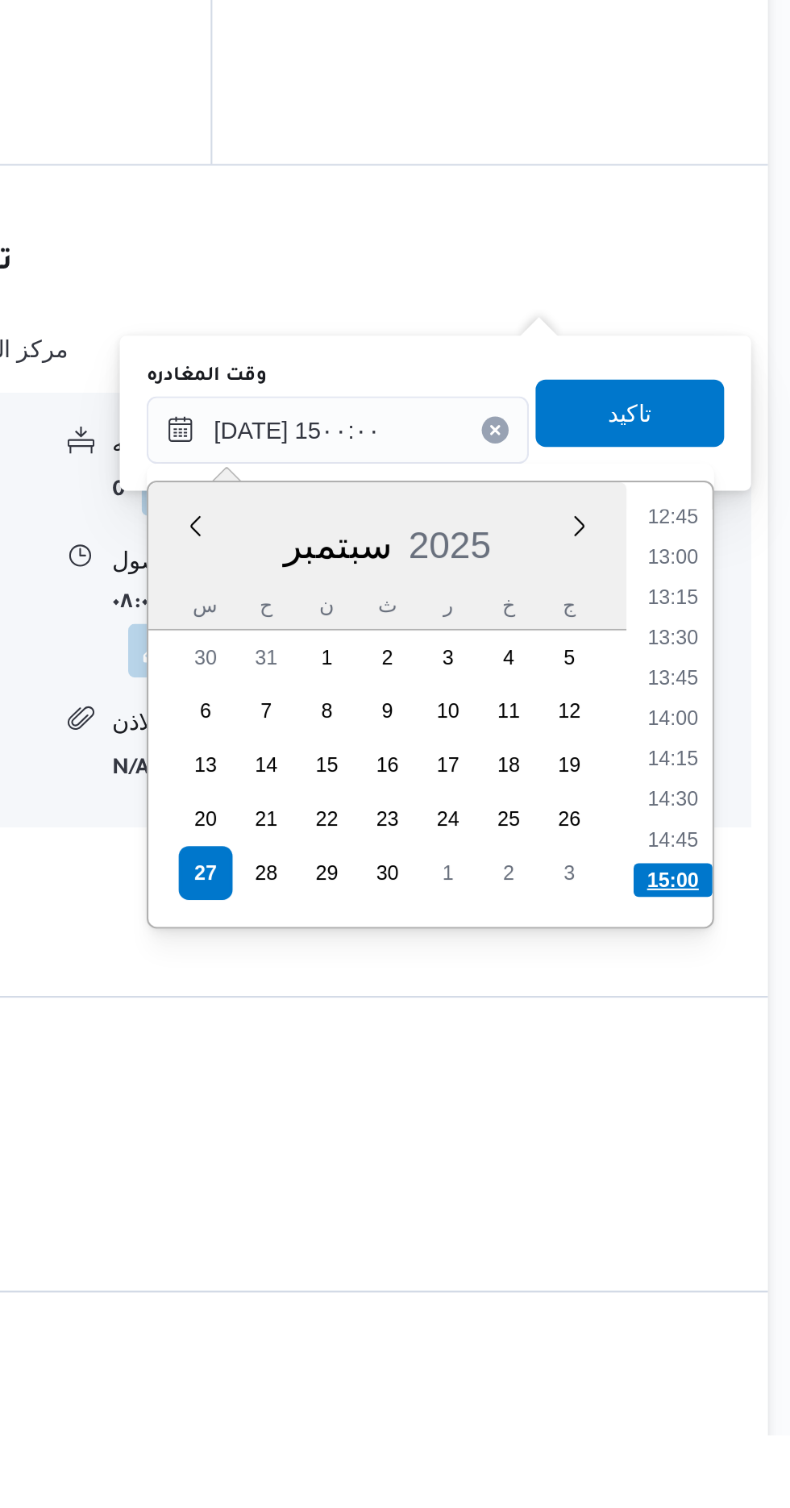
click at [726, 1239] on li "15:00" at bounding box center [725, 1241] width 38 height 16
type input "[DATE] ١٥:٠٠"
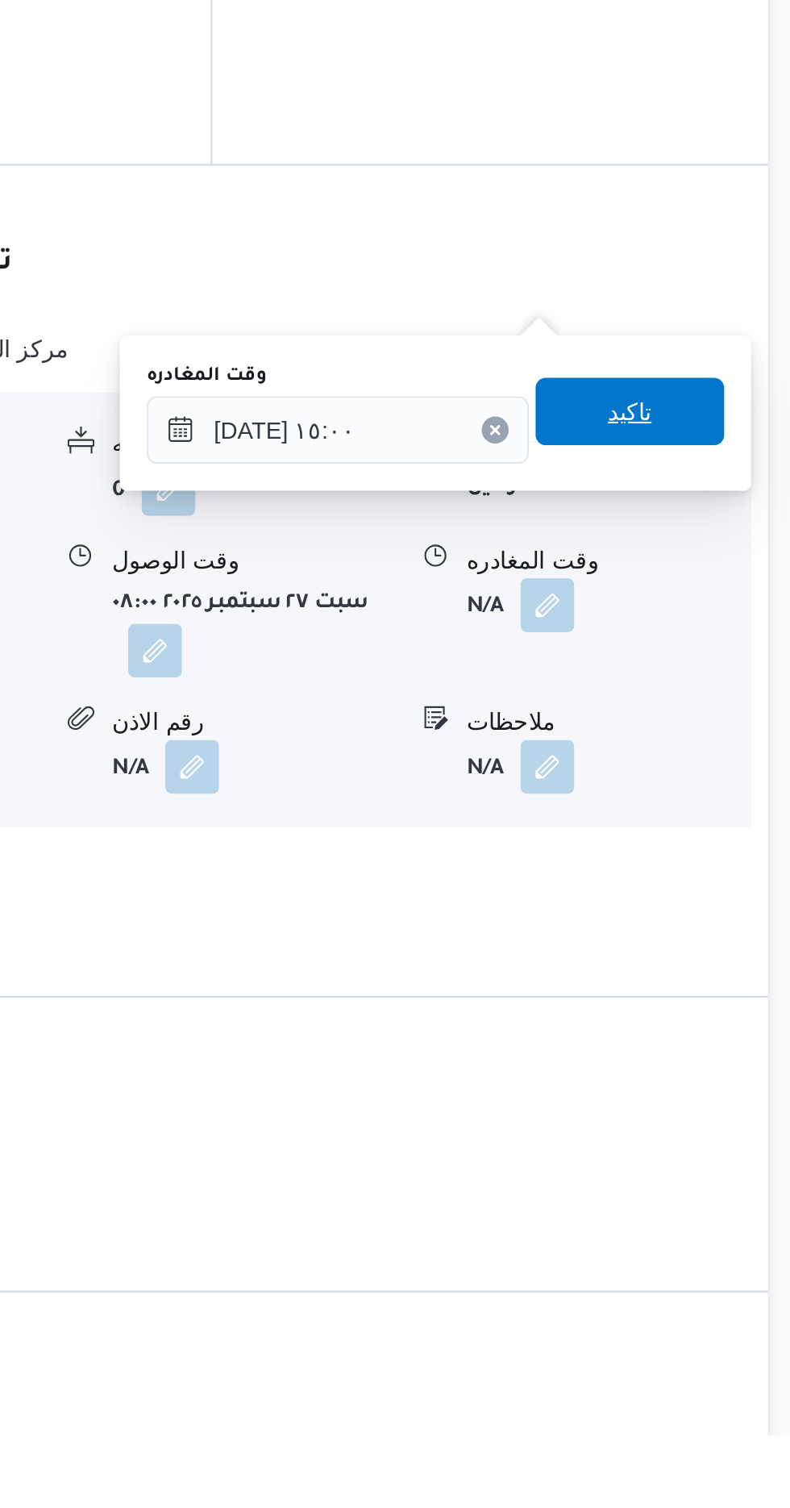
click at [715, 1018] on span "تاكيد" at bounding box center [704, 1017] width 21 height 19
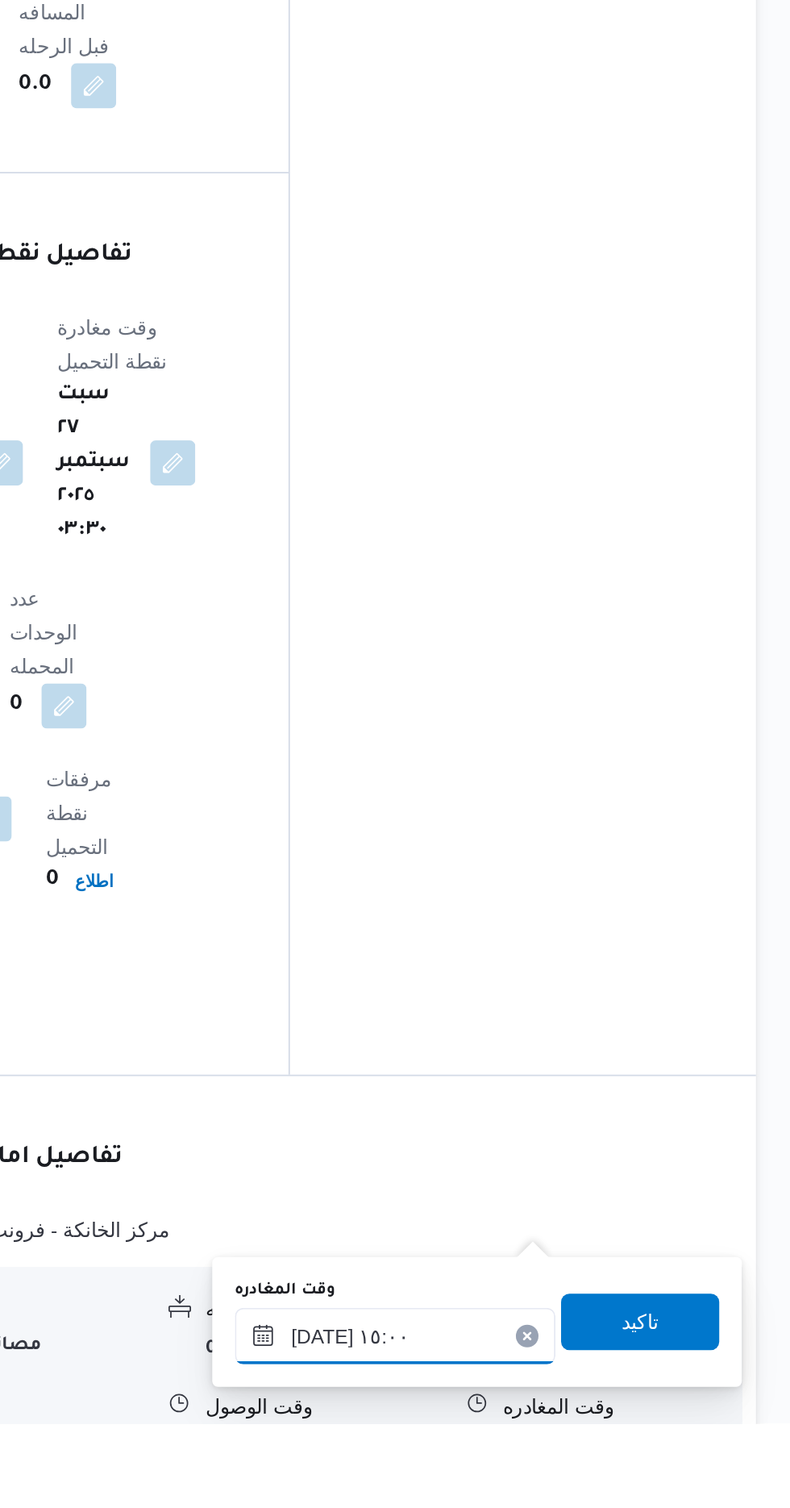
click at [583, 1449] on input "[DATE] ١٥:٠٠" at bounding box center [564, 1457] width 183 height 32
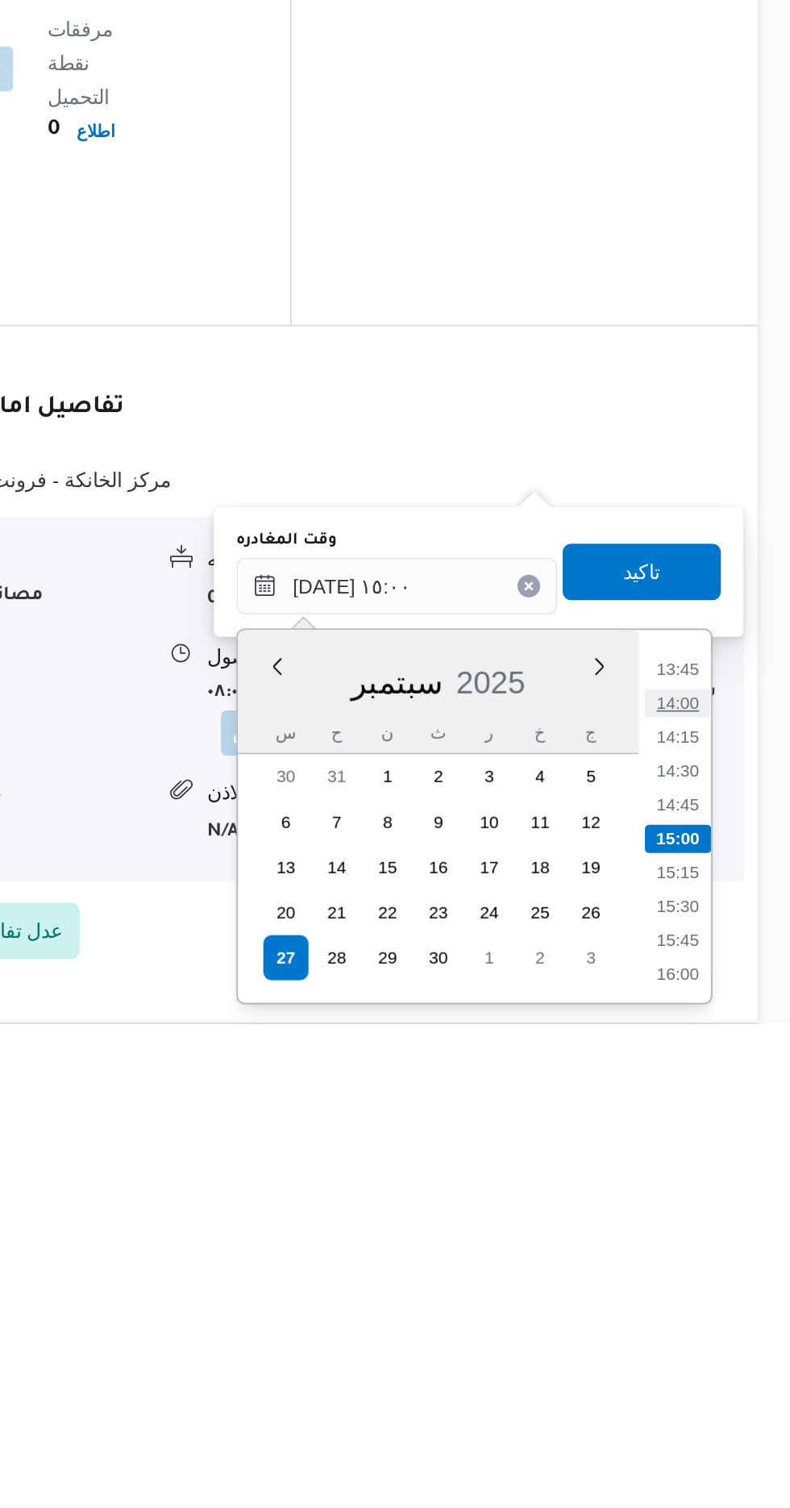
click at [726, 1323] on li "14:00" at bounding box center [724, 1324] width 37 height 16
type input "[DATE] ١٤:٠٠"
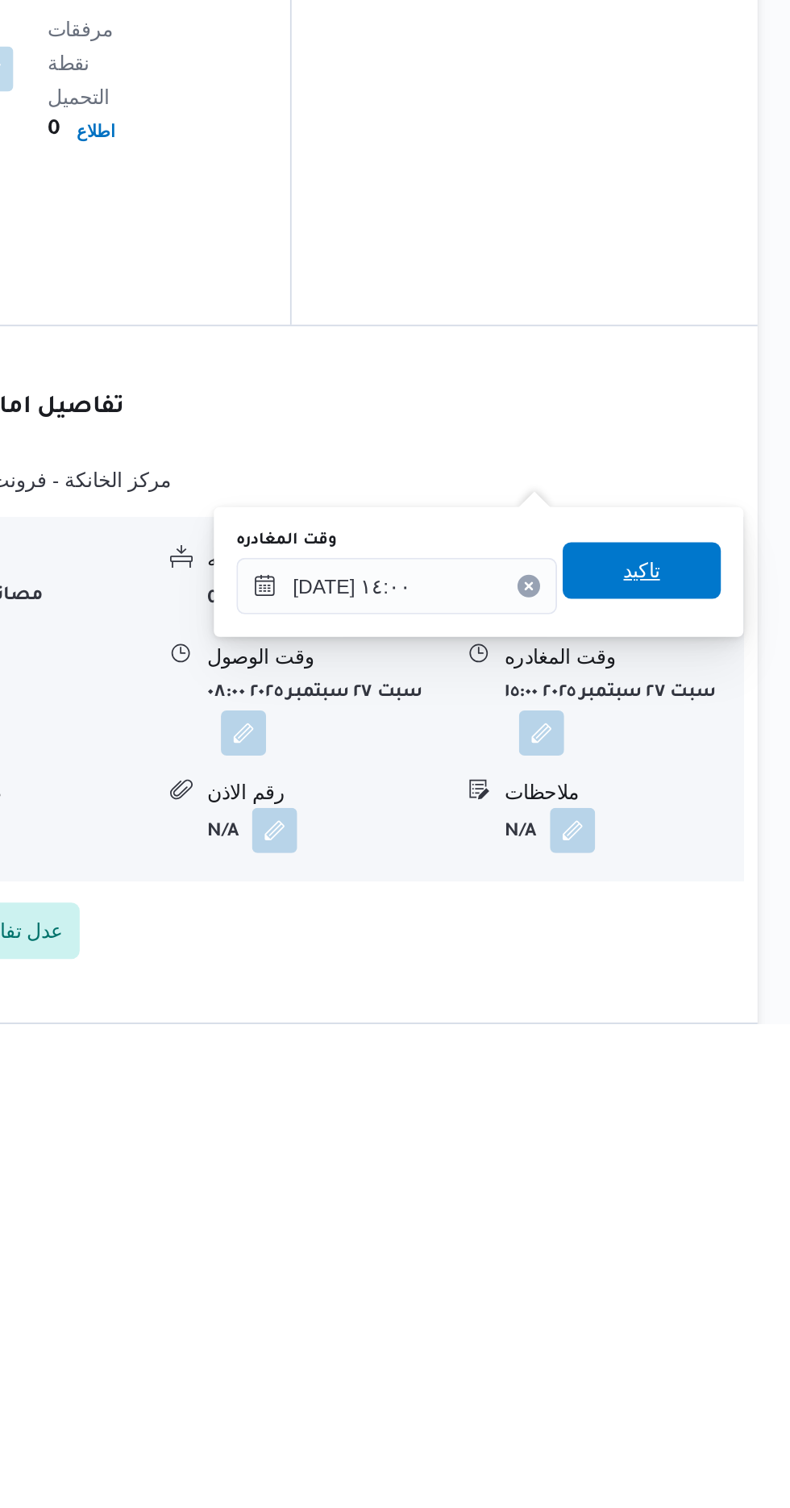
click at [715, 1248] on span "تاكيد" at bounding box center [704, 1248] width 21 height 19
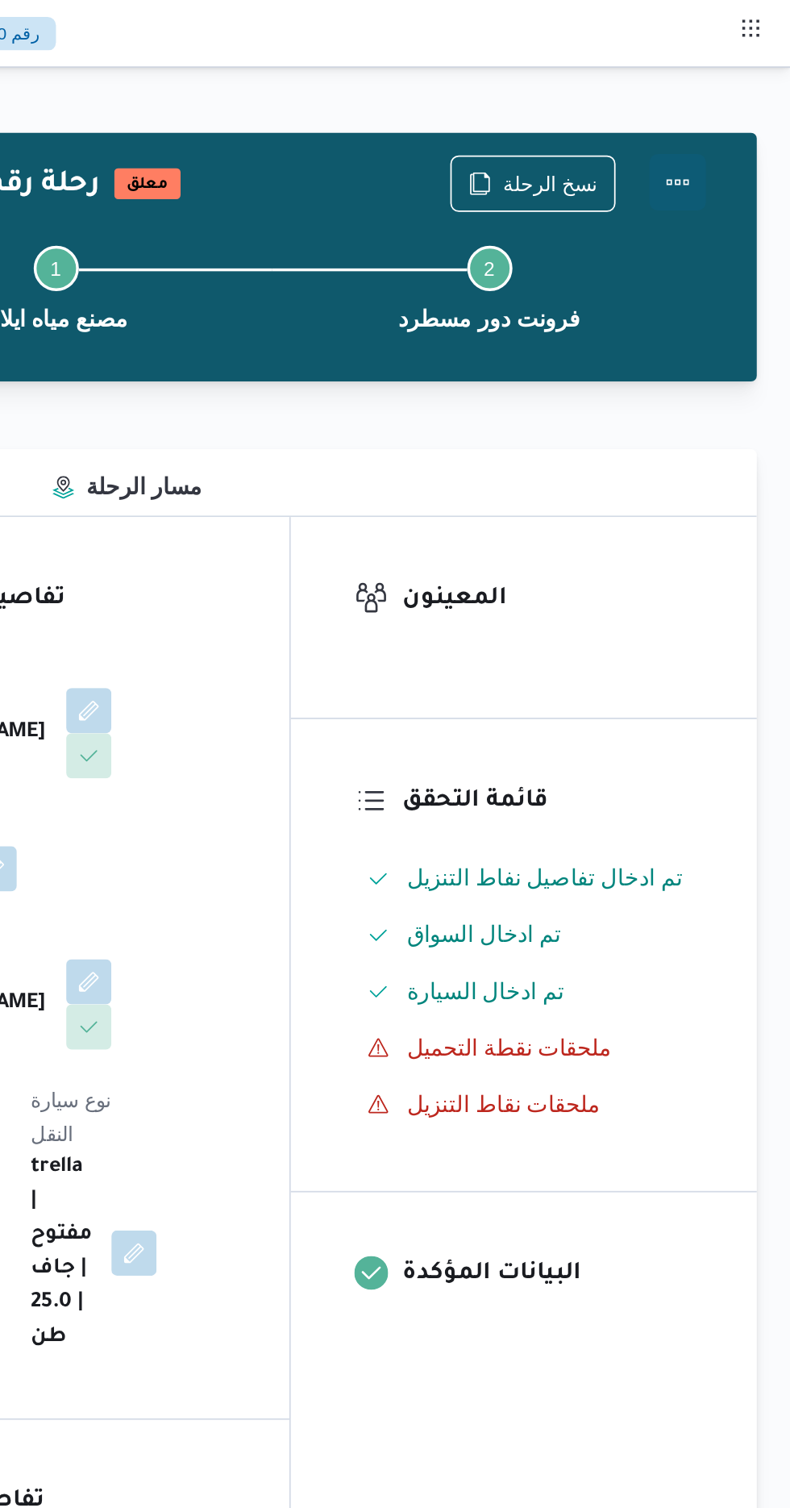
click at [735, 105] on button "Actions" at bounding box center [725, 104] width 32 height 32
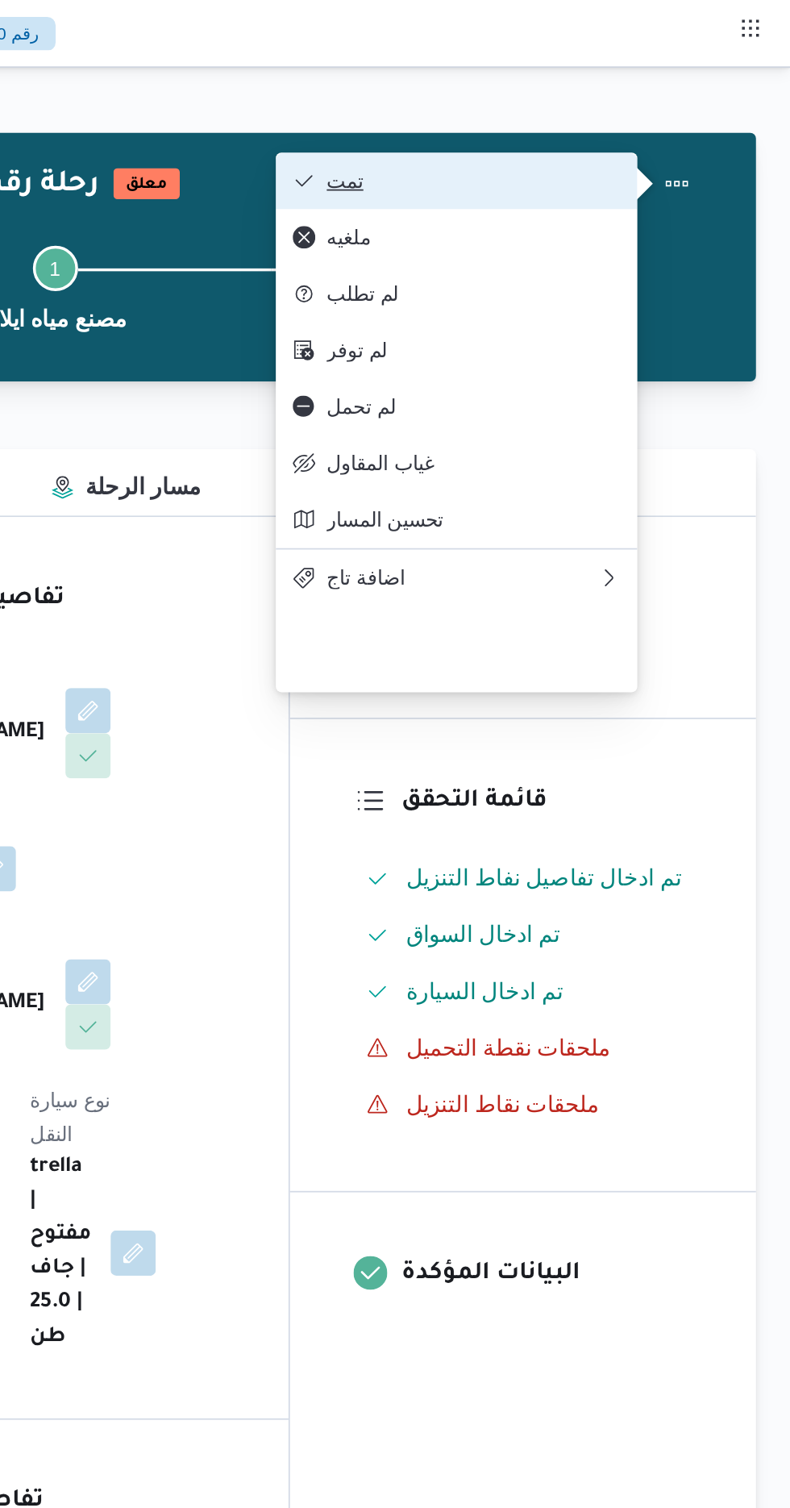
click at [684, 102] on span "تمت" at bounding box center [610, 103] width 168 height 13
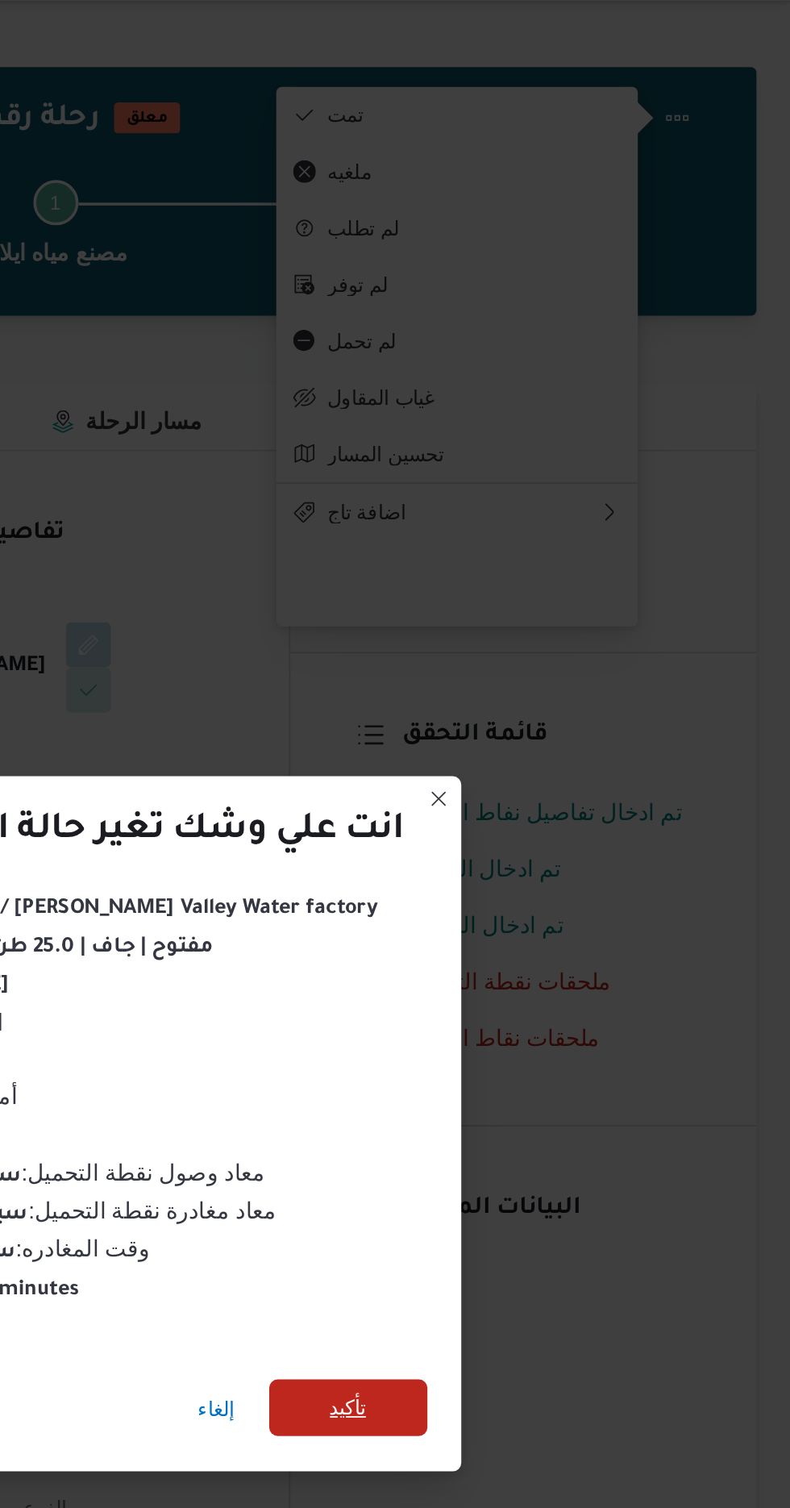
click at [548, 831] on span "تأكيد" at bounding box center [537, 840] width 21 height 19
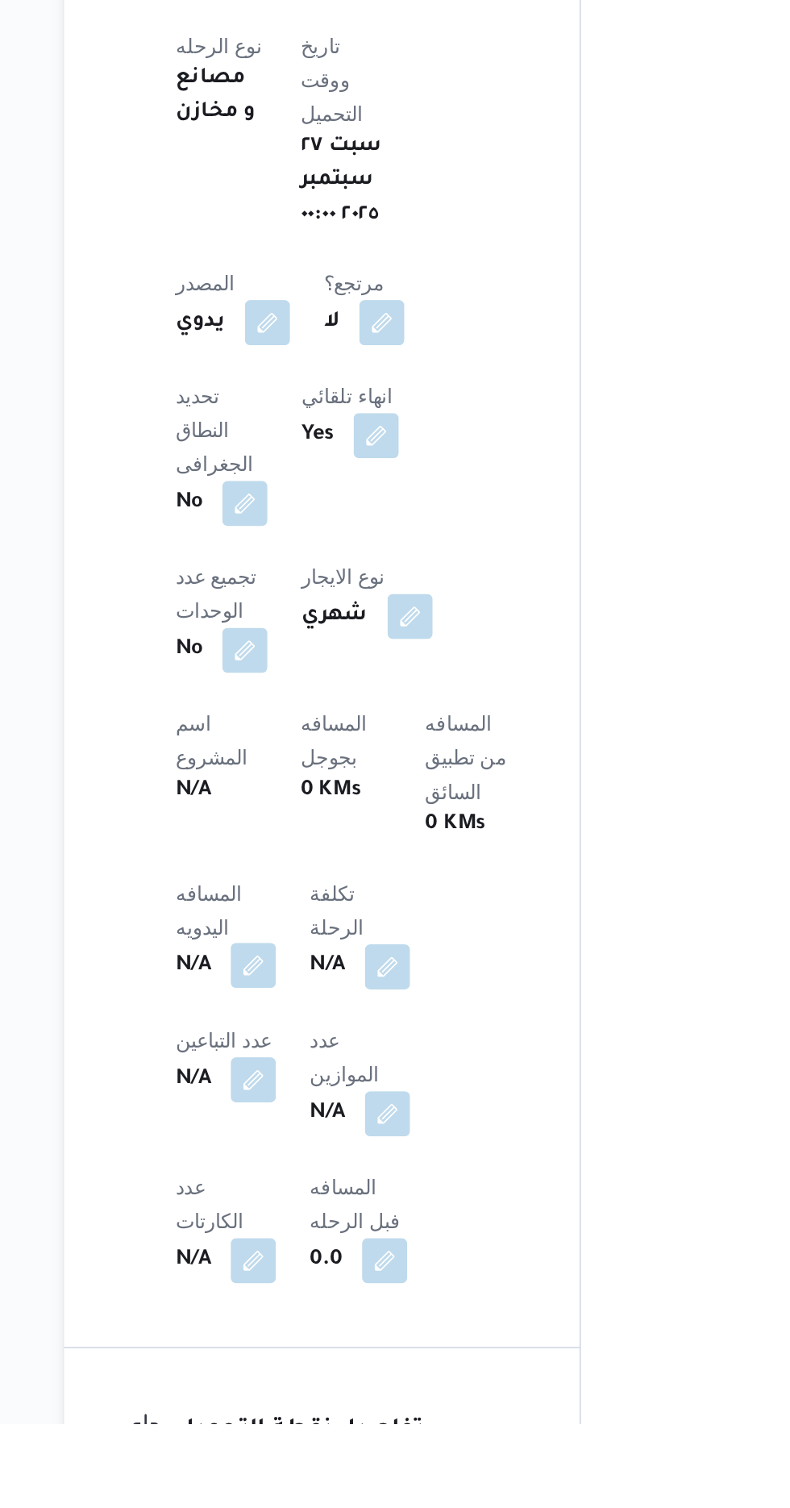
click at [307, 1233] on button "button" at bounding box center [318, 1246] width 26 height 26
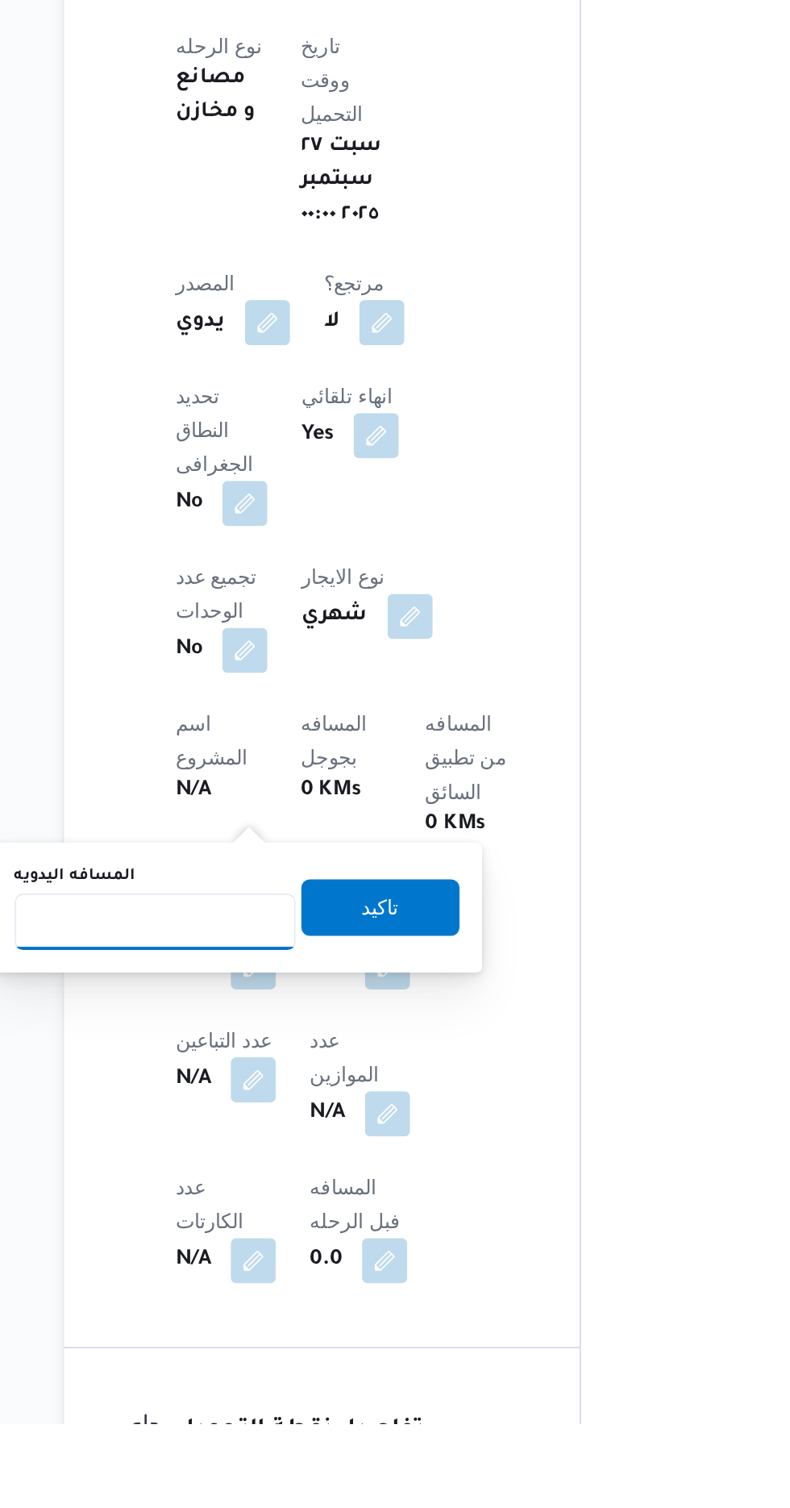
click at [269, 1226] on input "المسافه اليدويه" at bounding box center [261, 1221] width 160 height 32
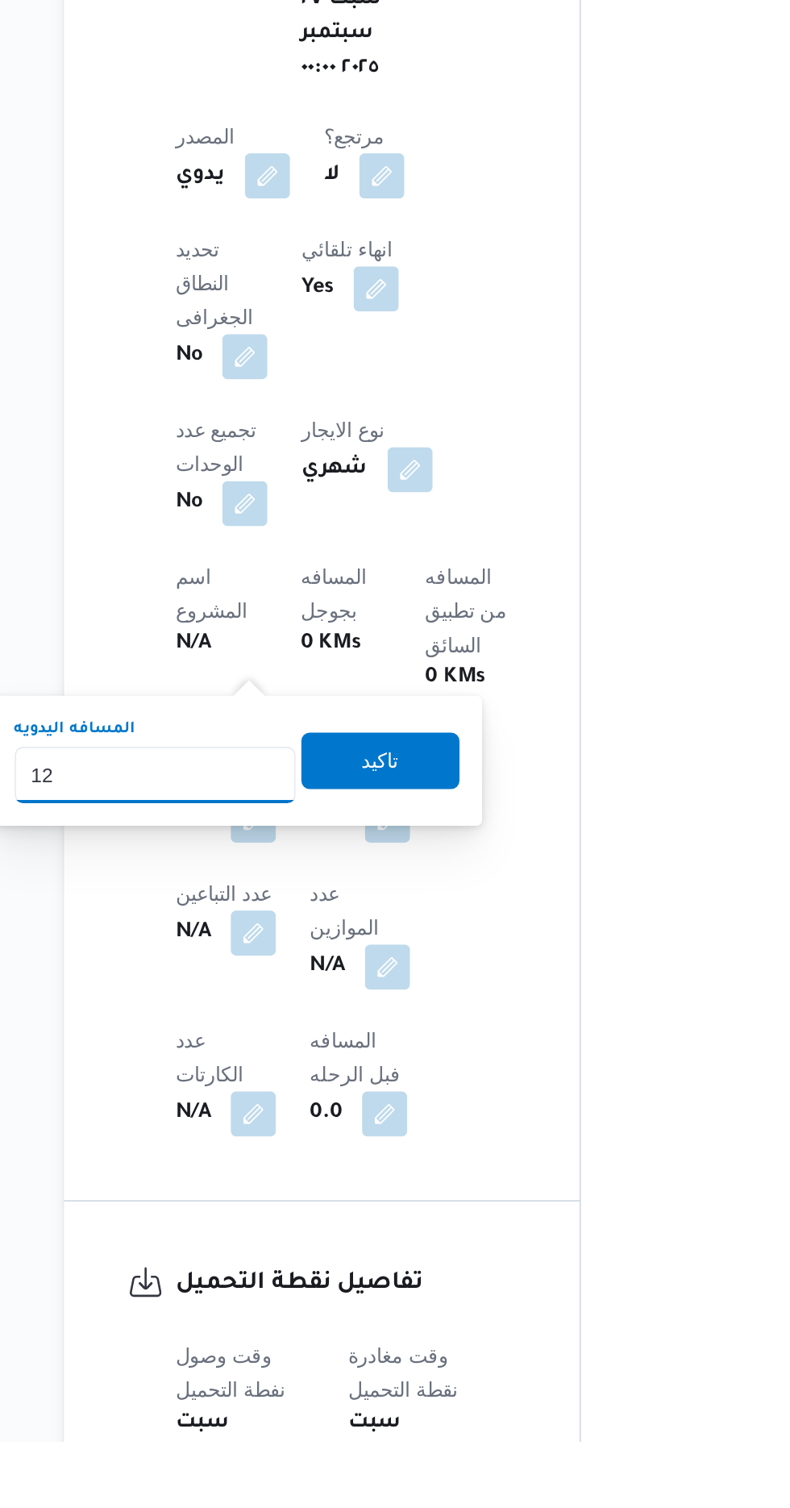
type input "120"
click at [435, 1121] on span "تاكيد" at bounding box center [390, 1118] width 90 height 32
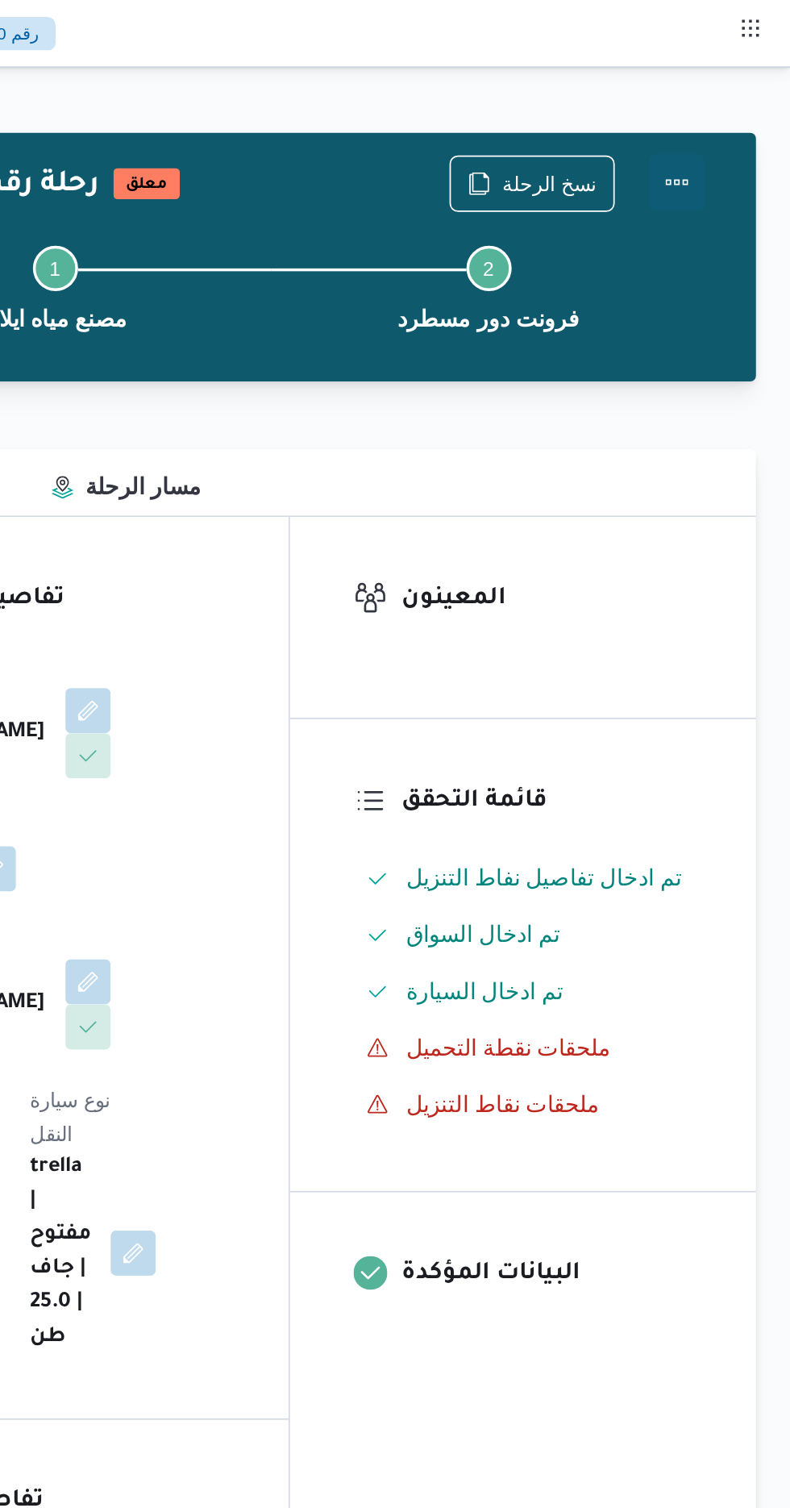
click at [735, 116] on button "Actions" at bounding box center [725, 104] width 32 height 32
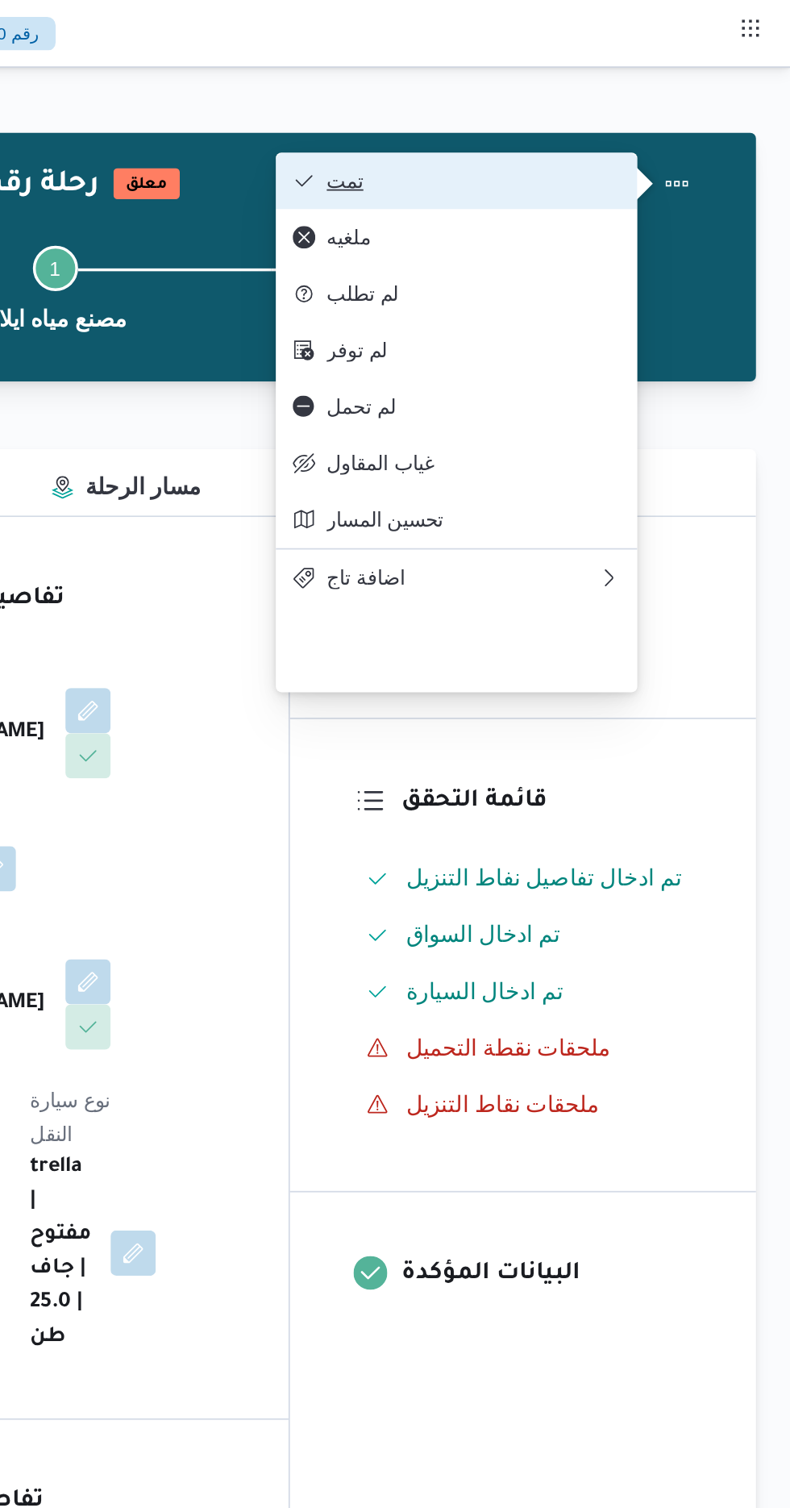
click at [689, 104] on span "تمت" at bounding box center [610, 103] width 168 height 13
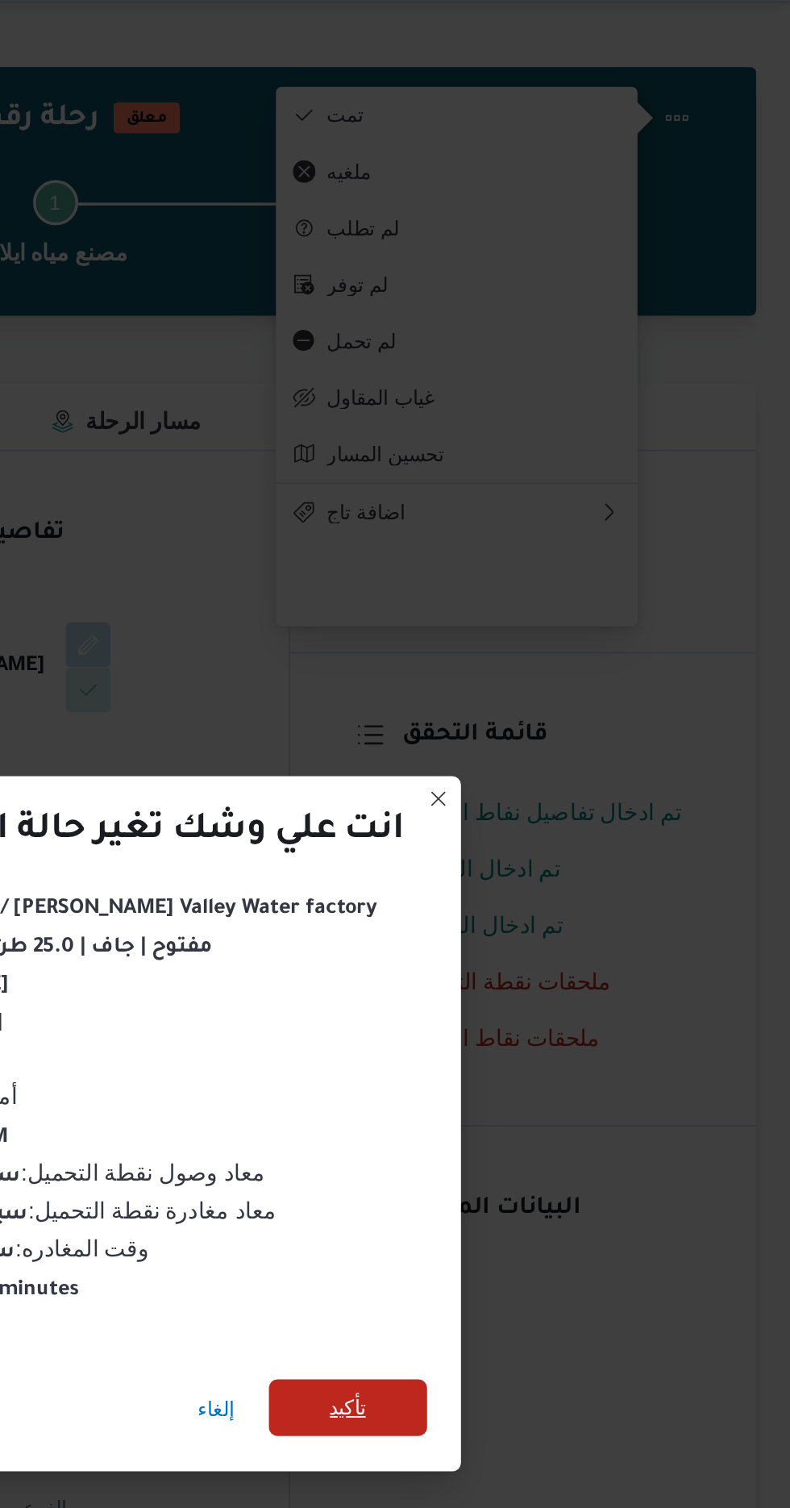
click at [541, 834] on span "تأكيد" at bounding box center [537, 840] width 21 height 19
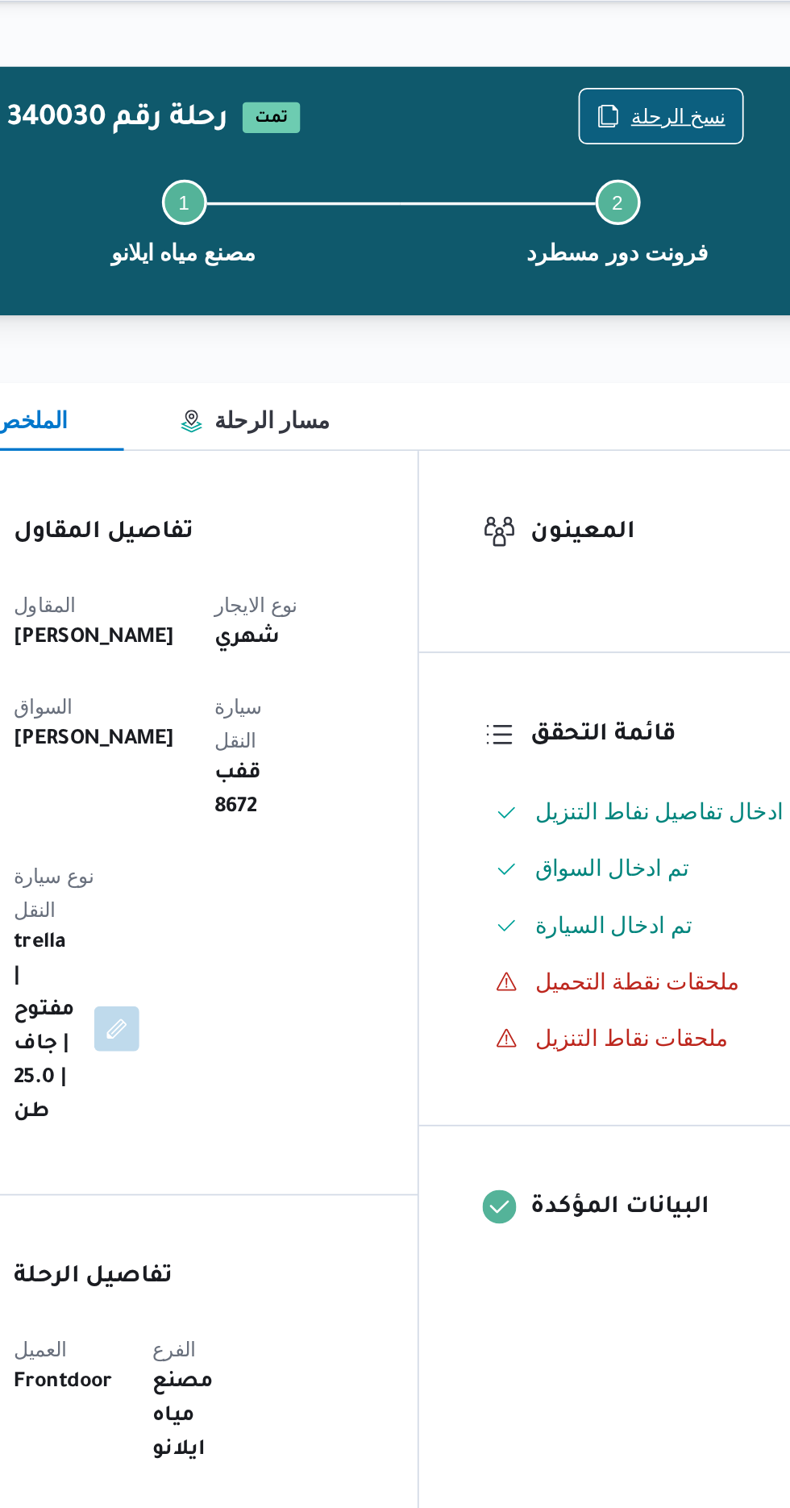
click at [643, 98] on span "نسخ الرحلة" at bounding box center [653, 103] width 54 height 19
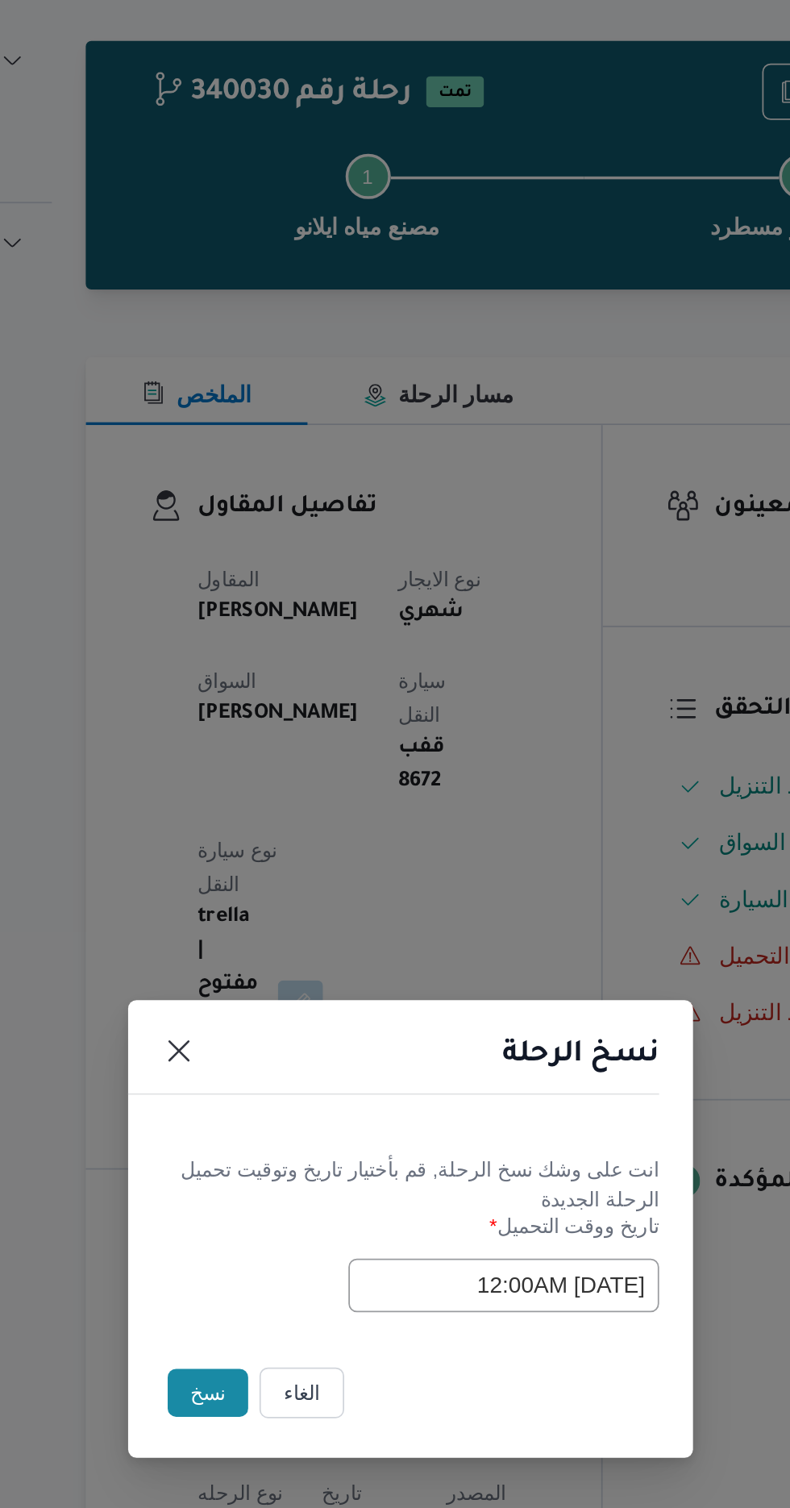
click at [268, 860] on button "نسخ" at bounding box center [279, 847] width 46 height 27
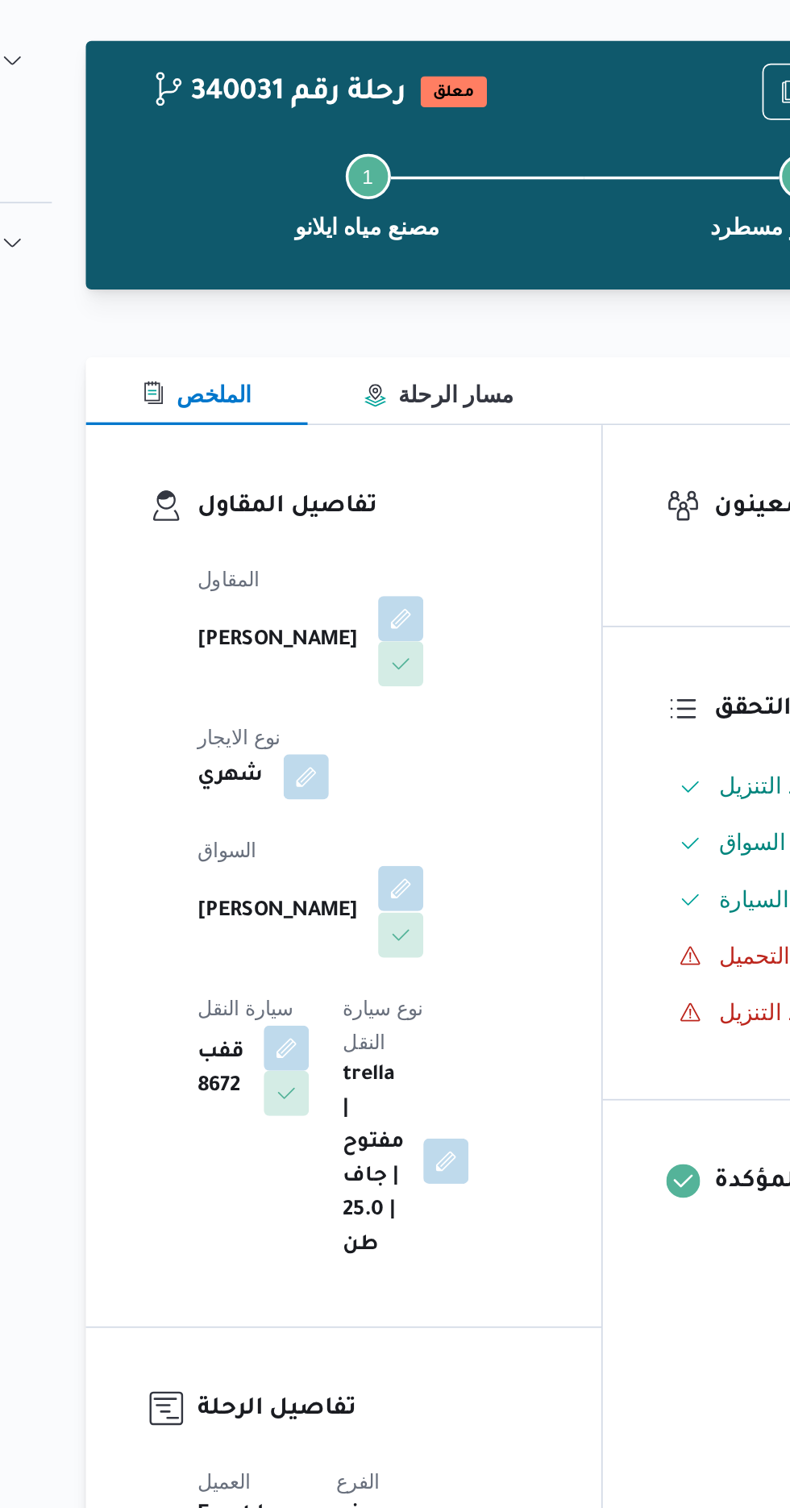
click at [376, 549] on button "button" at bounding box center [389, 560] width 26 height 26
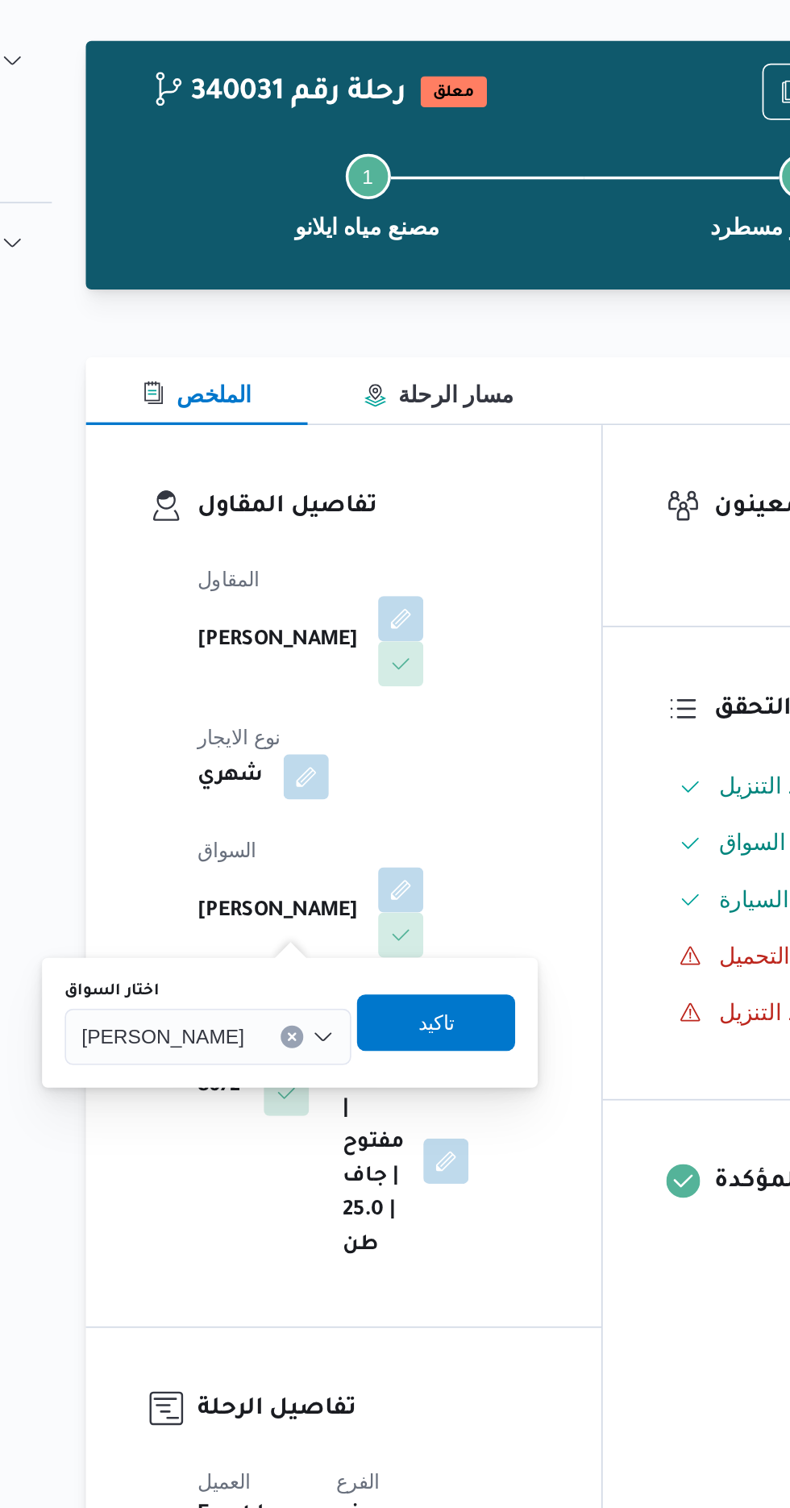
click at [306, 645] on input "اختار السواق" at bounding box center [307, 643] width 2 height 19
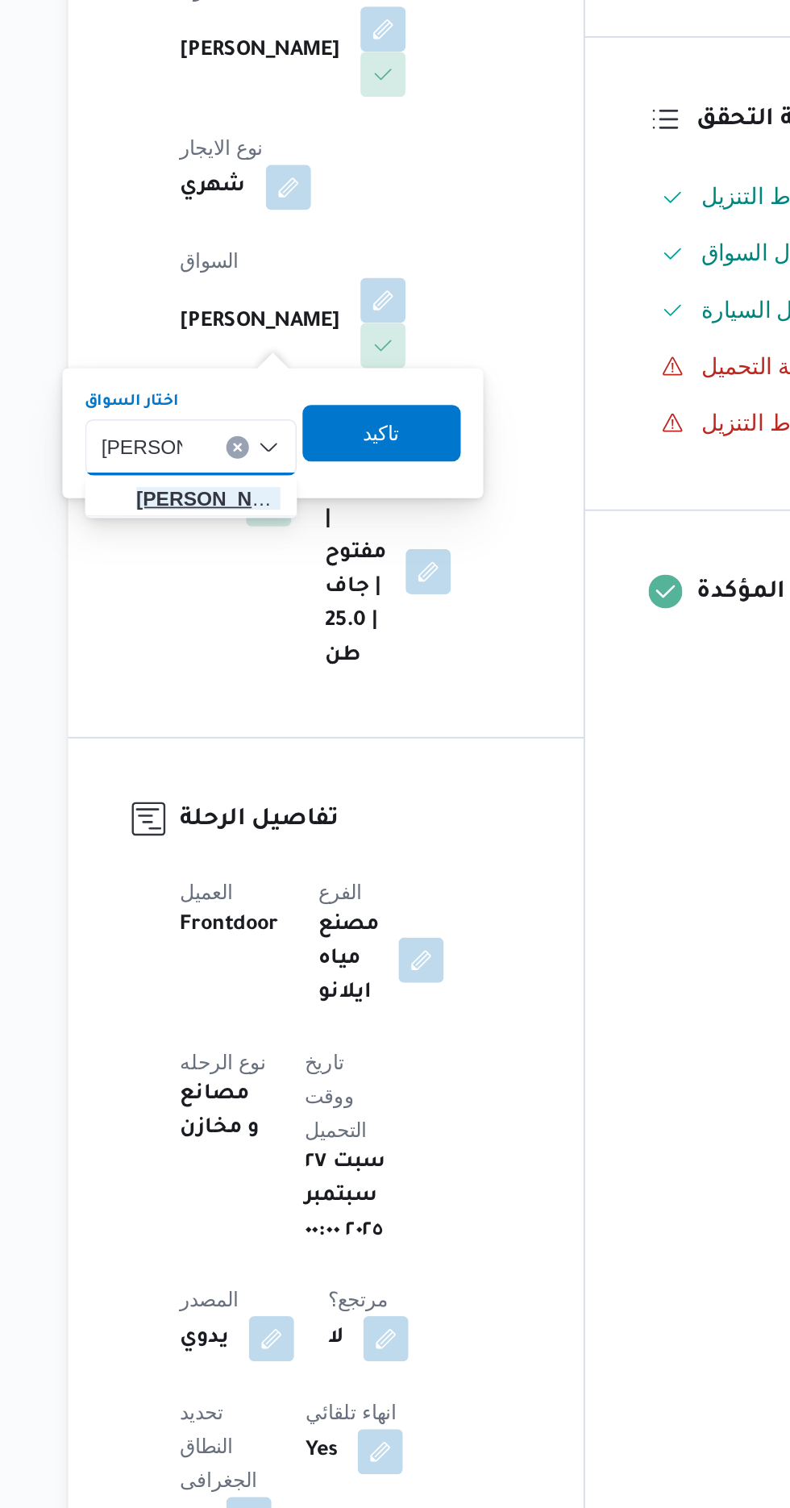
type input "[PERSON_NAME]"
click at [297, 680] on span "[PERSON_NAME]" at bounding box center [289, 672] width 82 height 19
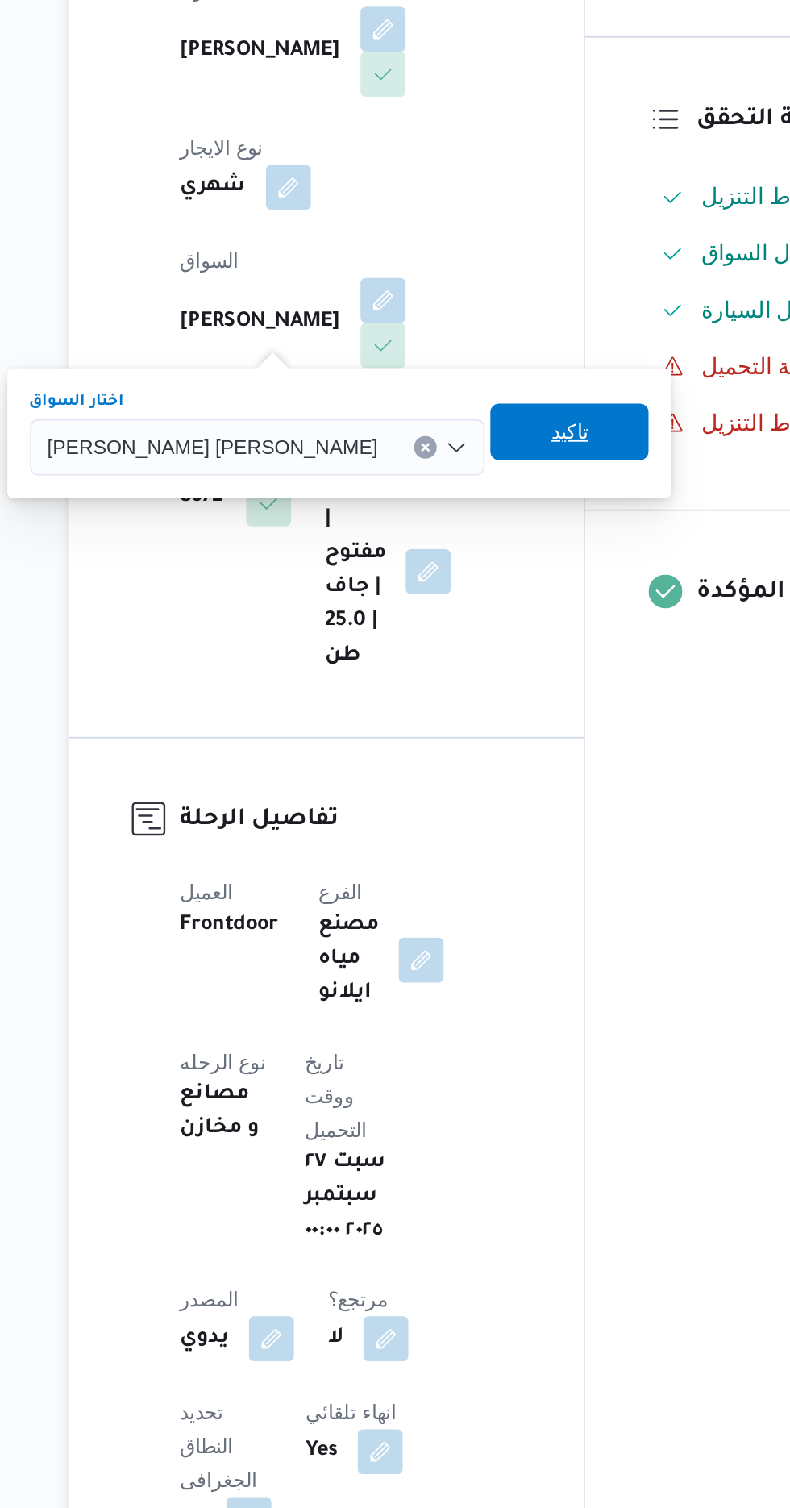
click at [451, 632] on span "تاكيد" at bounding box center [496, 635] width 90 height 32
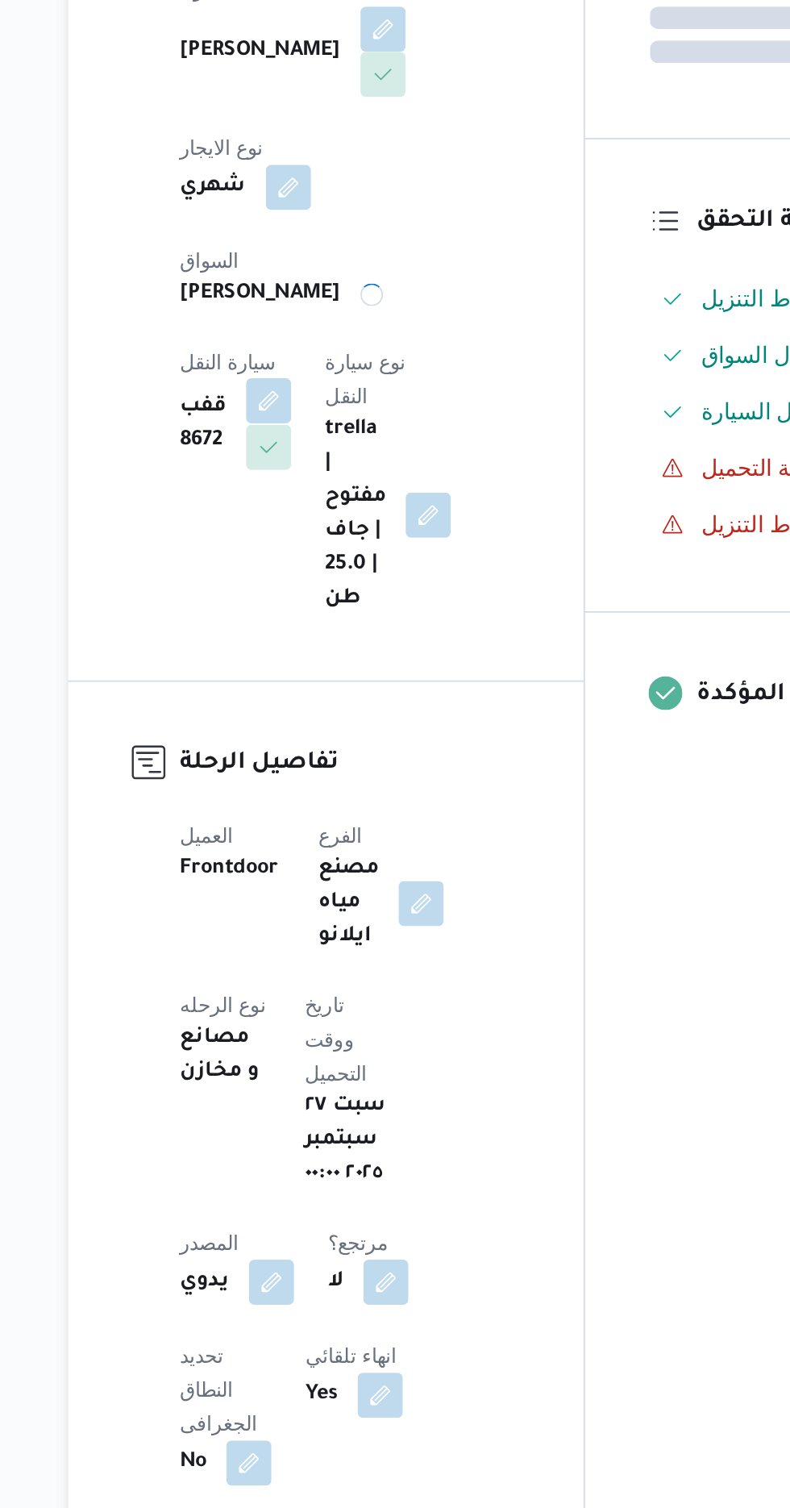
click at [337, 605] on button "button" at bounding box center [324, 618] width 26 height 26
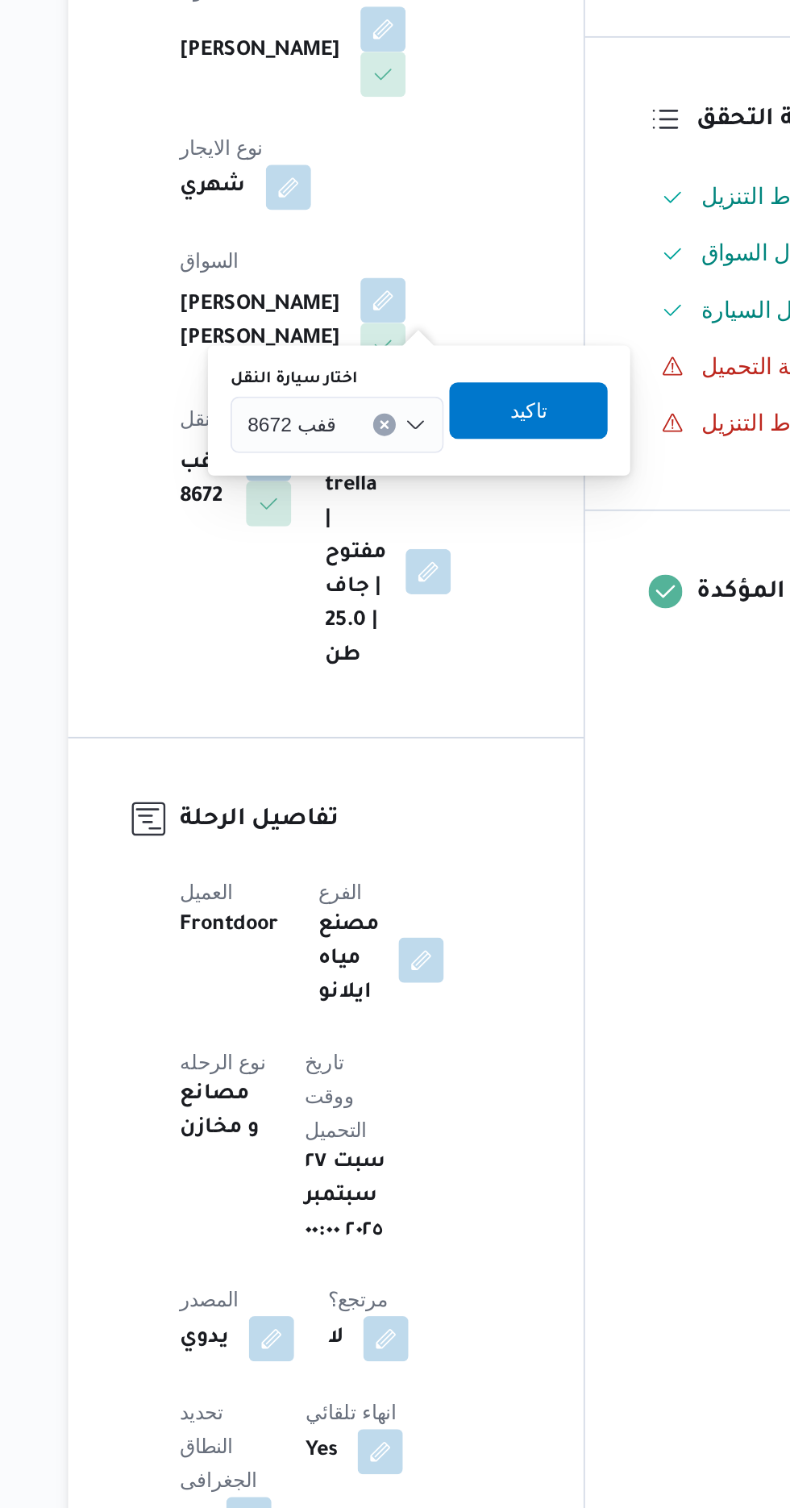
click at [365, 630] on div "قفب 8672" at bounding box center [363, 631] width 122 height 32
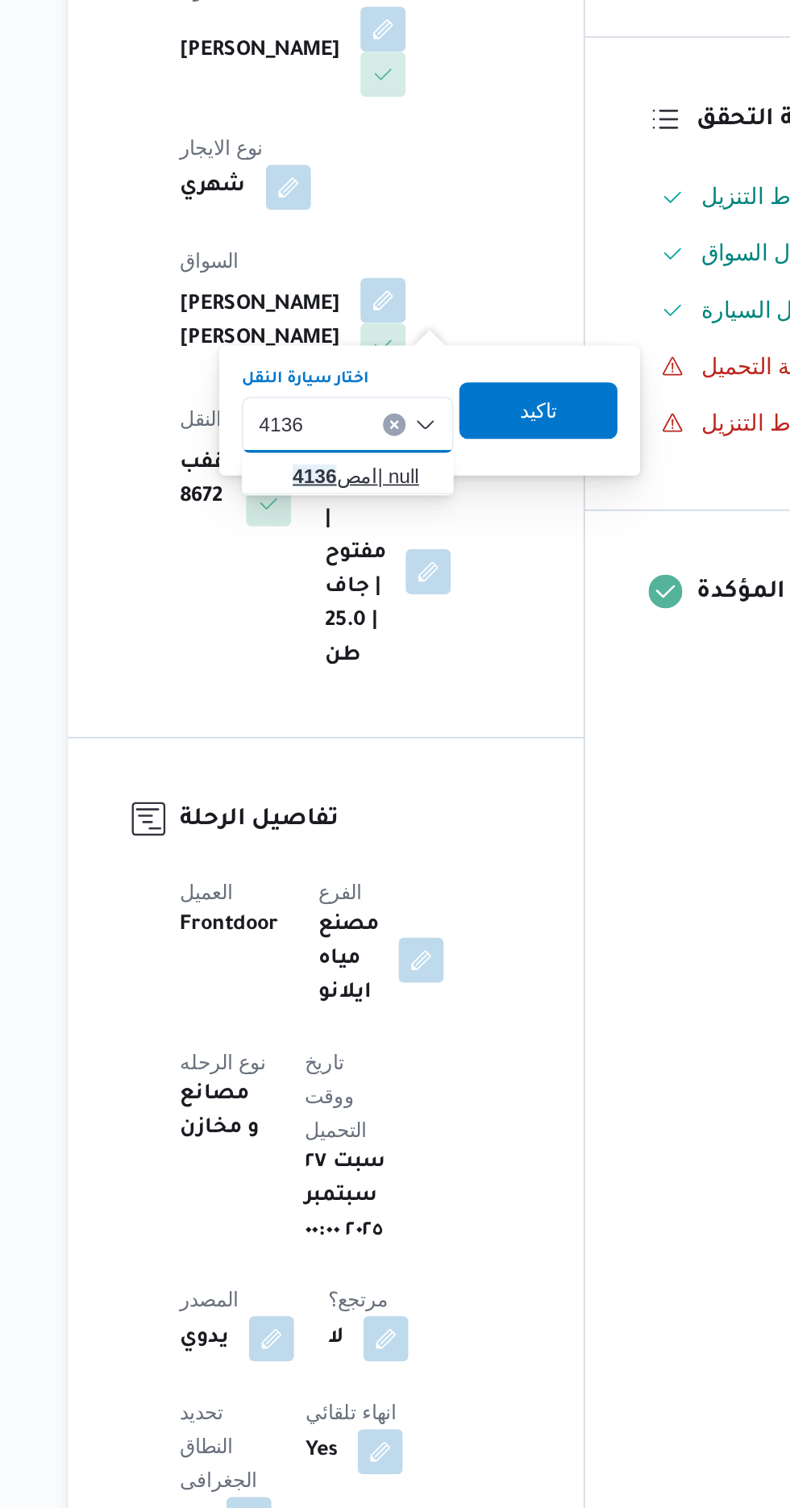
type input "4136"
click at [385, 656] on span "امص 4136 | null" at bounding box center [379, 660] width 82 height 19
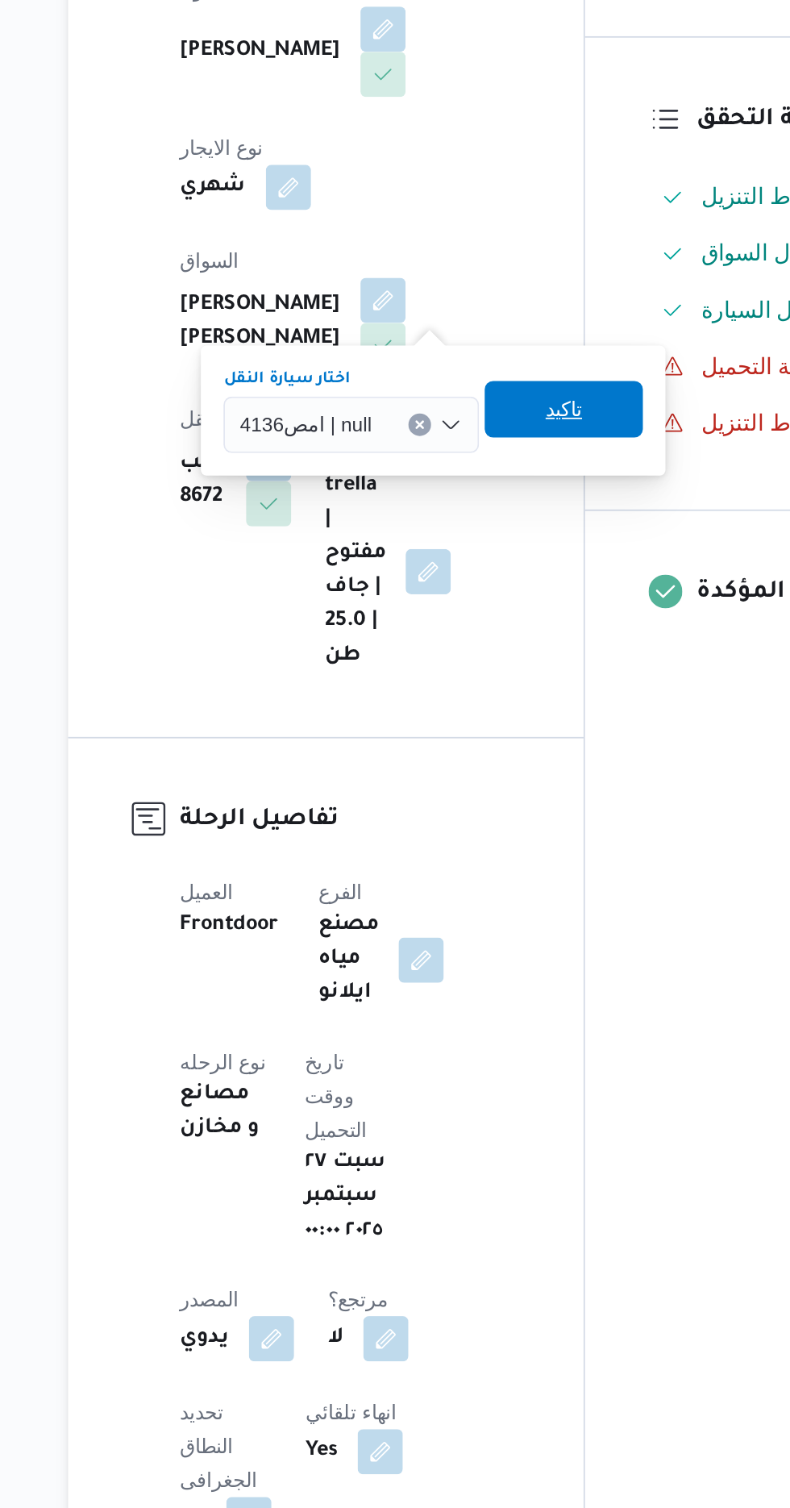
click at [503, 632] on span "تاكيد" at bounding box center [492, 622] width 90 height 32
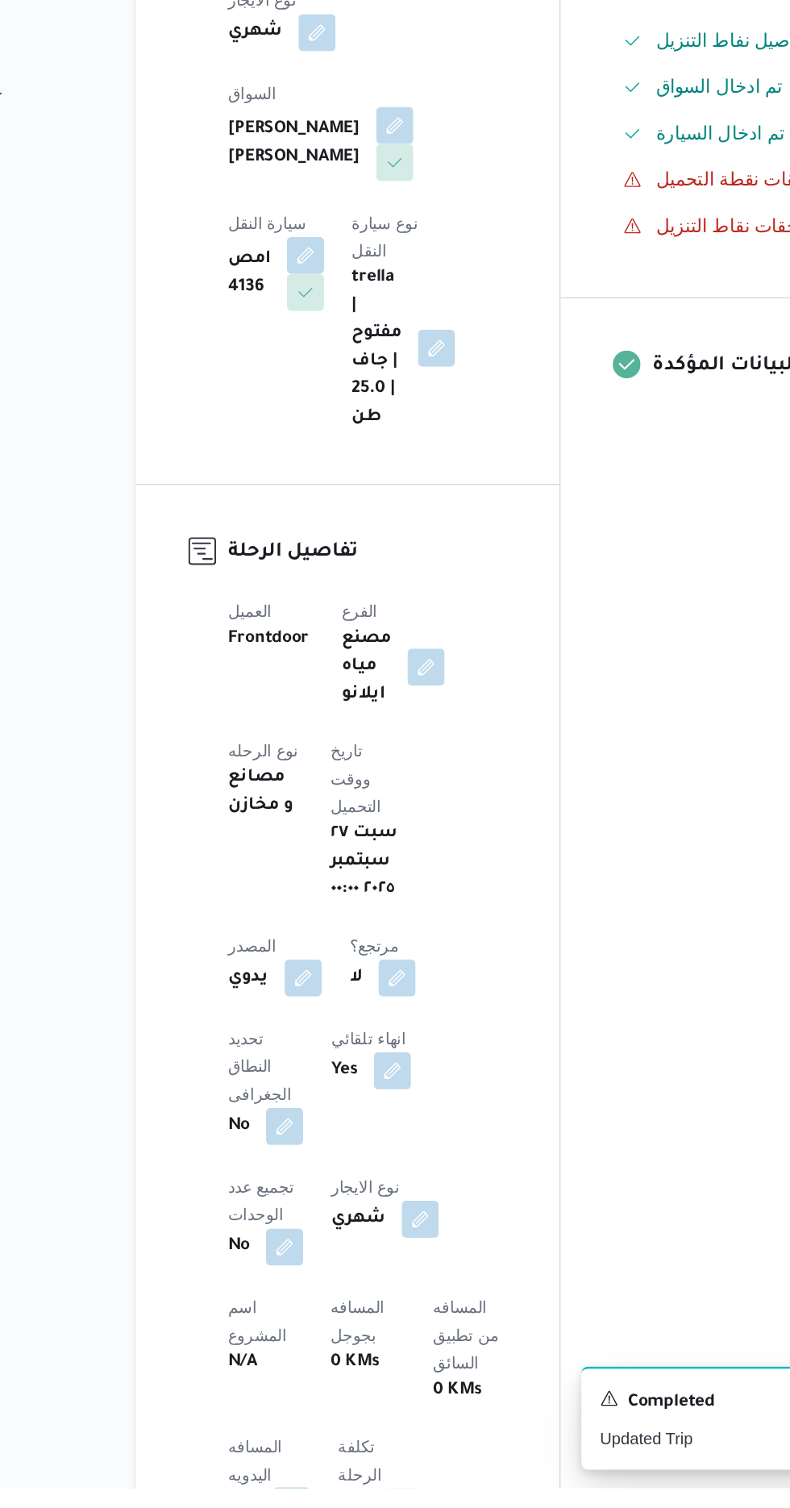
click at [319, 1507] on button "button" at bounding box center [318, 1520] width 26 height 26
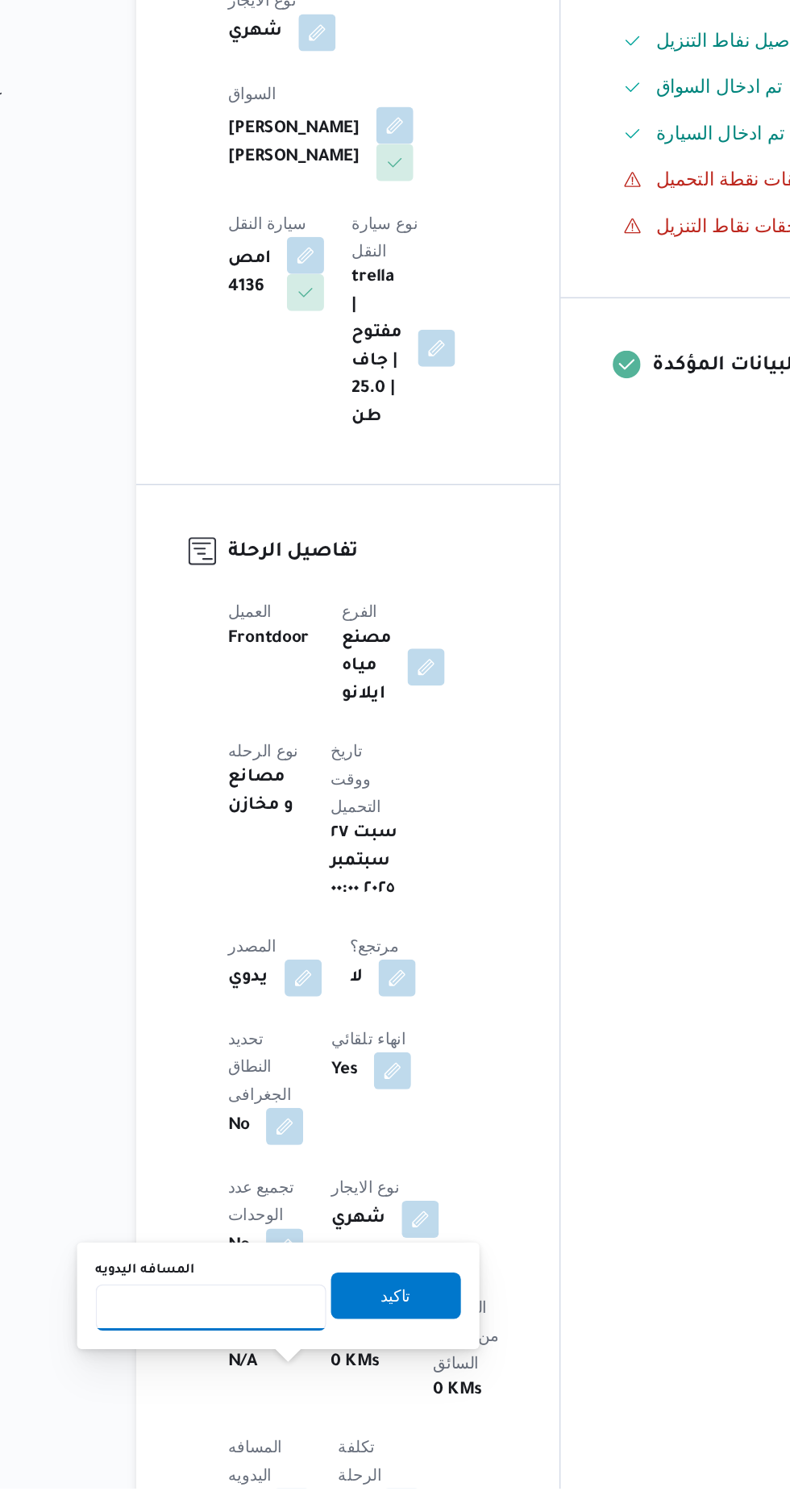
click at [234, 1382] on input "المسافه اليدويه" at bounding box center [261, 1382] width 160 height 32
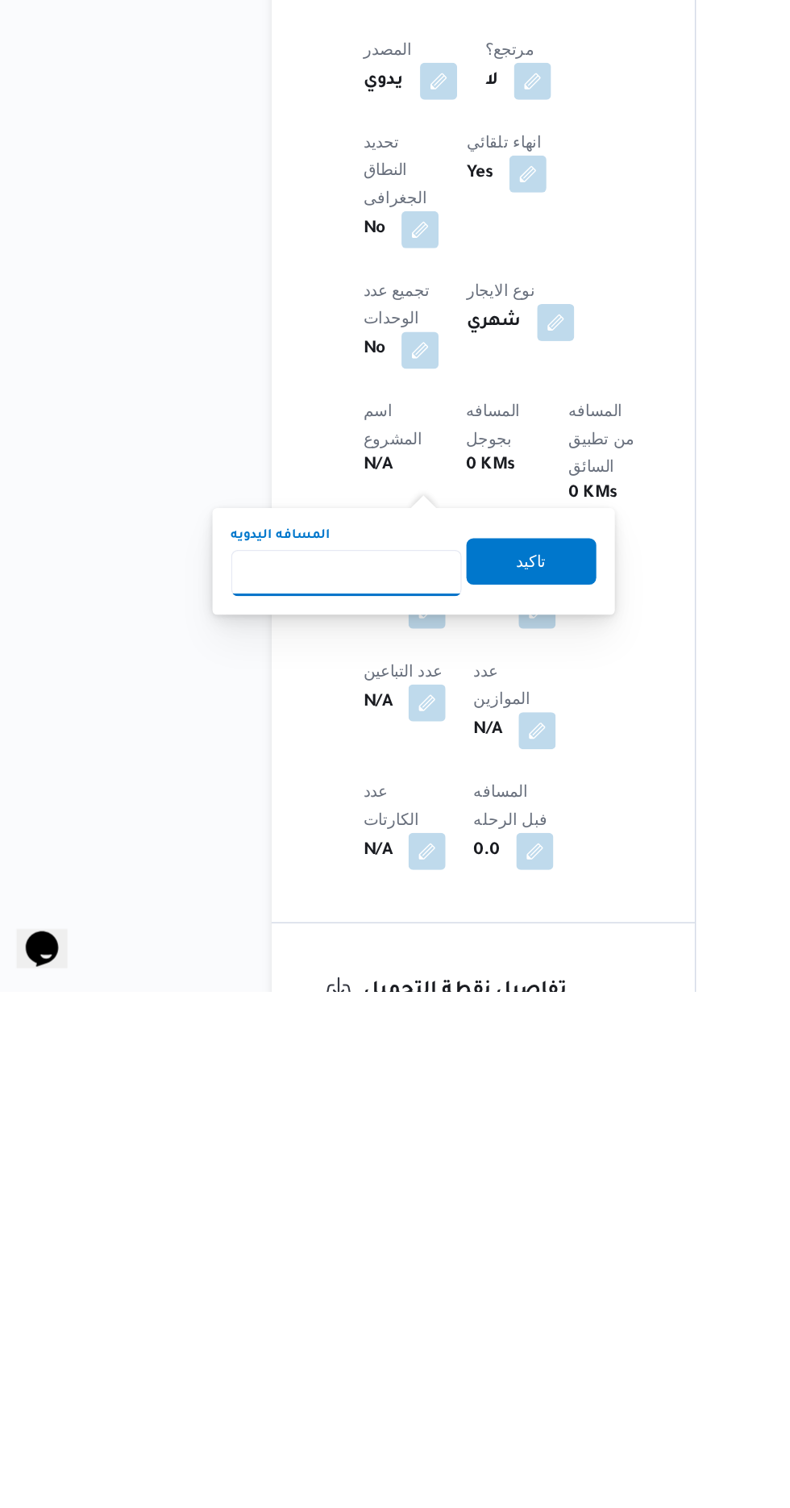
scroll to position [305, 0]
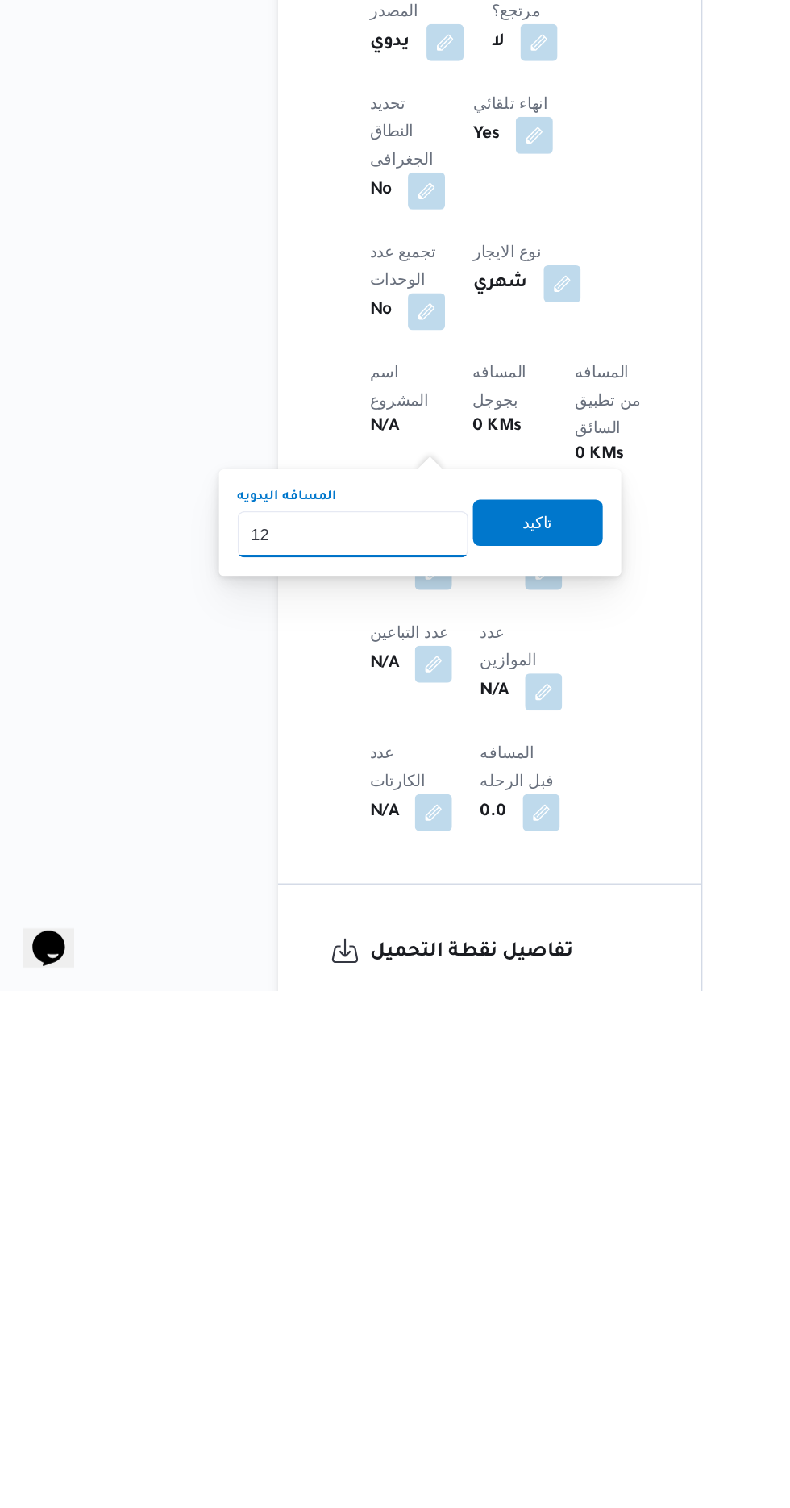
type input "120"
click at [430, 1171] on span "تاكيد" at bounding box center [390, 1181] width 90 height 32
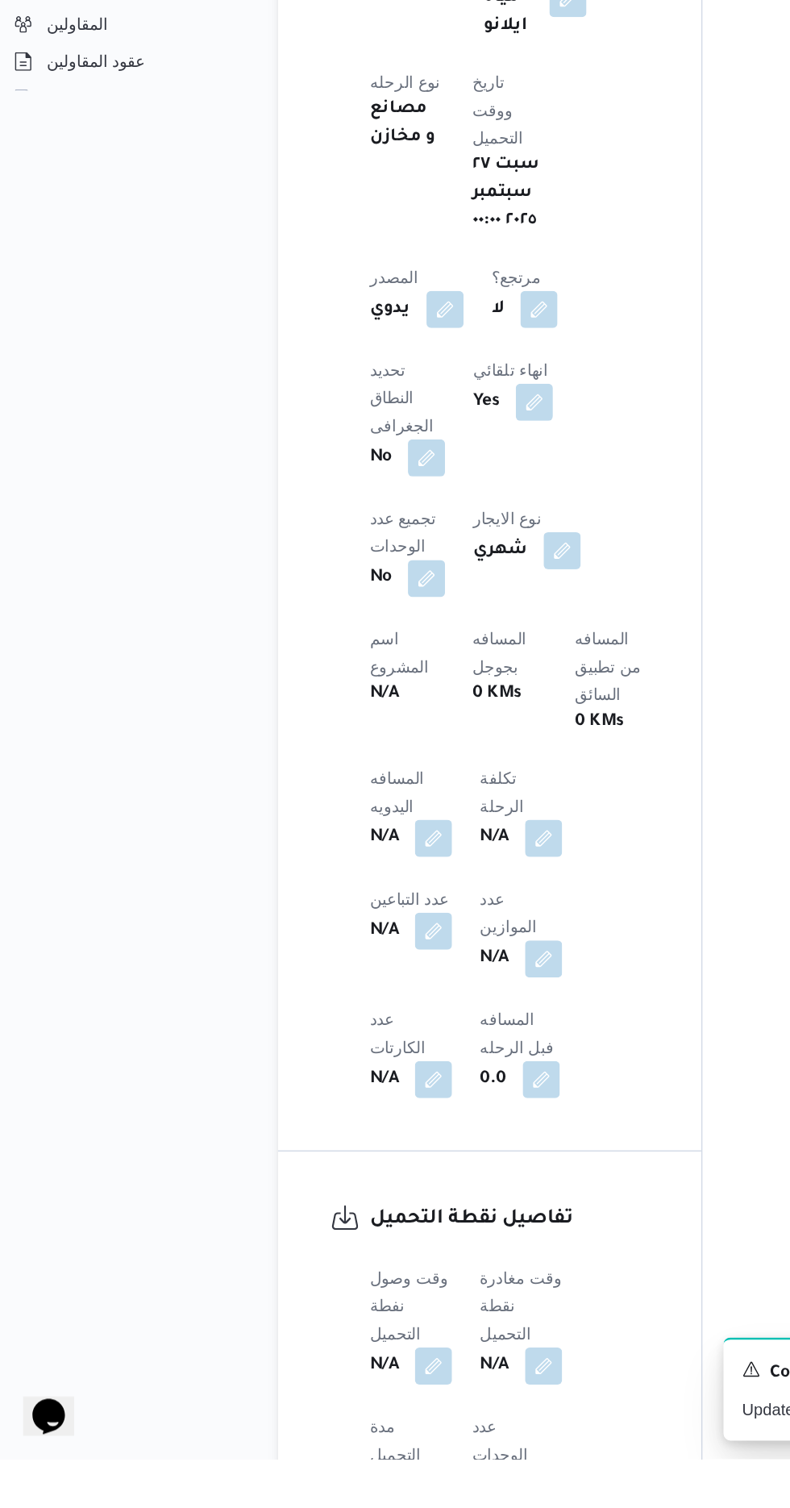
scroll to position [447, 0]
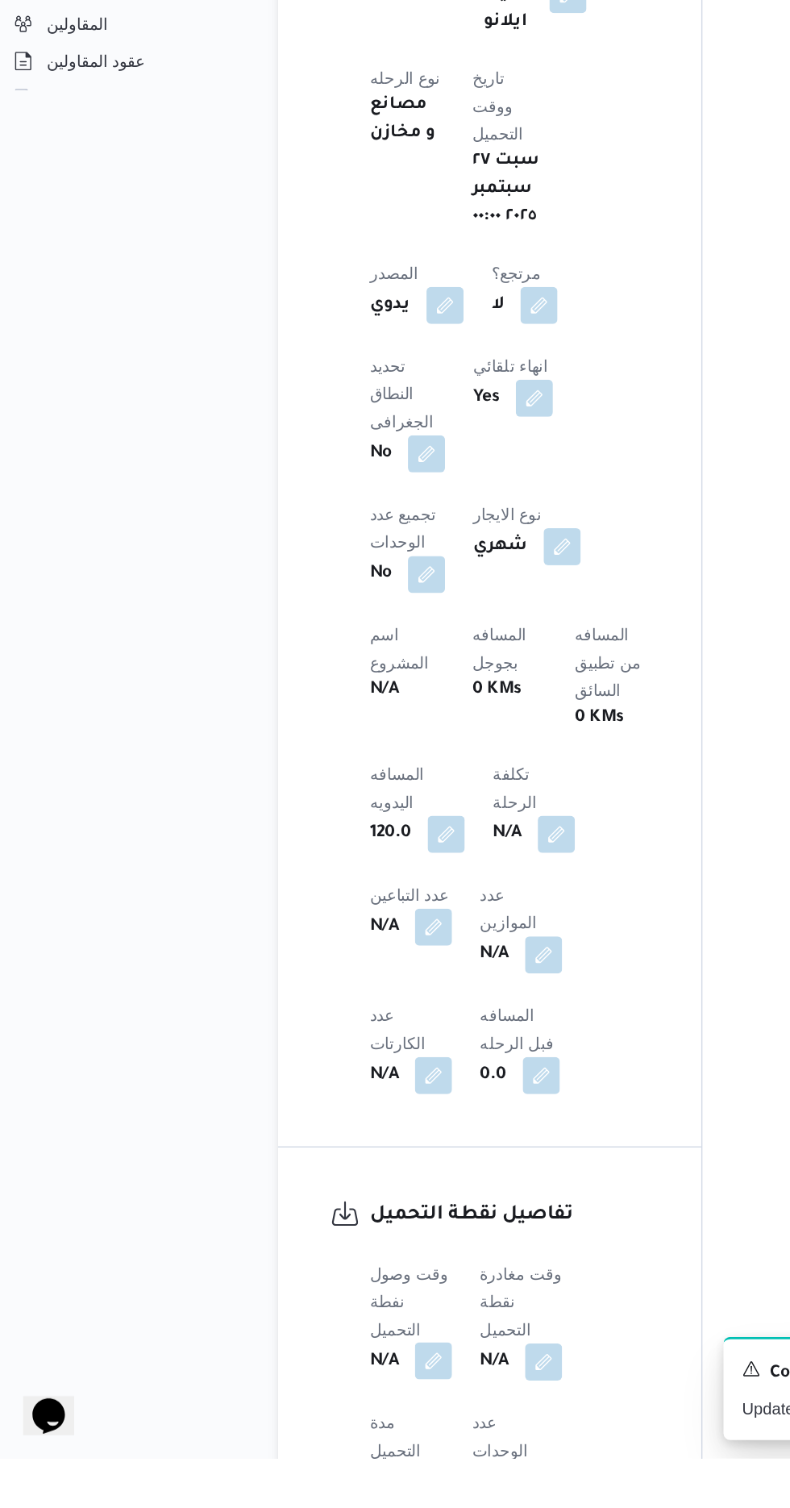
click at [327, 1427] on button "button" at bounding box center [318, 1440] width 26 height 26
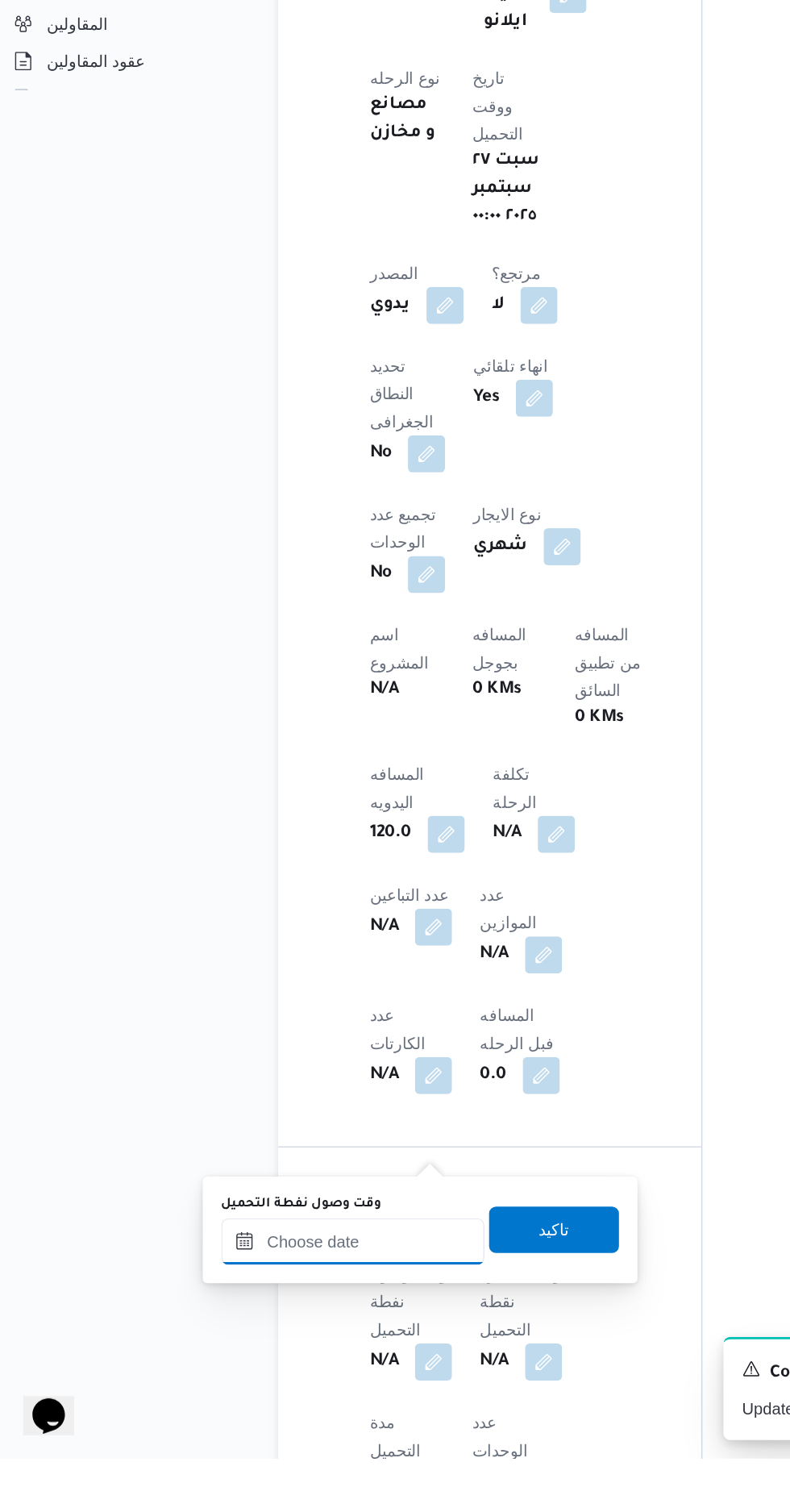
click at [309, 1367] on input "وقت وصول نفطة التحميل" at bounding box center [261, 1357] width 183 height 32
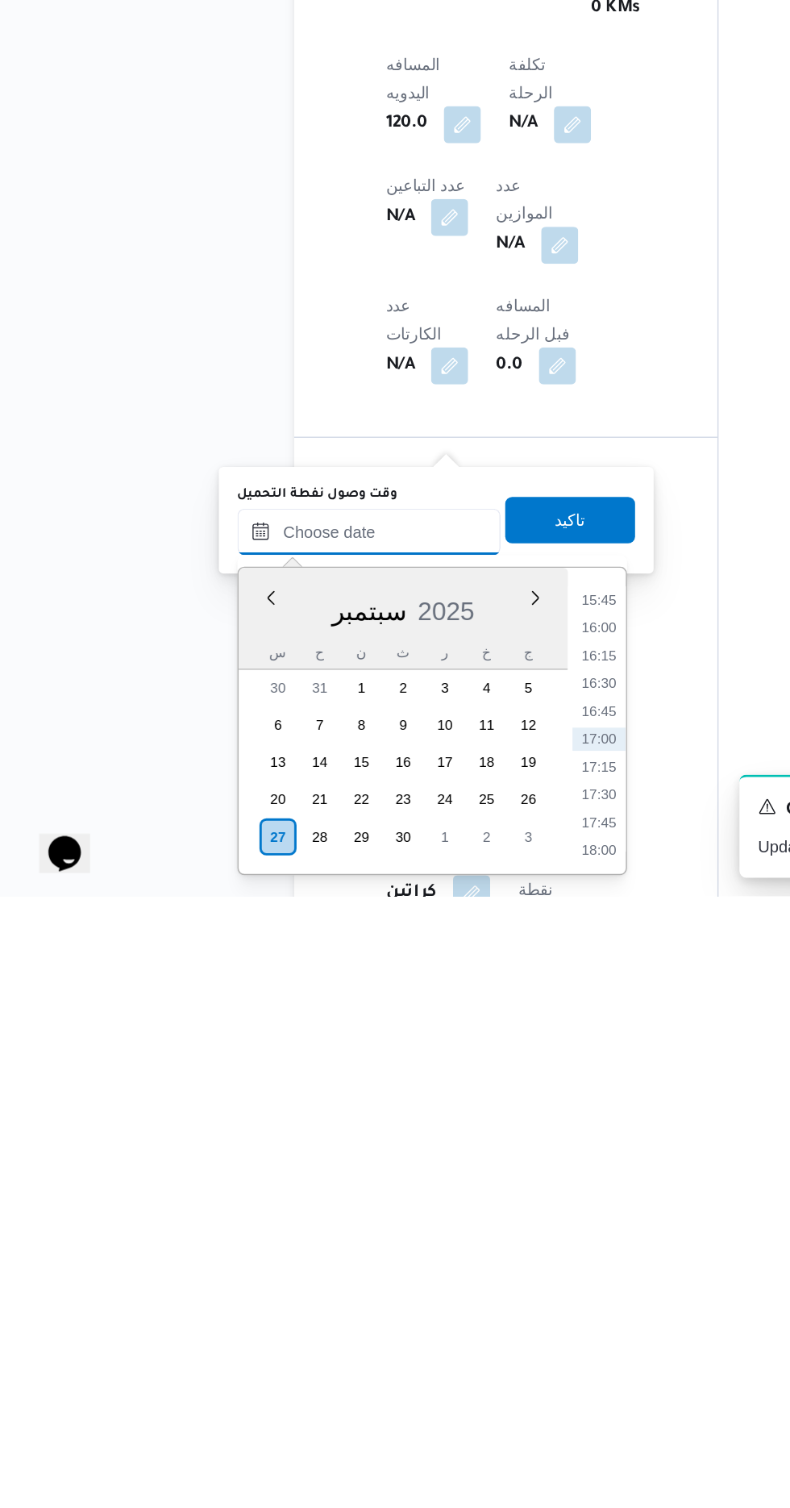
scroll to position [606, 0]
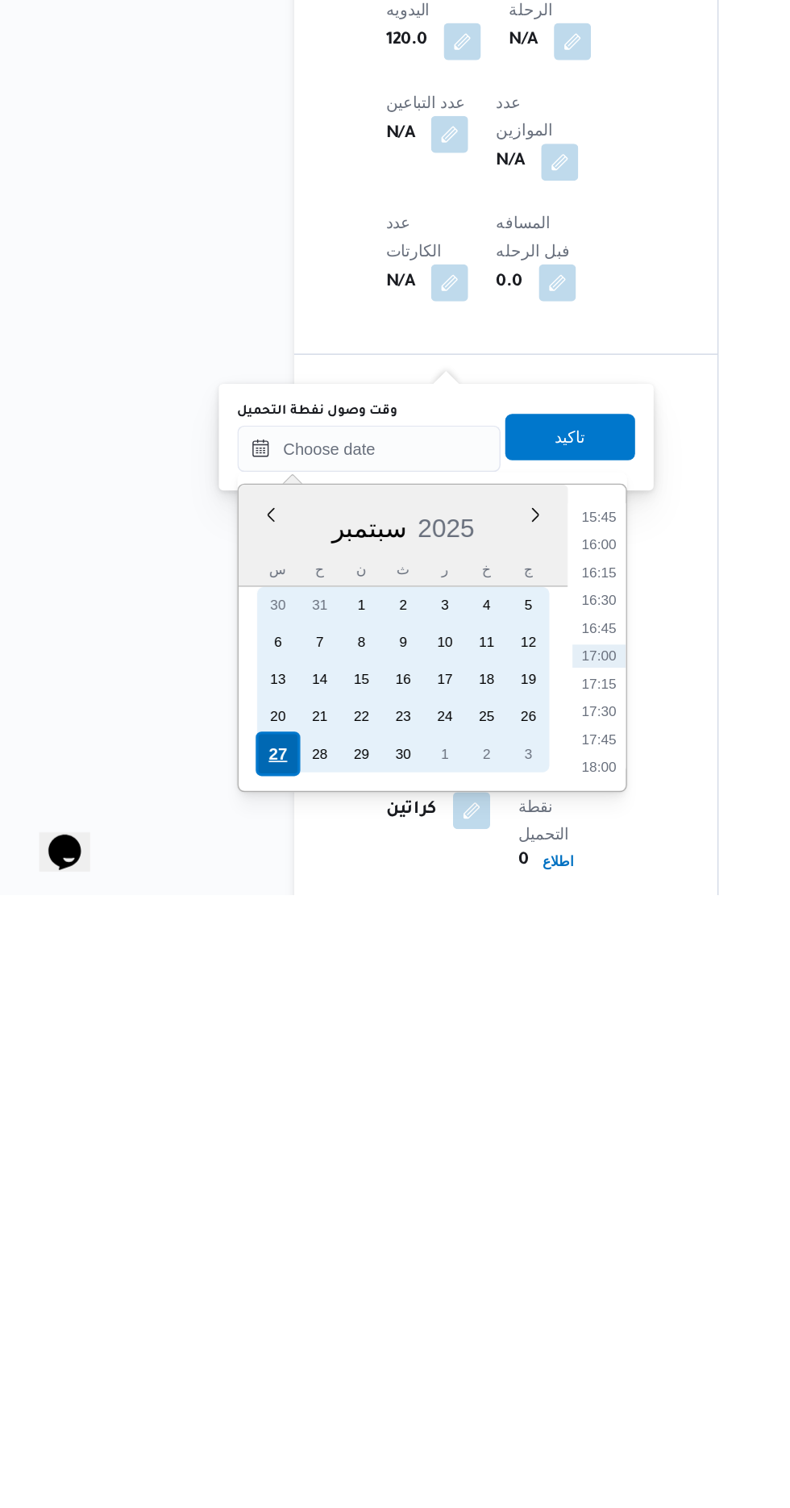
click at [202, 1409] on div "27" at bounding box center [197, 1409] width 31 height 31
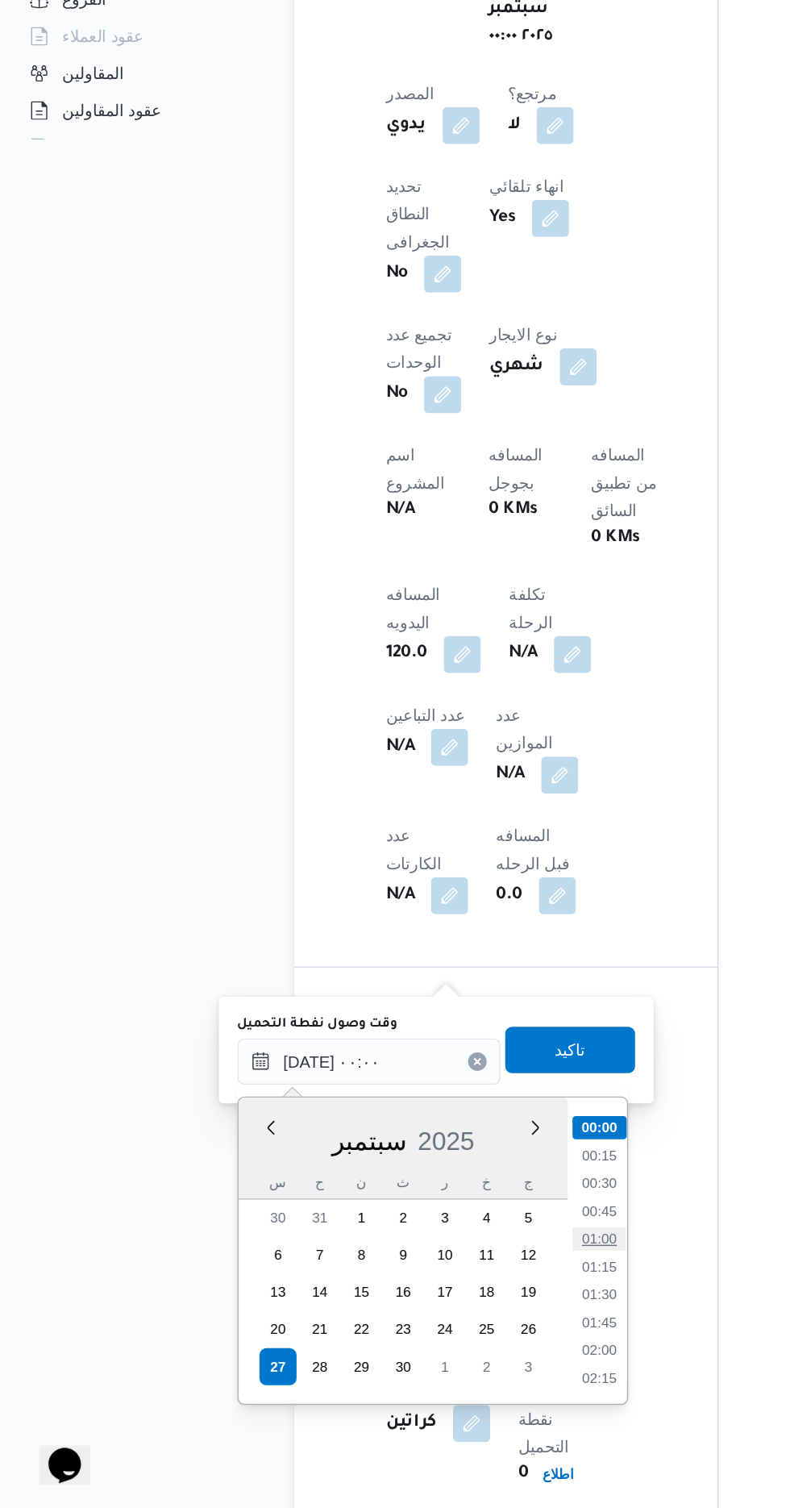
click at [416, 1316] on li "01:00" at bounding box center [421, 1320] width 37 height 16
type input "[DATE] ٠١:٠٠"
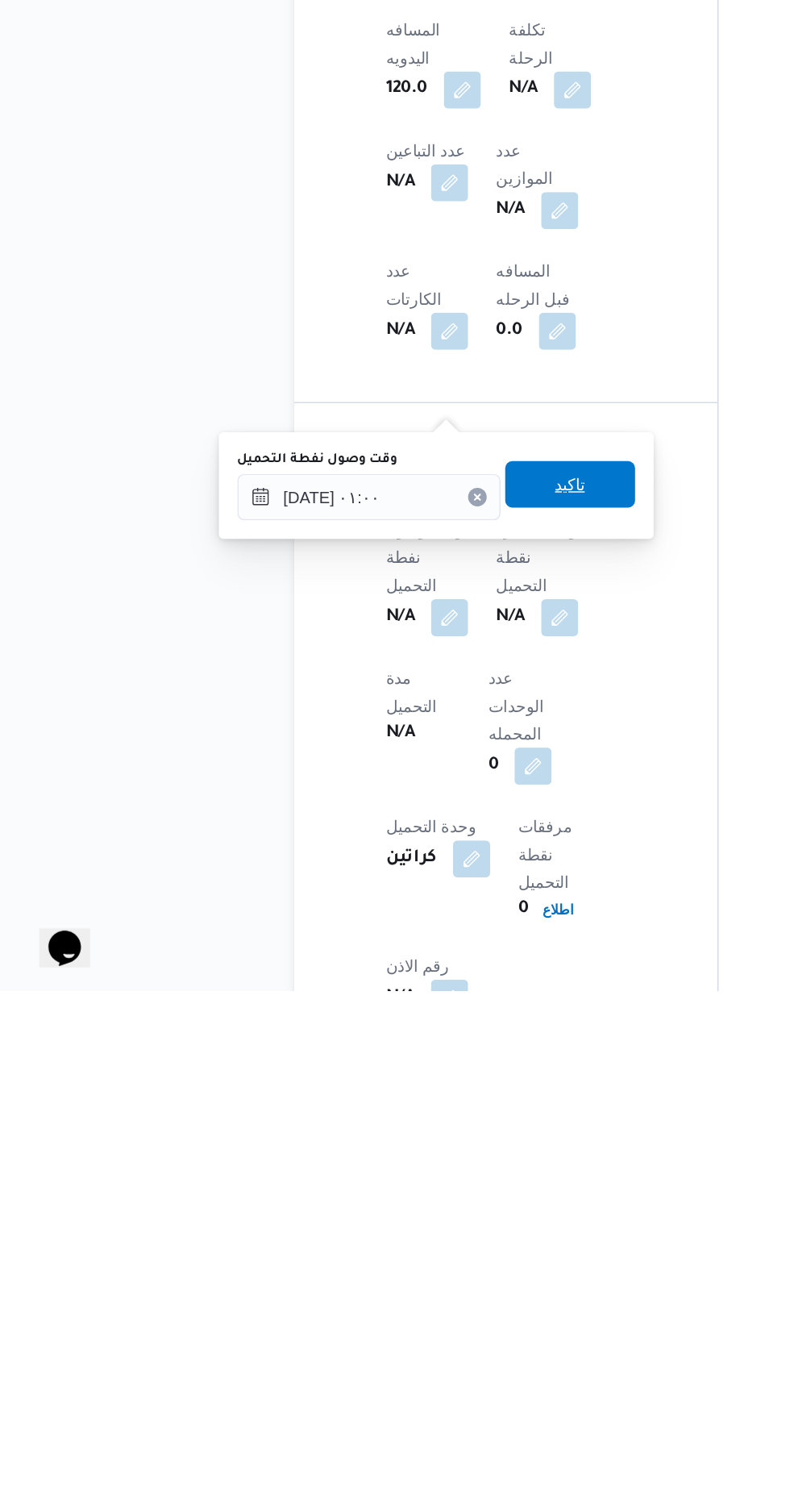
click at [426, 1157] on span "تاكيد" at bounding box center [401, 1155] width 90 height 32
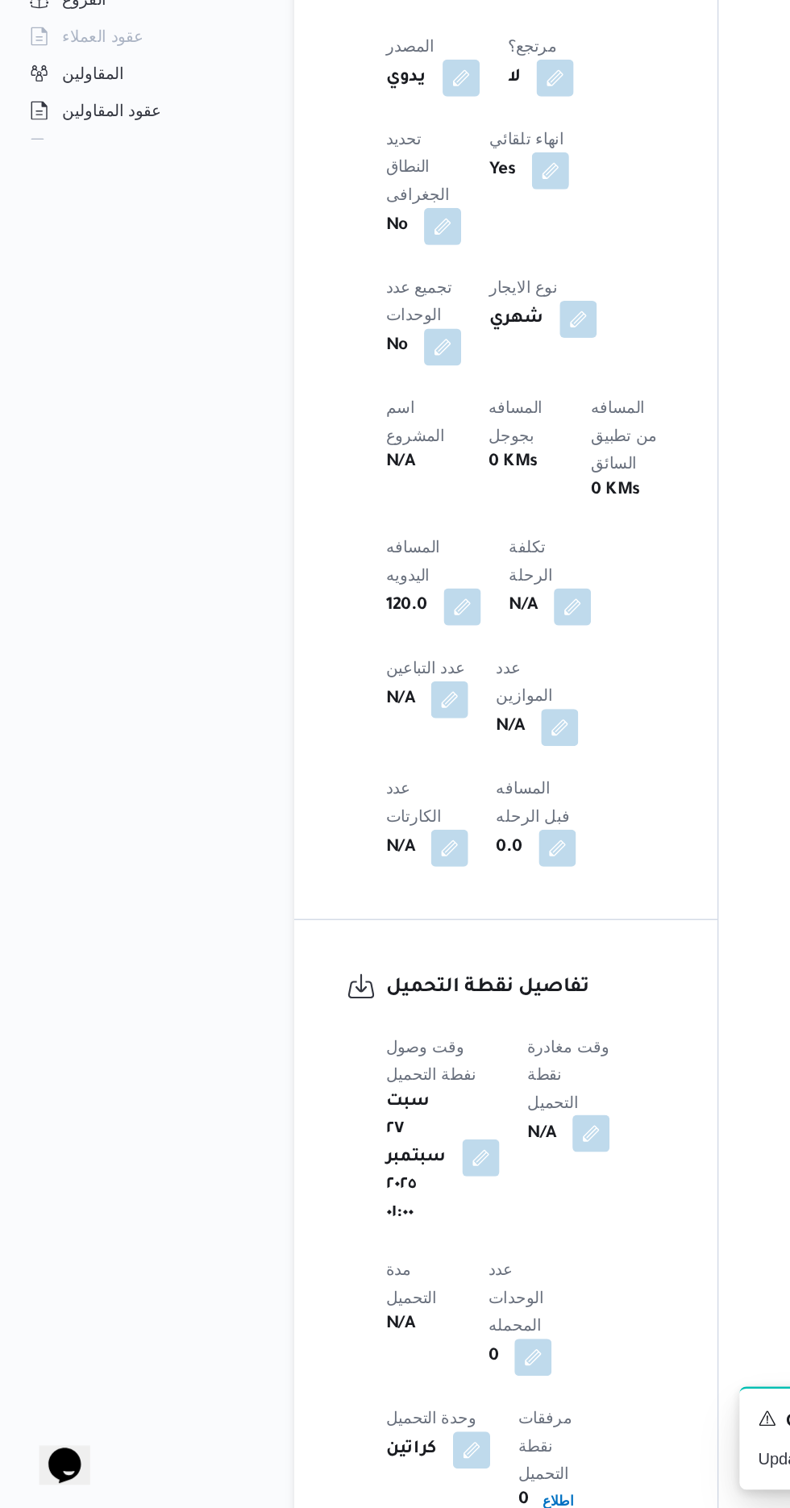
click at [426, 1234] on button "button" at bounding box center [416, 1247] width 26 height 26
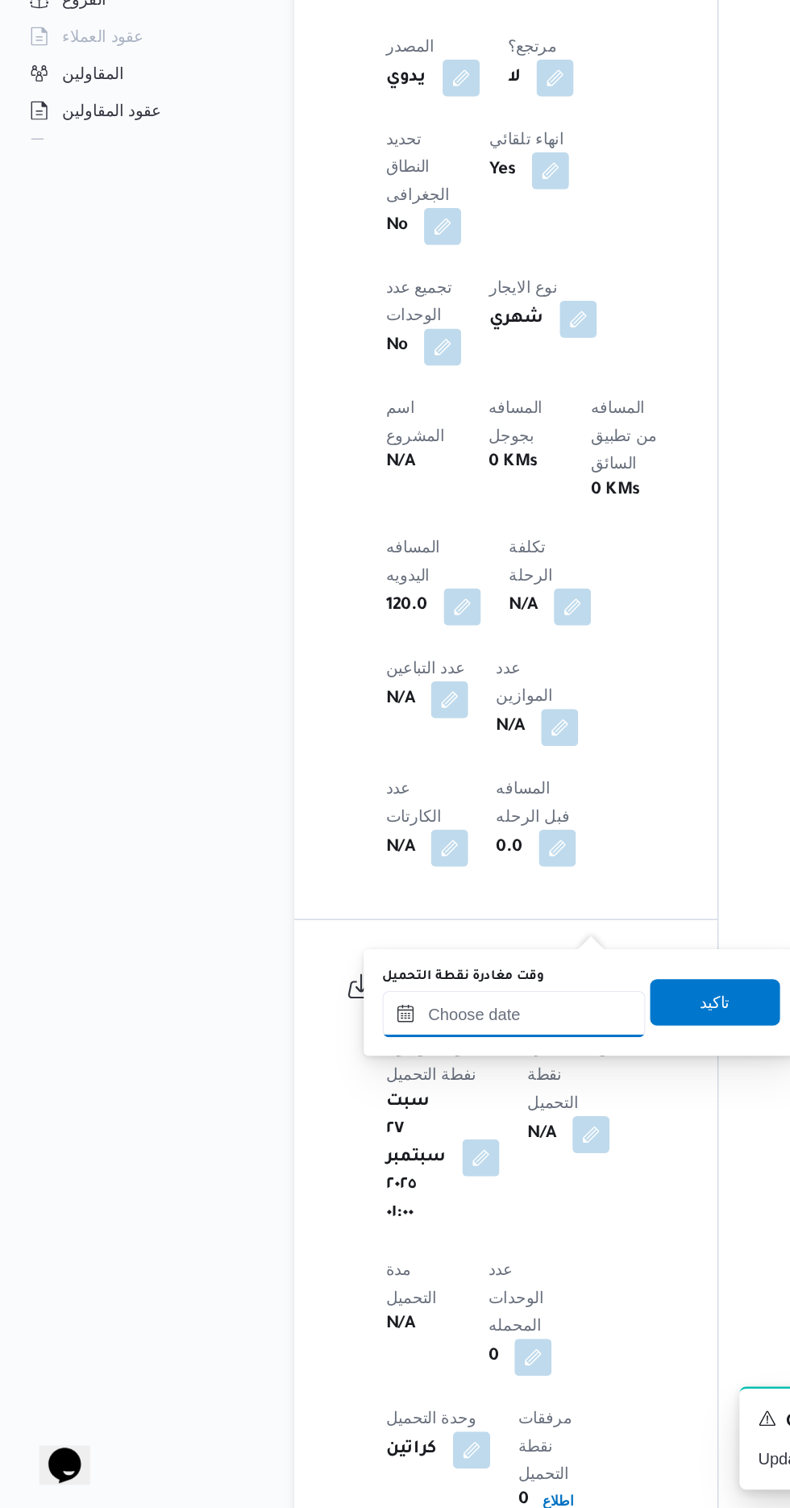
click at [357, 1168] on input "وقت مغادرة نقطة التحميل" at bounding box center [362, 1164] width 183 height 32
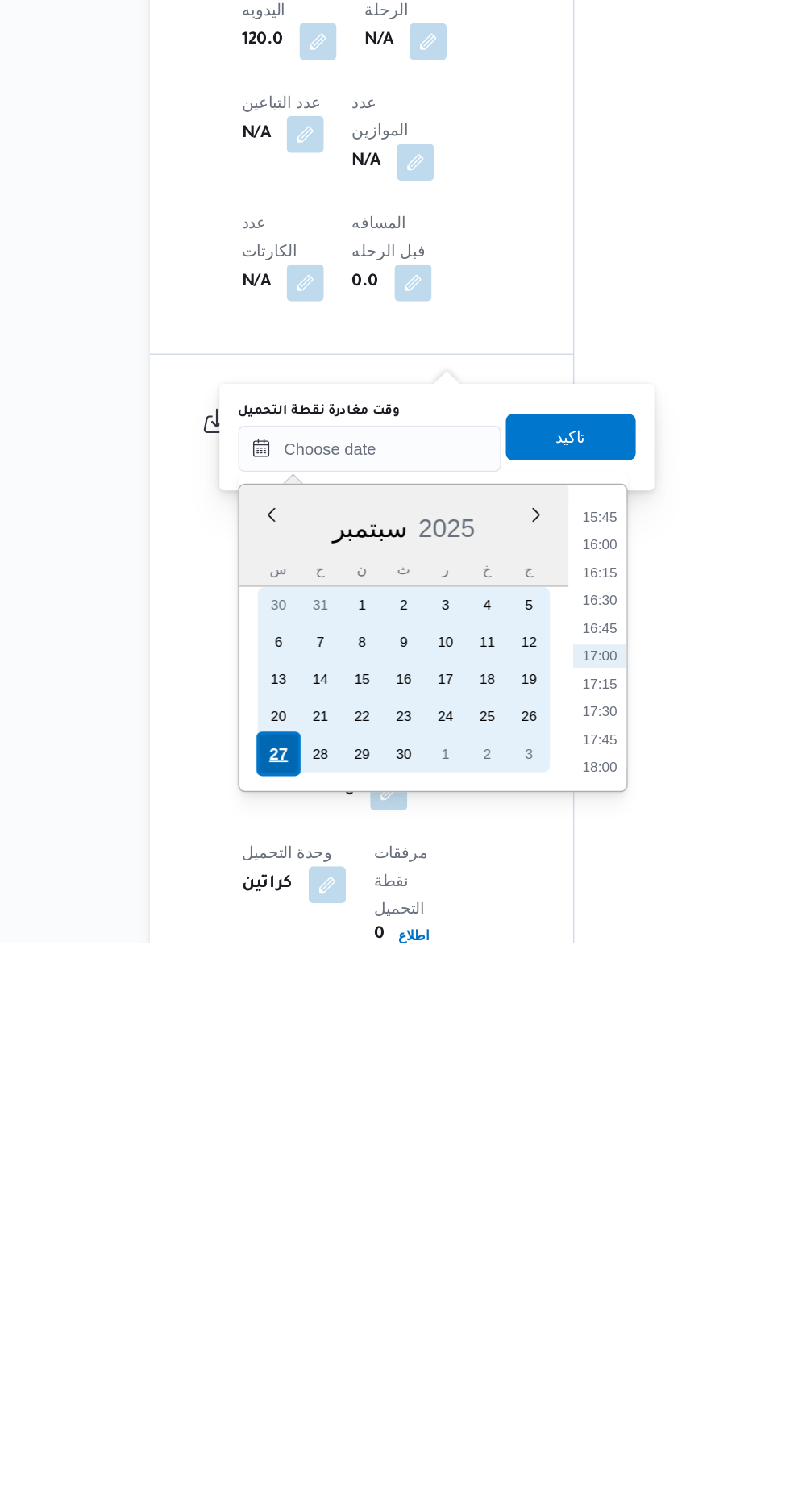
click at [294, 1377] on div "27" at bounding box center [298, 1376] width 31 height 31
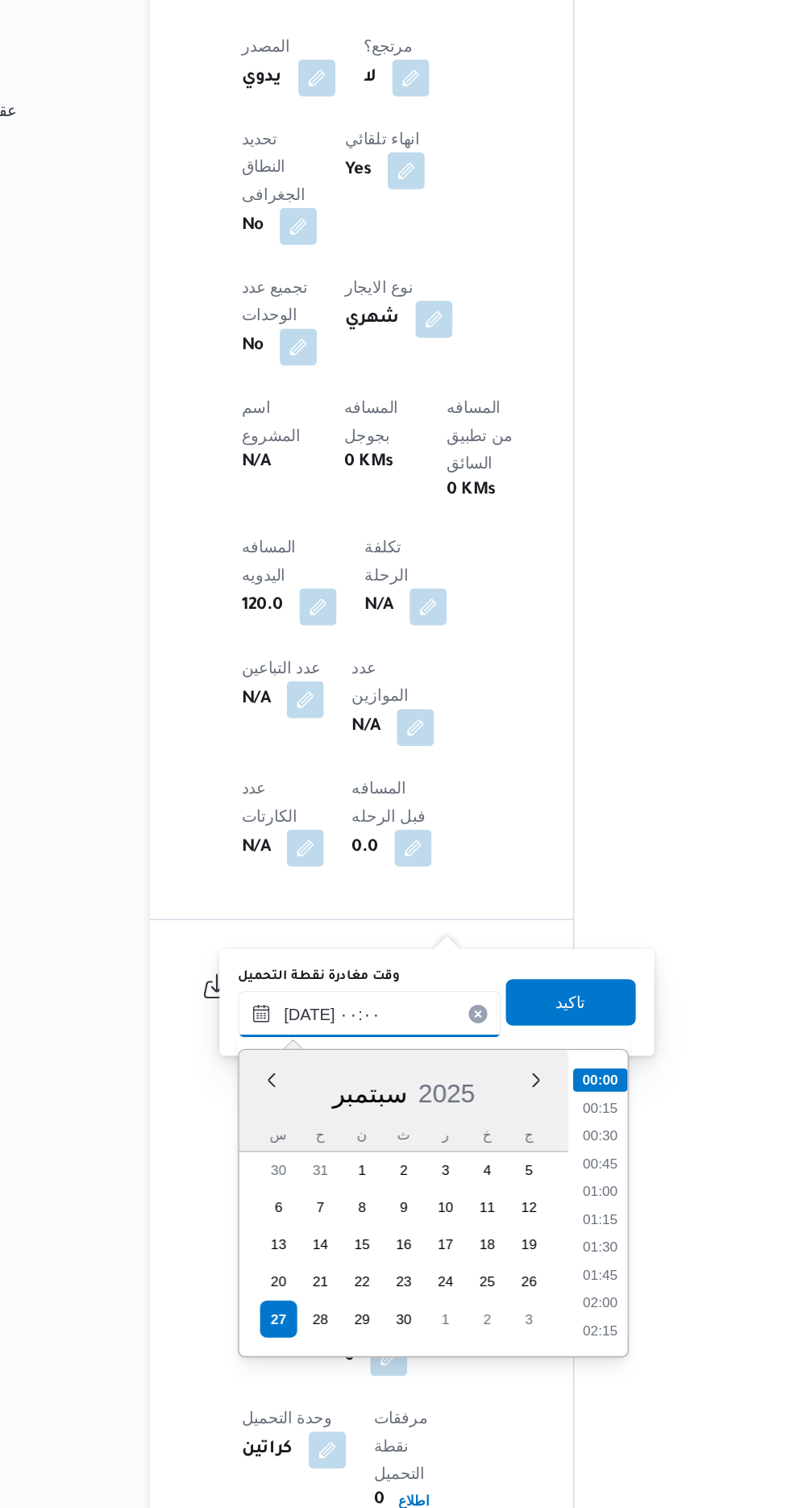
click at [275, 1167] on input "[DATE] ٠٠:٠٠" at bounding box center [362, 1164] width 183 height 32
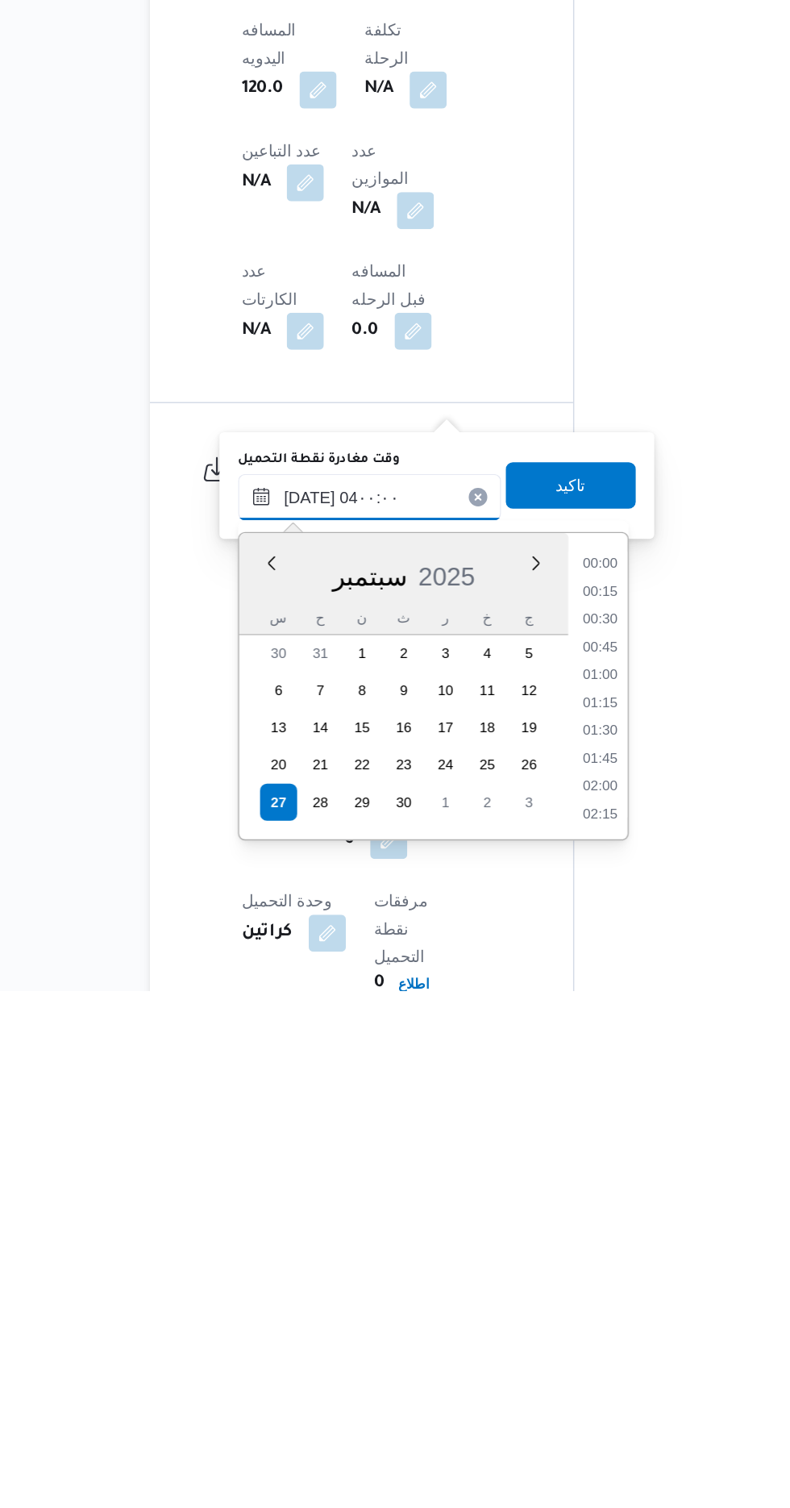
scroll to position [140, 0]
click at [518, 1301] on li "03:00" at bounding box center [522, 1302] width 37 height 16
type input "[DATE] ٠٣:٠٠"
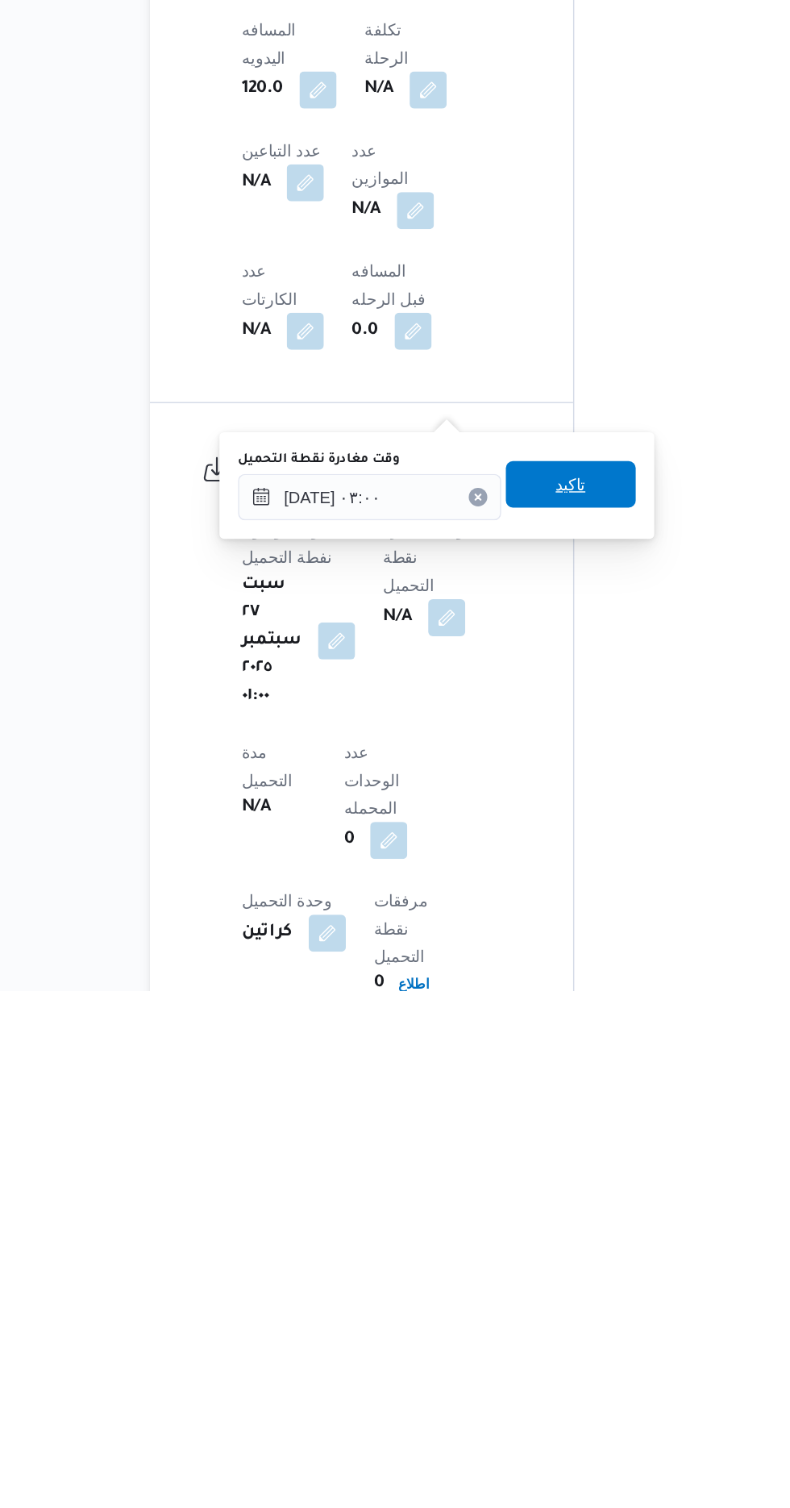
click at [526, 1166] on span "تاكيد" at bounding box center [502, 1155] width 90 height 32
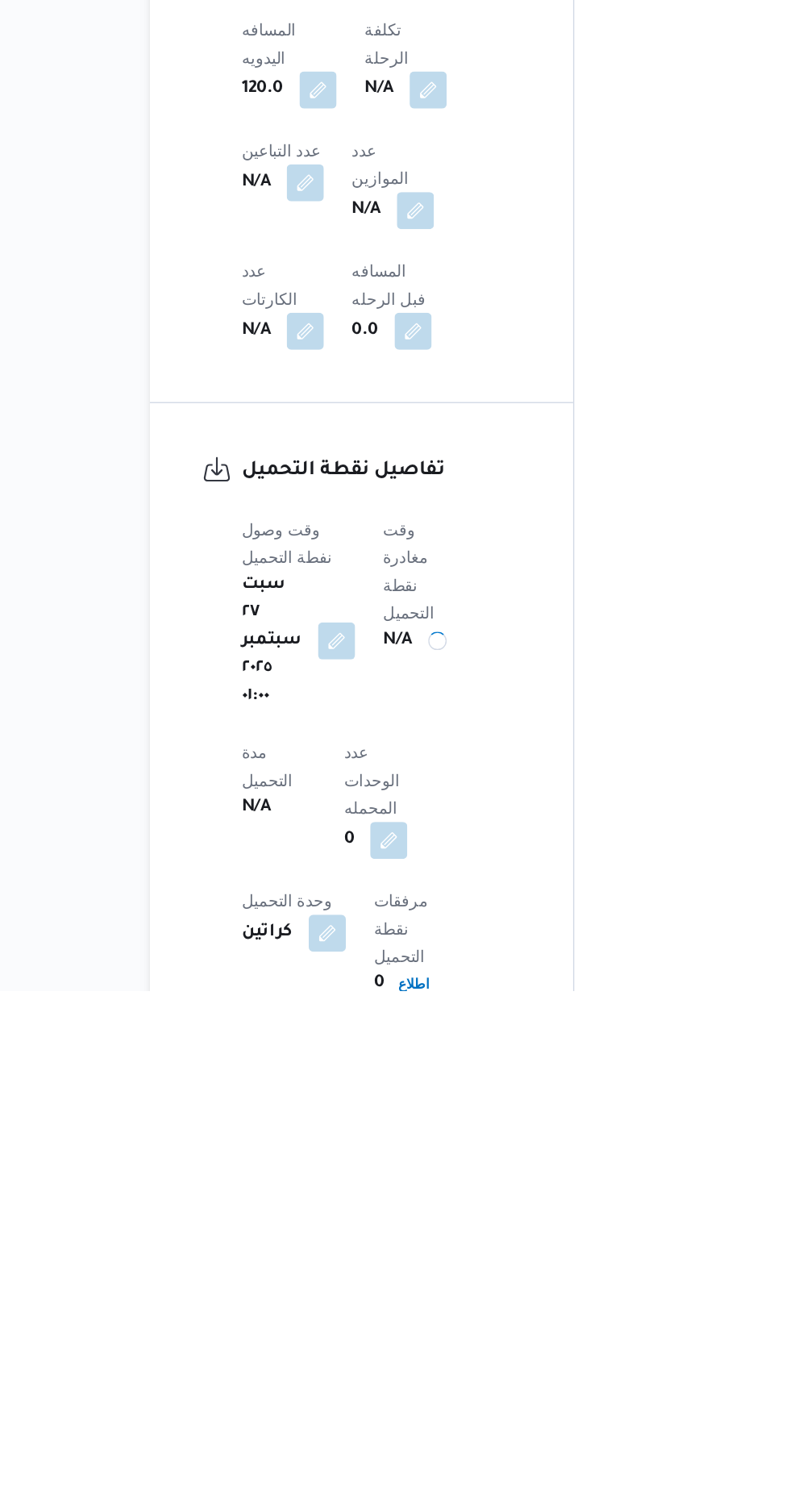
scroll to position [639, 0]
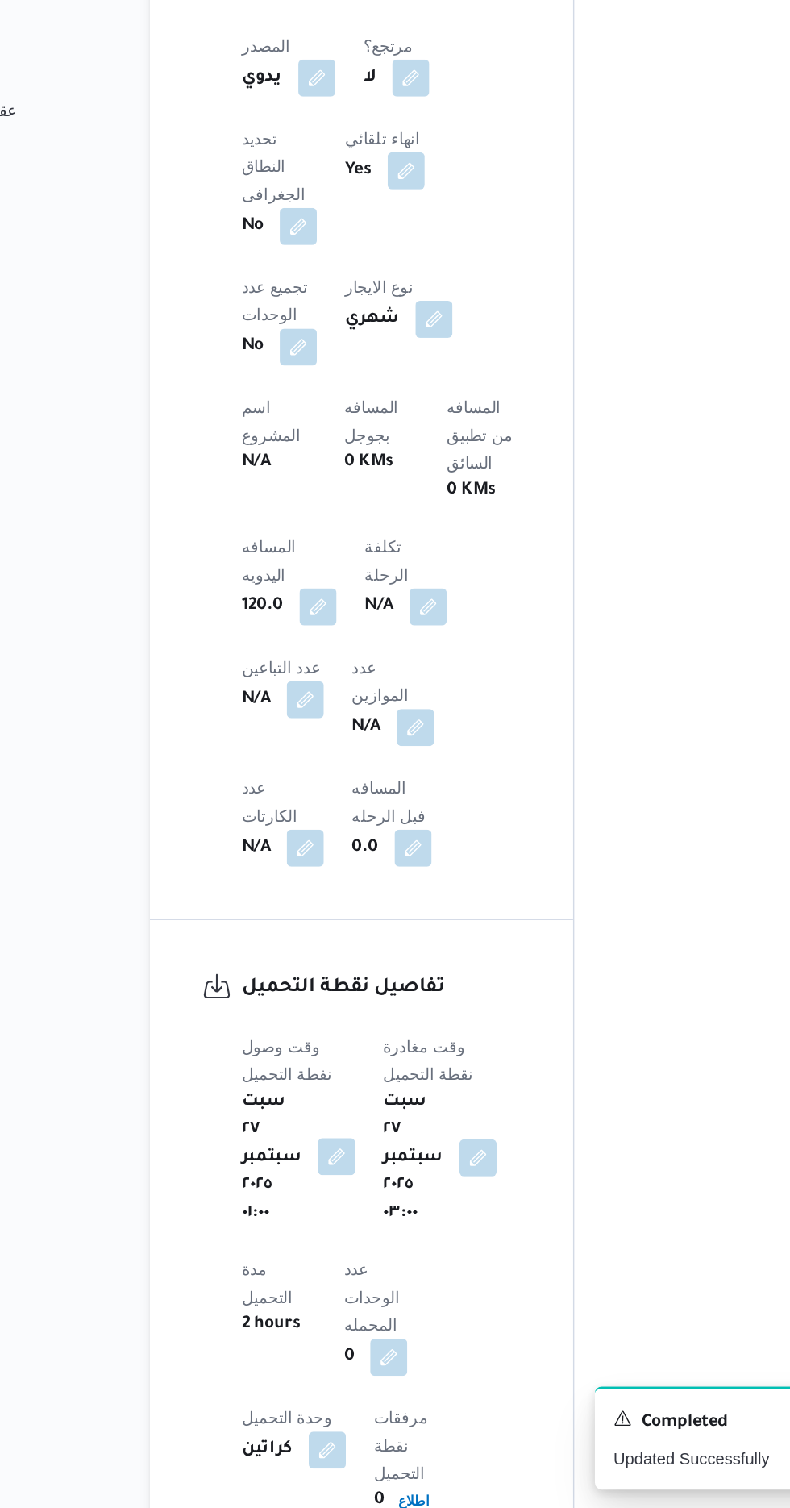
click at [329, 1250] on button "button" at bounding box center [339, 1263] width 26 height 26
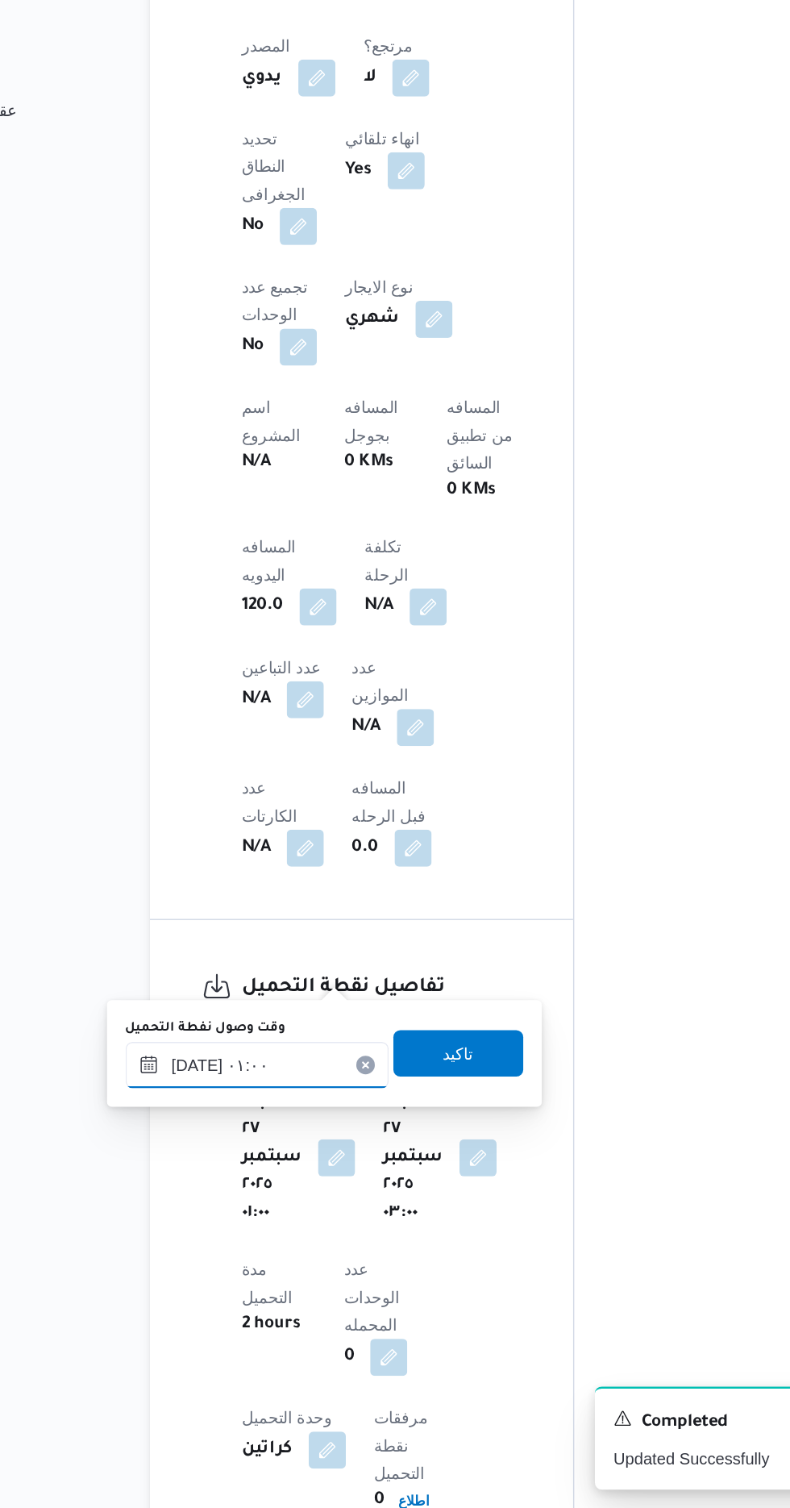
click at [283, 1204] on input "[DATE] ٠١:٠٠" at bounding box center [284, 1199] width 183 height 32
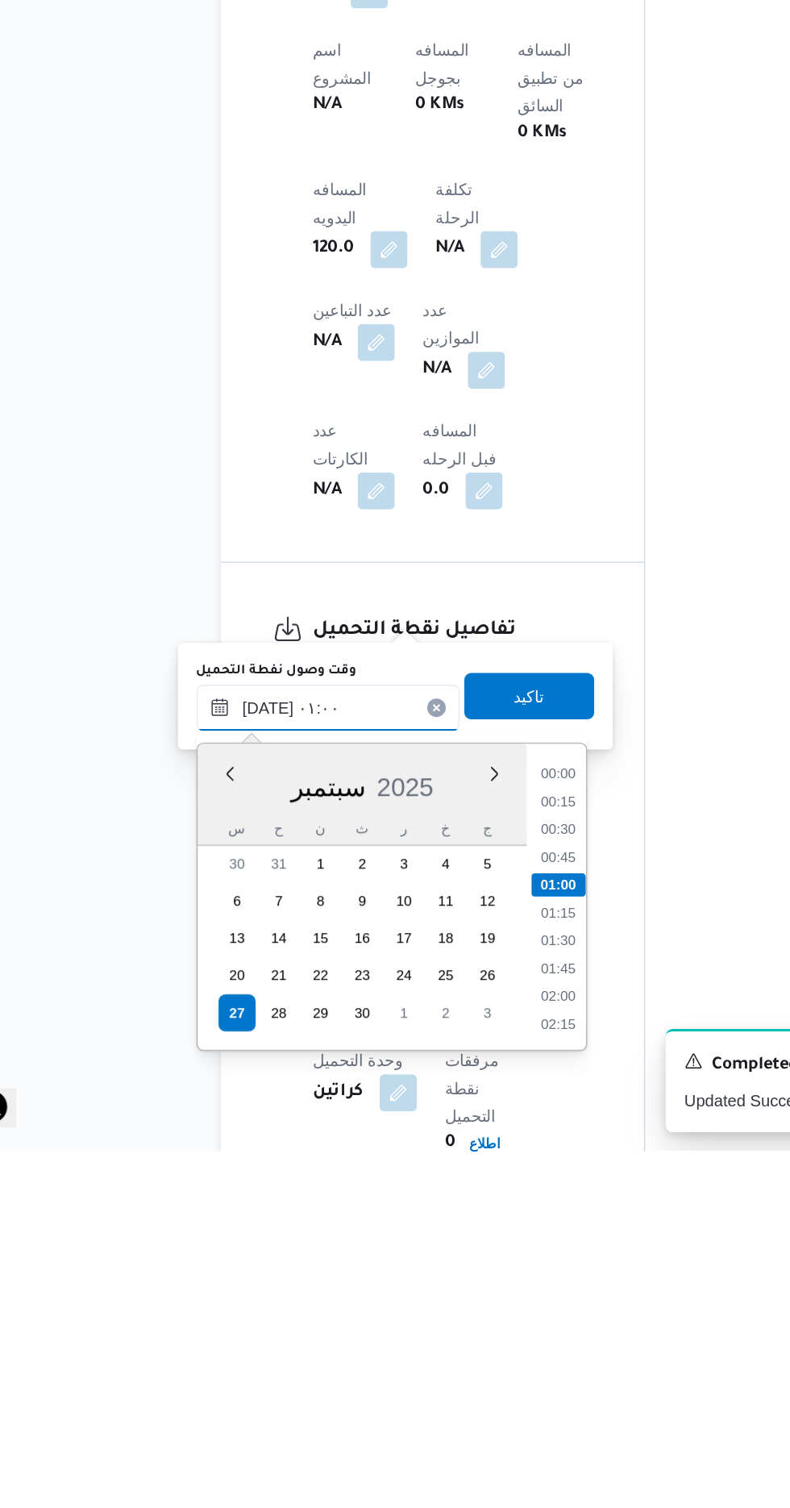
scroll to position [675, 0]
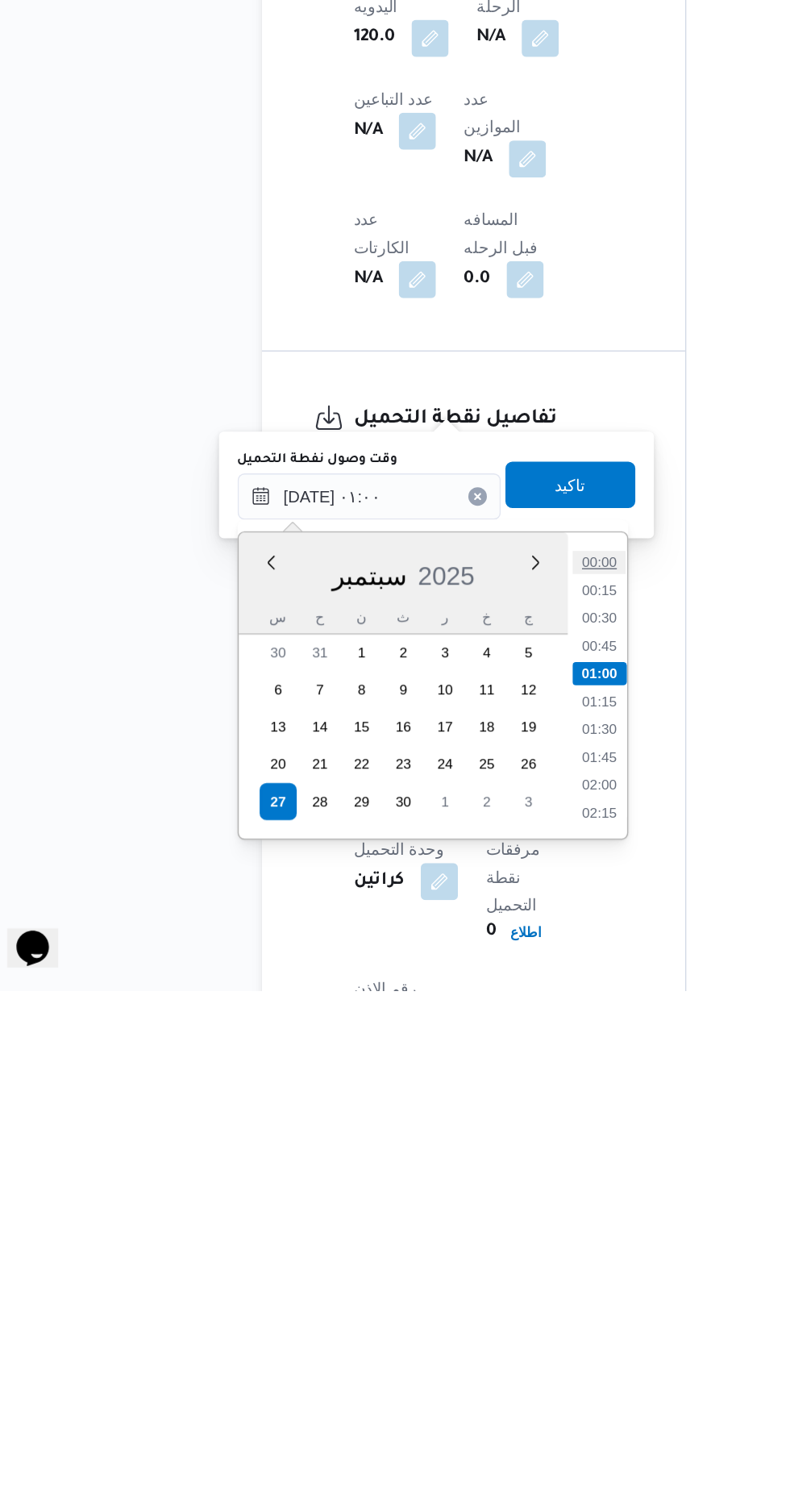
click at [447, 1208] on li "00:00" at bounding box center [444, 1210] width 37 height 16
type input "[DATE] ٠١:٠٠"
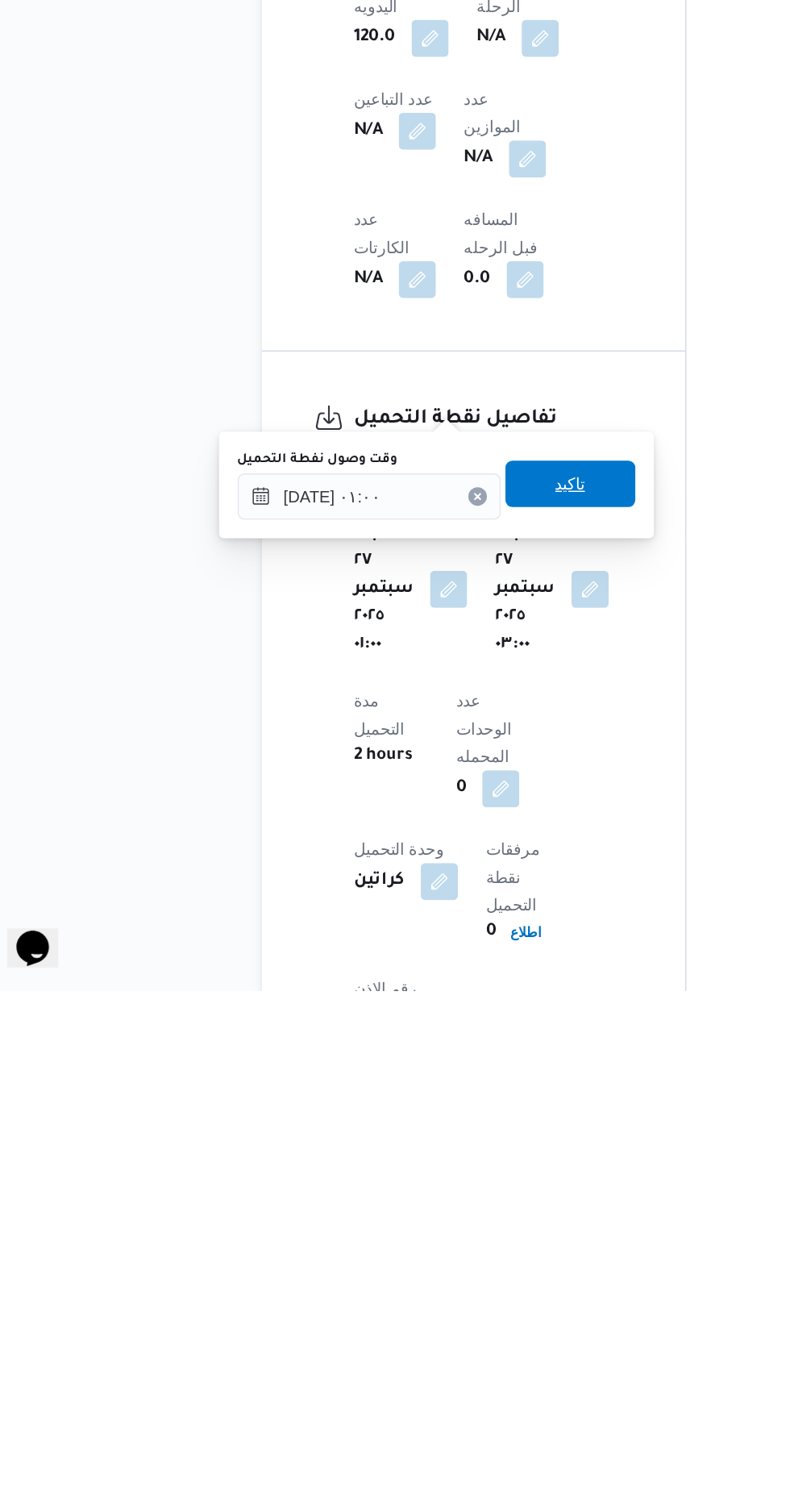
click at [448, 1156] on span "تاكيد" at bounding box center [424, 1155] width 90 height 32
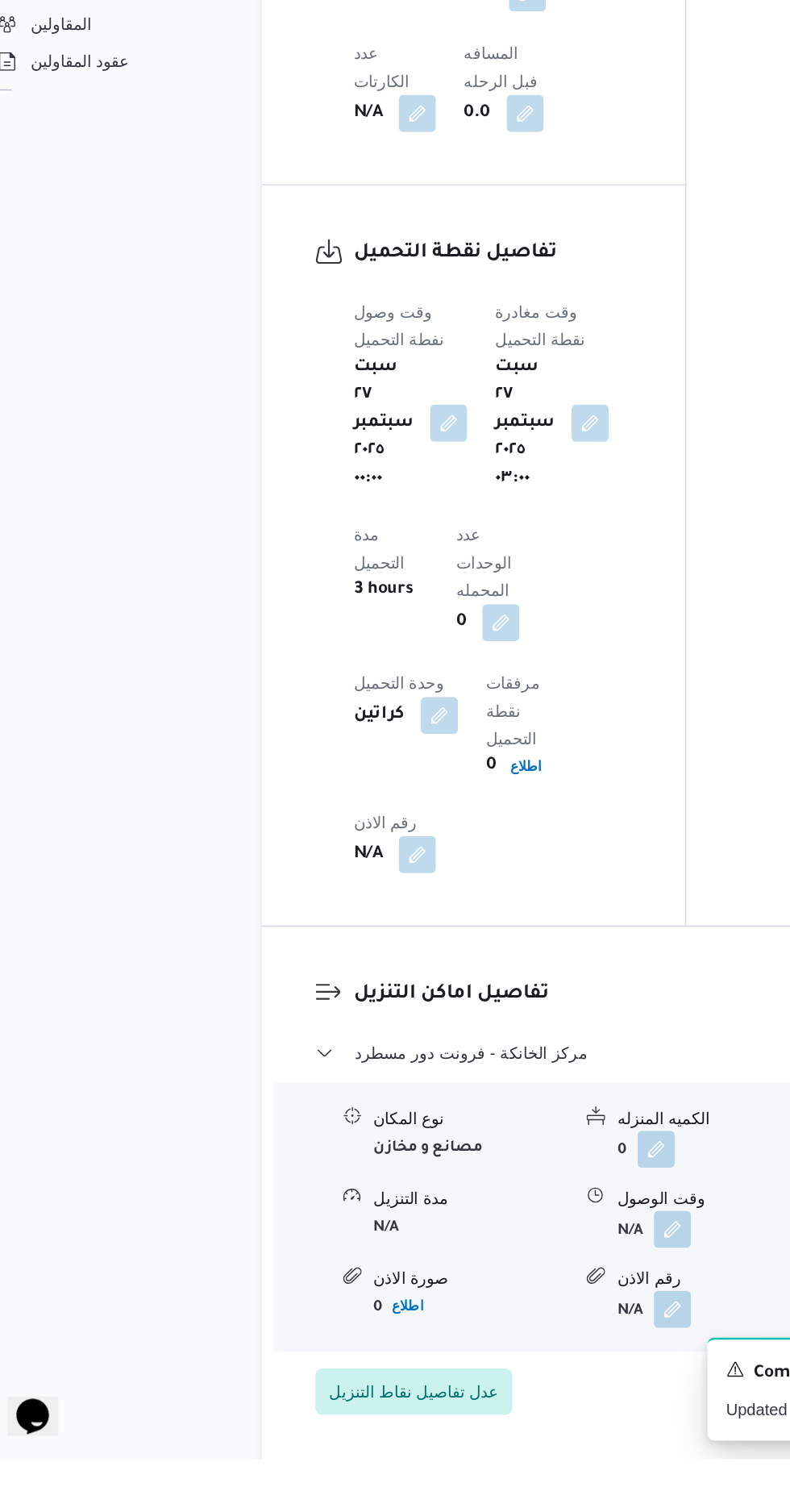
scroll to position [1195, 0]
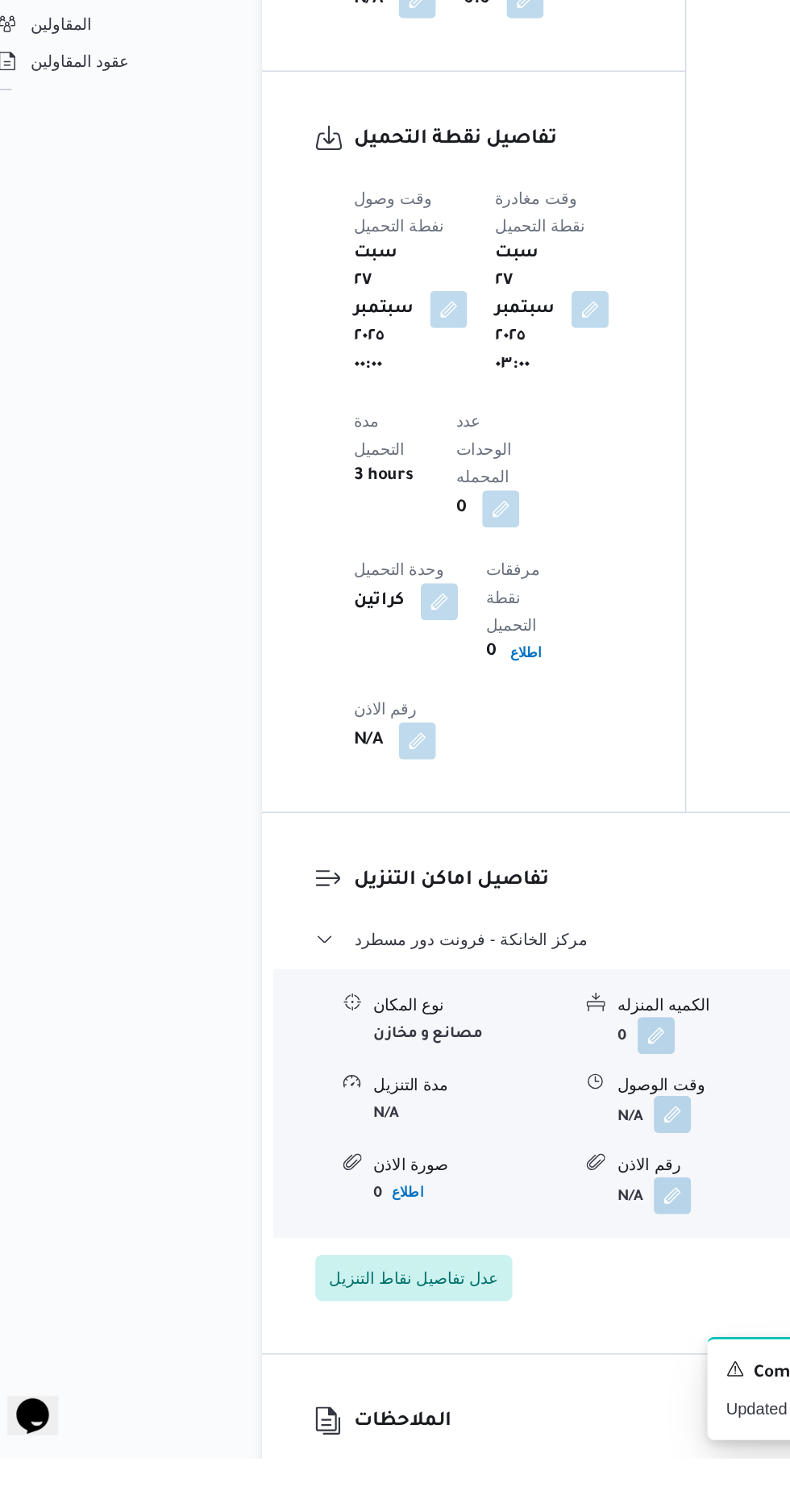
click at [494, 1255] on button "button" at bounding box center [495, 1268] width 26 height 26
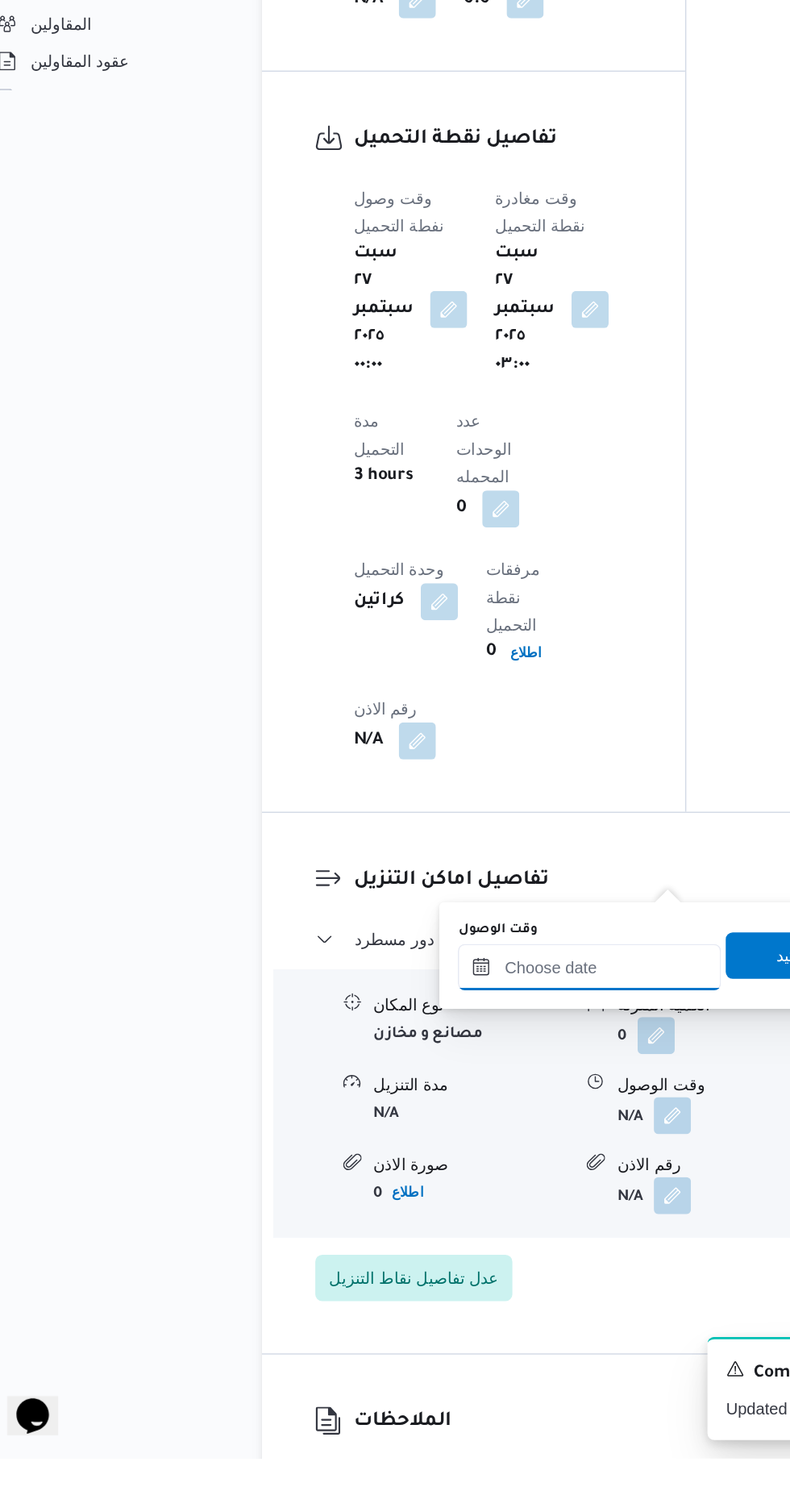
click at [431, 1163] on input "وقت الوصول" at bounding box center [437, 1166] width 183 height 32
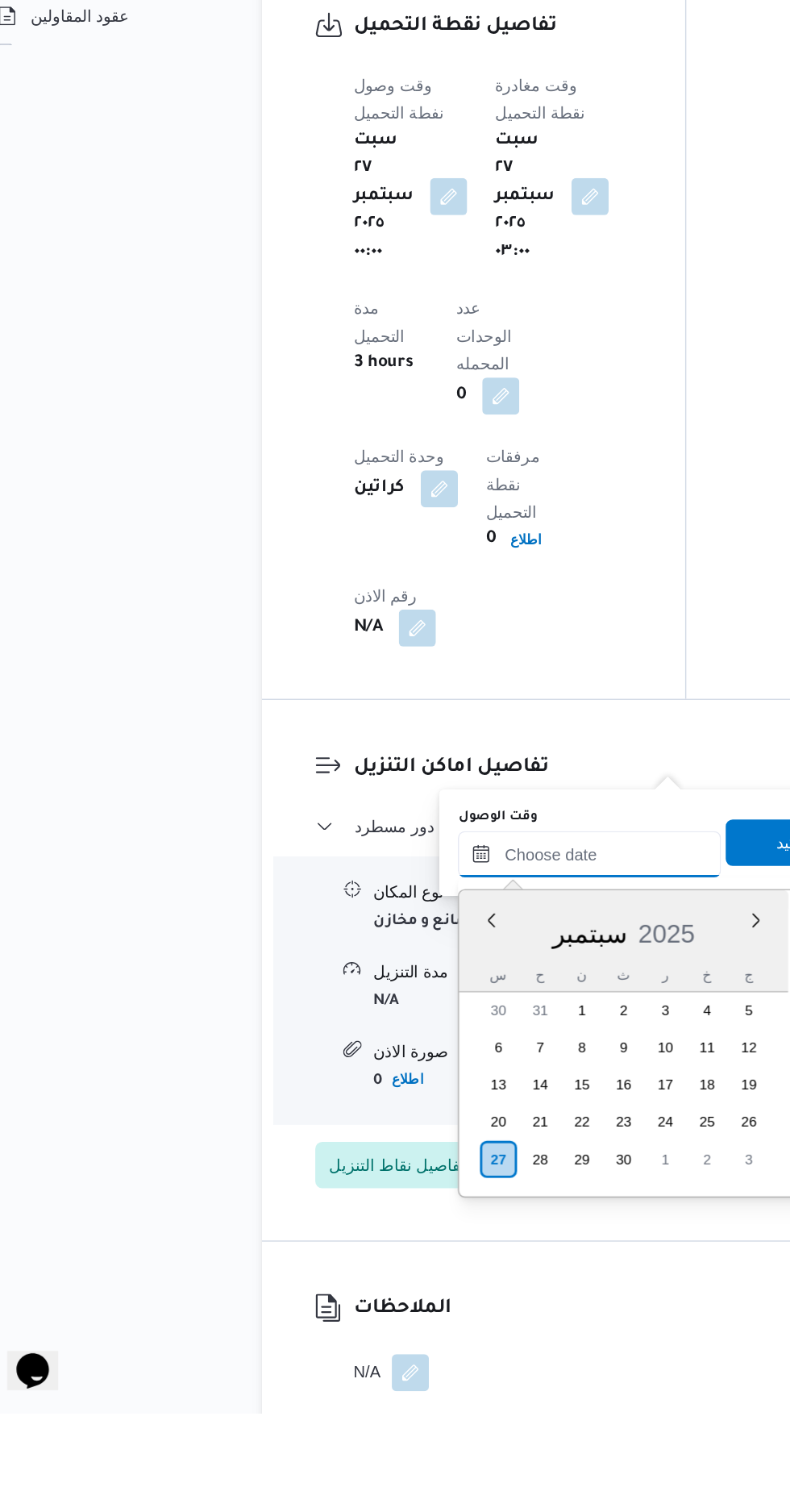
scroll to position [1241, 0]
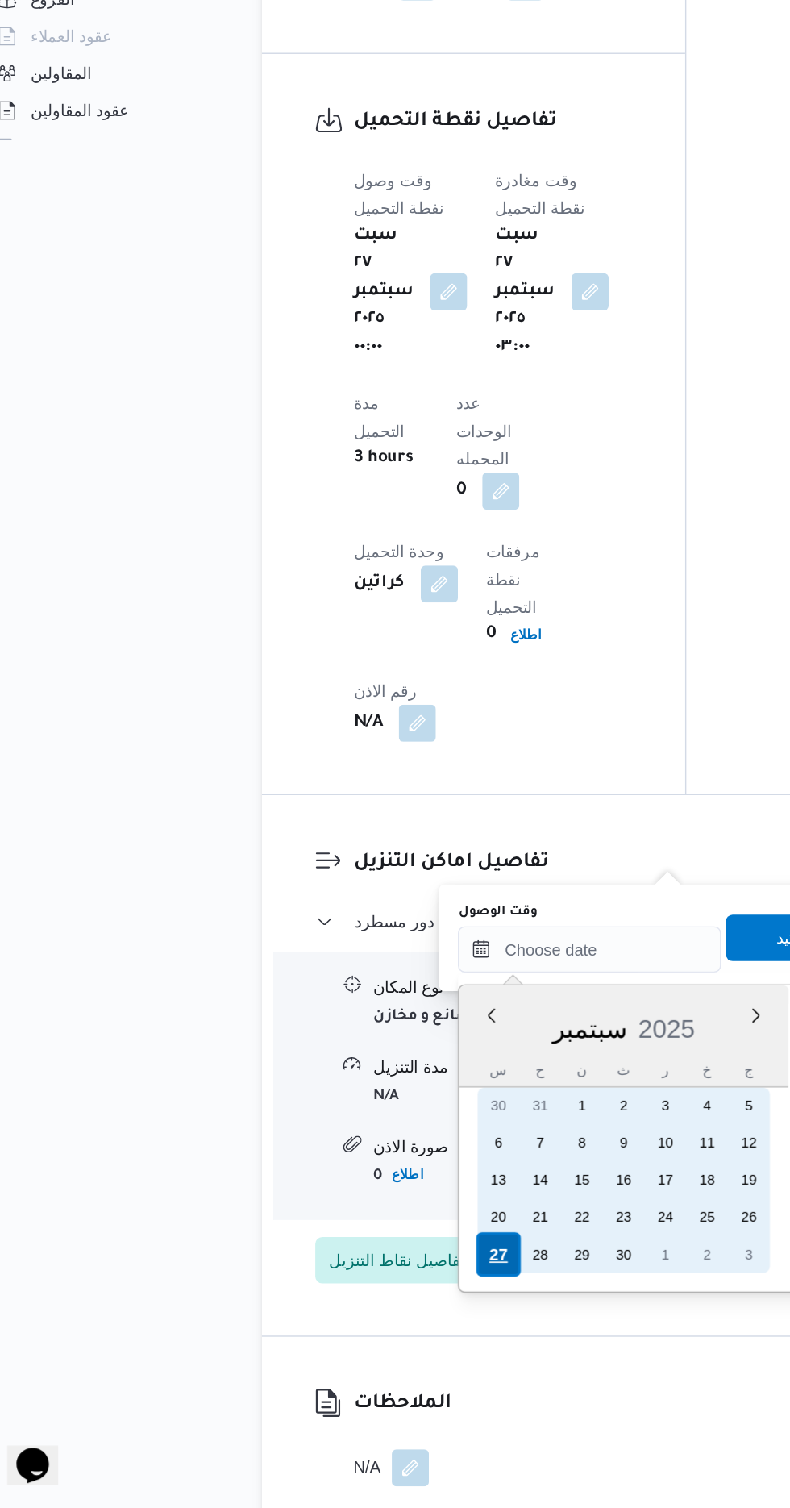
click at [374, 1329] on div "27" at bounding box center [374, 1331] width 31 height 31
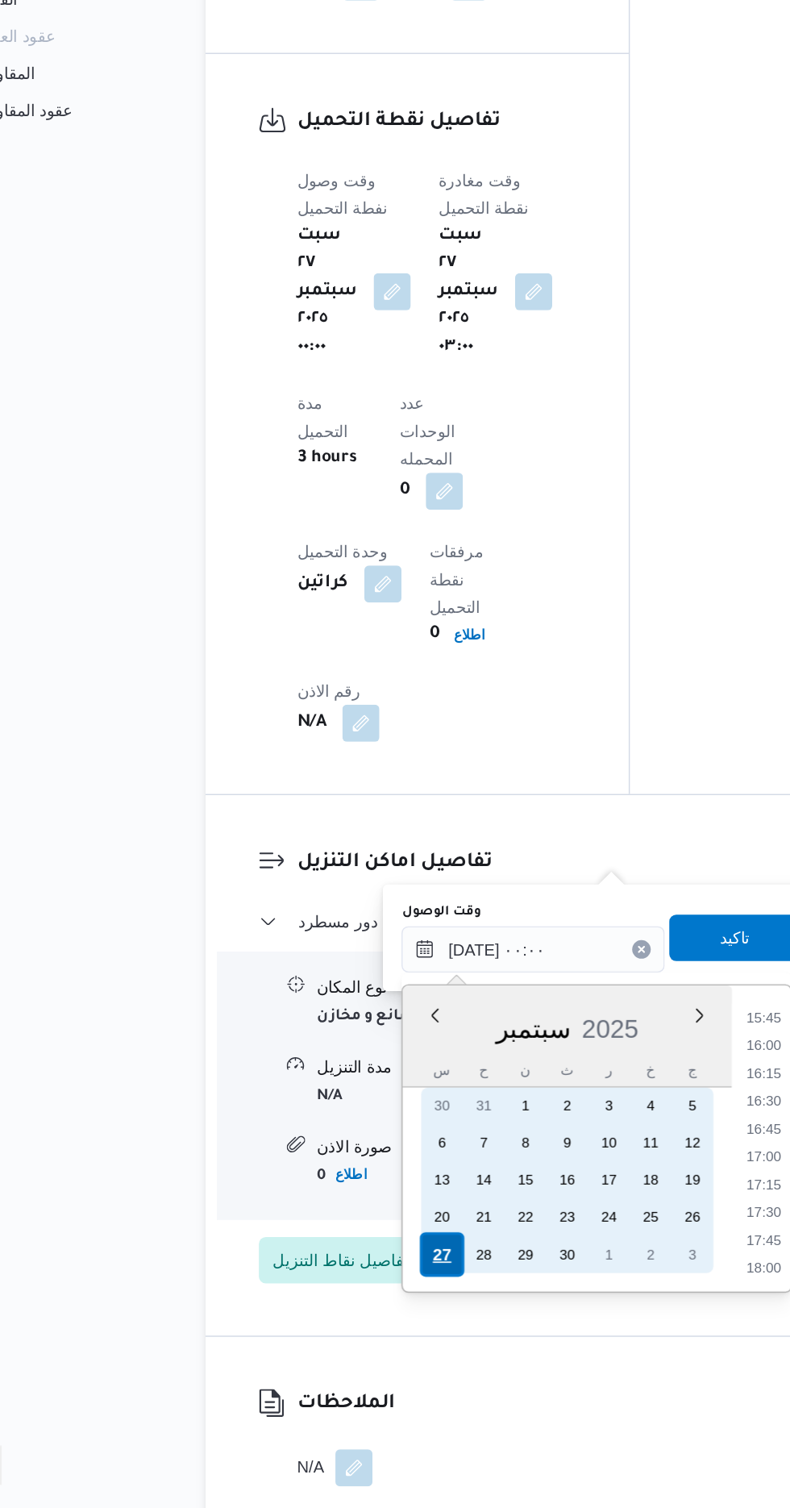
scroll to position [0, 0]
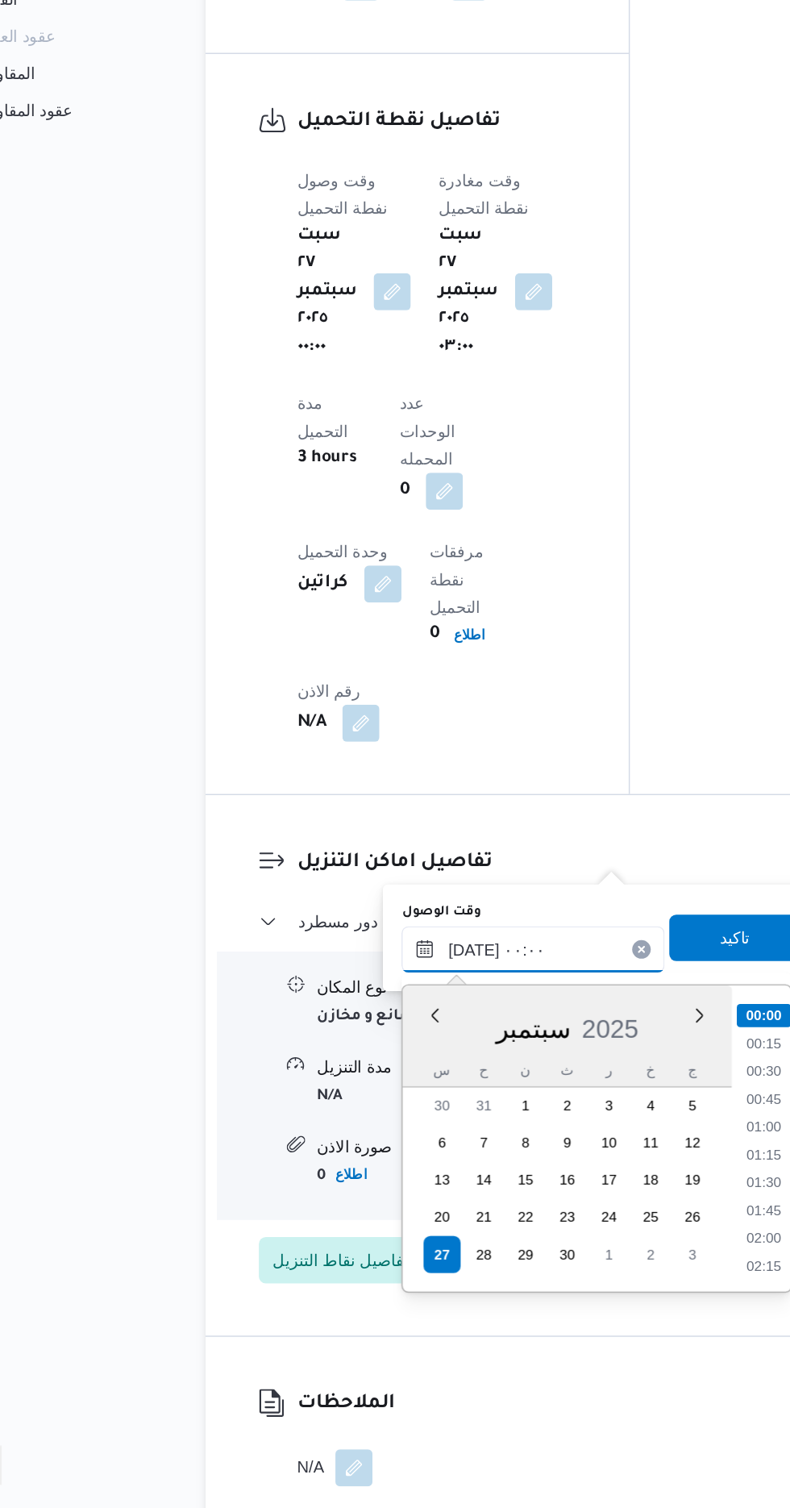
click at [381, 1118] on input "[DATE] ٠٠:٠٠" at bounding box center [437, 1119] width 183 height 32
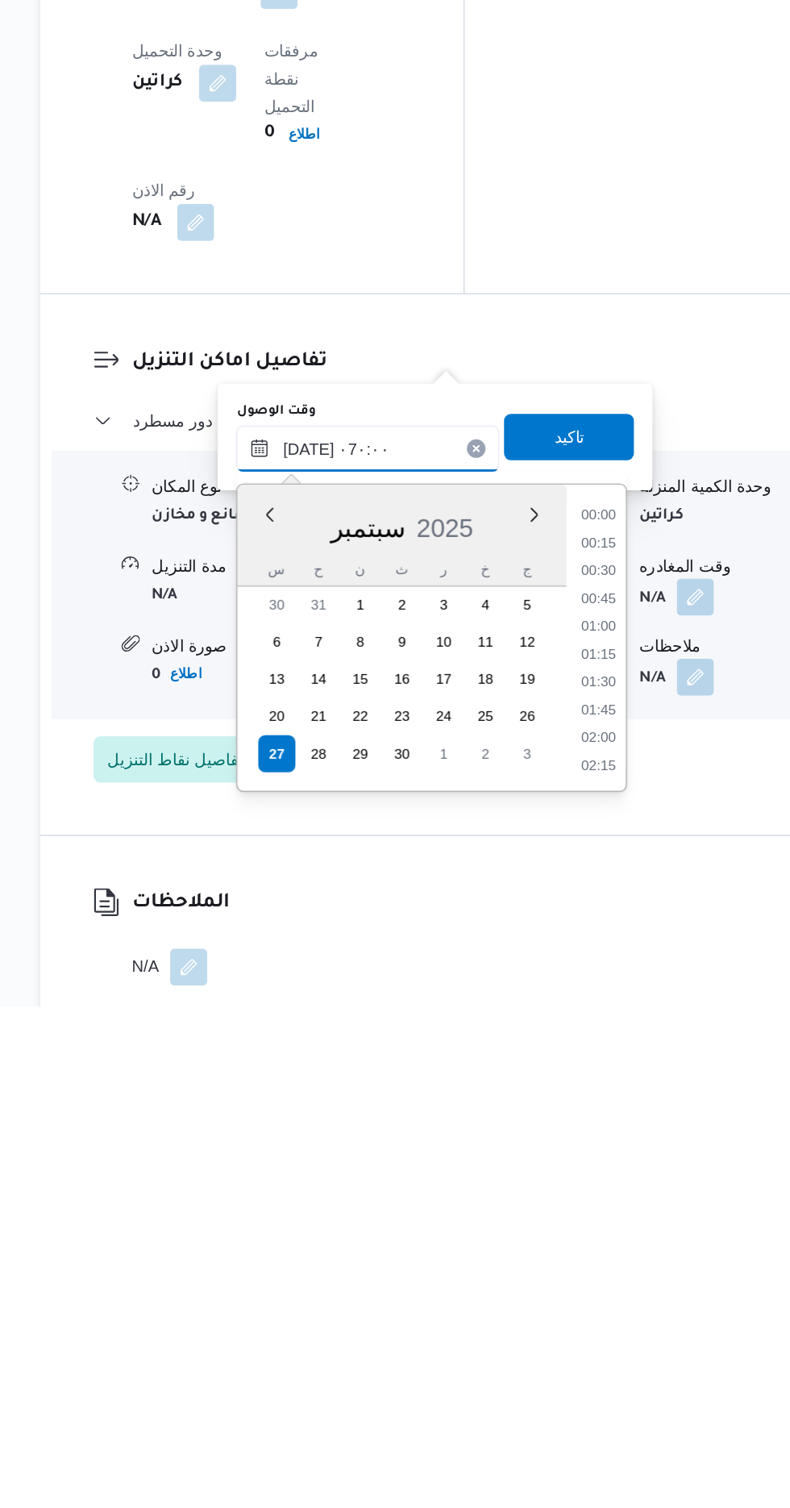
scroll to position [372, 0]
click at [597, 1337] on li "07:00" at bounding box center [598, 1335] width 38 height 16
type input "[DATE] ٠٧:٠٠"
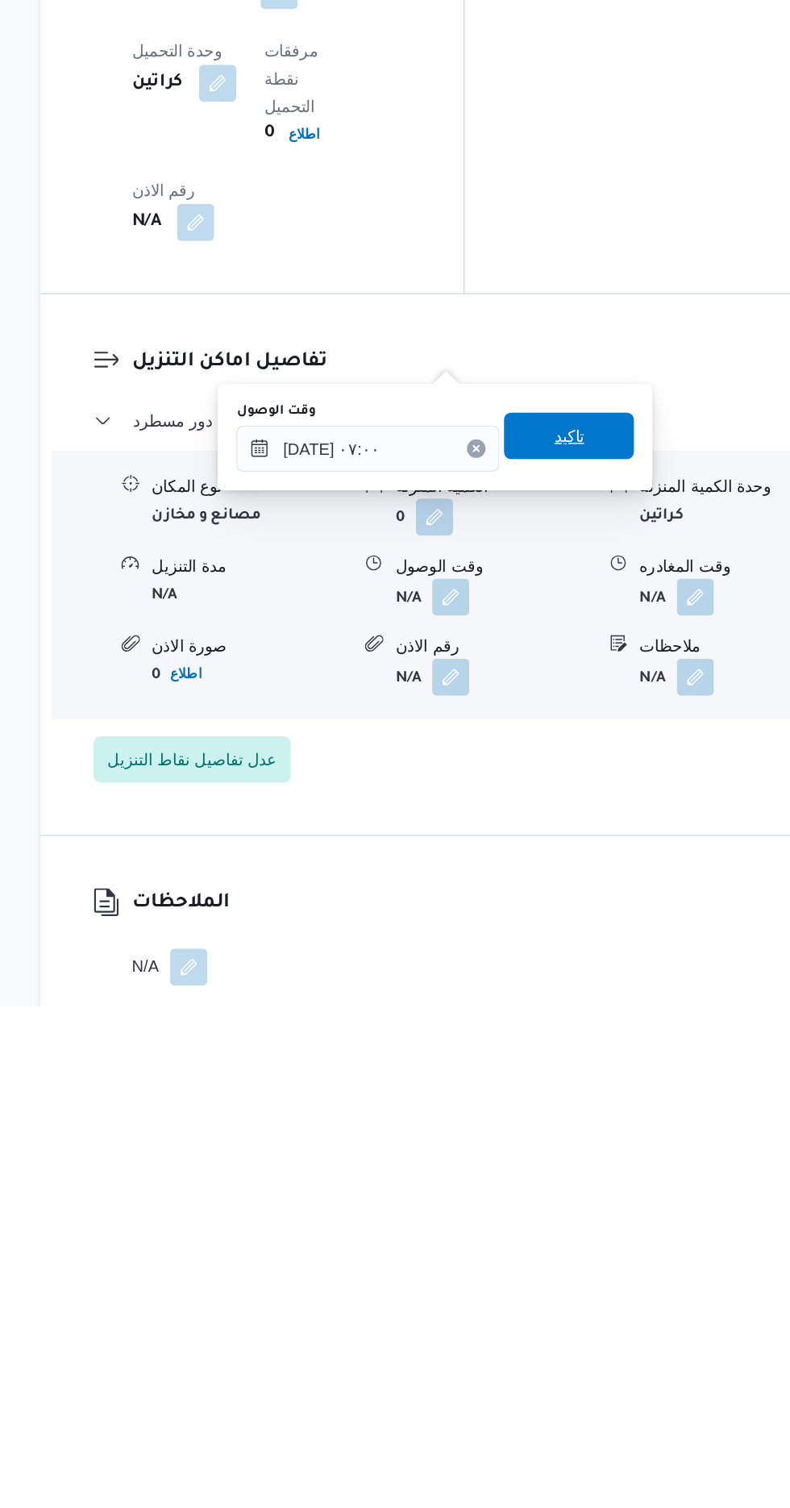
click at [588, 1113] on span "تاكيد" at bounding box center [577, 1110] width 21 height 19
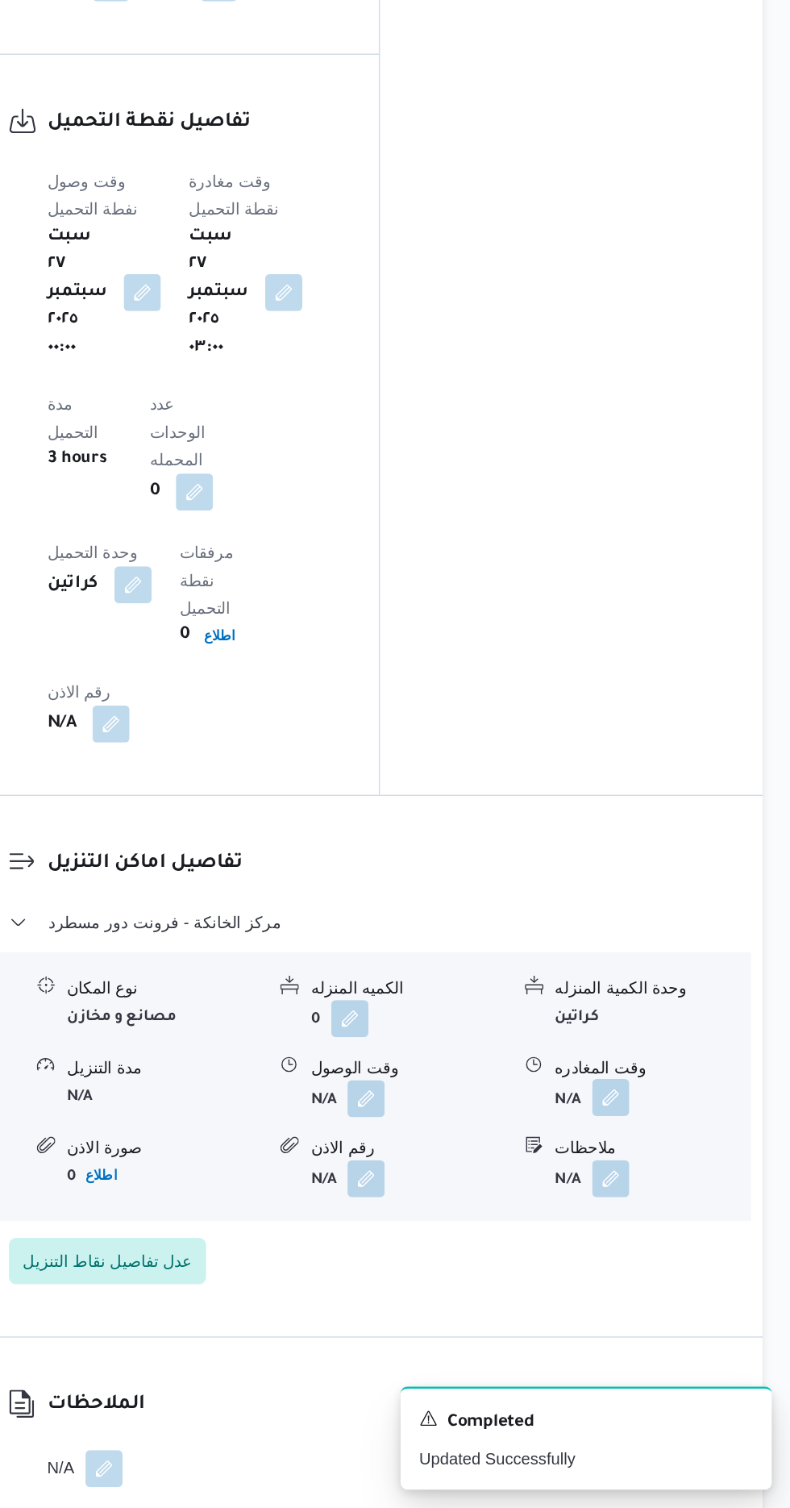
click at [662, 1209] on button "button" at bounding box center [665, 1222] width 26 height 26
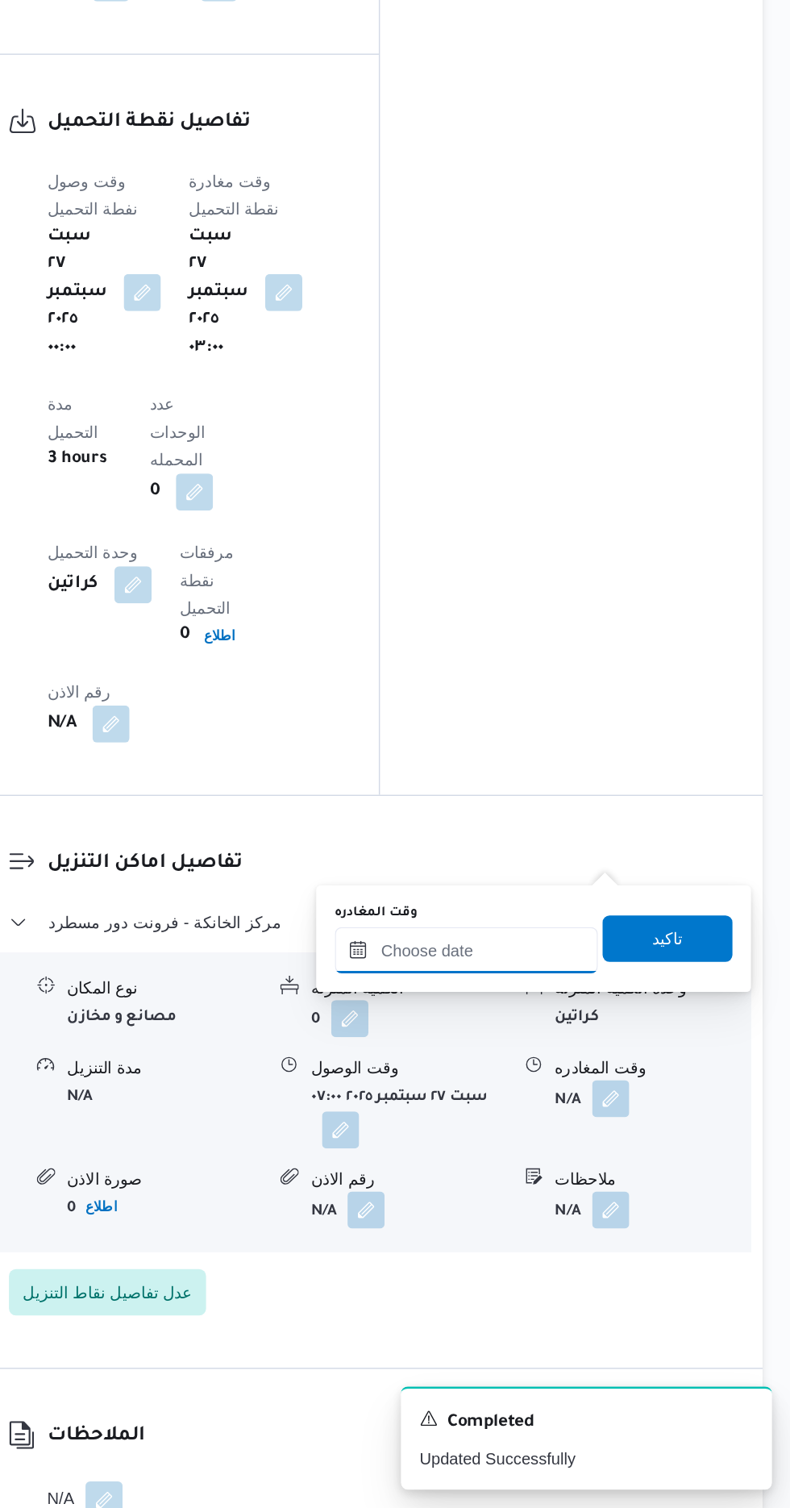
click at [563, 1121] on input "وقت المغادره" at bounding box center [564, 1120] width 183 height 32
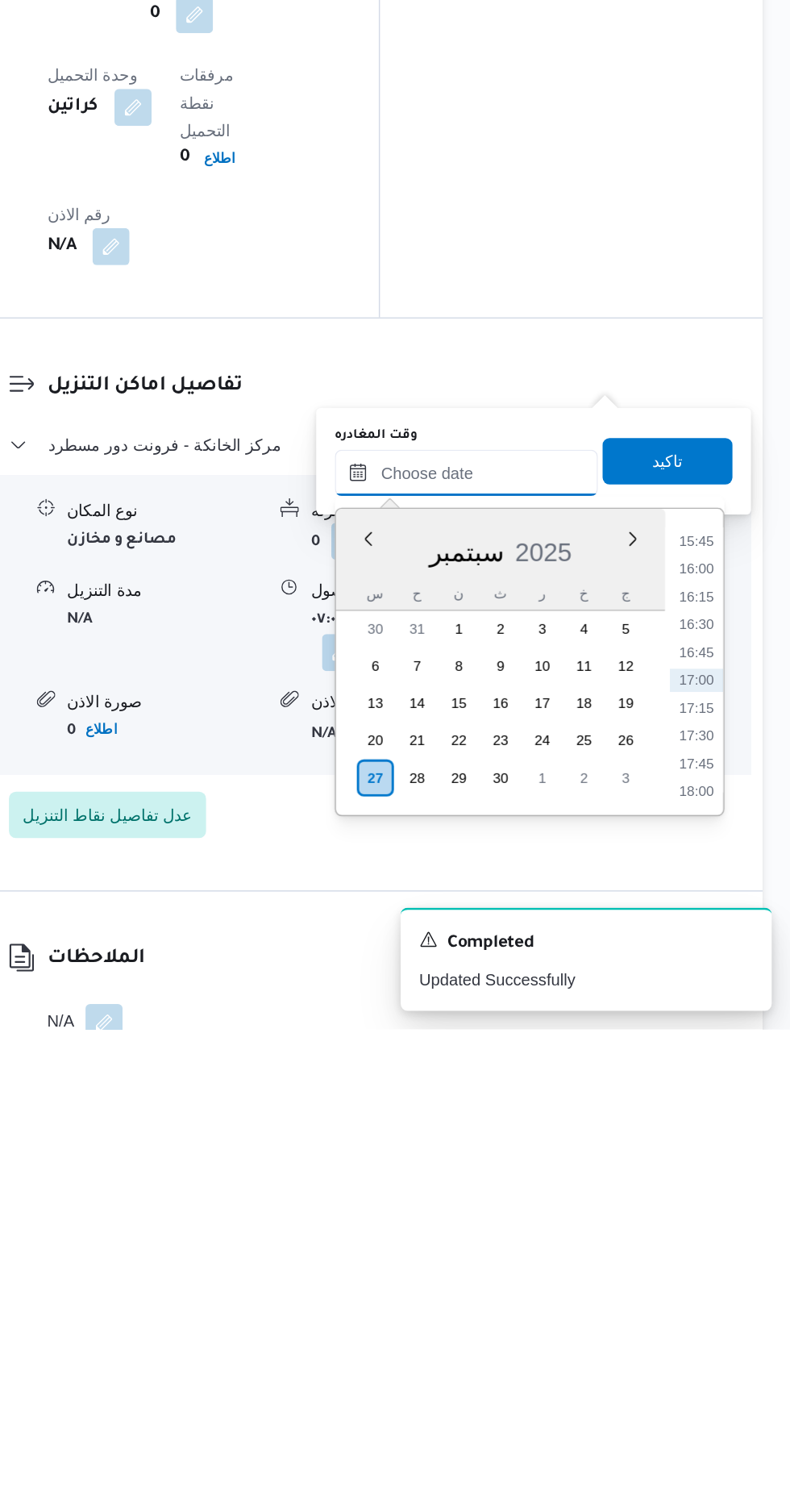
scroll to position [1240, 0]
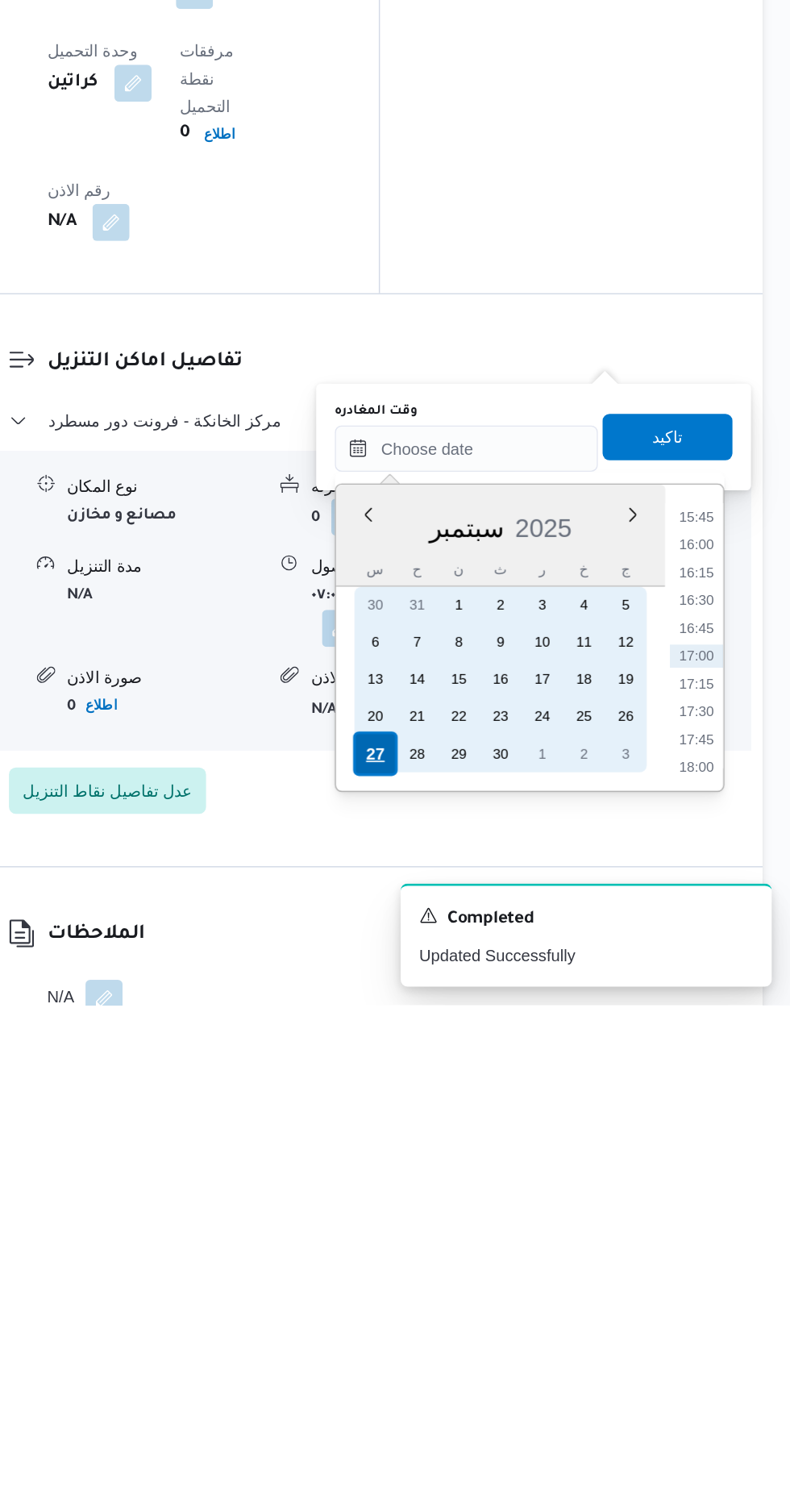
click at [503, 1331] on div "27" at bounding box center [501, 1332] width 31 height 31
type input "[DATE] ٠٠:٠٠"
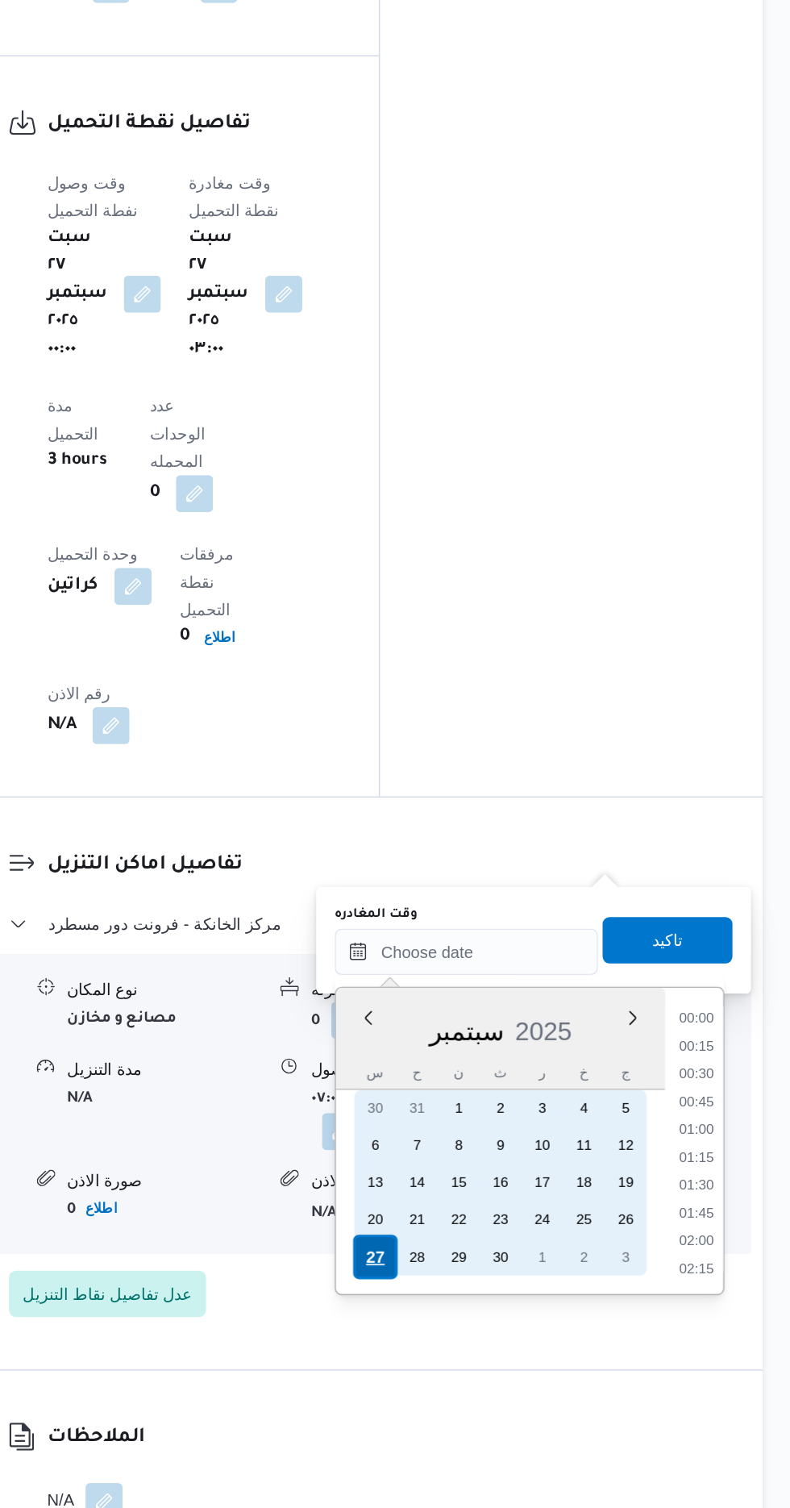
click at [492, 1332] on div "27" at bounding box center [501, 1332] width 31 height 31
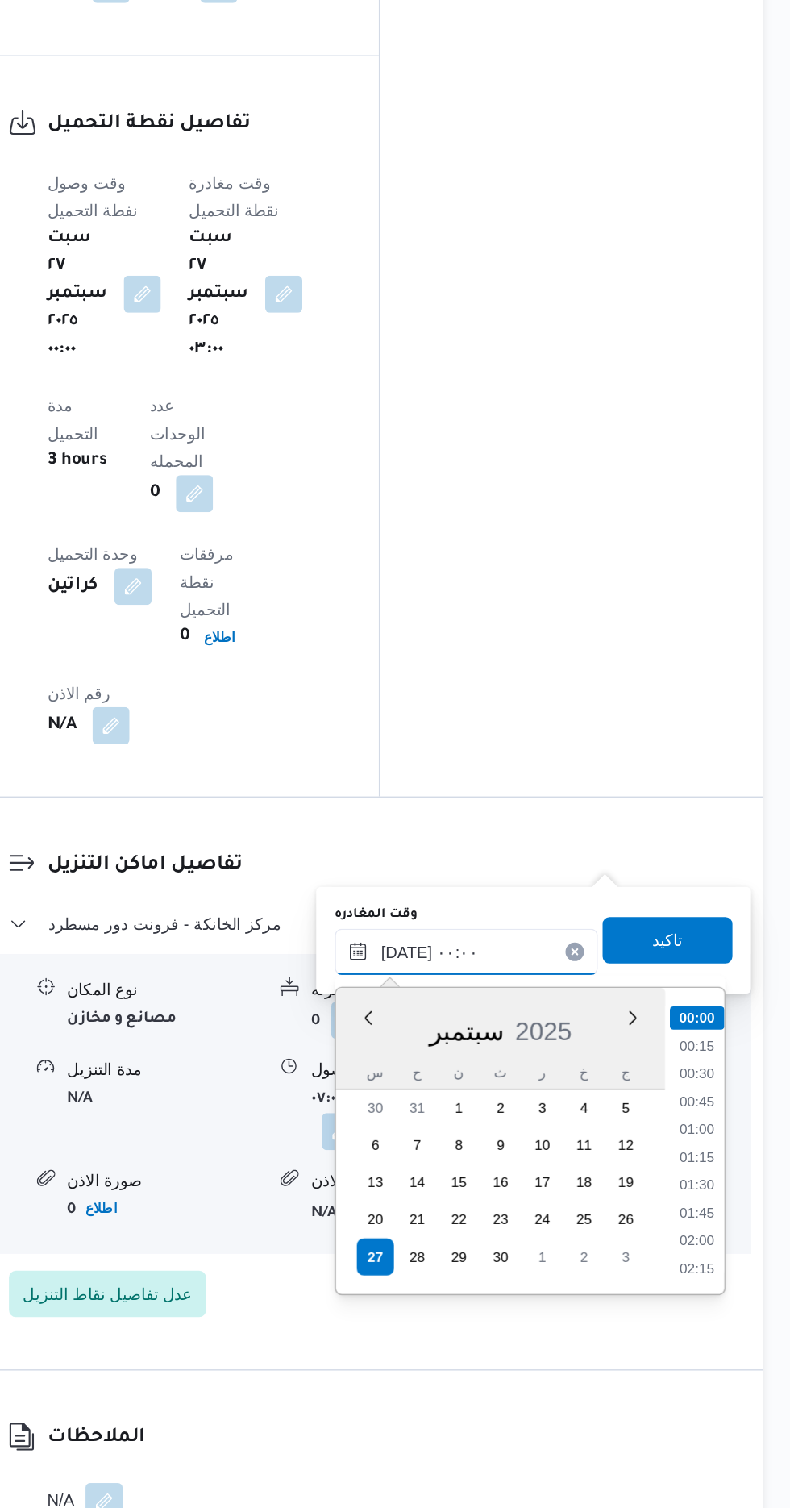
click at [476, 1125] on input "[DATE] ٠٠:٠٠" at bounding box center [564, 1120] width 183 height 32
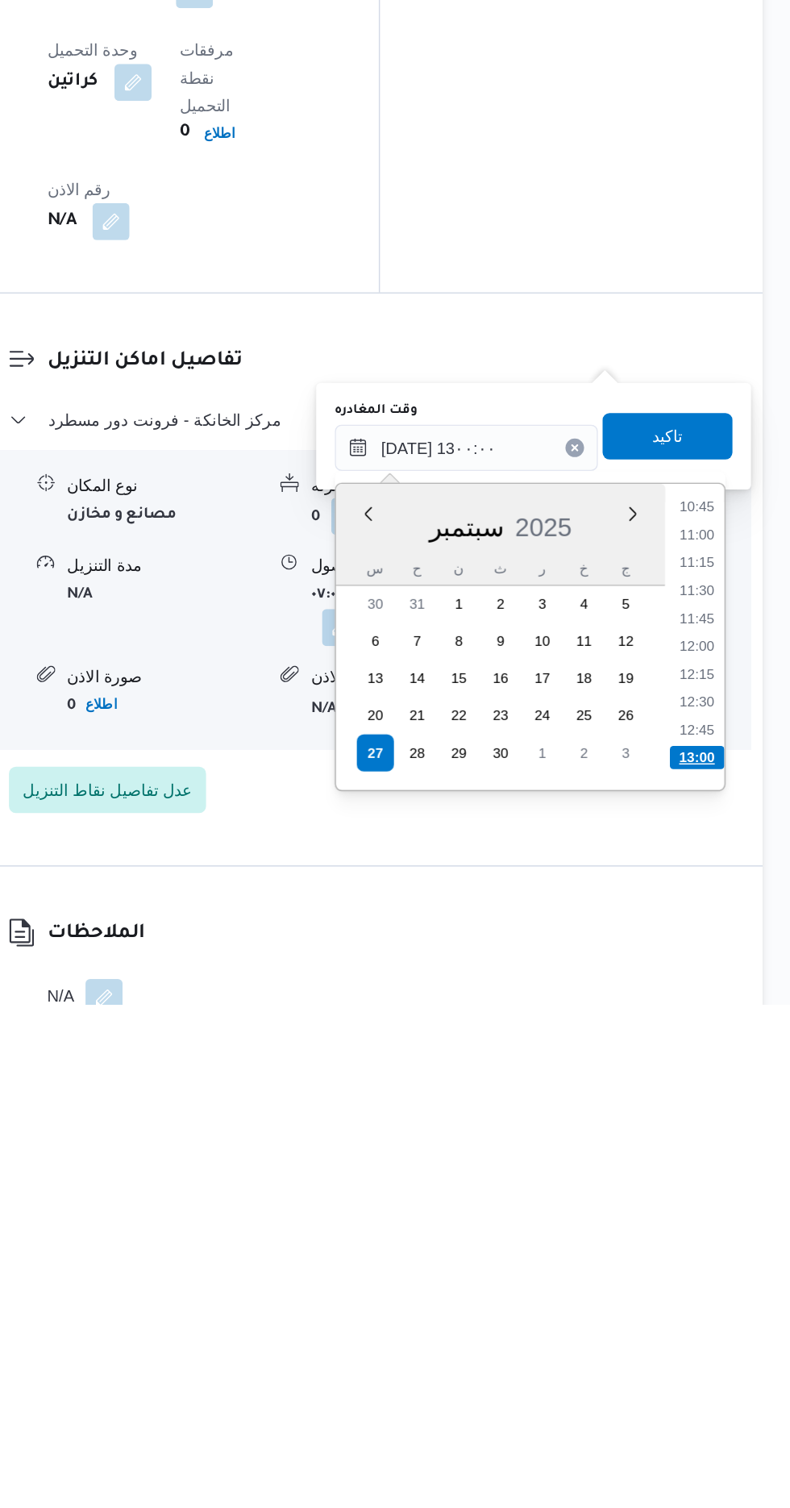
click at [722, 1337] on li "13:00" at bounding box center [725, 1336] width 38 height 16
type input "[DATE] ١٣:٠٠"
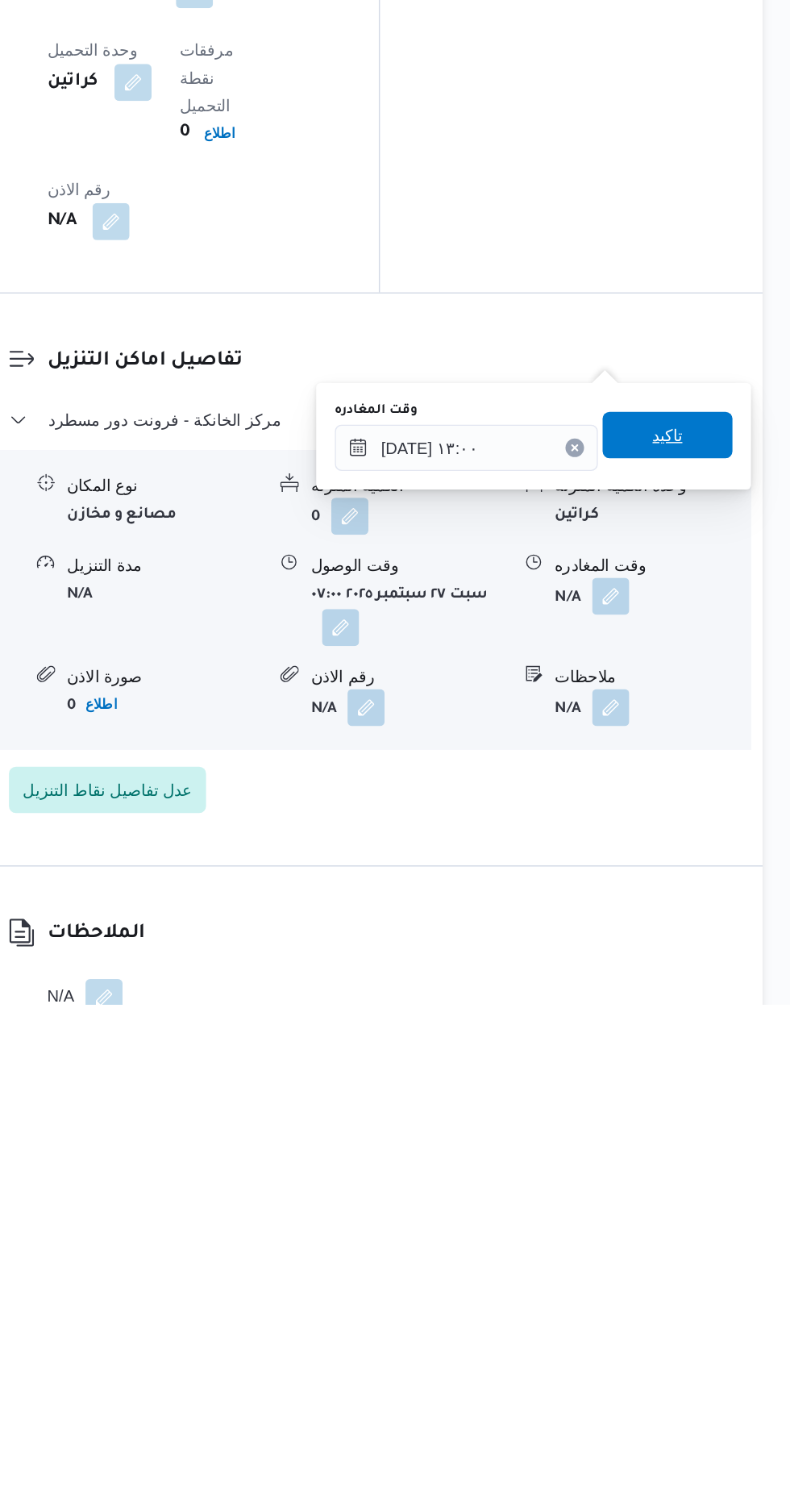
click at [711, 1113] on span "تاكيد" at bounding box center [704, 1111] width 21 height 19
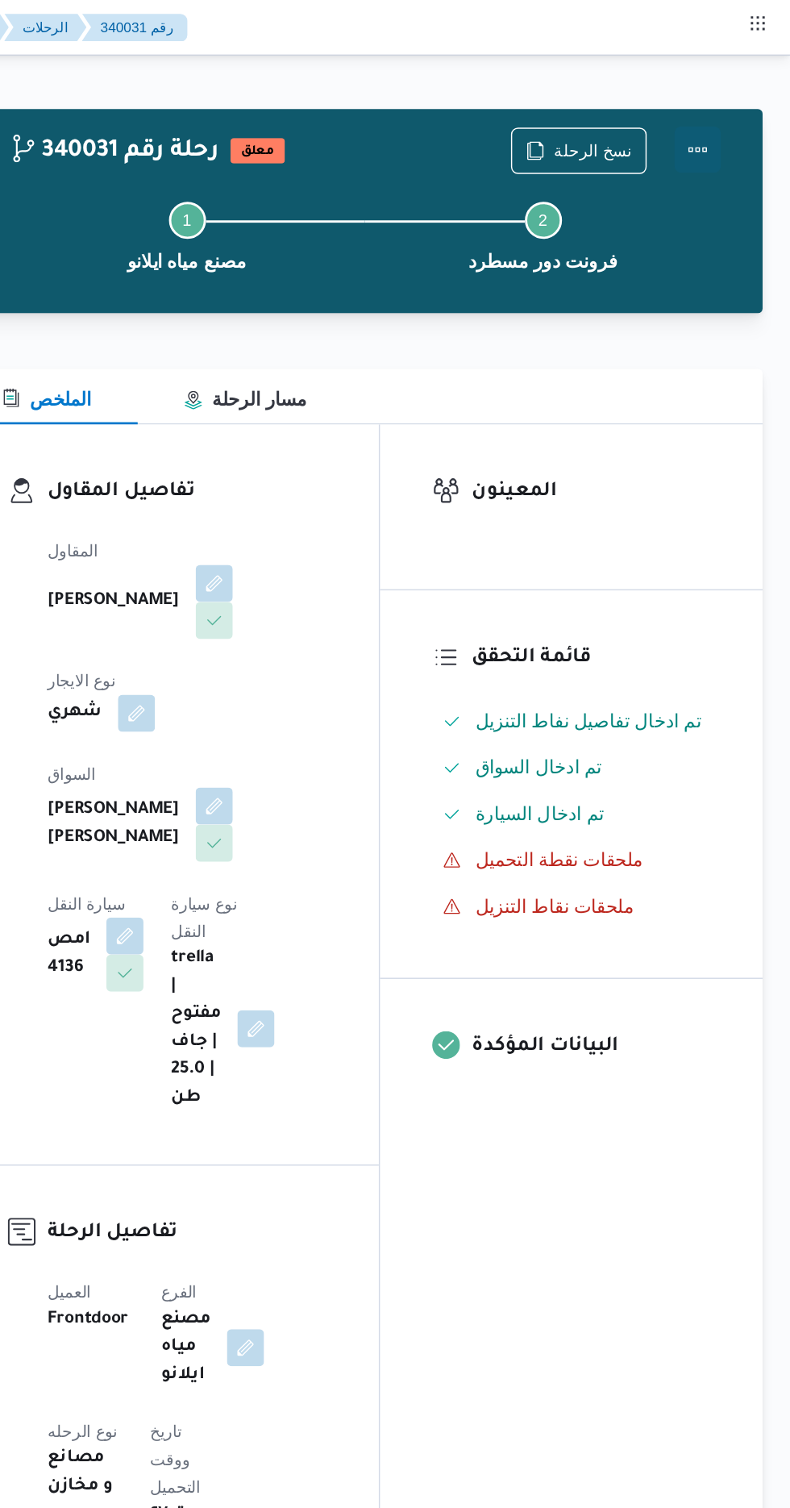
click at [736, 102] on button "Actions" at bounding box center [725, 104] width 32 height 32
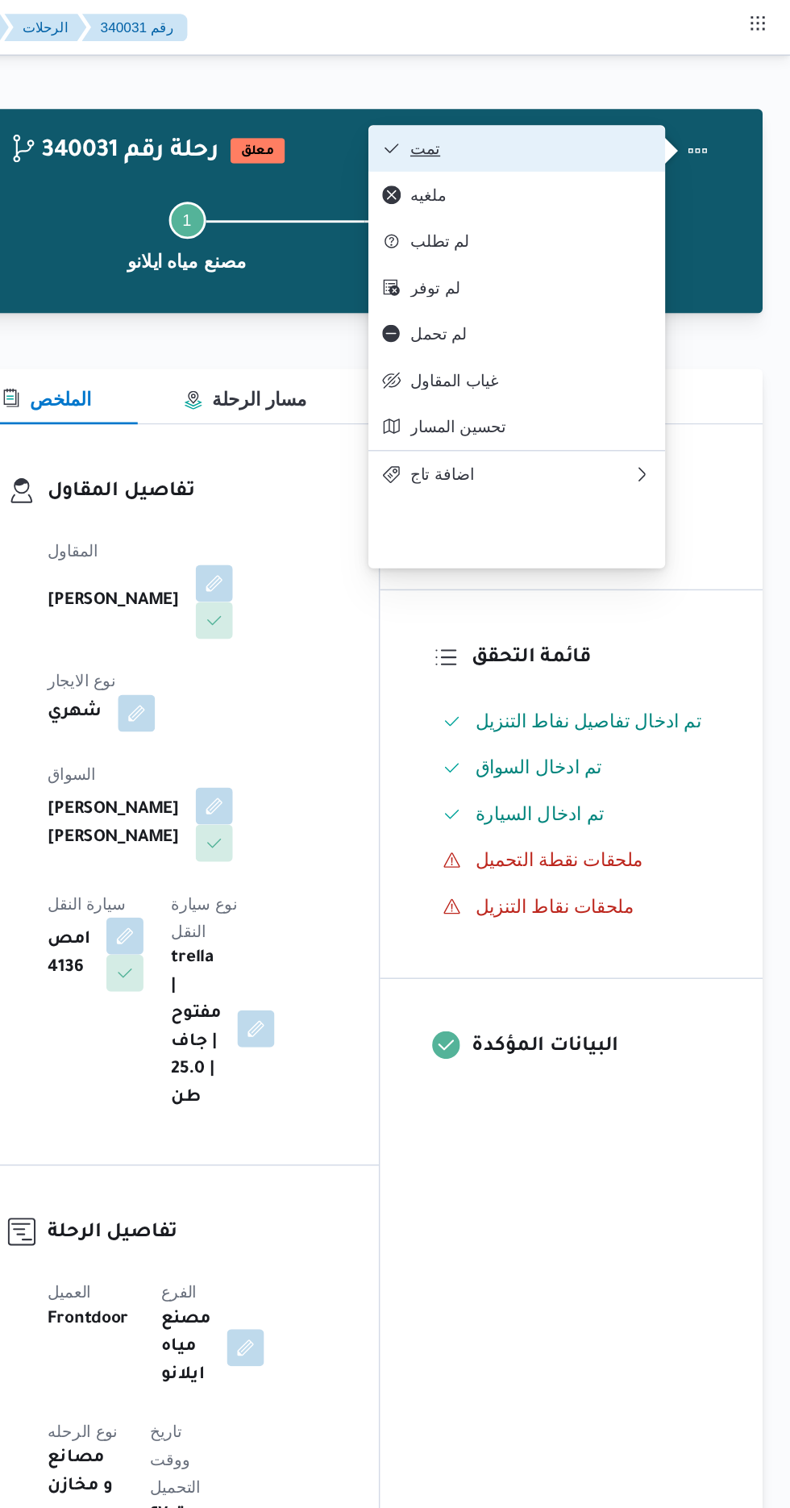
click at [694, 103] on button "تمت" at bounding box center [600, 103] width 206 height 32
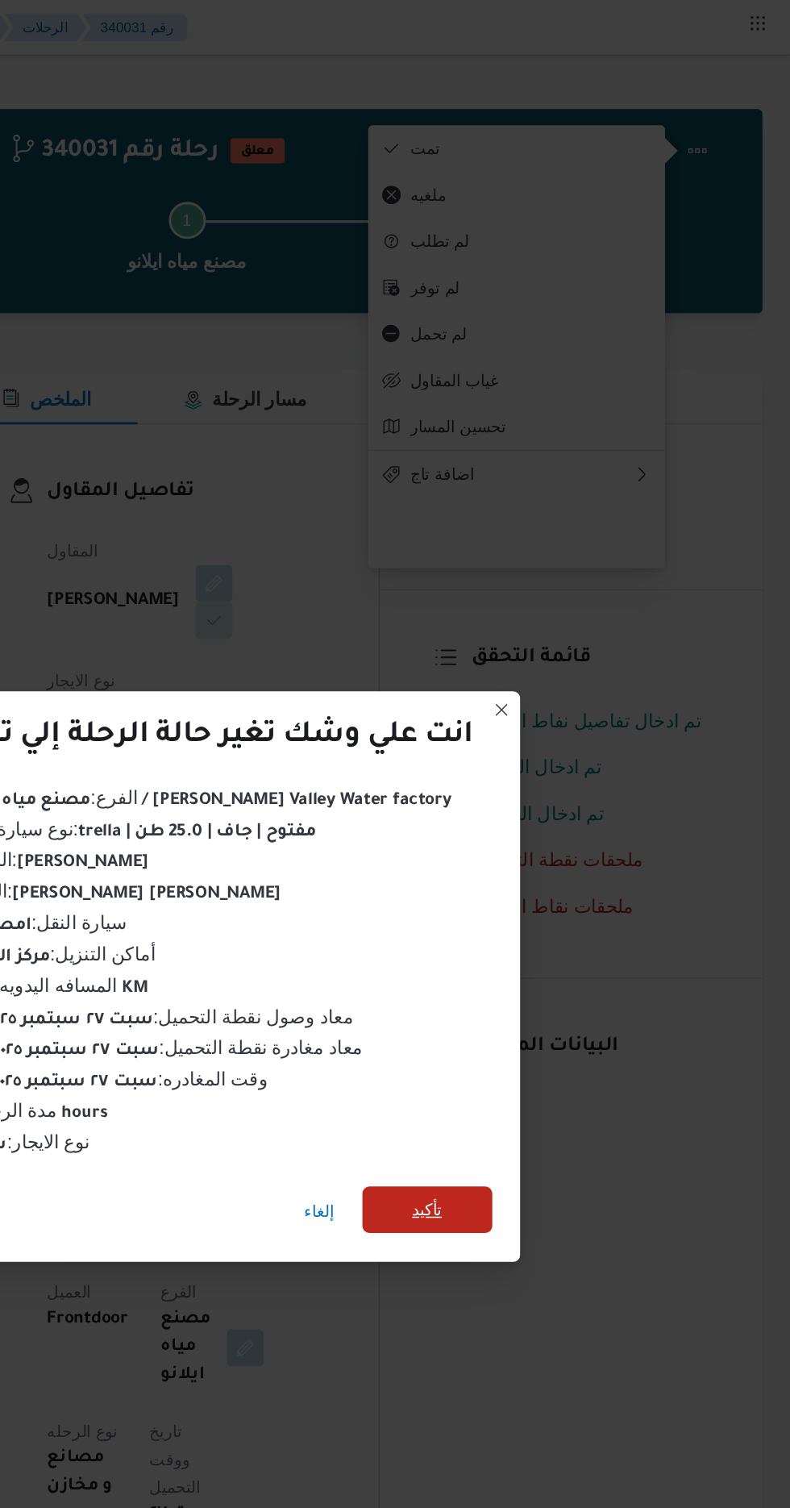
click at [533, 836] on span "تأكيد" at bounding box center [537, 840] width 21 height 19
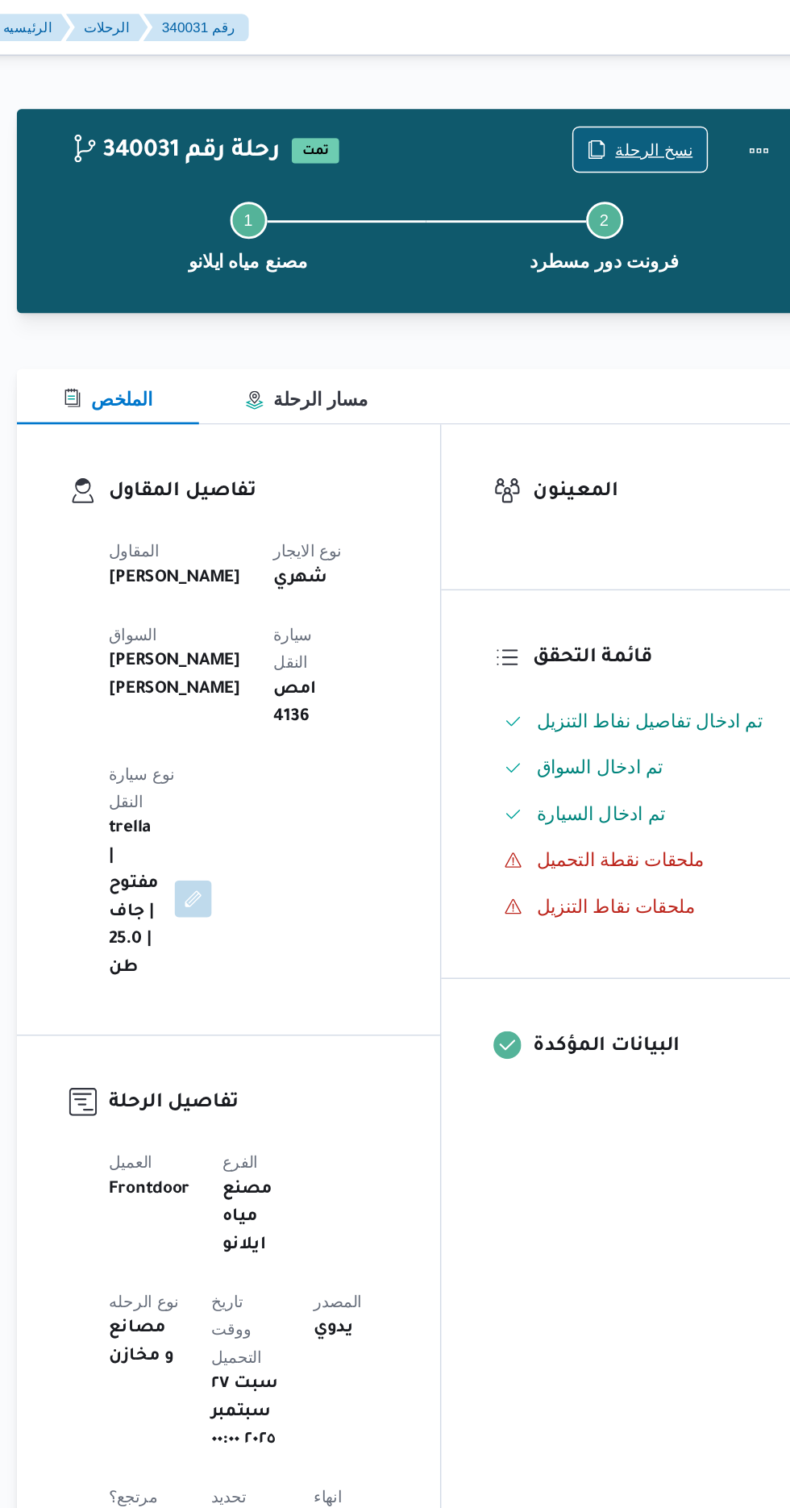
click at [651, 103] on span "نسخ الرحلة" at bounding box center [653, 103] width 54 height 19
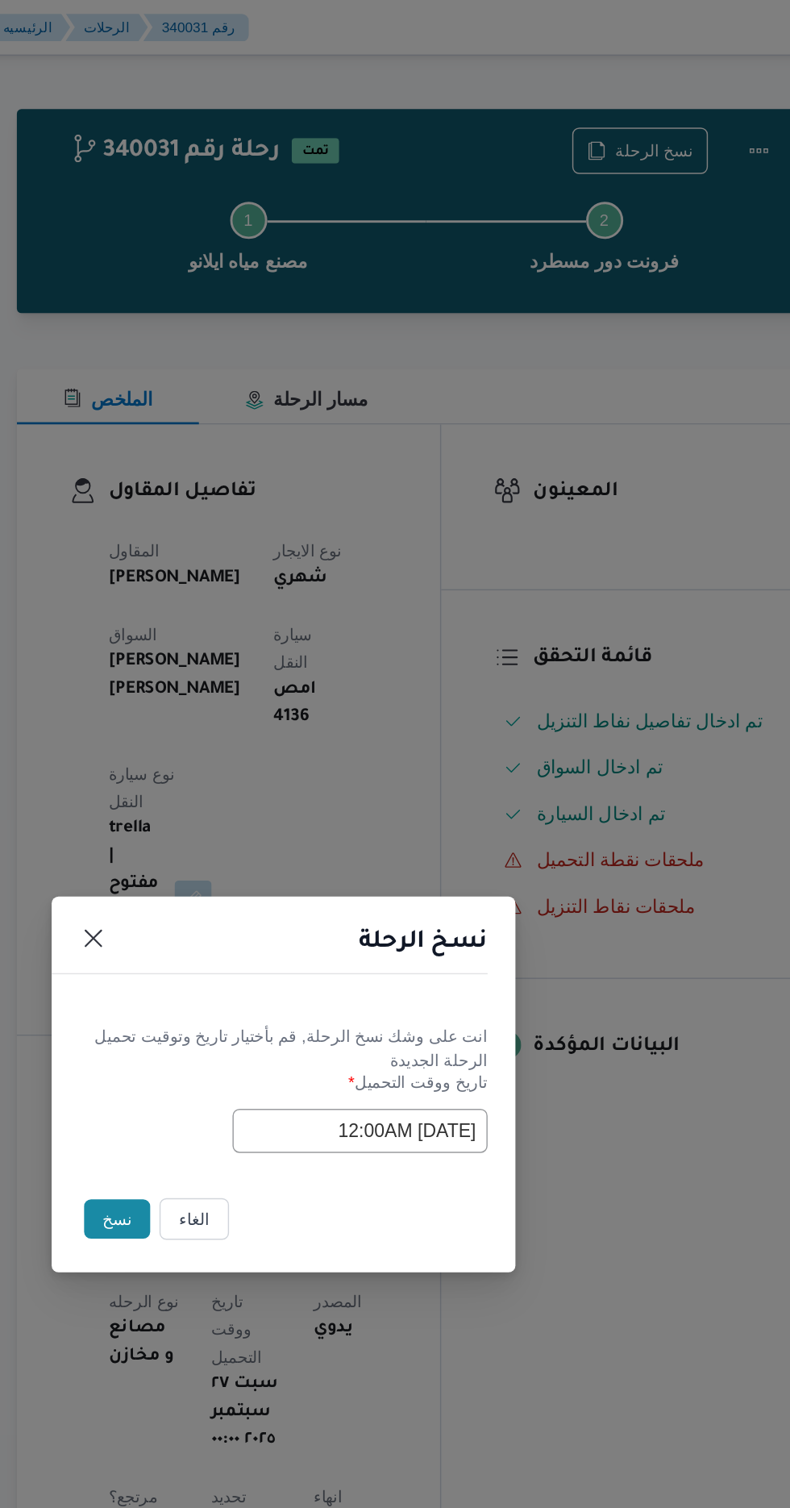
click at [276, 839] on button "نسخ" at bounding box center [279, 847] width 46 height 27
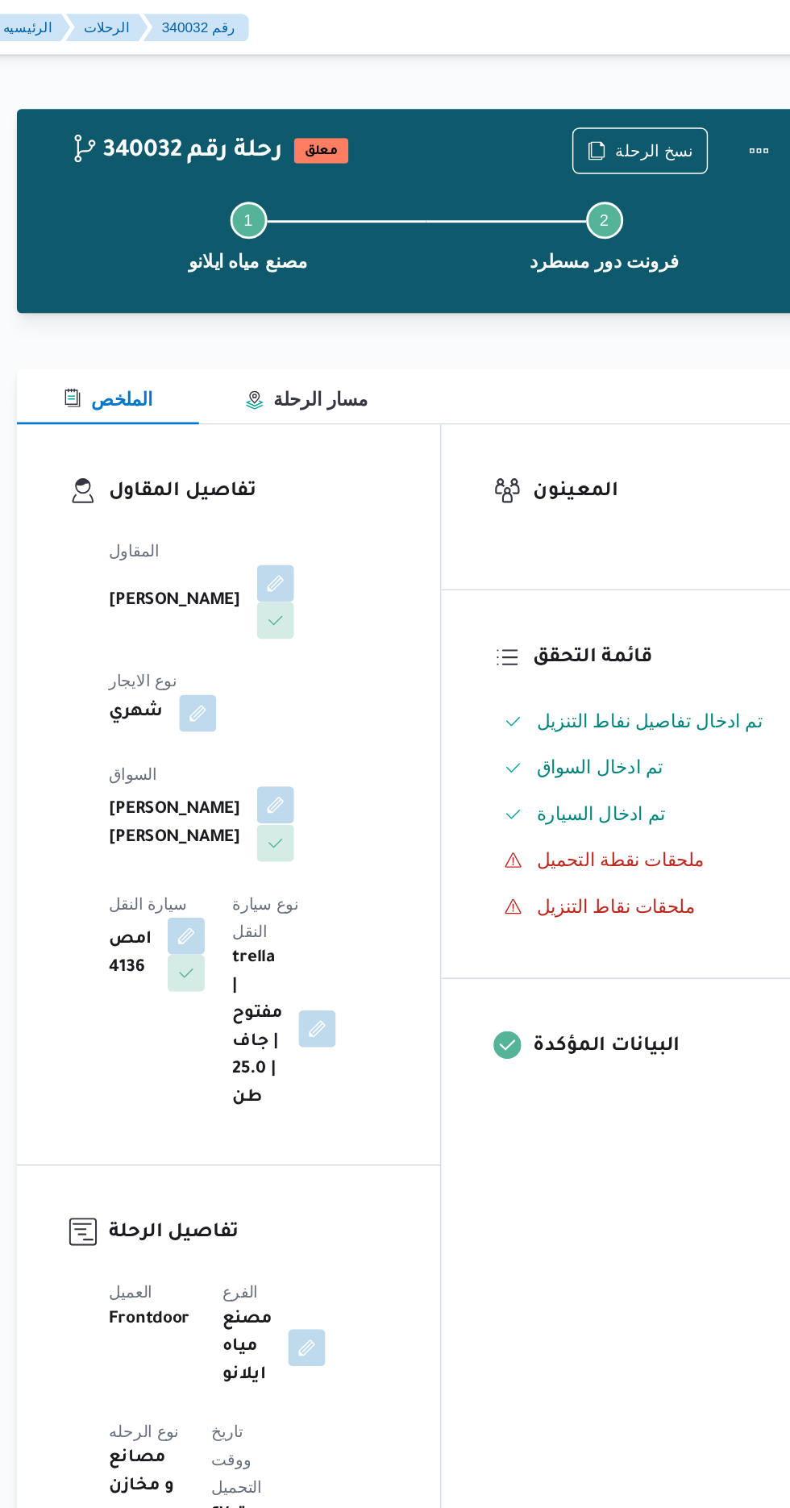
click at [376, 547] on button "button" at bounding box center [389, 560] width 26 height 26
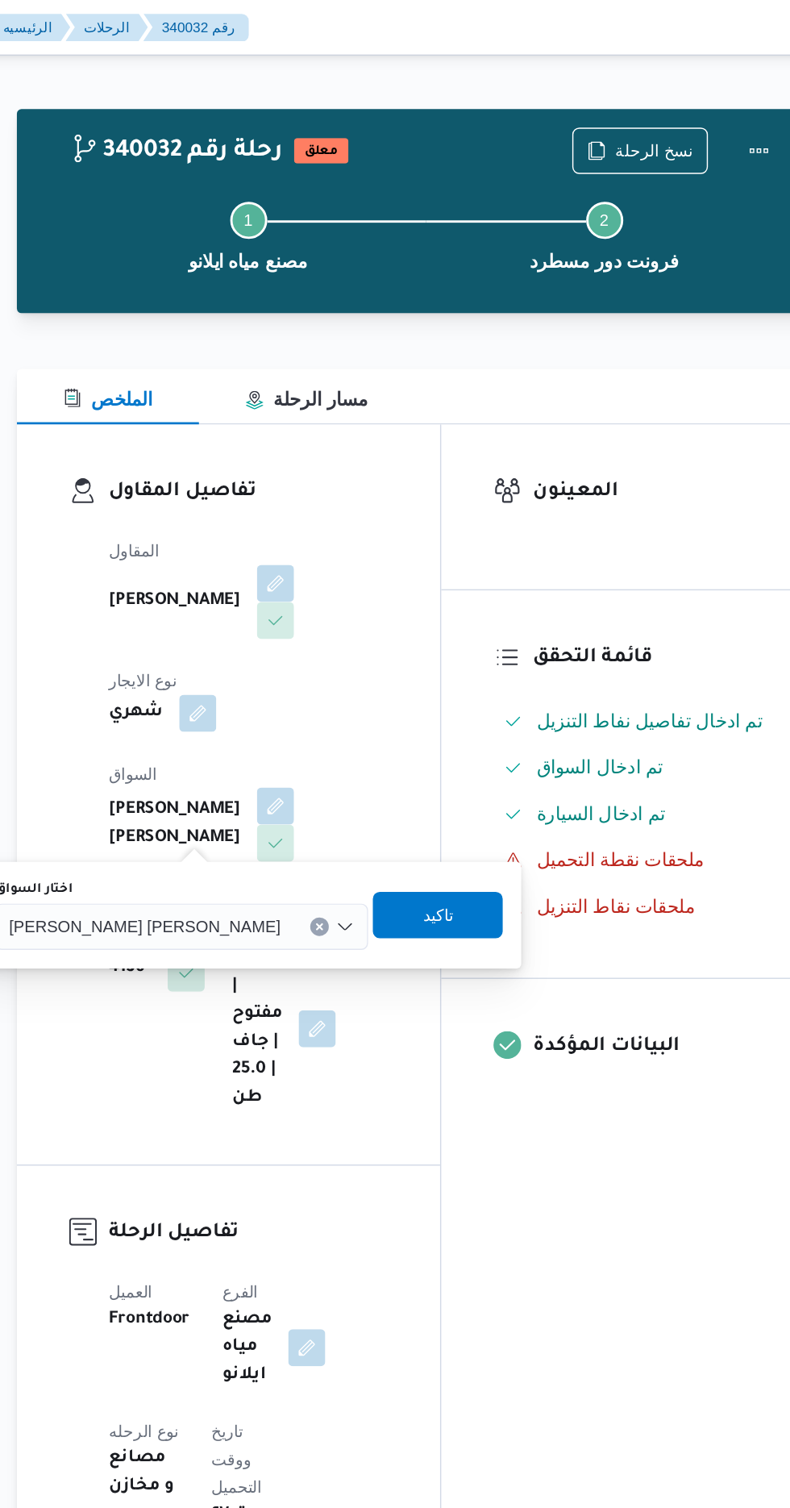
click at [306, 649] on span "[PERSON_NAME] [PERSON_NAME]" at bounding box center [298, 643] width 189 height 18
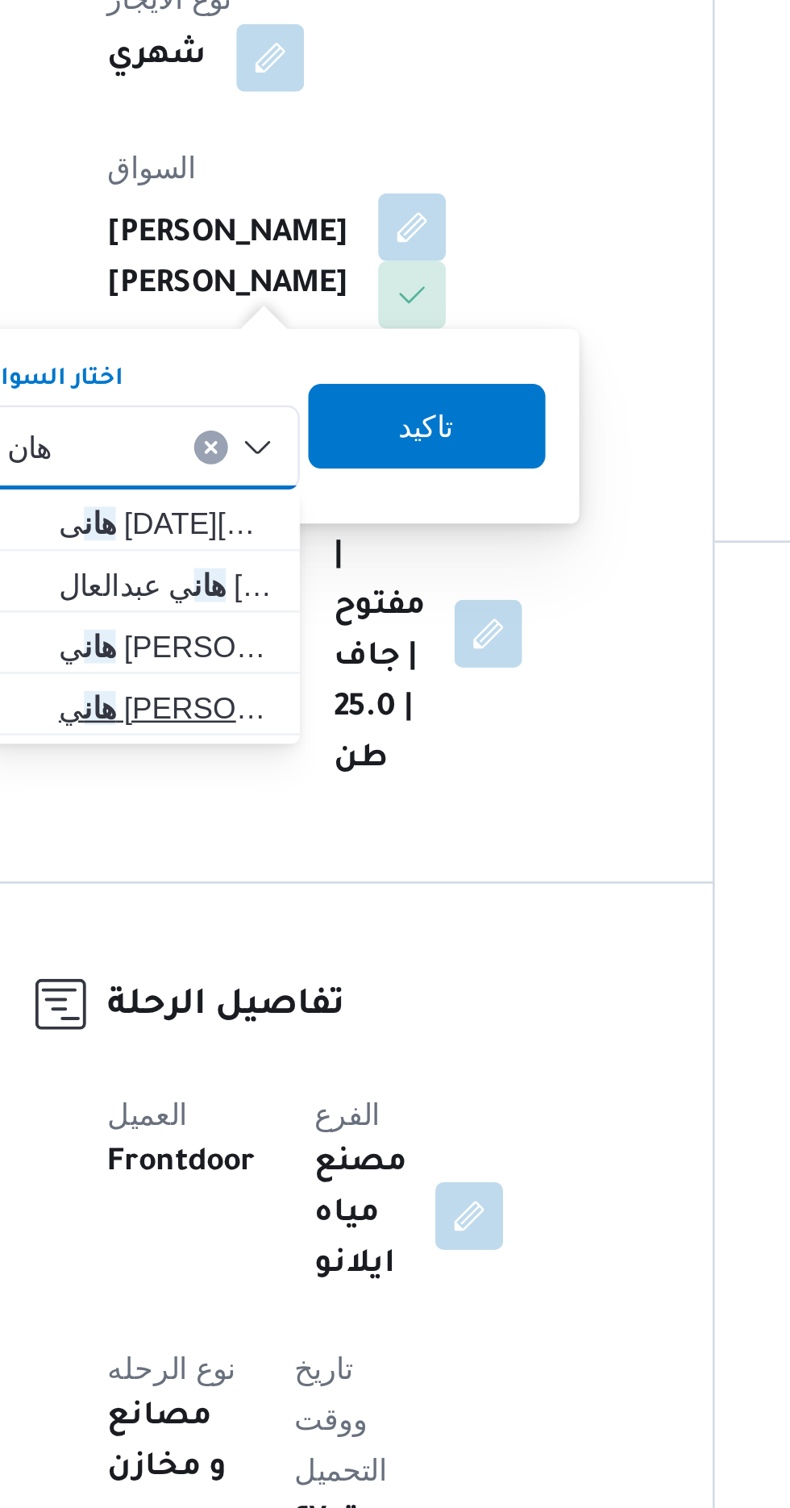
type input "هان"
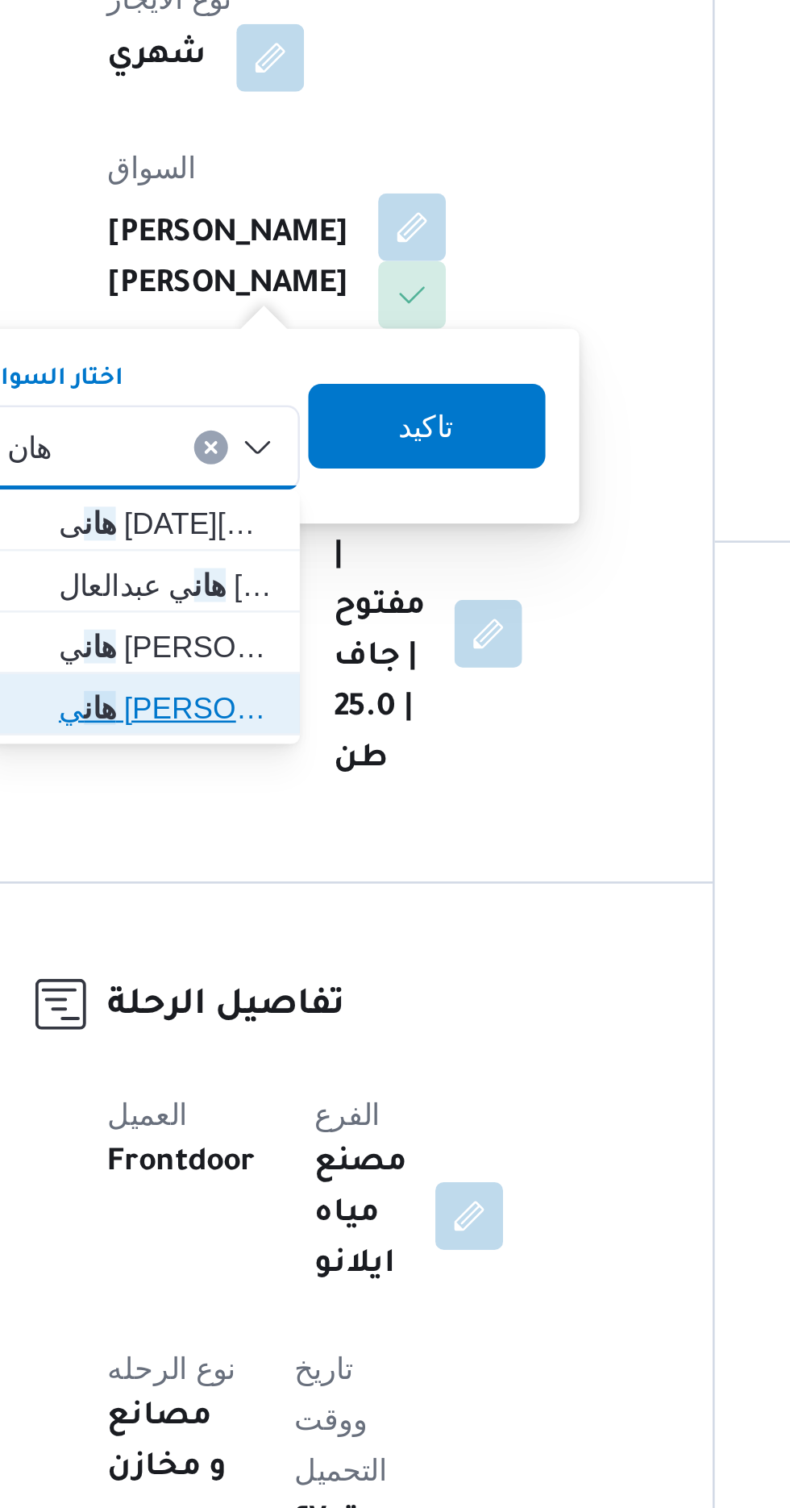
click at [318, 748] on span "[PERSON_NAME]" at bounding box center [296, 743] width 82 height 19
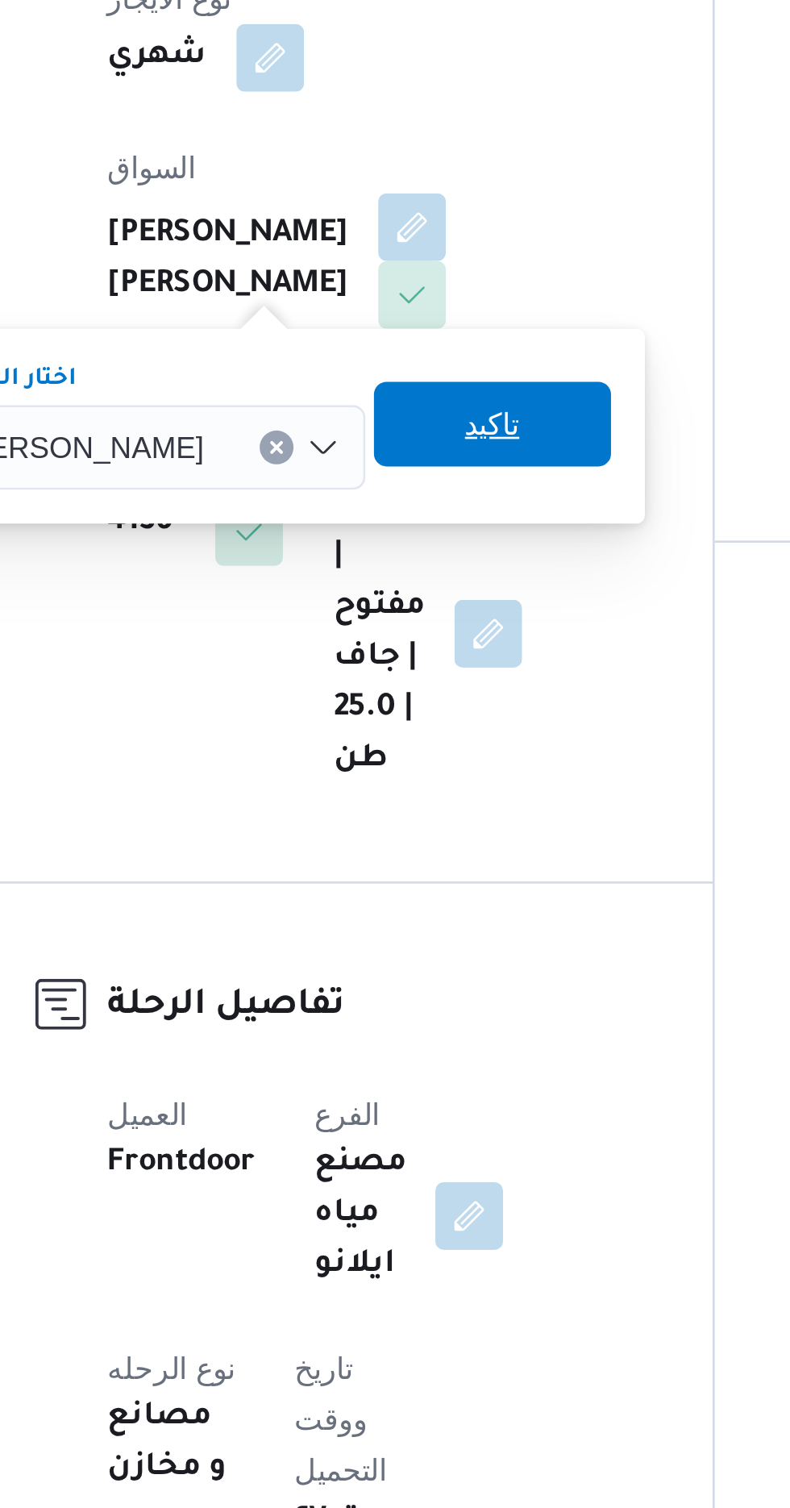
click at [422, 636] on span "تاكيد" at bounding box center [420, 635] width 90 height 32
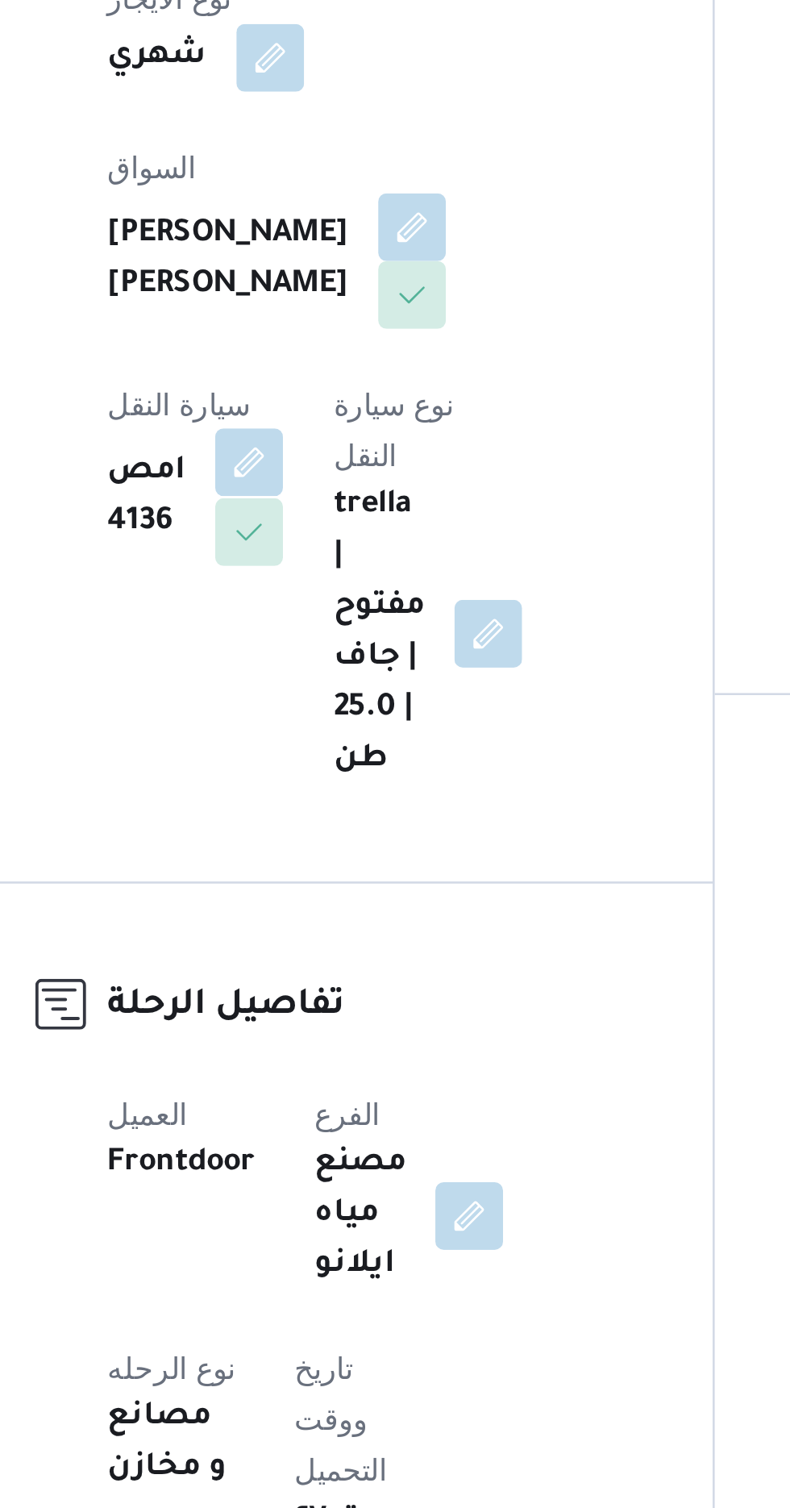
click at [340, 637] on button "button" at bounding box center [327, 650] width 26 height 26
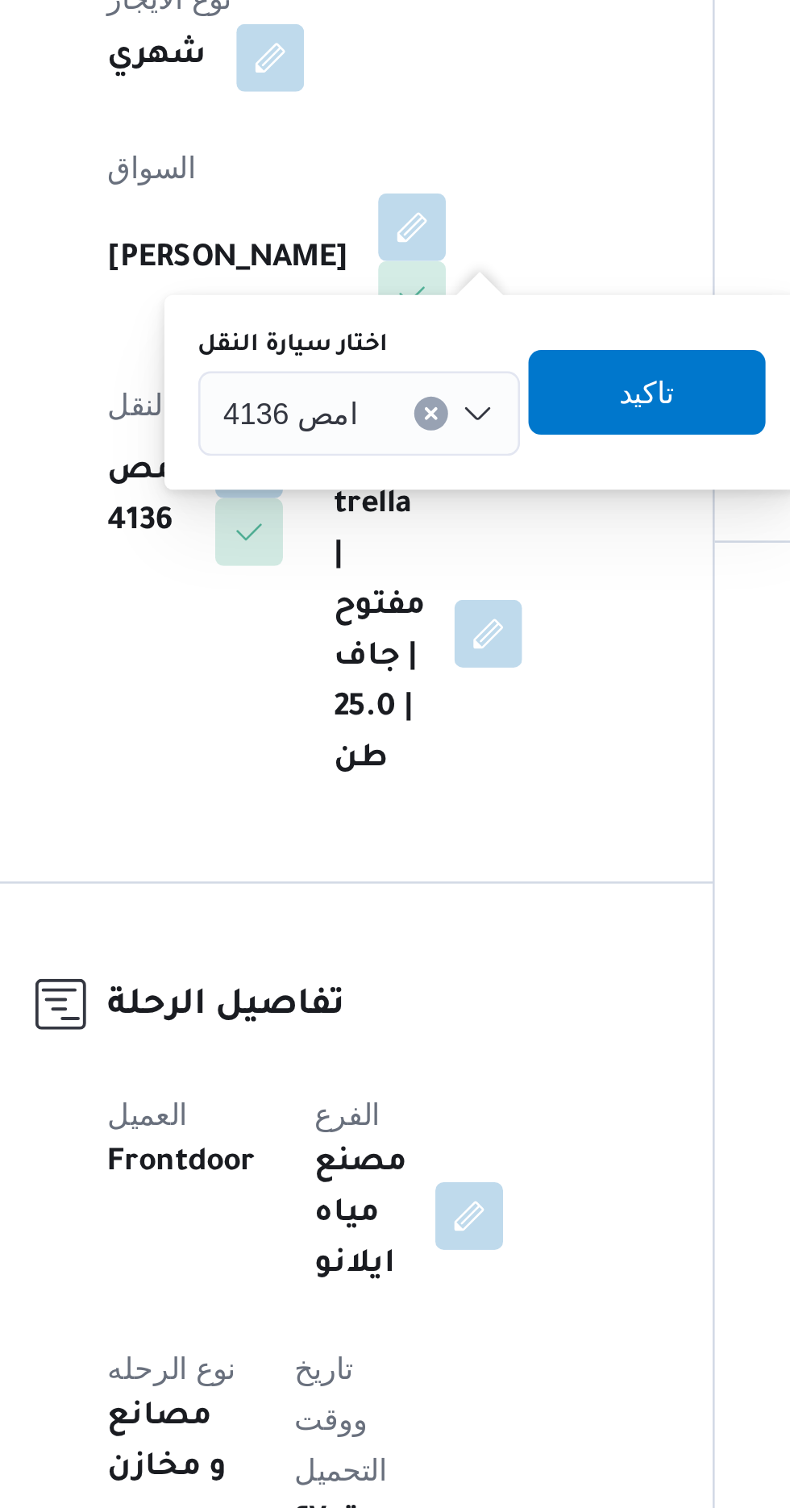
click at [376, 630] on input "اختار سيارة النقل" at bounding box center [377, 631] width 2 height 19
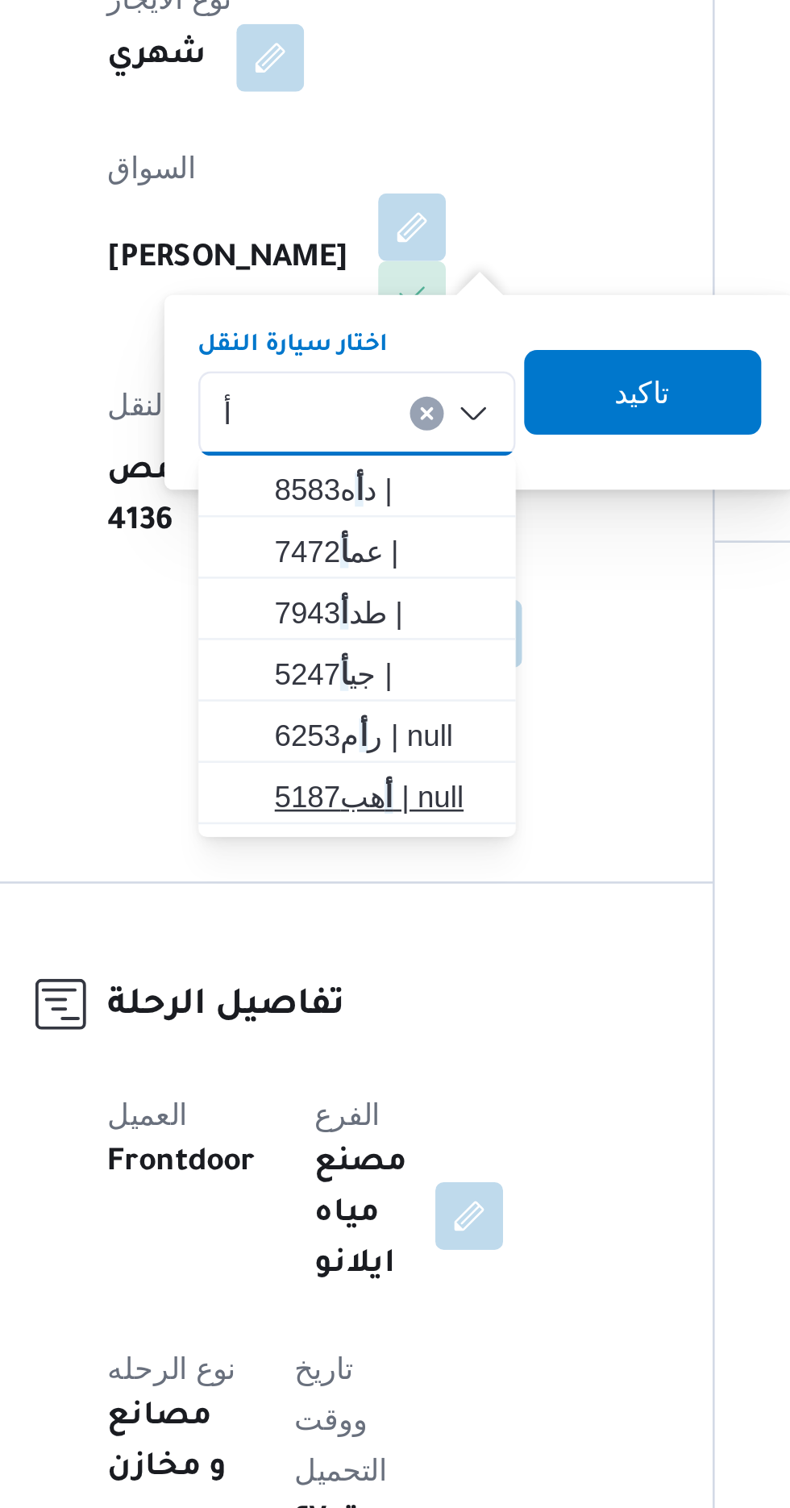
type input "أ"
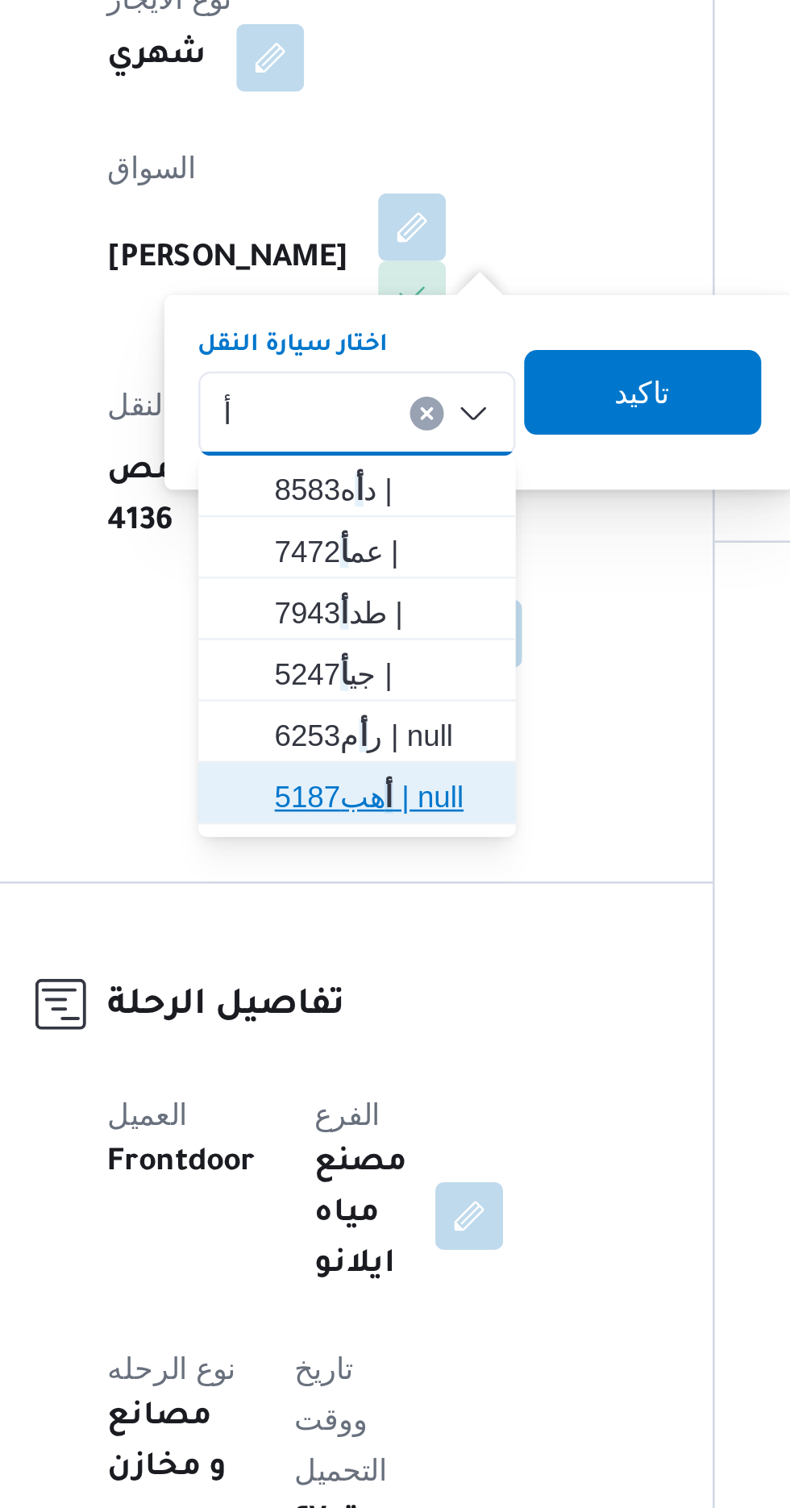
click at [381, 773] on span "أ هب5187 | null" at bounding box center [378, 776] width 82 height 19
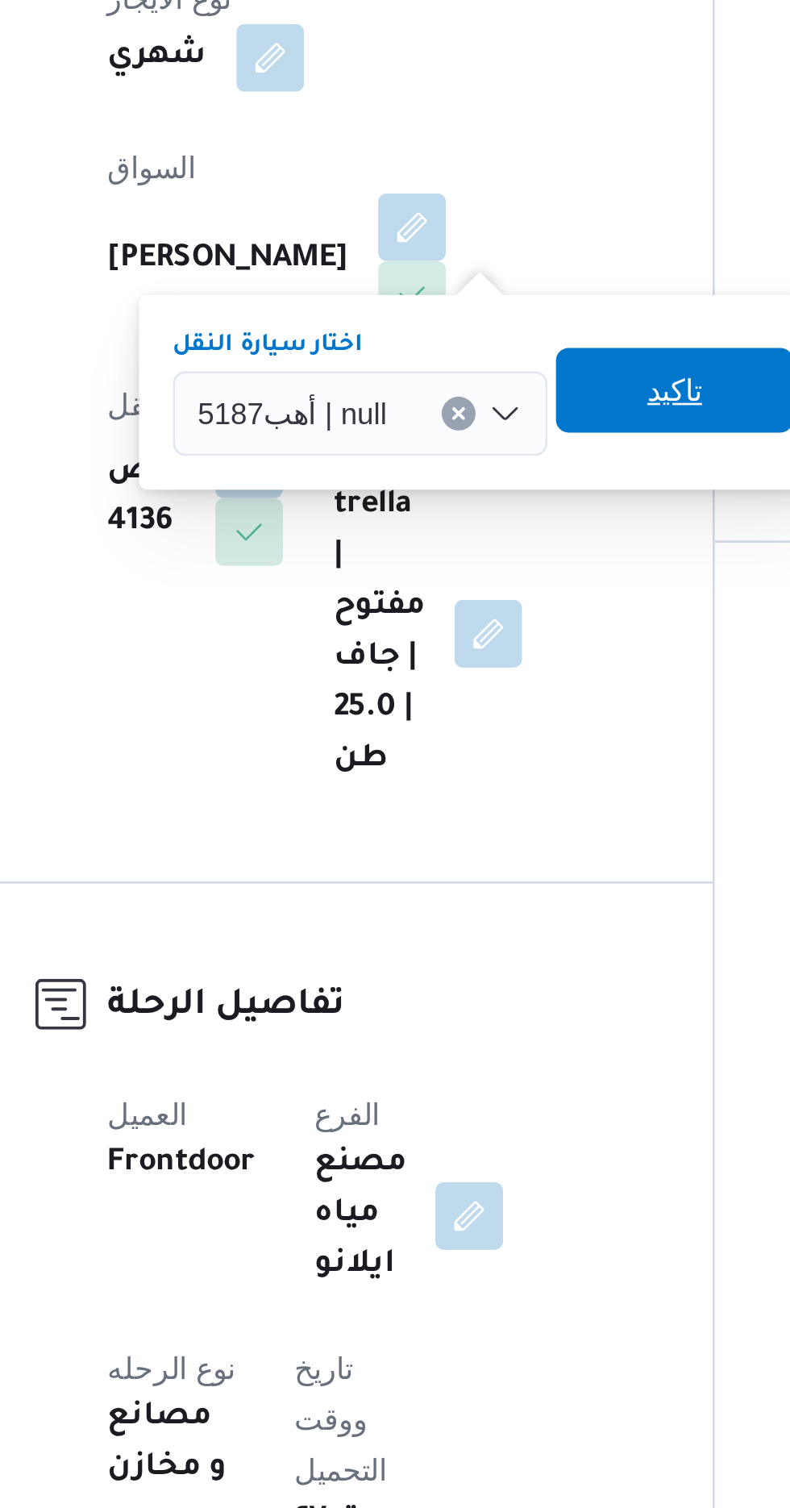
click at [472, 627] on span "تاكيد" at bounding box center [489, 622] width 90 height 32
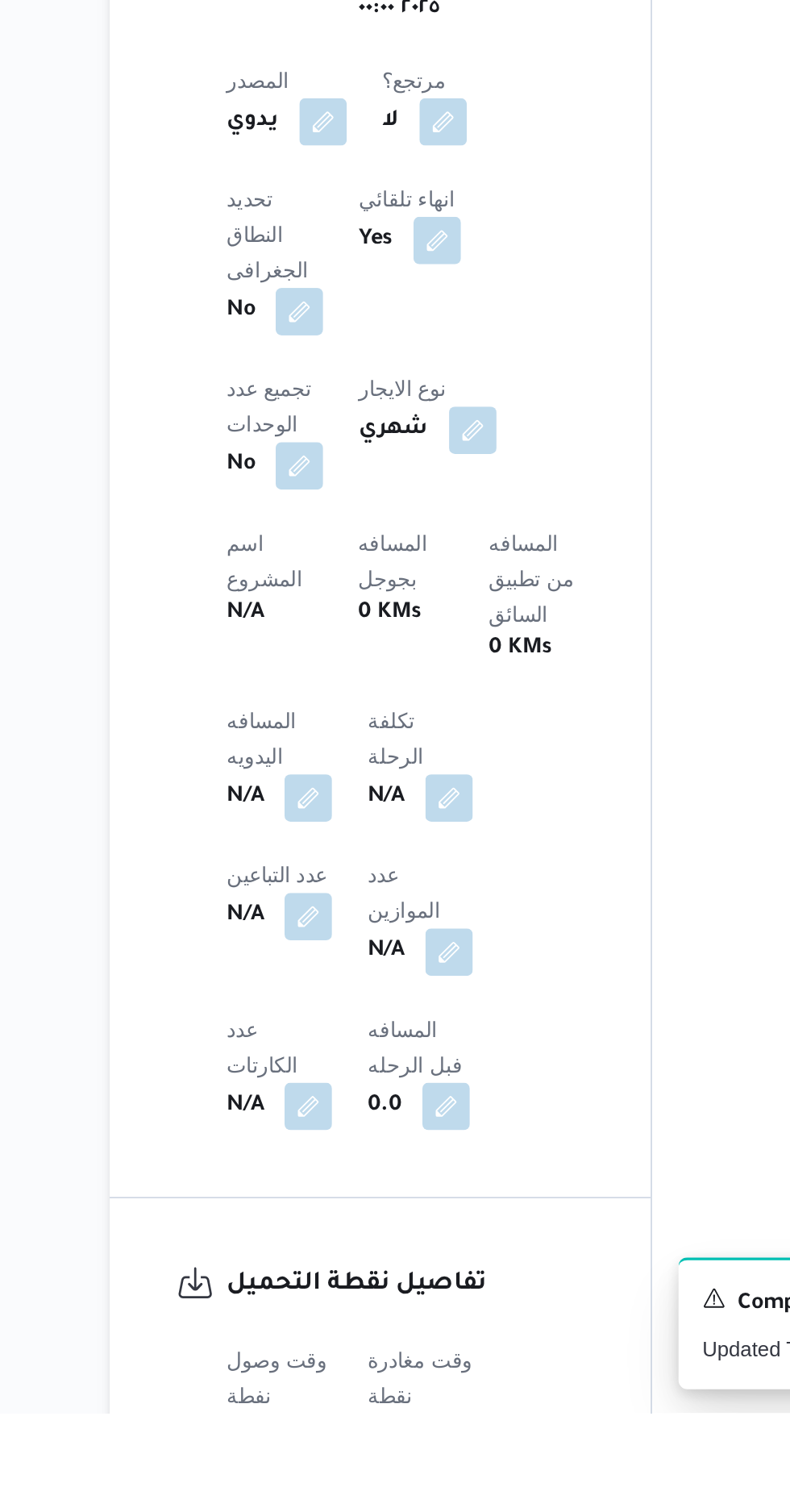
scroll to position [355, 0]
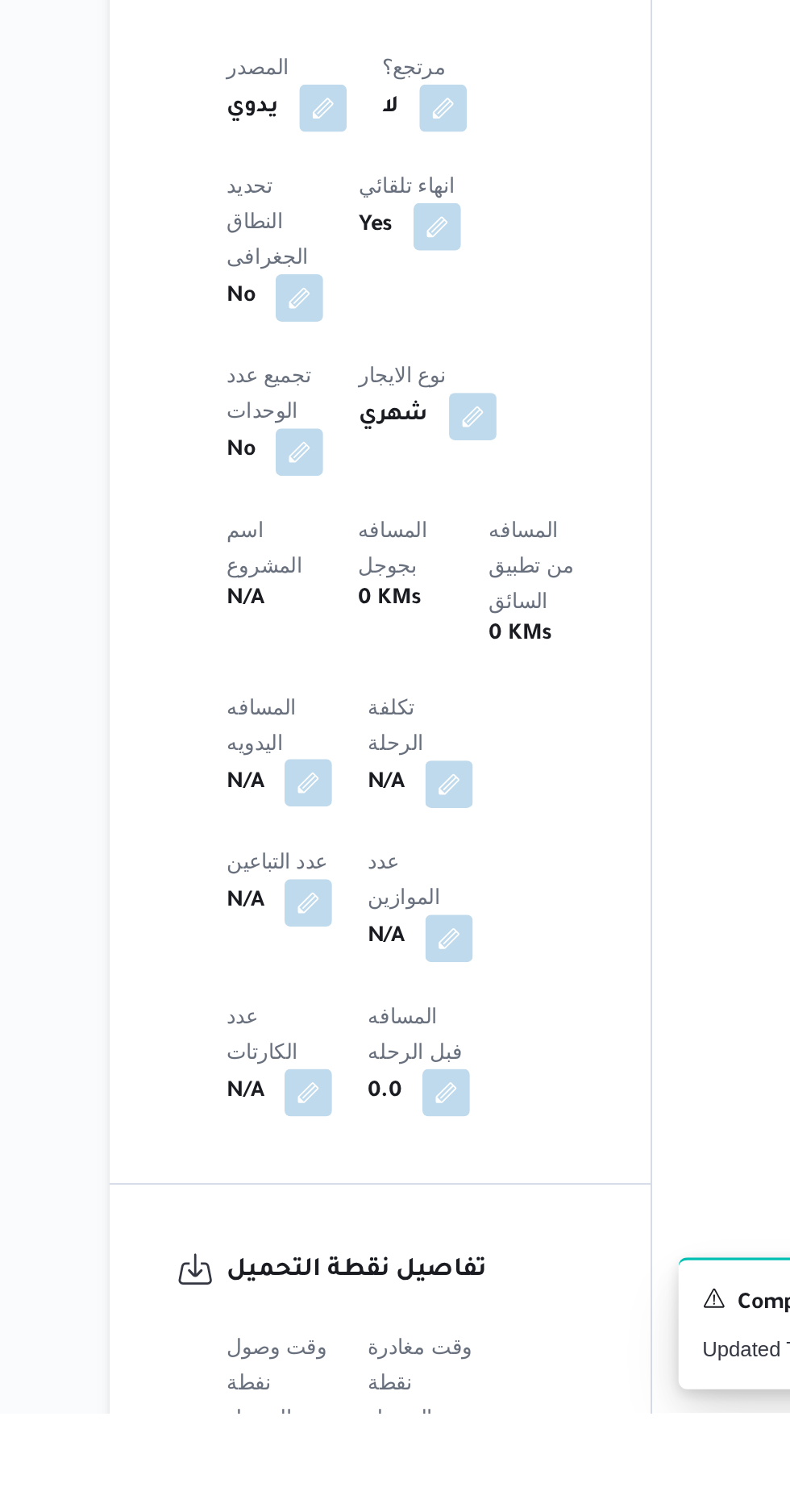
click at [311, 1152] on button "button" at bounding box center [318, 1165] width 26 height 26
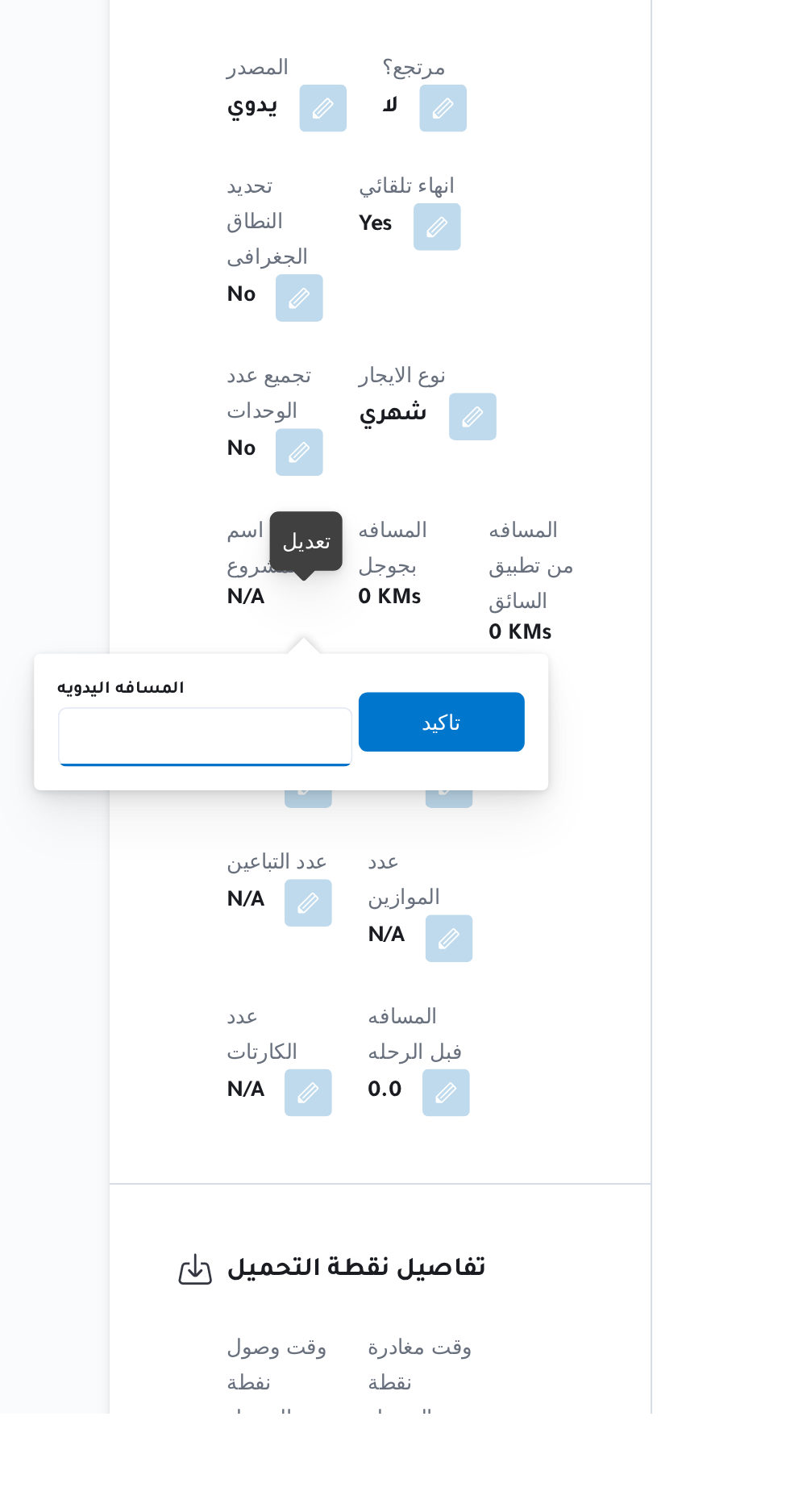
click at [303, 1140] on input "المسافه اليدويه" at bounding box center [261, 1140] width 160 height 32
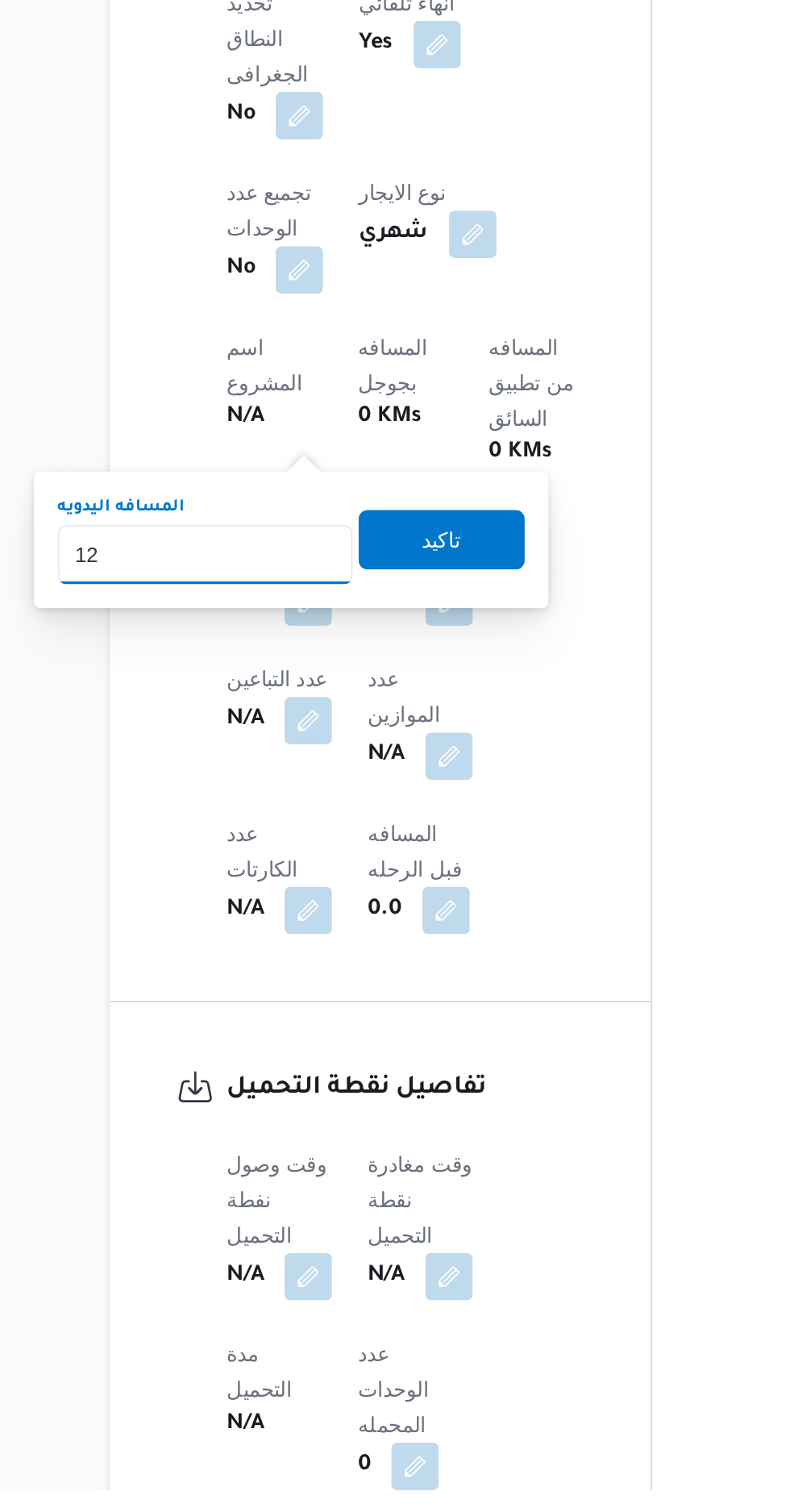
type input "120"
click at [401, 994] on span "تاكيد" at bounding box center [390, 989] width 21 height 19
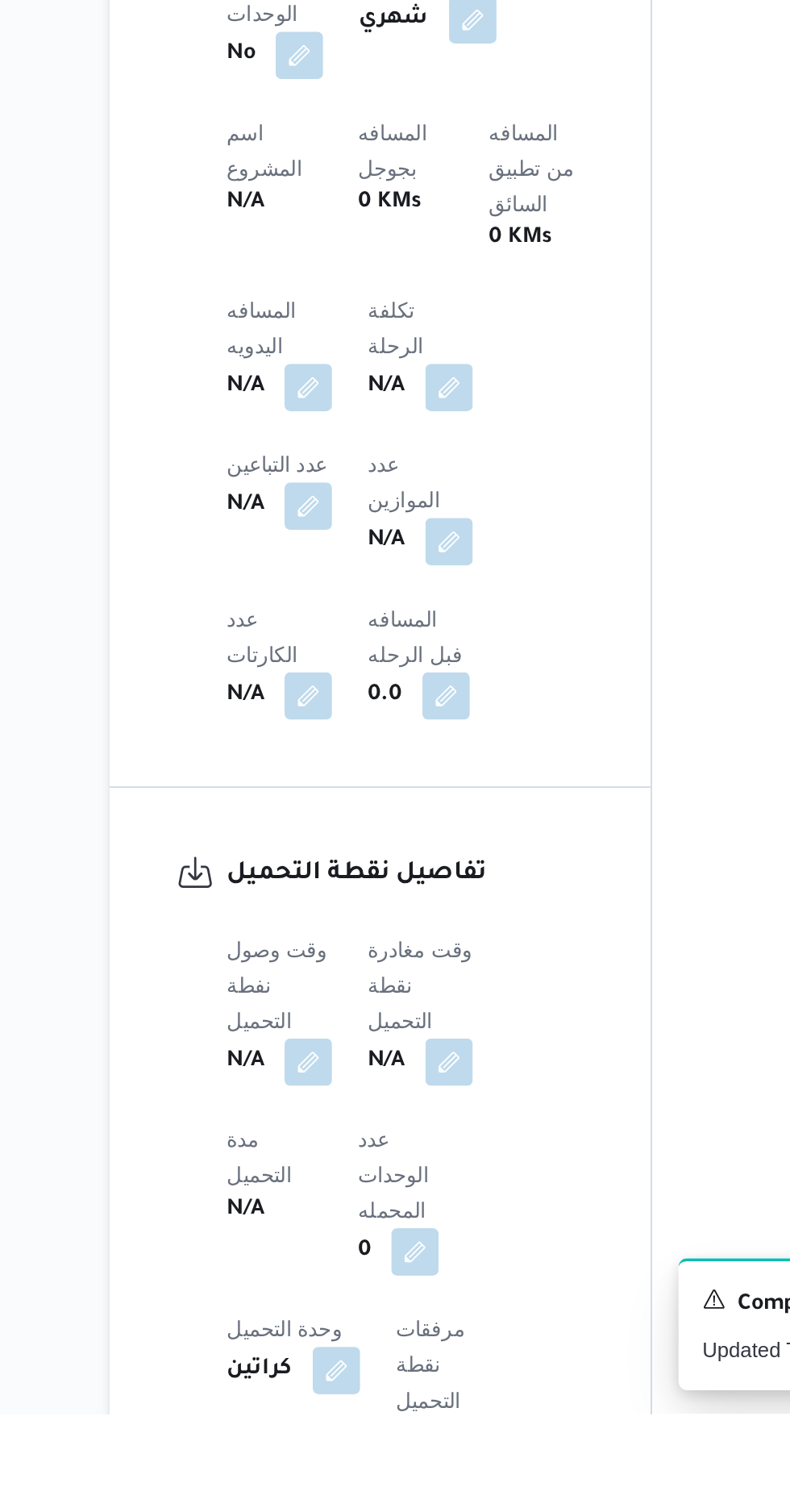
scroll to position [582, 0]
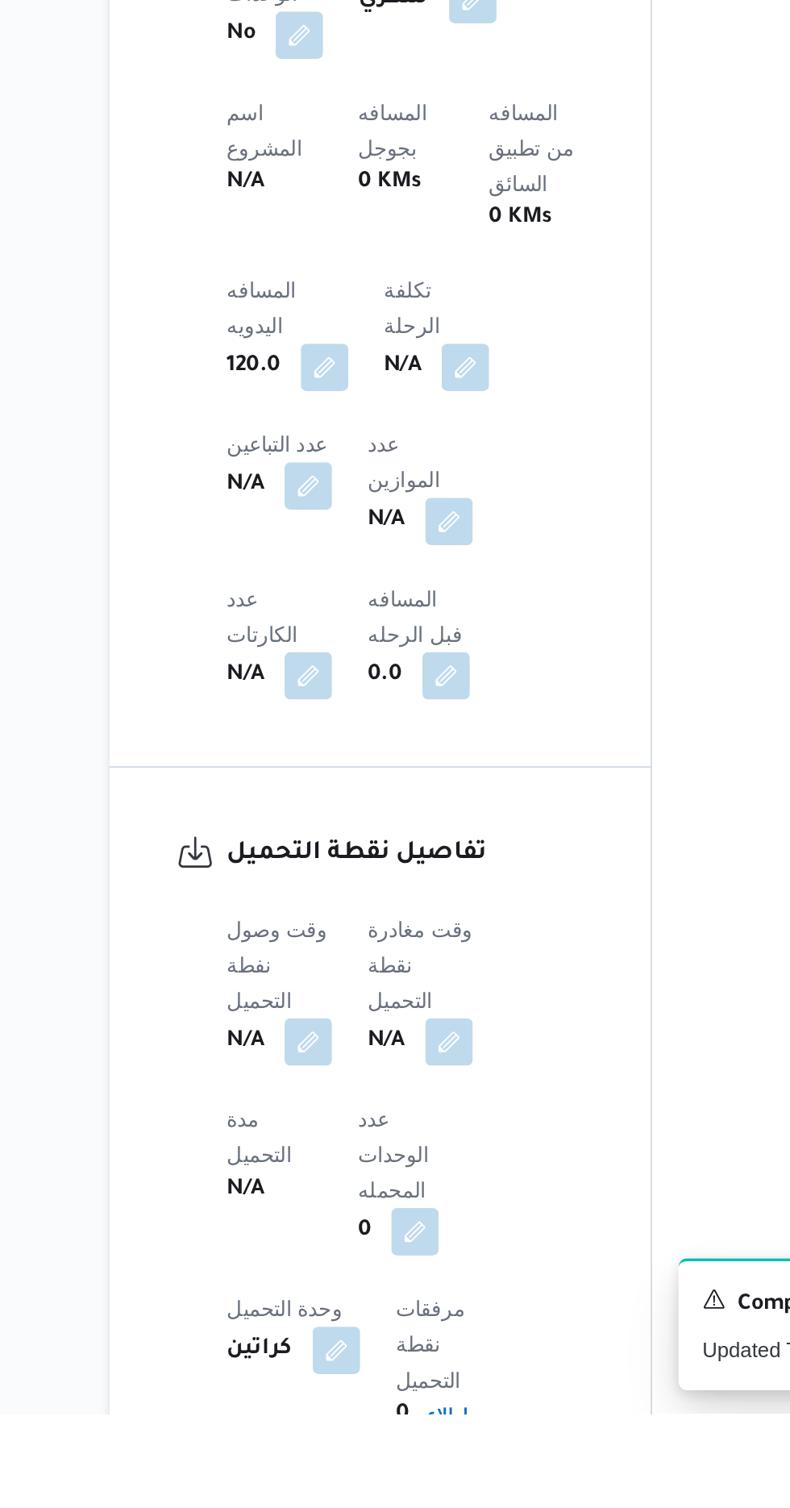
click at [314, 1225] on div "وقت وصول نفطة التحميل N/A وقت مغادرة نقطة التحميل N/A مدة التحميل N/A عدد الوحد…" at bounding box center [371, 1409] width 214 height 368
click at [306, 1337] on div "مدة التحميل N/A" at bounding box center [299, 1379] width 52 height 84
click at [317, 1291] on button "button" at bounding box center [318, 1304] width 26 height 26
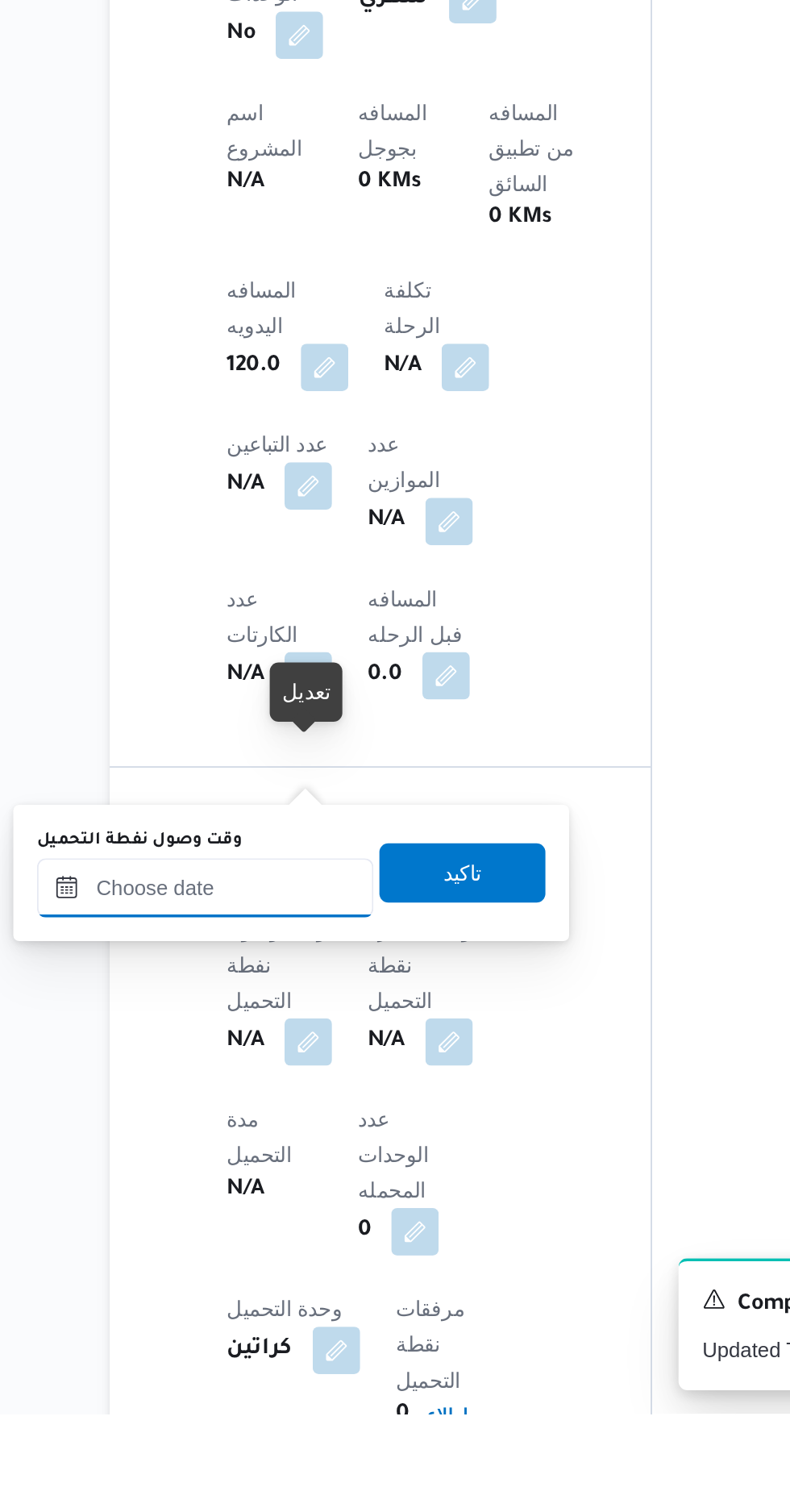
click at [297, 1226] on input "وقت وصول نفطة التحميل" at bounding box center [261, 1221] width 183 height 32
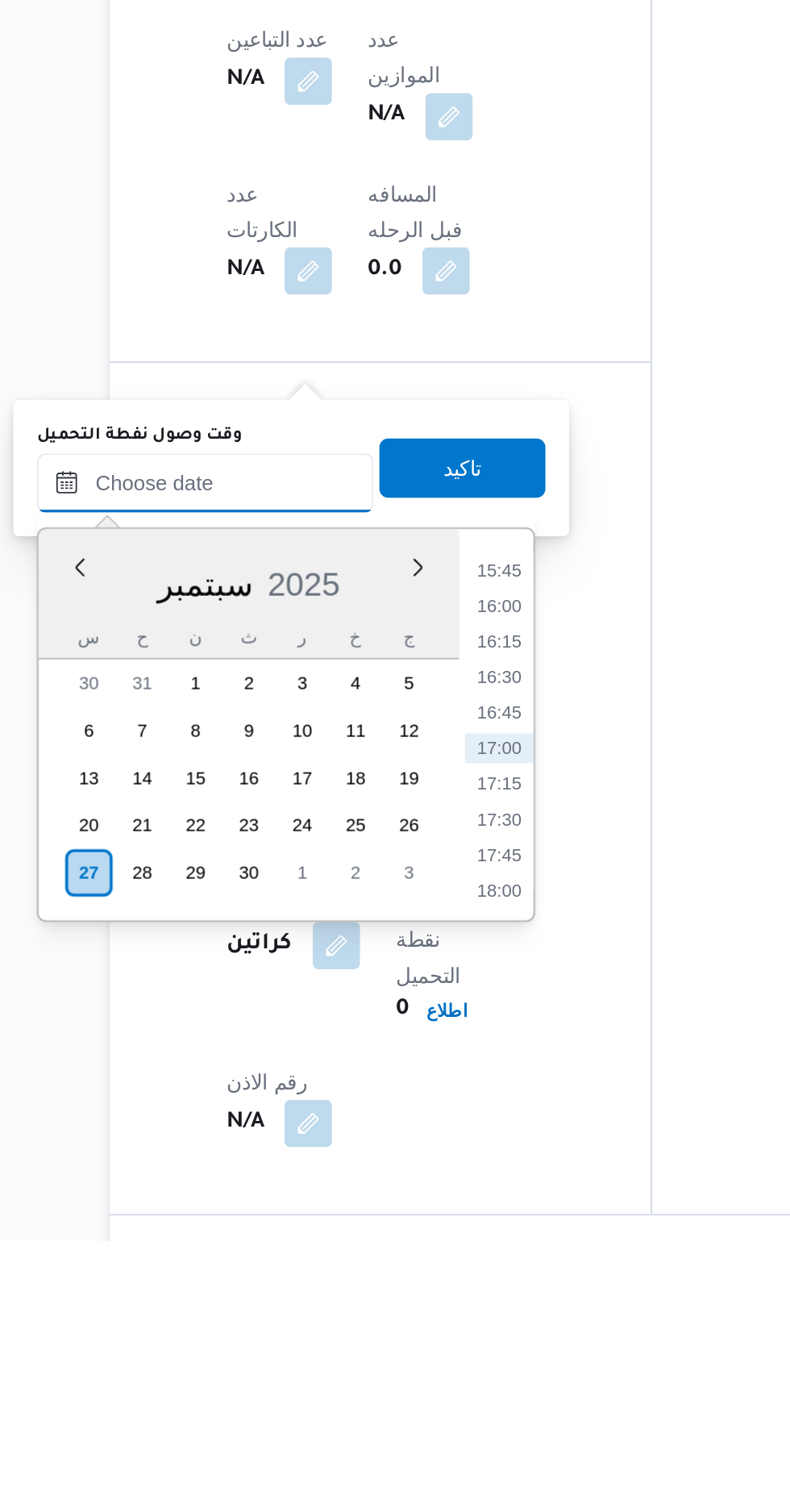
scroll to position [708, 0]
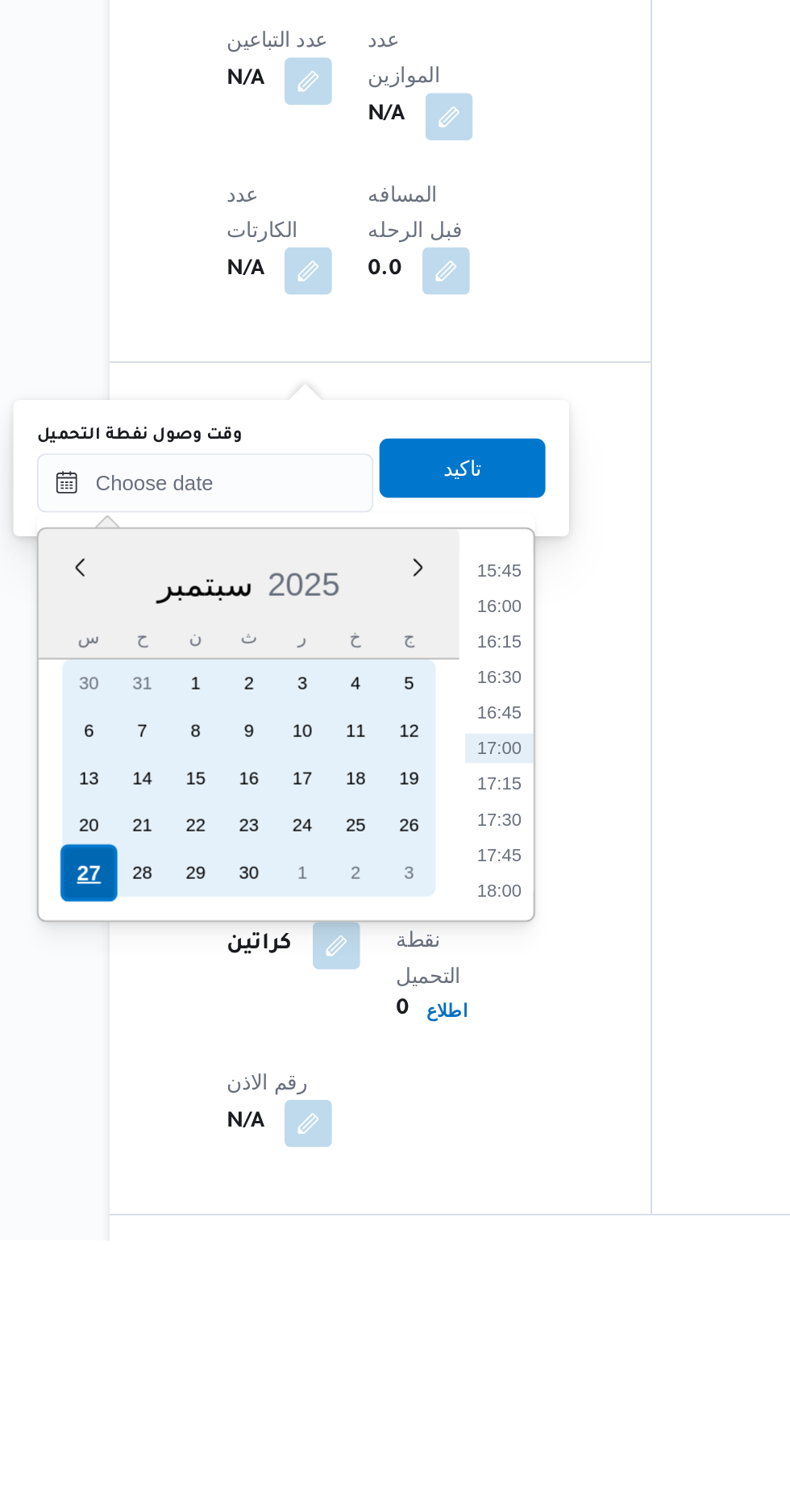
click at [202, 1306] on div "27" at bounding box center [197, 1307] width 31 height 31
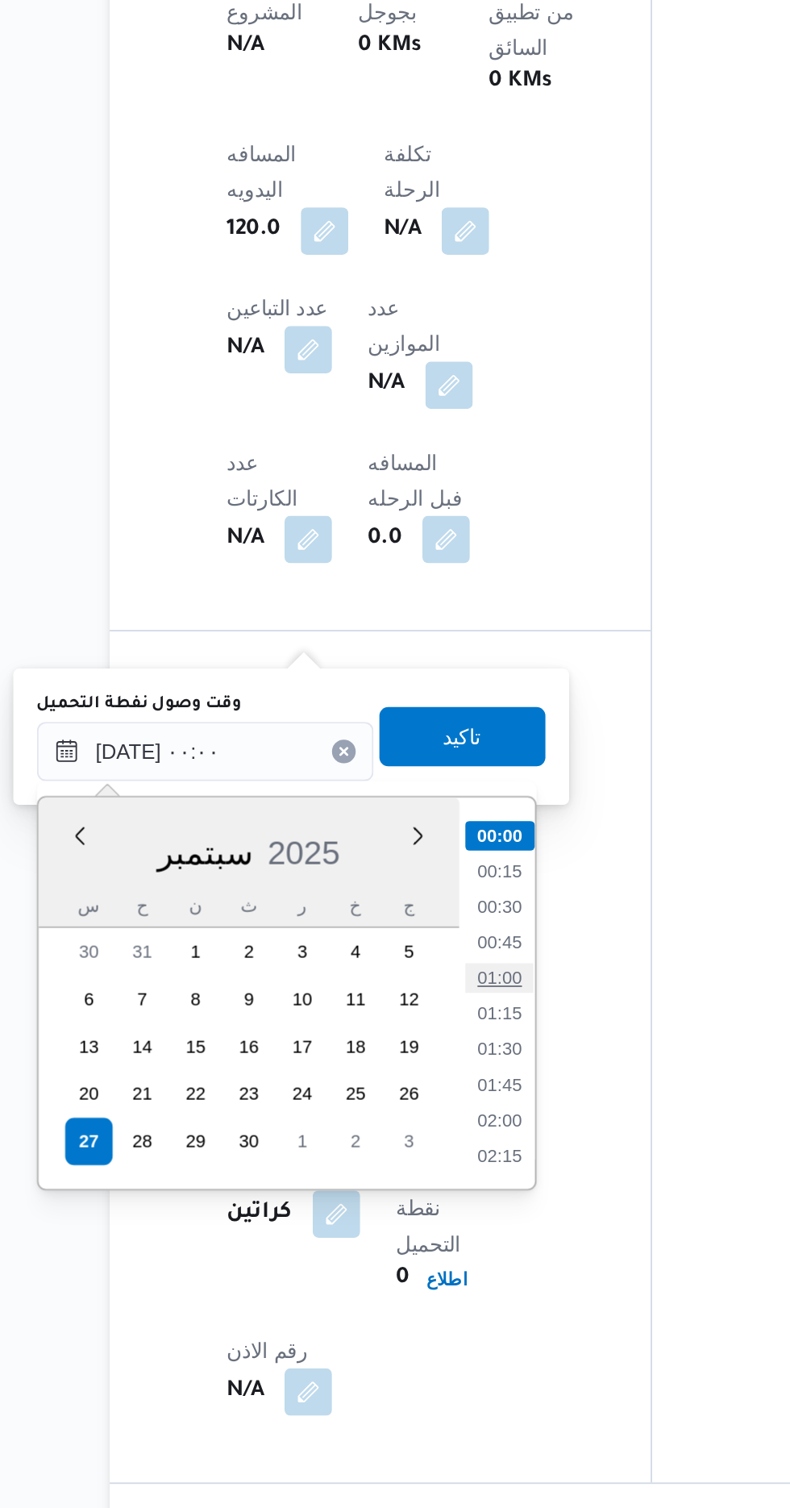
click at [424, 1215] on li "01:00" at bounding box center [421, 1219] width 37 height 16
type input "[DATE] ٠١:٠٠"
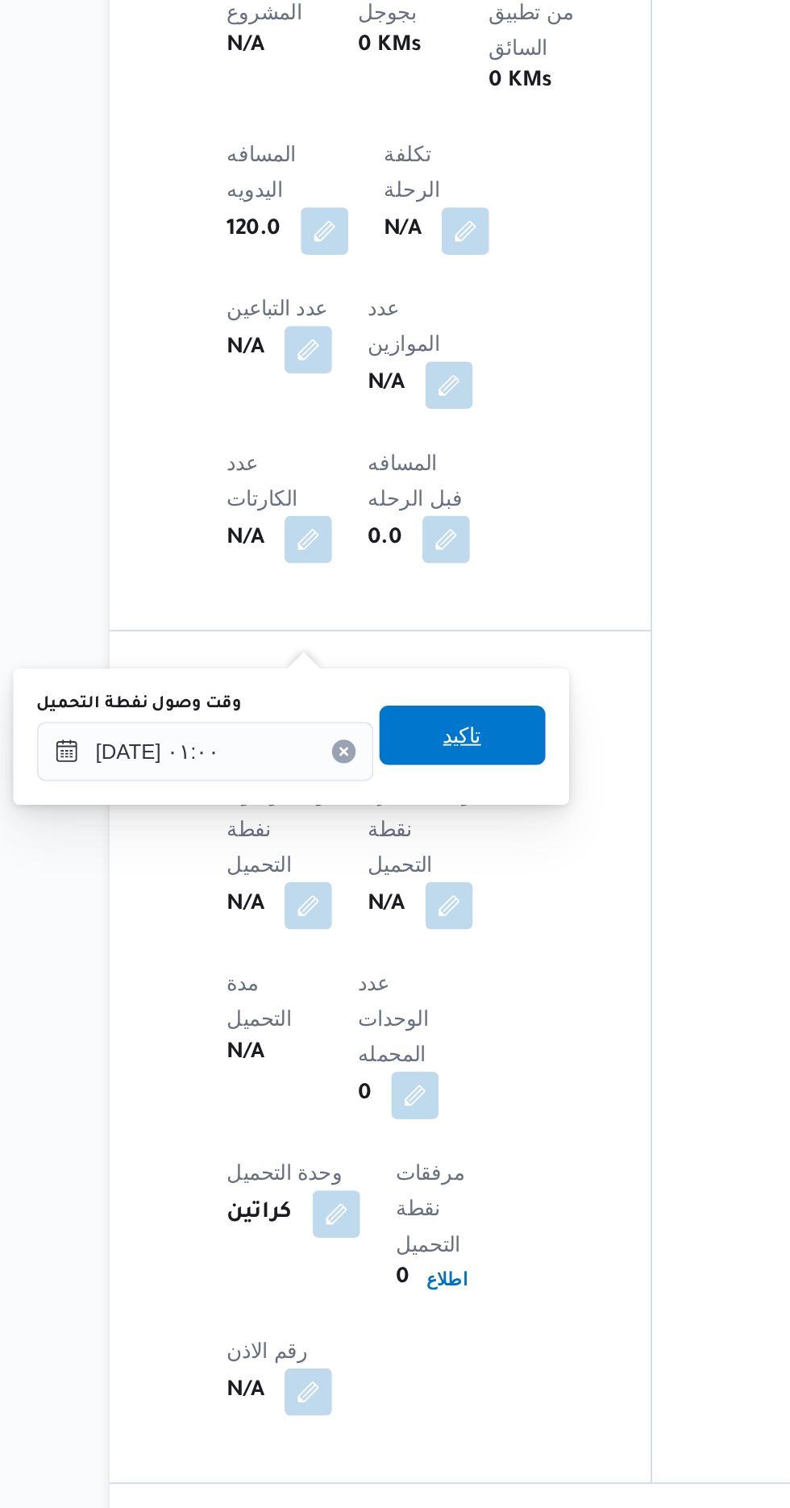
click at [412, 1086] on span "تاكيد" at bounding box center [401, 1086] width 21 height 19
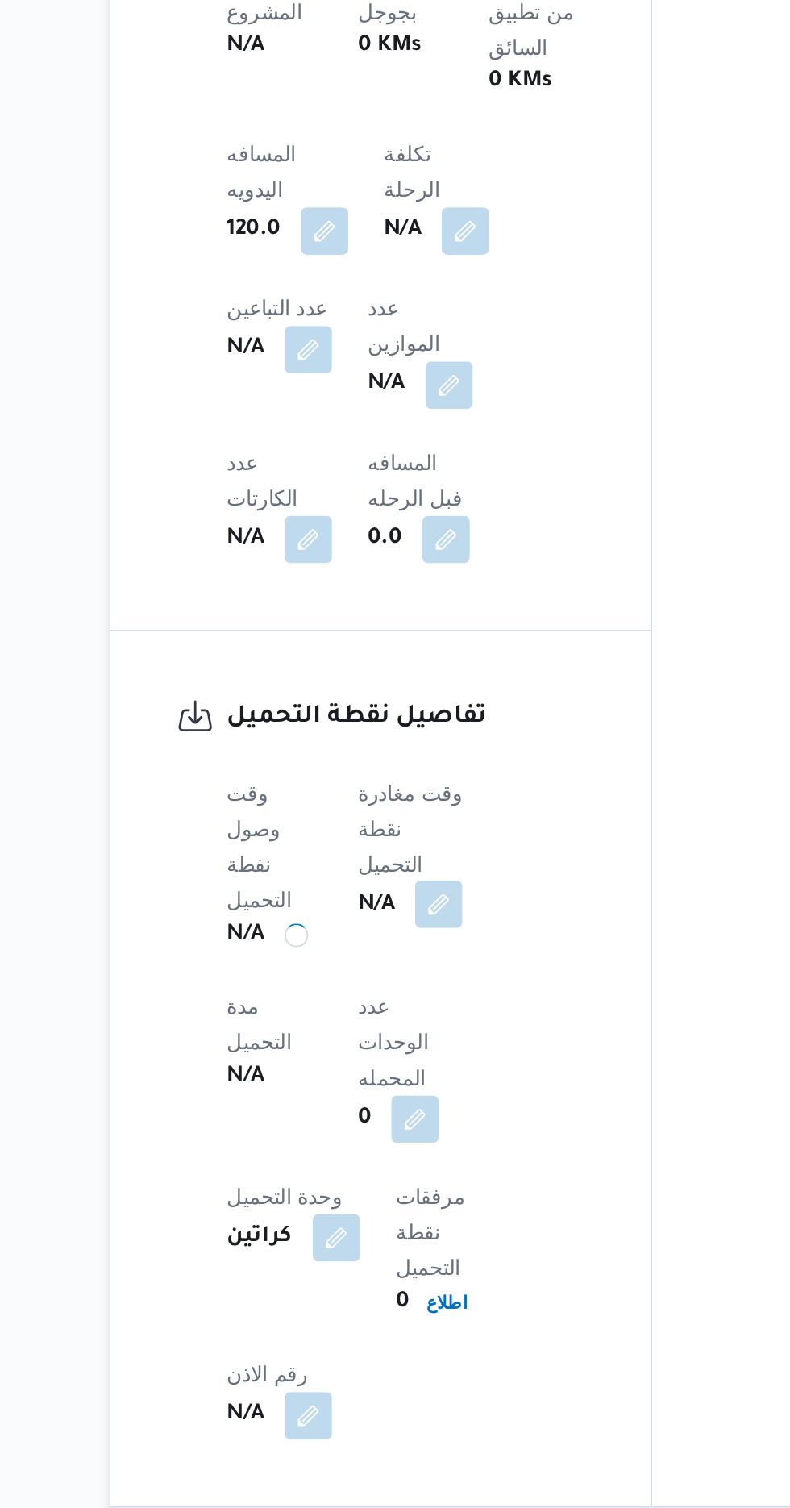
click at [395, 1166] on button "button" at bounding box center [389, 1179] width 26 height 26
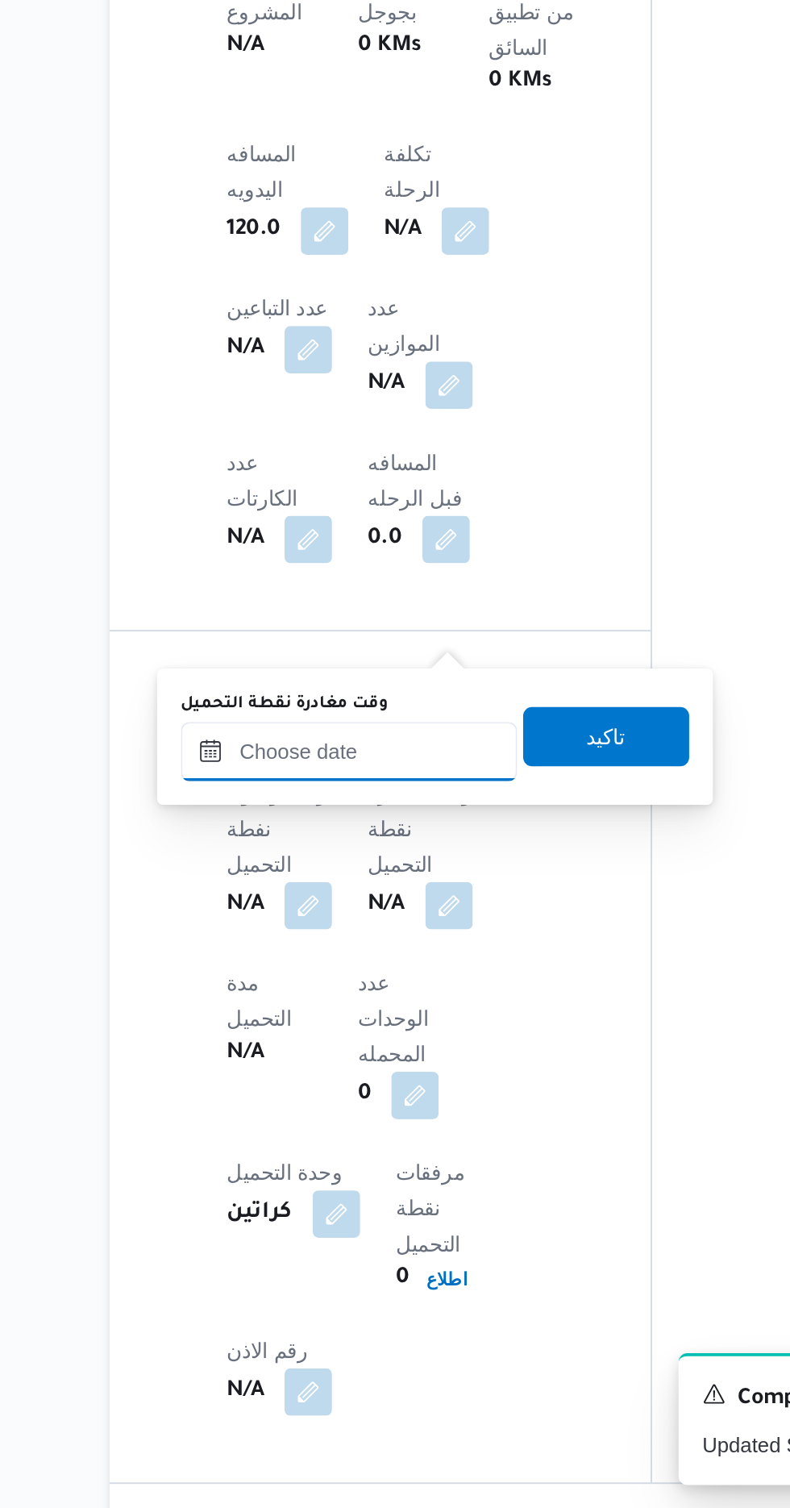
click at [353, 1096] on input "وقت مغادرة نقطة التحميل" at bounding box center [339, 1095] width 183 height 32
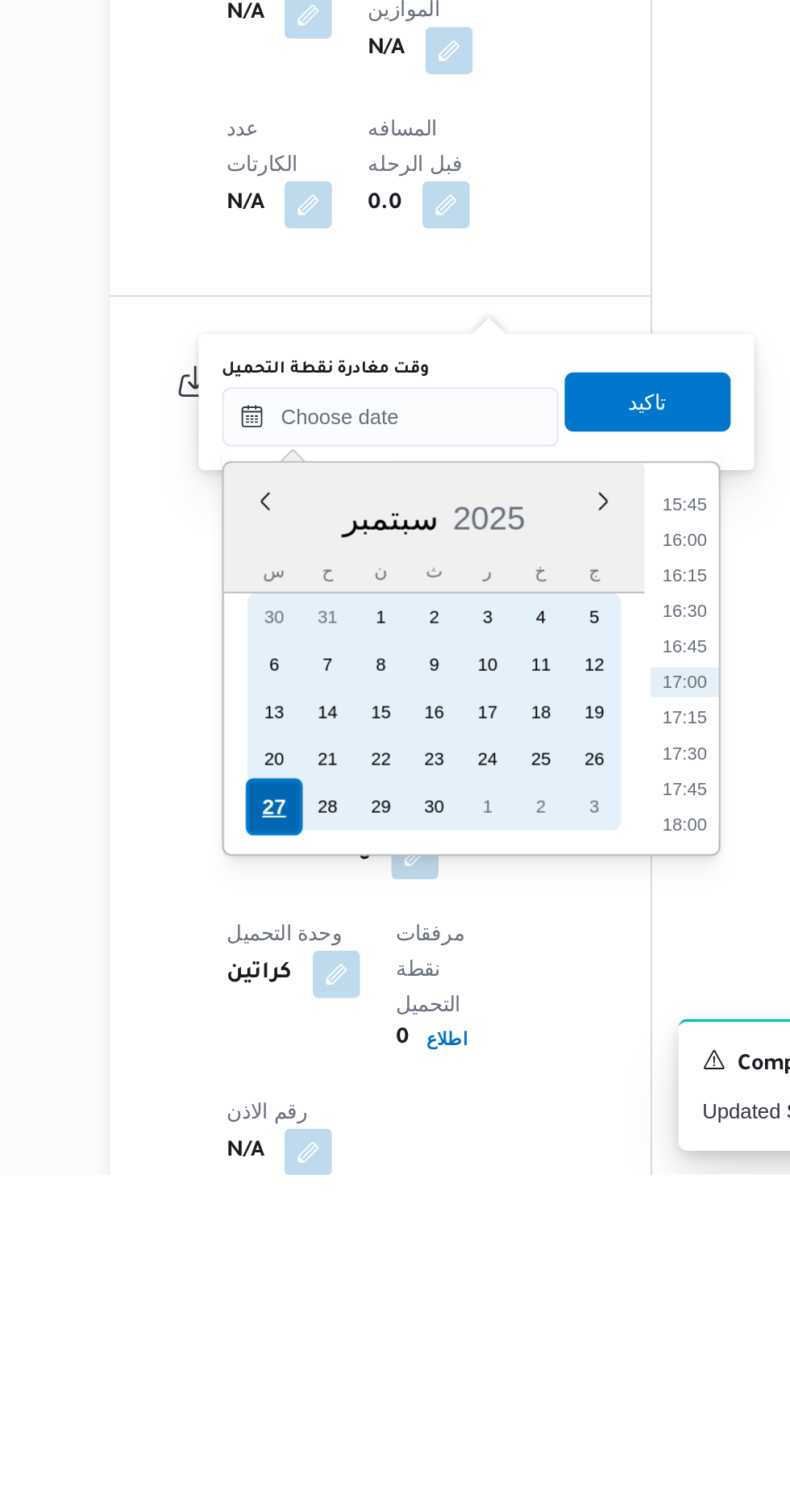
click at [302, 1309] on div "27" at bounding box center [298, 1307] width 31 height 31
type input "[DATE] ٠٠:٠٠"
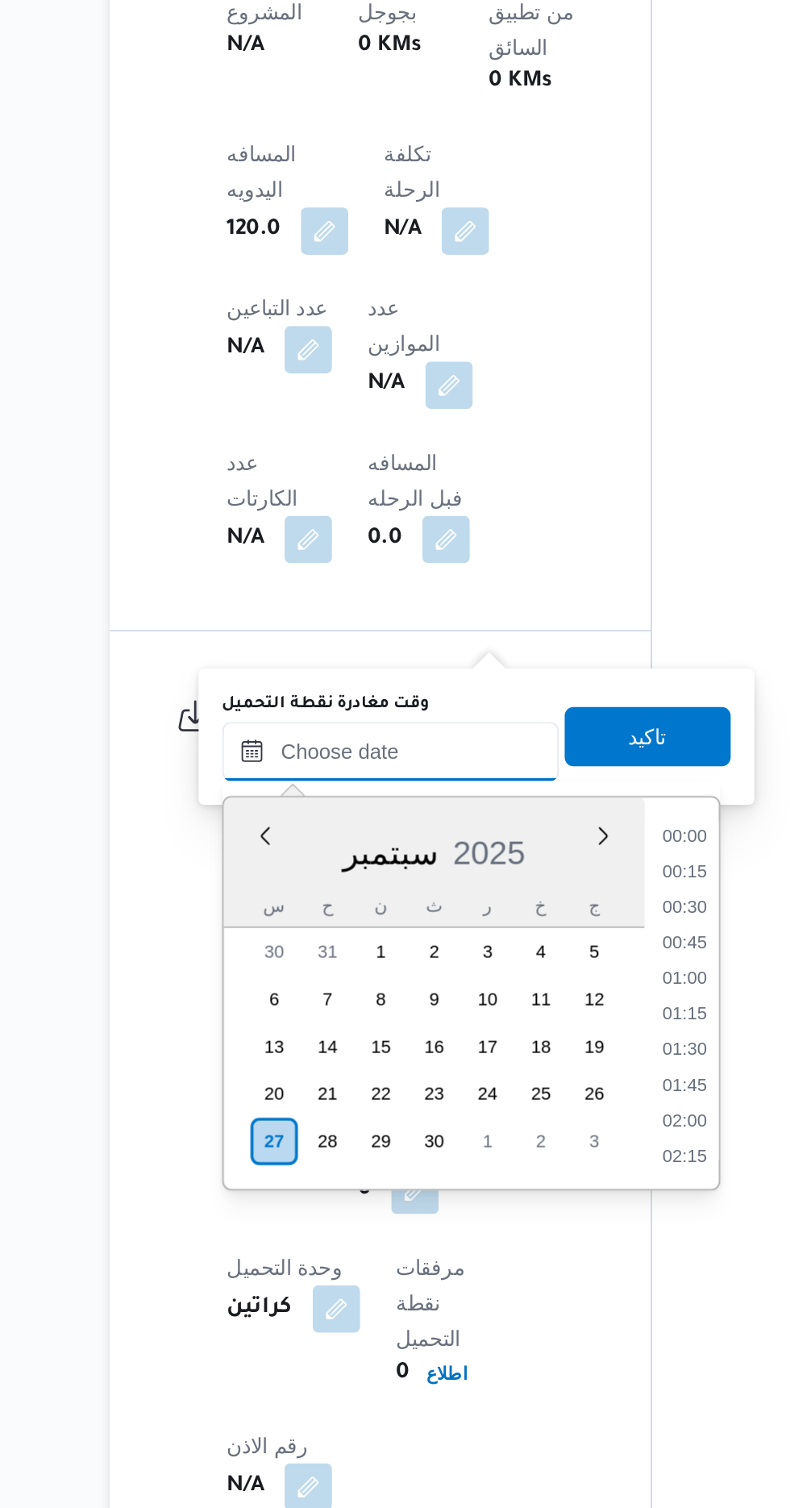
click at [302, 1098] on input "وقت مغادرة نقطة التحميل" at bounding box center [362, 1095] width 183 height 32
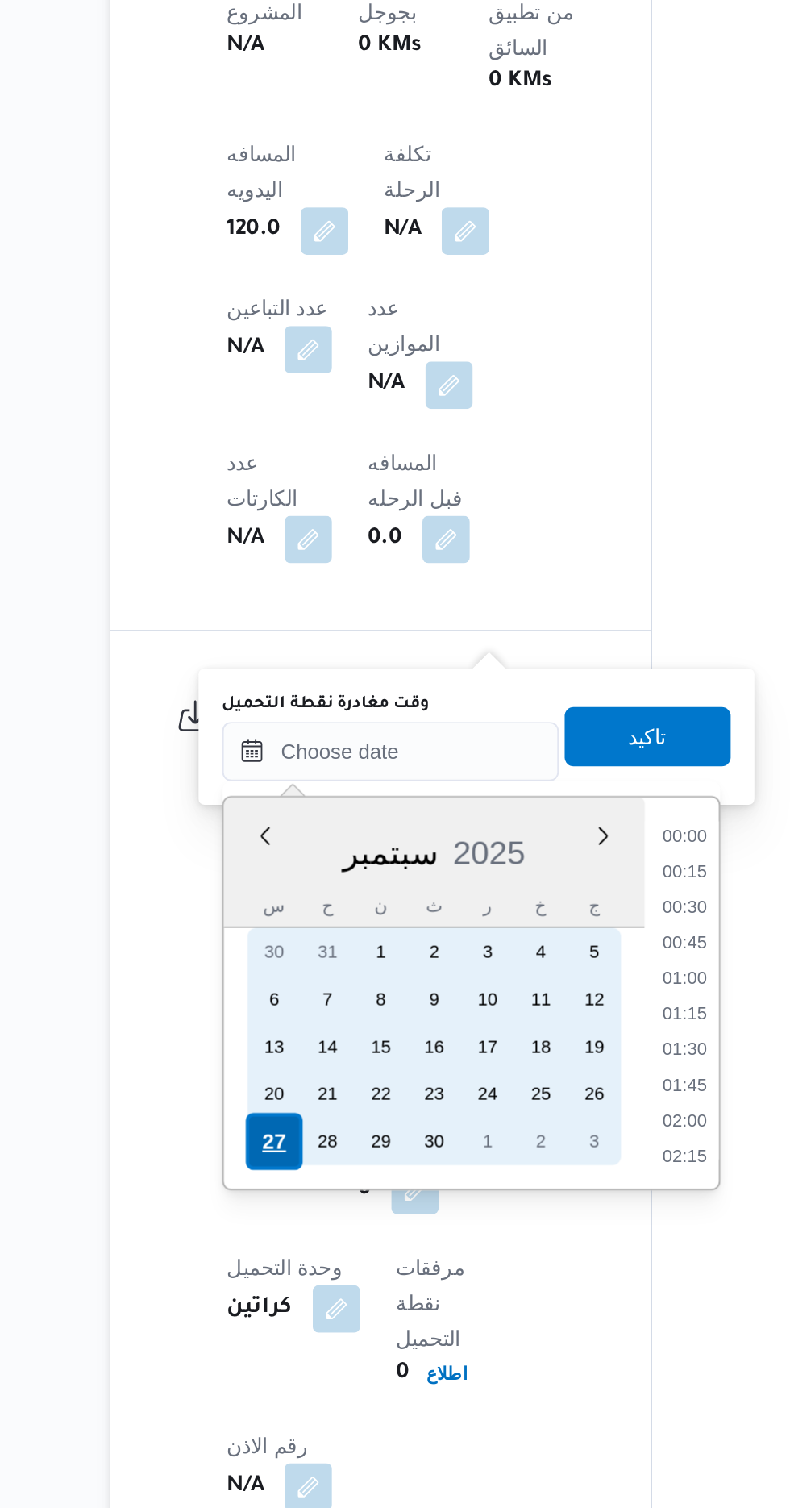
click at [285, 1308] on div "27" at bounding box center [298, 1307] width 31 height 31
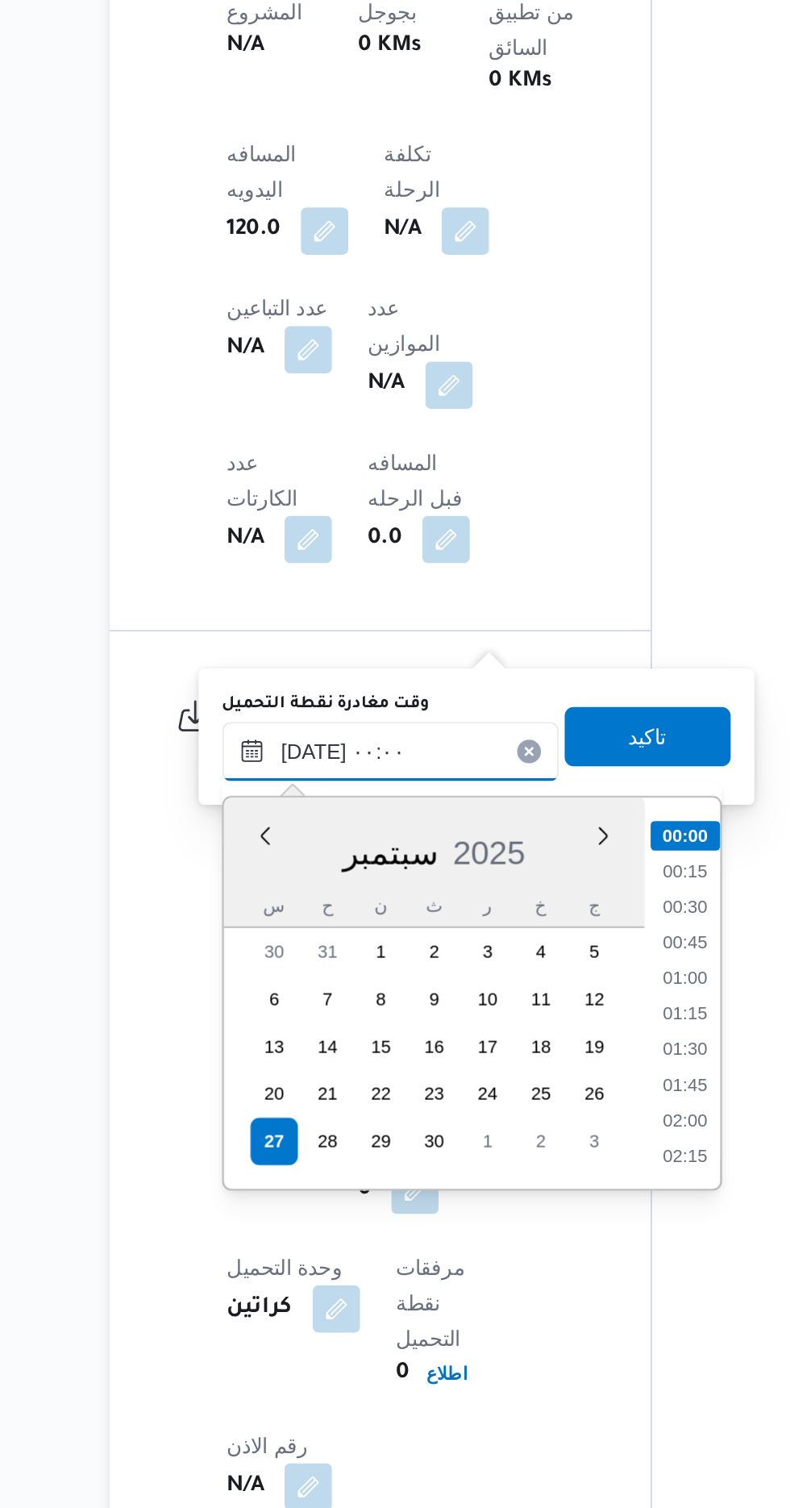
click at [279, 1095] on input "[DATE] ٠٠:٠٠" at bounding box center [362, 1095] width 183 height 32
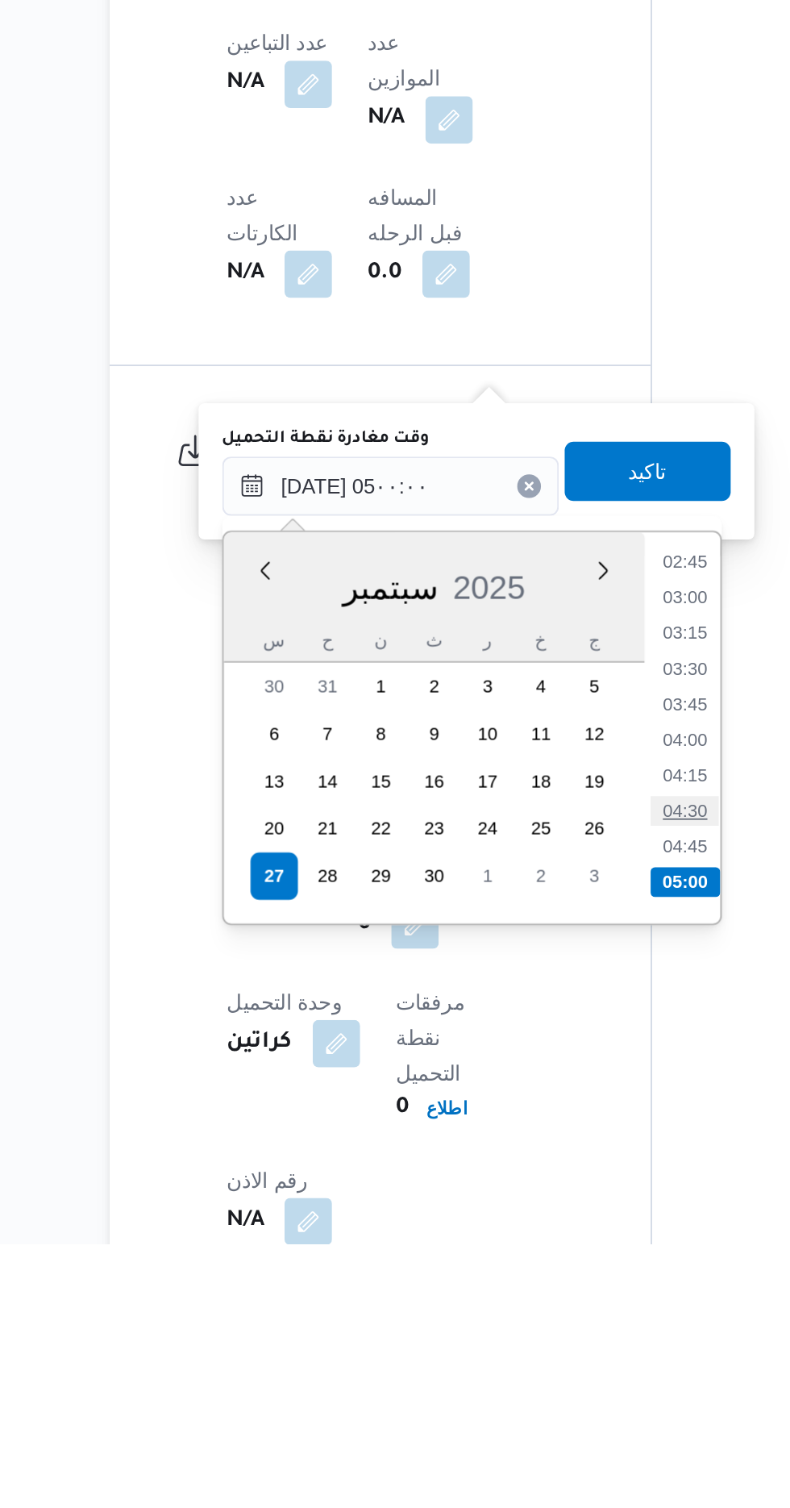
click at [522, 1272] on li "04:30" at bounding box center [522, 1272] width 37 height 16
type input "[DATE] ٠٤:٣٠"
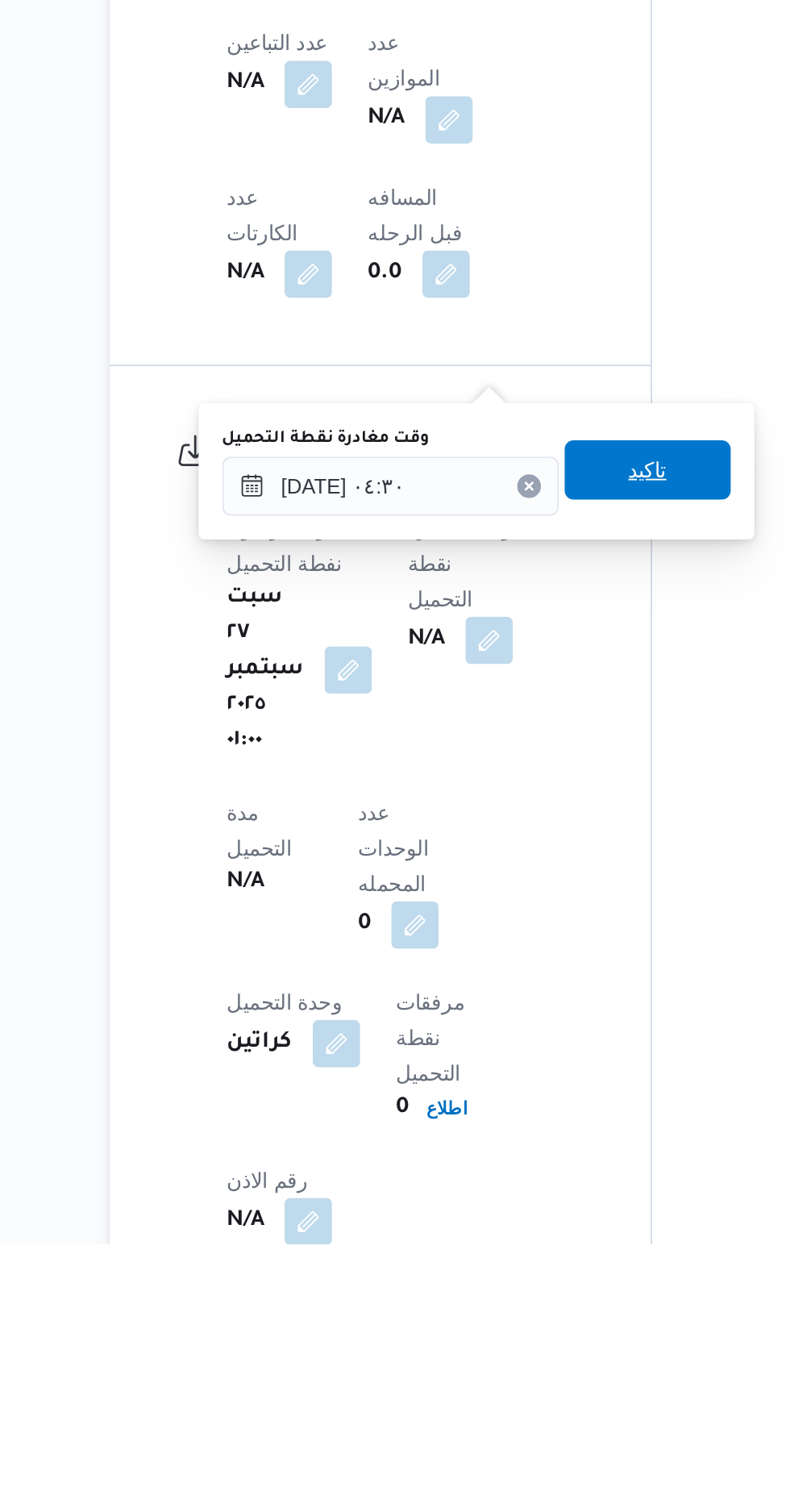
click at [513, 1092] on span "تاكيد" at bounding box center [502, 1086] width 21 height 19
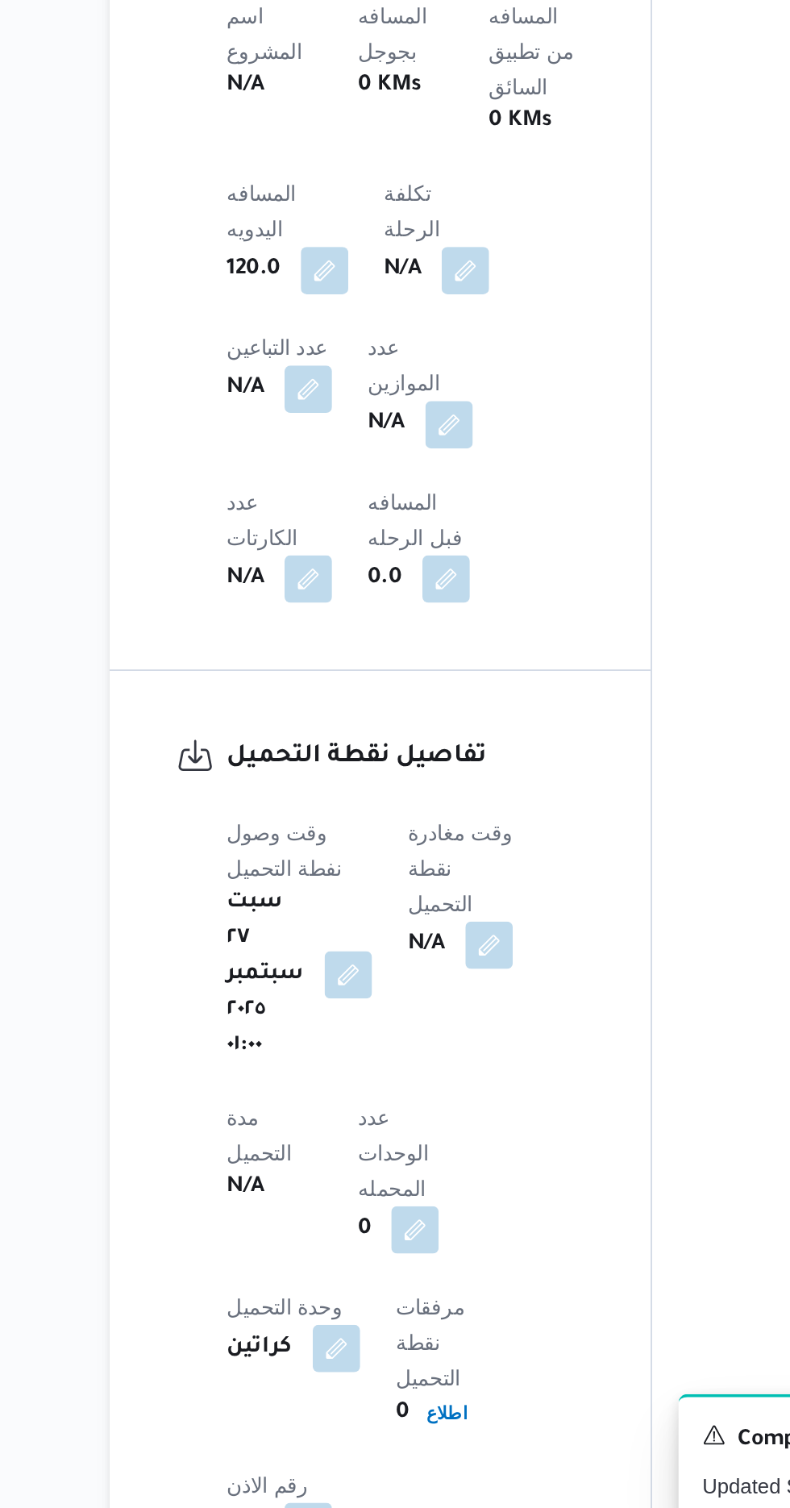
scroll to position [709, 0]
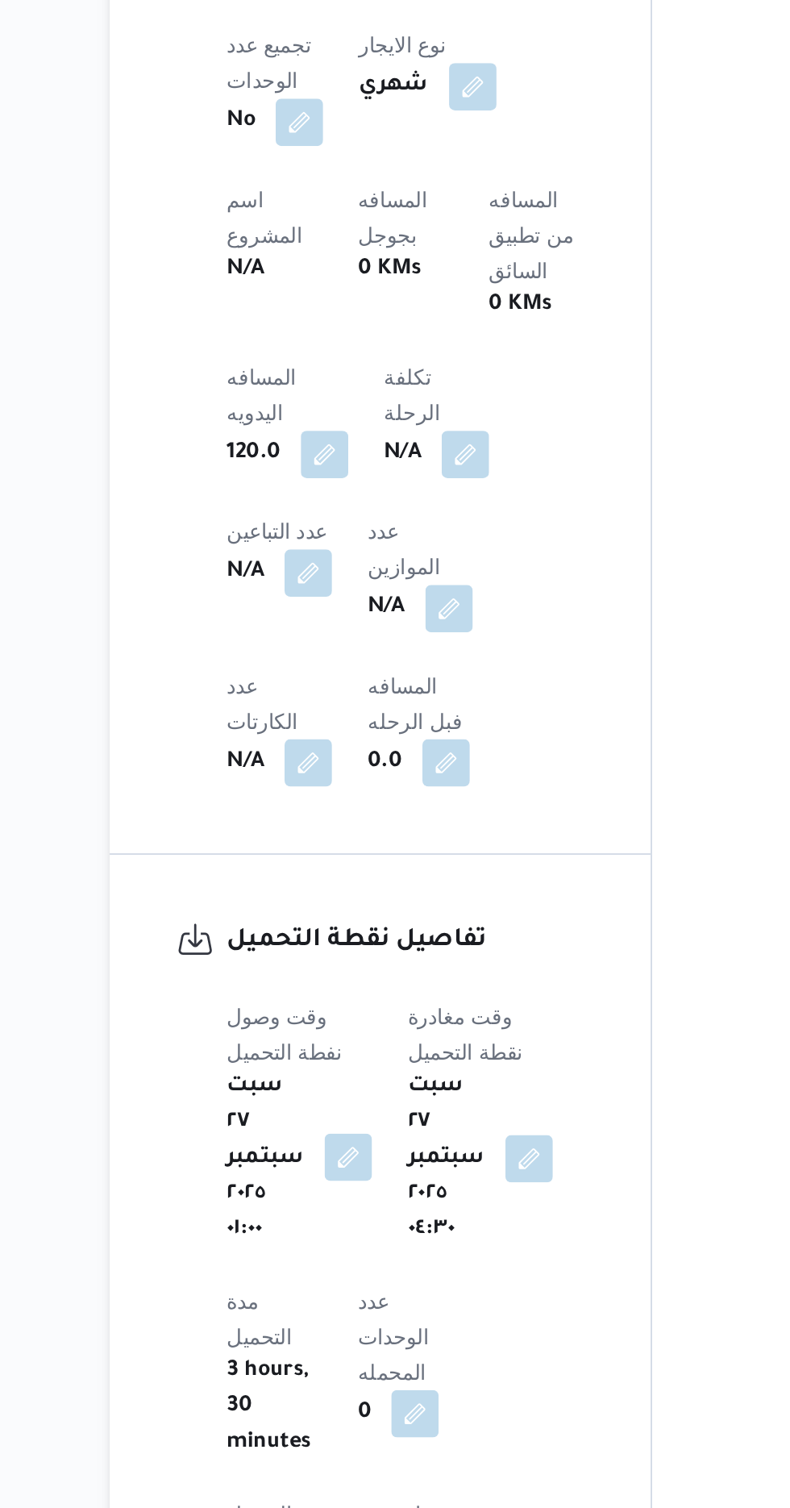
click at [342, 1181] on button "button" at bounding box center [339, 1194] width 26 height 26
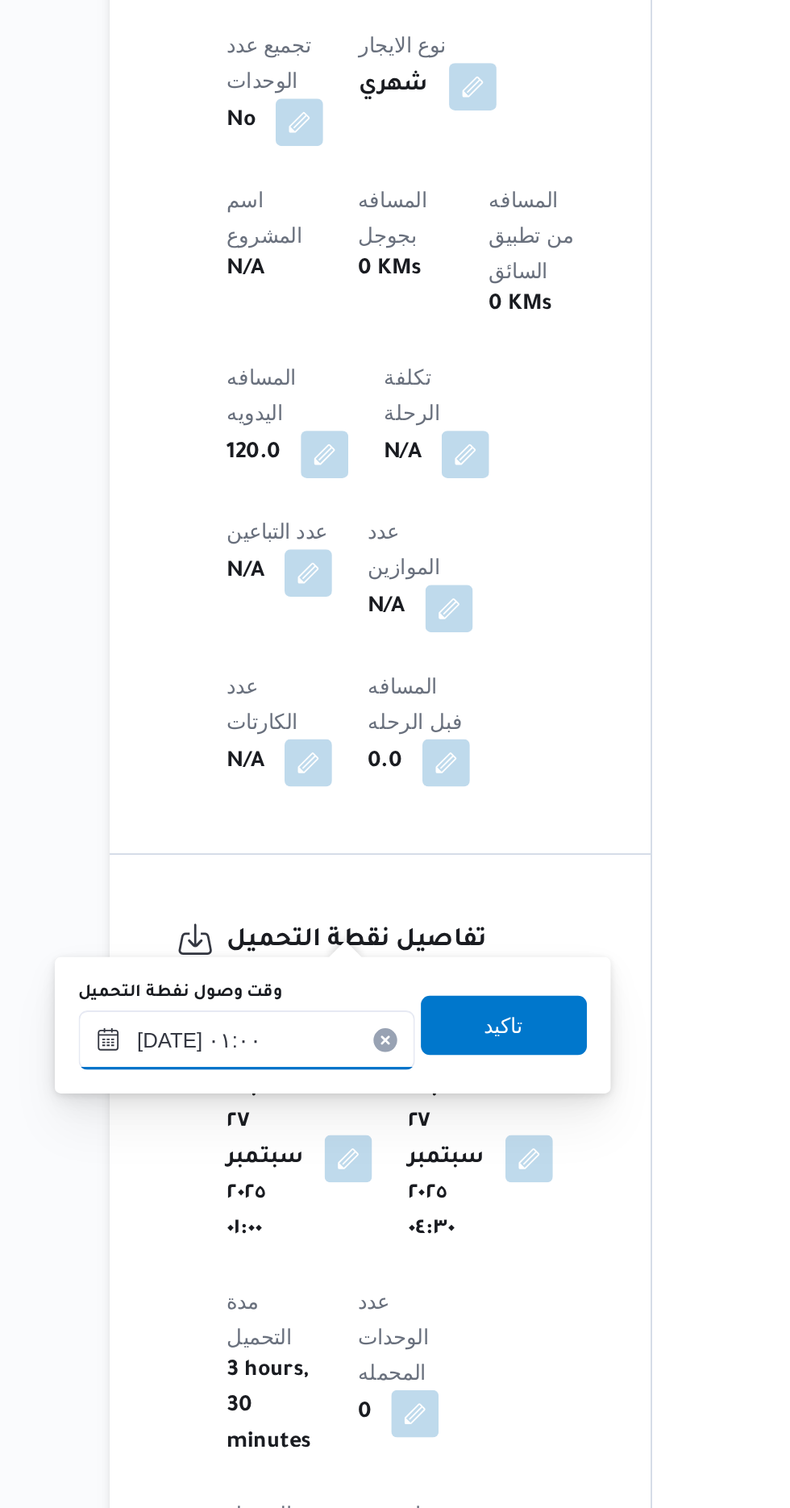
click at [297, 1121] on input "[DATE] ٠١:٠٠" at bounding box center [284, 1130] width 183 height 32
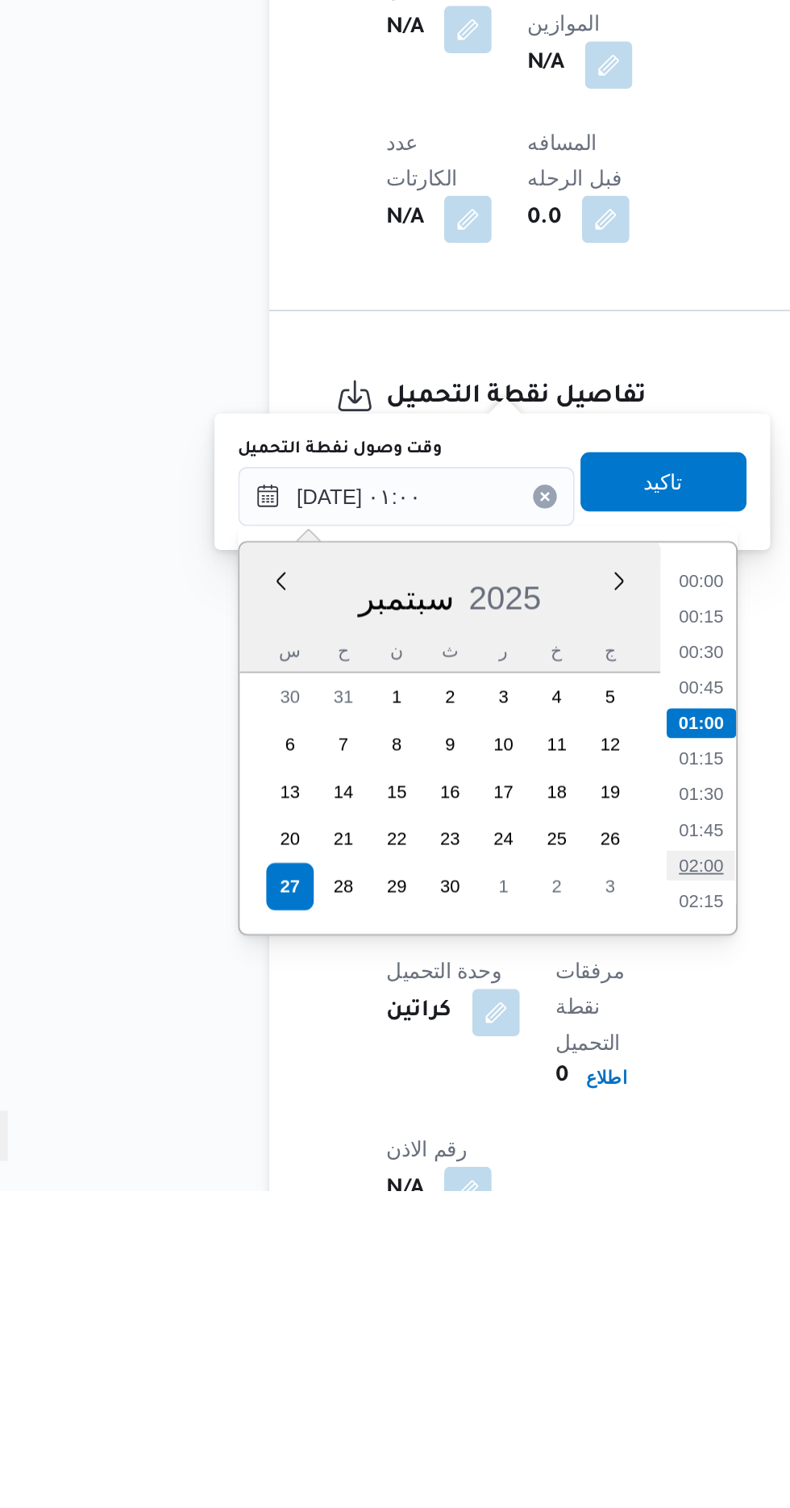
click at [444, 1330] on li "02:00" at bounding box center [444, 1331] width 37 height 16
type input "[DATE] ٠١:٠٠"
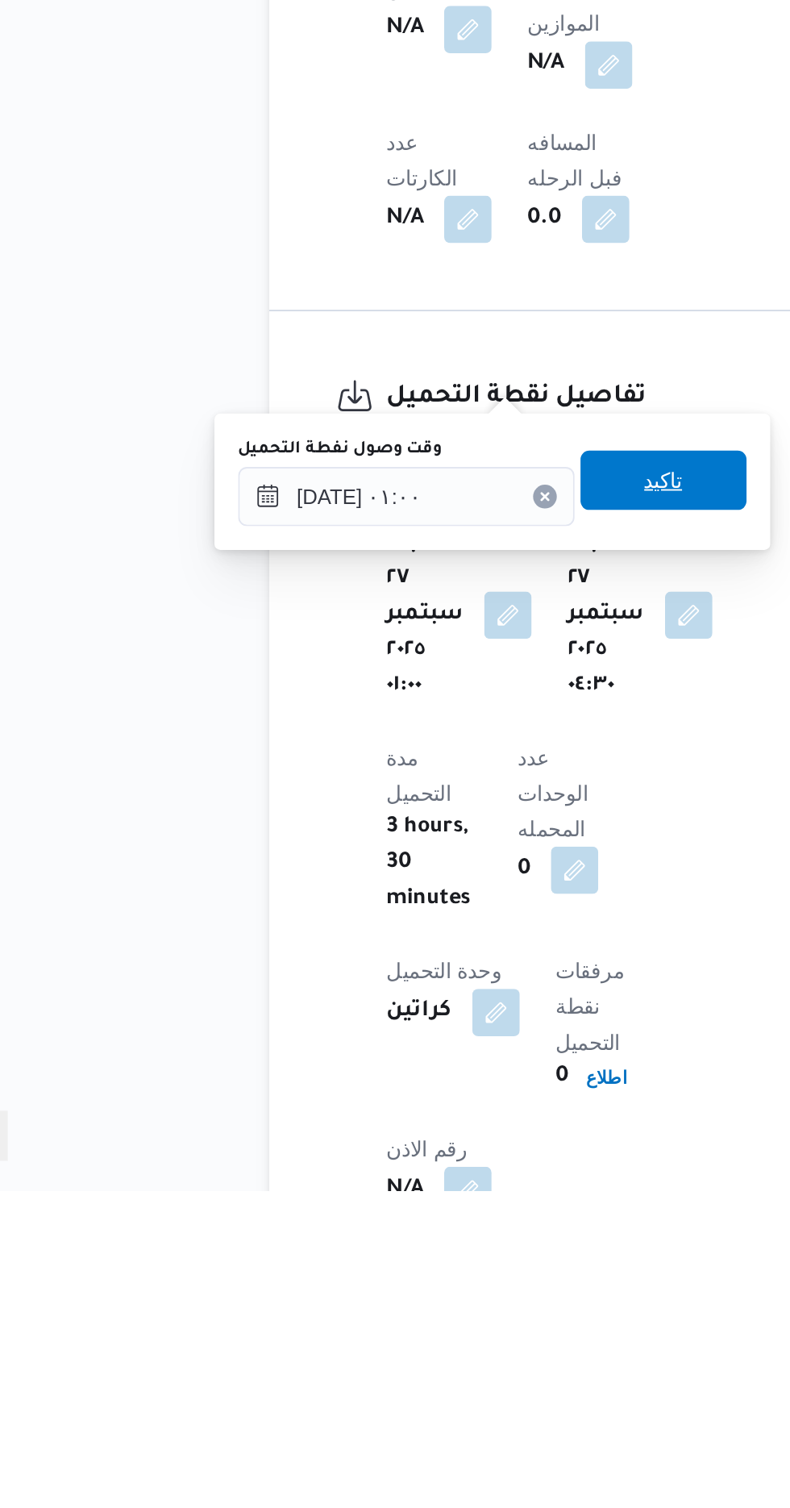
click at [439, 1137] on div "تاكيد" at bounding box center [424, 1122] width 90 height 32
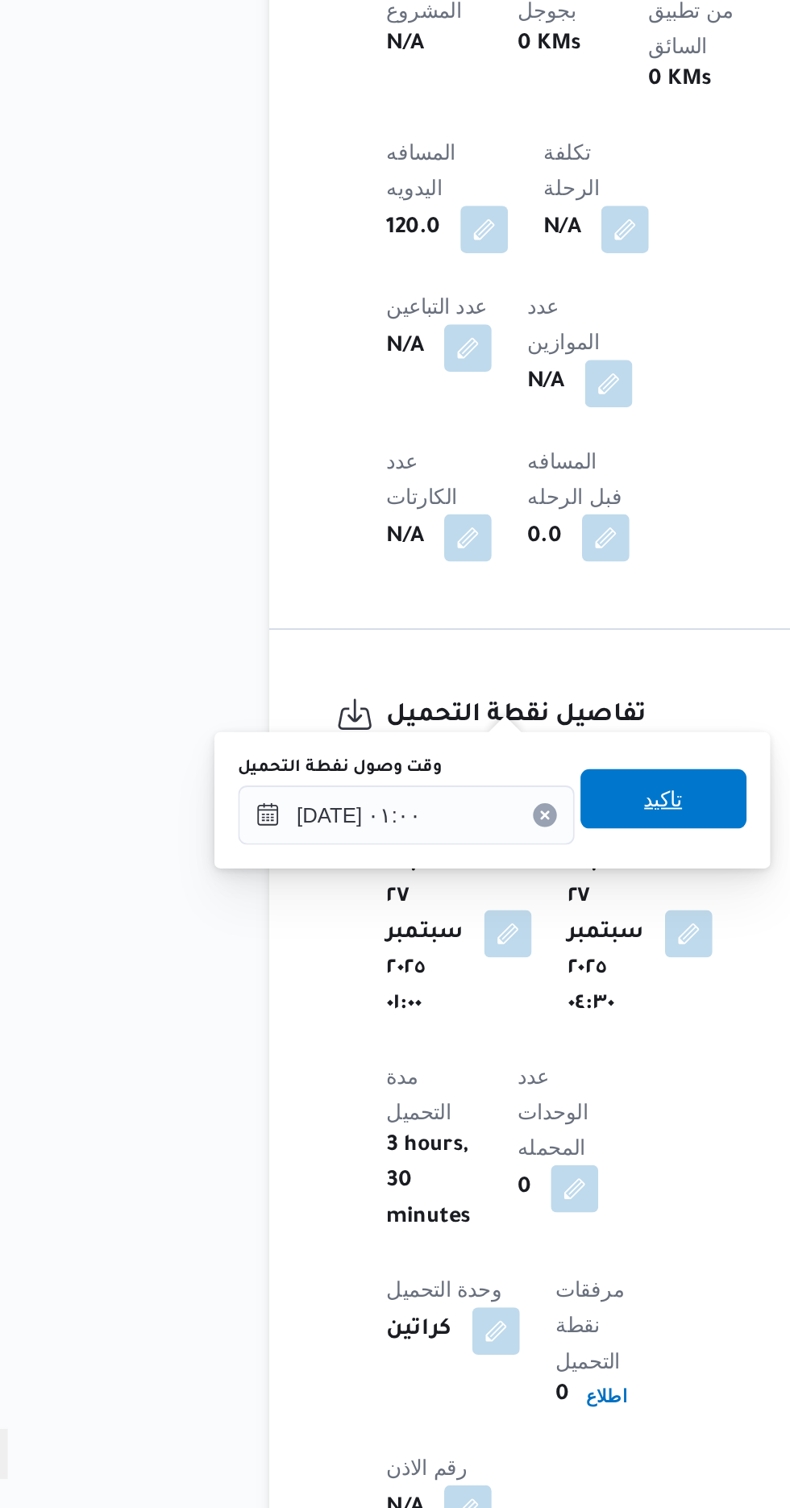
click at [432, 1116] on span "تاكيد" at bounding box center [424, 1121] width 21 height 19
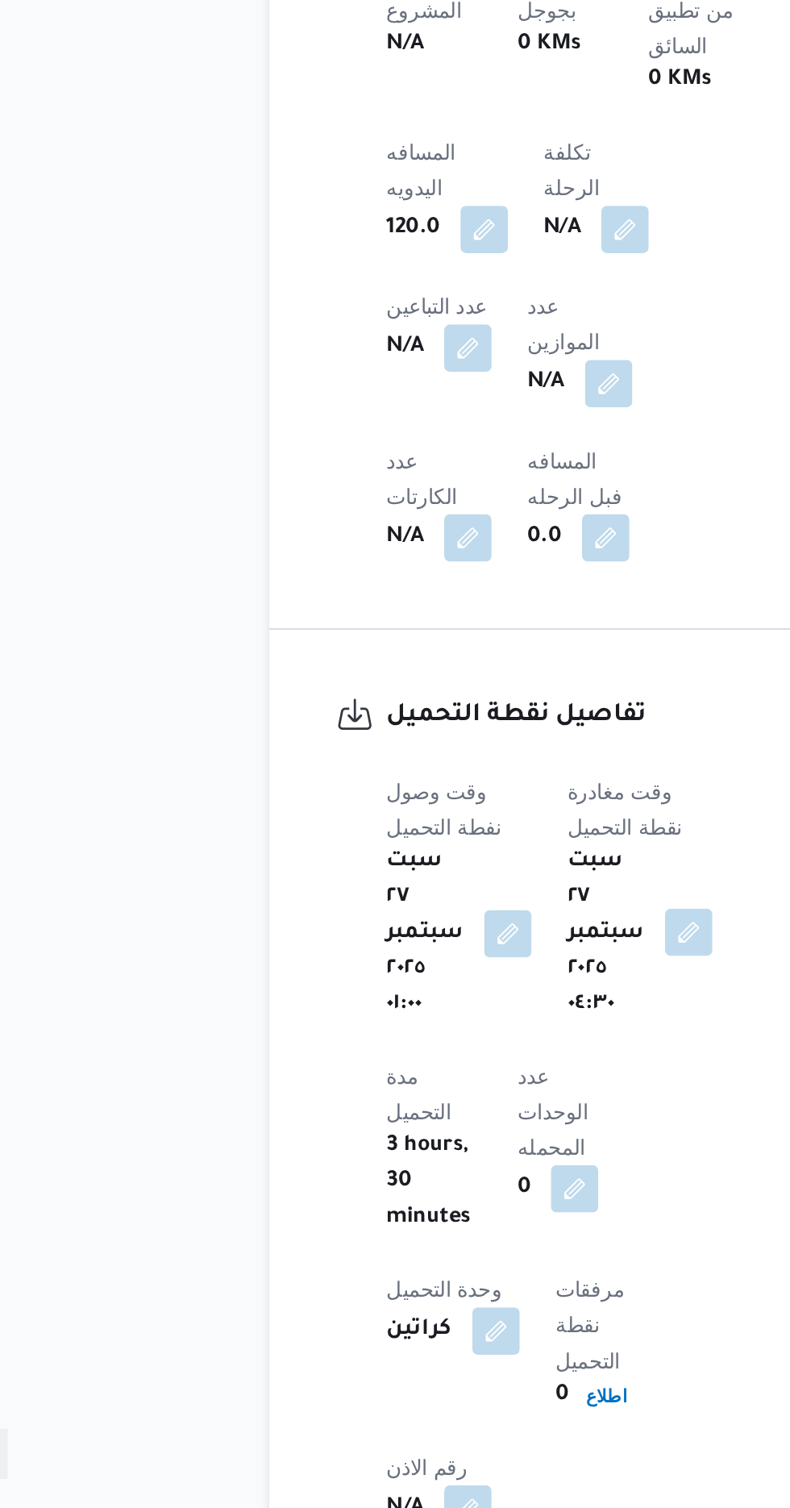
click at [436, 1181] on button "button" at bounding box center [438, 1194] width 26 height 26
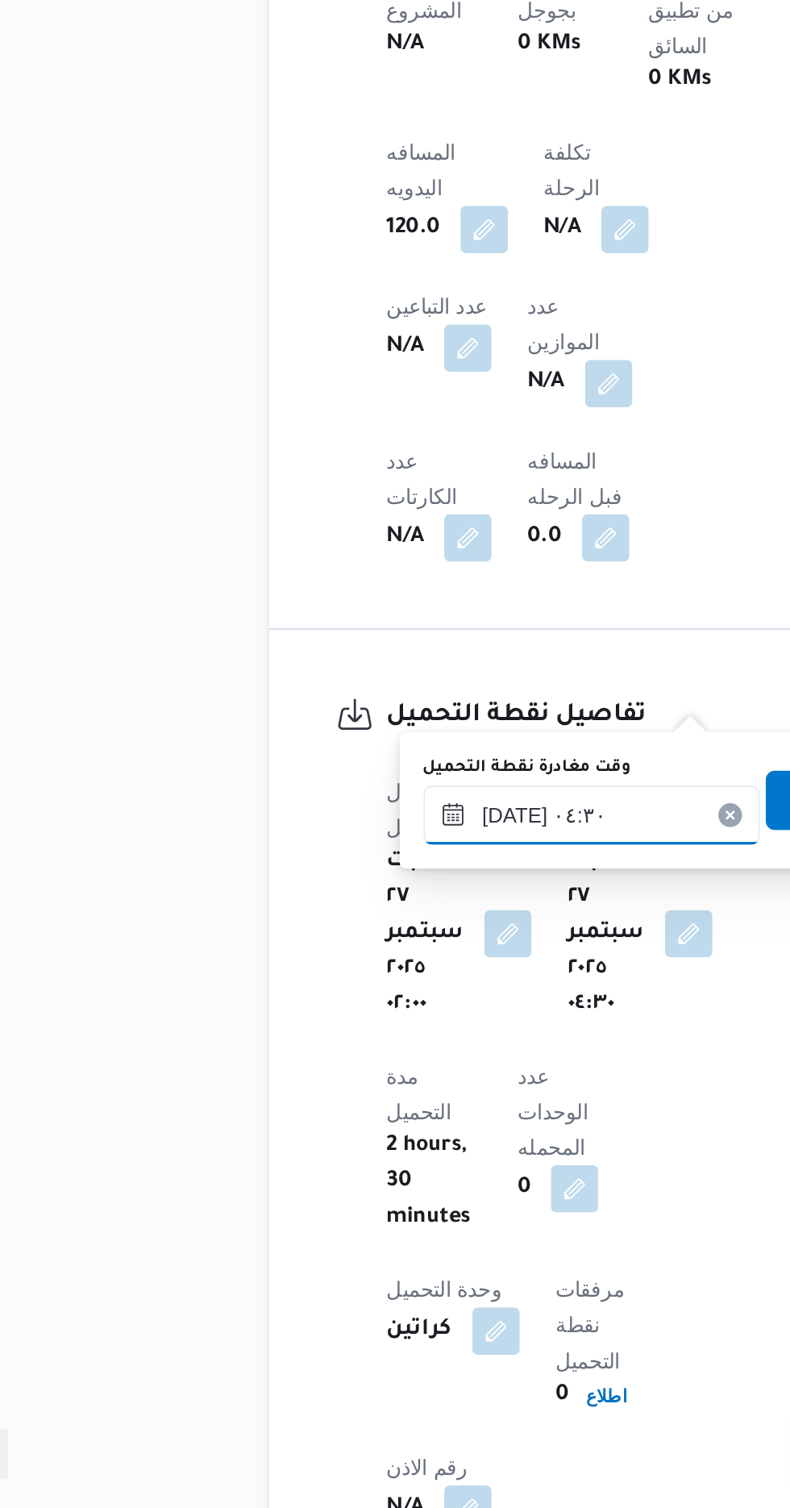
click at [348, 1133] on input "[DATE] ٠٤:٣٠" at bounding box center [384, 1130] width 183 height 32
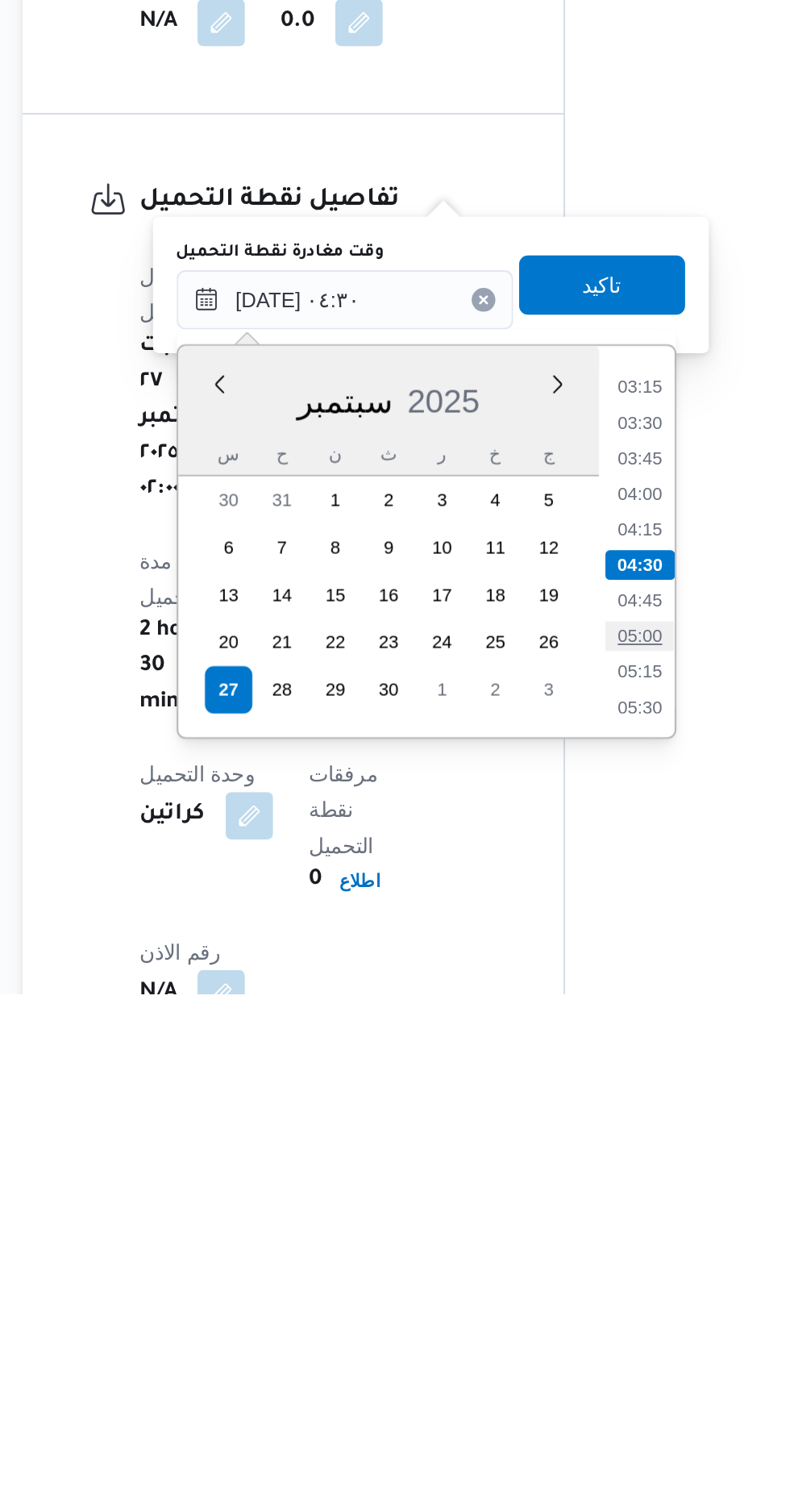
click at [544, 1310] on li "05:00" at bounding box center [544, 1313] width 37 height 16
type input "[DATE] ٠٤:٣٠"
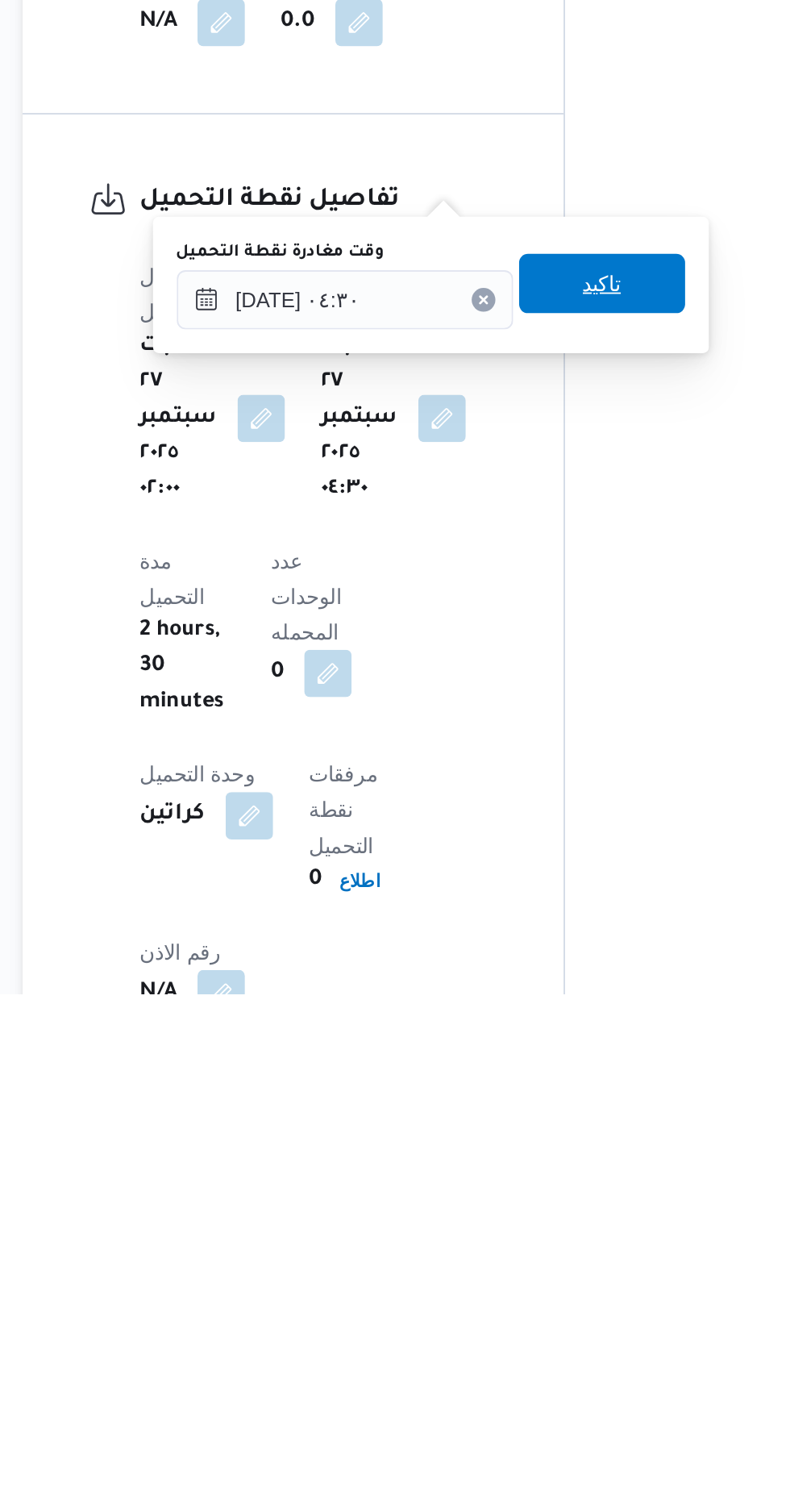
click at [535, 1119] on span "تاكيد" at bounding box center [524, 1121] width 21 height 19
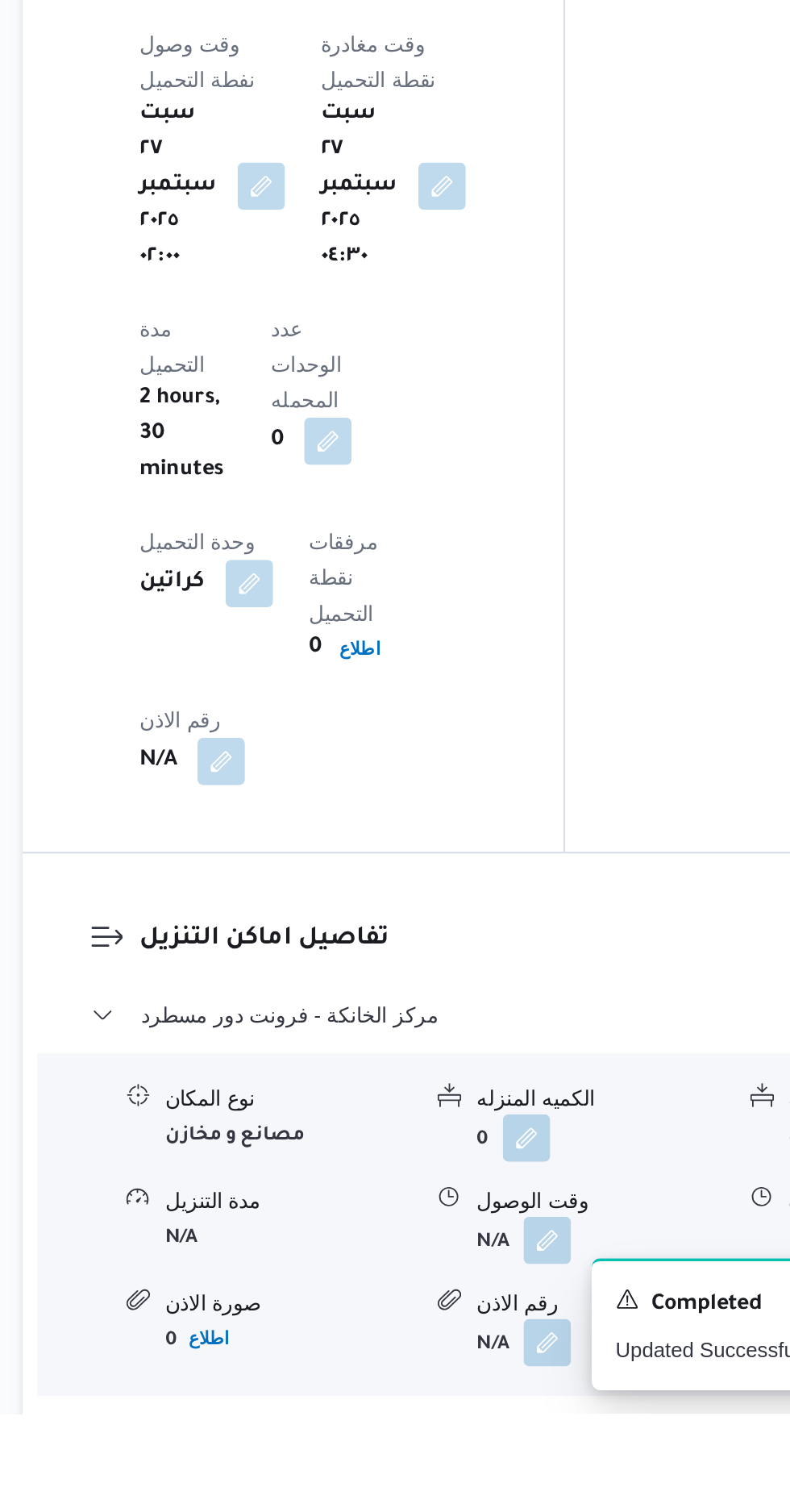
scroll to position [1104, 0]
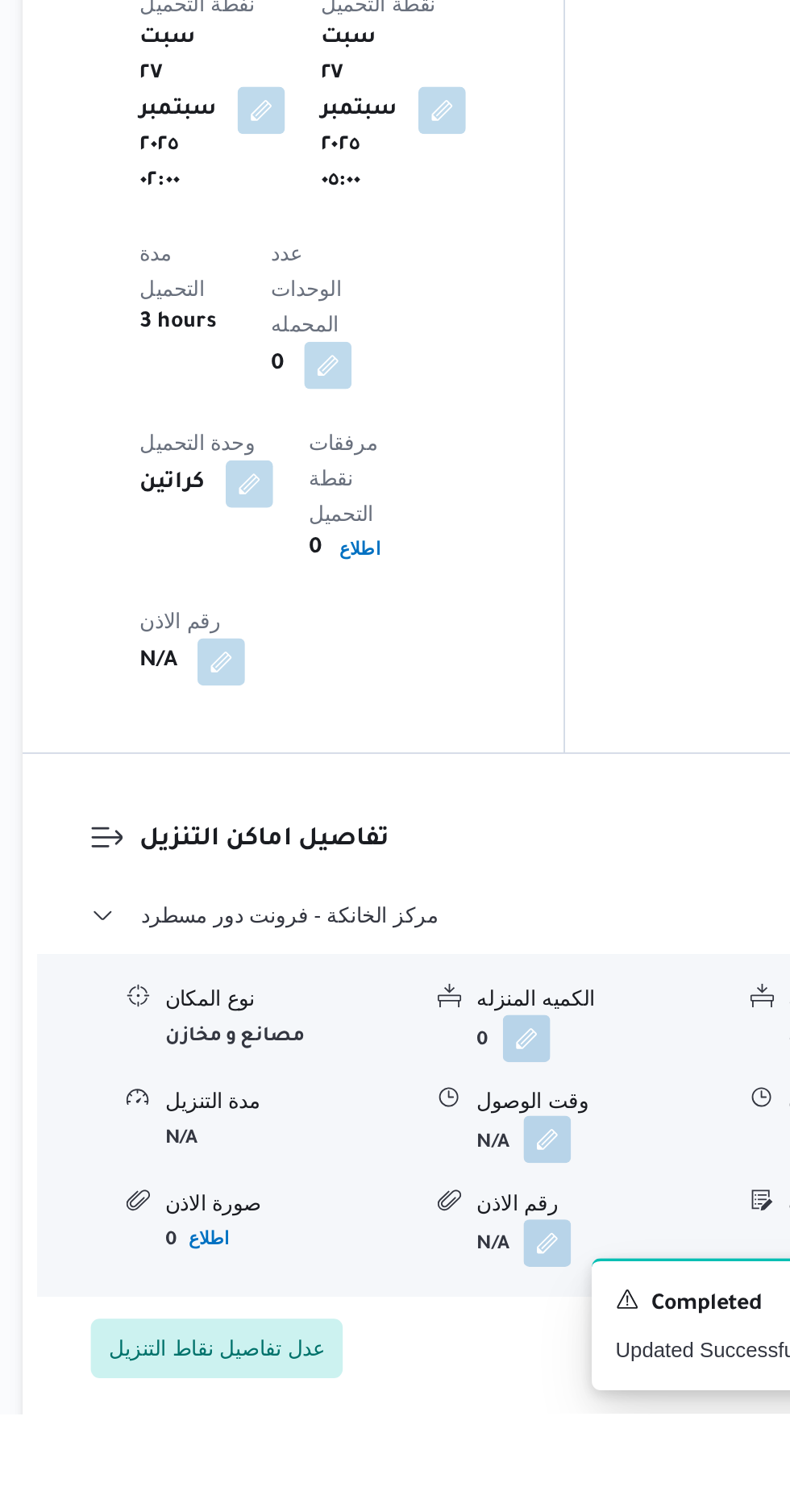
click at [498, 1345] on button "button" at bounding box center [495, 1358] width 26 height 26
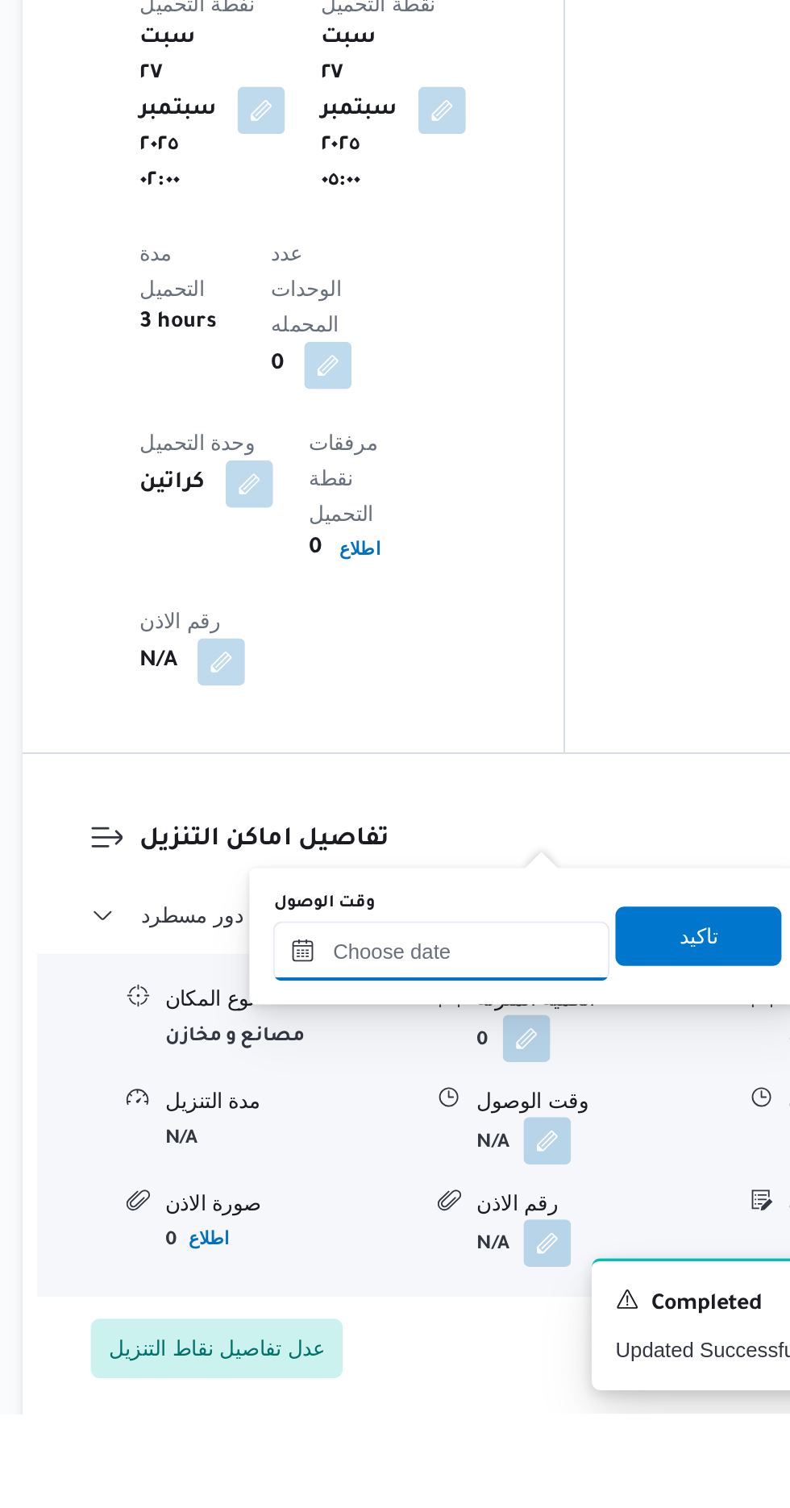
click at [468, 1249] on input "وقت الوصول" at bounding box center [437, 1256] width 183 height 32
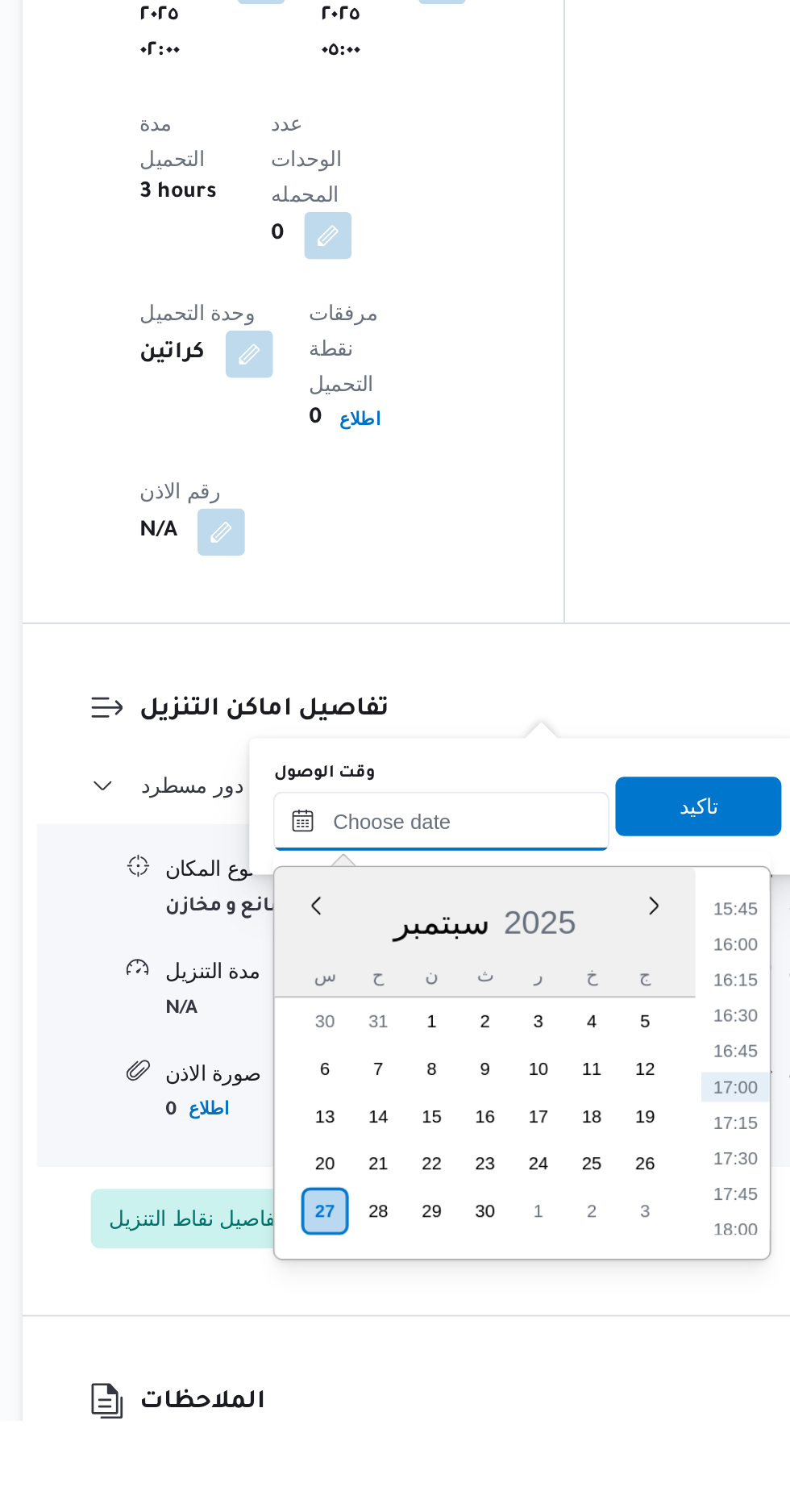
scroll to position [1179, 0]
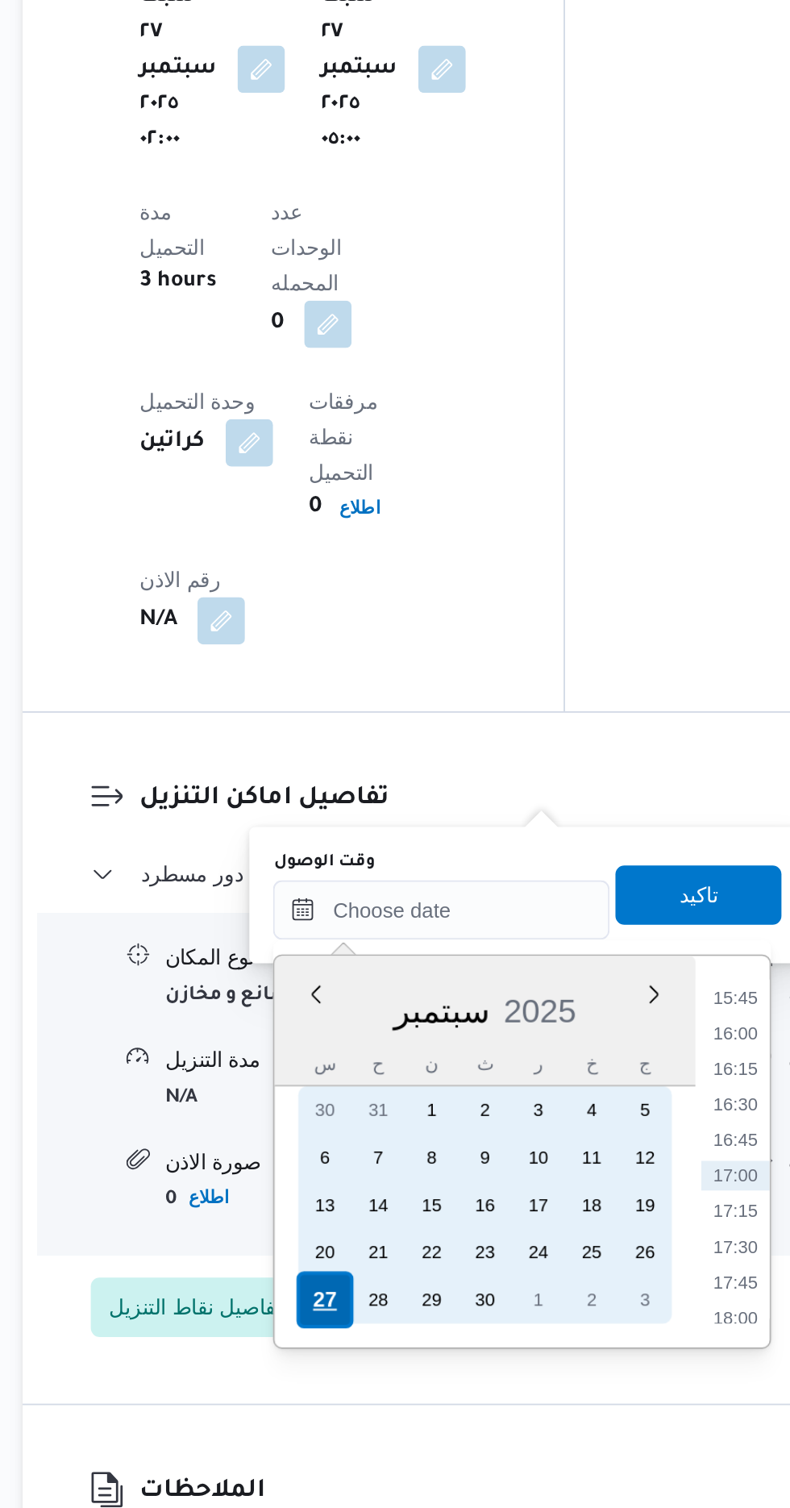
click at [372, 1391] on div "27" at bounding box center [374, 1394] width 31 height 31
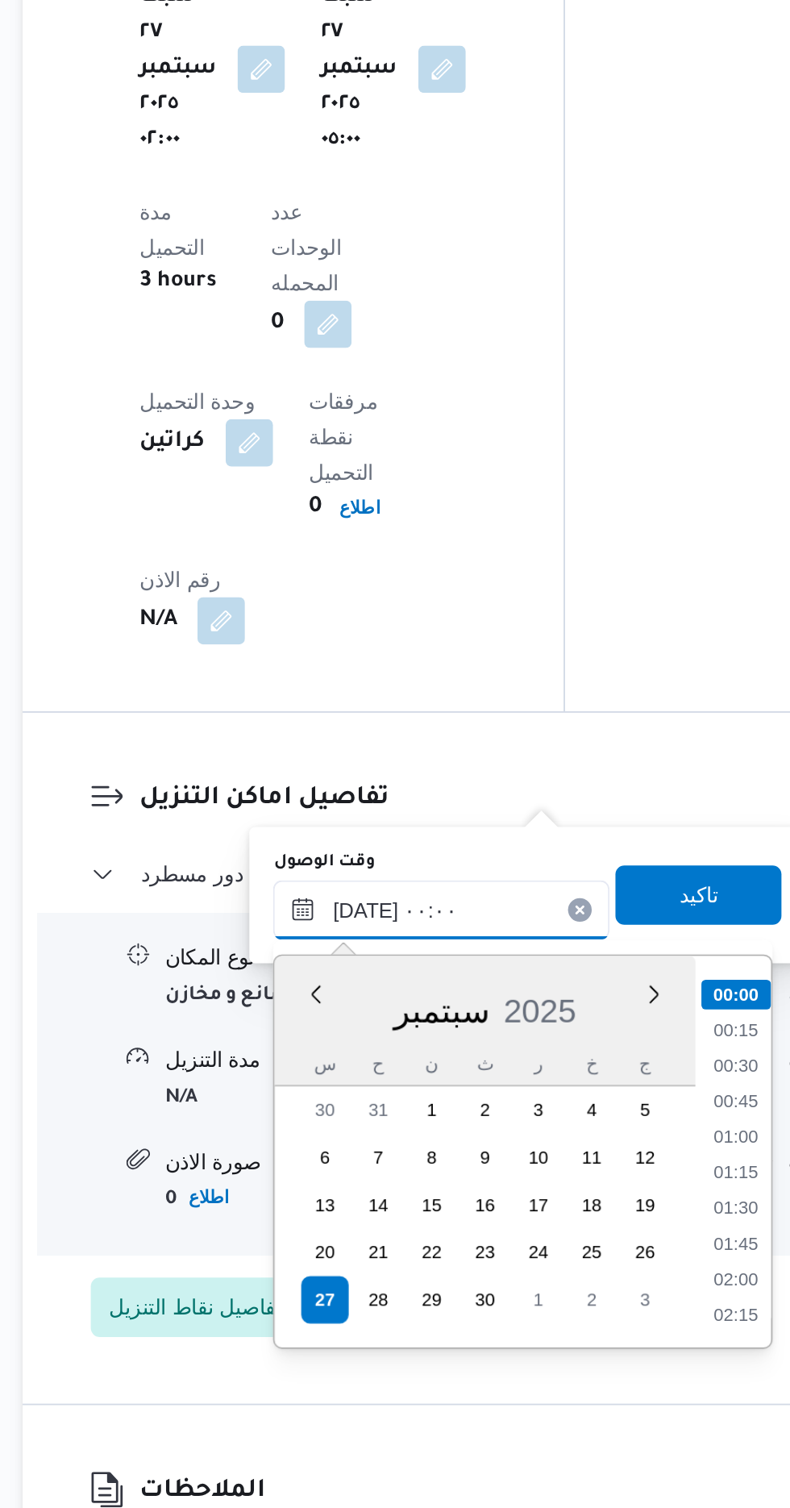
click at [349, 1187] on input "[DATE] ٠٠:٠٠" at bounding box center [437, 1182] width 183 height 32
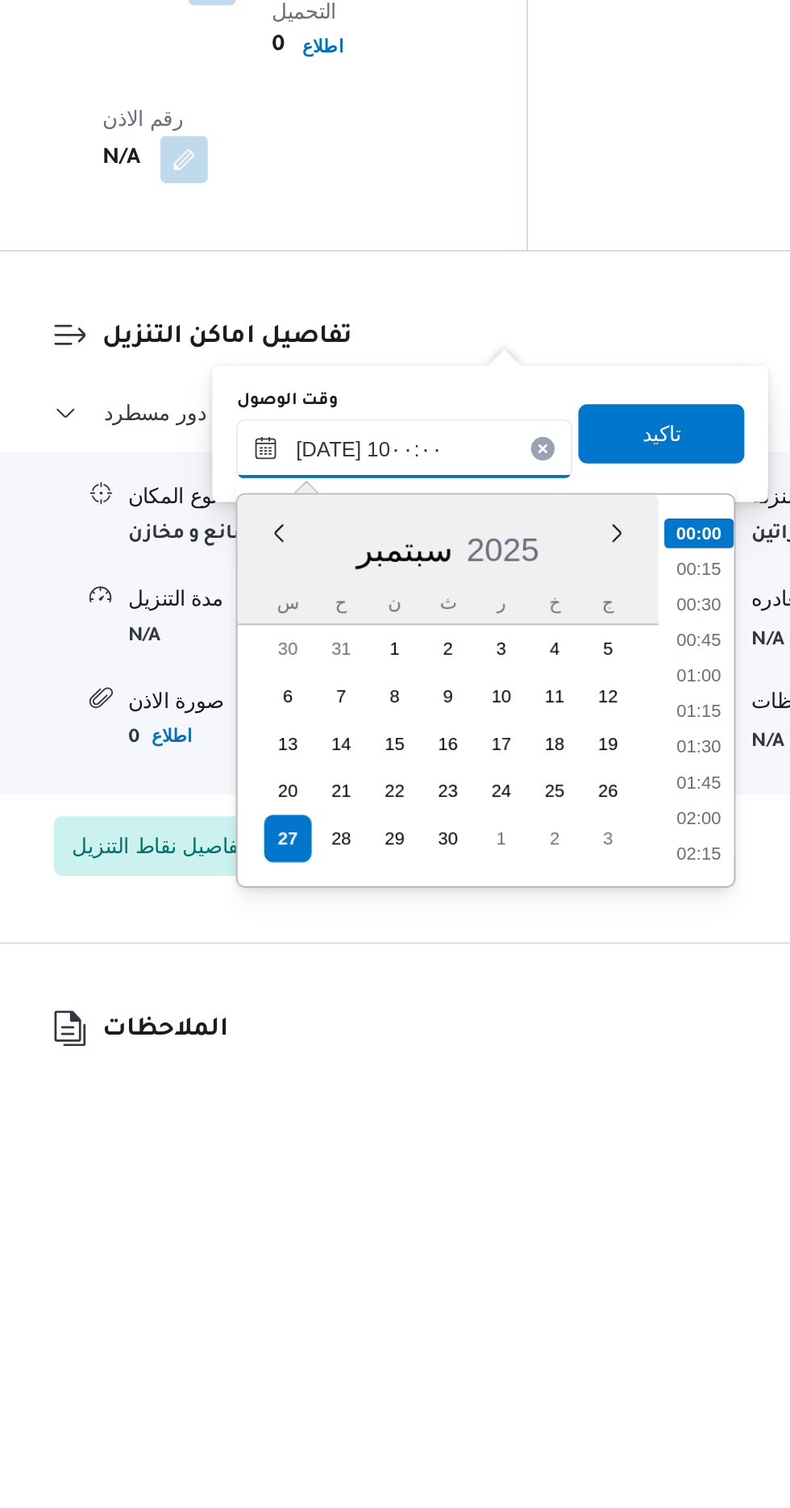
scroll to position [605, 0]
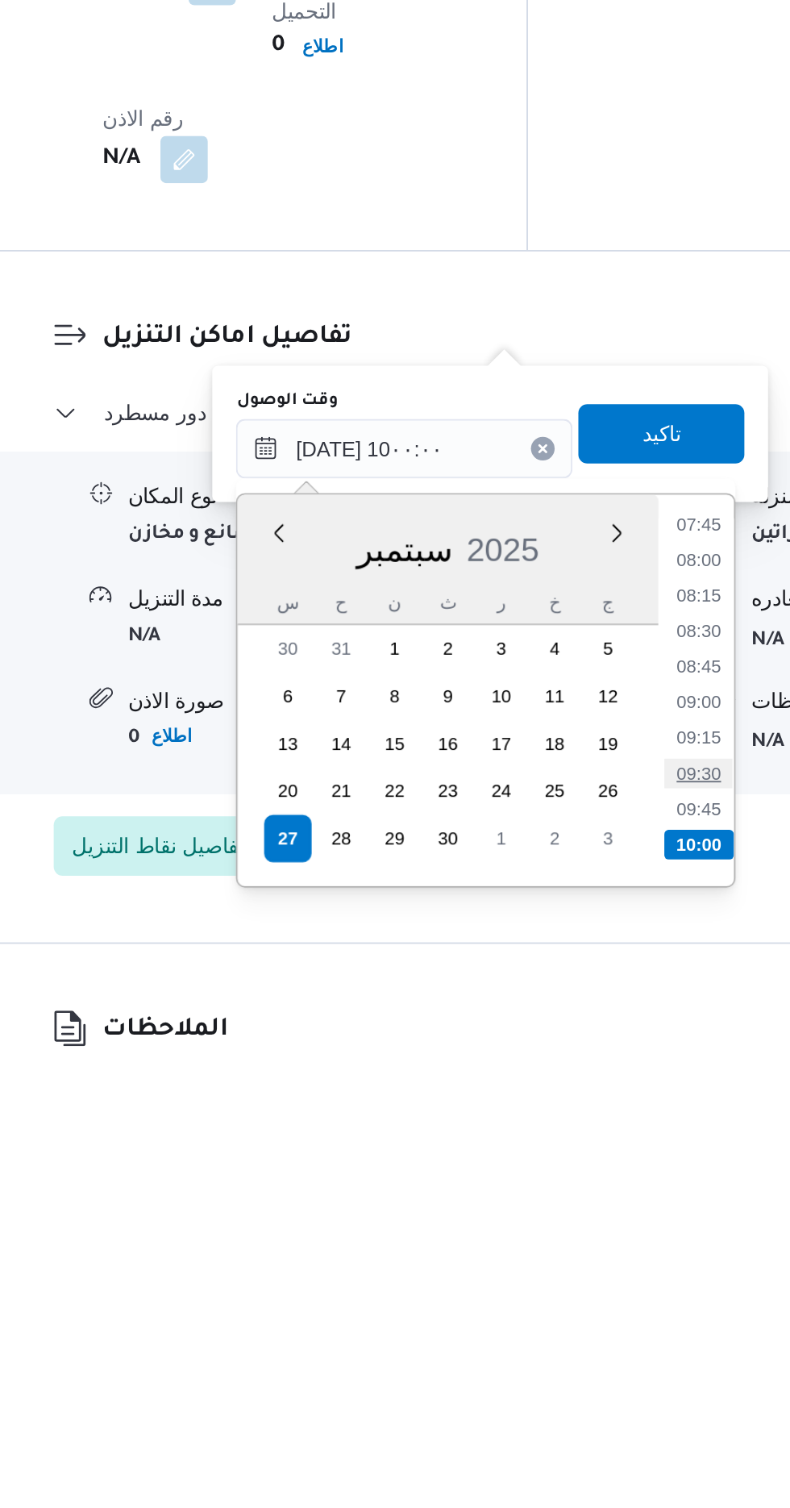
click at [593, 1351] on li "09:30" at bounding box center [598, 1358] width 37 height 16
type input "[DATE] ٠٩:٣٠"
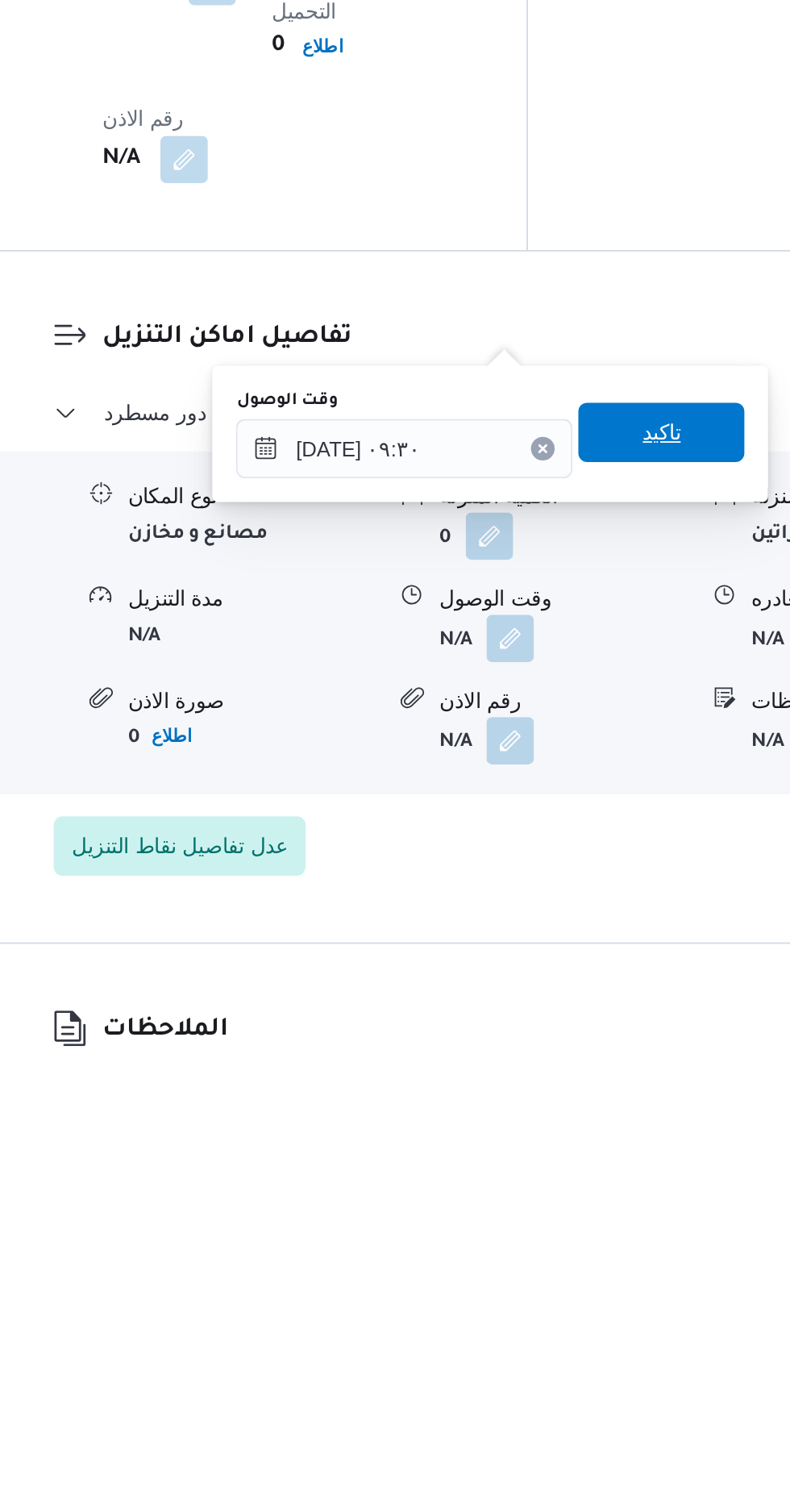
click at [588, 1175] on span "تاكيد" at bounding box center [577, 1172] width 21 height 19
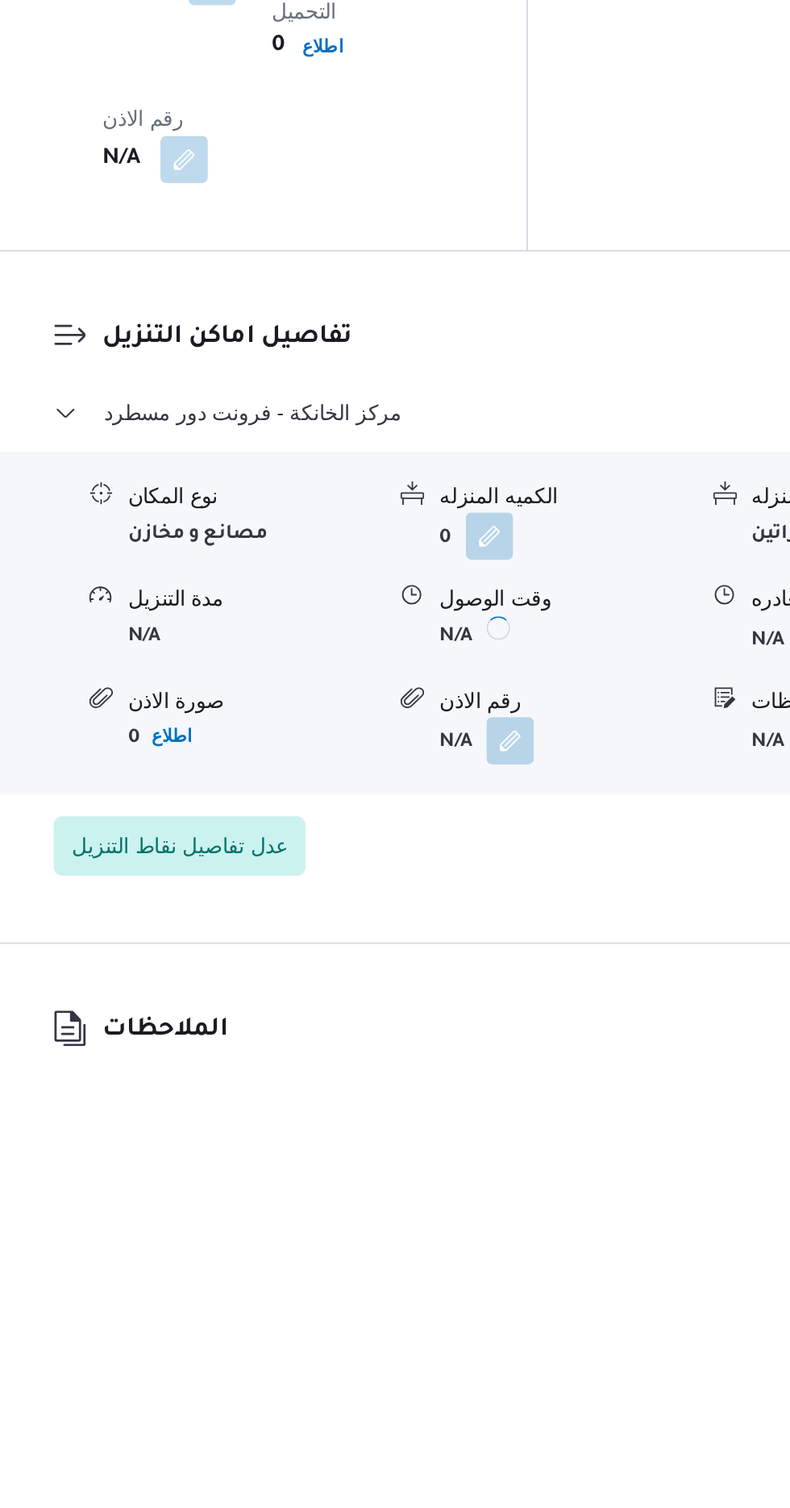
scroll to position [1179, 0]
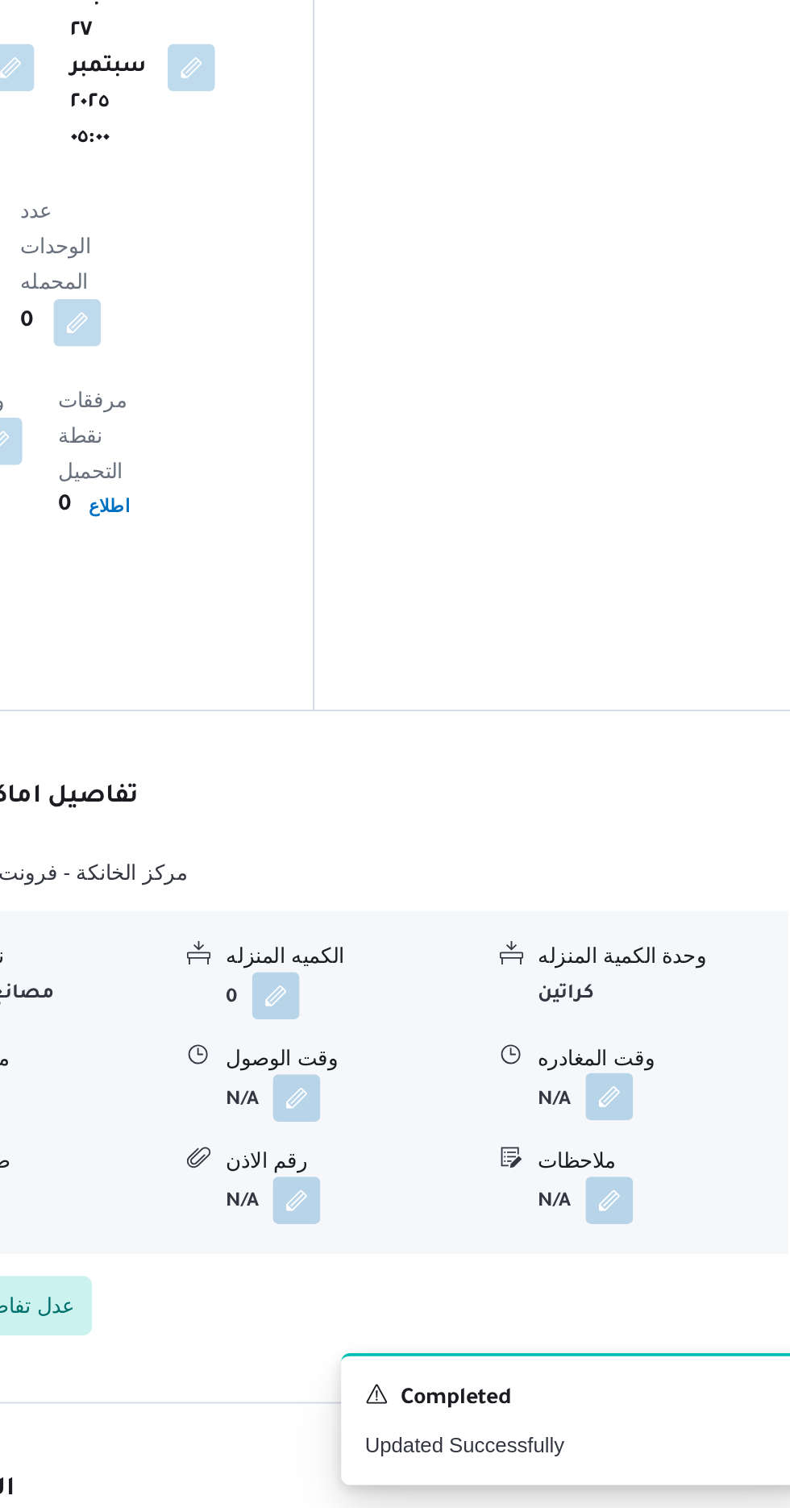
click at [667, 1271] on button "button" at bounding box center [665, 1284] width 26 height 26
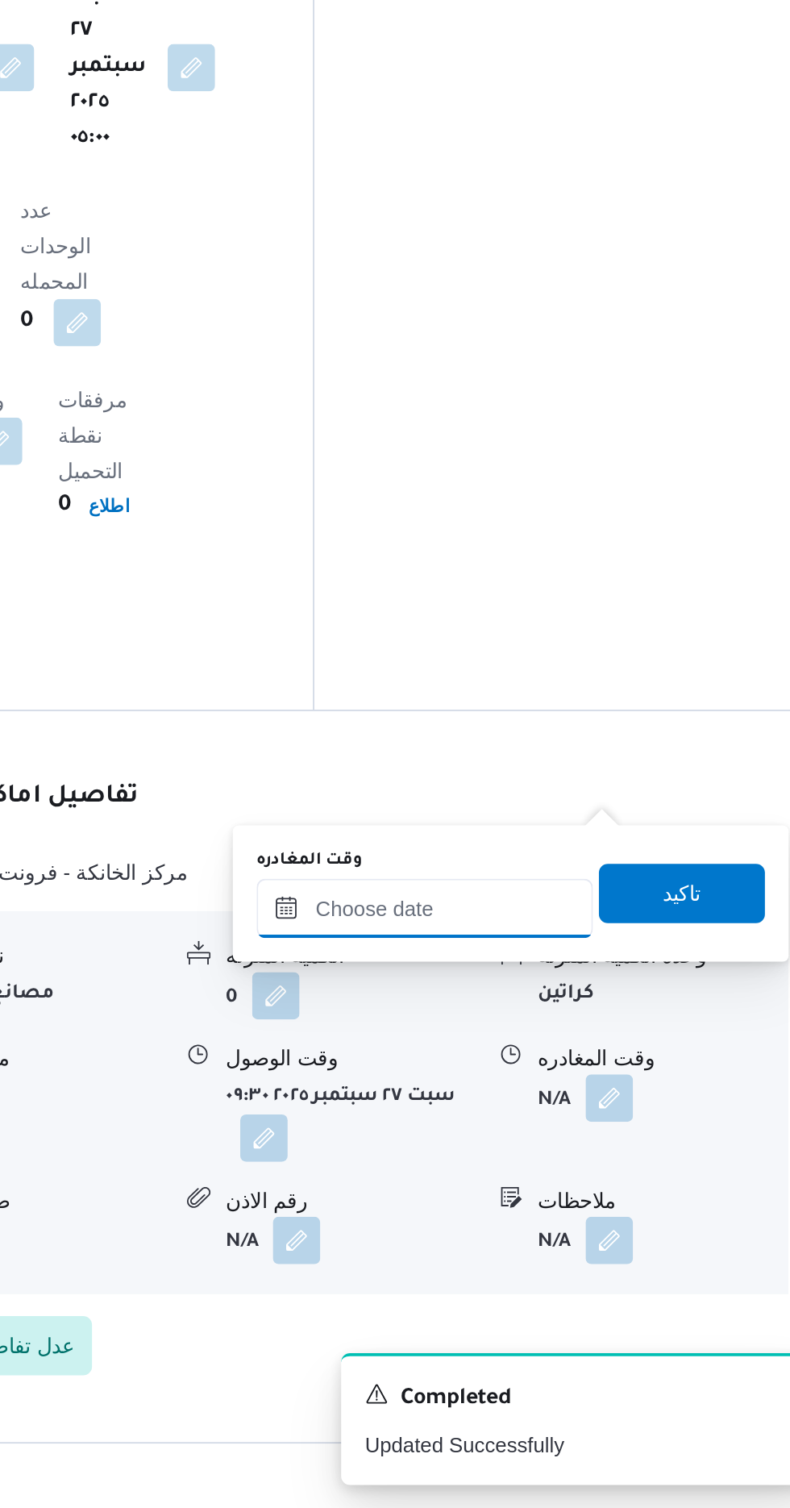
click at [577, 1177] on input "وقت المغادره" at bounding box center [564, 1181] width 183 height 32
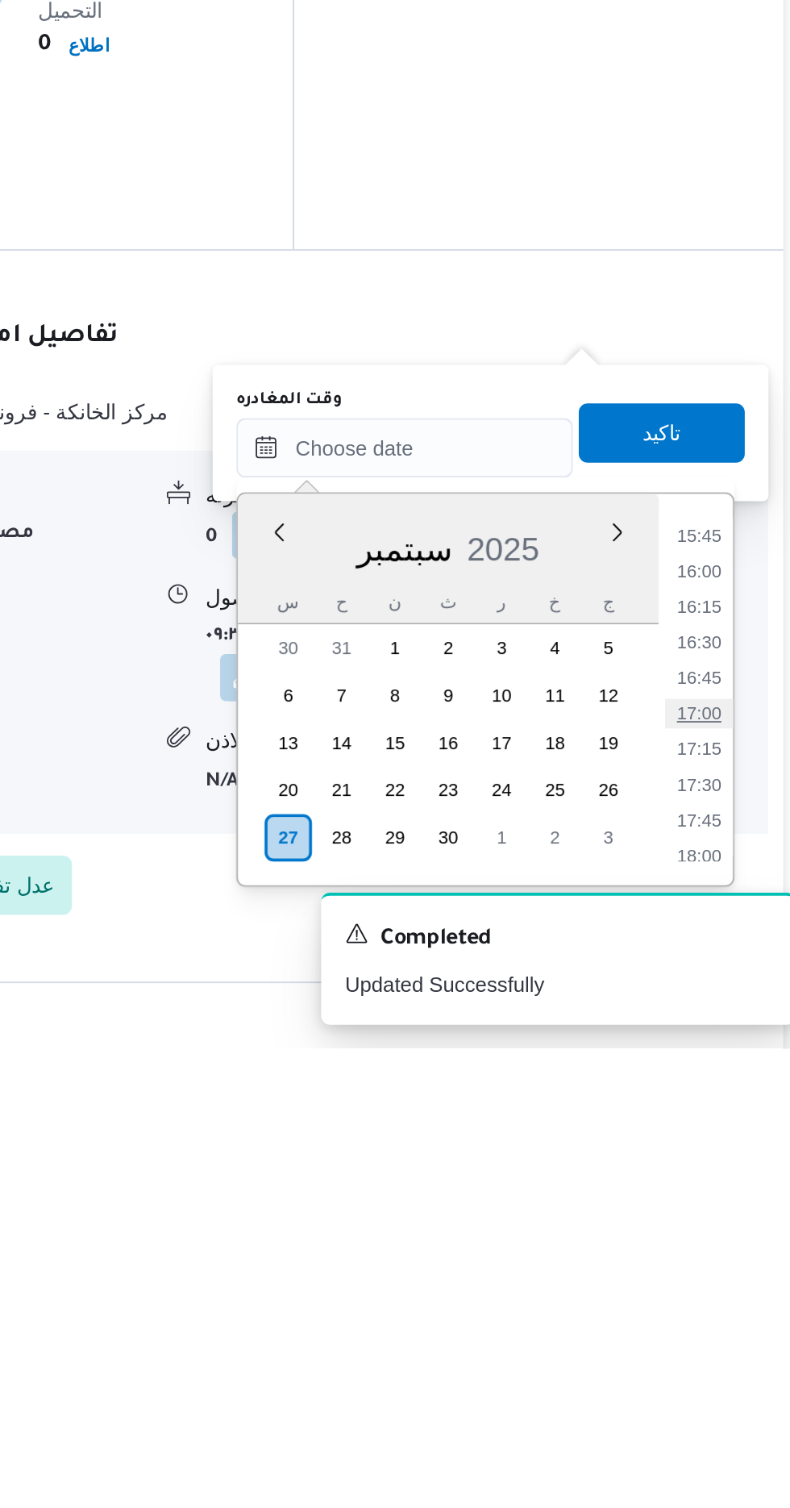
click at [725, 1320] on li "17:00" at bounding box center [724, 1325] width 37 height 16
type input "[DATE] ١٧:٠٠"
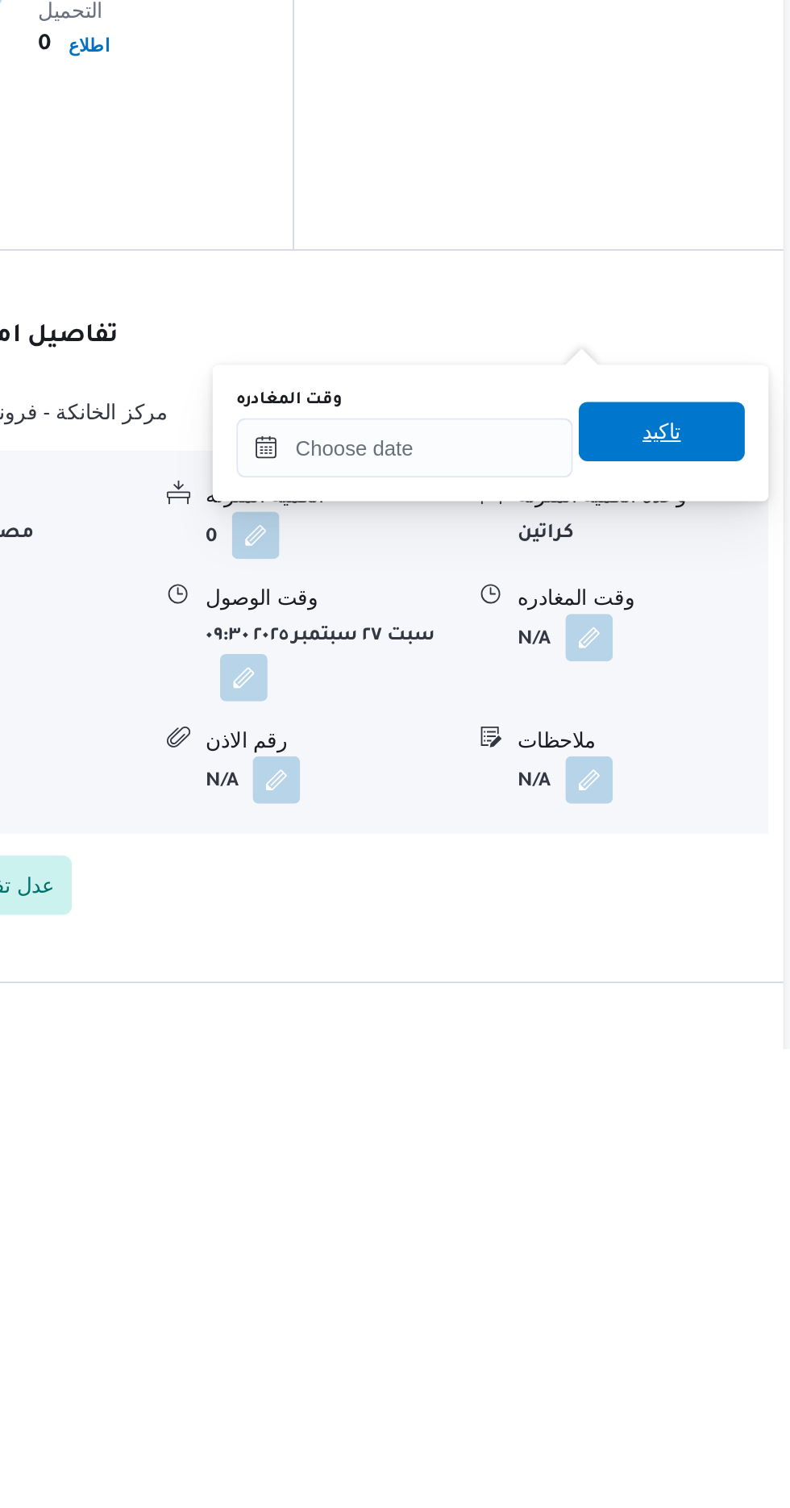
click at [724, 1187] on span "تاكيد" at bounding box center [704, 1172] width 90 height 32
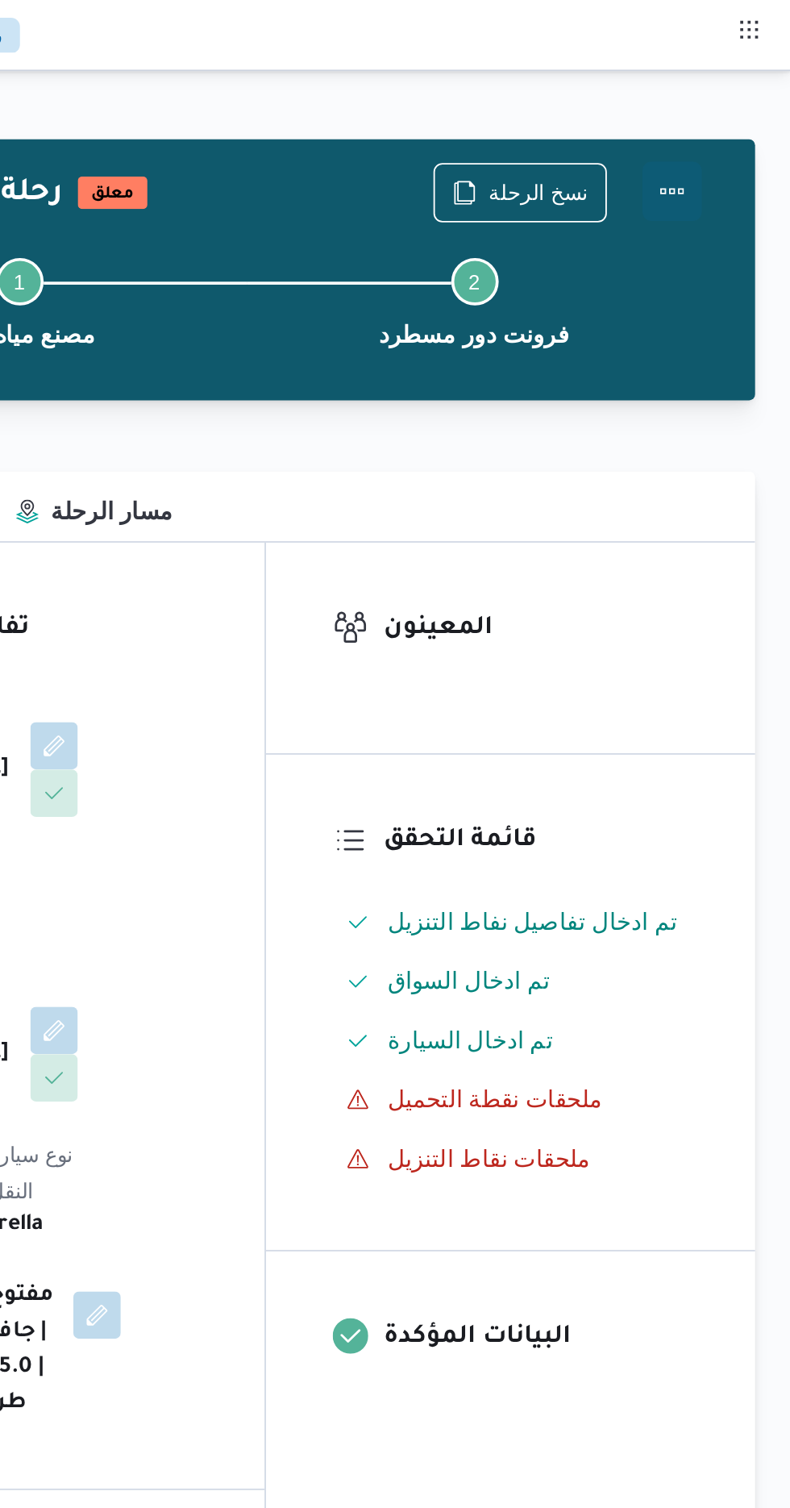
click at [730, 99] on button "Actions" at bounding box center [725, 104] width 32 height 32
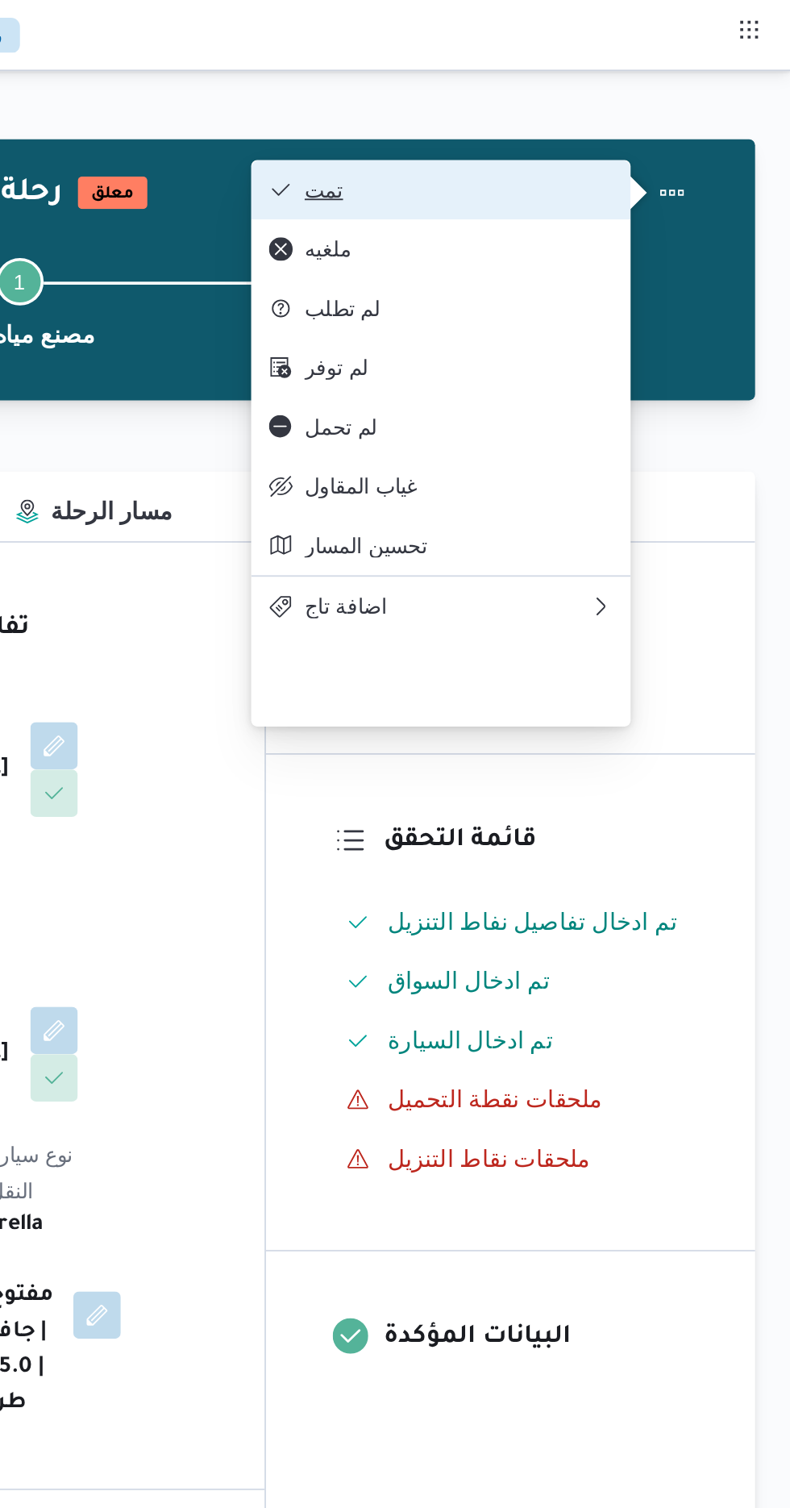
click at [698, 102] on button "تمت" at bounding box center [600, 103] width 206 height 32
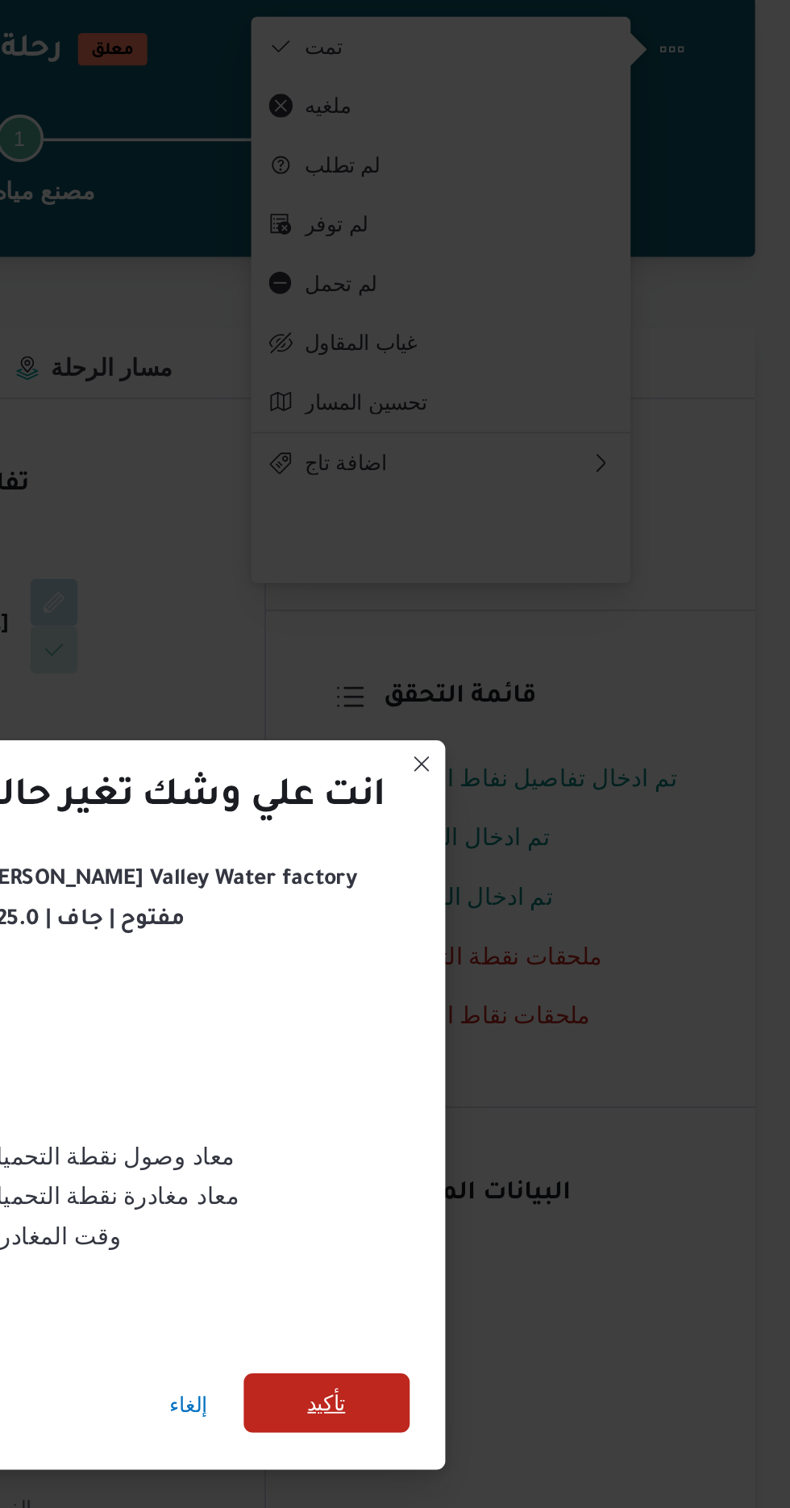
click at [542, 846] on span "تأكيد" at bounding box center [538, 841] width 90 height 32
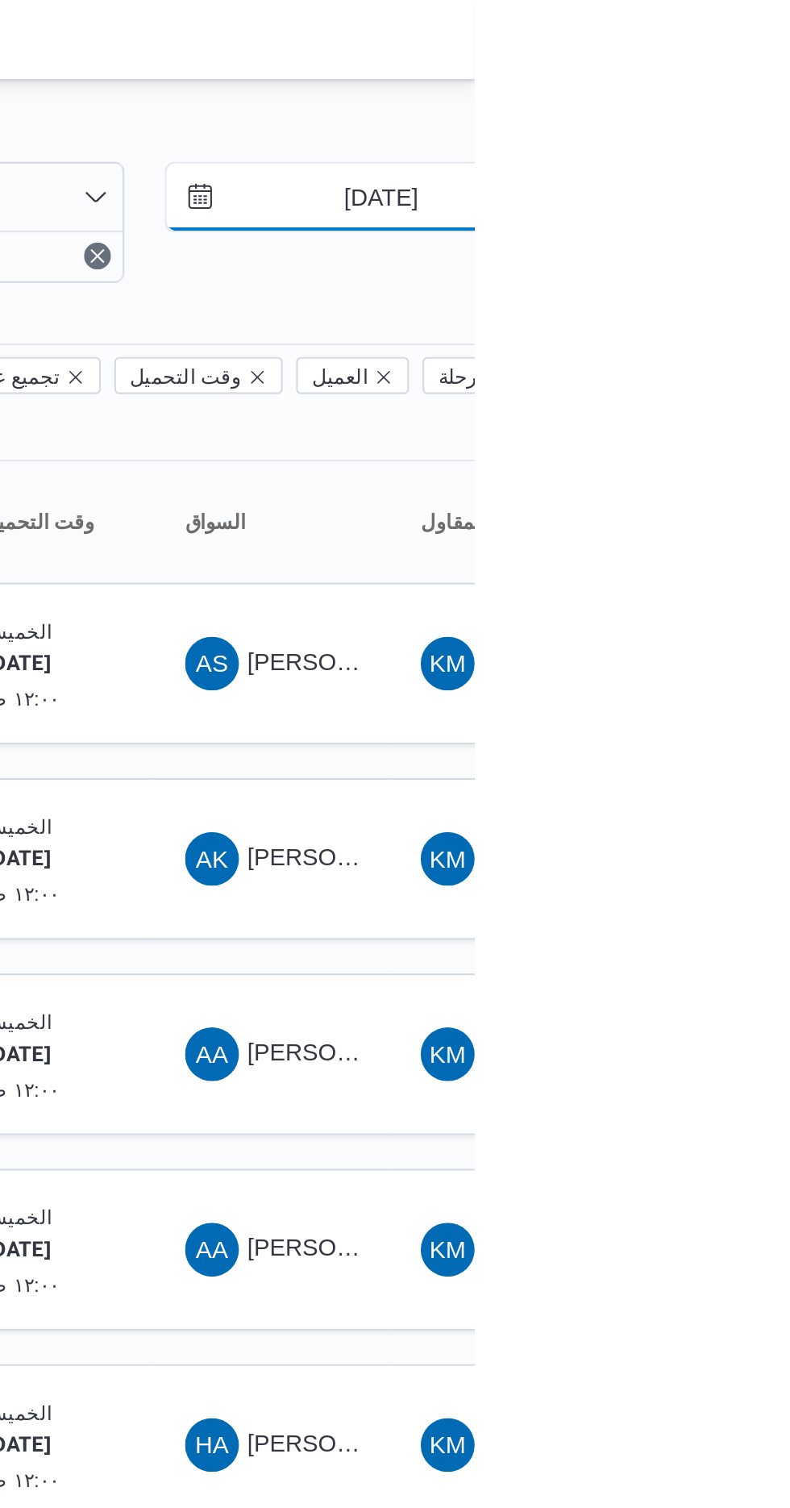
click at [715, 98] on input "[DATE]" at bounding box center [734, 94] width 183 height 32
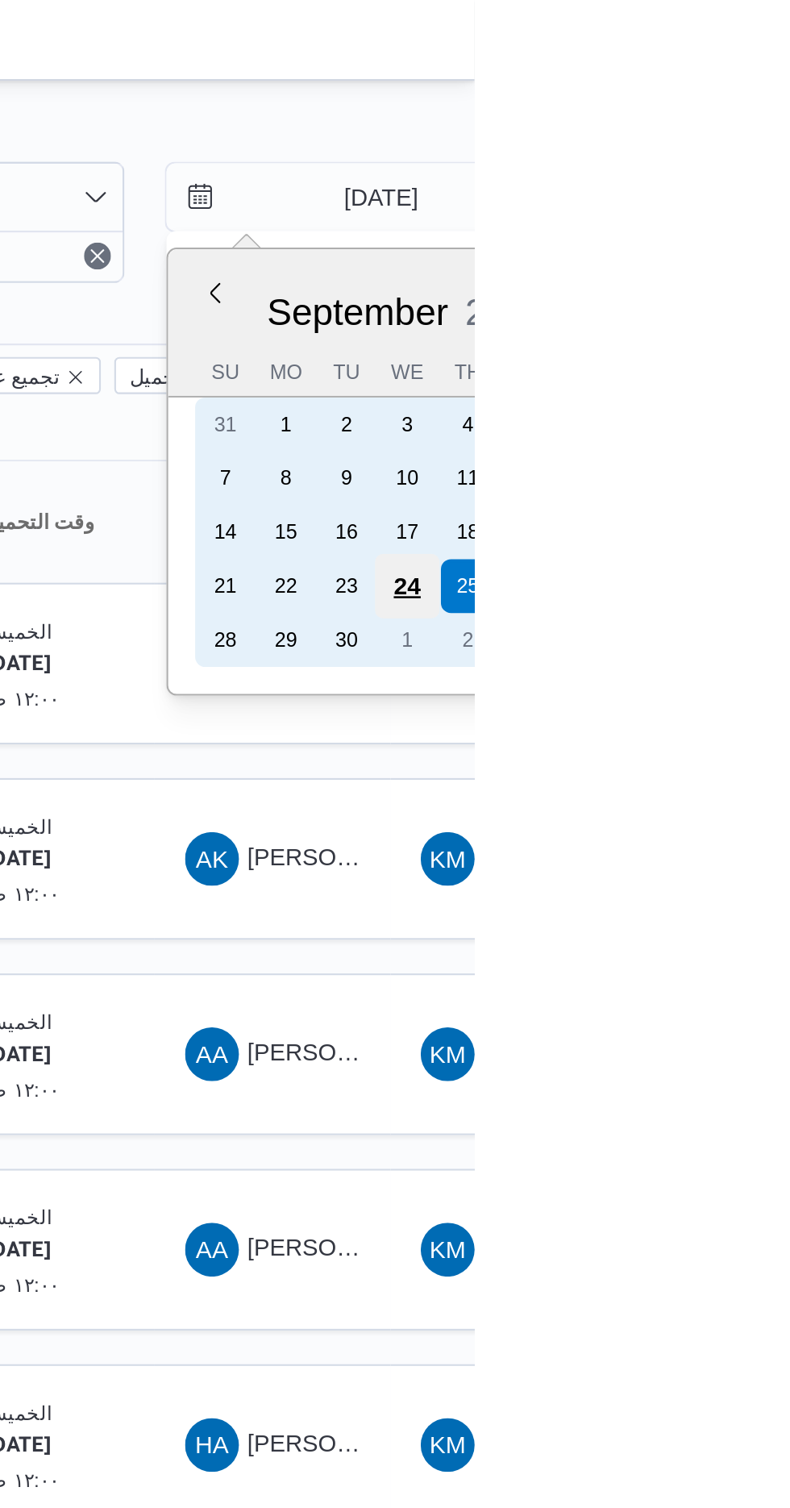
click at [751, 272] on div "24" at bounding box center [757, 280] width 31 height 31
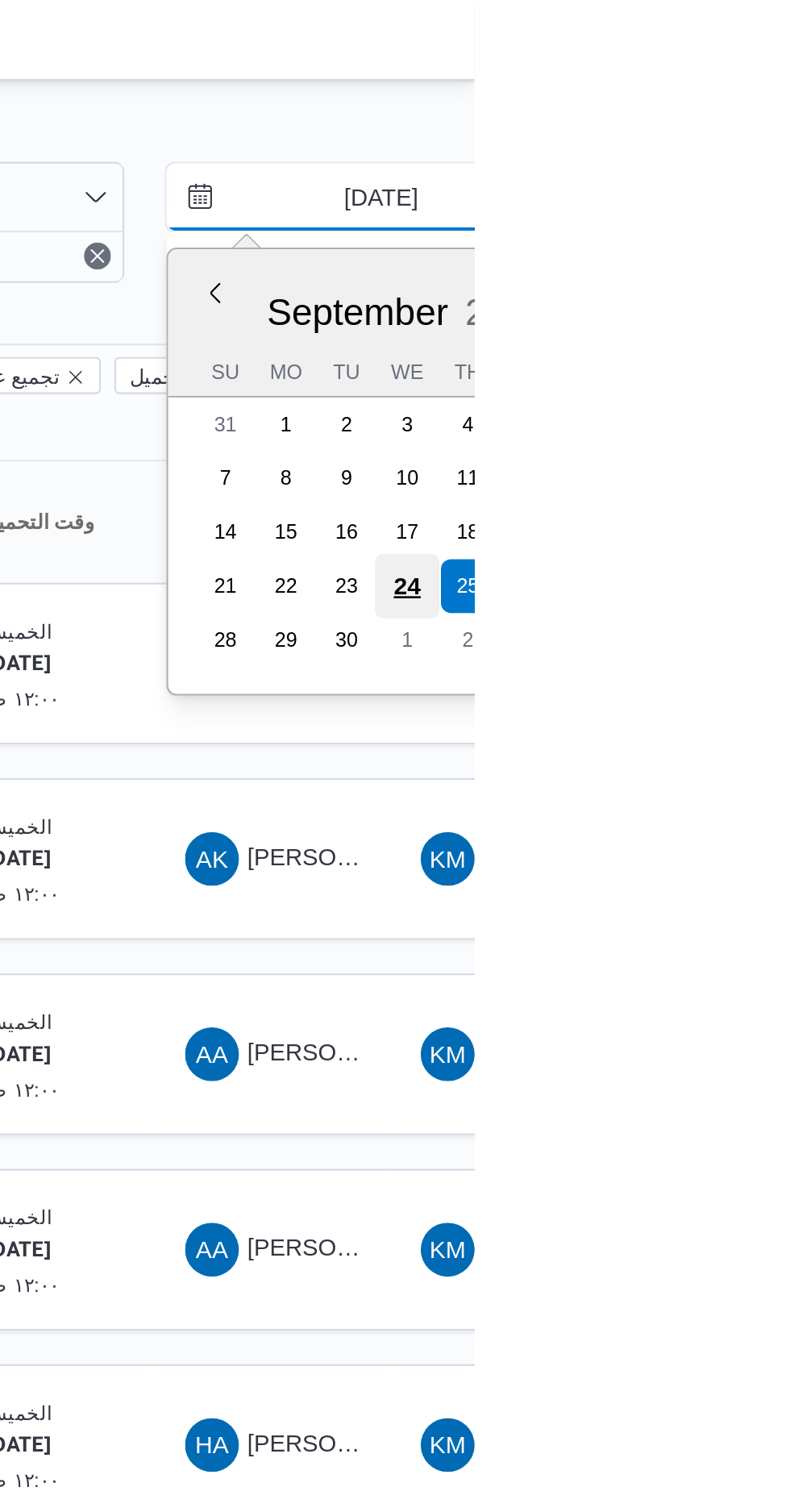
type input "[DATE]"
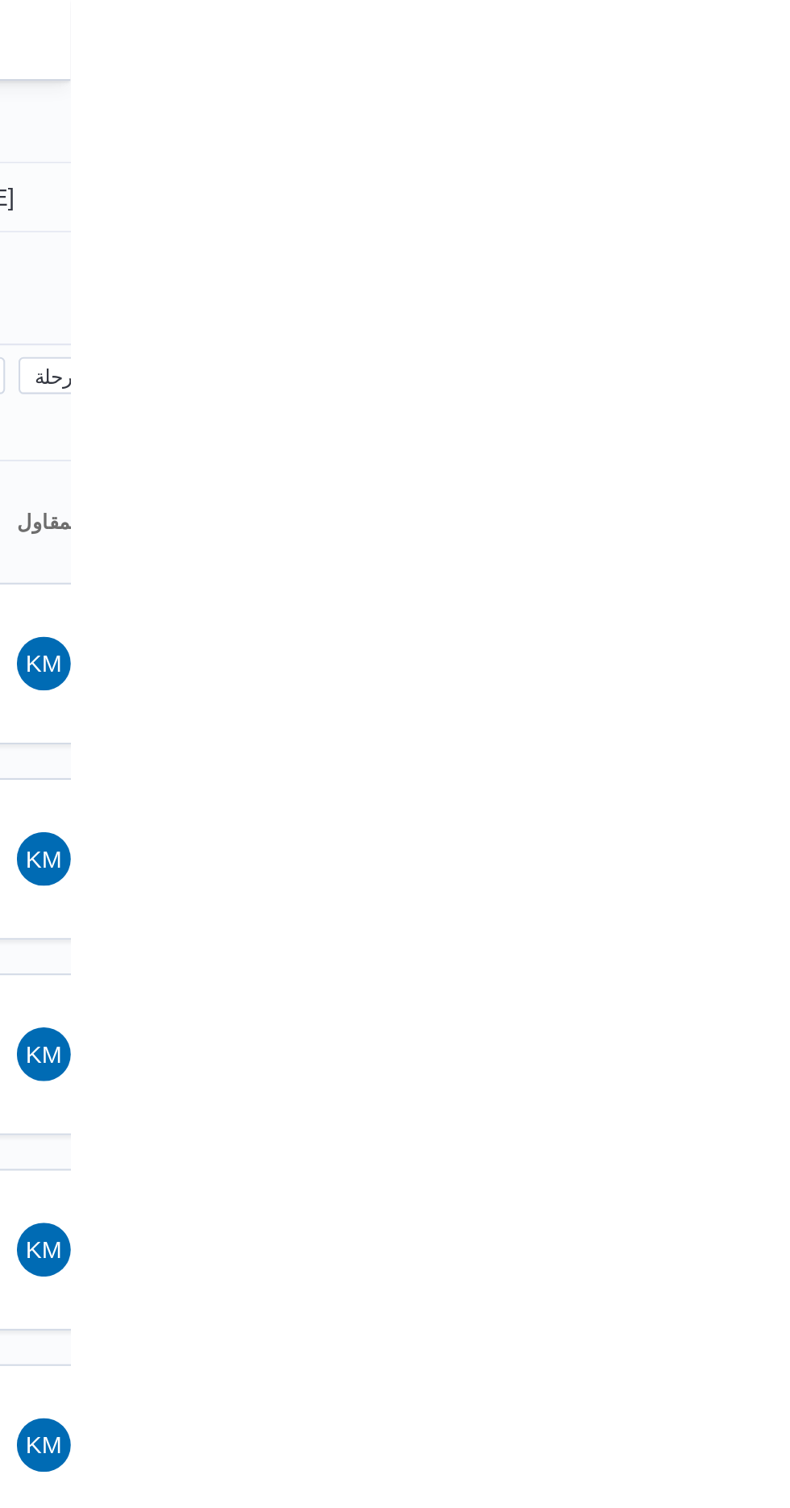
type input "[DATE]"
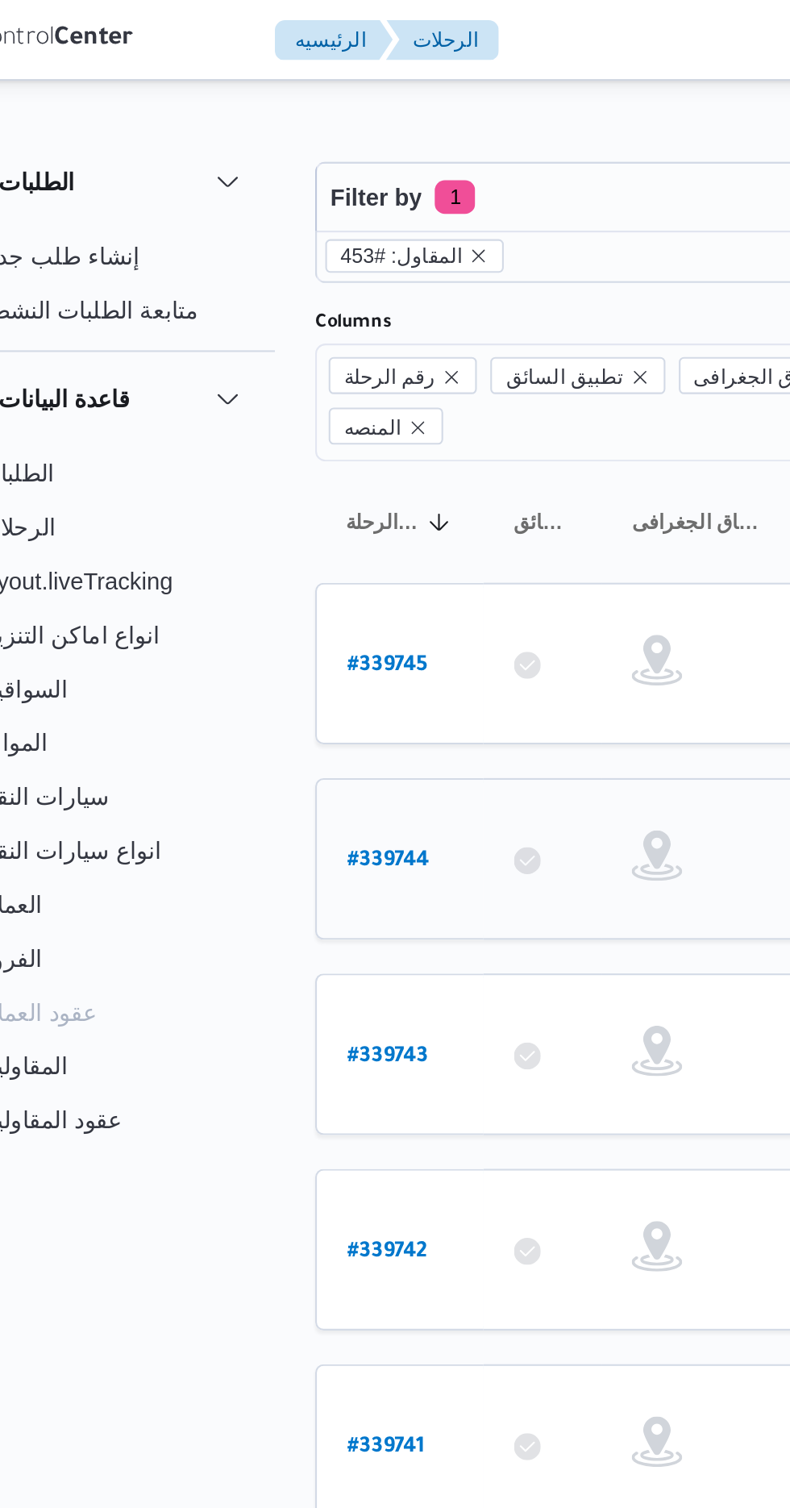
click at [236, 401] on link "# 339744" at bounding box center [245, 412] width 40 height 22
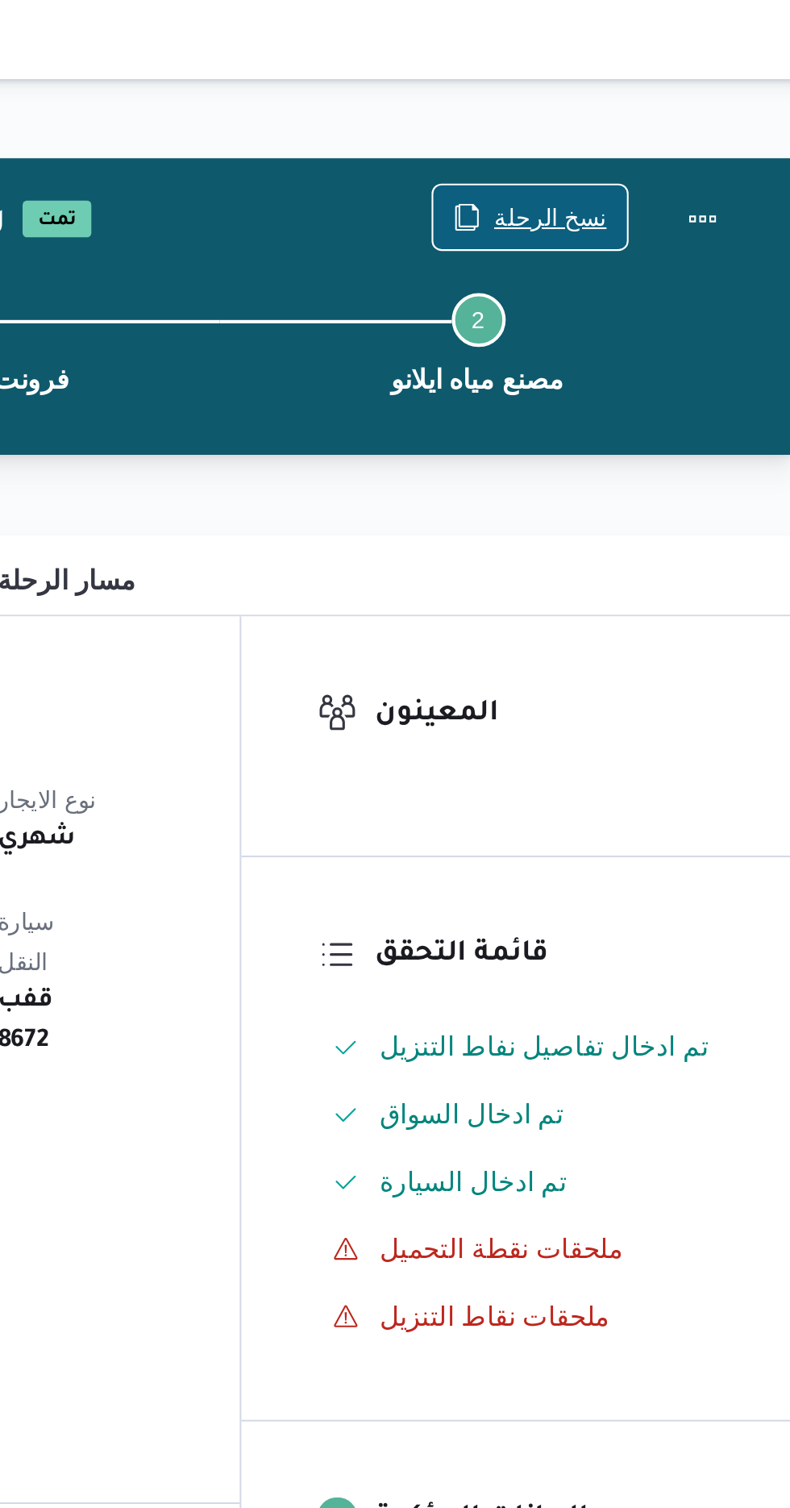
click at [631, 107] on span "نسخ الرحلة" at bounding box center [653, 103] width 54 height 19
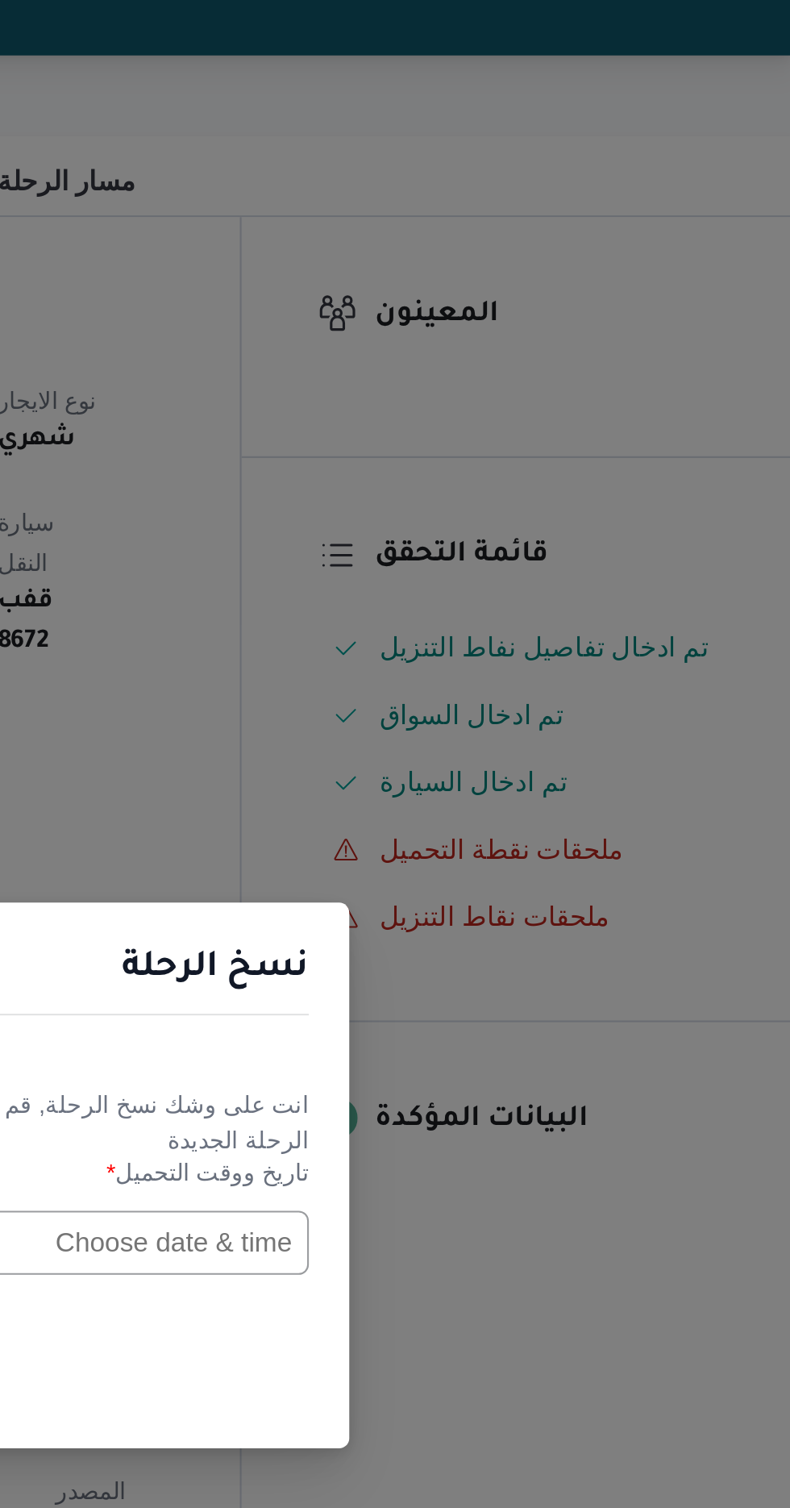
click at [443, 783] on input "text" at bounding box center [448, 786] width 177 height 31
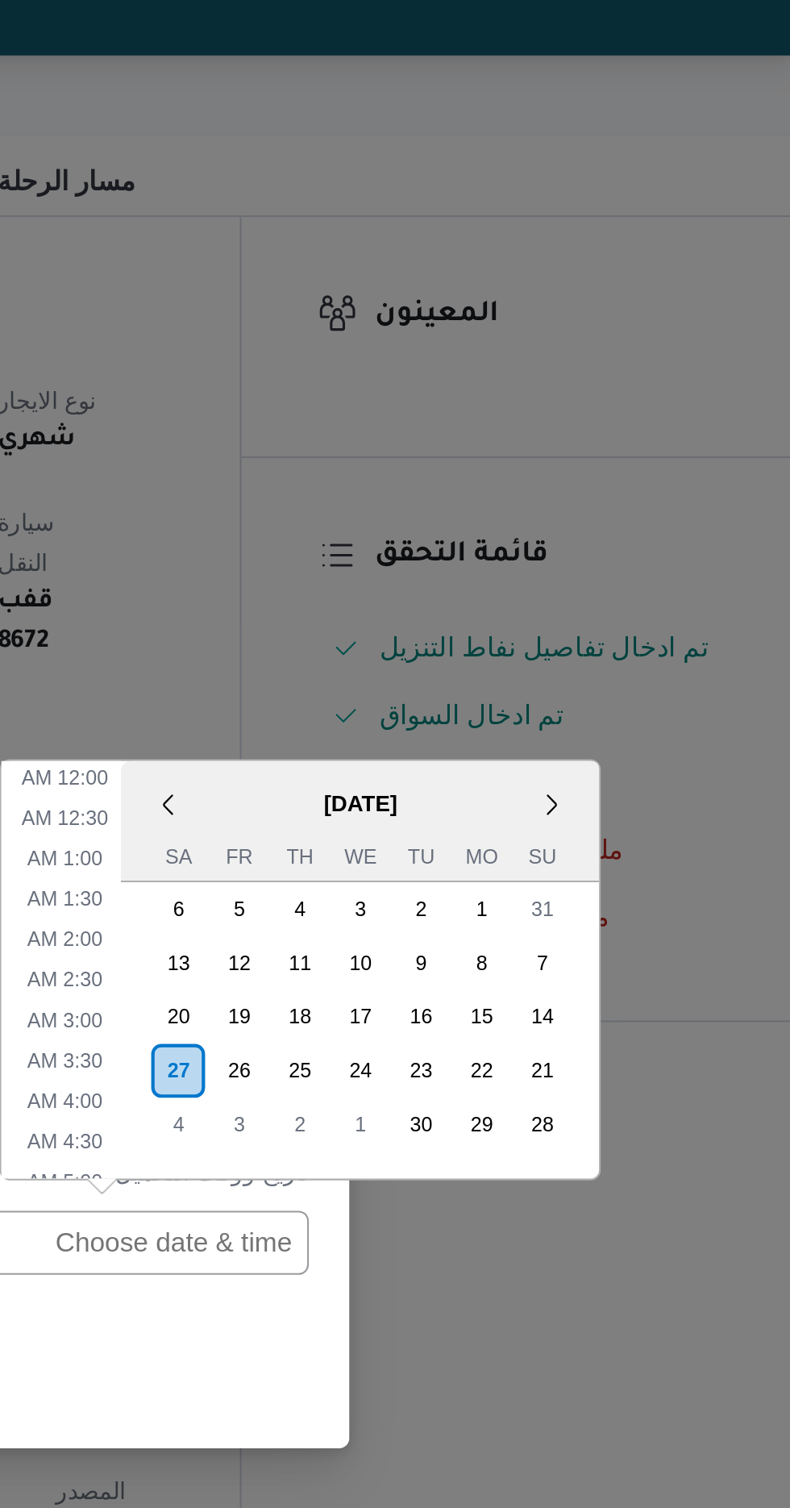
scroll to position [566, 0]
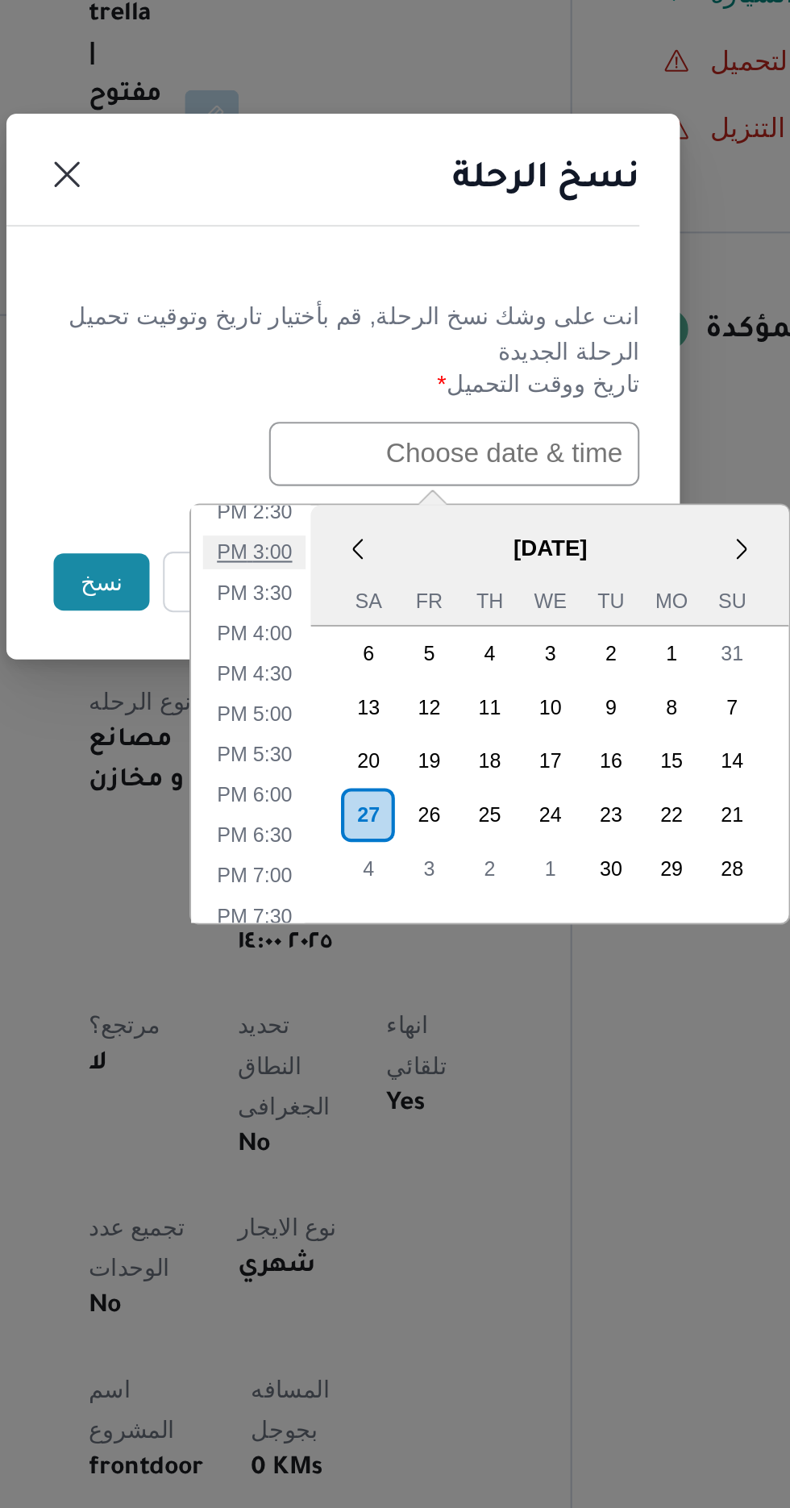
click at [345, 829] on li "3:00 PM" at bounding box center [352, 833] width 49 height 16
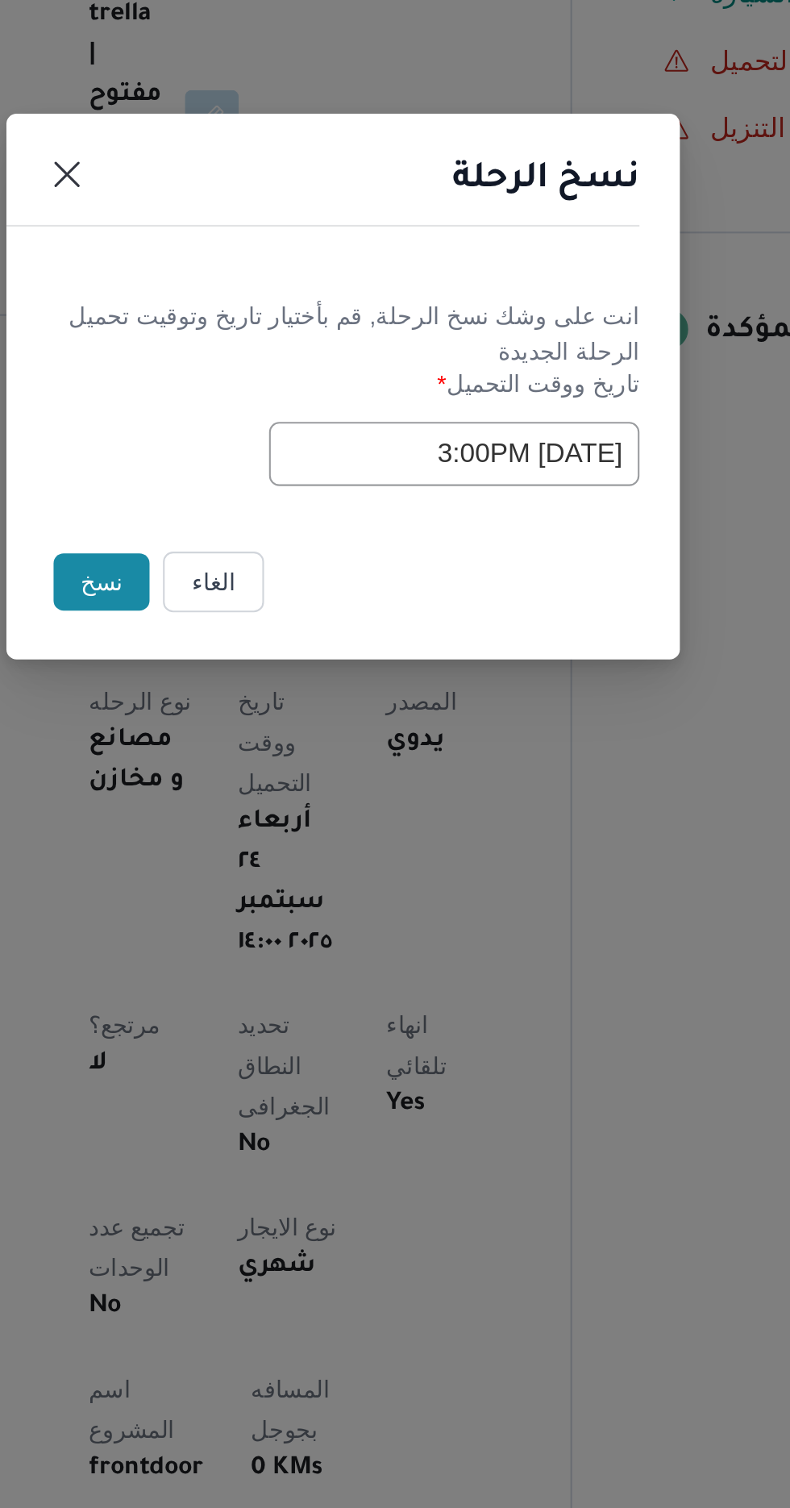
click at [366, 784] on input "[DATE] 3:00PM" at bounding box center [448, 786] width 177 height 31
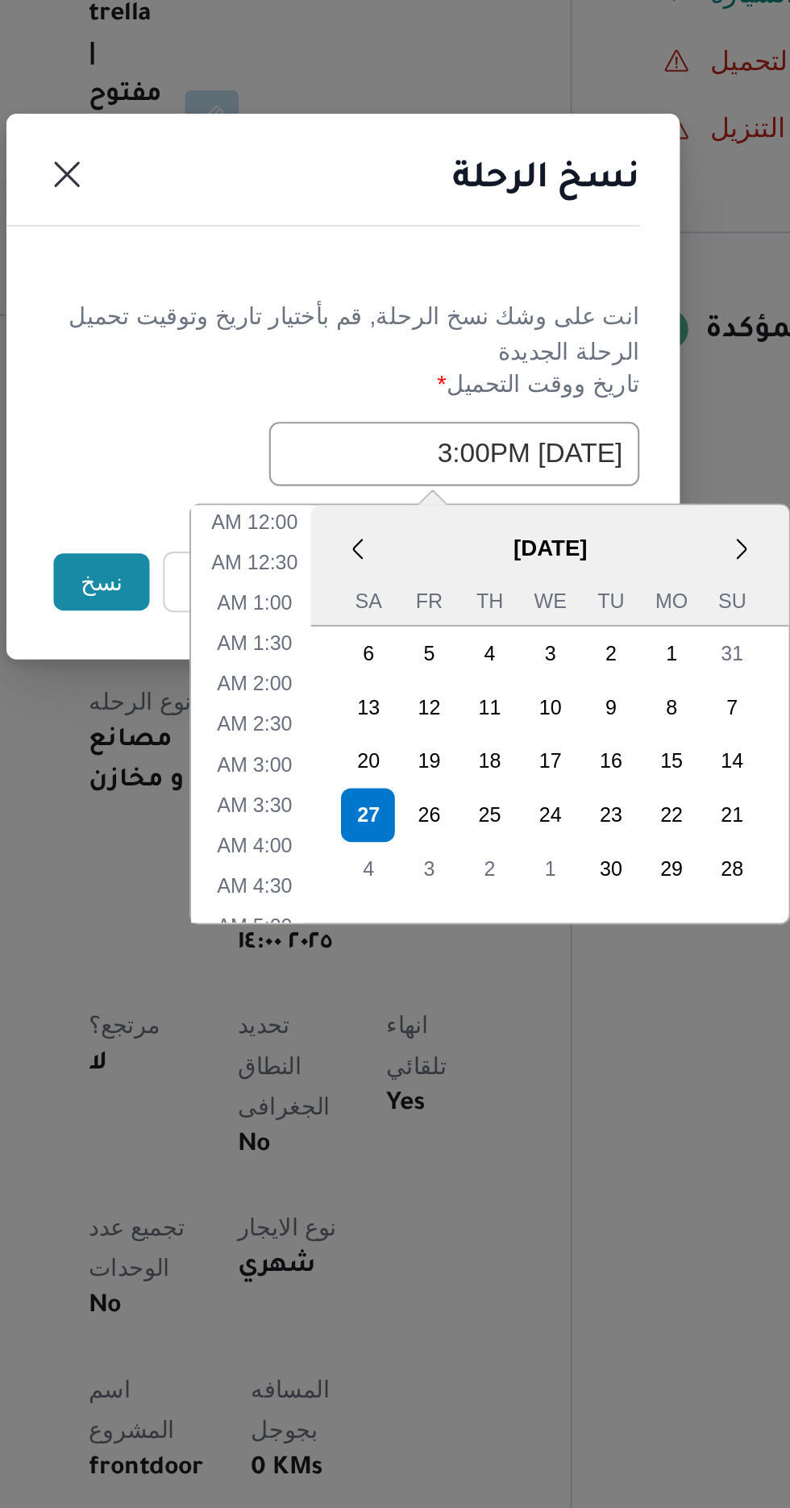
scroll to position [489, 0]
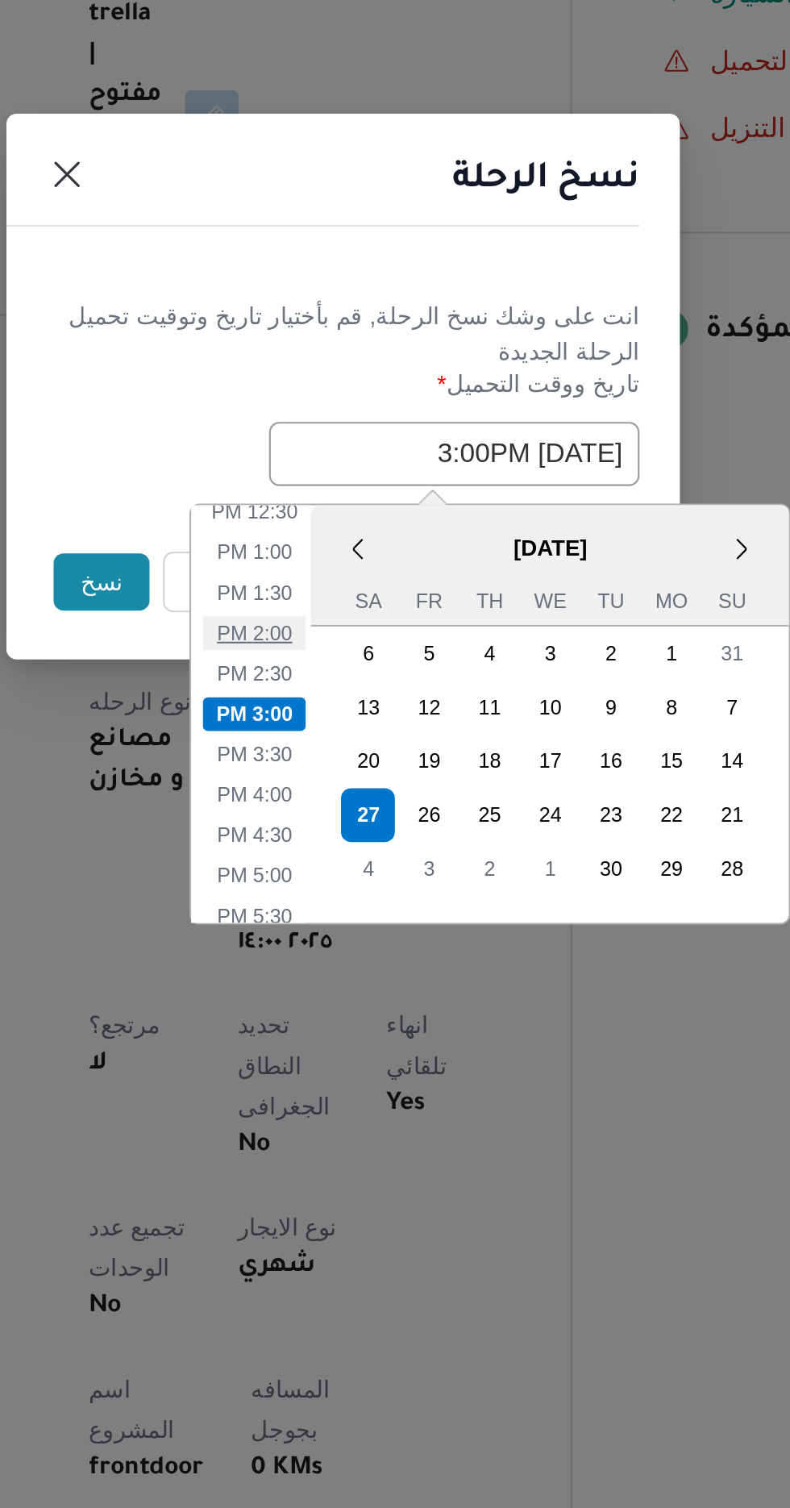
click at [350, 868] on li "2:00 PM" at bounding box center [352, 871] width 49 height 16
type input "[DATE] 2:00PM"
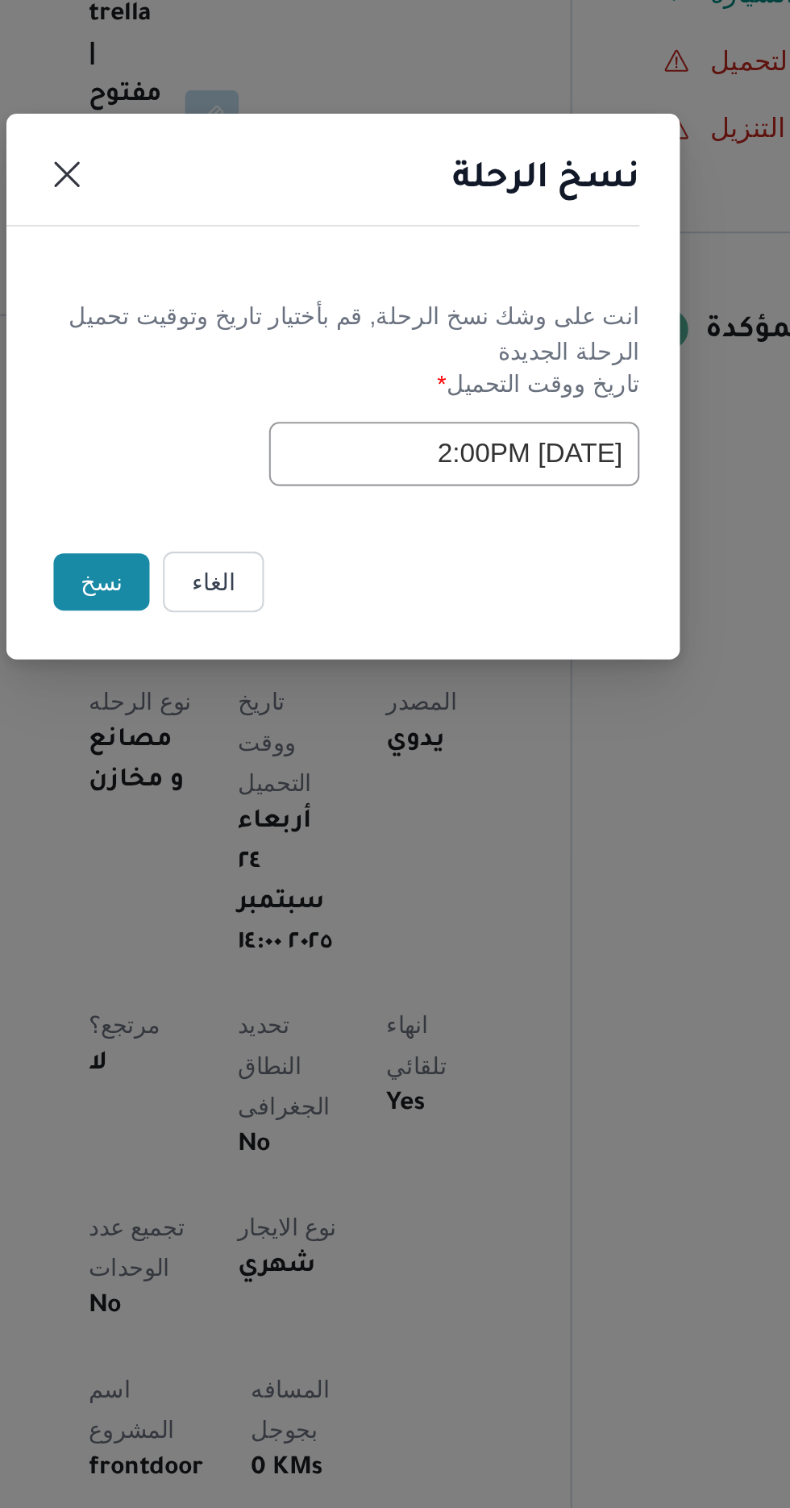
click at [272, 850] on button "نسخ" at bounding box center [279, 847] width 46 height 27
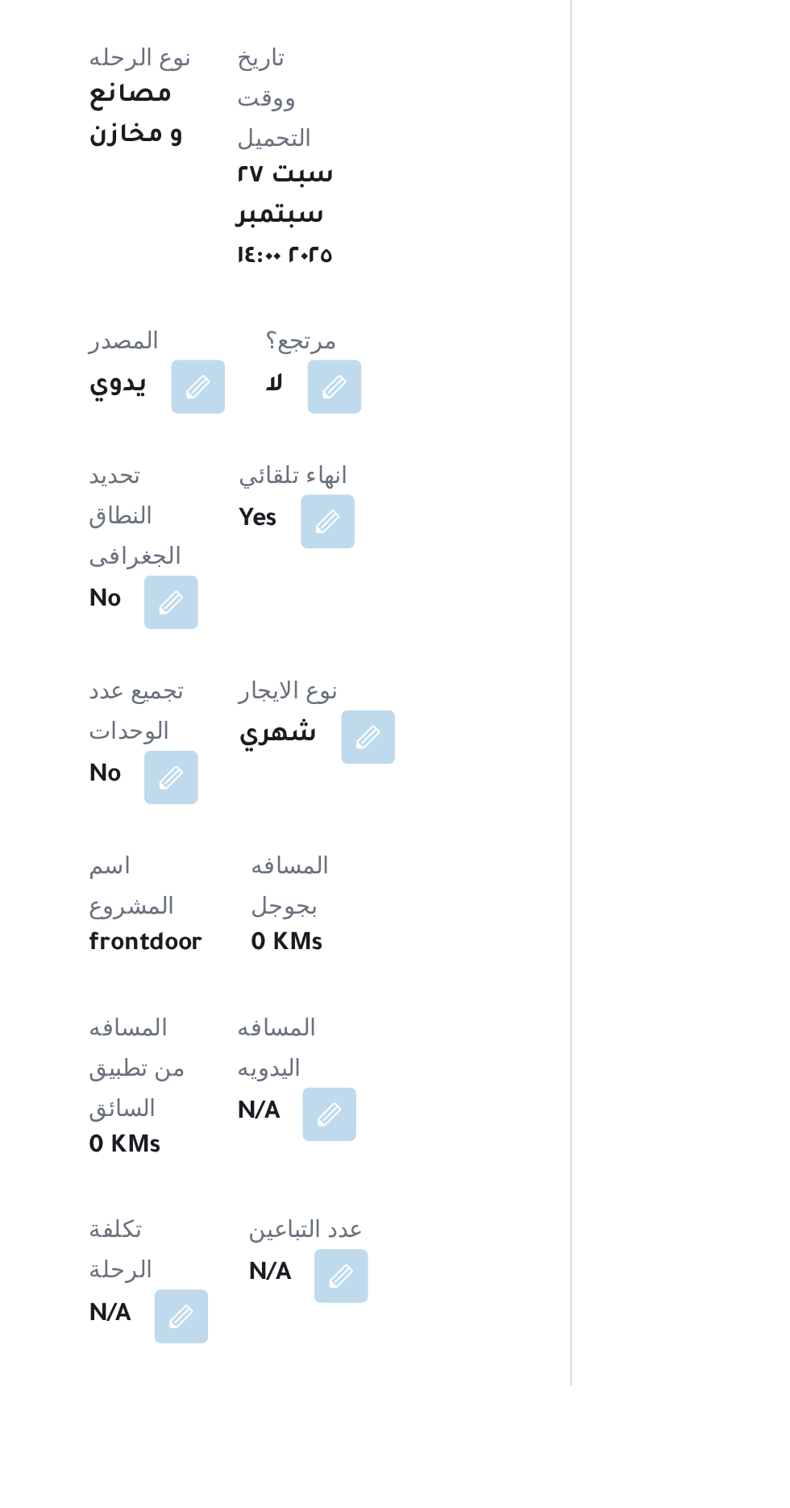
scroll to position [126, 0]
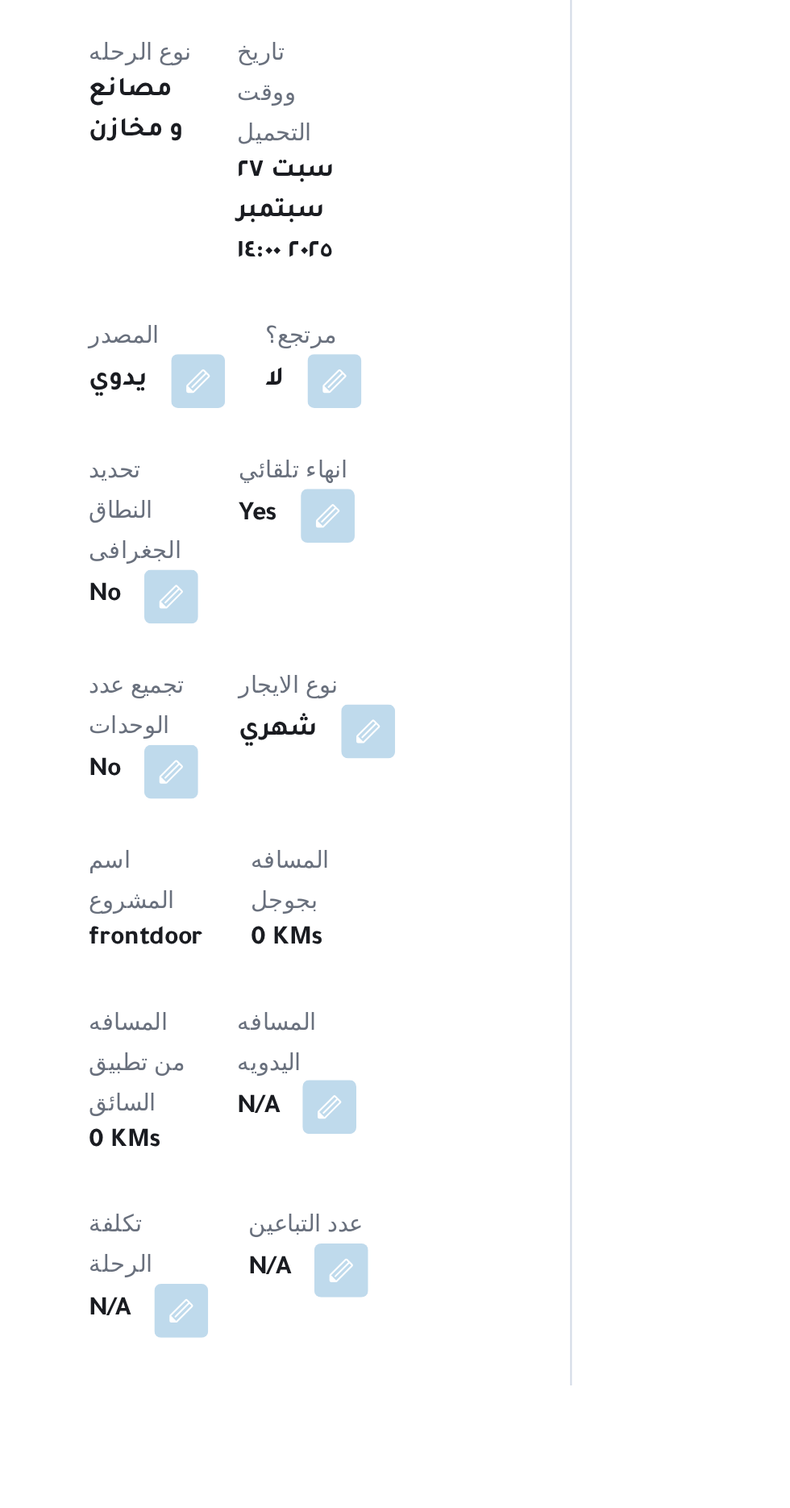
click at [376, 1362] on button "button" at bounding box center [389, 1375] width 26 height 26
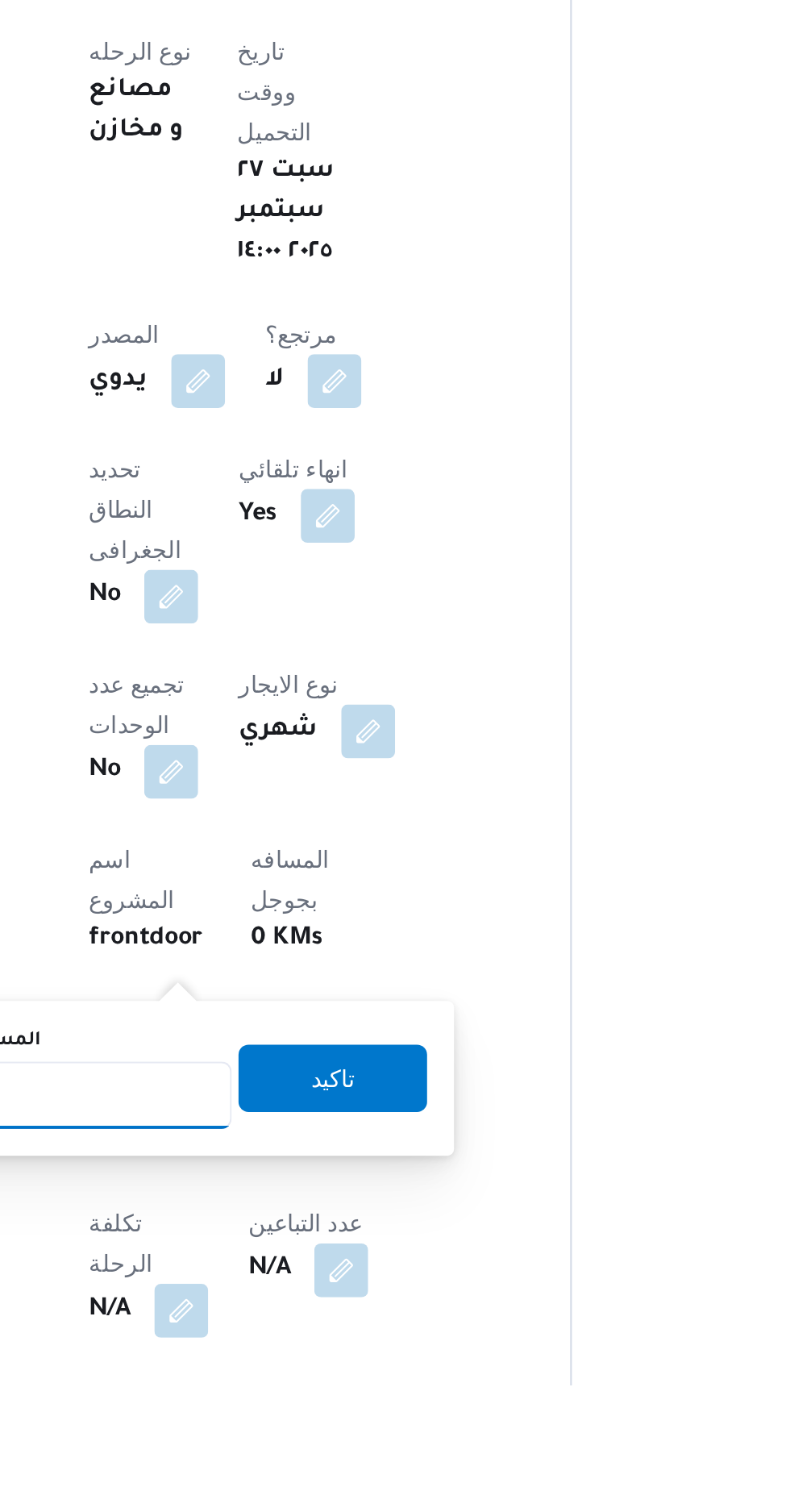
click at [285, 1365] on input "المسافه اليدويه" at bounding box center [261, 1369] width 160 height 32
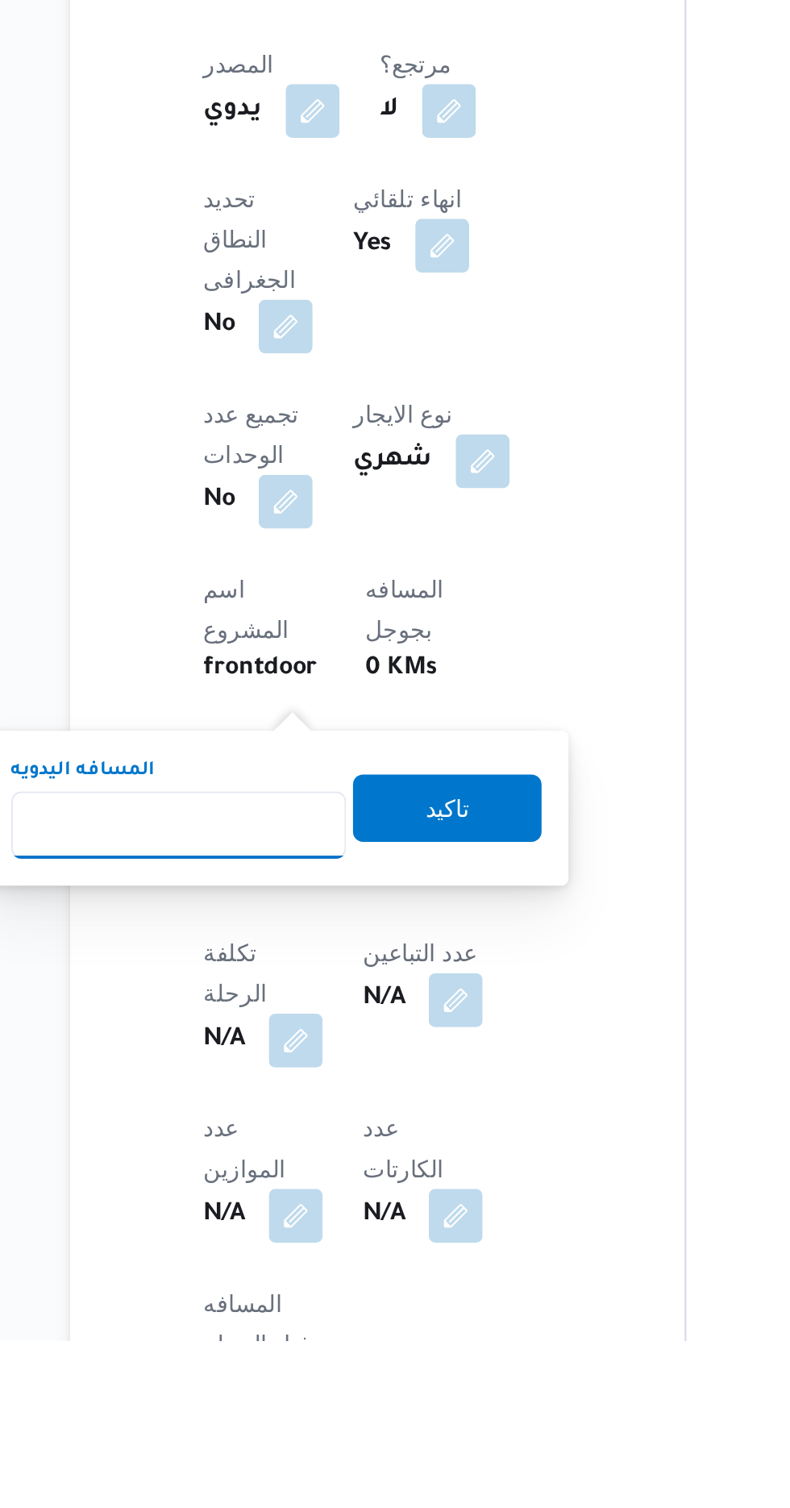
scroll to position [234, 0]
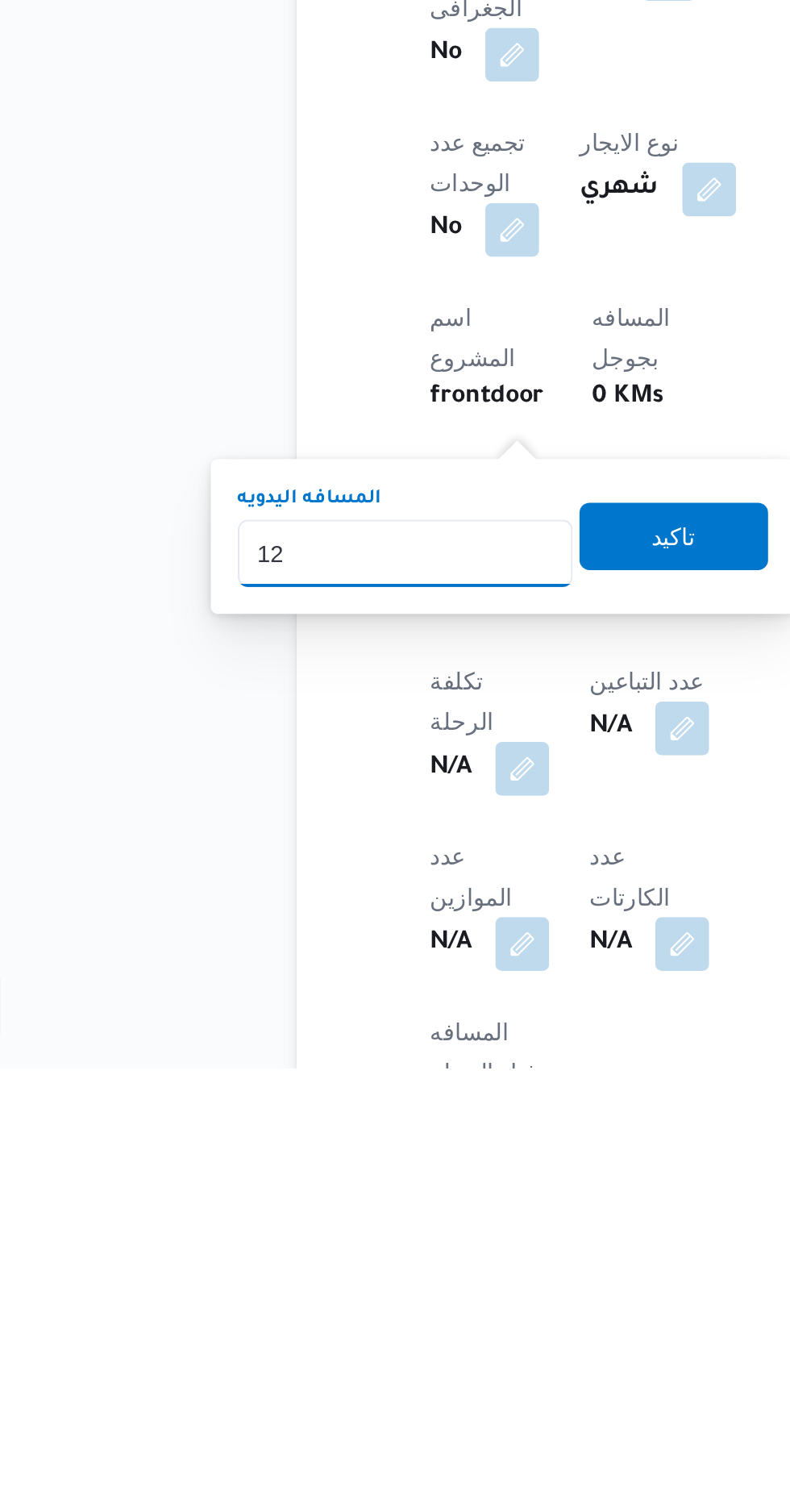
type input "120"
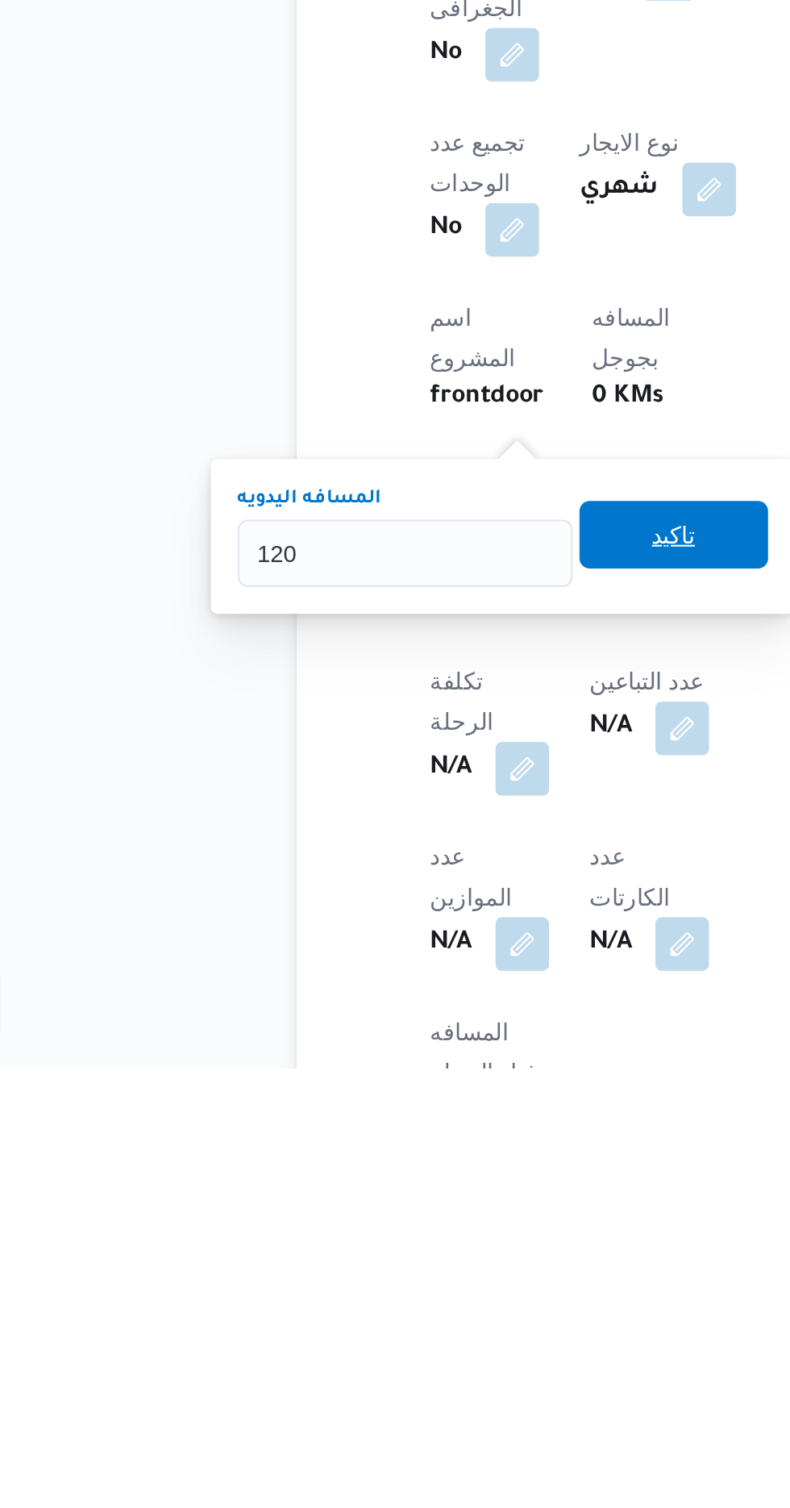
click at [383, 1246] on span "تاكيد" at bounding box center [390, 1252] width 90 height 32
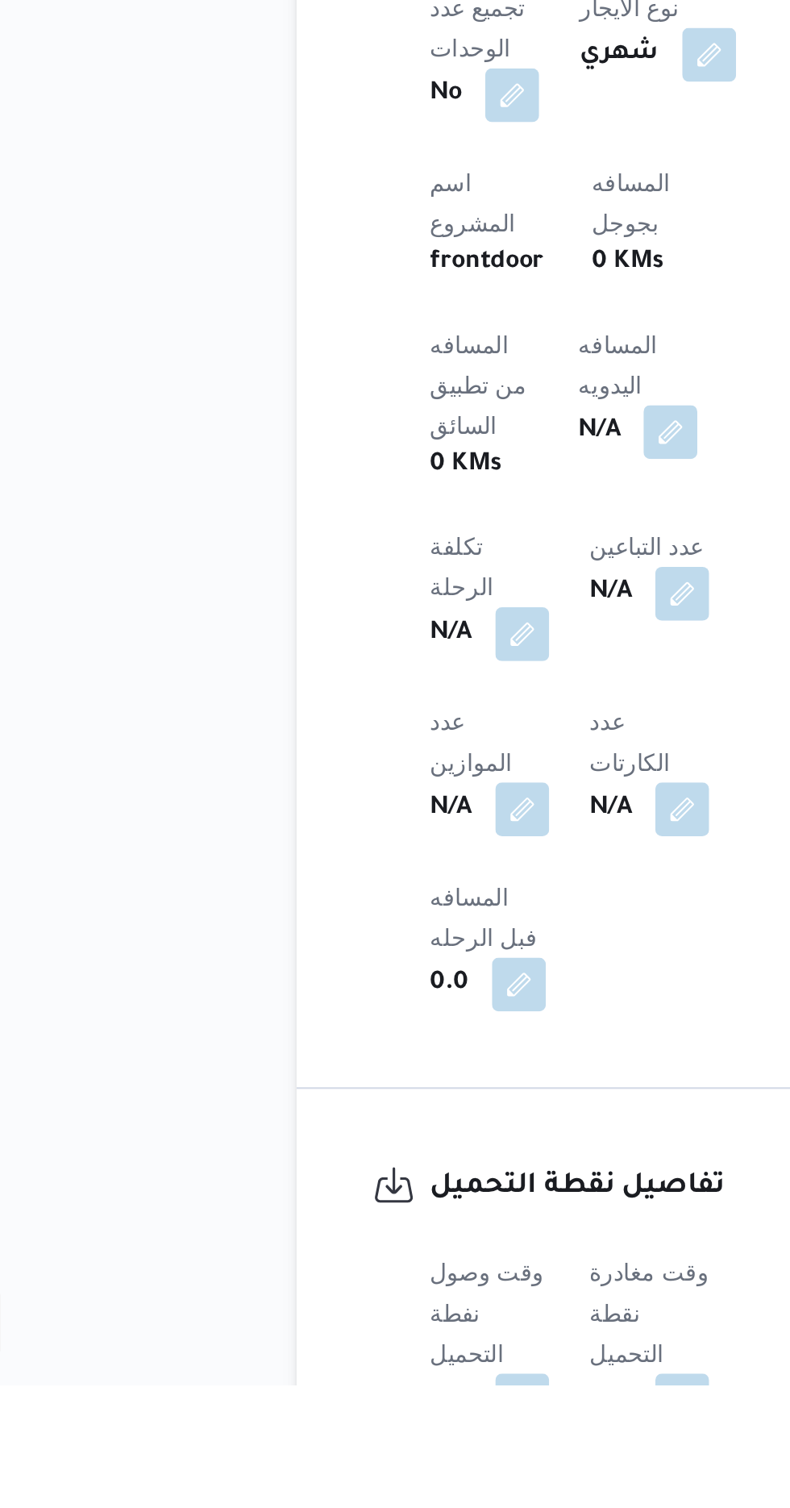
scroll to position [451, 0]
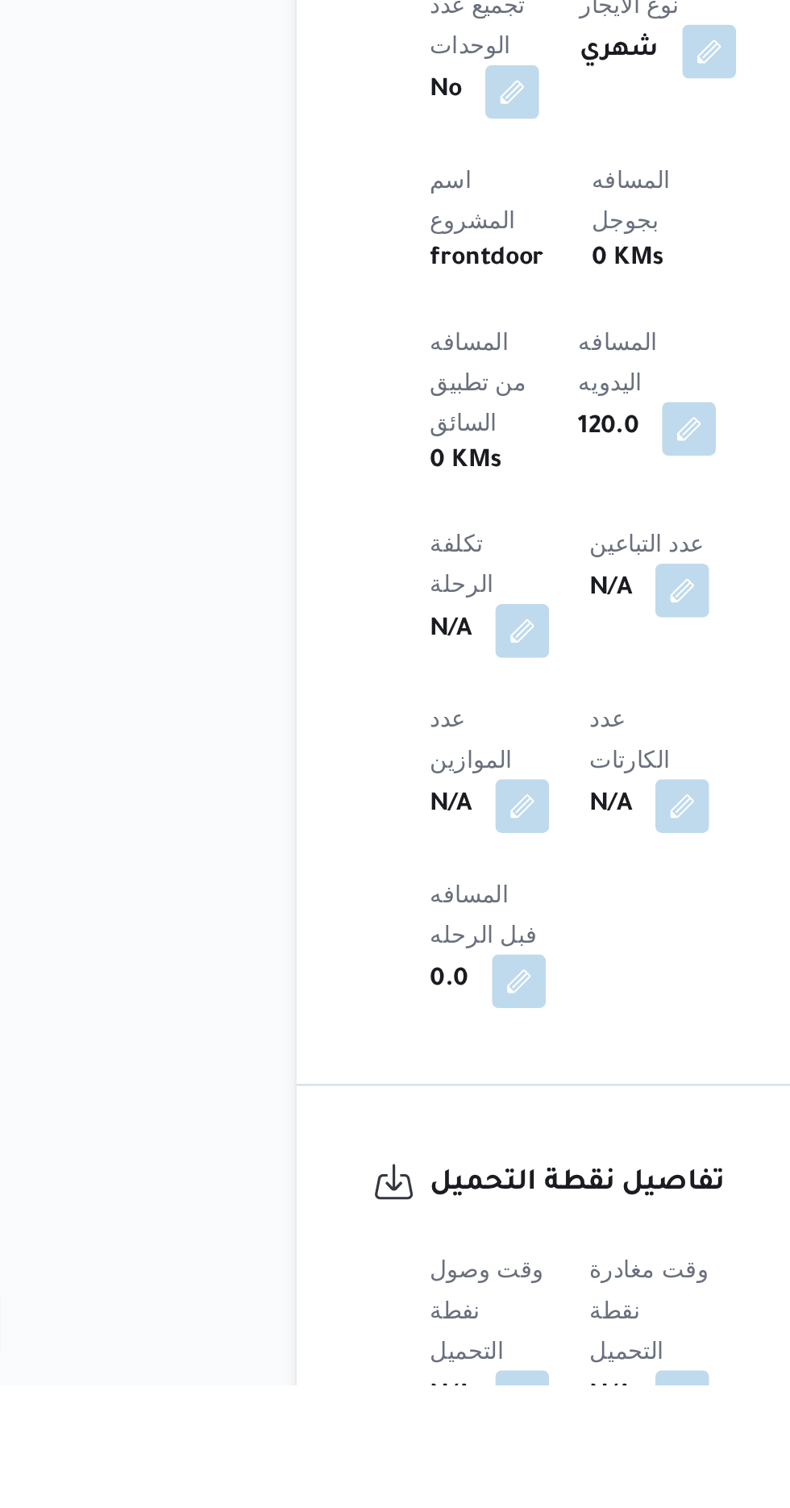
click at [306, 1499] on button "button" at bounding box center [318, 1512] width 26 height 26
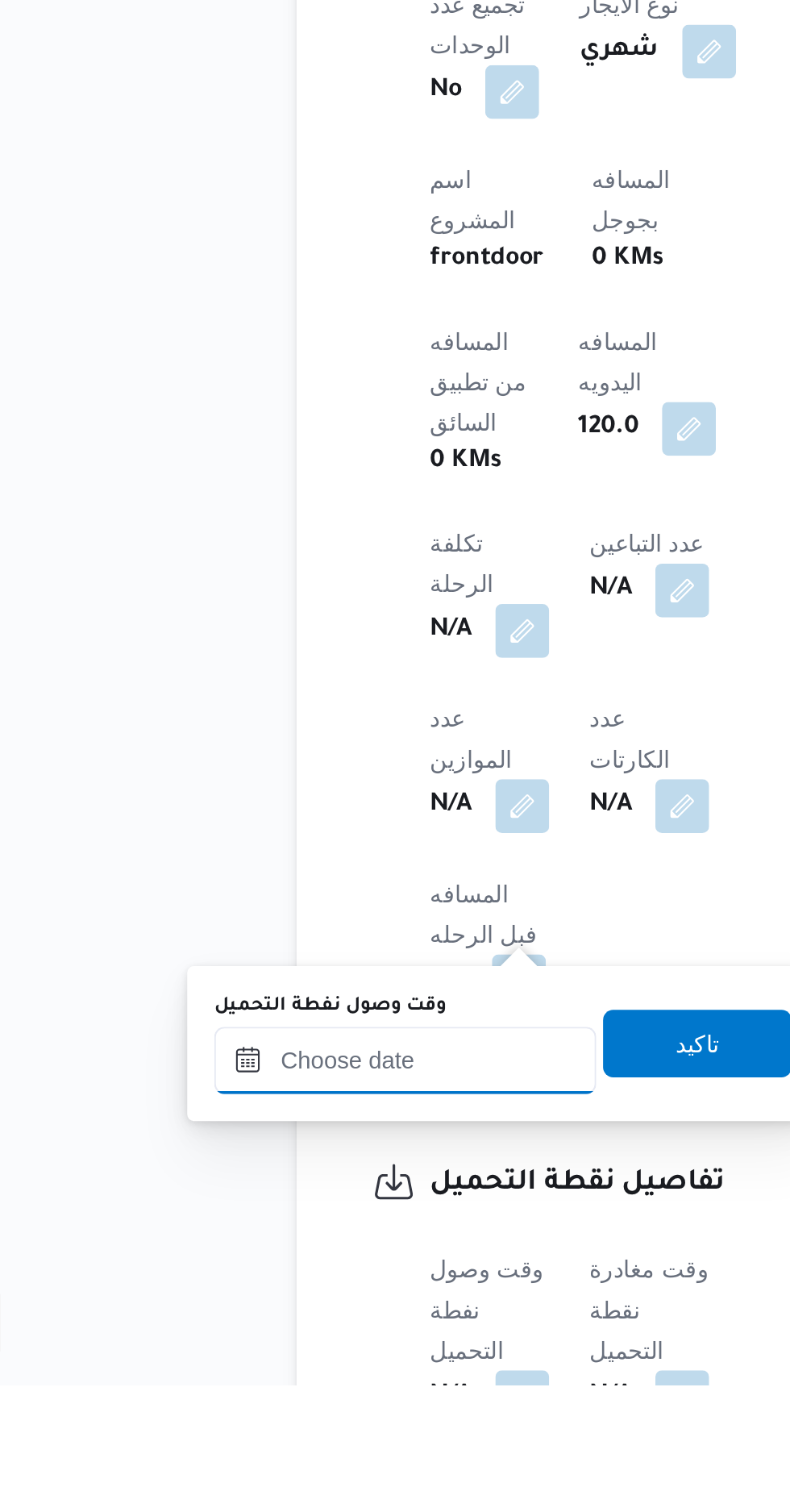
click at [232, 1354] on input "وقت وصول نفطة التحميل" at bounding box center [261, 1352] width 183 height 32
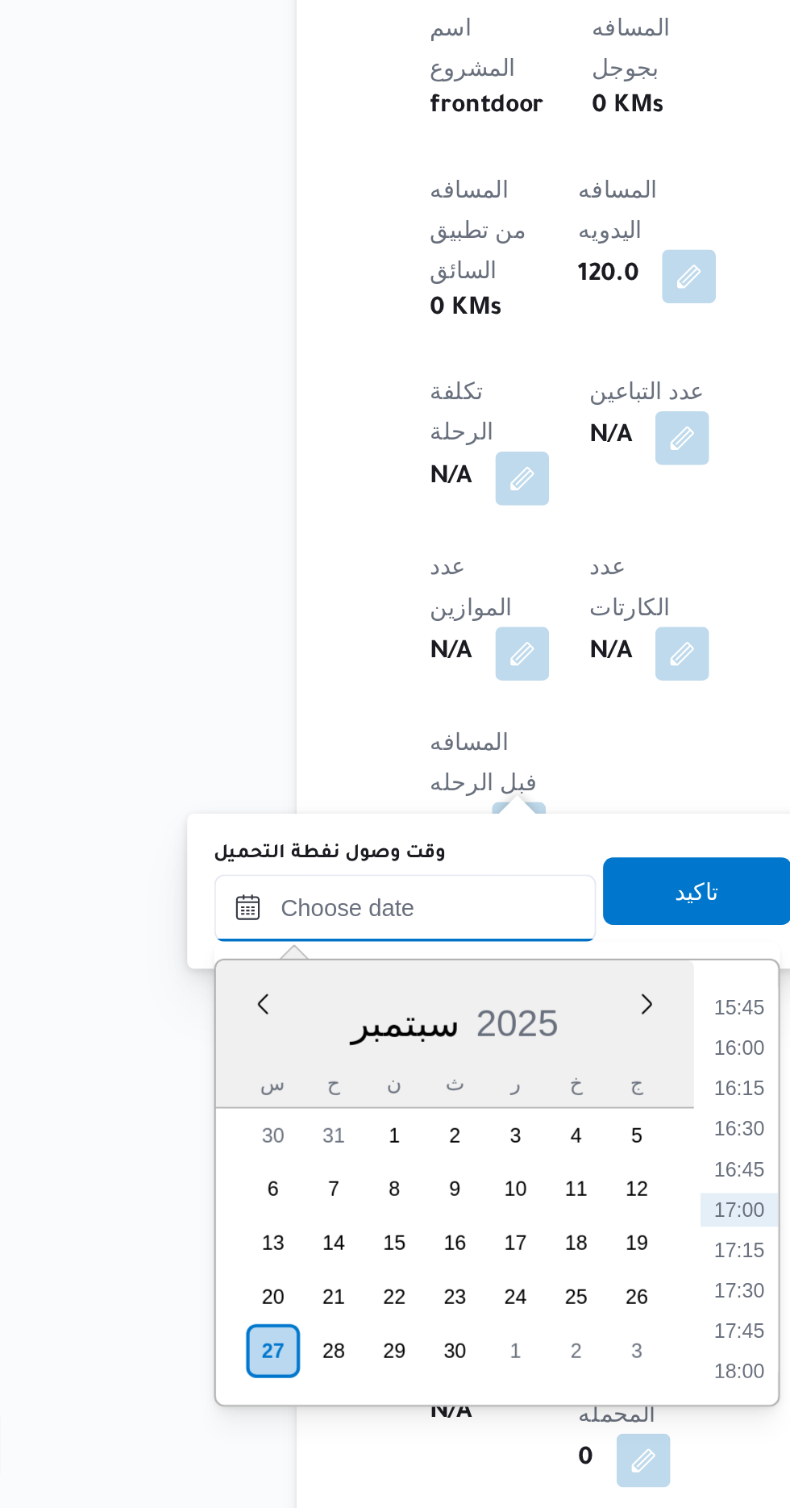
scroll to position [584, 0]
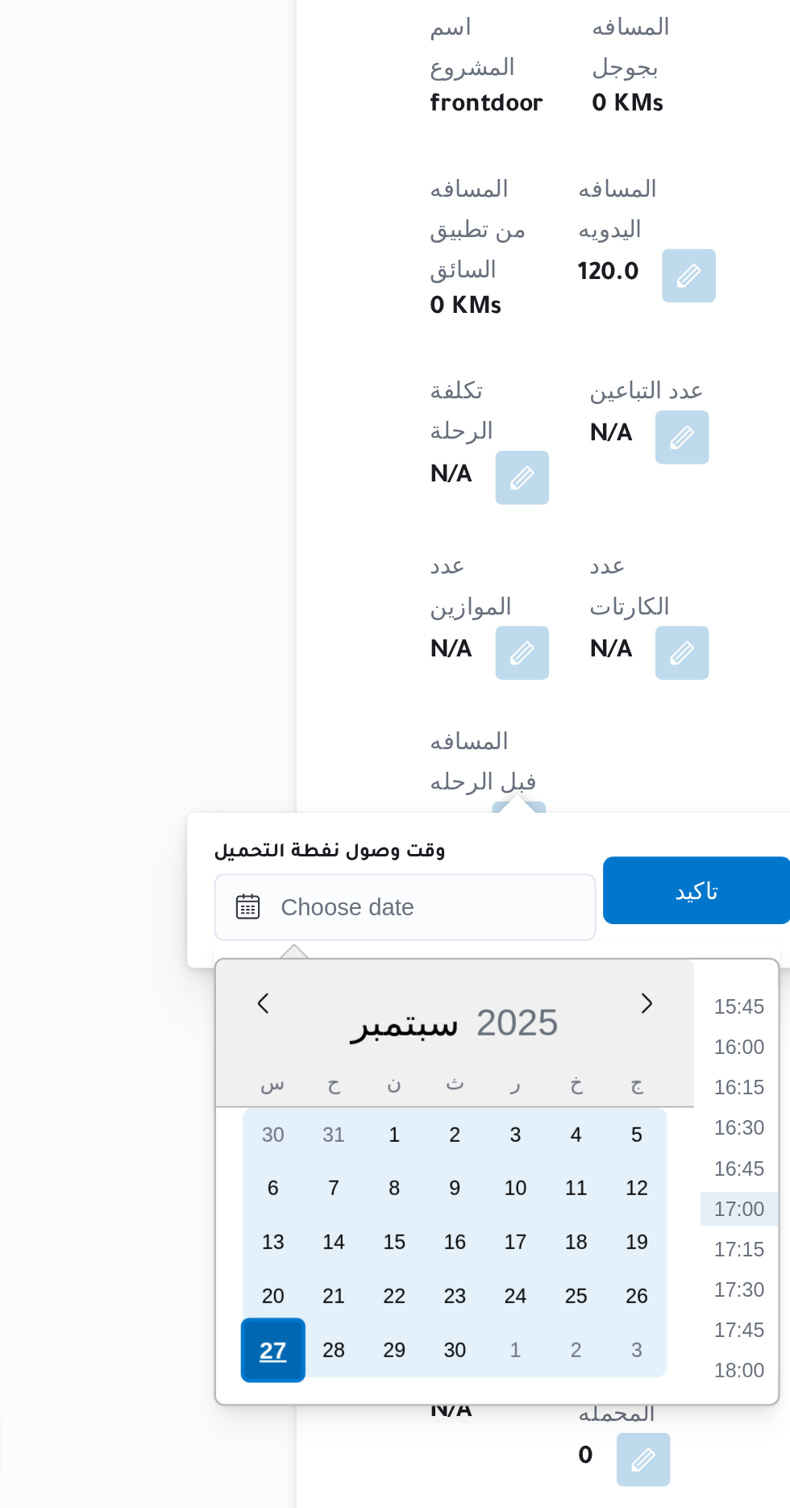
click at [197, 1425] on div "27" at bounding box center [197, 1431] width 31 height 31
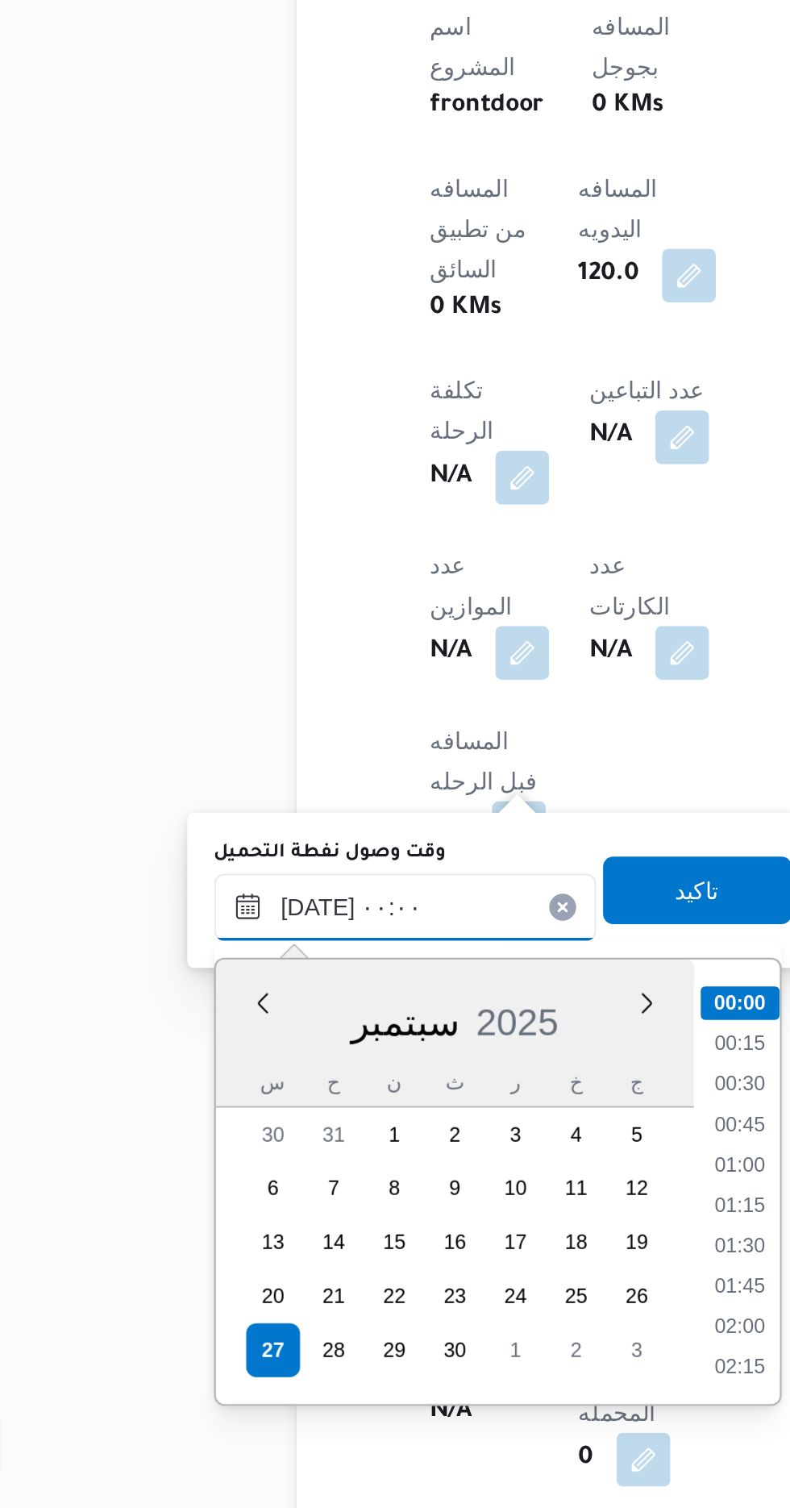
click at [175, 1219] on input "[DATE] ٠٠:٠٠" at bounding box center [261, 1220] width 183 height 32
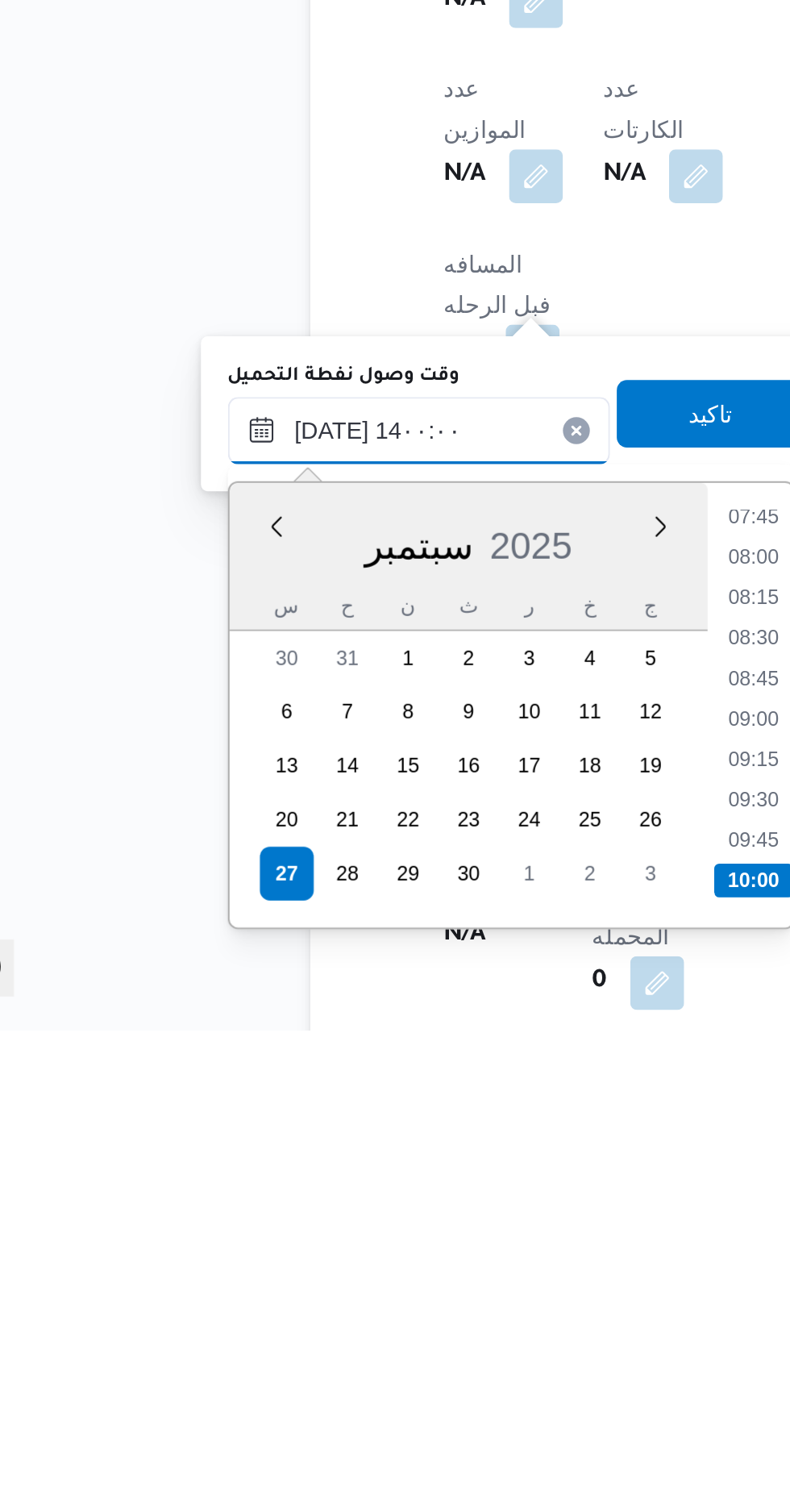
scroll to position [914, 0]
click at [421, 1433] on li "14:00" at bounding box center [422, 1436] width 38 height 16
type input "[DATE] ١٤:٠٠"
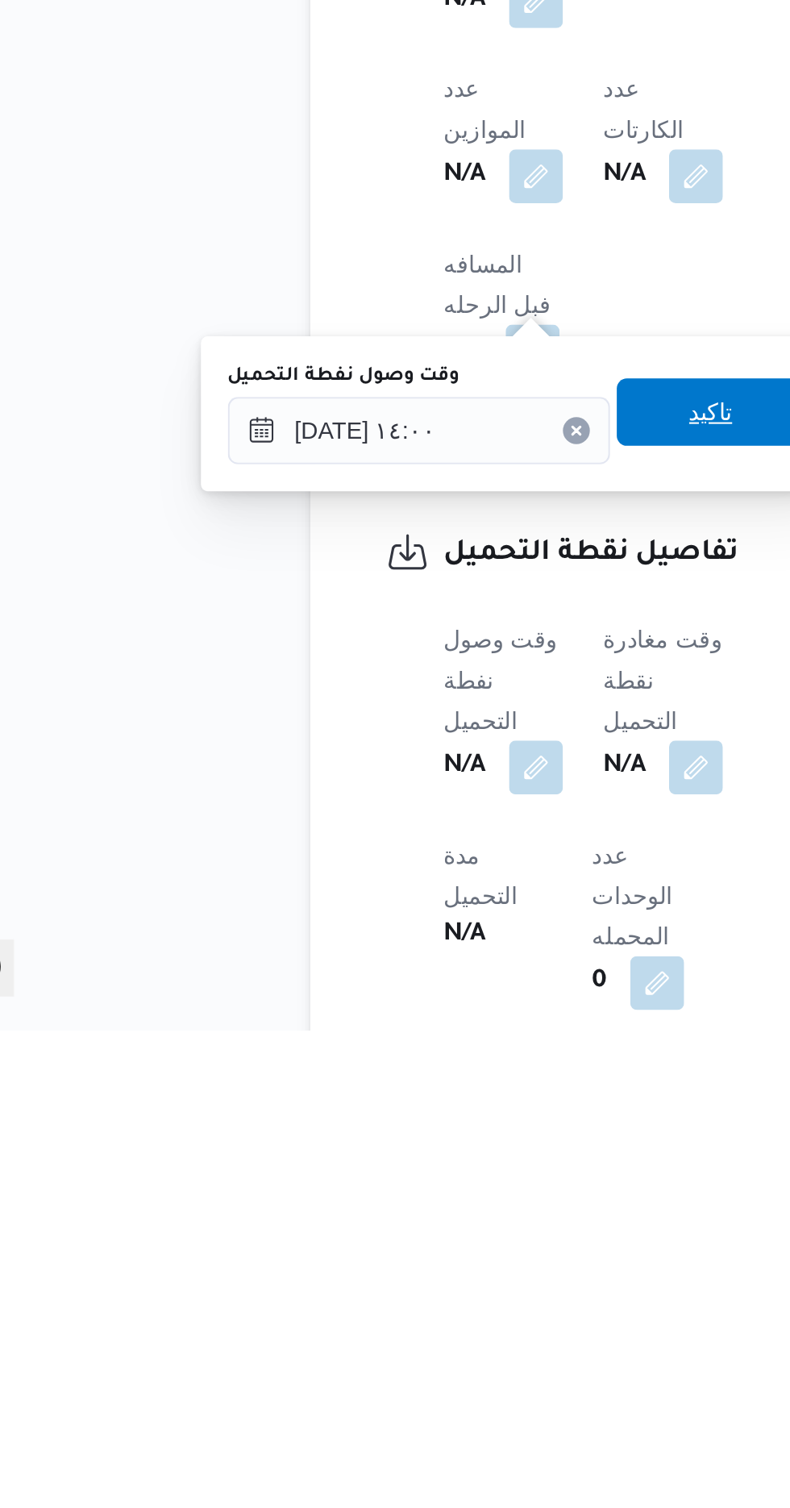
click at [397, 1213] on span "تاكيد" at bounding box center [401, 1212] width 90 height 32
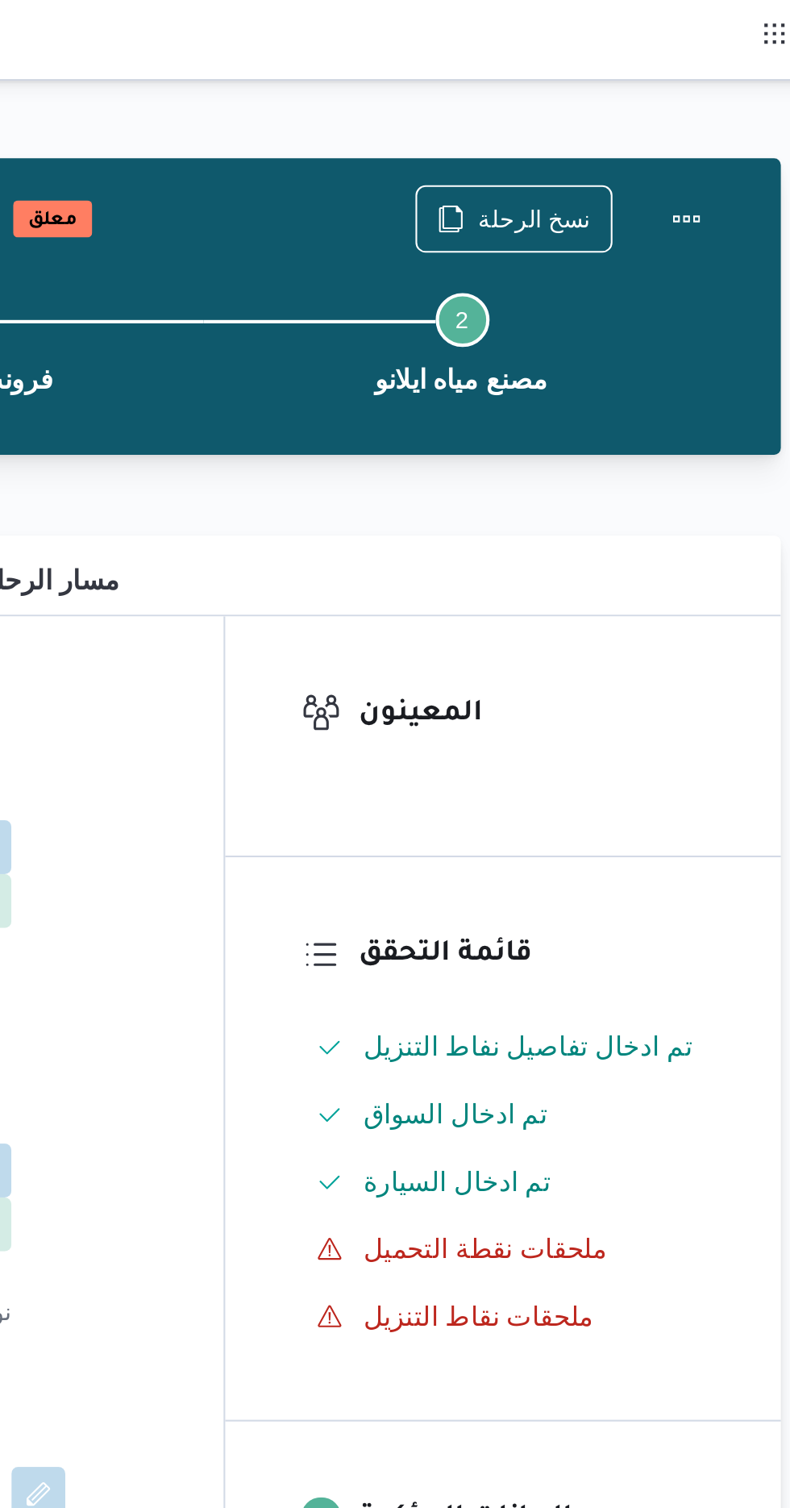
scroll to position [0, 0]
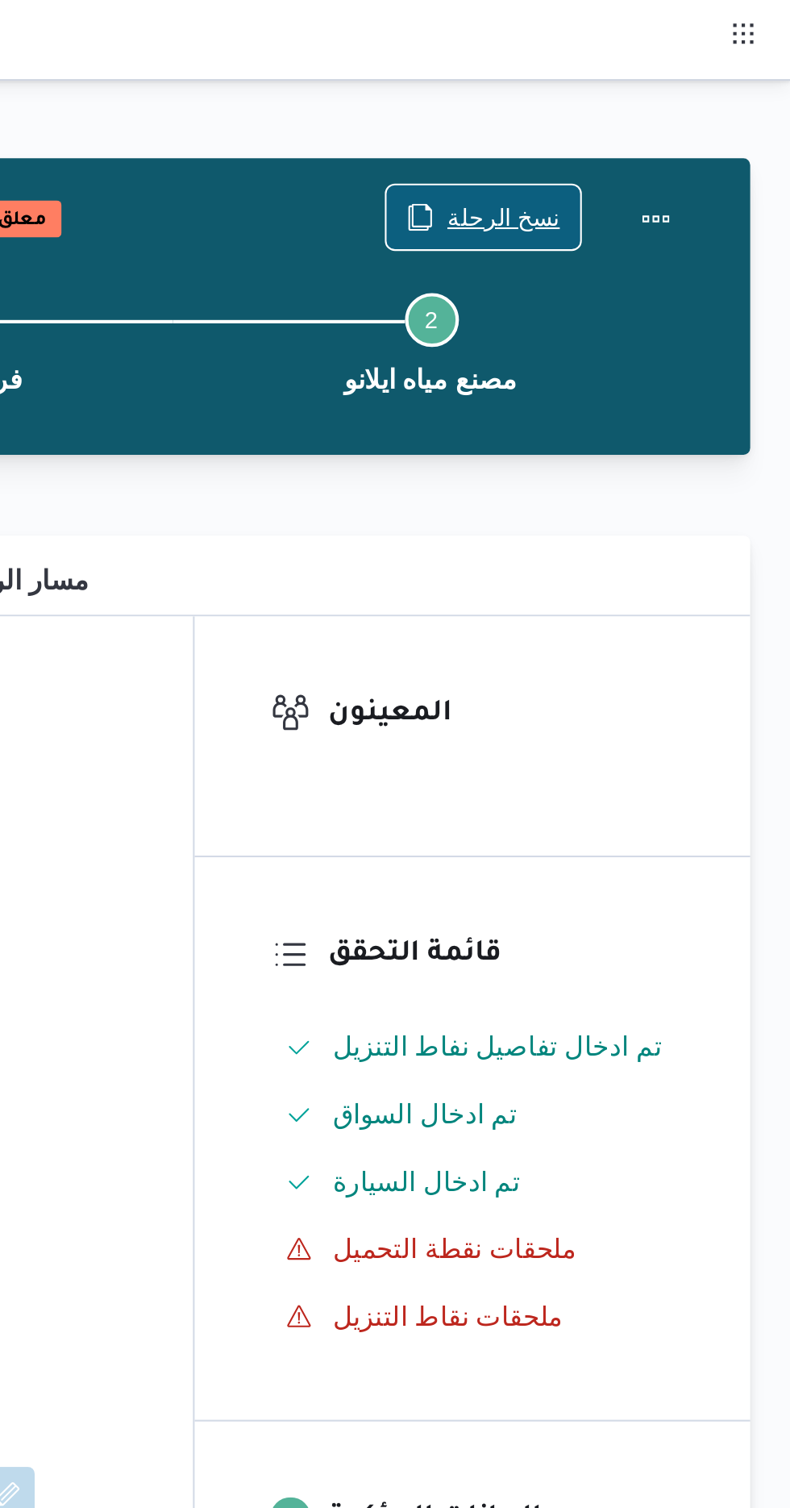
click at [635, 102] on span "نسخ الرحلة" at bounding box center [653, 103] width 54 height 19
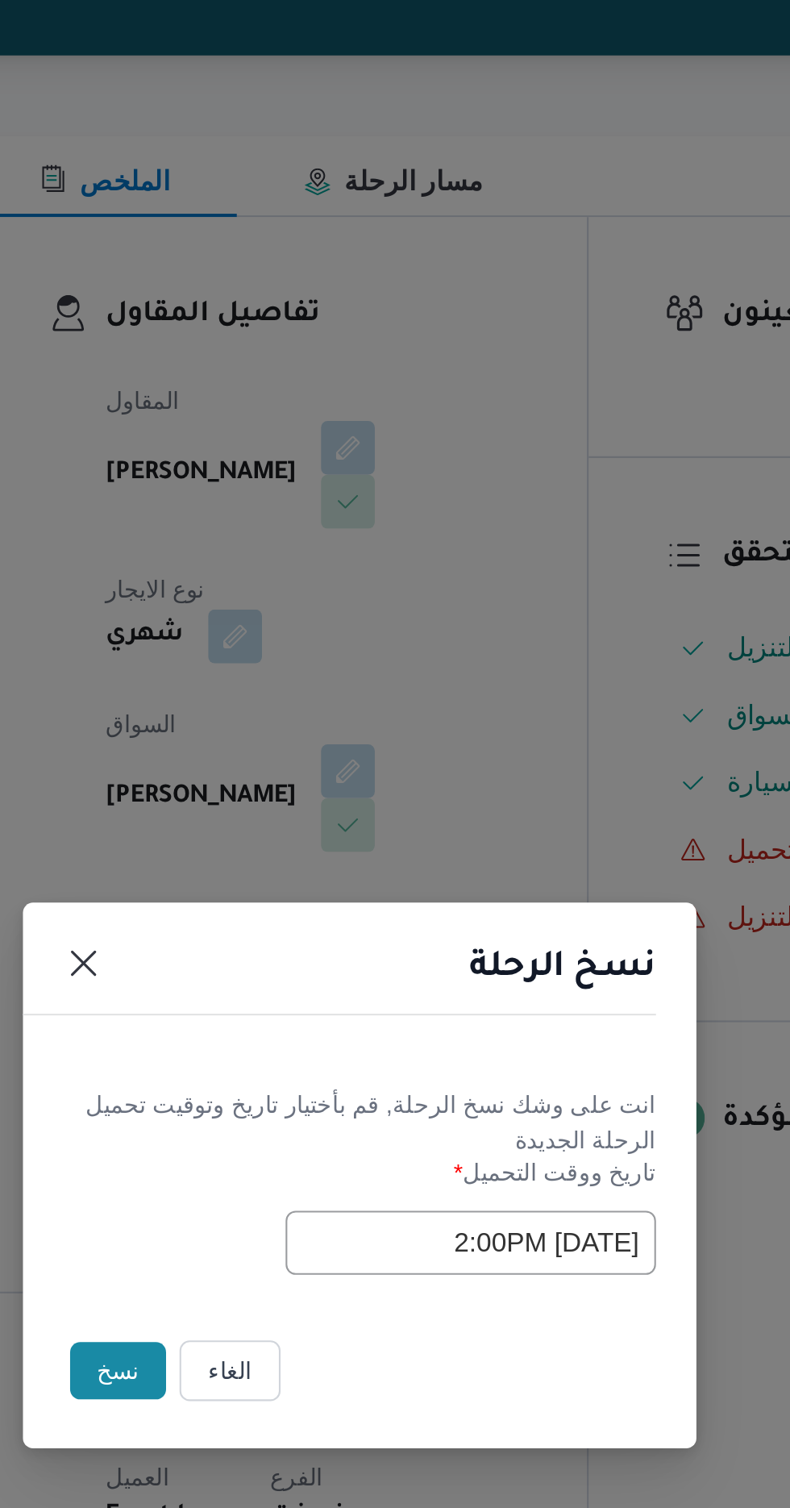
click at [391, 790] on input "[DATE] 2:00PM" at bounding box center [448, 786] width 177 height 31
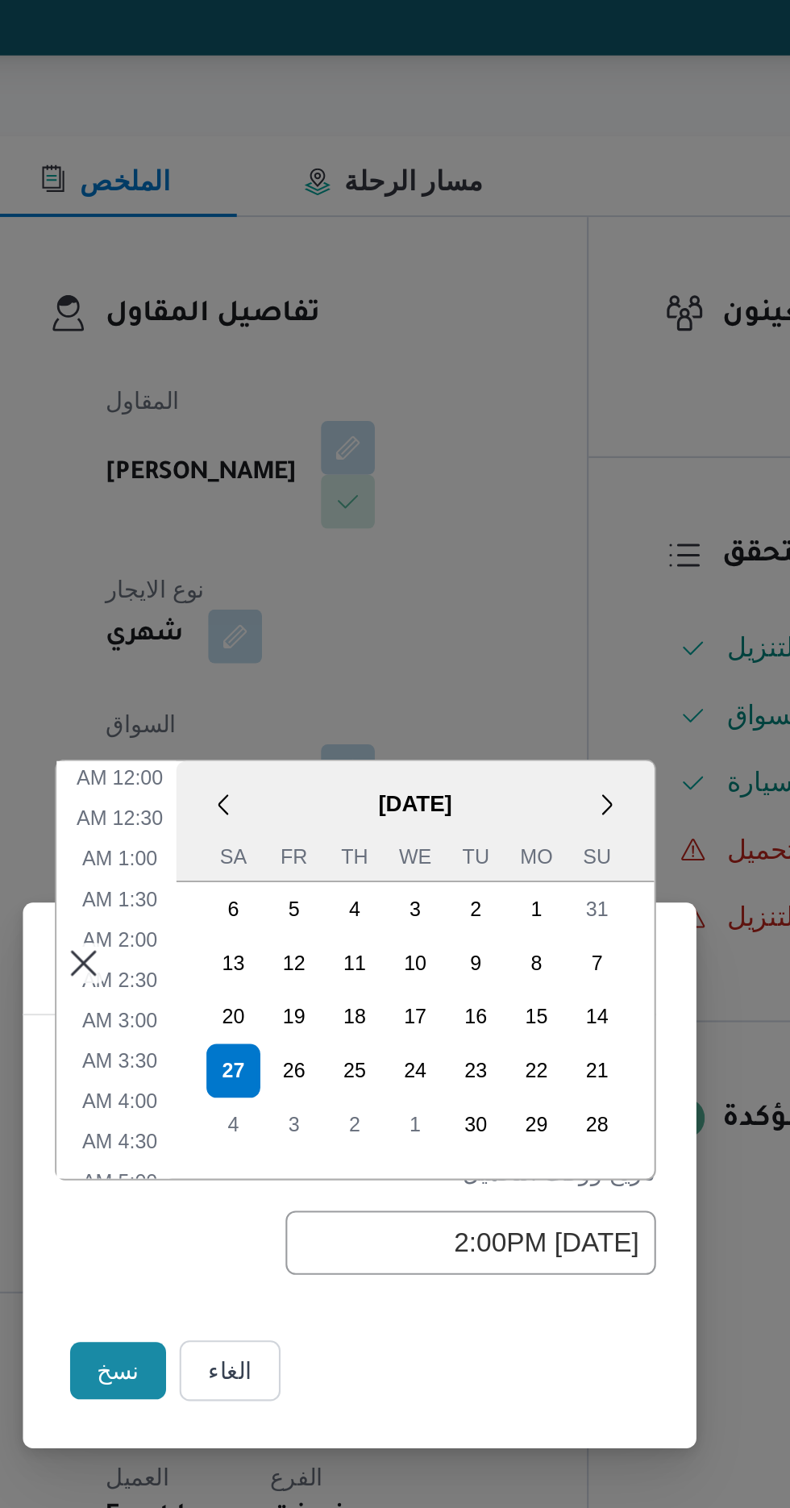
scroll to position [450, 0]
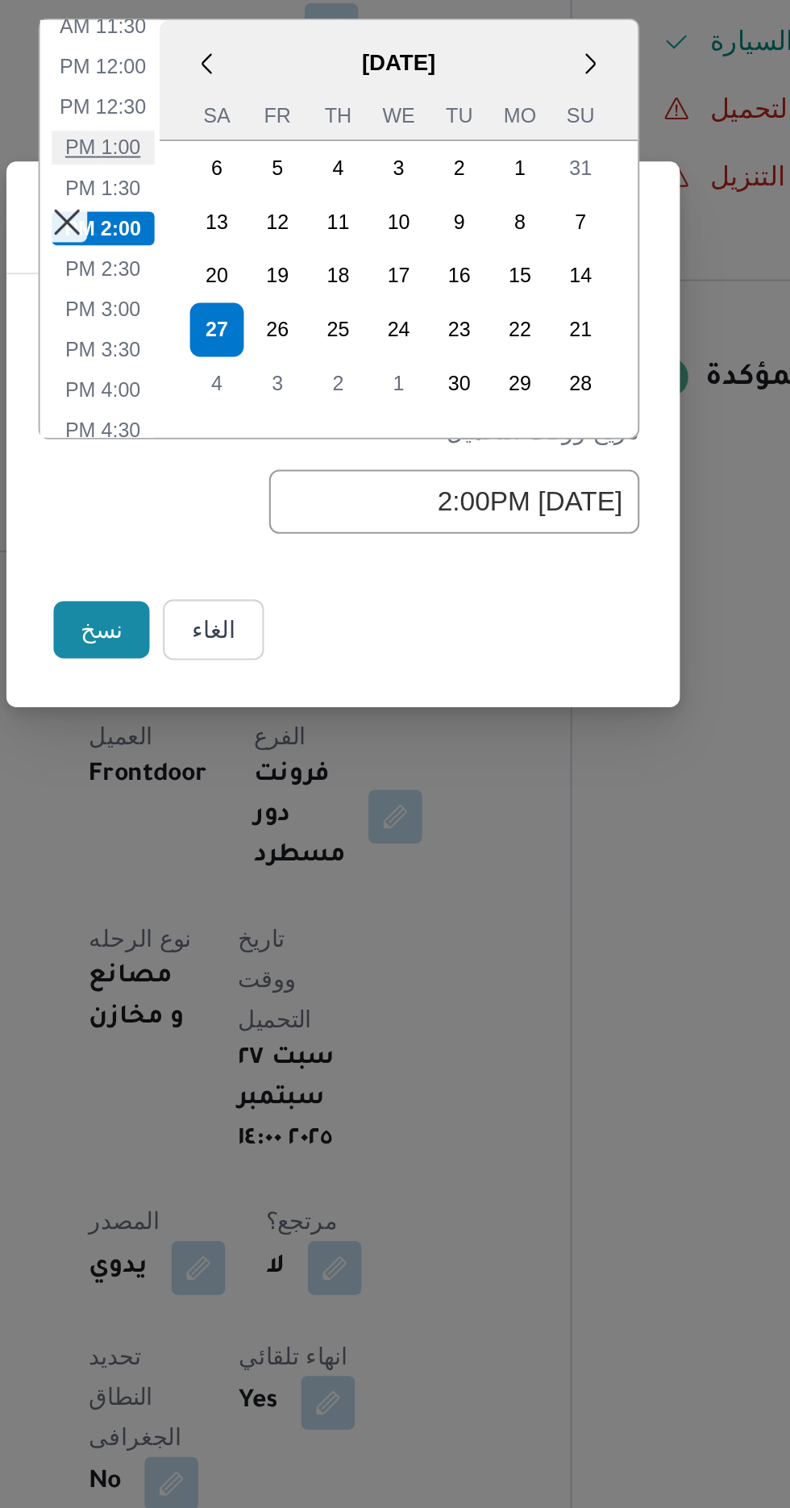
click at [278, 620] on li "1:00 PM" at bounding box center [280, 617] width 49 height 16
type input "[DATE] 1:00PM"
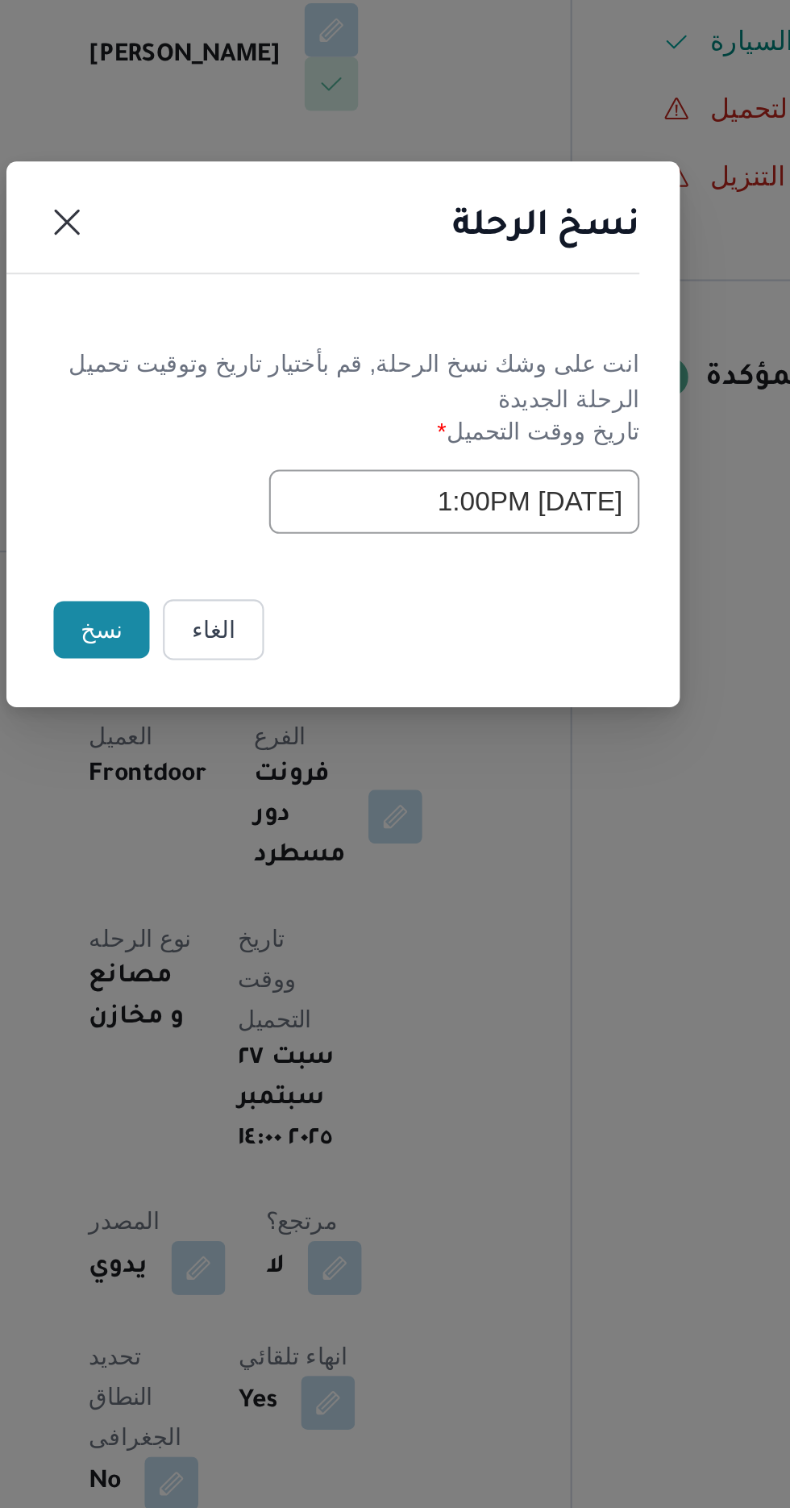
click at [266, 847] on button "نسخ" at bounding box center [279, 847] width 46 height 27
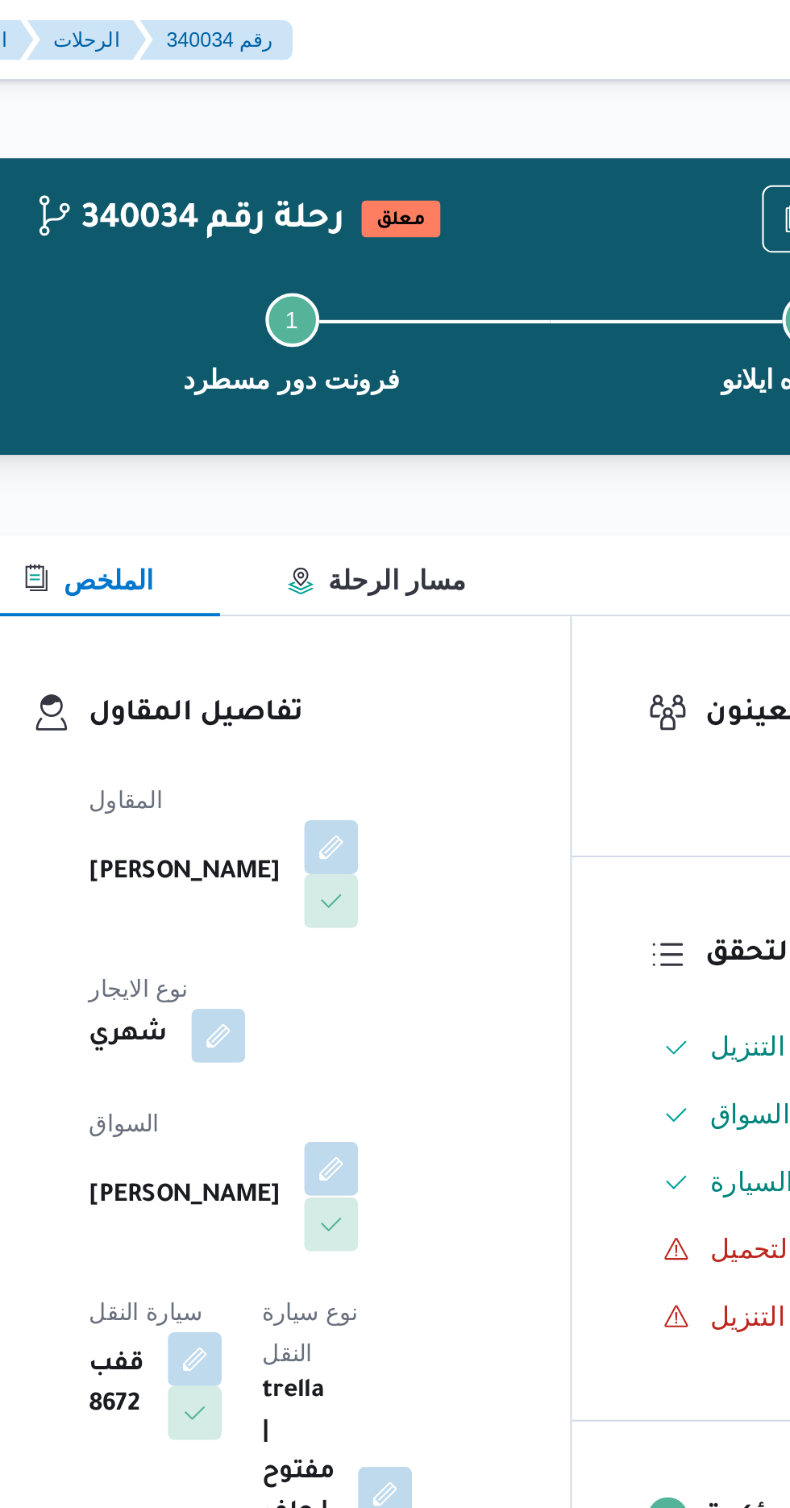
click at [376, 559] on button "button" at bounding box center [389, 560] width 26 height 26
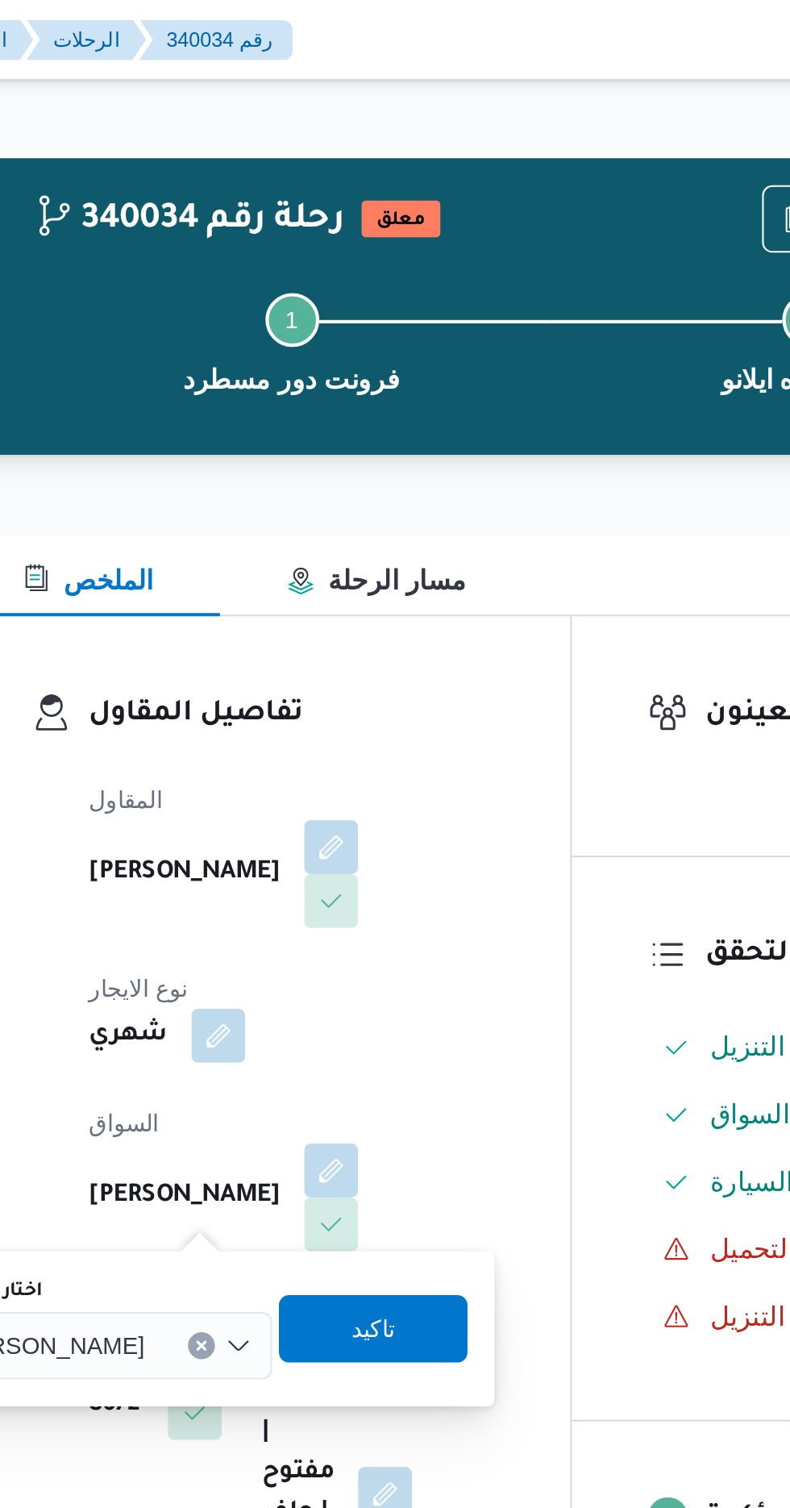
click at [273, 643] on span "[PERSON_NAME]" at bounding box center [253, 643] width 93 height 18
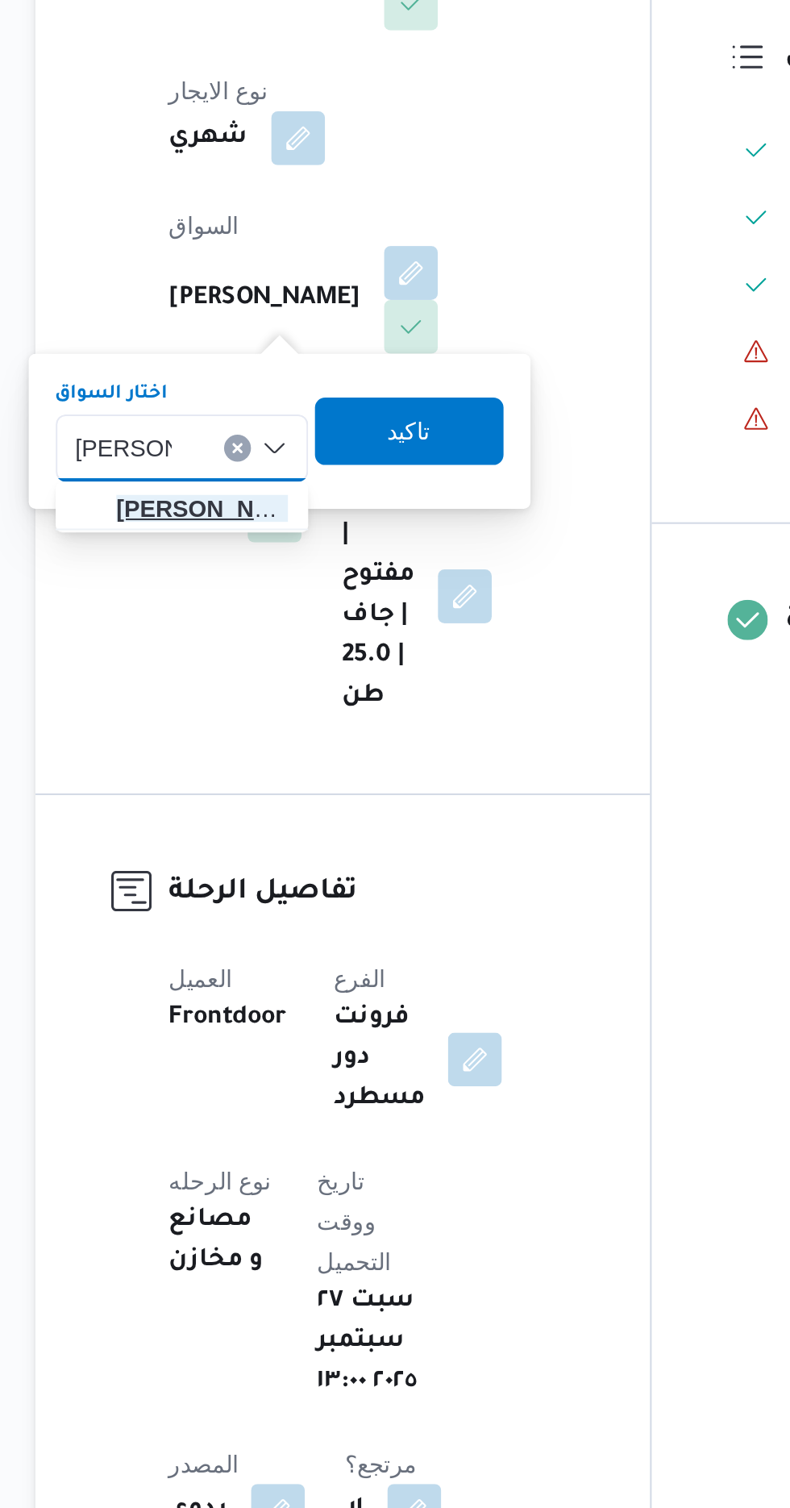
type input "[PERSON_NAME]"
click at [256, 674] on span "[PERSON_NAME]" at bounding box center [289, 672] width 82 height 19
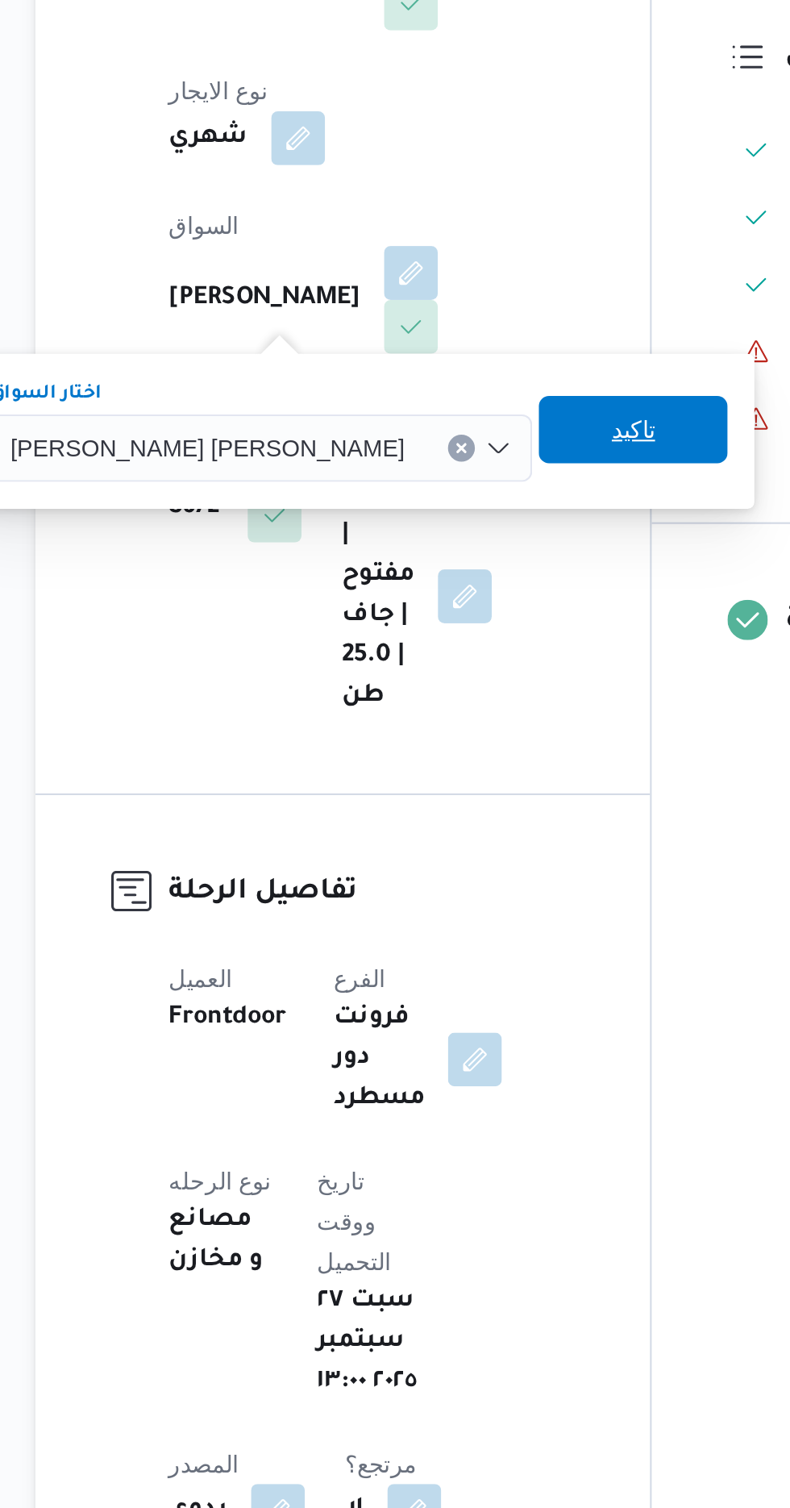
click at [451, 631] on span "تاكيد" at bounding box center [496, 635] width 90 height 32
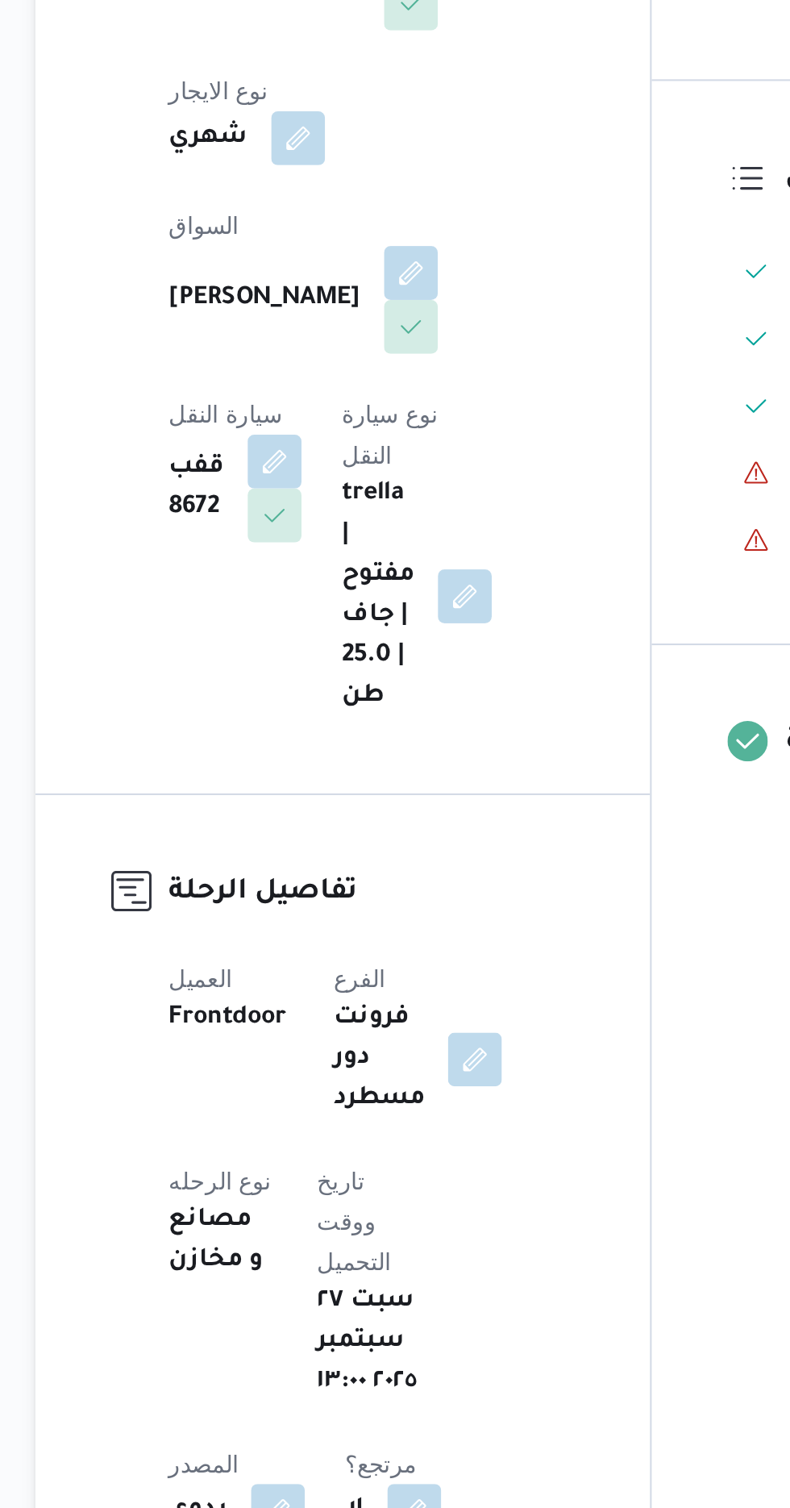
click at [337, 638] on span at bounding box center [320, 651] width 34 height 26
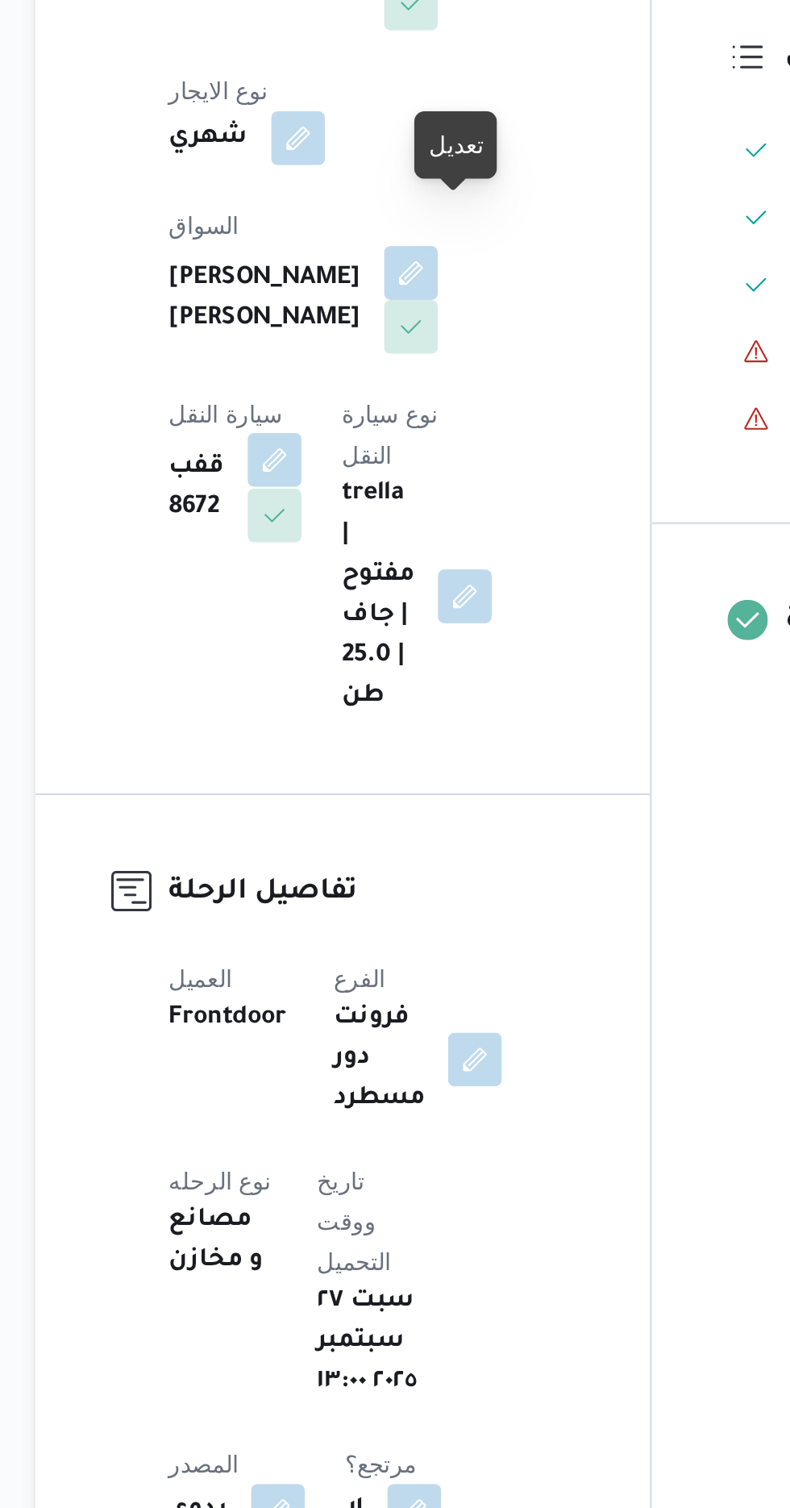
click at [337, 637] on button "button" at bounding box center [324, 650] width 26 height 26
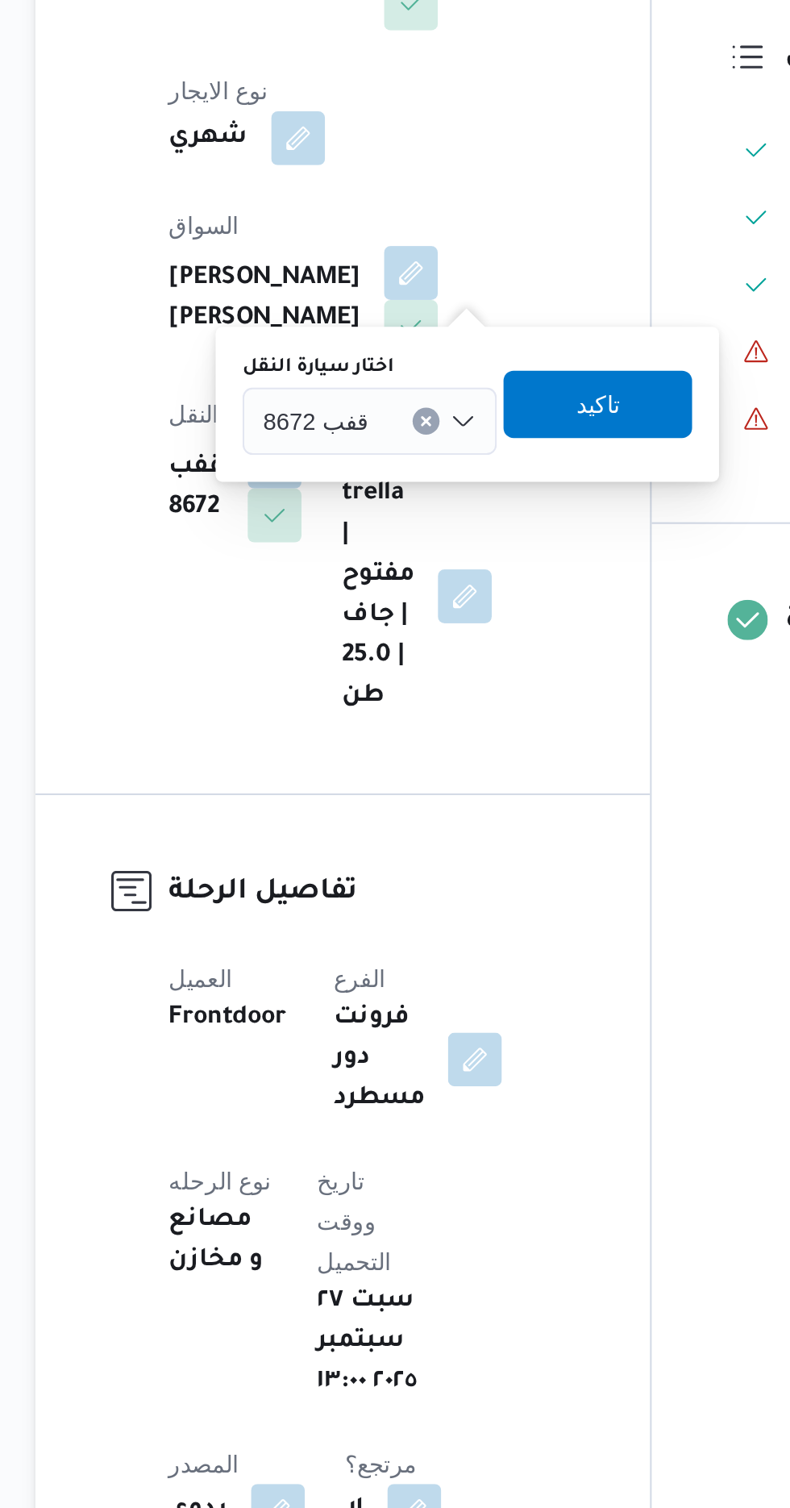
click at [331, 632] on span "قفب 8672" at bounding box center [343, 631] width 51 height 18
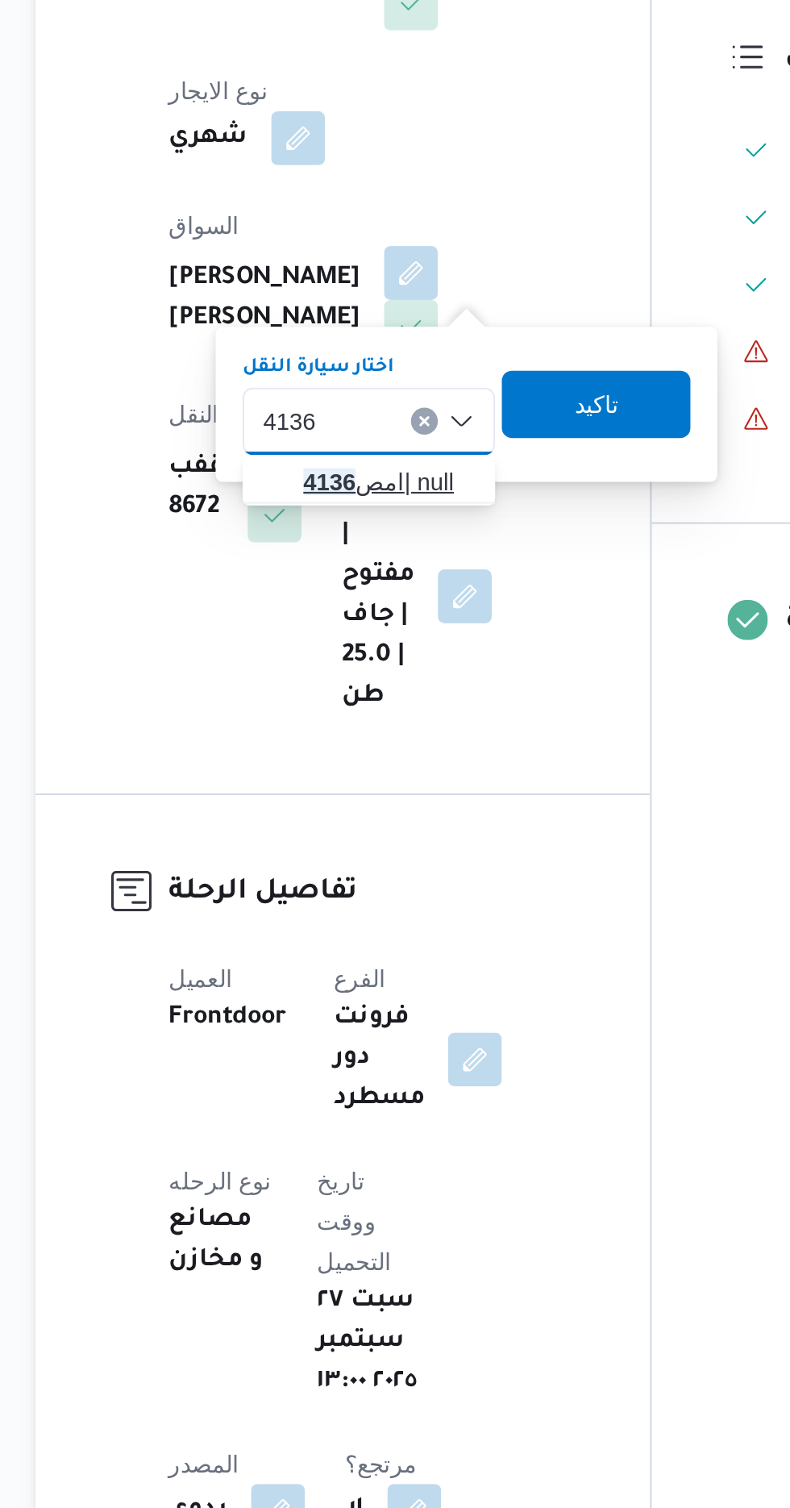
type input "4136"
click at [351, 663] on mark "4136" at bounding box center [350, 660] width 25 height 13
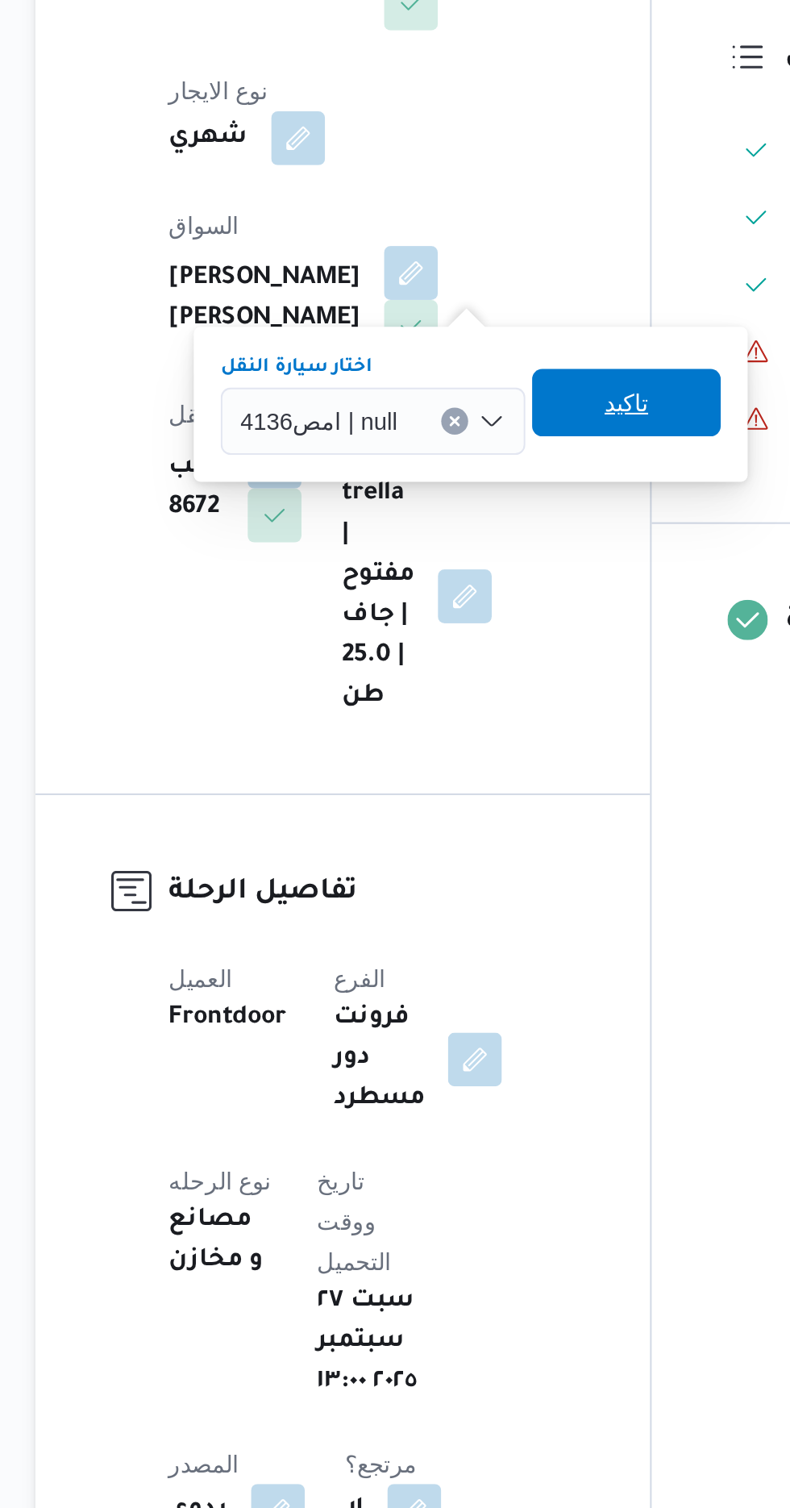
click at [472, 626] on span "تاكيد" at bounding box center [492, 622] width 90 height 32
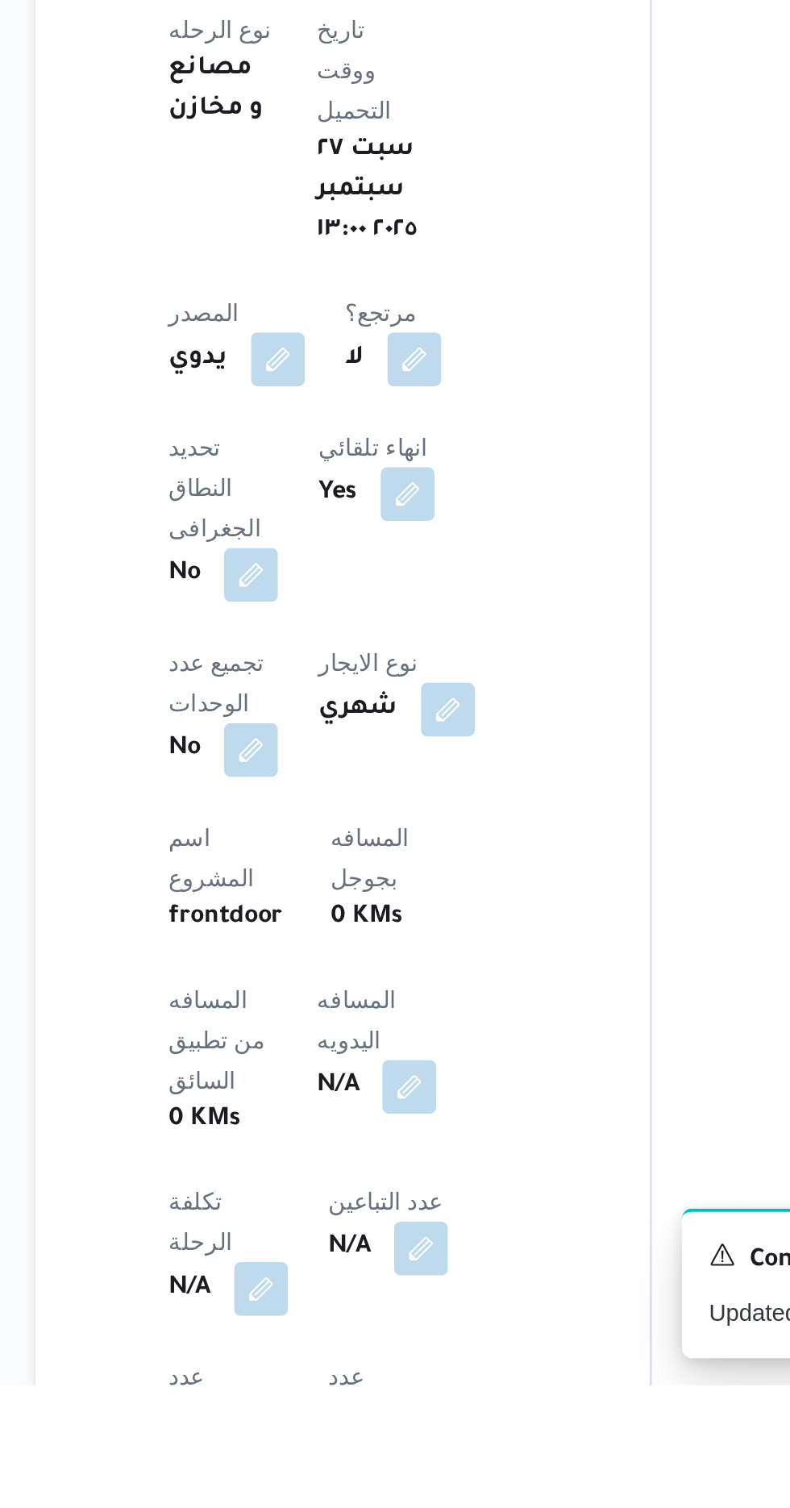
scroll to position [138, 0]
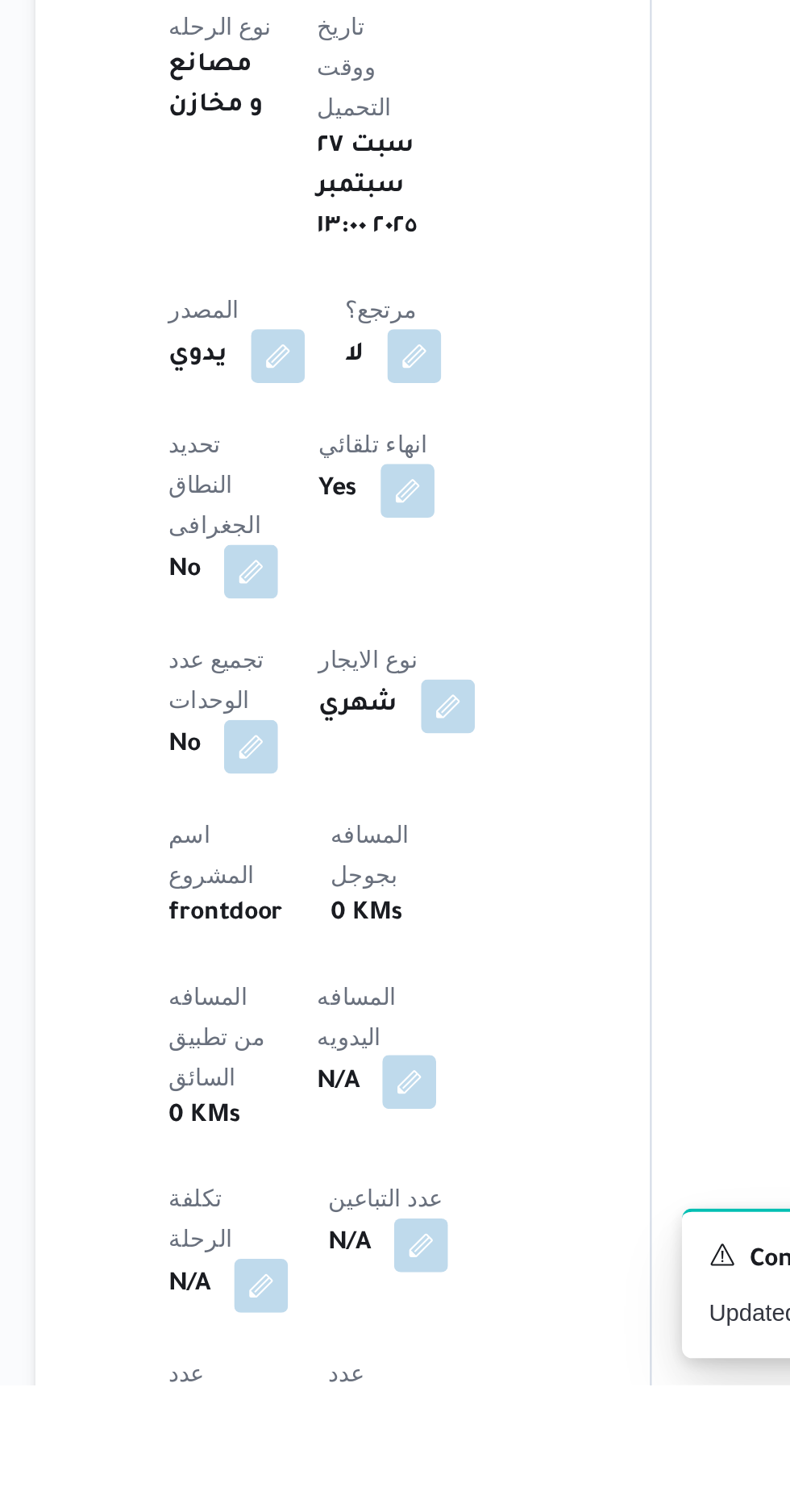
click at [376, 1350] on button "button" at bounding box center [389, 1363] width 26 height 26
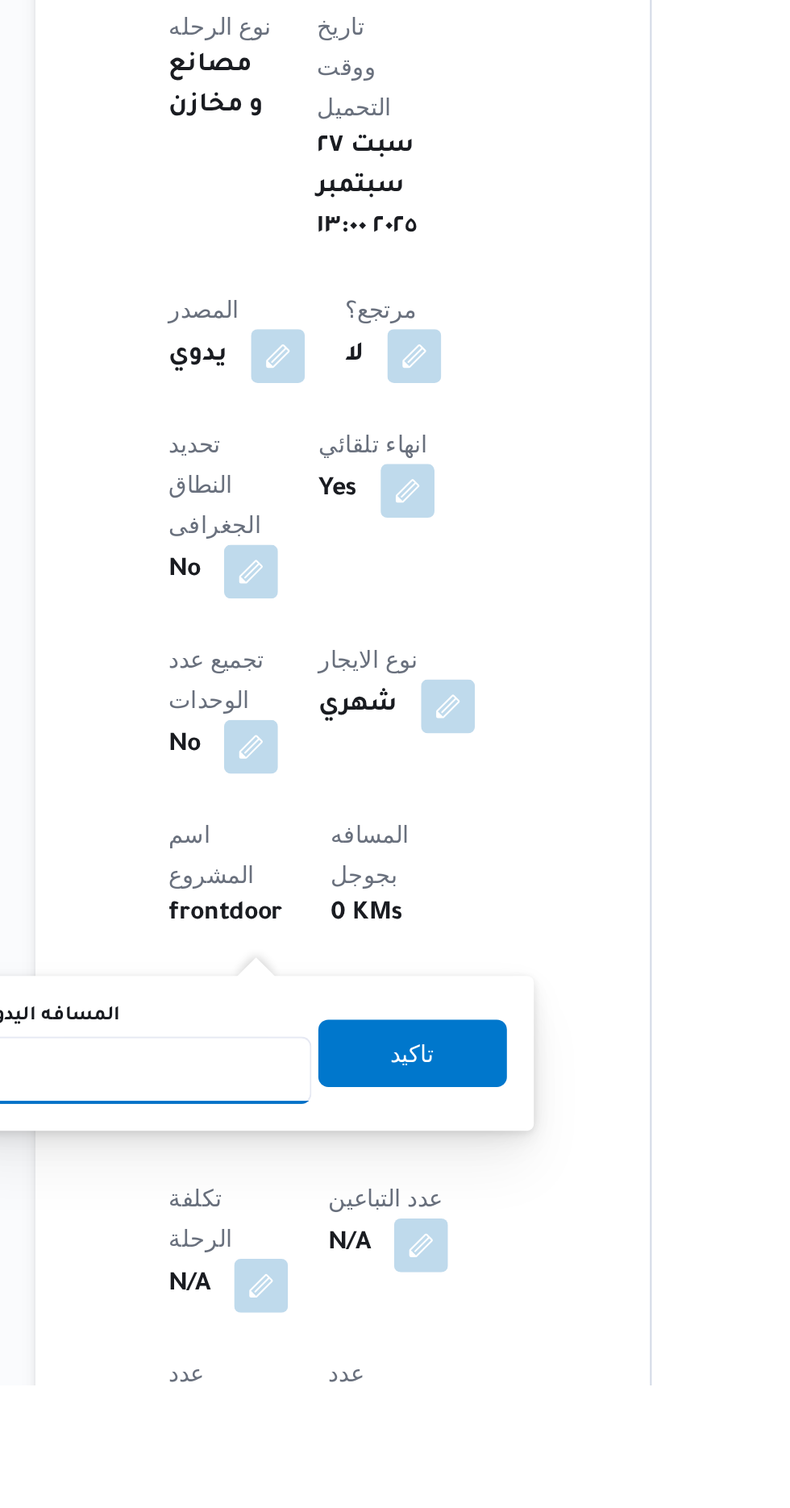
click at [260, 1359] on input "المسافه اليدويه" at bounding box center [261, 1357] width 160 height 32
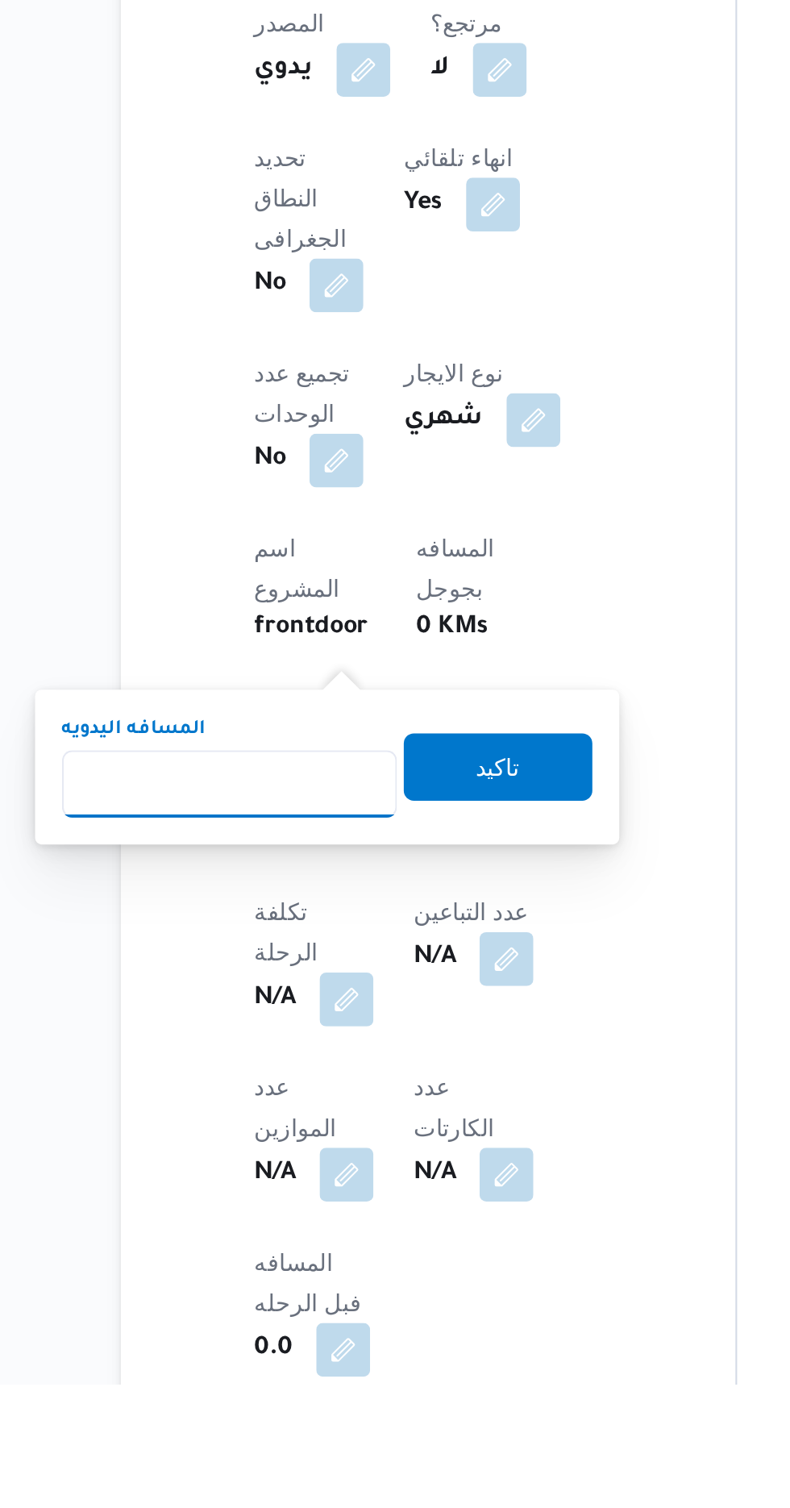
scroll to position [274, 0]
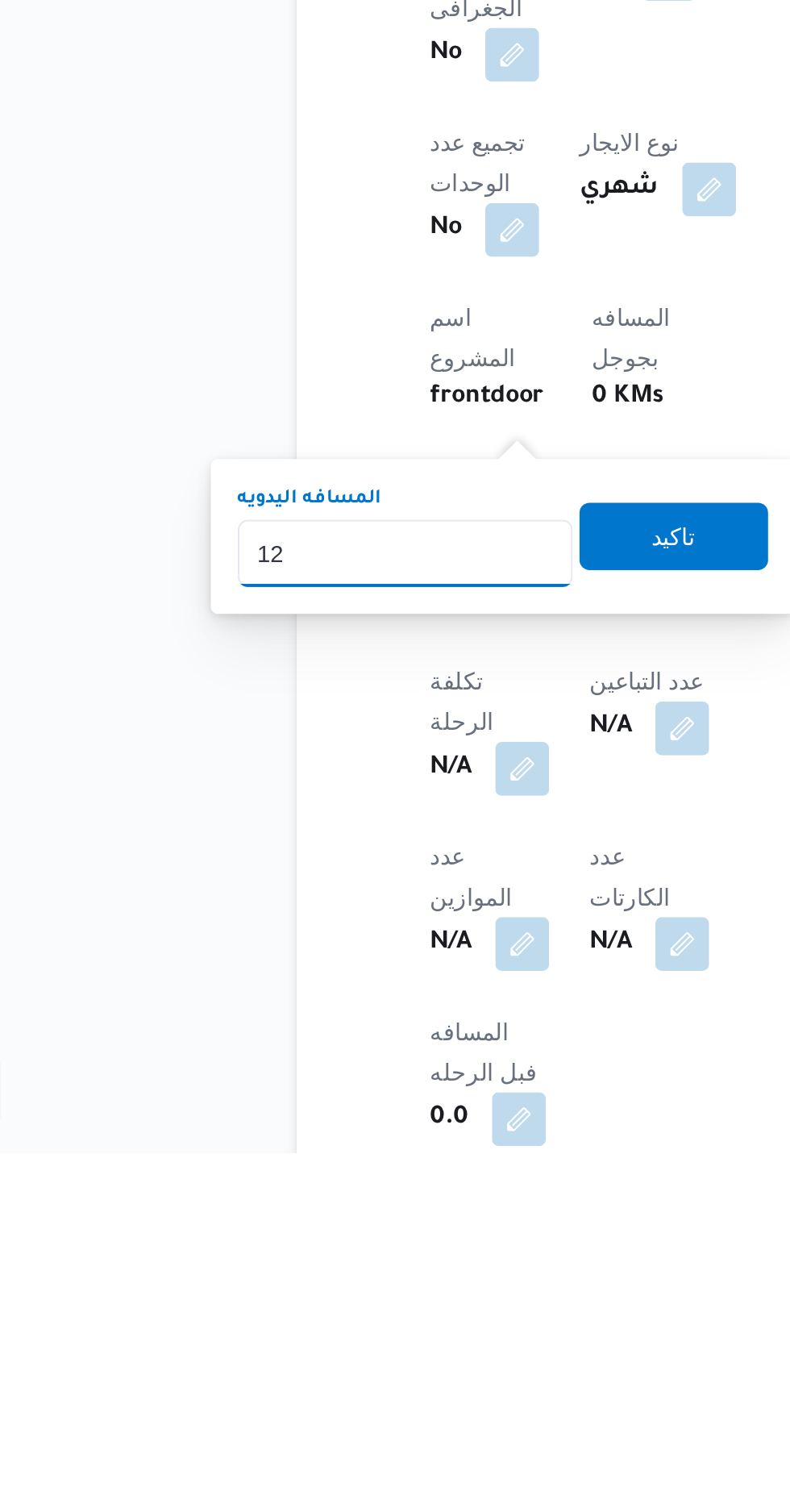
type input "120"
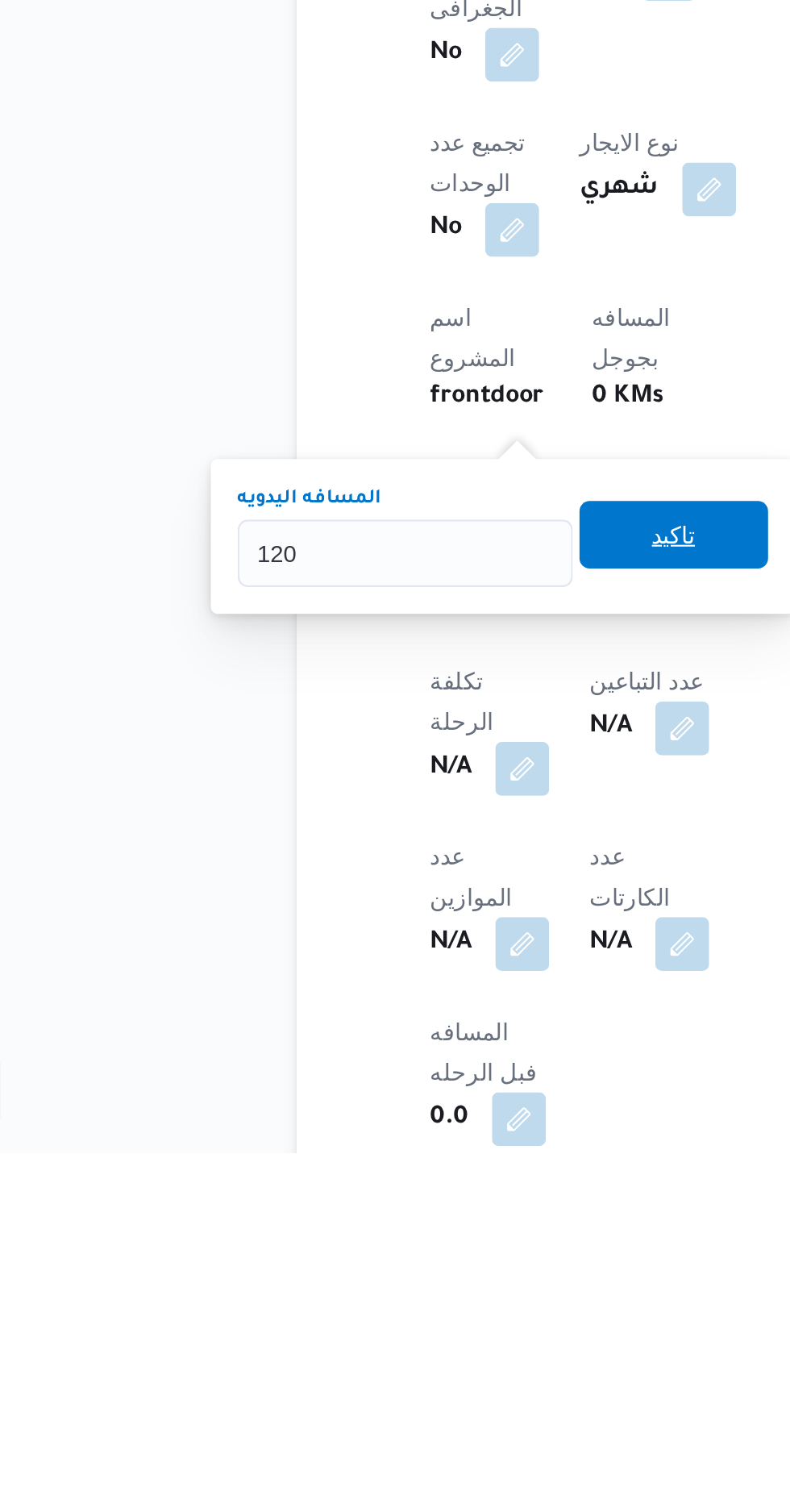
click at [380, 1212] on span "تاكيد" at bounding box center [390, 1212] width 90 height 32
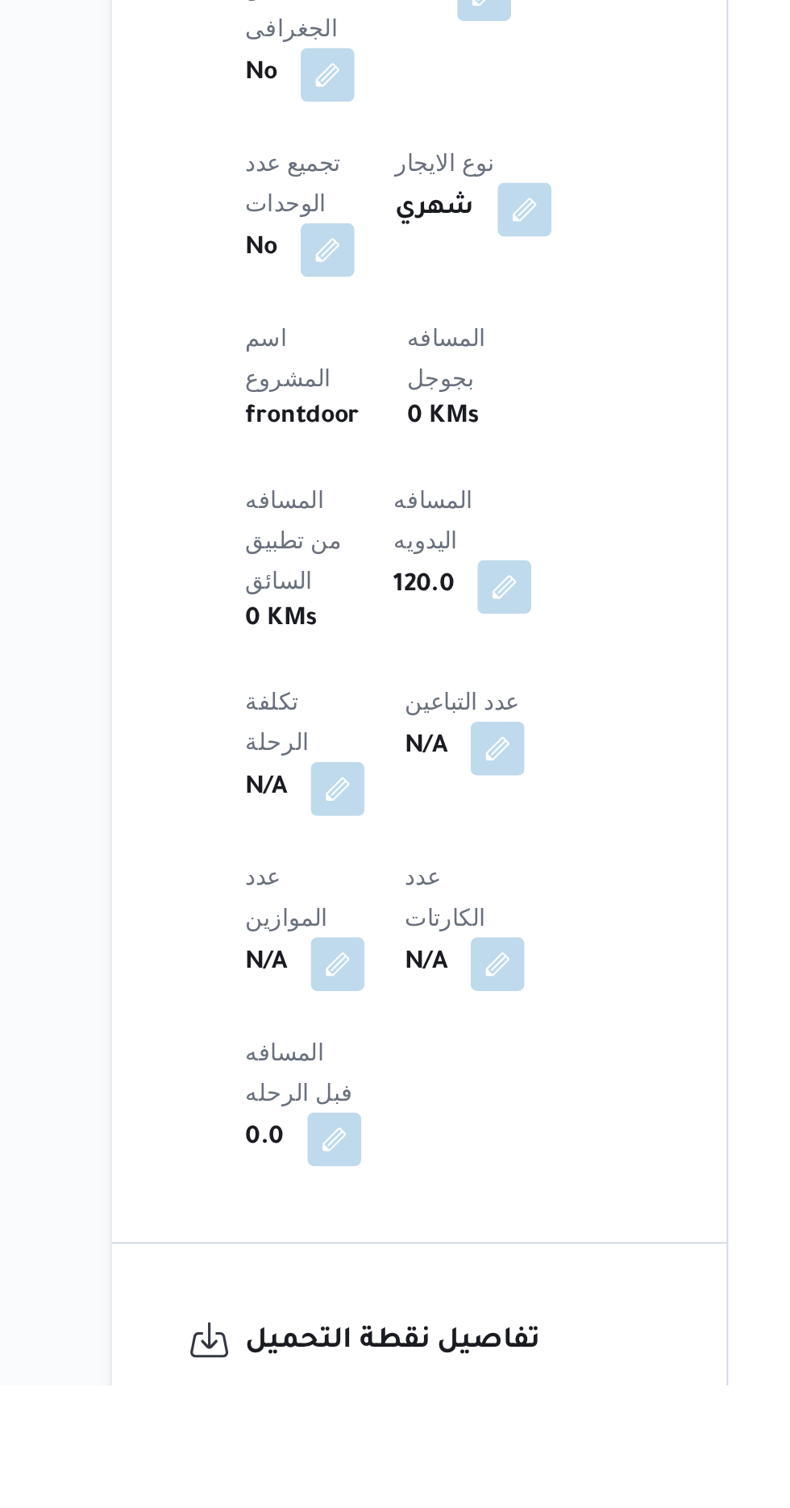
scroll to position [377, 0]
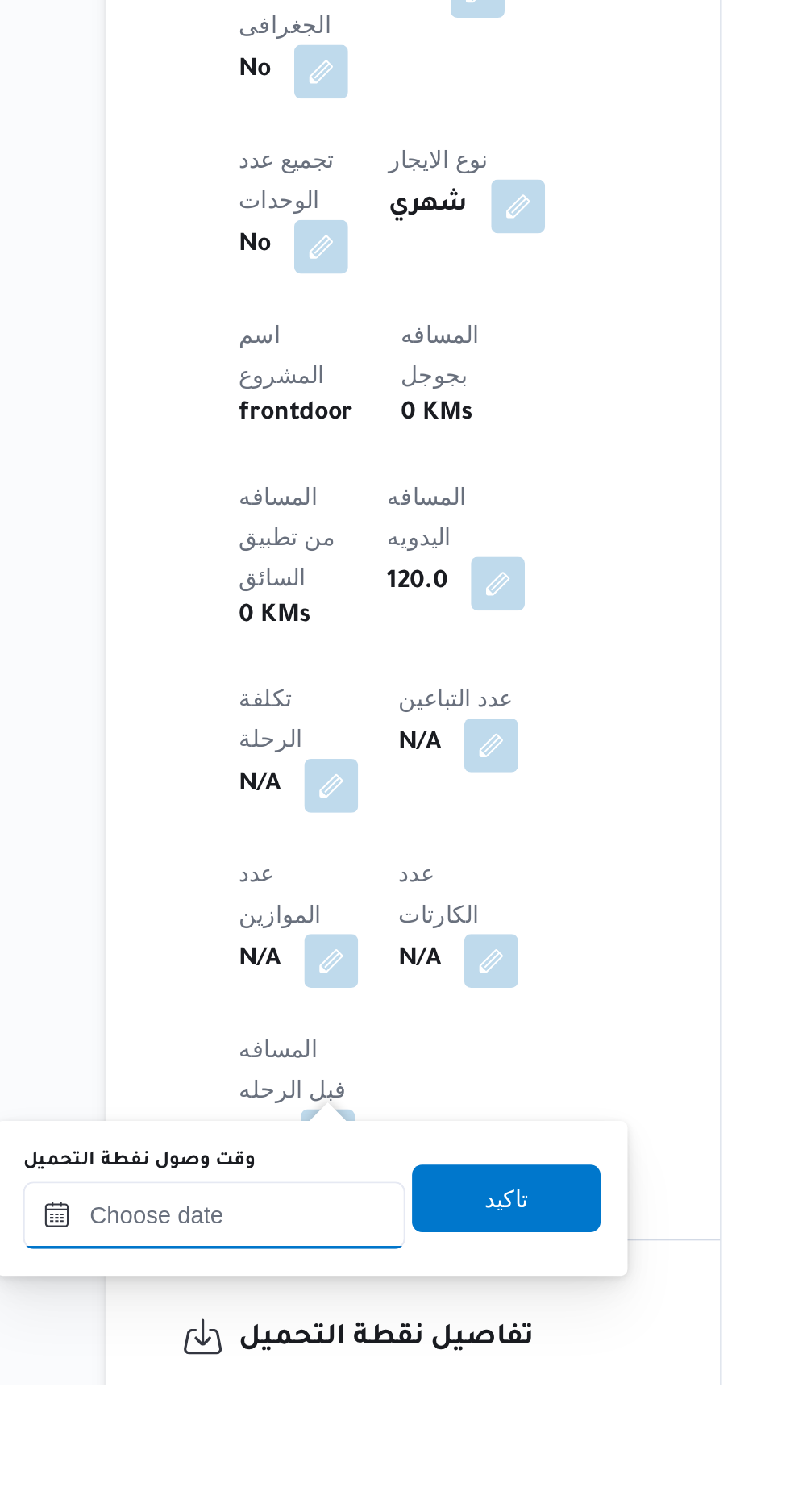
click at [290, 1427] on input "وقت وصول نفطة التحميل" at bounding box center [261, 1426] width 183 height 32
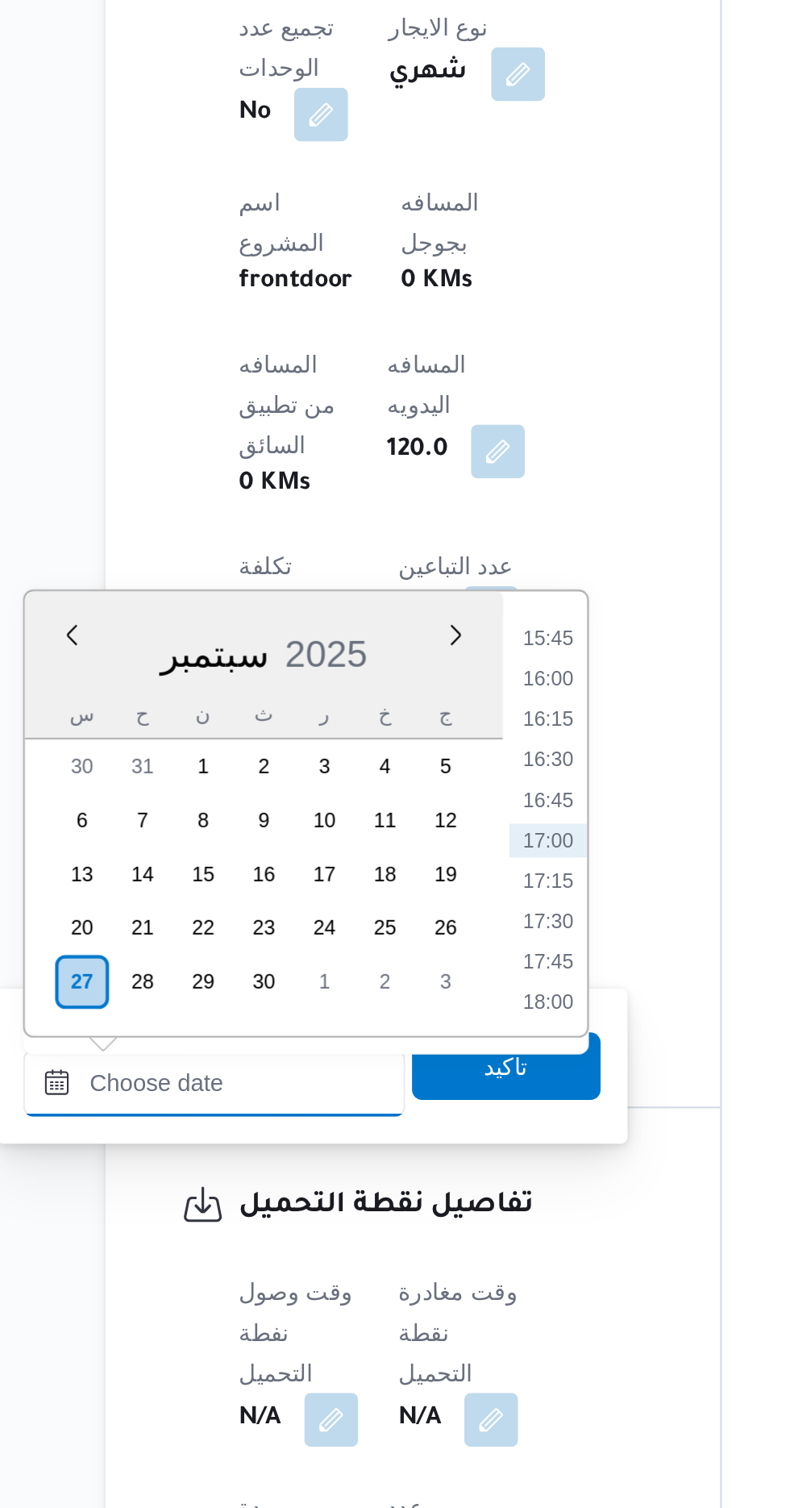
scroll to position [499, 0]
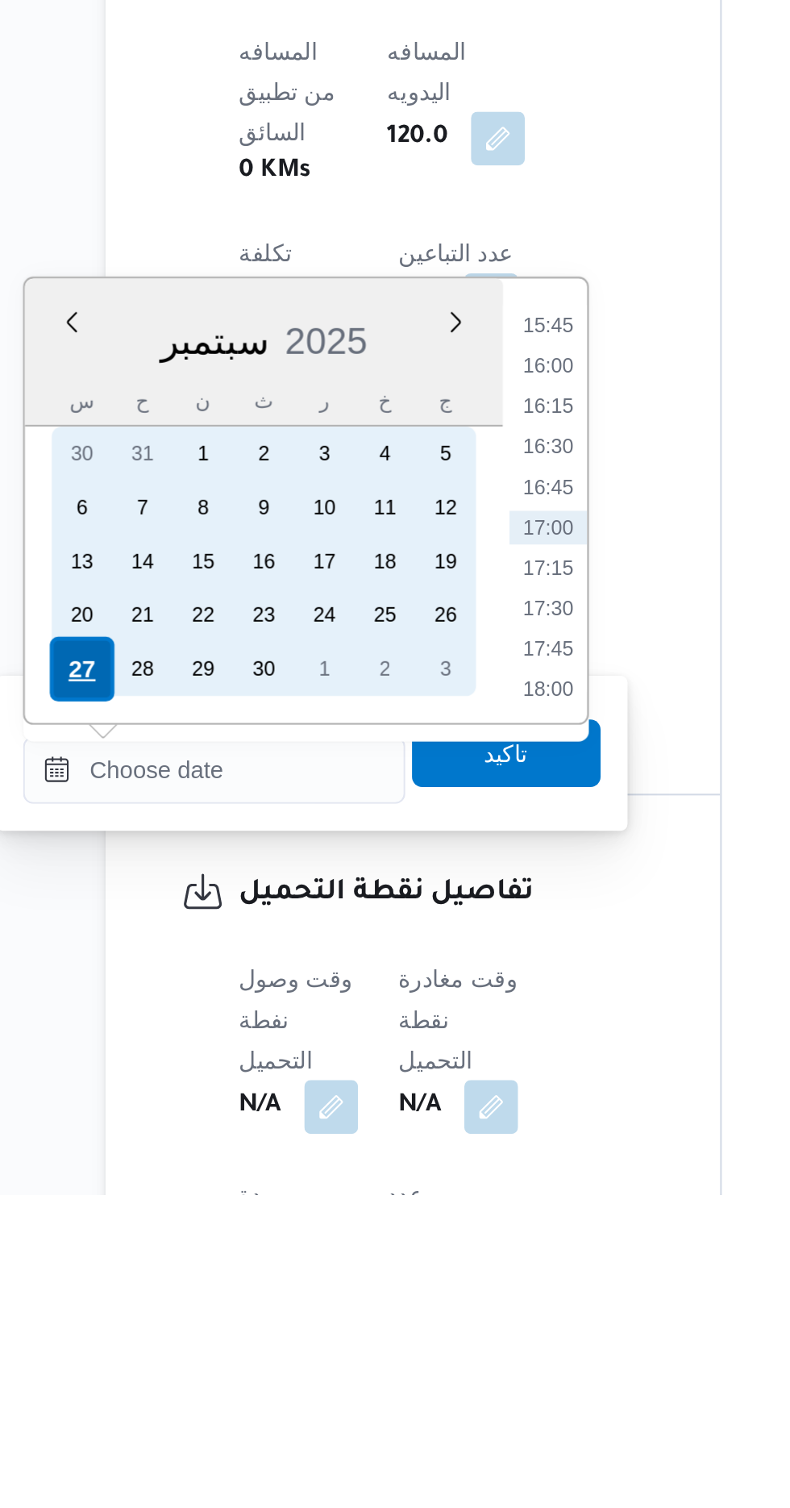
click at [193, 1252] on div "27" at bounding box center [197, 1256] width 31 height 31
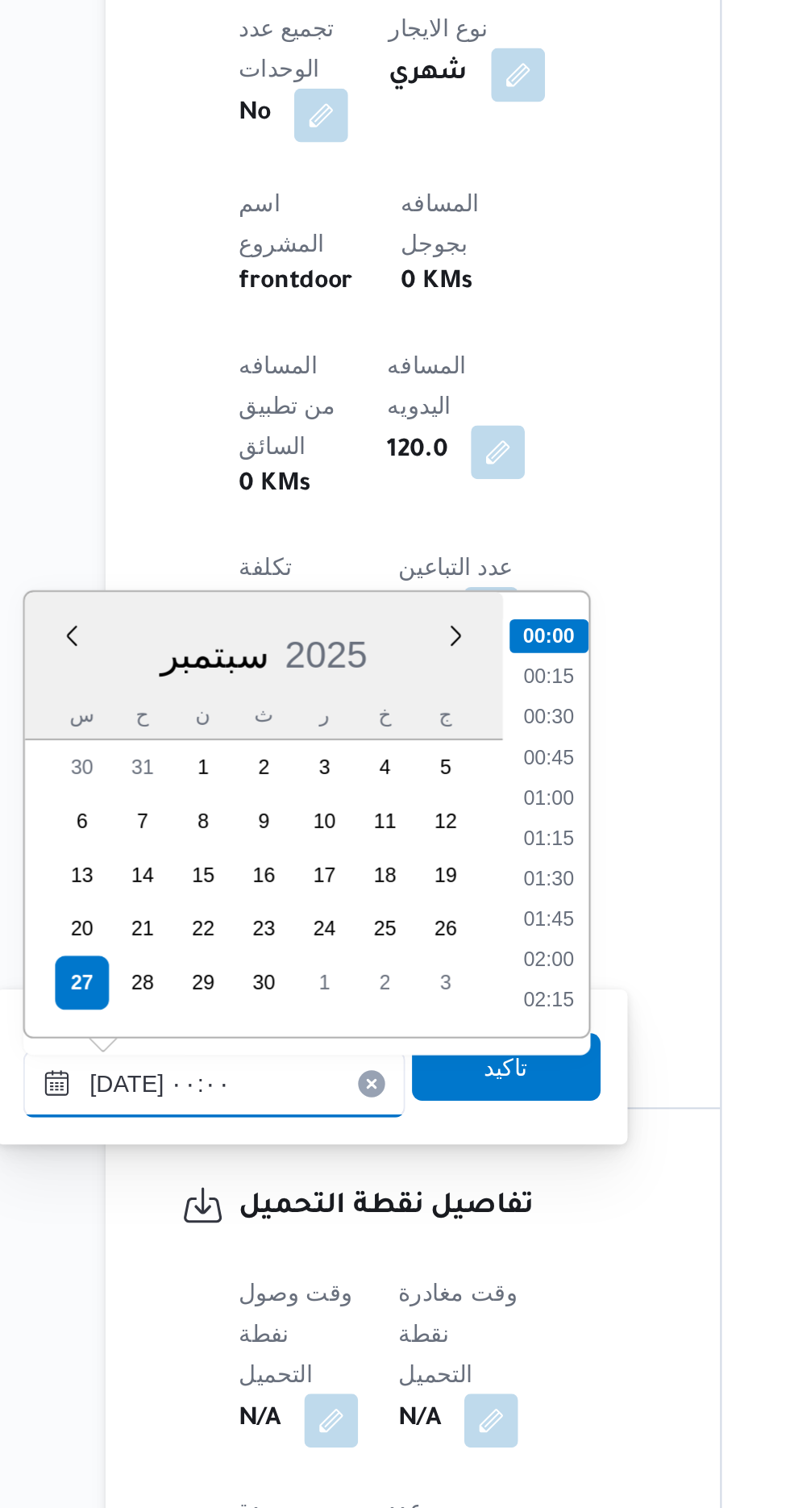
click at [178, 1310] on input "[DATE] ٠٠:٠٠" at bounding box center [261, 1304] width 183 height 32
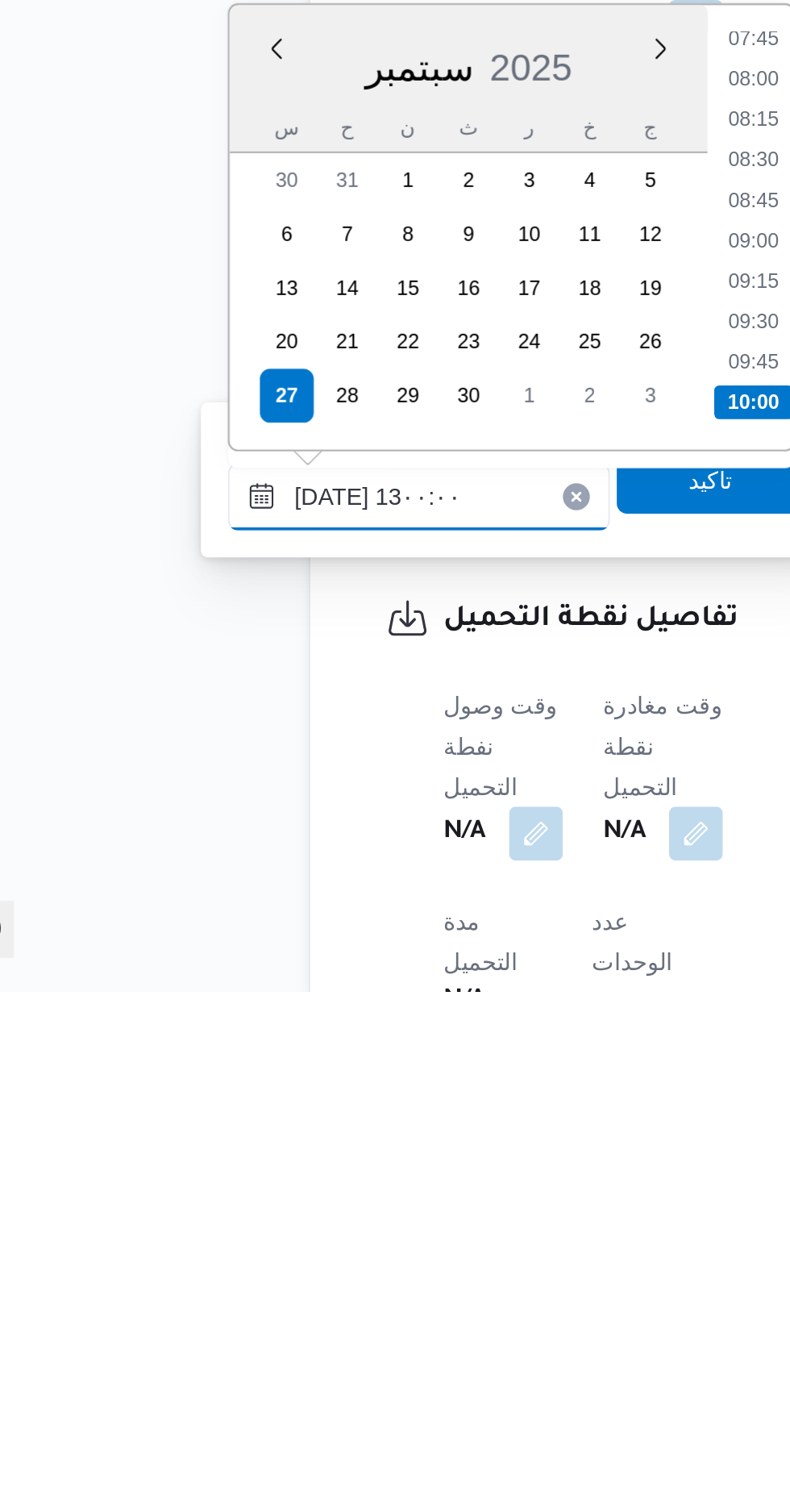
scroll to position [837, 0]
click at [415, 1240] on div "Time 00:00 00:15 00:30 00:45 01:00 01:15 01:30 01:45 02:00 02:15 02:30 02:45 03…" at bounding box center [420, 1141] width 41 height 213
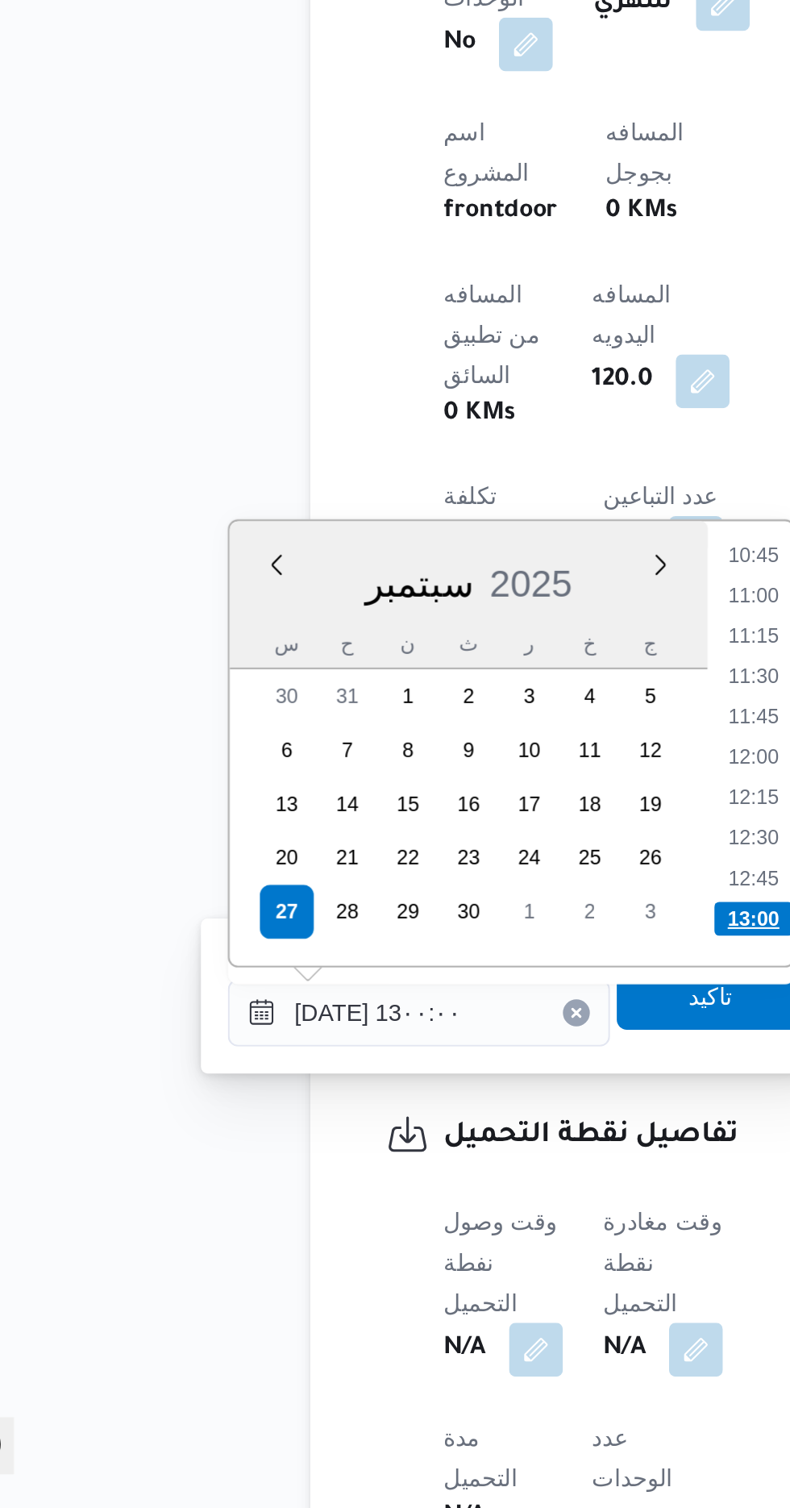
click at [418, 1227] on li "13:00" at bounding box center [422, 1225] width 38 height 16
type input "[DATE] ١٣:٠٠"
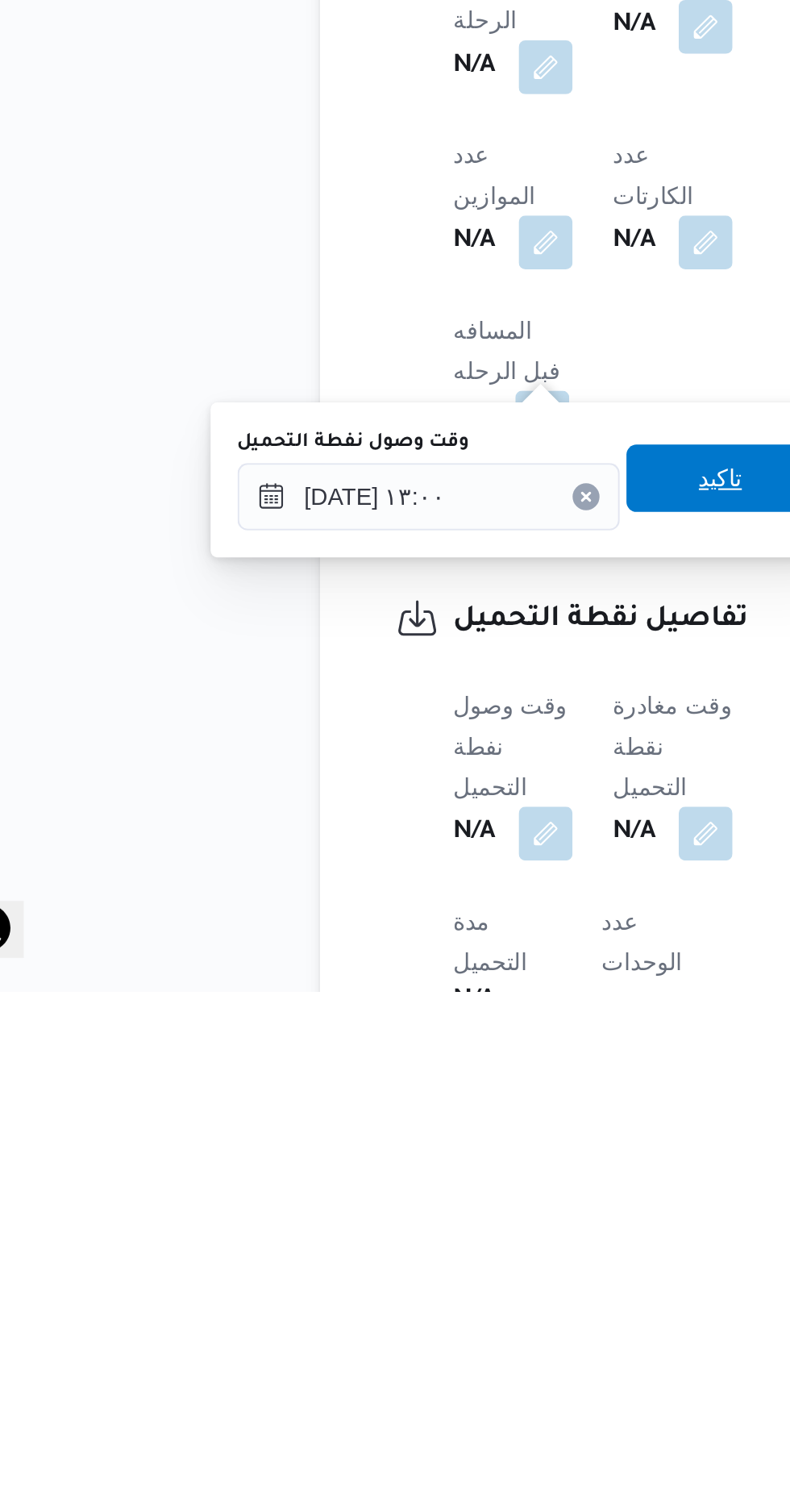
click at [387, 1264] on span "تاكيد" at bounding box center [401, 1262] width 90 height 32
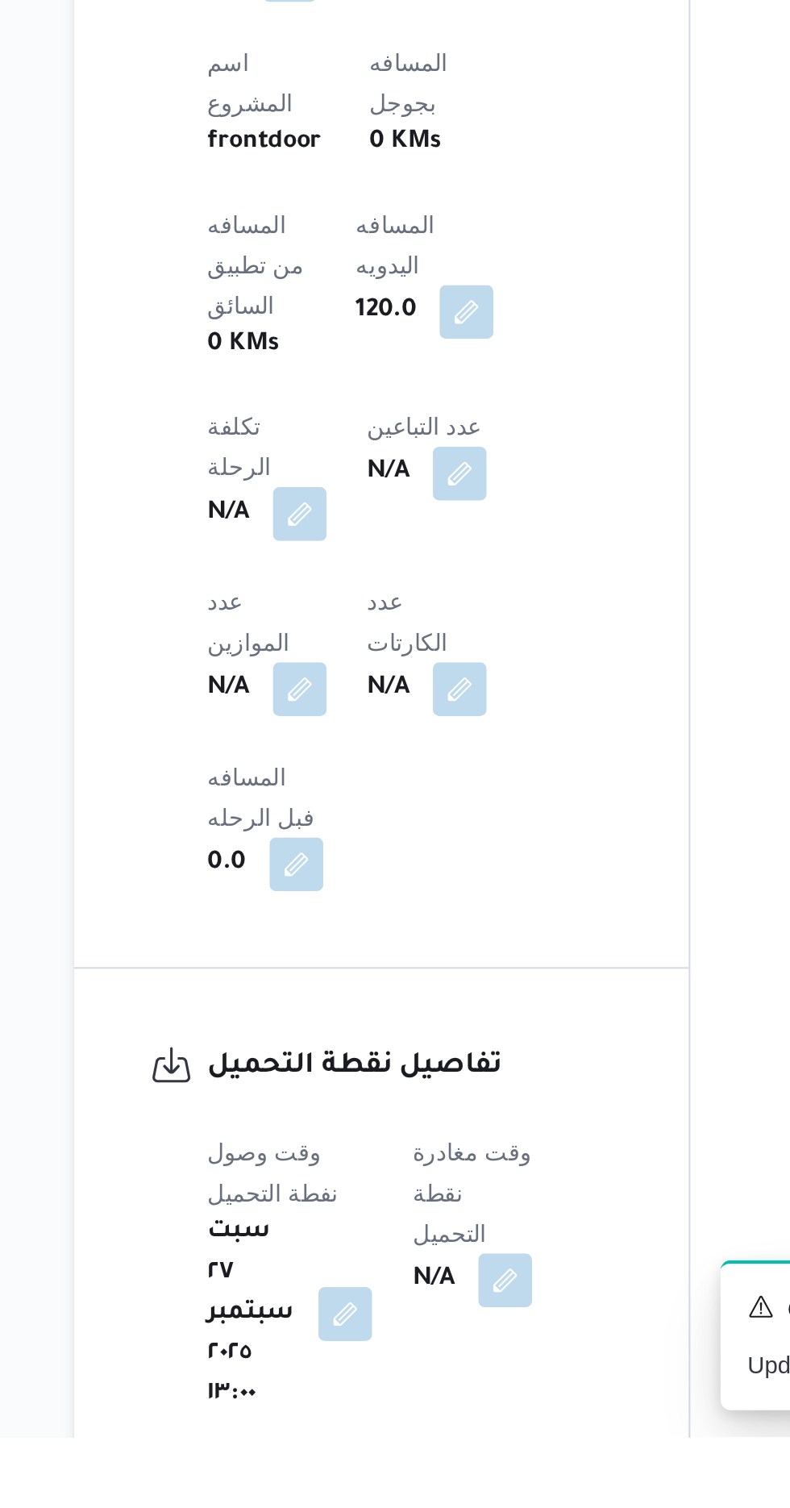
scroll to position [532, 0]
click at [410, 1420] on span at bounding box center [412, 1433] width 34 height 26
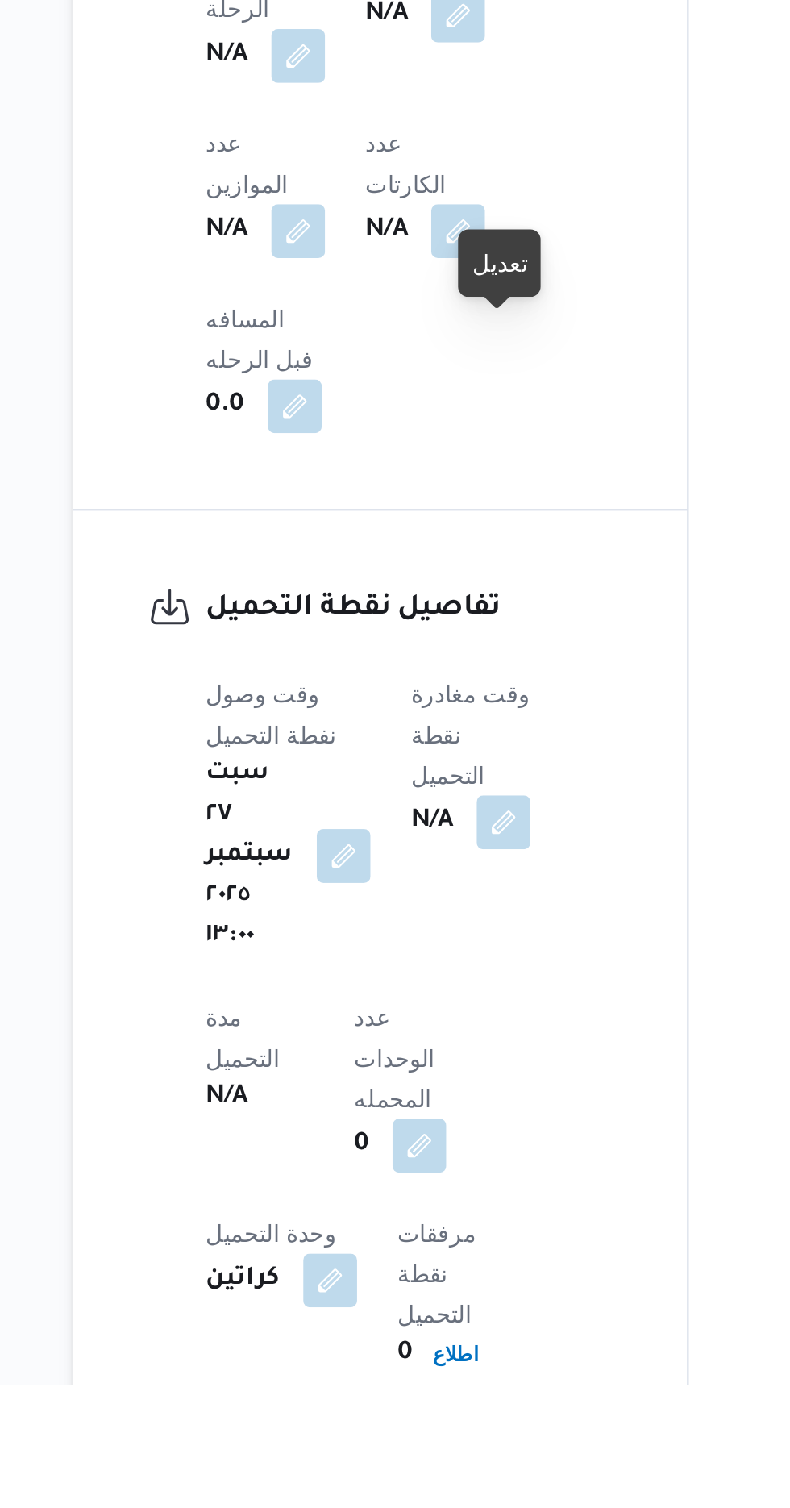
scroll to position [819, 0]
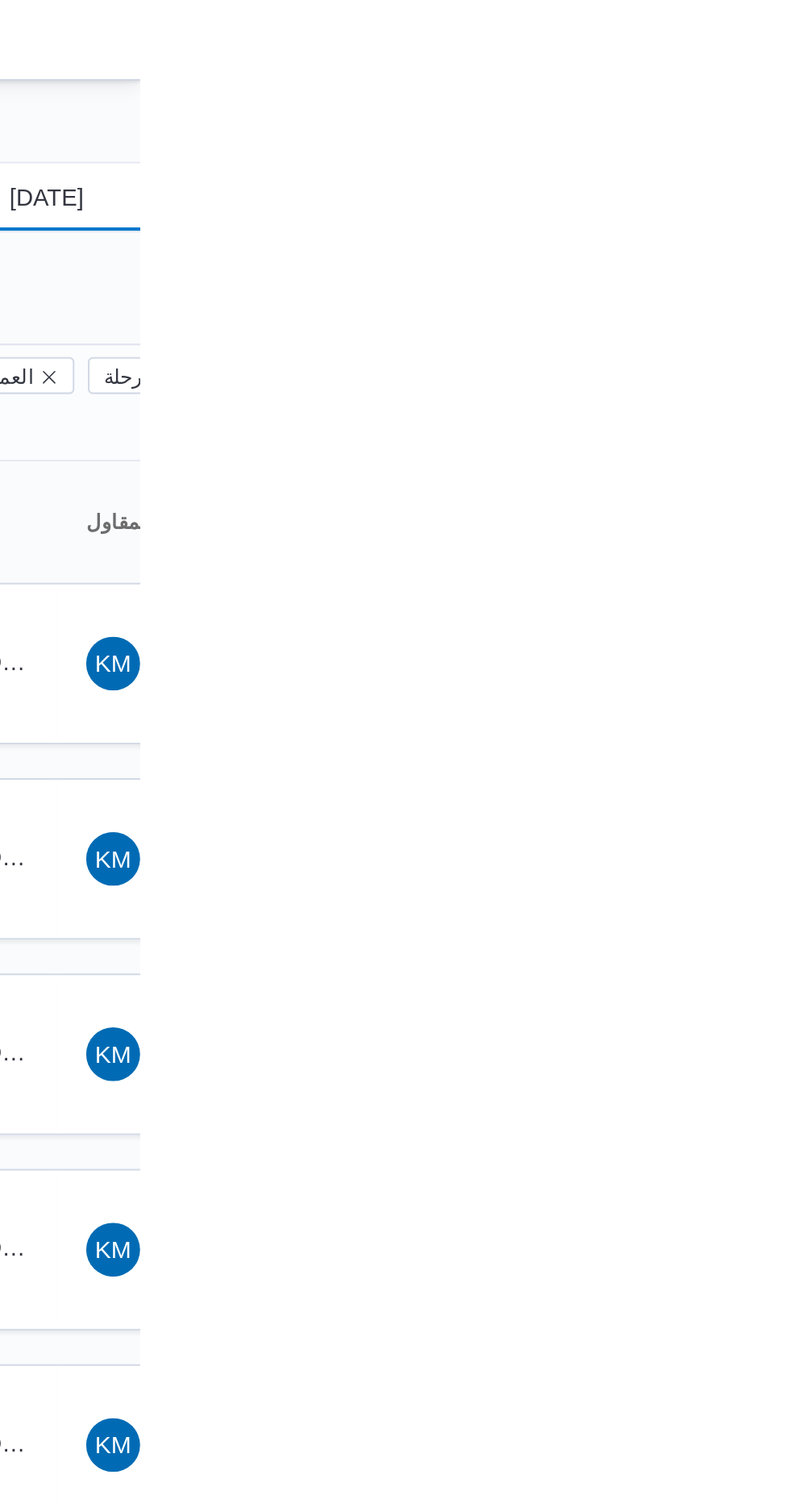
click at [727, 91] on input "[DATE]" at bounding box center [734, 94] width 183 height 32
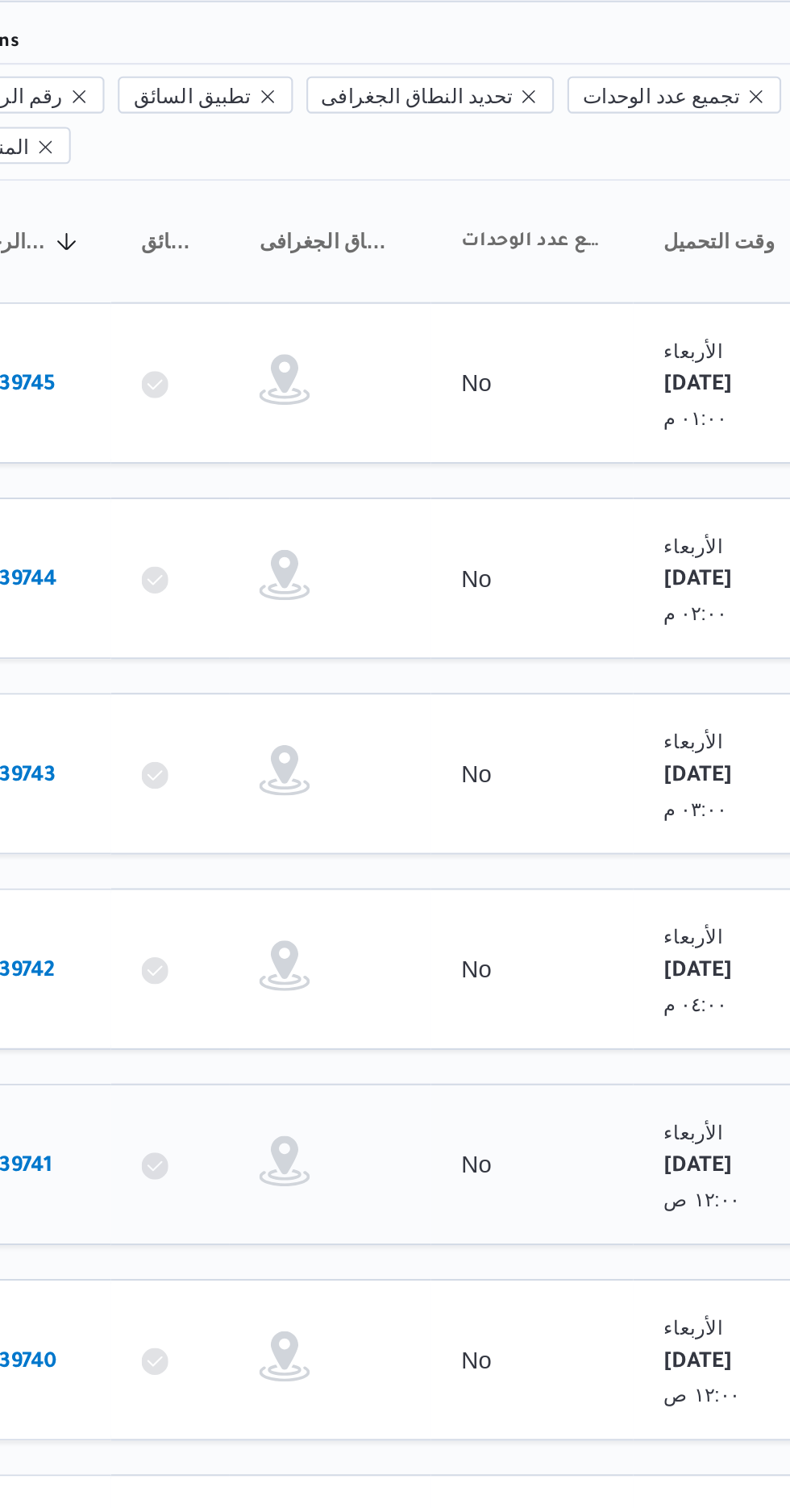
click at [247, 688] on b "# 339741" at bounding box center [243, 693] width 37 height 11
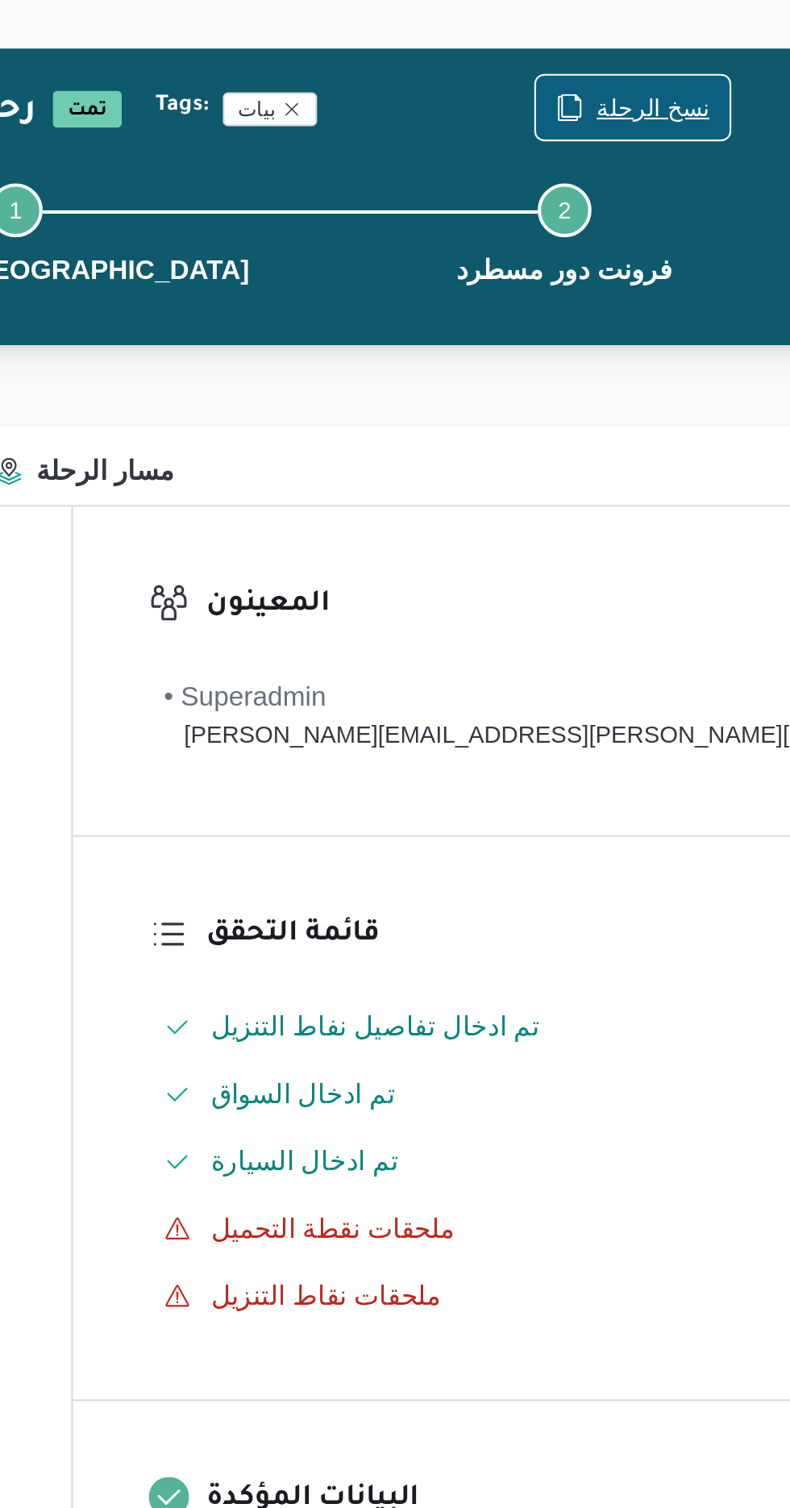
click at [628, 102] on span "نسخ الرحلة" at bounding box center [673, 104] width 93 height 31
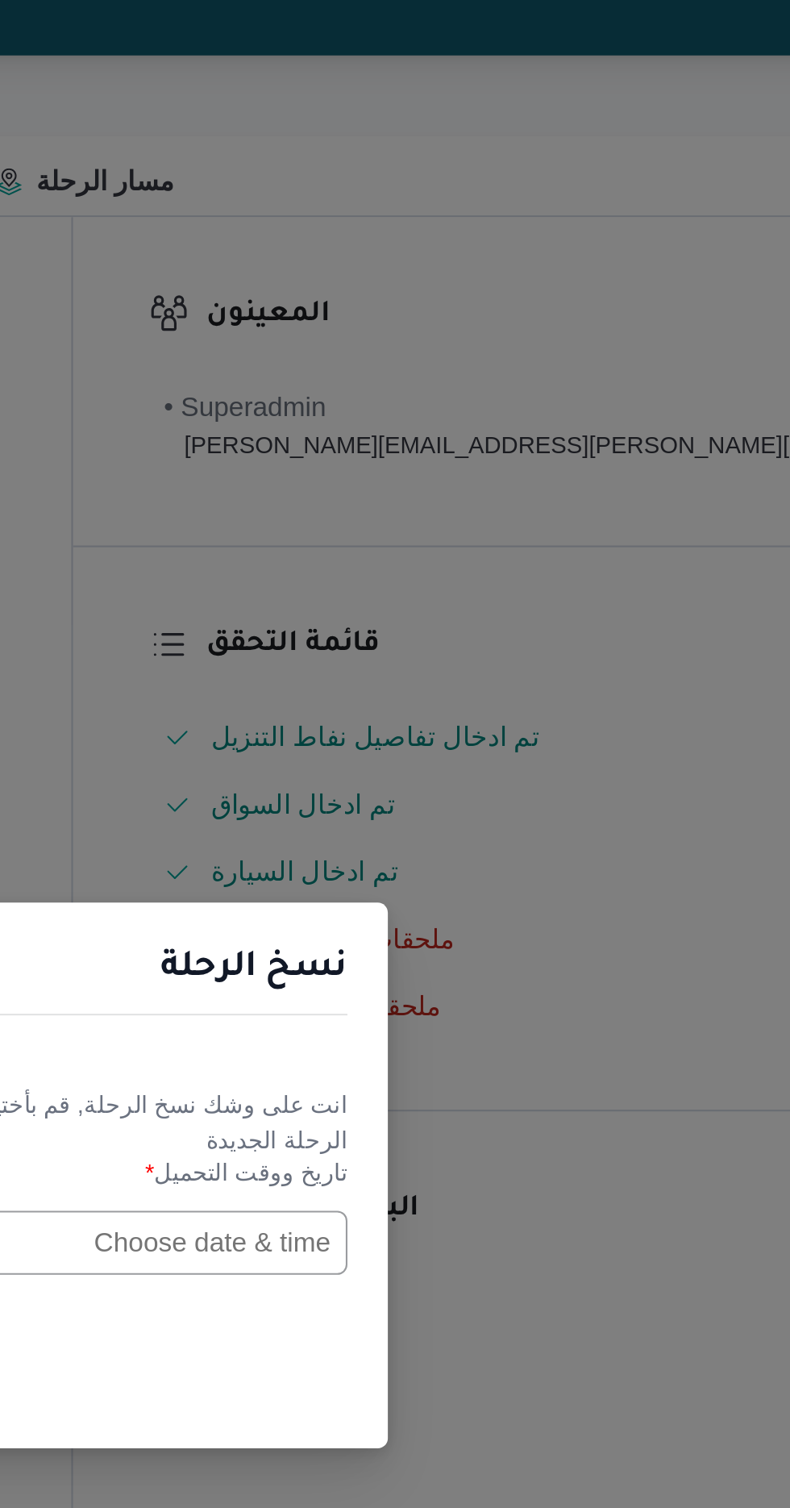
click at [466, 783] on input "text" at bounding box center [448, 786] width 177 height 31
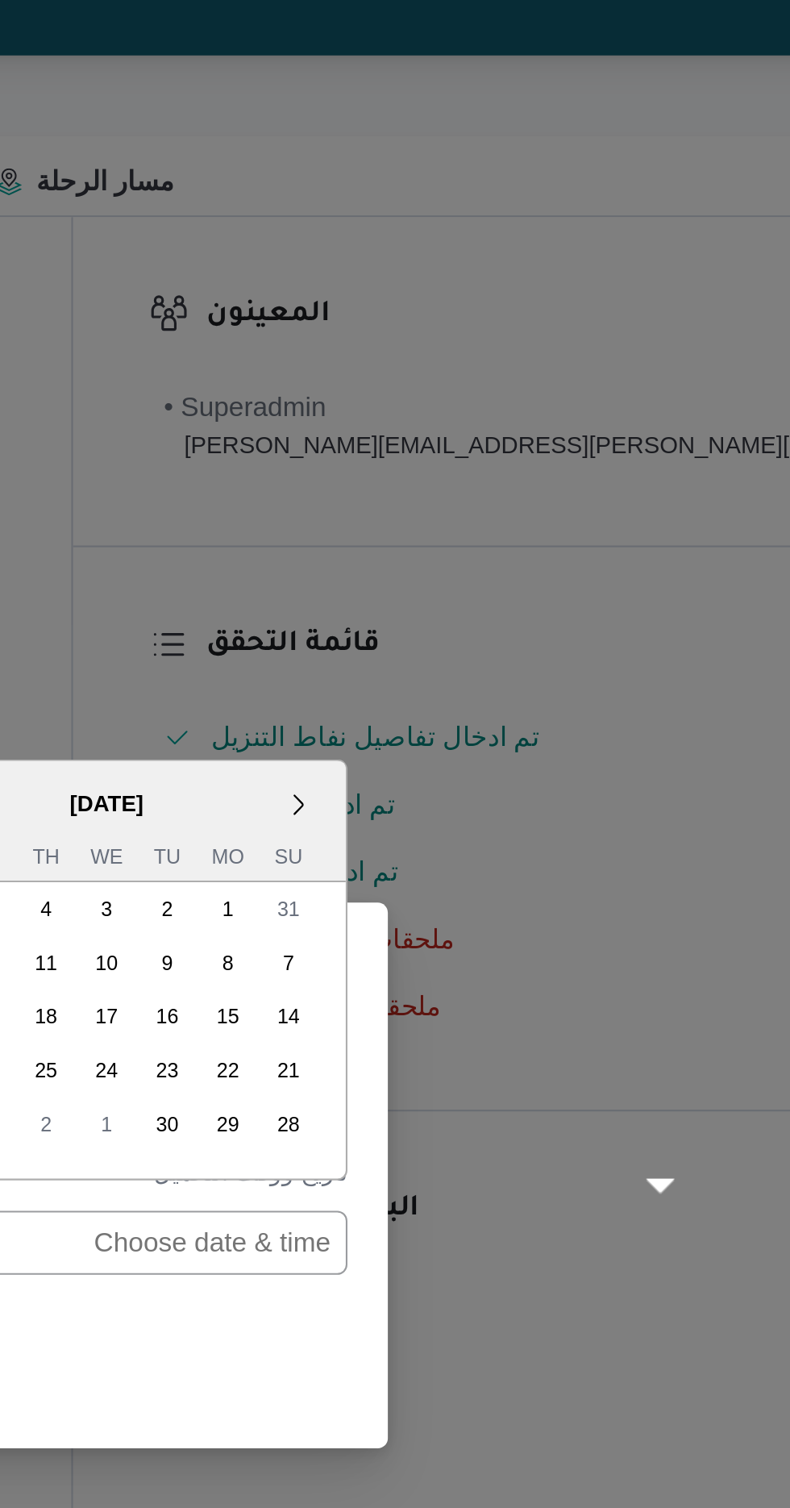
scroll to position [566, 0]
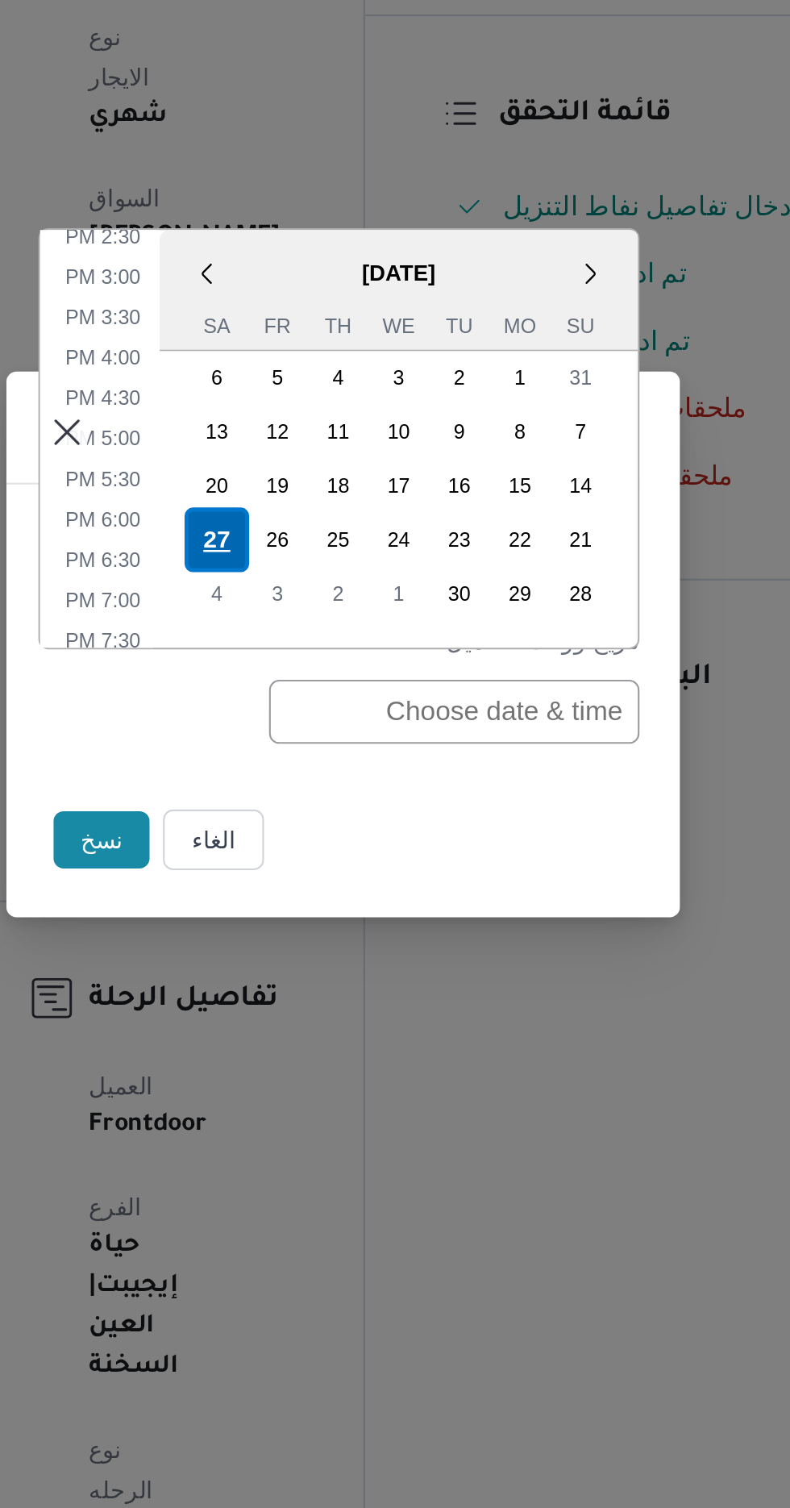
click at [331, 705] on div "27" at bounding box center [334, 703] width 31 height 31
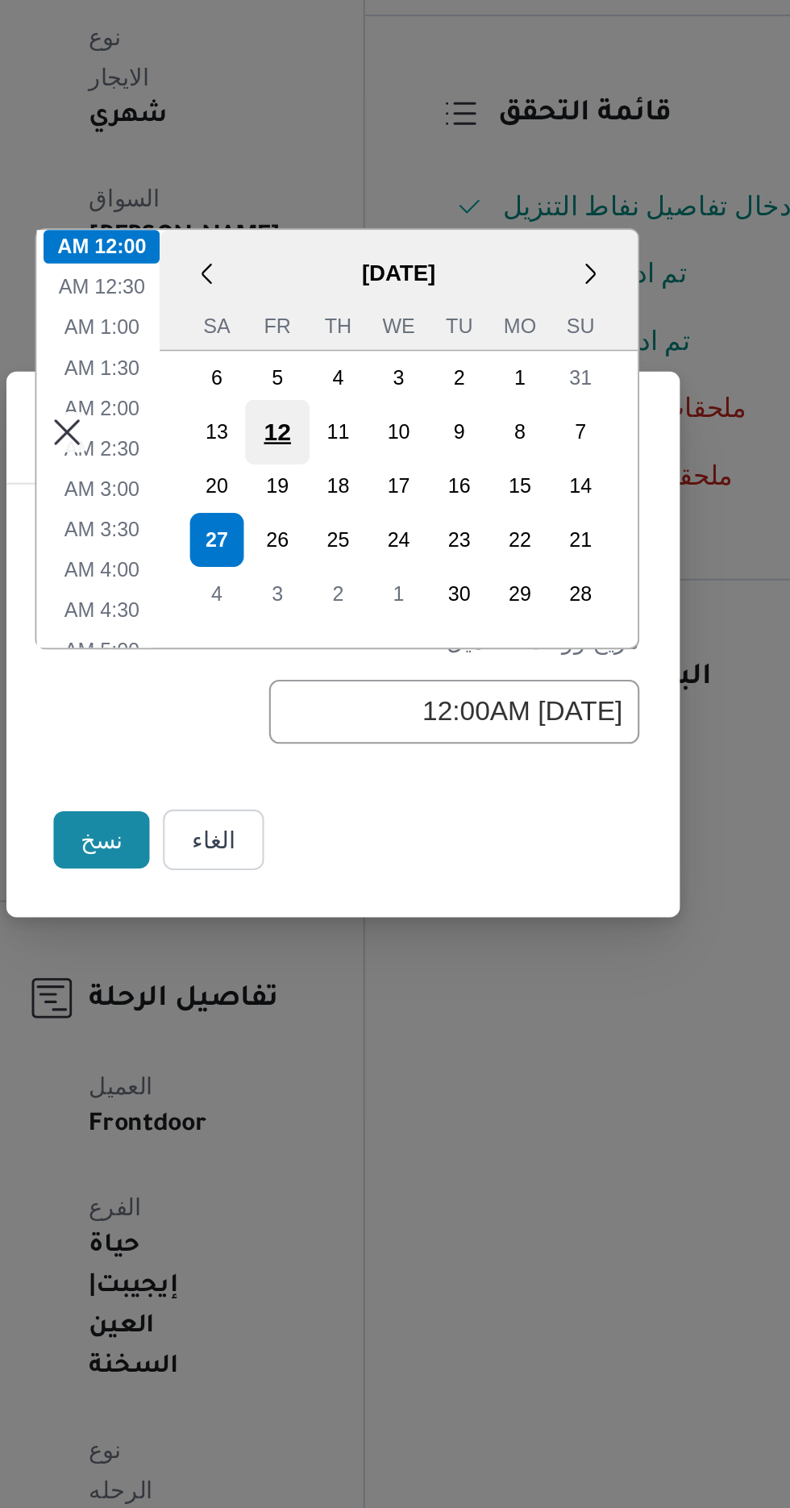
click at [351, 662] on div "12" at bounding box center [363, 652] width 31 height 31
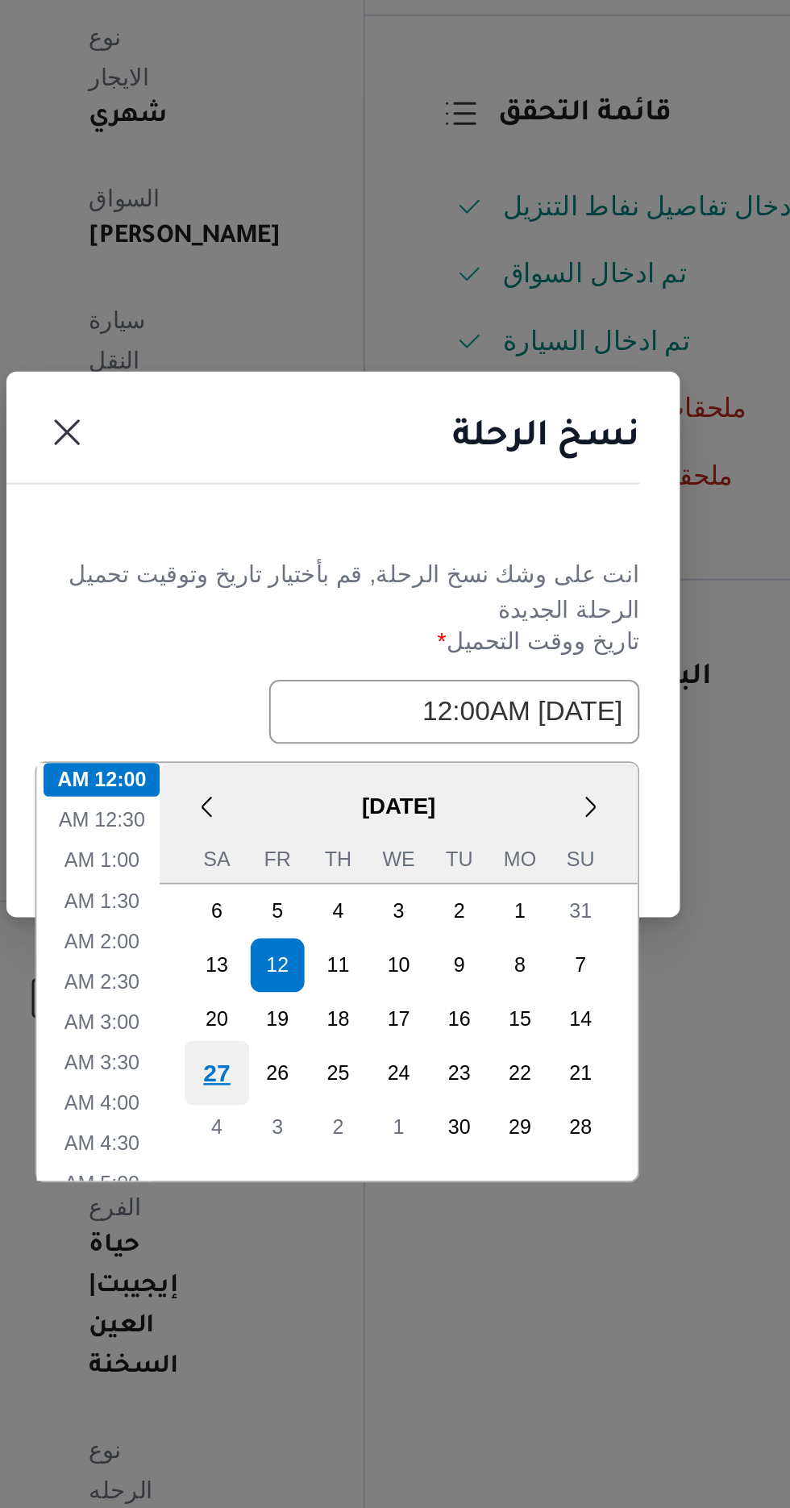
click at [333, 954] on div "27" at bounding box center [334, 958] width 31 height 31
type input "[DATE] 12:00AM"
click at [328, 959] on div "27" at bounding box center [334, 958] width 31 height 31
click at [275, 815] on li "12:00 AM" at bounding box center [280, 818] width 56 height 16
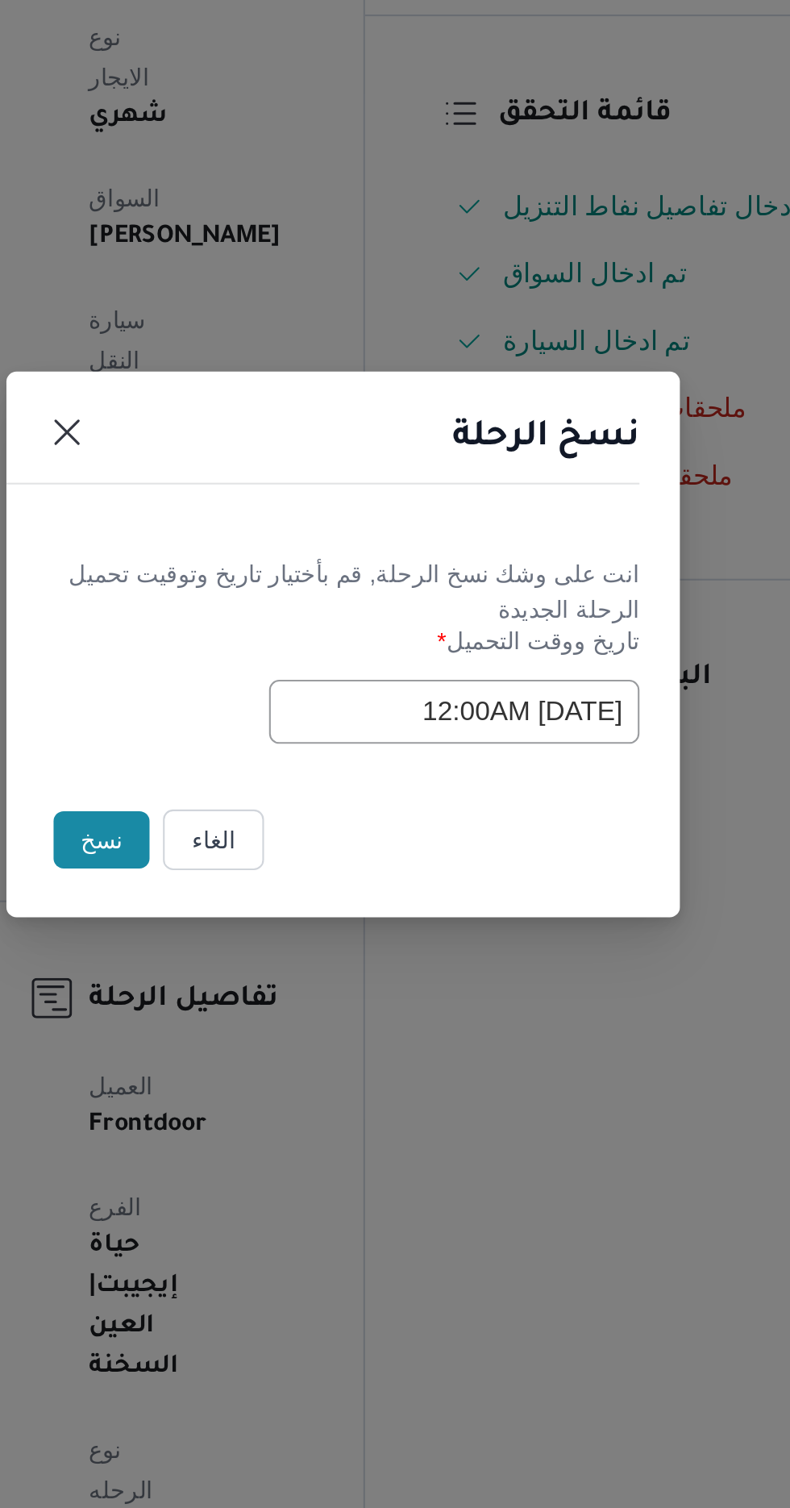
click at [264, 843] on button "نسخ" at bounding box center [279, 847] width 46 height 27
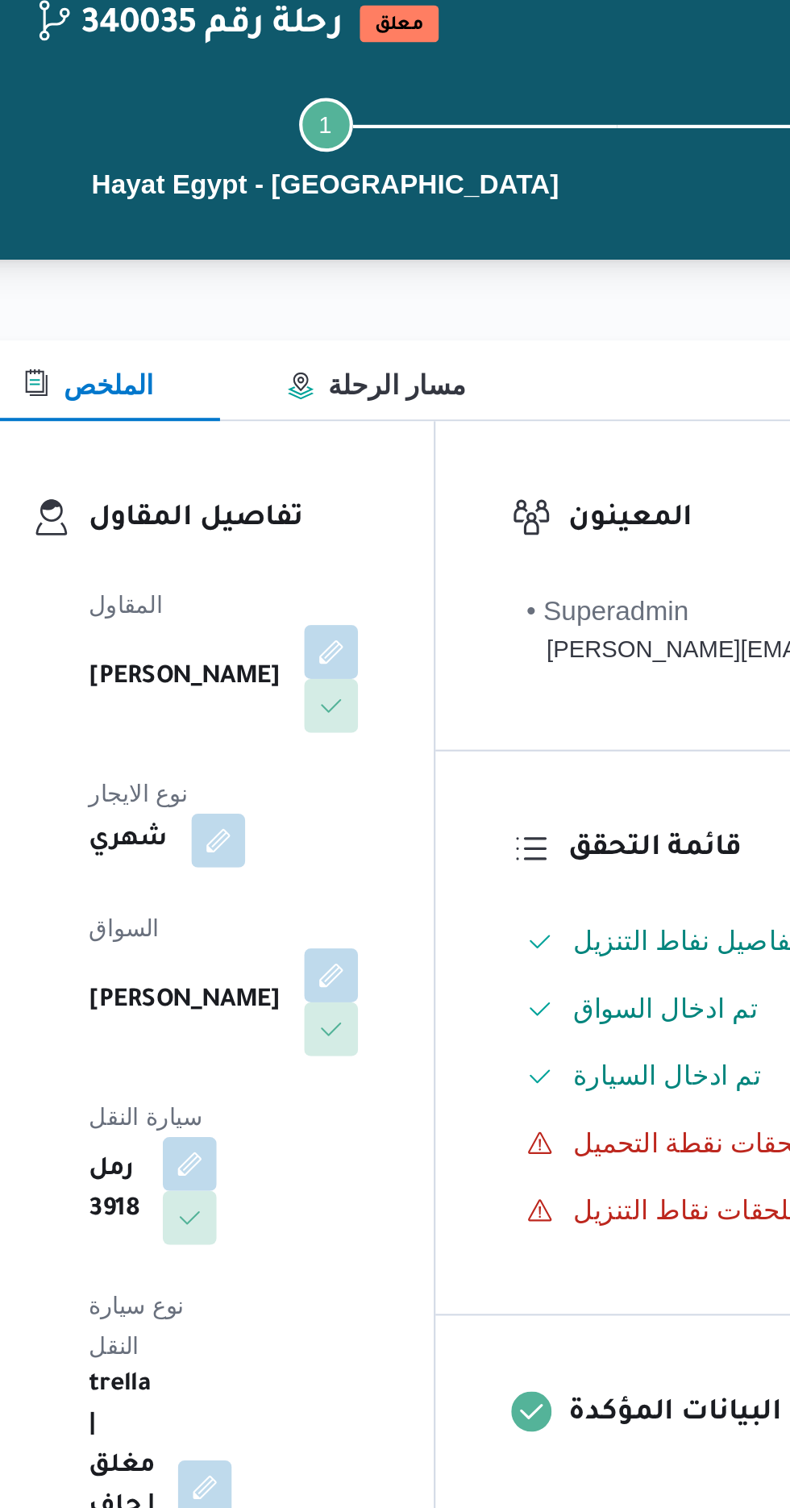
click at [306, 746] on div "trella | مغلق | جاف | 25.0 طن" at bounding box center [308, 805] width 72 height 119
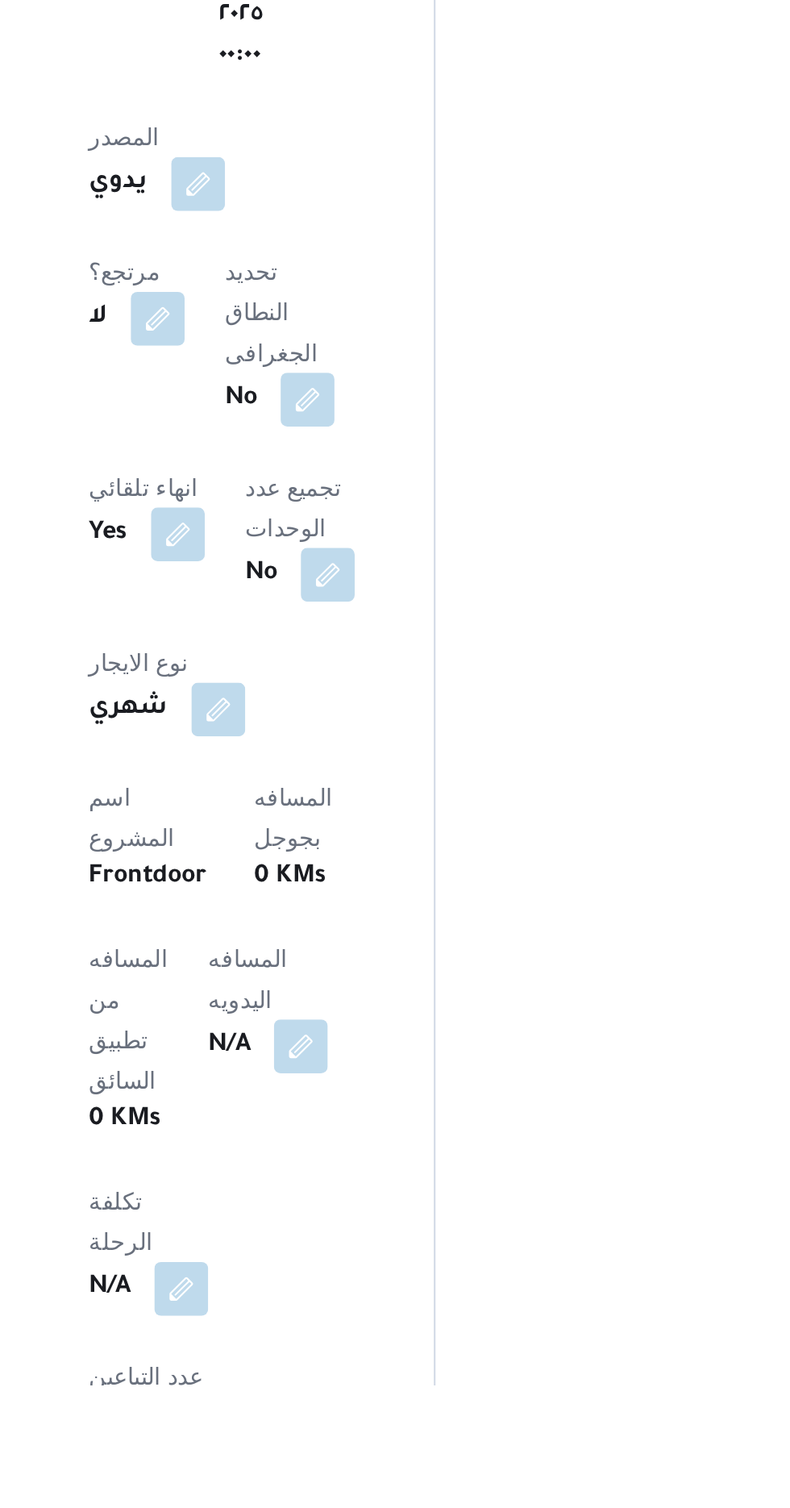
scroll to position [428, 0]
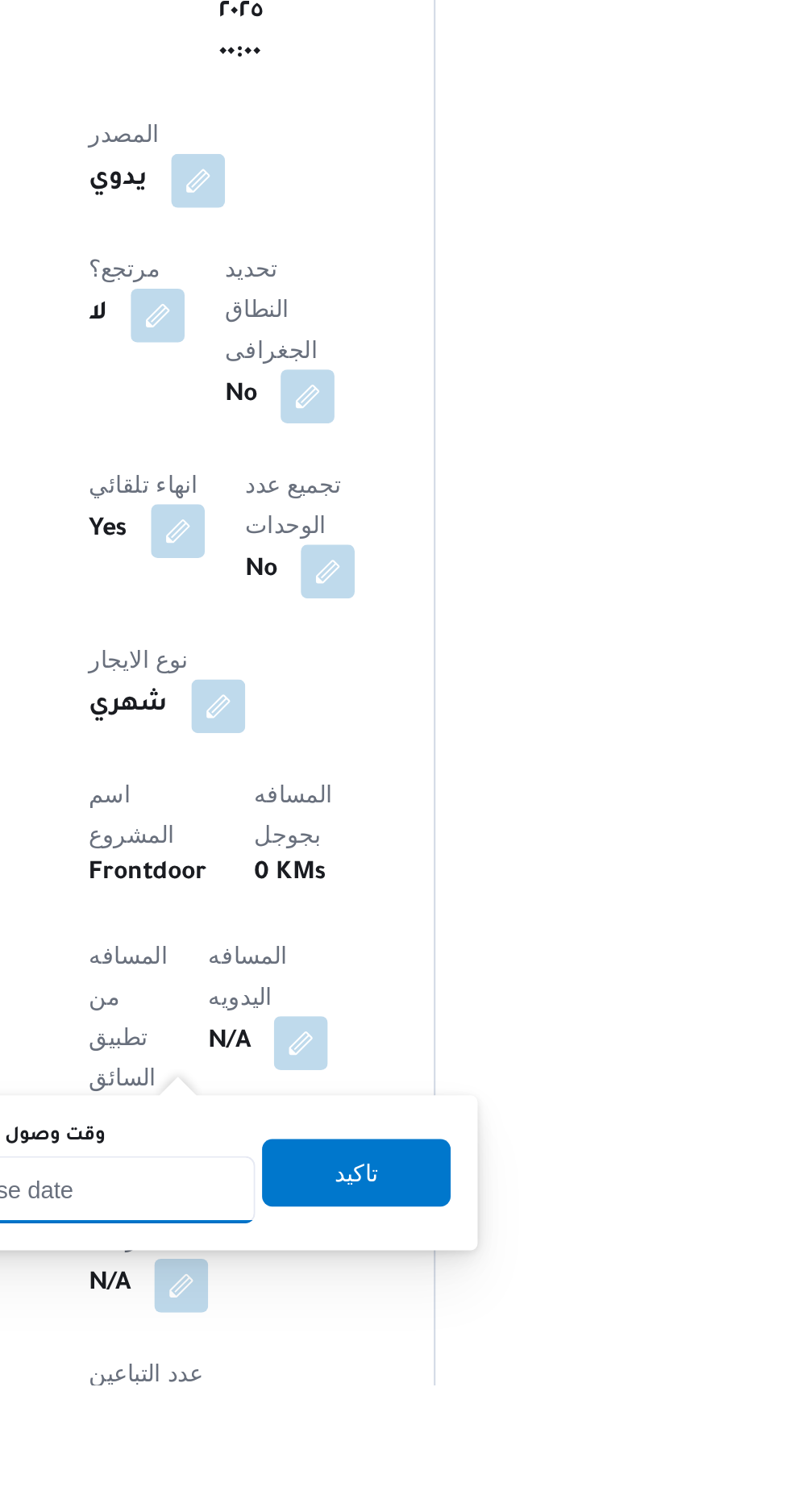
click at [277, 1408] on input "وقت وصول نفطة التحميل" at bounding box center [261, 1414] width 183 height 32
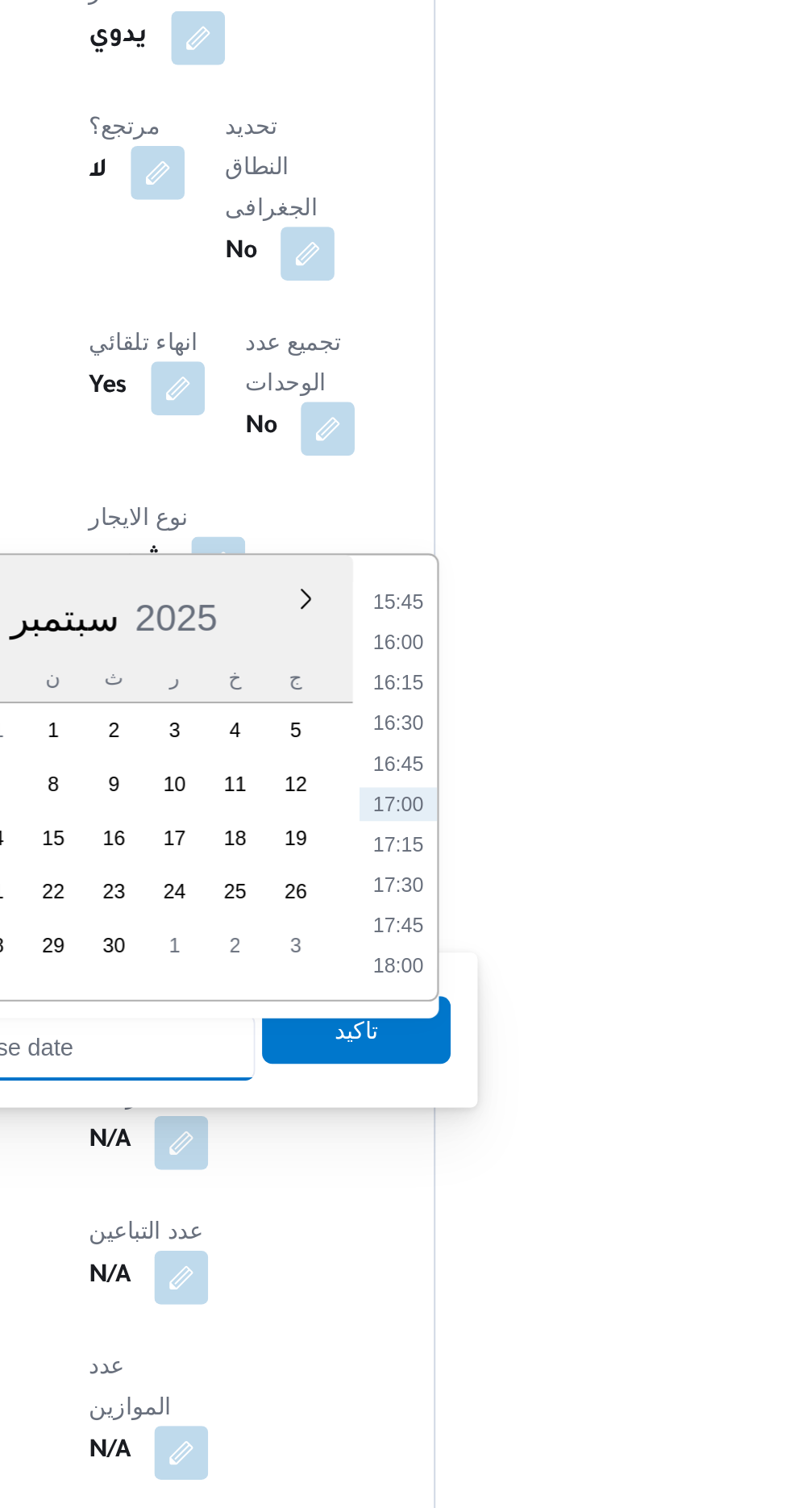
scroll to position [555, 0]
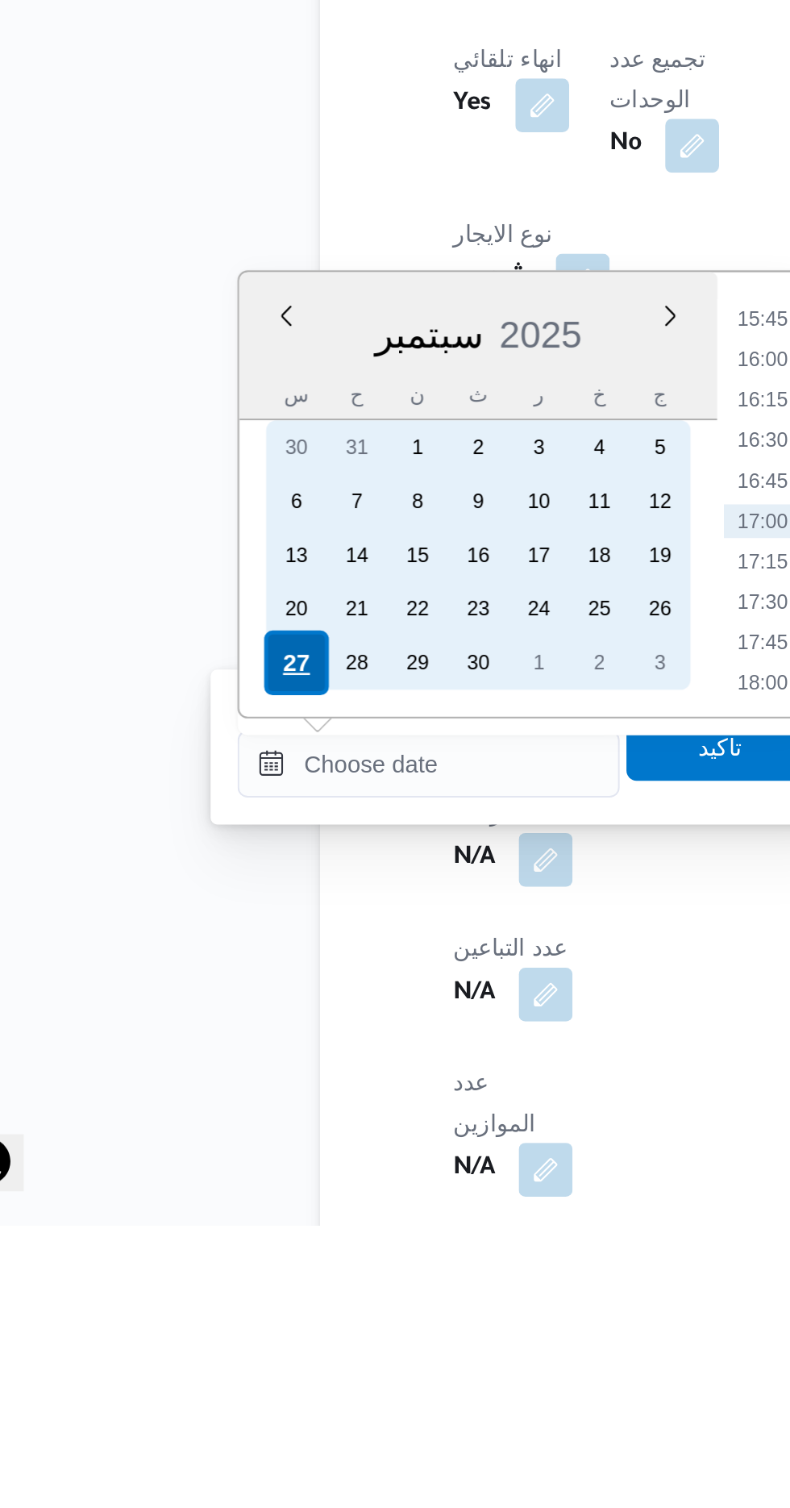
click at [189, 1233] on div "27" at bounding box center [197, 1238] width 31 height 31
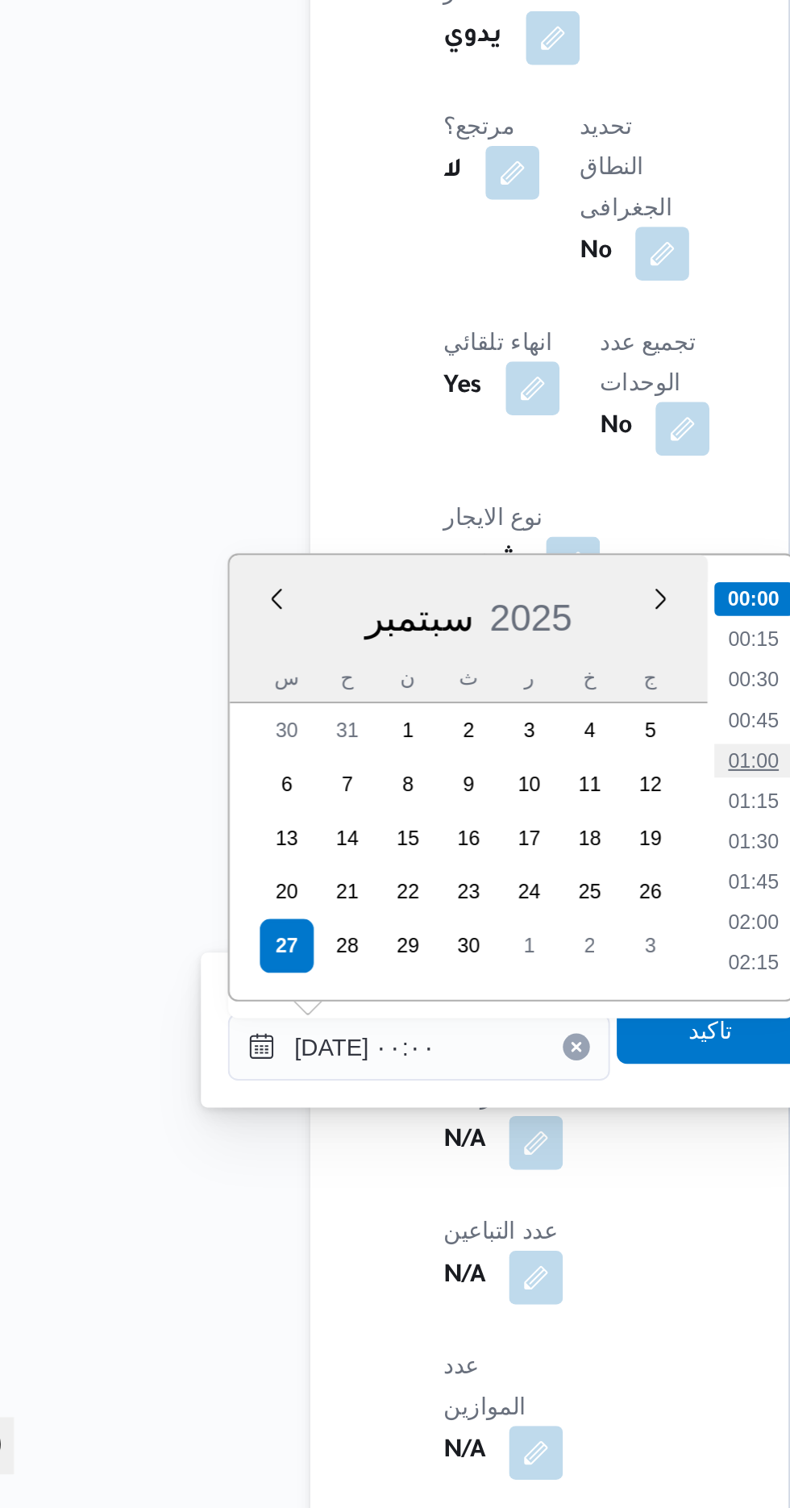
click at [406, 1144] on li "01:00" at bounding box center [421, 1150] width 37 height 16
type input "[DATE] ٠١:٠٠"
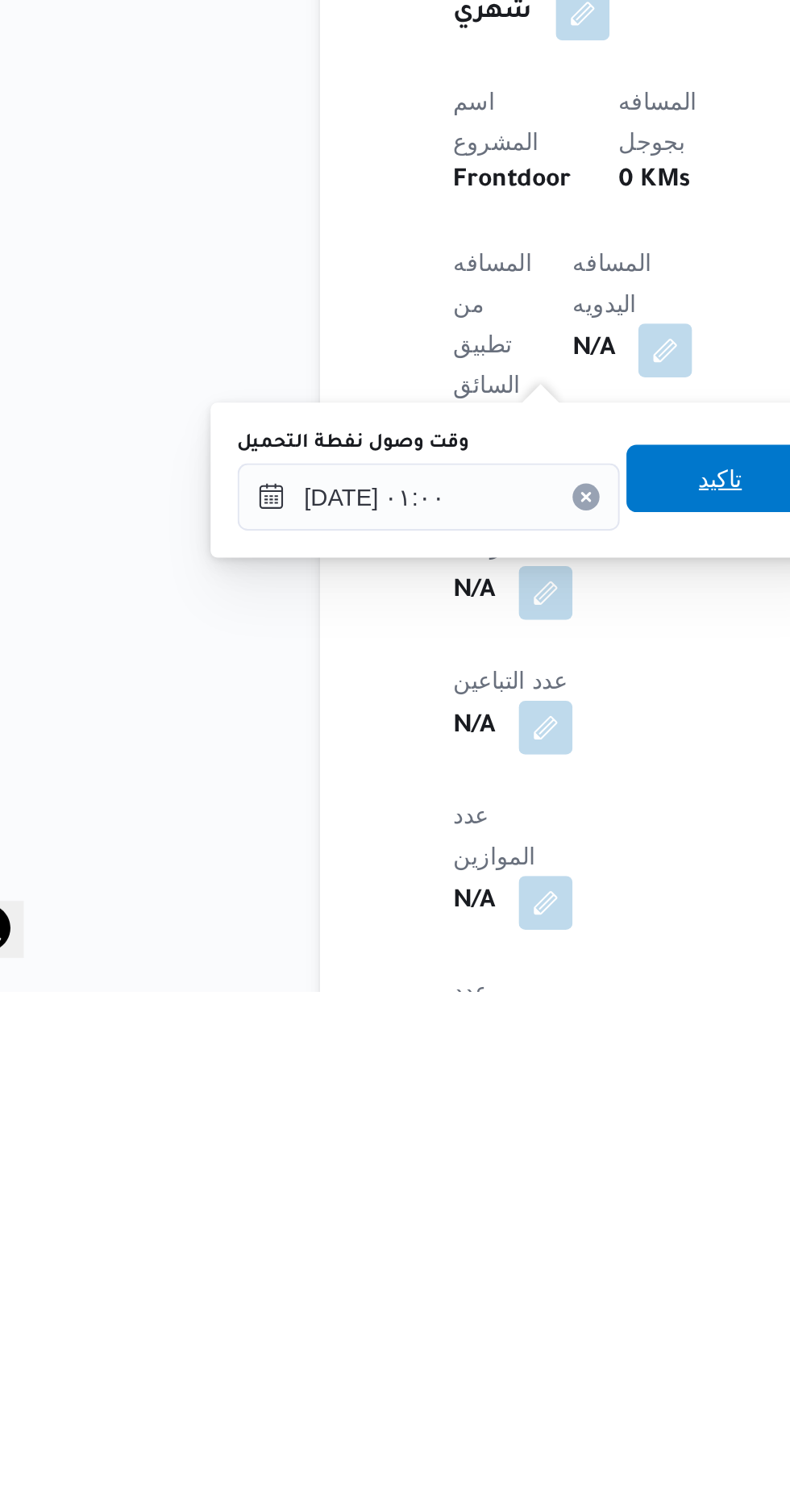
click at [377, 1269] on span "تاكيد" at bounding box center [401, 1262] width 90 height 32
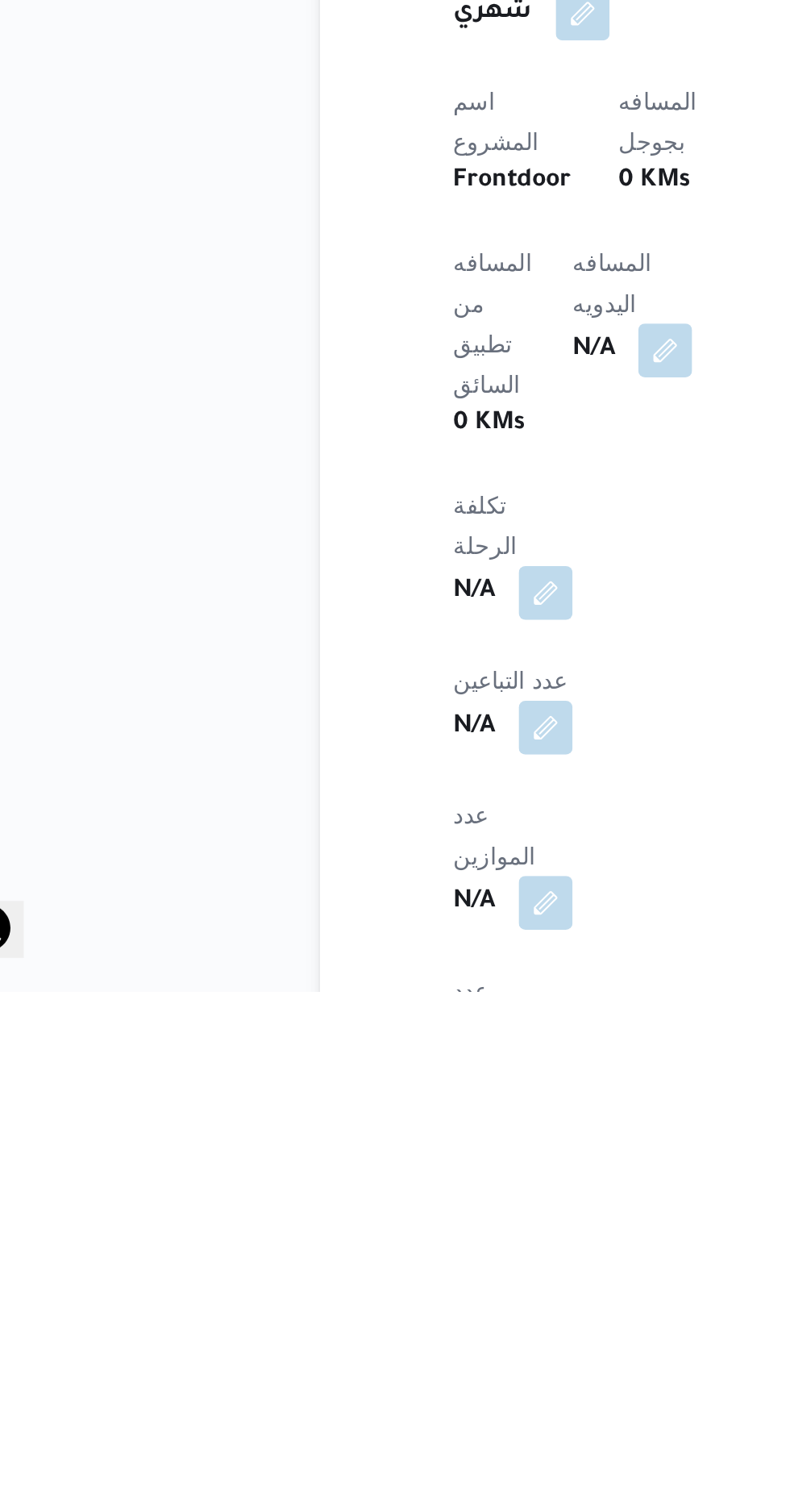
scroll to position [572, 0]
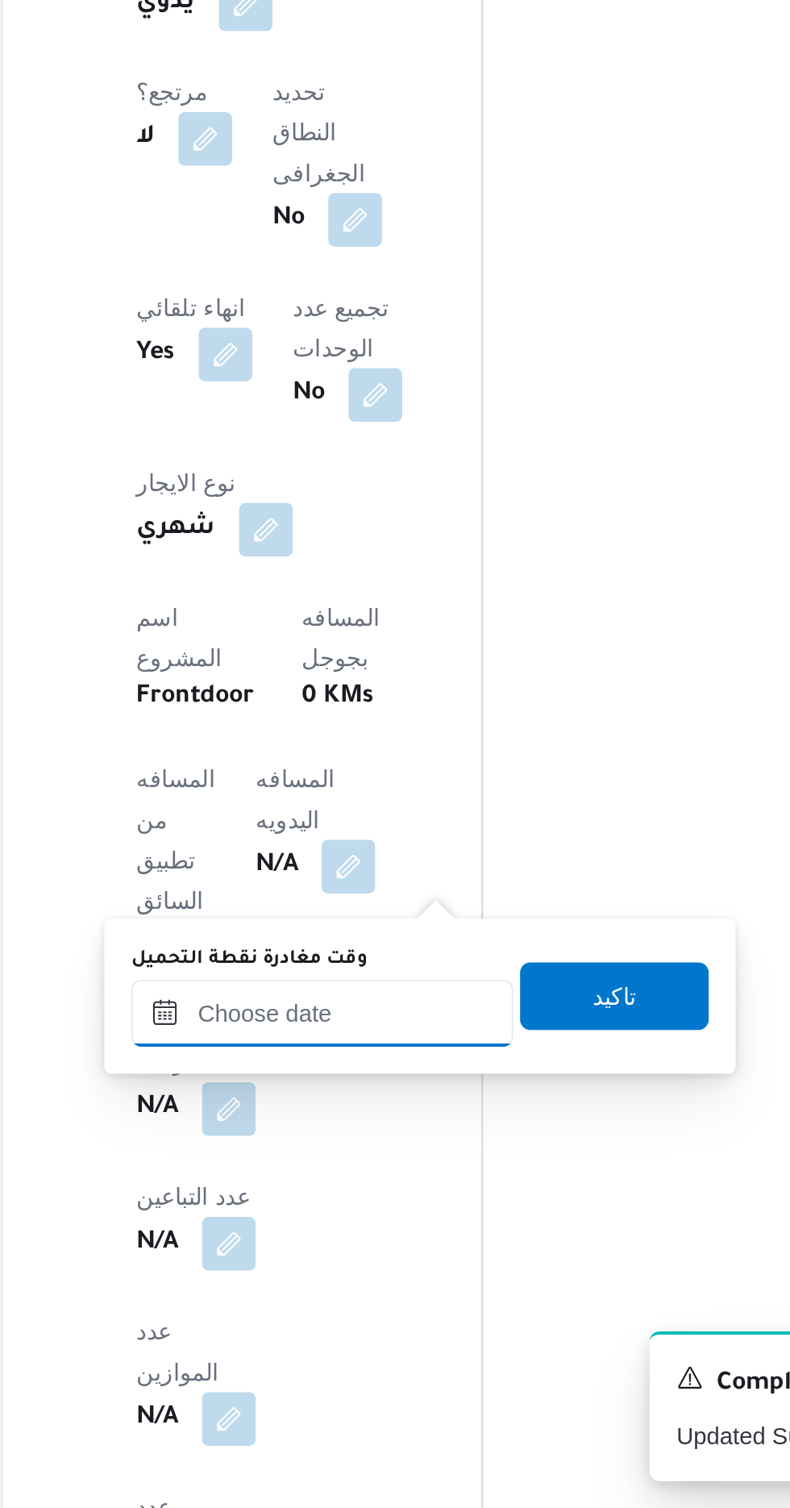
click at [335, 1272] on input "وقت مغادرة نقطة التحميل" at bounding box center [362, 1270] width 183 height 32
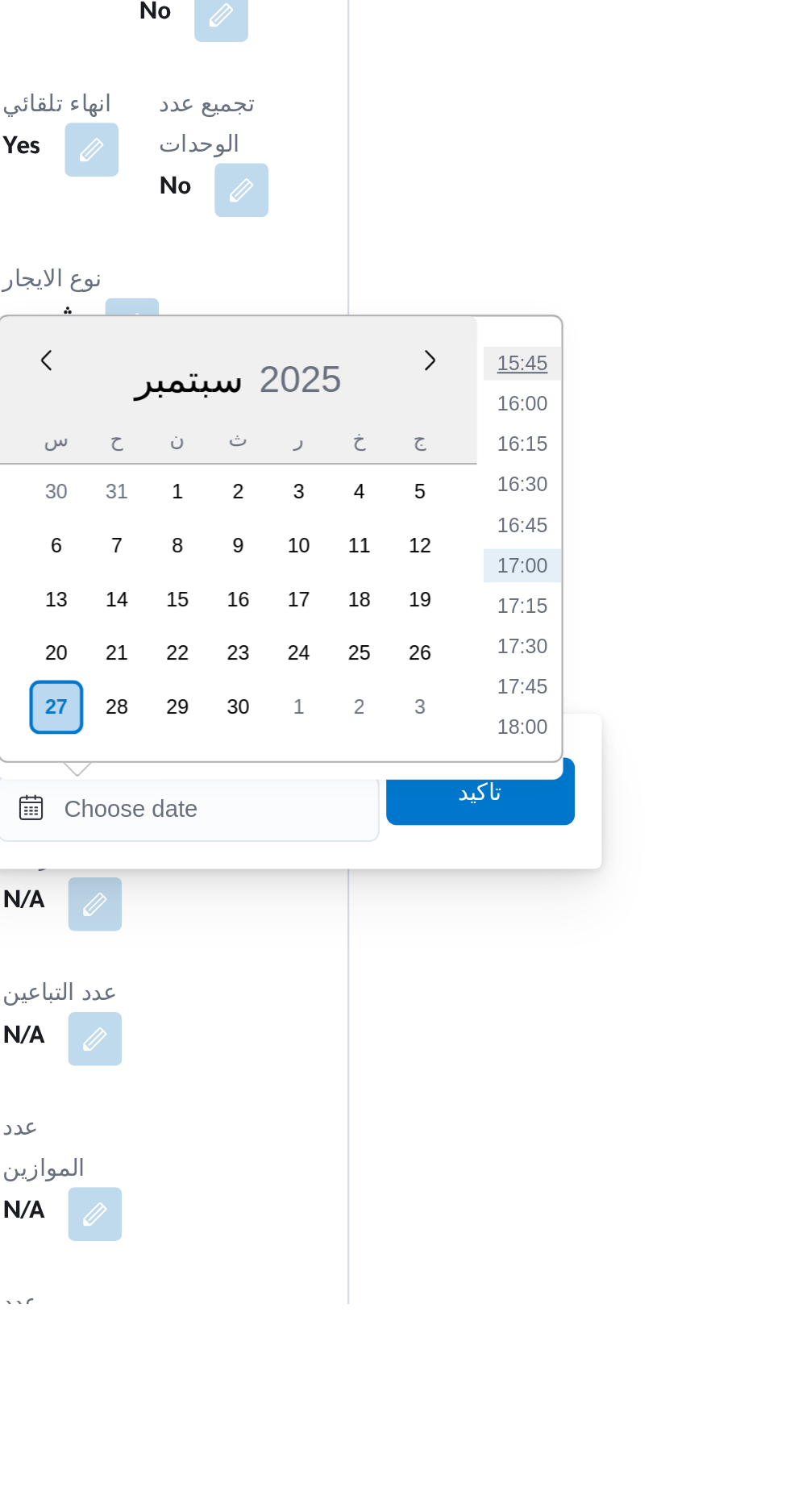
click at [514, 1062] on li "15:45" at bounding box center [522, 1058] width 37 height 16
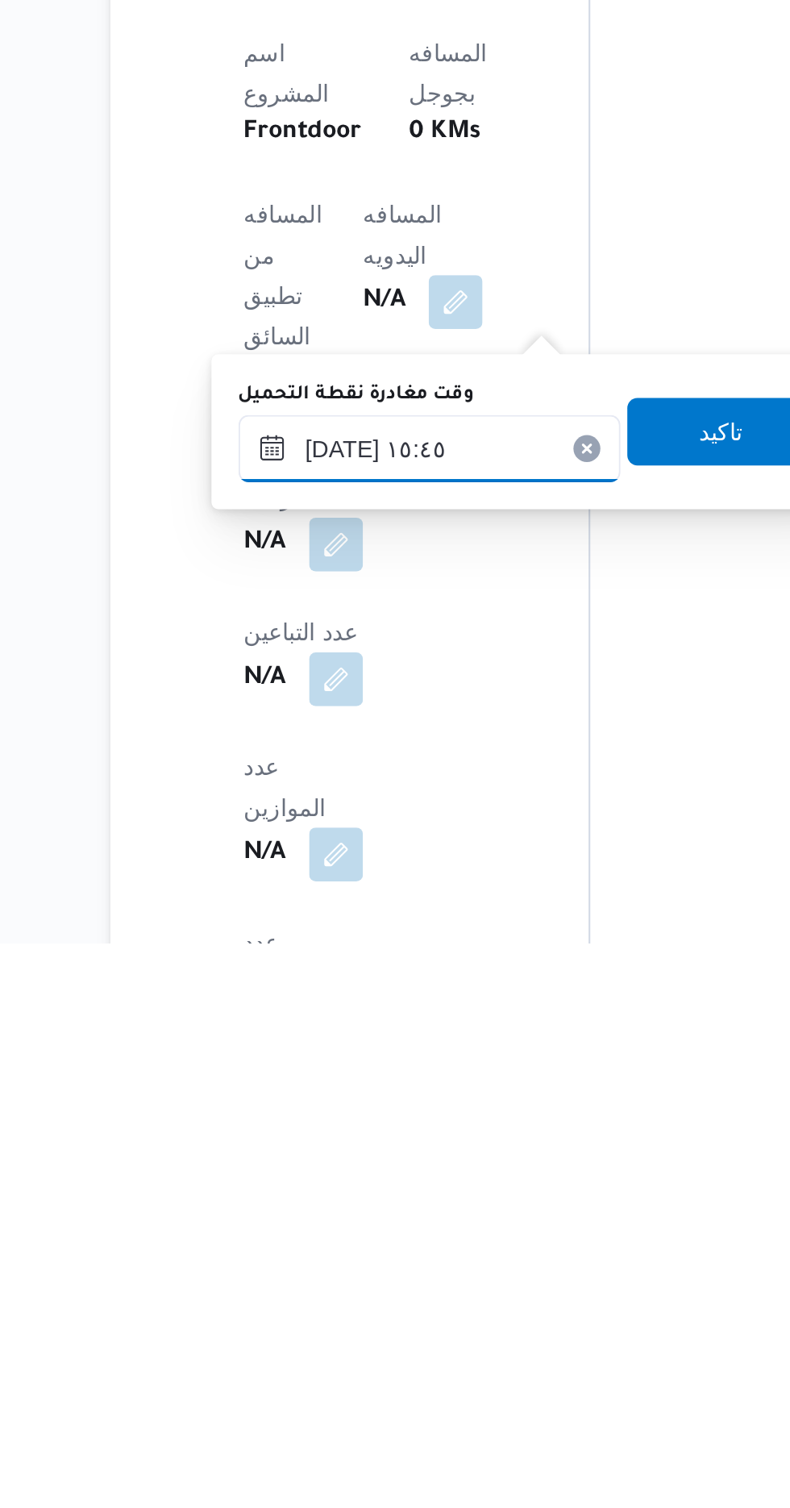
click at [305, 1266] on input "[DATE] ١٥:٤٥" at bounding box center [362, 1270] width 183 height 32
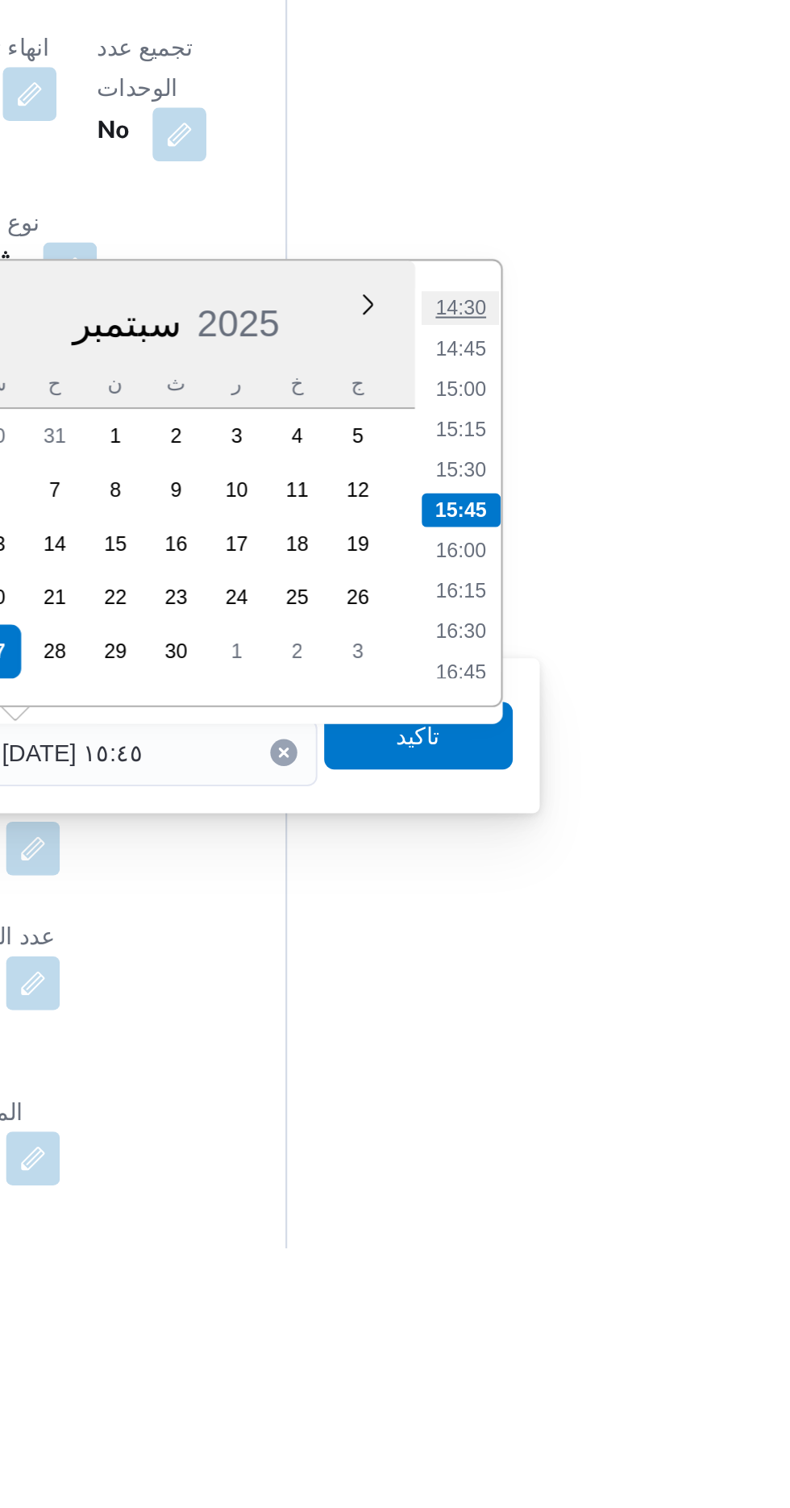
click at [522, 1057] on li "14:30" at bounding box center [522, 1058] width 37 height 16
type input "[DATE] ١٤:٣٠"
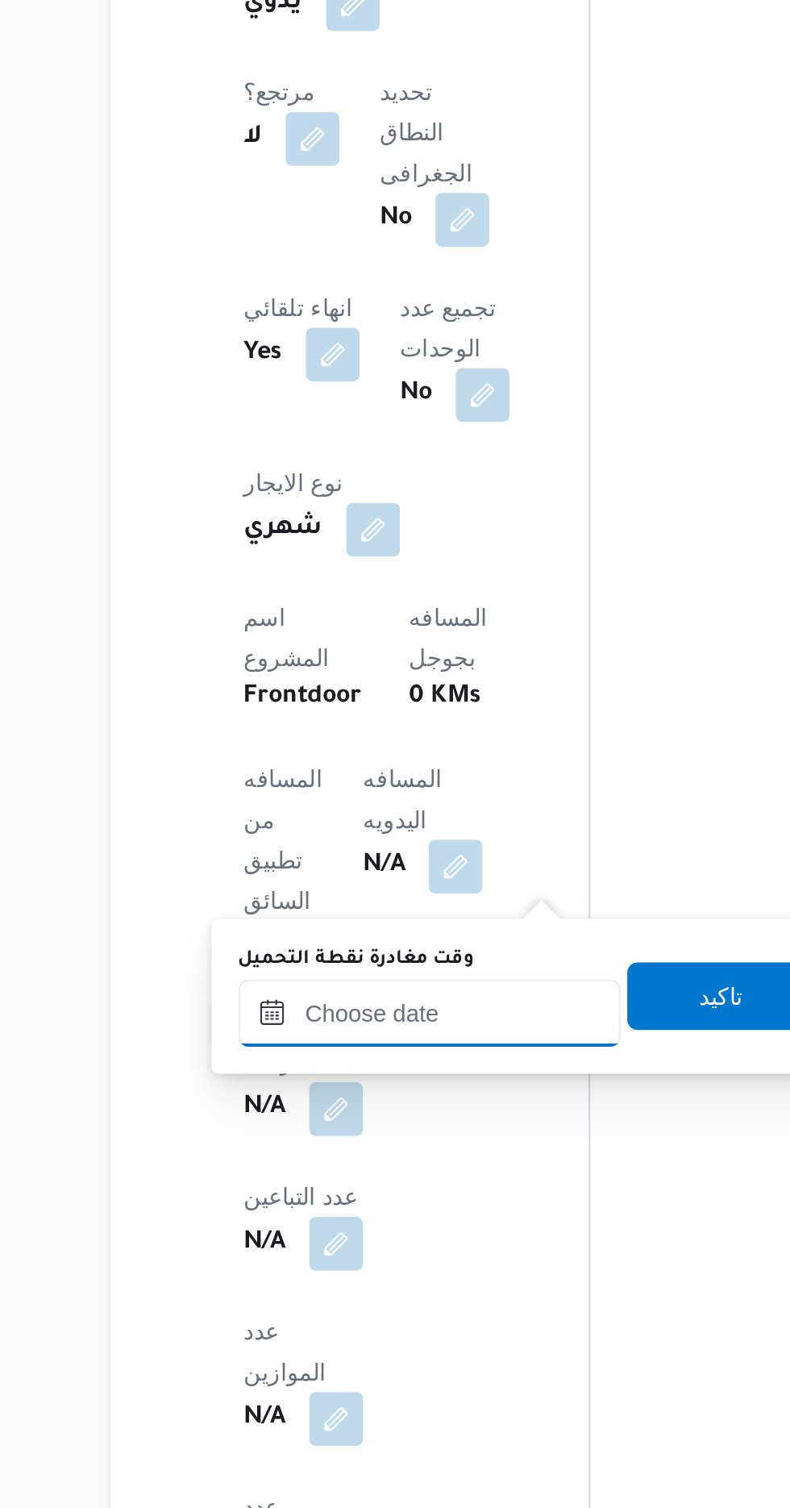
click at [314, 1266] on input "وقت مغادرة نقطة التحميل" at bounding box center [362, 1270] width 183 height 32
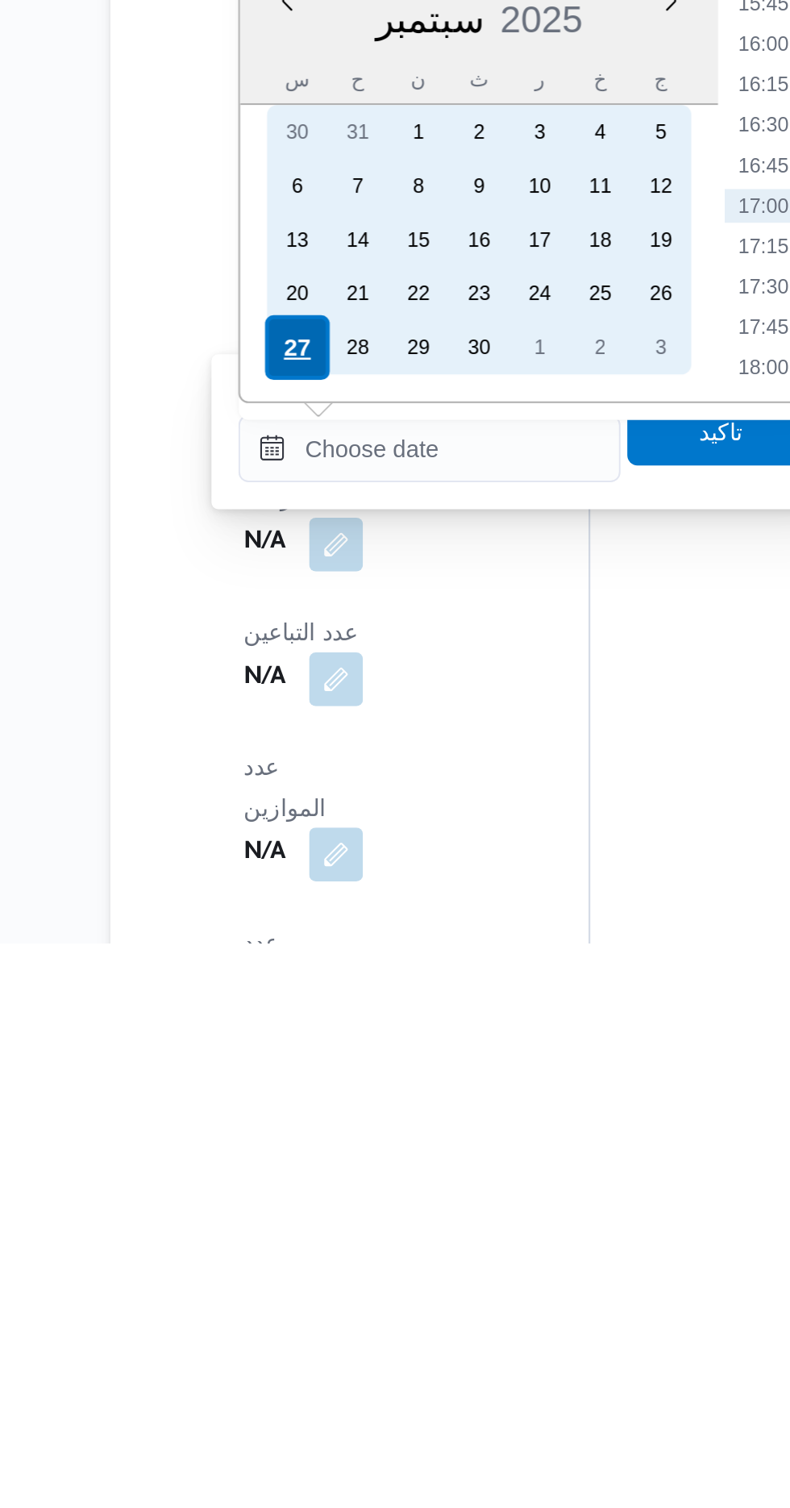
click at [293, 1222] on div "27" at bounding box center [298, 1222] width 31 height 31
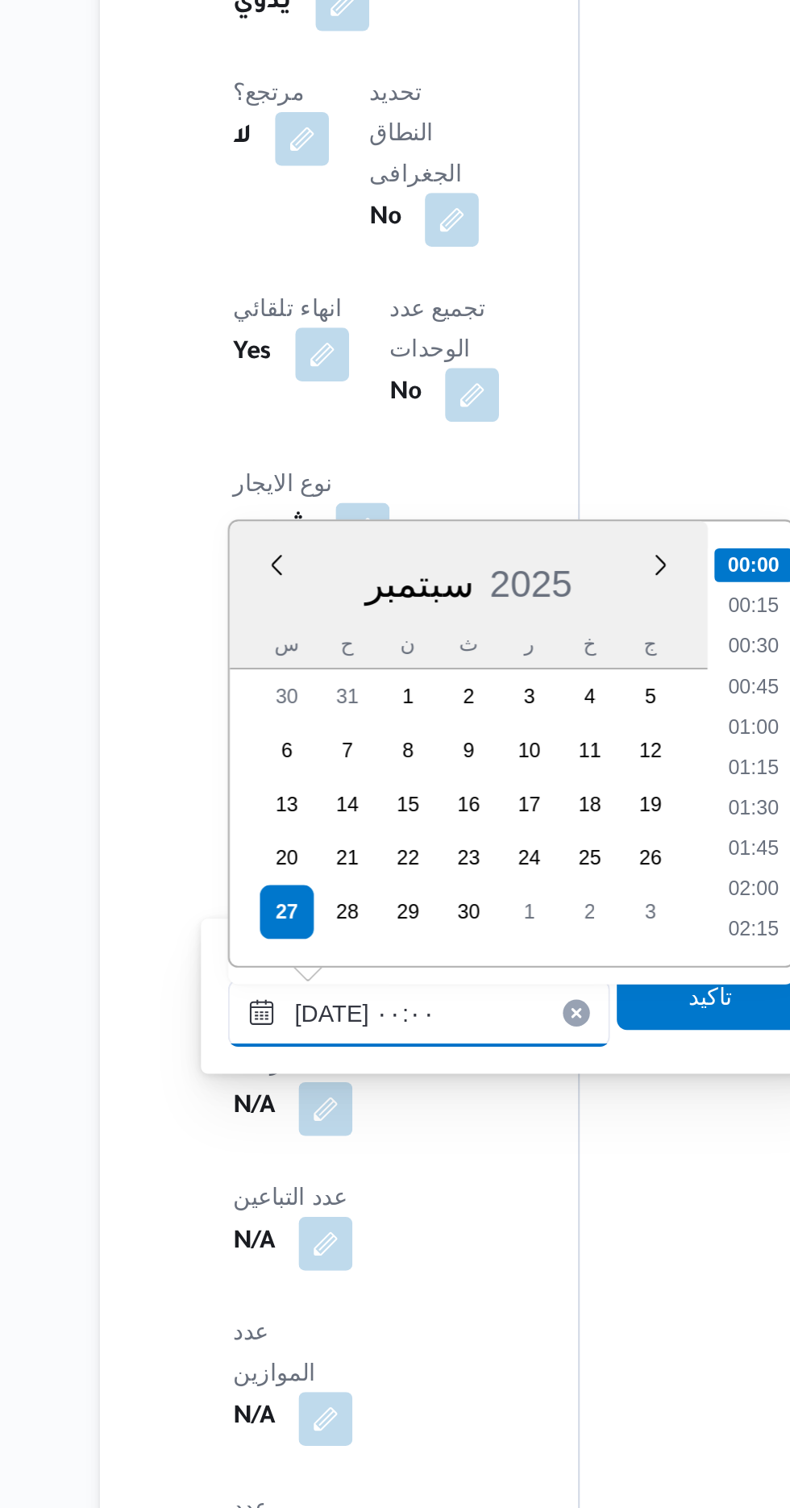
click at [279, 1266] on input "[DATE] ٠٠:٠٠" at bounding box center [362, 1270] width 183 height 32
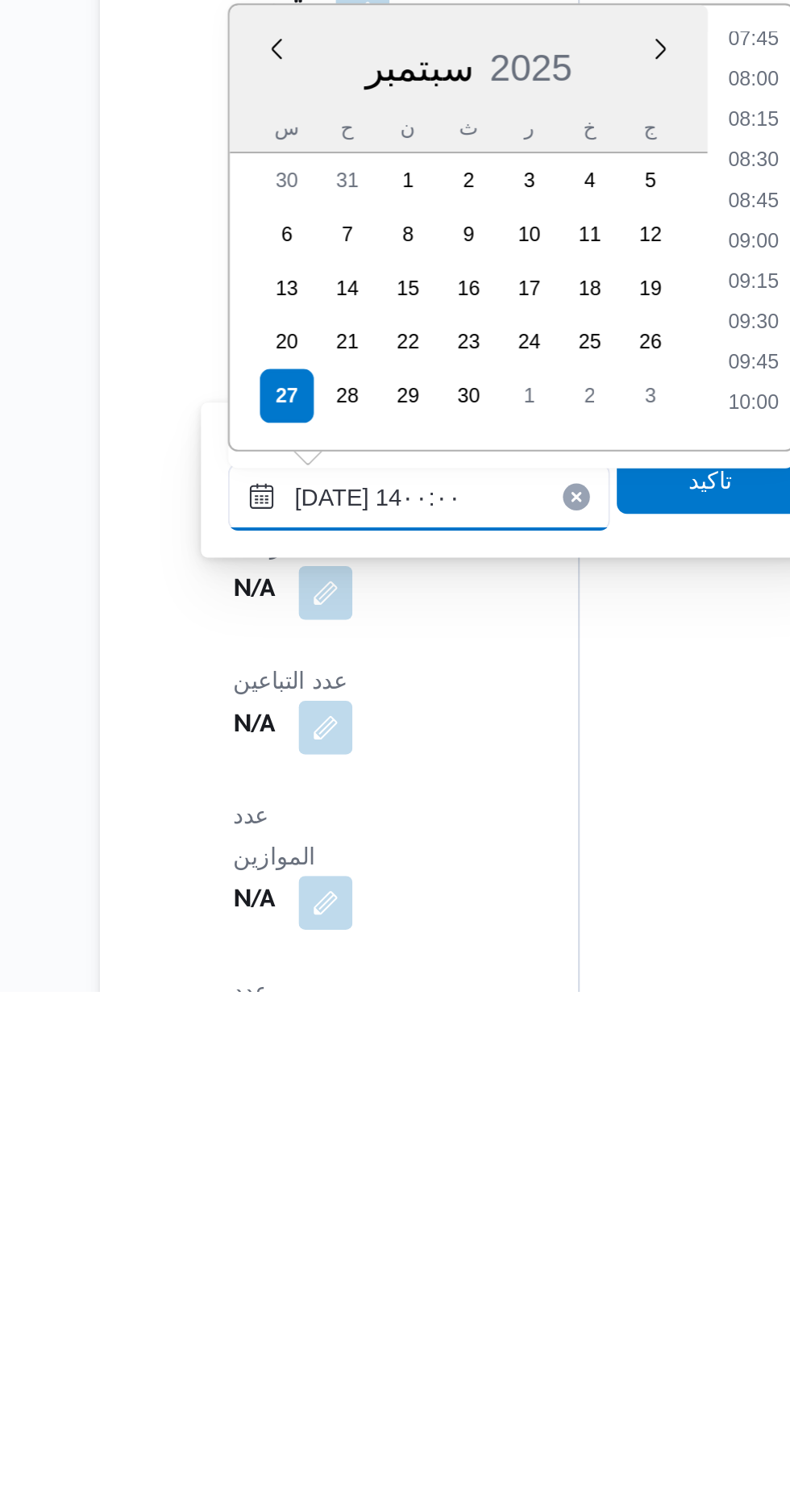
scroll to position [914, 0]
click at [509, 1147] on li "13:00" at bounding box center [522, 1148] width 37 height 16
type input "[DATE] ١٣:٠٠"
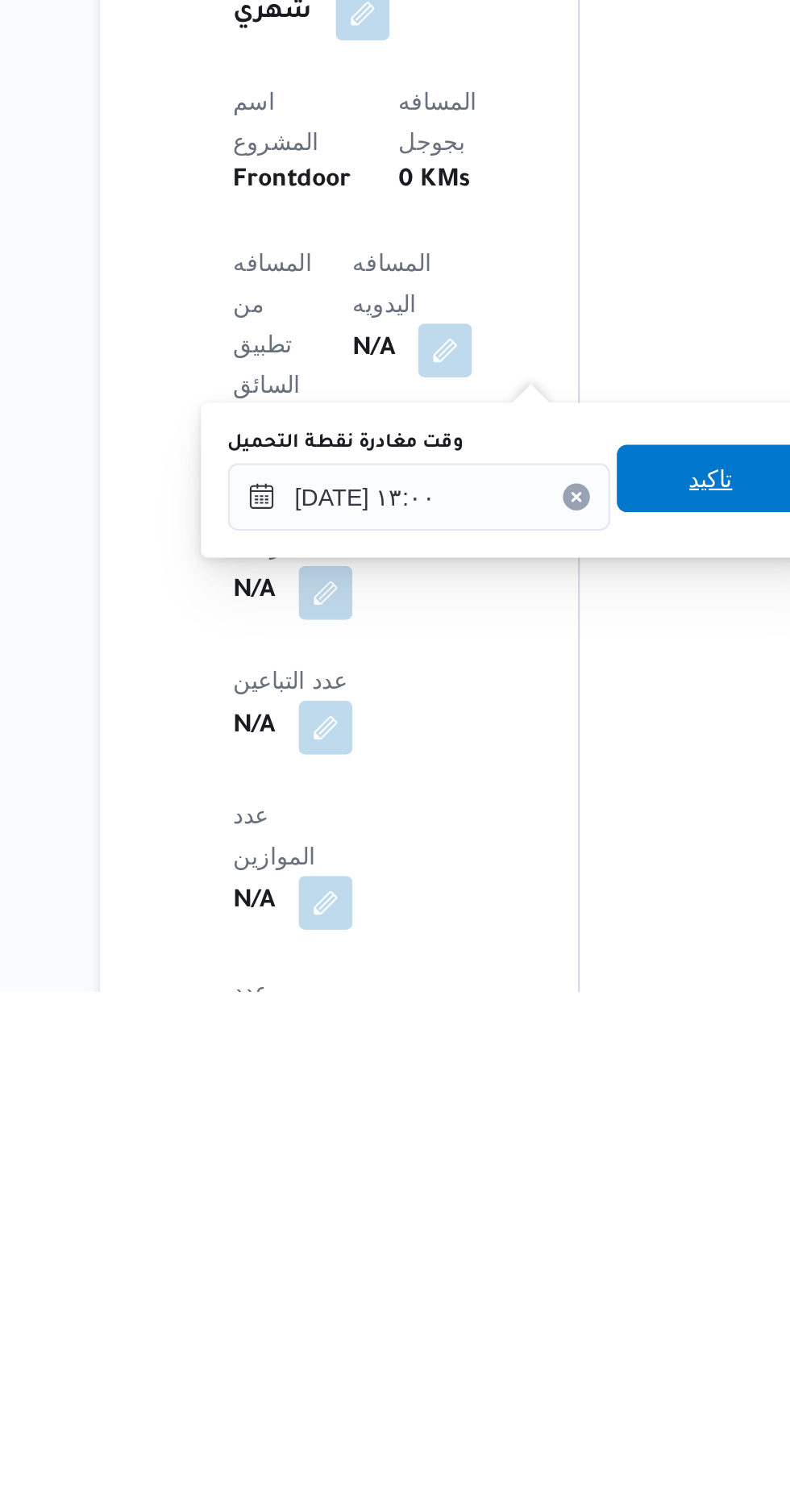
click at [501, 1277] on span "تاكيد" at bounding box center [502, 1262] width 90 height 32
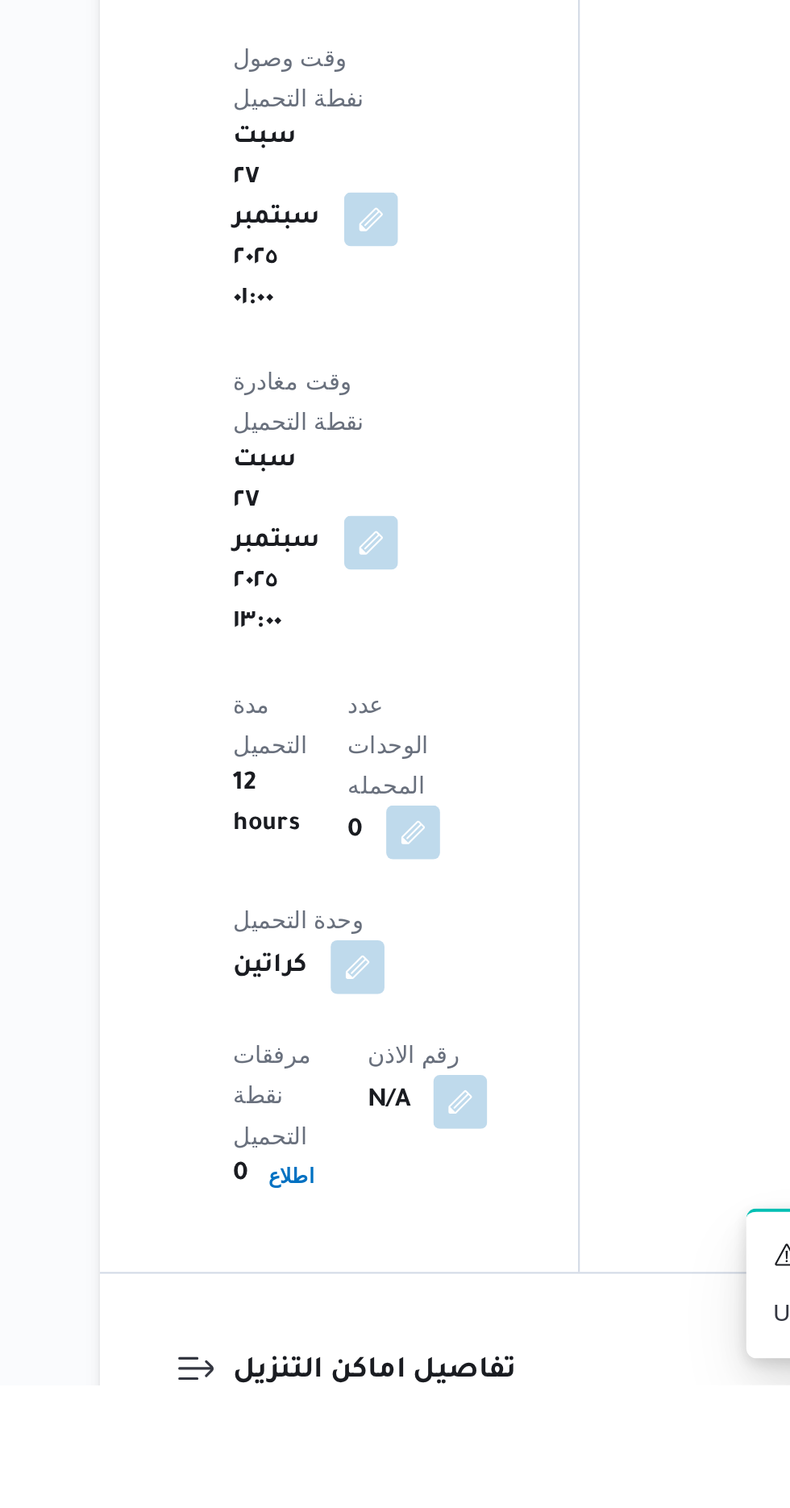
scroll to position [1553, 0]
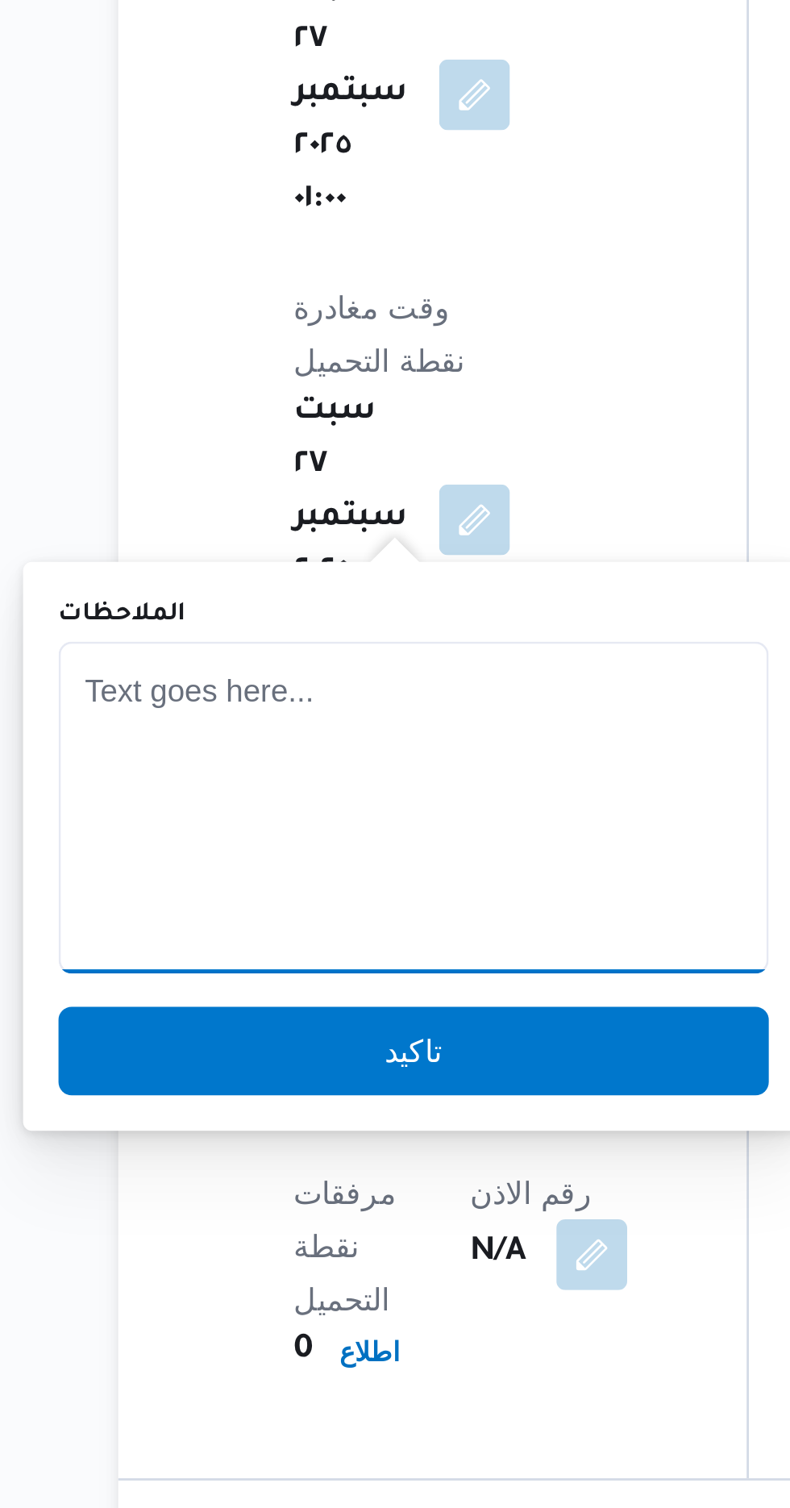
click at [258, 1143] on textarea "الملاحظات" at bounding box center [317, 1148] width 259 height 121
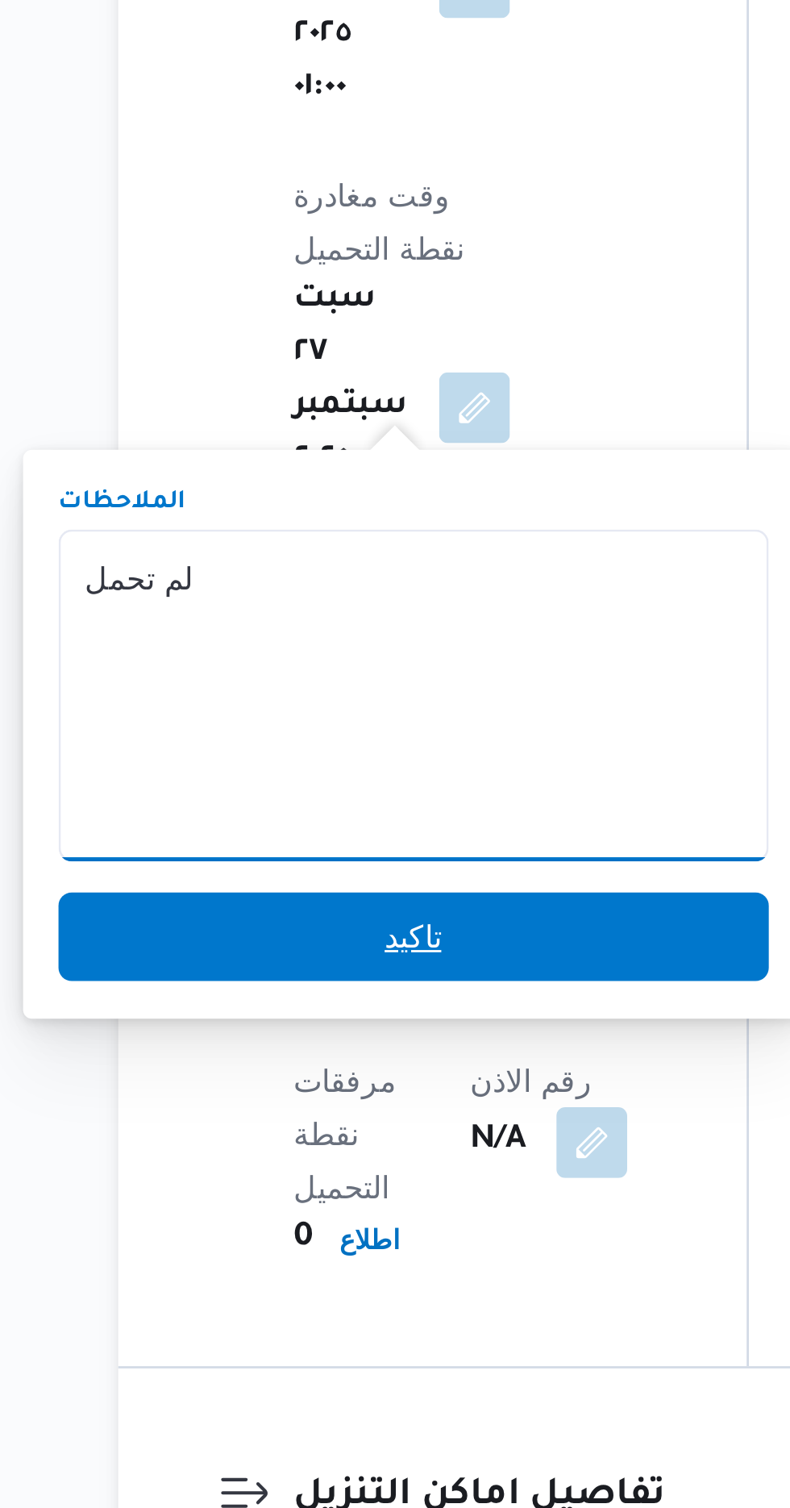
type textarea "لم تحمل"
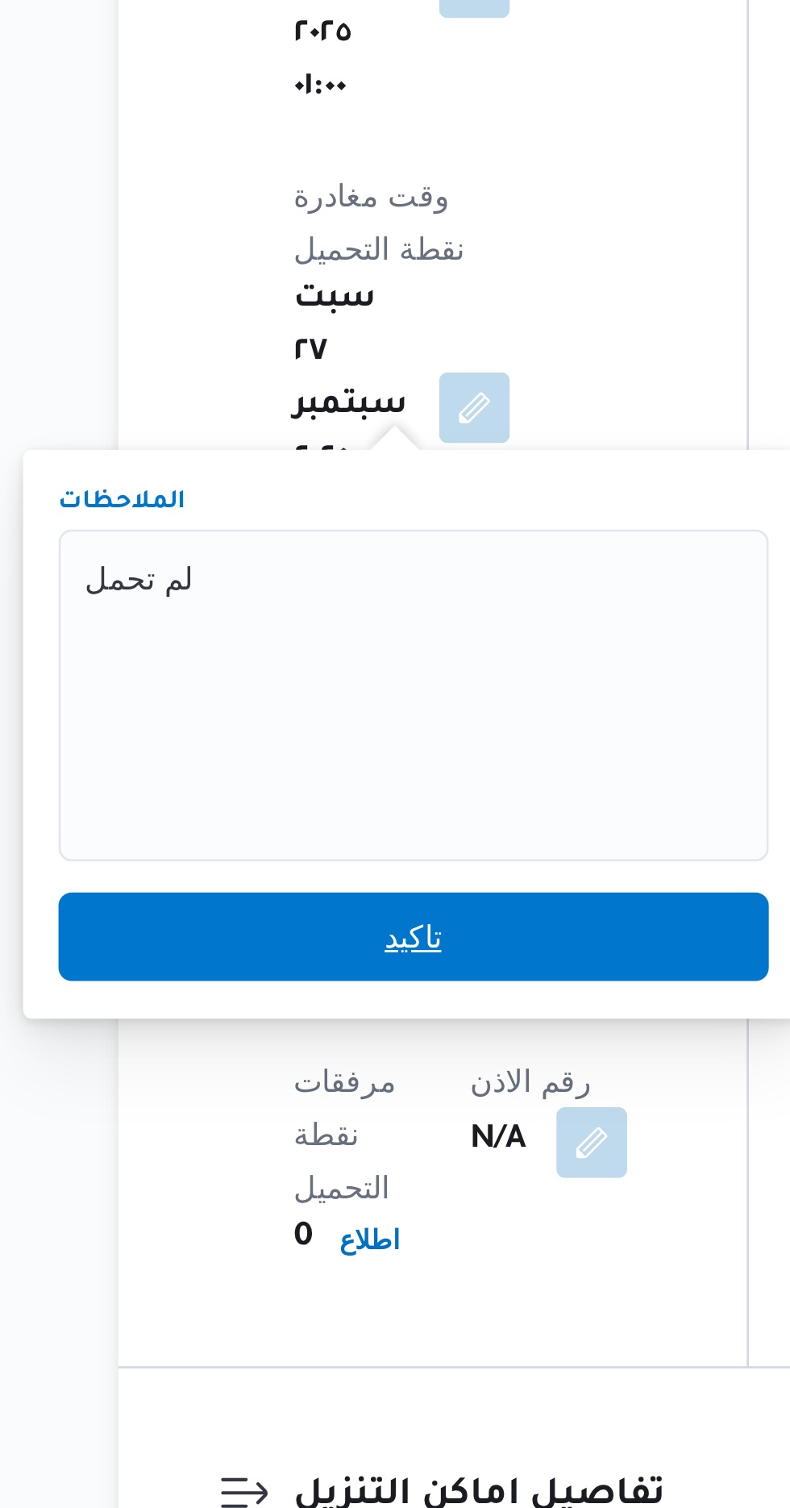
click at [253, 1240] on span "تاكيد" at bounding box center [317, 1237] width 259 height 32
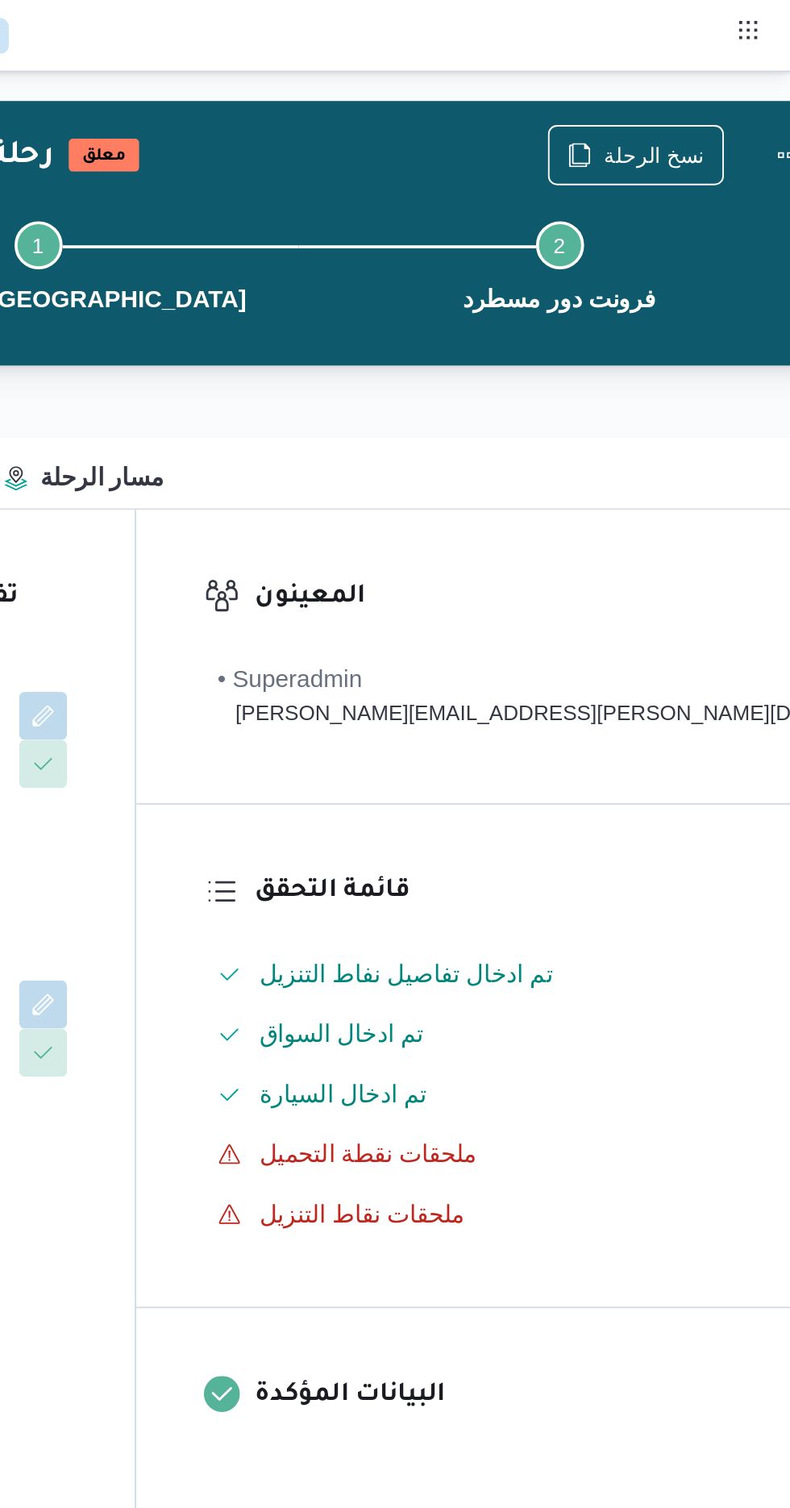
scroll to position [0, 0]
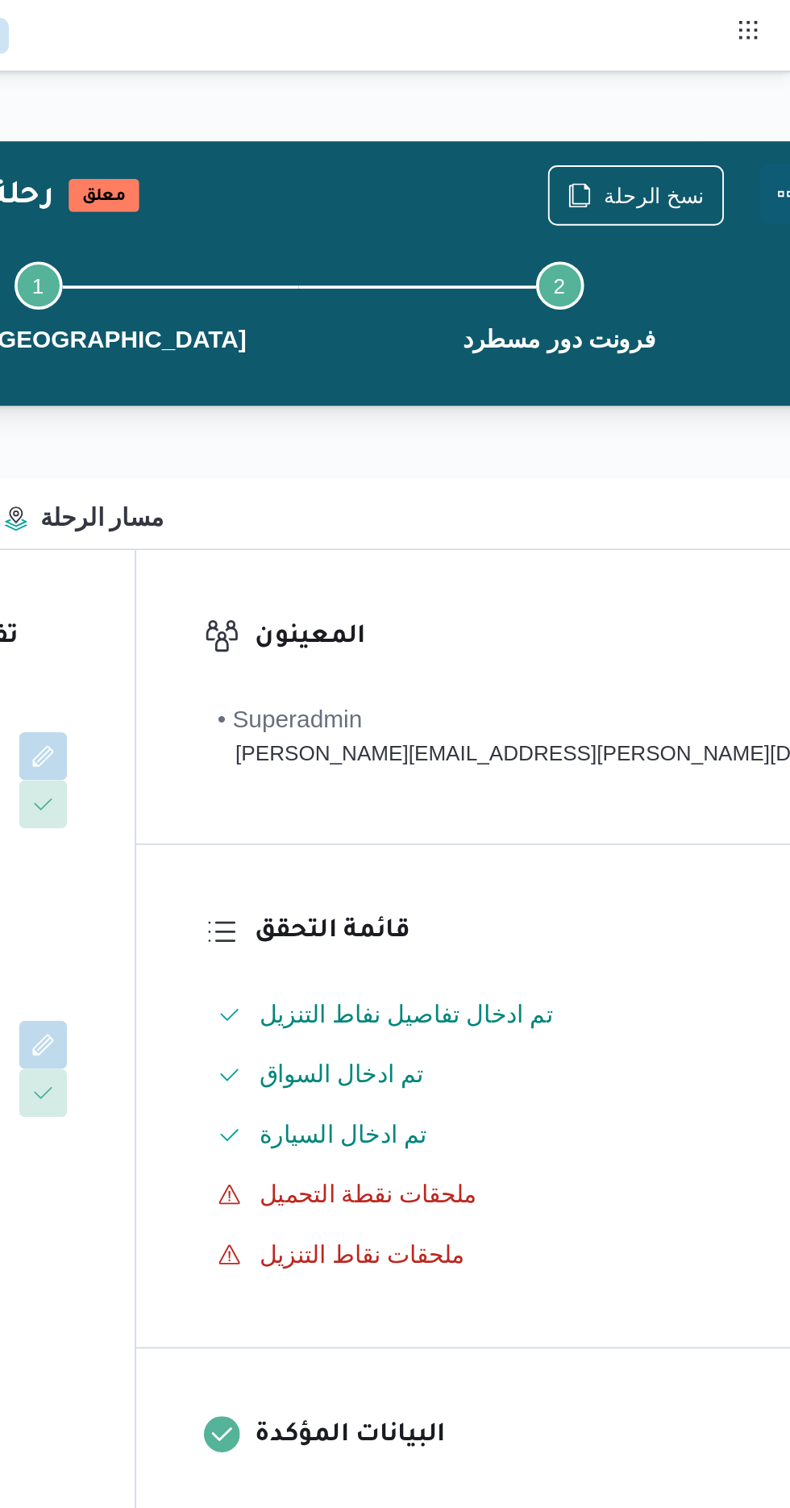
click at [774, 98] on button "Actions" at bounding box center [790, 104] width 32 height 32
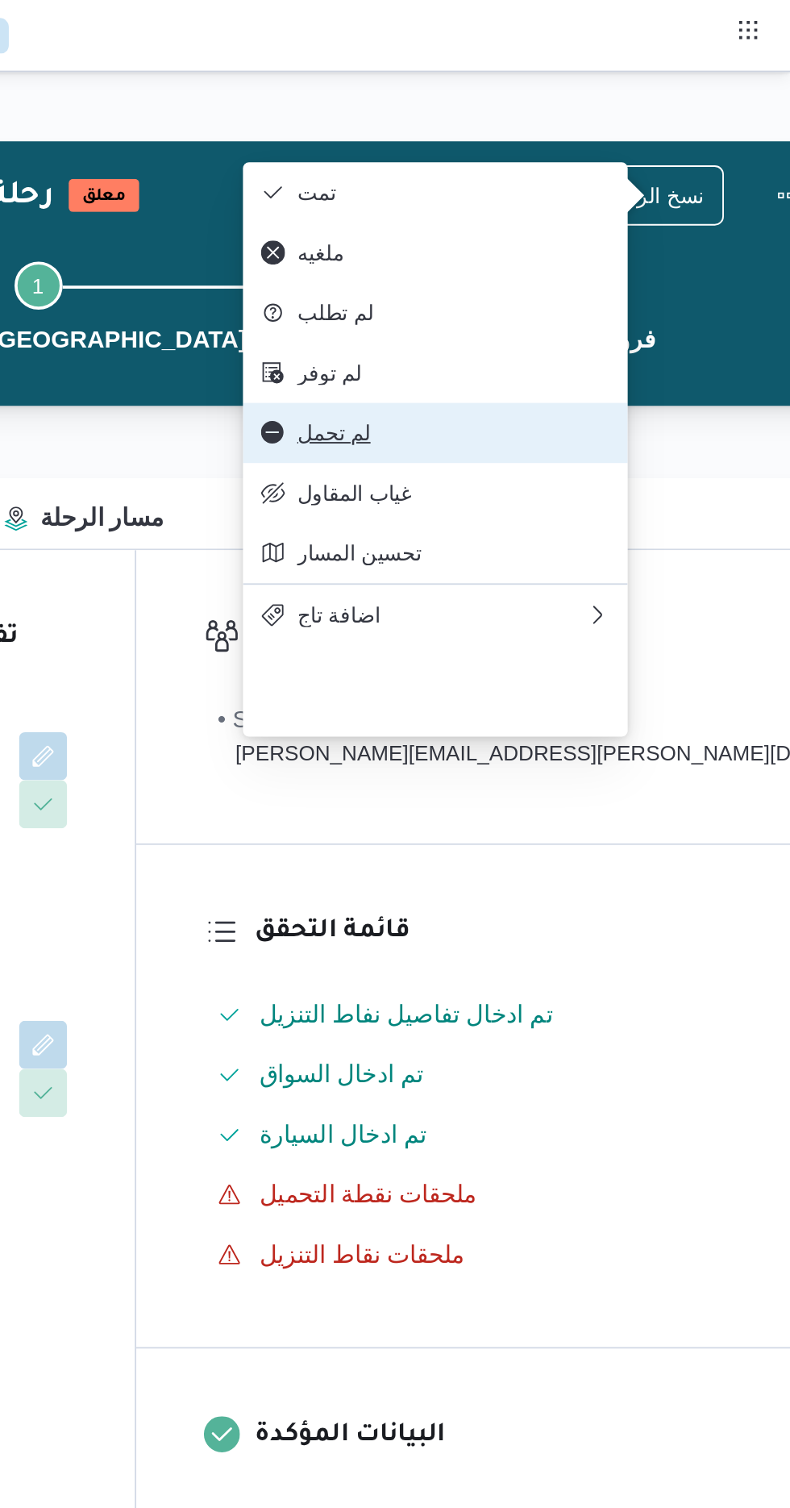
click at [528, 246] on button "لم تحمل" at bounding box center [600, 232] width 206 height 32
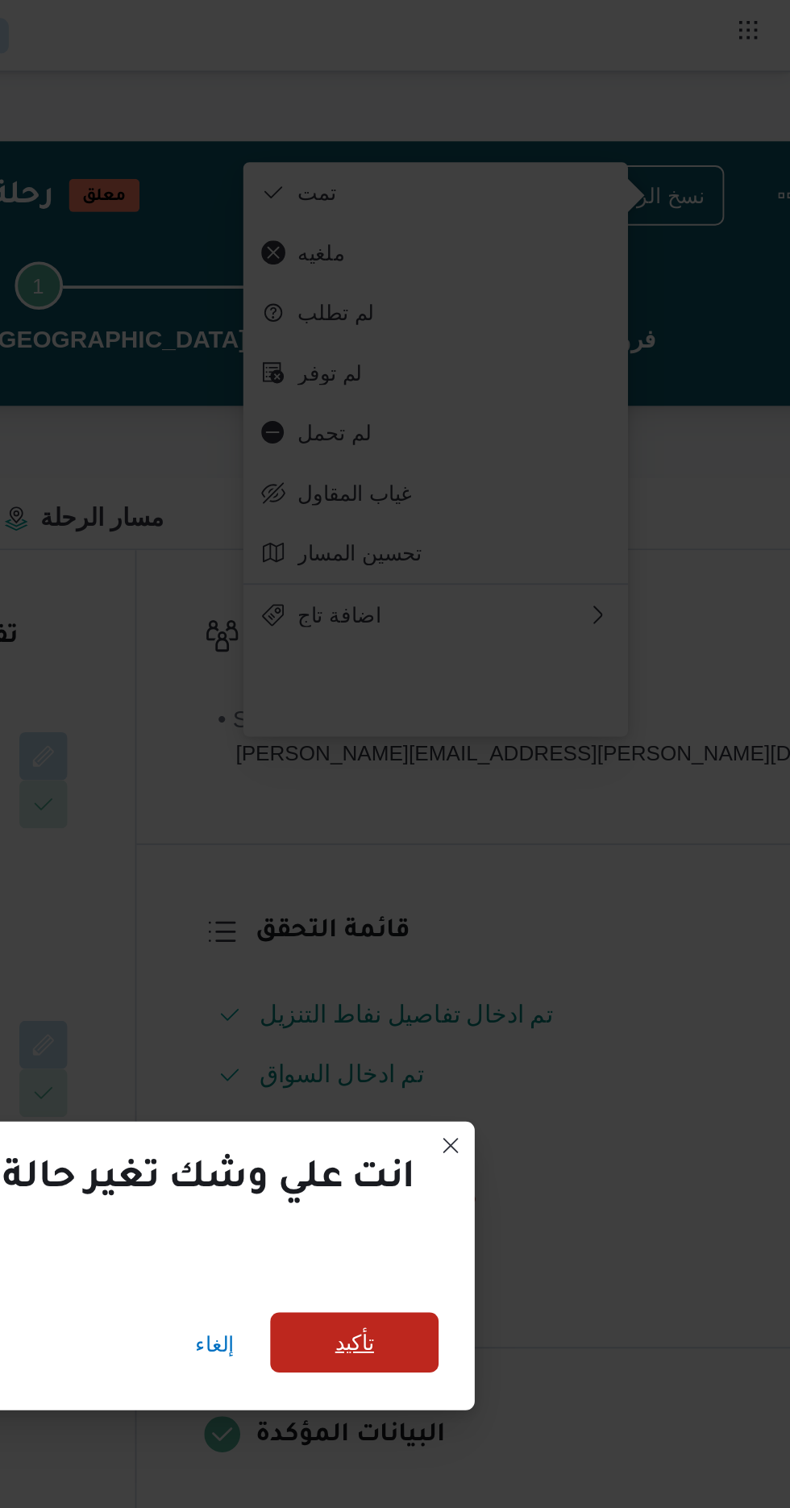
click at [547, 712] on span "تأكيد" at bounding box center [556, 720] width 90 height 32
